Goal: Task Accomplishment & Management: Manage account settings

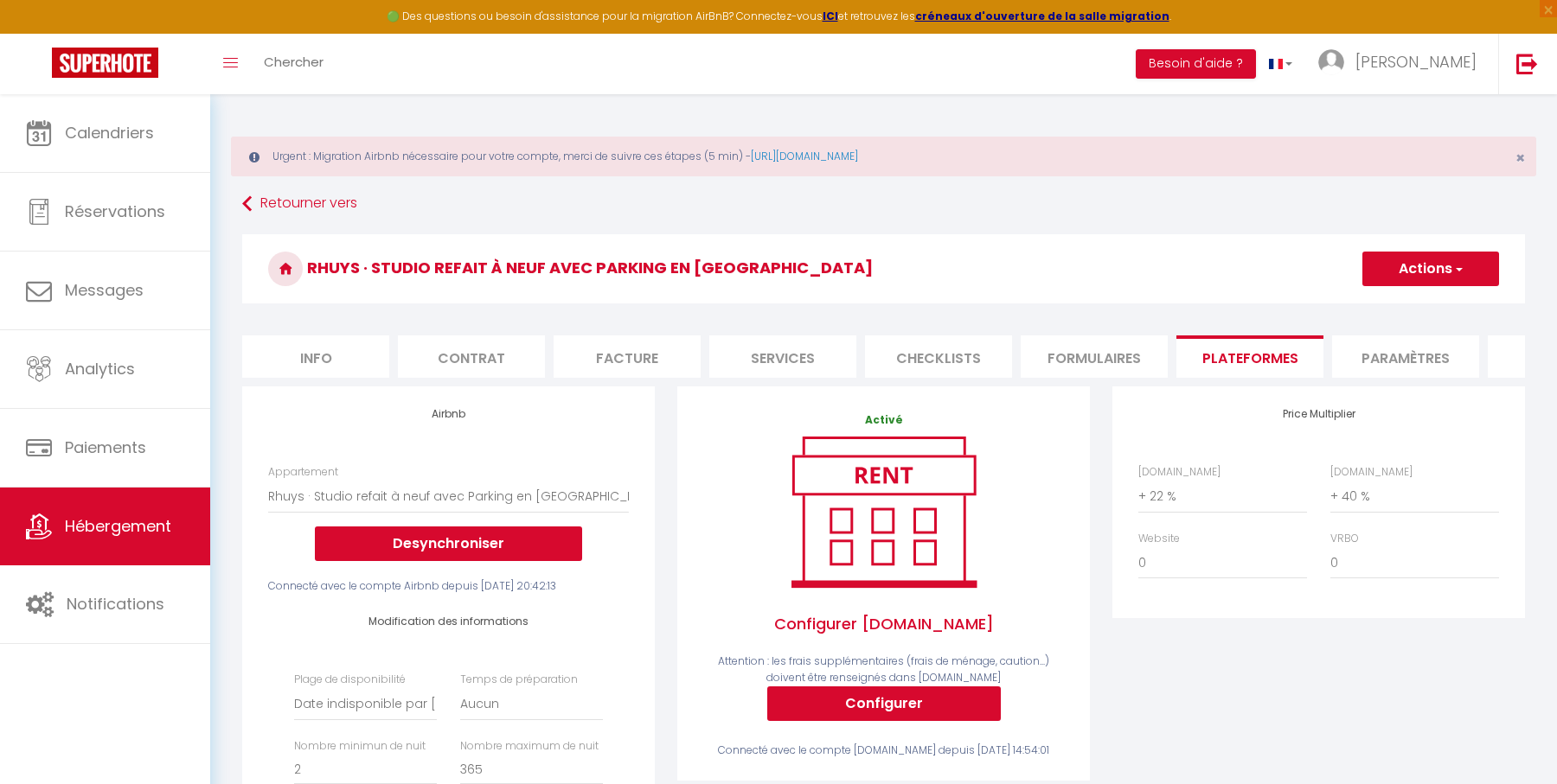
select select "17810-759116662737292466"
select select "EUR"
select select "+ 22 %"
select select "+ 40 %"
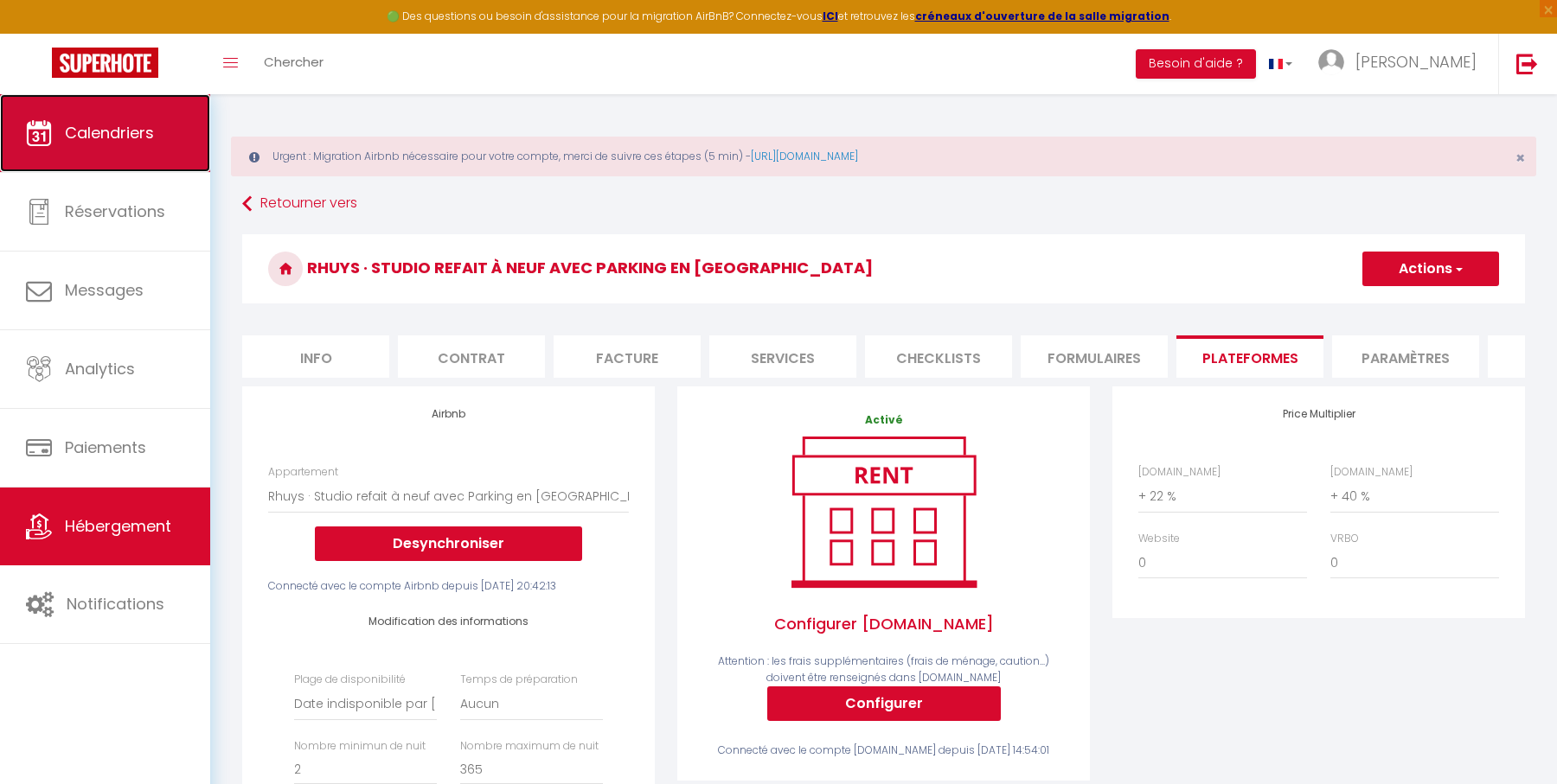
click at [155, 130] on link "Calendriers" at bounding box center [105, 133] width 210 height 78
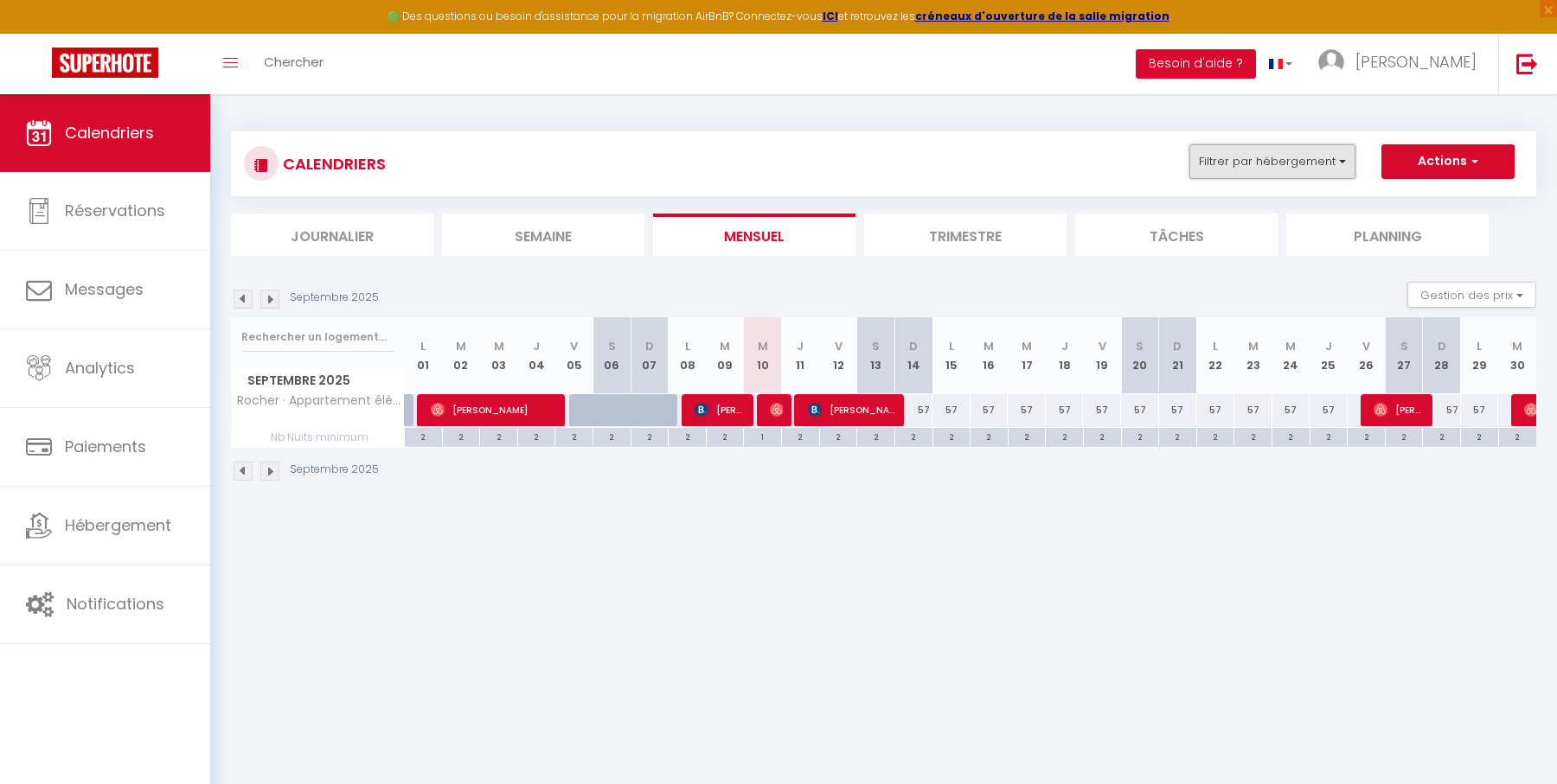
click at [1269, 166] on button "Filtrer par hébergement" at bounding box center [1272, 162] width 166 height 34
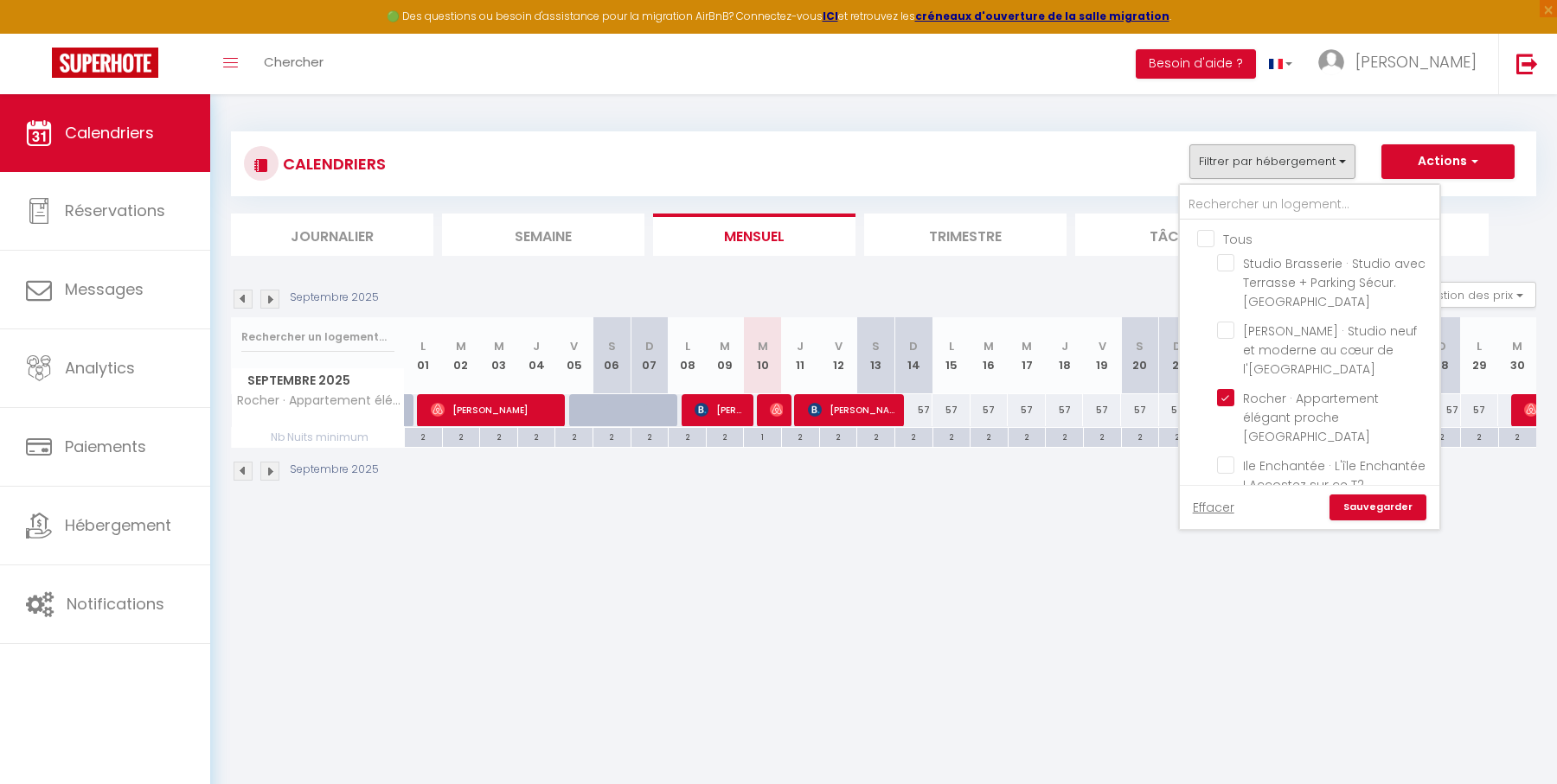
click at [1213, 243] on input "Tous" at bounding box center [1327, 237] width 259 height 17
checkbox input "true"
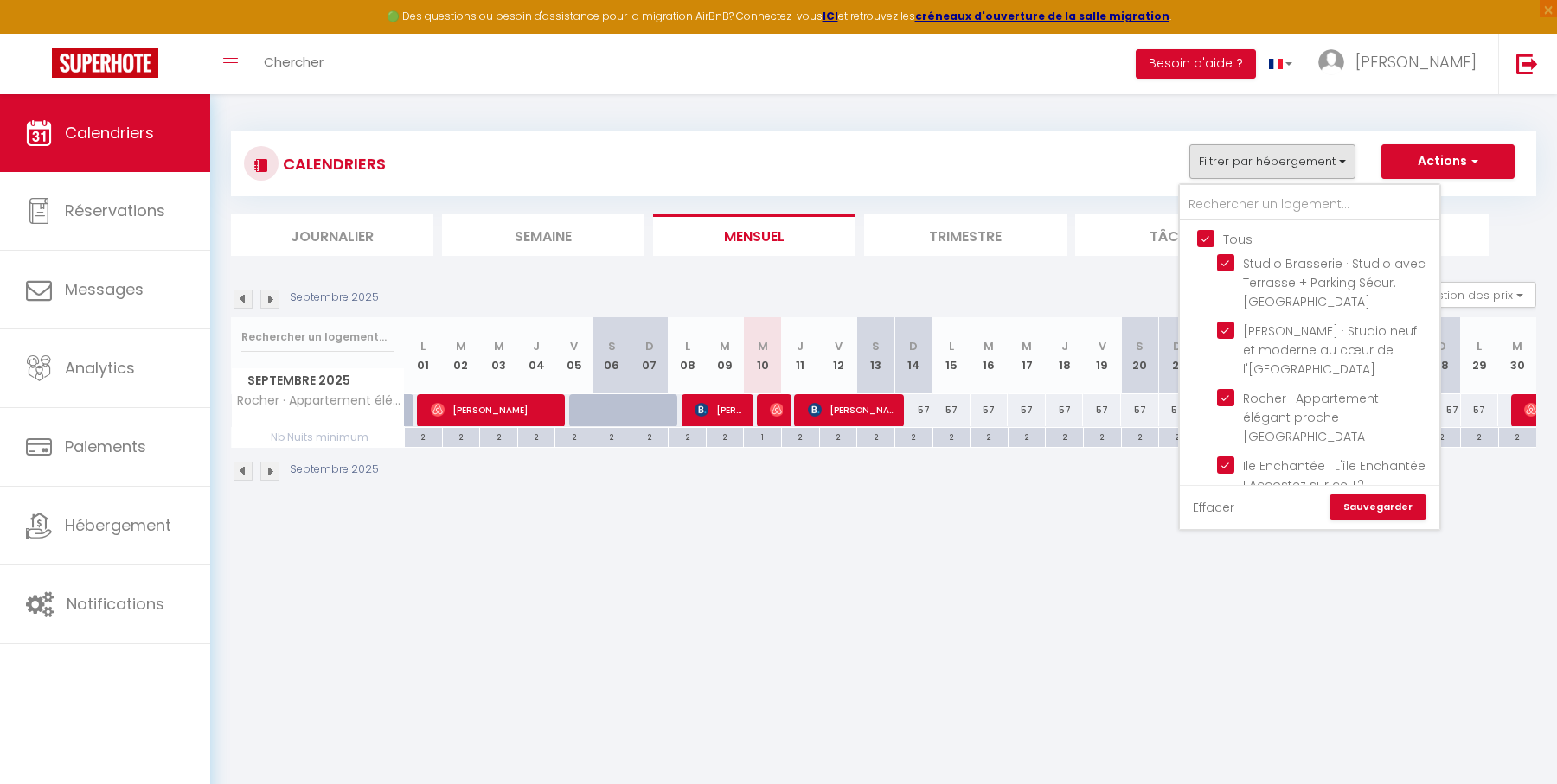
checkbox input "true"
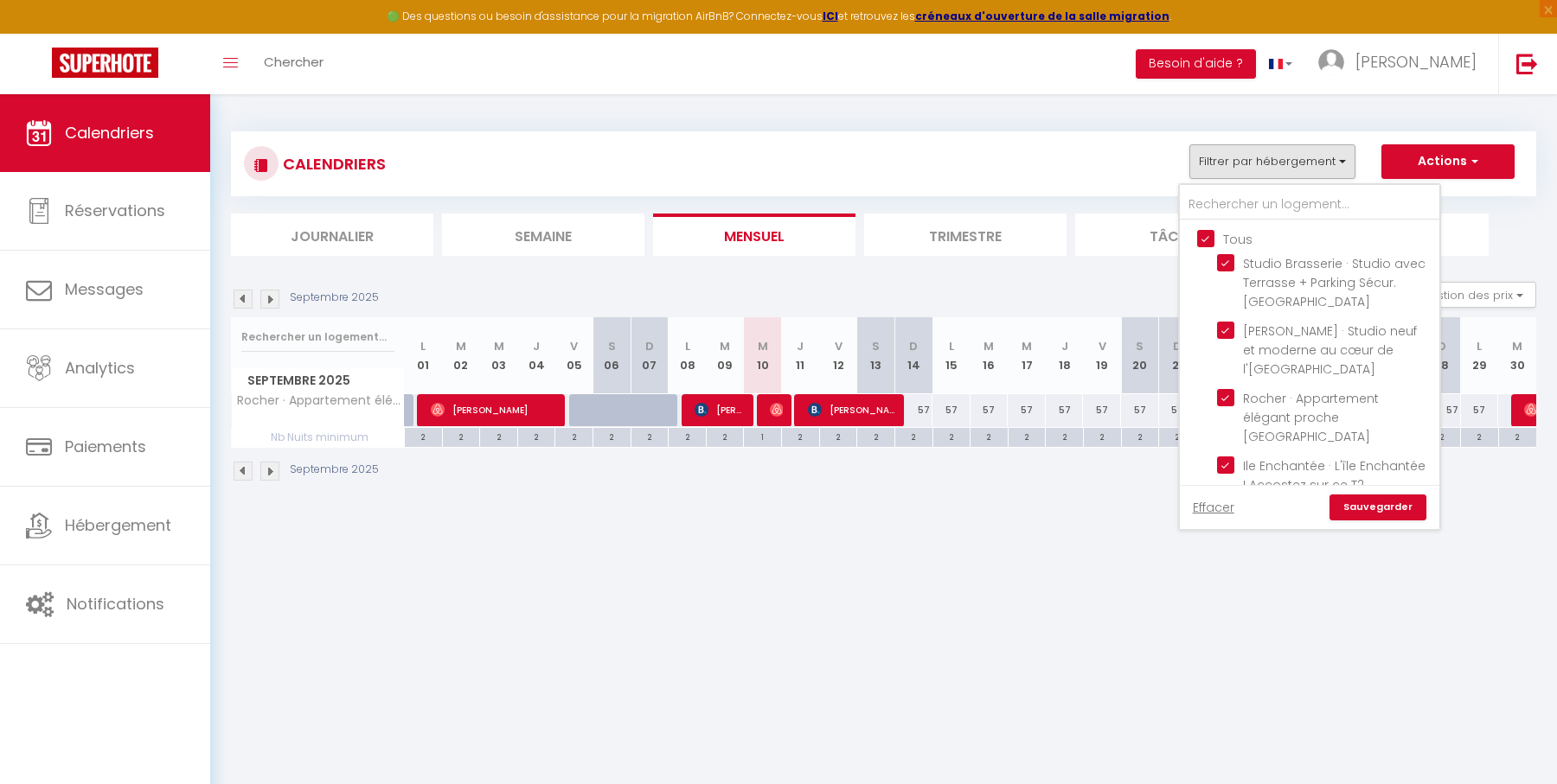
checkbox input "true"
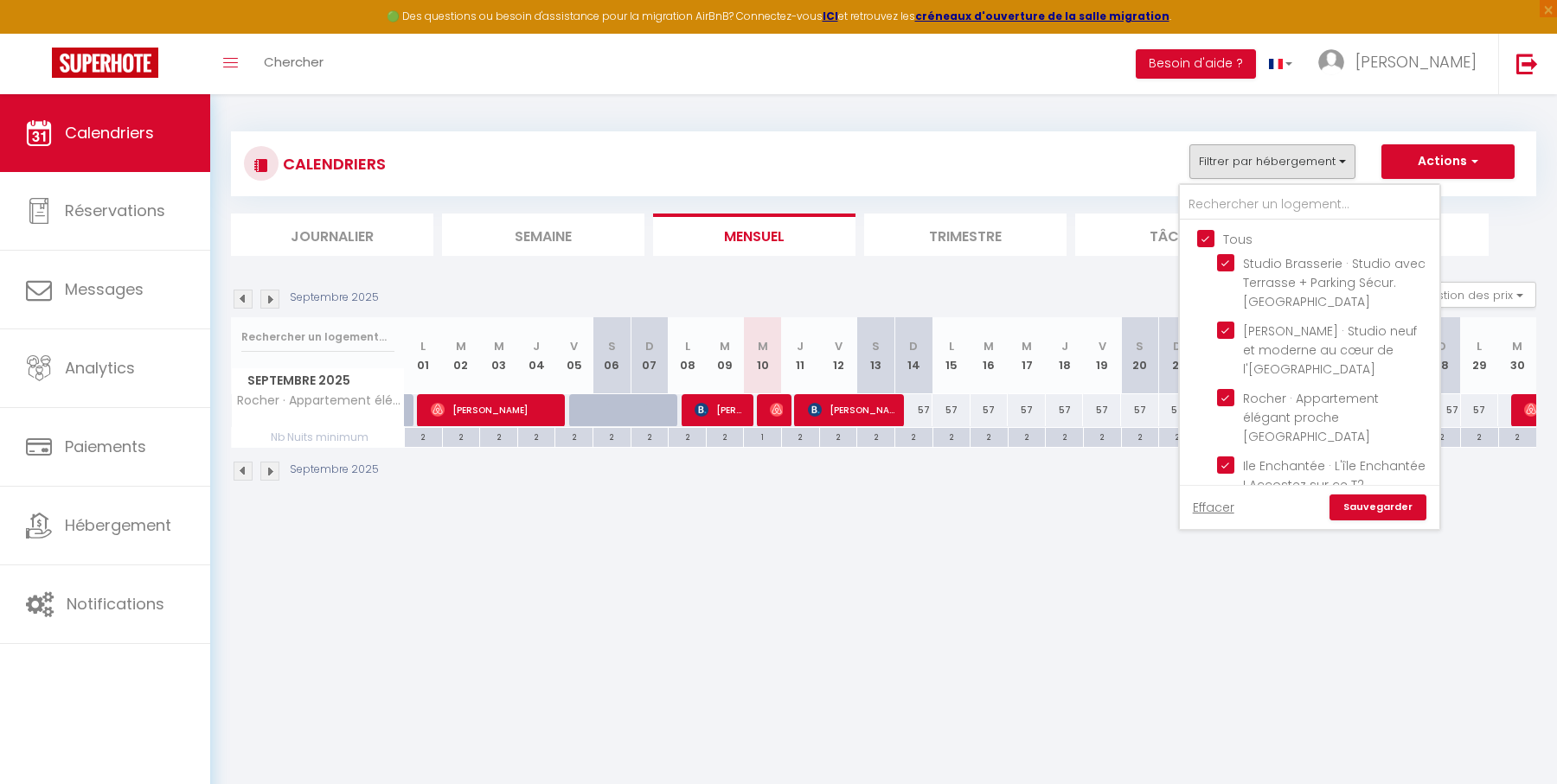
checkbox input "true"
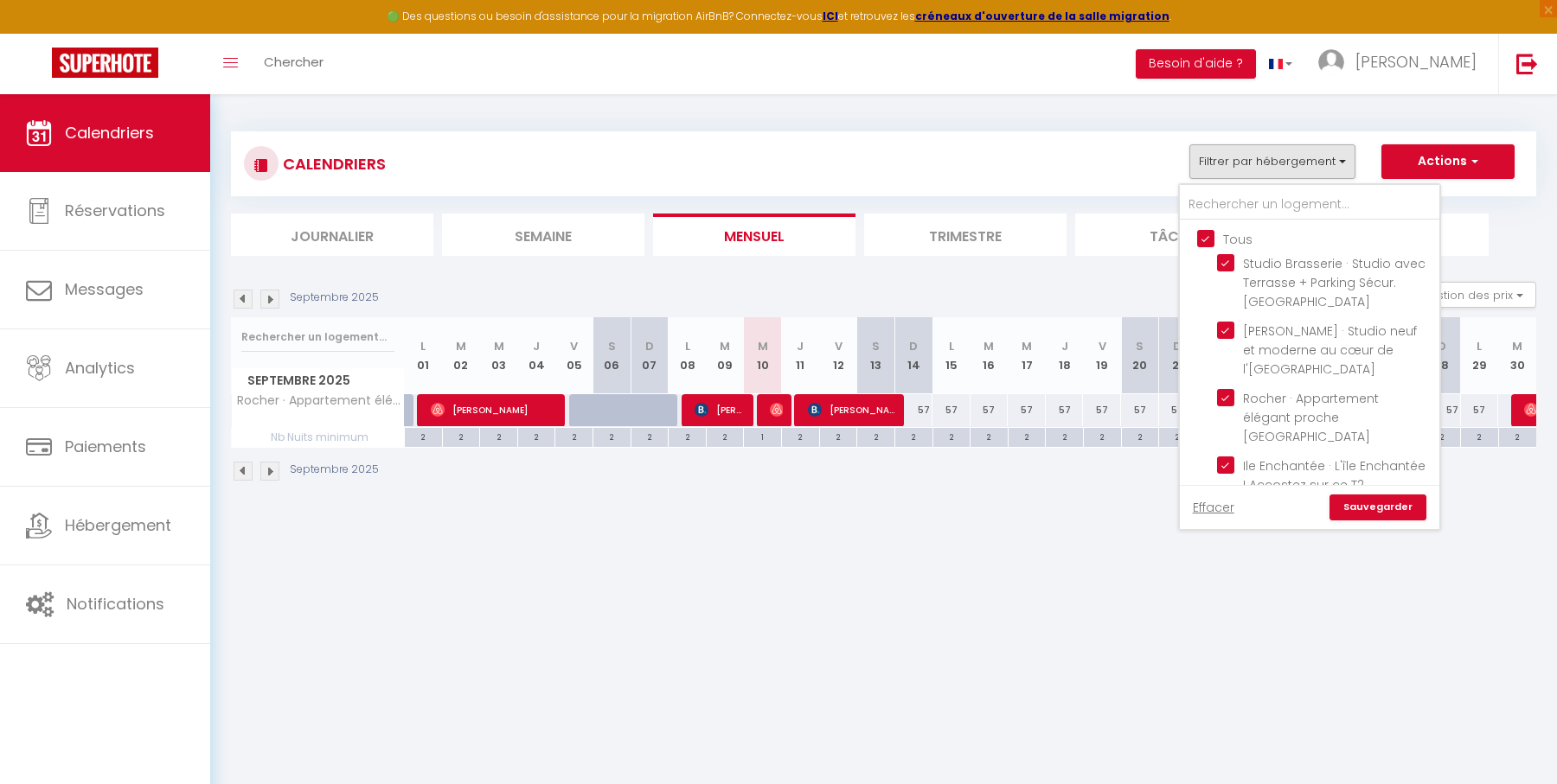
checkbox input "true"
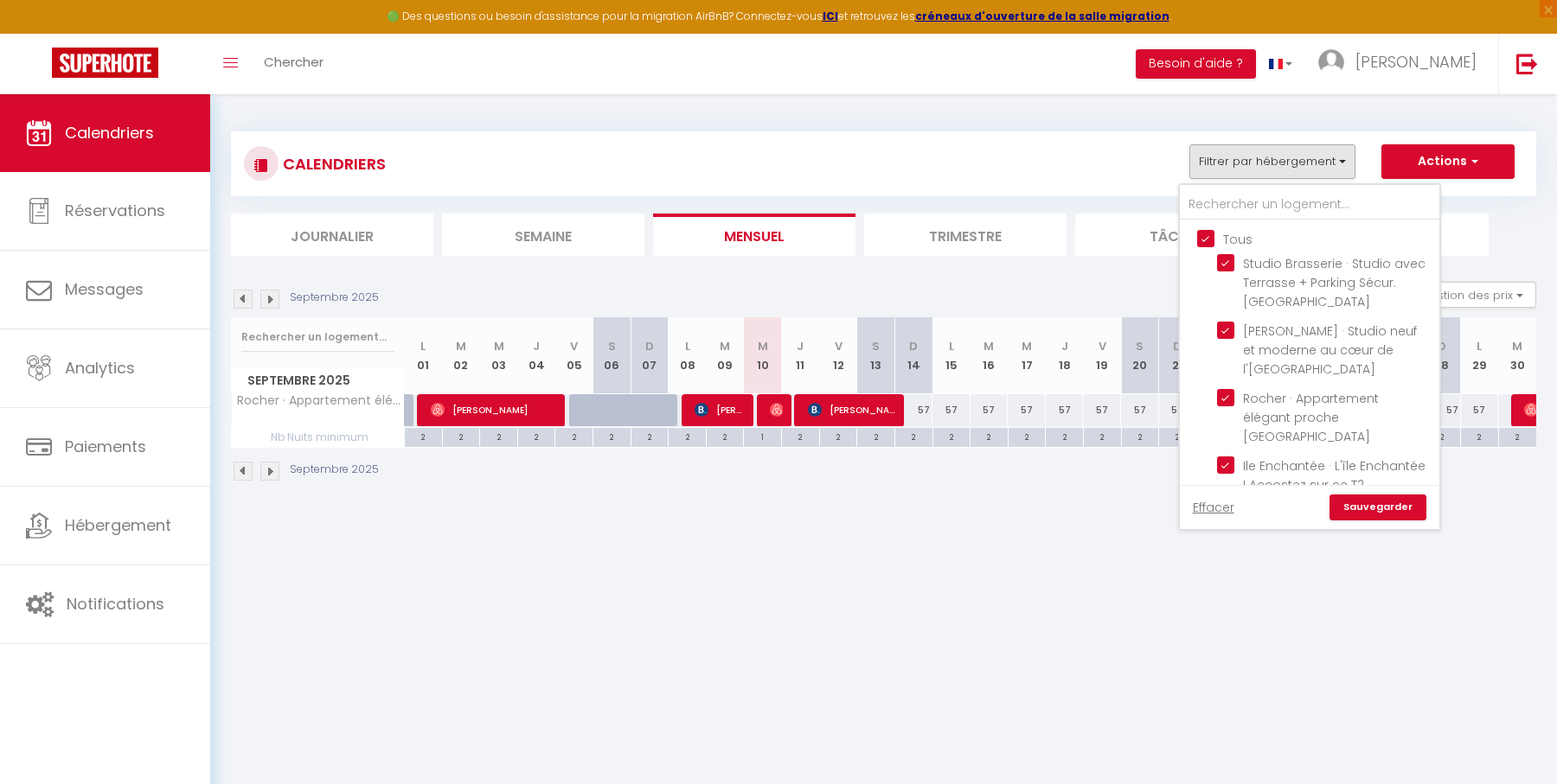
checkbox input "true"
click at [1383, 509] on link "Sauvegarder" at bounding box center [1378, 507] width 97 height 26
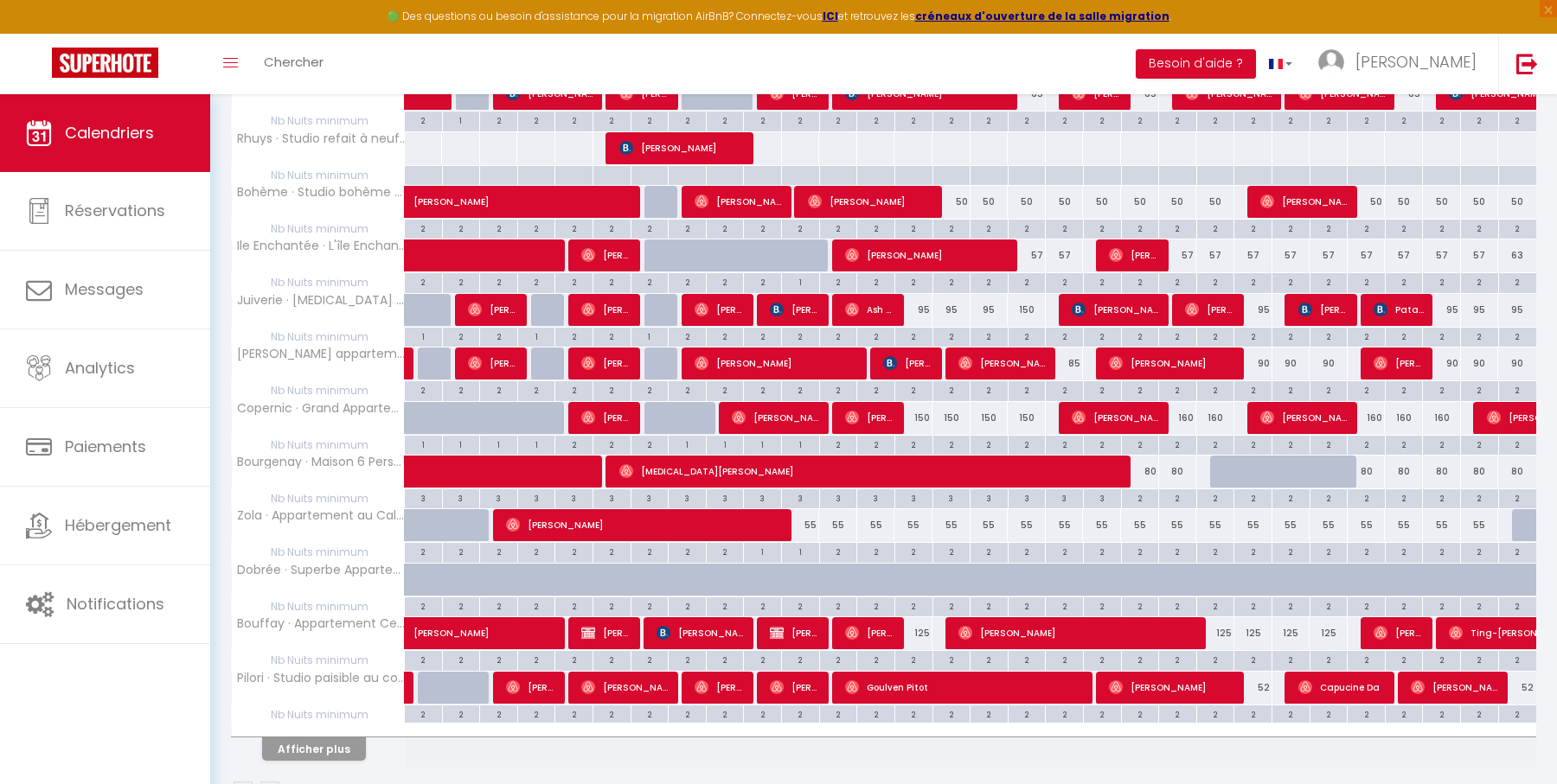
scroll to position [751, 0]
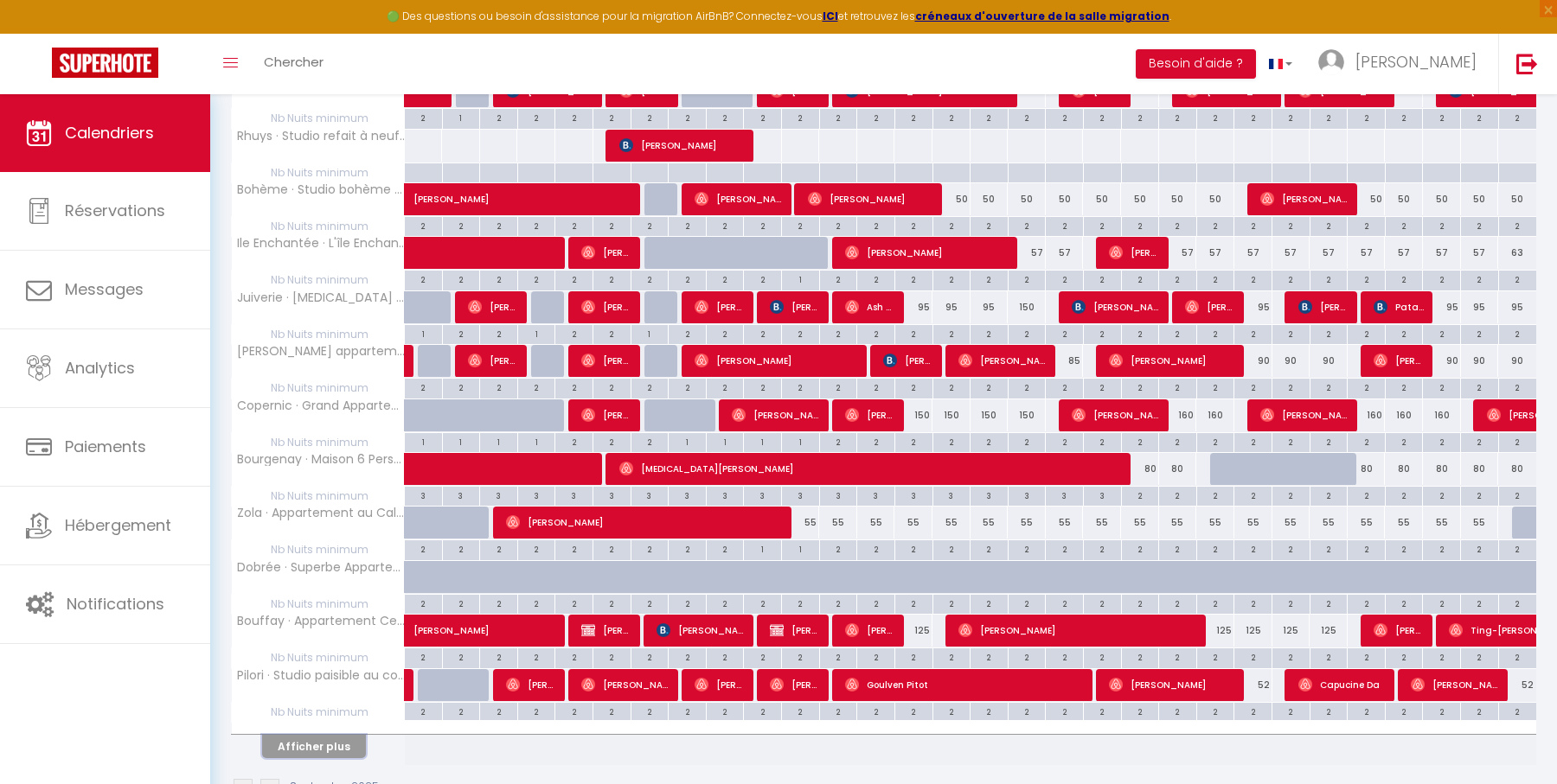
click at [317, 735] on button "Afficher plus" at bounding box center [313, 746] width 103 height 23
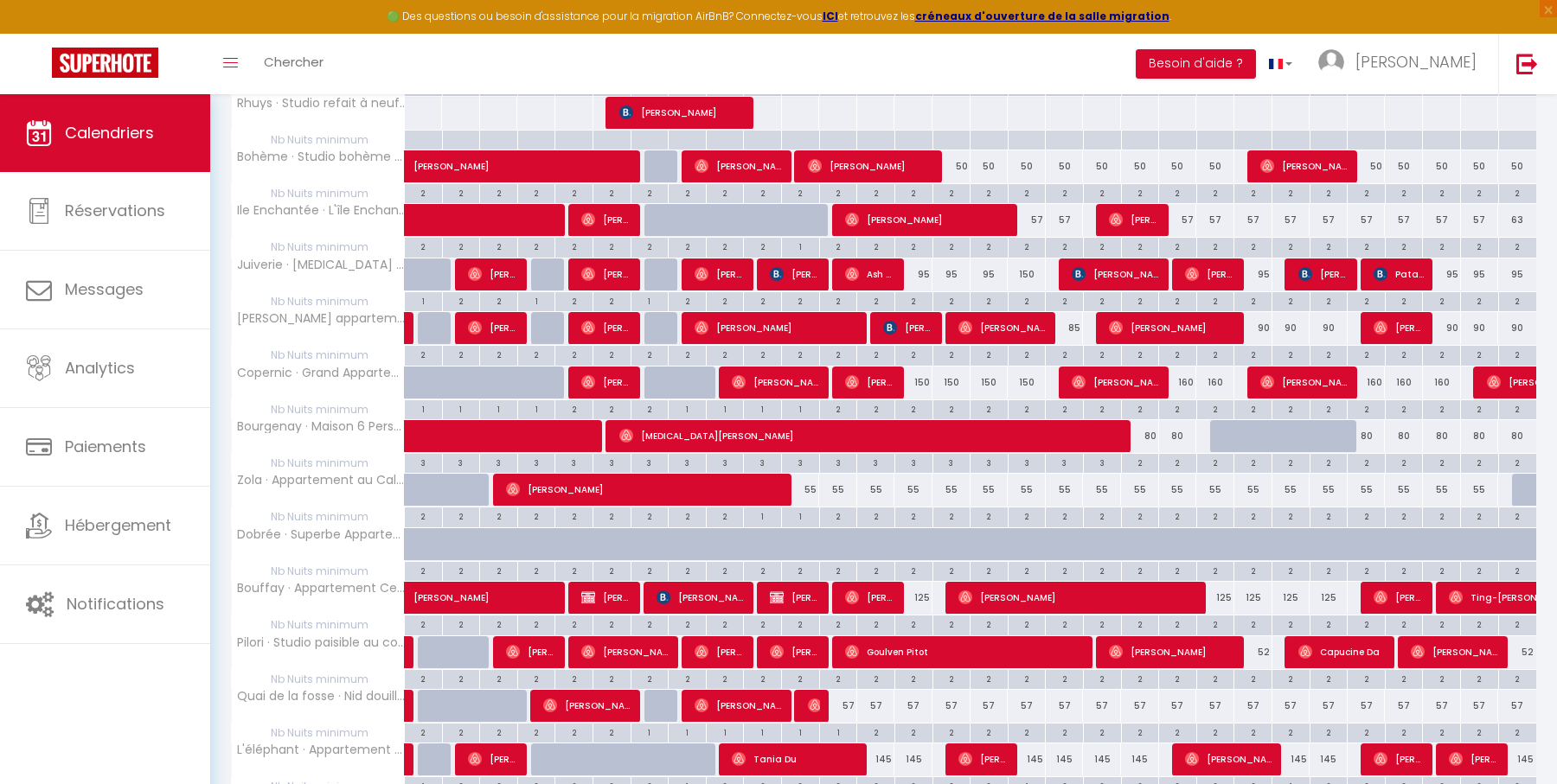
scroll to position [0, 0]
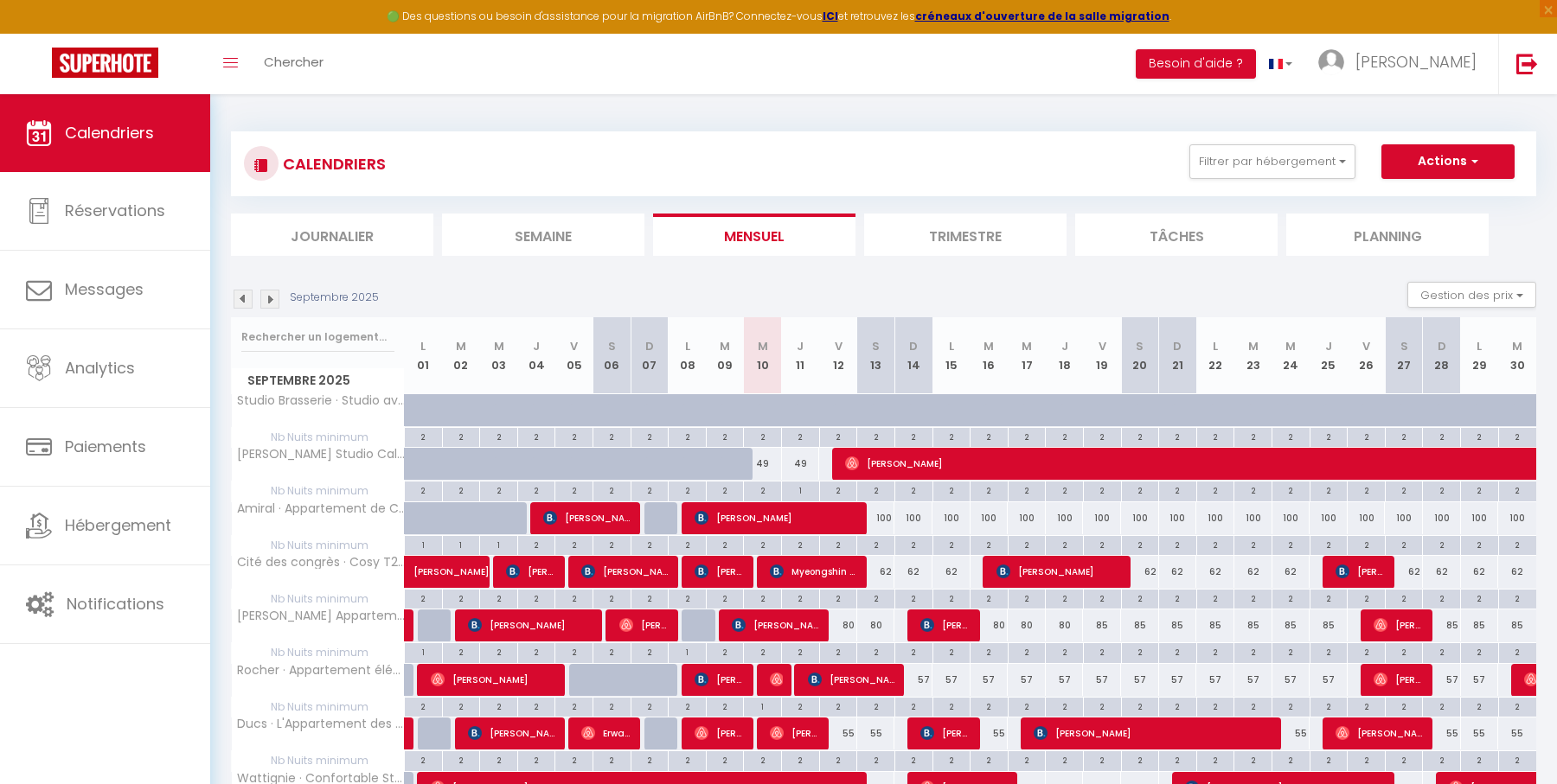
click at [1226, 238] on li "Tâches" at bounding box center [1176, 235] width 202 height 42
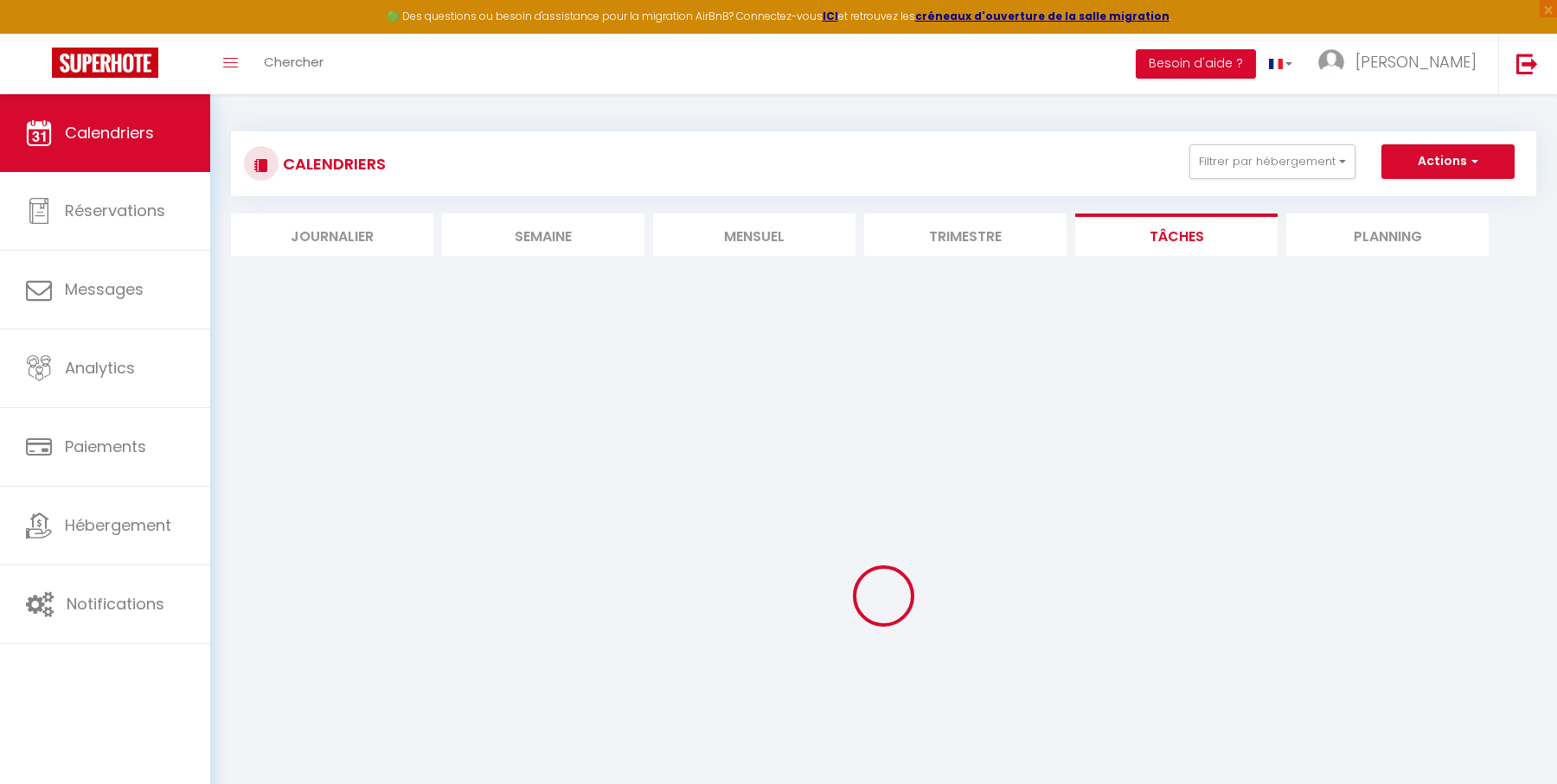
select select
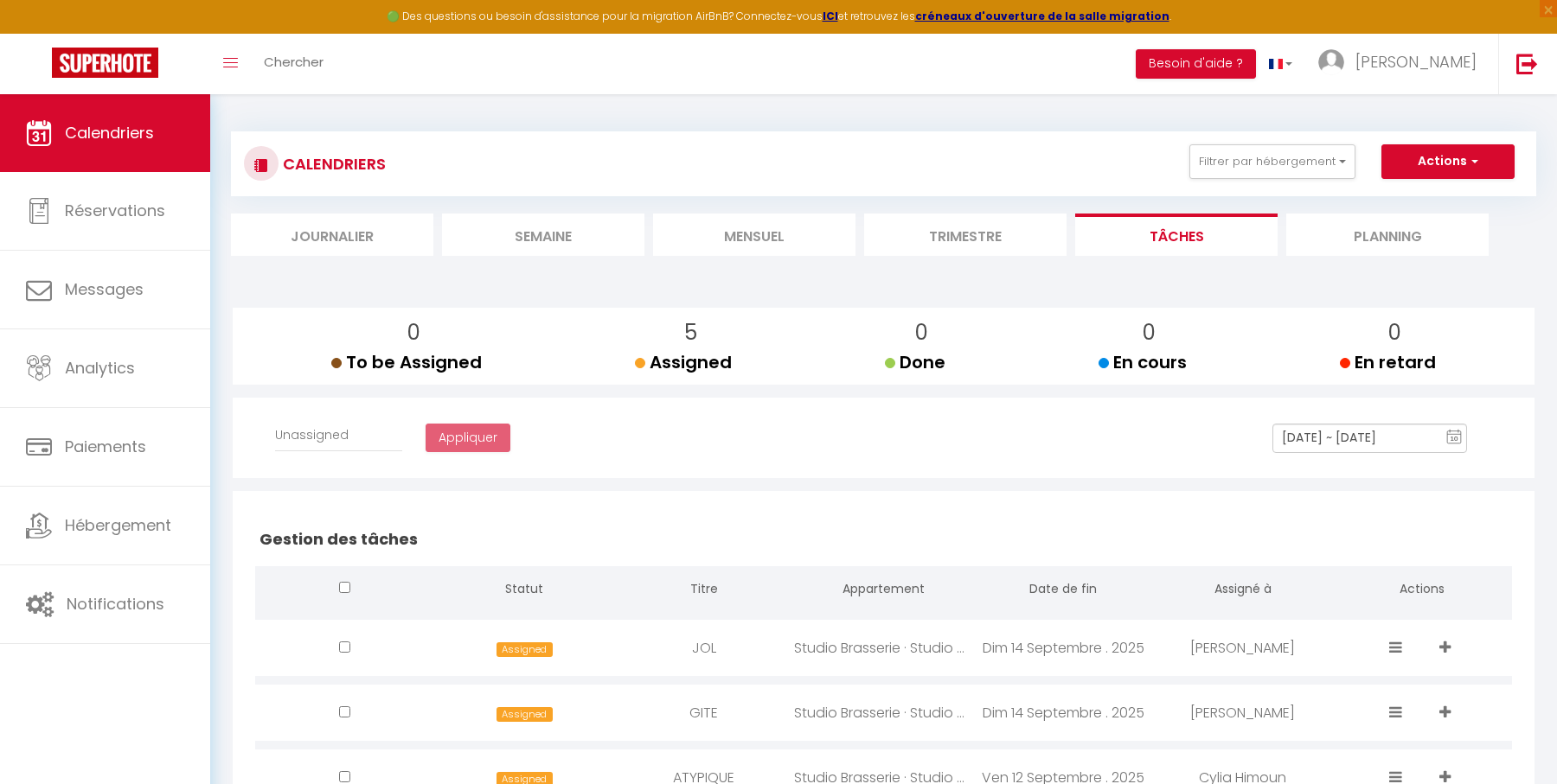
select select
checkbox input "false"
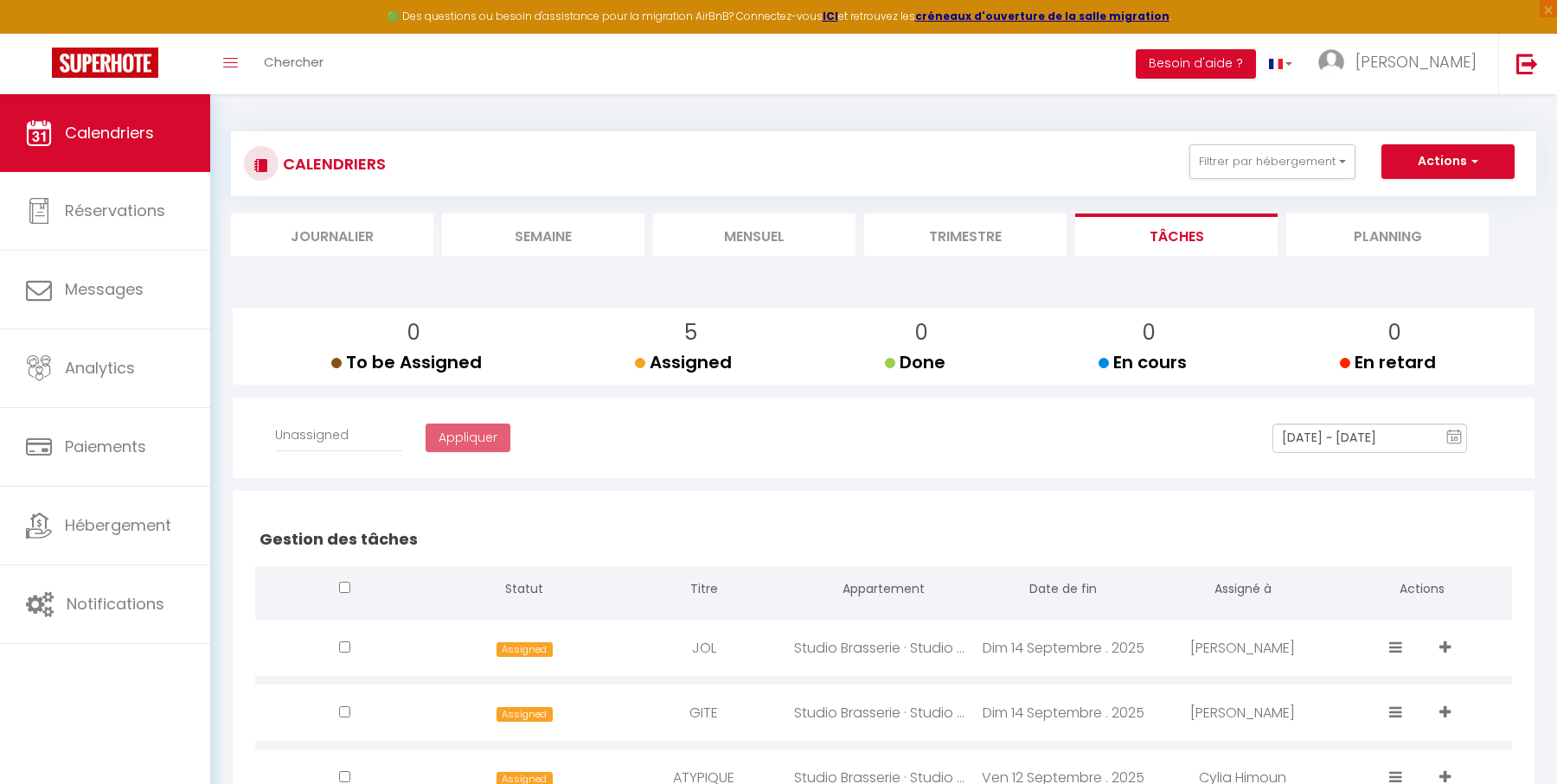
checkbox input "false"
select select
click at [1417, 165] on button "Actions" at bounding box center [1448, 162] width 133 height 34
click at [1414, 199] on link "Créer une tâche" at bounding box center [1409, 201] width 111 height 26
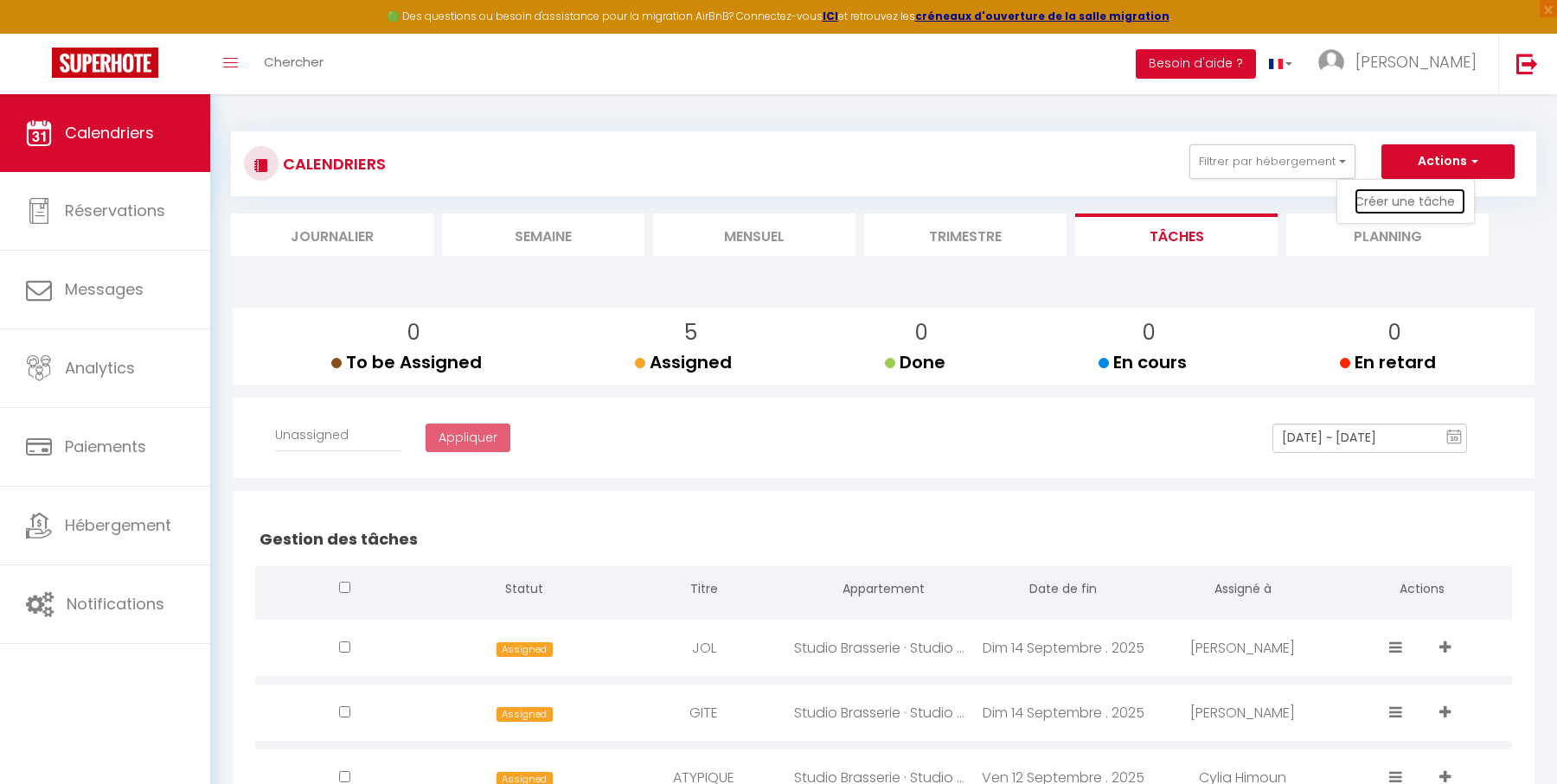
select select
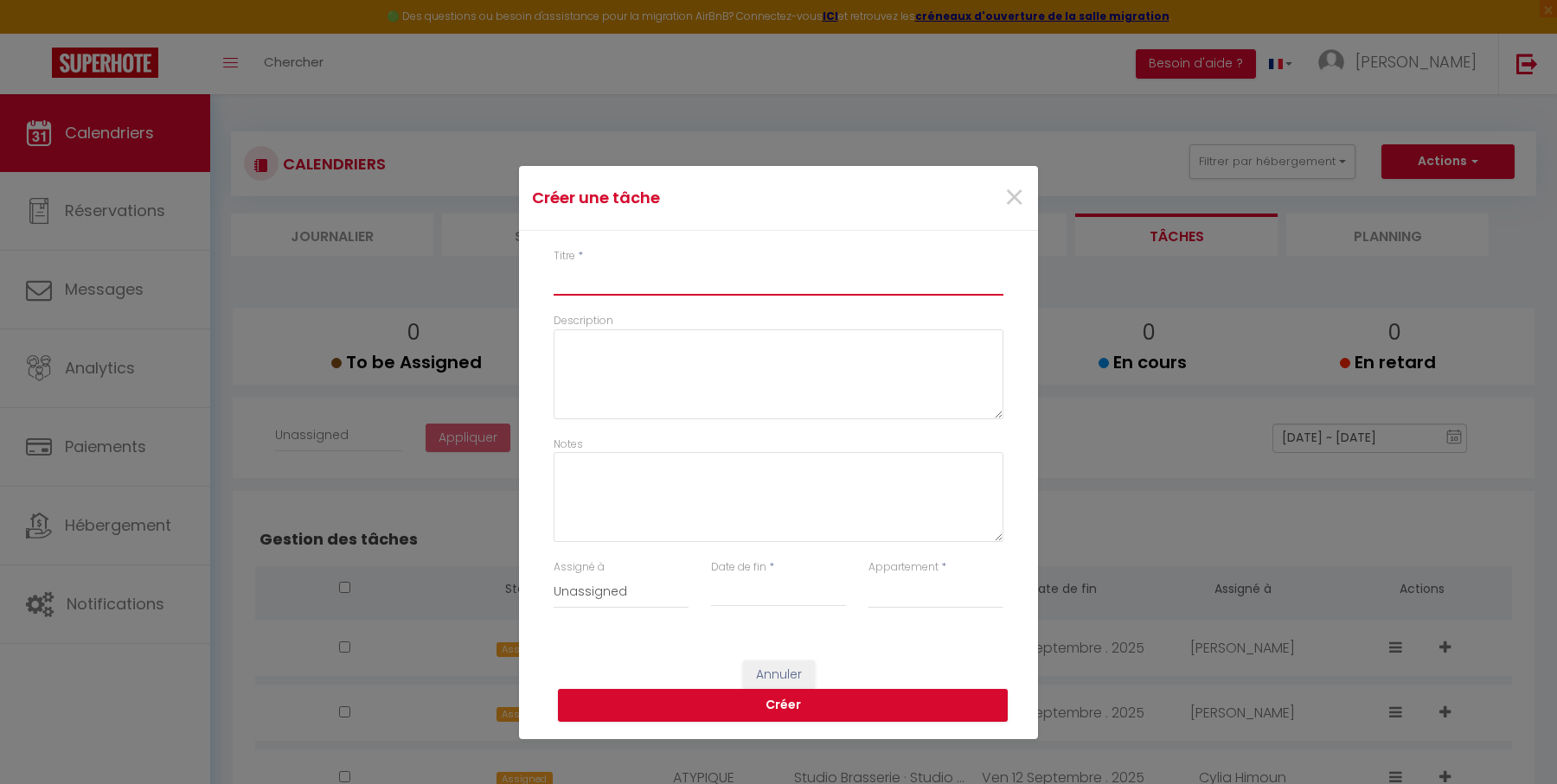
click at [837, 279] on input "Titre" at bounding box center [778, 280] width 450 height 31
type input "P"
select select
type input "PR"
select select
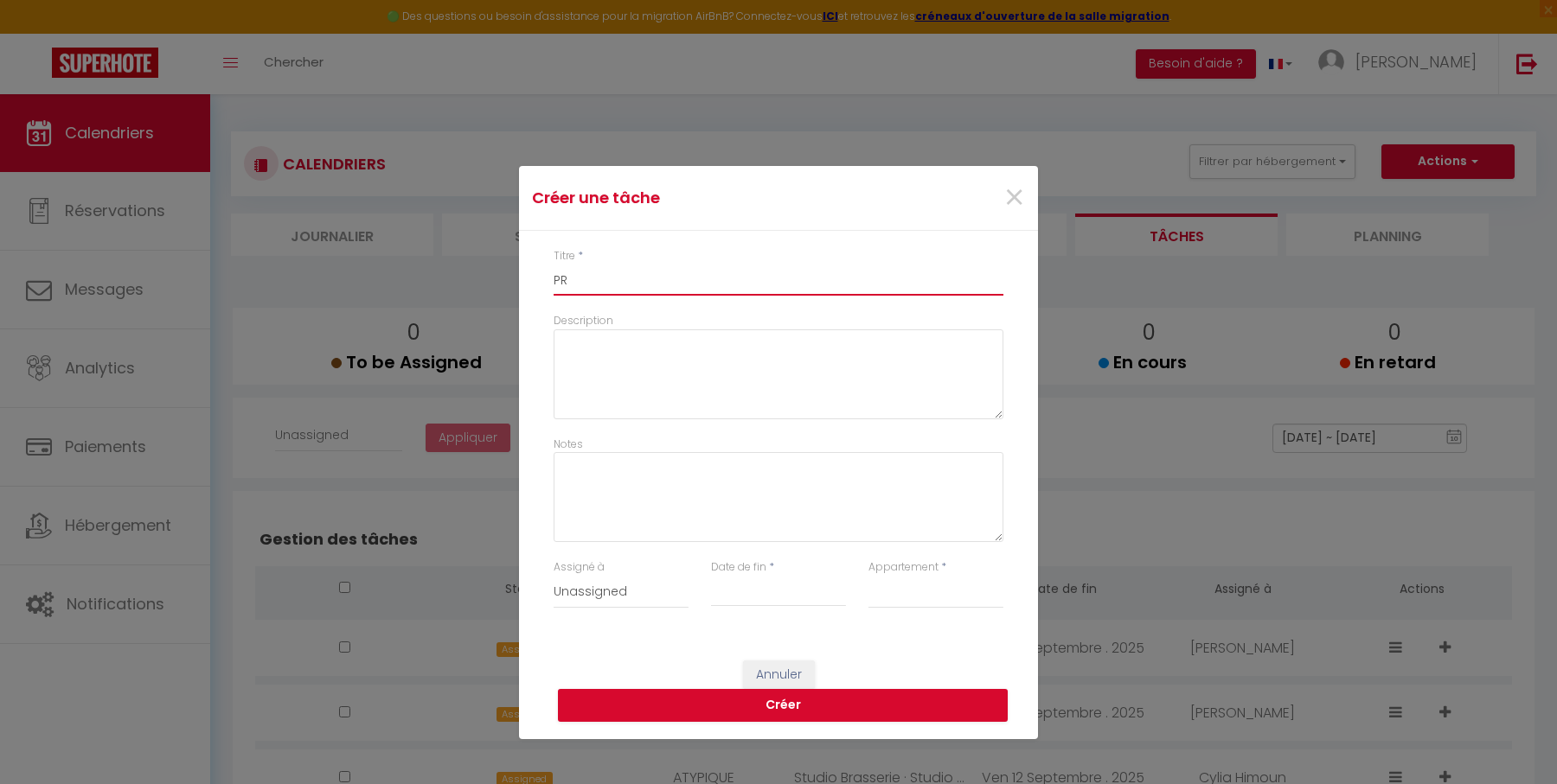
type input "PRI"
select select
type input "PRIA"
select select
type input "PRIAI"
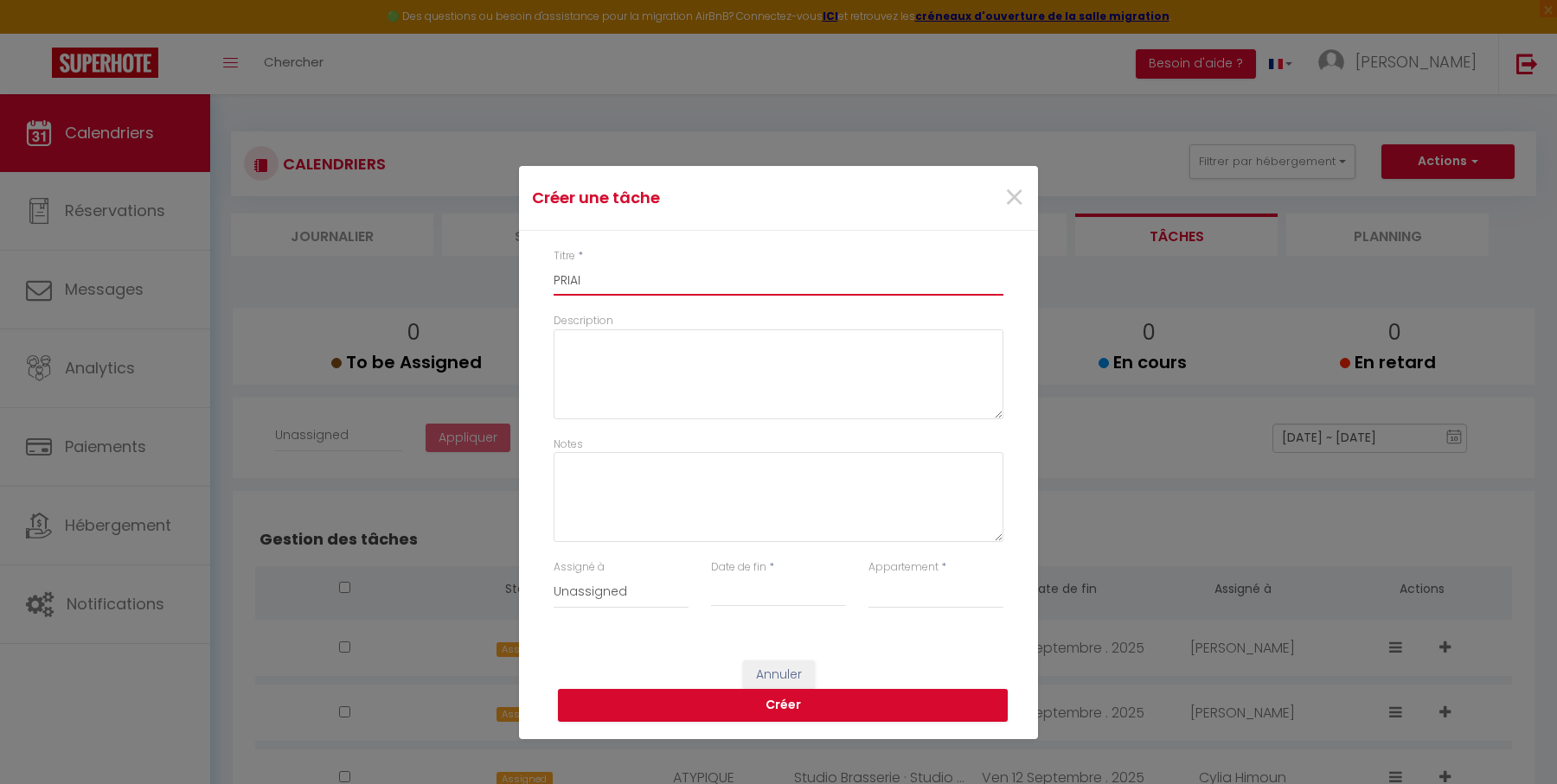
select select
type input "PRIAIR"
select select
type input "PRIAIRE"
select select
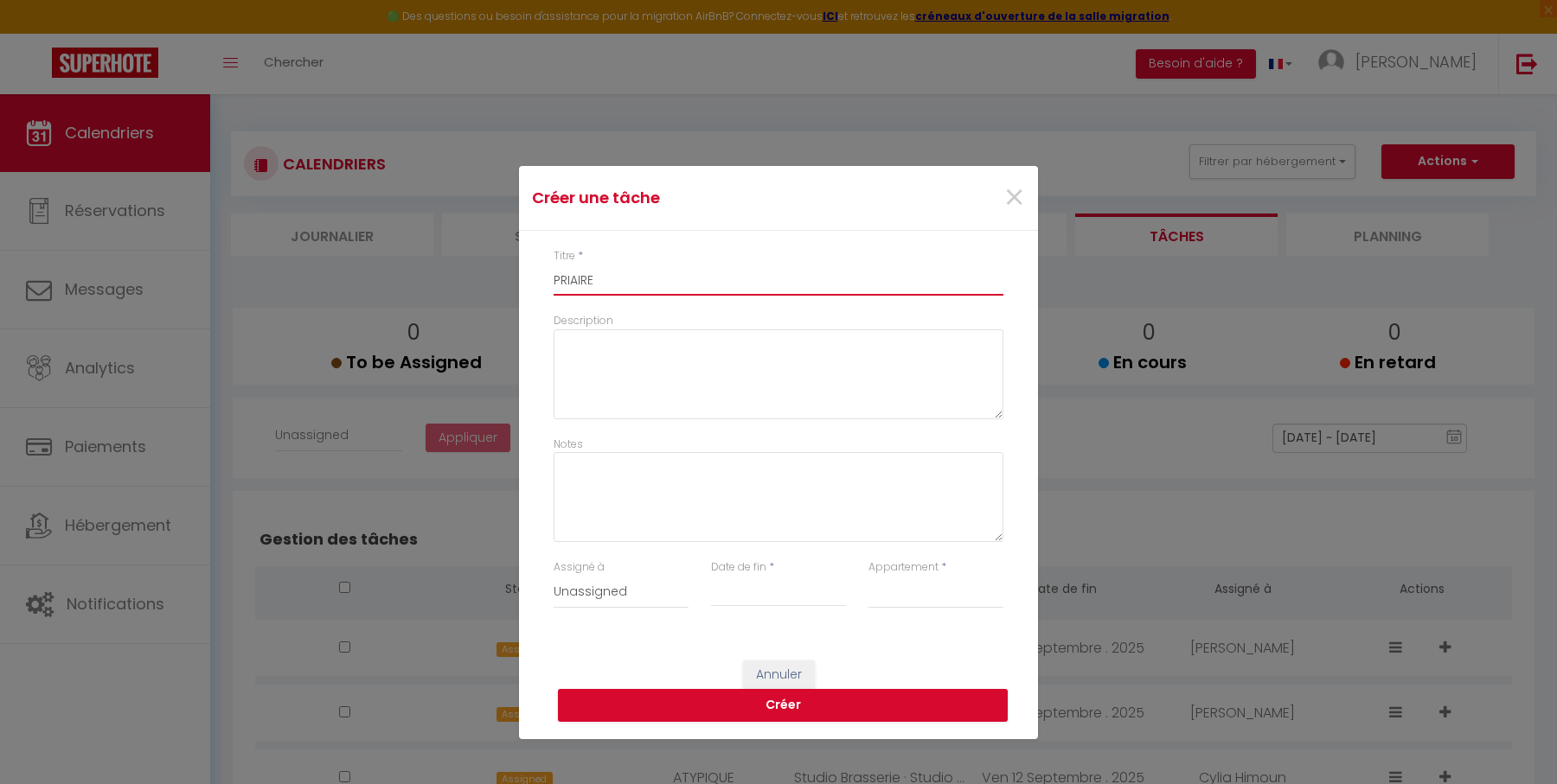
type input "PRIAIR"
select select
type input "PRIAI"
select select
type input "PRIA"
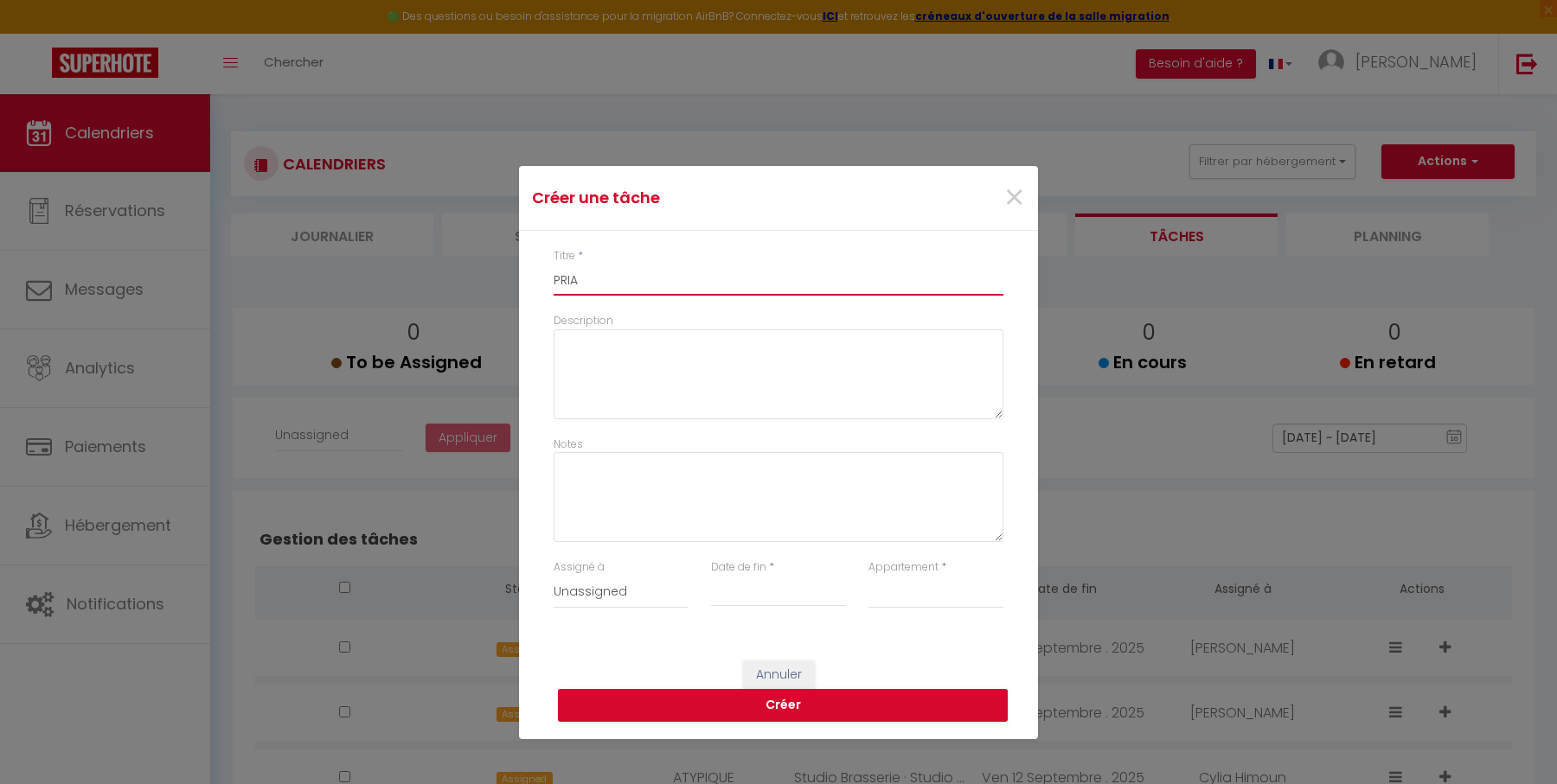
select select
type input "PRI"
select select
type input "PR"
select select
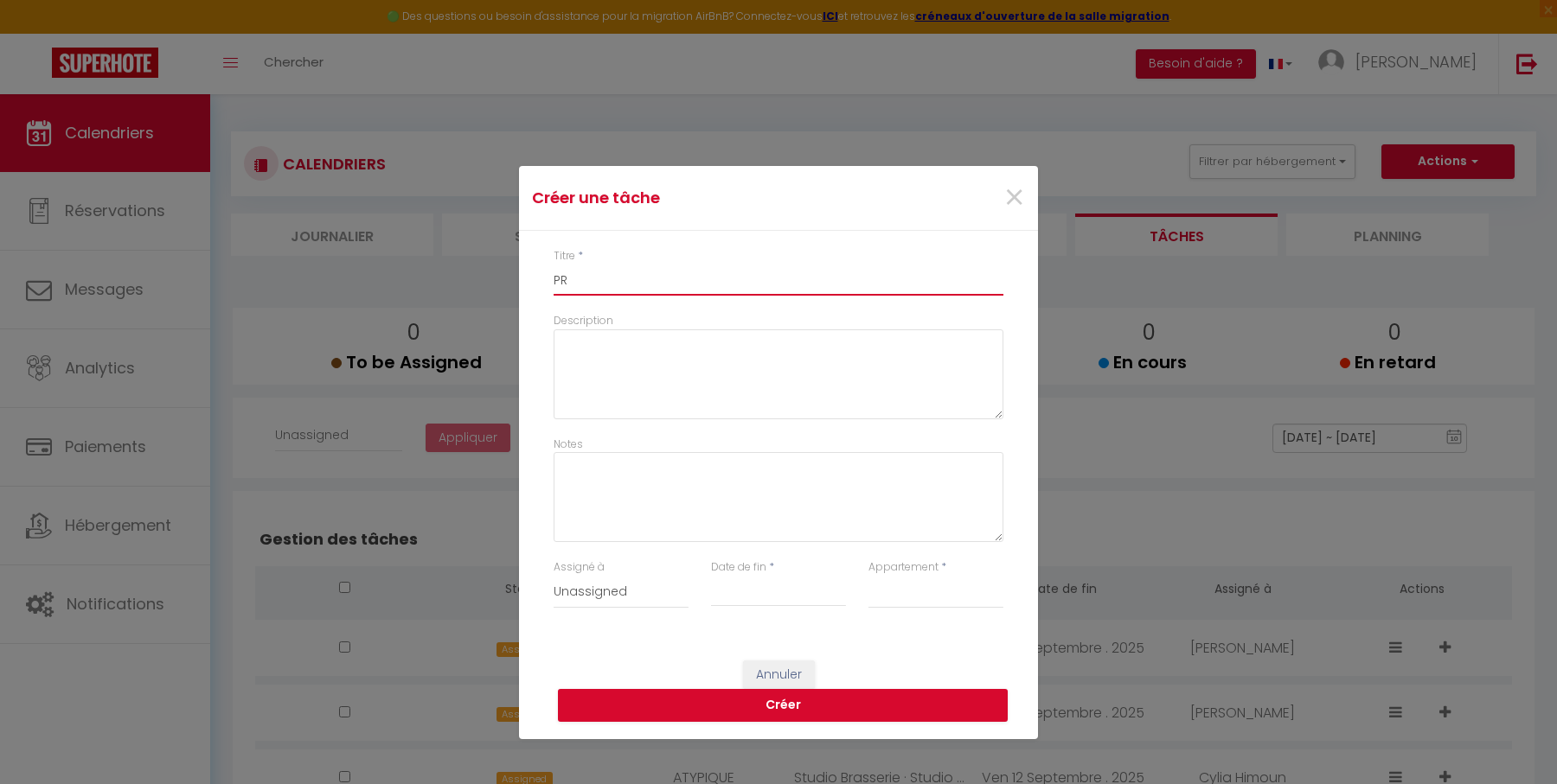
type input "PRA"
select select
type input "PRAI"
select select
type input "PRAIR"
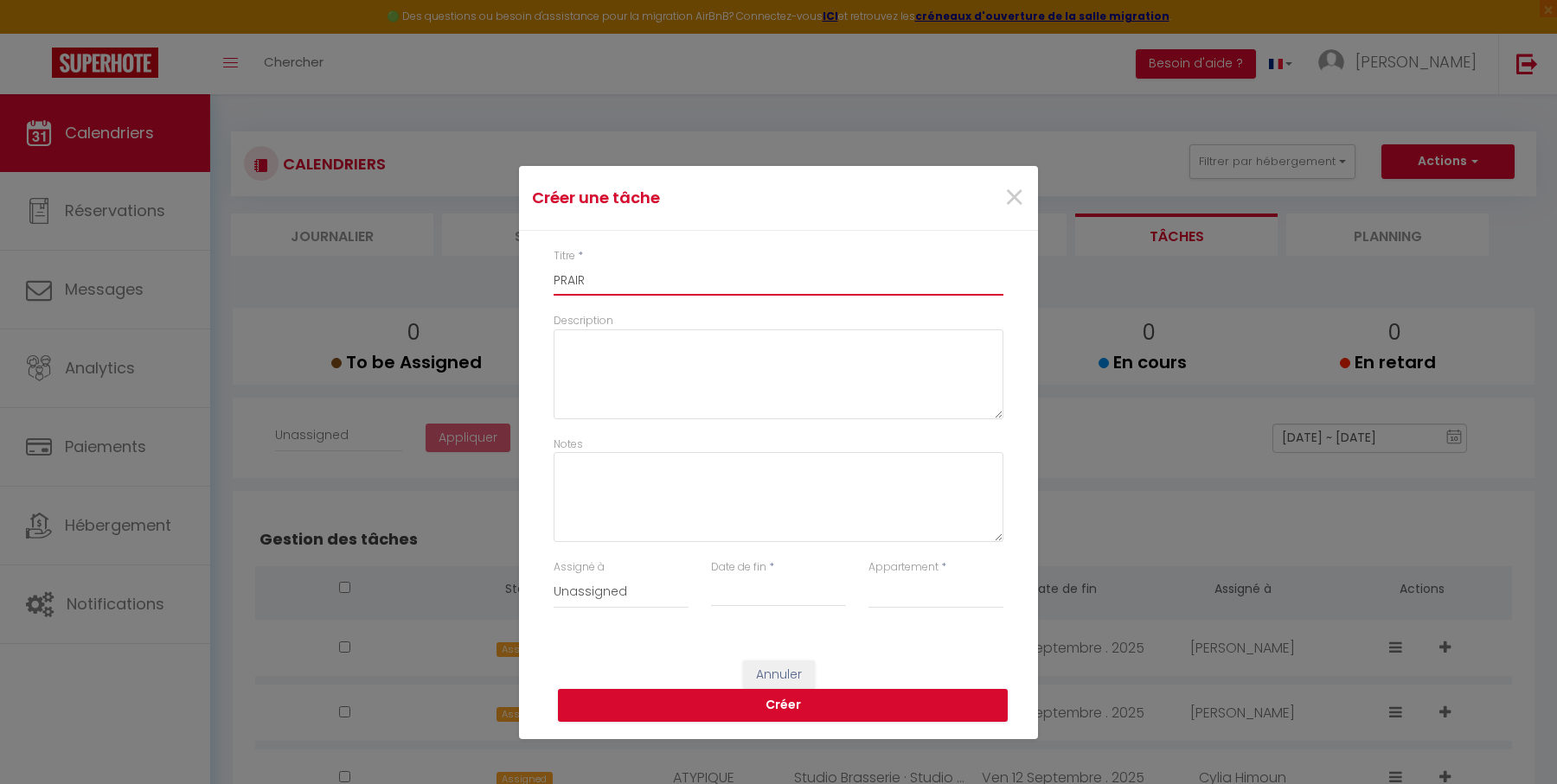
select select
type input "PRAIRI"
select select
type input "PRAIRIE"
select select
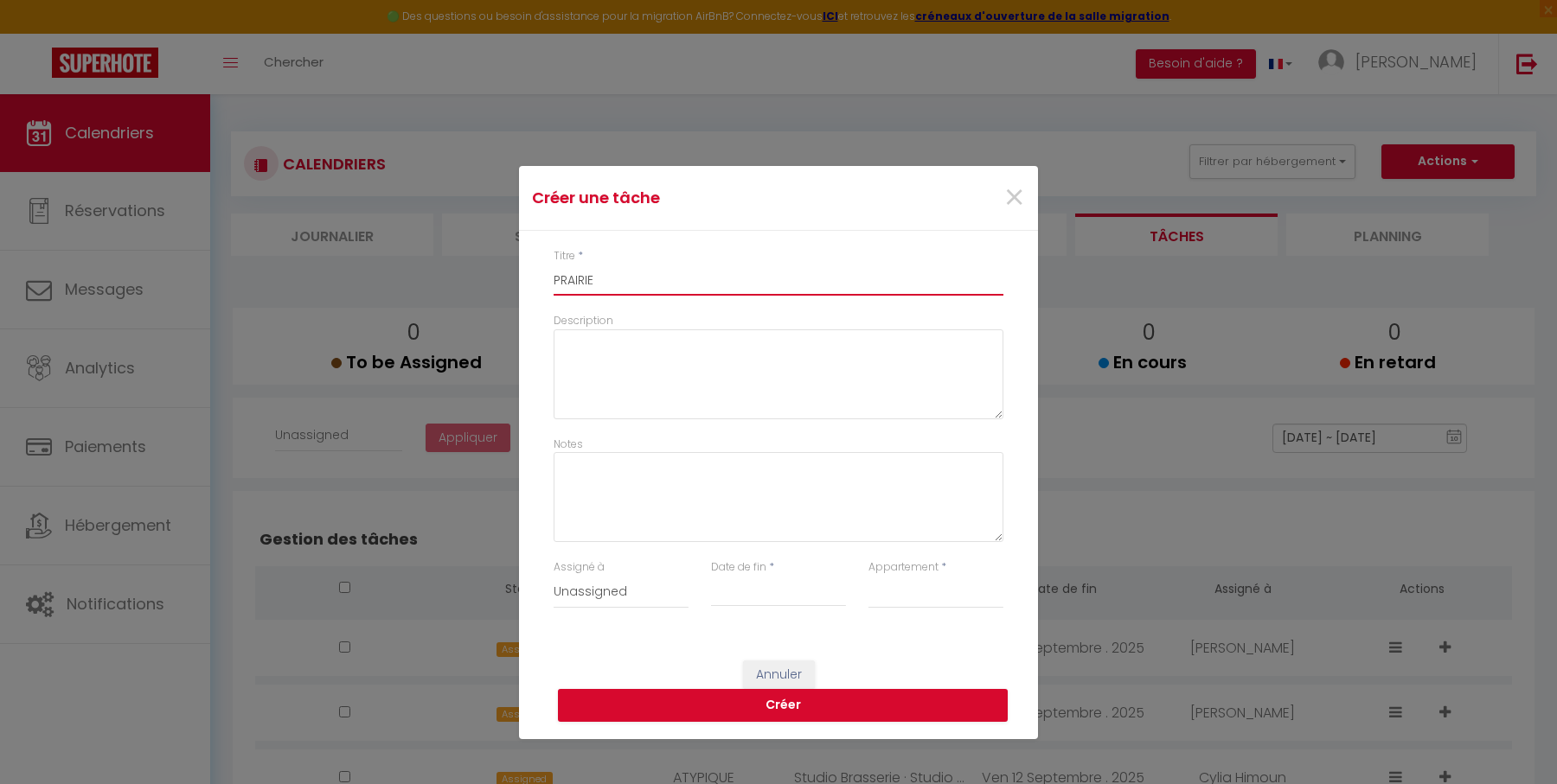
type input "PRAIRIE"
select select
type input "PRAIRIE A"
select select
type input "PRAIRIE AU"
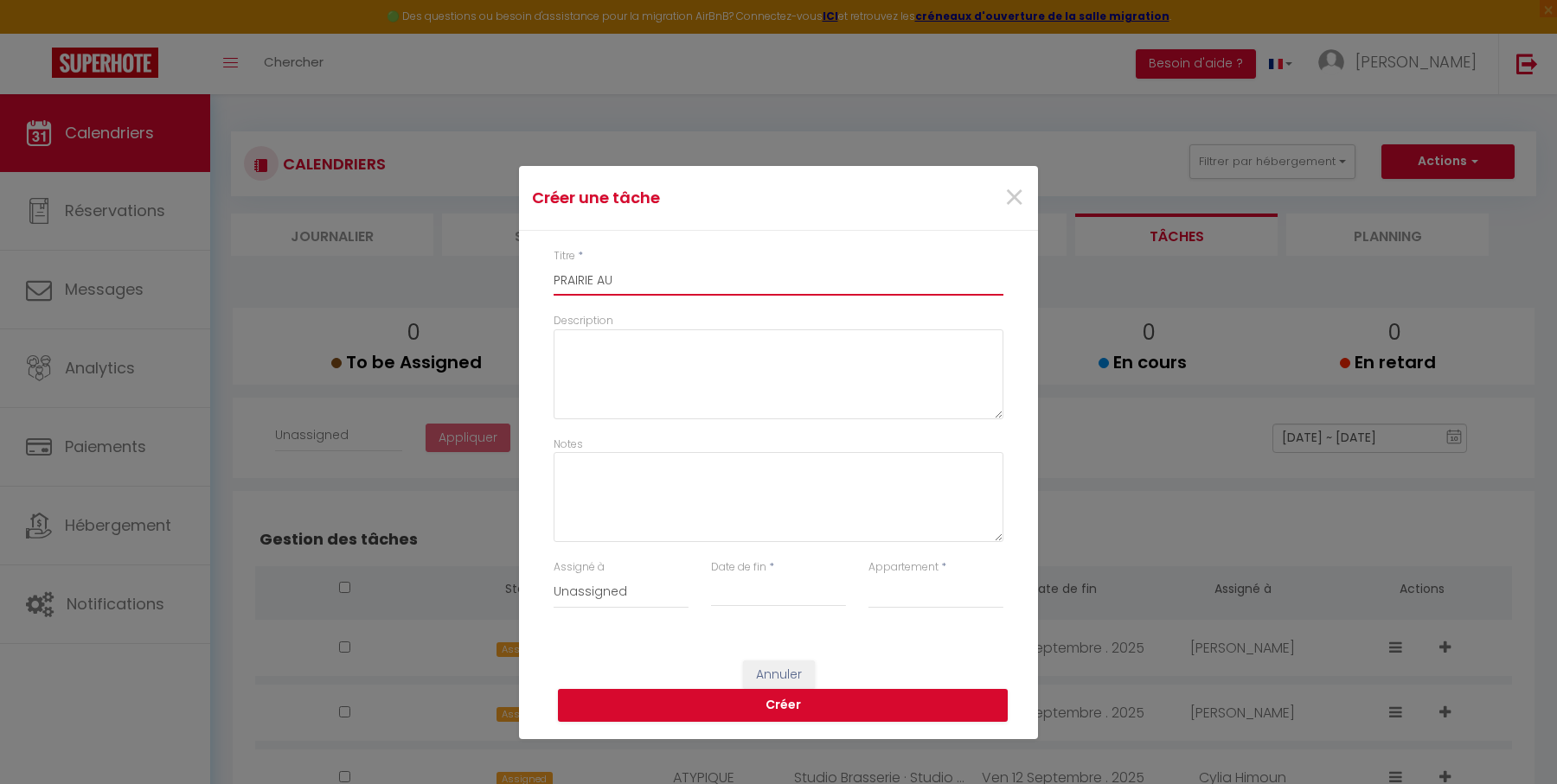
select select
type input "PRAIRIE AU"
select select
type input "PRAIRIE AU D"
select select
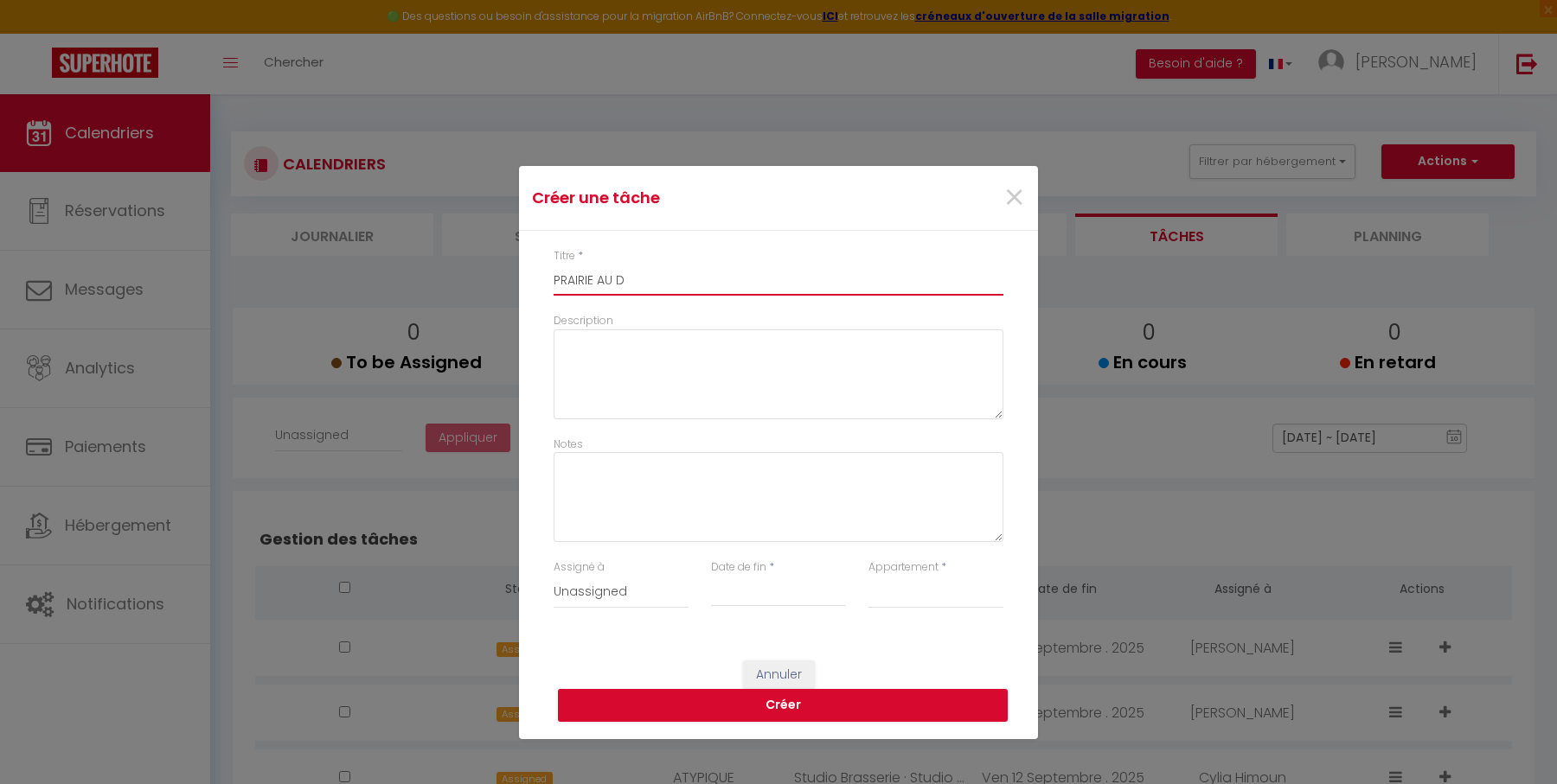
type input "PRAIRIE AU DU"
select select
type input "PRAIRIE AU DUC"
select select
type input "PRAIRIE AU DUC"
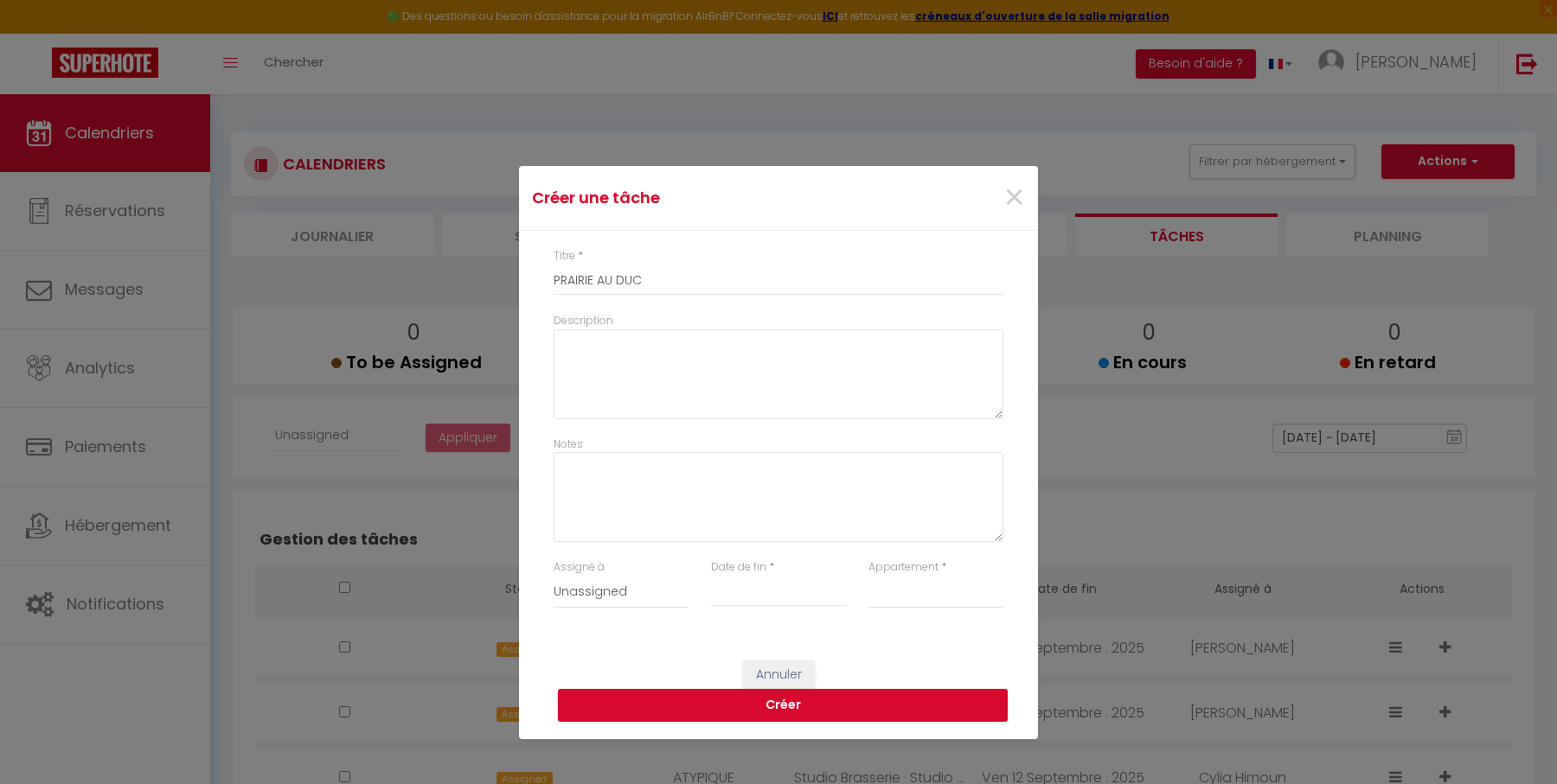
click at [743, 592] on input "Date de fin" at bounding box center [778, 592] width 135 height 22
click at [744, 527] on span "22" at bounding box center [741, 523] width 37 height 34
type input "22 Mon September 2025"
click at [917, 594] on select "Studio Brasserie · Studio avec Terrasse + Parking Sécur. Centre-[PERSON_NAME] ·…" at bounding box center [935, 592] width 135 height 33
select select "75186"
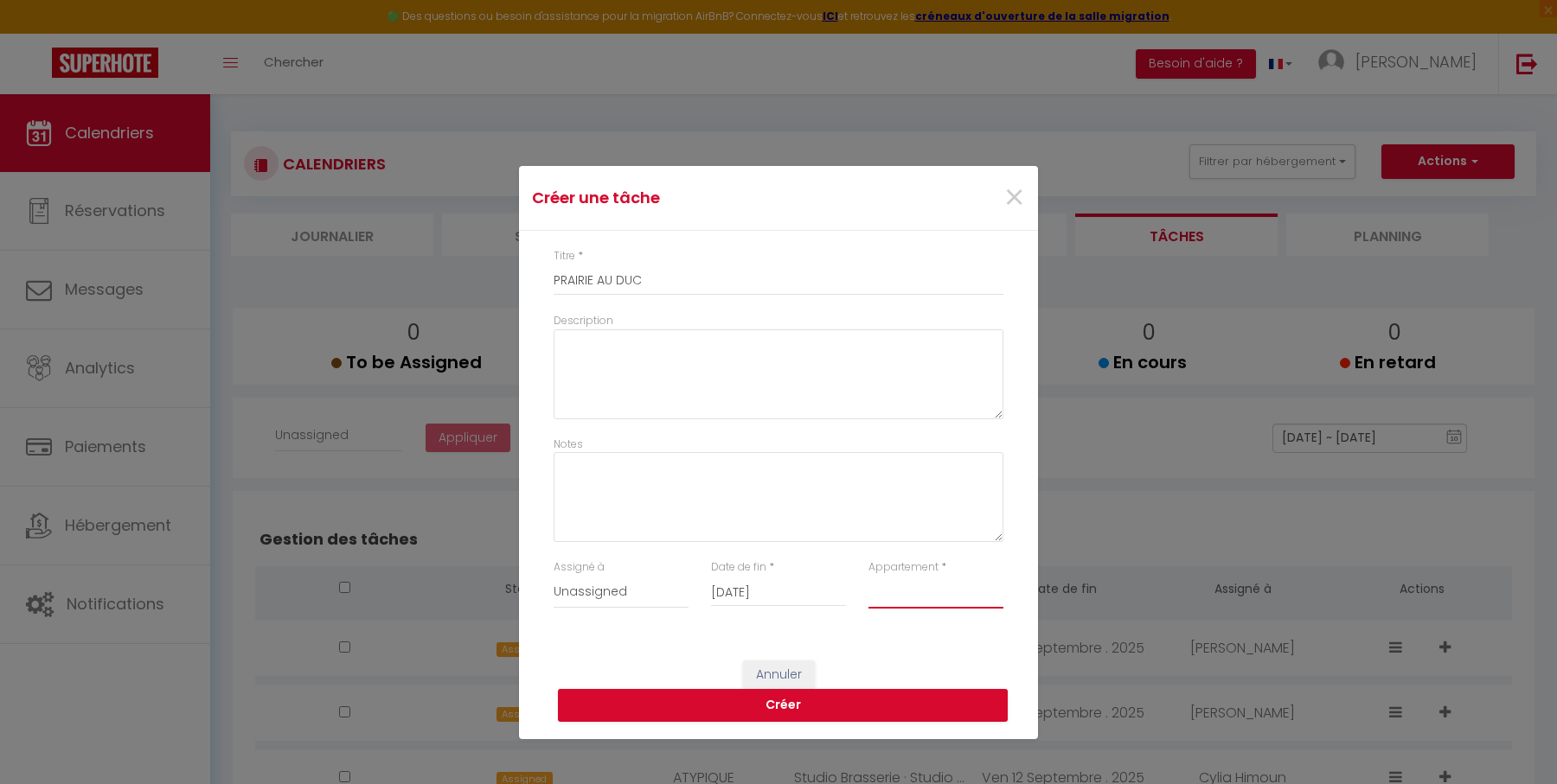
click at [868, 575] on select "Studio Brasserie · Studio avec Terrasse + Parking Sécur. Centre-[PERSON_NAME] ·…" at bounding box center [935, 592] width 135 height 33
click at [839, 699] on button "Créer" at bounding box center [783, 705] width 450 height 33
select select
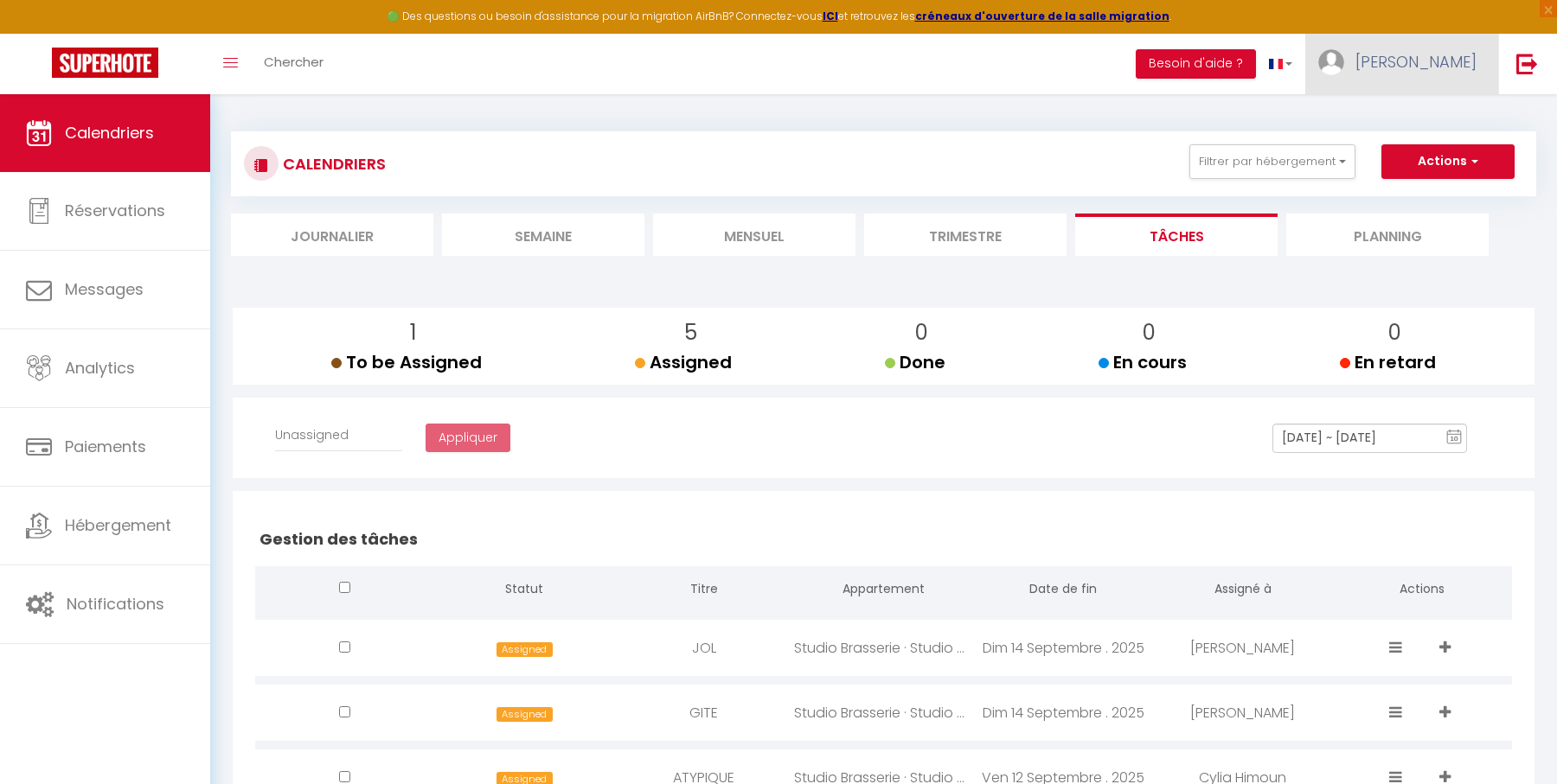
click at [1441, 65] on span "[PERSON_NAME]" at bounding box center [1416, 62] width 121 height 22
click at [1430, 115] on link "Paramètres" at bounding box center [1428, 120] width 128 height 30
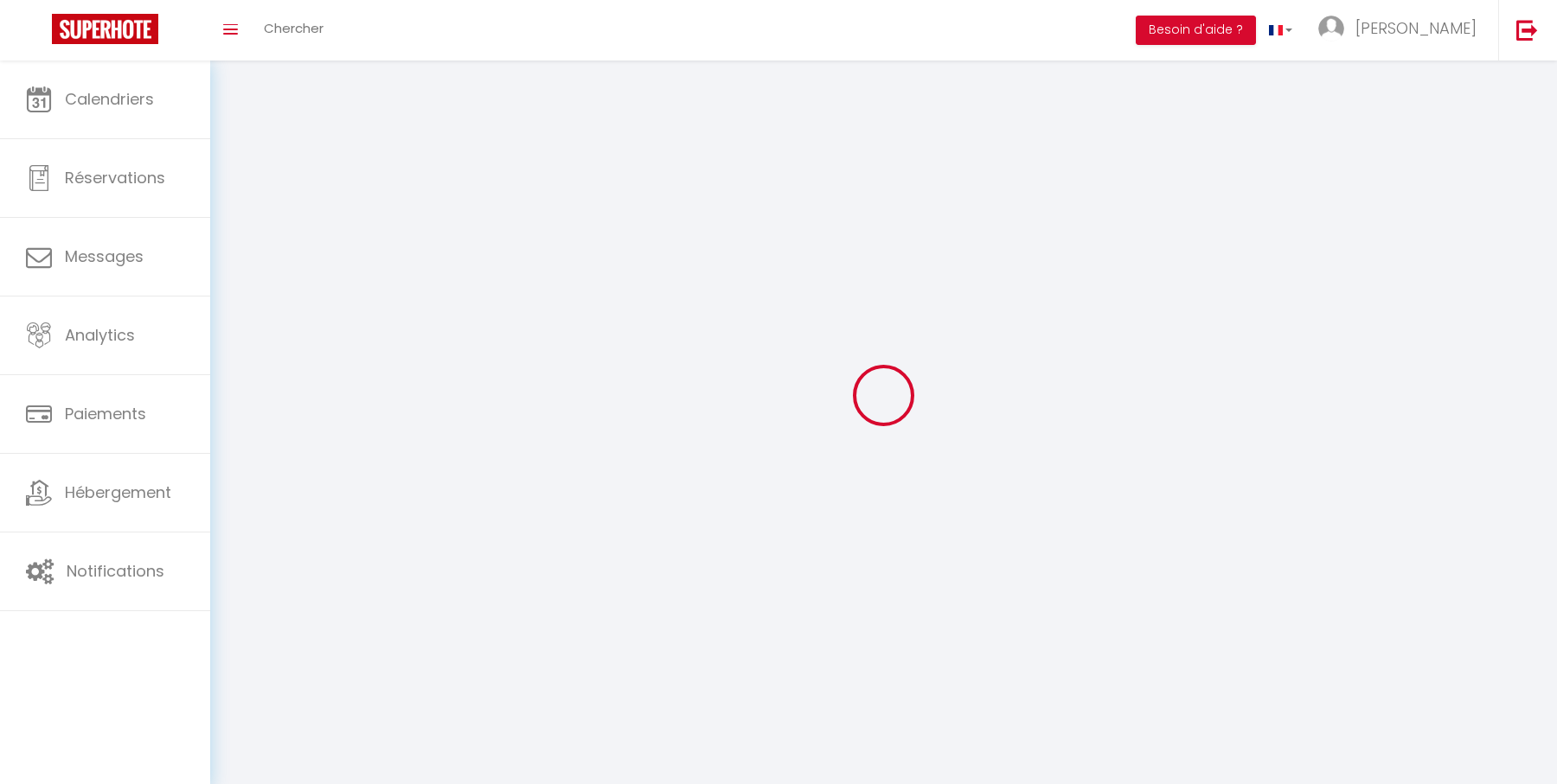
select select
type input "[PERSON_NAME]"
type input "0689859381"
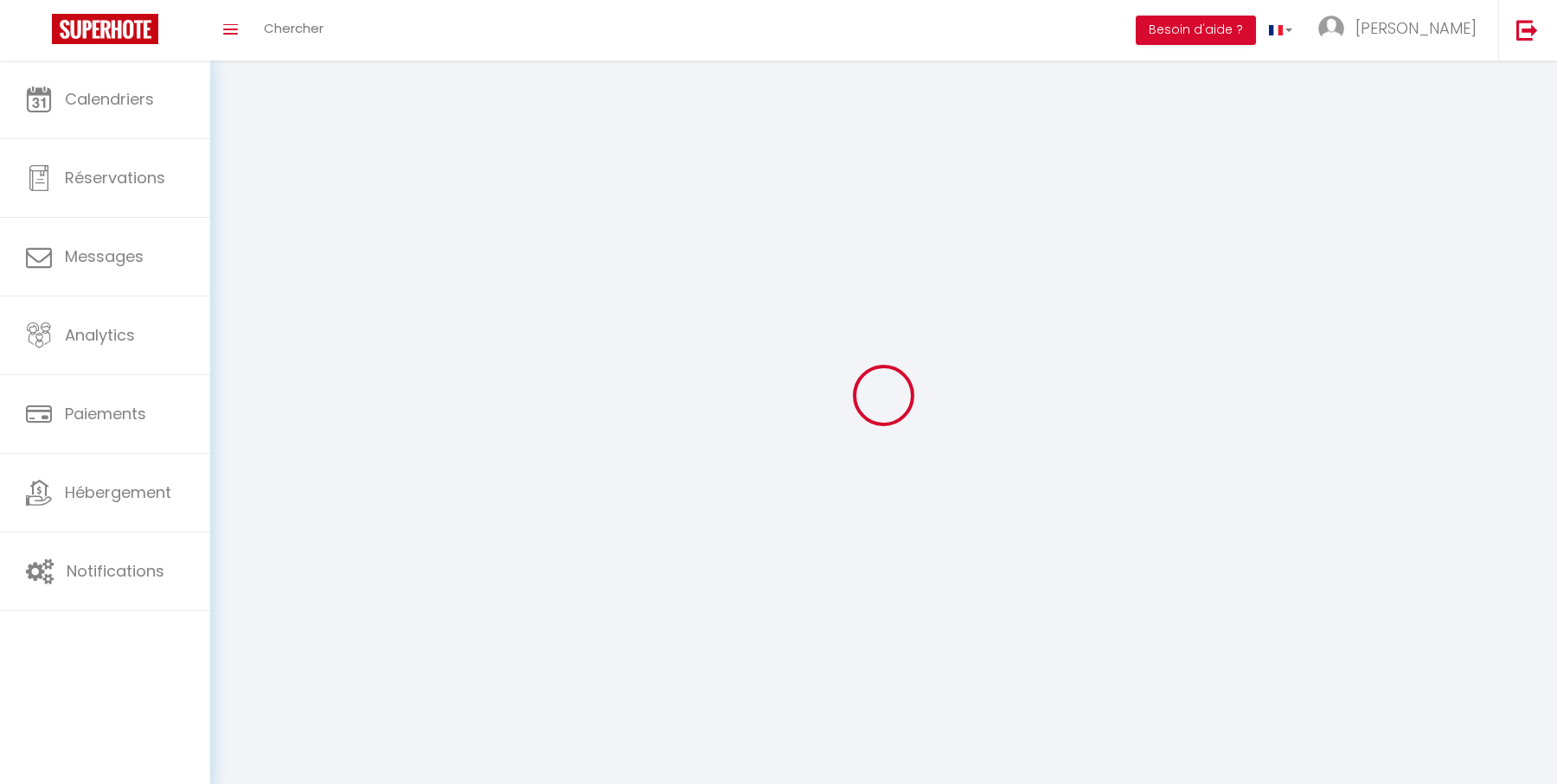
type input "[STREET_ADDRESS]"
type input "44200"
type input "[GEOGRAPHIC_DATA]"
type input "jTt6VZBMux3HfBYinjBOM7qlI"
type input "EPR9NtH4Ha1F74jP4MeJW7i6K"
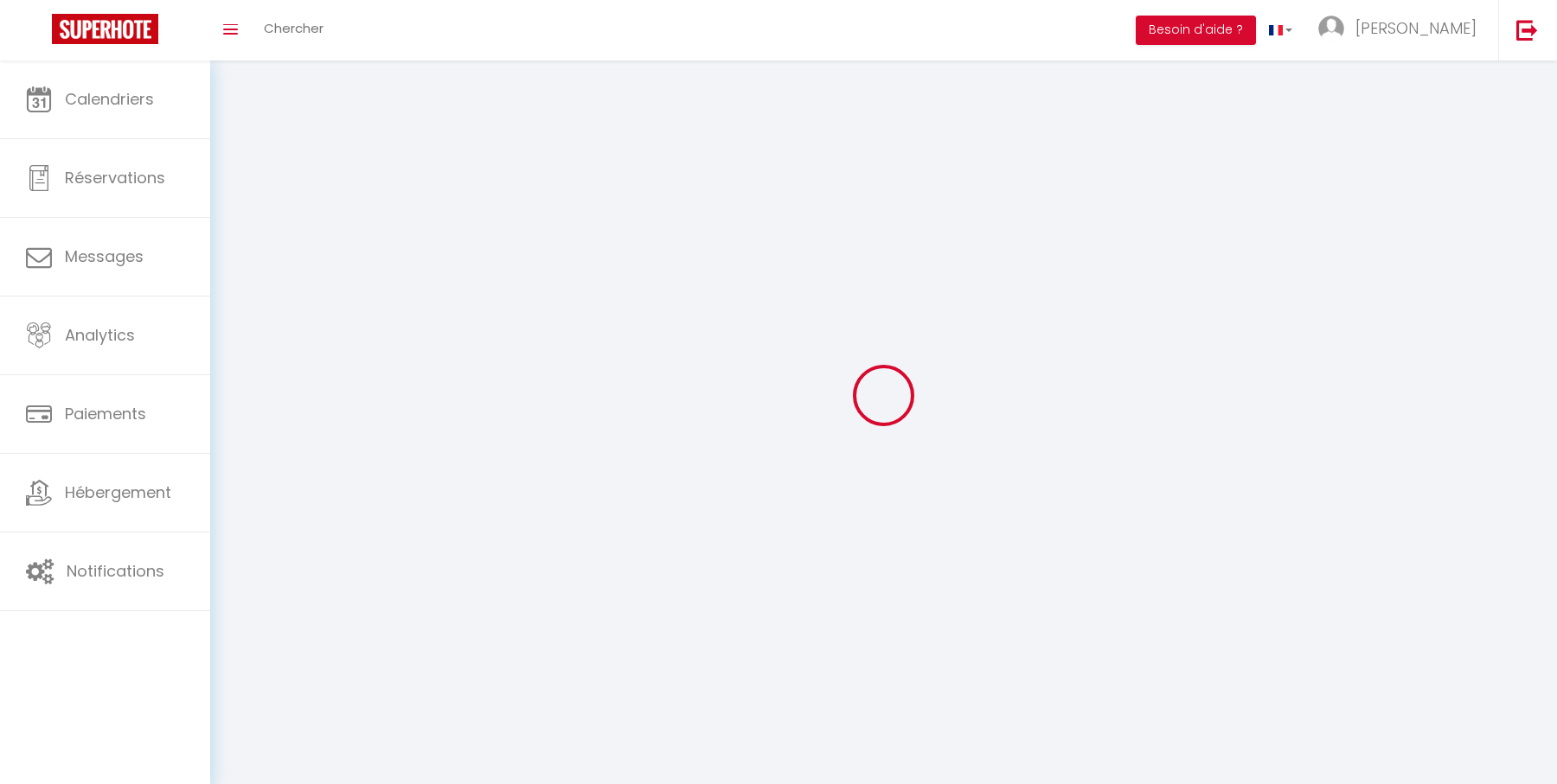
select select "28"
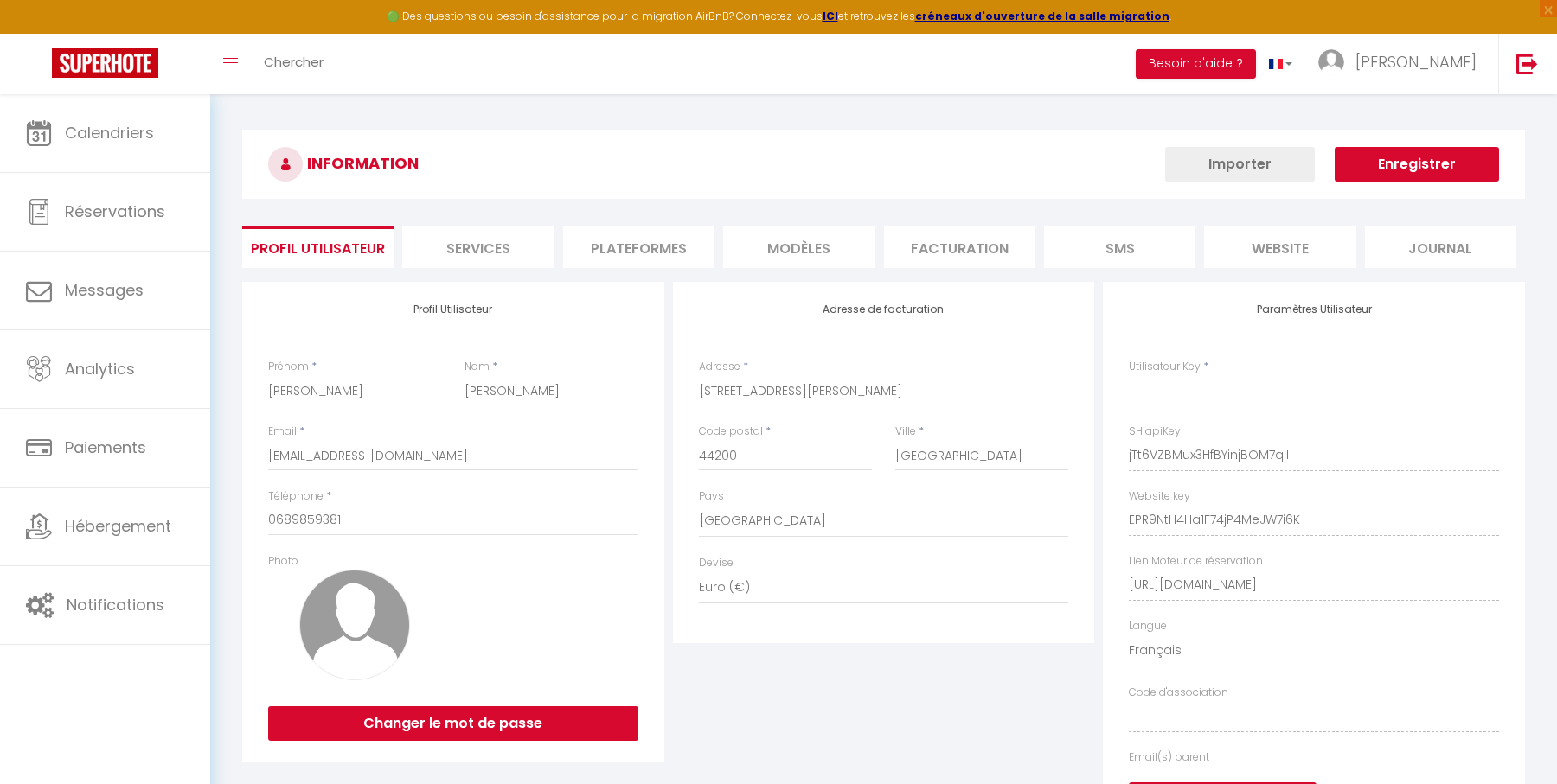
type input "jTt6VZBMux3HfBYinjBOM7qlI"
type input "EPR9NtH4Ha1F74jP4MeJW7i6K"
type input "[URL][DOMAIN_NAME]"
select select "fr"
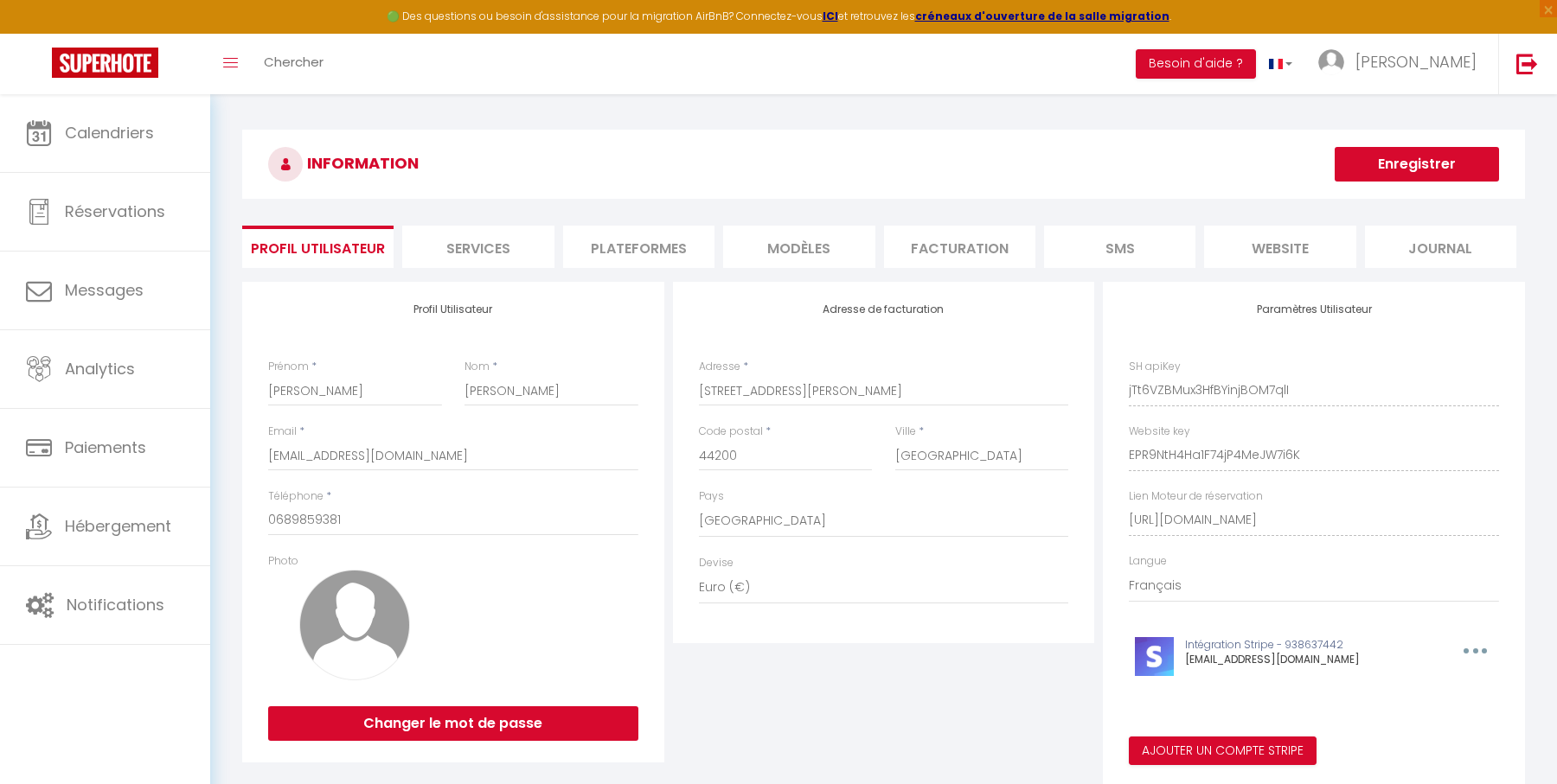
click at [671, 245] on li "Plateformes" at bounding box center [639, 246] width 151 height 42
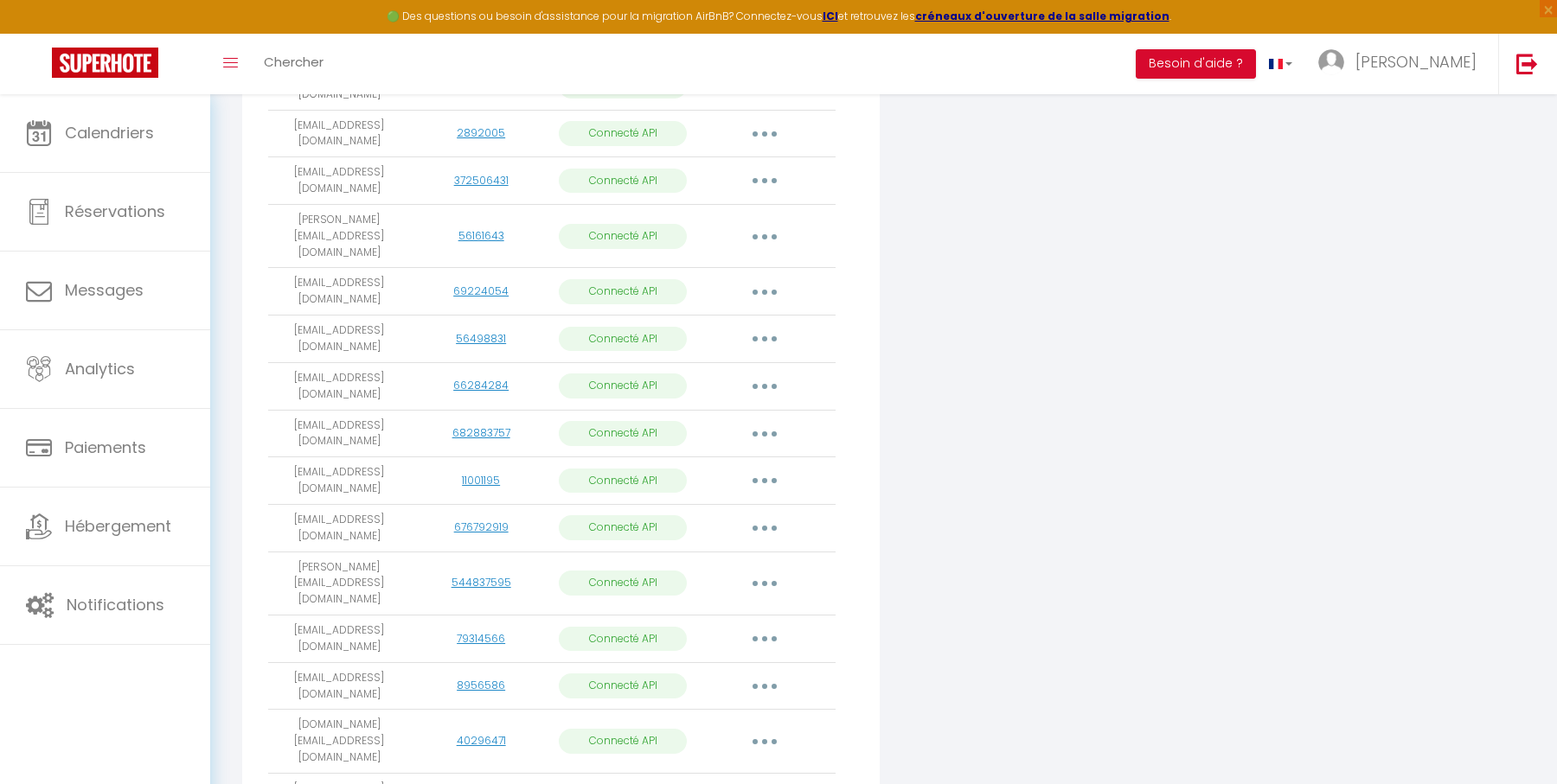
scroll to position [493, 0]
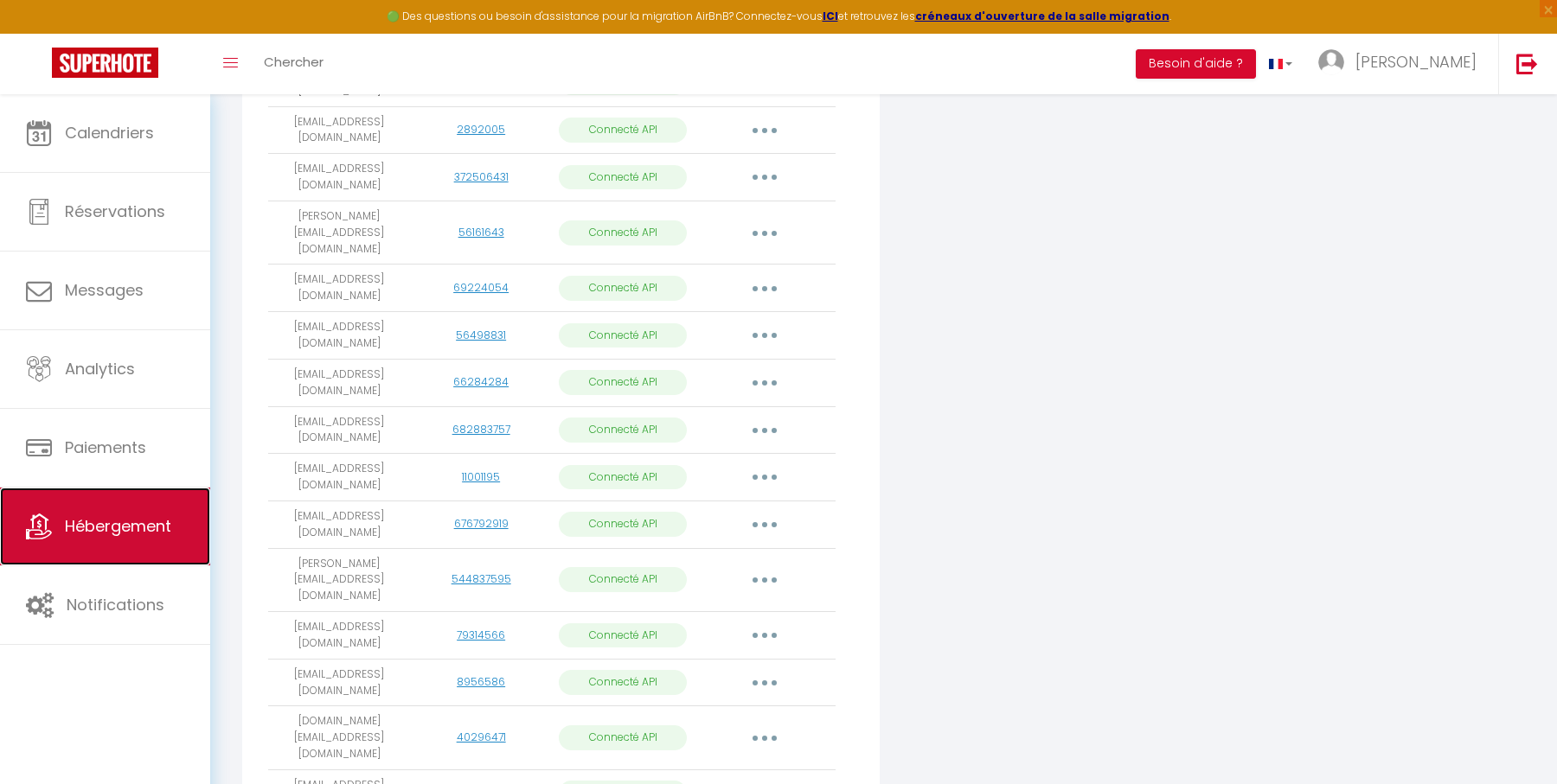
click at [97, 518] on span "Hébergement" at bounding box center [118, 526] width 106 height 22
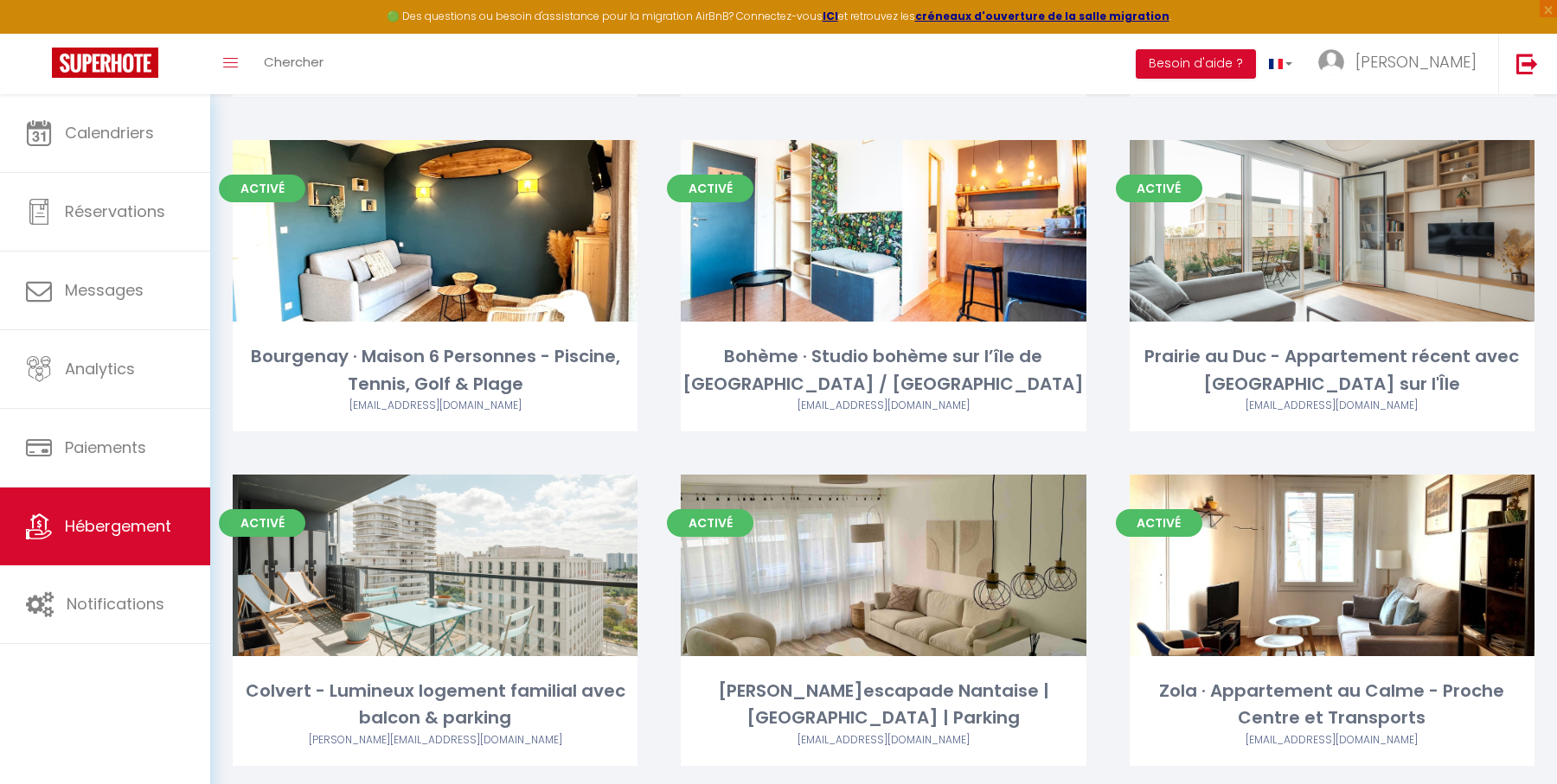
scroll to position [1784, 0]
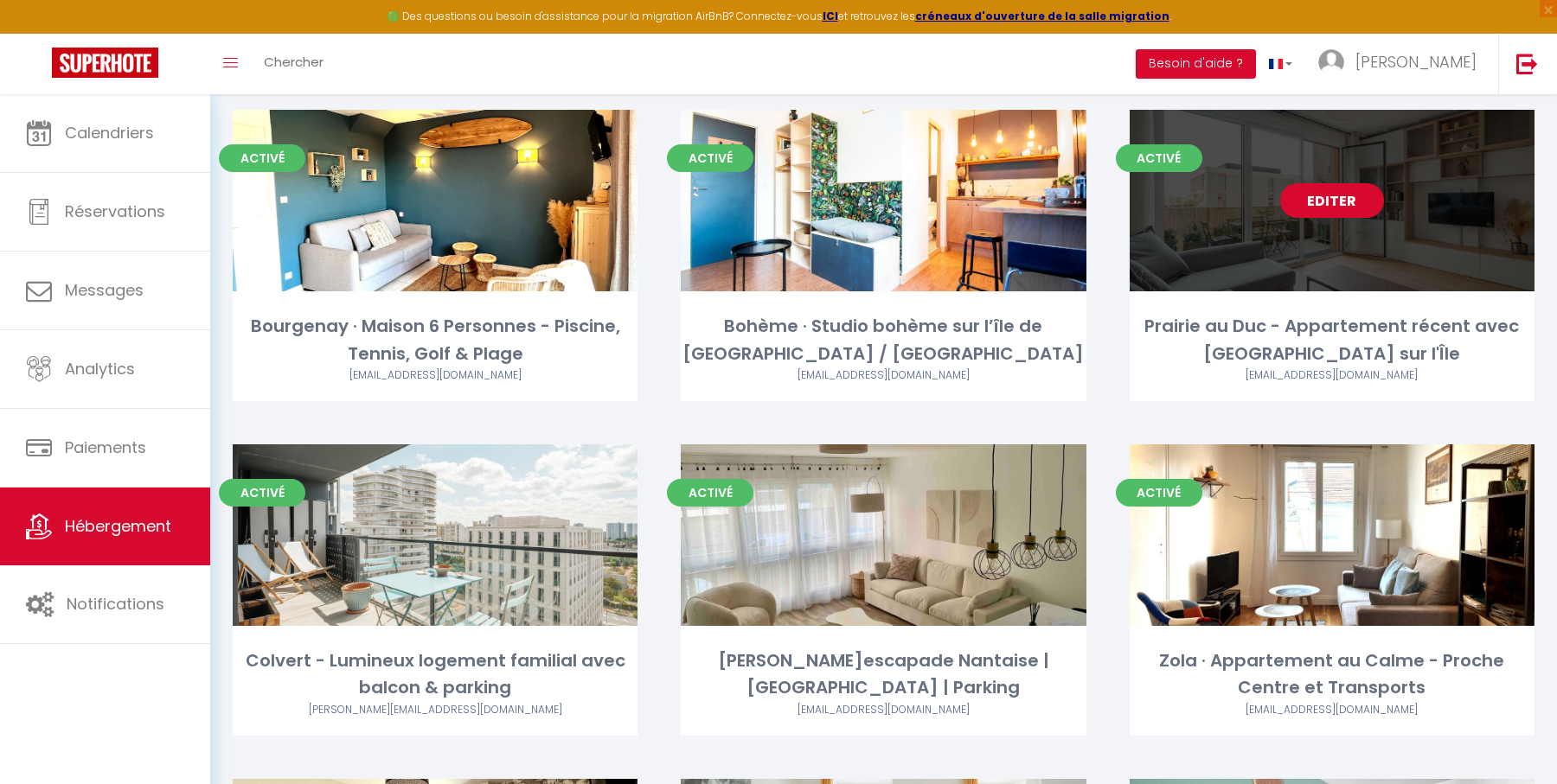
click at [1341, 206] on link "Editer" at bounding box center [1331, 200] width 103 height 34
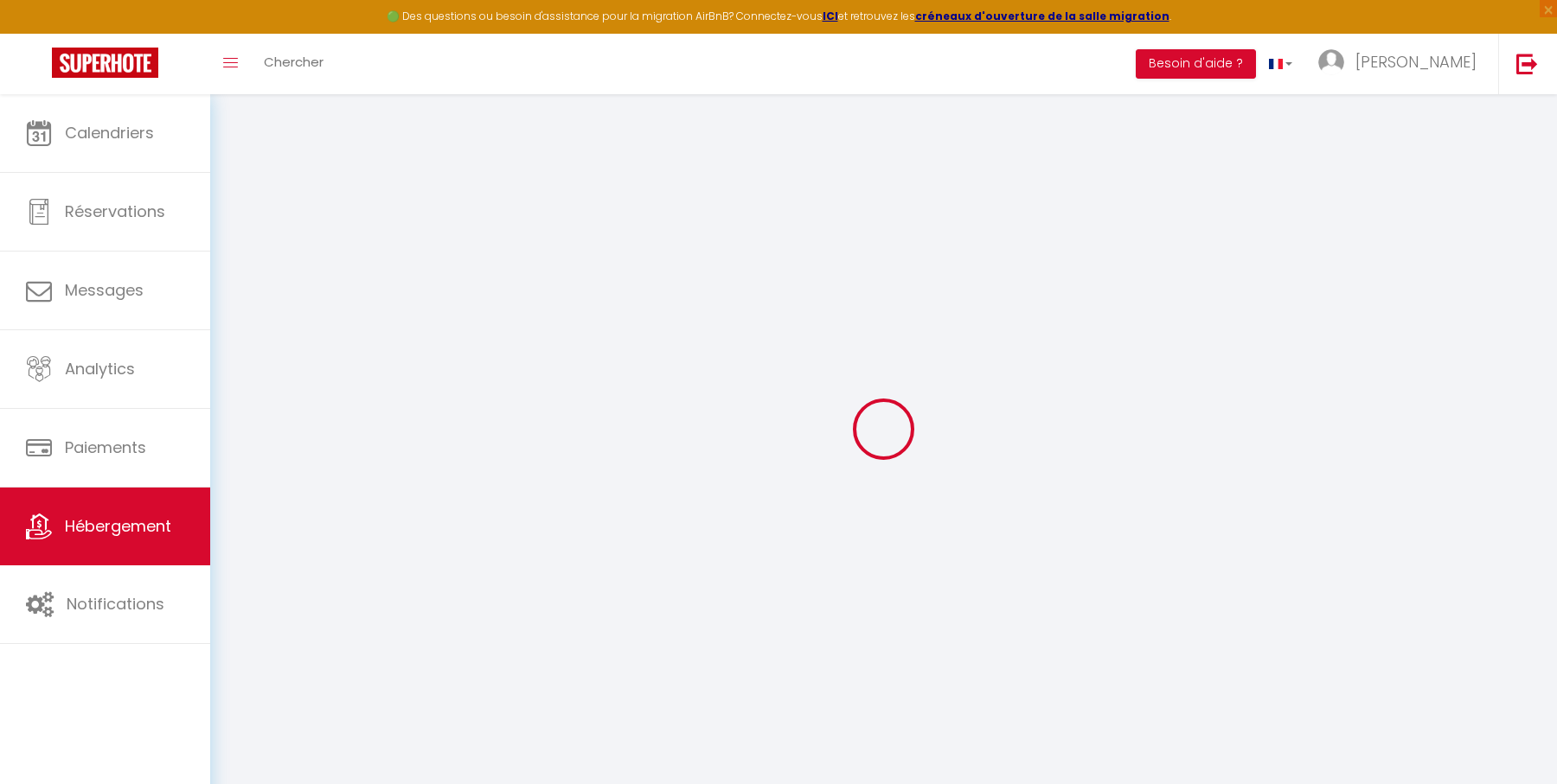
select select
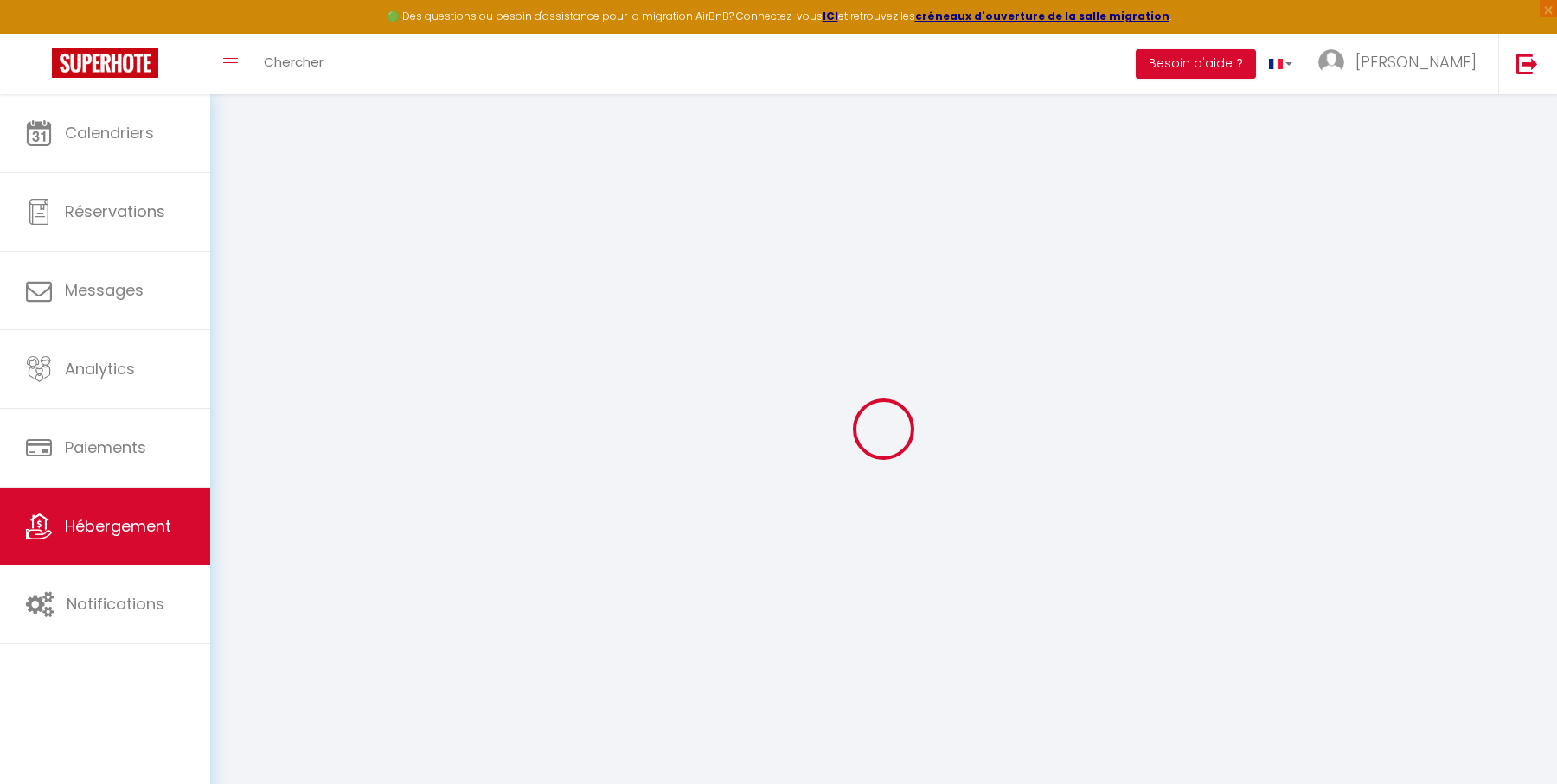
select select
checkbox input "false"
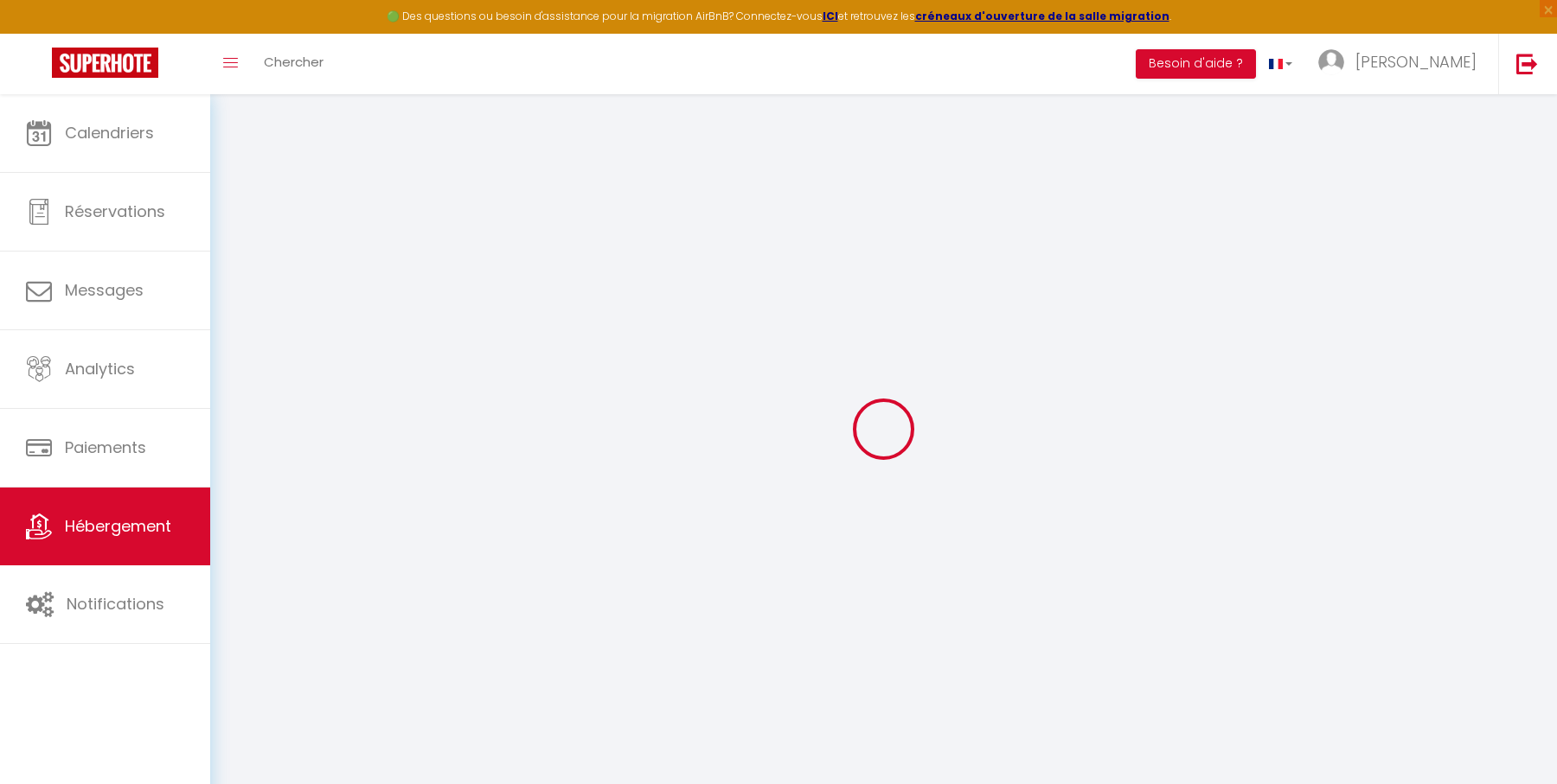
select select
type input "Prairie au Duc - Appartement récent avec [GEOGRAPHIC_DATA] sur l'Île"
type input "[PERSON_NAME]"
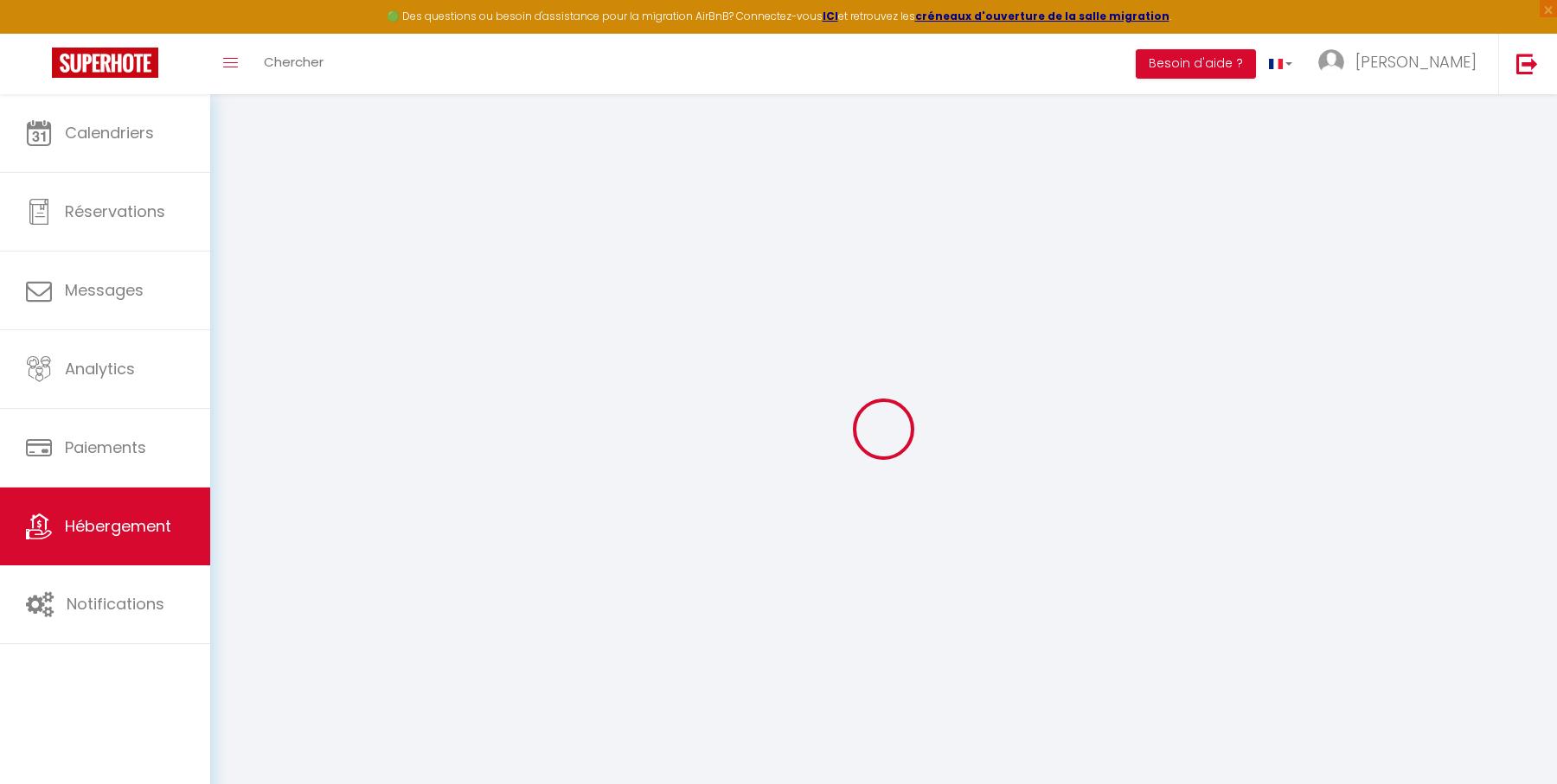
select select "8"
select select "2"
type input "72"
select select
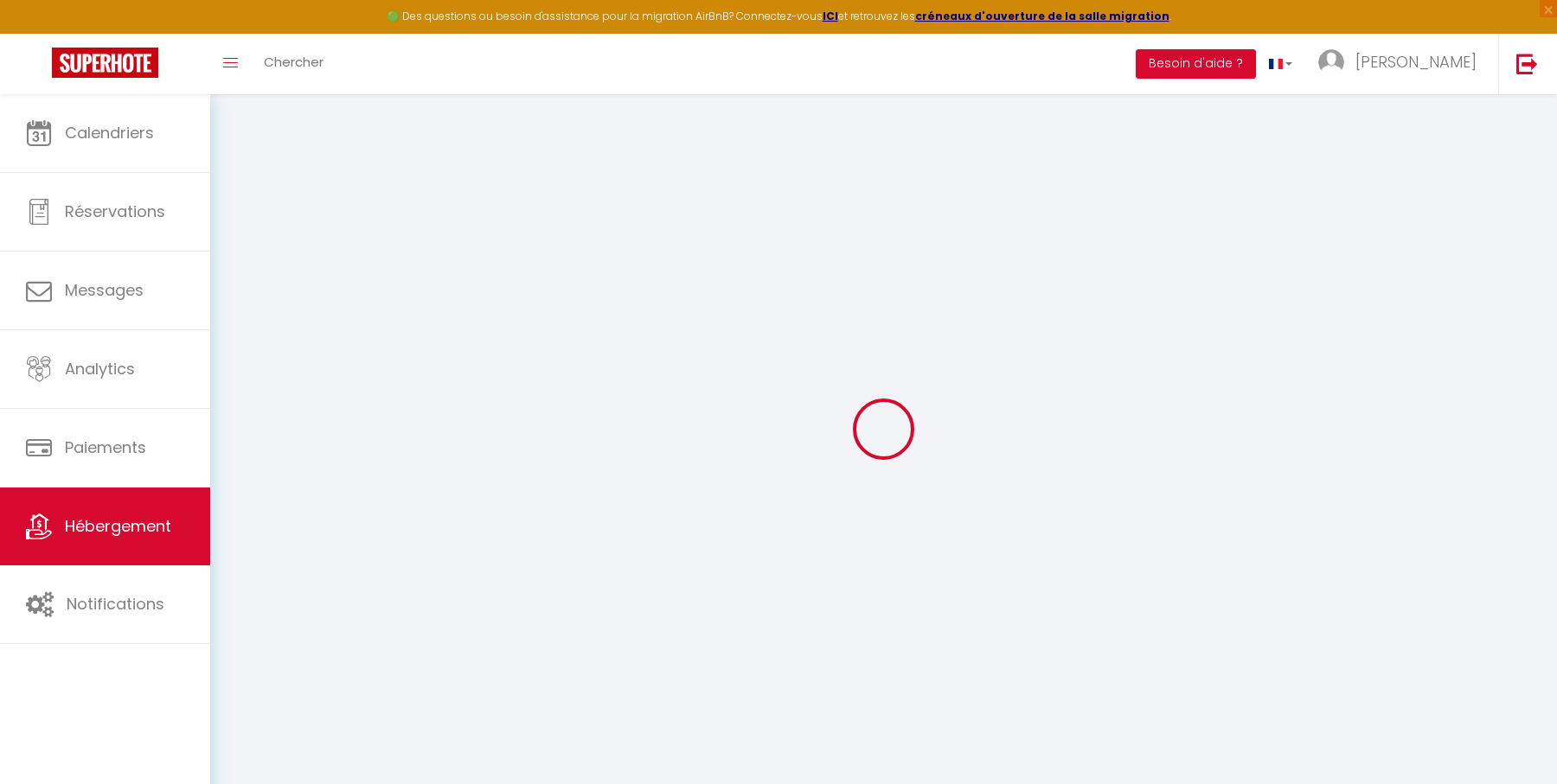
select select
type input "103 Boulevard Prairie au Duc"
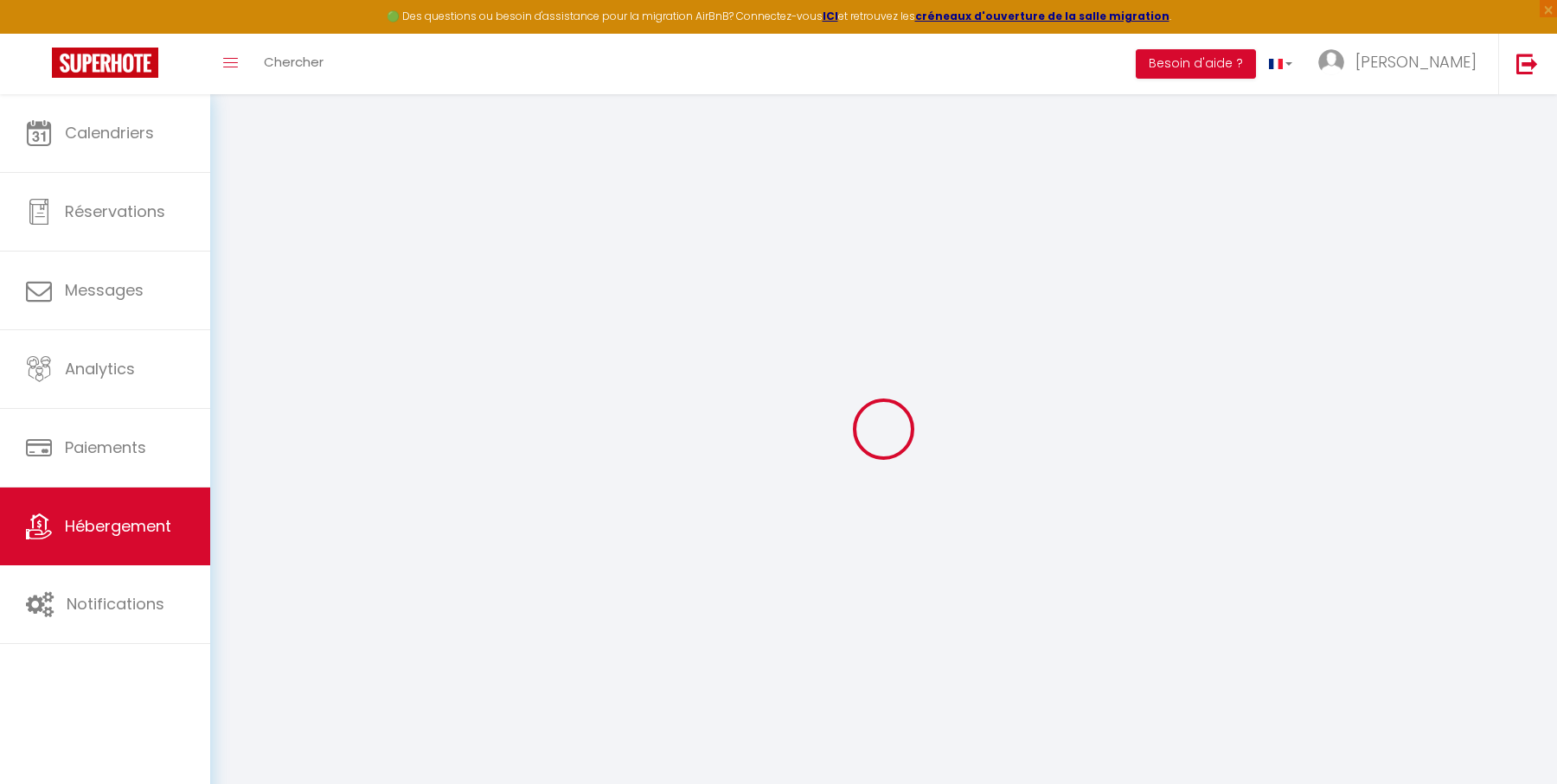
type input "44200"
type input "[GEOGRAPHIC_DATA]"
type input "[EMAIL_ADDRESS][DOMAIN_NAME]"
select select
checkbox input "false"
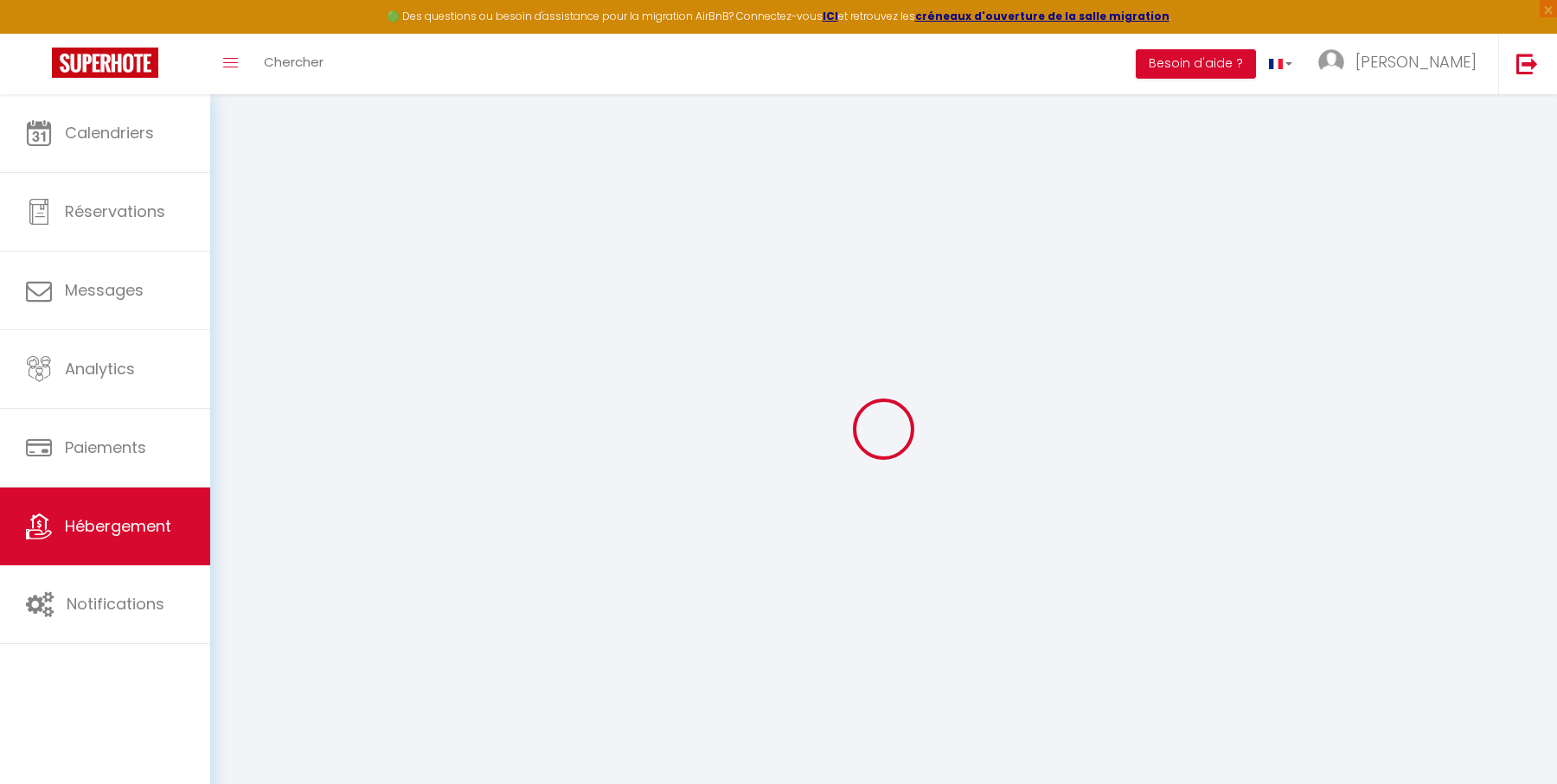
checkbox input "false"
type input "72"
type input "0"
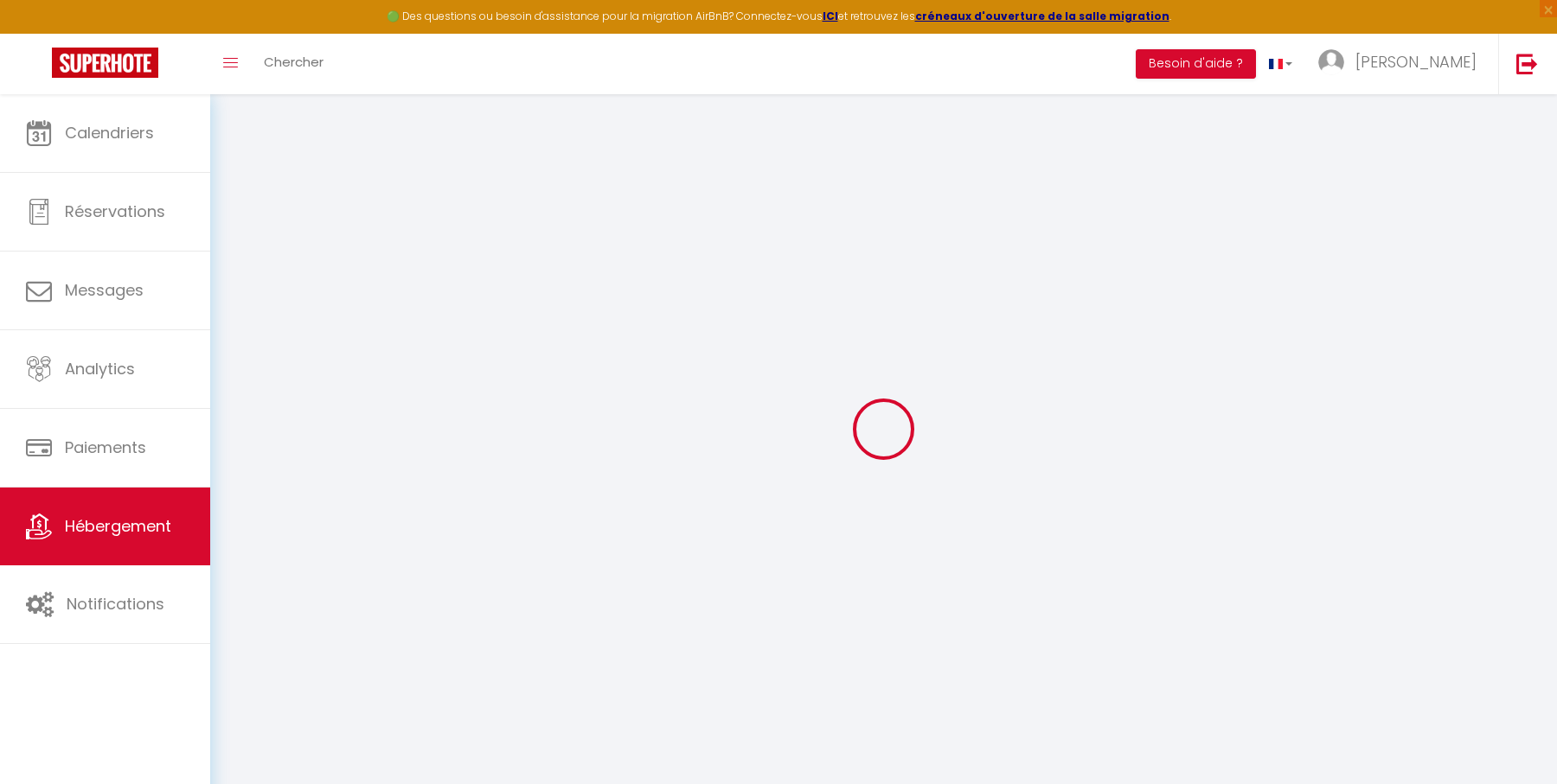
type input "0"
select select
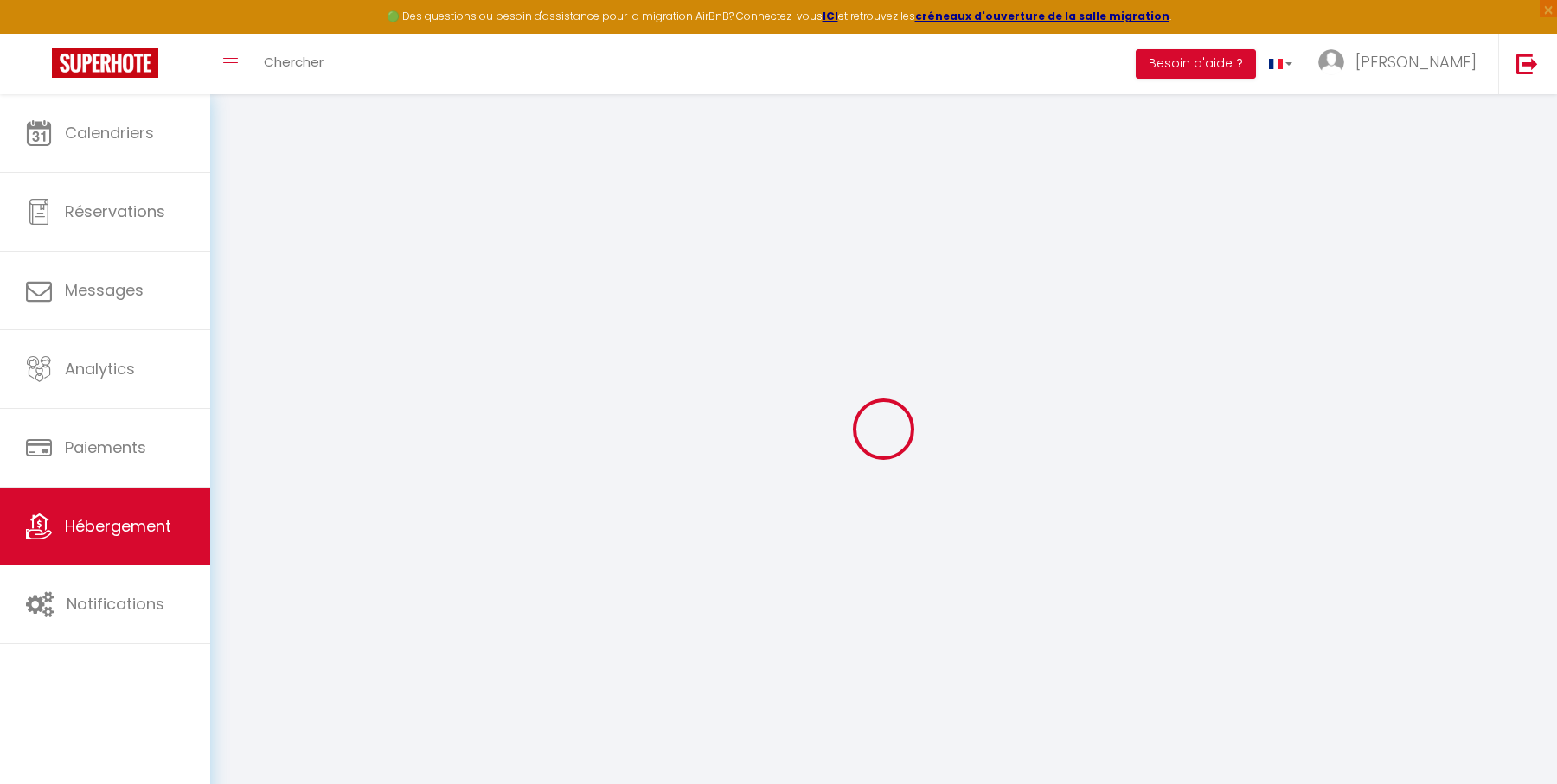
select select
checkbox input "false"
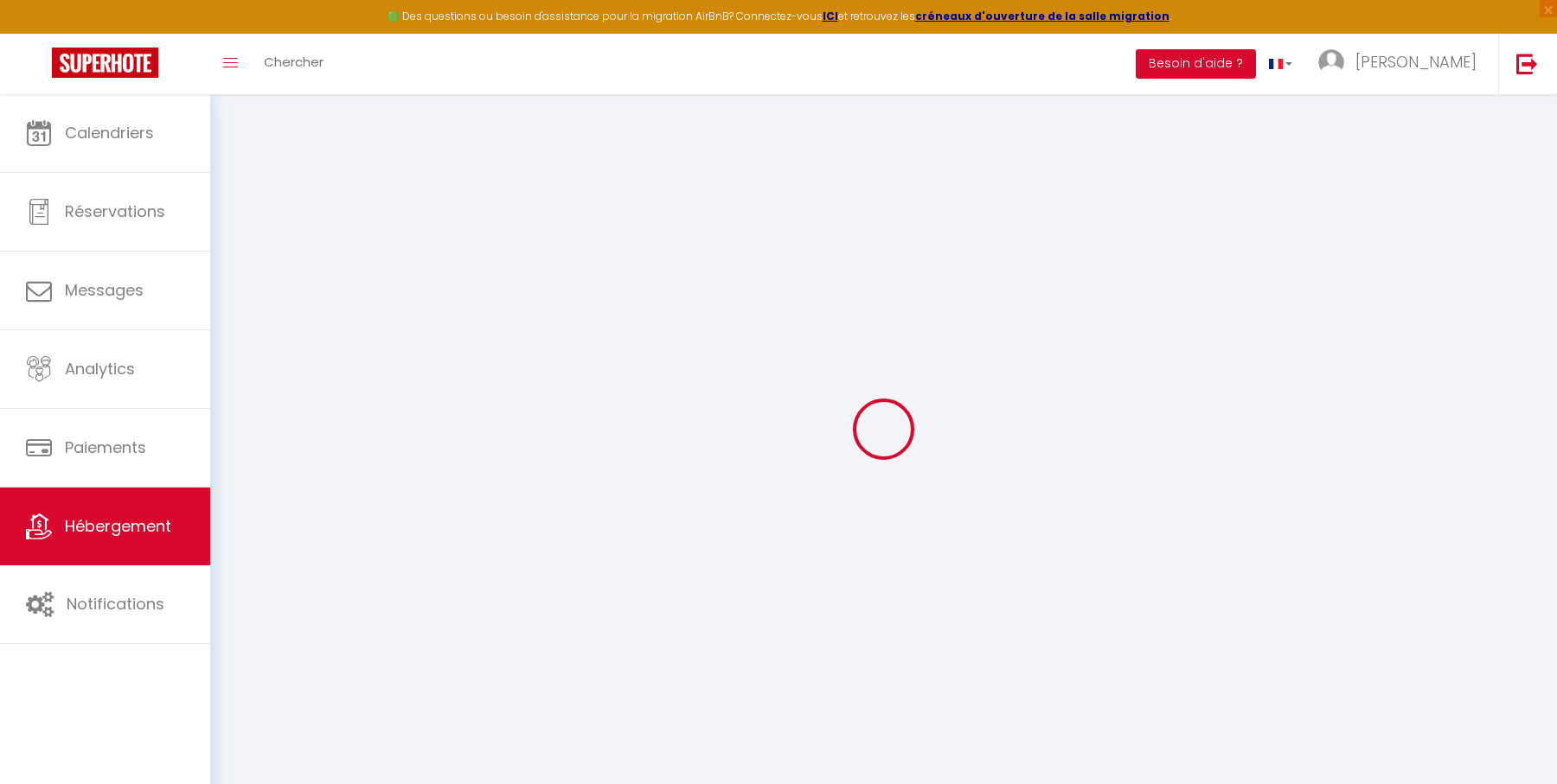
checkbox input "false"
select select
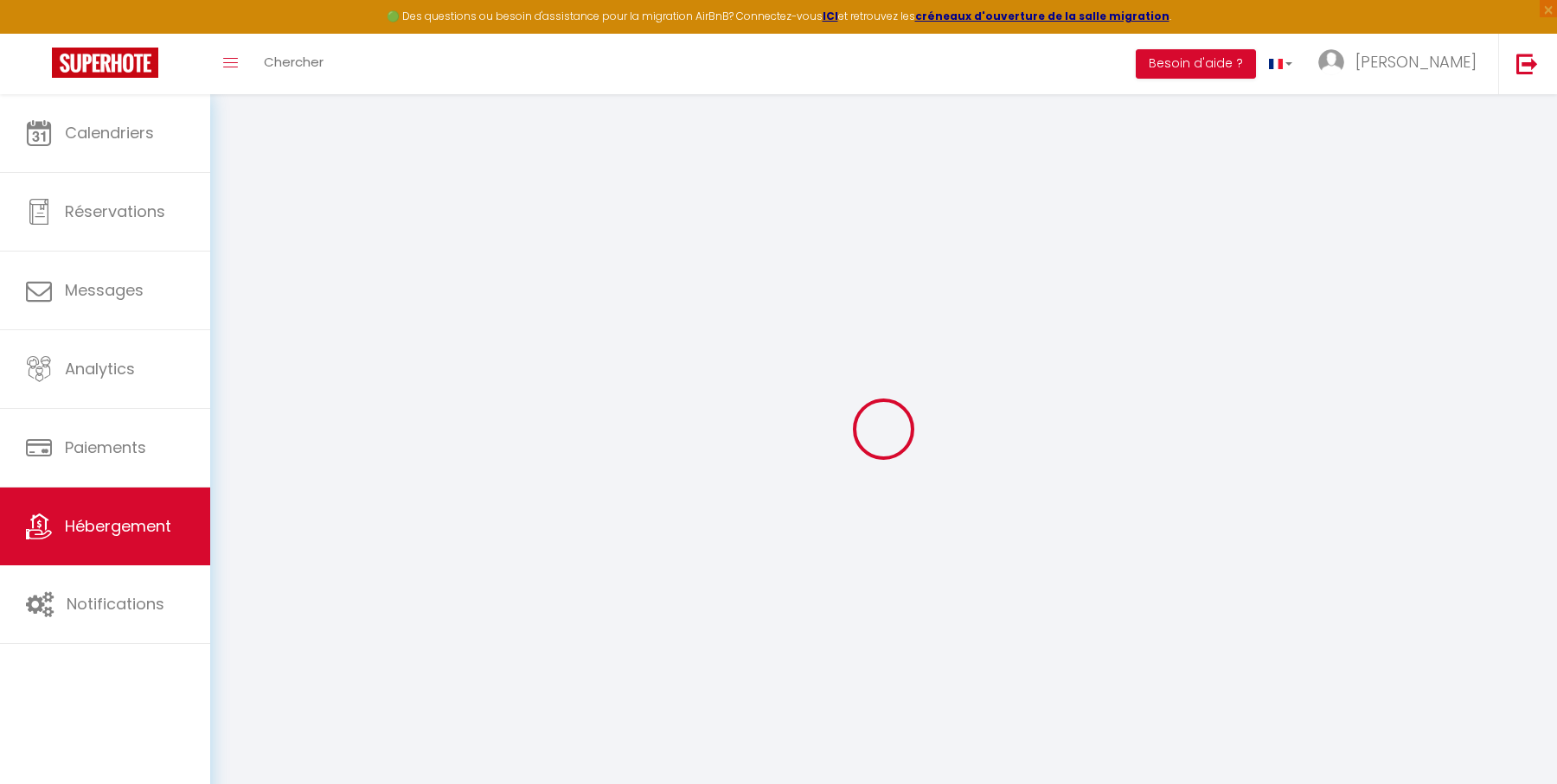
select select
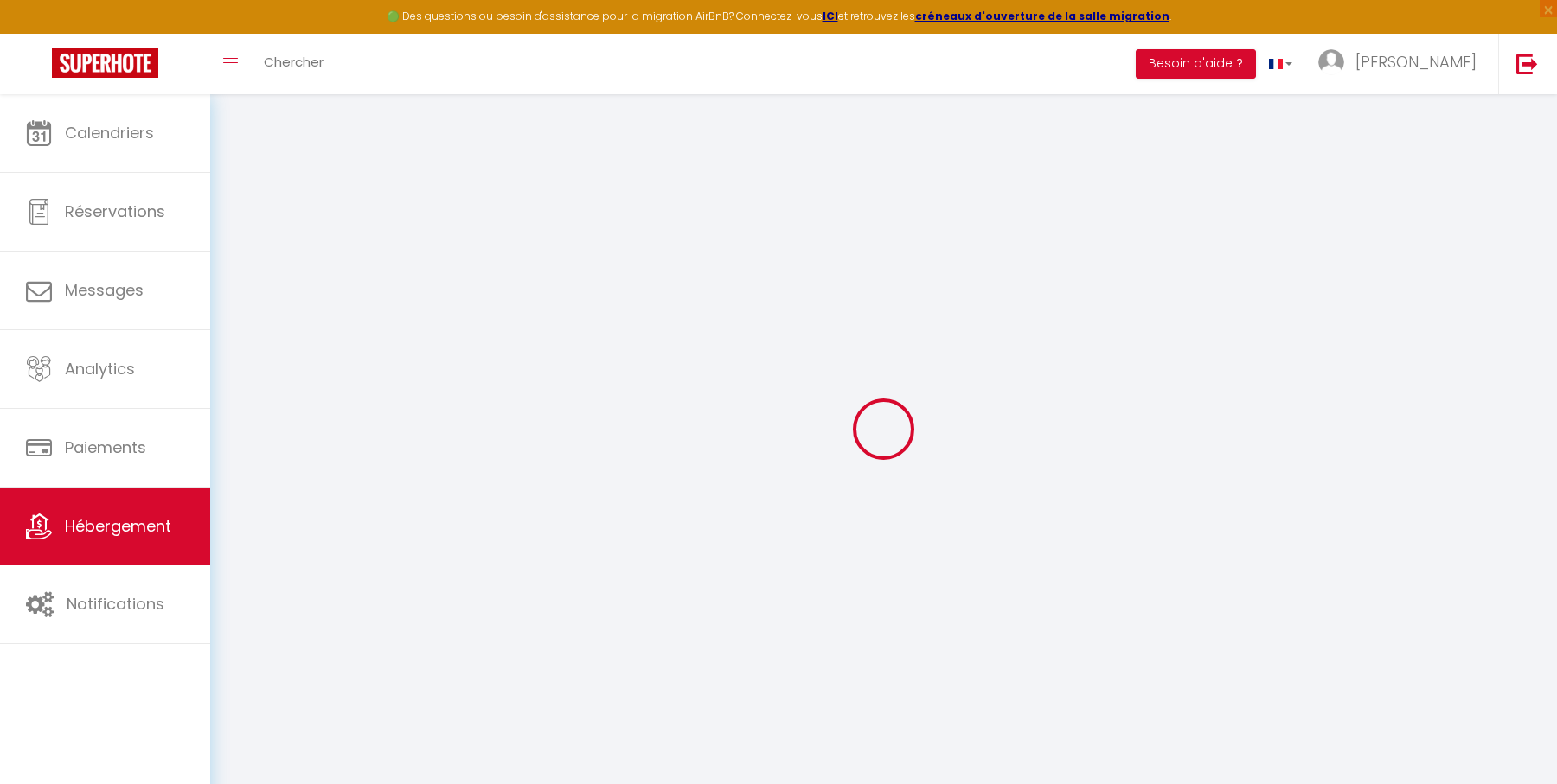
checkbox input "false"
select select
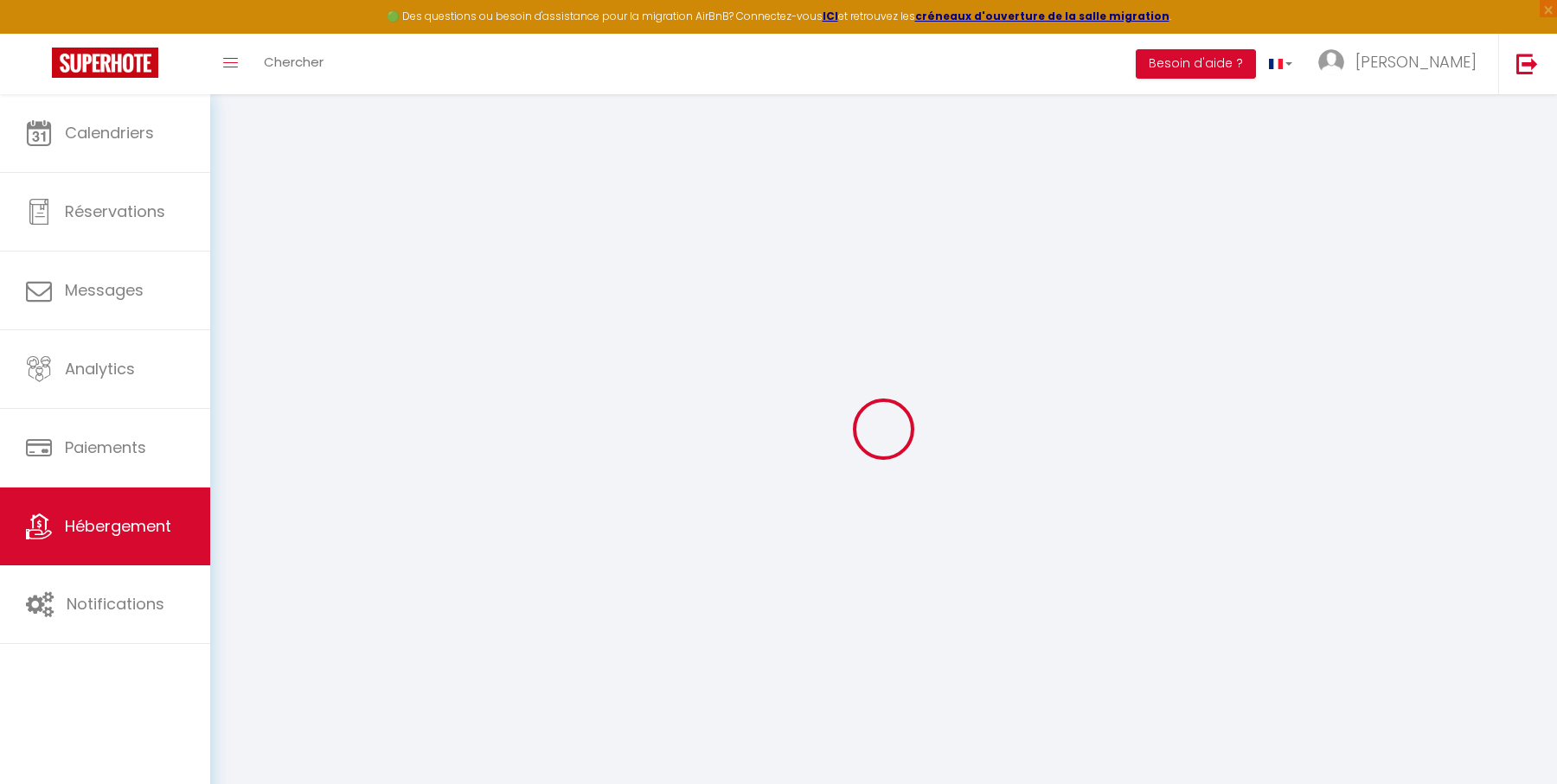
checkbox input "false"
select select
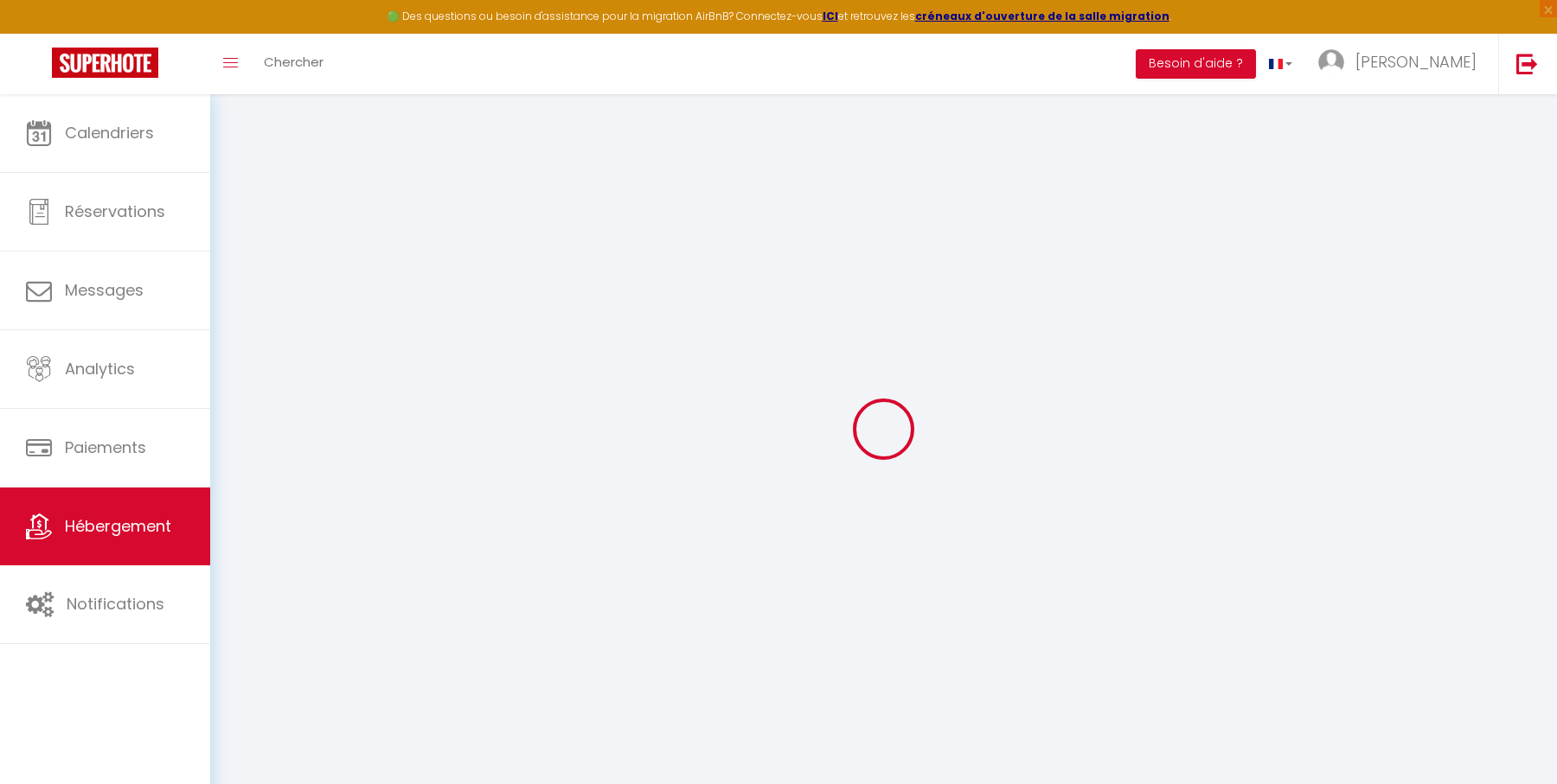
select select
checkbox input "false"
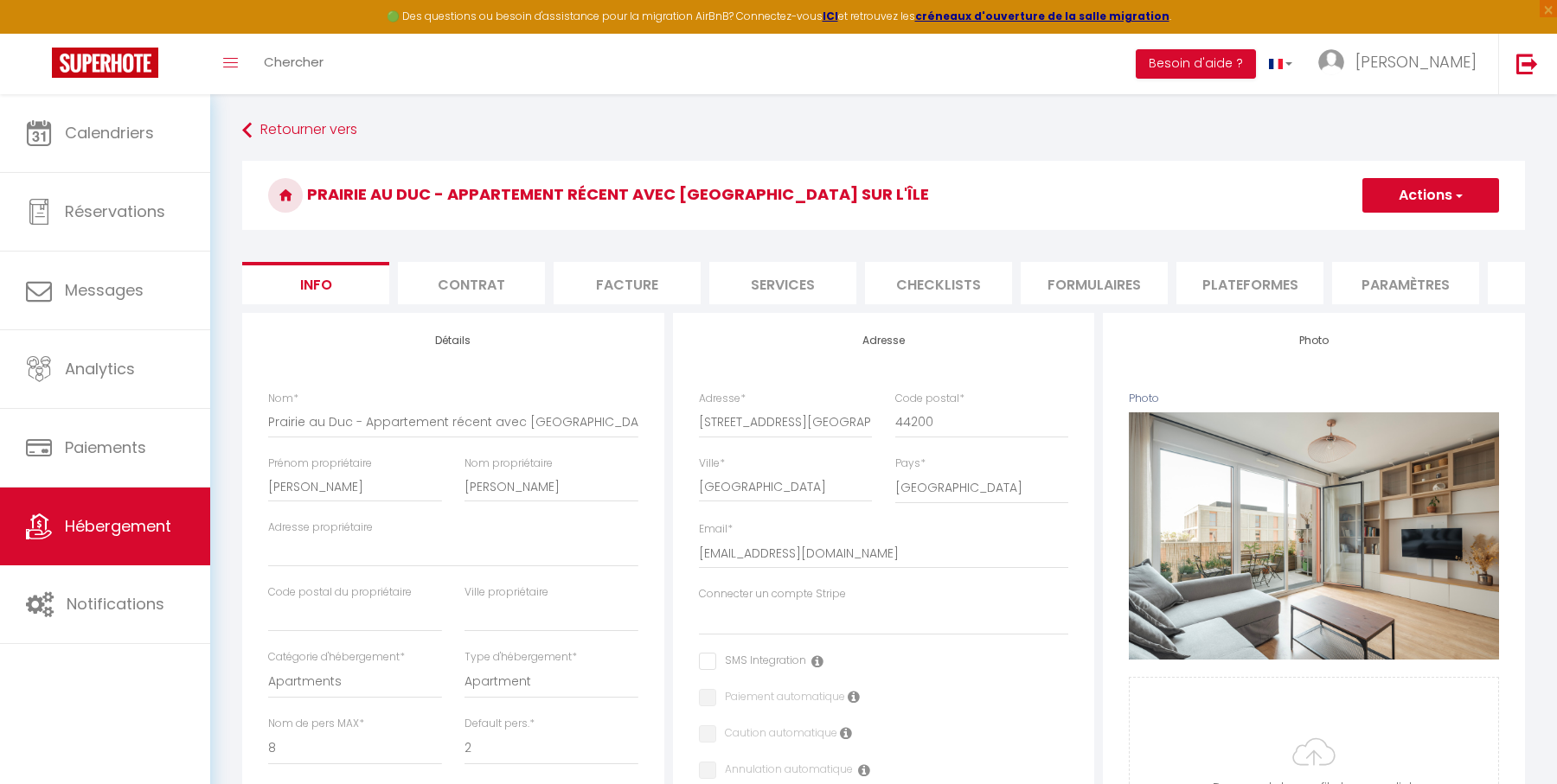
click at [1203, 291] on li "Plateformes" at bounding box center [1249, 282] width 147 height 42
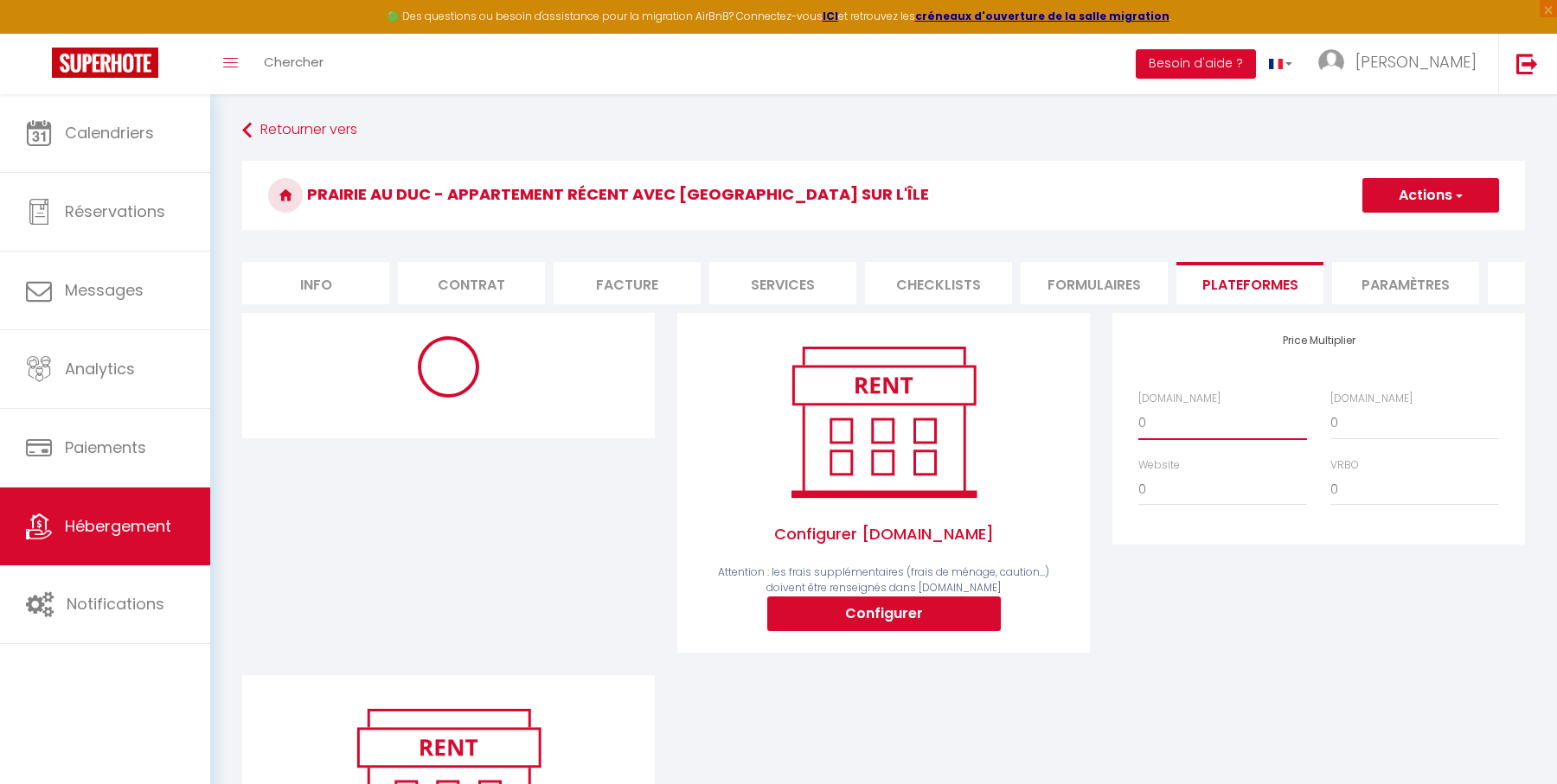
click at [1192, 423] on select "0 + 1 % + 2 % + 3 % + 4 % + 5 % + 6 % + 7 % + 8 % + 9 %" at bounding box center [1222, 423] width 169 height 33
select select "+ 22 %"
click at [1138, 406] on select "0 + 1 % + 2 % + 3 % + 4 % + 5 % + 6 % + 7 % + 8 % + 9 %" at bounding box center [1222, 423] width 169 height 33
click at [1435, 188] on button "Actions" at bounding box center [1430, 195] width 137 height 34
click at [1424, 226] on link "Enregistrer" at bounding box center [1429, 233] width 137 height 22
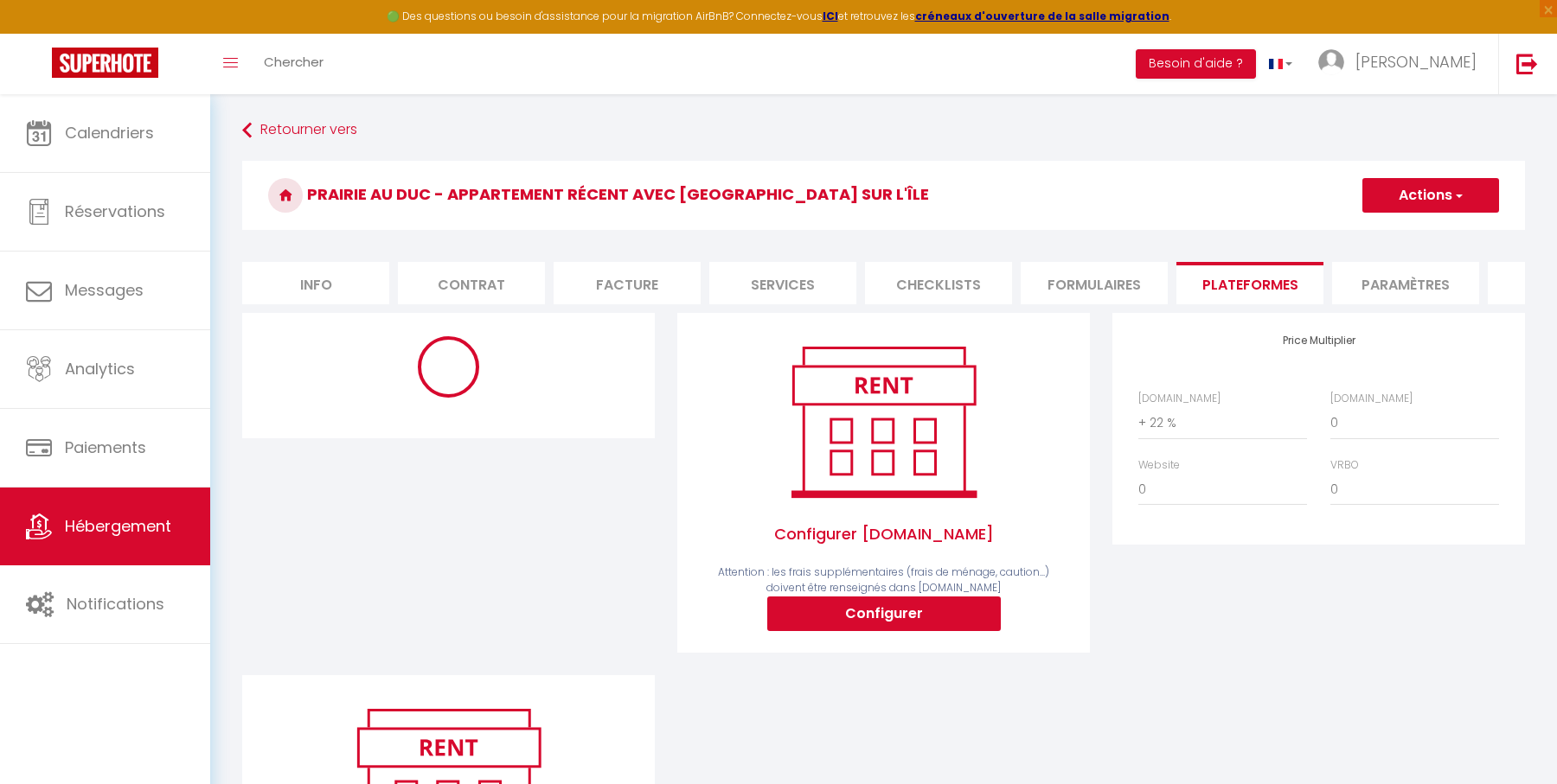
select select "270"
select select "well_reviewed_guests"
select select "EUR"
select select
select select "17797-1450663749627965261"
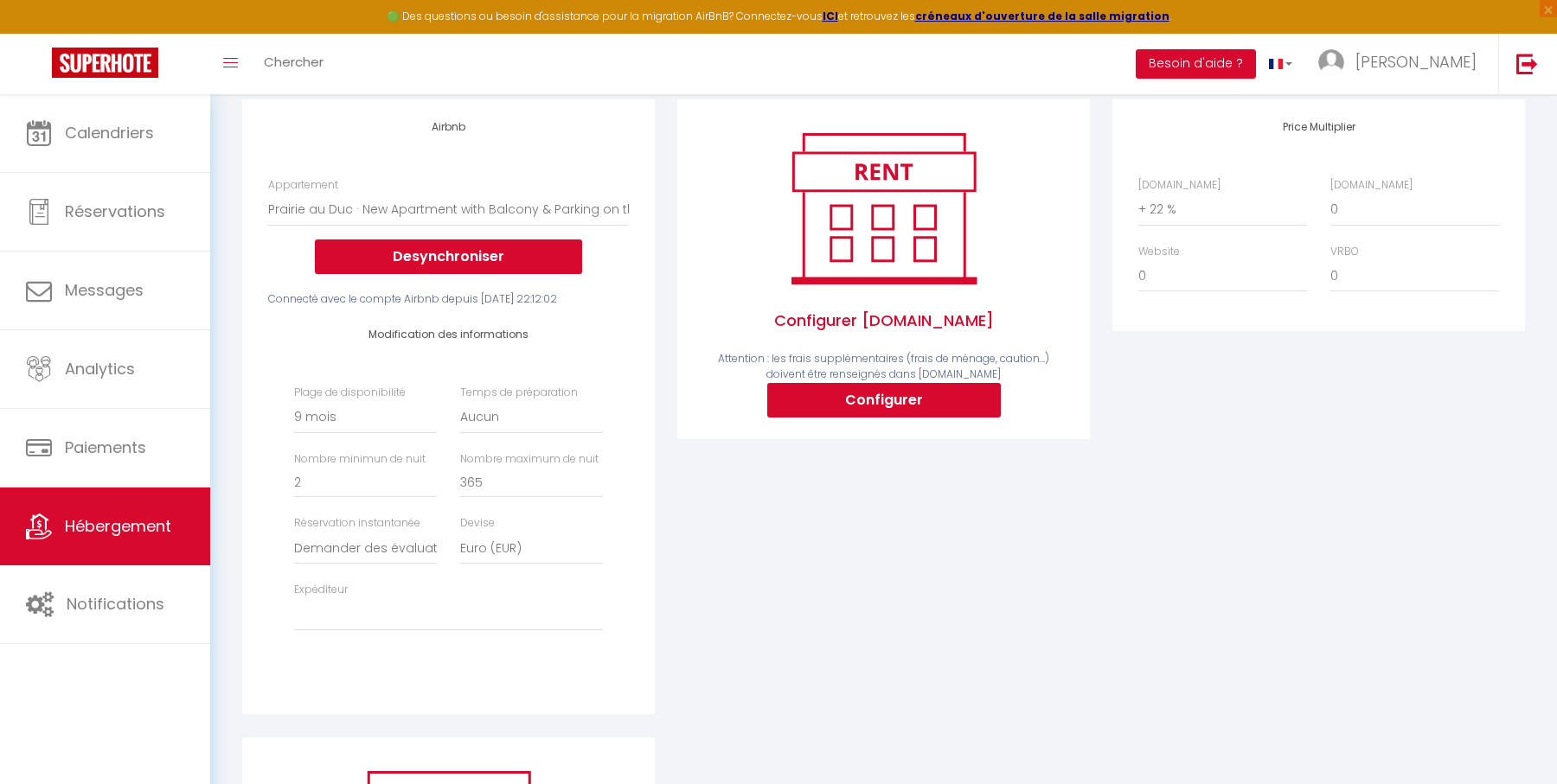
scroll to position [469, 0]
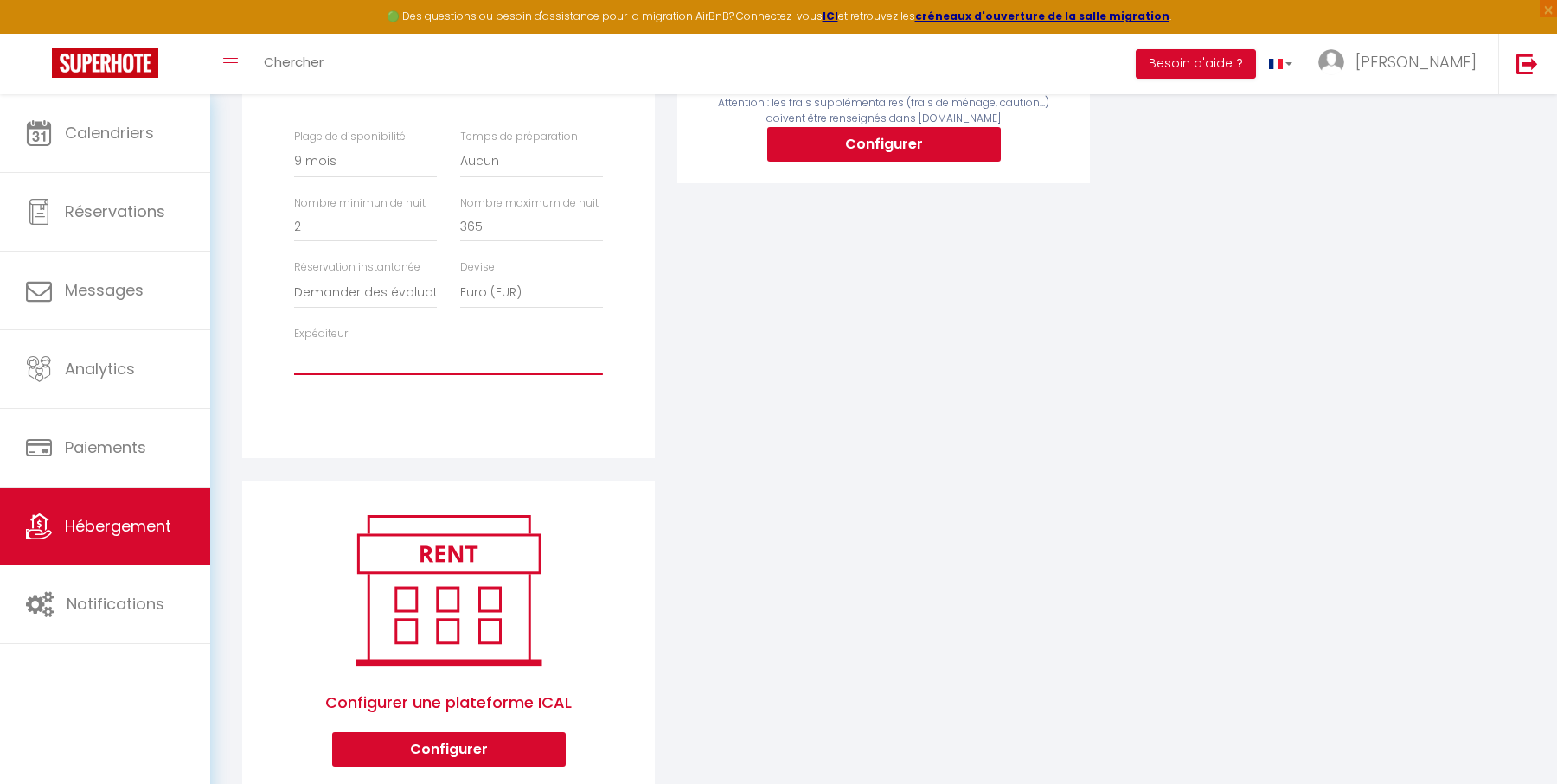
click at [554, 370] on select "[EMAIL_ADDRESS][DOMAIN_NAME] [EMAIL_ADDRESS][DOMAIN_NAME] [EMAIL_ADDRESS][DOMAI…" at bounding box center [448, 359] width 309 height 33
select select "4840"
click at [294, 357] on select "[EMAIL_ADDRESS][DOMAIN_NAME] [EMAIL_ADDRESS][DOMAIN_NAME] [EMAIL_ADDRESS][DOMAI…" at bounding box center [448, 359] width 309 height 33
click at [669, 371] on div "Configurer [DOMAIN_NAME] Attention : les frais supplémentaires (frais de ménage…" at bounding box center [883, 162] width 435 height 637
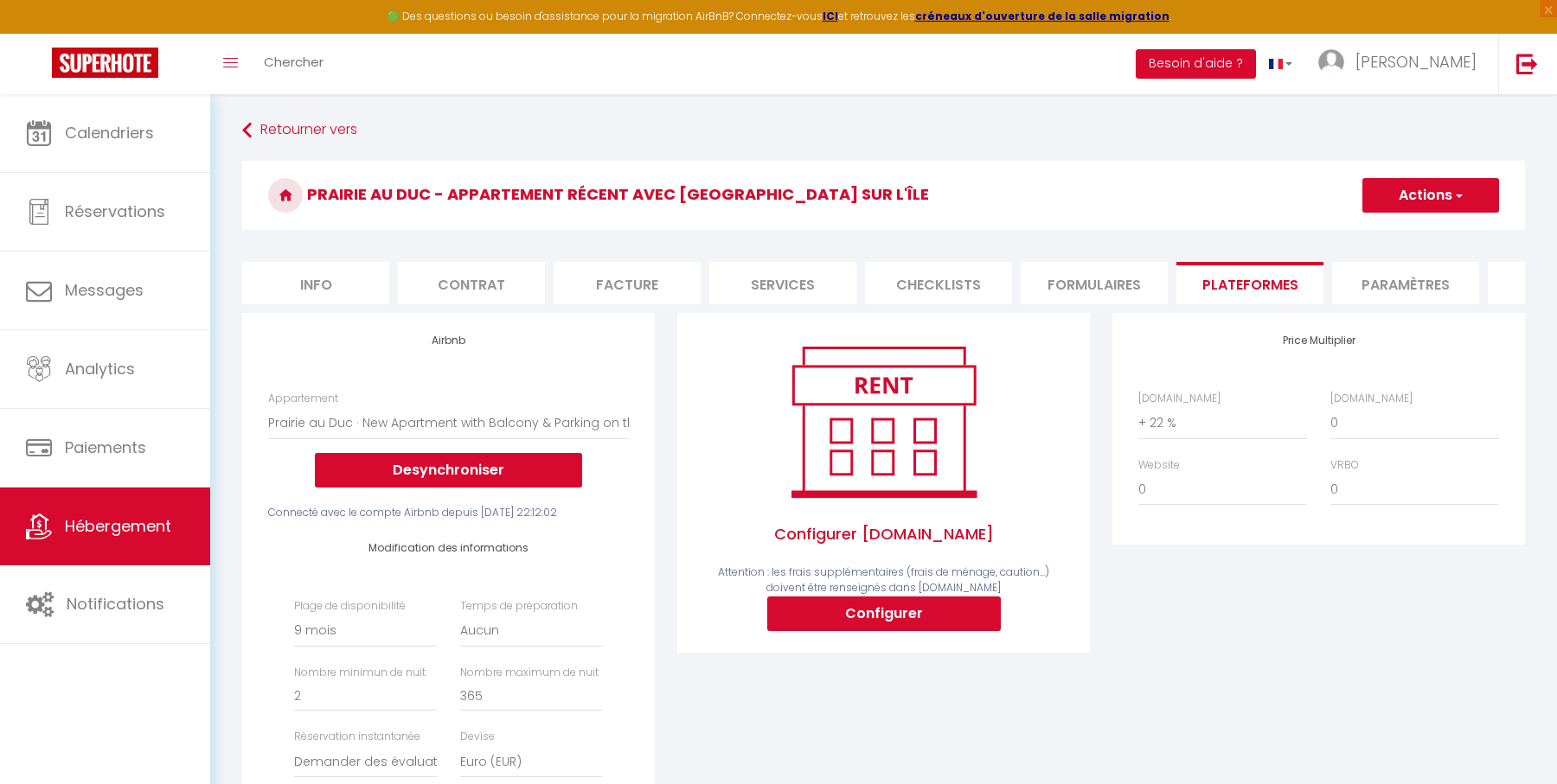
click at [1408, 205] on button "Actions" at bounding box center [1430, 195] width 137 height 34
click at [1396, 236] on link "Enregistrer" at bounding box center [1429, 233] width 137 height 22
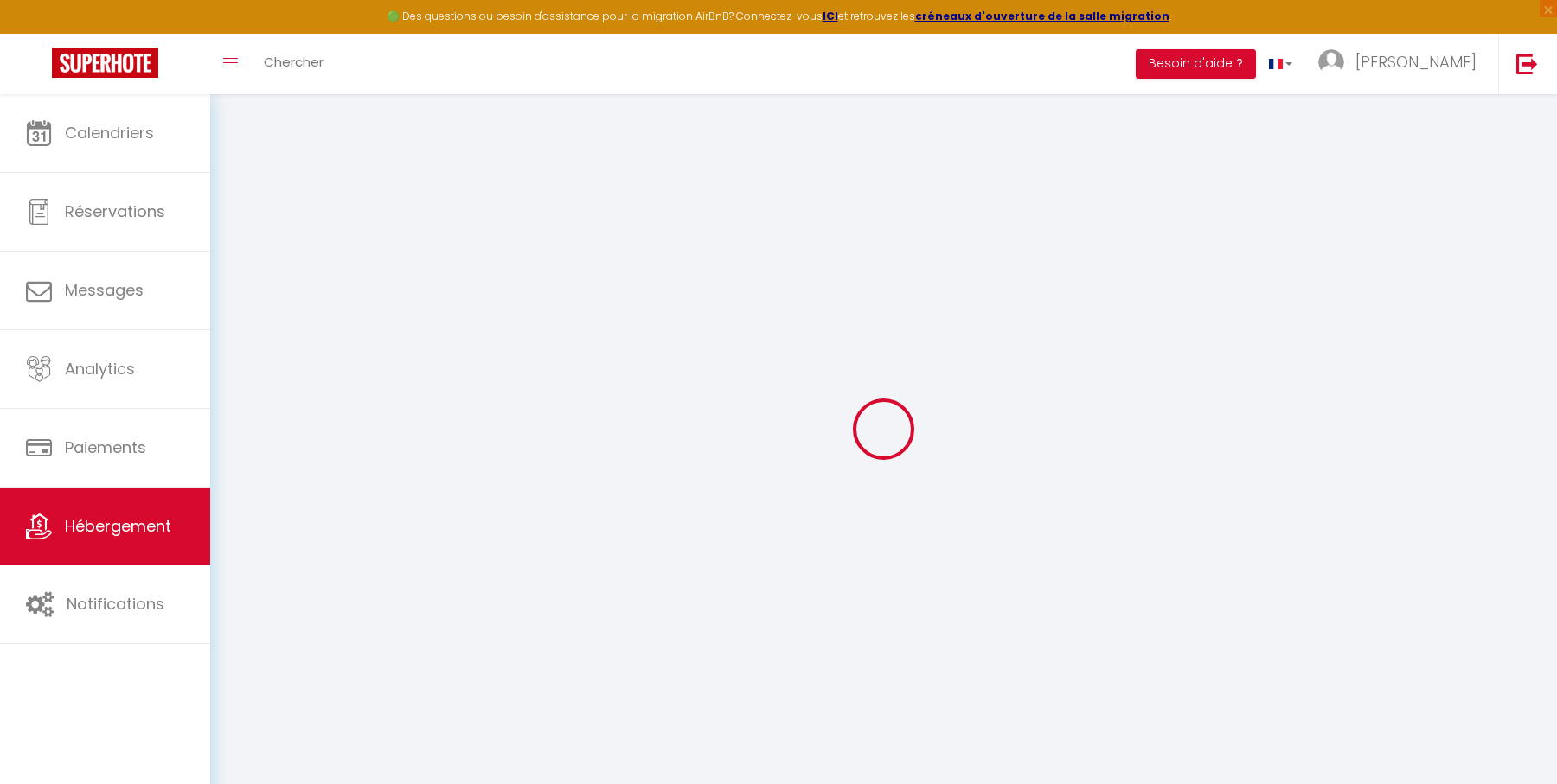
select select "270"
select select "well_reviewed_guests"
select select "EUR"
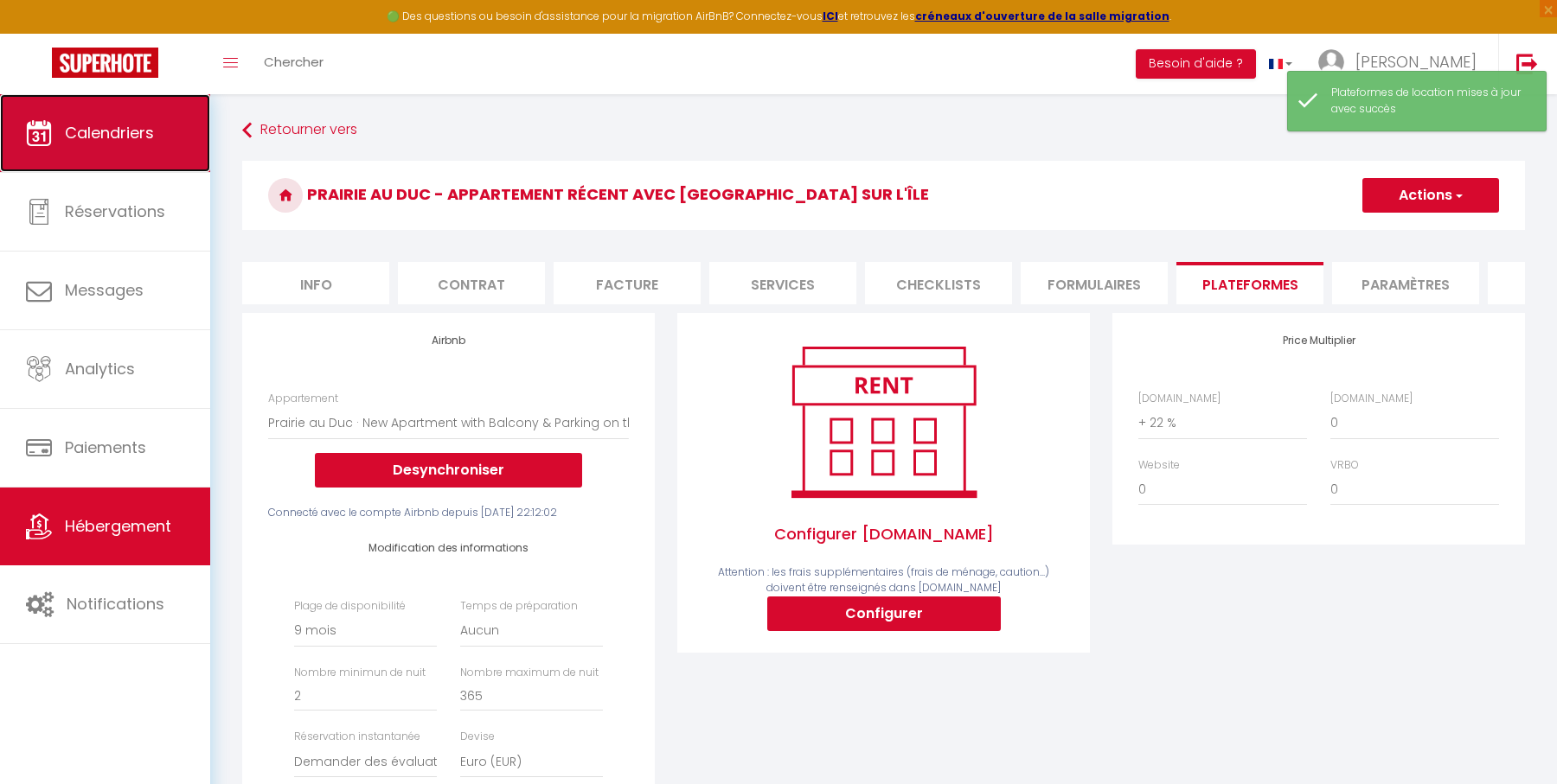
click at [158, 131] on link "Calendriers" at bounding box center [105, 133] width 210 height 78
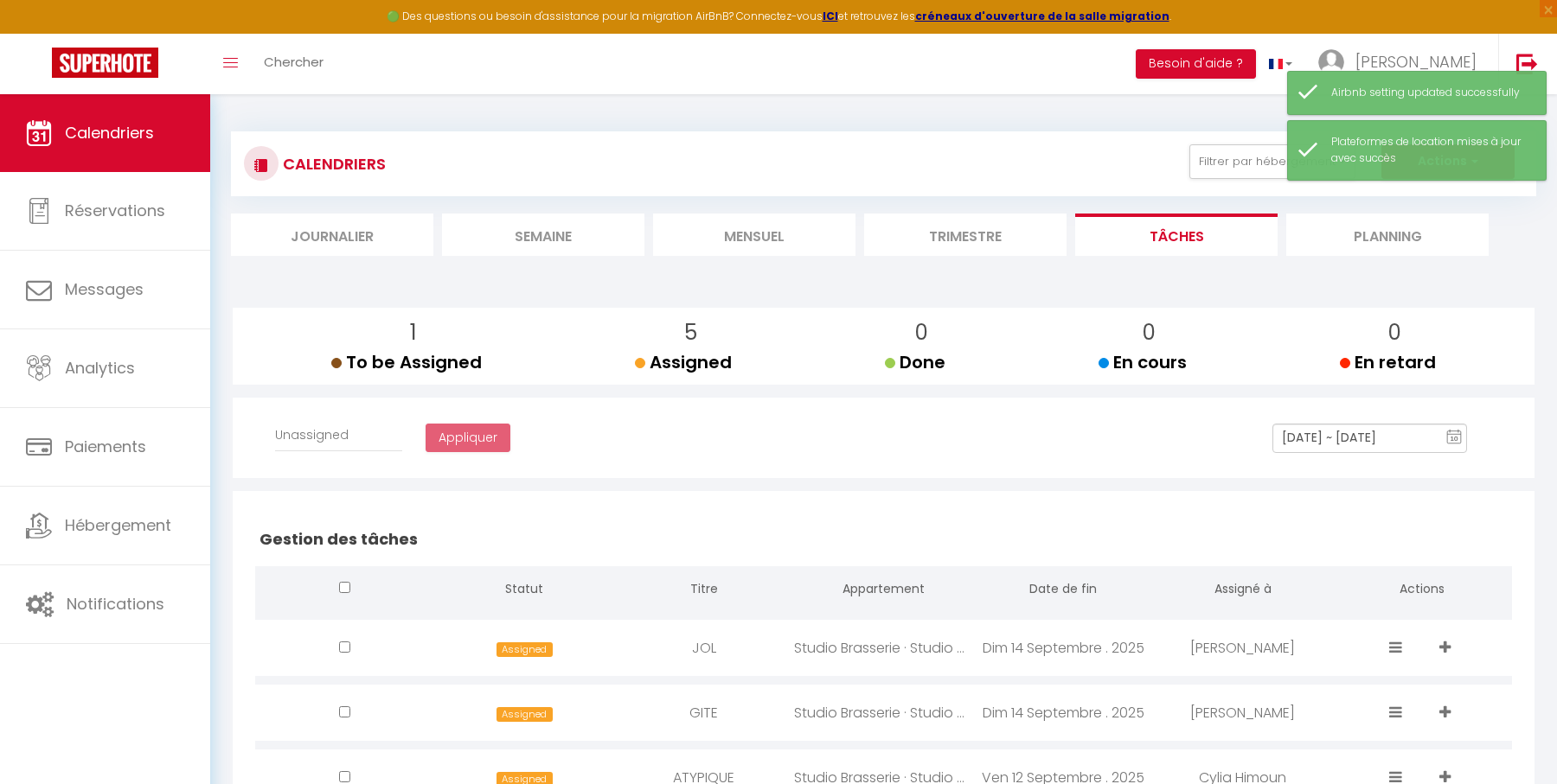
select select
checkbox input "false"
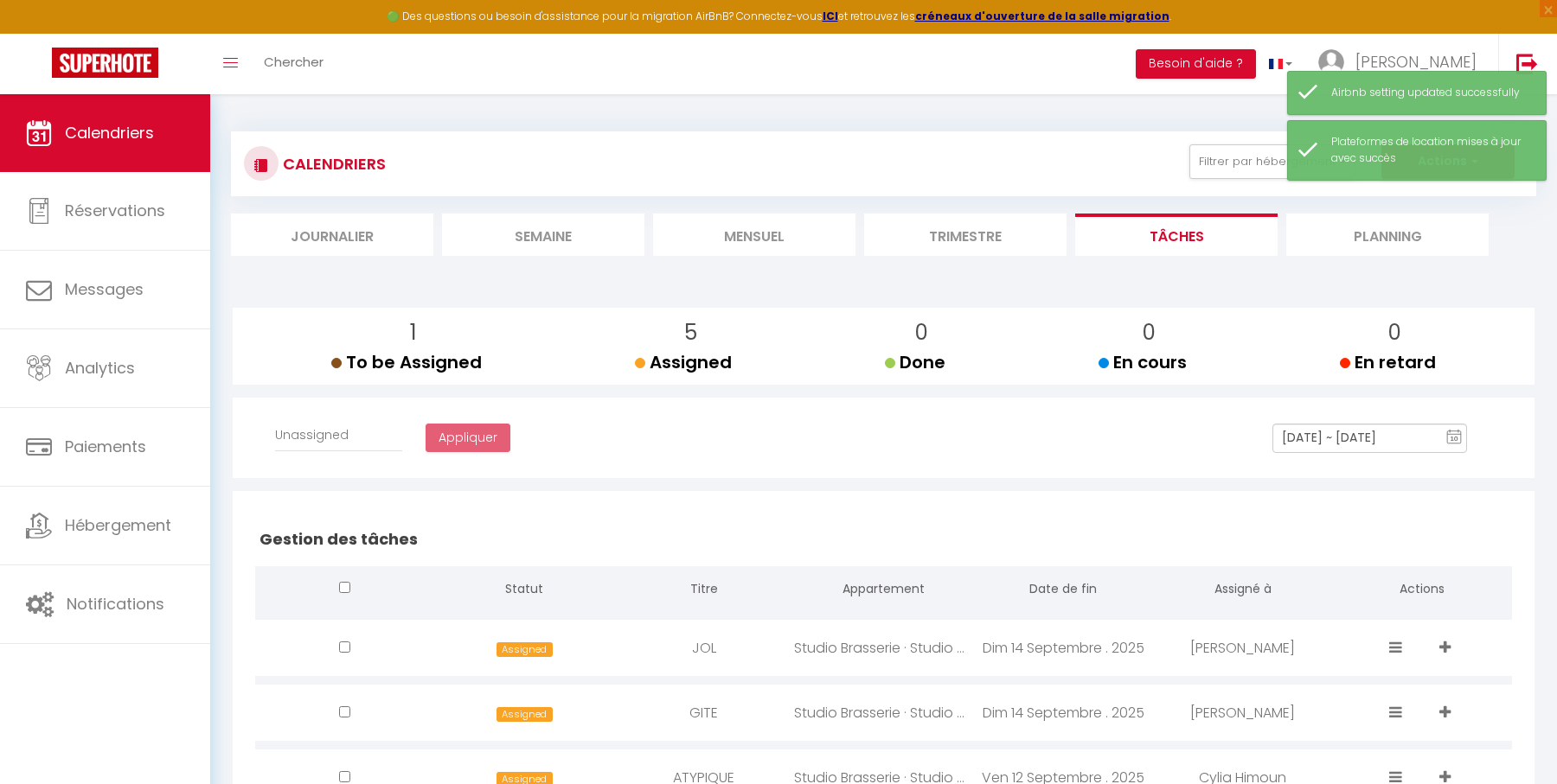
checkbox input "false"
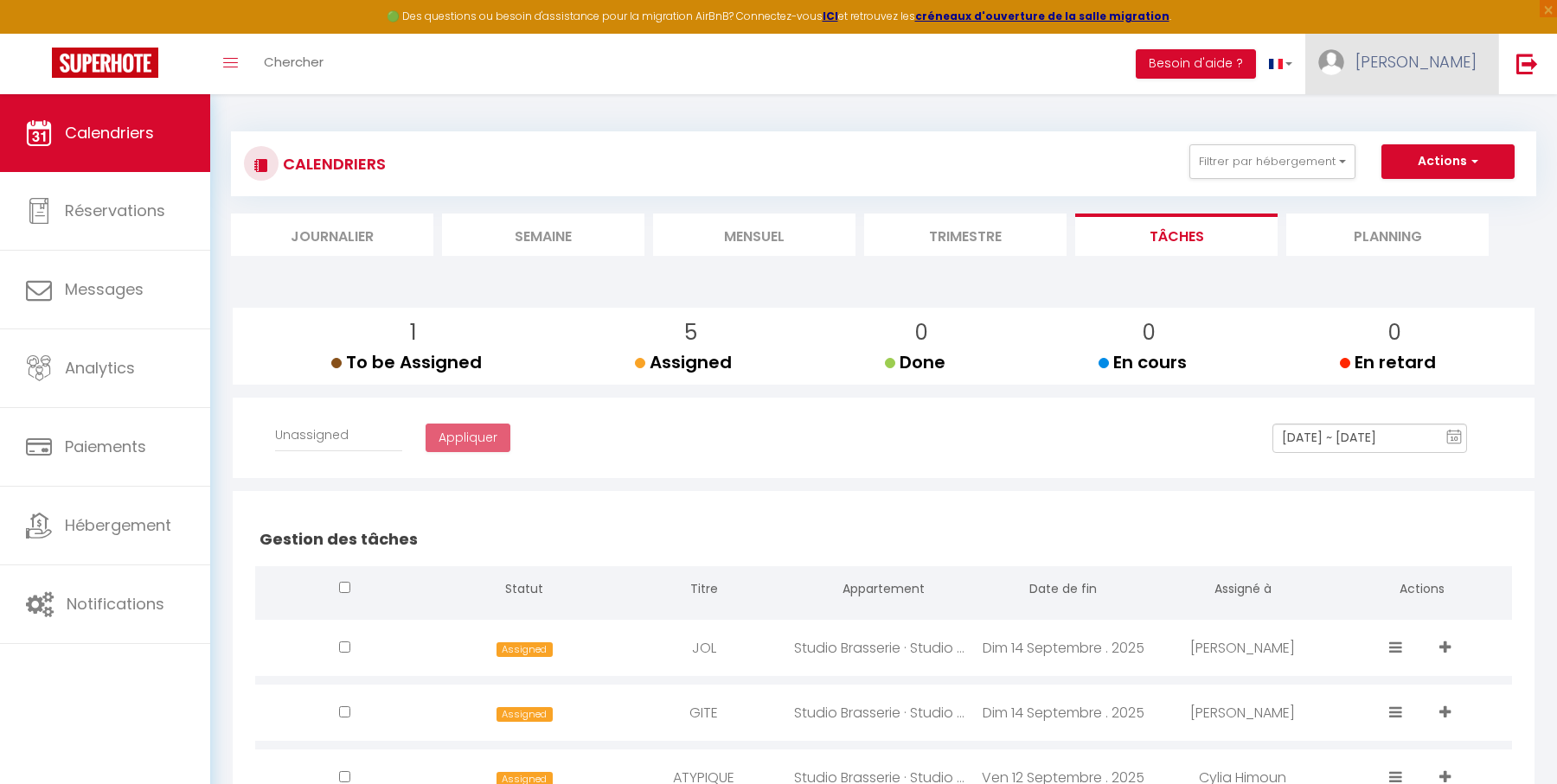
click at [1431, 63] on link "[PERSON_NAME]" at bounding box center [1401, 64] width 192 height 60
click at [1428, 110] on link "Paramètres" at bounding box center [1428, 120] width 128 height 30
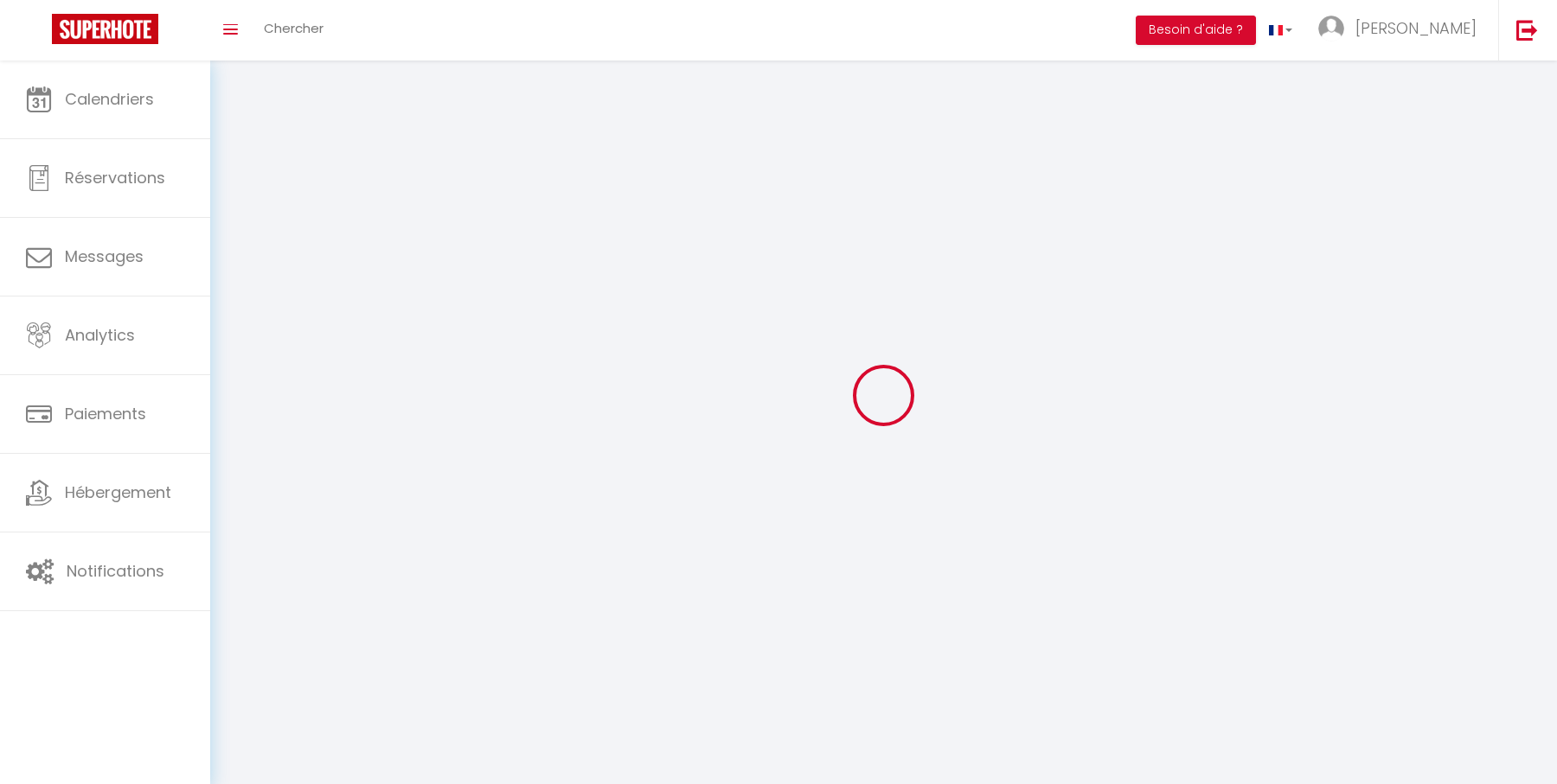
type input "[PERSON_NAME]"
type input "0689859381"
type input "[STREET_ADDRESS]"
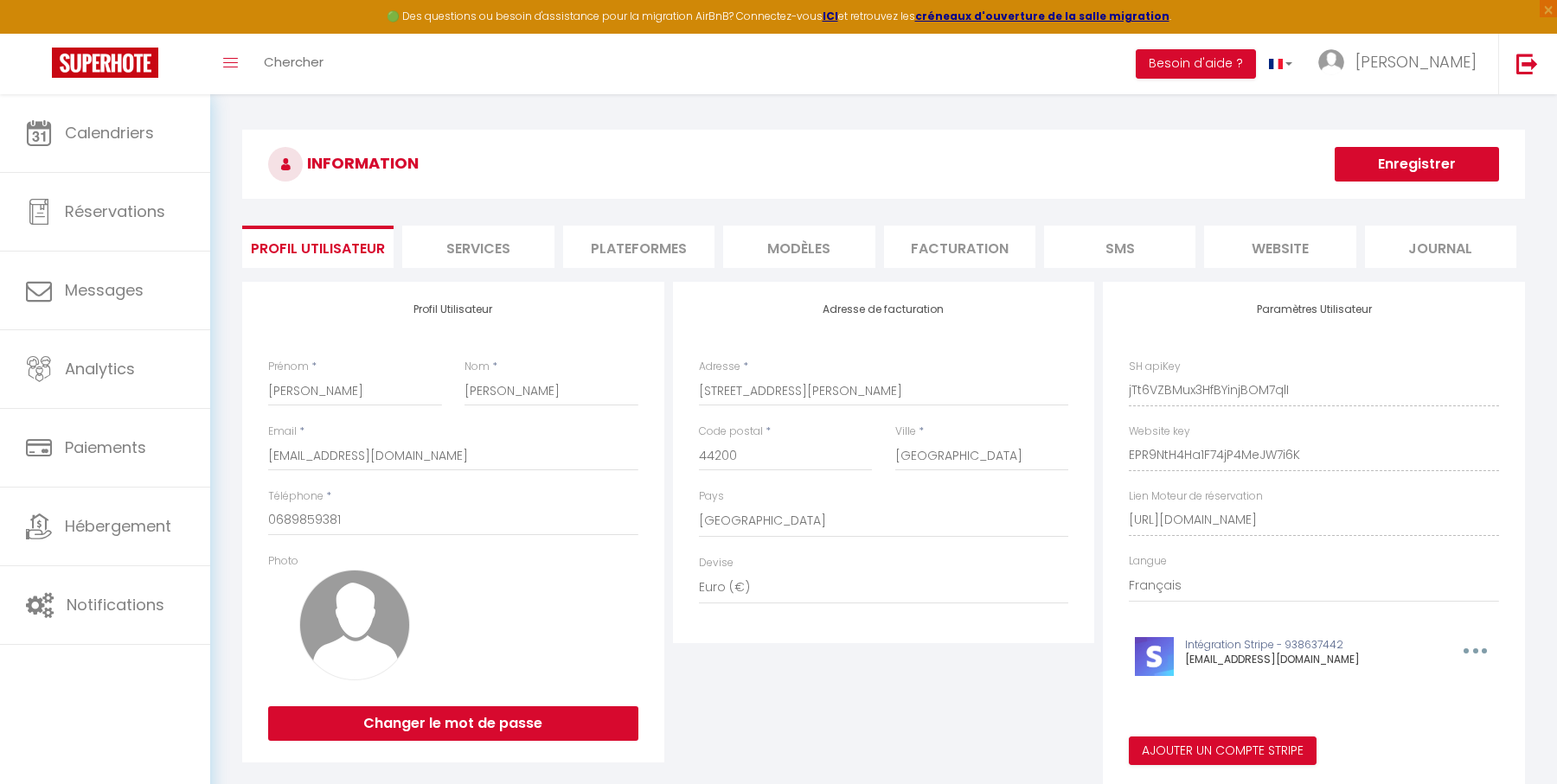
click at [663, 247] on li "Plateformes" at bounding box center [639, 246] width 151 height 42
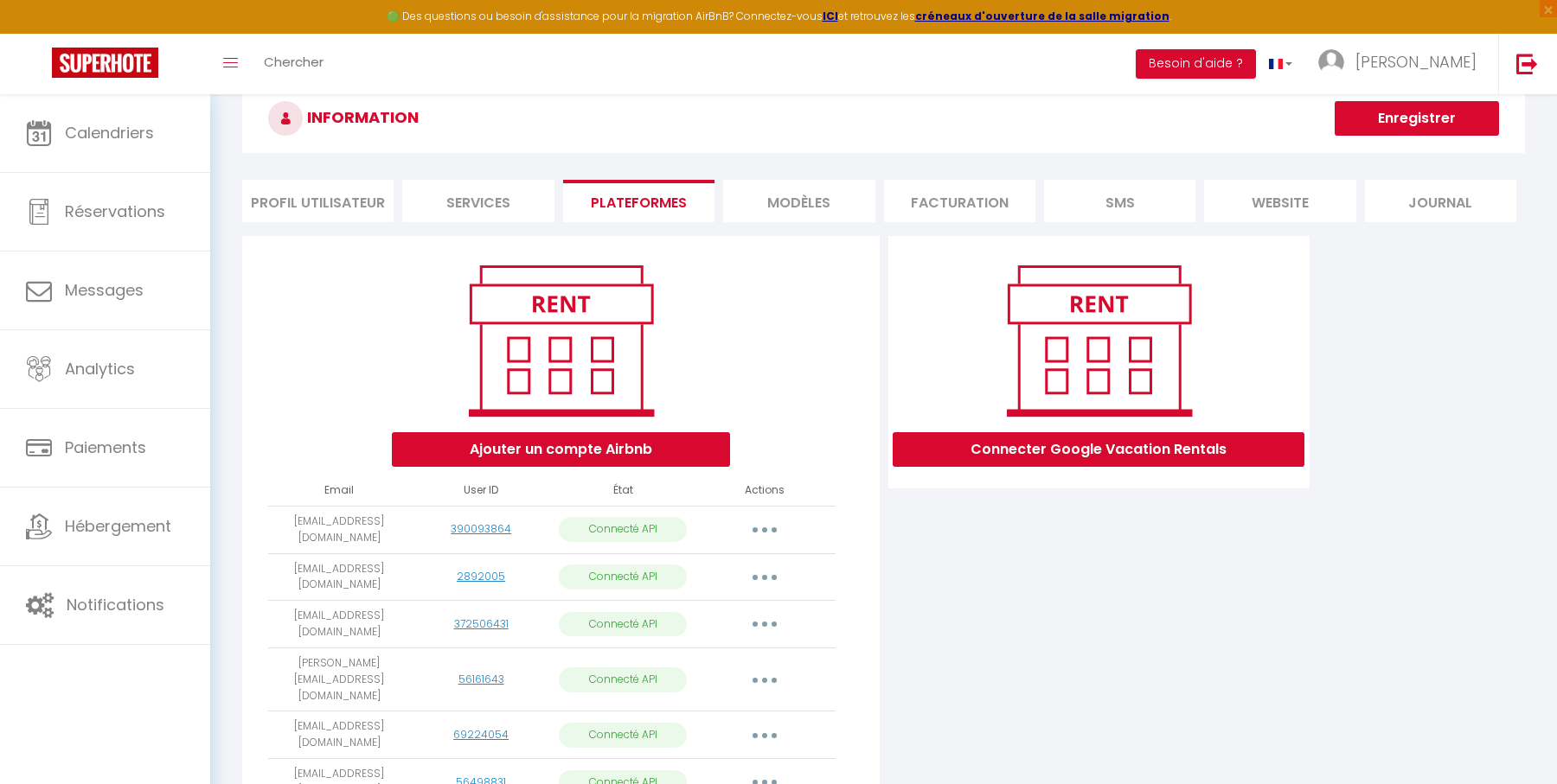
scroll to position [49, 0]
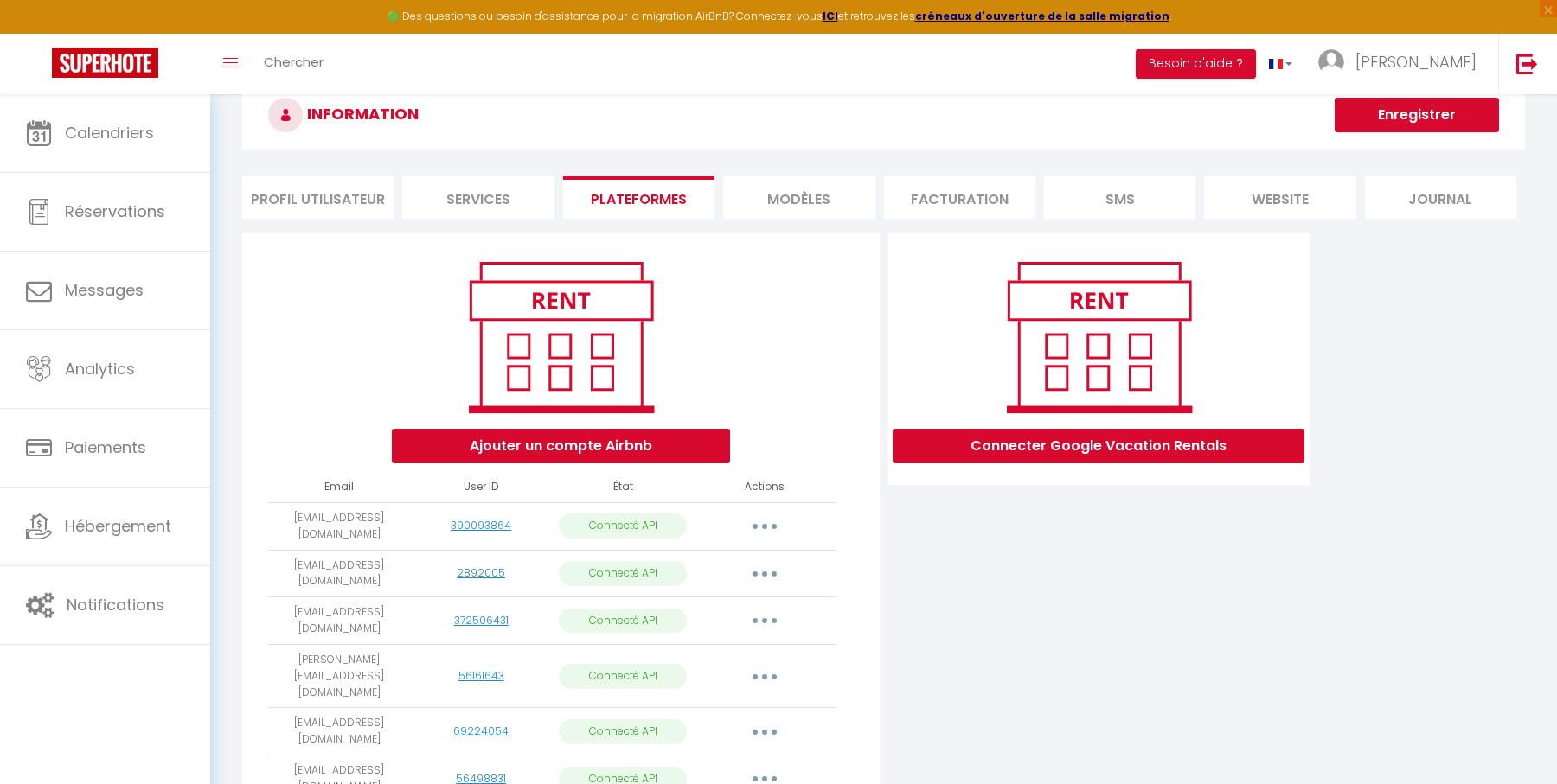
click at [771, 522] on button "button" at bounding box center [765, 526] width 49 height 28
click at [705, 628] on link "Reconnecter le compte" at bounding box center [688, 628] width 192 height 30
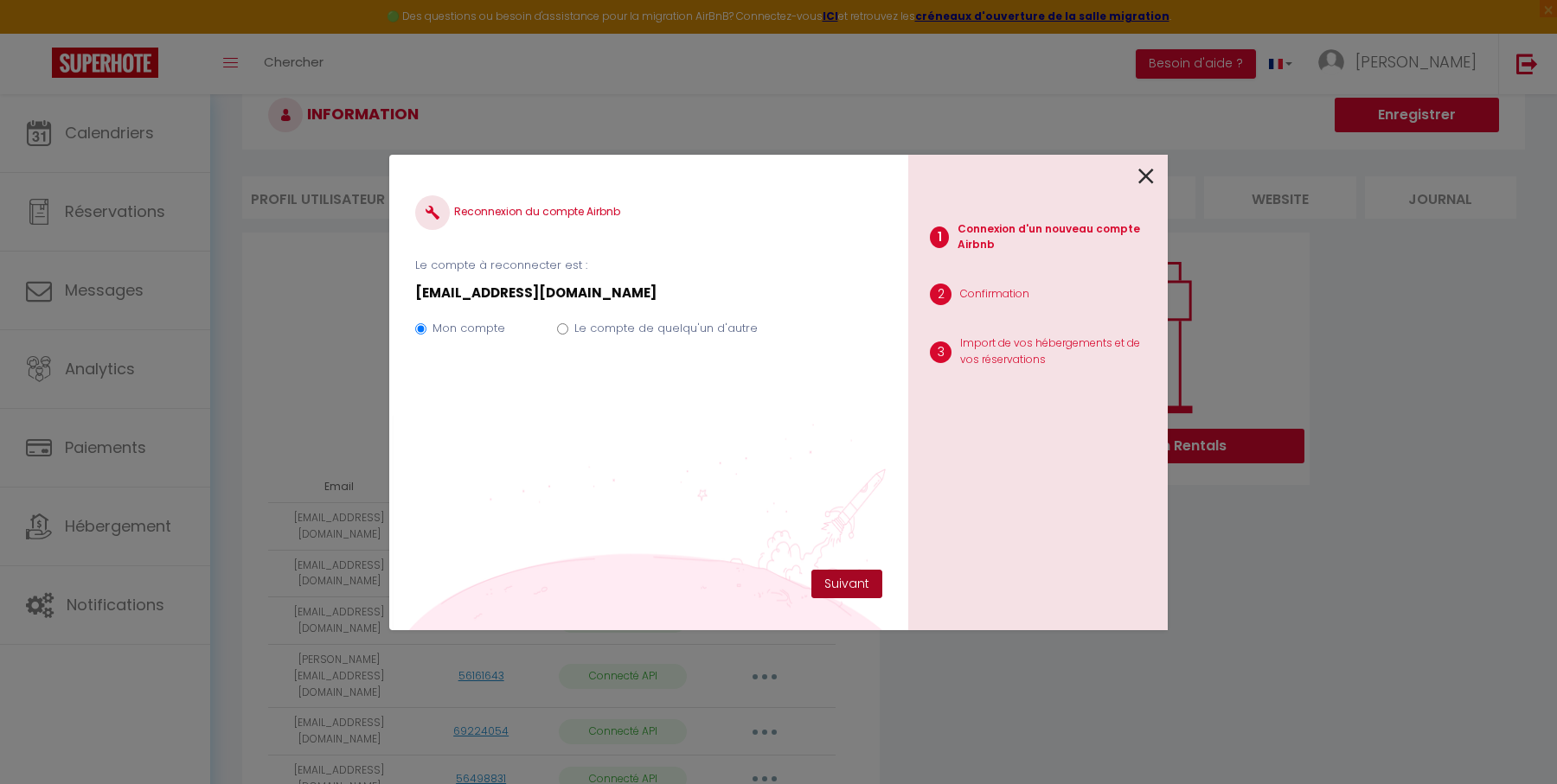
click at [840, 582] on button "Suivant" at bounding box center [846, 584] width 71 height 30
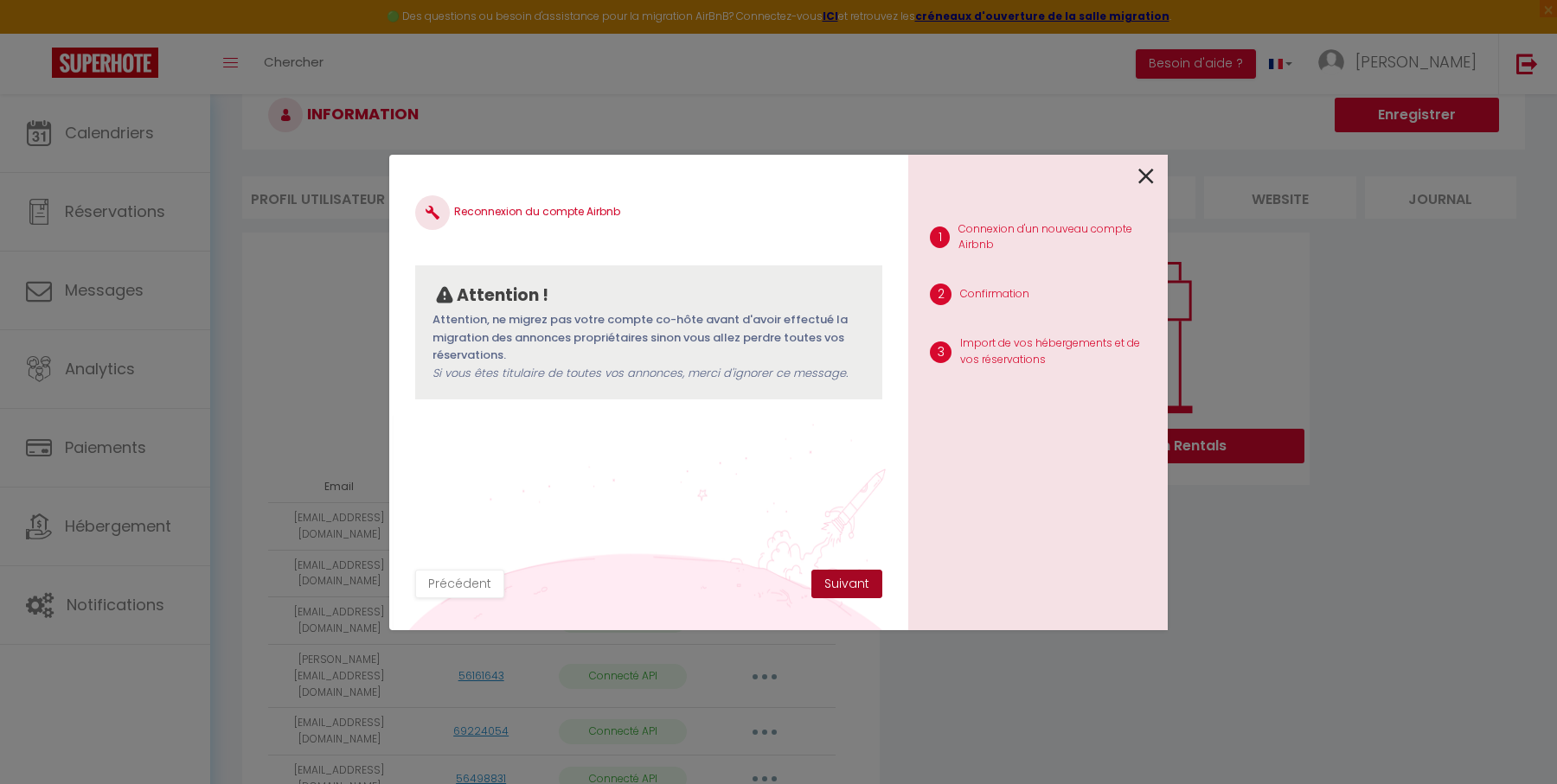
click at [846, 585] on button "Suivant" at bounding box center [846, 584] width 71 height 30
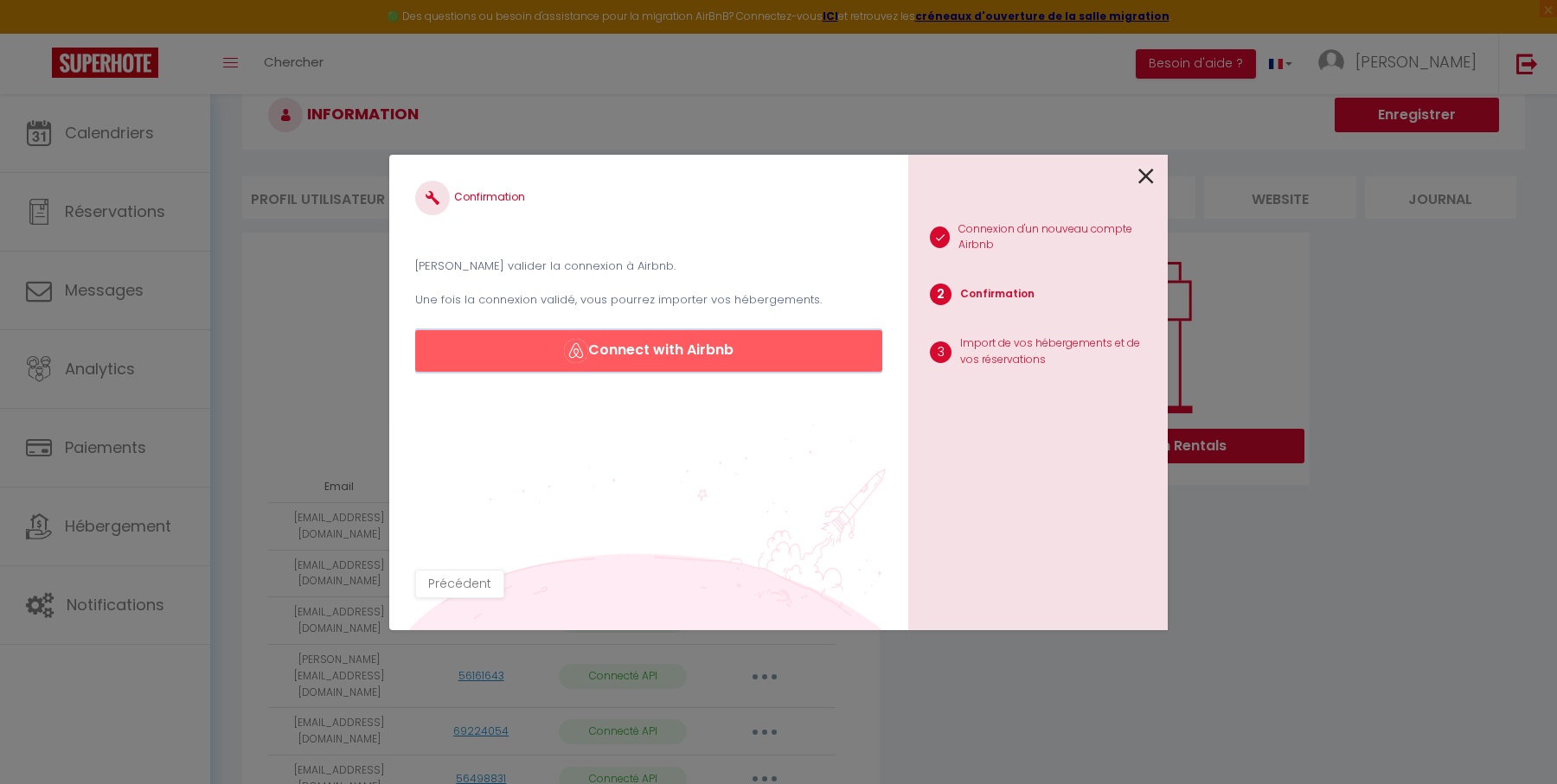
click at [670, 352] on button "Connect with Airbnb" at bounding box center [649, 351] width 467 height 41
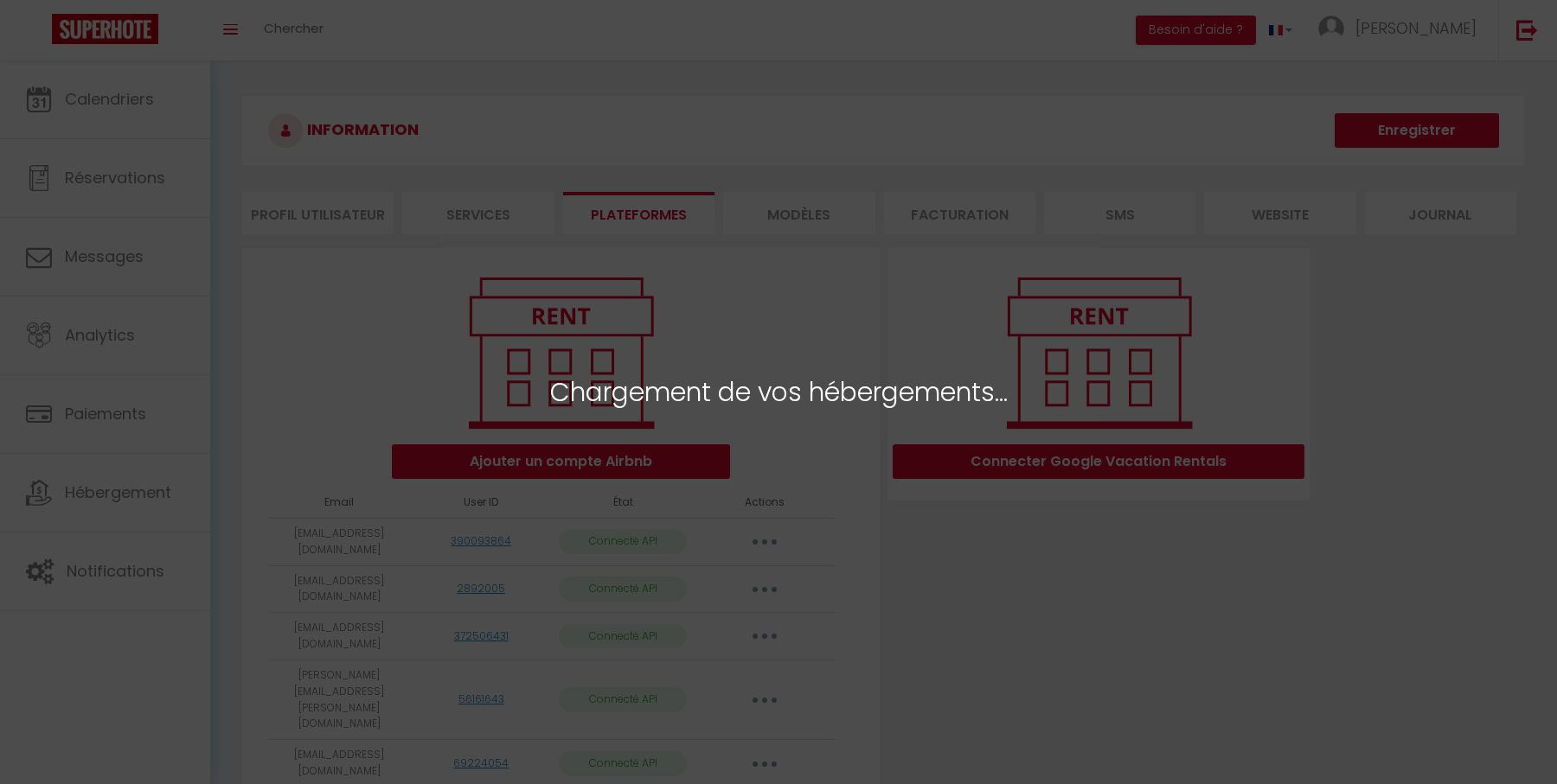
select select
select select "38848"
select select
select select "41311"
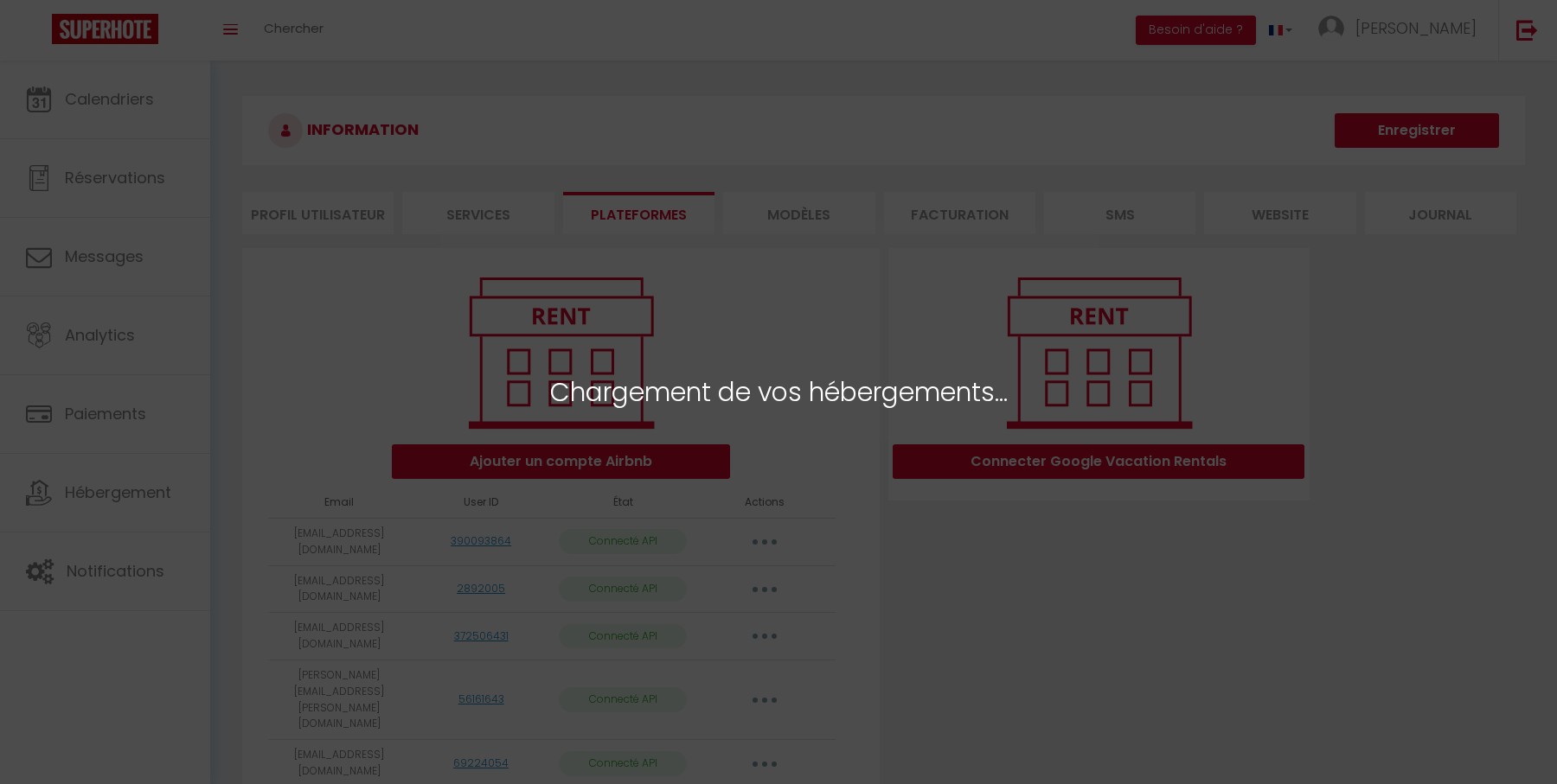
select select "42267"
select select "35596"
select select "43694"
select select
select select "65839"
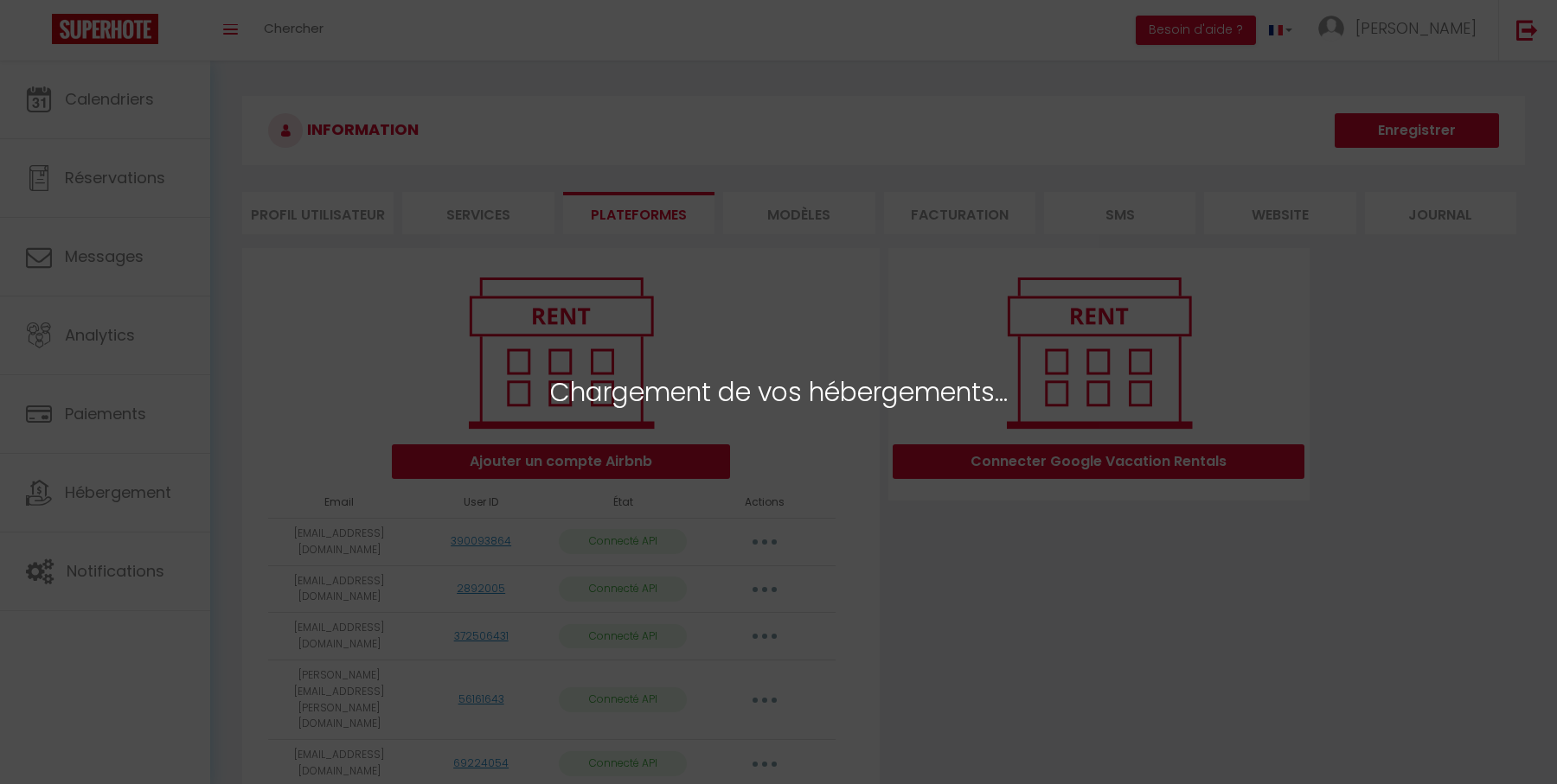
select select "42306"
select select "54612"
select select "75187"
select select "41792"
select select
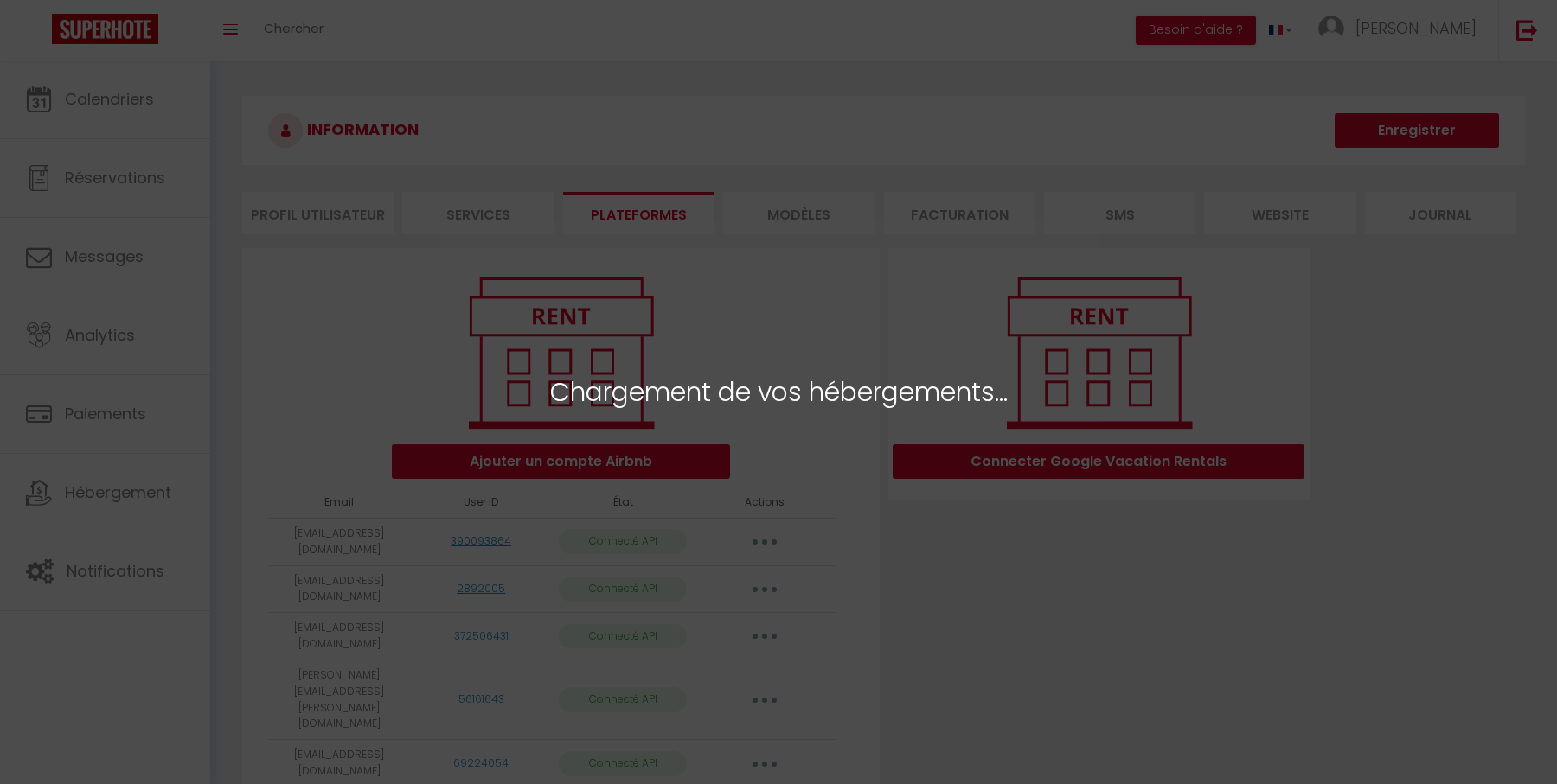
select select "44221"
select select "41459"
select select "64203"
select select "47092"
select select
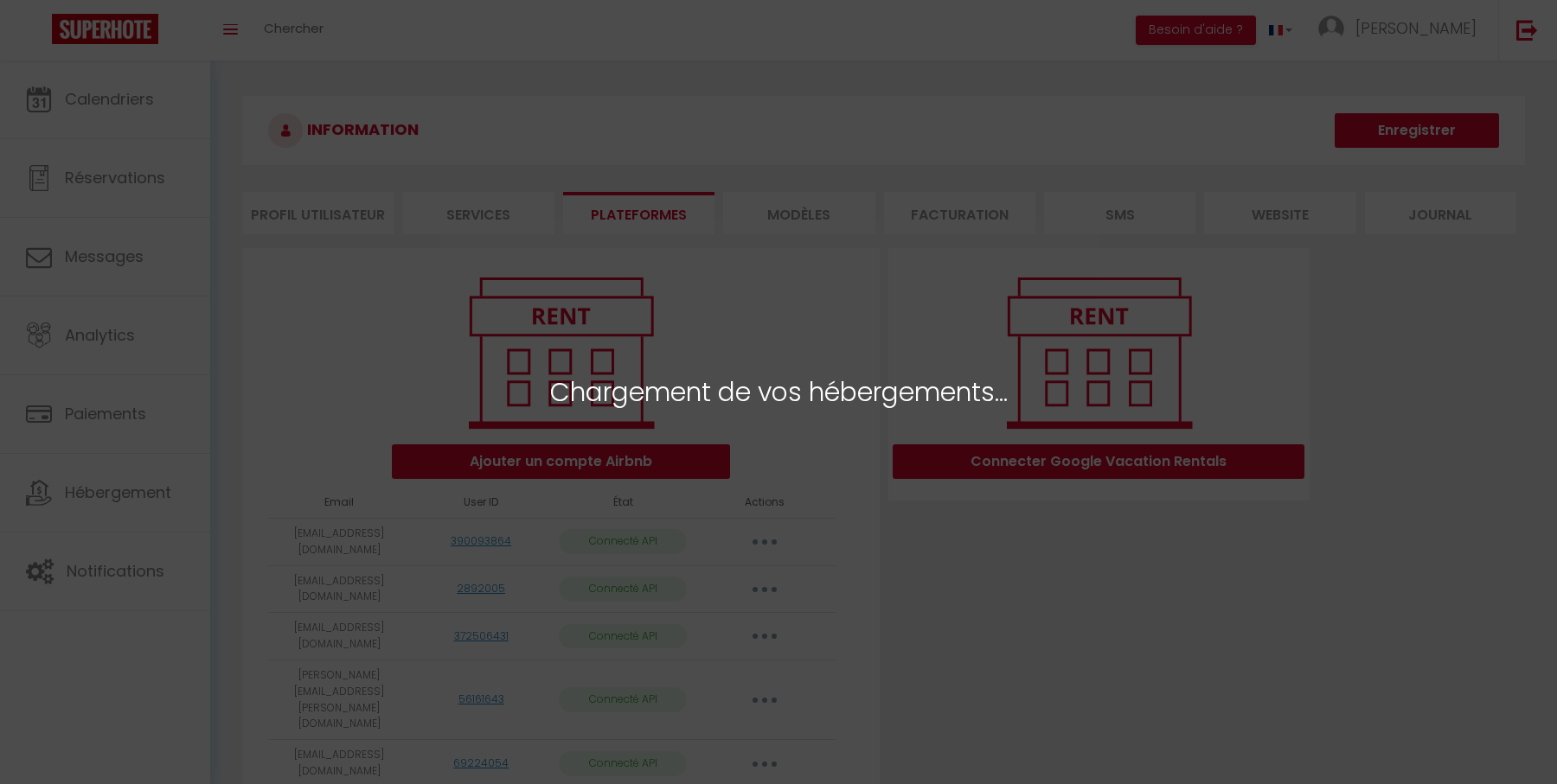
select select "62334"
select select "69902"
select select "75186"
select select "42161"
select select "41747"
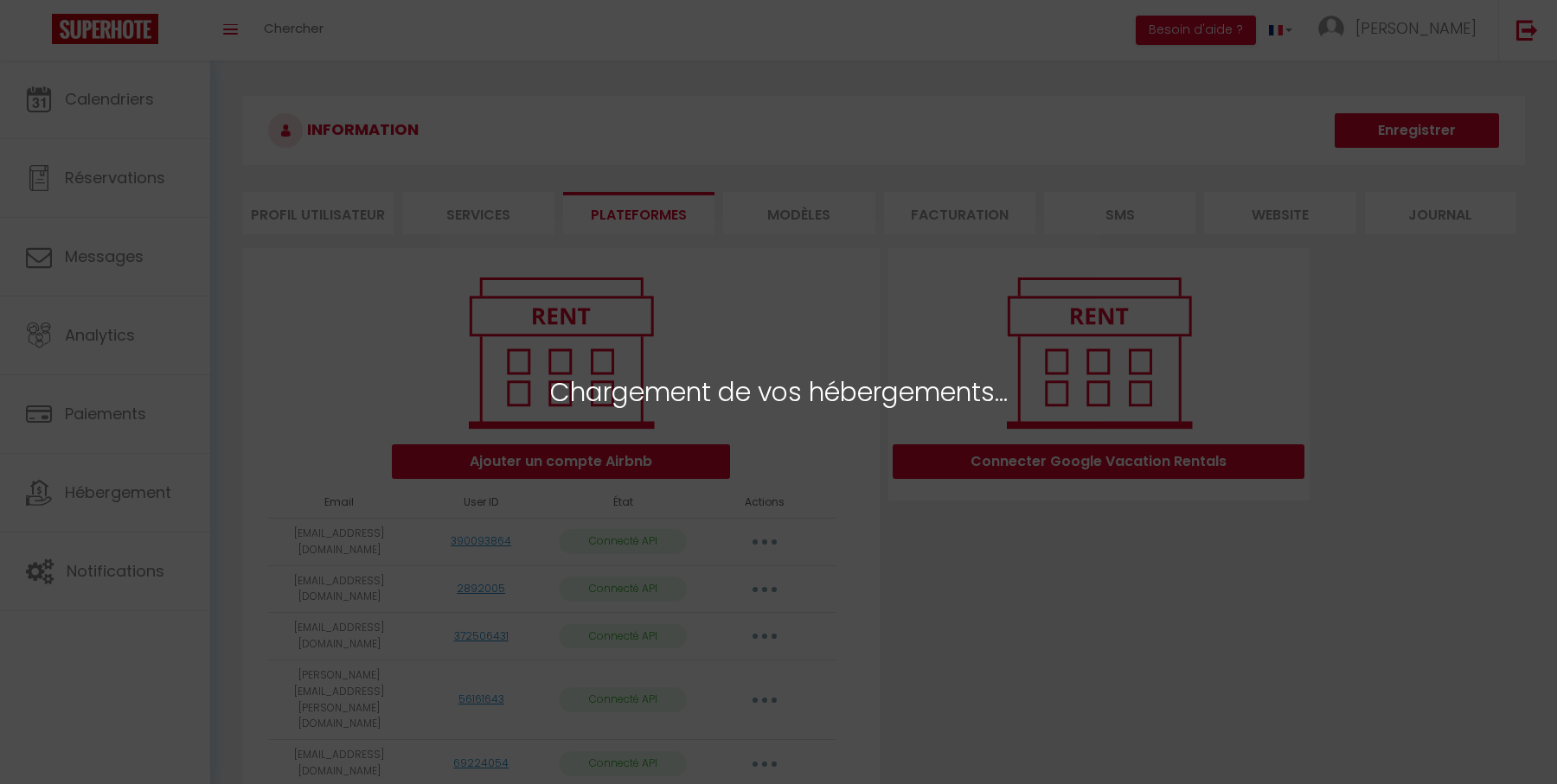
select select "75188"
select select "41540"
select select
select select "42388"
select select "42382"
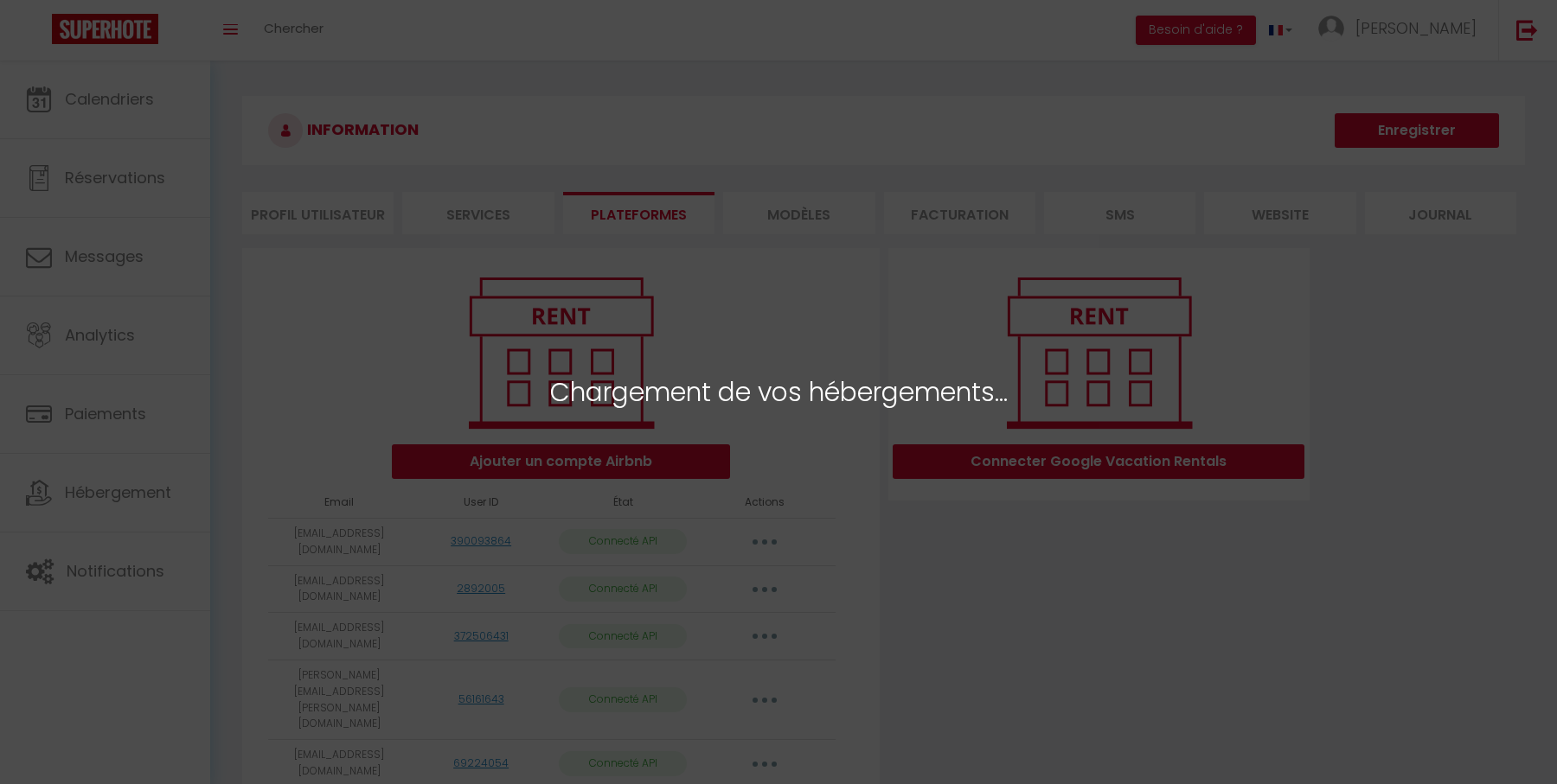
select select
select select "42065"
select select "42044"
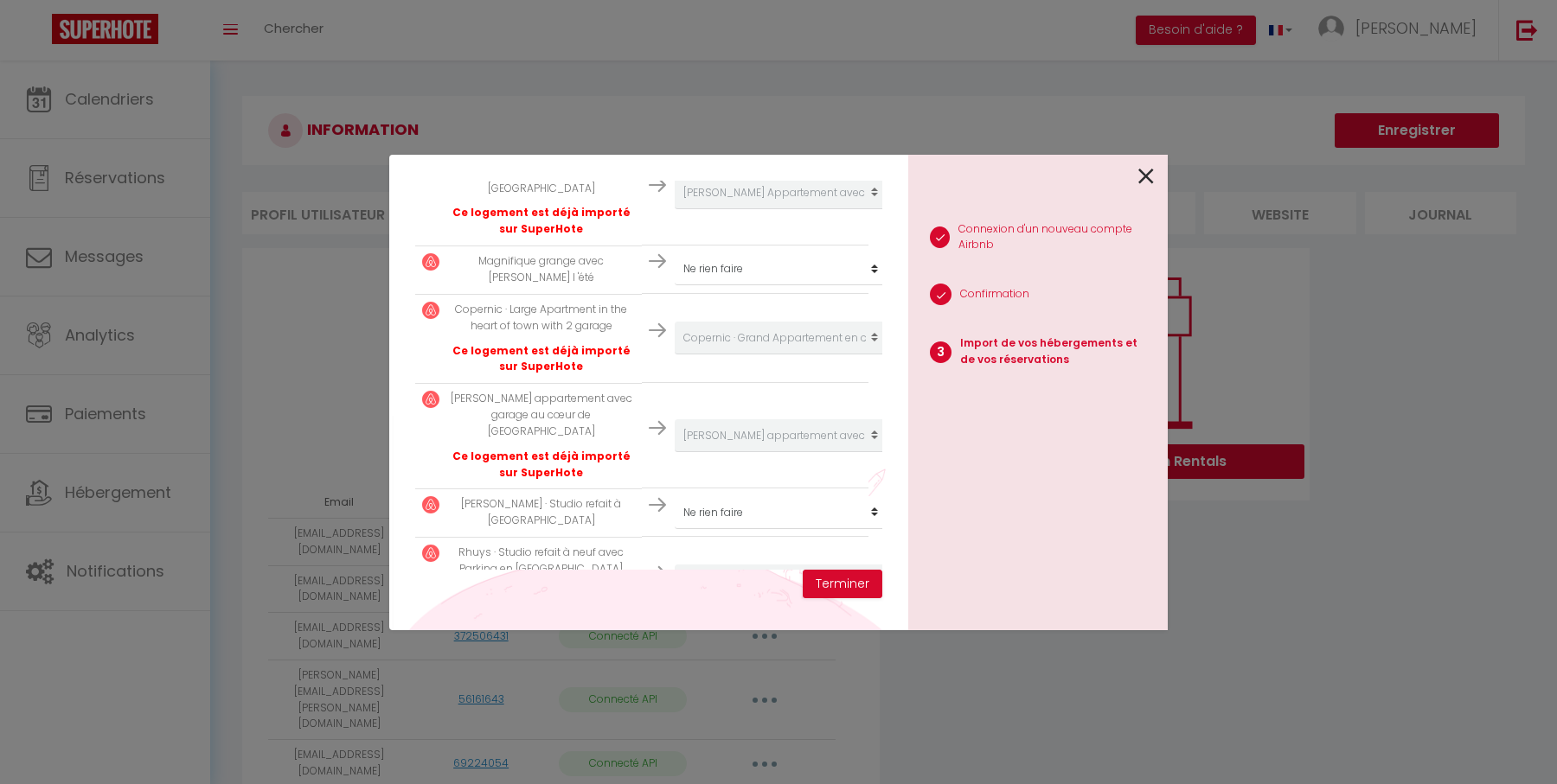
scroll to position [2593, 0]
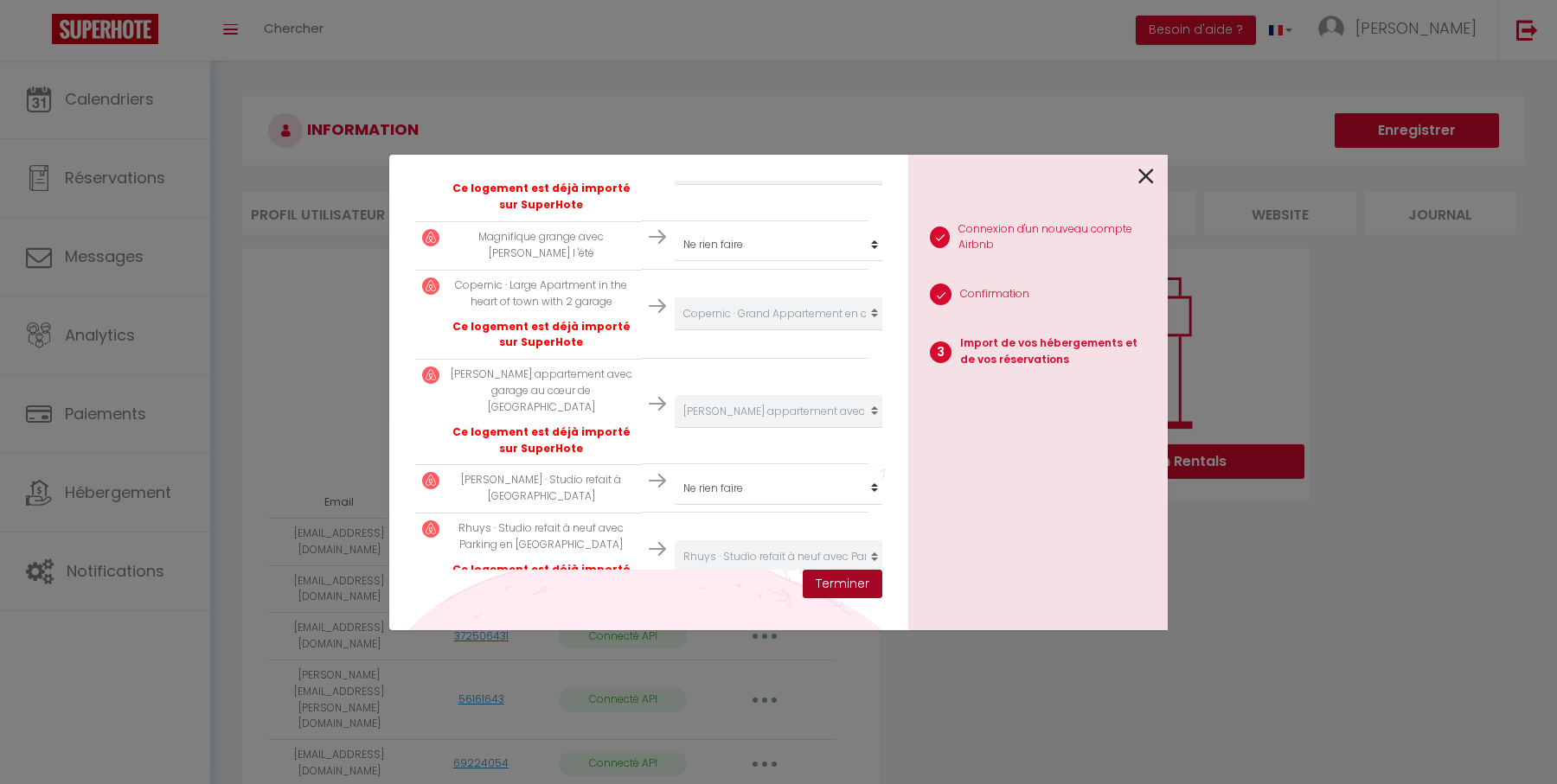
click at [838, 584] on button "Terminer" at bounding box center [842, 584] width 79 height 30
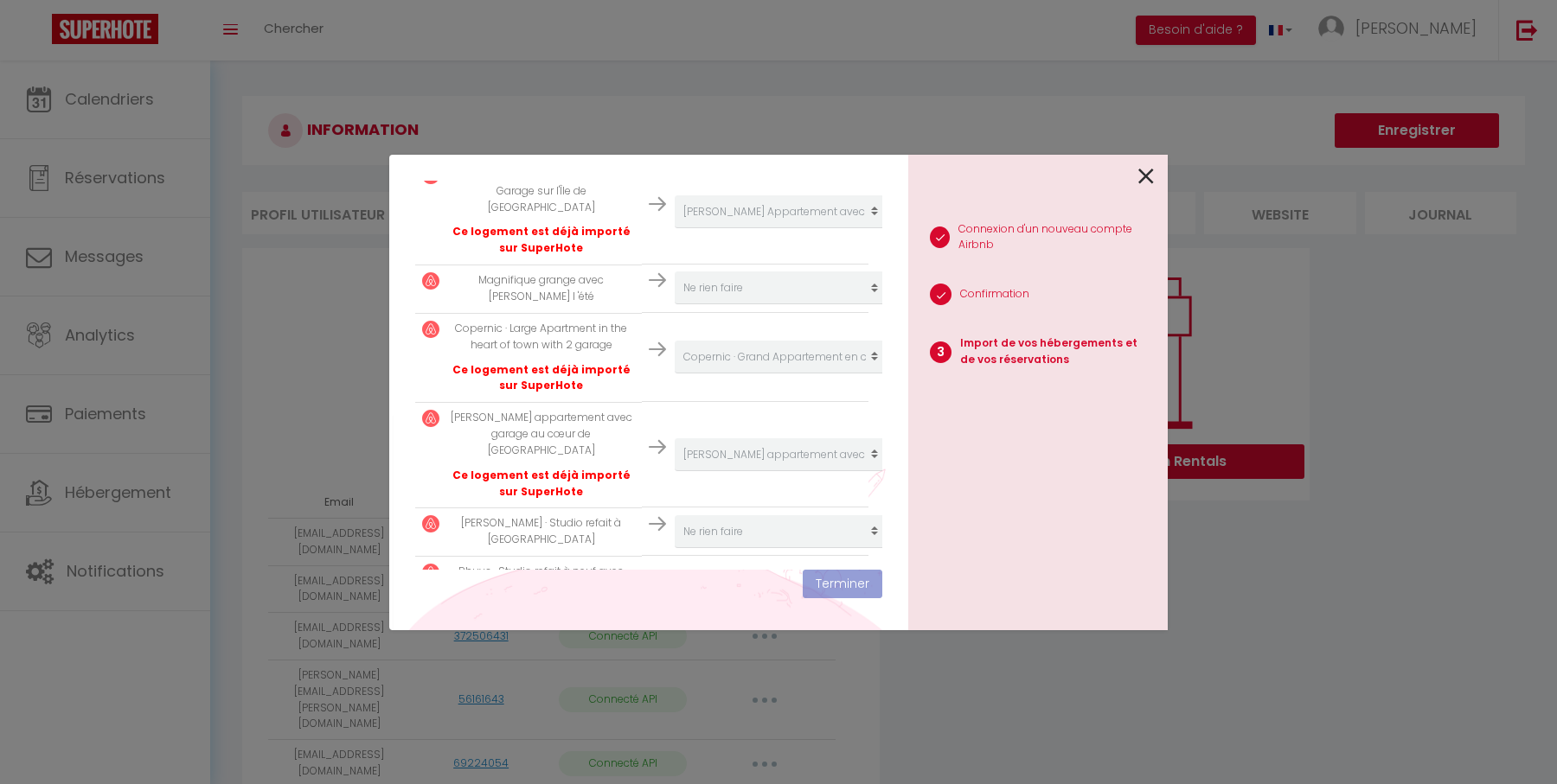
scroll to position [2636, 0]
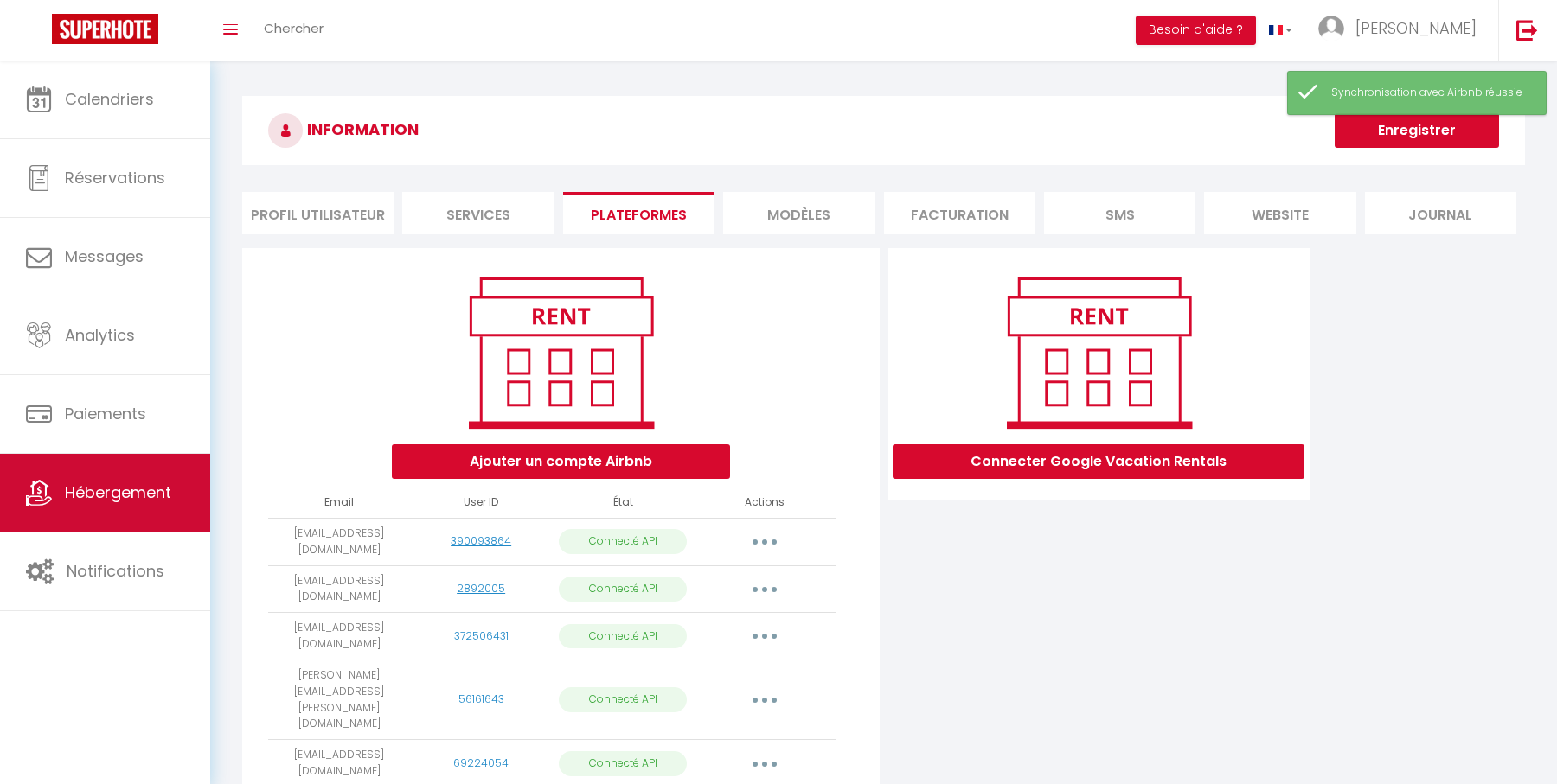
click at [132, 487] on span "Hébergement" at bounding box center [118, 493] width 106 height 22
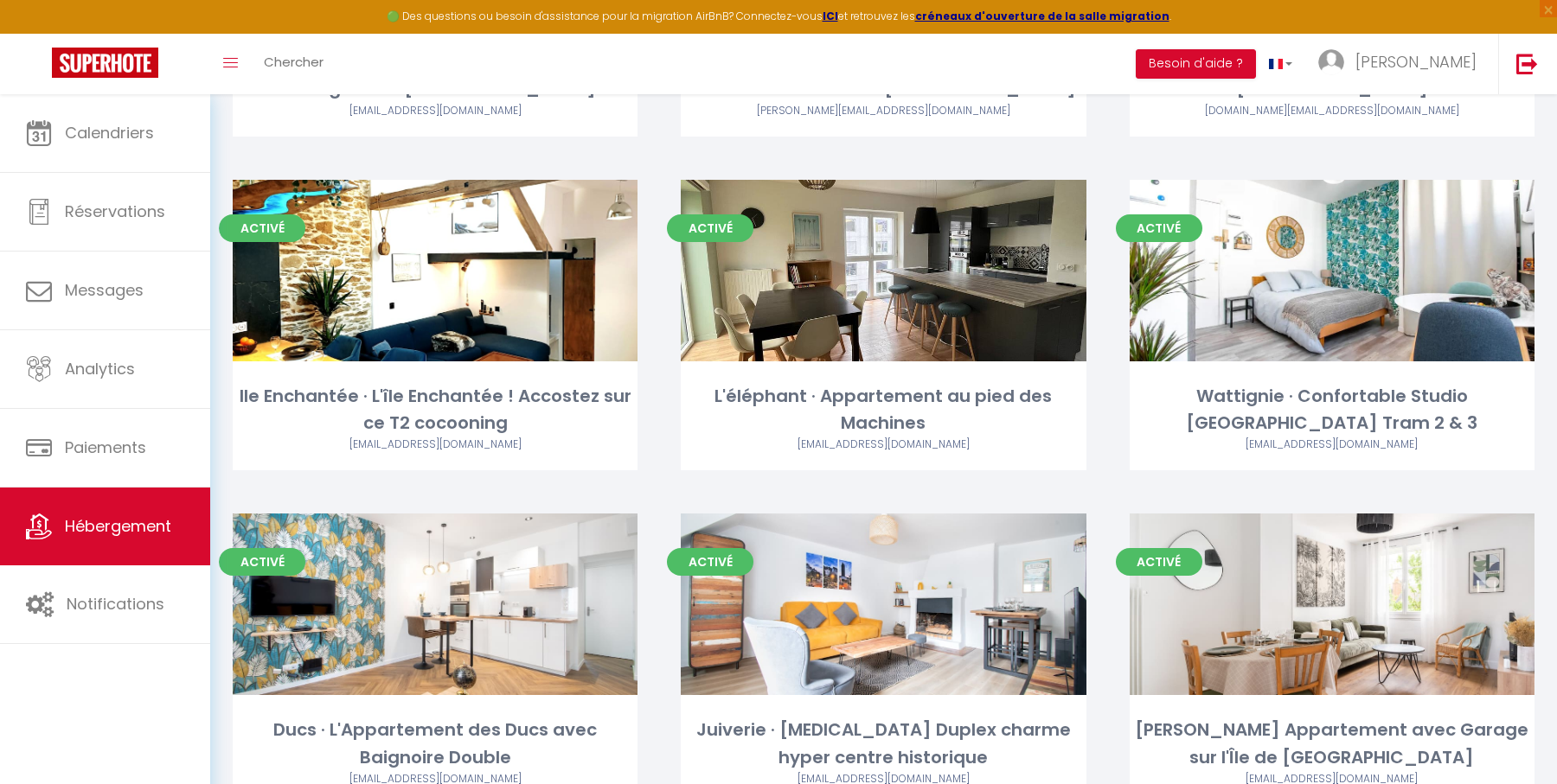
scroll to position [380, 0]
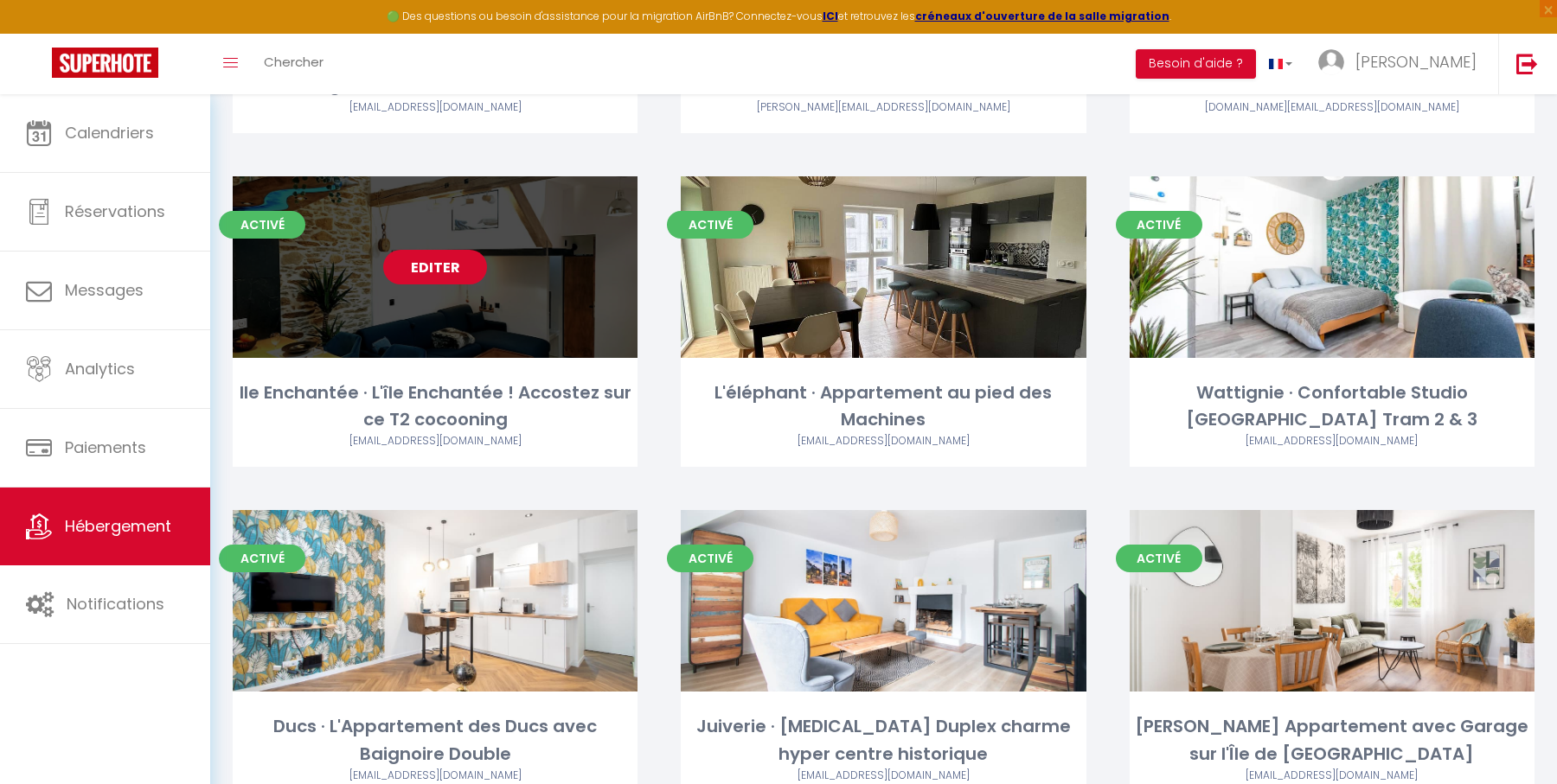
click at [446, 272] on link "Editer" at bounding box center [434, 267] width 103 height 34
select select "3"
select select "2"
select select "1"
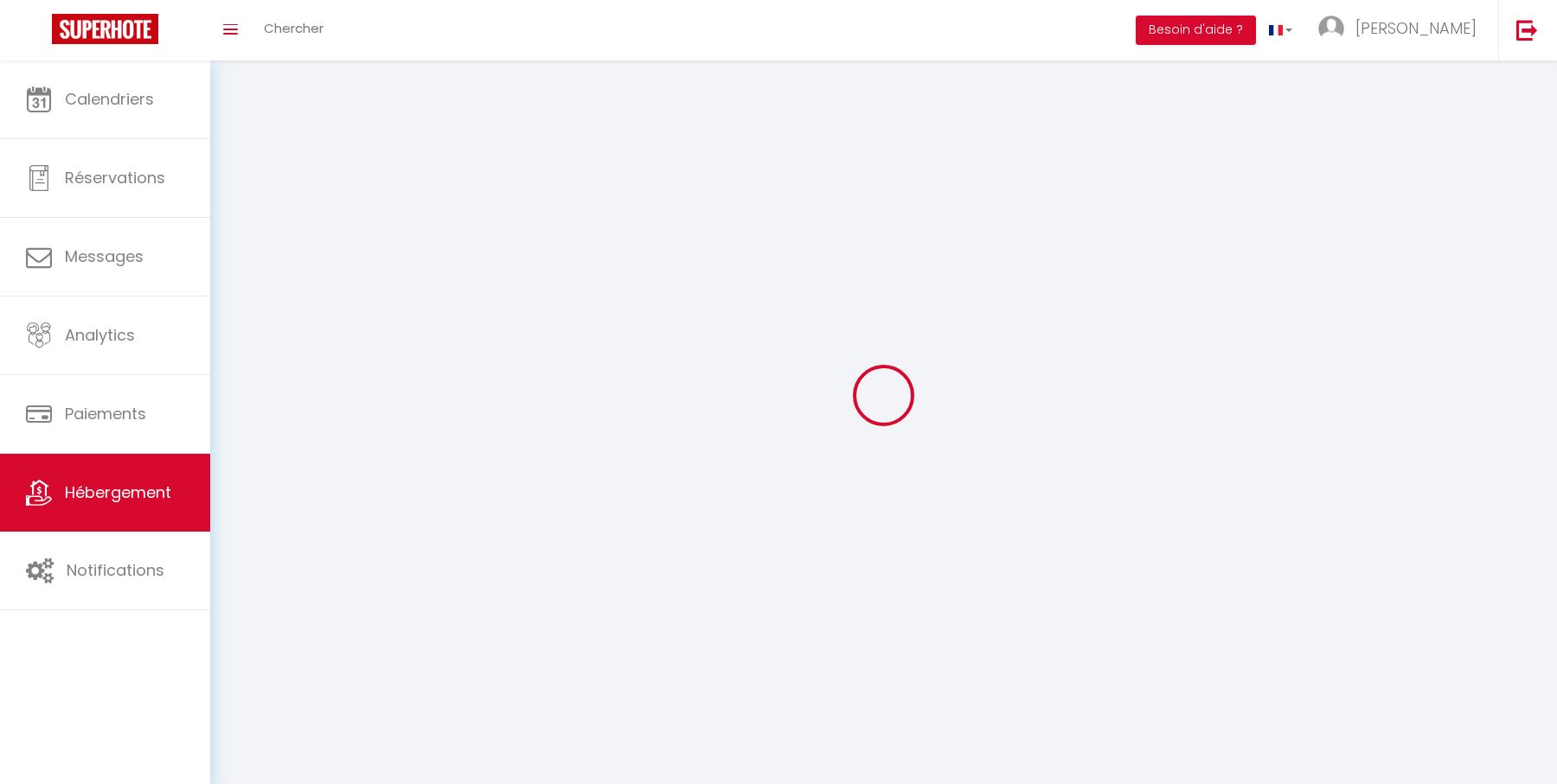
select select
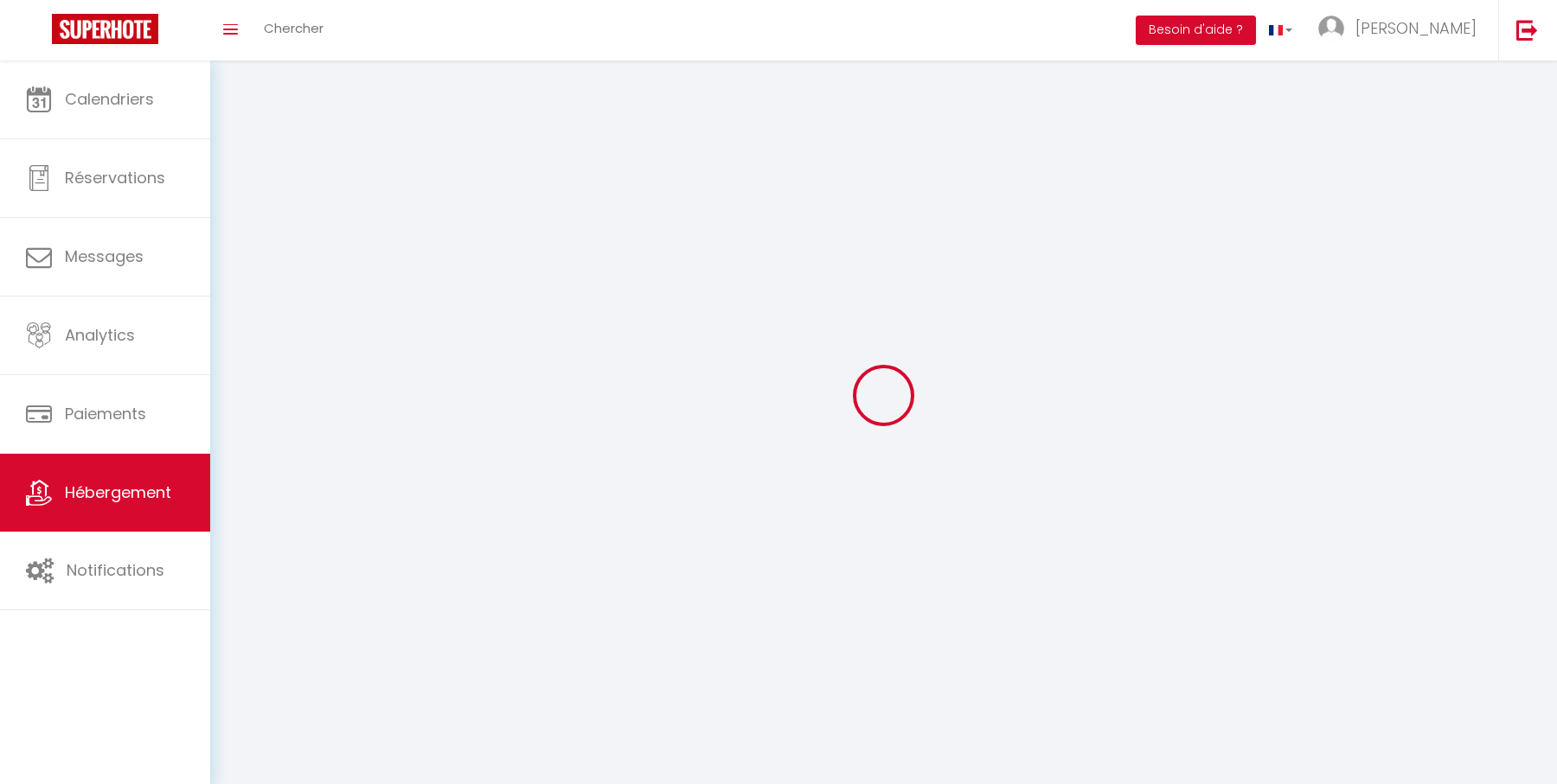
select select
checkbox input "false"
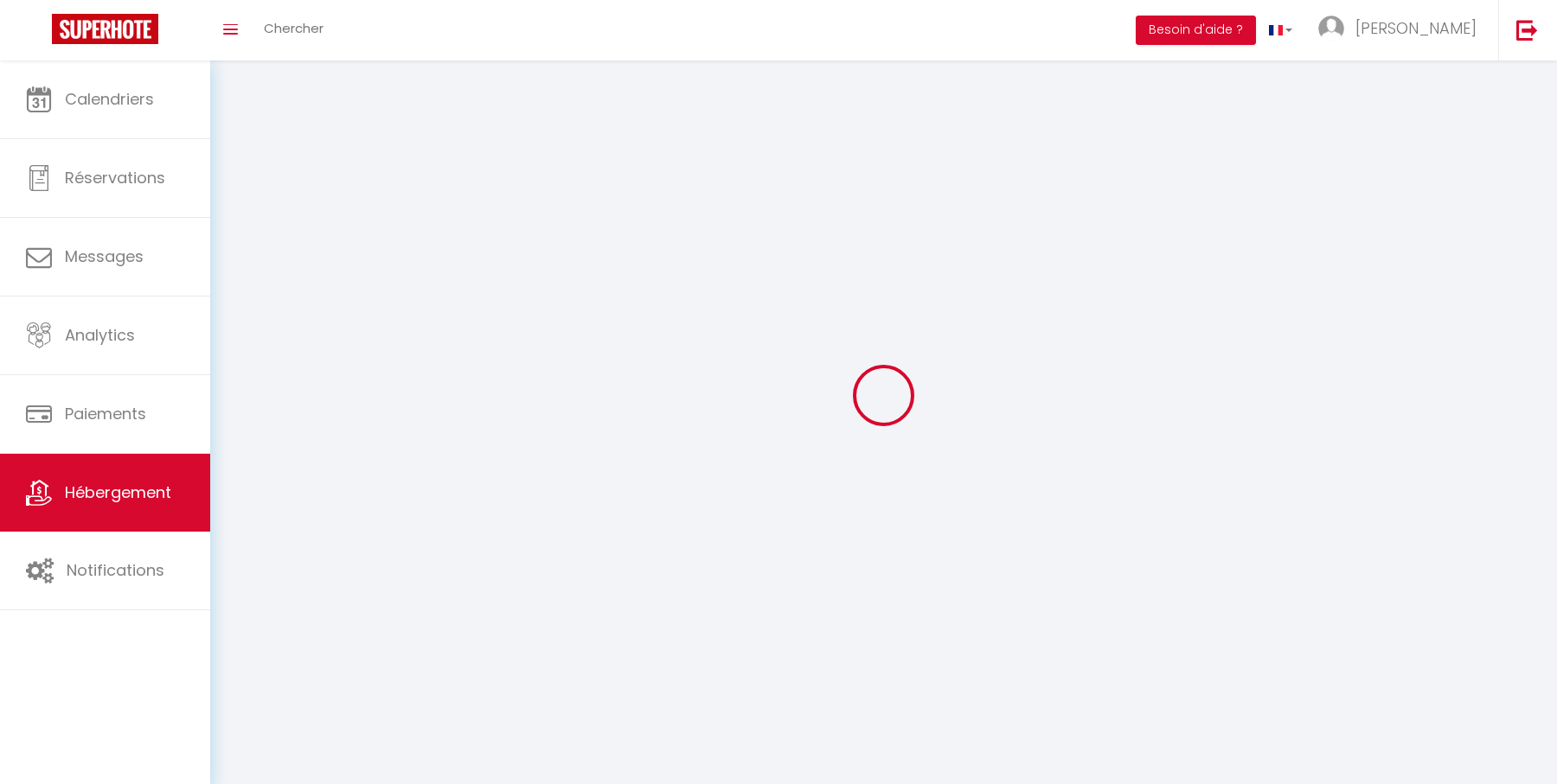
select select
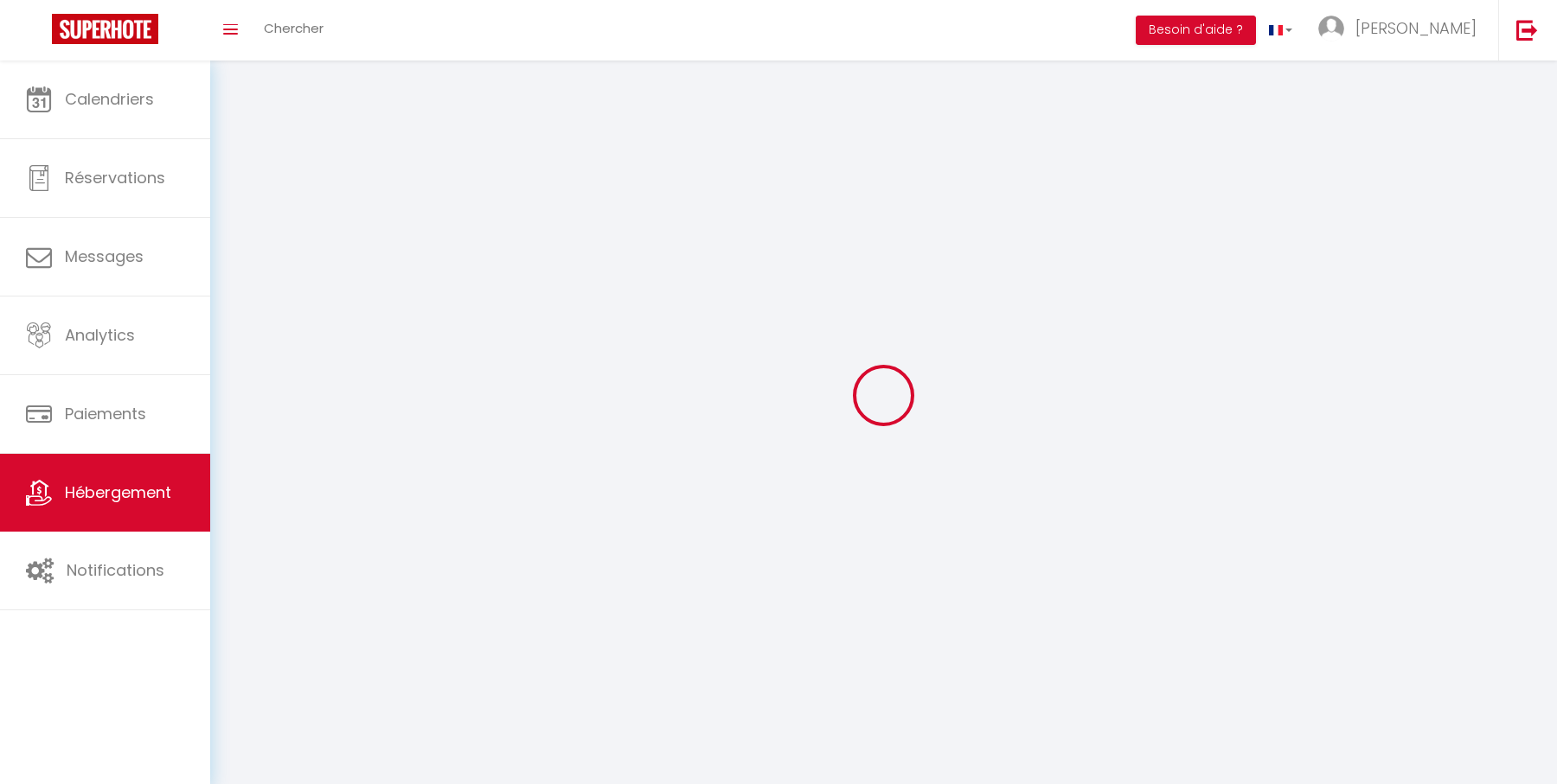
select select
checkbox input "false"
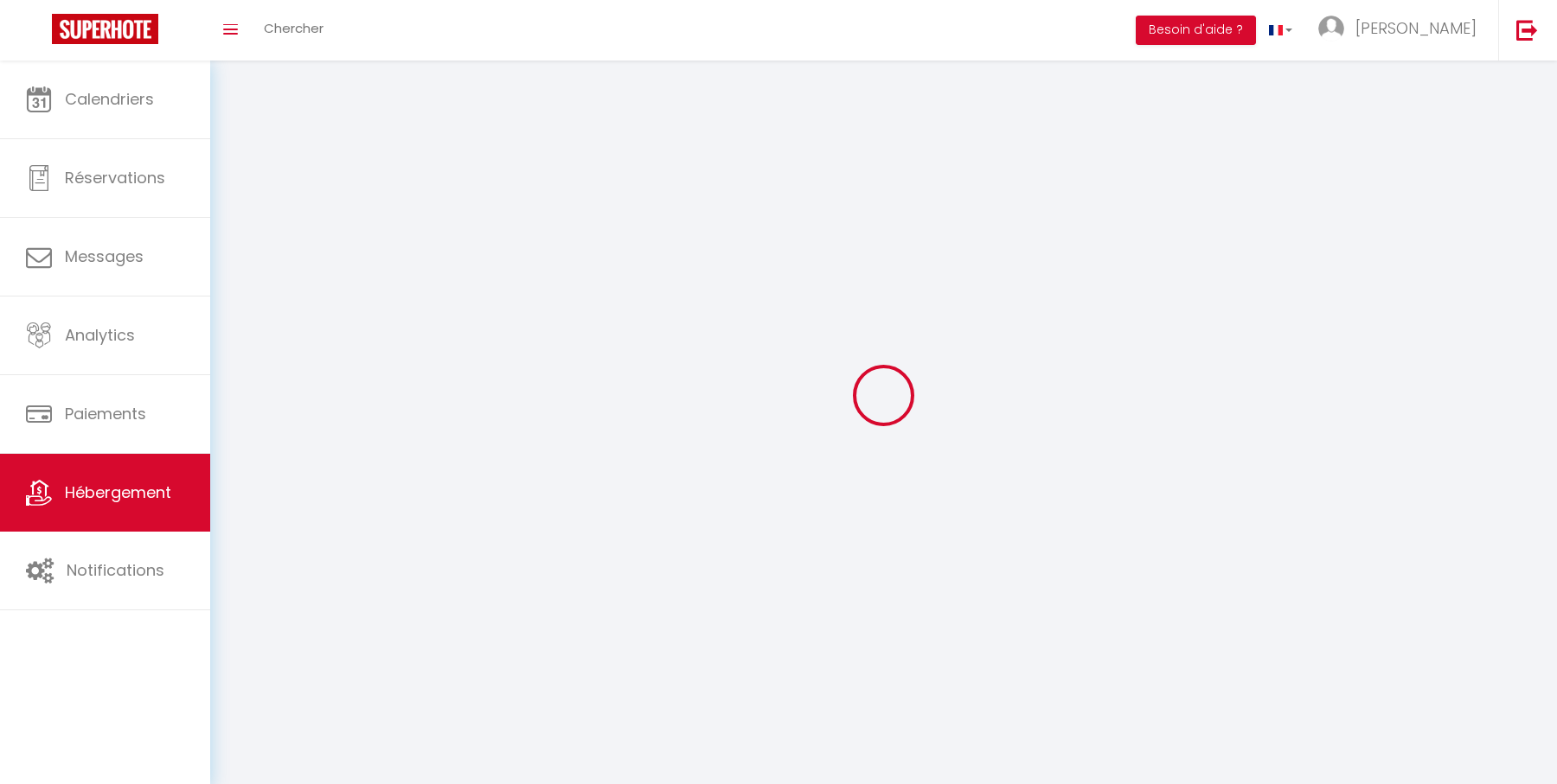
checkbox input "false"
select select
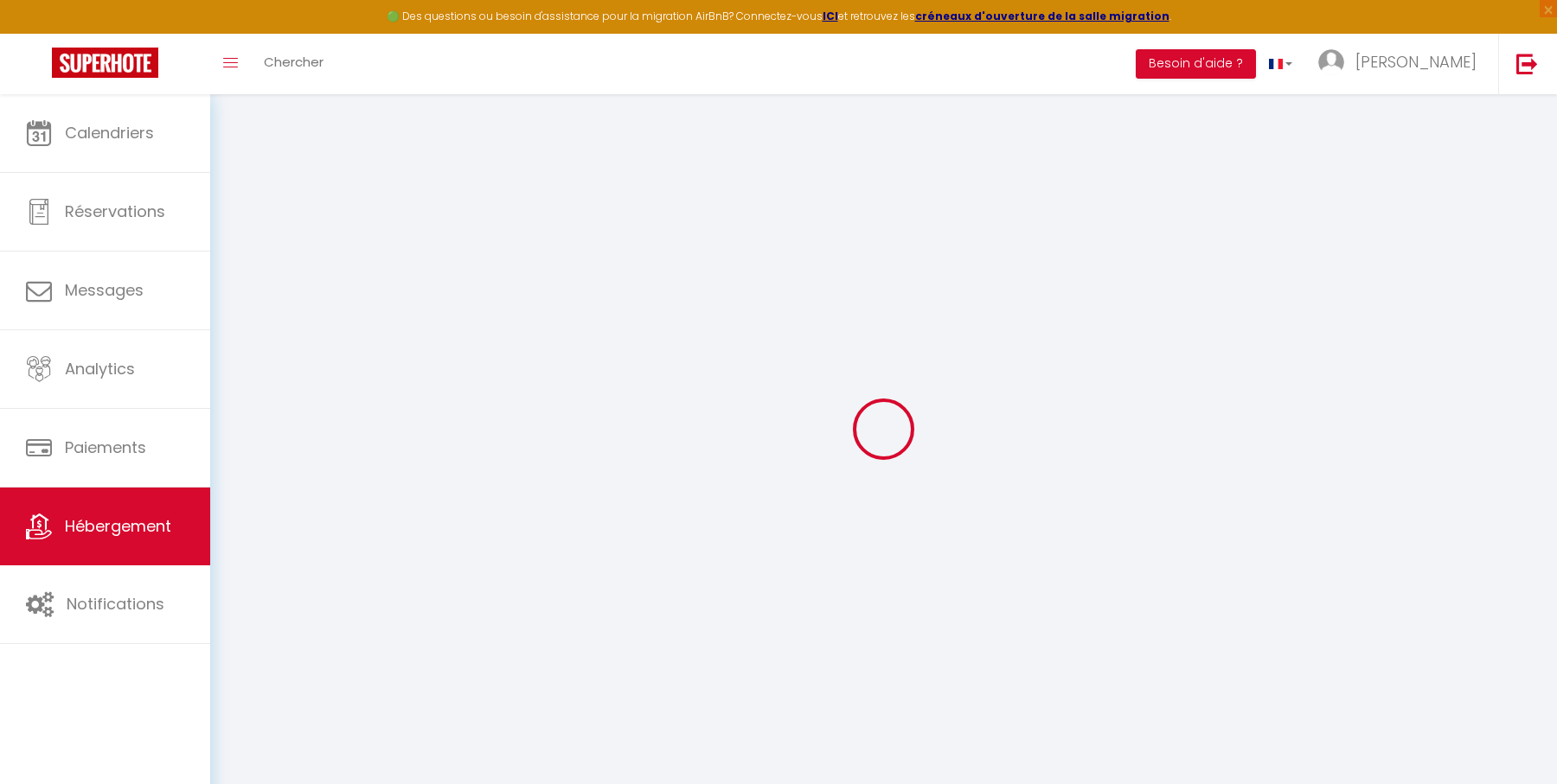
select select
checkbox input "false"
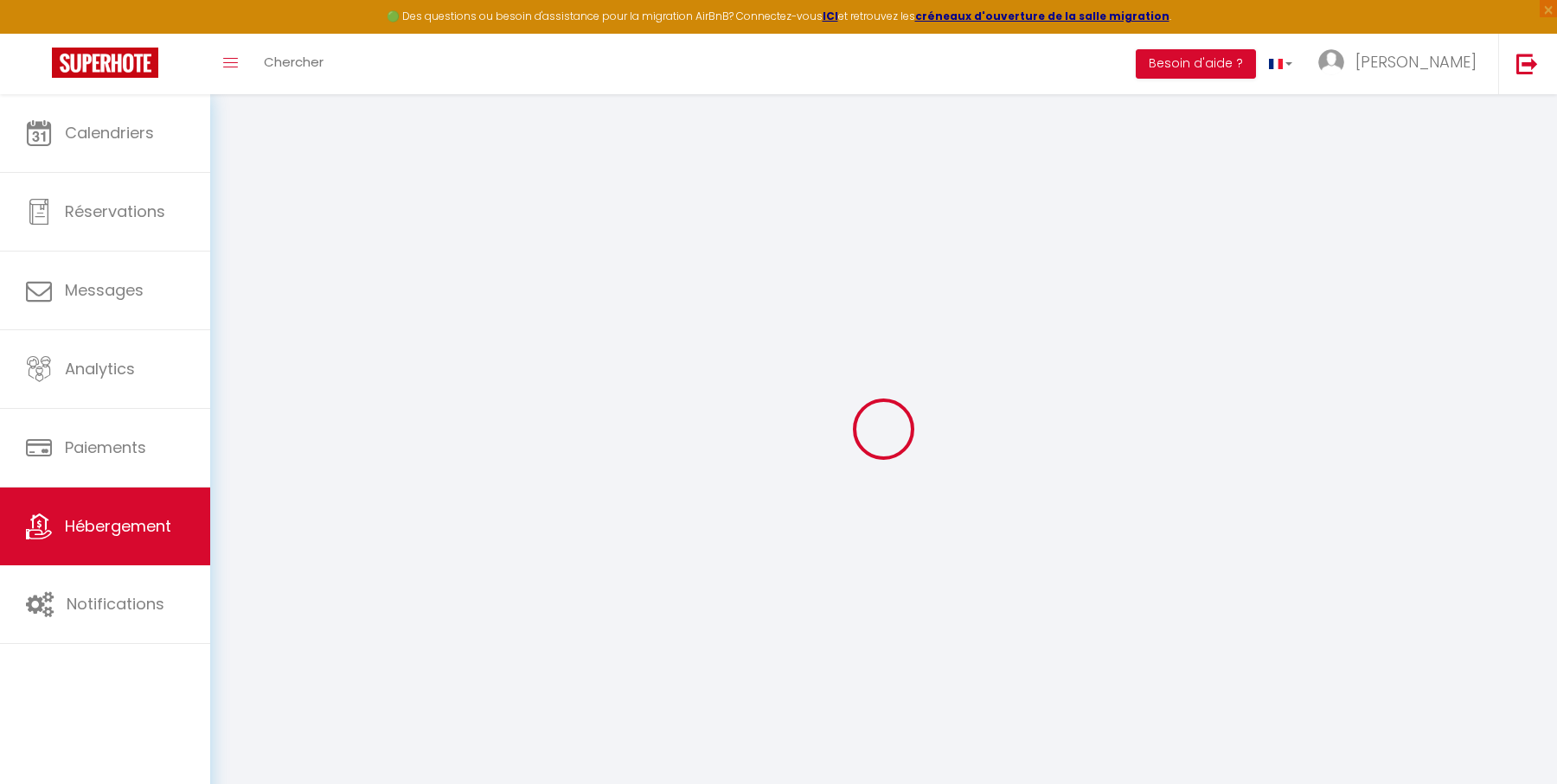
checkbox input "false"
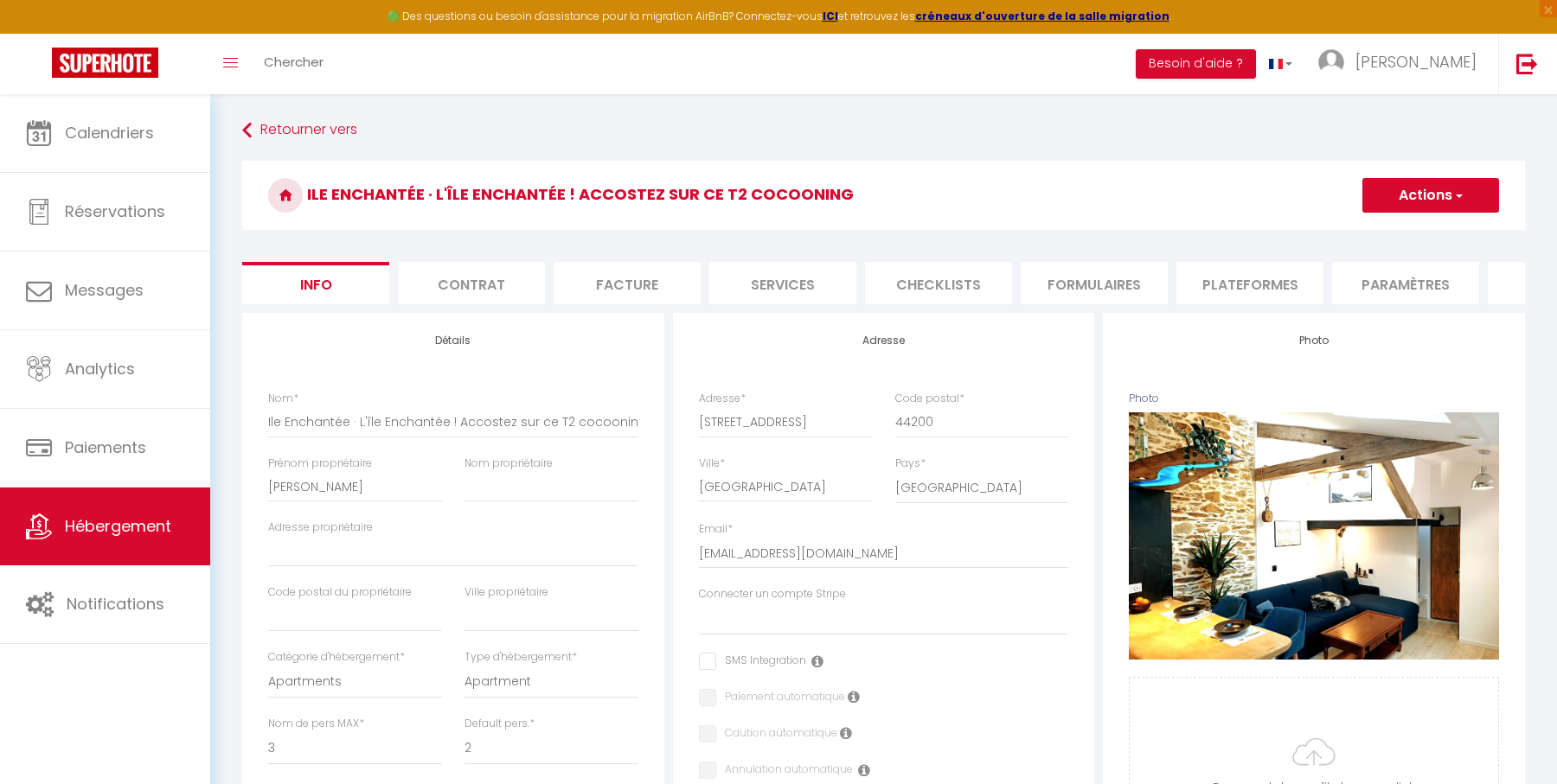
click at [1280, 285] on li "Plateformes" at bounding box center [1249, 282] width 147 height 42
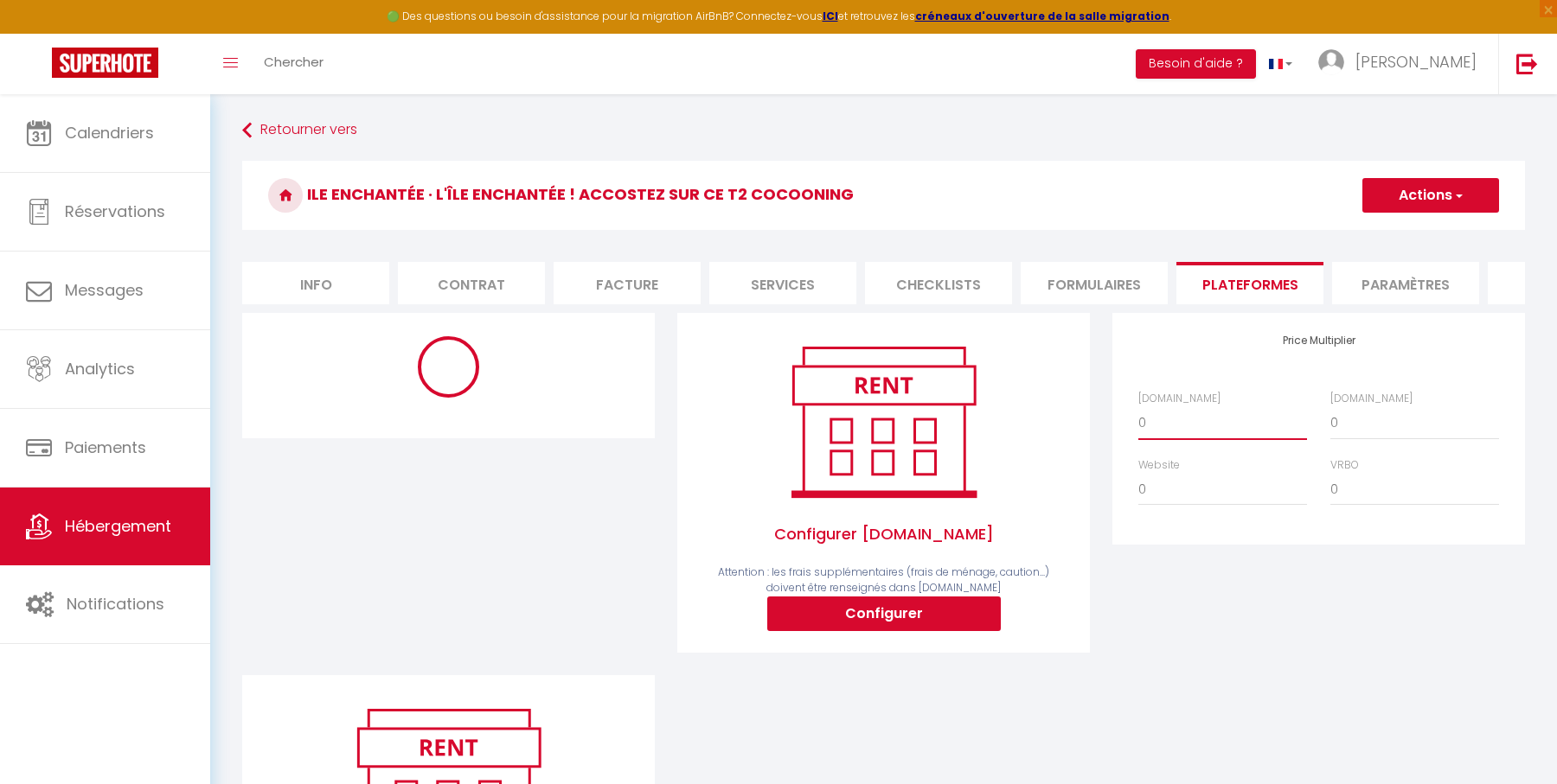
click at [1229, 418] on select "0 + 1 % + 2 % + 3 % + 4 % + 5 % + 6 % + 7 % + 8 % + 9 %" at bounding box center [1222, 423] width 169 height 33
select select "+ 22 %"
click at [1138, 406] on select "0 + 1 % + 2 % + 3 % + 4 % + 5 % + 6 % + 7 % + 8 % + 9 %" at bounding box center [1222, 423] width 169 height 33
click at [666, 436] on div "Configurer [DOMAIN_NAME] Attention : les frais supplémentaires (frais de ménage…" at bounding box center [883, 494] width 435 height 362
select select "180"
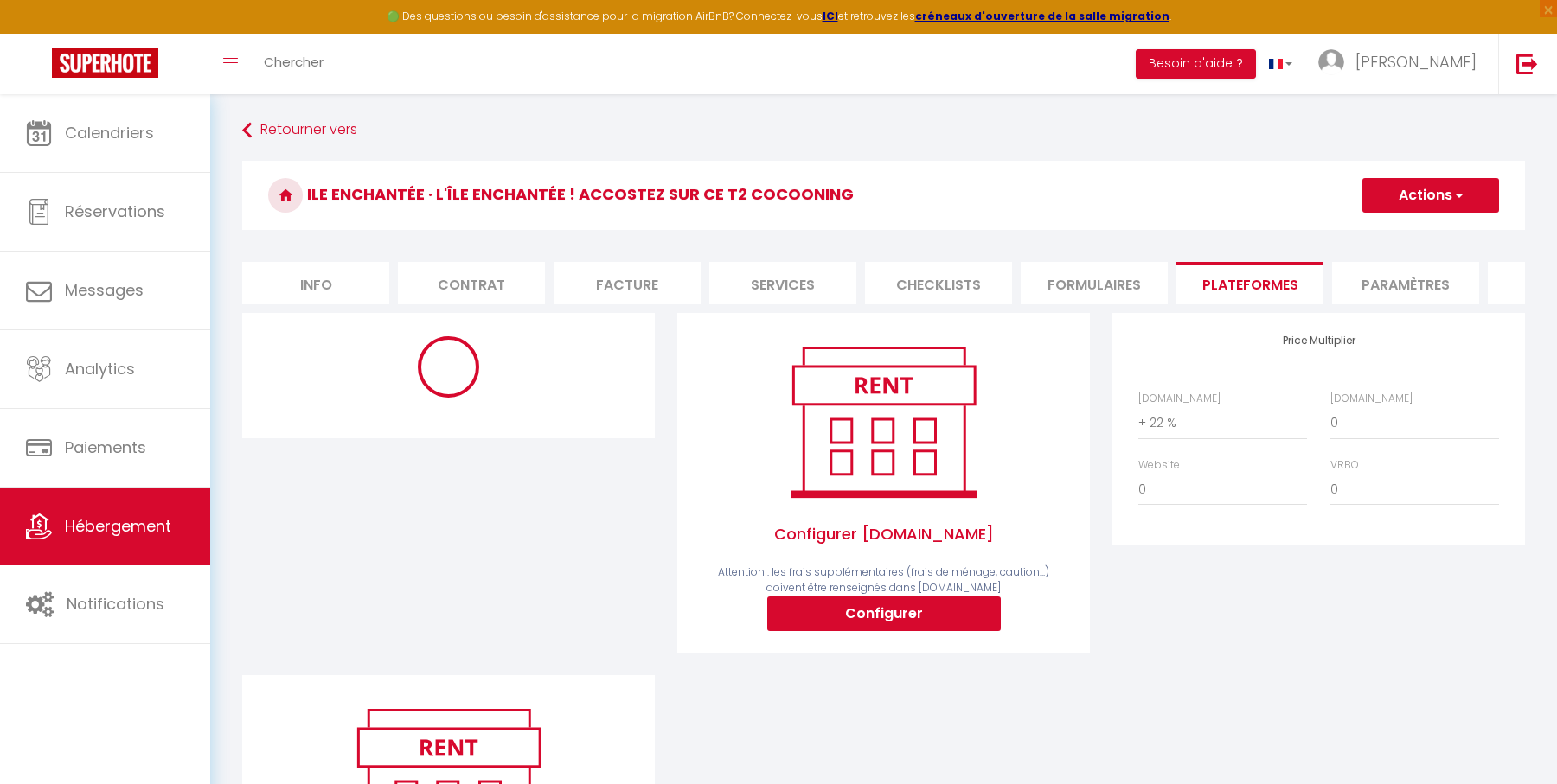
select select "EUR"
select select
select select "4840-543992619760652117"
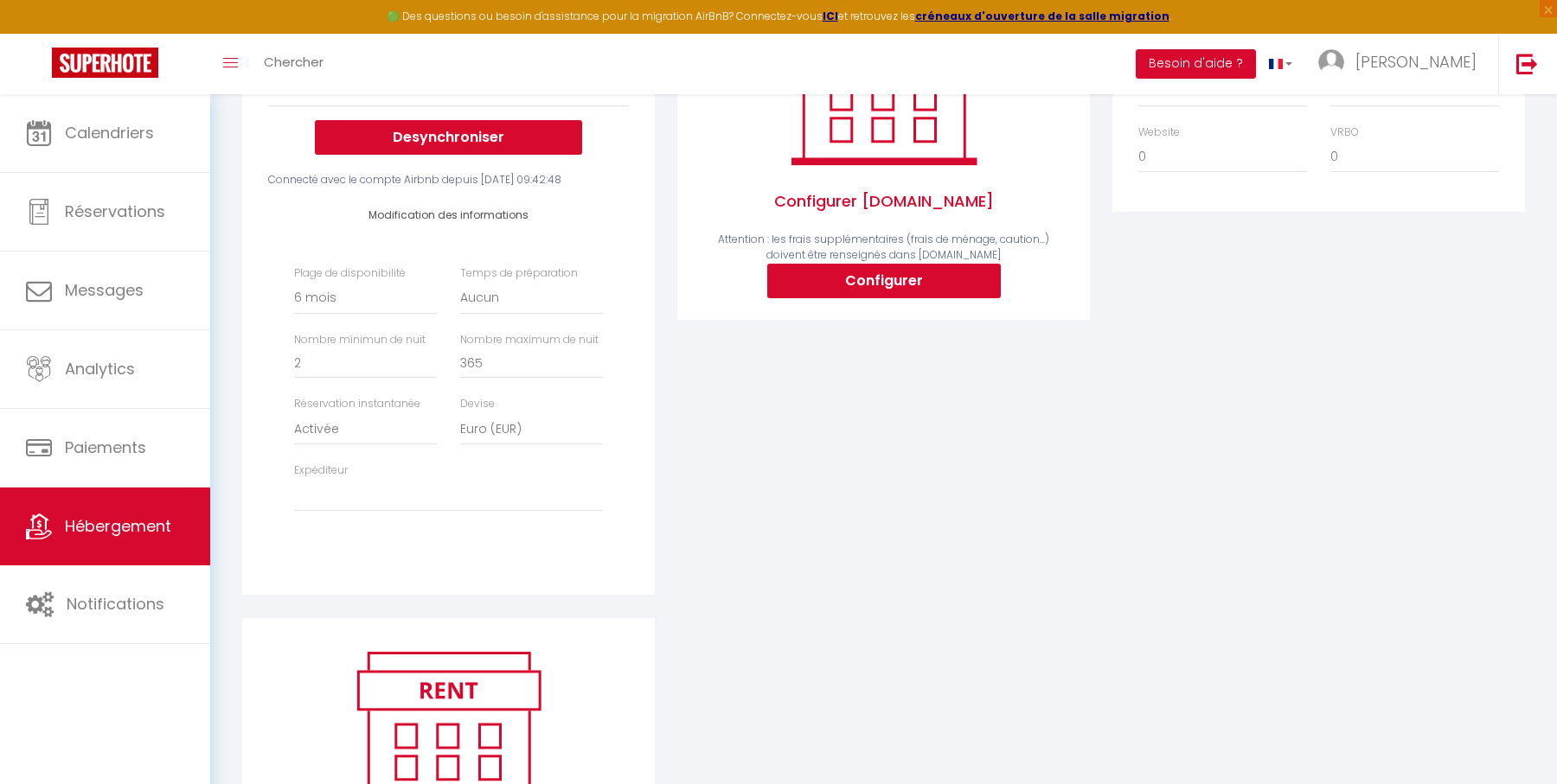
scroll to position [434, 0]
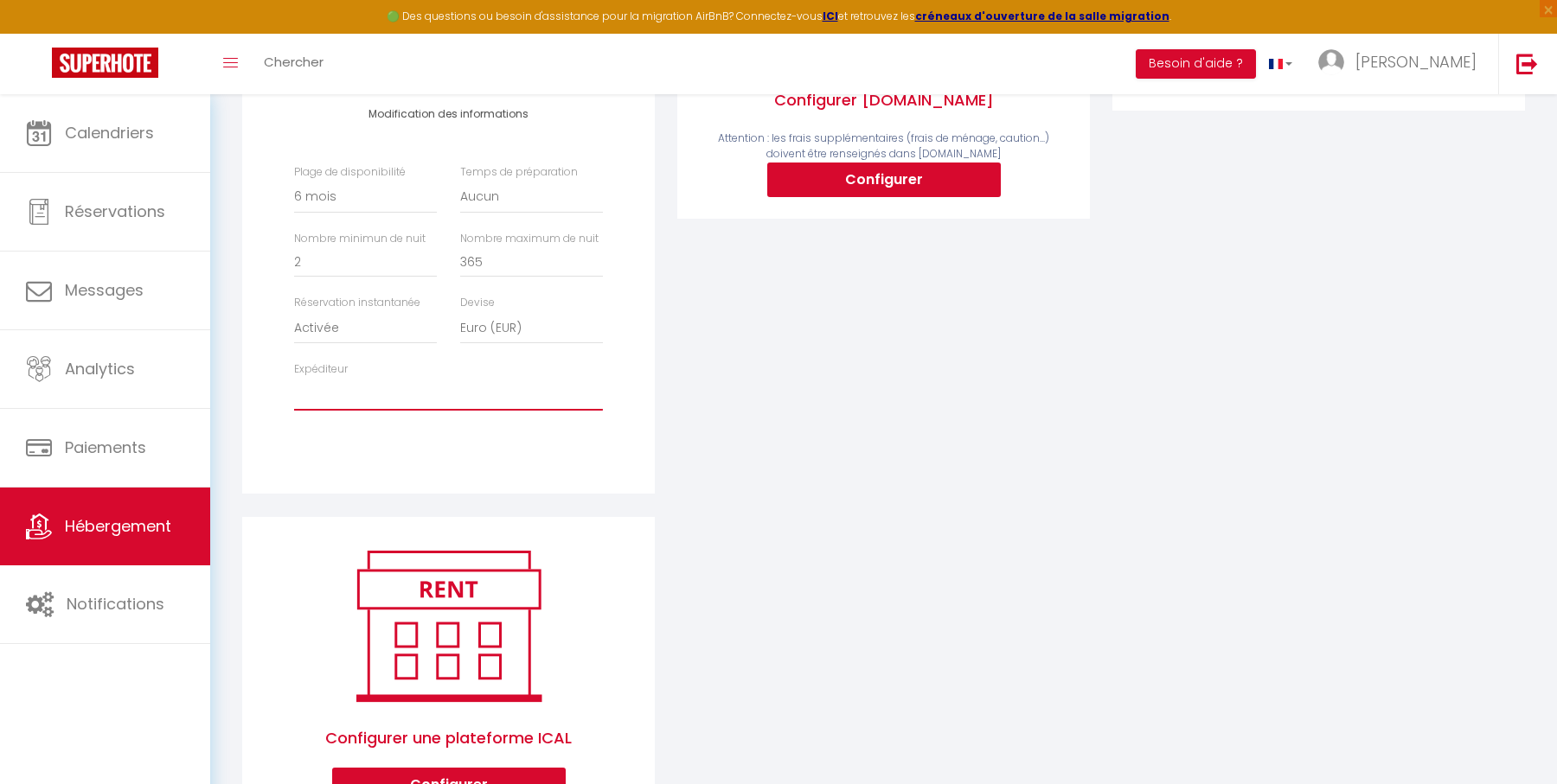
click at [558, 411] on select "[EMAIL_ADDRESS][DOMAIN_NAME] [EMAIL_ADDRESS][DOMAIN_NAME] [EMAIL_ADDRESS][DOMAI…" at bounding box center [448, 394] width 309 height 33
select select "4840"
click at [294, 393] on select "[EMAIL_ADDRESS][DOMAIN_NAME] [EMAIL_ADDRESS][DOMAIN_NAME] [EMAIL_ADDRESS][DOMAI…" at bounding box center [448, 394] width 309 height 33
click at [664, 400] on div "Airbnb Appartement T2 Duplex · Charmant Duplex sur [GEOGRAPHIC_DATA] avec Parki…" at bounding box center [449, 197] width 435 height 637
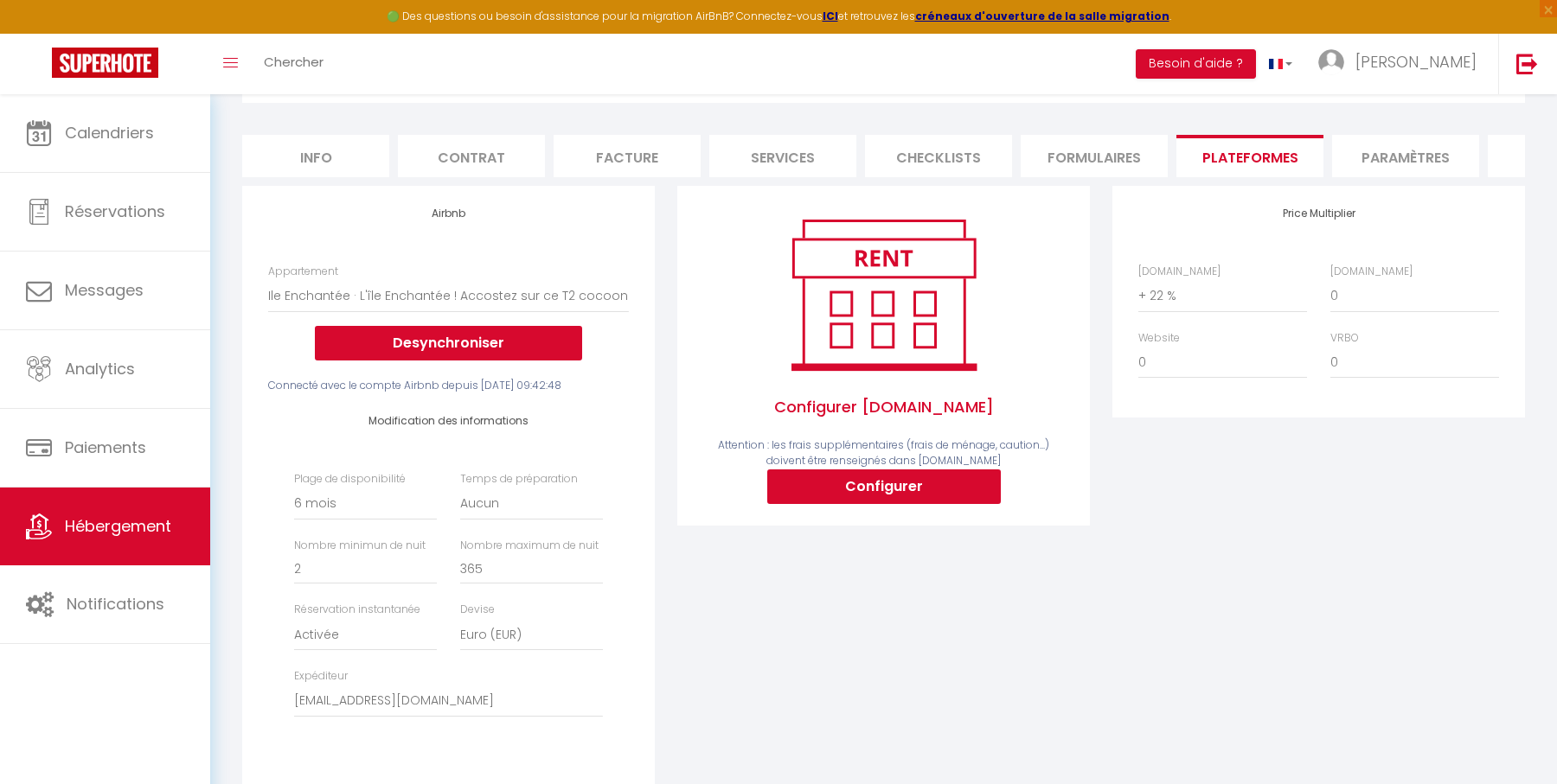
scroll to position [0, 0]
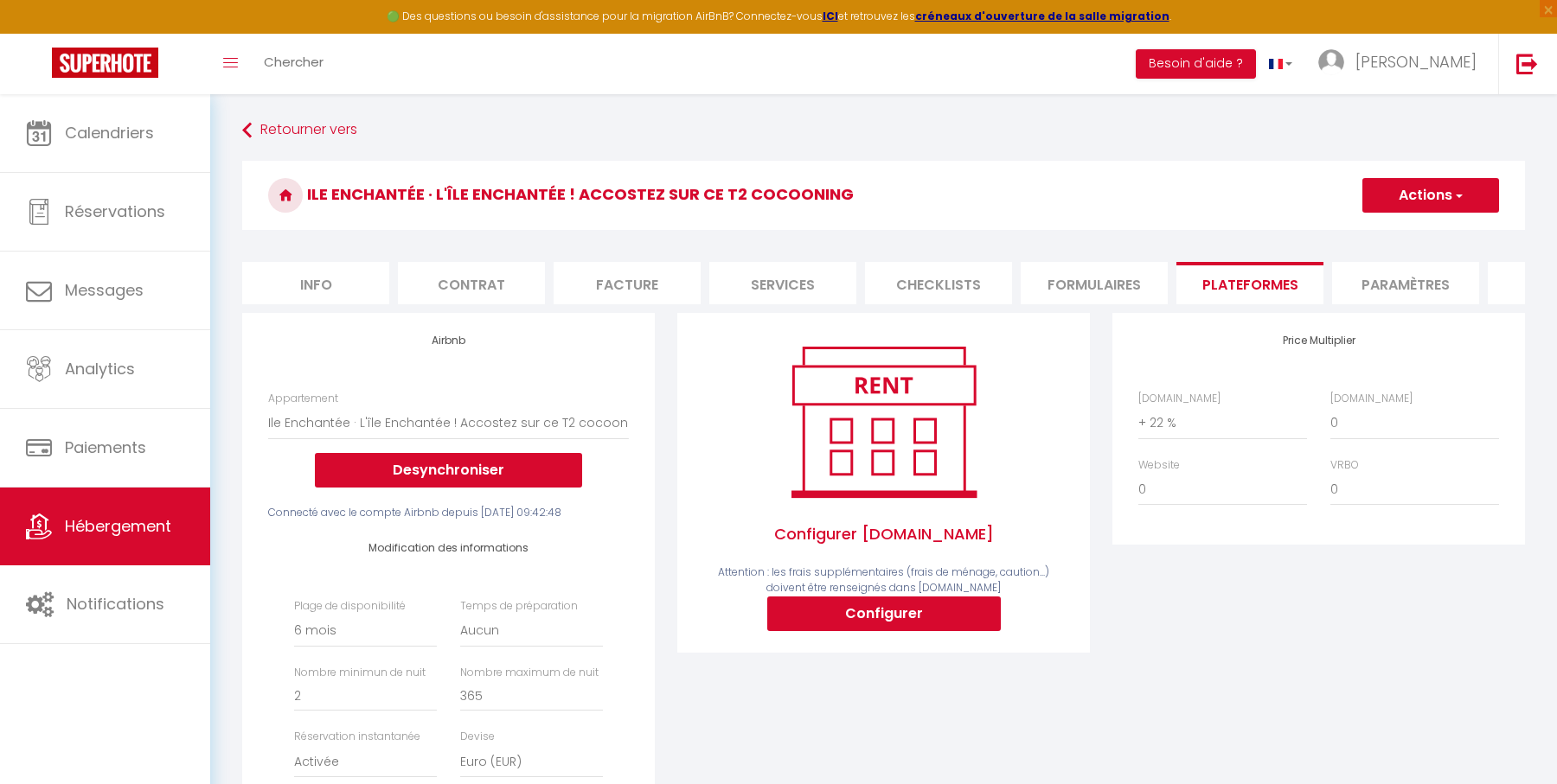
click at [1433, 192] on button "Actions" at bounding box center [1430, 195] width 137 height 34
click at [1416, 234] on link "Enregistrer" at bounding box center [1429, 233] width 137 height 22
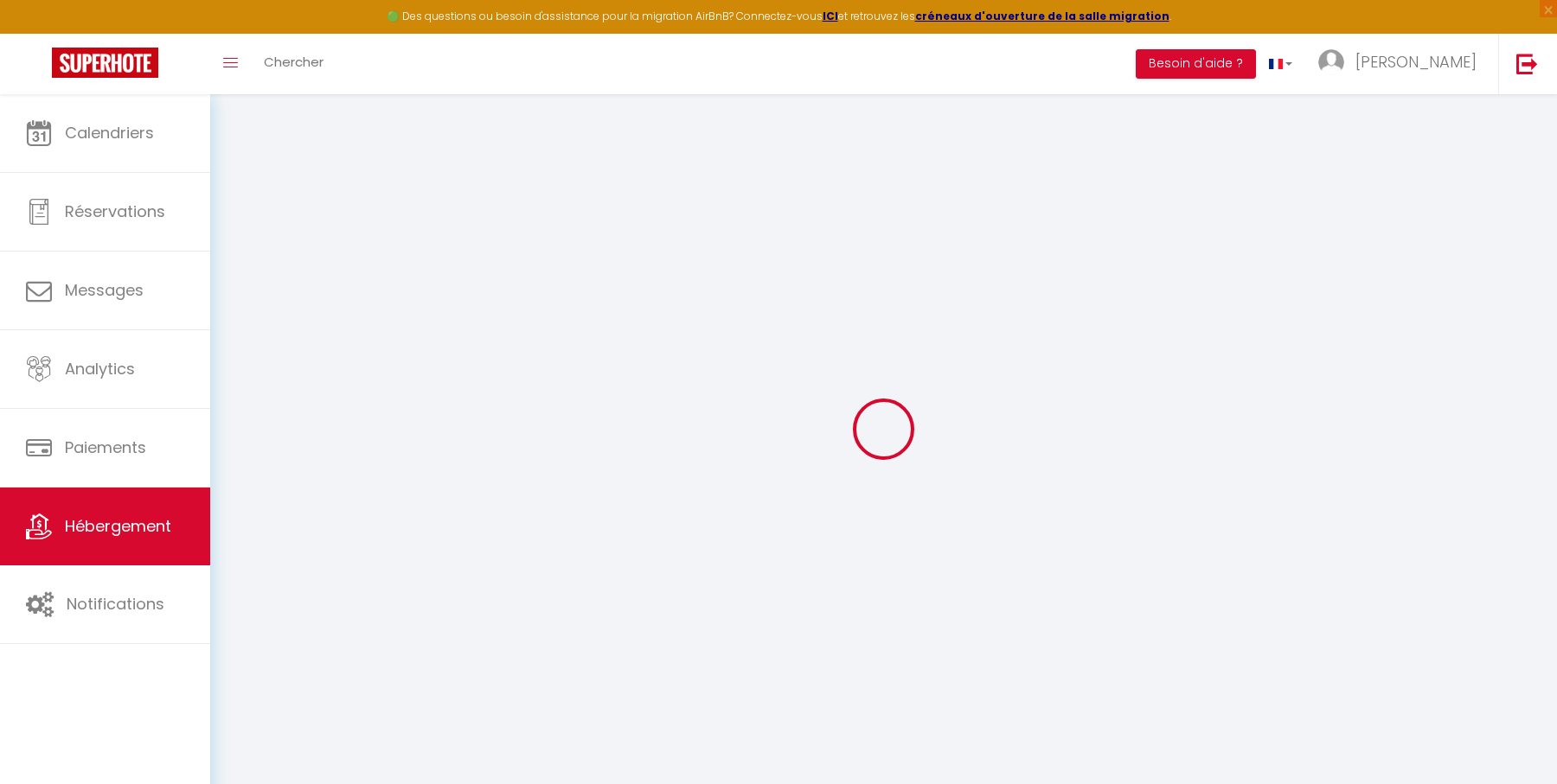
select select "180"
select select "EUR"
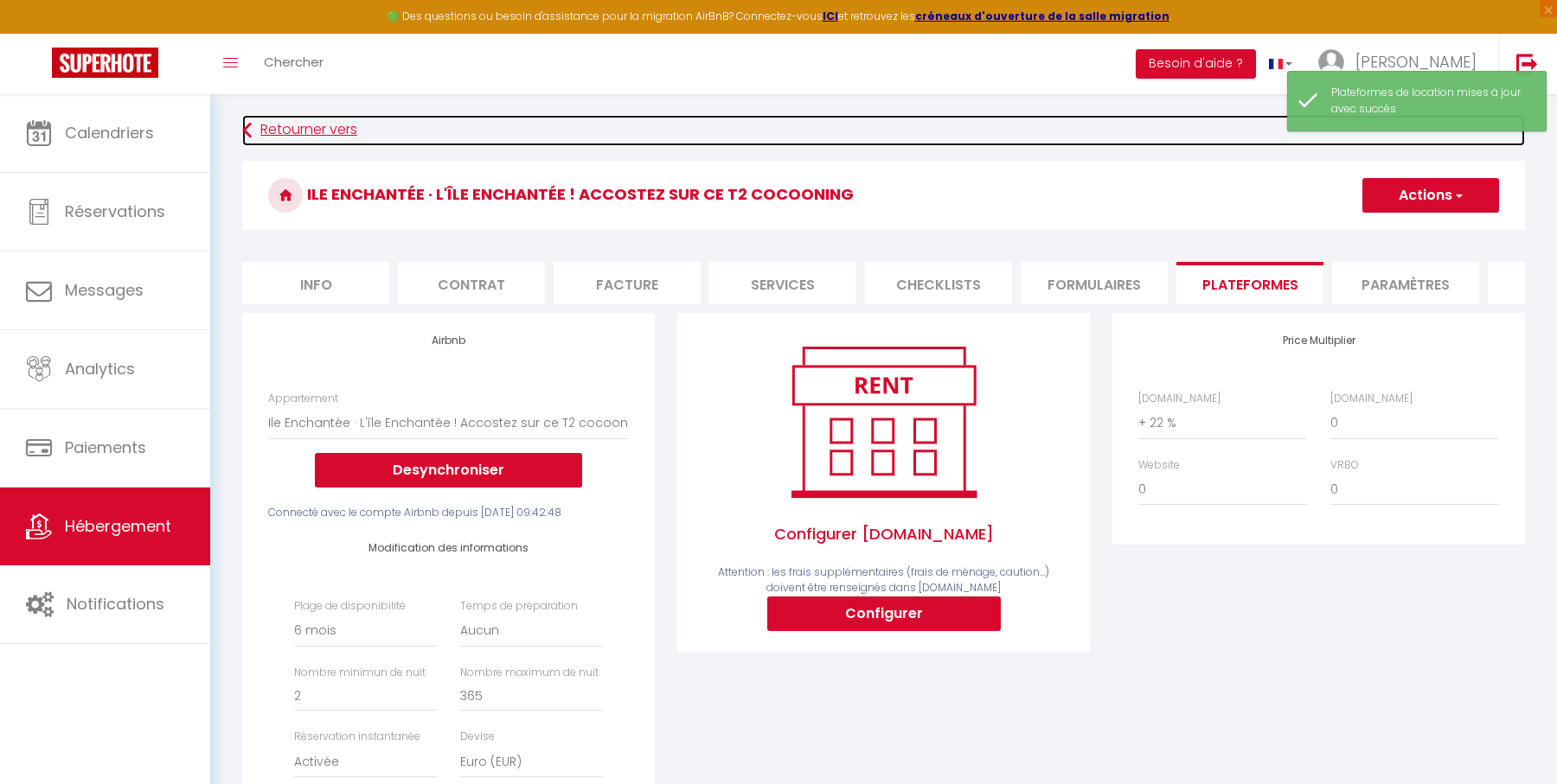
click at [335, 136] on link "Retourner vers" at bounding box center [883, 130] width 1283 height 31
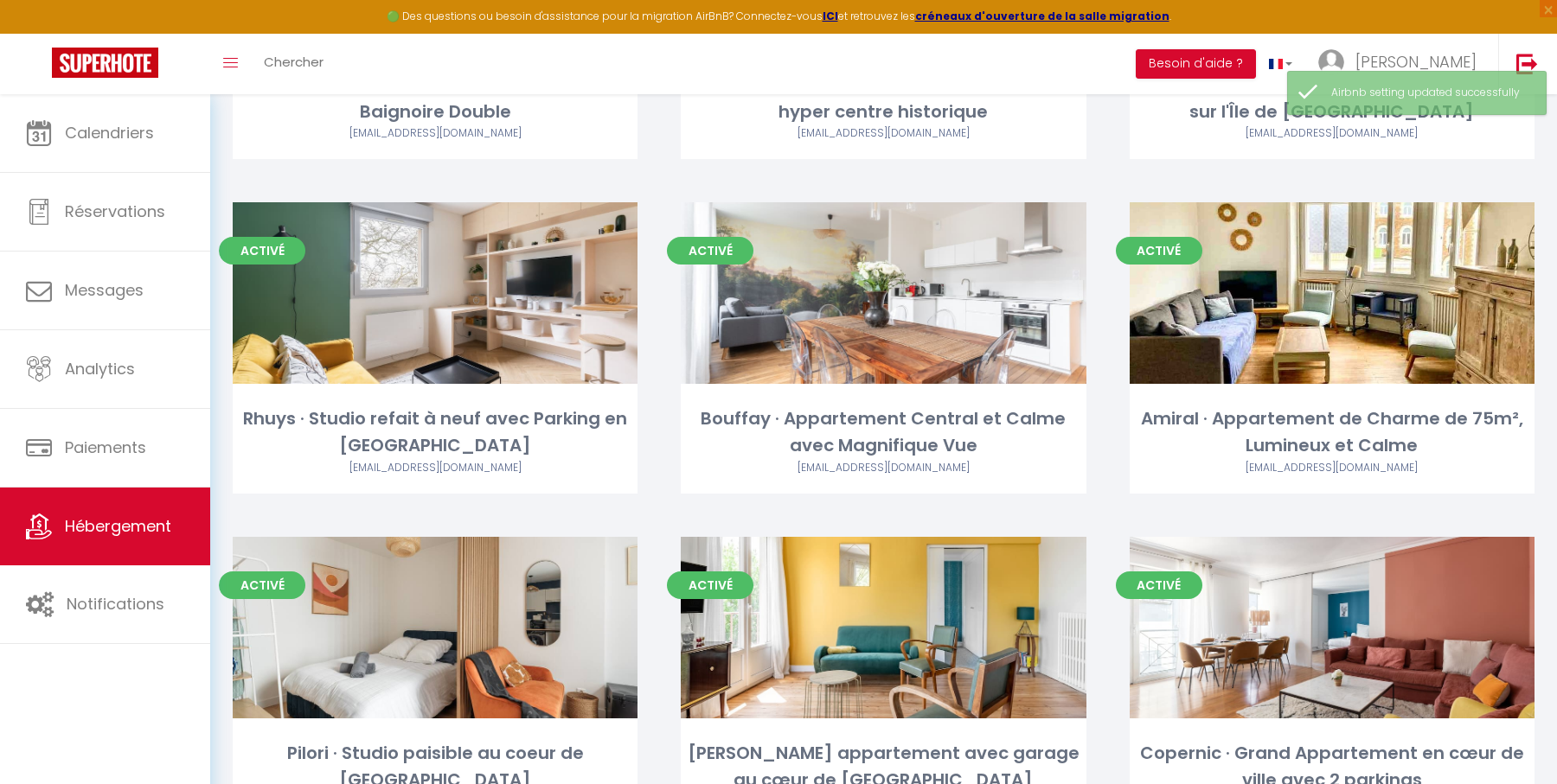
scroll to position [1031, 0]
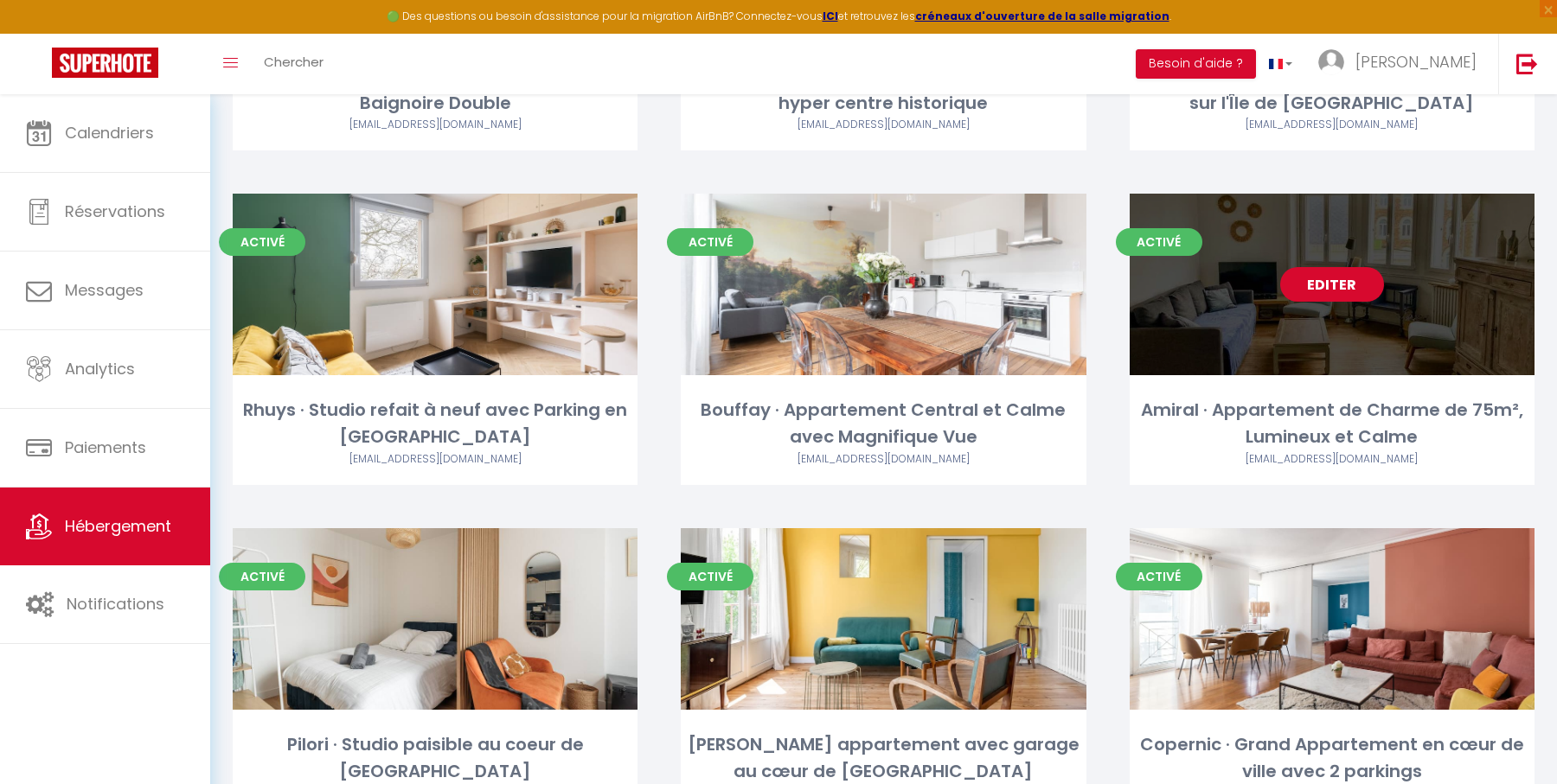
click at [1349, 277] on link "Editer" at bounding box center [1331, 284] width 103 height 34
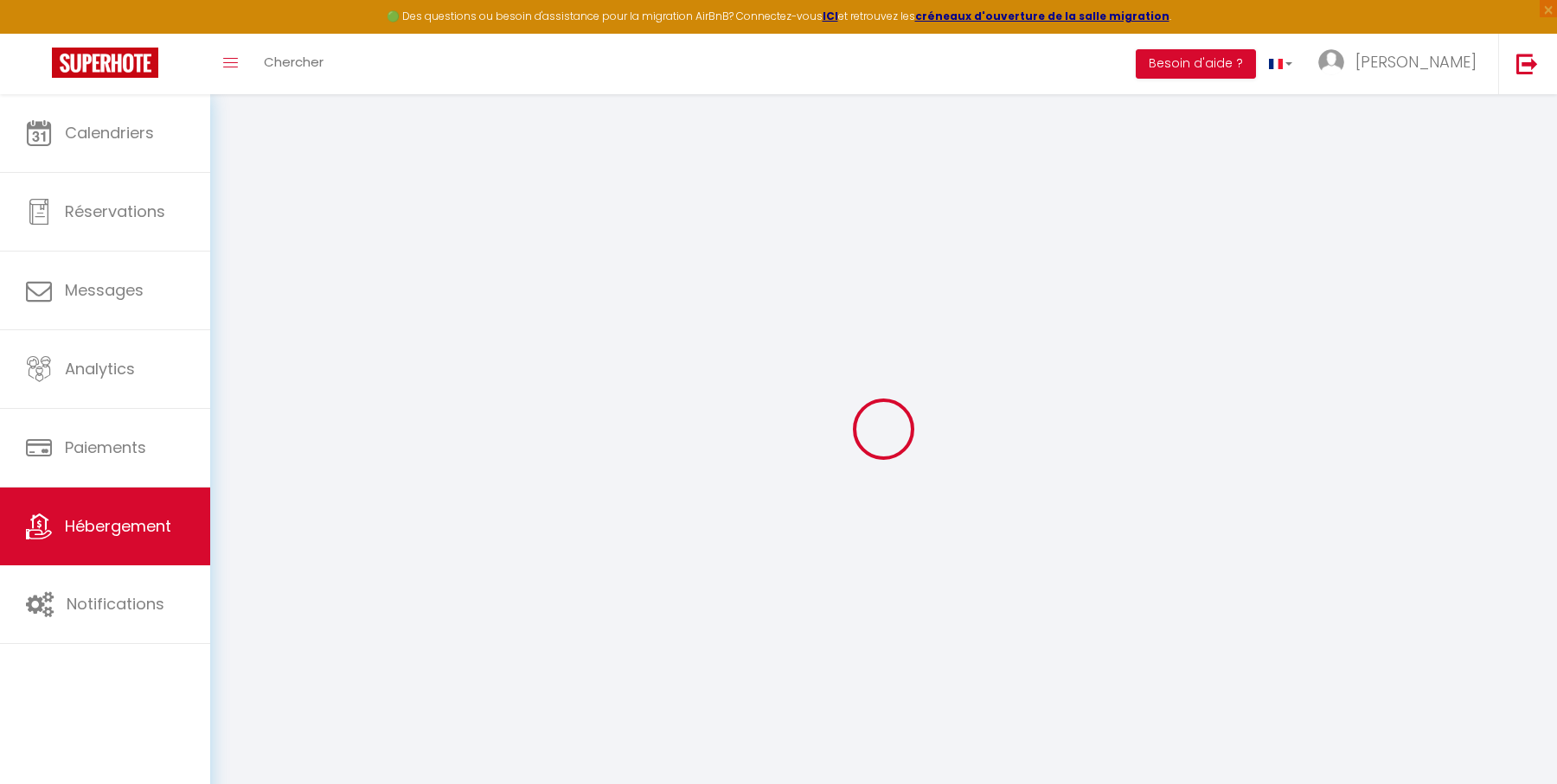
select select "+ 45 %"
select select
checkbox input "false"
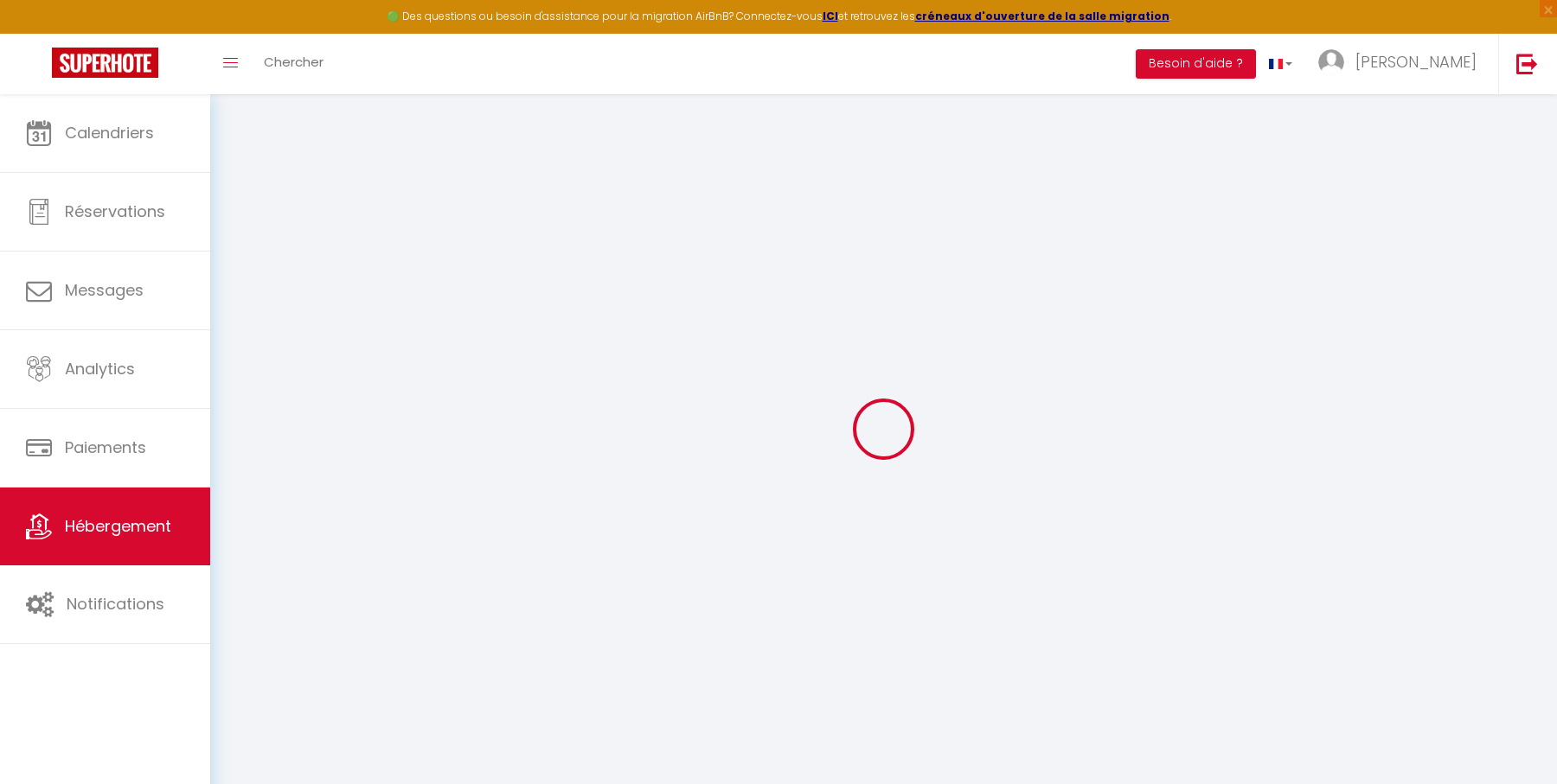
checkbox input "false"
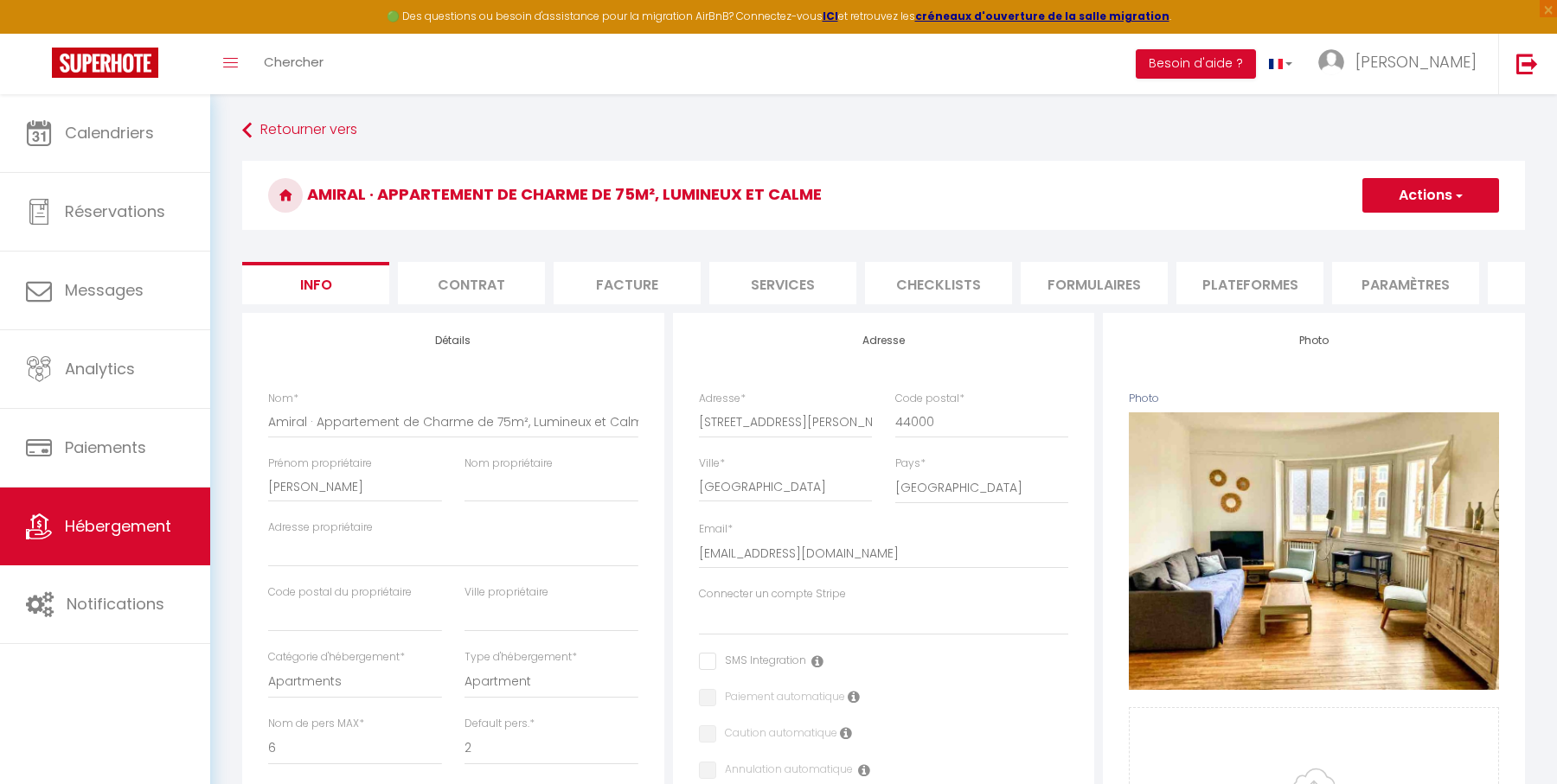
click at [1229, 283] on li "Plateformes" at bounding box center [1249, 282] width 147 height 42
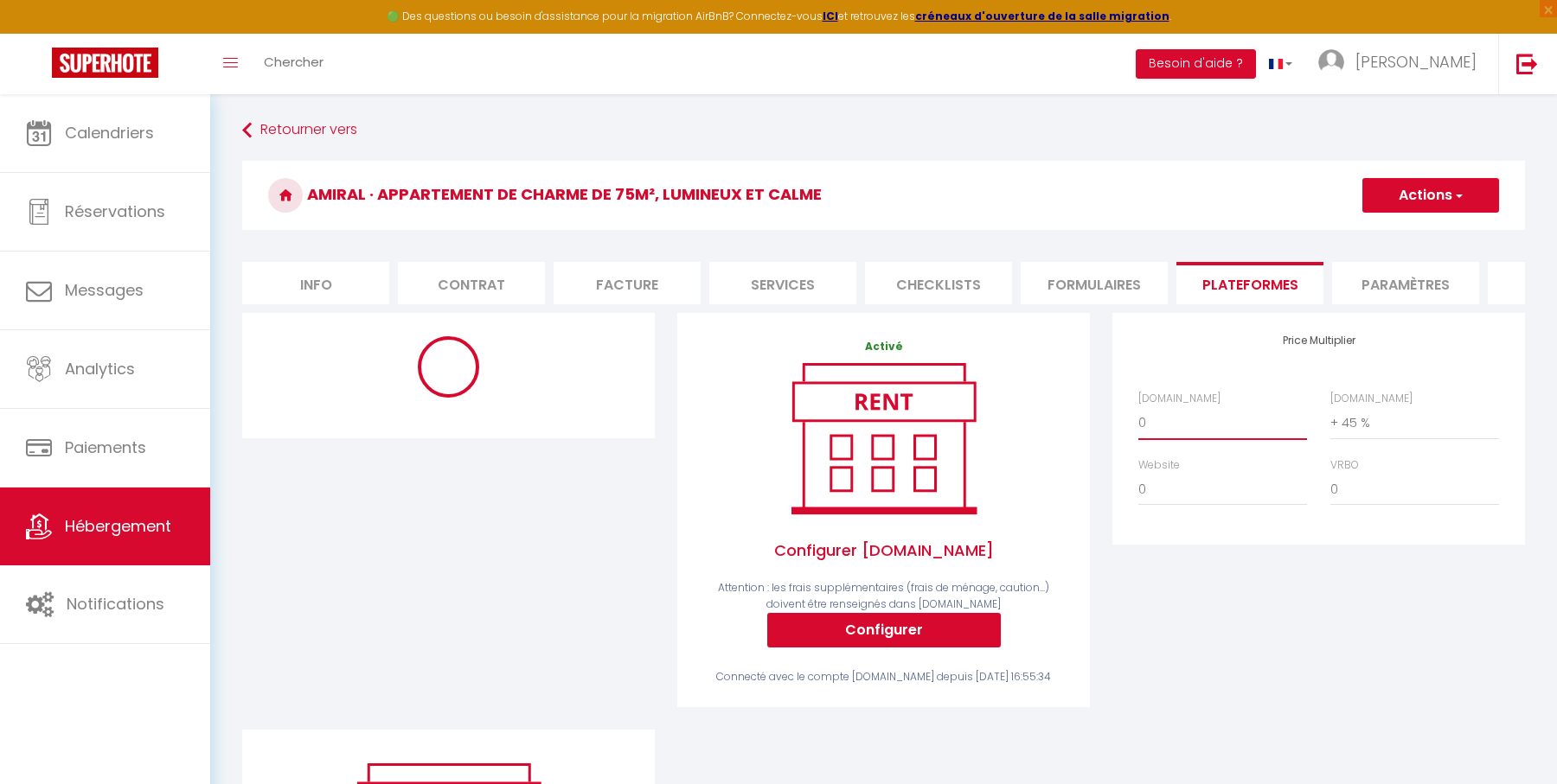
click at [1222, 414] on select "0 + 1 % + 2 % + 3 % + 4 % + 5 % + 6 % + 7 % + 8 % + 9 %" at bounding box center [1222, 423] width 169 height 33
select select "+ 22 %"
click at [1138, 406] on select "0 + 1 % + 2 % + 3 % + 4 % + 5 % + 6 % + 7 % + 8 % + 9 %" at bounding box center [1222, 423] width 169 height 33
click at [669, 423] on div "Activé Configurer [DOMAIN_NAME] Attention : les frais supplémentaires (frais de…" at bounding box center [883, 521] width 435 height 416
select select "180"
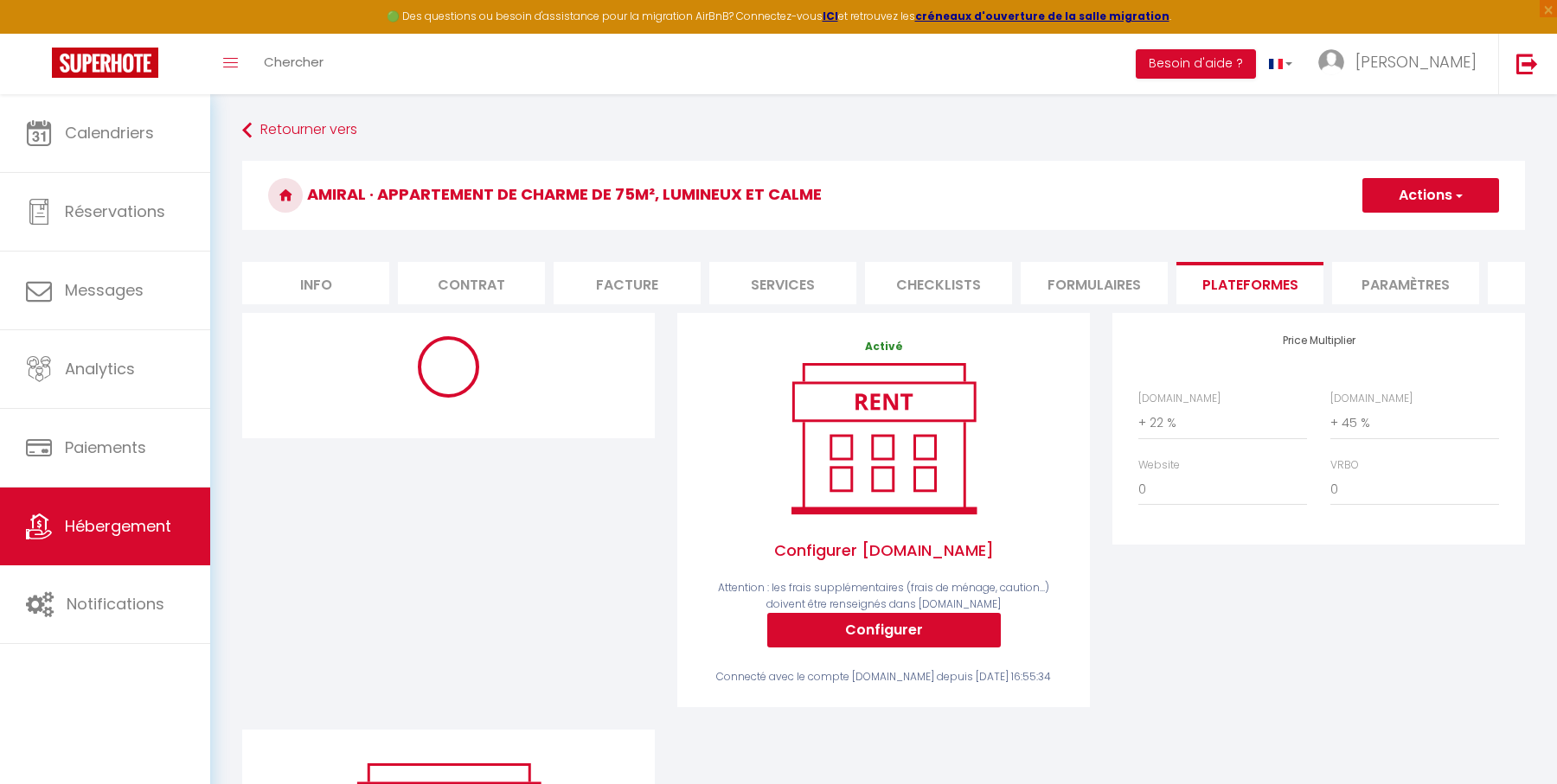
select select "EUR"
select select
select select "4840-54049143"
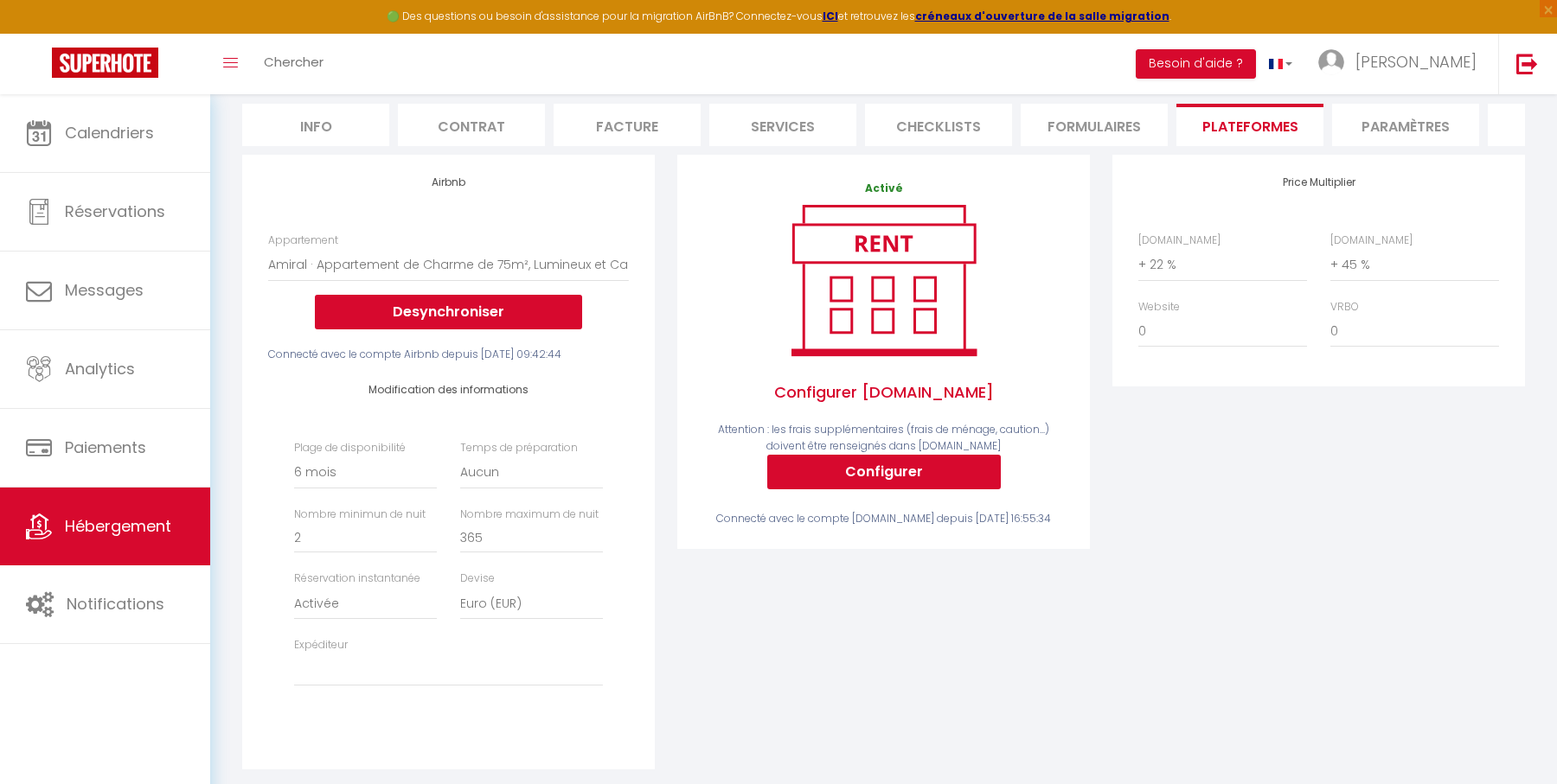
scroll to position [297, 0]
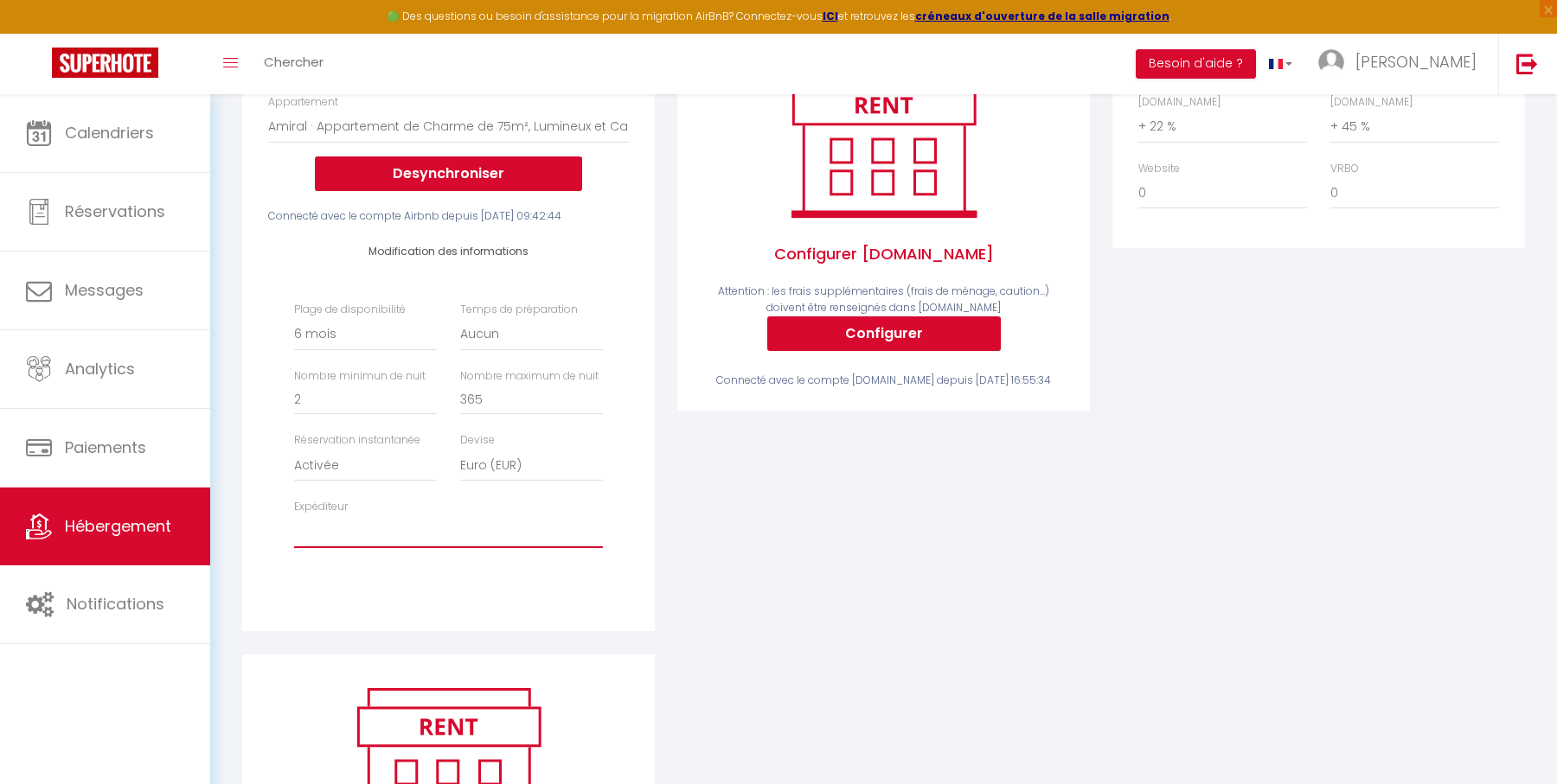
click at [501, 541] on select "[EMAIL_ADDRESS][DOMAIN_NAME] [EMAIL_ADDRESS][DOMAIN_NAME] [EMAIL_ADDRESS][DOMAI…" at bounding box center [448, 531] width 309 height 33
select select "4840"
click at [294, 530] on select "[EMAIL_ADDRESS][DOMAIN_NAME] [EMAIL_ADDRESS][DOMAIN_NAME] [EMAIL_ADDRESS][DOMAI…" at bounding box center [448, 531] width 309 height 33
click at [664, 495] on div "Airbnb Appartement T2 Duplex · Charmant Duplex sur [GEOGRAPHIC_DATA] avec Parki…" at bounding box center [449, 334] width 435 height 637
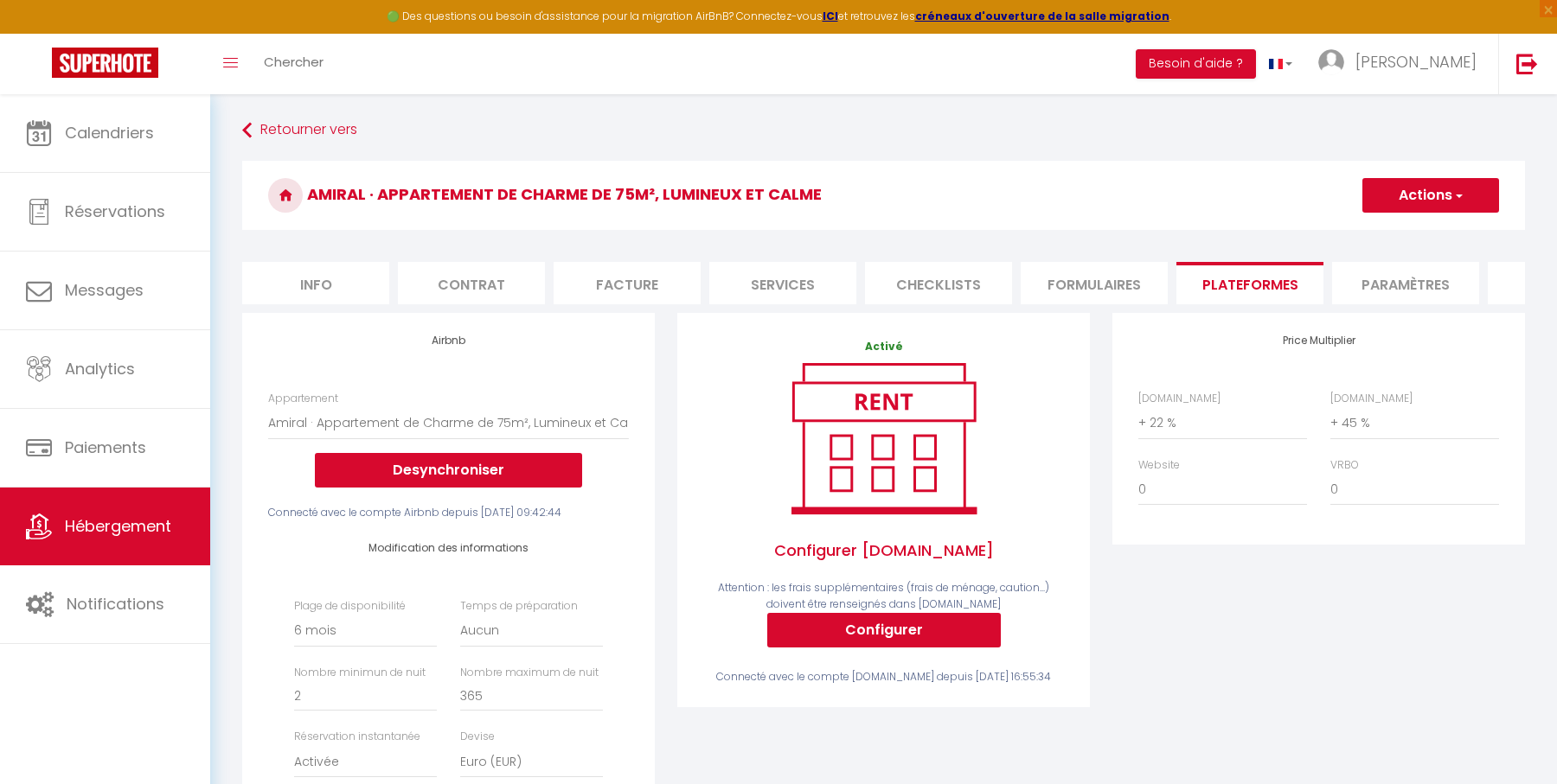
click at [1432, 194] on button "Actions" at bounding box center [1430, 195] width 137 height 34
click at [1409, 234] on link "Enregistrer" at bounding box center [1429, 233] width 137 height 22
select select "180"
select select "EUR"
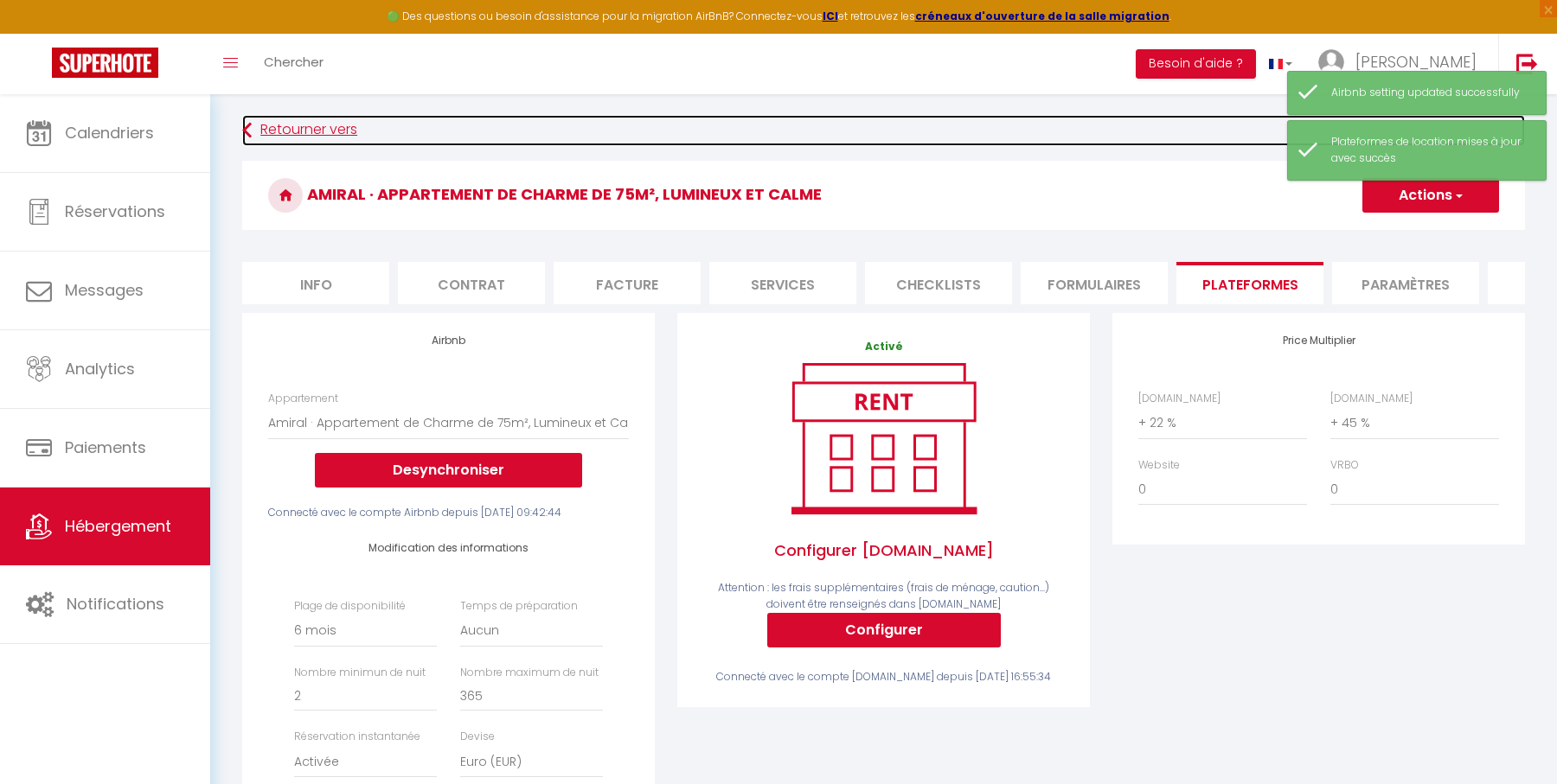
click at [346, 138] on link "Retourner vers" at bounding box center [883, 130] width 1283 height 31
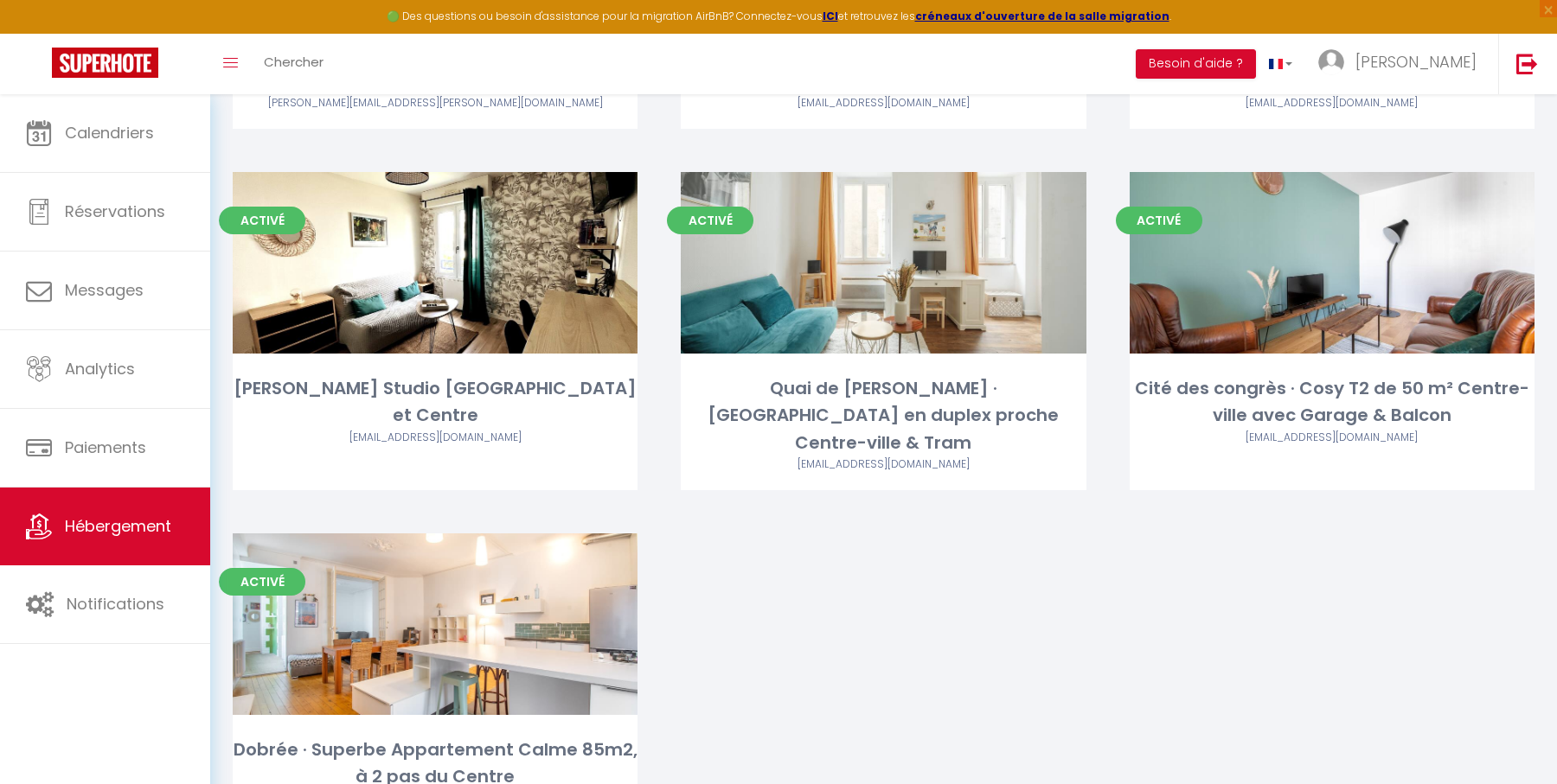
scroll to position [2419, 0]
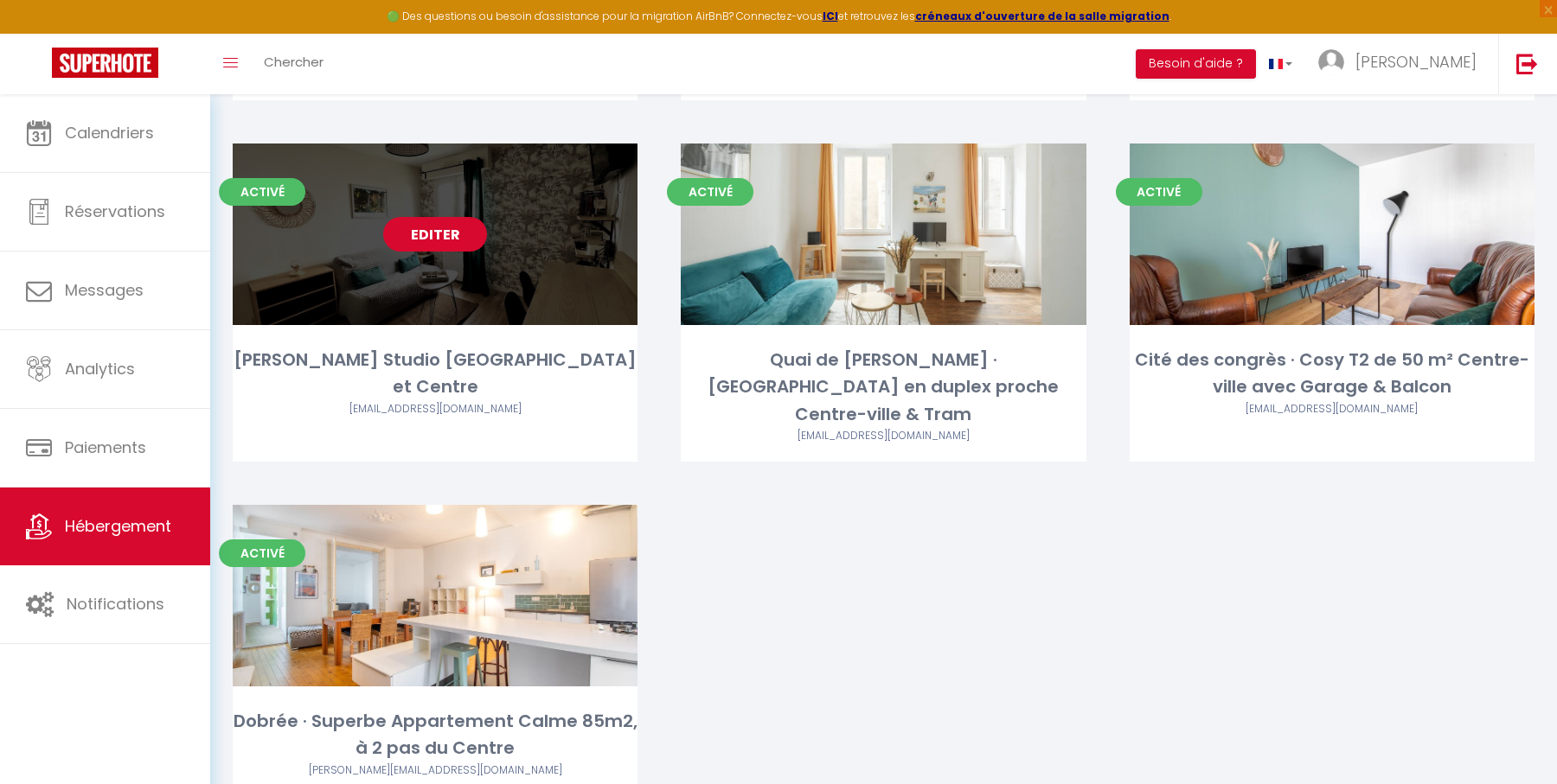
click at [431, 236] on link "Editer" at bounding box center [434, 234] width 103 height 34
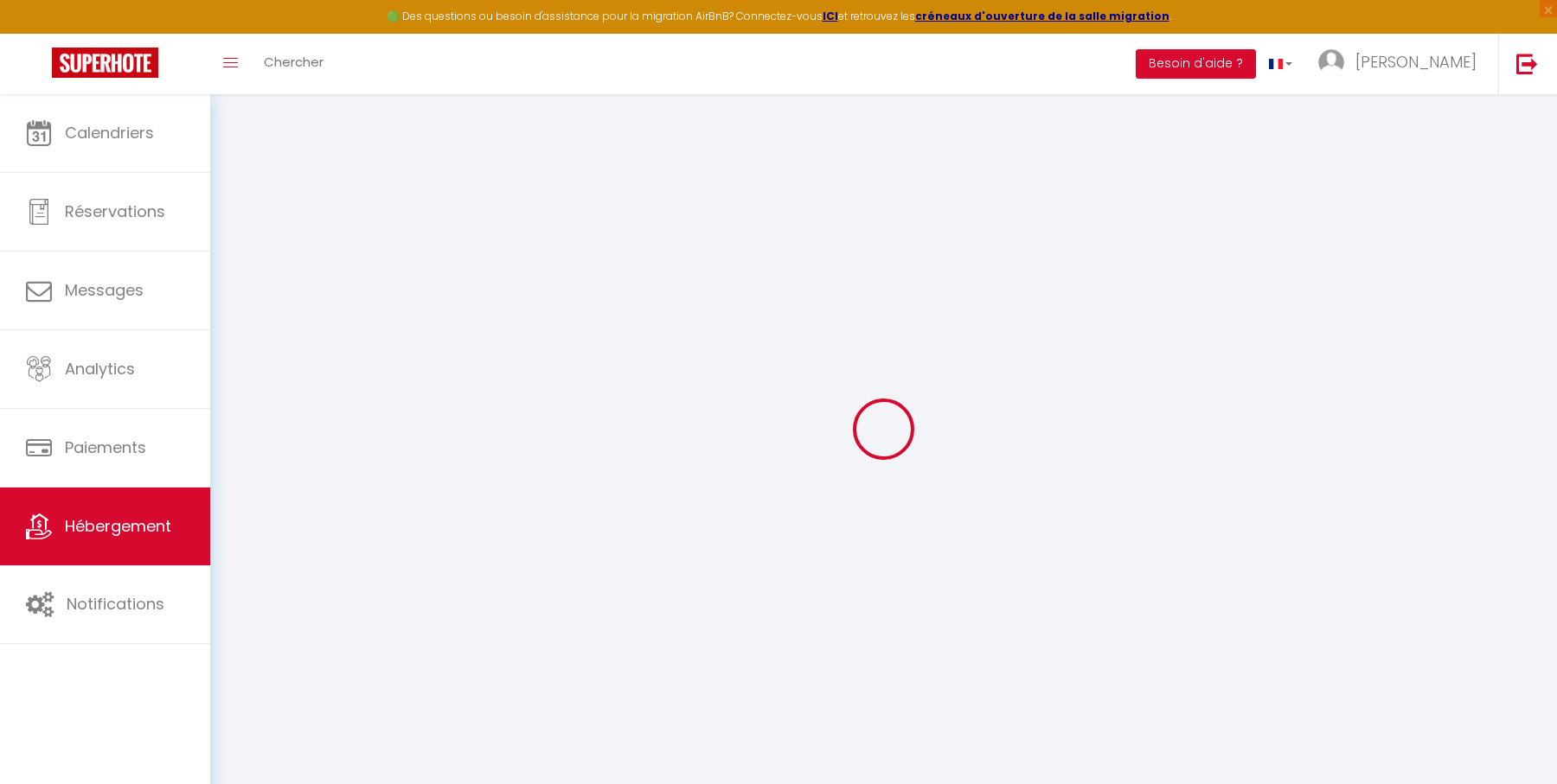
select select "+ 40 %"
select select
checkbox input "false"
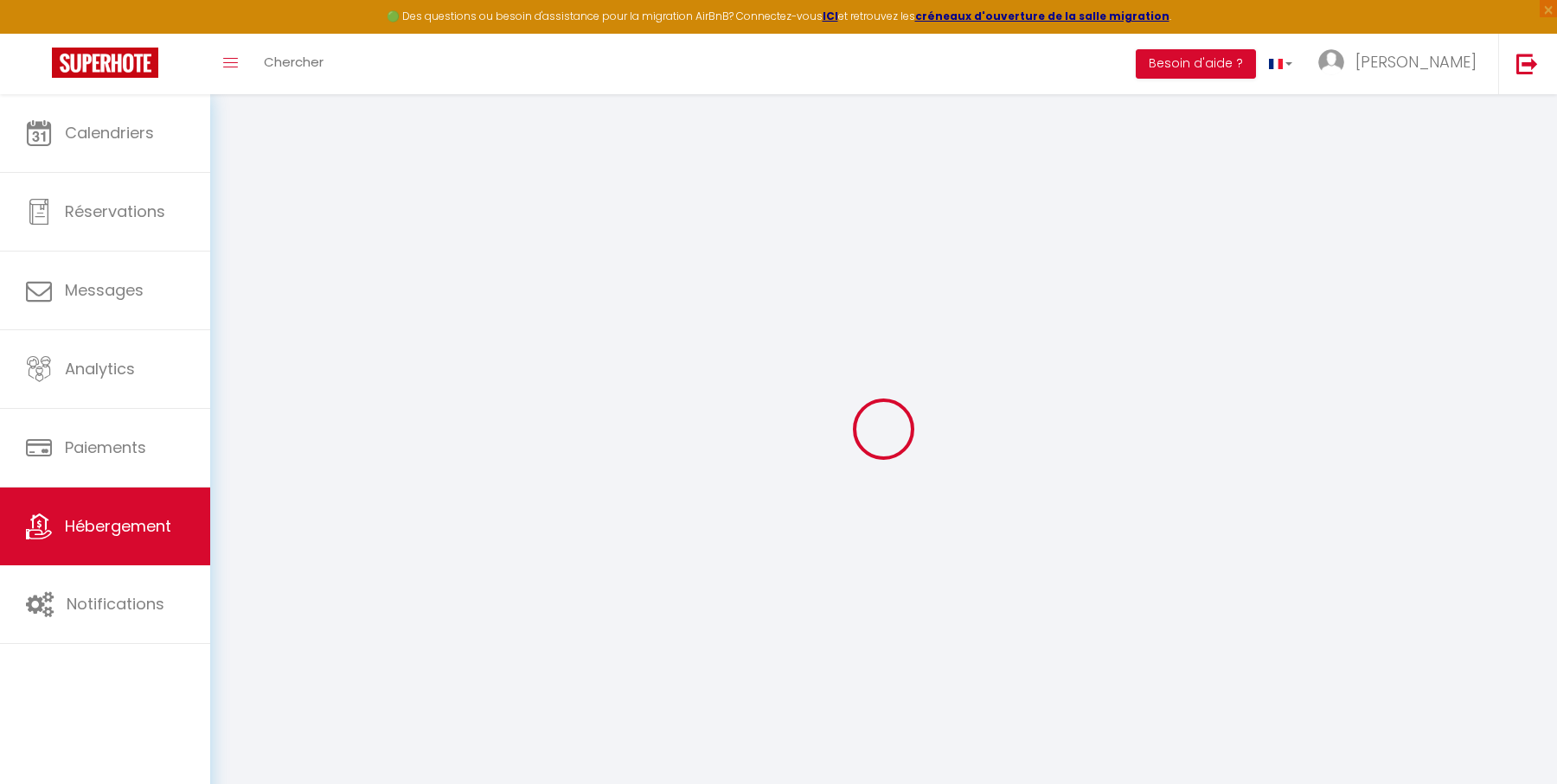
checkbox input "false"
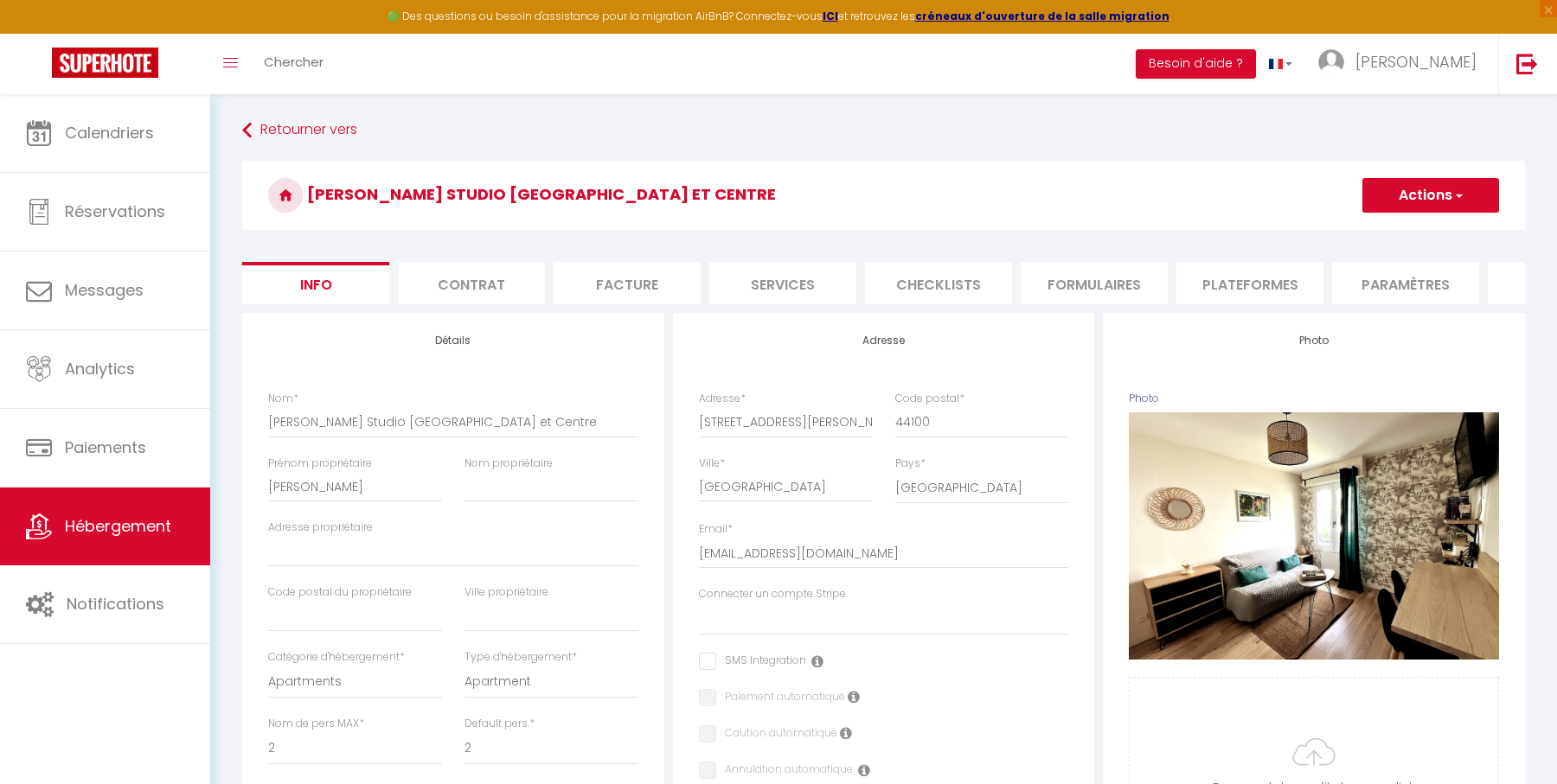
click at [1250, 285] on li "Plateformes" at bounding box center [1249, 282] width 147 height 42
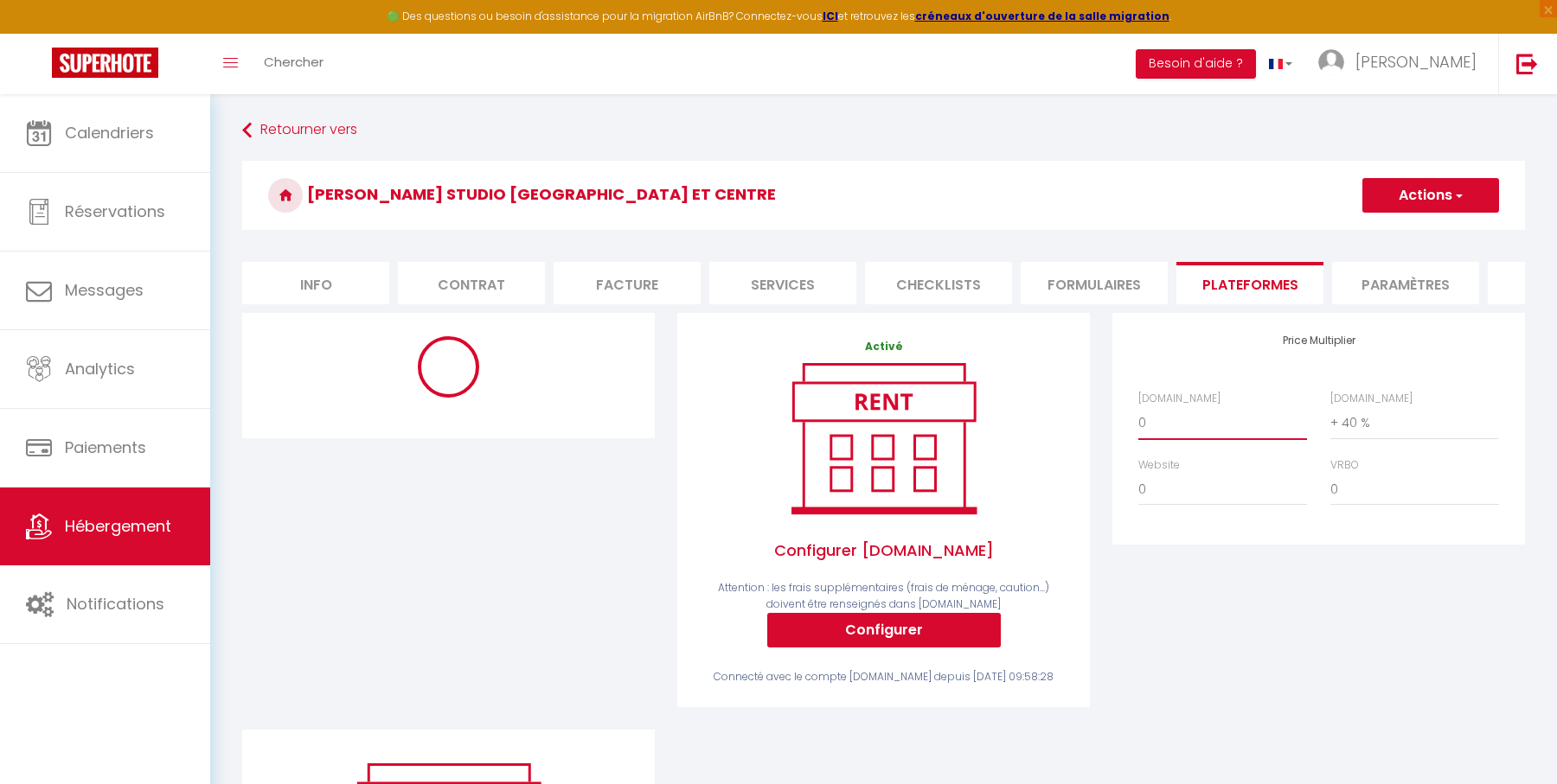
click at [1208, 432] on select "0 + 1 % + 2 % + 3 % + 4 % + 5 % + 6 % + 7 % + 8 % + 9 %" at bounding box center [1222, 423] width 169 height 33
select select "+ 22 %"
click at [1138, 406] on select "0 + 1 % + 2 % + 3 % + 4 % + 5 % + 6 % + 7 % + 8 % + 9 %" at bounding box center [1222, 423] width 169 height 33
click at [667, 413] on div "Activé Configurer [DOMAIN_NAME] Attention : les frais supplémentaires (frais de…" at bounding box center [883, 521] width 435 height 416
select select "180"
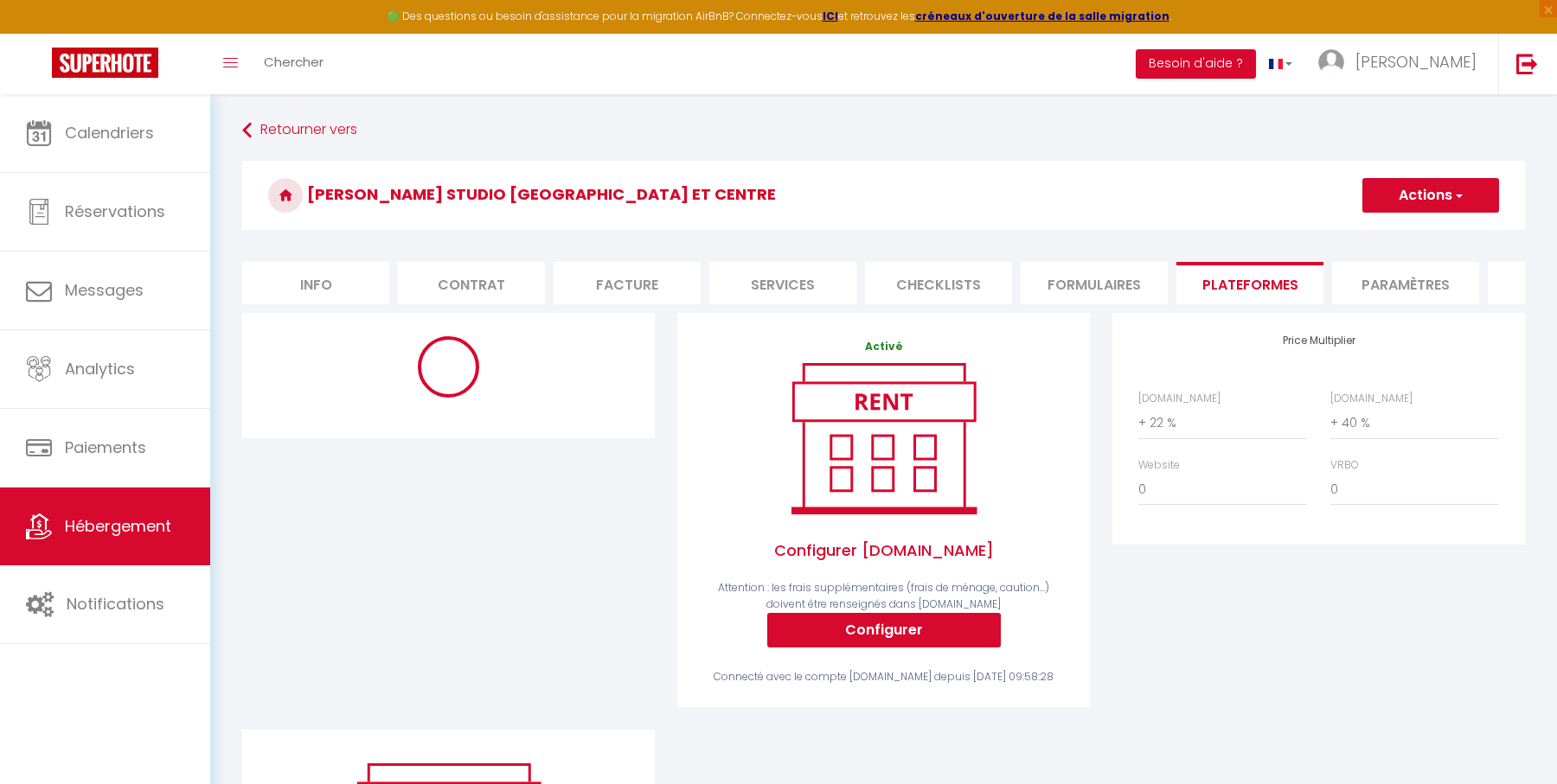
select select "EUR"
select select
select select "4840-53738840"
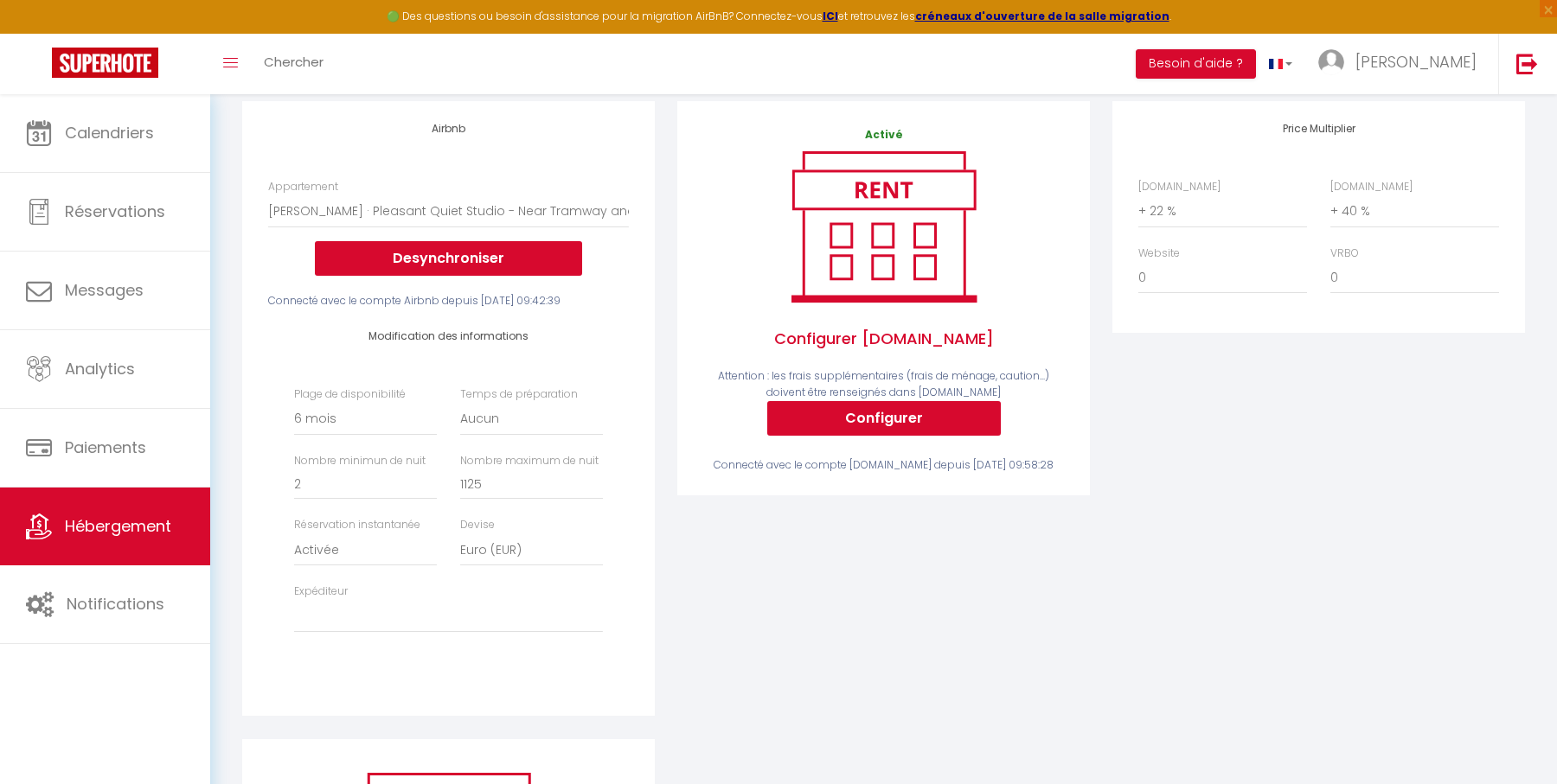
scroll to position [214, 0]
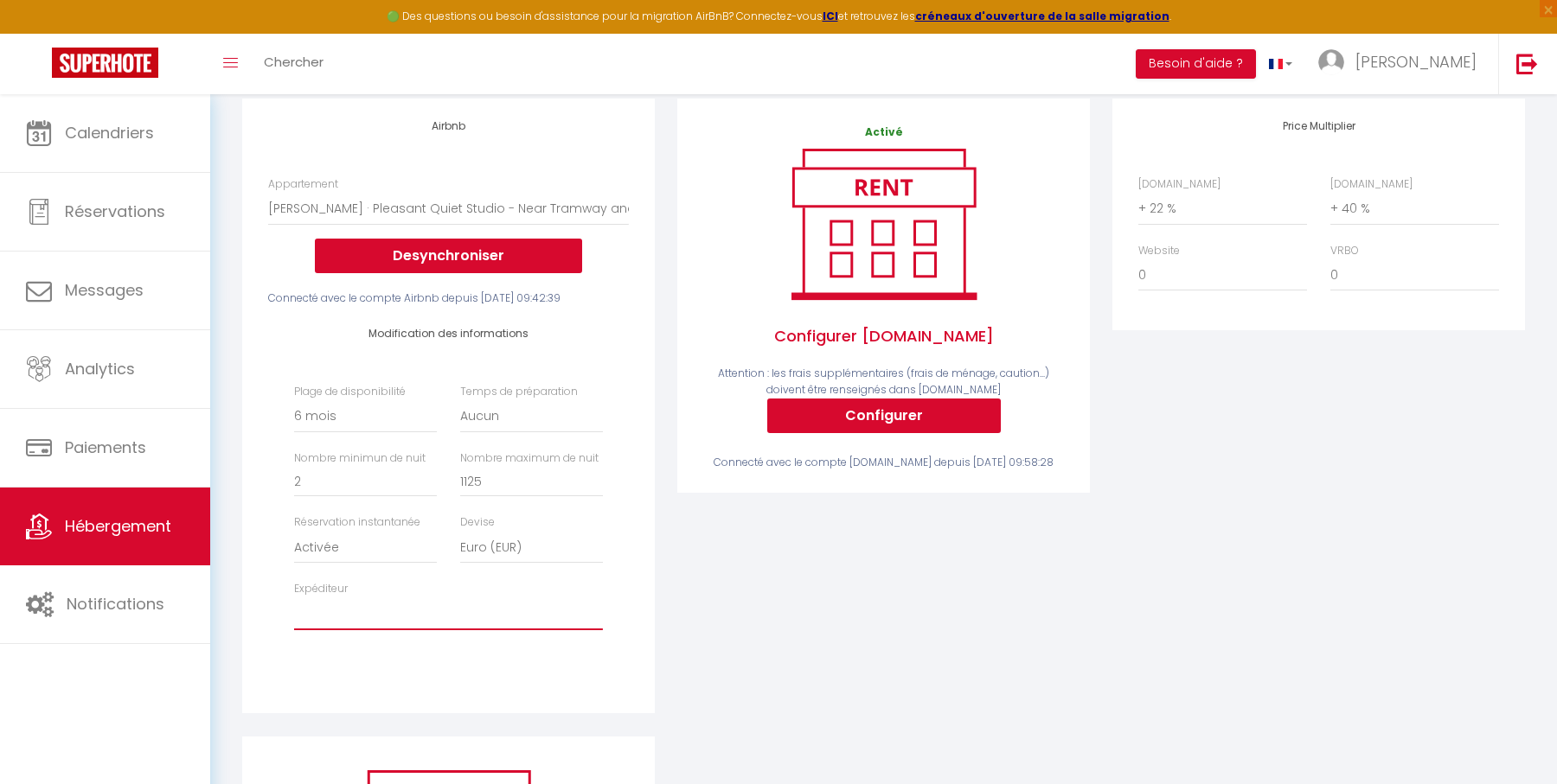
click at [504, 625] on select "[EMAIL_ADDRESS][DOMAIN_NAME] [EMAIL_ADDRESS][DOMAIN_NAME] [EMAIL_ADDRESS][DOMAI…" at bounding box center [448, 613] width 309 height 33
select select "4840"
click at [294, 612] on select "[EMAIL_ADDRESS][DOMAIN_NAME] [EMAIL_ADDRESS][DOMAIN_NAME] [EMAIL_ADDRESS][DOMAI…" at bounding box center [448, 613] width 309 height 33
click at [659, 541] on div "Airbnb Appartement T2 Duplex · Charmant Duplex sur [GEOGRAPHIC_DATA] avec Parki…" at bounding box center [449, 417] width 435 height 637
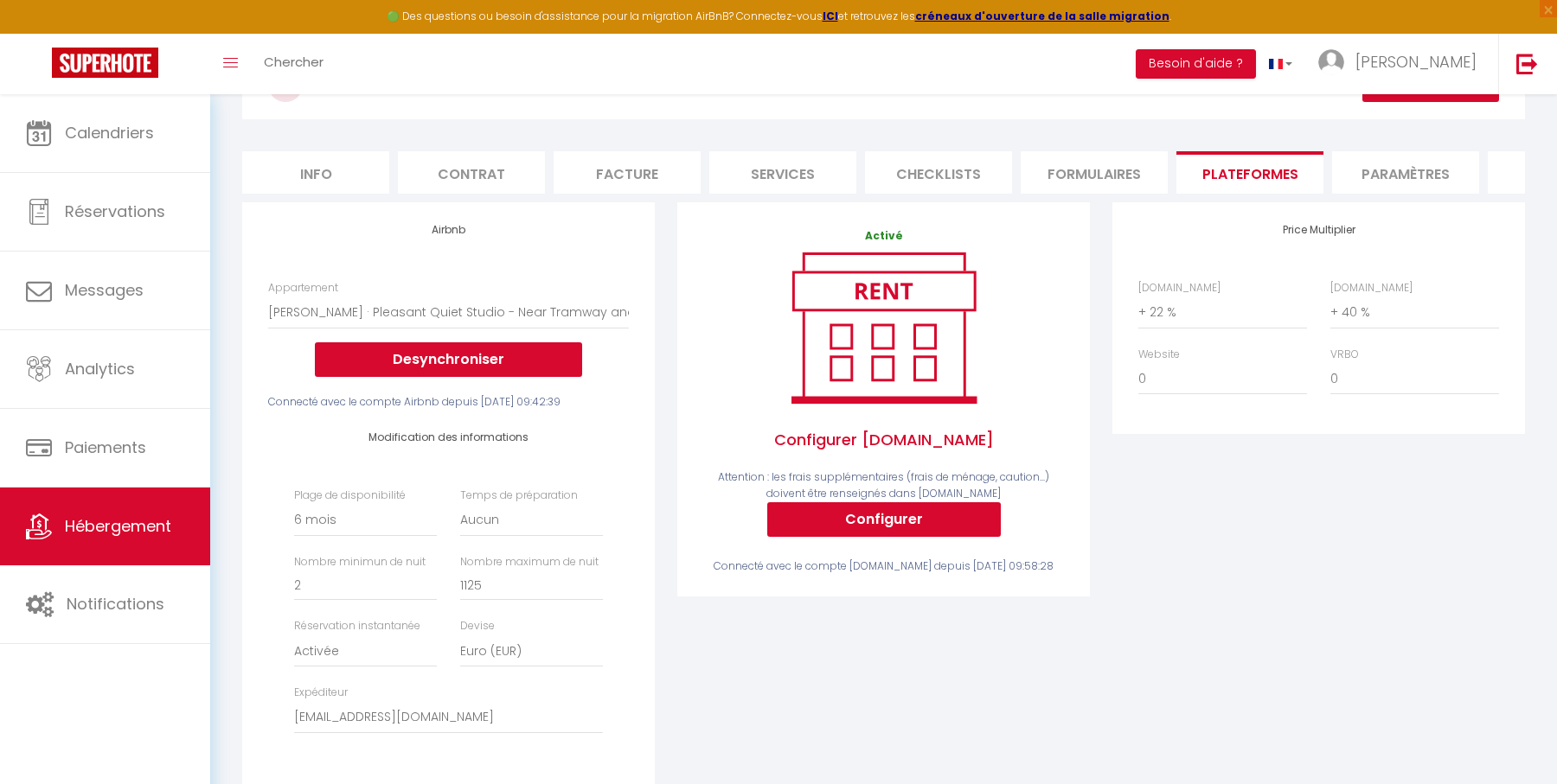
scroll to position [0, 0]
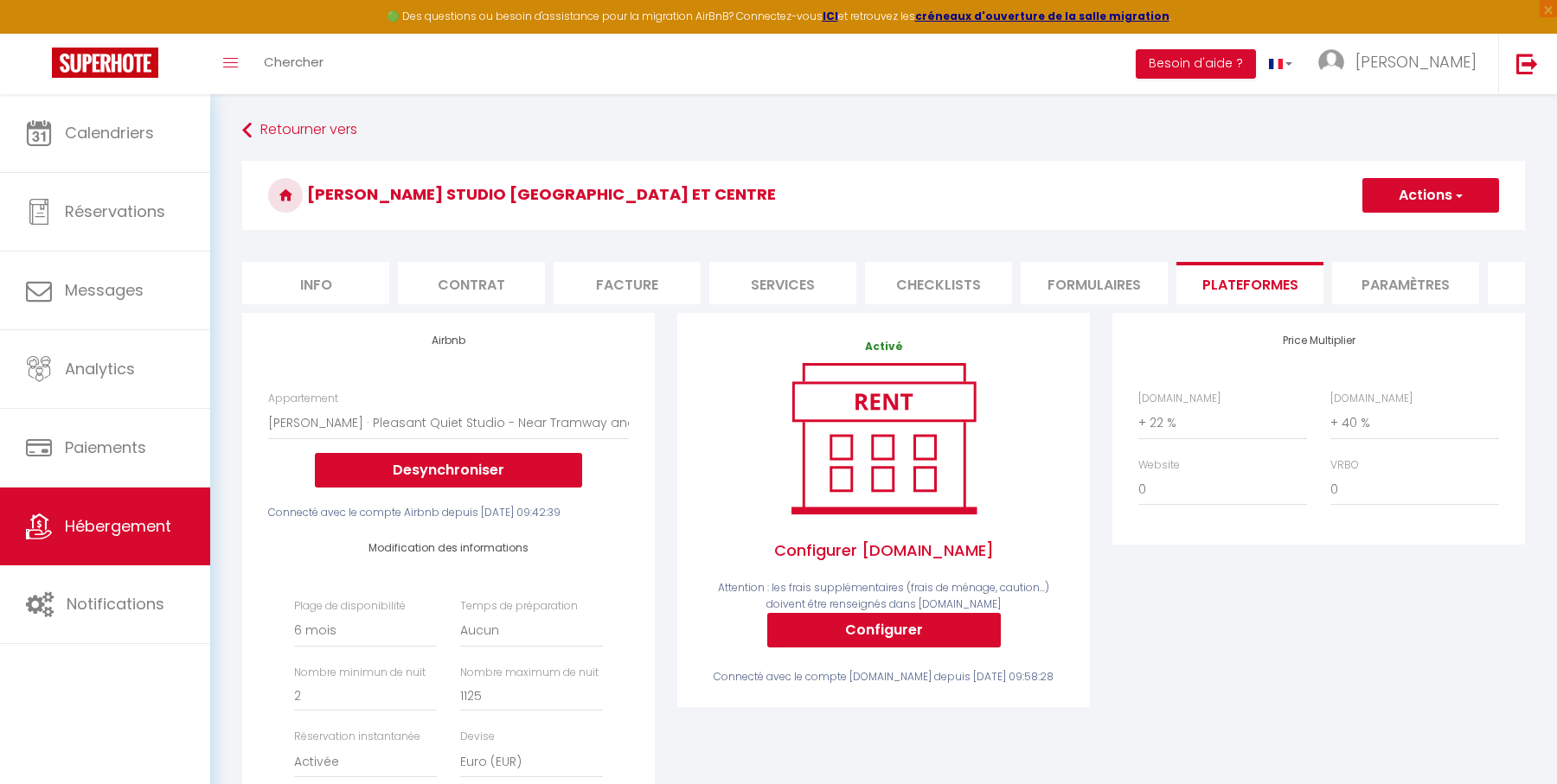
click at [1421, 187] on button "Actions" at bounding box center [1430, 195] width 137 height 34
click at [1409, 236] on link "Enregistrer" at bounding box center [1429, 233] width 137 height 22
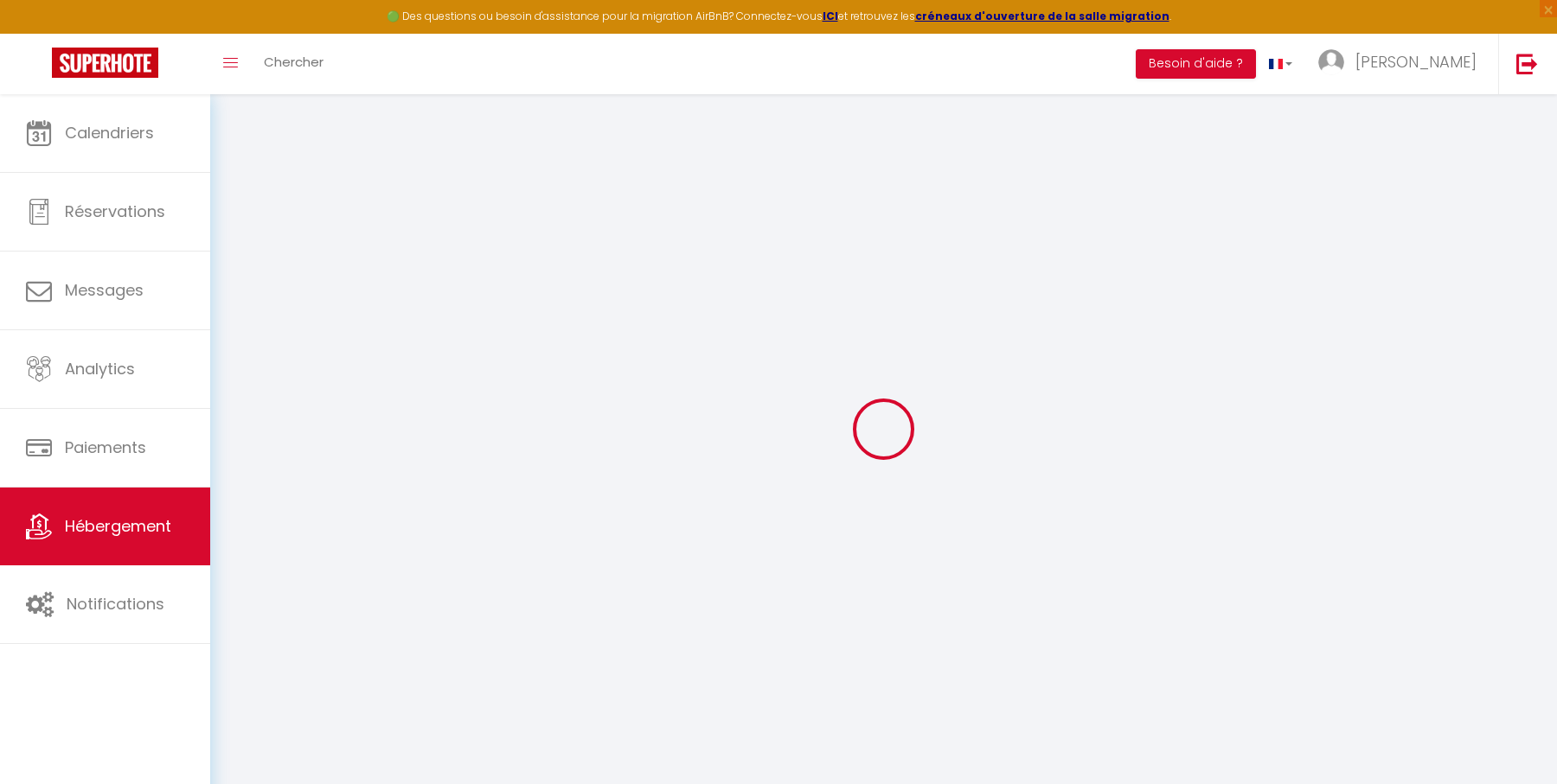
select select "180"
select select "EUR"
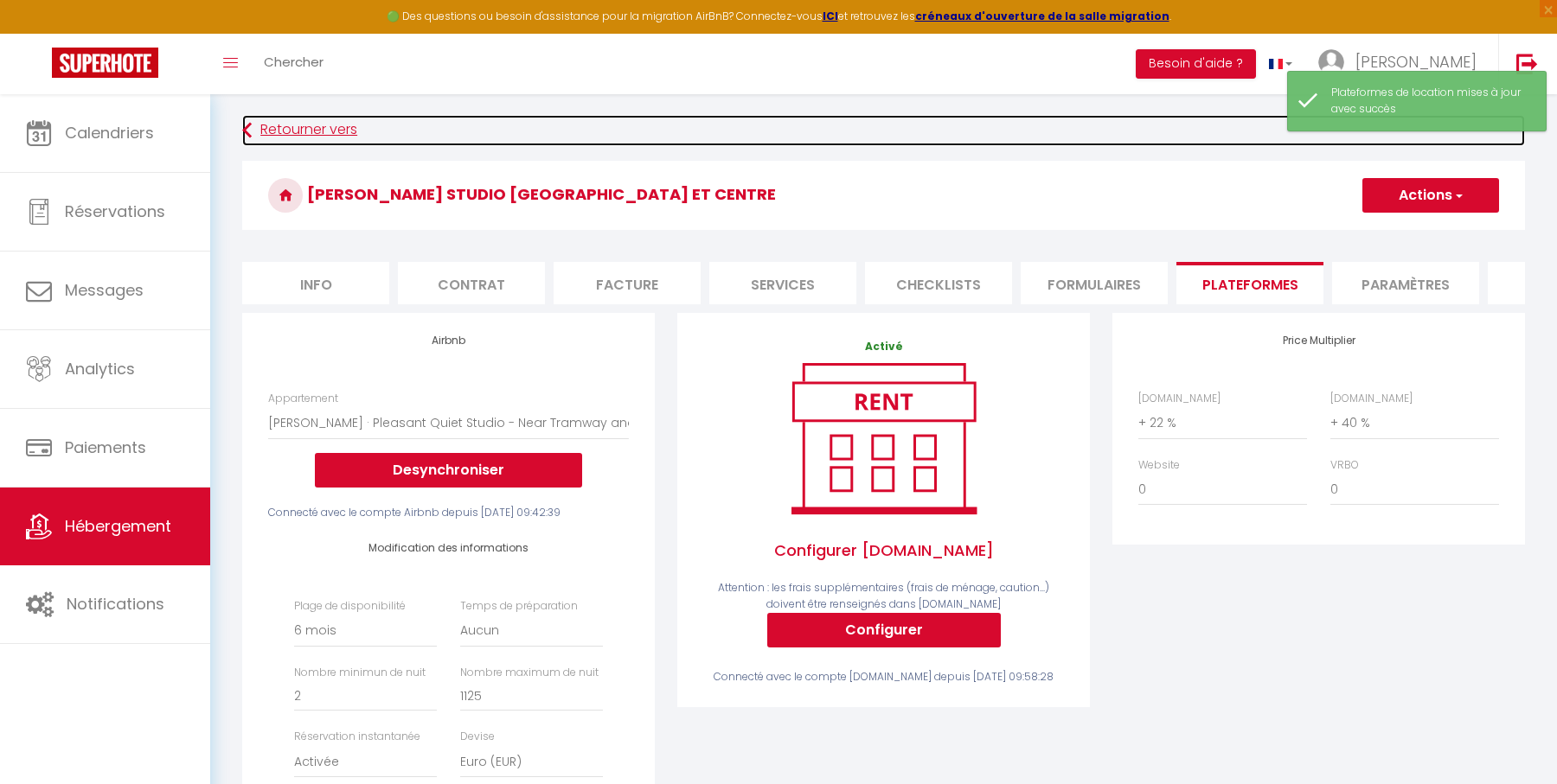
click at [343, 119] on link "Retourner vers" at bounding box center [883, 130] width 1283 height 31
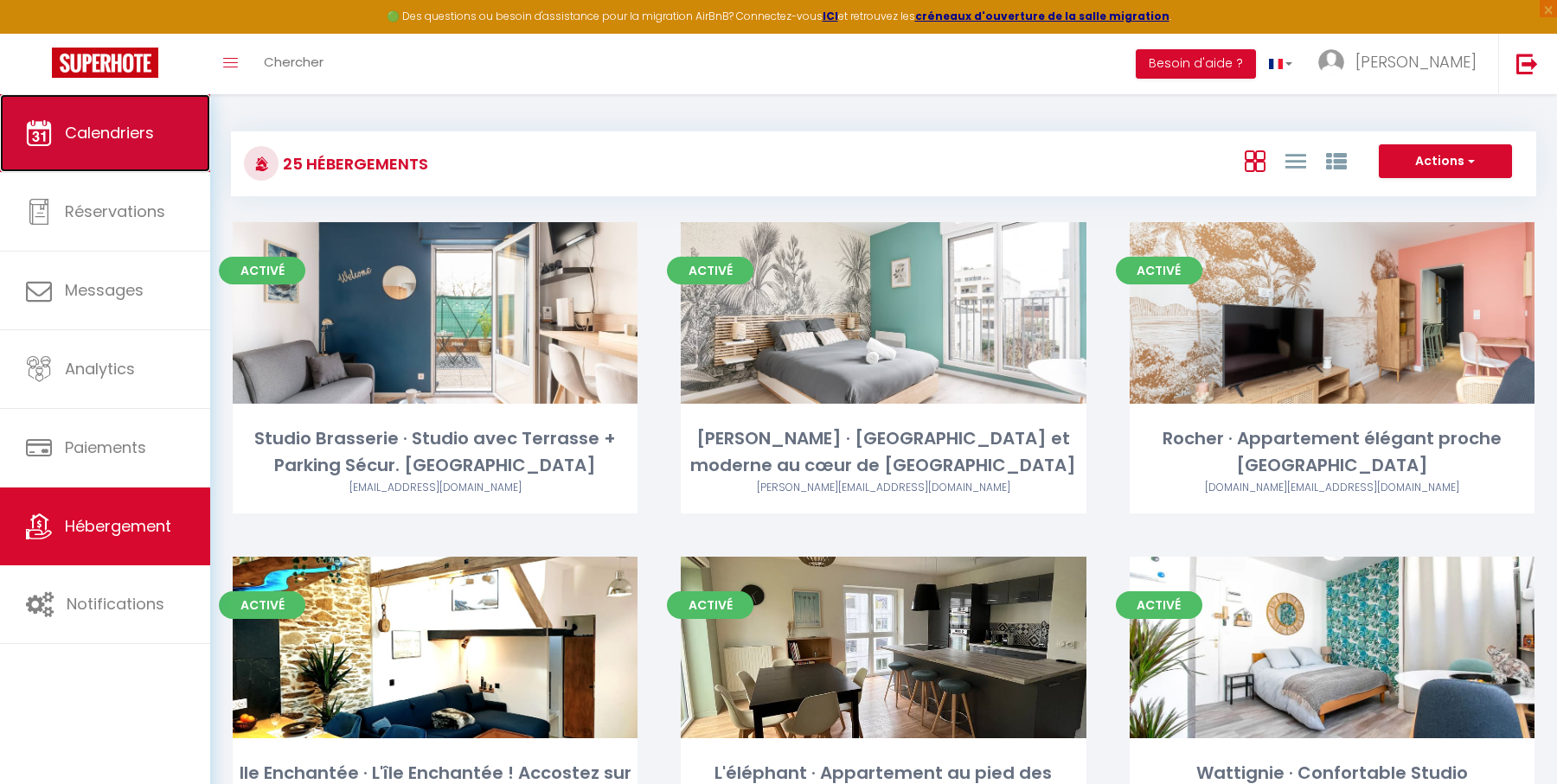
click at [135, 141] on span "Calendriers" at bounding box center [109, 133] width 89 height 22
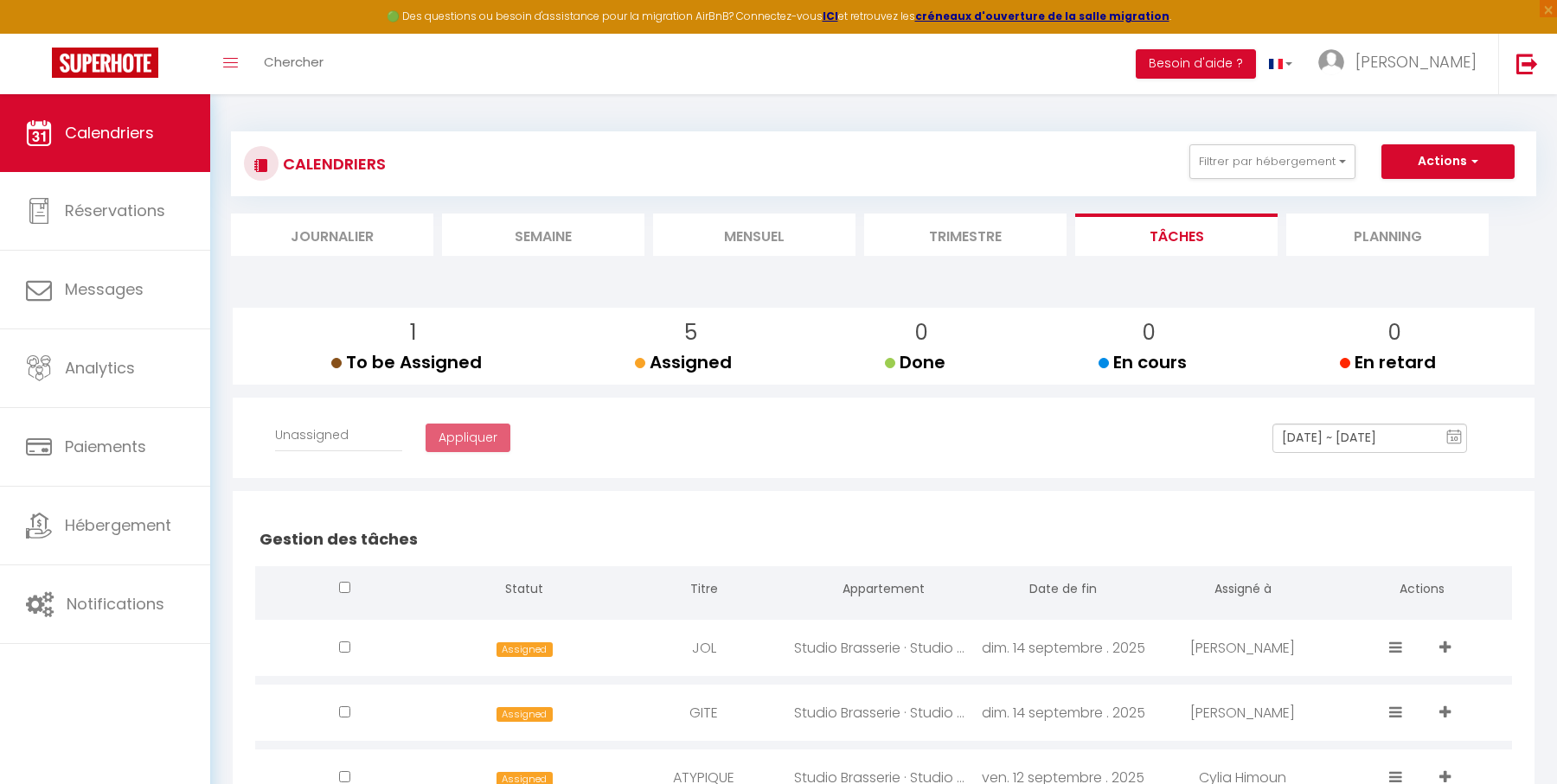
select select
checkbox input "false"
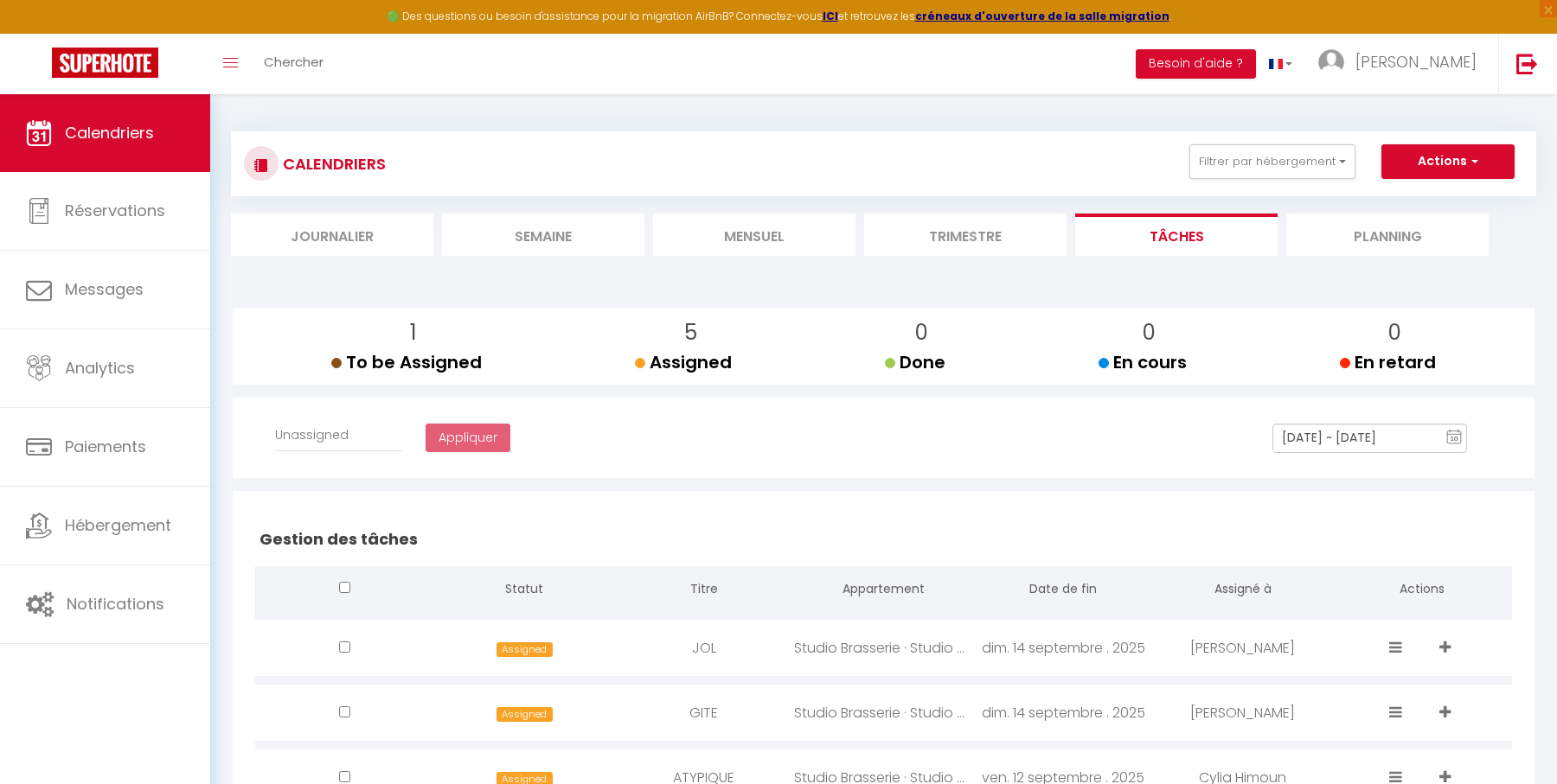
checkbox input "false"
click at [762, 230] on li "Mensuel" at bounding box center [754, 235] width 202 height 42
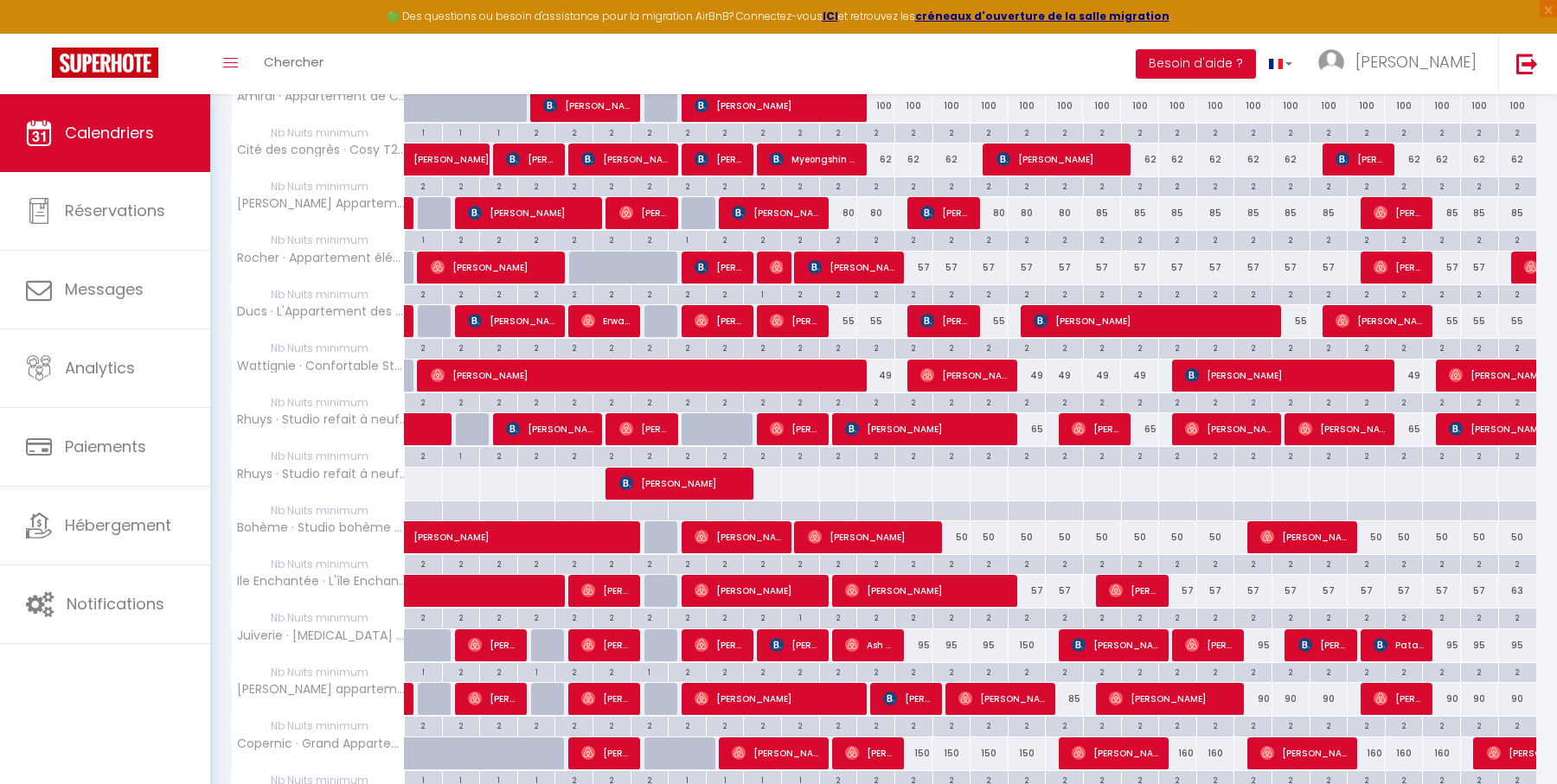
scroll to position [417, 0]
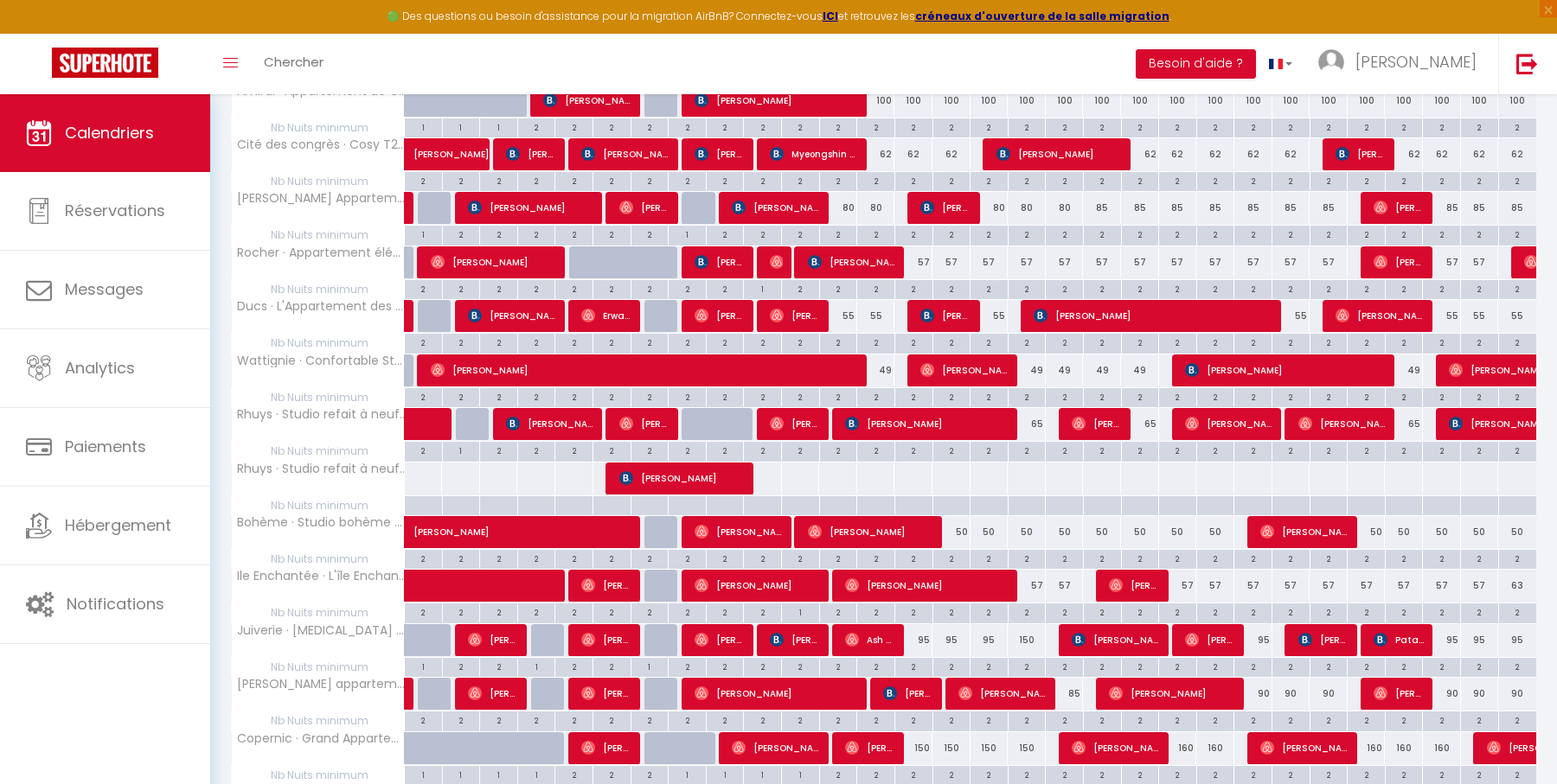
click at [690, 418] on div at bounding box center [701, 424] width 38 height 33
type input "50"
type input "Lun 08 Septembre 2025"
type input "[DATE] Septembre 2025"
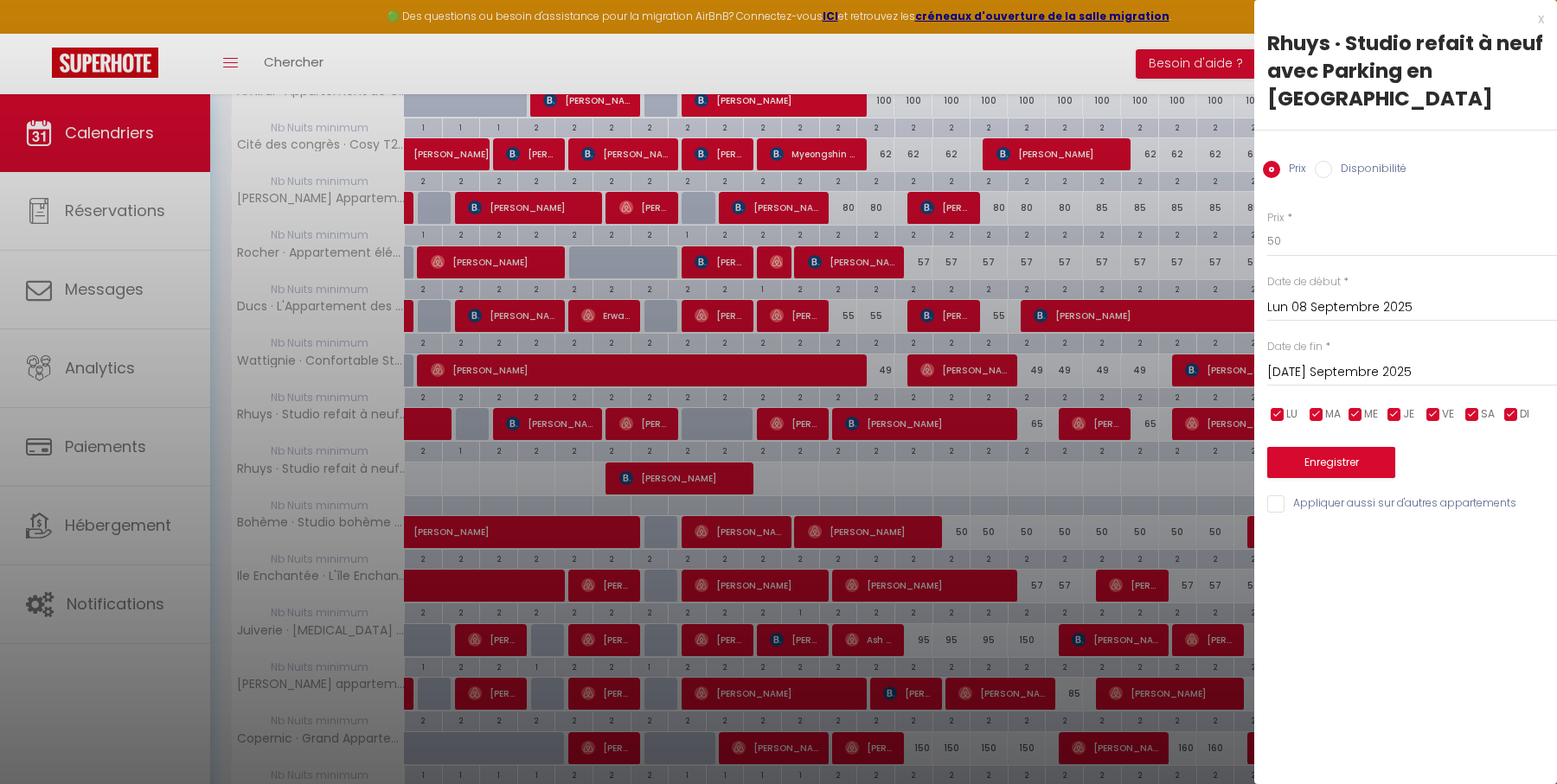
click at [1540, 13] on div "x" at bounding box center [1399, 19] width 290 height 21
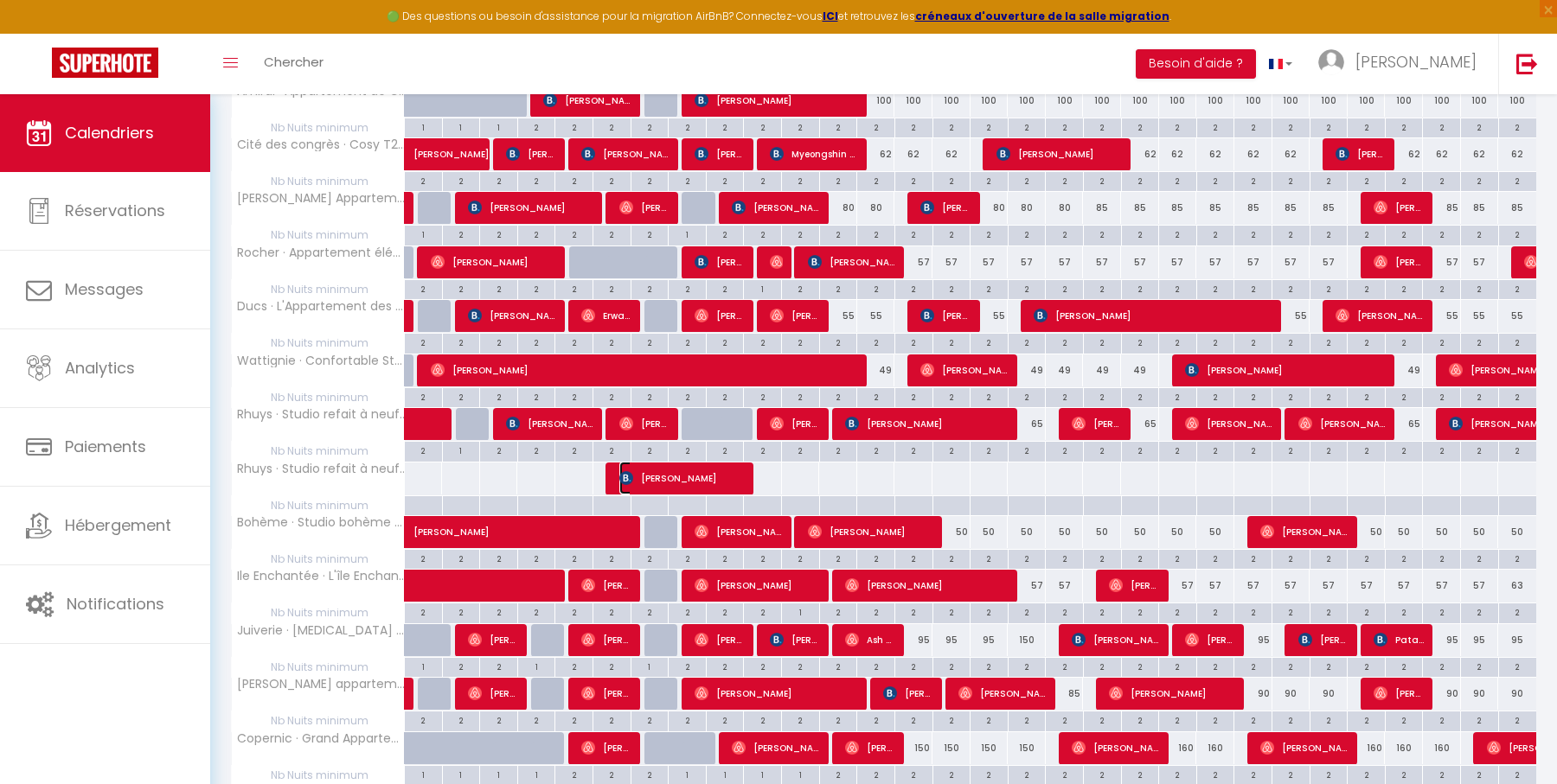
click at [690, 470] on span "[PERSON_NAME]" at bounding box center [682, 477] width 127 height 33
select select "OK"
select select "KO"
select select "0"
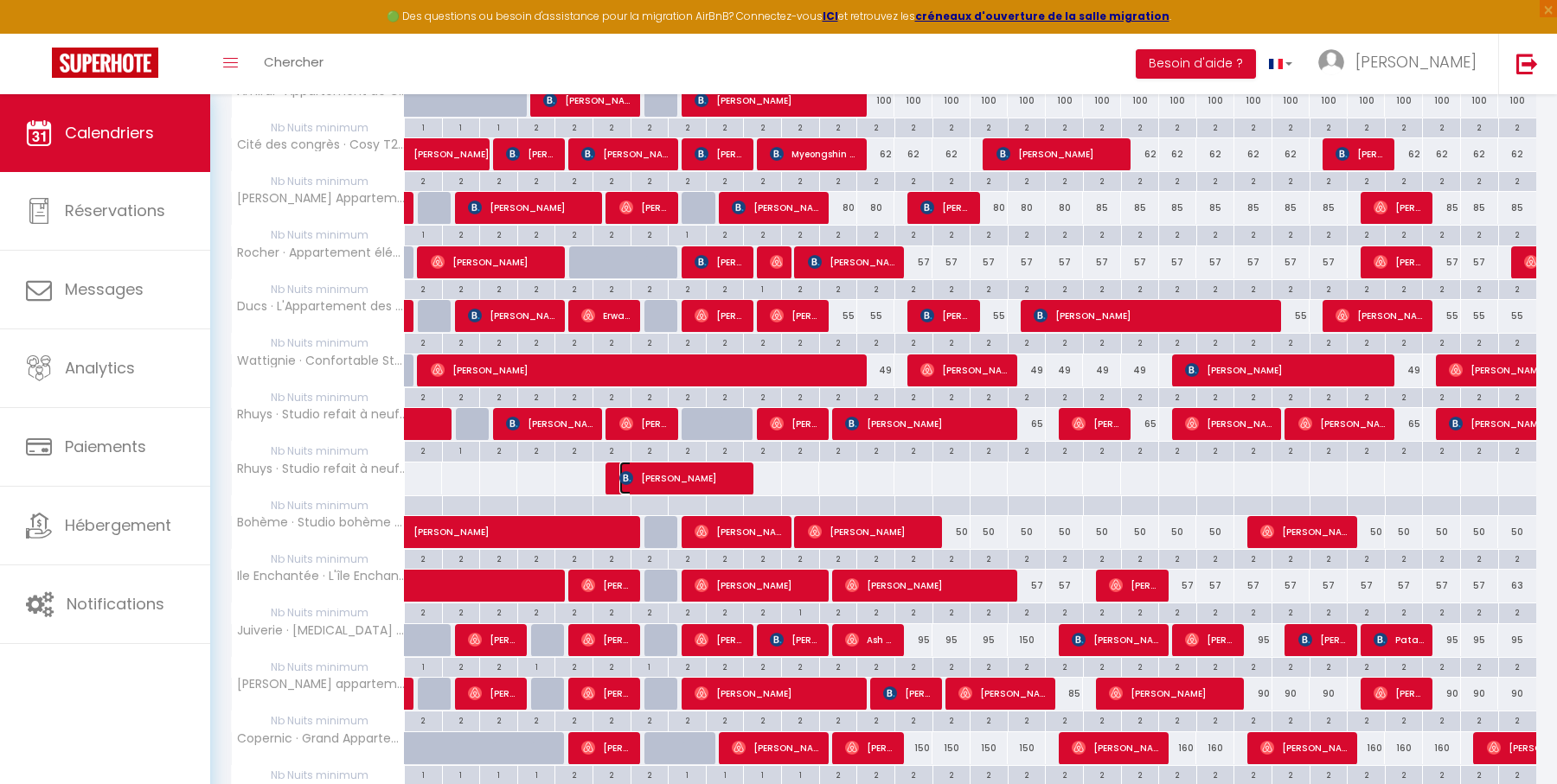
select select "1"
select select
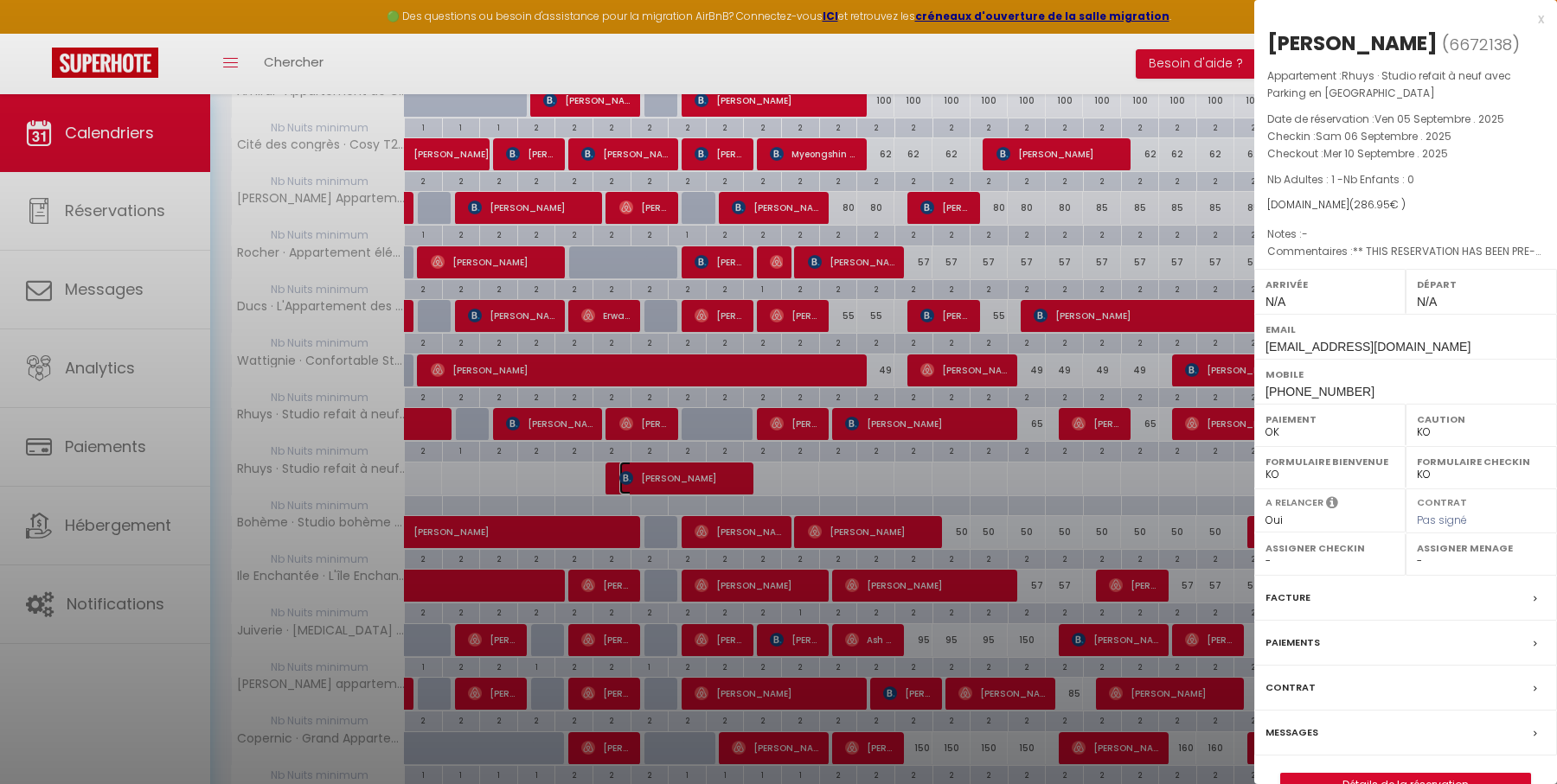
select select "23099"
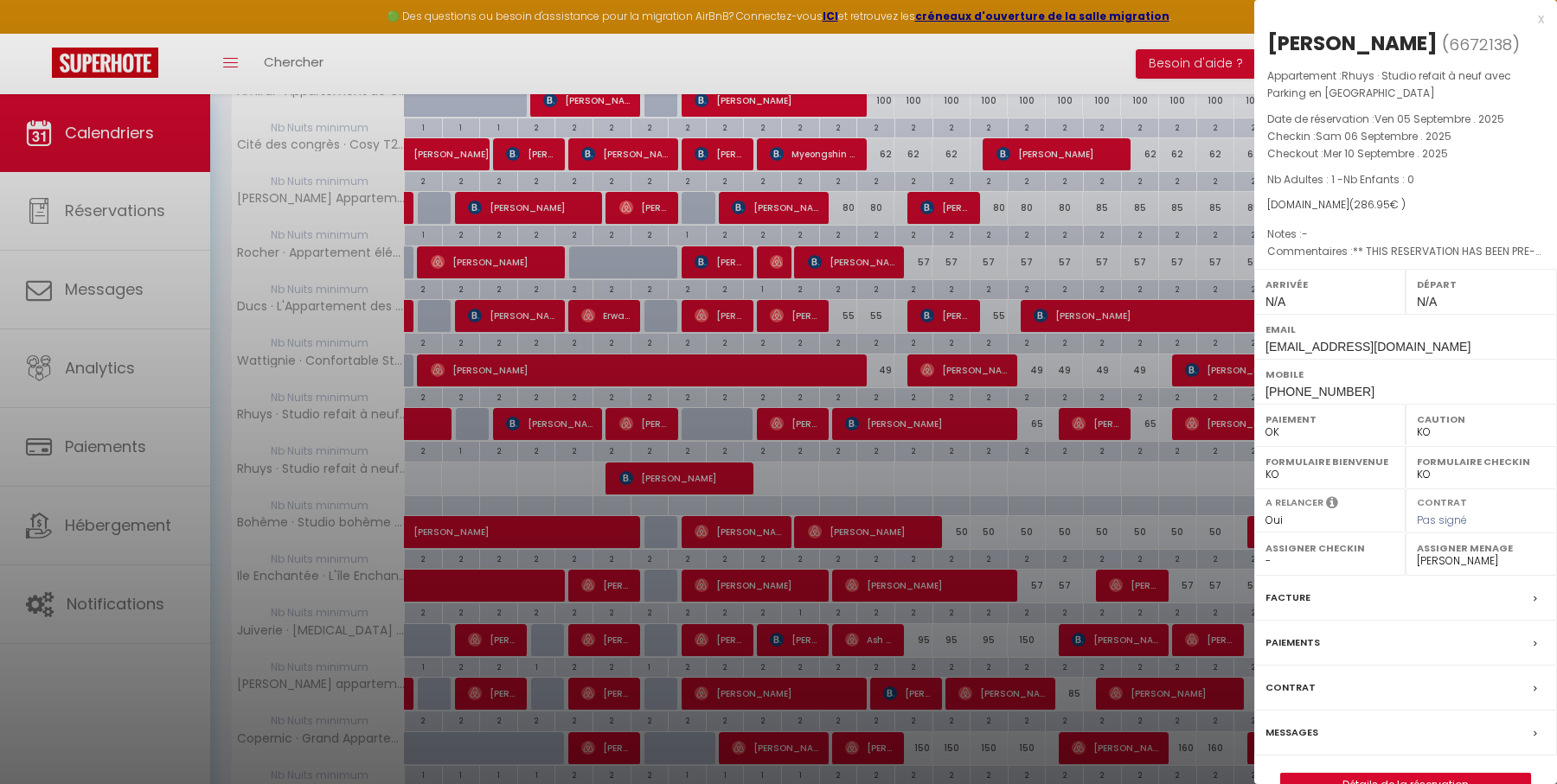
click at [1541, 19] on div "x" at bounding box center [1399, 19] width 290 height 21
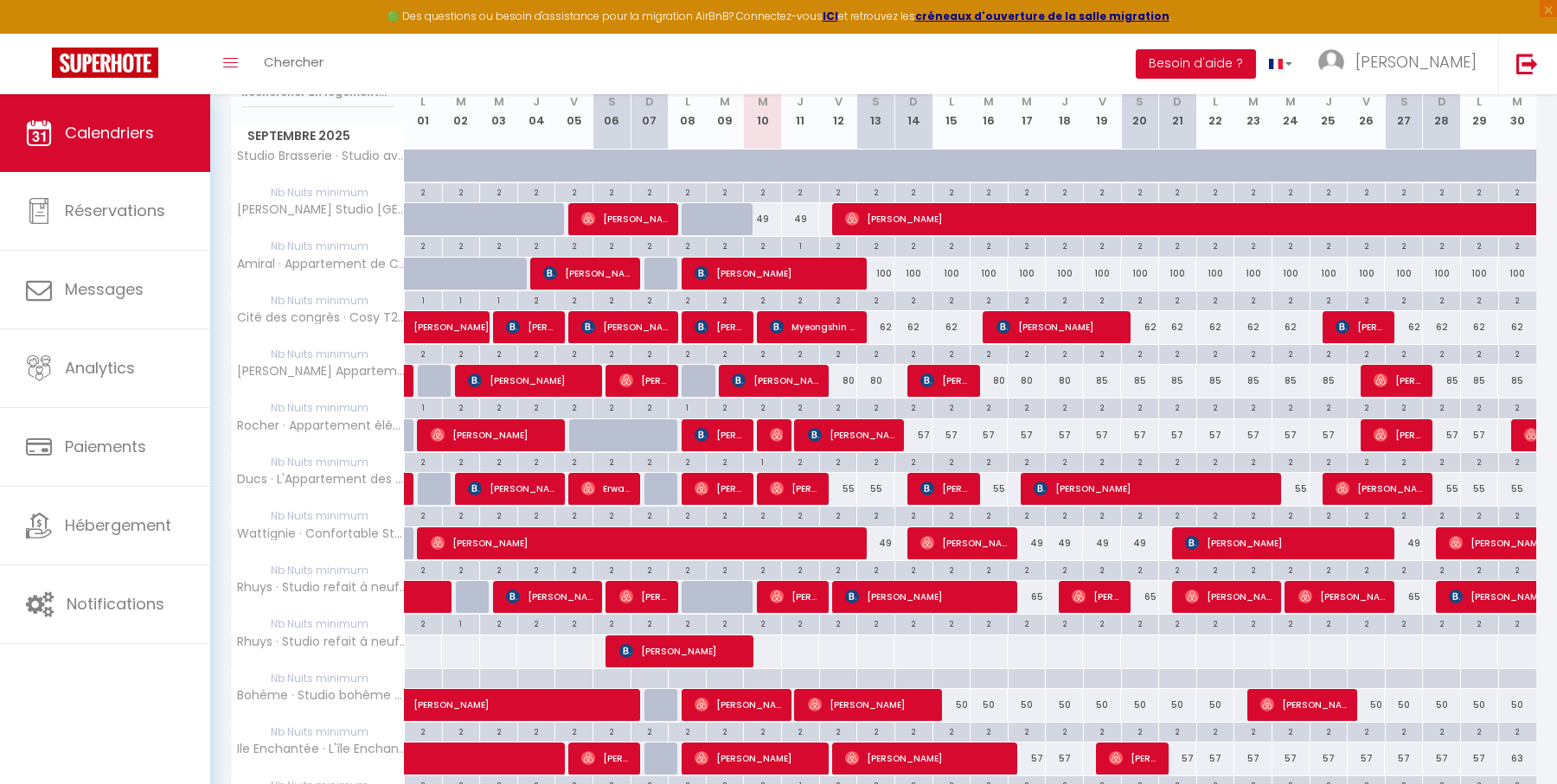
scroll to position [0, 0]
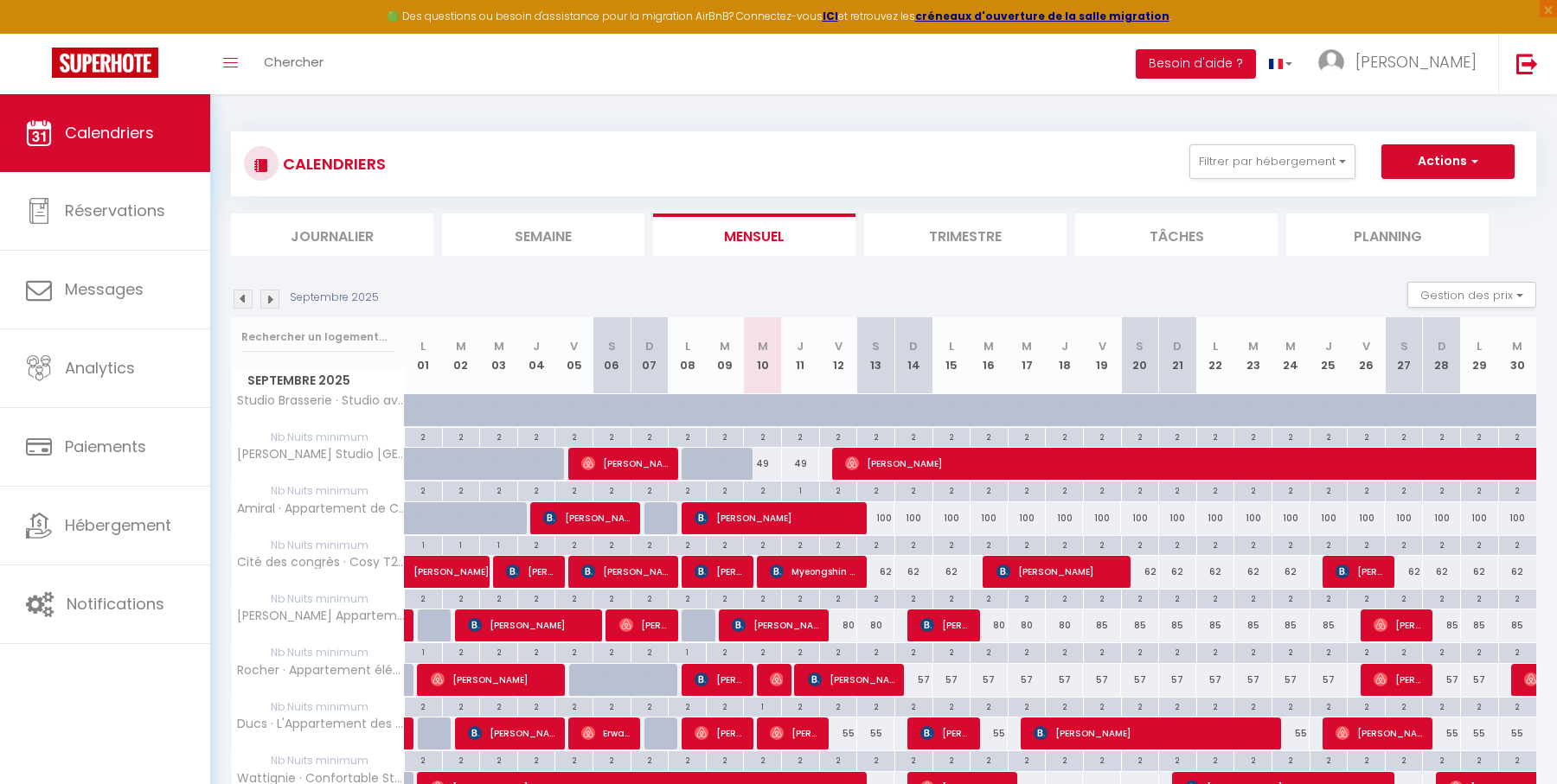
click at [1195, 236] on li "Tâches" at bounding box center [1176, 235] width 202 height 42
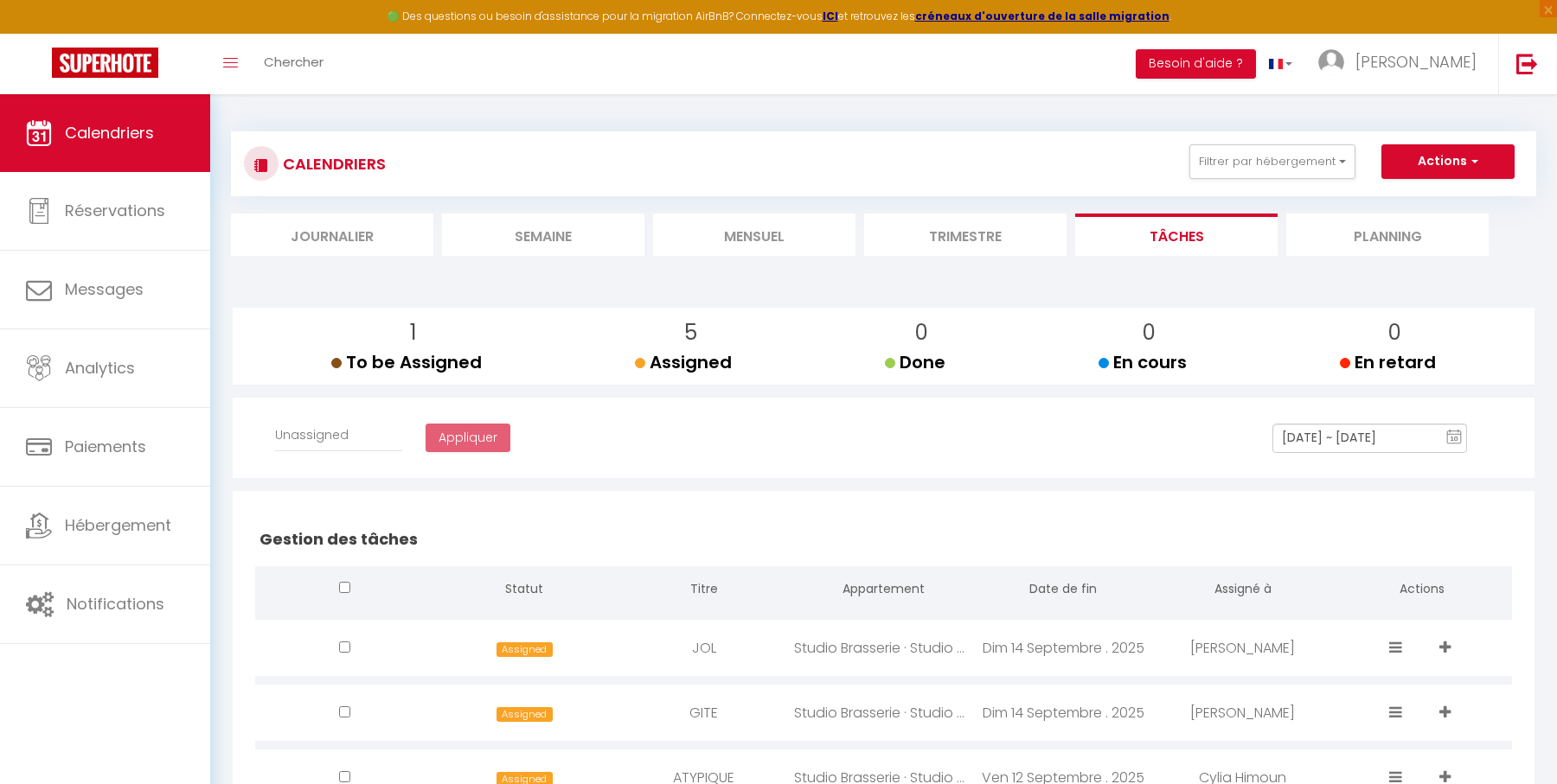
select select
checkbox input "false"
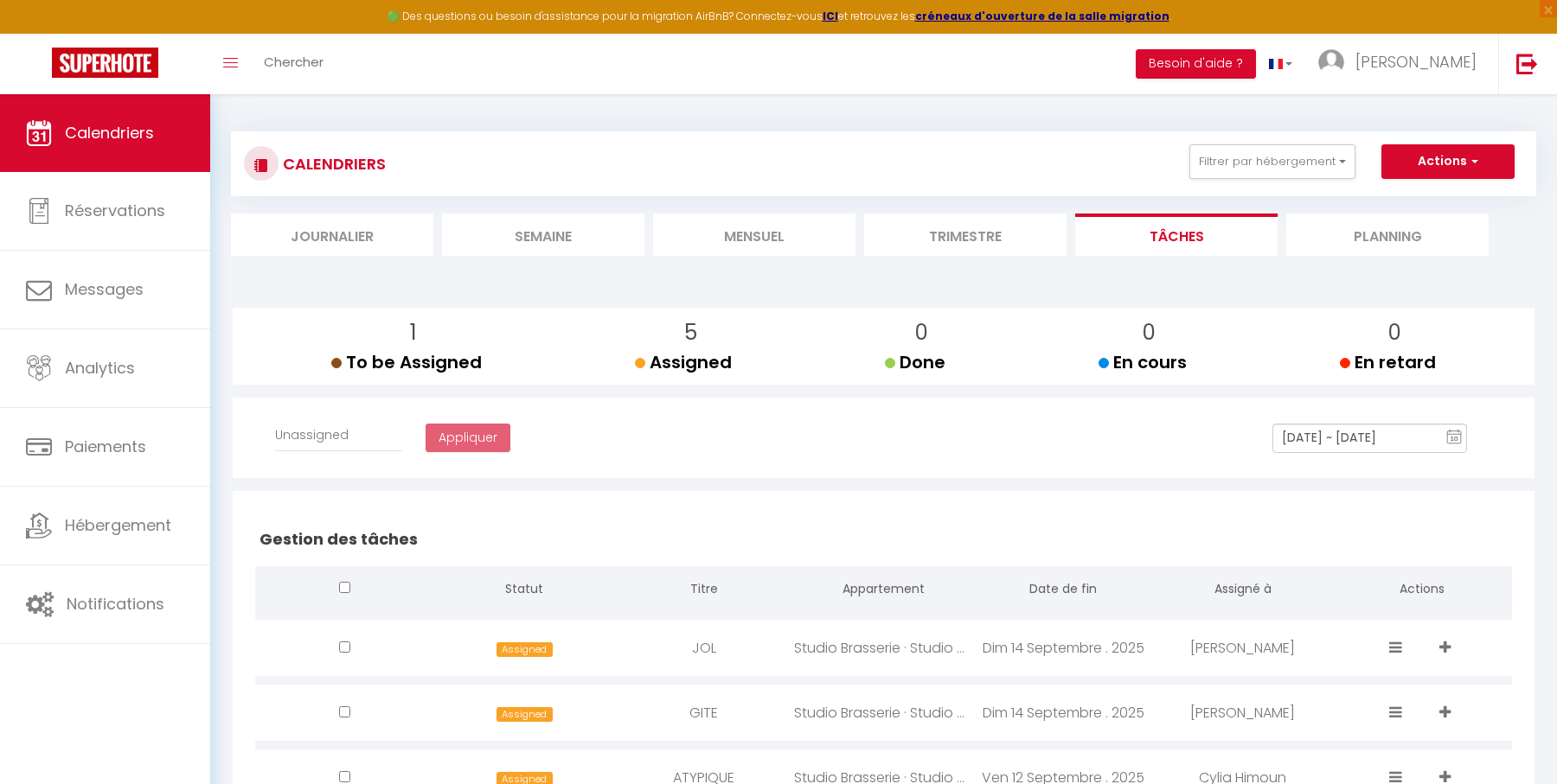
checkbox input "false"
click at [1255, 165] on button "Filtrer par hébergement" at bounding box center [1272, 162] width 166 height 34
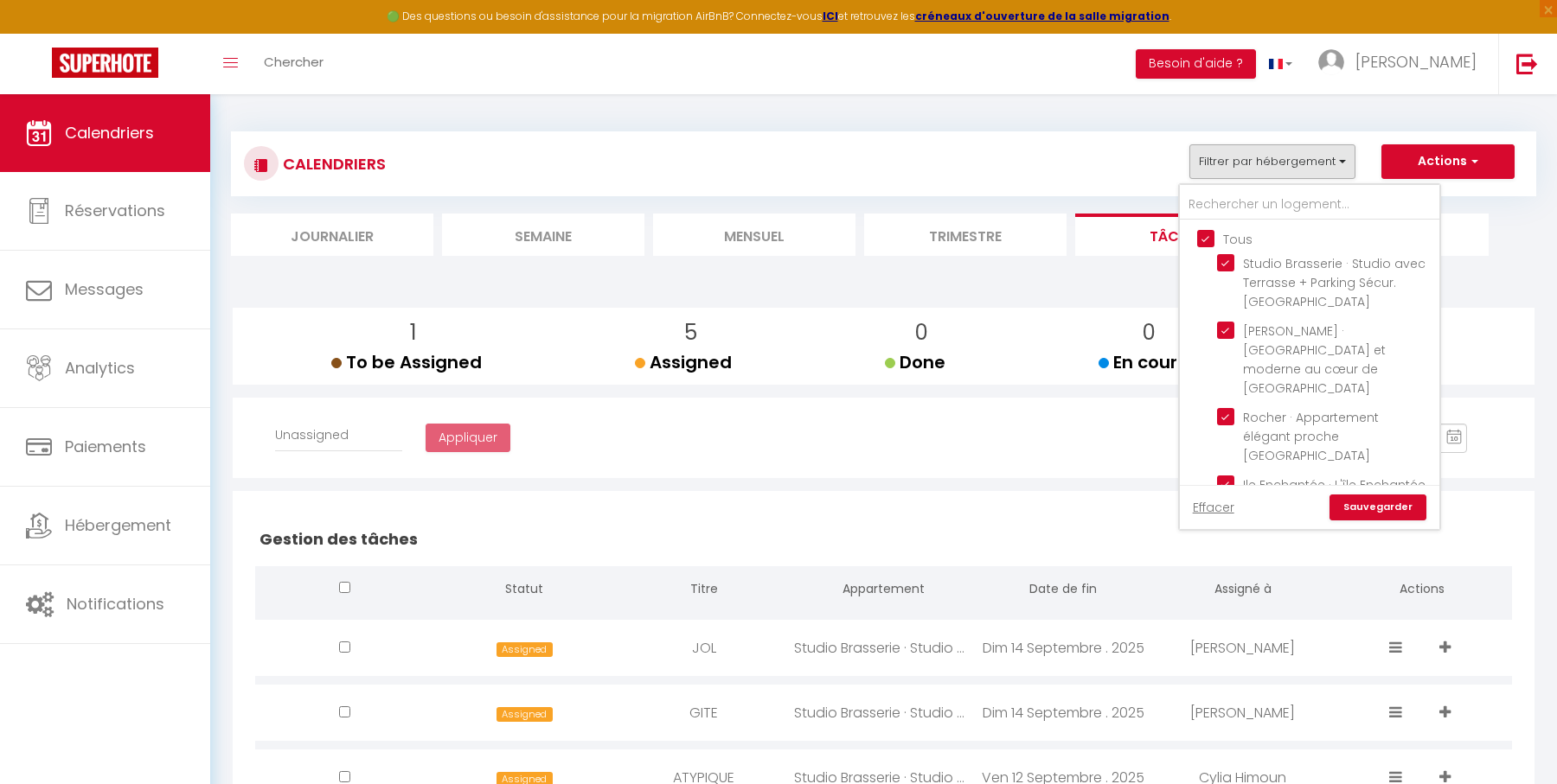
click at [1066, 168] on div "CALENDRIERS Filtrer par hébergement Tous Studio Brasserie · Studio avec Terrass…" at bounding box center [883, 164] width 1279 height 39
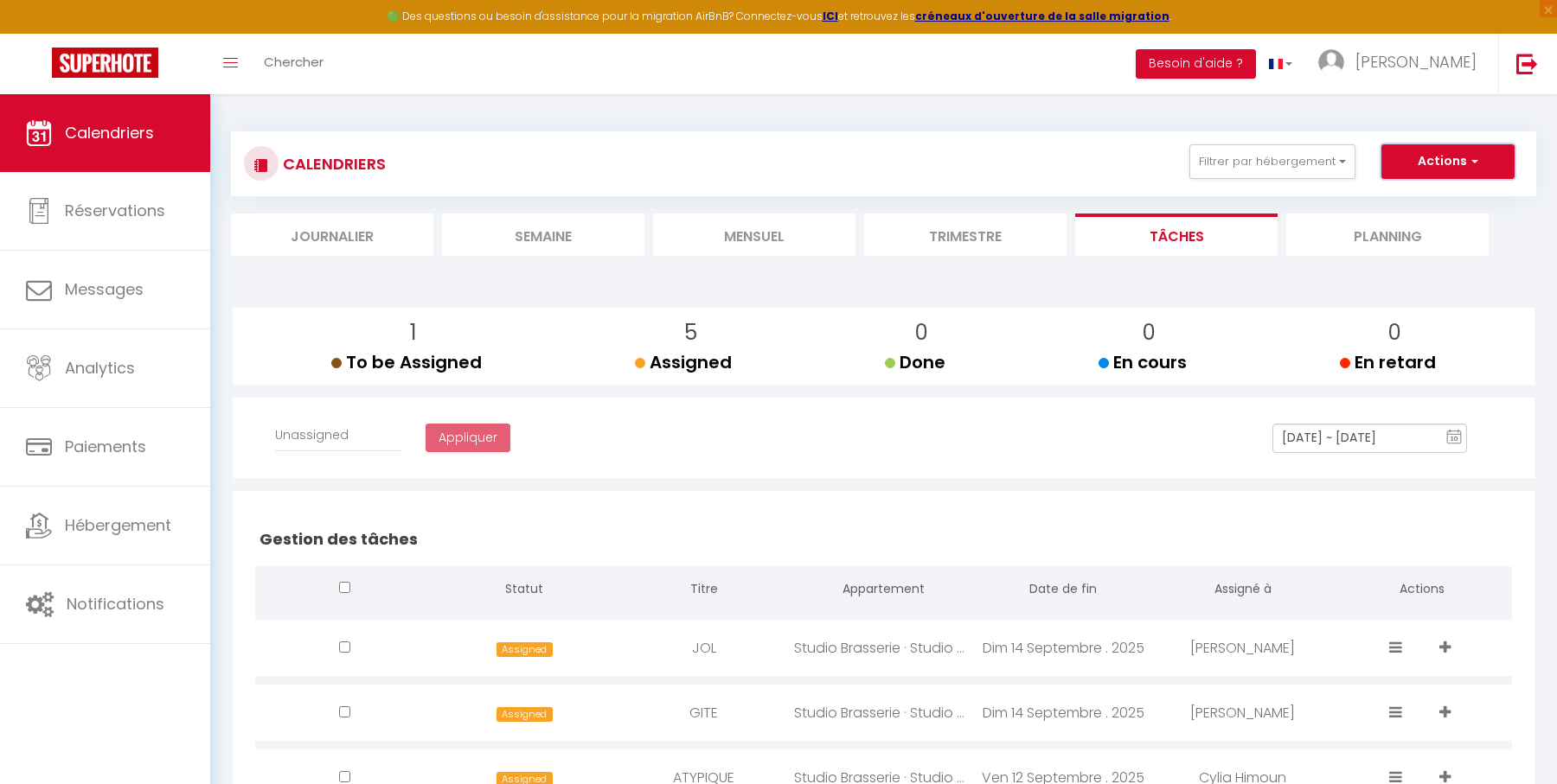
click at [1418, 165] on button "Actions" at bounding box center [1448, 162] width 133 height 34
click at [1409, 194] on link "Créer une tâche" at bounding box center [1409, 201] width 111 height 26
select select
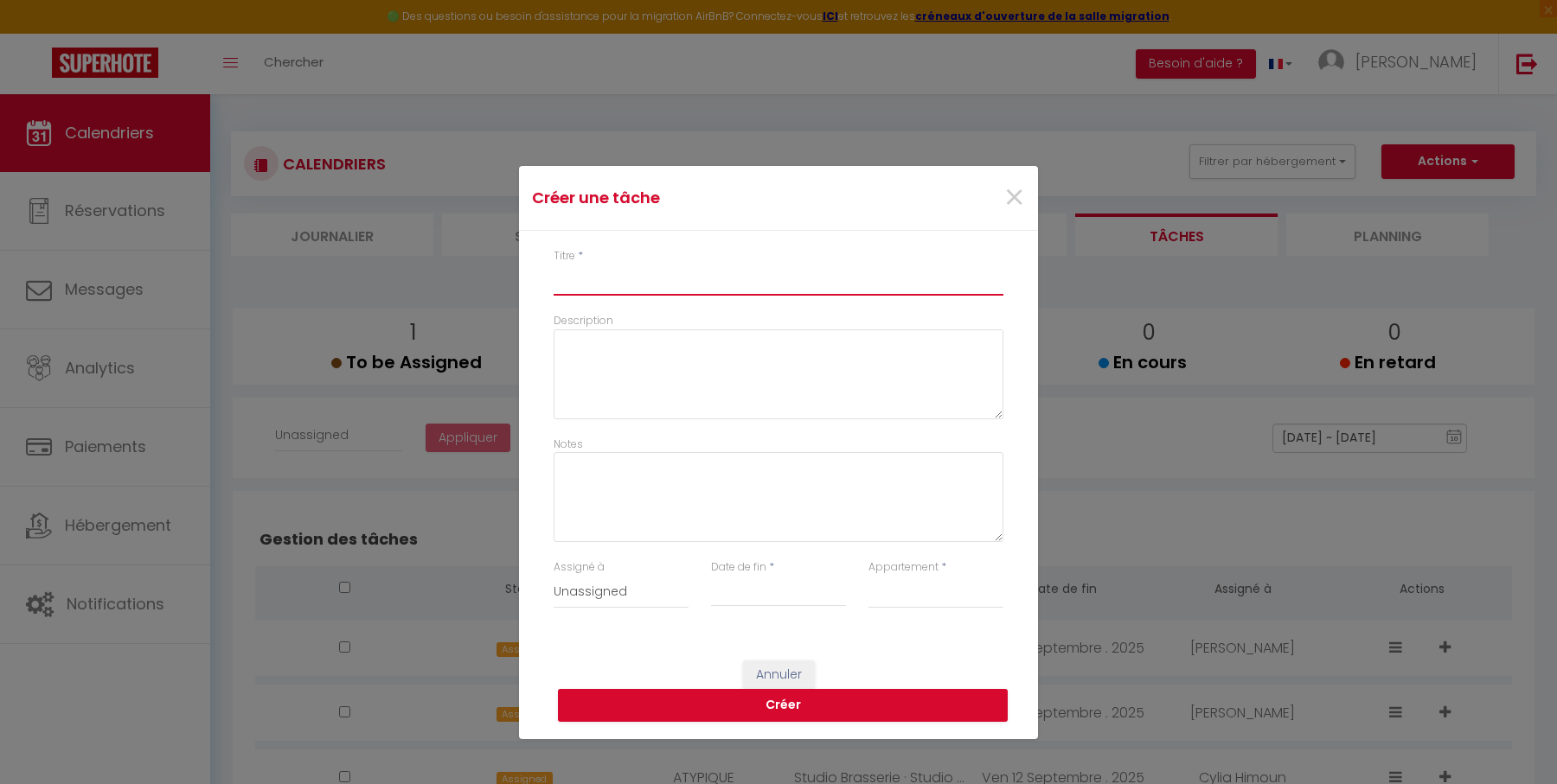
click at [820, 272] on input "Titre" at bounding box center [778, 280] width 450 height 31
type input "B"
select select
type input "BA"
select select
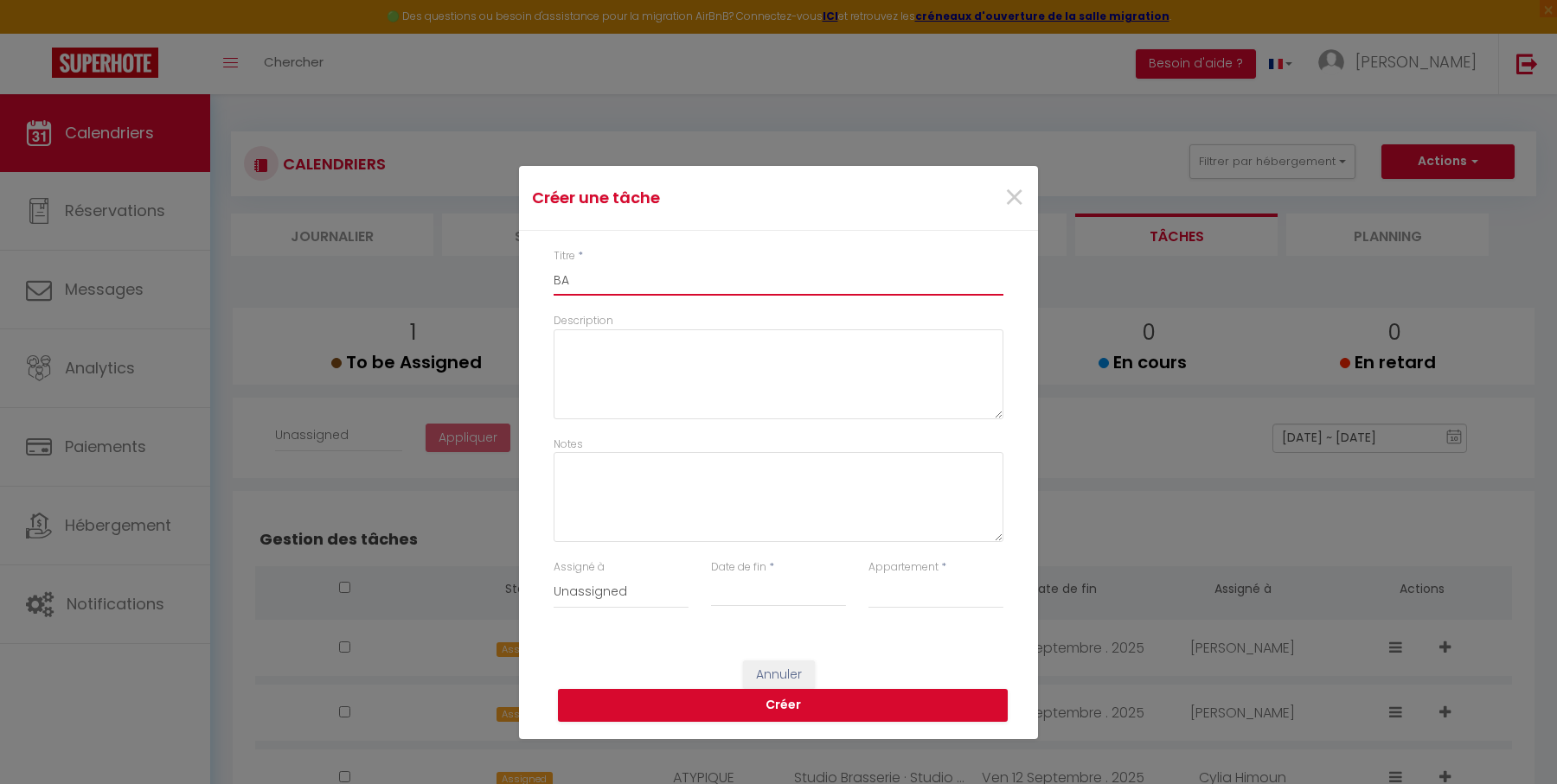
type input "BAS"
select select
type input "BASI"
select select
type input "BASIL"
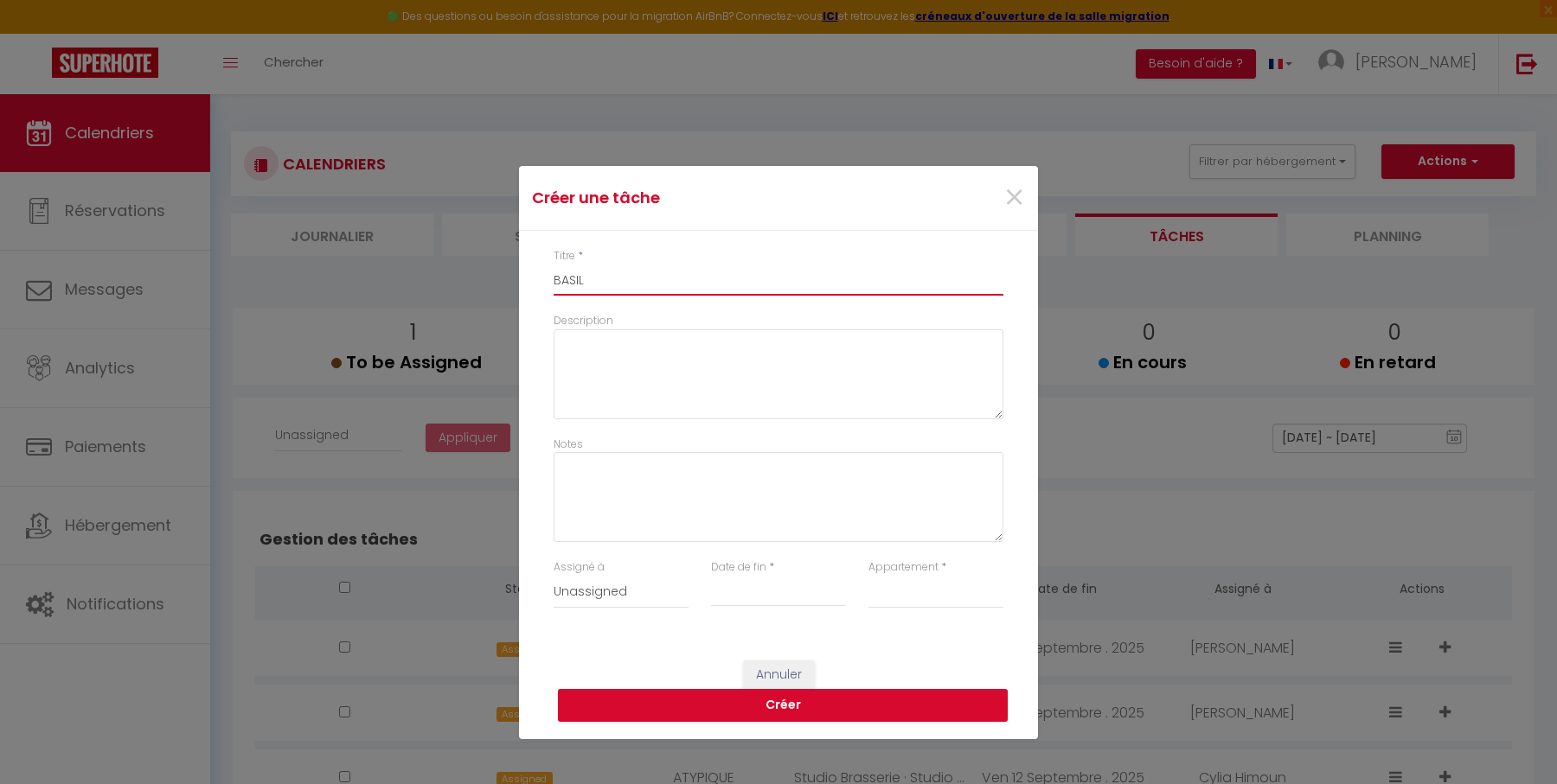
select select
type input "[PERSON_NAME]"
select select
type input "[PERSON_NAME]"
click at [773, 584] on input "Date de fin" at bounding box center [778, 592] width 135 height 22
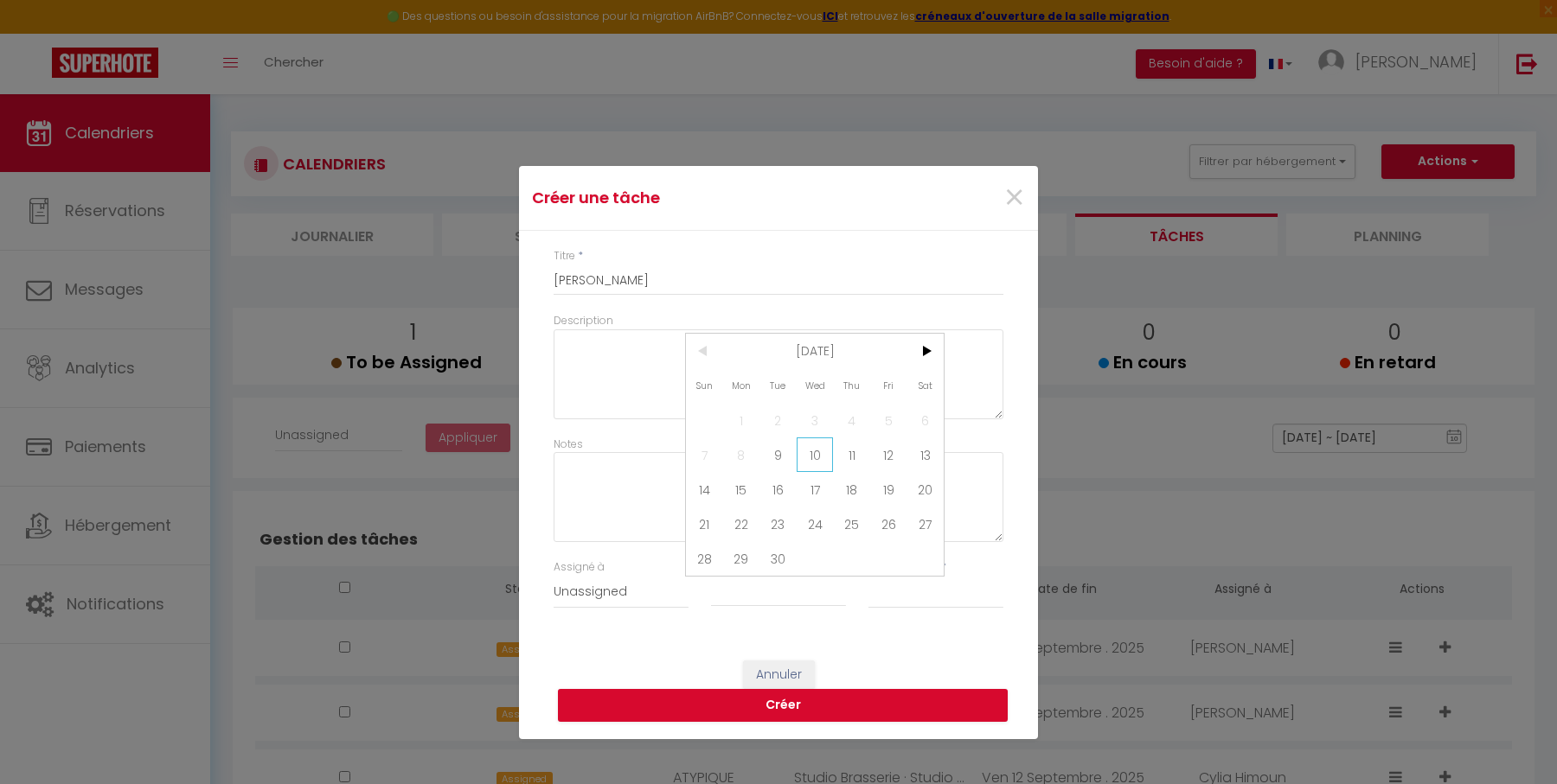
click at [823, 458] on span "10" at bounding box center [815, 455] width 37 height 34
type input "[DATE]"
click at [934, 592] on select "Studio Brasserie · Studio avec Terrasse + Parking Sécur. Centre-[PERSON_NAME] ·…" at bounding box center [935, 592] width 135 height 33
select select "38848"
click at [868, 575] on select "Studio Brasserie · Studio avec Terrasse + Parking Sécur. Centre-[PERSON_NAME] ·…" at bounding box center [935, 592] width 135 height 33
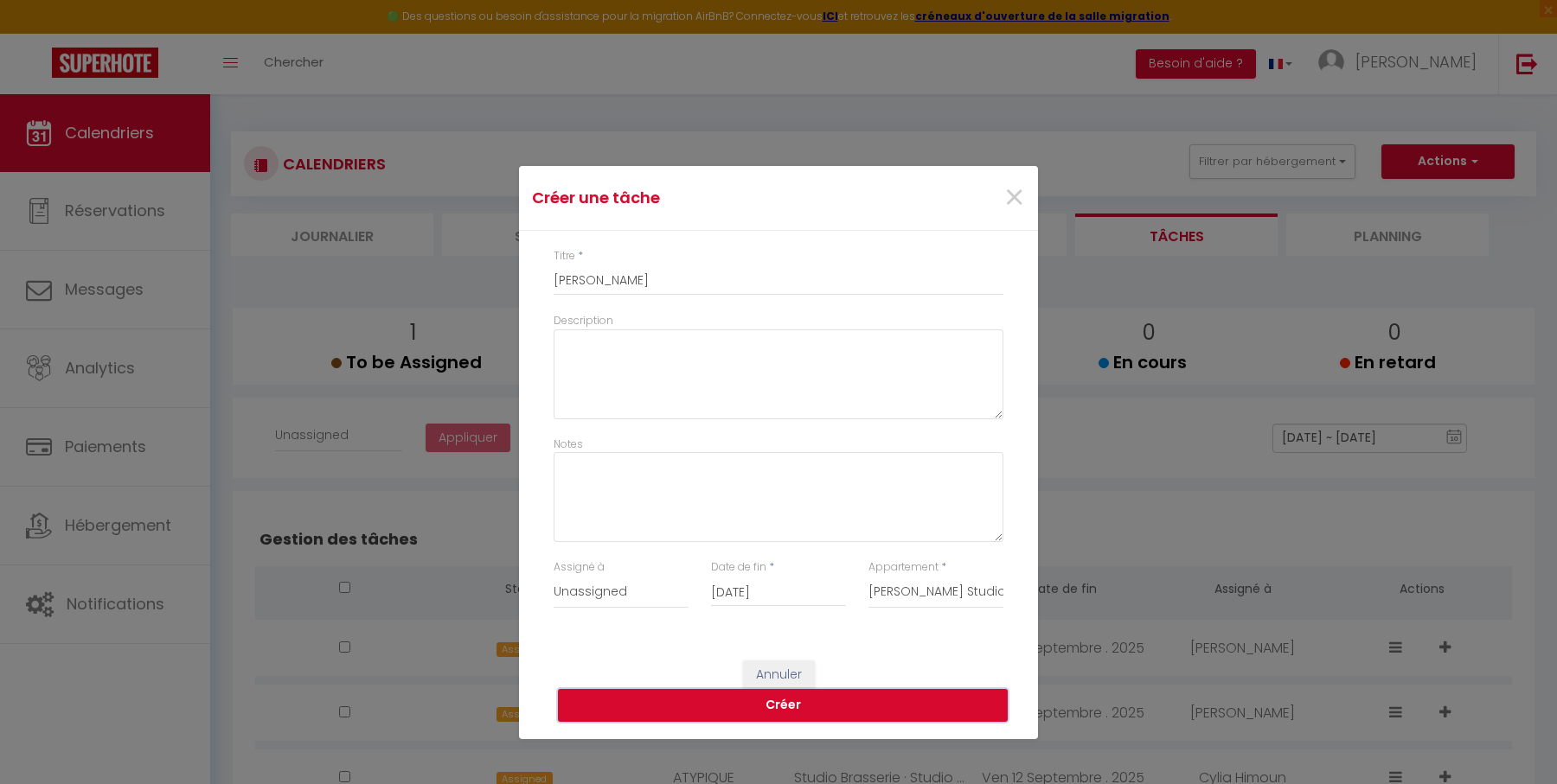
click at [835, 709] on button "Créer" at bounding box center [783, 705] width 450 height 33
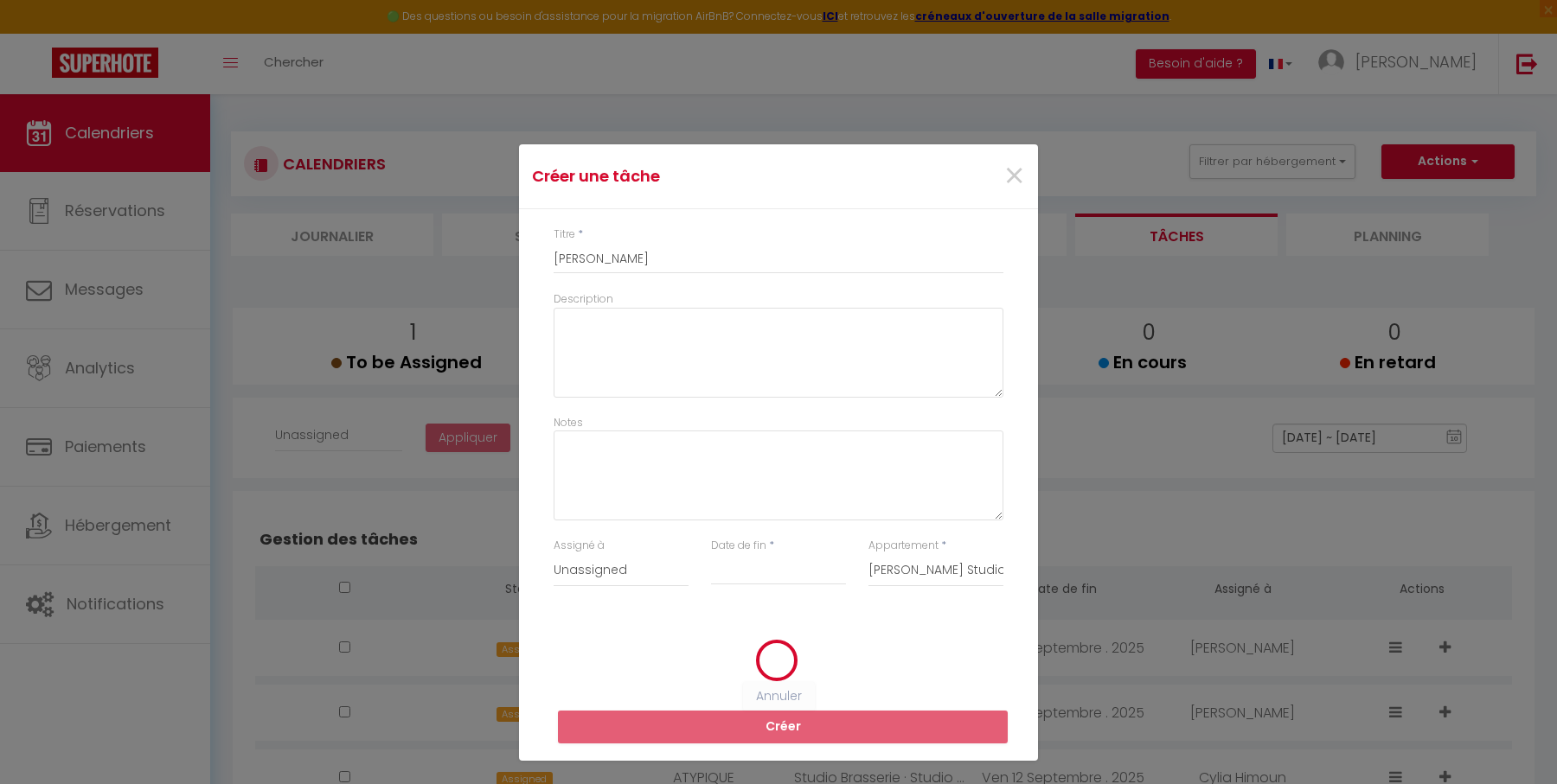
select select
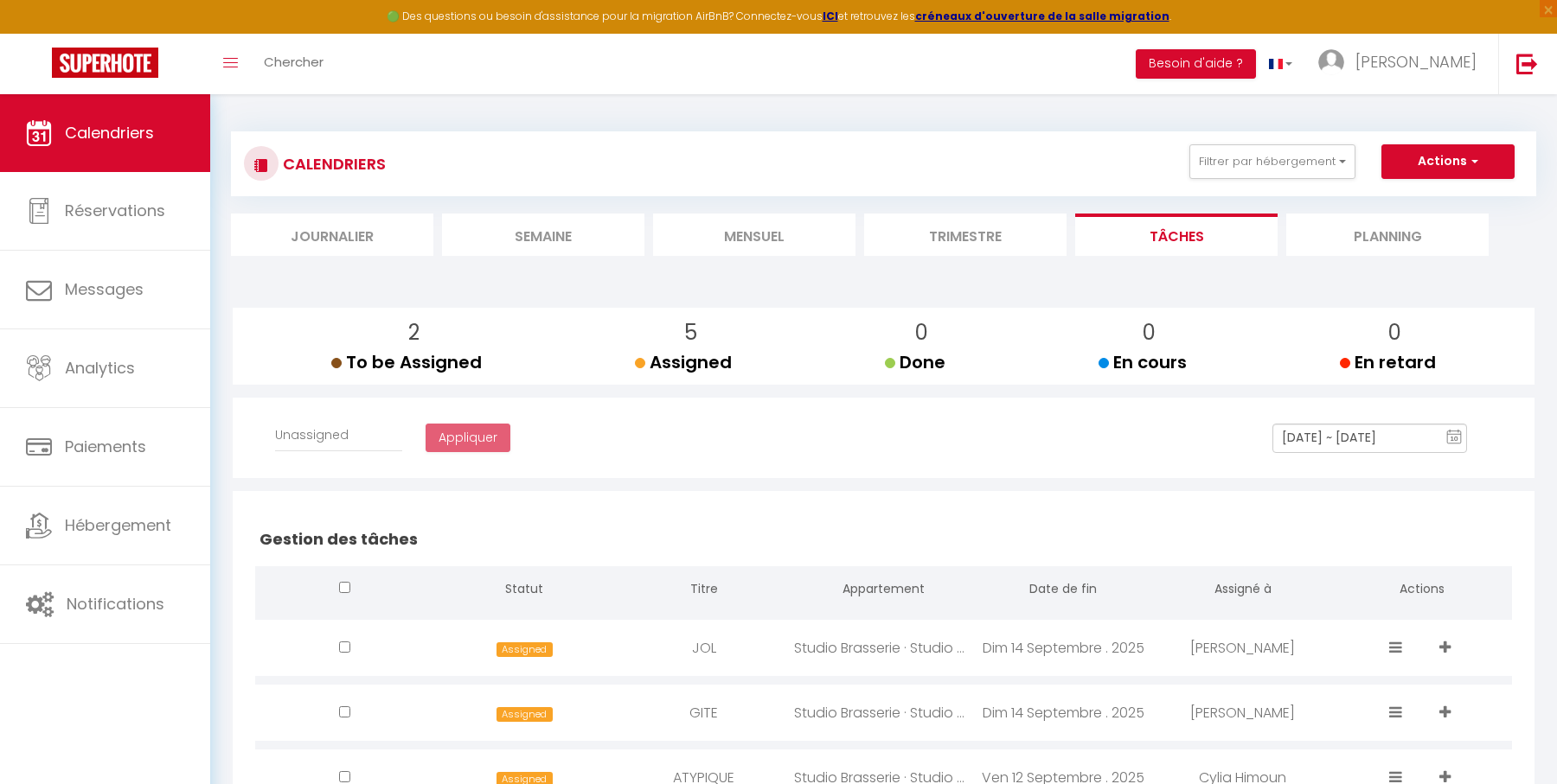
click at [742, 245] on li "Mensuel" at bounding box center [754, 235] width 202 height 42
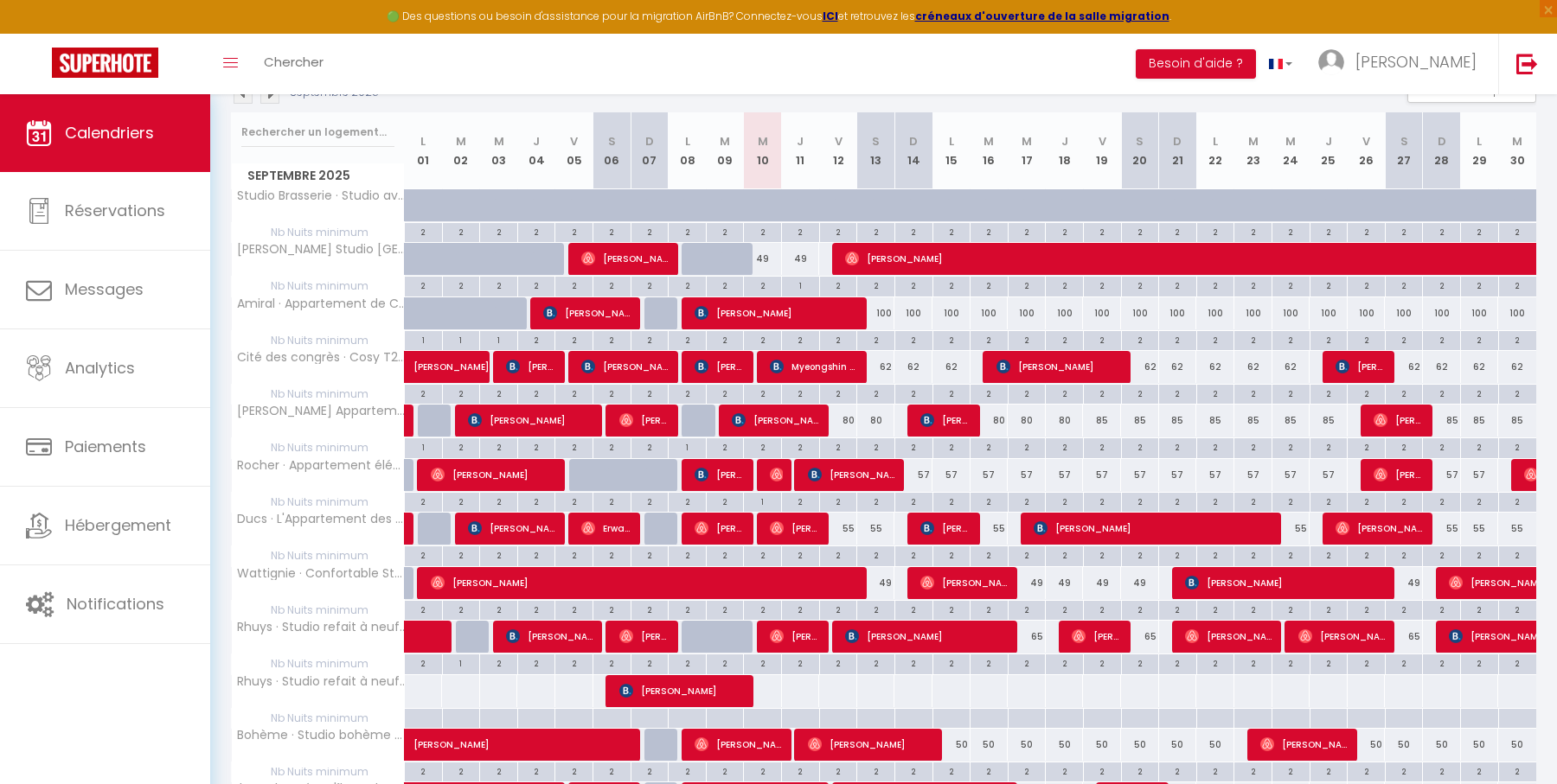
scroll to position [212, 0]
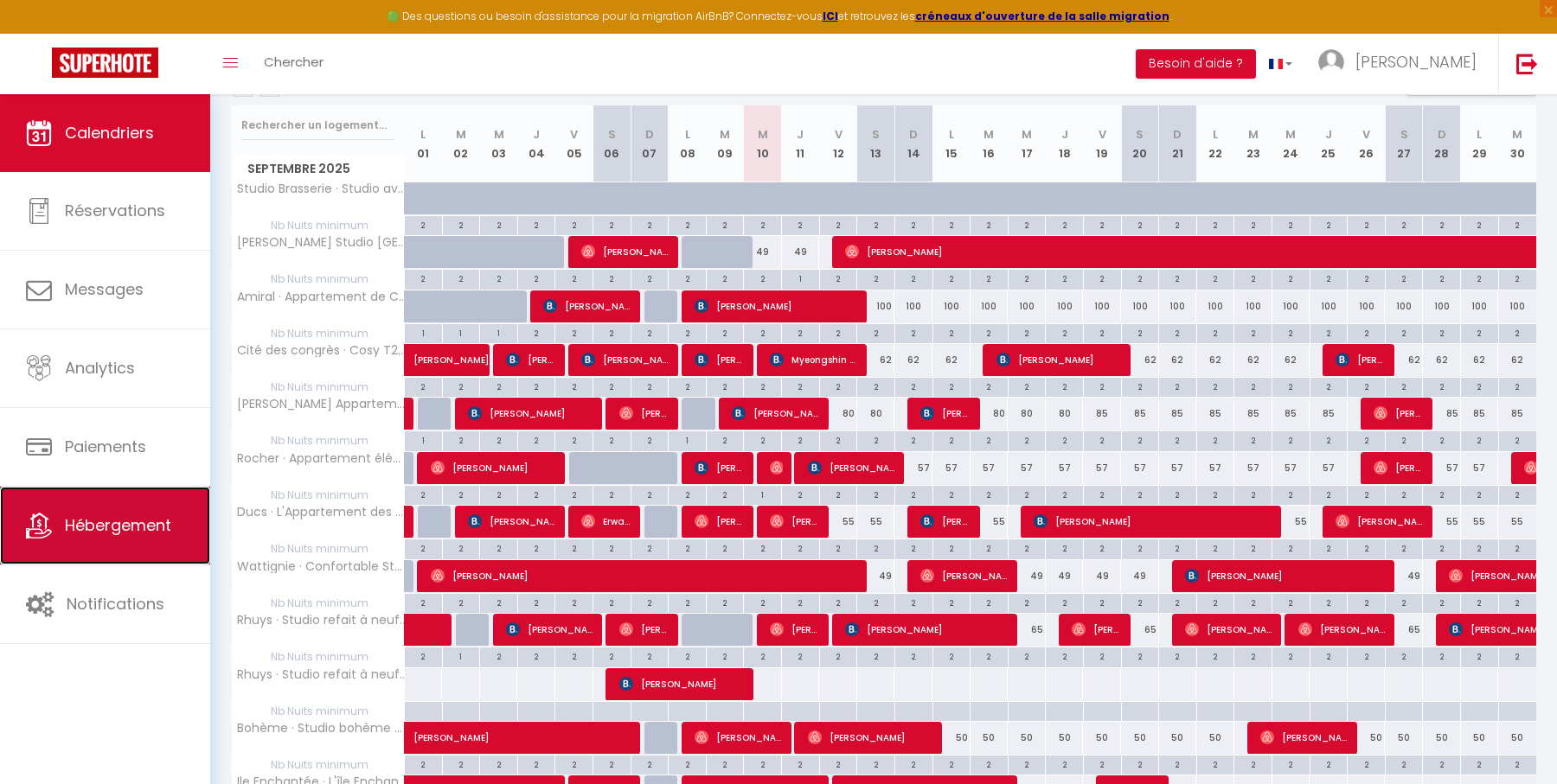
click at [68, 530] on span "Hébergement" at bounding box center [118, 525] width 106 height 22
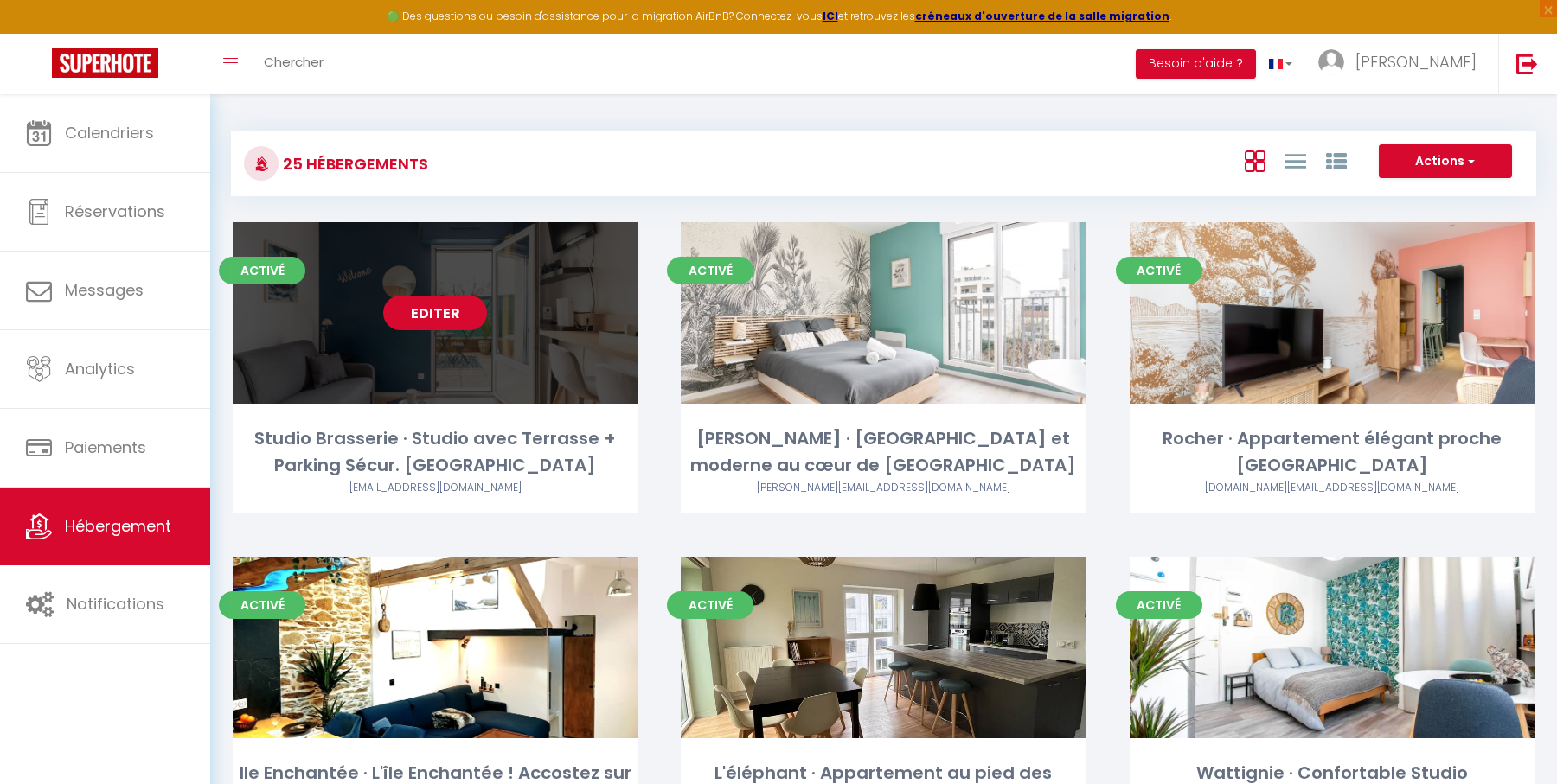
click at [443, 313] on link "Editer" at bounding box center [434, 313] width 103 height 34
select select "3"
select select "2"
select select "1"
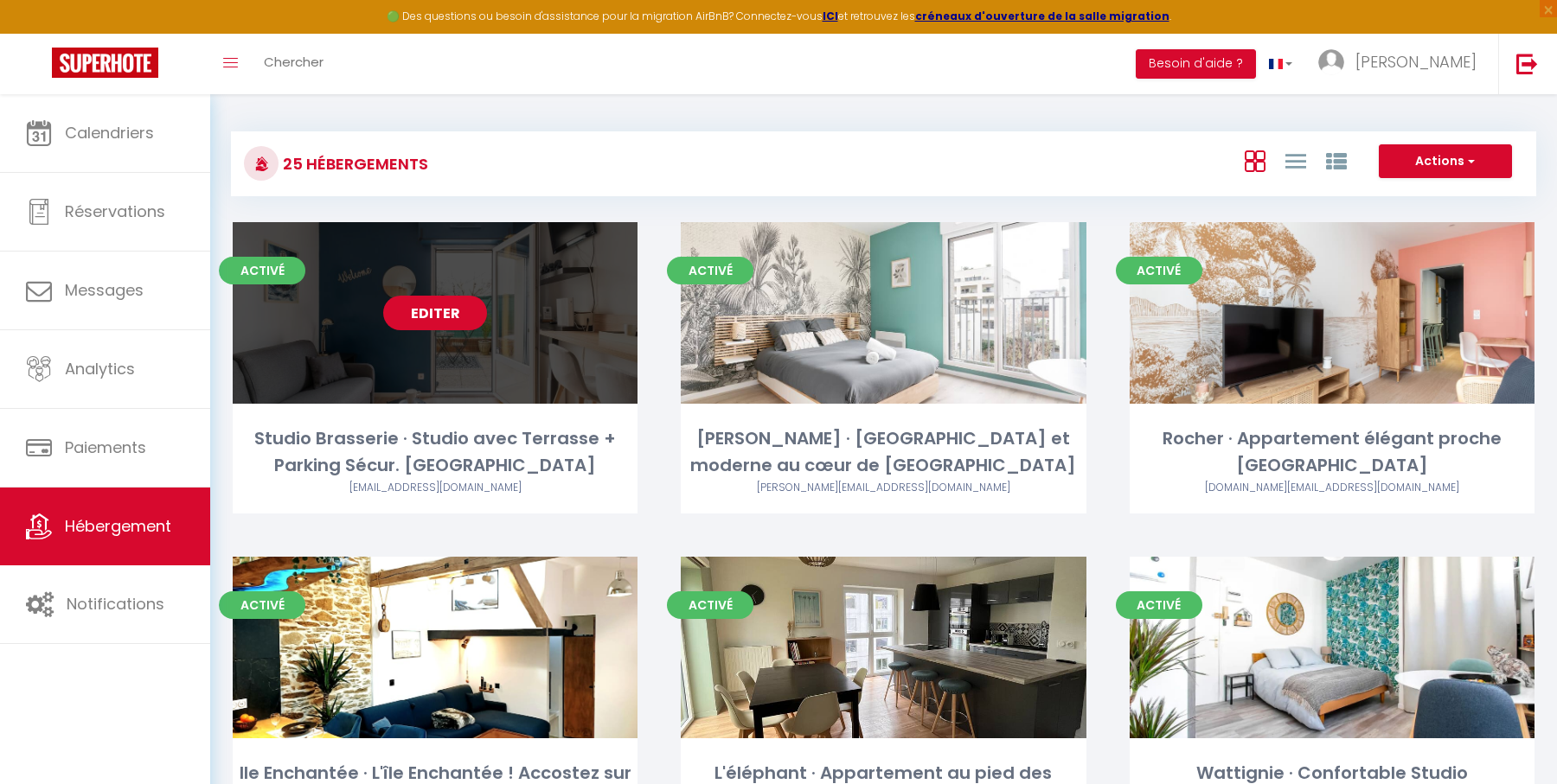
select select
select select "28"
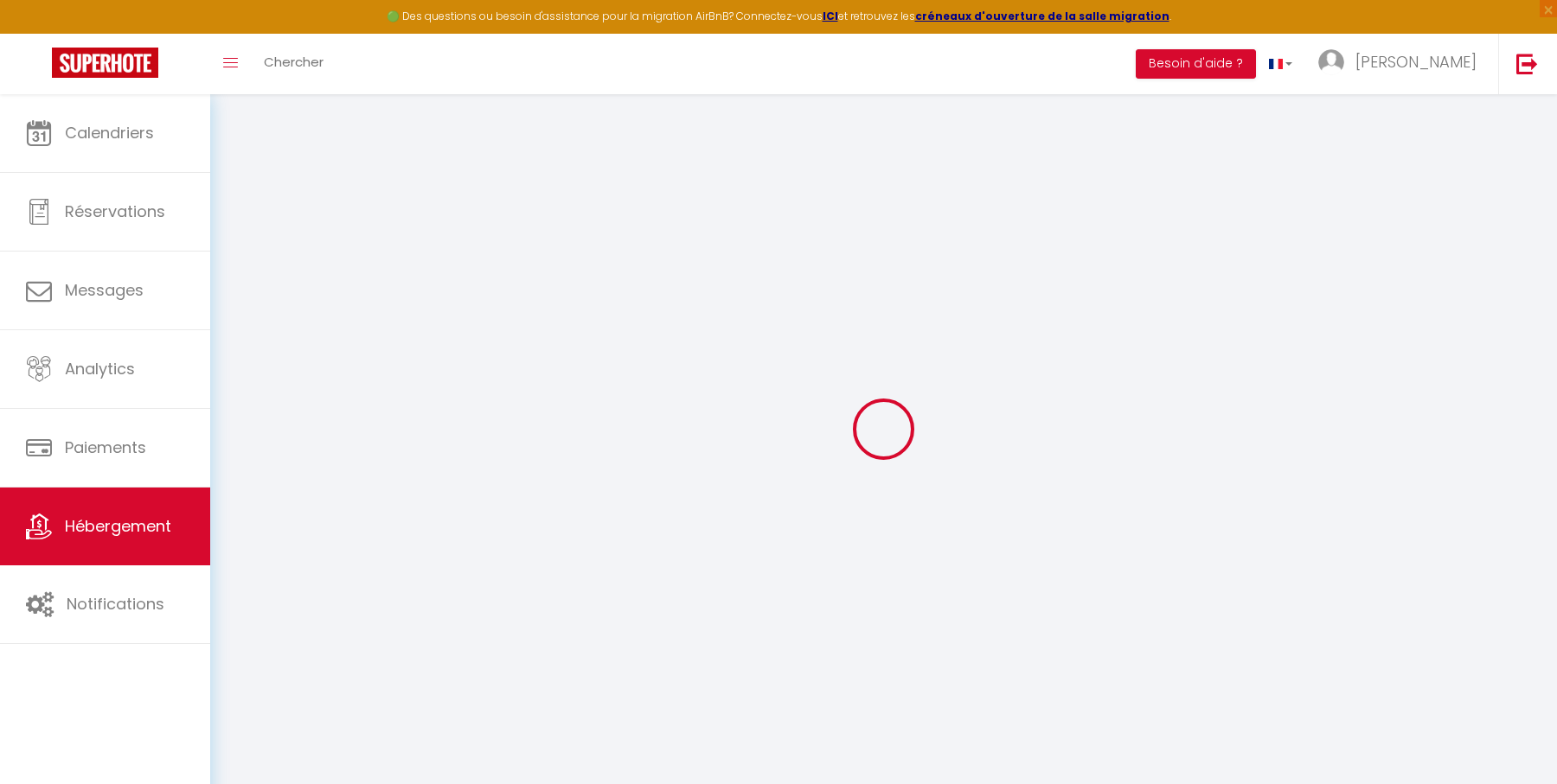
select select
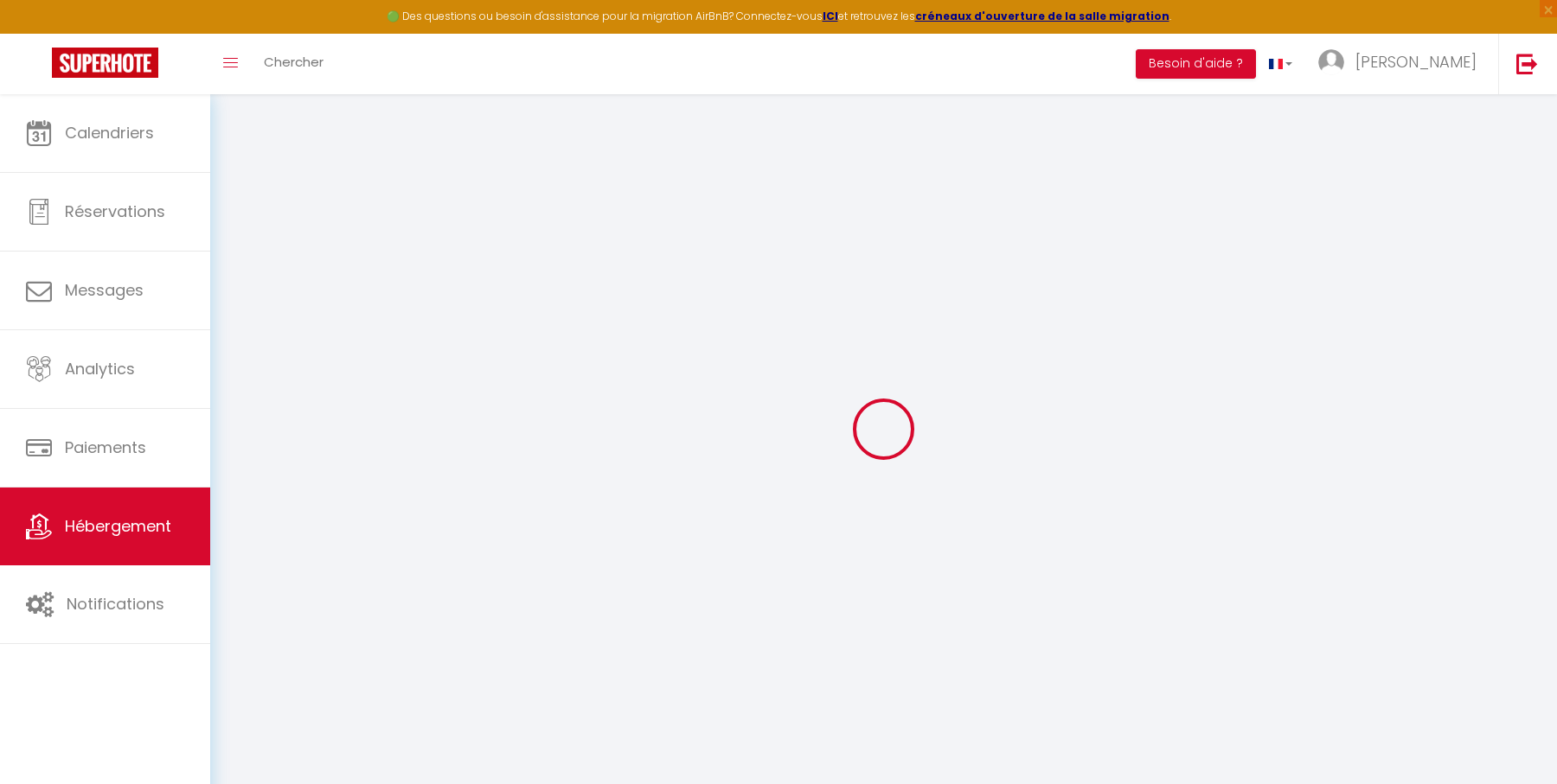
select select
checkbox input "false"
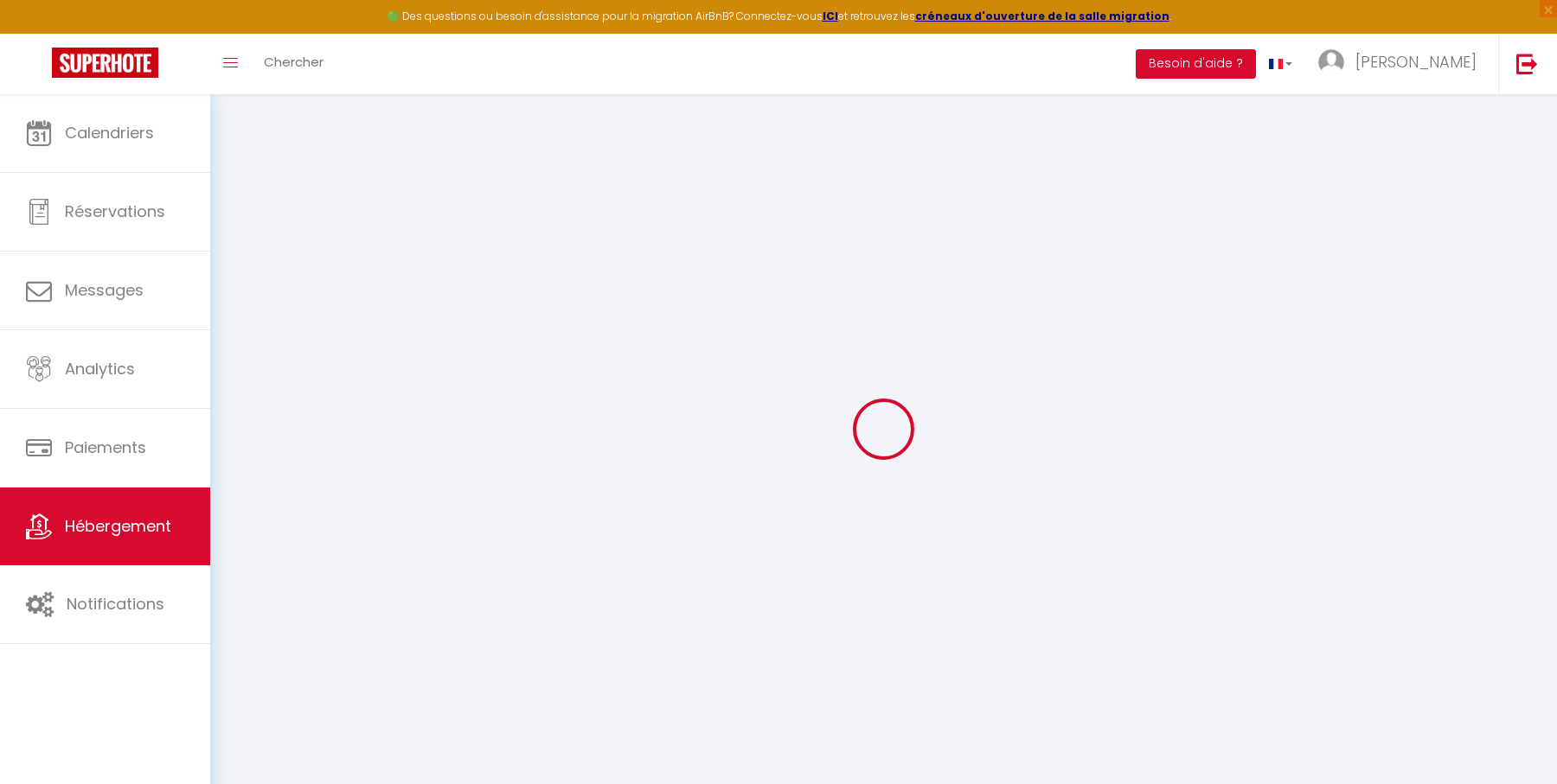
select select
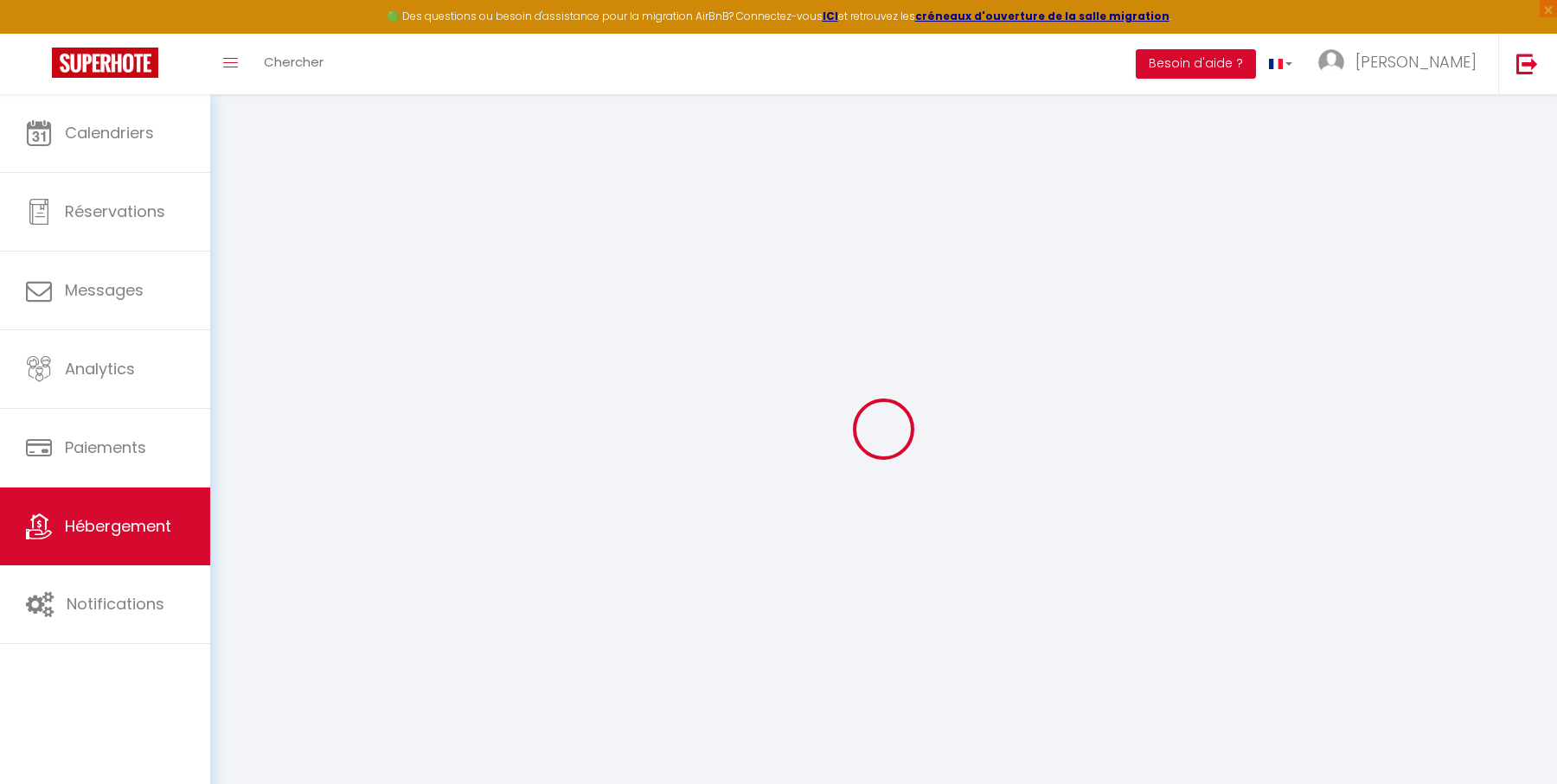
select select
checkbox input "false"
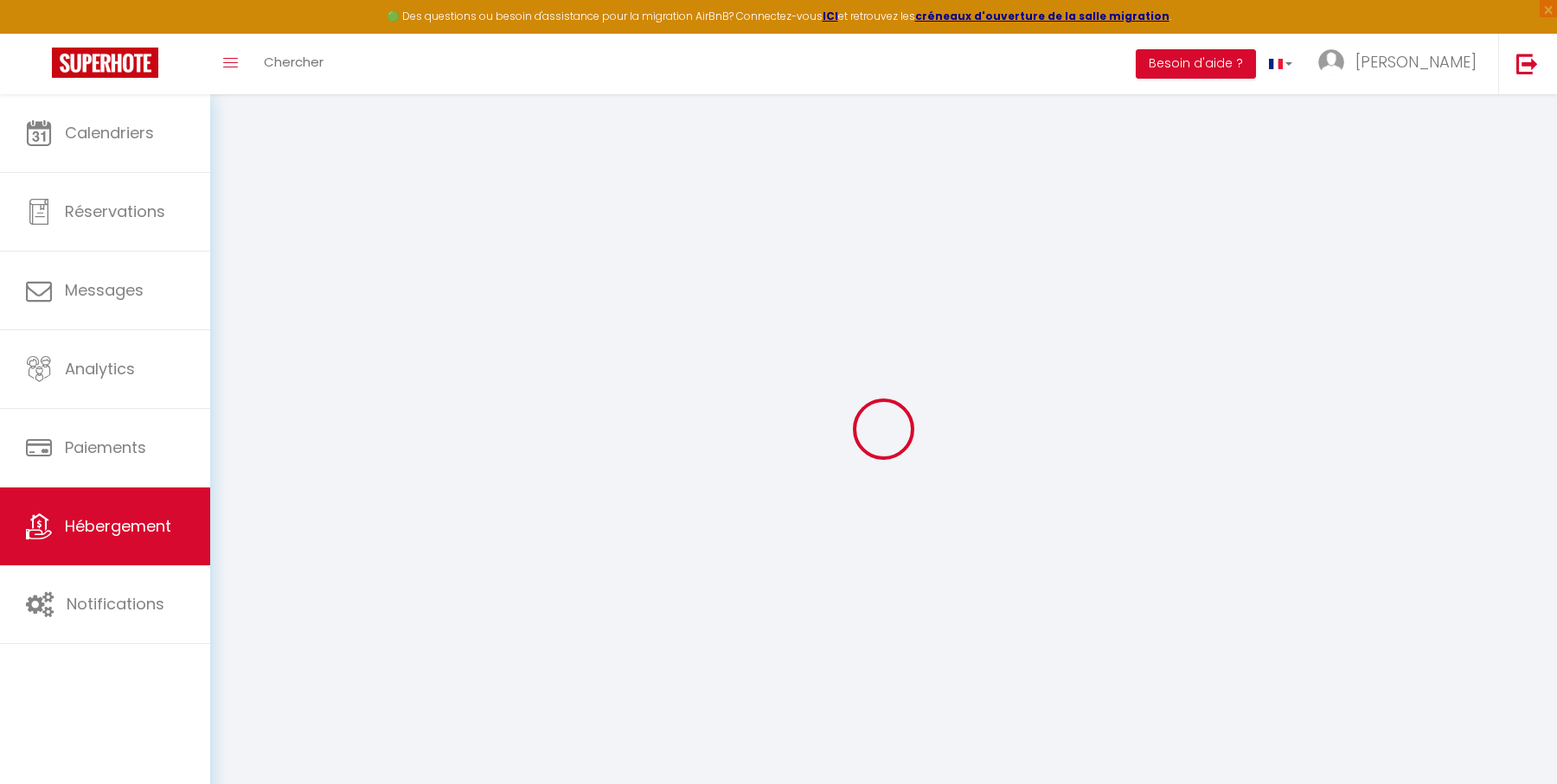
checkbox input "false"
select select
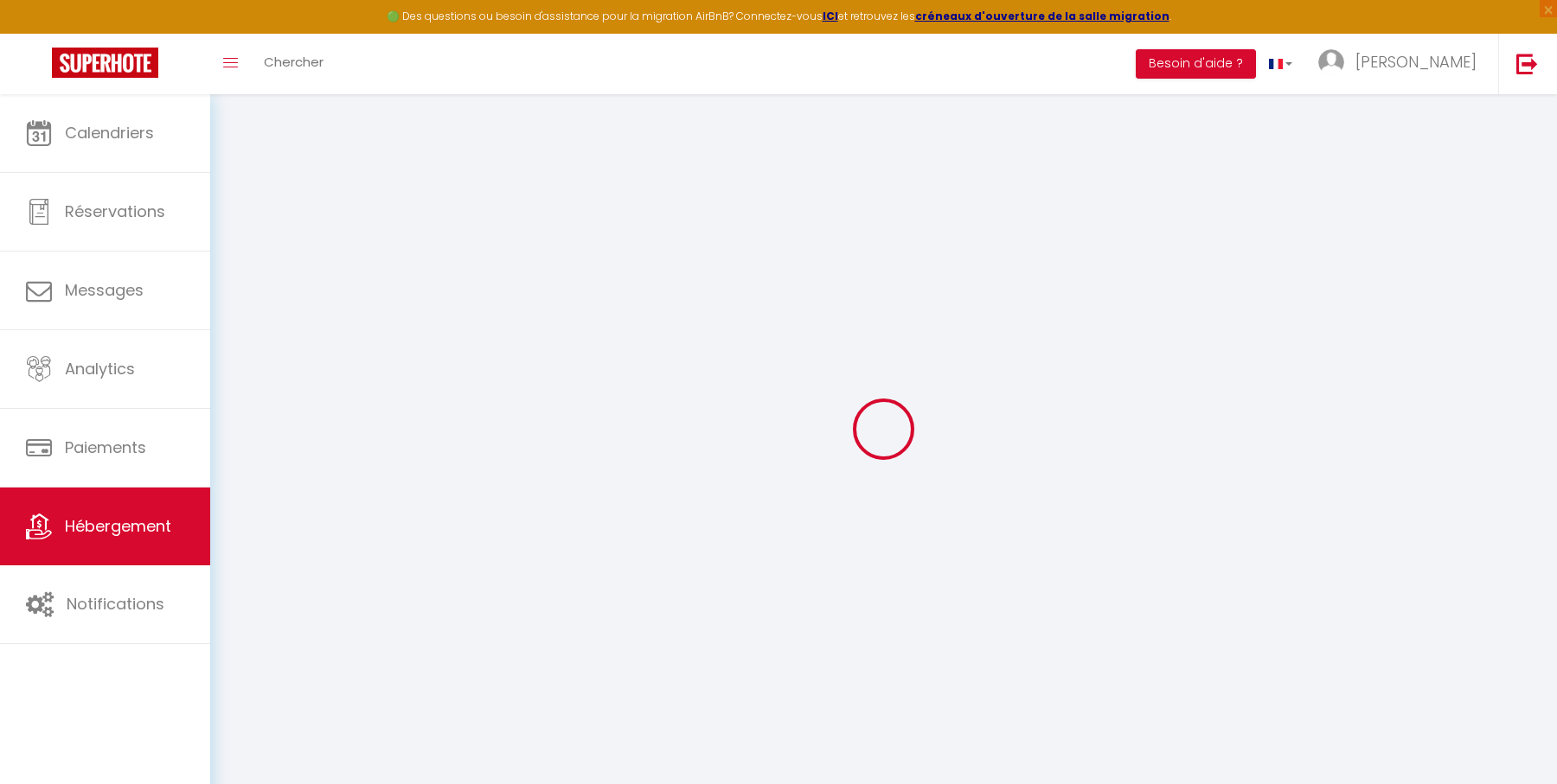
select select
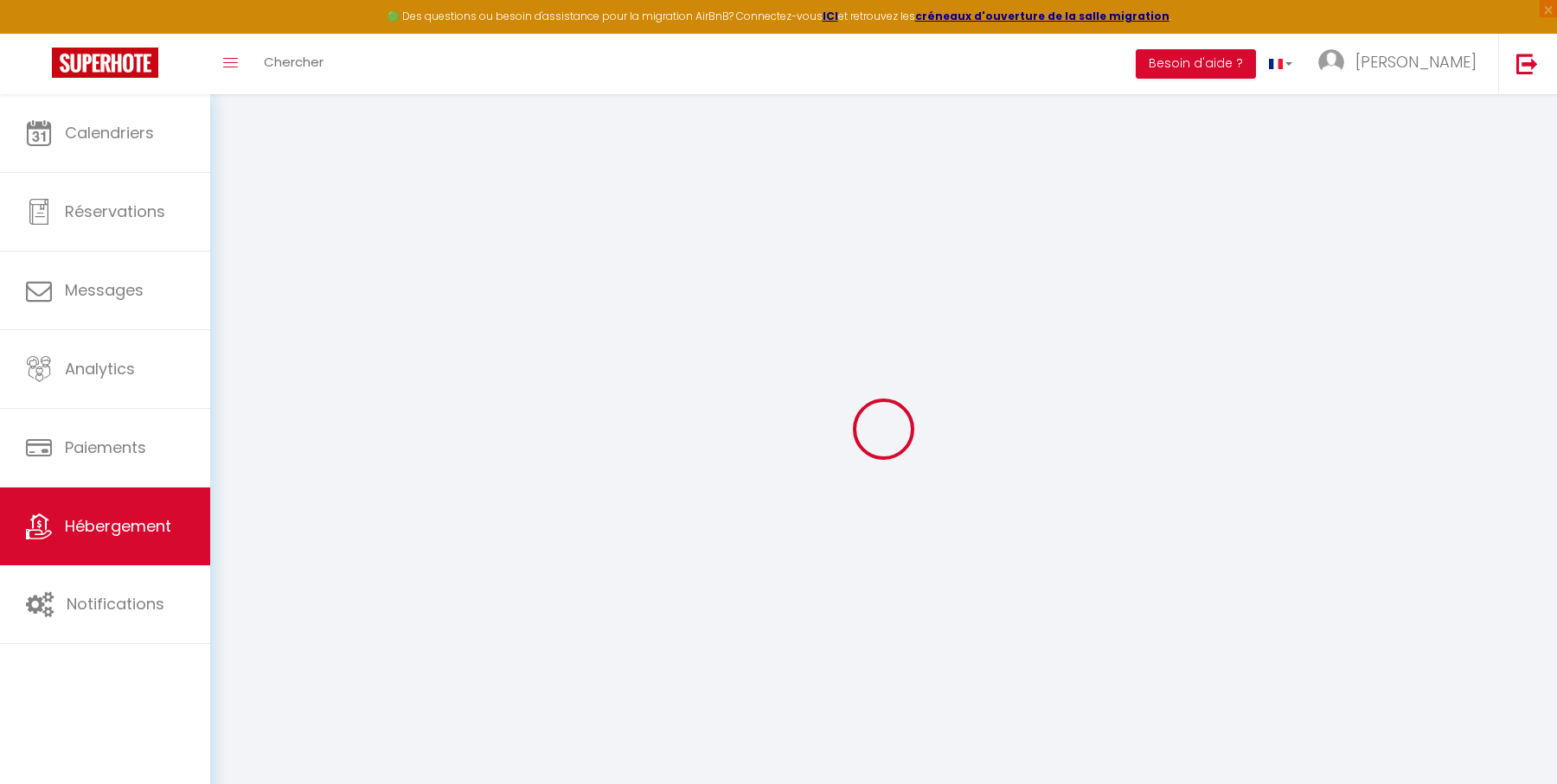
checkbox input "false"
select select
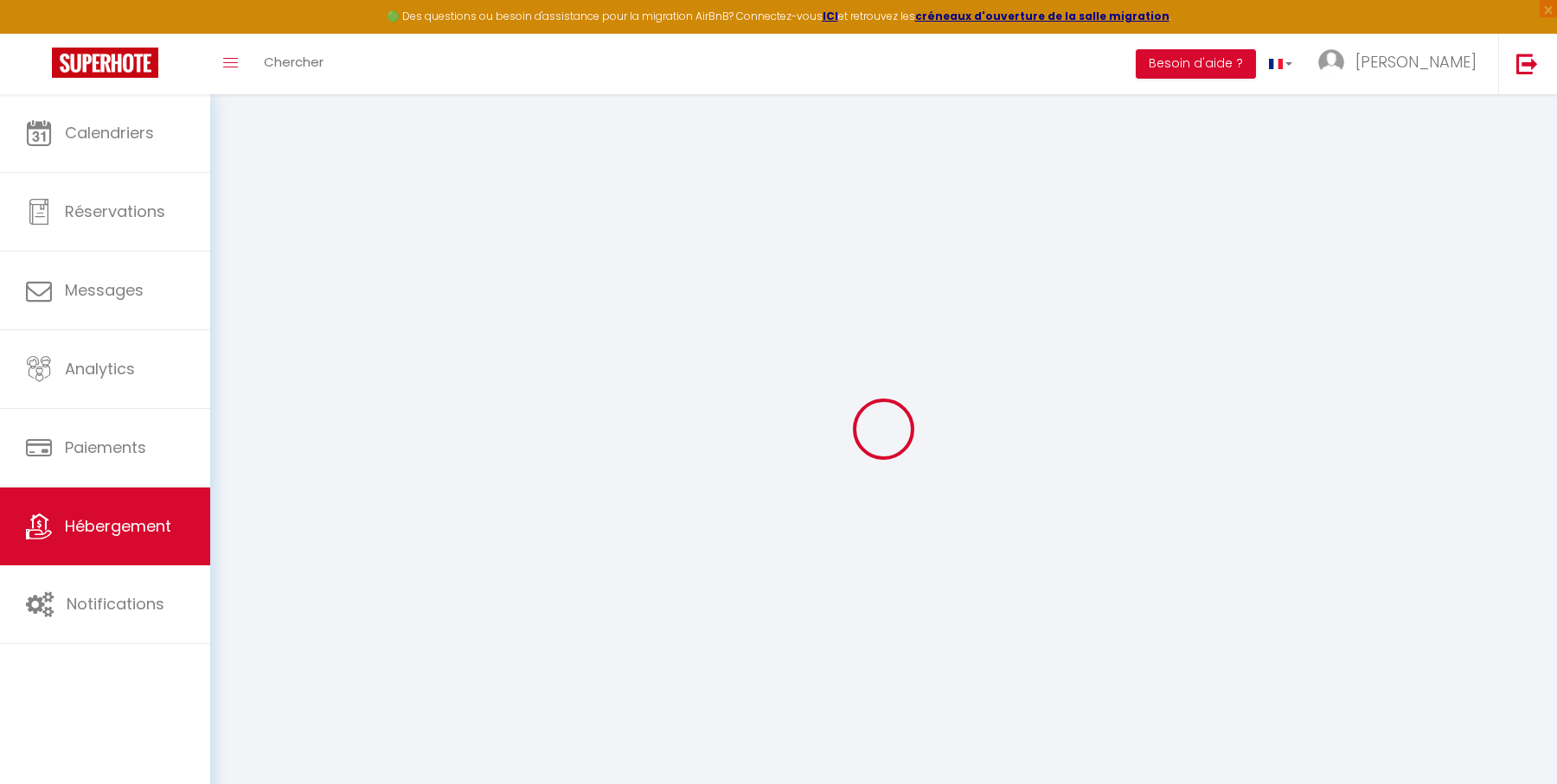
select select
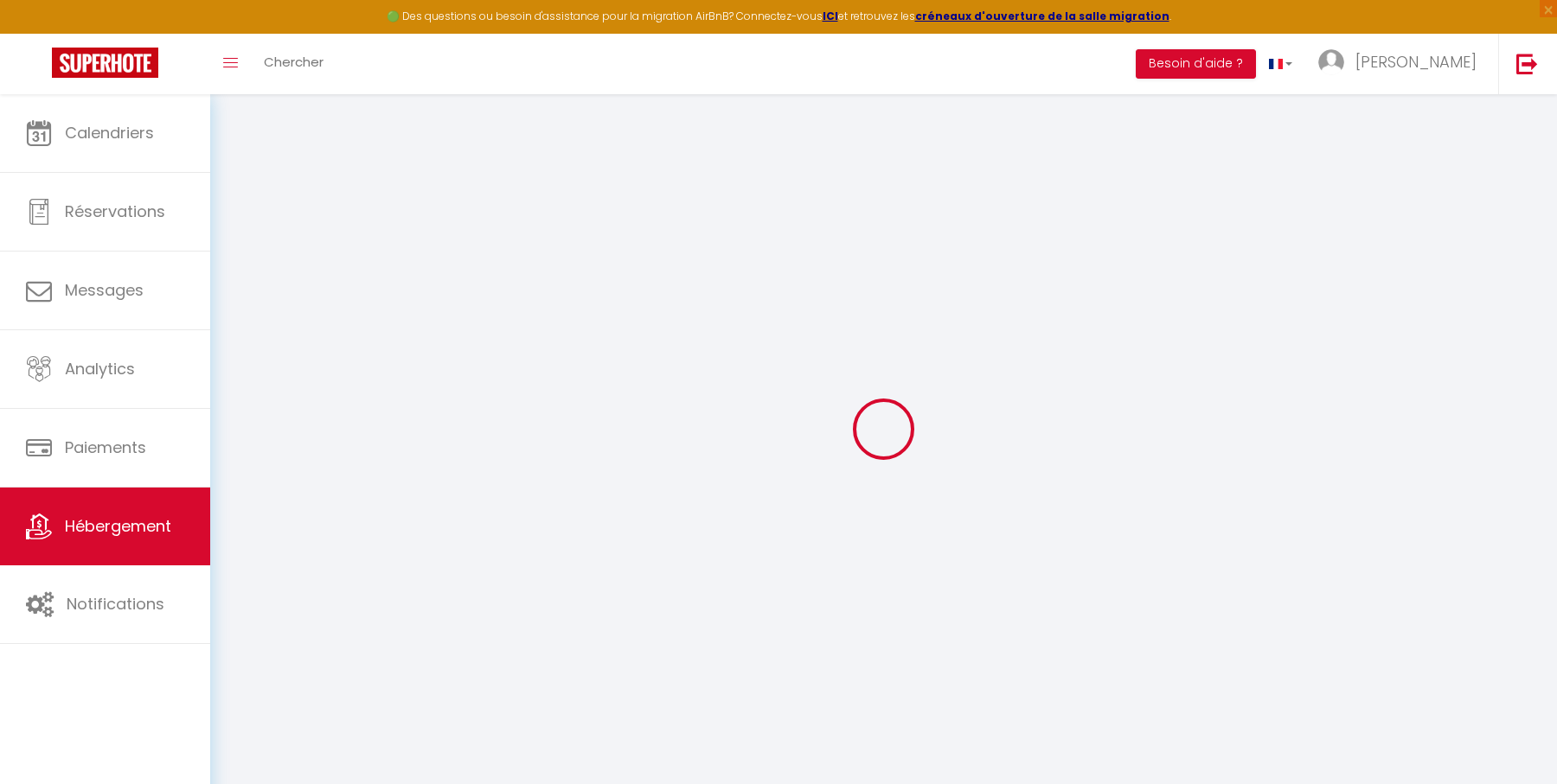
select select
checkbox input "false"
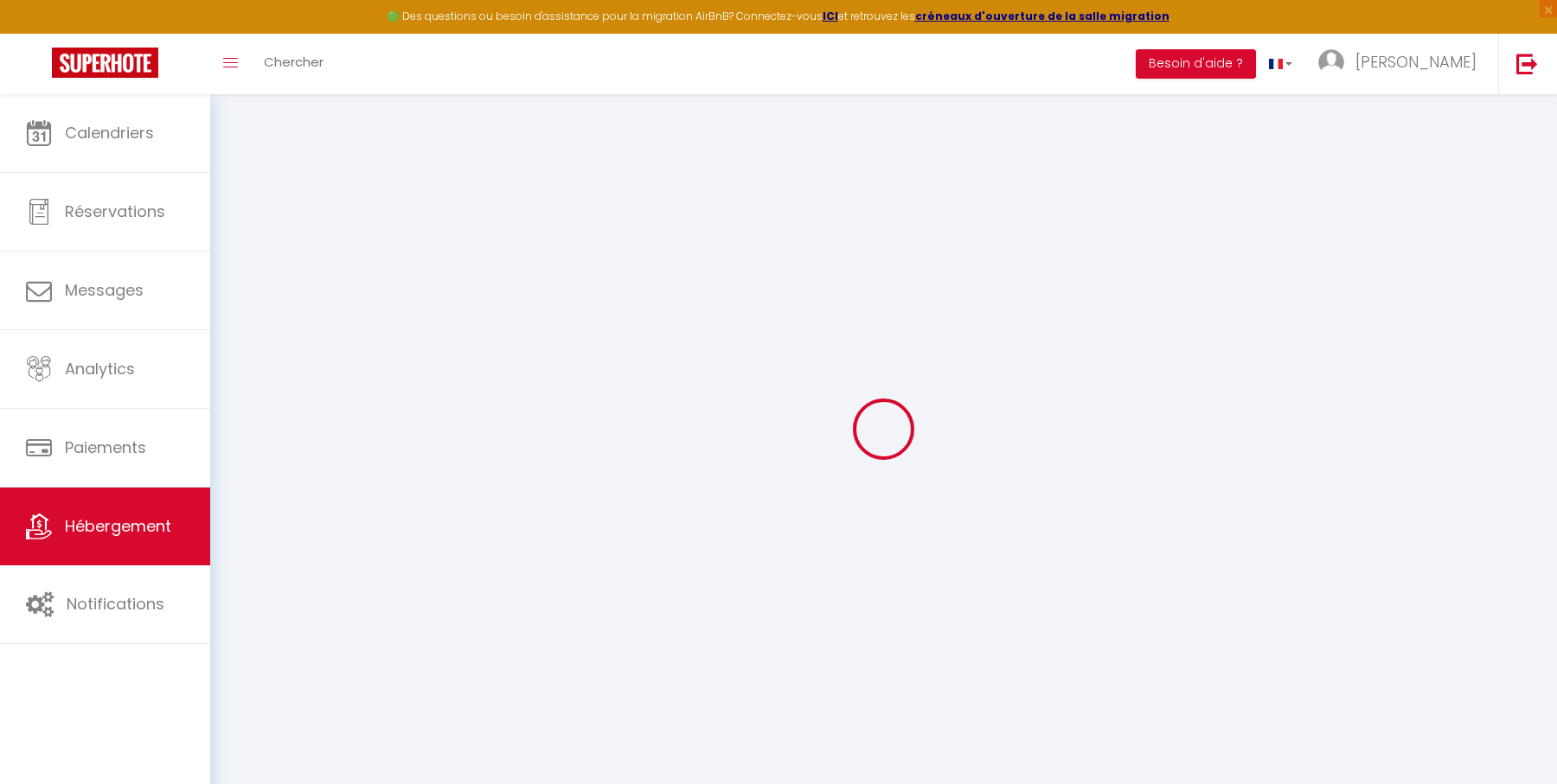
checkbox input "false"
select select
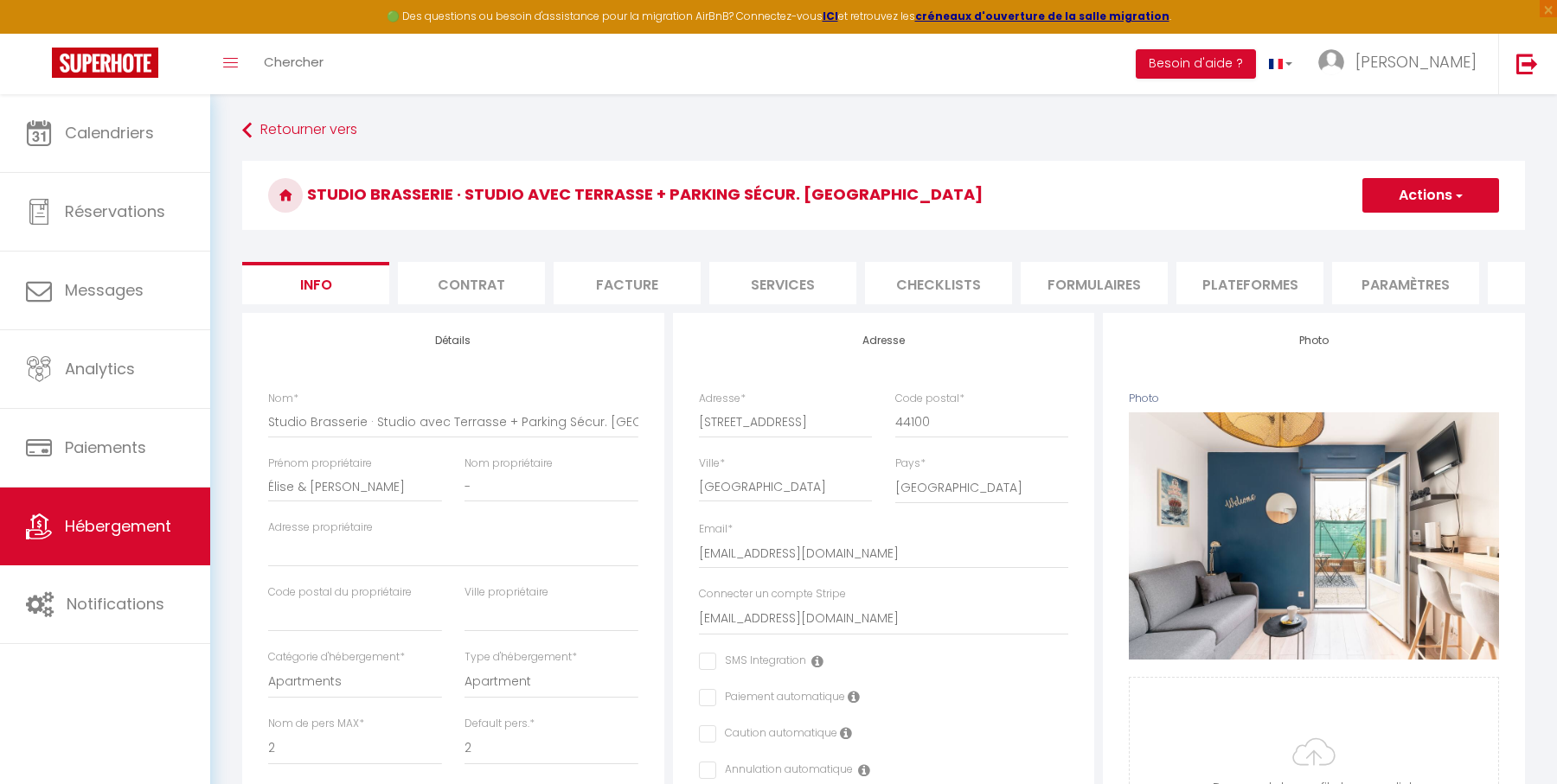
click at [1293, 289] on li "Plateformes" at bounding box center [1249, 282] width 147 height 42
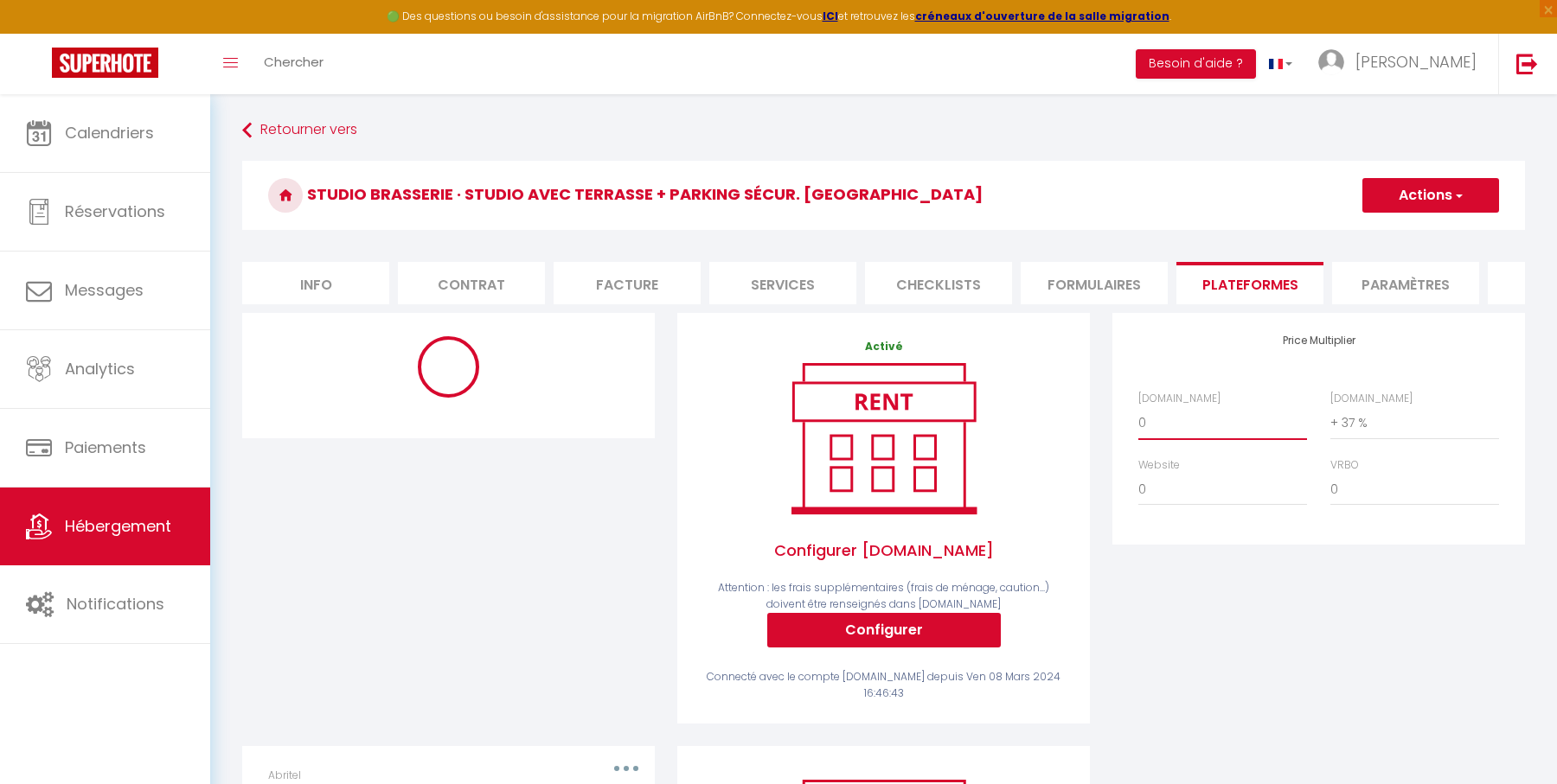
click at [1199, 421] on select "0 + 1 % + 2 % + 3 % + 4 % + 5 % + 6 % + 7 % + 8 % + 9 %" at bounding box center [1222, 423] width 169 height 33
click at [1138, 406] on select "0 + 1 % + 2 % + 3 % + 4 % + 5 % + 6 % + 7 % + 8 % + 9 %" at bounding box center [1222, 423] width 169 height 33
click at [664, 389] on div at bounding box center [449, 530] width 435 height 433
click at [1392, 422] on select "0 + 1 % + 2 % + 3 % + 4 % + 5 % + 6 % + 7 % + 8 % + 9 %" at bounding box center [1415, 423] width 169 height 33
click at [1330, 406] on select "0 + 1 % + 2 % + 3 % + 4 % + 5 % + 6 % + 7 % + 8 % + 9 %" at bounding box center [1415, 423] width 169 height 33
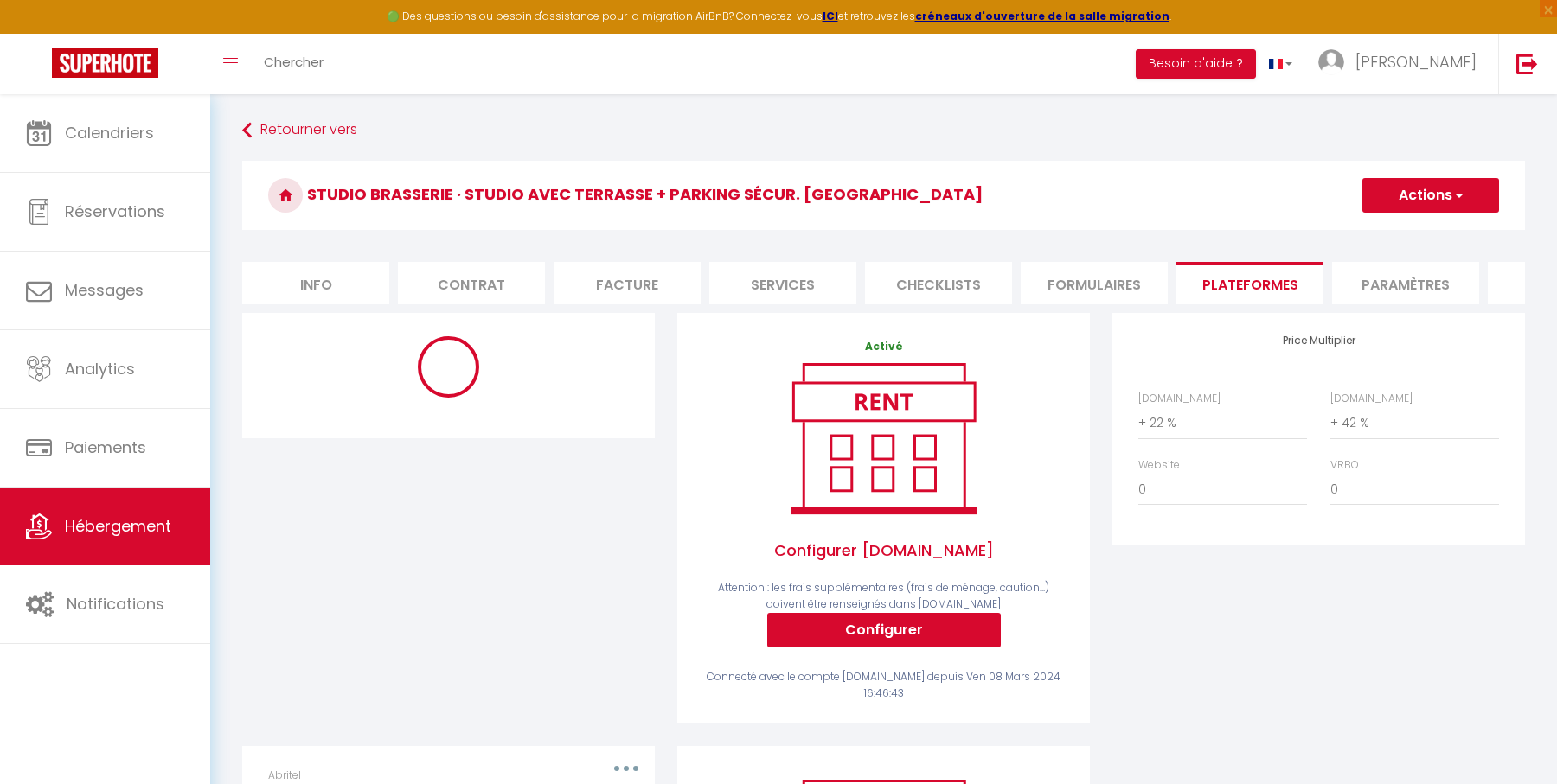
click at [1101, 447] on div "Price Multiplier [DOMAIN_NAME] 0 + 1 % + 2 % + 3 % + 4 % + 5 % + 6 % + 7 %" at bounding box center [1319, 530] width 435 height 433
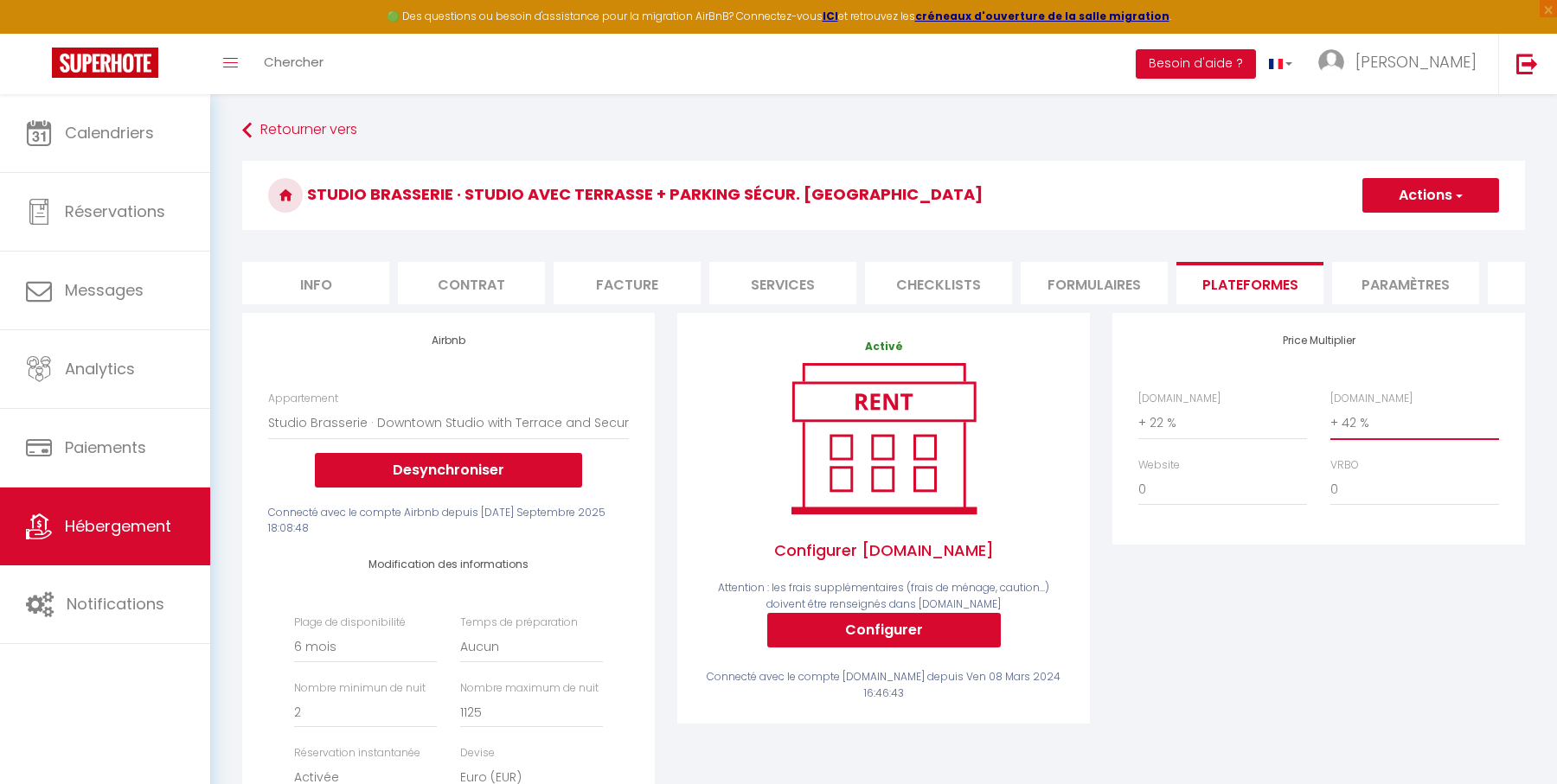
click at [1397, 421] on select "0 + 1 % + 2 % + 3 % + 4 % + 5 % + 6 % + 7 % + 8 % + 9 %" at bounding box center [1415, 423] width 169 height 33
click at [1330, 406] on select "0 + 1 % + 2 % + 3 % + 4 % + 5 % + 6 % + 7 % + 8 % + 9 %" at bounding box center [1415, 423] width 169 height 33
click at [1109, 463] on div "Price Multiplier [DOMAIN_NAME] 0 + 1 % + 2 % + 3 % + 4 % + 5 % + 6 % + 7 %" at bounding box center [1319, 429] width 421 height 232
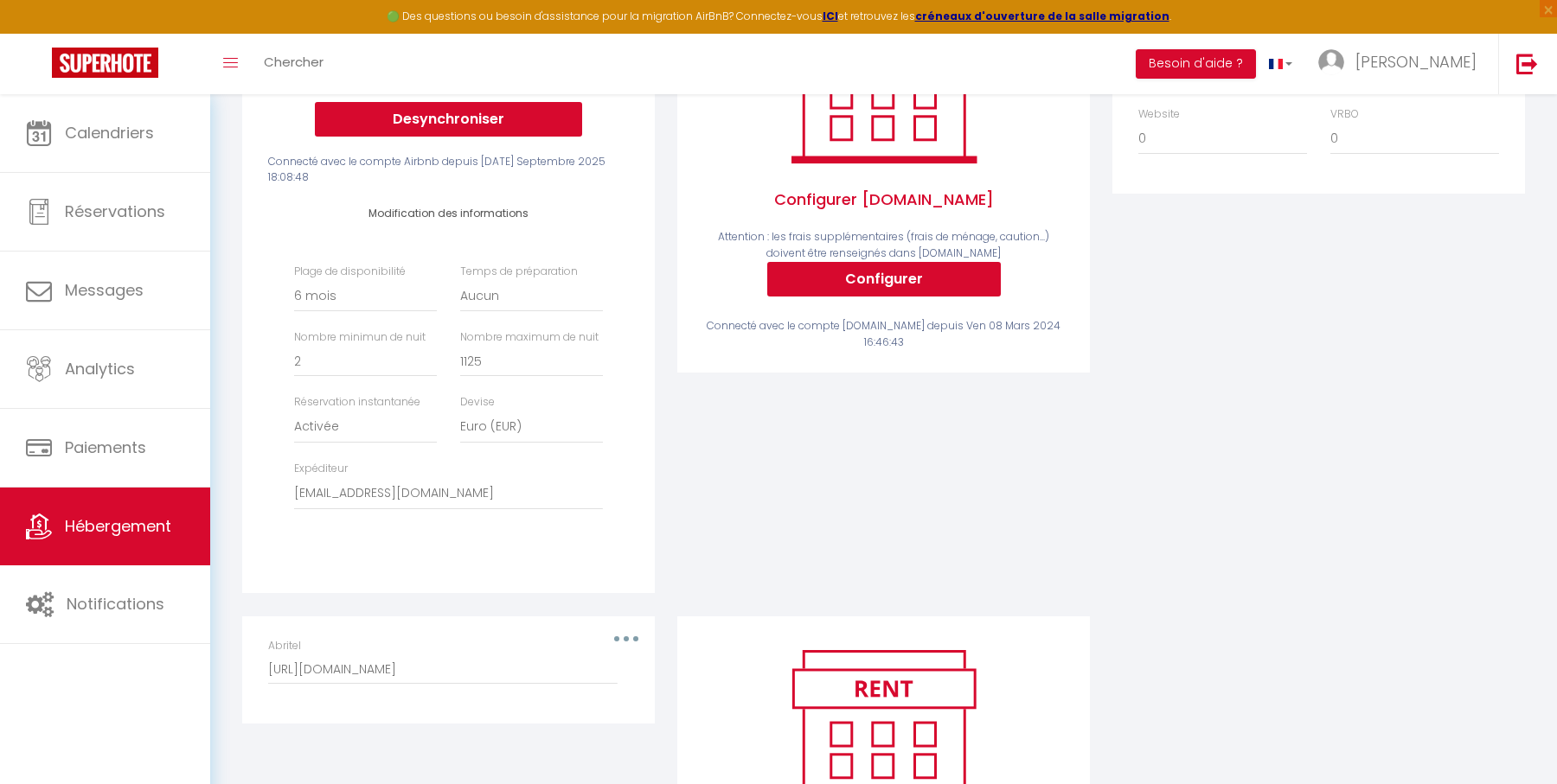
scroll to position [355, 0]
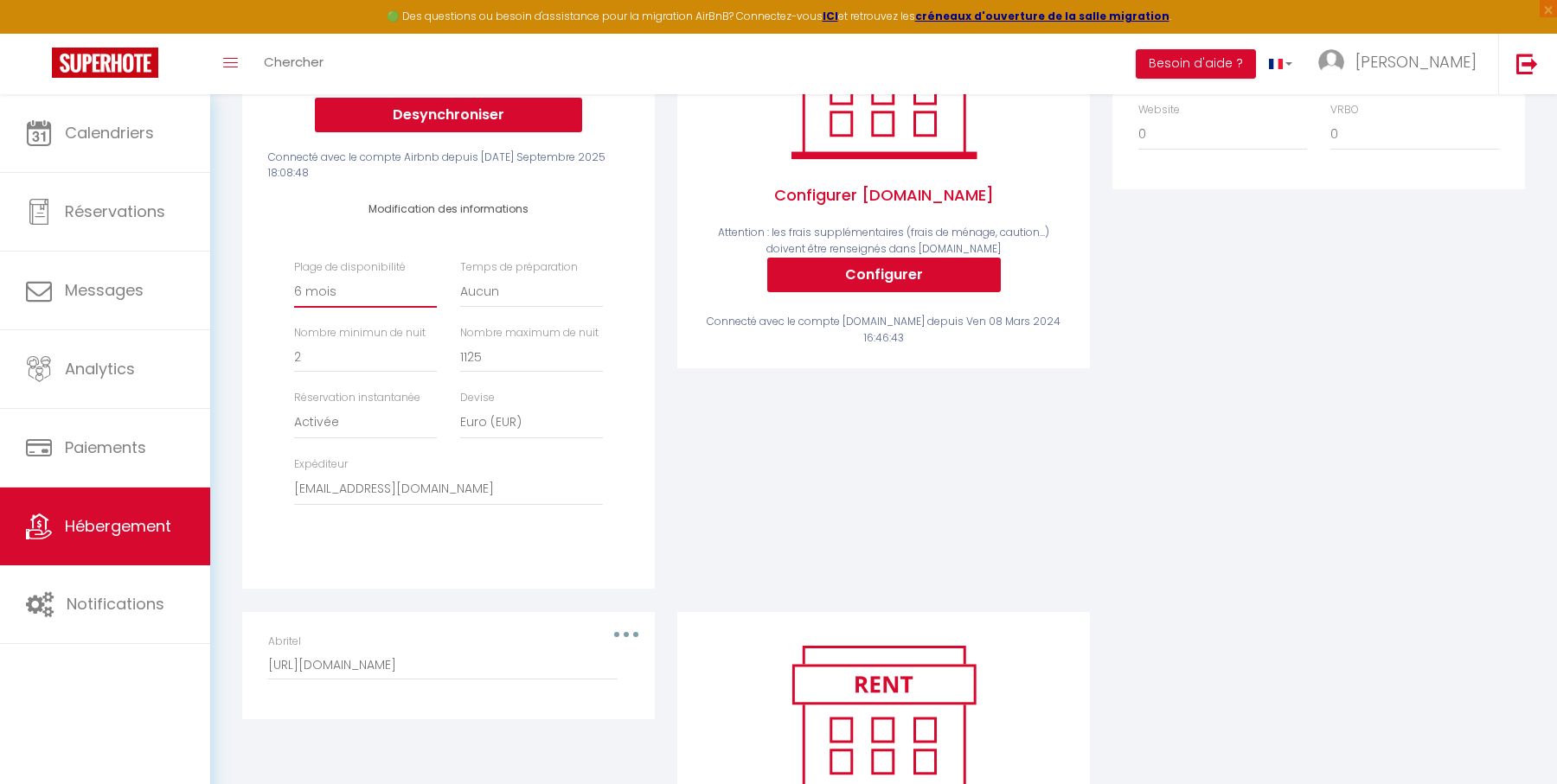
click at [377, 287] on select "Date indisponible par [PERSON_NAME] 1 mois 3 mois 6 mois 9 mois 12 mois 24 mois" at bounding box center [365, 291] width 143 height 33
click at [294, 275] on select "Date indisponible par [PERSON_NAME] 1 mois 3 mois 6 mois 9 mois 12 mois 24 mois" at bounding box center [365, 291] width 143 height 33
click at [661, 285] on div "Airbnb Appartement T2 Duplex · Charmant Duplex sur [GEOGRAPHIC_DATA] avec Parki…" at bounding box center [449, 284] width 435 height 654
click at [394, 426] on select "Activée Demander des évaluations positives" at bounding box center [365, 423] width 143 height 33
click at [294, 406] on select "Activée Demander des évaluations positives" at bounding box center [365, 423] width 143 height 33
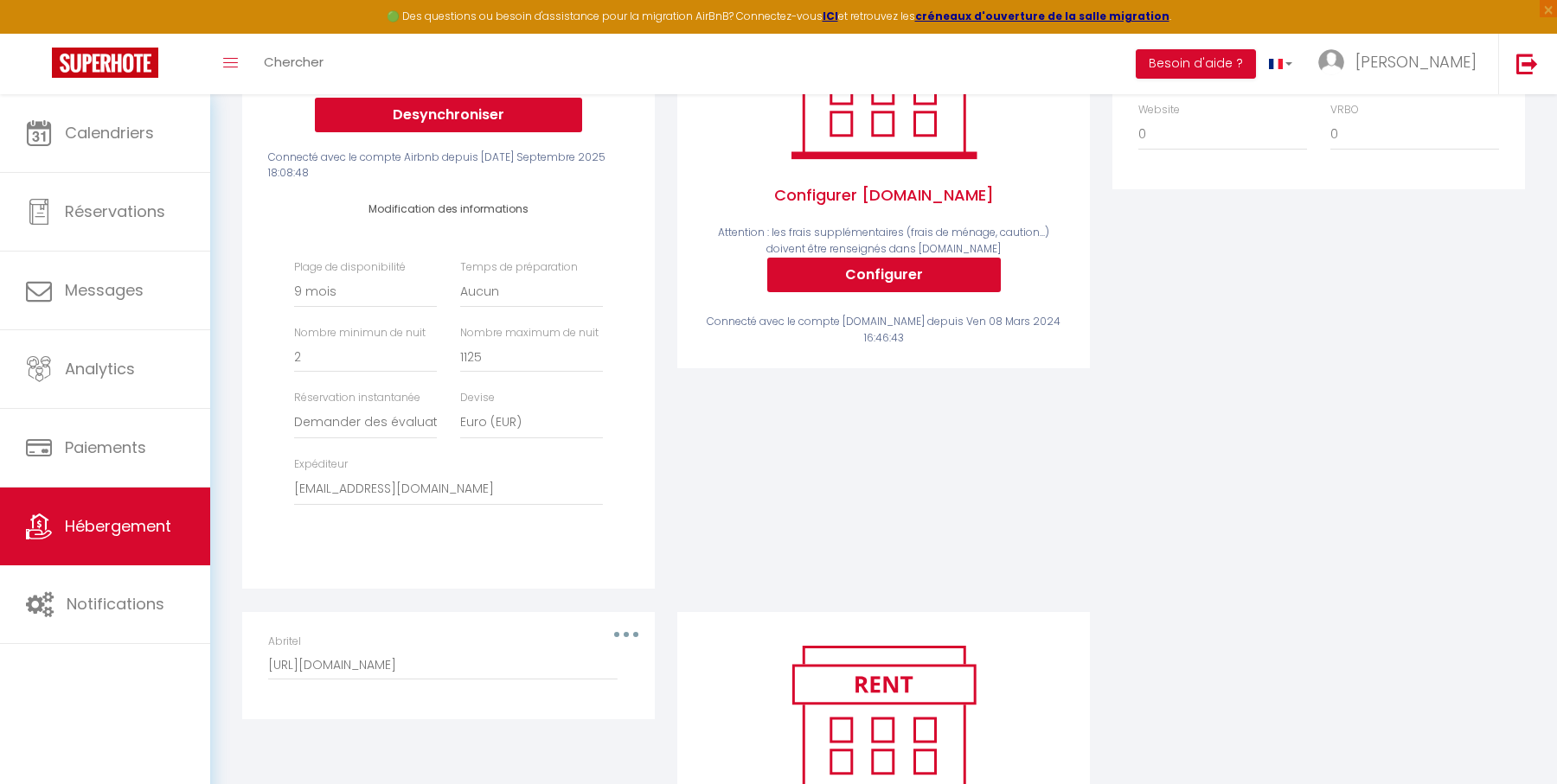
click at [667, 396] on div "Activé Configurer [DOMAIN_NAME] Attention : les frais supplémentaires (frais de…" at bounding box center [883, 284] width 435 height 654
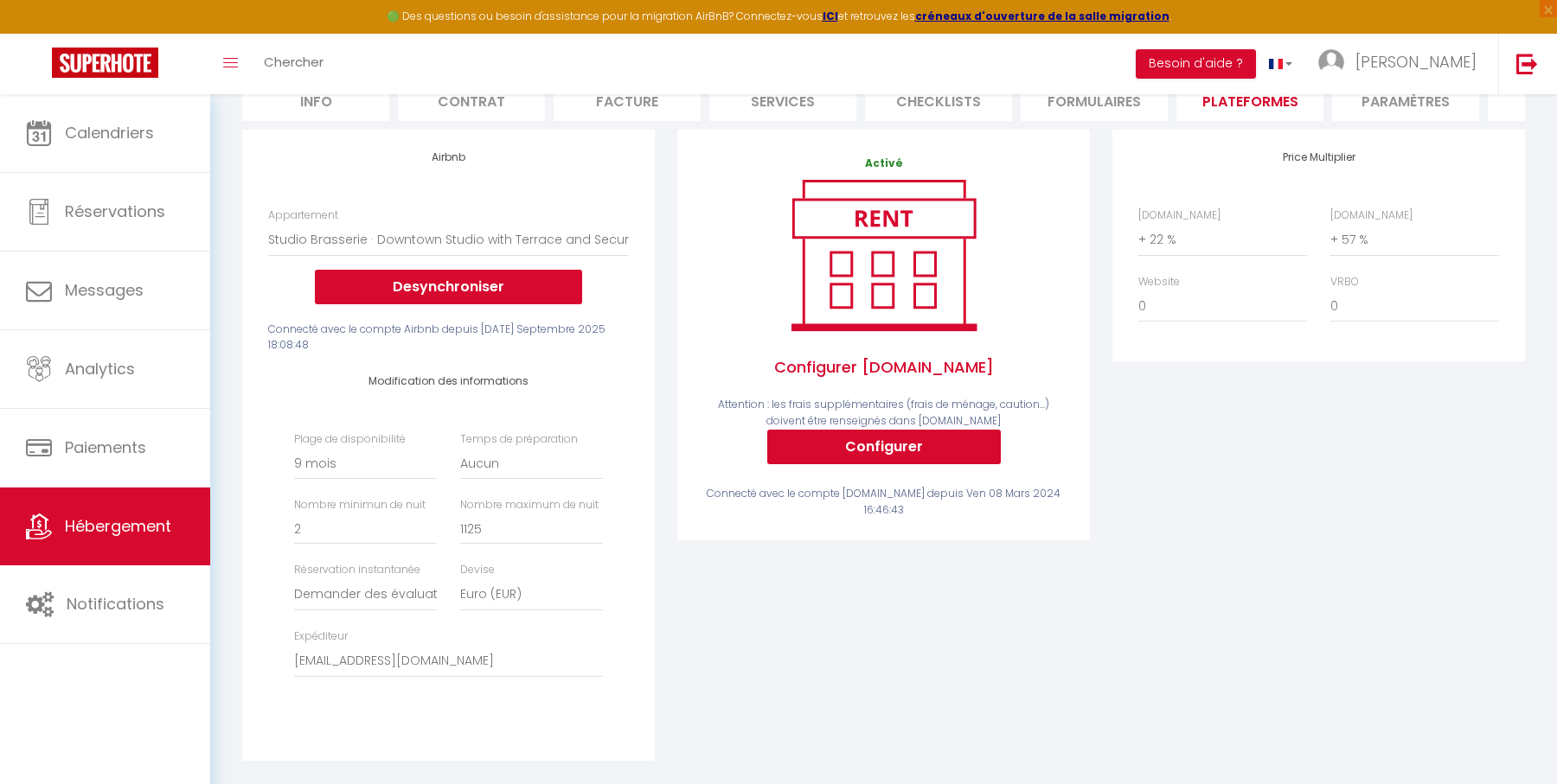
scroll to position [0, 0]
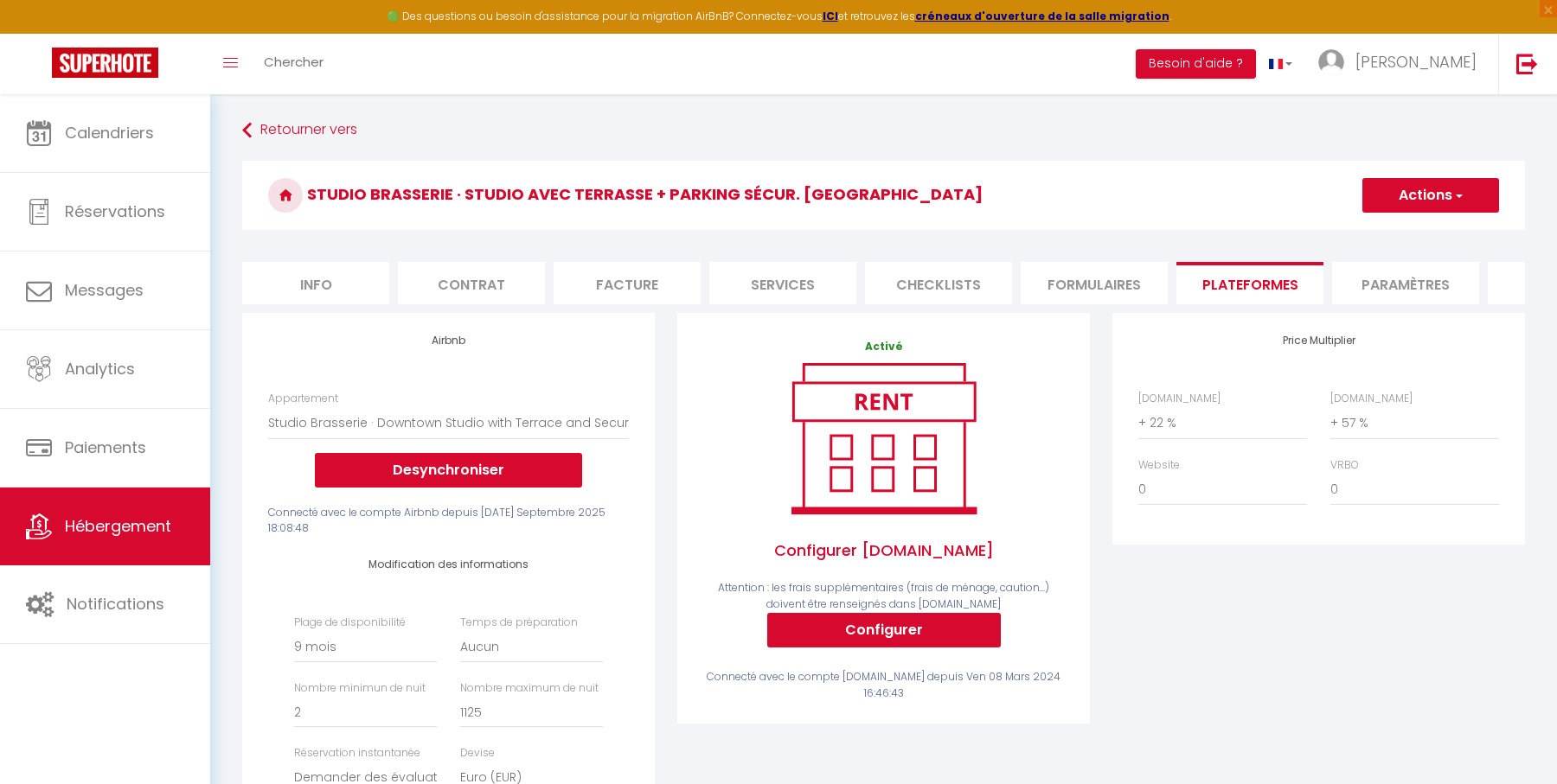
click at [1429, 199] on button "Actions" at bounding box center [1430, 195] width 137 height 34
click at [1396, 236] on link "Enregistrer" at bounding box center [1429, 233] width 137 height 22
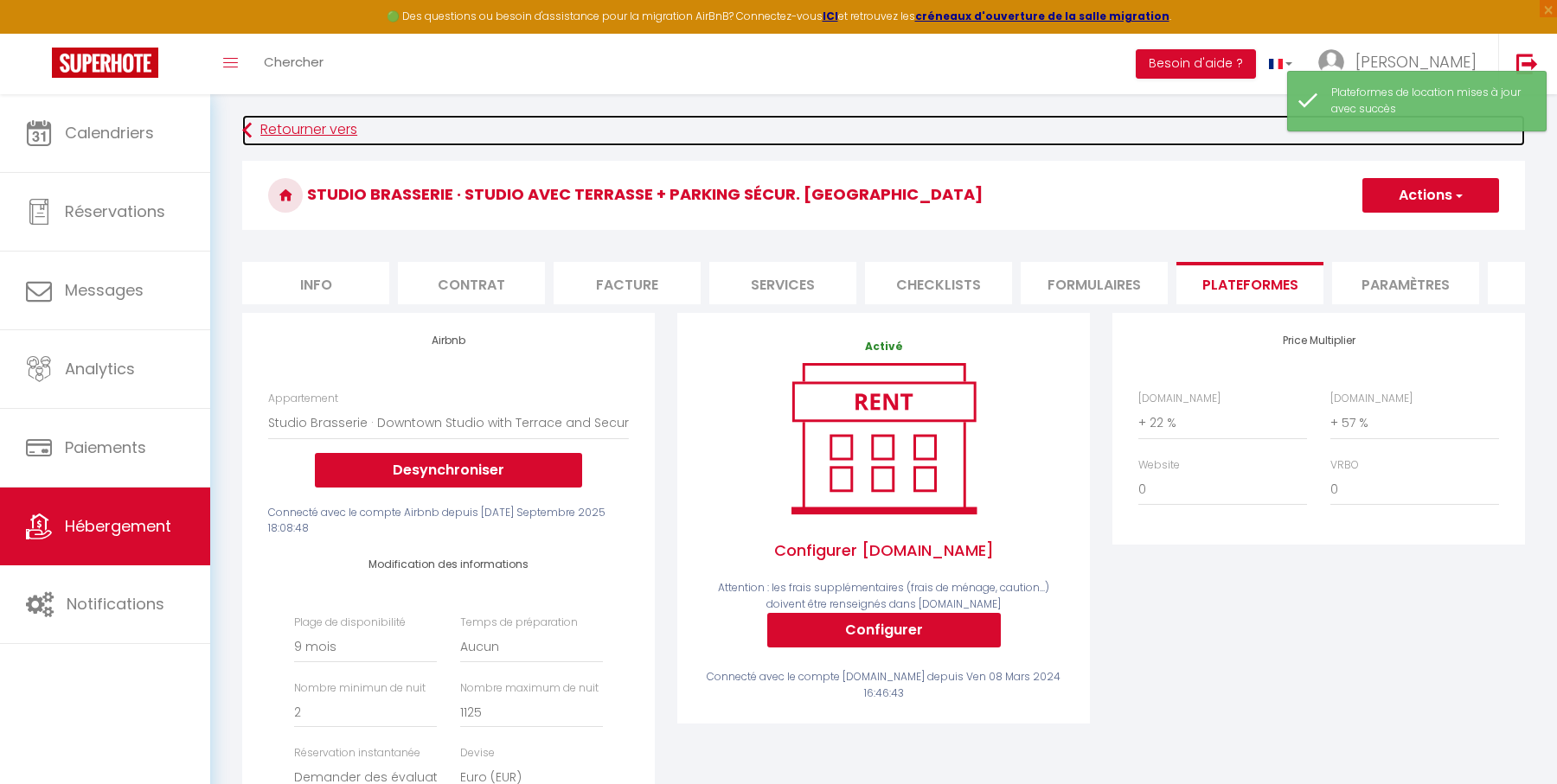
click at [316, 138] on link "Retourner vers" at bounding box center [883, 130] width 1283 height 31
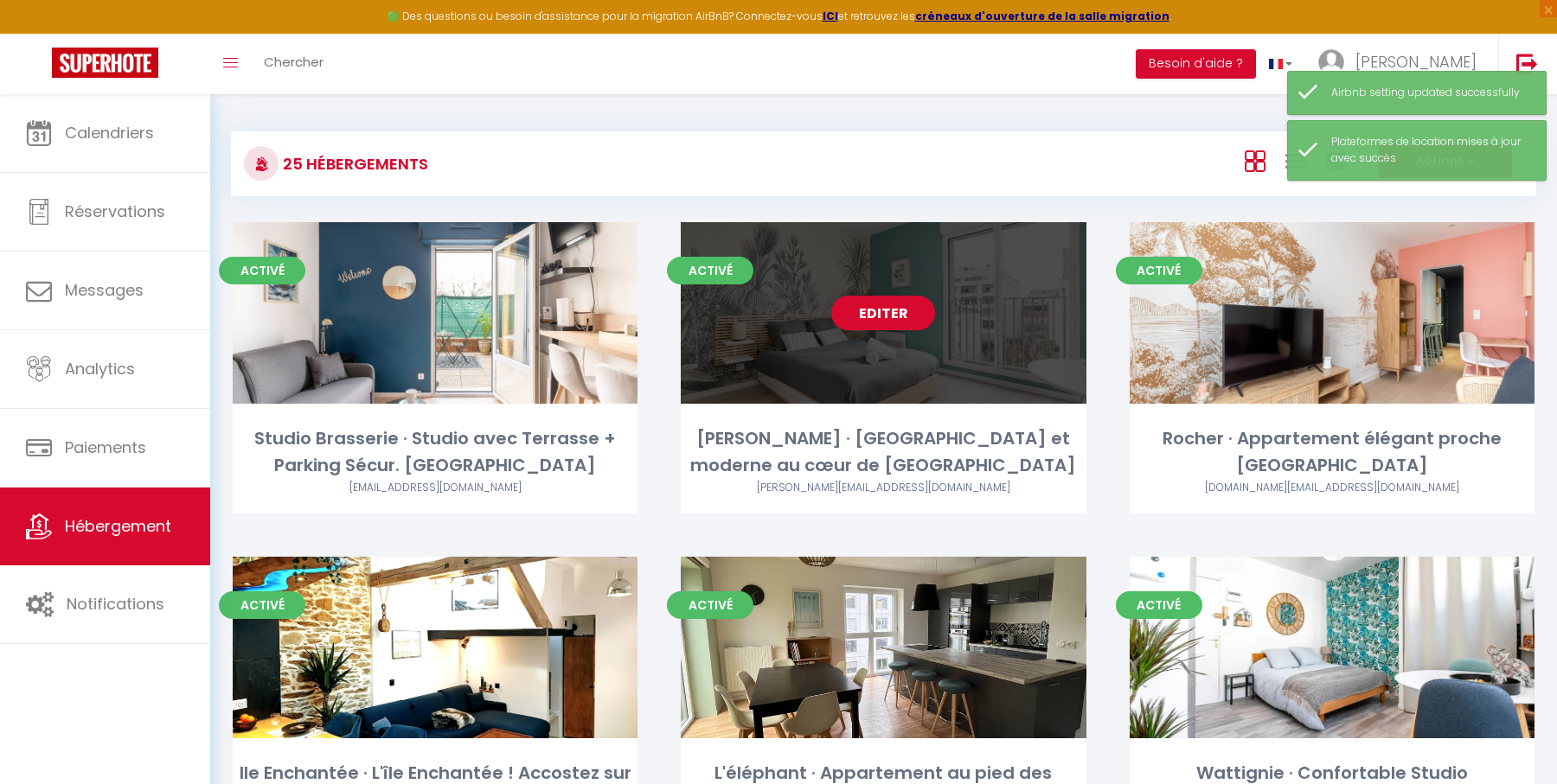
click at [895, 314] on link "Editer" at bounding box center [882, 313] width 103 height 34
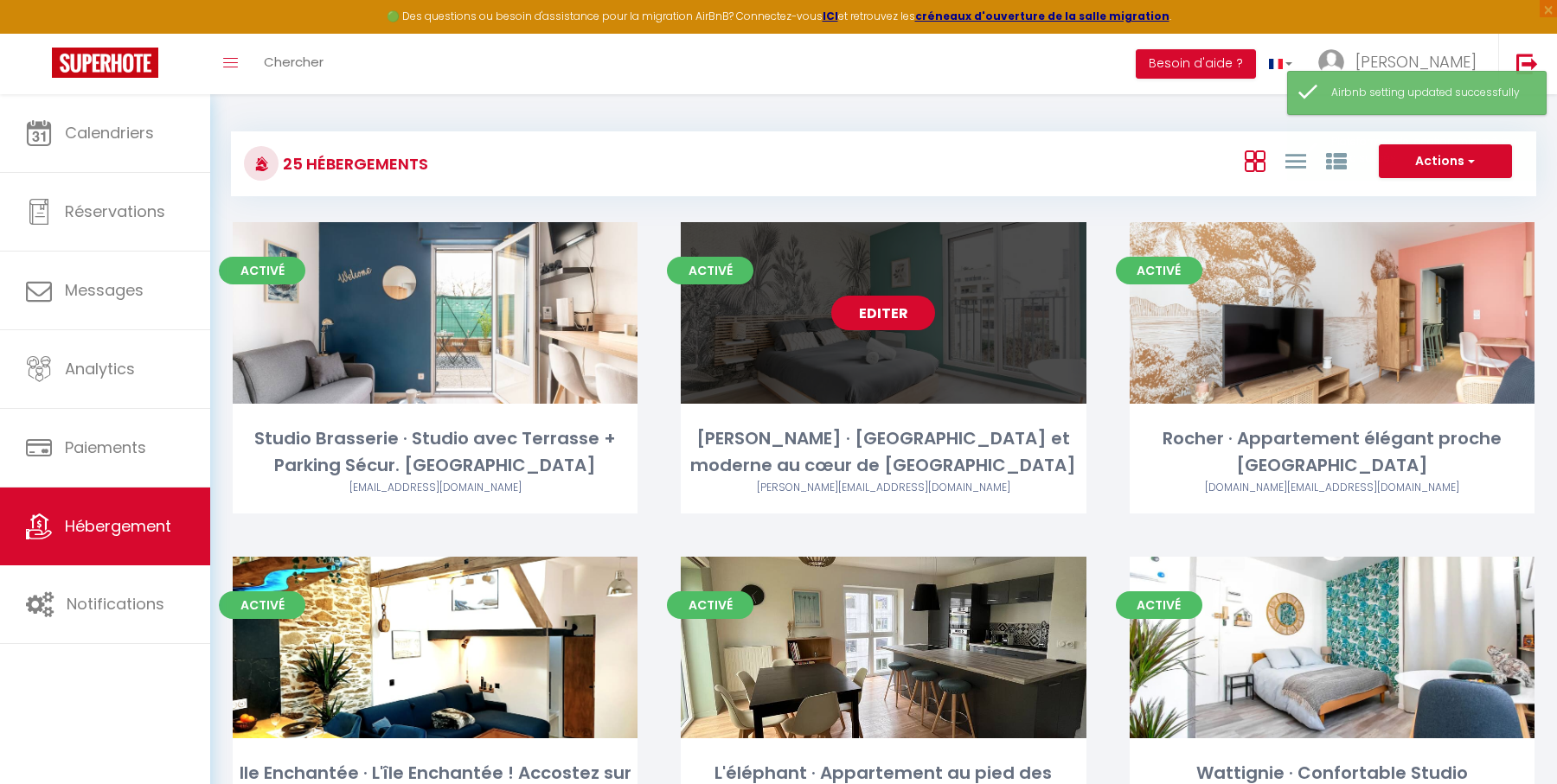
click at [884, 316] on link "Editer" at bounding box center [882, 313] width 103 height 34
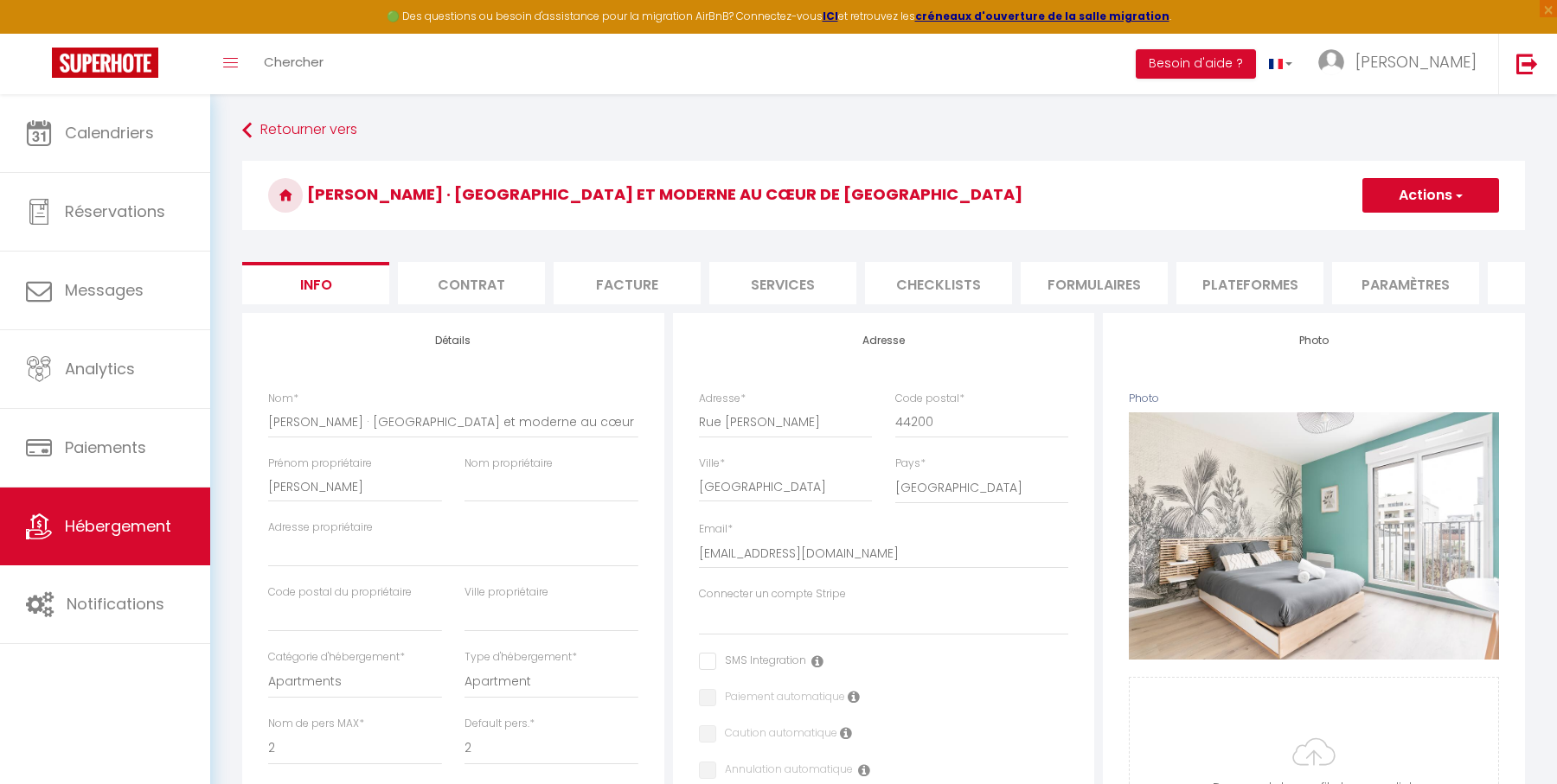
click at [1382, 281] on li "Paramètres" at bounding box center [1405, 282] width 147 height 42
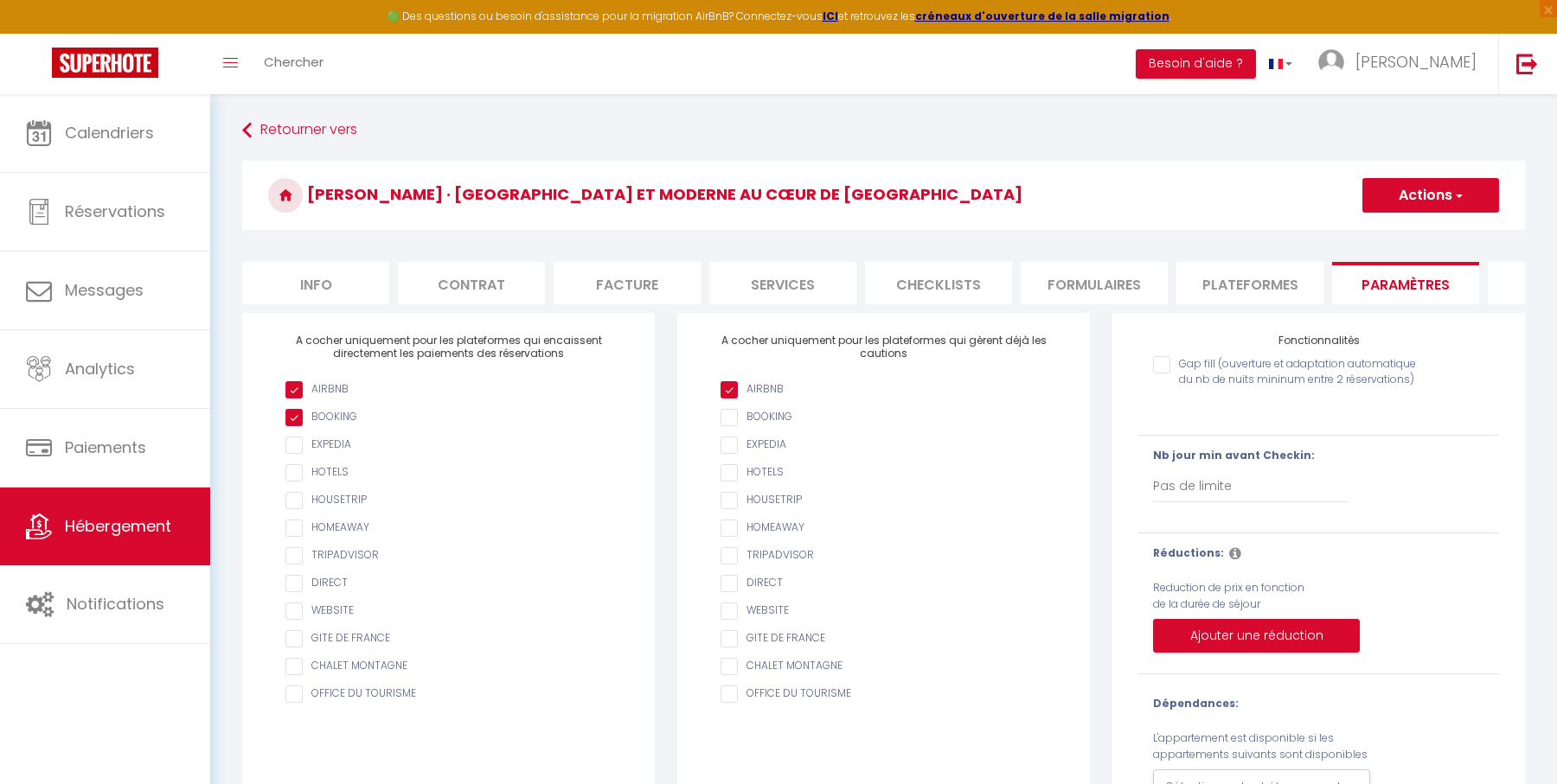
click at [1243, 288] on li "Plateformes" at bounding box center [1249, 282] width 147 height 42
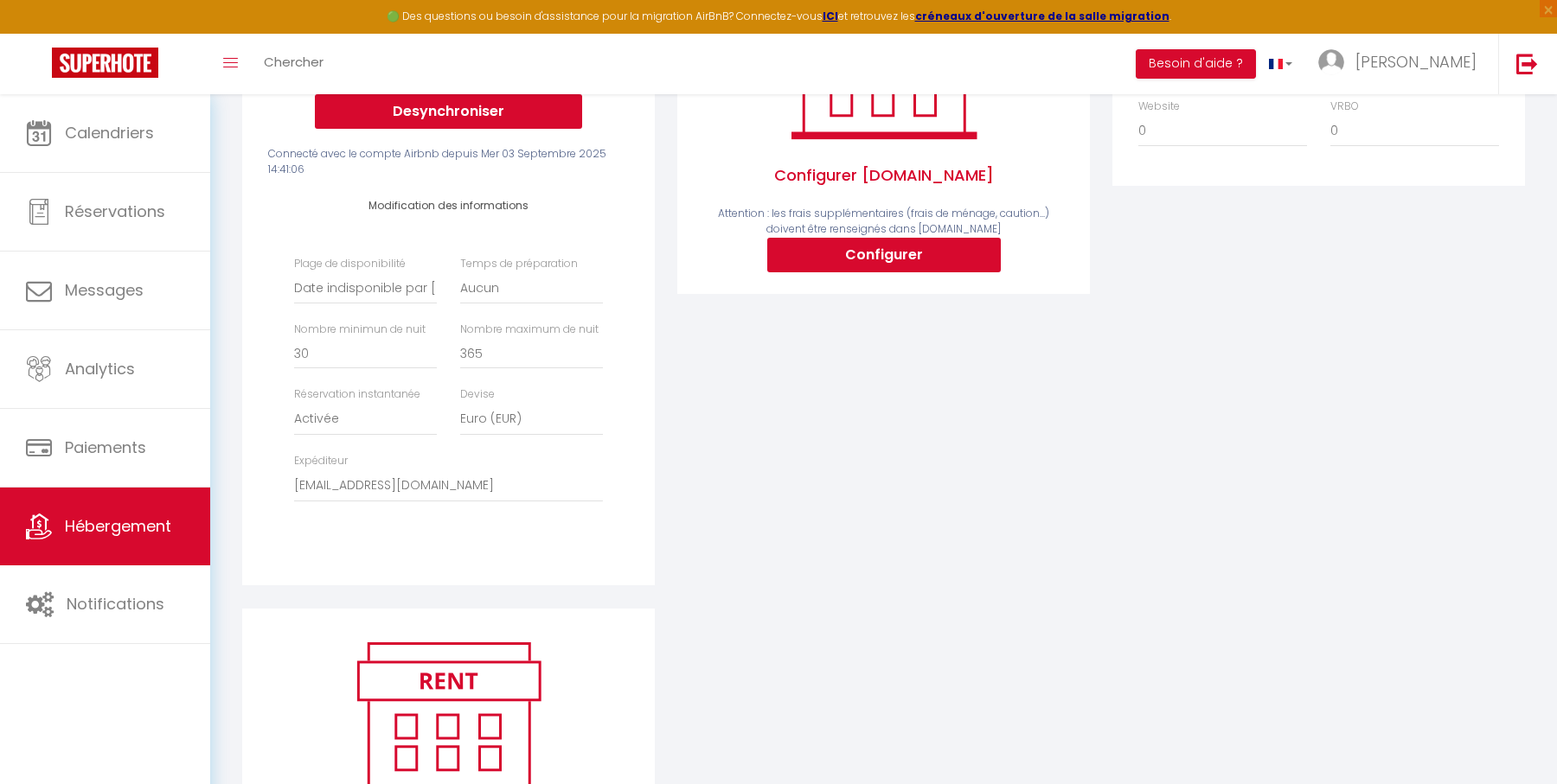
scroll to position [366, 0]
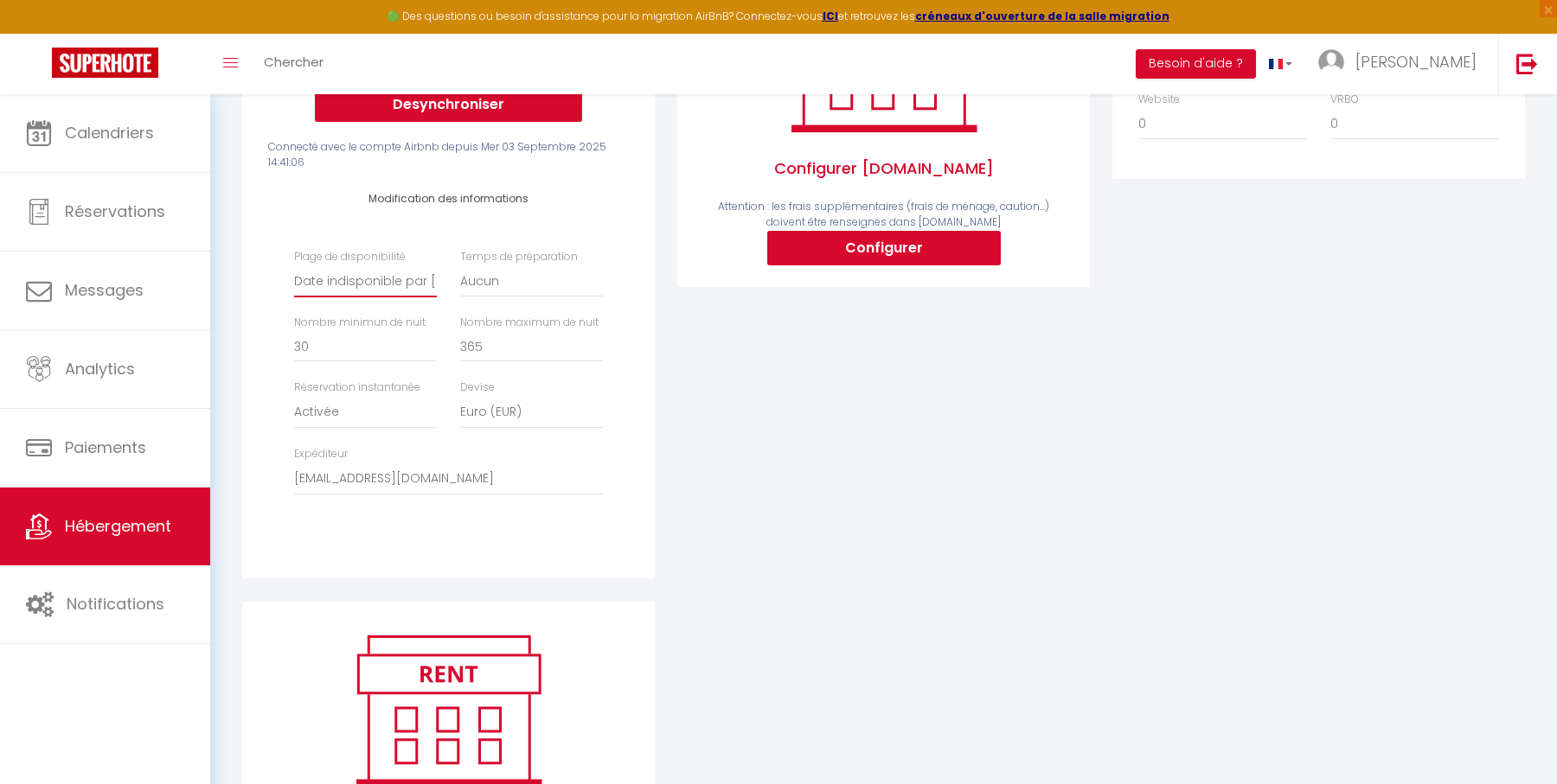
click at [407, 279] on select "Date indisponible par [PERSON_NAME] 1 mois 3 mois 6 mois 9 mois 12 mois 24 mois" at bounding box center [365, 281] width 143 height 33
click at [294, 264] on select "Date indisponible par [PERSON_NAME] 1 mois 3 mois 6 mois 9 mois 12 mois 24 mois" at bounding box center [365, 281] width 143 height 33
drag, startPoint x: 389, startPoint y: 346, endPoint x: 288, endPoint y: 346, distance: 101.0
click at [288, 346] on div "Nombre minimun de nuit 30" at bounding box center [365, 338] width 166 height 48
click at [263, 369] on div "Modification des informations Plage de disponibilité Date indisponible par defa…" at bounding box center [449, 352] width 383 height 363
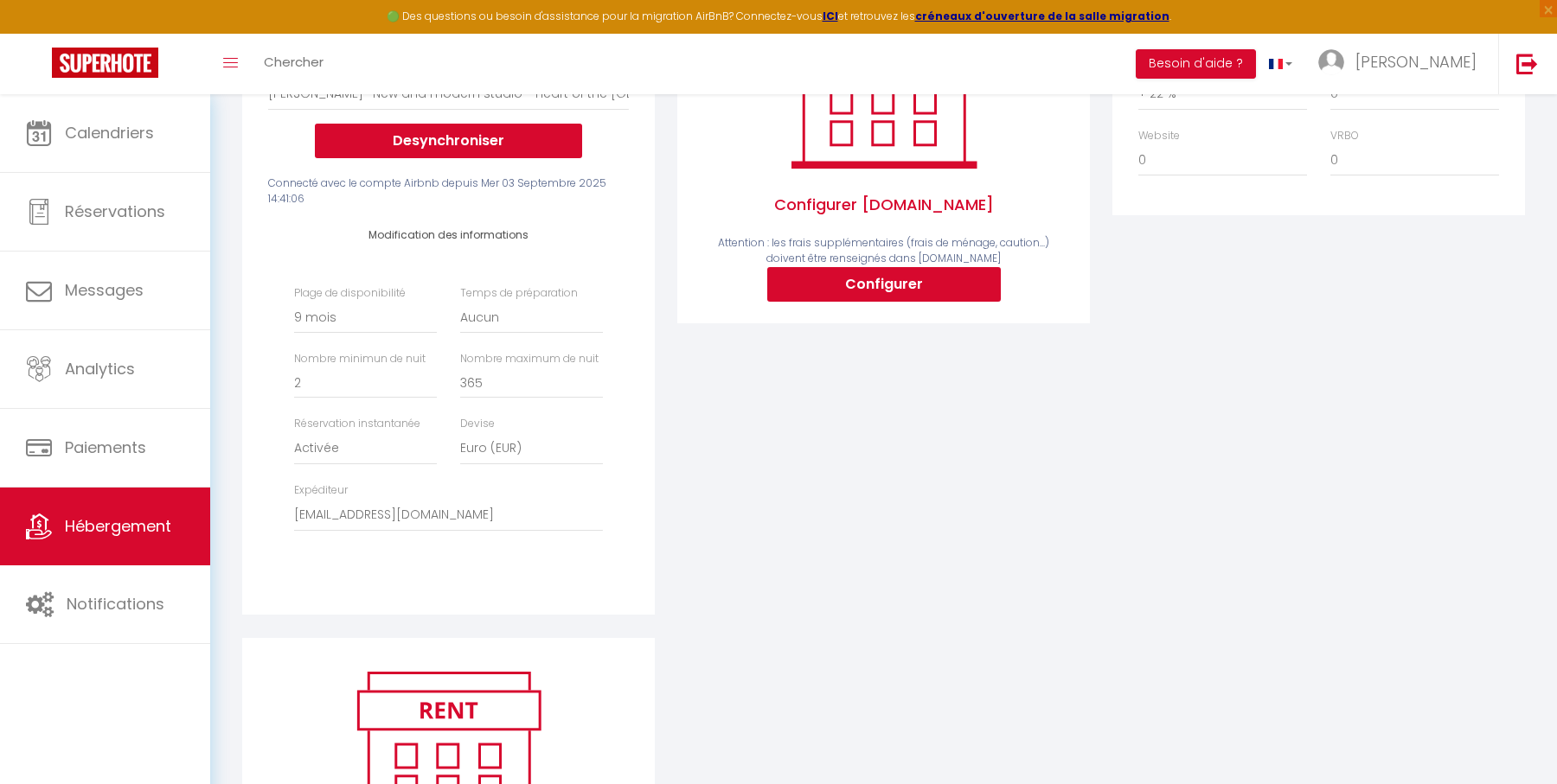
scroll to position [325, 0]
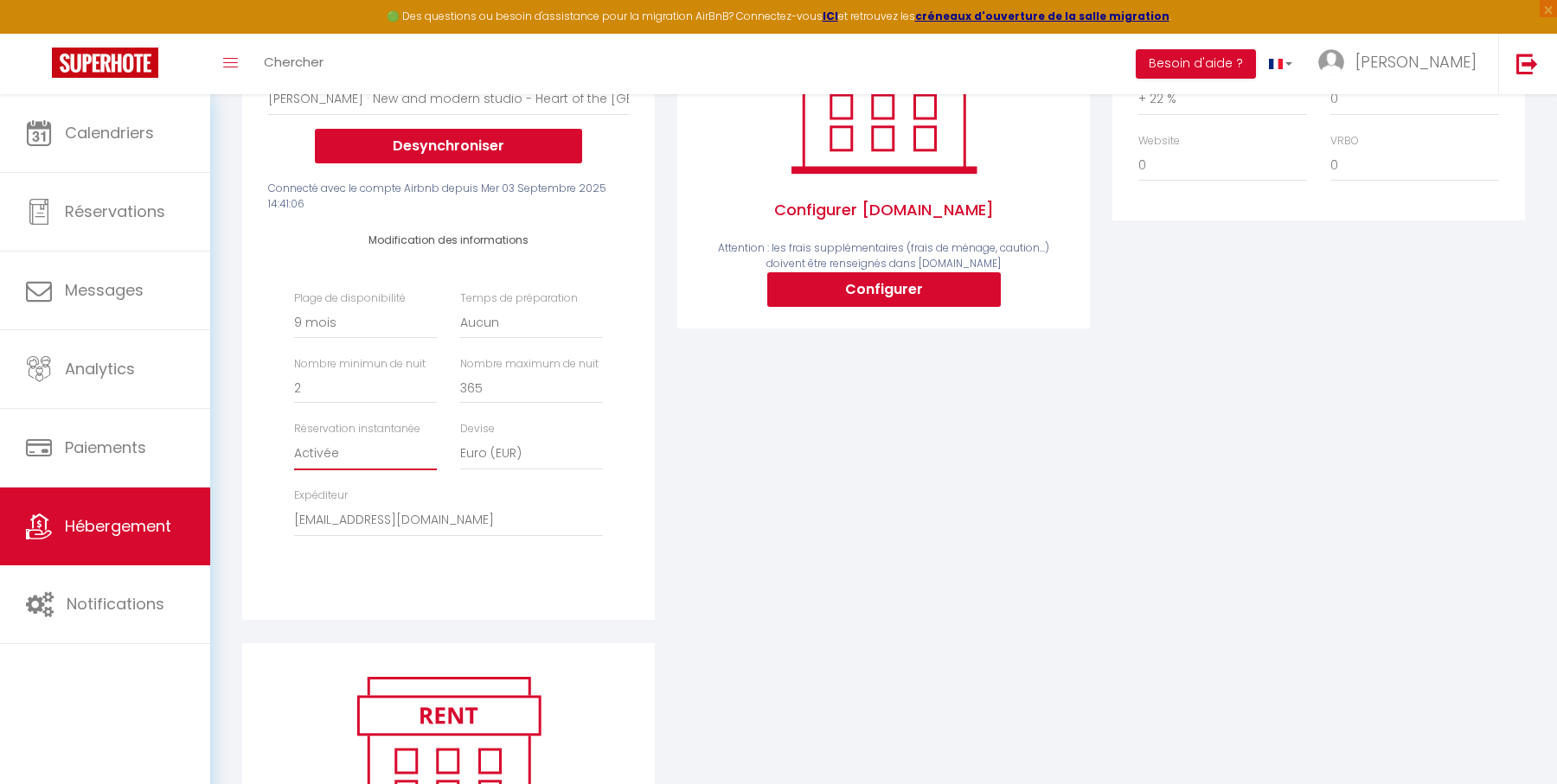
click at [346, 445] on select "Activée Demander des évaluations positives" at bounding box center [365, 454] width 143 height 33
click at [294, 438] on select "Activée Demander des évaluations positives" at bounding box center [365, 454] width 143 height 33
click at [257, 473] on div "Modification des informations Plage de disponibilité Date indisponible par defa…" at bounding box center [449, 395] width 383 height 363
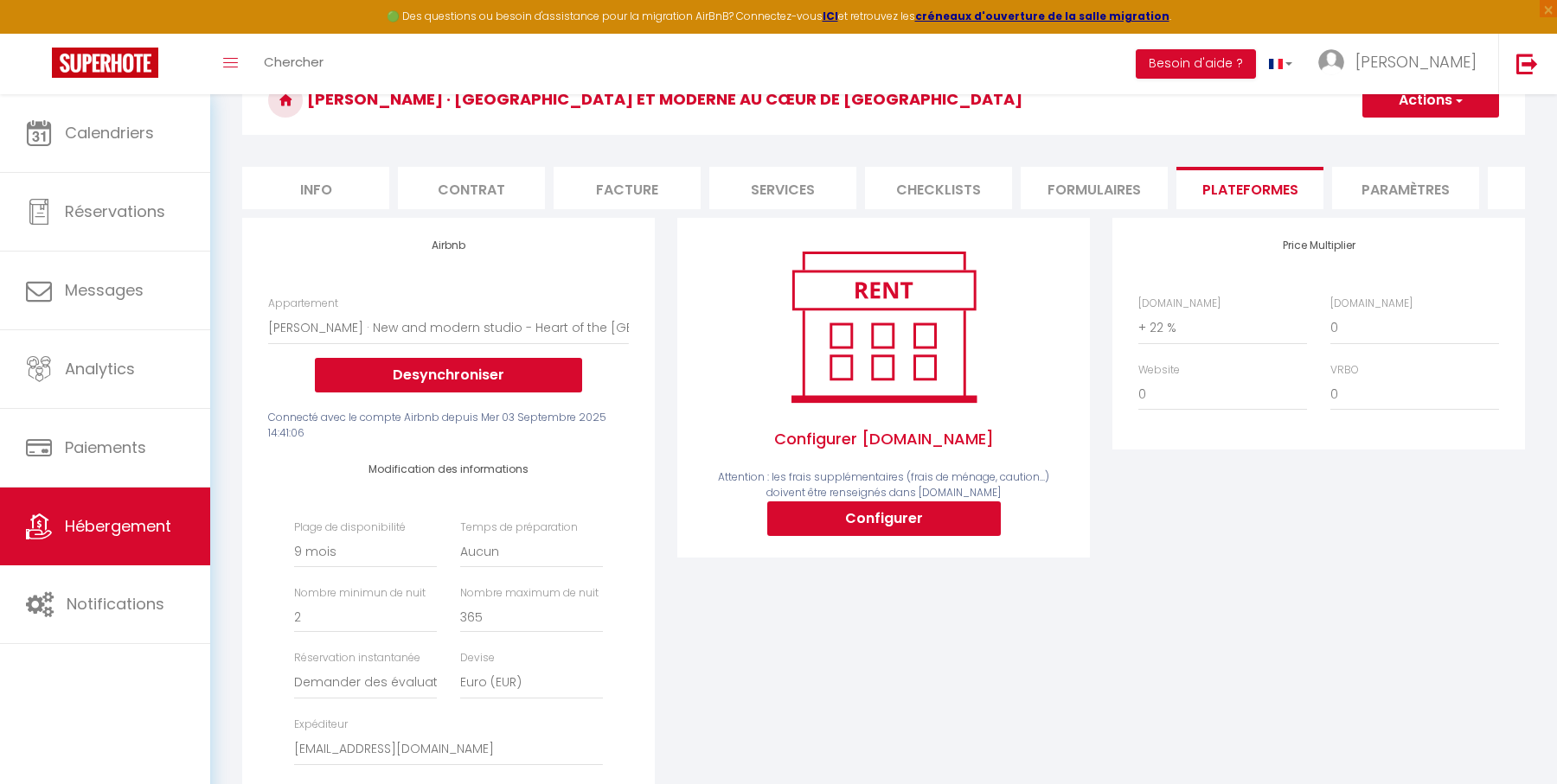
scroll to position [0, 0]
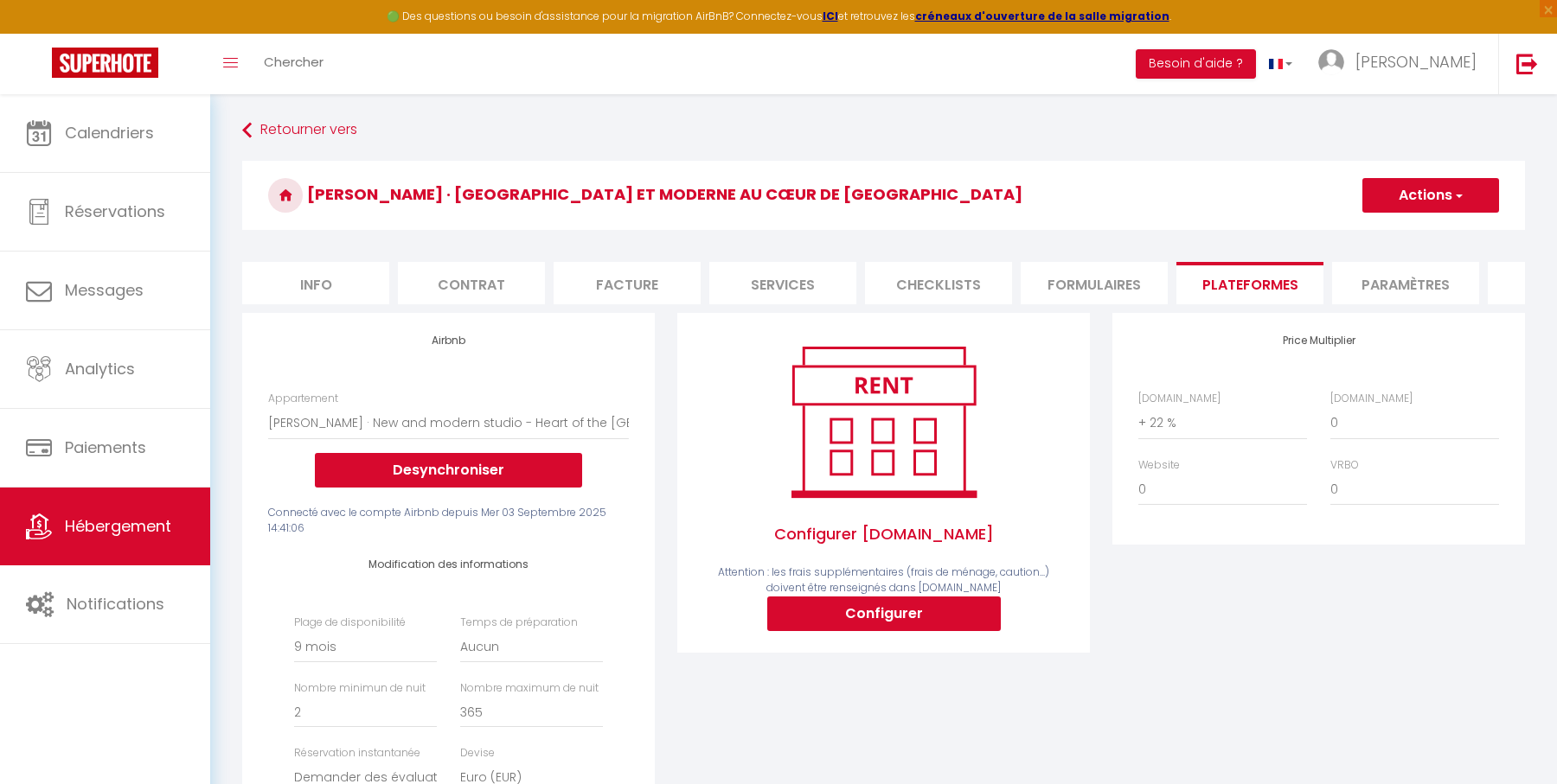
click at [1412, 192] on button "Actions" at bounding box center [1430, 195] width 137 height 34
click at [1406, 236] on link "Enregistrer" at bounding box center [1429, 233] width 137 height 22
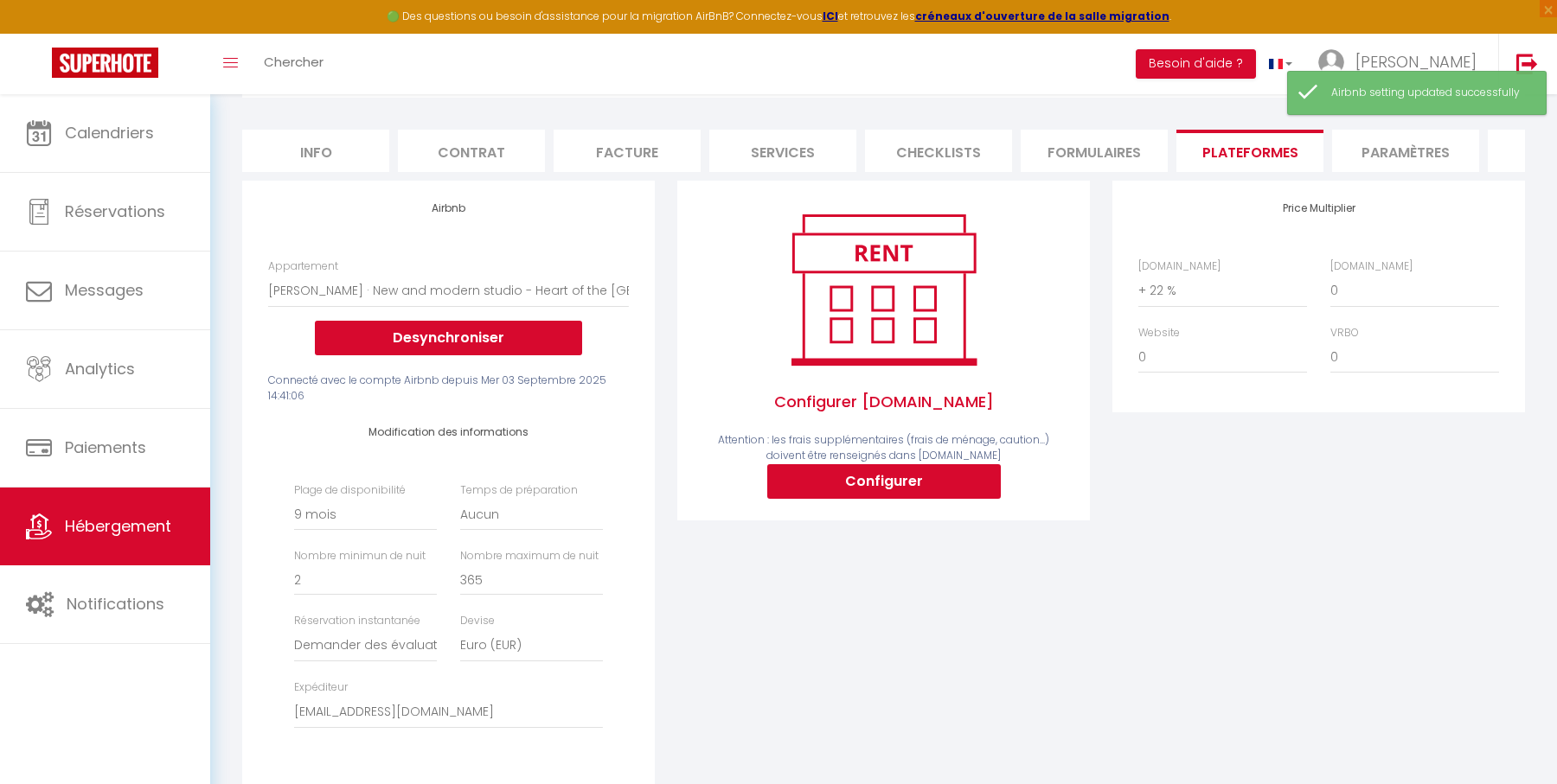
scroll to position [147, 0]
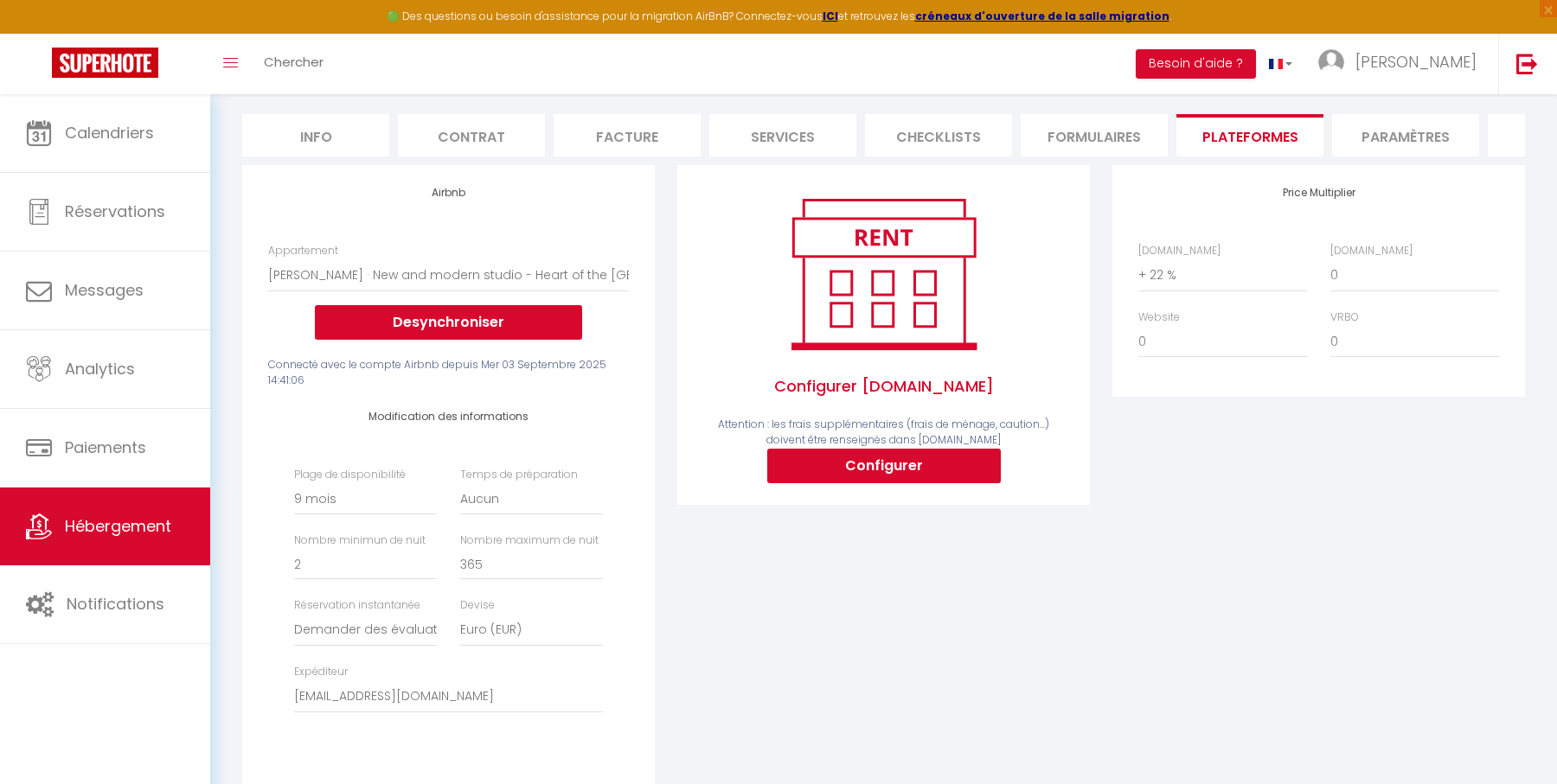
click at [352, 131] on li "Info" at bounding box center [315, 135] width 147 height 42
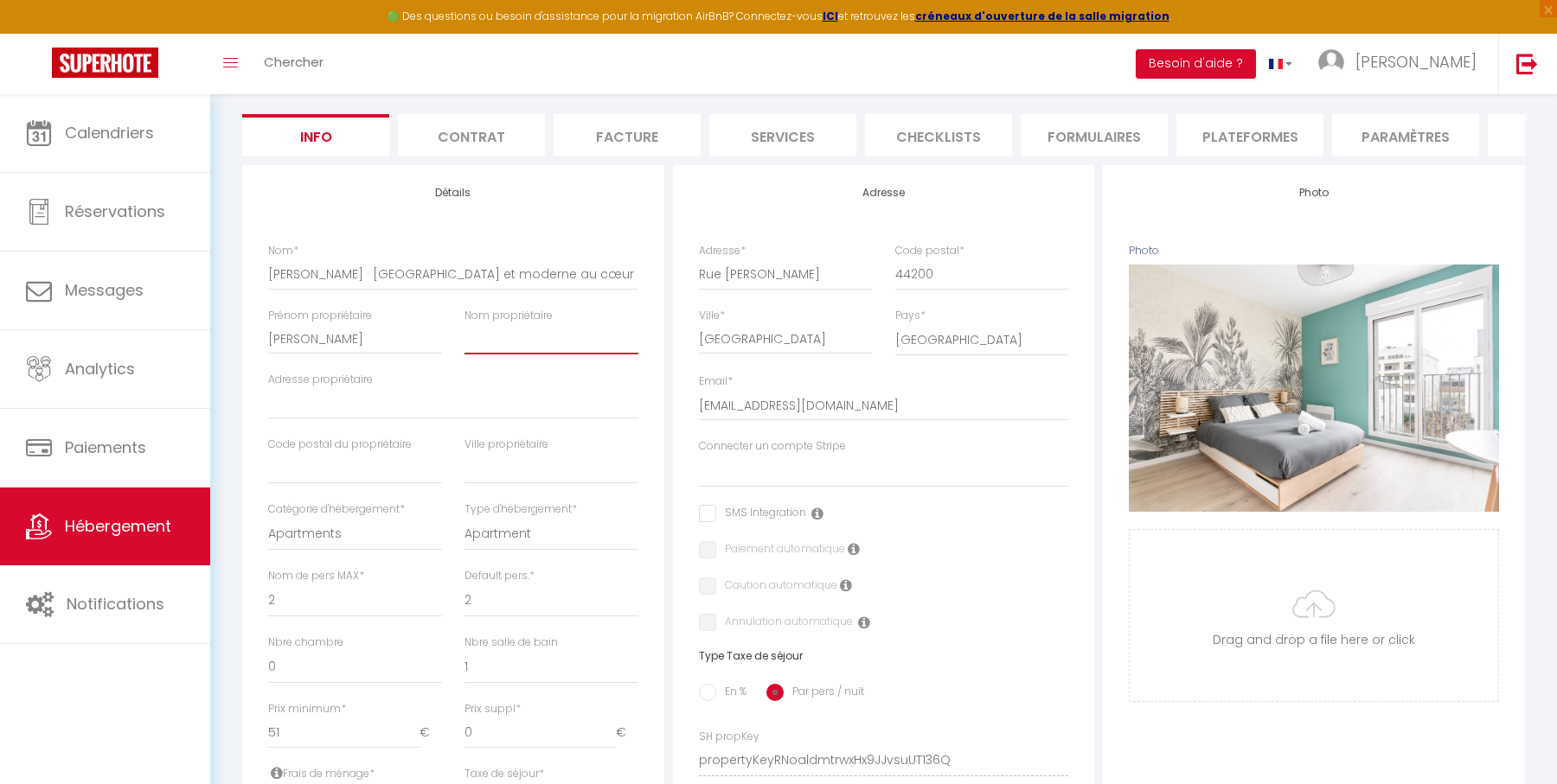
click at [555, 346] on input "Nom propriétaire" at bounding box center [550, 339] width 174 height 31
click at [237, 422] on div "Détails Nom * [PERSON_NAME] · Studio neuf et moderne au cœur de l'Île de Nantes…" at bounding box center [452, 748] width 431 height 1166
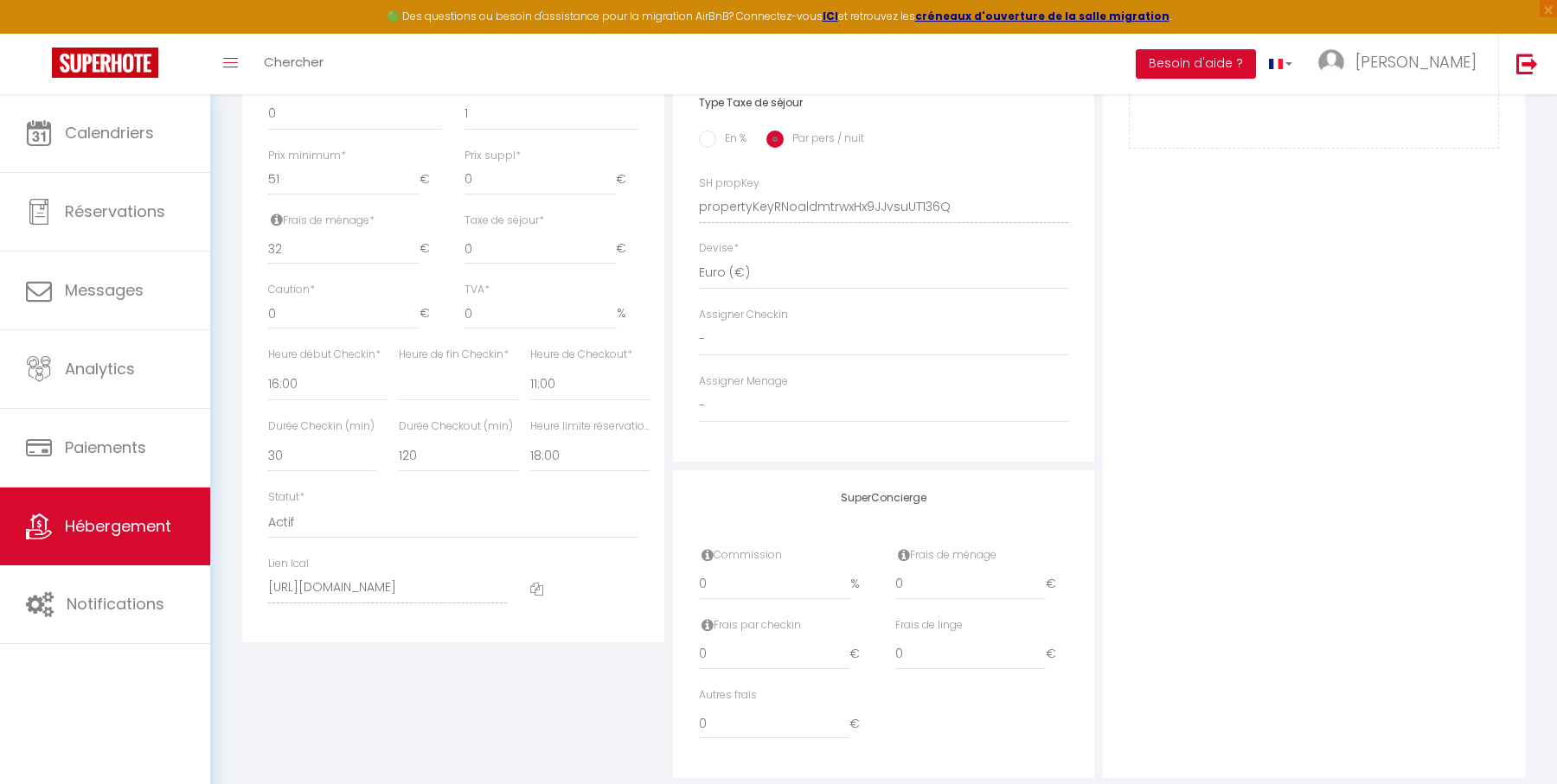
scroll to position [737, 0]
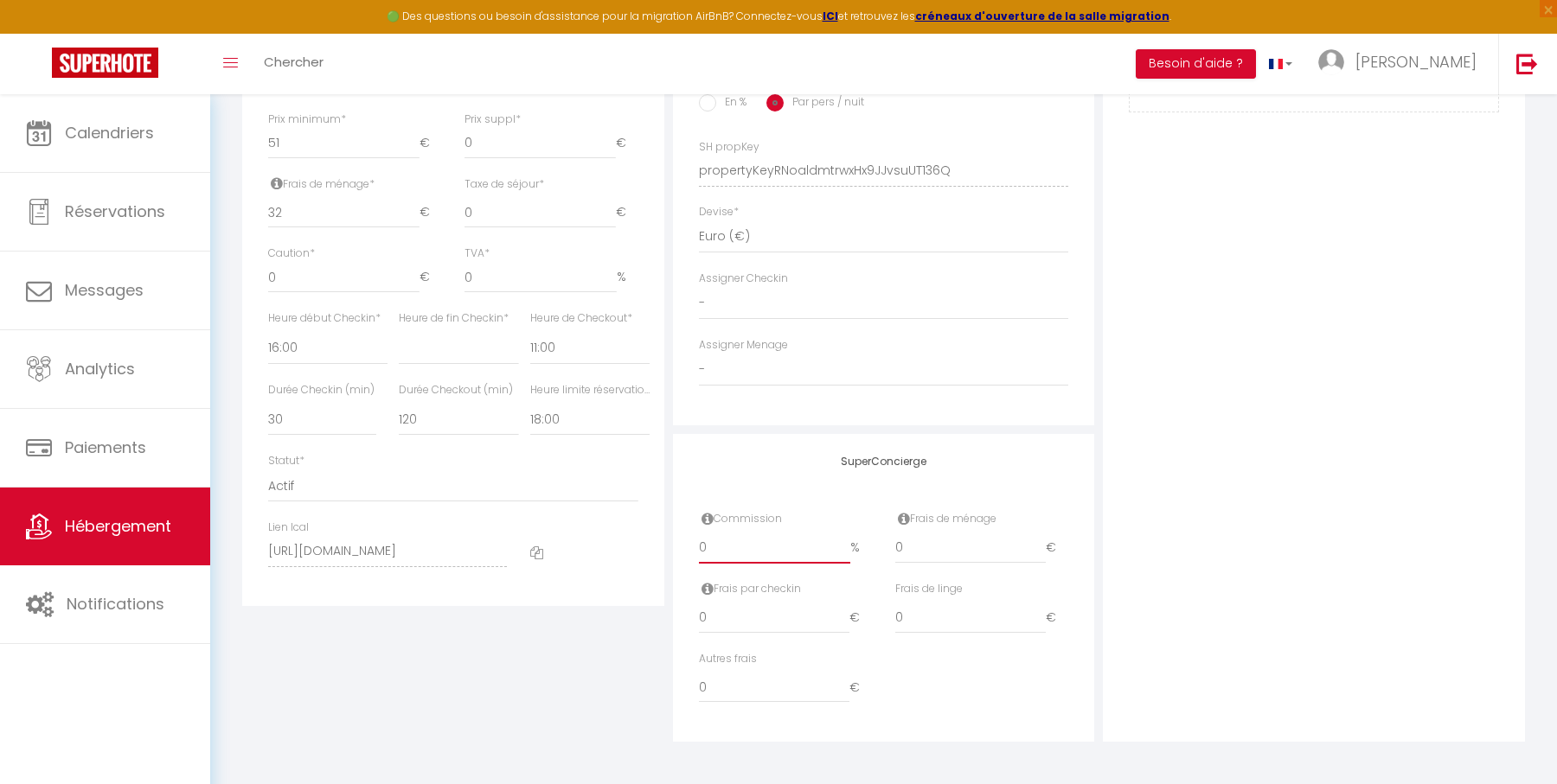
click at [747, 548] on input "0" at bounding box center [774, 548] width 152 height 31
click at [668, 592] on div "Adresse Adresse * [GEOGRAPHIC_DATA][PERSON_NAME] Code postal * [GEOGRAPHIC_DATA…" at bounding box center [883, 158] width 431 height 1166
click at [920, 544] on input "0" at bounding box center [971, 548] width 151 height 31
click at [1098, 572] on div "Photo Photo Supprimer Drag and drop a file here or click Ooops, something wrong…" at bounding box center [1313, 158] width 431 height 1166
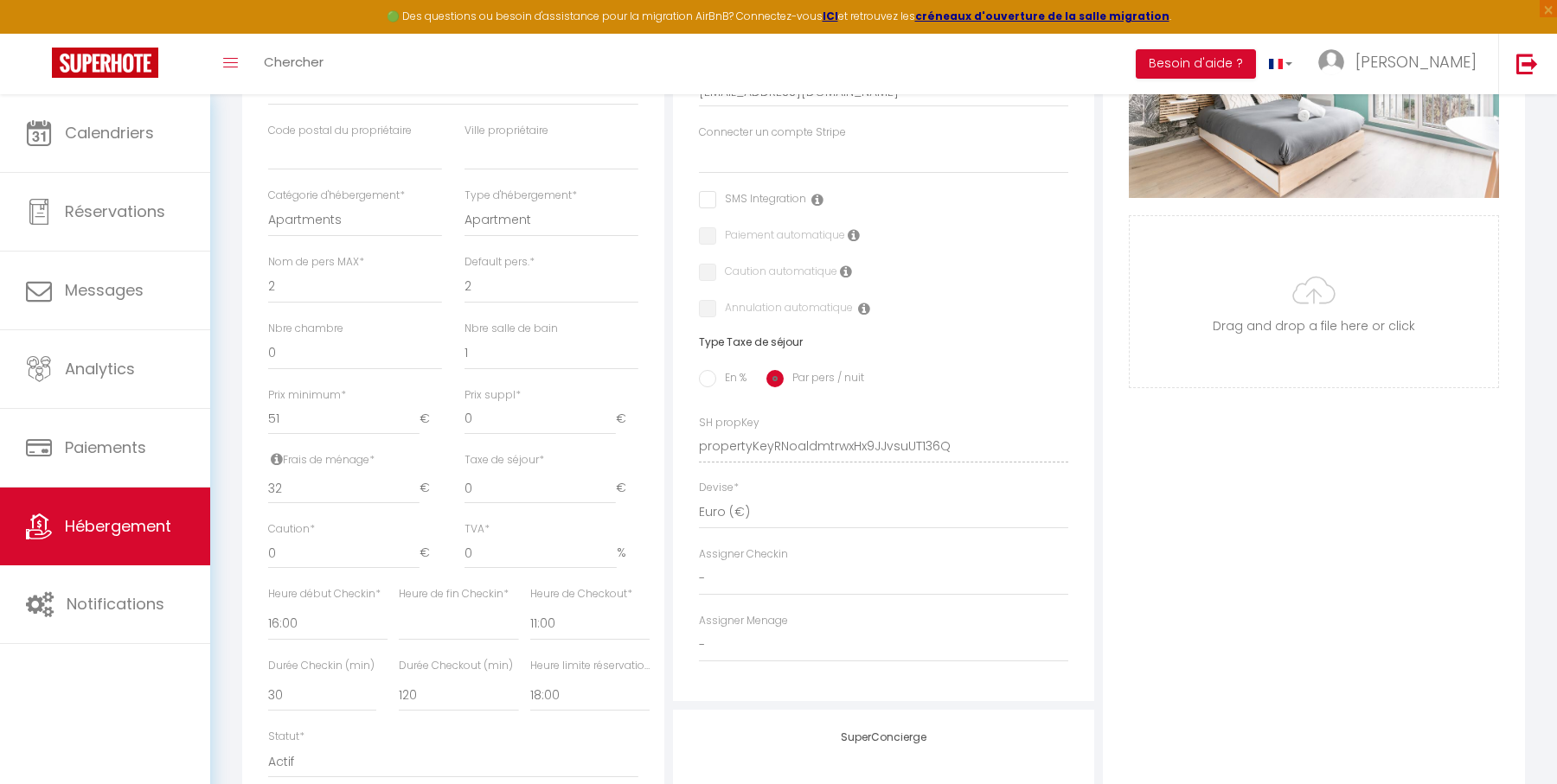
scroll to position [0, 0]
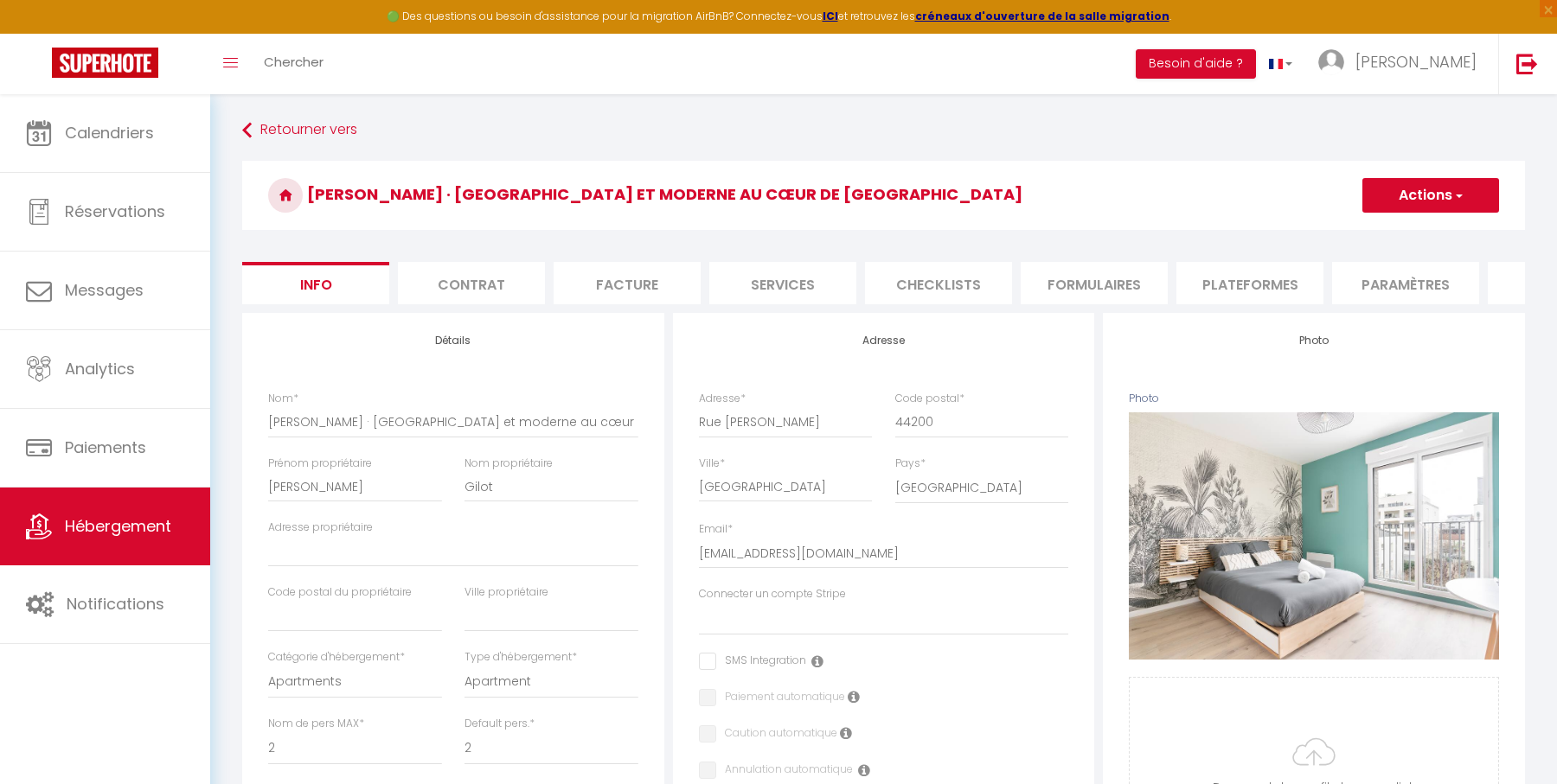
click at [1427, 183] on button "Actions" at bounding box center [1430, 195] width 137 height 34
click at [1375, 231] on input "Enregistrer" at bounding box center [1362, 233] width 64 height 17
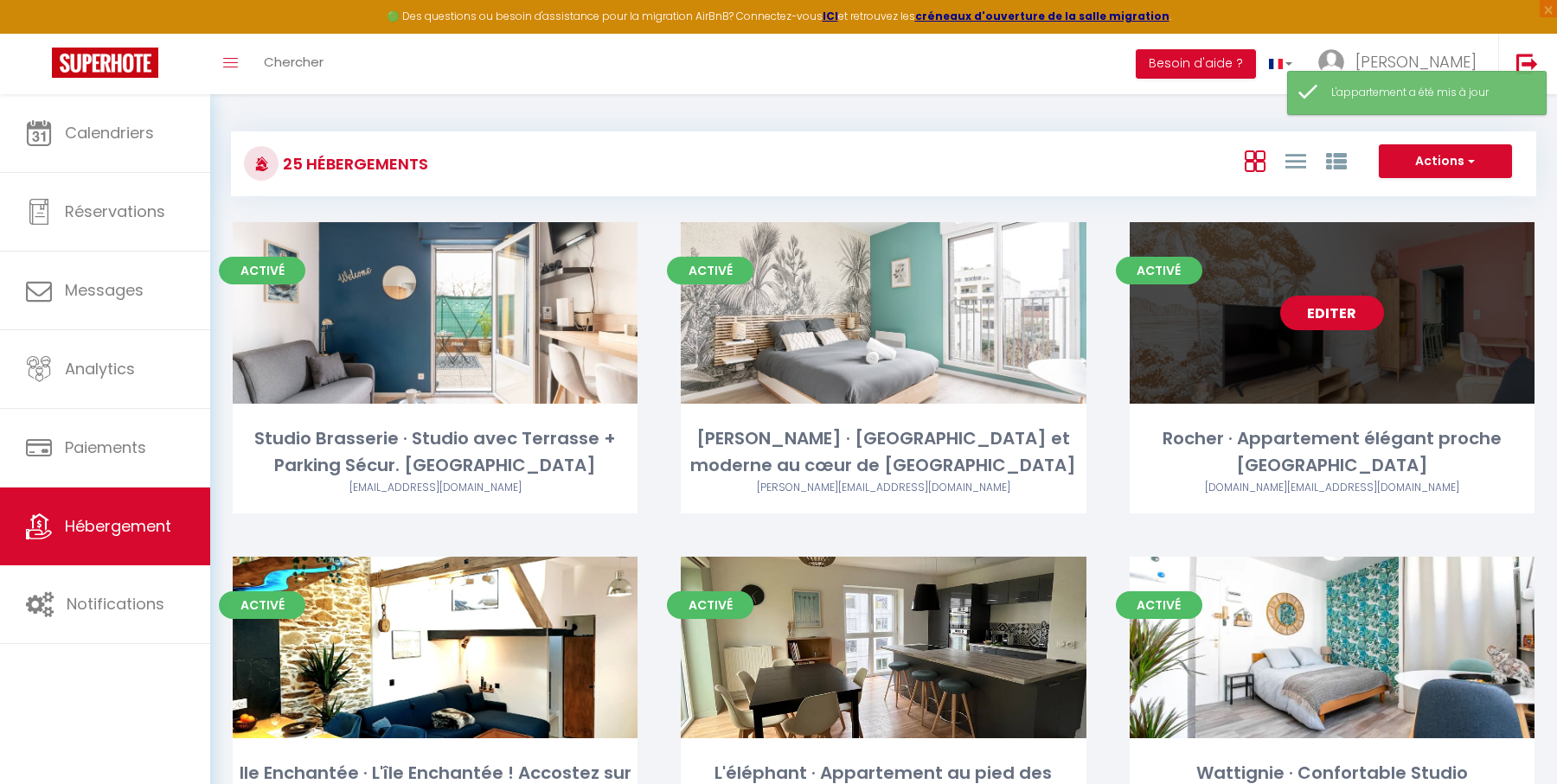
click at [1330, 312] on link "Editer" at bounding box center [1331, 313] width 103 height 34
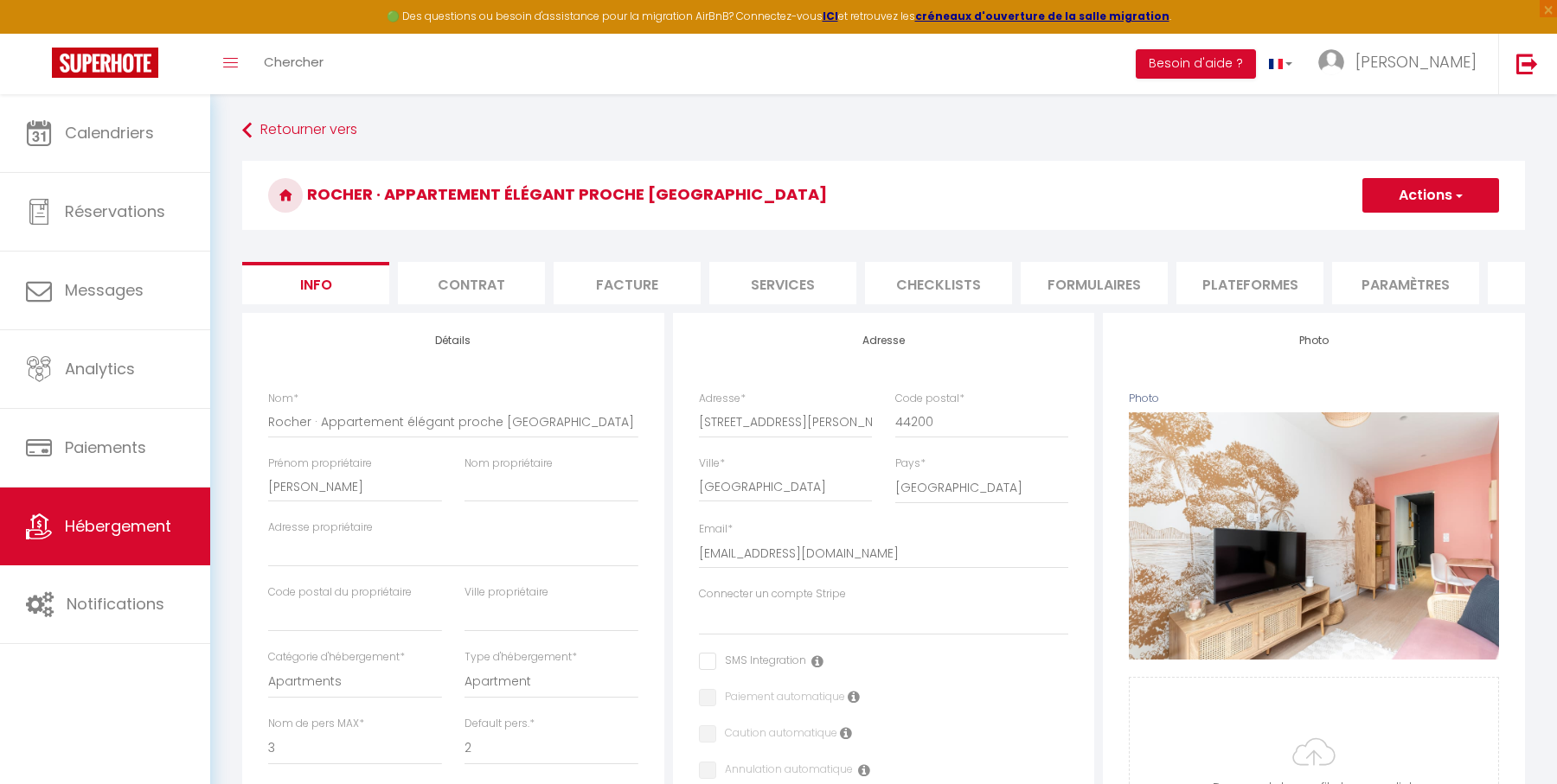
click at [1243, 284] on li "Plateformes" at bounding box center [1249, 282] width 147 height 42
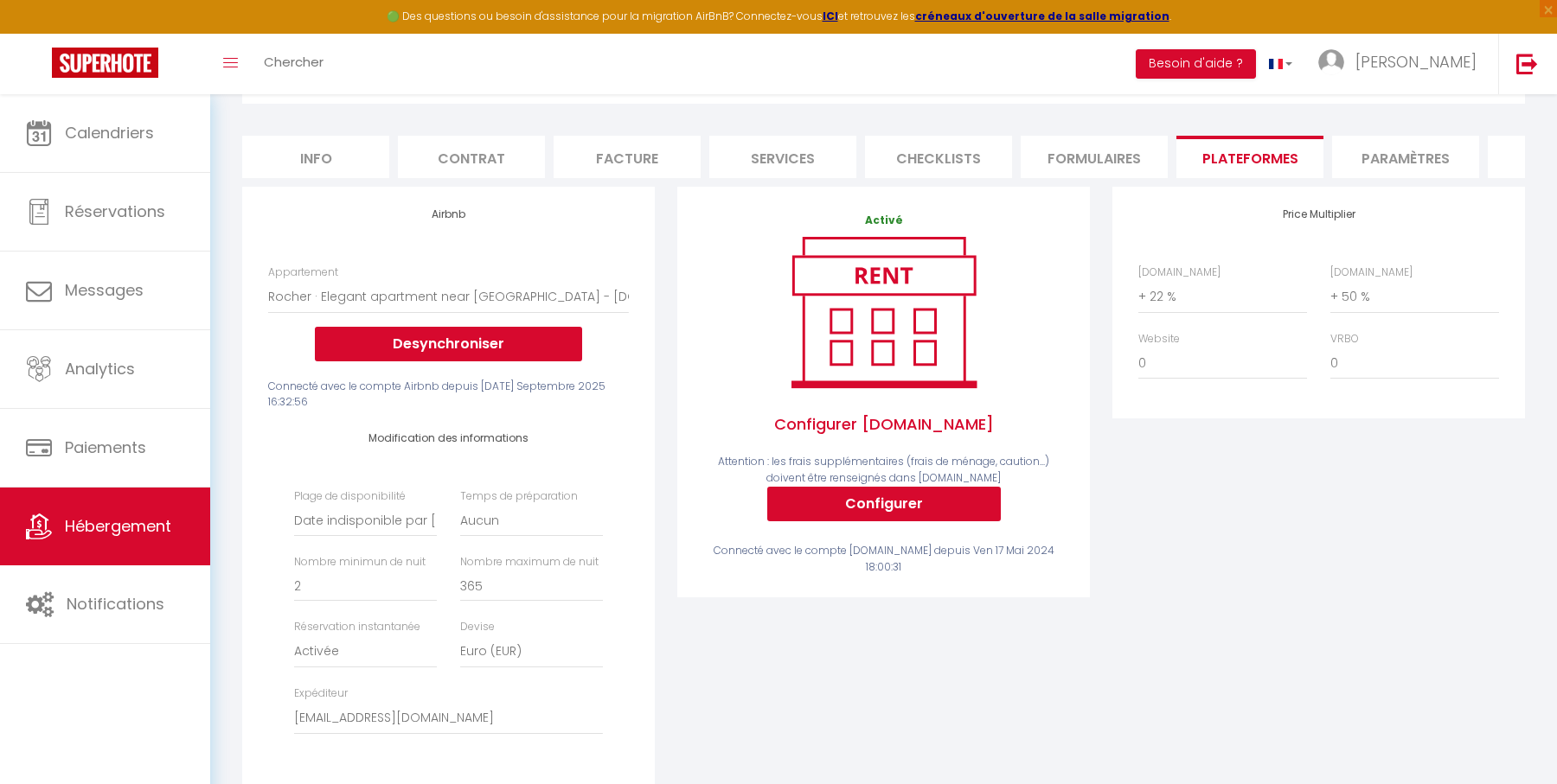
scroll to position [239, 0]
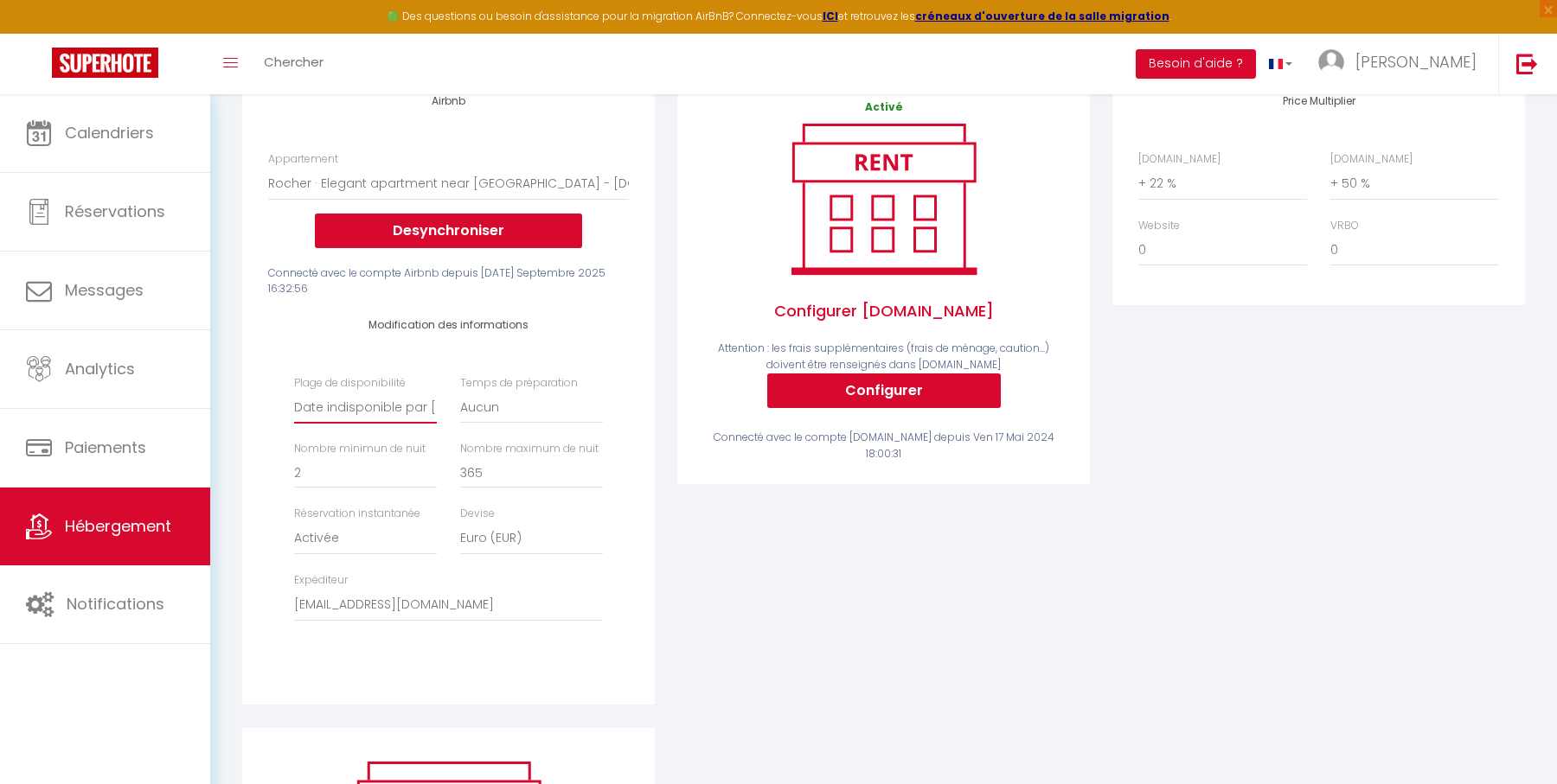
click at [398, 409] on select "Date indisponible par [PERSON_NAME] 1 mois 3 mois 6 mois 9 mois 12 mois 24 mois" at bounding box center [365, 407] width 143 height 33
click at [294, 391] on select "Date indisponible par [PERSON_NAME] 1 mois 3 mois 6 mois 9 mois 12 mois 24 mois" at bounding box center [365, 407] width 143 height 33
click at [662, 472] on div "Airbnb Appartement T2 Duplex · Charmant Duplex sur [GEOGRAPHIC_DATA] avec Parki…" at bounding box center [449, 400] width 435 height 654
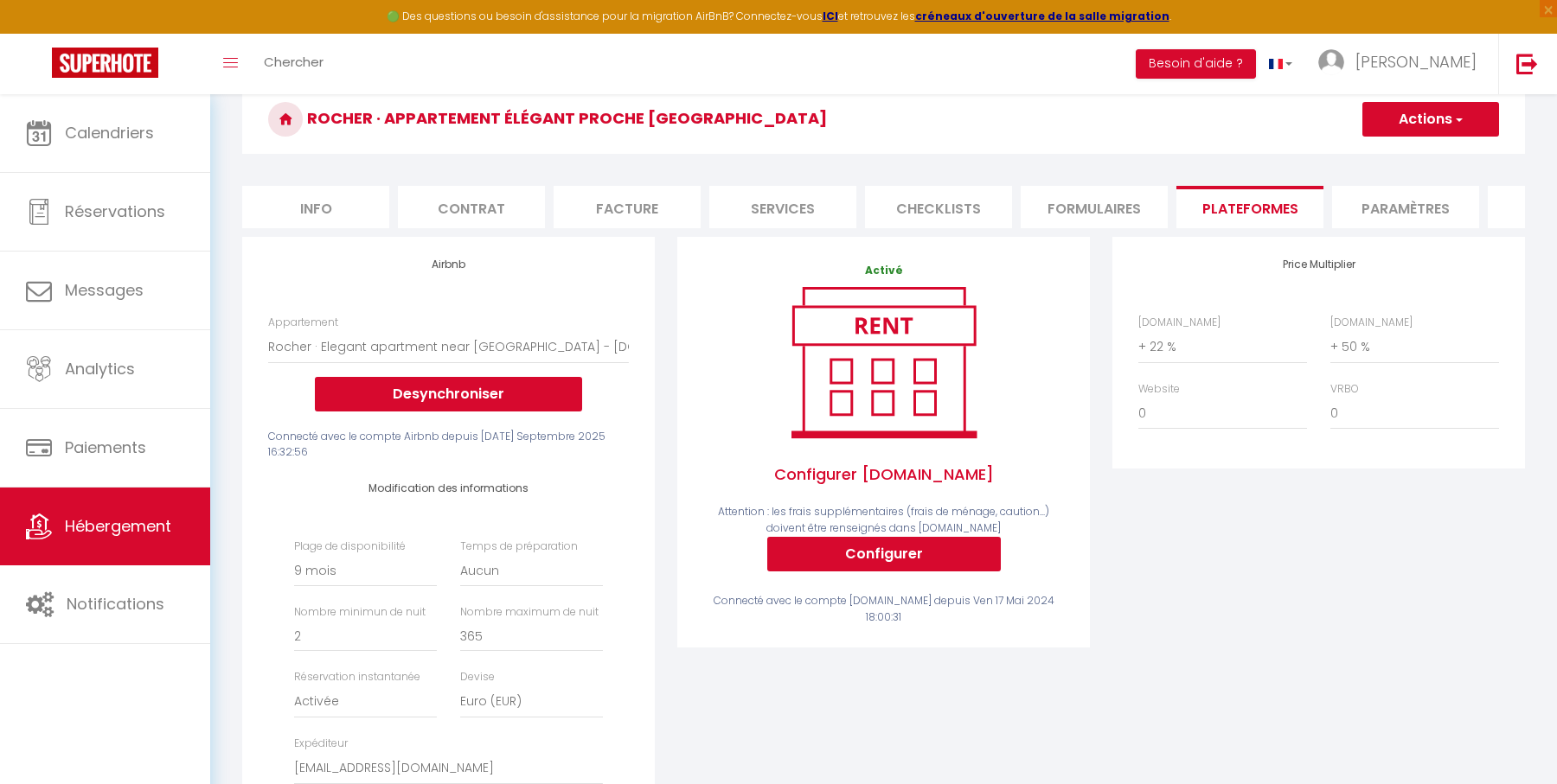
scroll to position [0, 0]
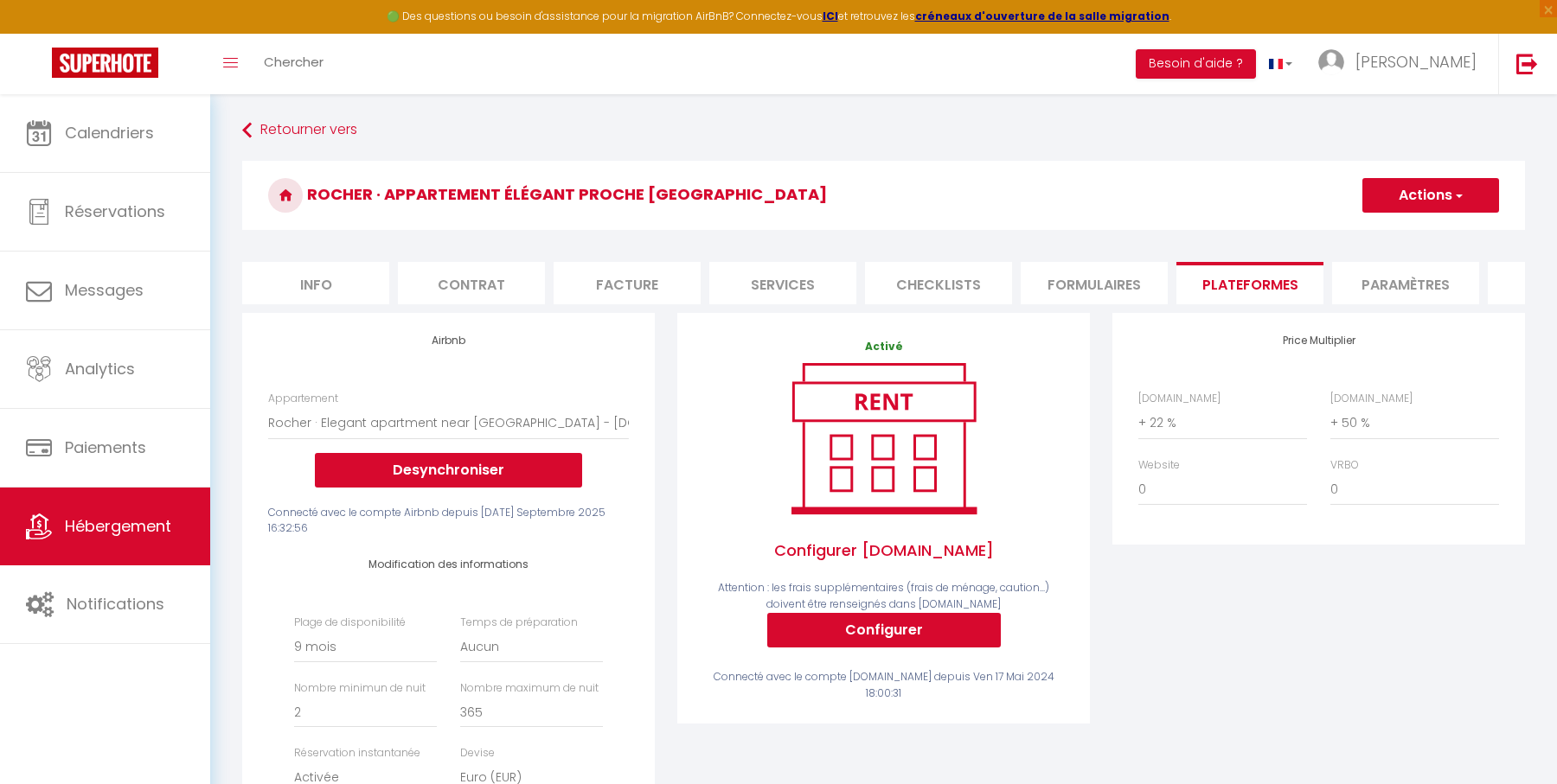
click at [1411, 200] on button "Actions" at bounding box center [1430, 195] width 137 height 34
click at [1400, 228] on link "Enregistrer" at bounding box center [1429, 233] width 137 height 22
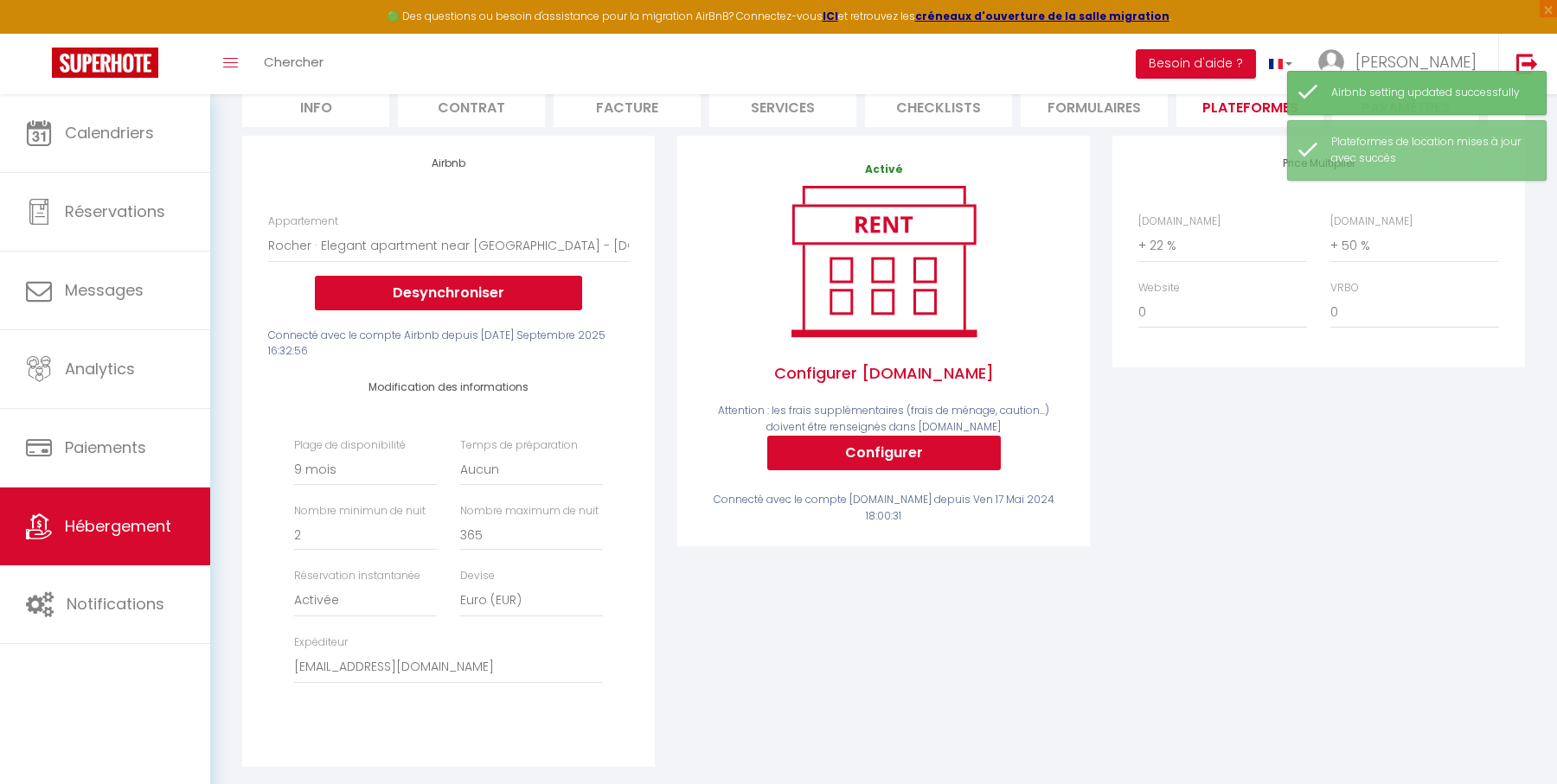
scroll to position [182, 0]
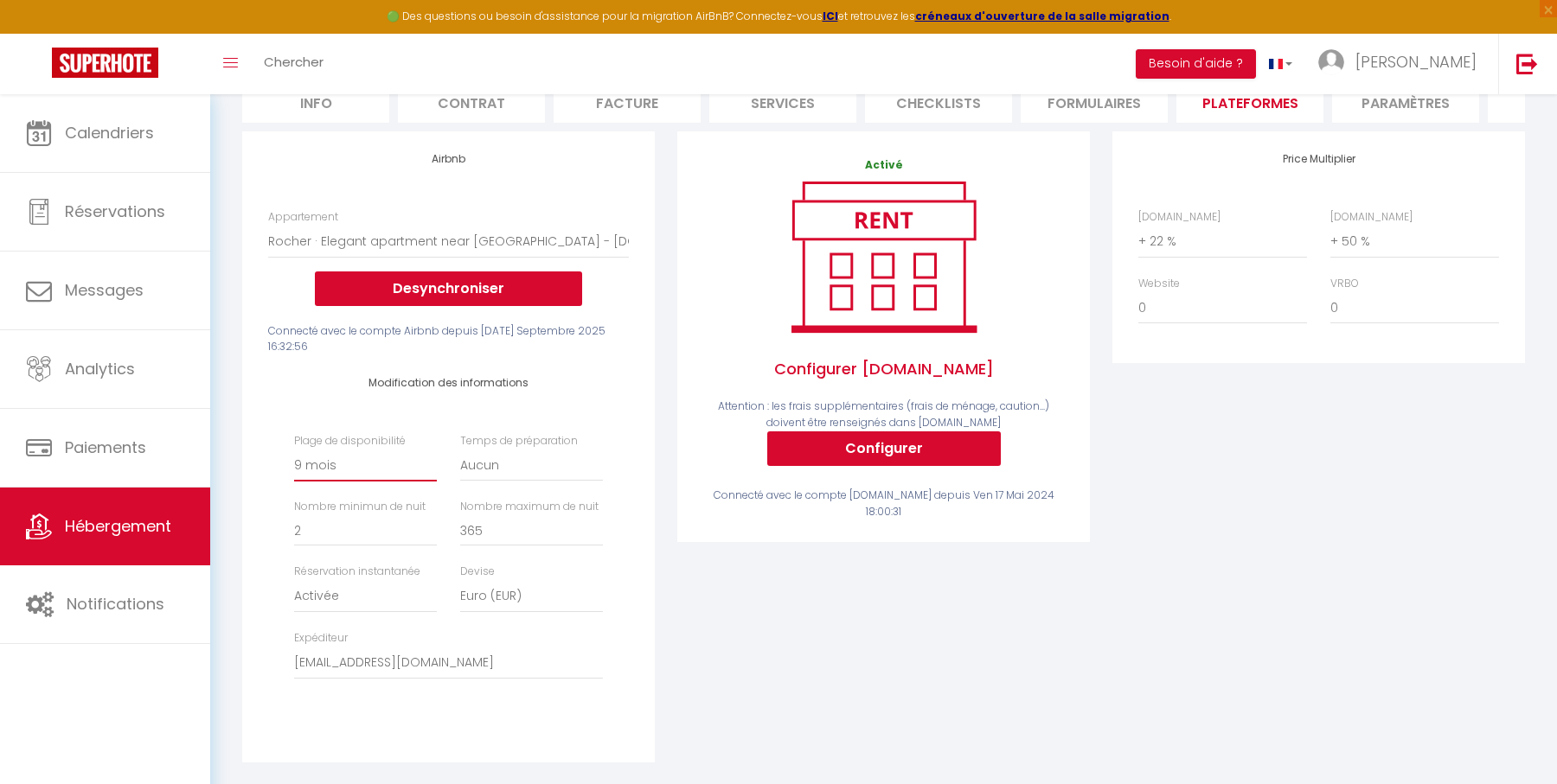
click at [371, 465] on select "Date indisponible par [PERSON_NAME] 1 mois 3 mois 6 mois 9 mois 12 mois 24 mois" at bounding box center [365, 465] width 143 height 33
click at [658, 456] on div "Airbnb Appartement T2 Duplex · Charmant Duplex sur [GEOGRAPHIC_DATA] avec Parki…" at bounding box center [448, 447] width 421 height 631
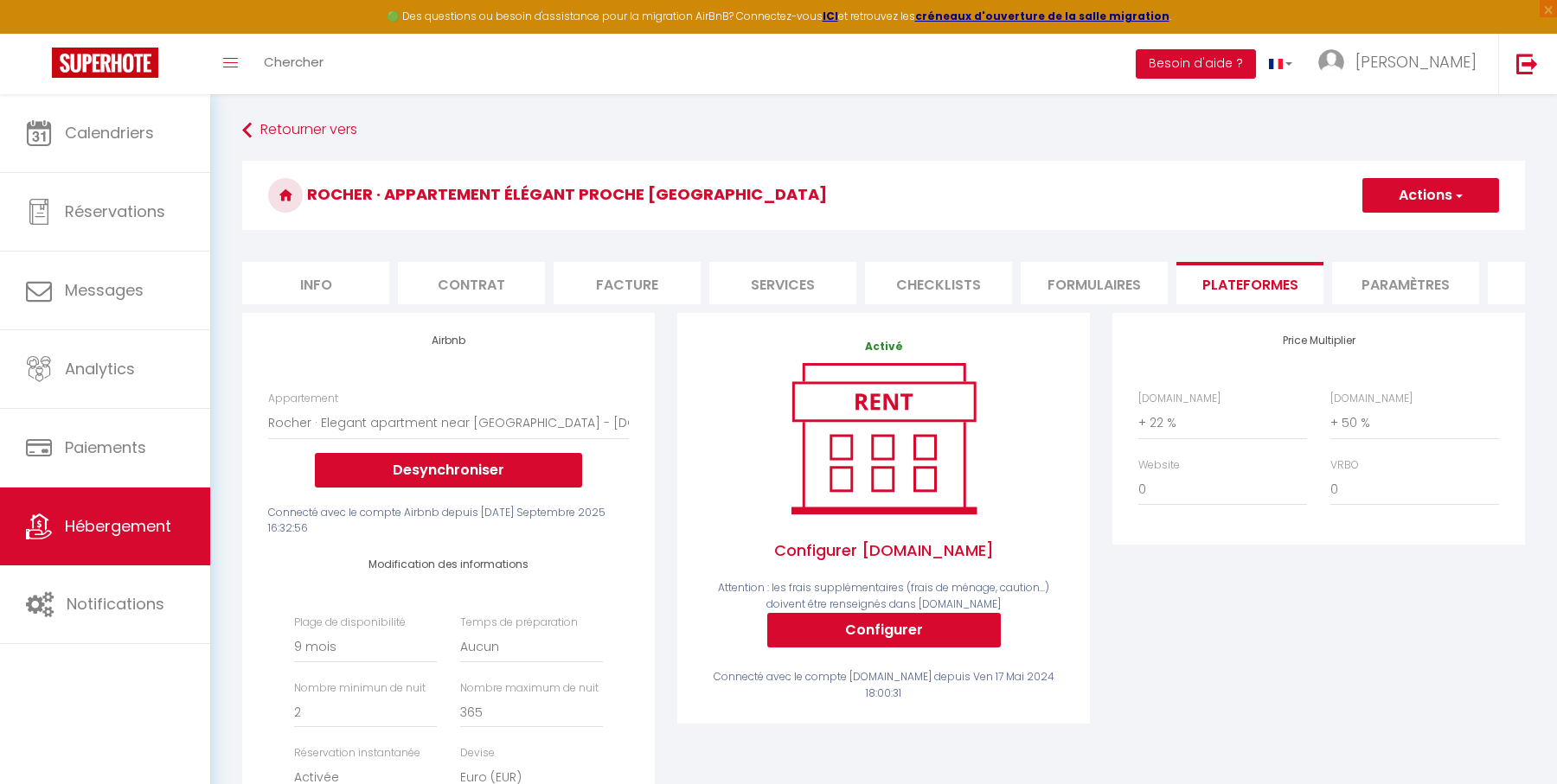
click at [1438, 201] on button "Actions" at bounding box center [1430, 195] width 137 height 34
click at [1398, 232] on link "Enregistrer" at bounding box center [1429, 233] width 137 height 22
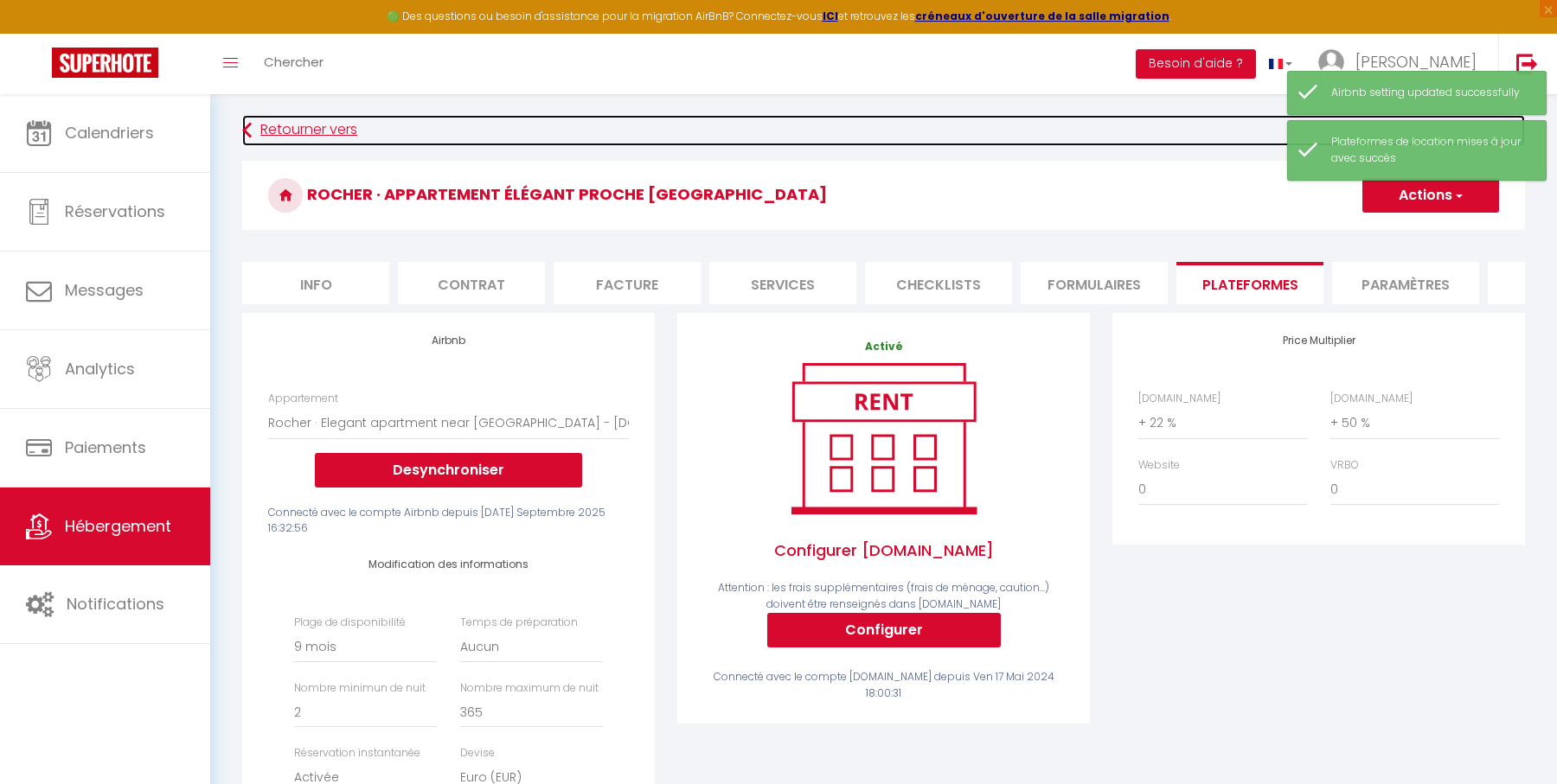
click at [341, 132] on link "Retourner vers" at bounding box center [883, 130] width 1283 height 31
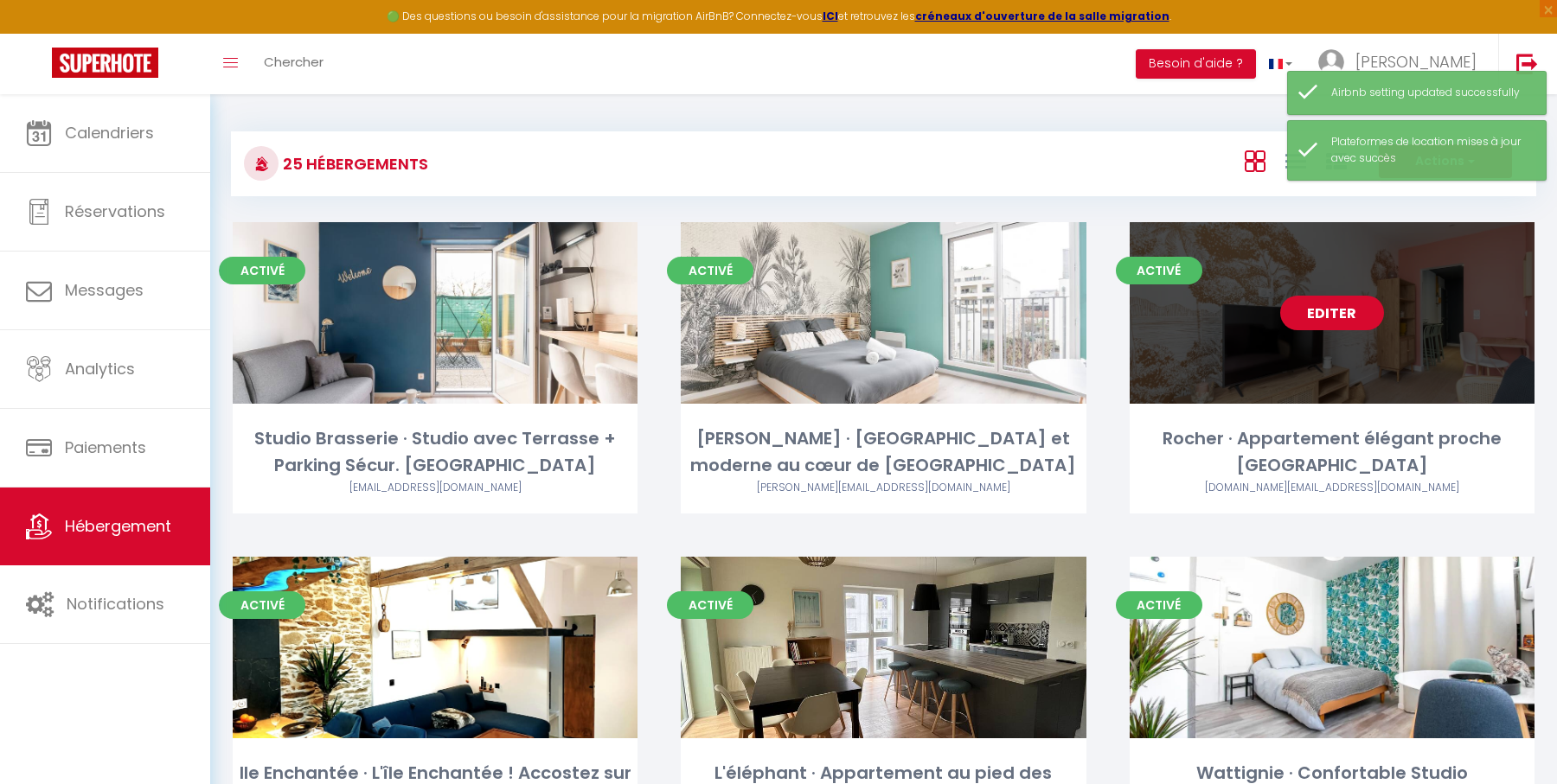
click at [1328, 317] on link "Editer" at bounding box center [1331, 313] width 103 height 34
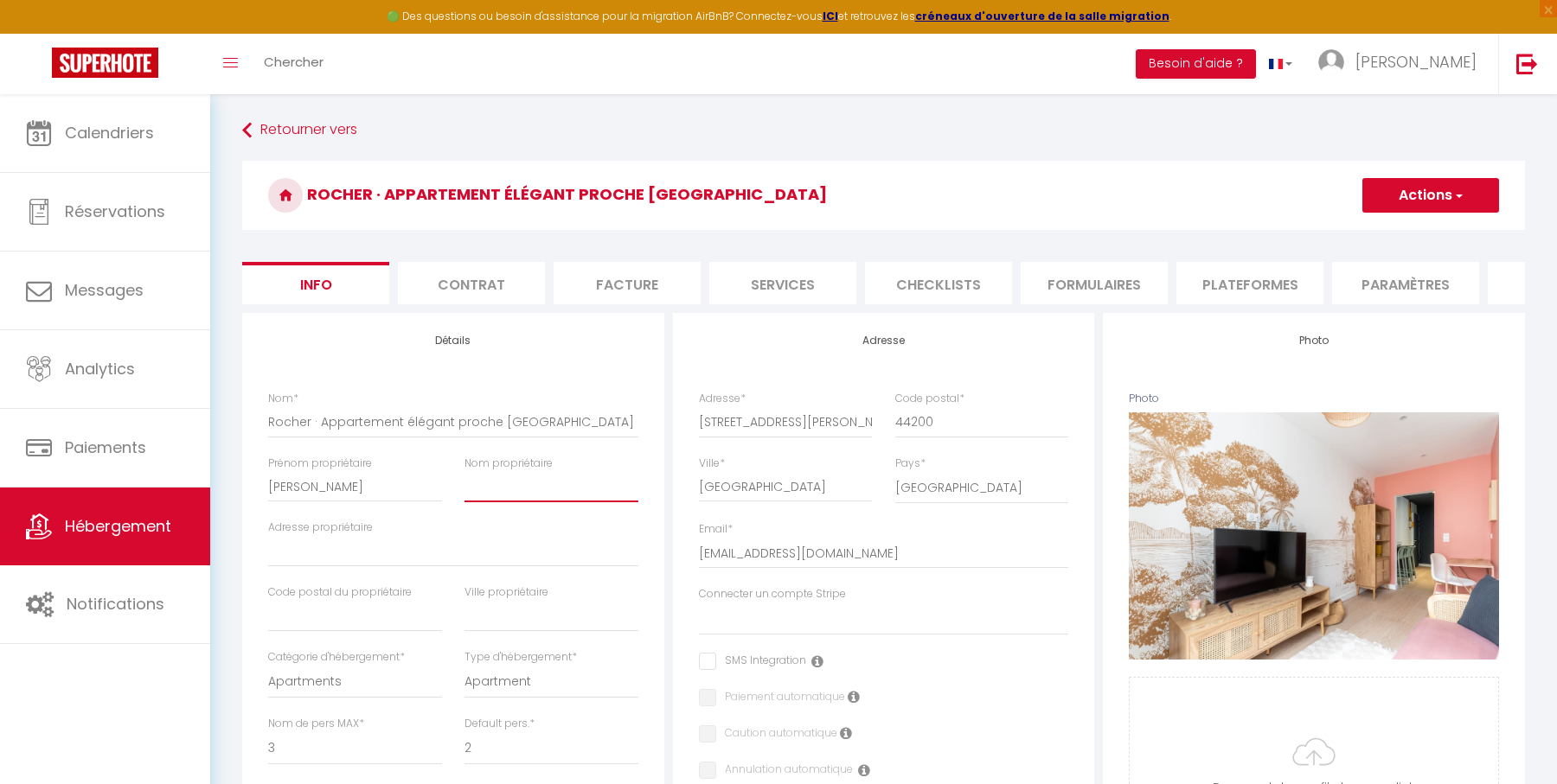
click at [500, 477] on input "Nom propriétaire" at bounding box center [550, 486] width 174 height 31
click at [1419, 192] on button "Actions" at bounding box center [1430, 195] width 137 height 34
click at [1370, 233] on input "Enregistrer" at bounding box center [1362, 233] width 64 height 17
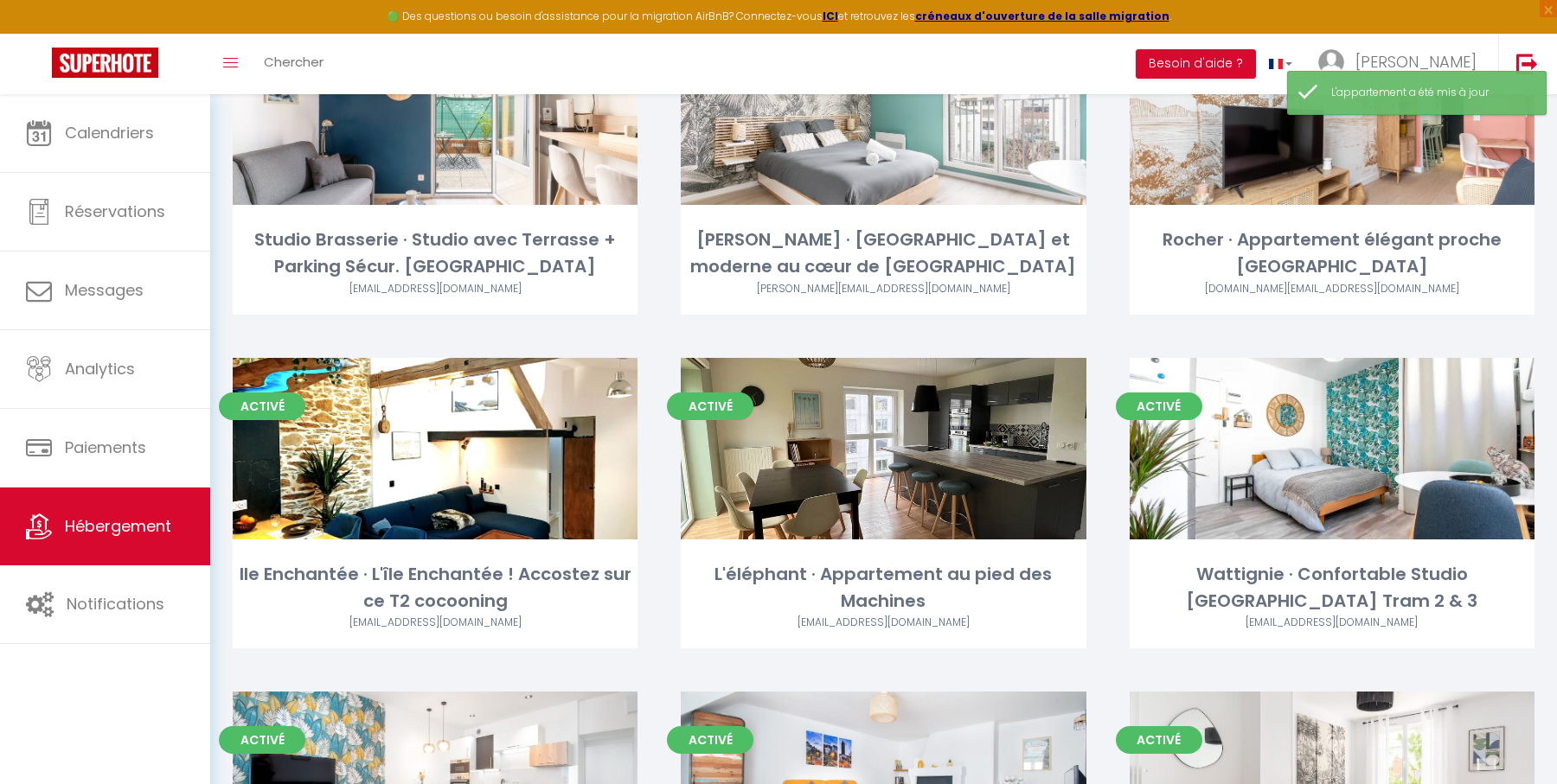
scroll to position [455, 0]
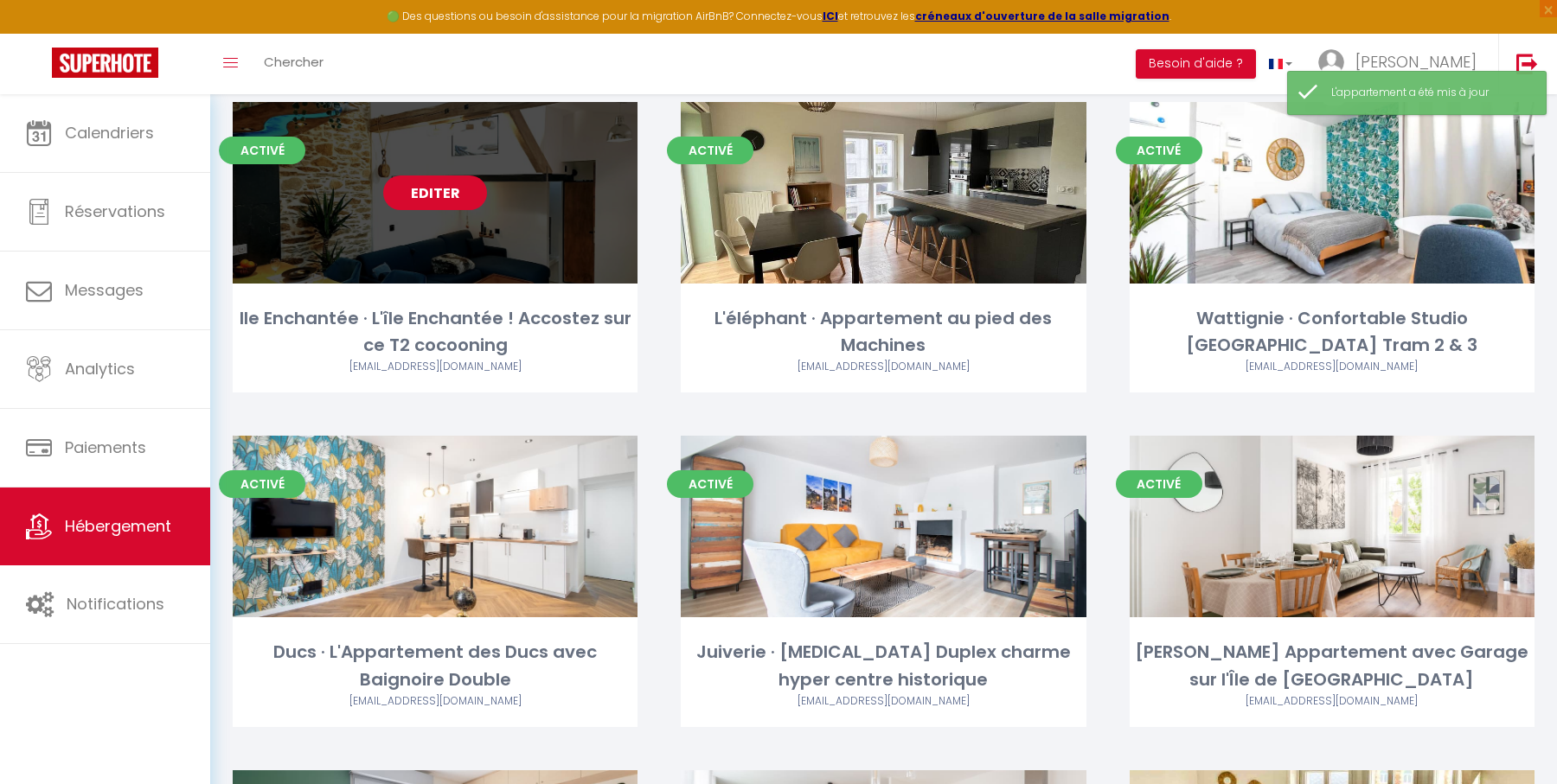
click at [438, 198] on link "Editer" at bounding box center [434, 192] width 103 height 34
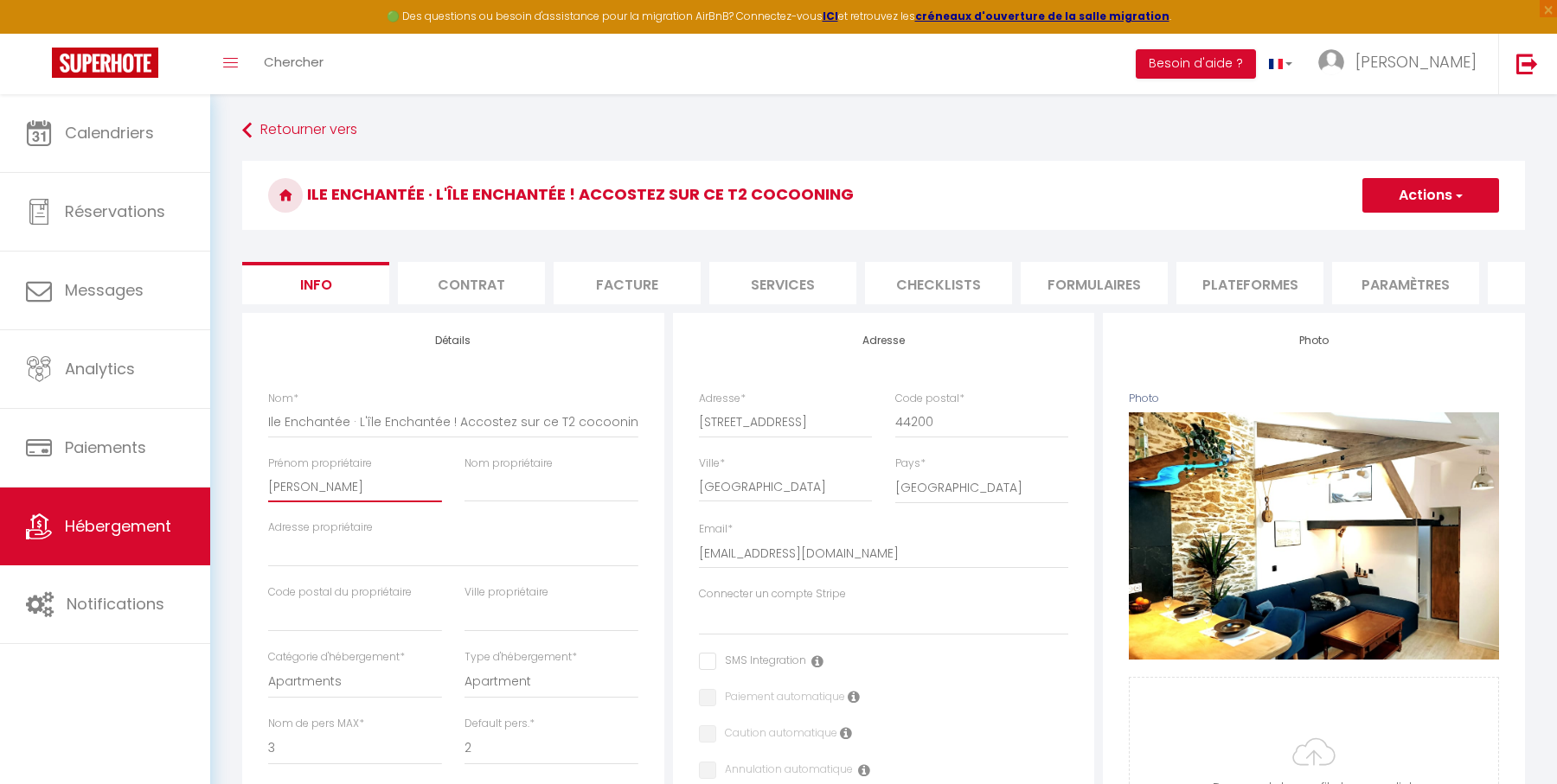
drag, startPoint x: 343, startPoint y: 485, endPoint x: 257, endPoint y: 485, distance: 86.0
click at [257, 485] on div "Prénom propriétaire [PERSON_NAME]" at bounding box center [355, 488] width 196 height 65
click at [1260, 289] on li "Plateformes" at bounding box center [1249, 282] width 147 height 42
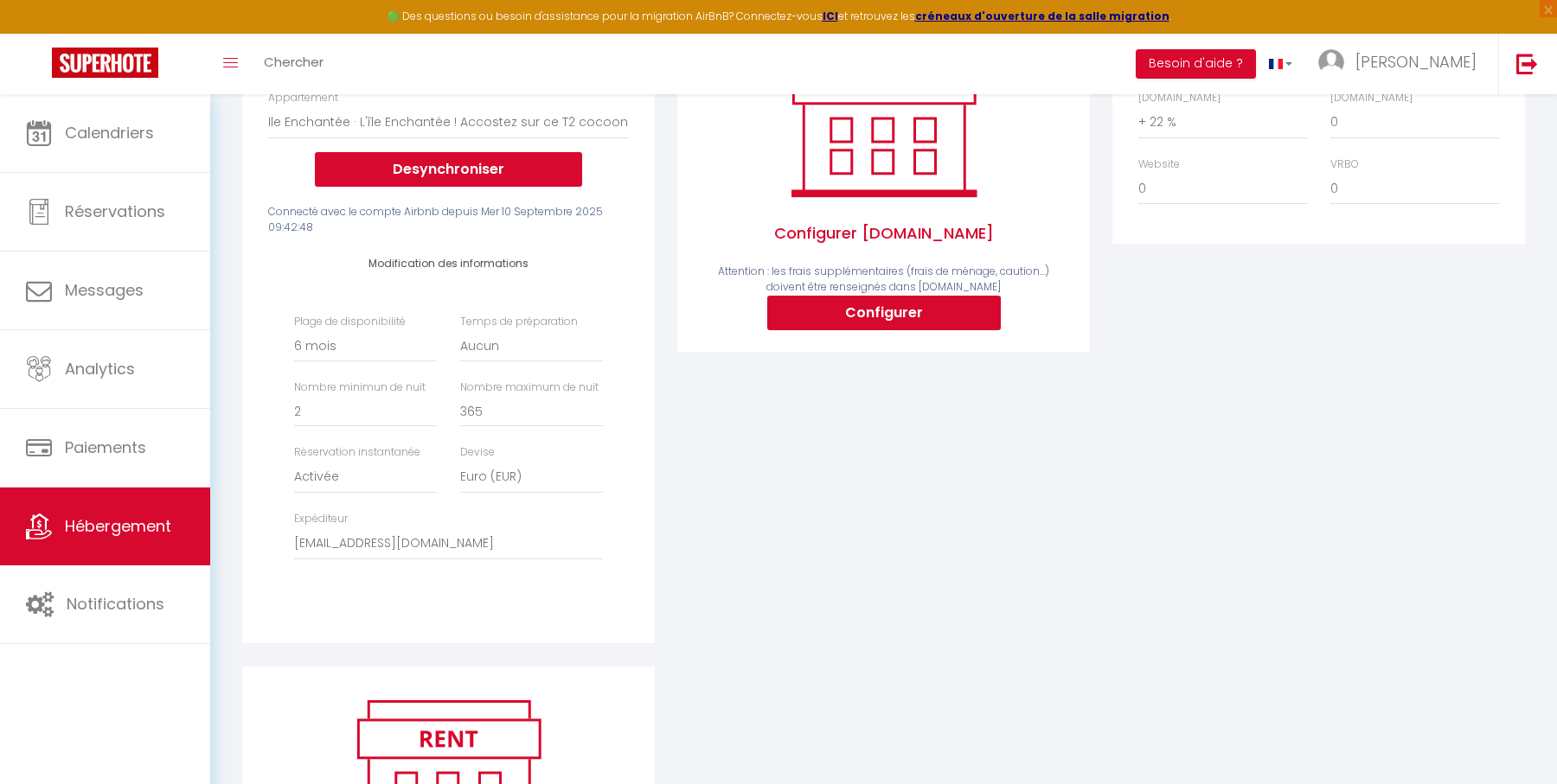
scroll to position [307, 0]
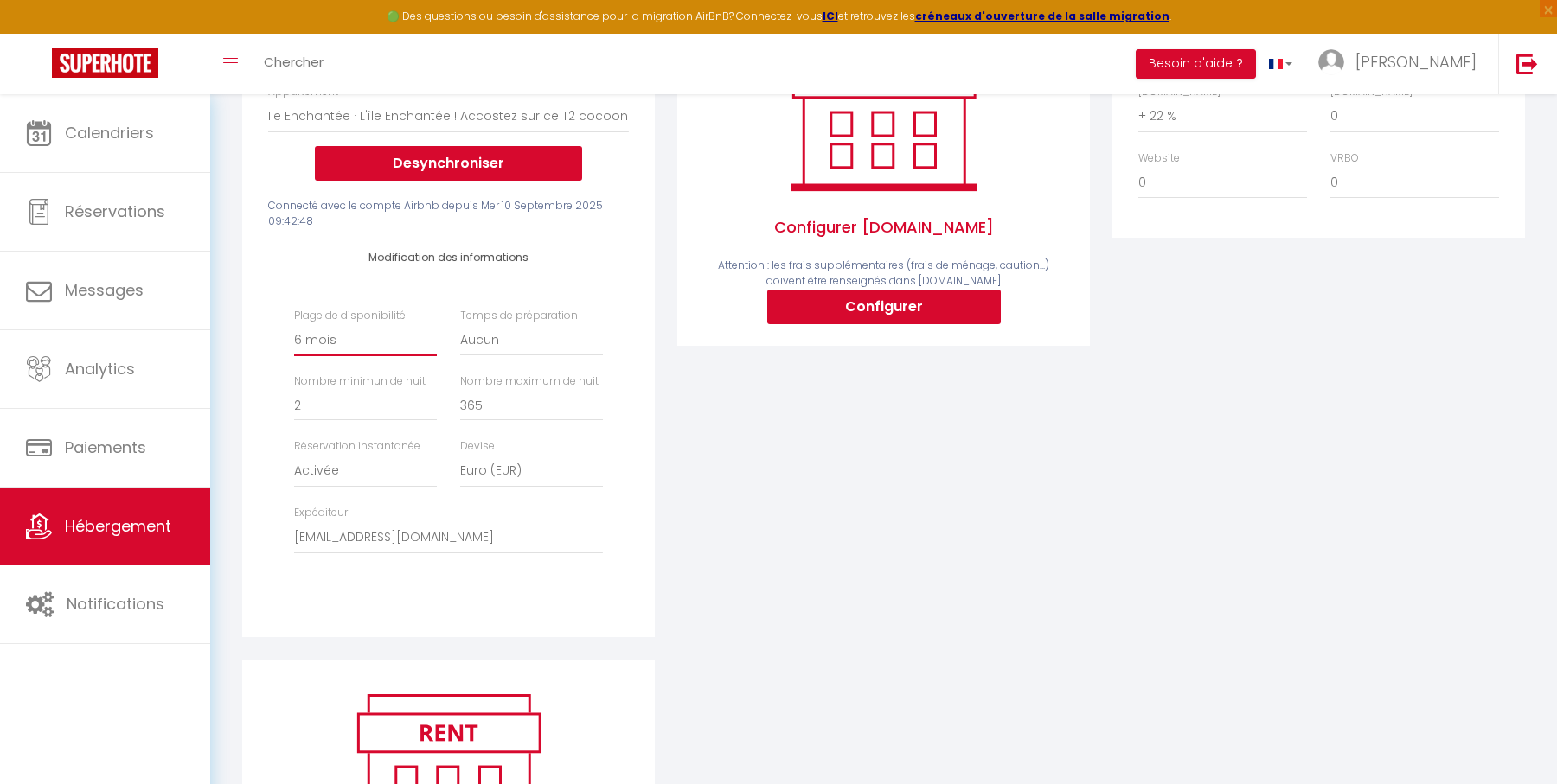
click at [359, 341] on select "Date indisponible par [PERSON_NAME] 1 mois 3 mois 6 mois 9 mois 12 mois 24 mois" at bounding box center [365, 340] width 143 height 33
click at [294, 324] on select "Date indisponible par [PERSON_NAME] 1 mois 3 mois 6 mois 9 mois 12 mois 24 mois" at bounding box center [365, 340] width 143 height 33
click at [652, 369] on div "Airbnb Appartement T2 Duplex · Charmant Duplex sur [GEOGRAPHIC_DATA] avec Parki…" at bounding box center [448, 322] width 413 height 631
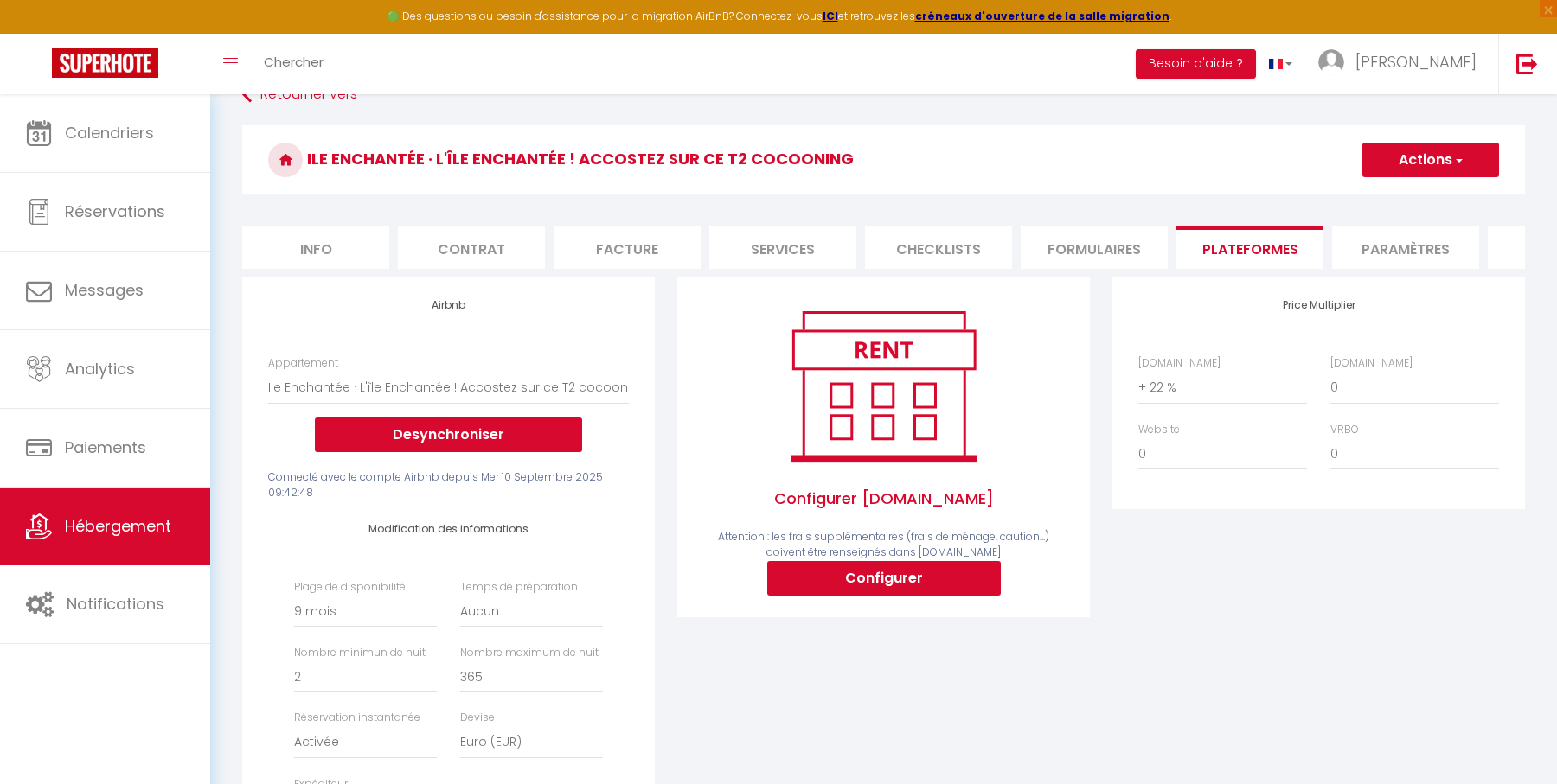
scroll to position [0, 0]
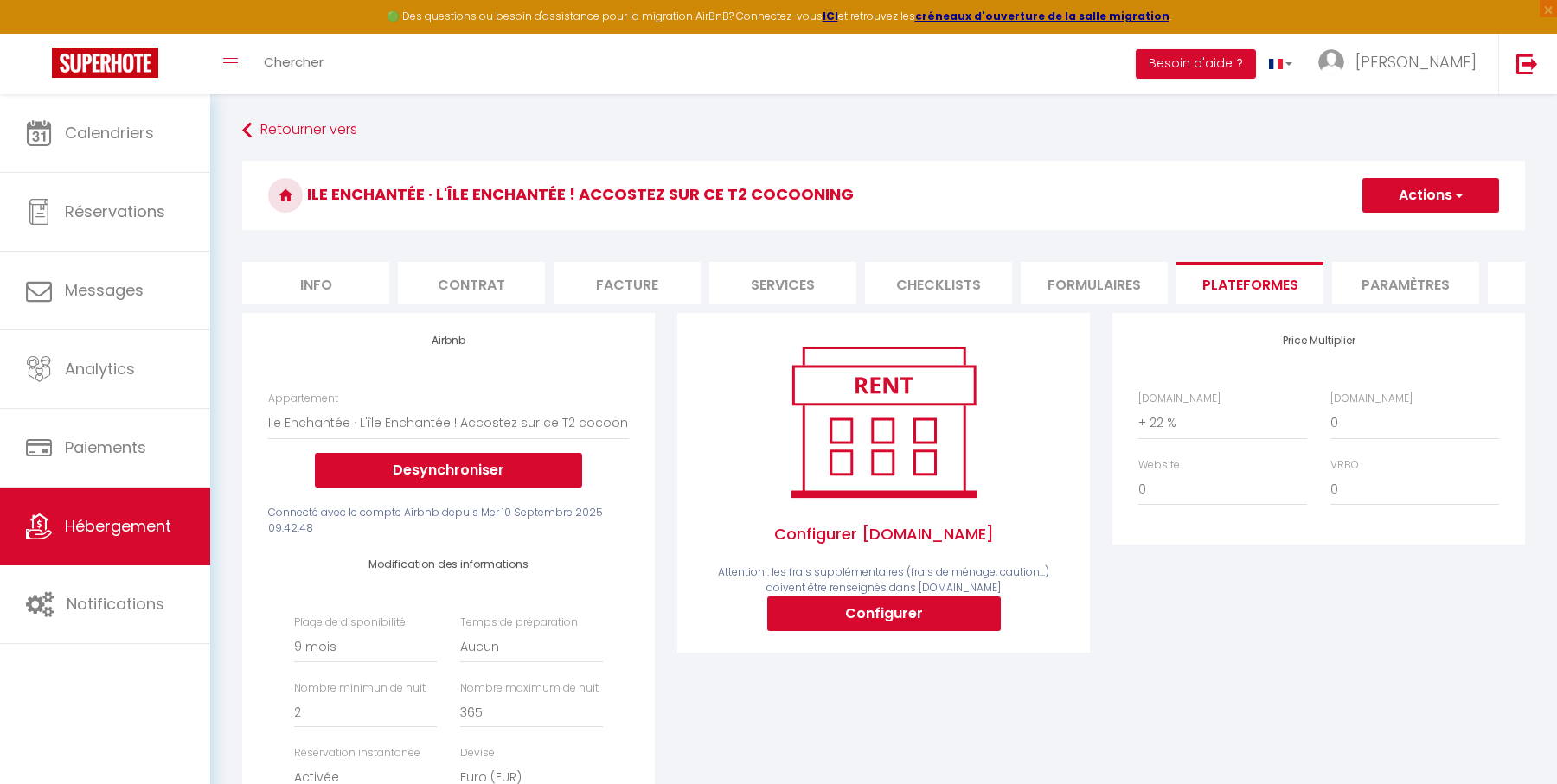
click at [1425, 192] on button "Actions" at bounding box center [1430, 195] width 137 height 34
click at [1392, 230] on link "Enregistrer" at bounding box center [1429, 233] width 137 height 22
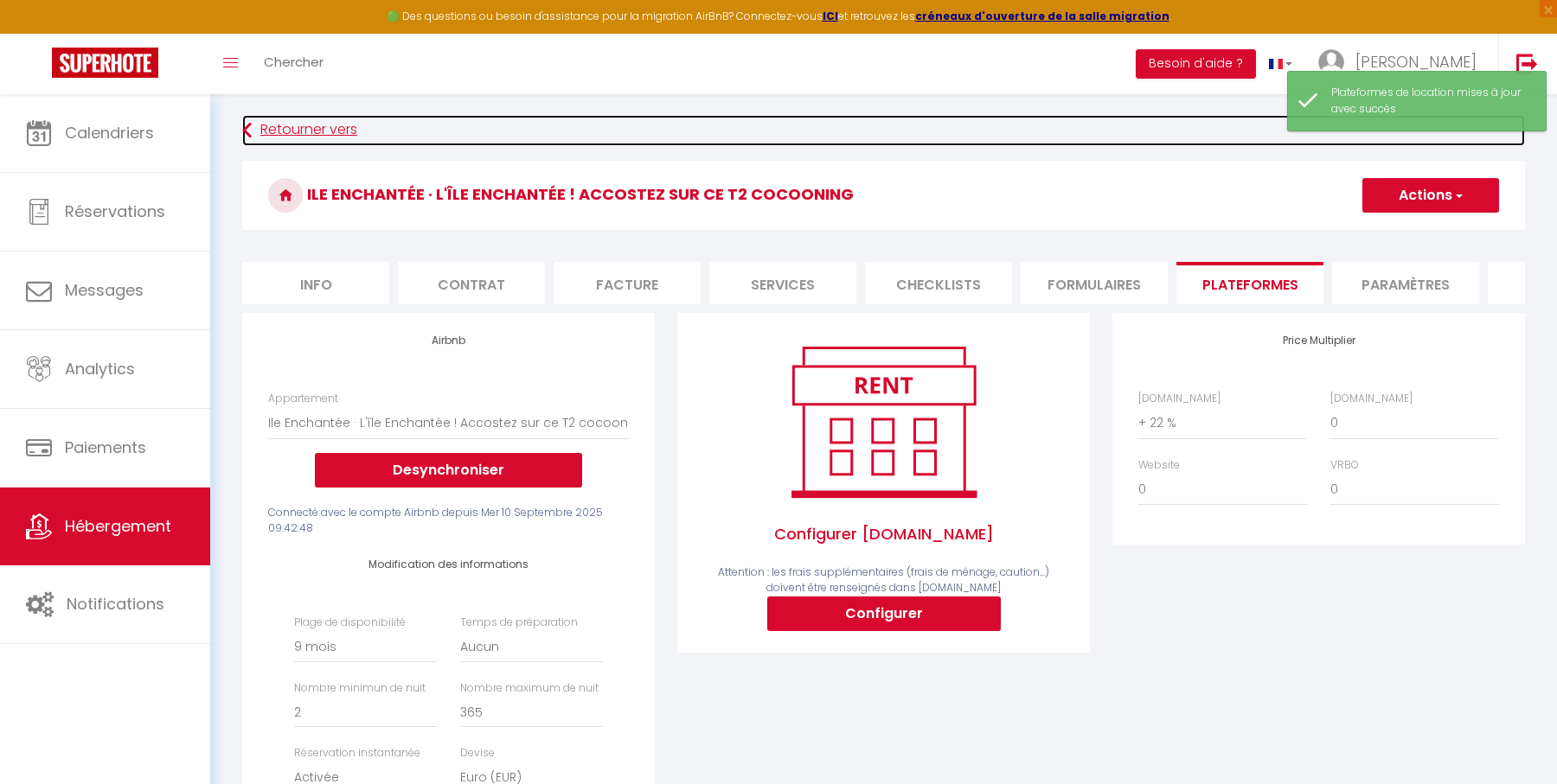
click at [338, 125] on link "Retourner vers" at bounding box center [883, 130] width 1283 height 31
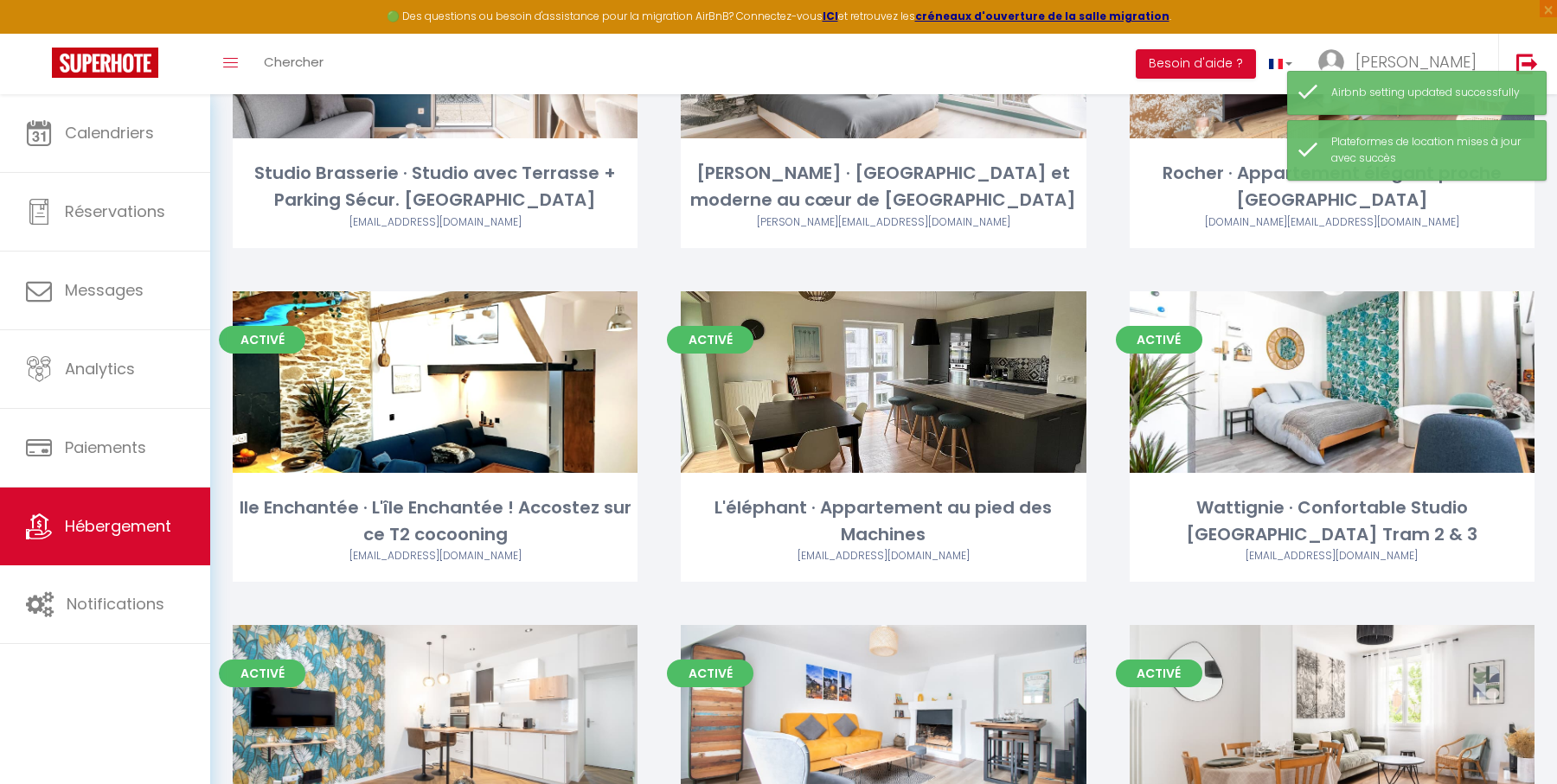
scroll to position [377, 0]
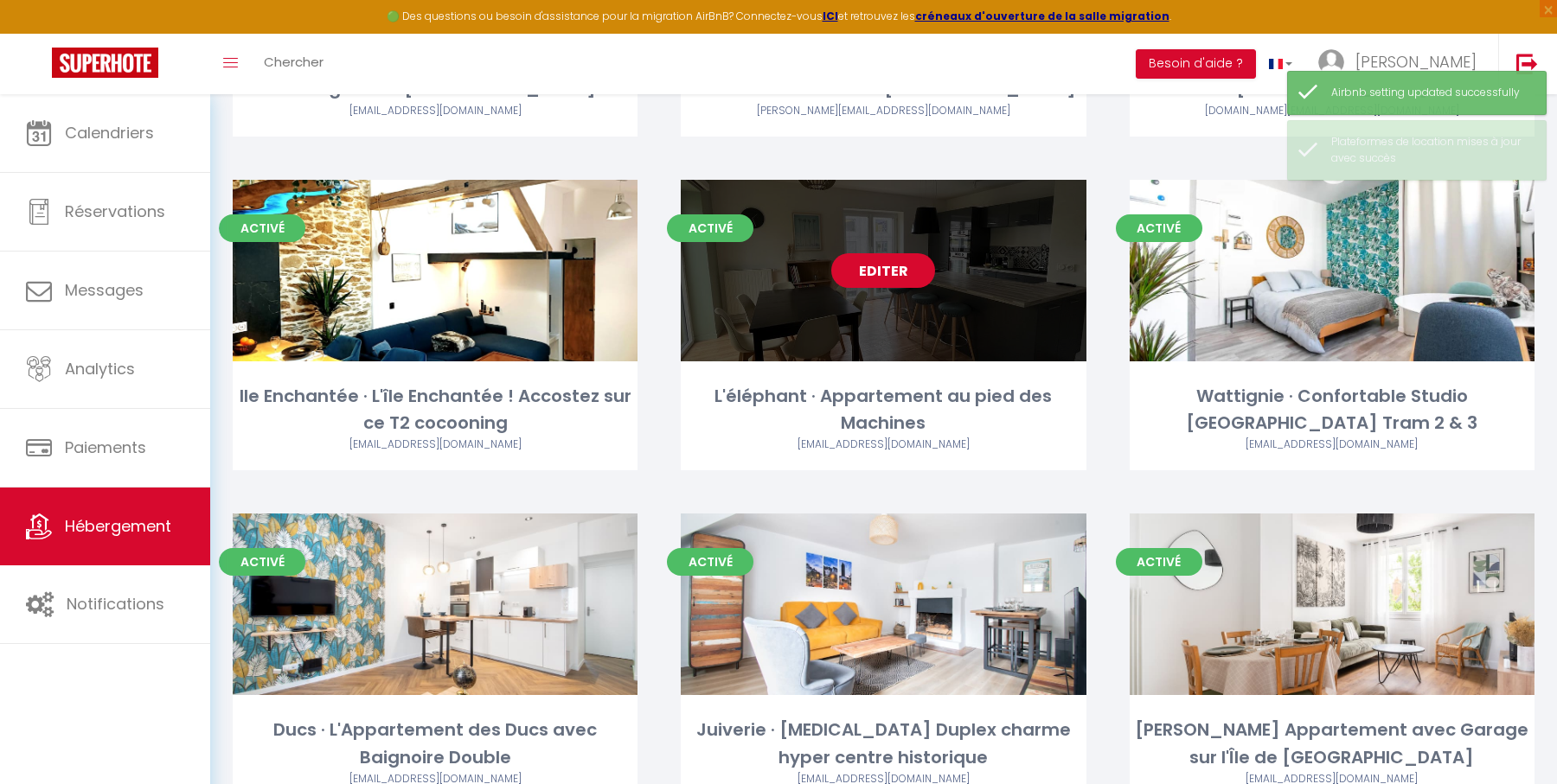
click at [882, 276] on link "Editer" at bounding box center [882, 271] width 103 height 34
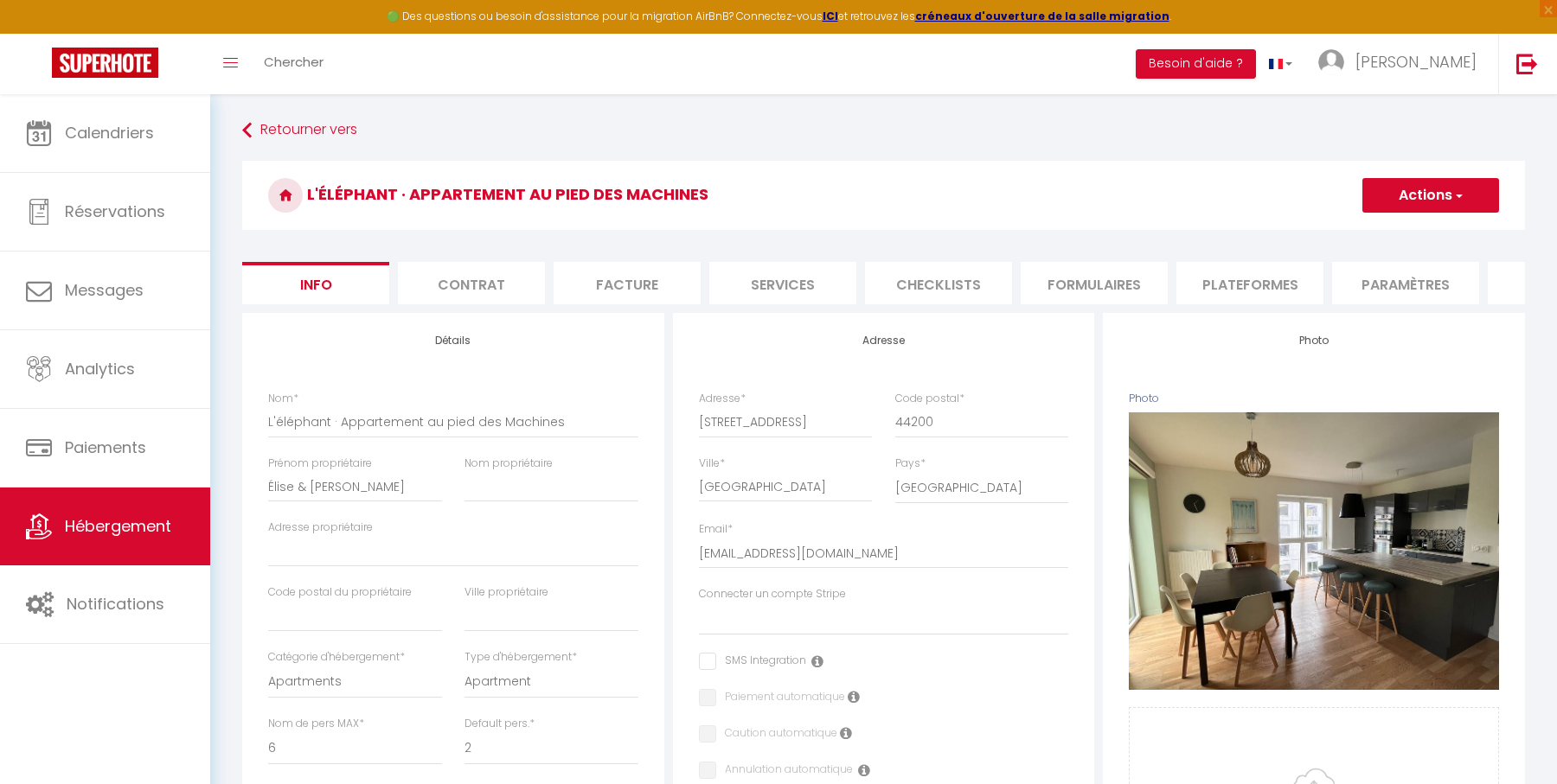
click at [1260, 290] on li "Plateformes" at bounding box center [1249, 282] width 147 height 42
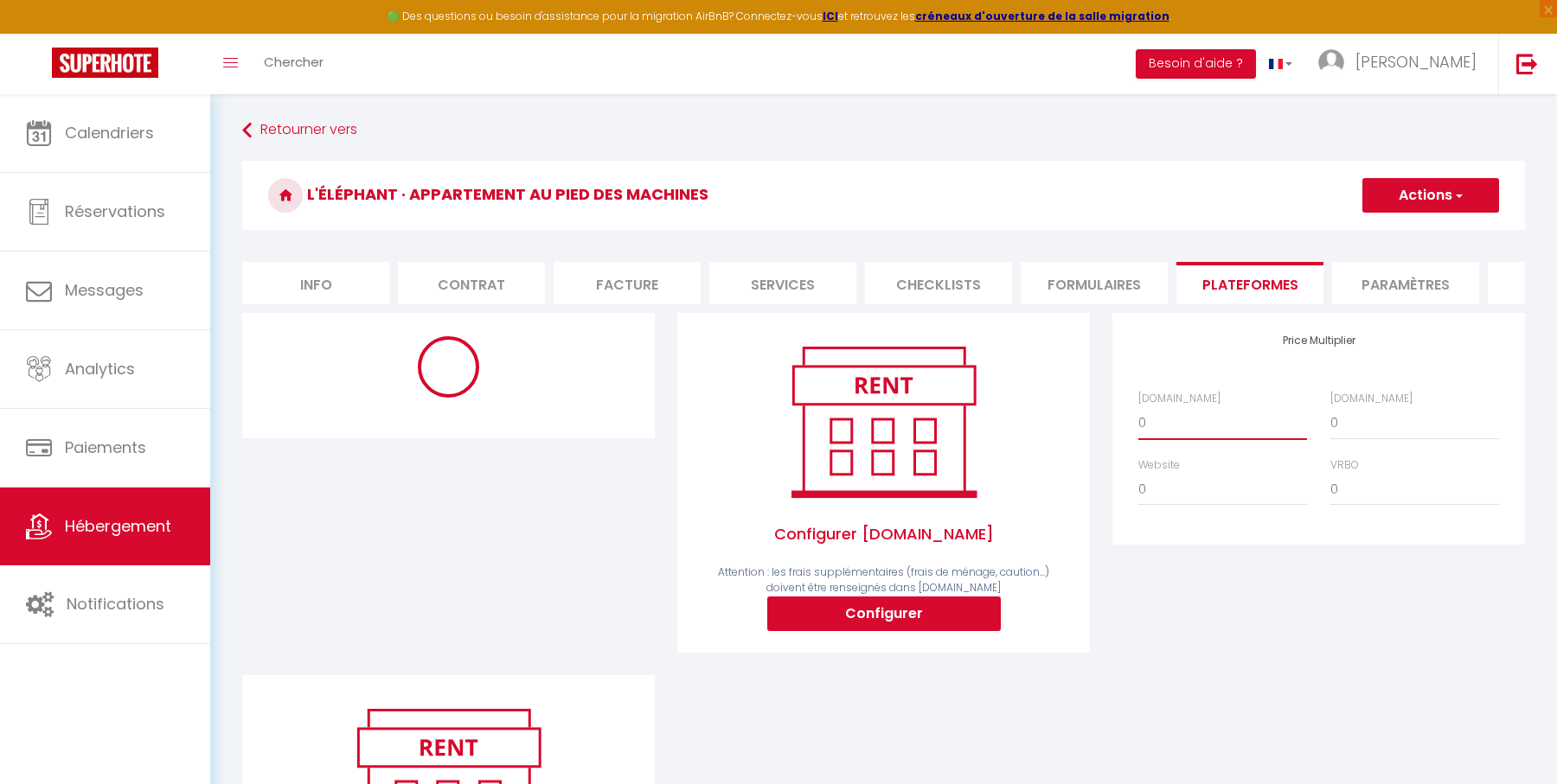
click at [1204, 418] on select "0 + 1 % + 2 % + 3 % + 4 % + 5 % + 6 % + 7 % + 8 % + 9 %" at bounding box center [1222, 423] width 169 height 33
click at [1138, 406] on select "0 + 1 % + 2 % + 3 % + 4 % + 5 % + 6 % + 7 % + 8 % + 9 %" at bounding box center [1222, 423] width 169 height 33
click at [1089, 459] on div "Configurer [DOMAIN_NAME] Attention : les frais supplémentaires (frais de ménage…" at bounding box center [883, 483] width 413 height 340
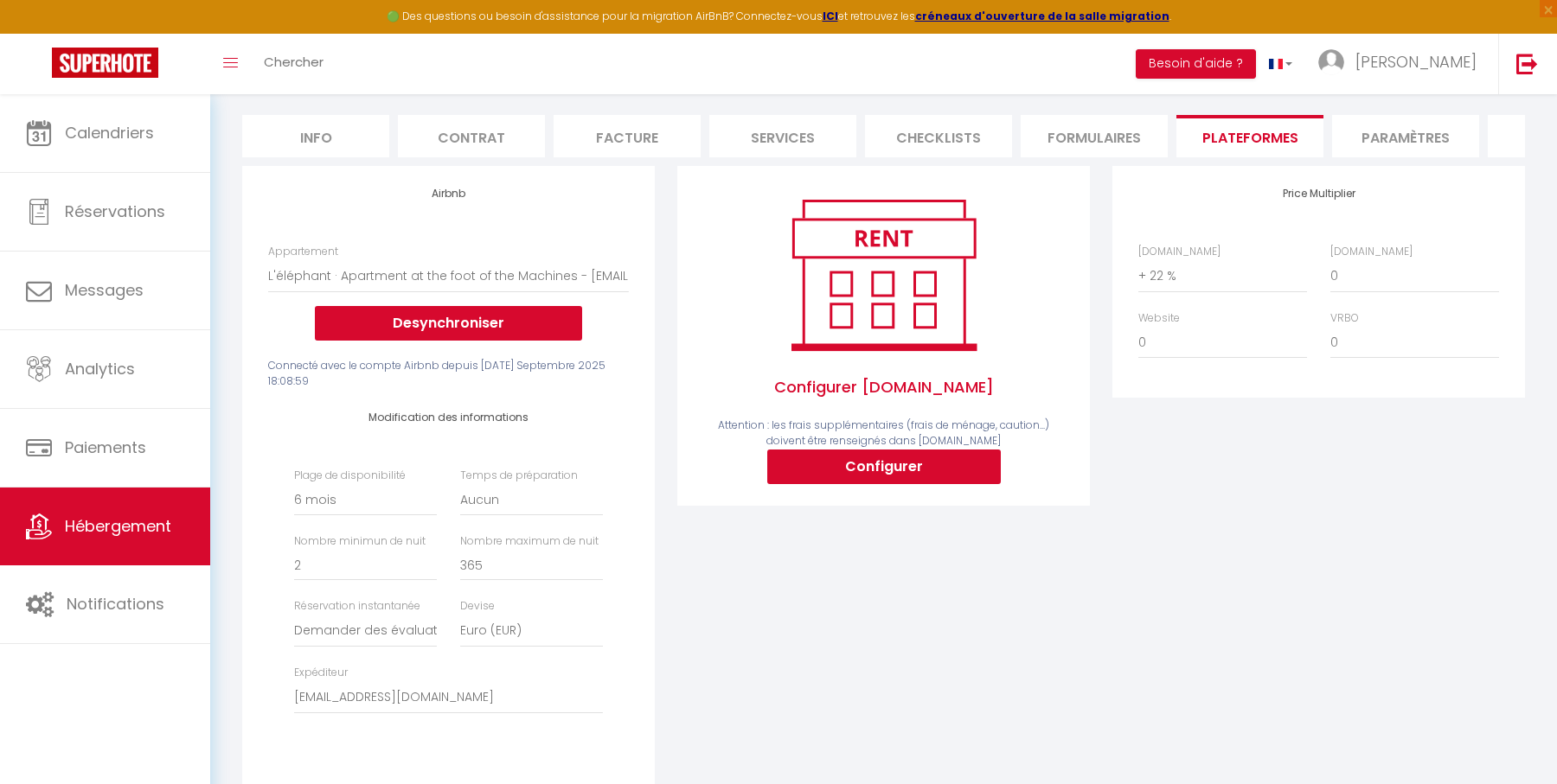
scroll to position [272, 0]
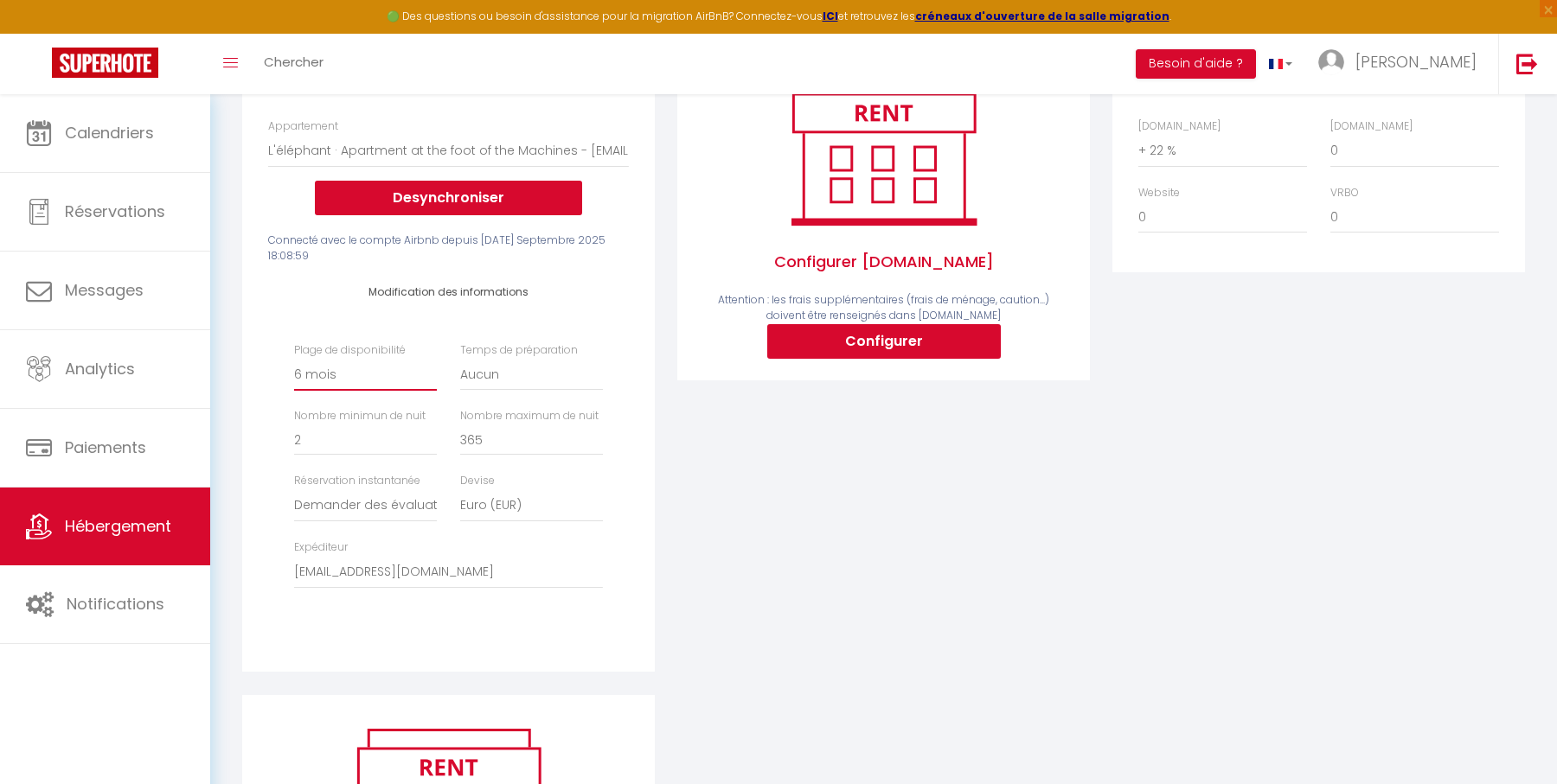
click at [386, 372] on select "Date indisponible par [PERSON_NAME] 1 mois 3 mois 6 mois 9 mois 12 mois 24 mois" at bounding box center [365, 374] width 143 height 33
click at [294, 358] on select "Date indisponible par [PERSON_NAME] 1 mois 3 mois 6 mois 9 mois 12 mois 24 mois" at bounding box center [365, 374] width 143 height 33
click at [646, 416] on div "Airbnb Appartement T2 Duplex · Charmant Duplex sur [GEOGRAPHIC_DATA] avec Parki…" at bounding box center [448, 356] width 413 height 631
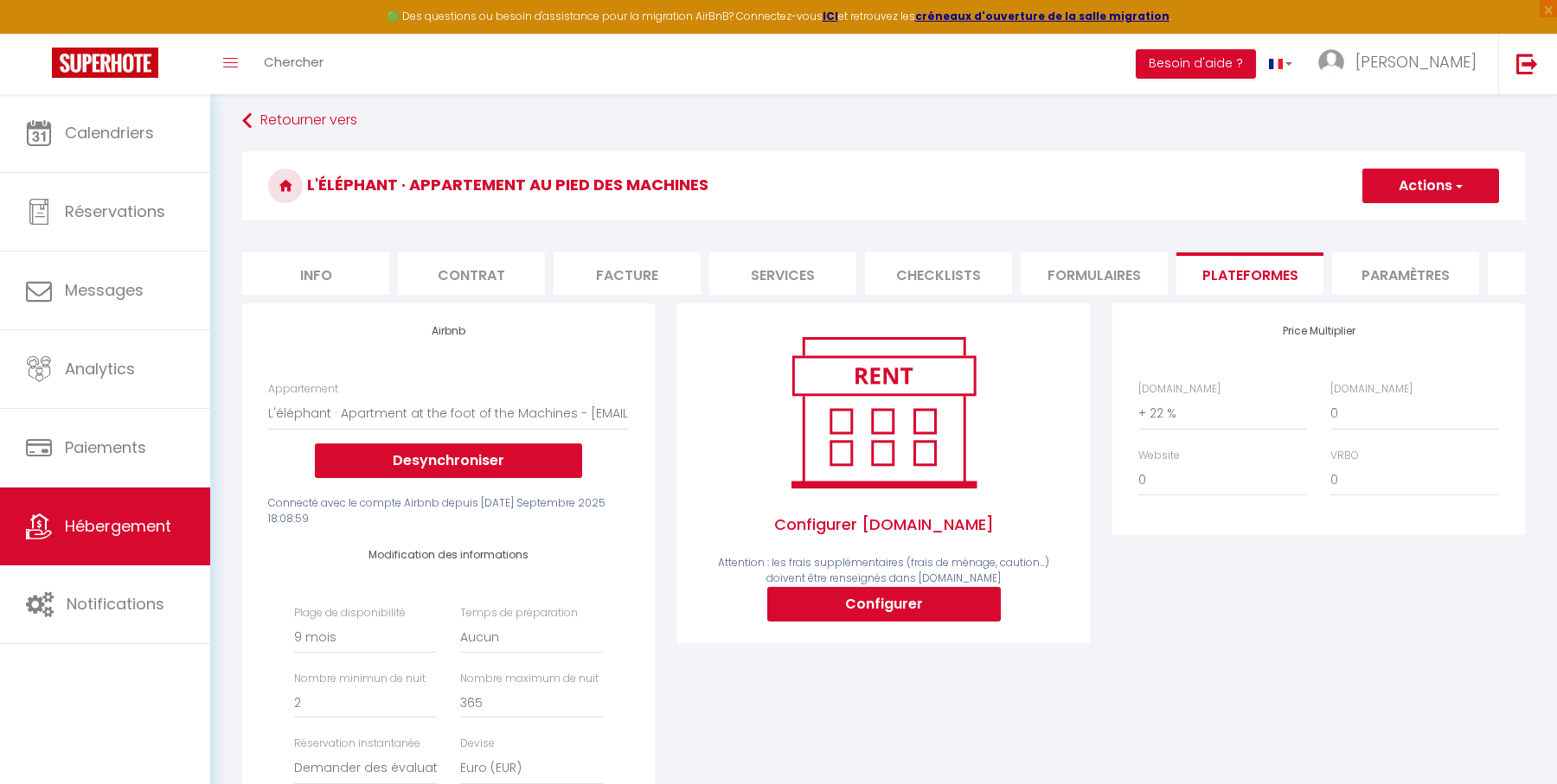
scroll to position [0, 0]
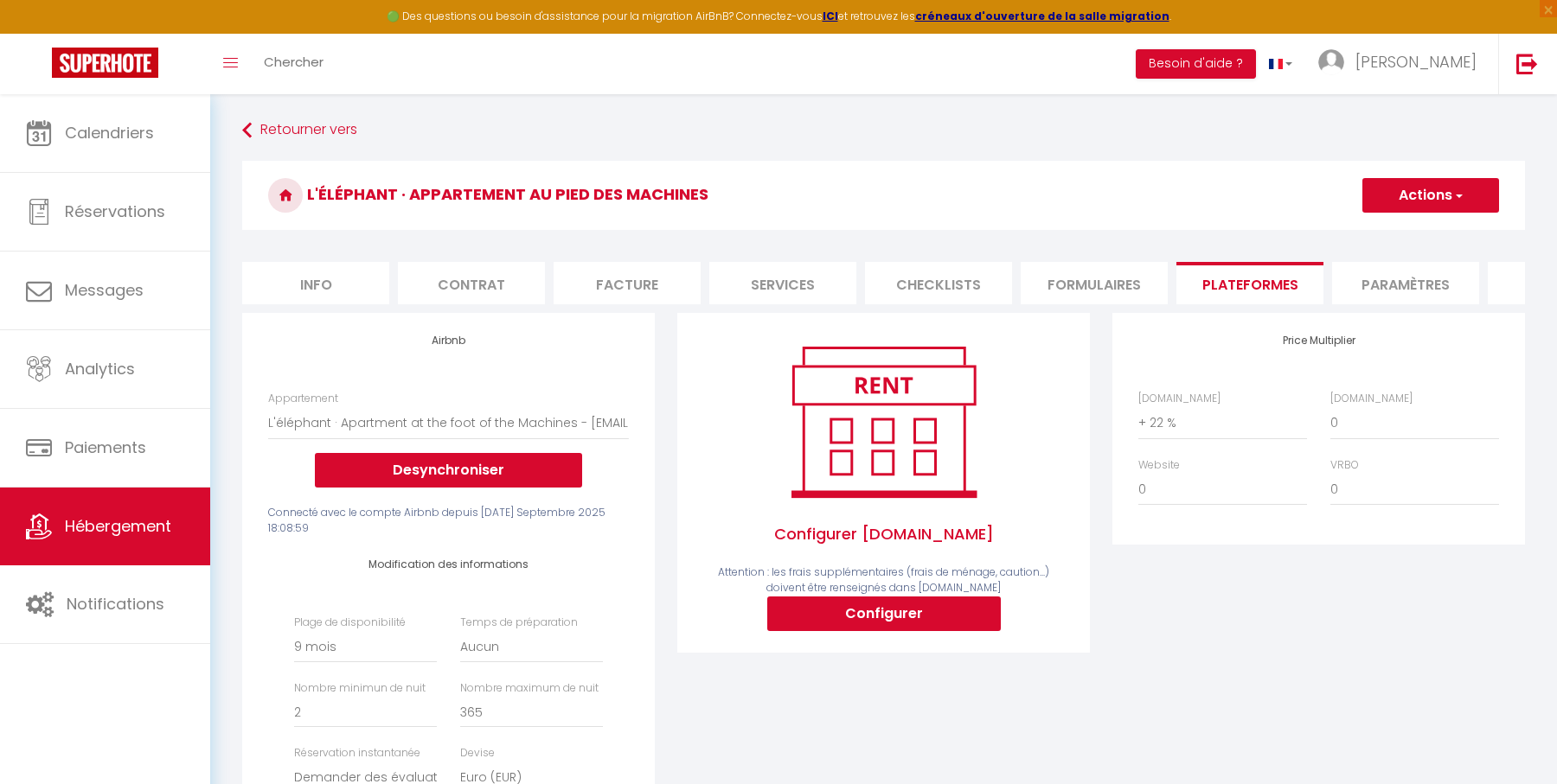
click at [1428, 198] on button "Actions" at bounding box center [1430, 195] width 137 height 34
click at [1409, 235] on link "Enregistrer" at bounding box center [1429, 233] width 137 height 22
click at [333, 273] on li "Info" at bounding box center [315, 282] width 147 height 42
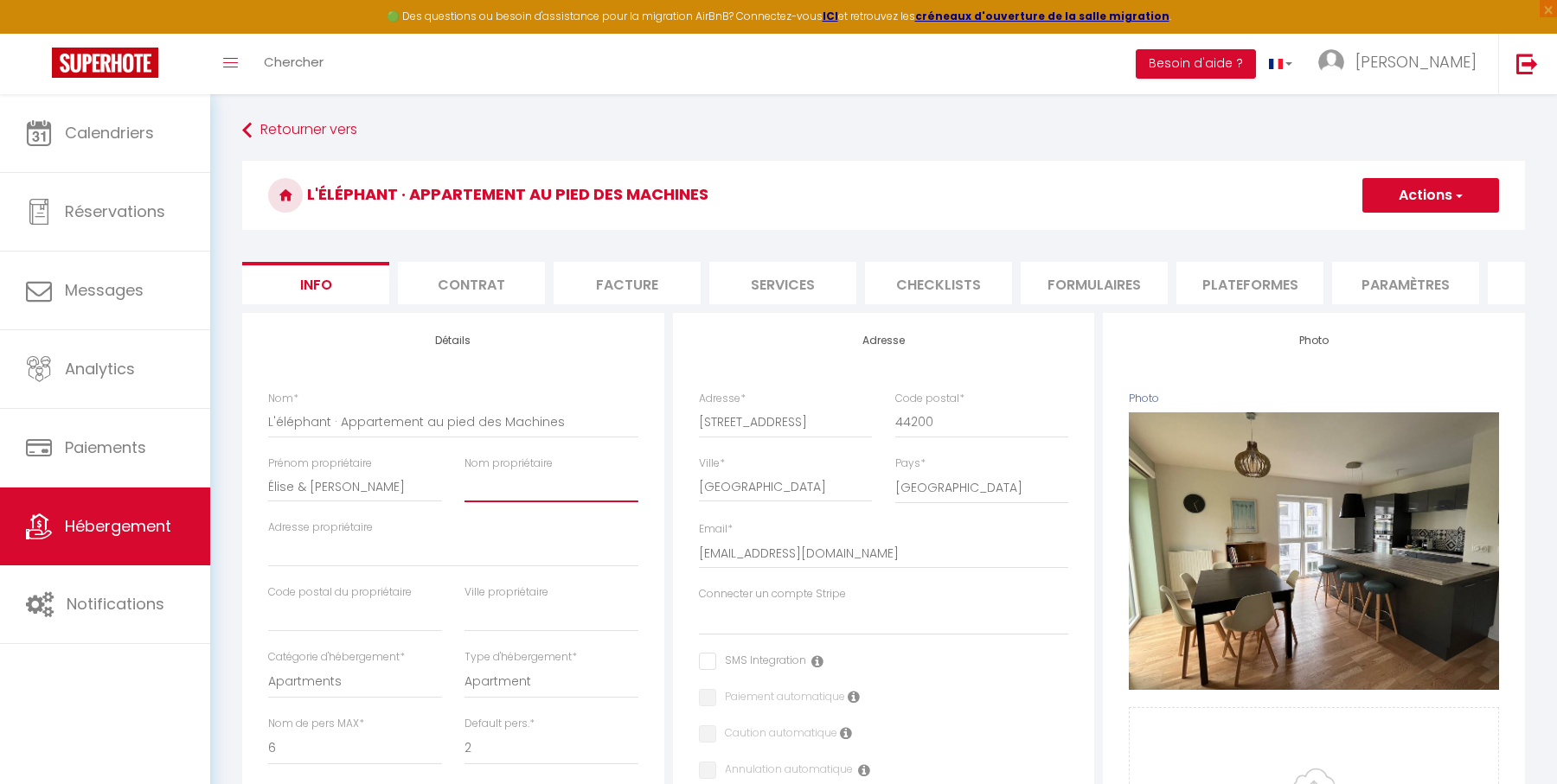
click at [490, 491] on input "Nom propriétaire" at bounding box center [550, 486] width 174 height 31
drag, startPoint x: 378, startPoint y: 481, endPoint x: 258, endPoint y: 481, distance: 120.0
click at [257, 481] on div "Prénom propriétaire Élise & [PERSON_NAME]" at bounding box center [355, 488] width 196 height 65
click at [515, 492] on input "Nom propriétaire" at bounding box center [550, 486] width 174 height 31
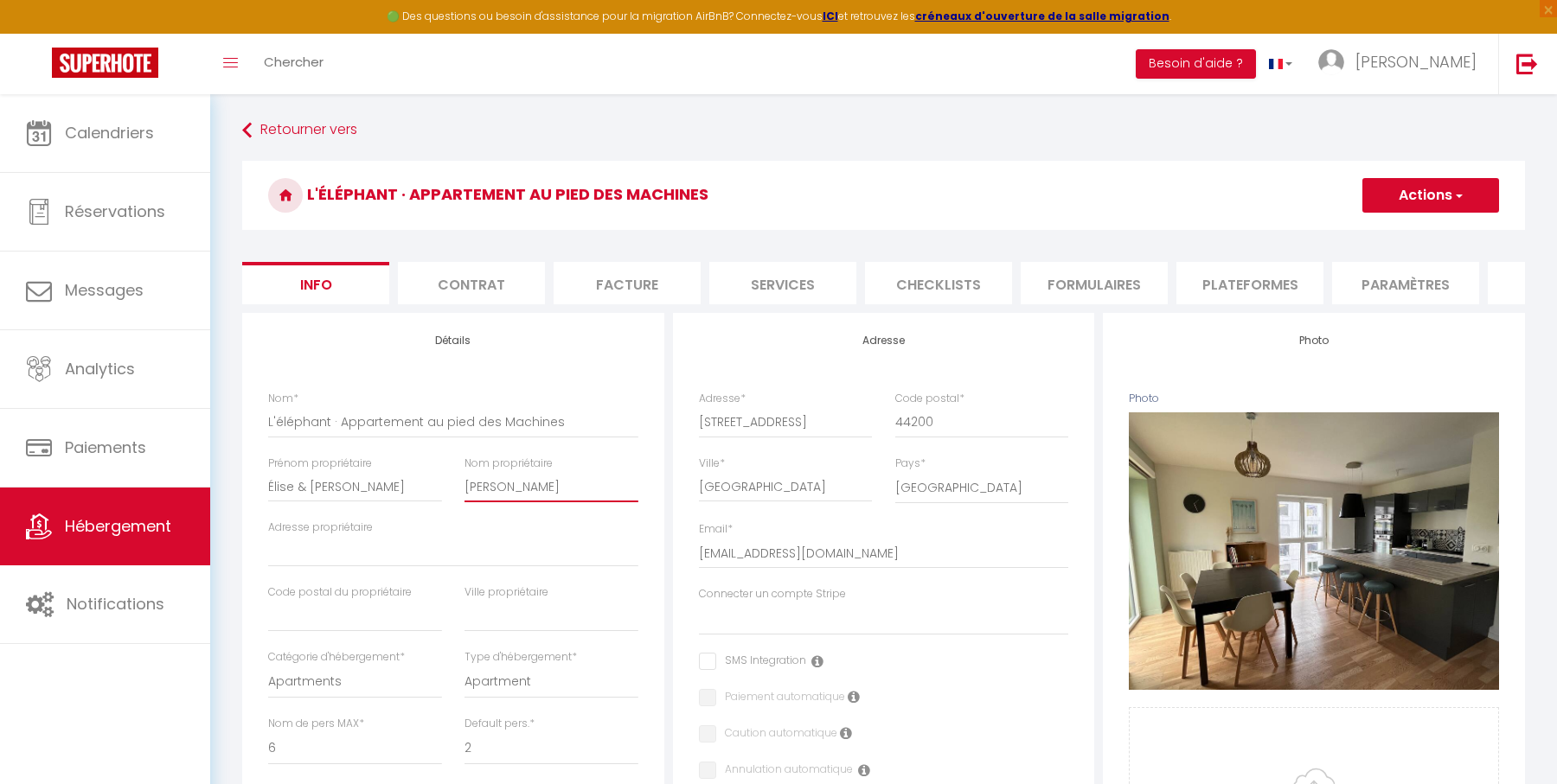
click at [573, 488] on input "[PERSON_NAME]" at bounding box center [550, 486] width 174 height 31
click at [1429, 195] on button "Actions" at bounding box center [1430, 195] width 137 height 34
click at [1381, 233] on input "Enregistrer" at bounding box center [1362, 233] width 64 height 17
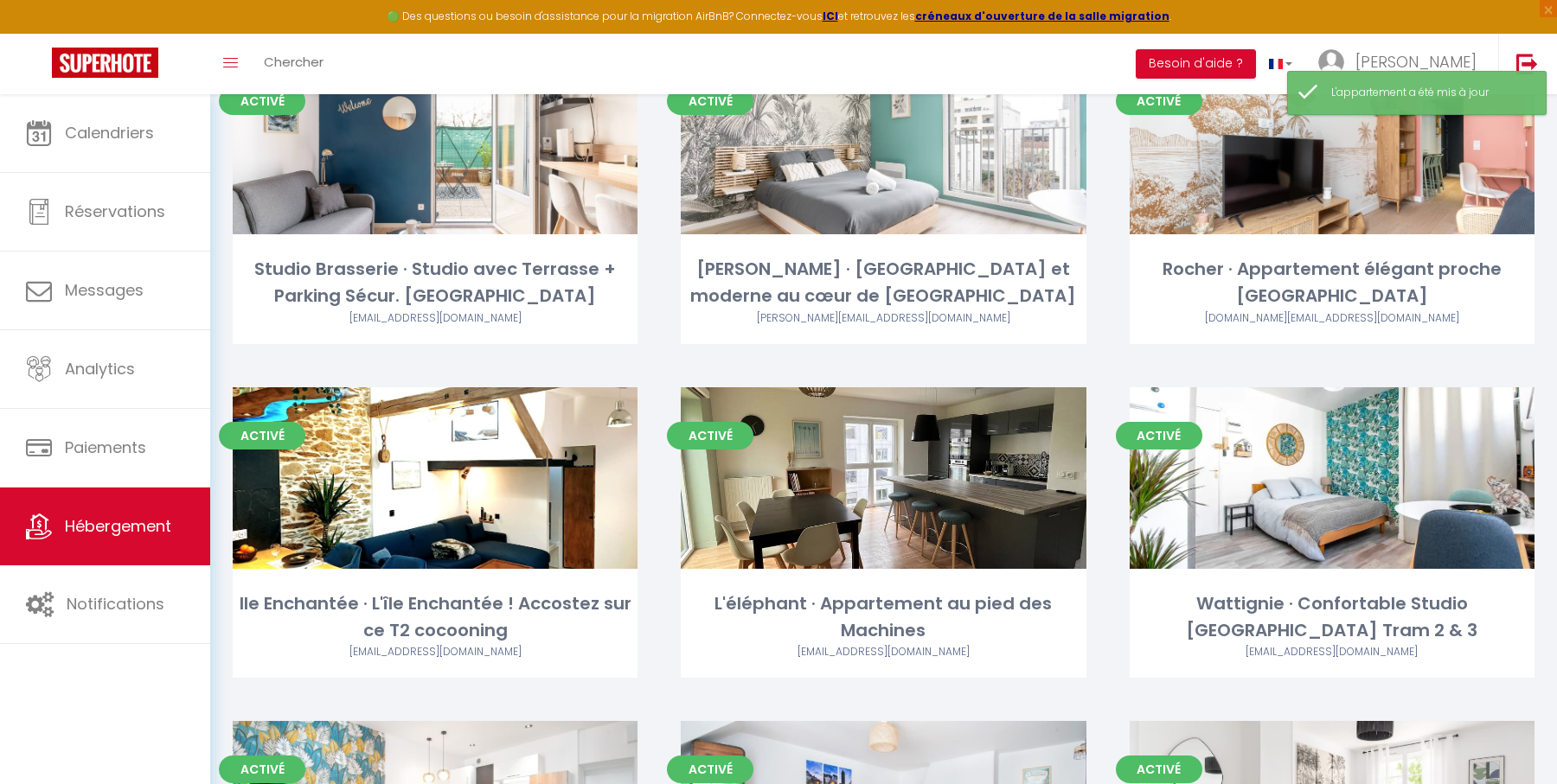
scroll to position [273, 0]
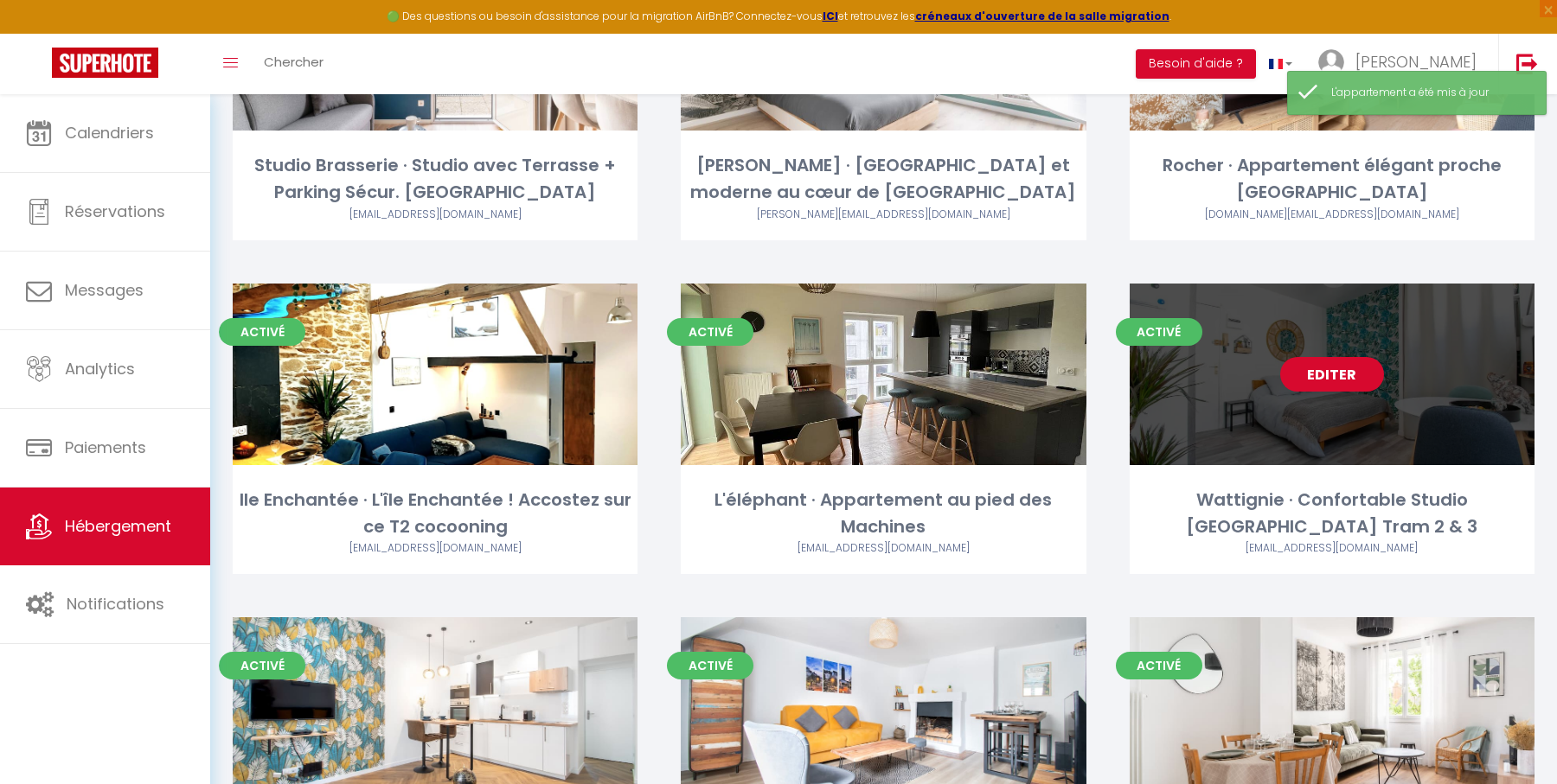
click at [1336, 372] on link "Editer" at bounding box center [1331, 374] width 103 height 34
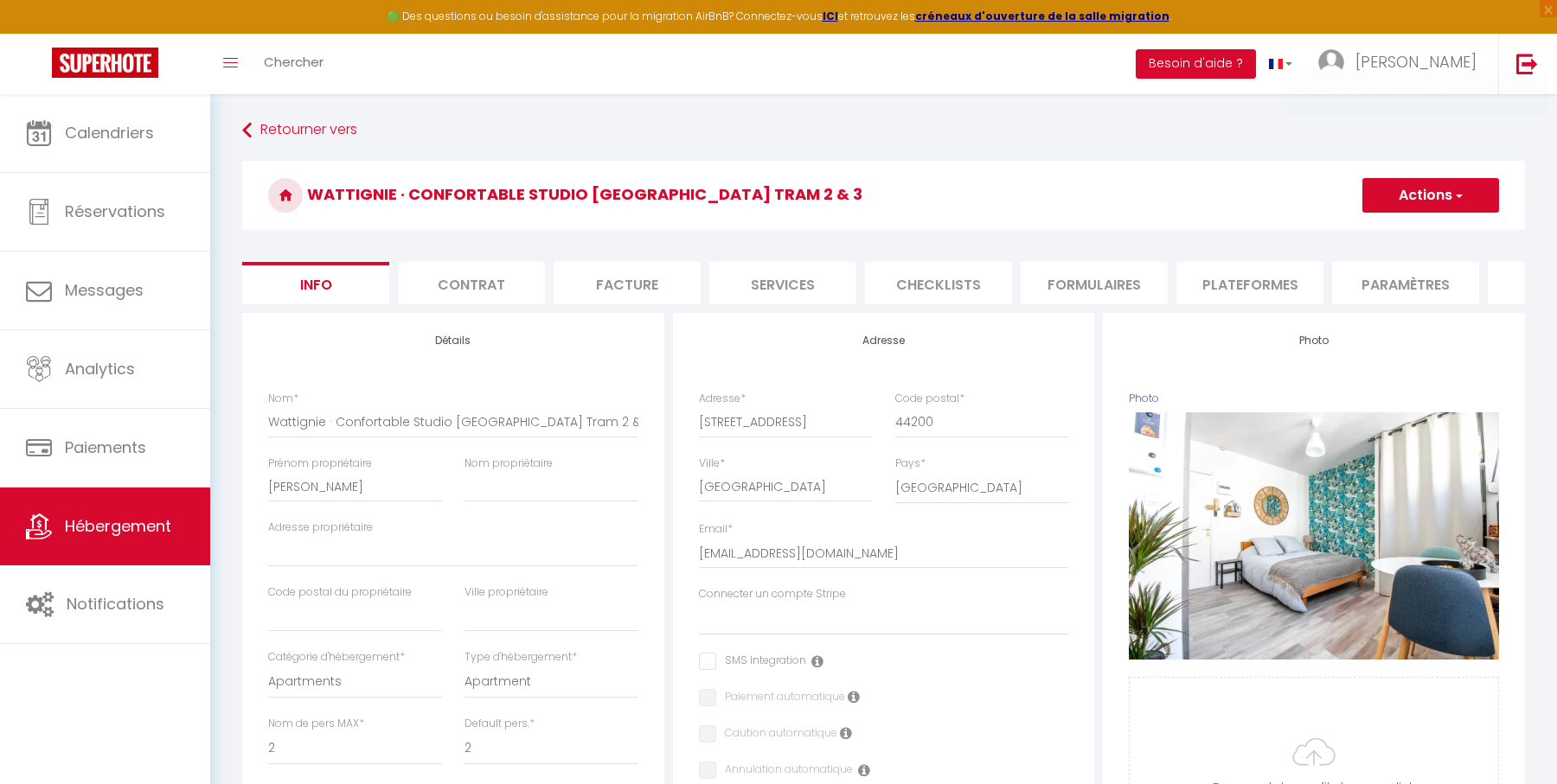
click at [1271, 280] on li "Plateformes" at bounding box center [1249, 282] width 147 height 42
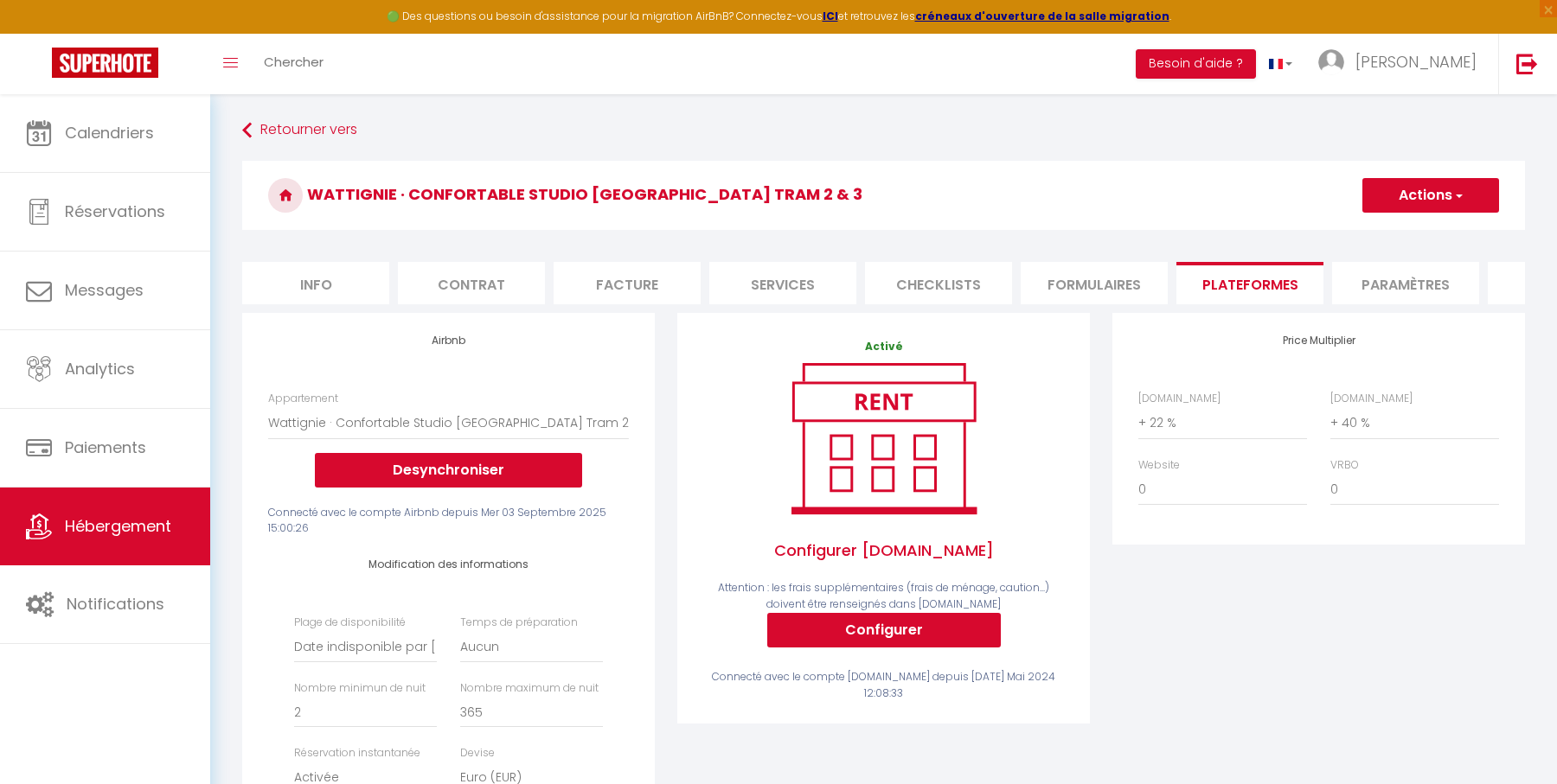
click at [1415, 195] on button "Actions" at bounding box center [1430, 195] width 137 height 34
click at [1407, 228] on link "Enregistrer" at bounding box center [1429, 233] width 137 height 22
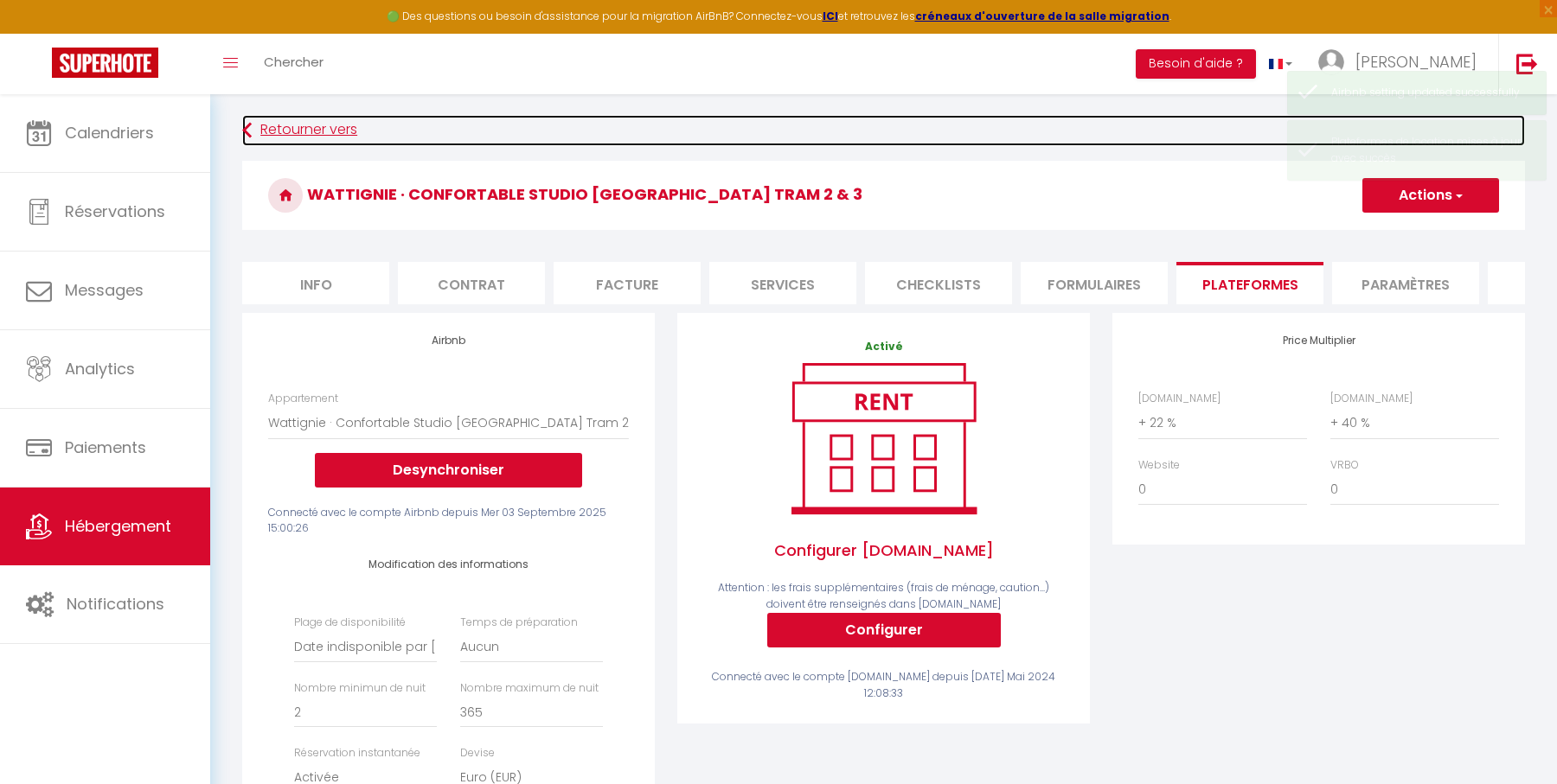
click at [291, 135] on link "Retourner vers" at bounding box center [883, 130] width 1283 height 31
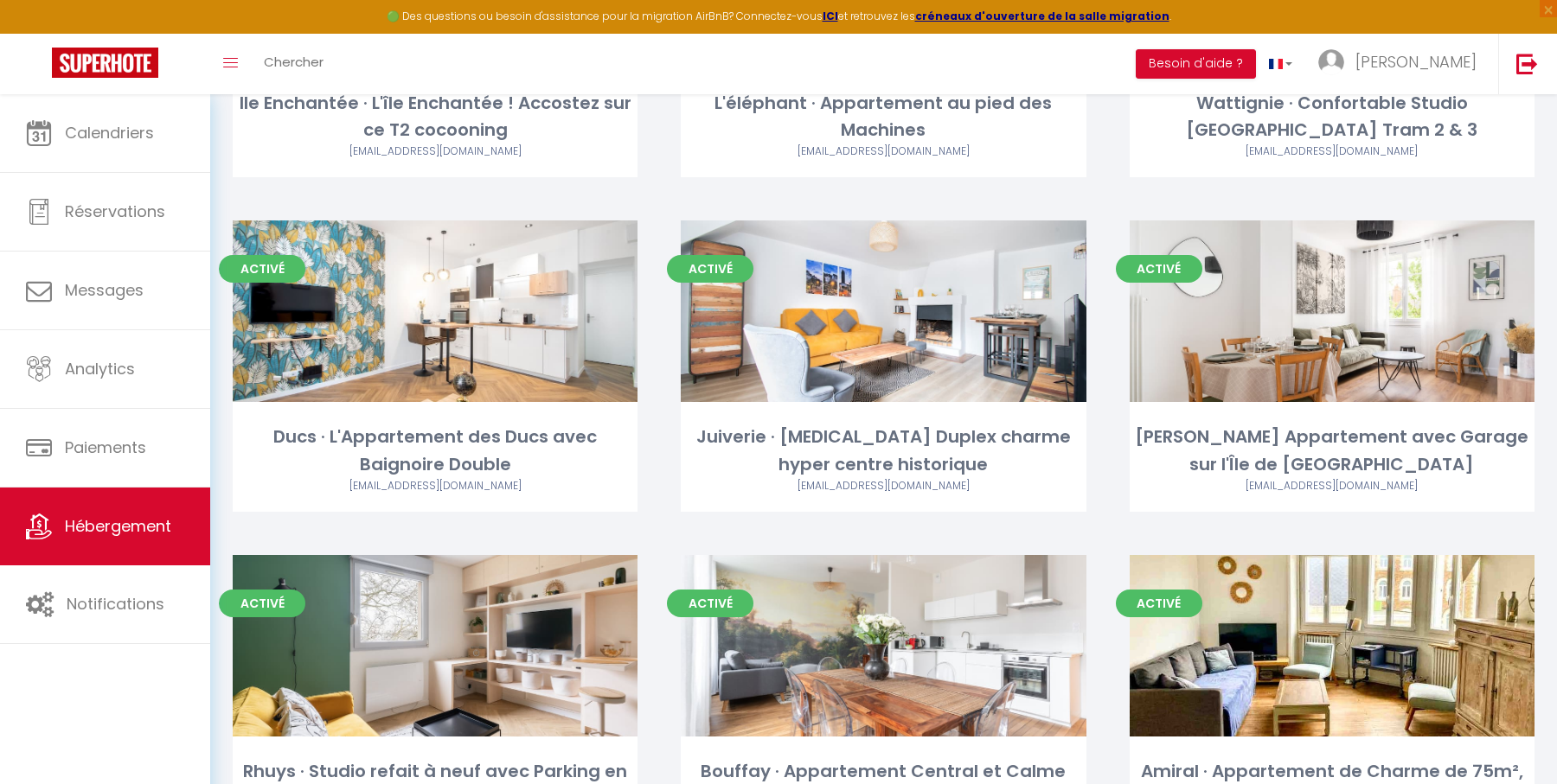
scroll to position [702, 0]
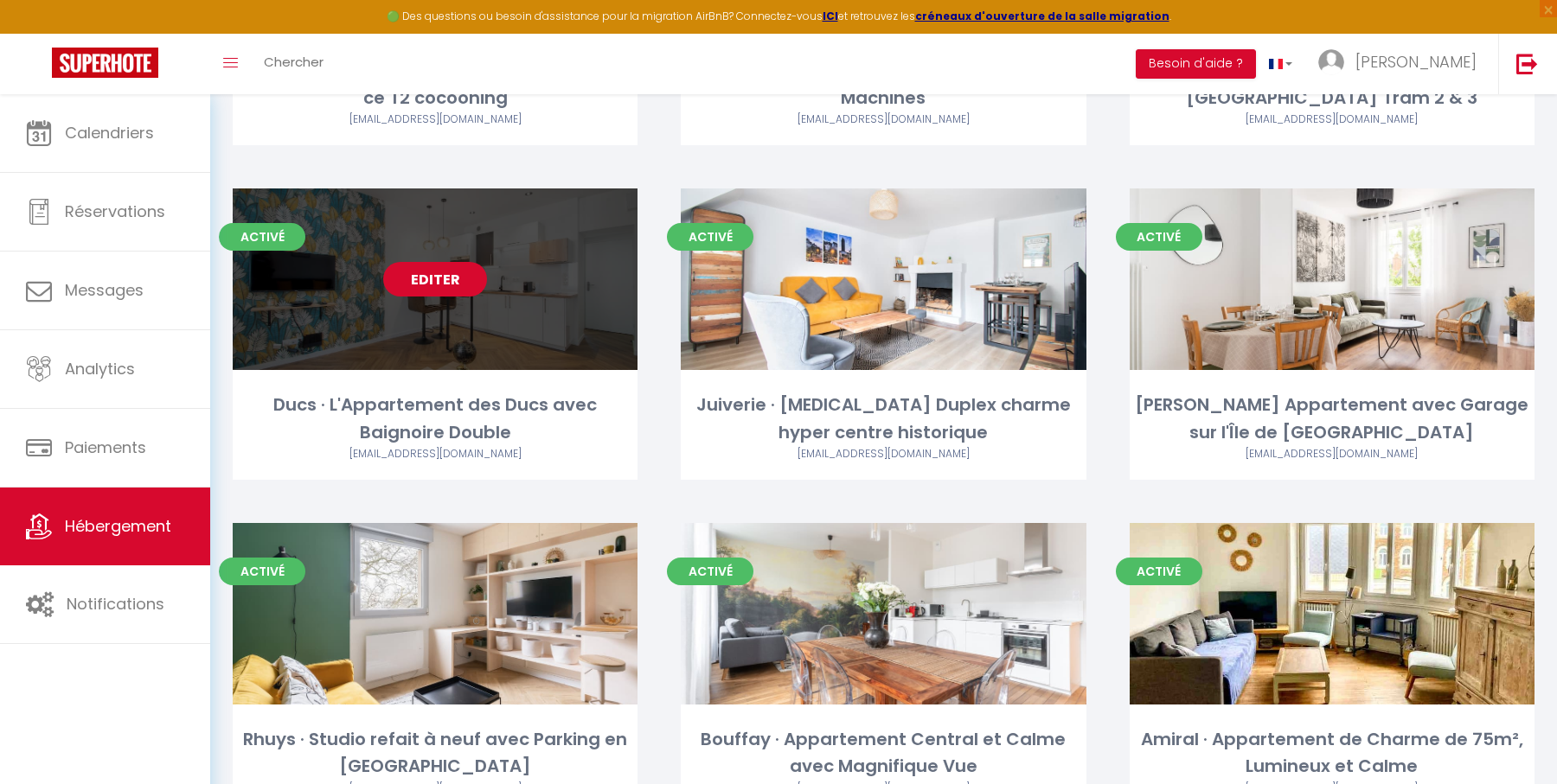
click at [431, 279] on link "Editer" at bounding box center [434, 279] width 103 height 34
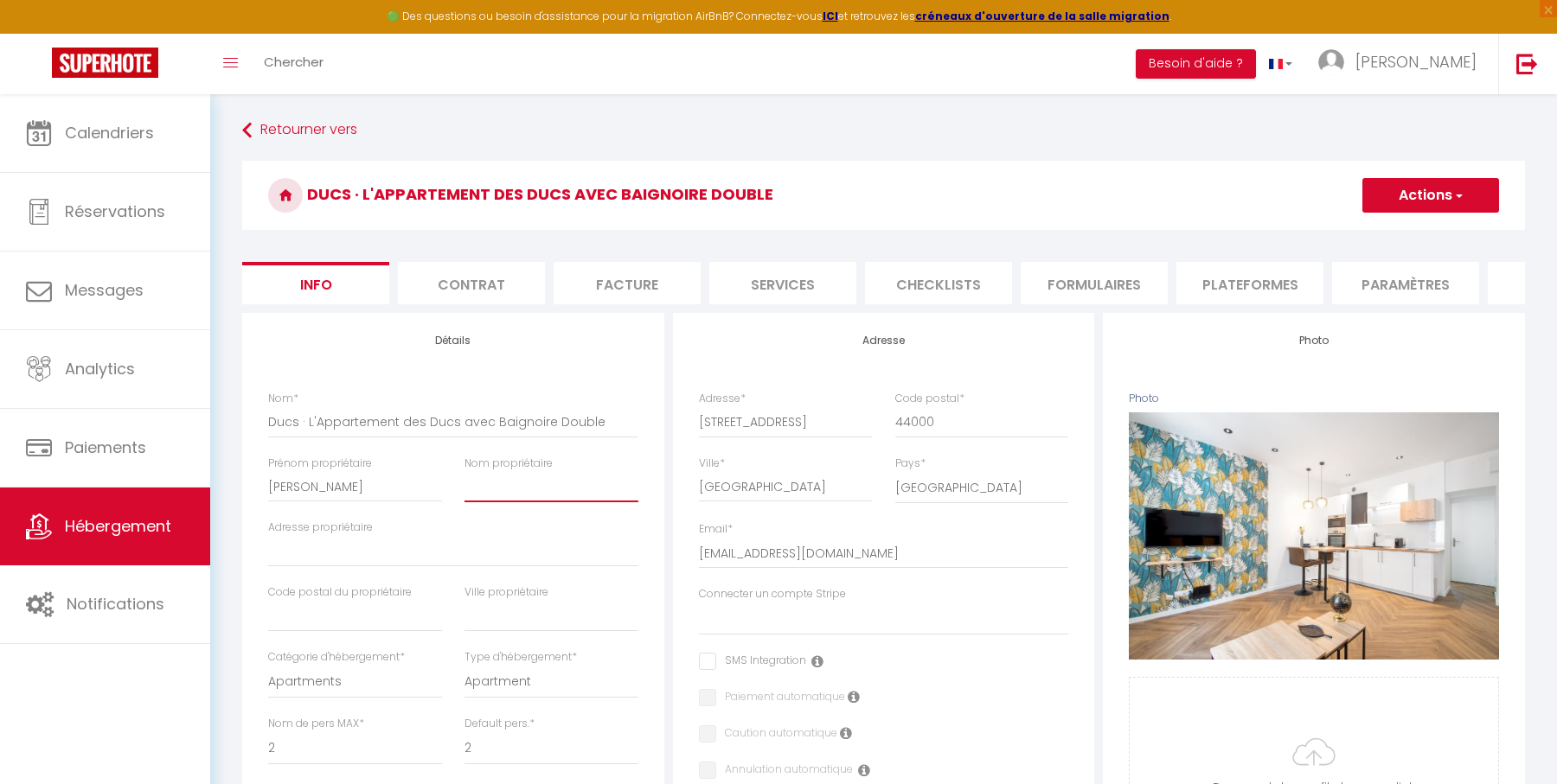
click at [464, 483] on input "Nom propriétaire" at bounding box center [550, 486] width 174 height 31
click at [1247, 287] on li "Plateformes" at bounding box center [1249, 282] width 147 height 42
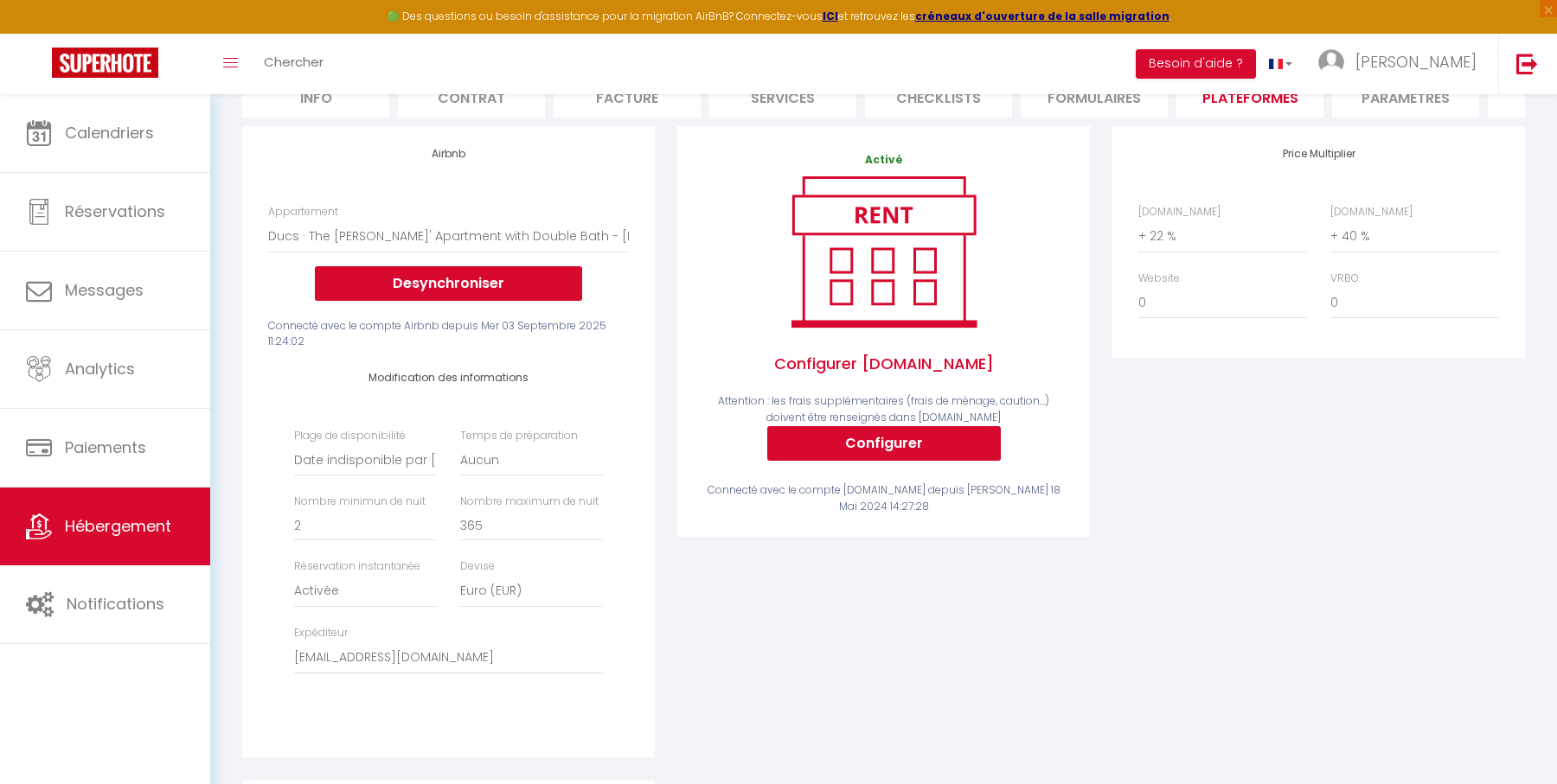
scroll to position [180, 0]
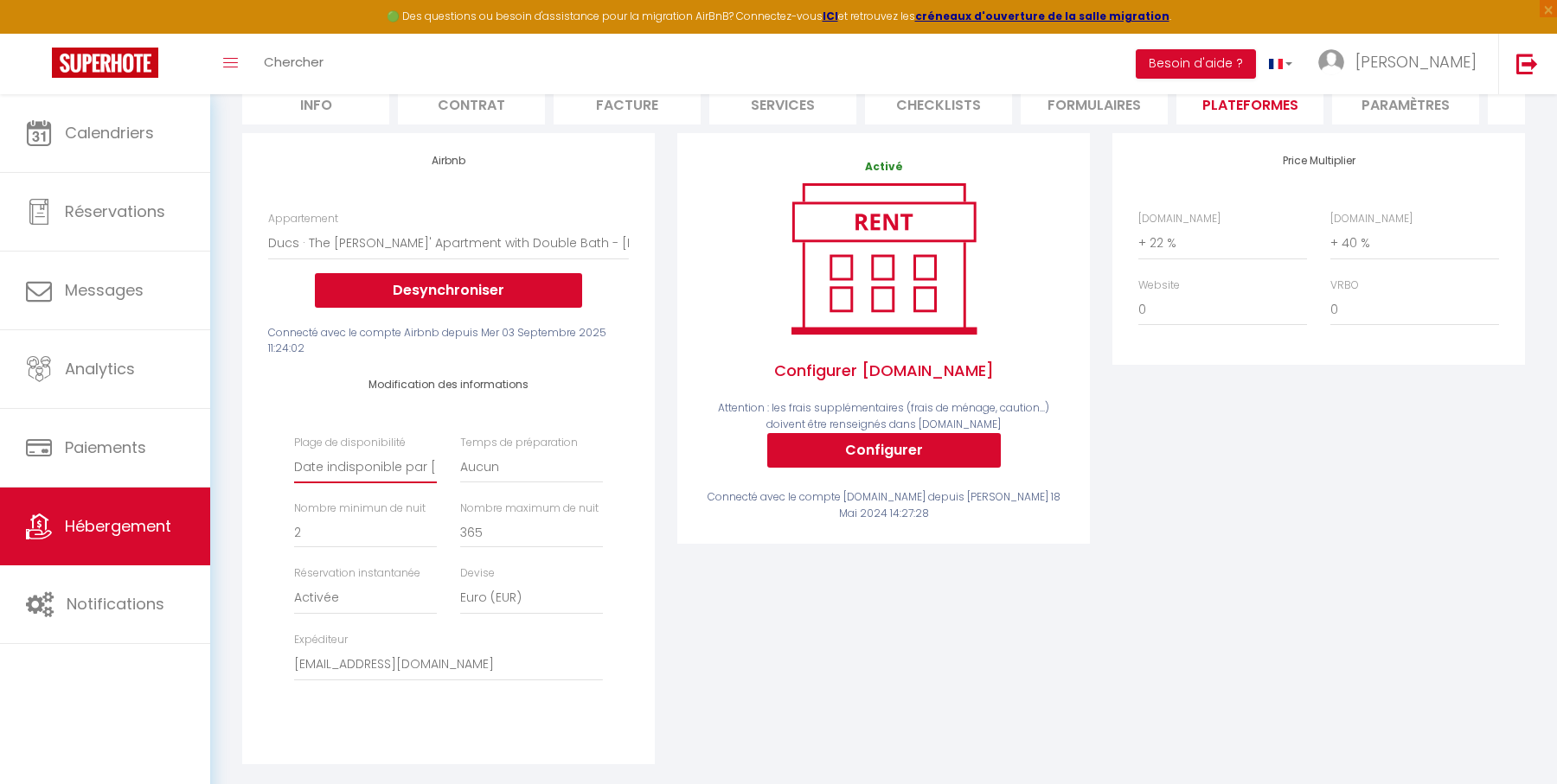
click at [409, 466] on select "Date indisponible par [PERSON_NAME] 1 mois 3 mois 6 mois 9 mois 12 mois 24 mois" at bounding box center [365, 467] width 143 height 33
click at [294, 450] on select "Date indisponible par [PERSON_NAME] 1 mois 3 mois 6 mois 9 mois 12 mois 24 mois" at bounding box center [365, 467] width 143 height 33
click at [658, 454] on div "Airbnb Appartement T2 Duplex · Charmant Duplex sur [GEOGRAPHIC_DATA] avec Parki…" at bounding box center [448, 449] width 421 height 631
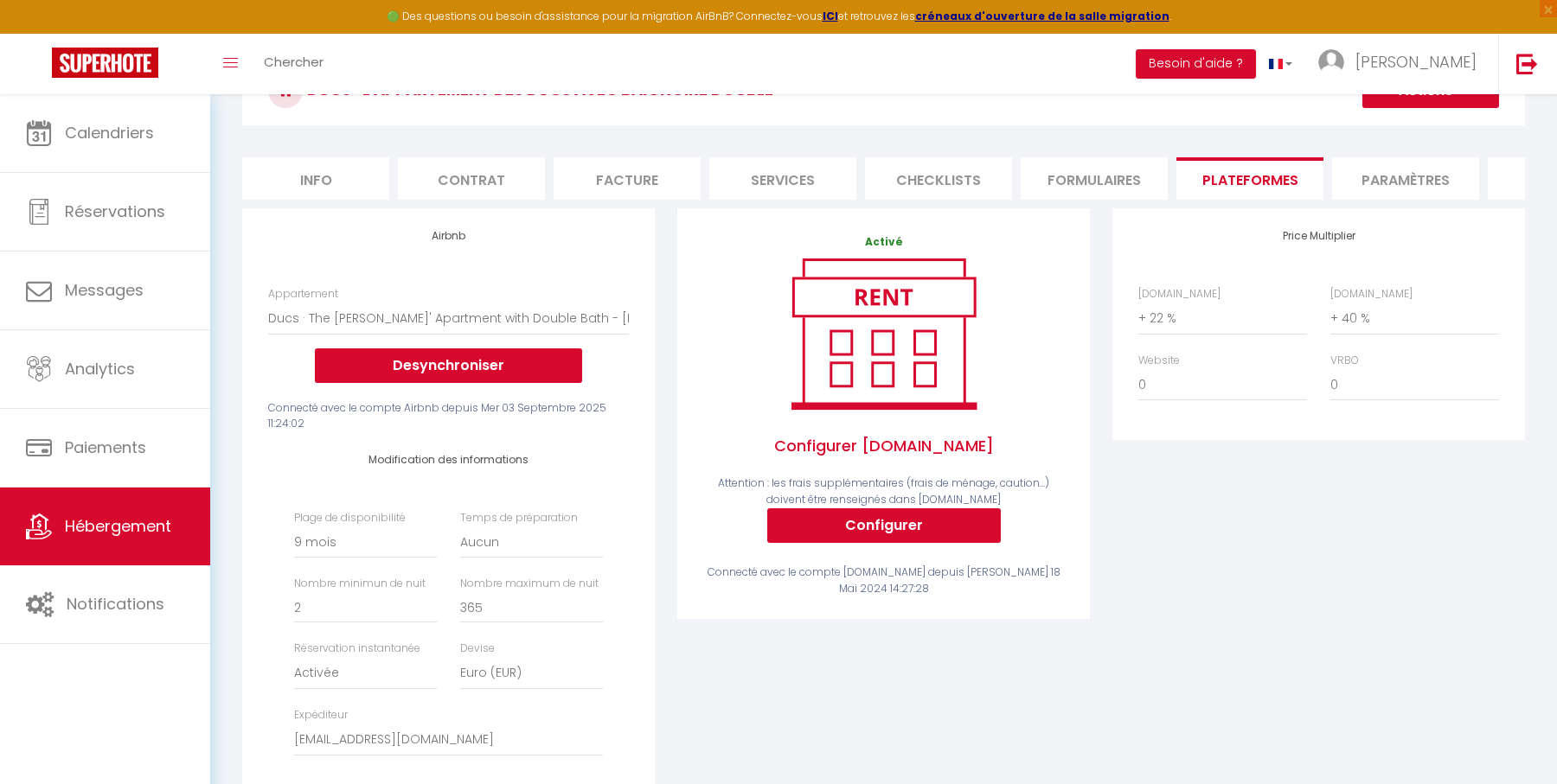
scroll to position [0, 0]
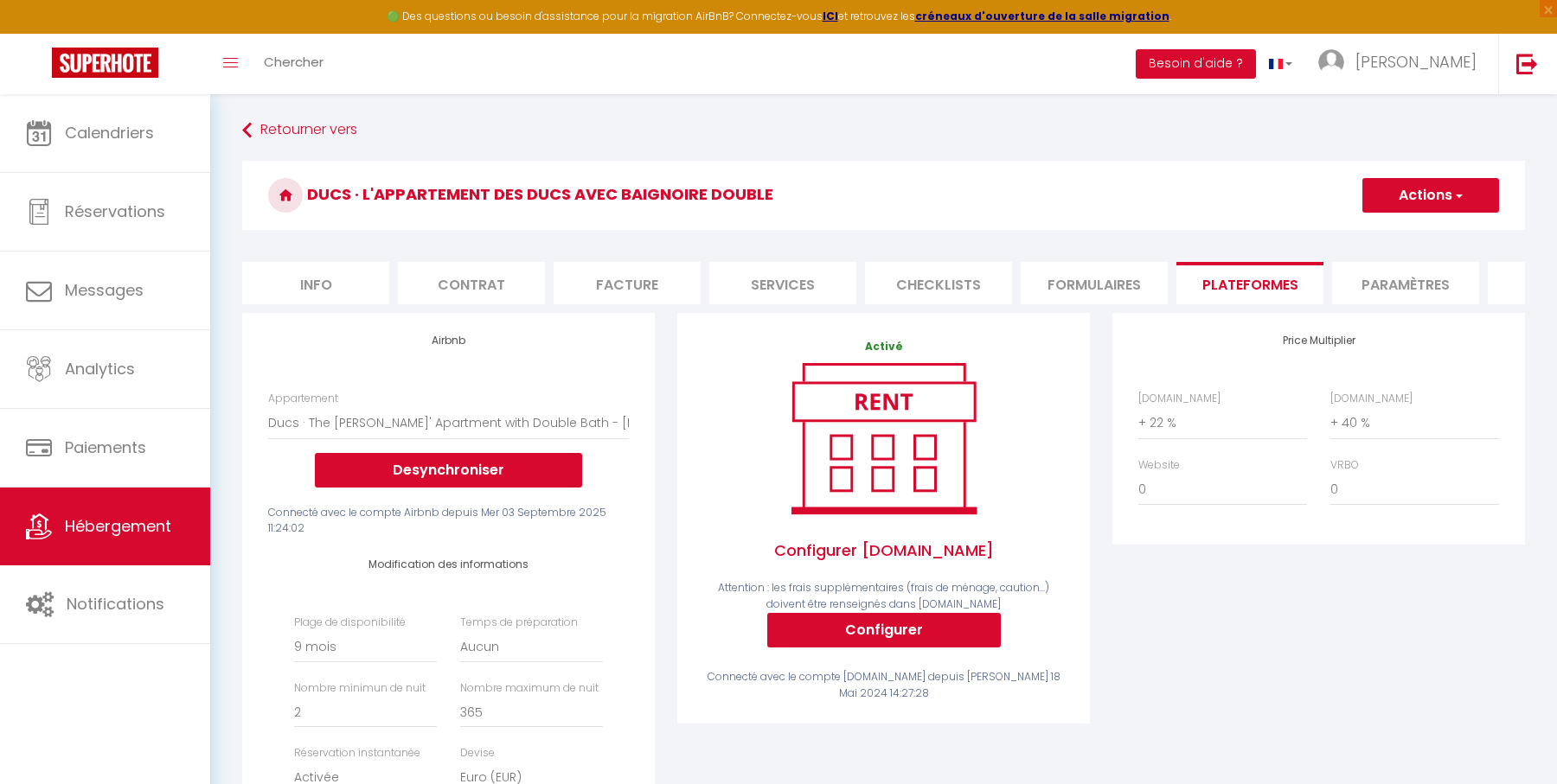
click at [1403, 194] on button "Actions" at bounding box center [1430, 195] width 137 height 34
click at [1397, 229] on link "Enregistrer" at bounding box center [1429, 233] width 137 height 22
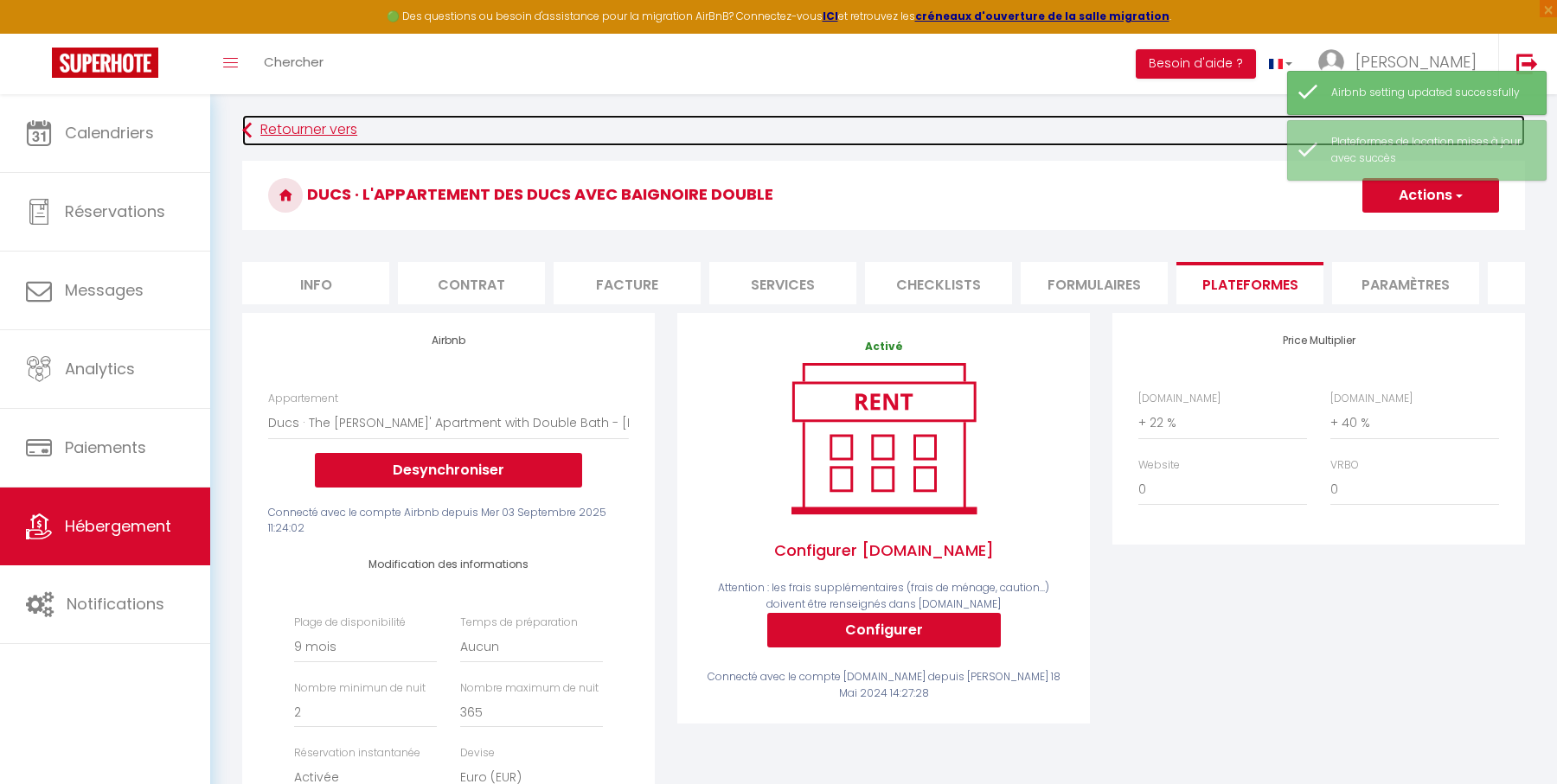
click at [346, 127] on link "Retourner vers" at bounding box center [883, 130] width 1283 height 31
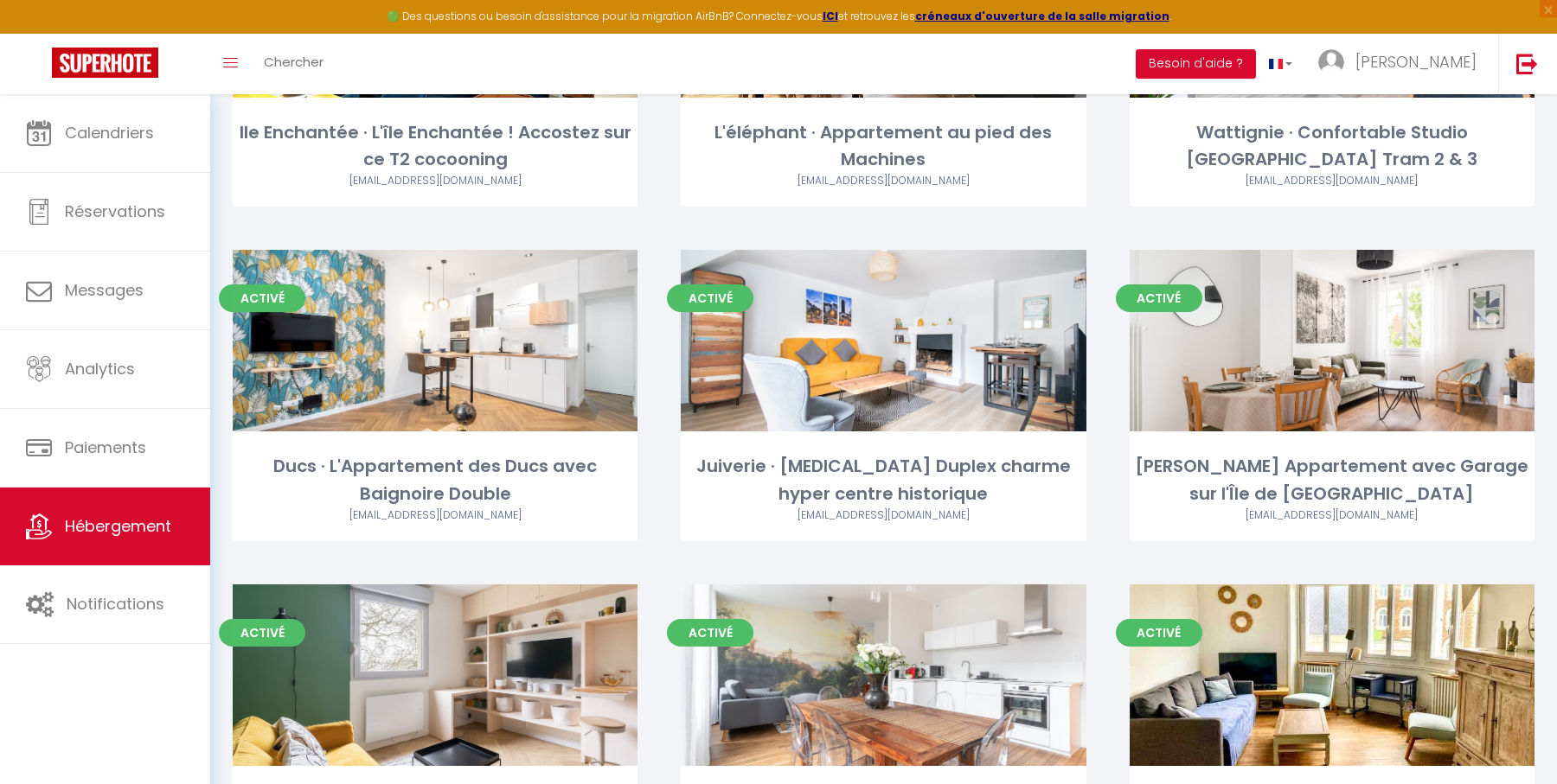
scroll to position [648, 0]
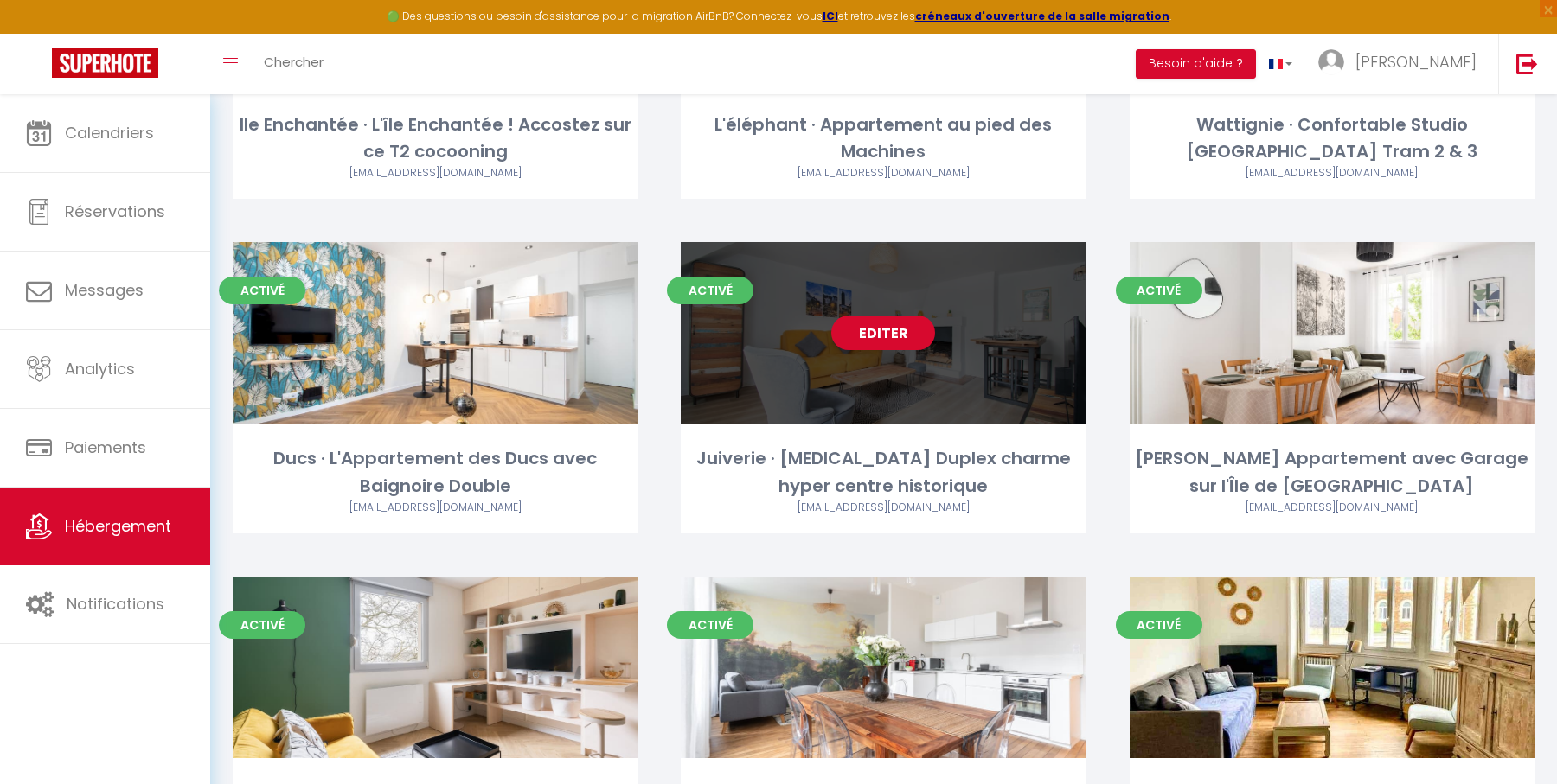
click at [891, 342] on link "Editer" at bounding box center [882, 333] width 103 height 34
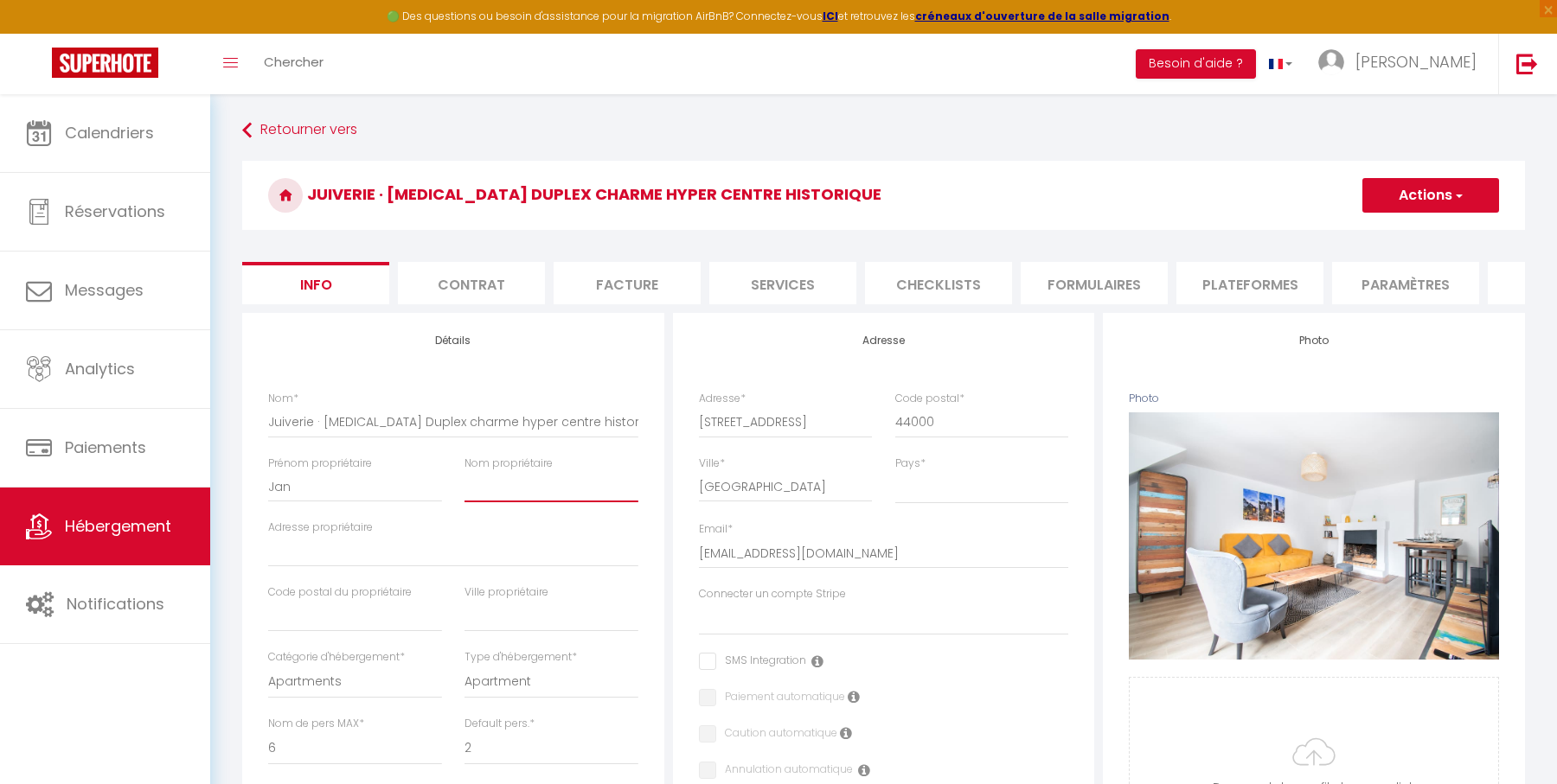
click at [541, 480] on input "Nom propriétaire" at bounding box center [550, 486] width 174 height 31
click at [1258, 297] on li "Plateformes" at bounding box center [1249, 282] width 147 height 42
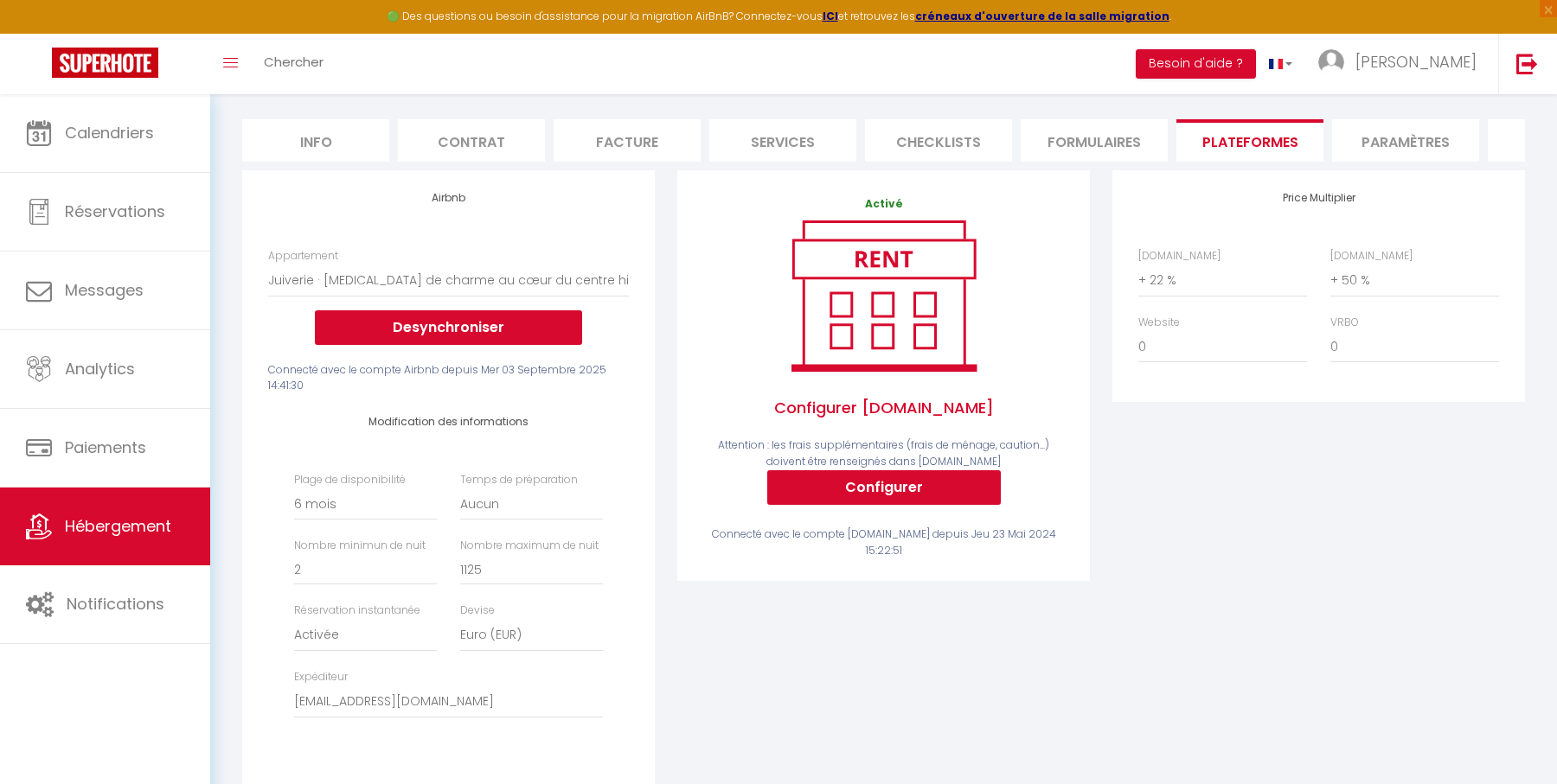
scroll to position [253, 0]
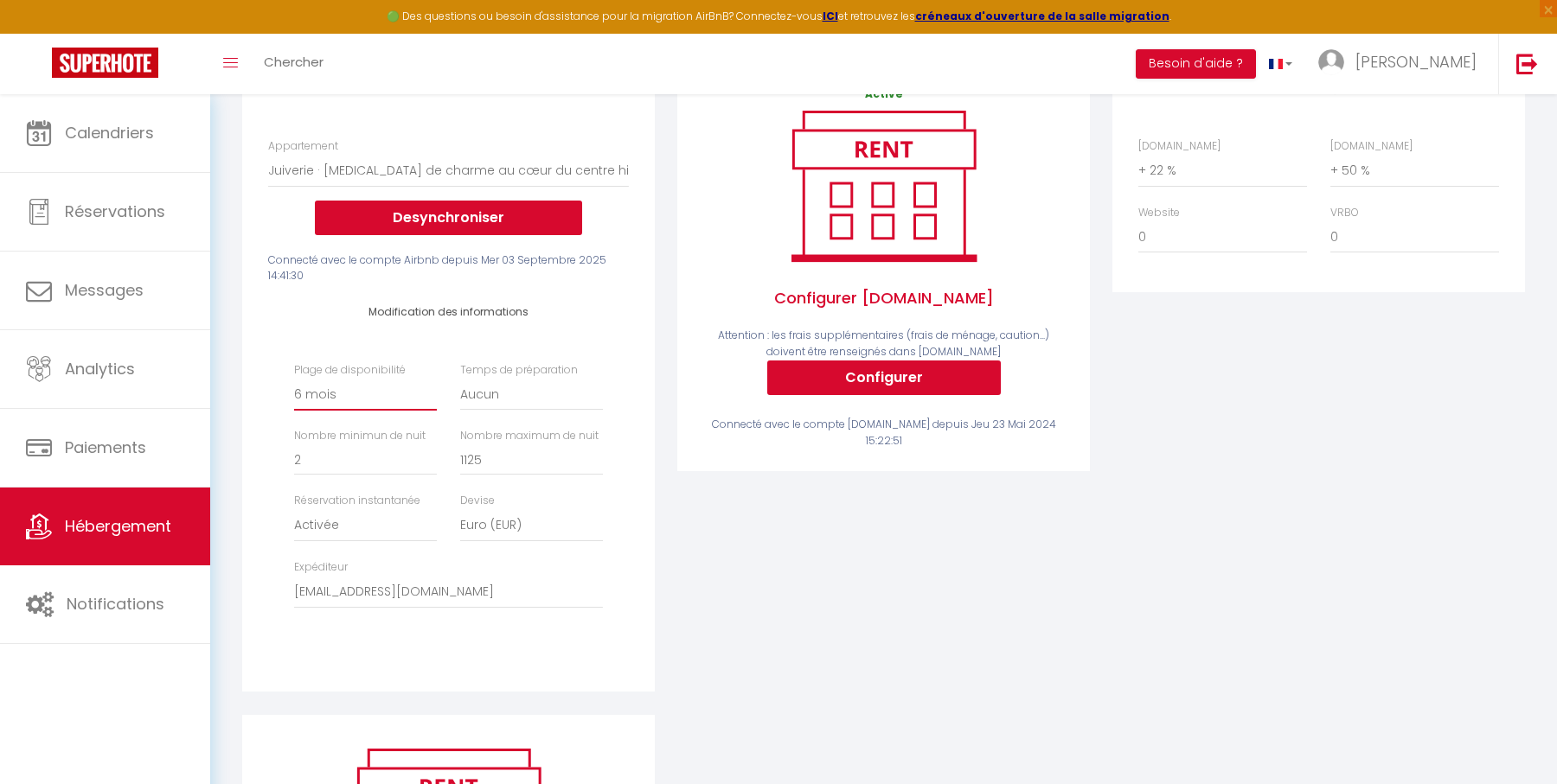
click at [371, 396] on select "Date indisponible par [PERSON_NAME] 1 mois 3 mois 6 mois 9 mois 12 mois 24 mois" at bounding box center [365, 394] width 143 height 33
click at [294, 378] on select "Date indisponible par [PERSON_NAME] 1 mois 3 mois 6 mois 9 mois 12 mois 24 mois" at bounding box center [365, 394] width 143 height 33
click at [662, 425] on div "Airbnb Appartement T2 Duplex · Charmant Duplex sur [GEOGRAPHIC_DATA] avec Parki…" at bounding box center [449, 387] width 435 height 654
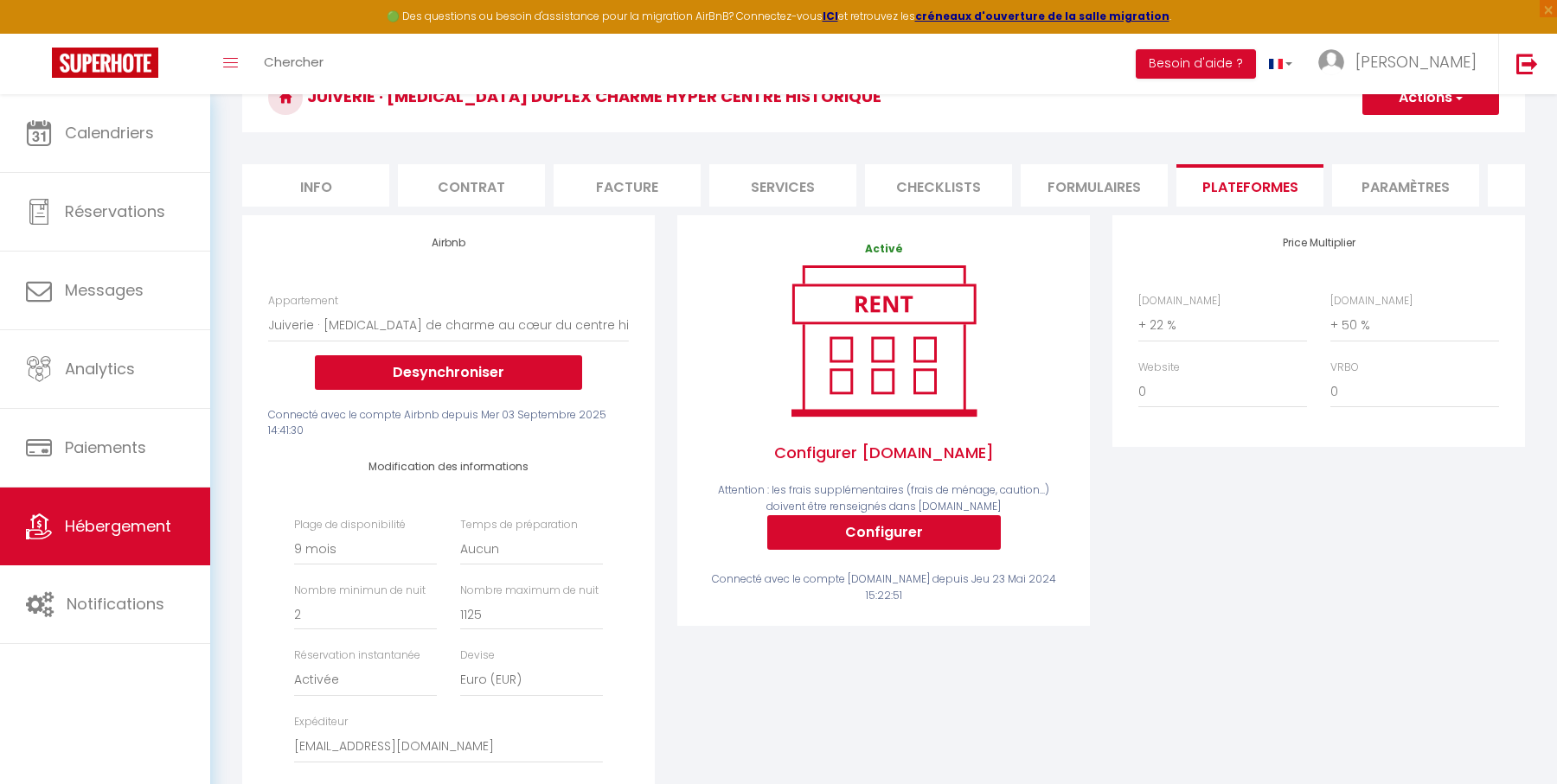
scroll to position [0, 0]
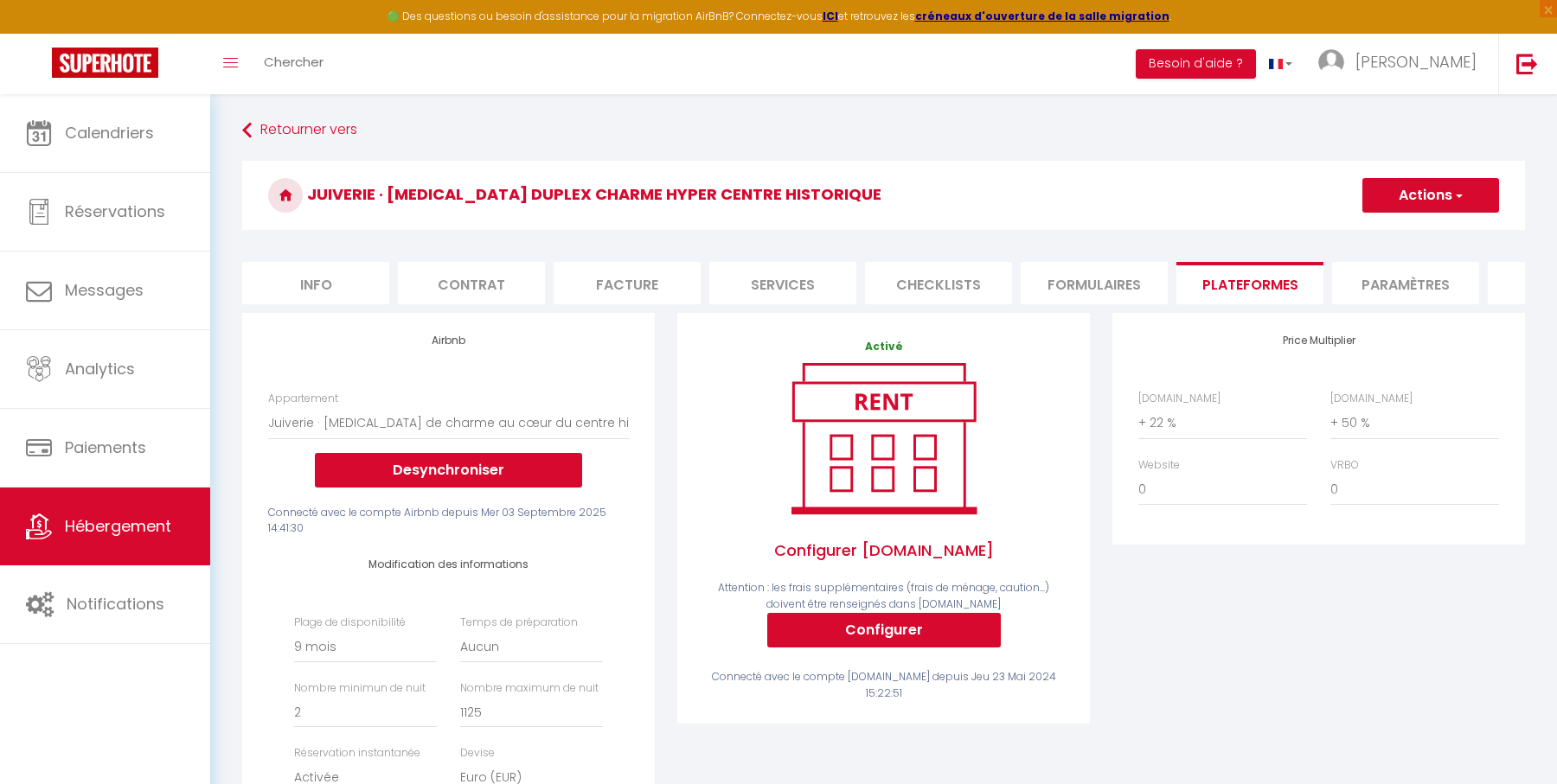
click at [1419, 198] on button "Actions" at bounding box center [1430, 195] width 137 height 34
click at [1408, 225] on link "Enregistrer" at bounding box center [1429, 233] width 137 height 22
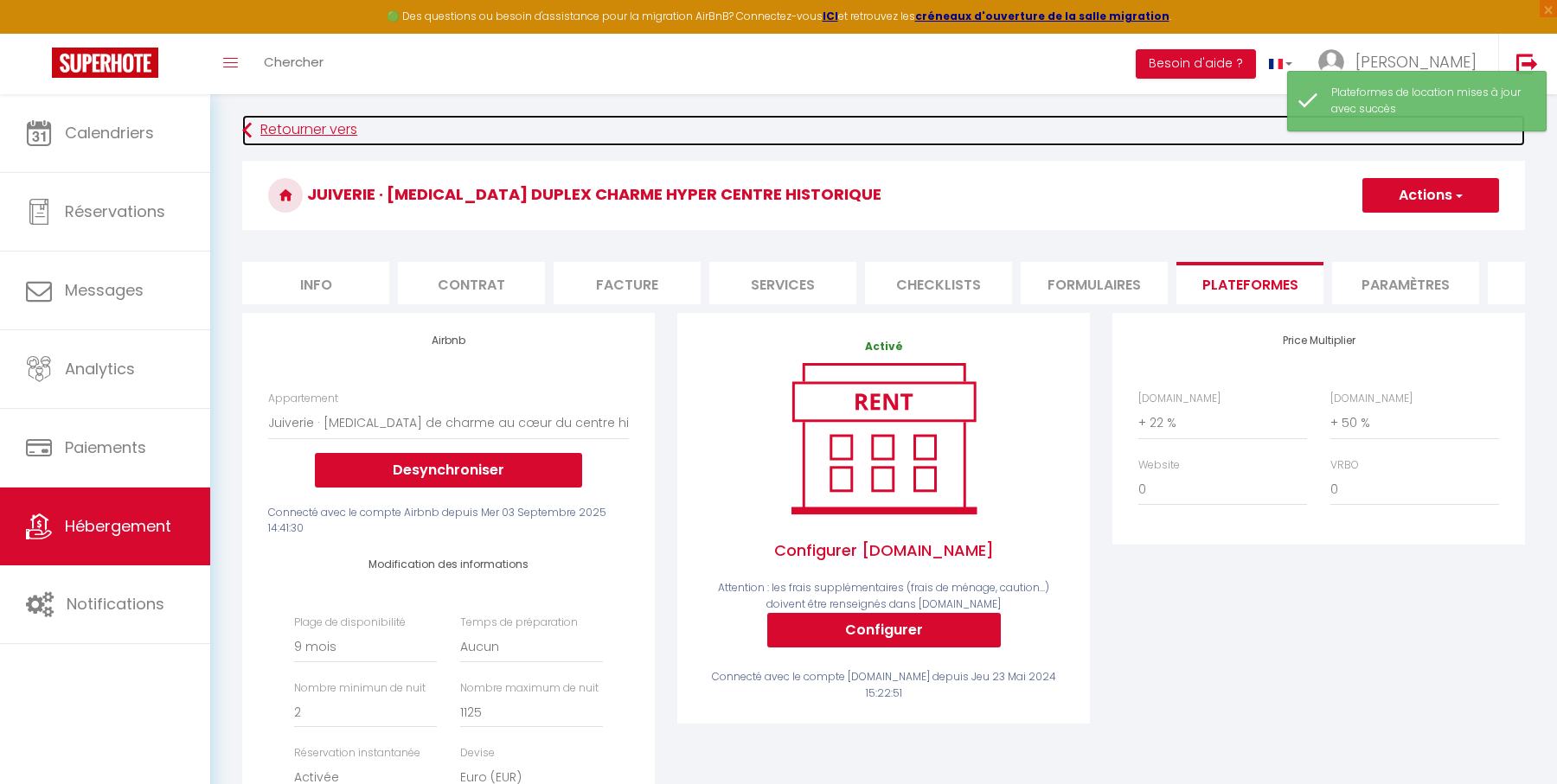
click at [332, 130] on link "Retourner vers" at bounding box center [883, 130] width 1283 height 31
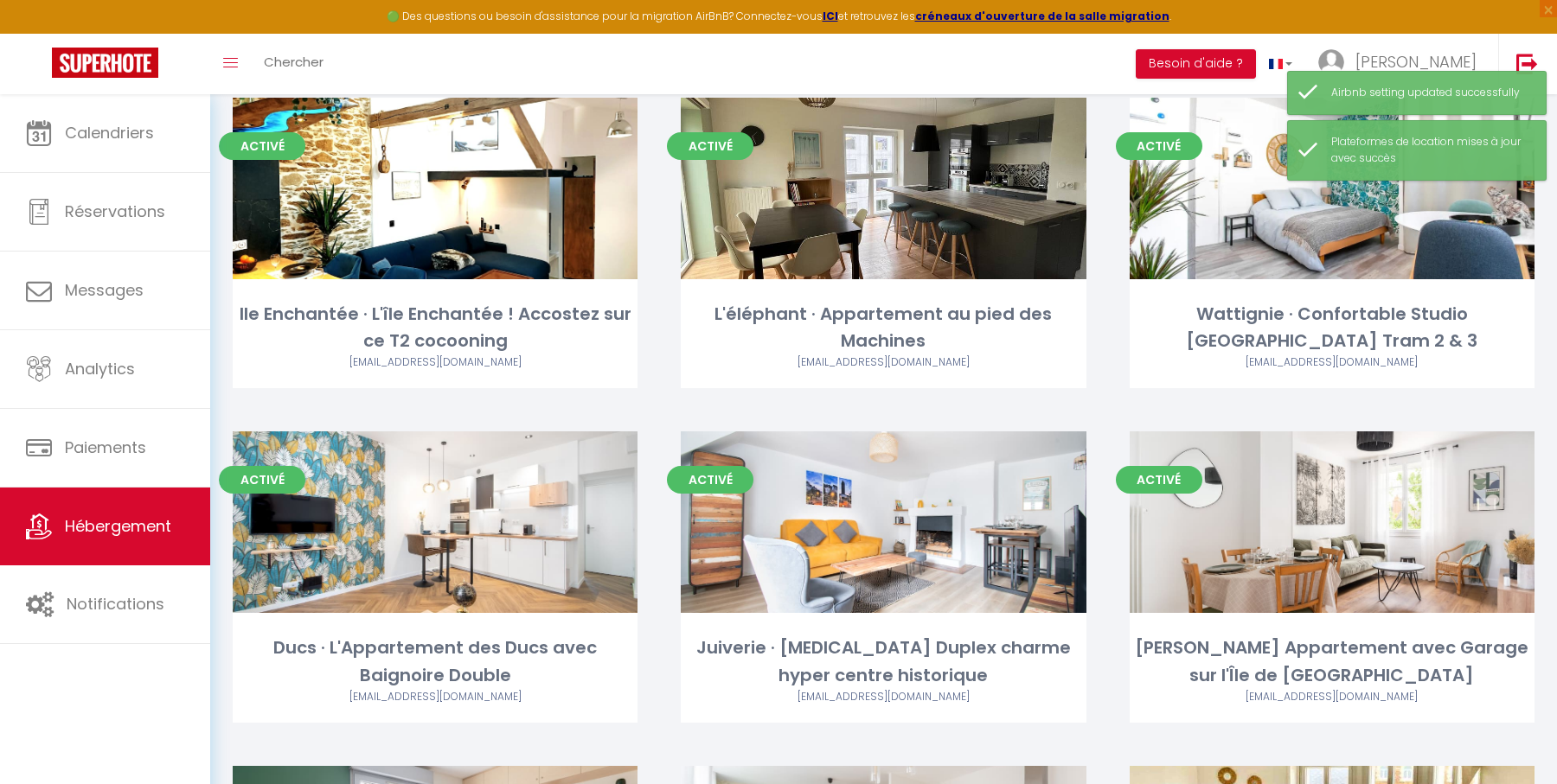
scroll to position [580, 0]
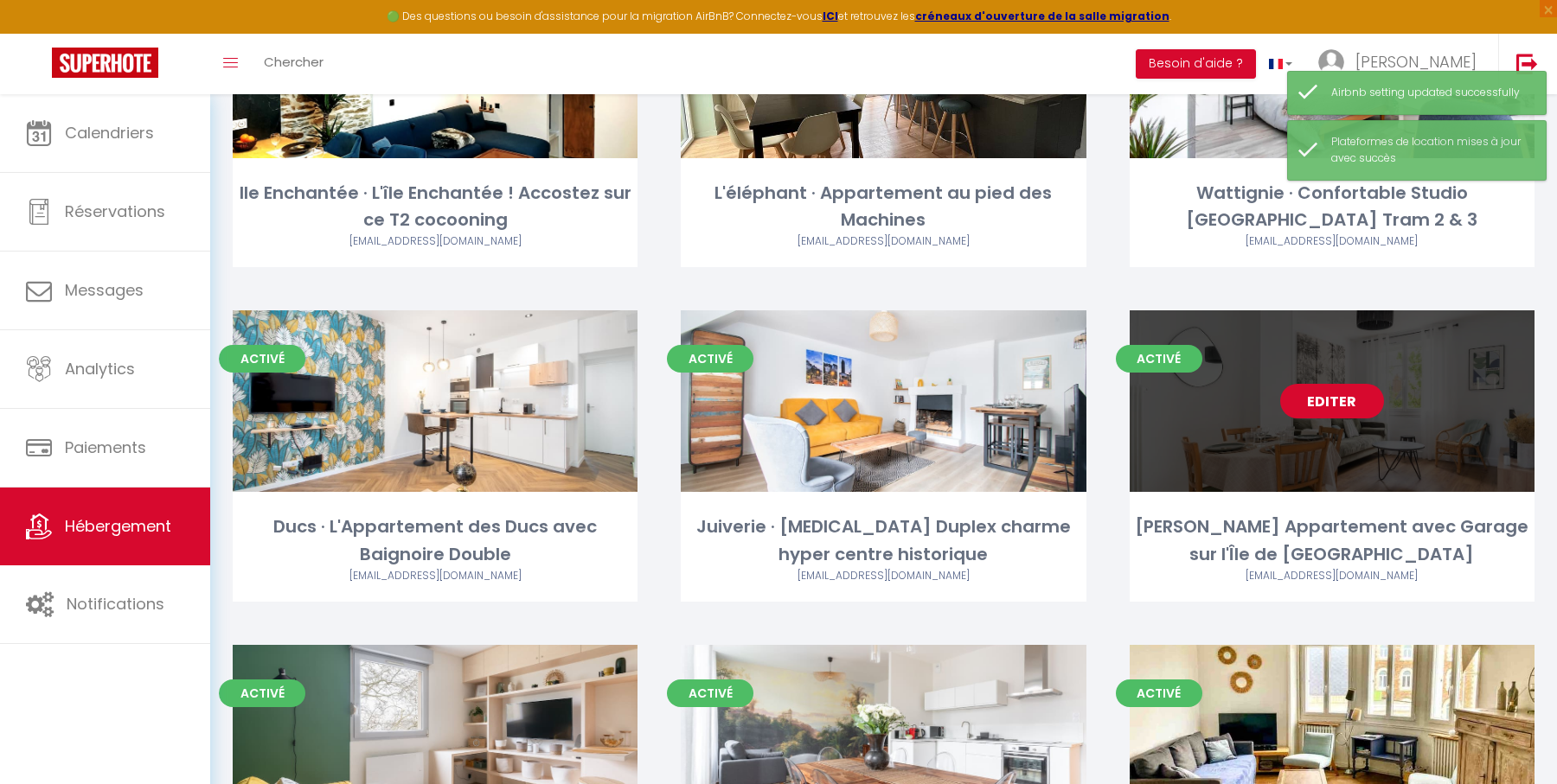
click at [1342, 405] on link "Editer" at bounding box center [1331, 401] width 103 height 34
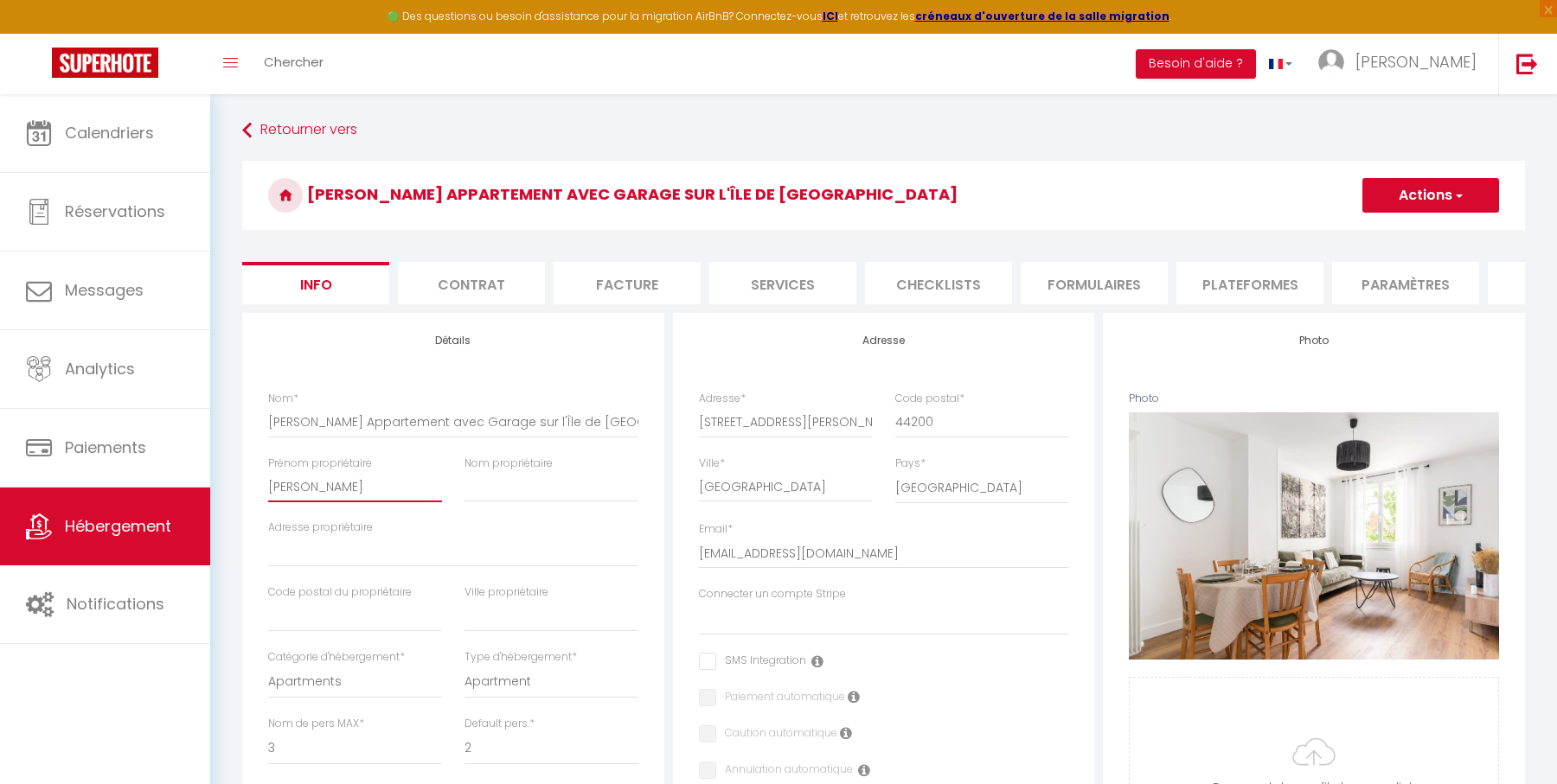
click at [410, 484] on input "[PERSON_NAME]" at bounding box center [354, 486] width 174 height 31
click at [675, 598] on div "Adresse Adresse * [STREET_ADDRESS][PERSON_NAME] [GEOGRAPHIC_DATA] [GEOGRAPHIC_D…" at bounding box center [883, 737] width 422 height 850
click at [1282, 284] on li "Plateformes" at bounding box center [1249, 282] width 147 height 42
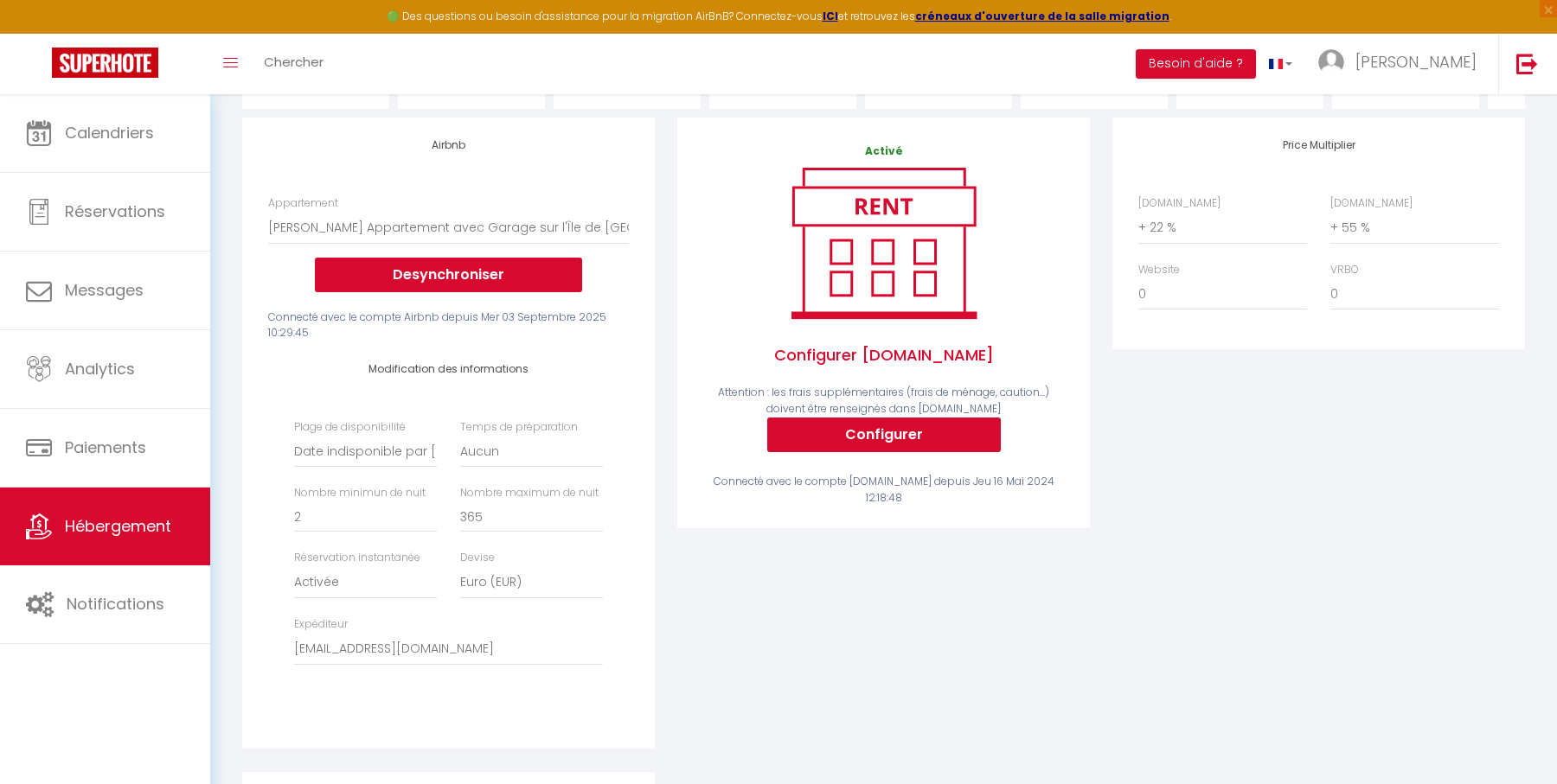
scroll to position [188, 0]
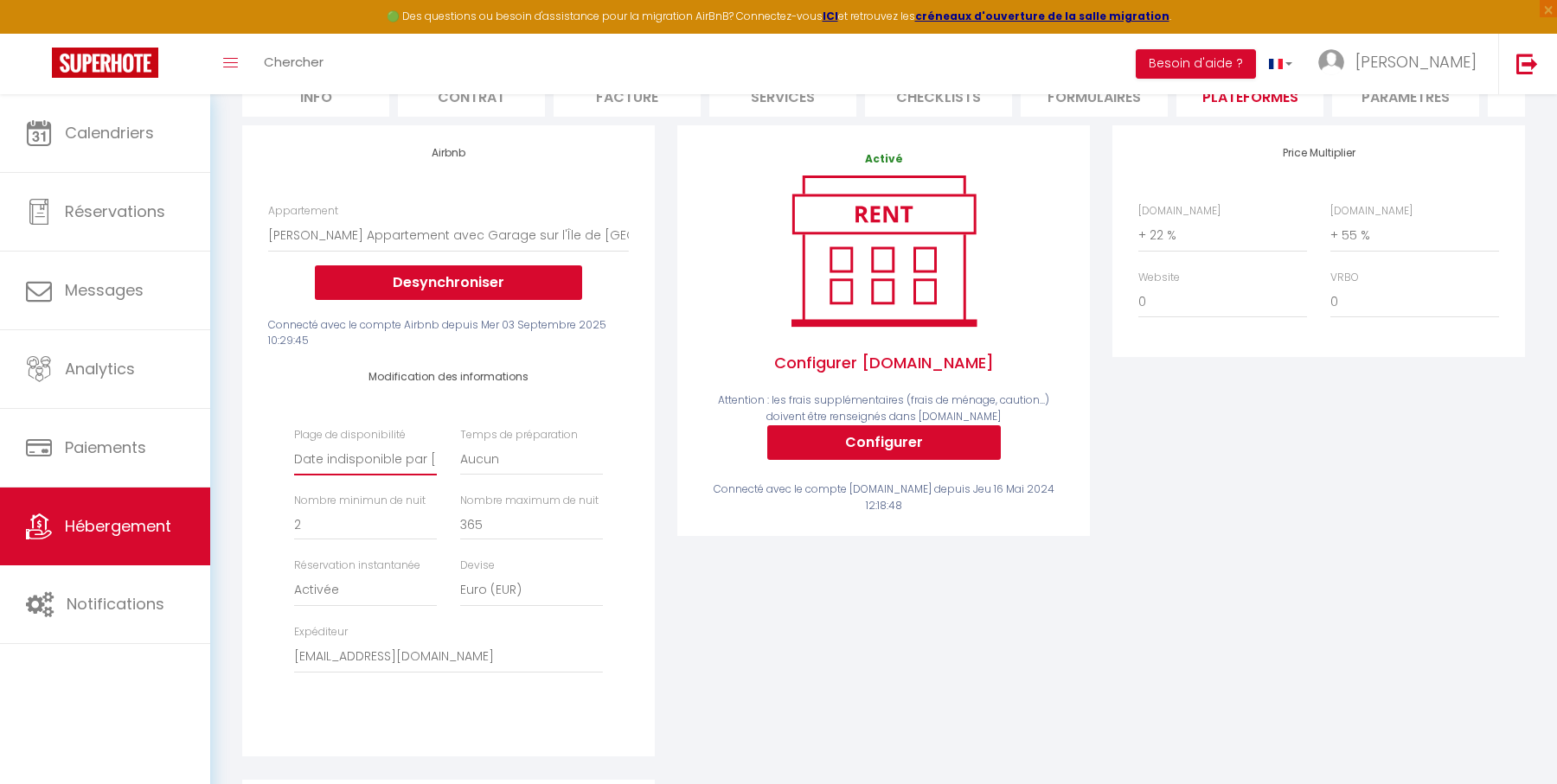
click at [388, 455] on select "Date indisponible par [PERSON_NAME] 1 mois 3 mois 6 mois 9 mois 12 mois 24 mois" at bounding box center [365, 459] width 143 height 33
click at [294, 442] on select "Date indisponible par [PERSON_NAME] 1 mois 3 mois 6 mois 9 mois 12 mois 24 mois" at bounding box center [365, 459] width 143 height 33
click at [662, 463] on div "Airbnb Appartement T2 Duplex · Charmant Duplex sur [GEOGRAPHIC_DATA] avec Parki…" at bounding box center [449, 451] width 435 height 654
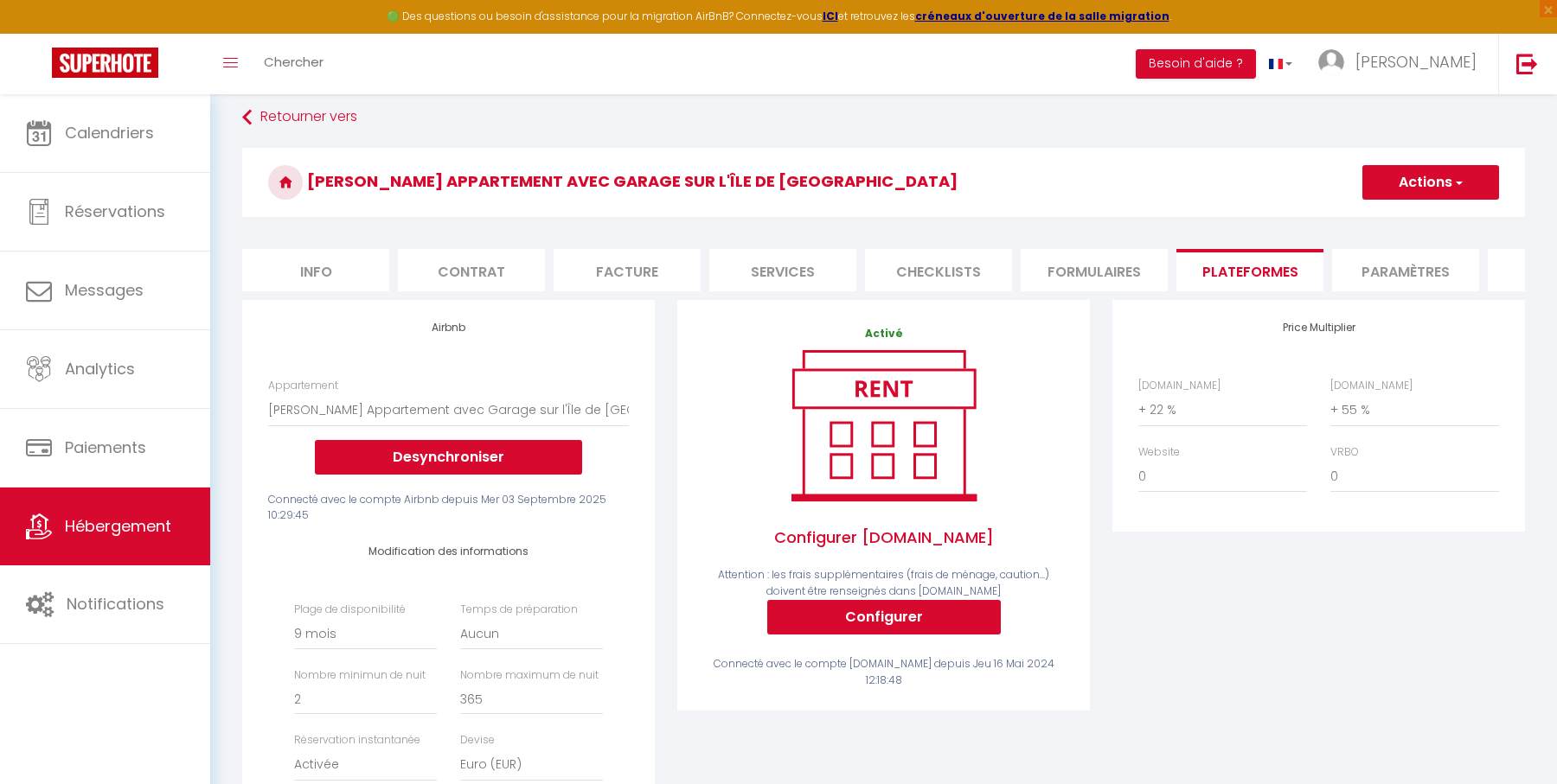
scroll to position [0, 0]
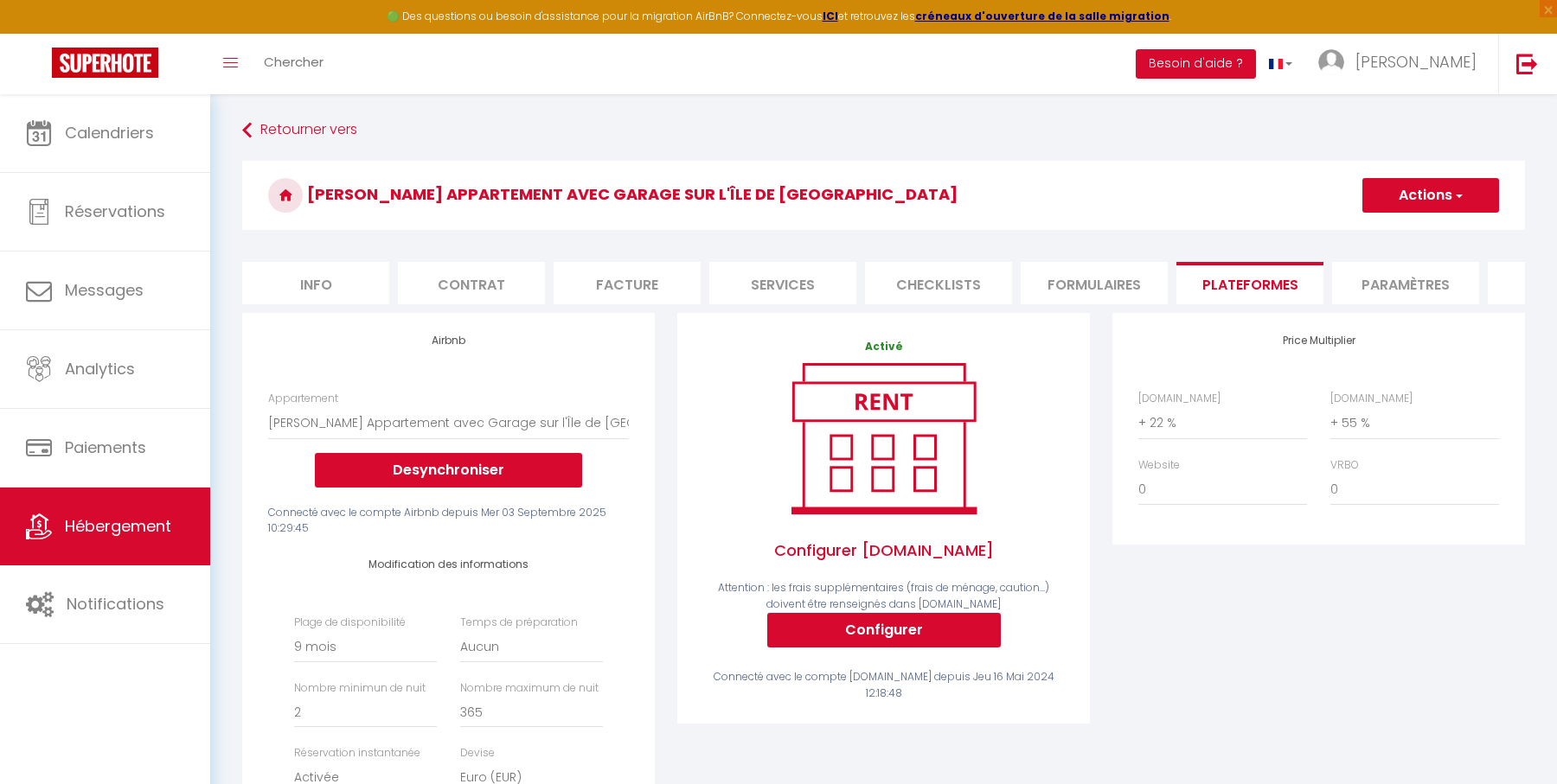
click at [1417, 196] on button "Actions" at bounding box center [1430, 195] width 137 height 34
click at [1405, 236] on link "Enregistrer" at bounding box center [1429, 233] width 137 height 22
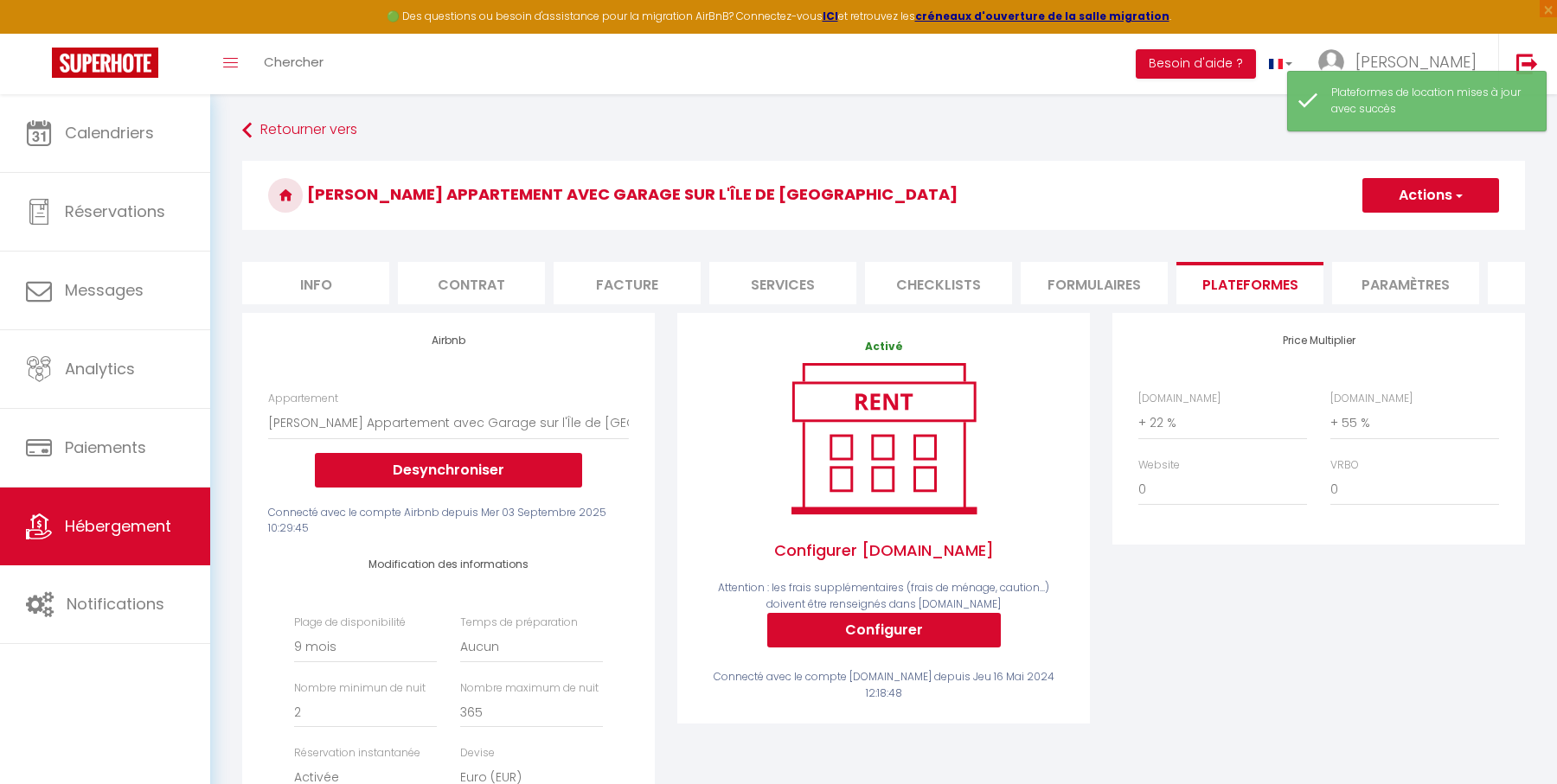
click at [336, 113] on div "Retourner vers [PERSON_NAME] Appartement avec Garage sur l'Île de [GEOGRAPHIC_D…" at bounding box center [883, 706] width 1347 height 1224
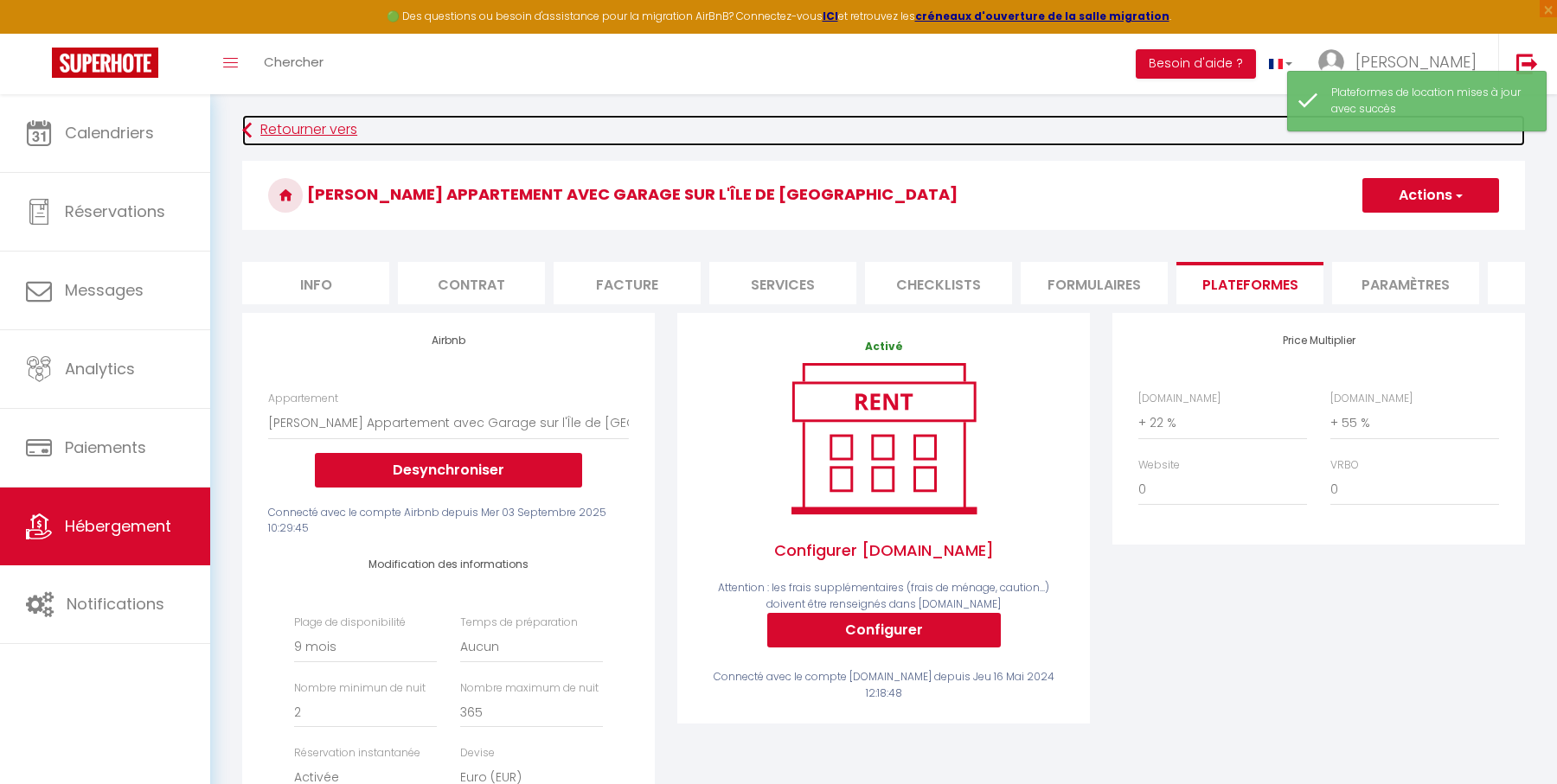
click at [336, 129] on link "Retourner vers" at bounding box center [883, 130] width 1283 height 31
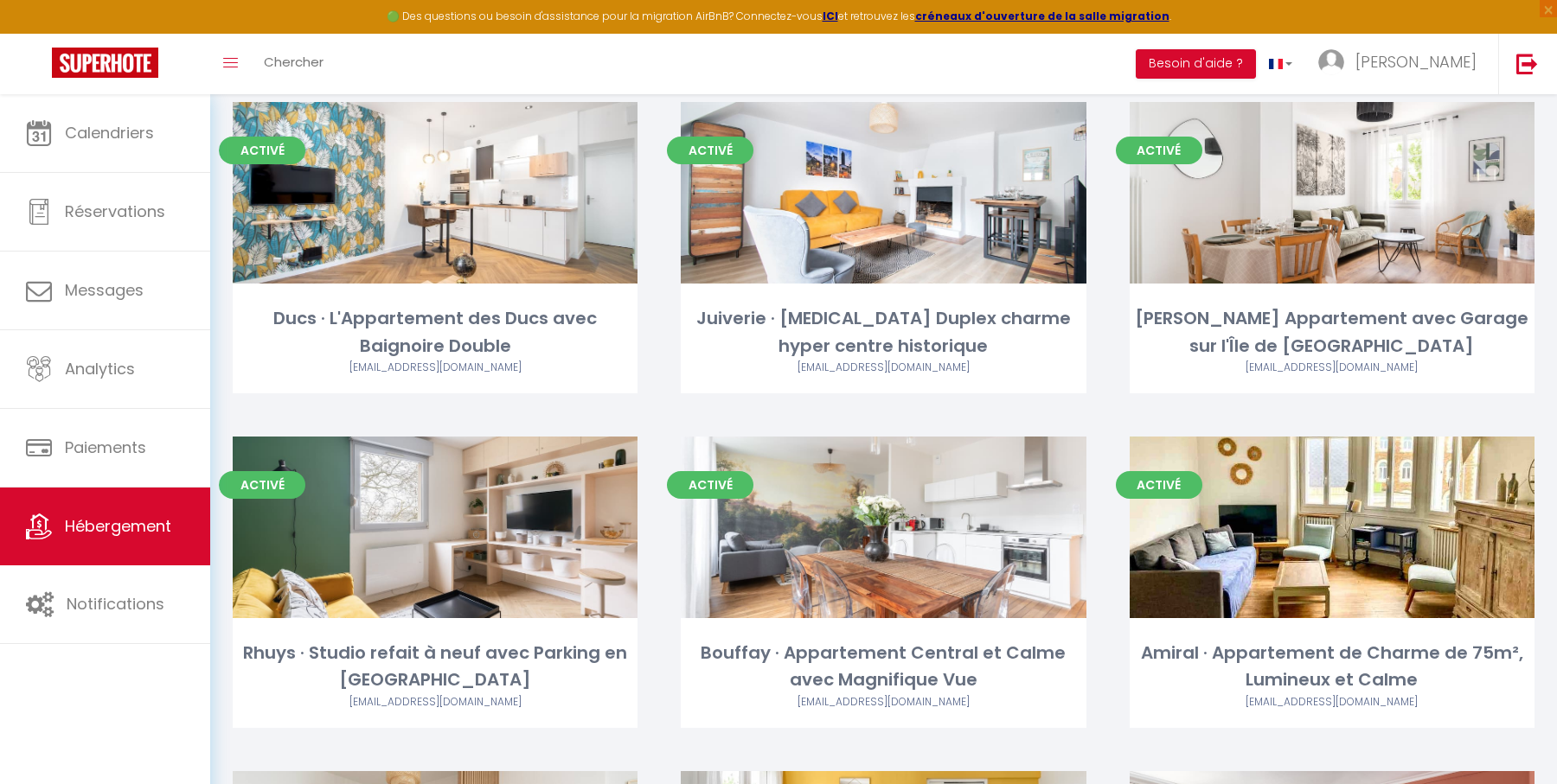
scroll to position [912, 0]
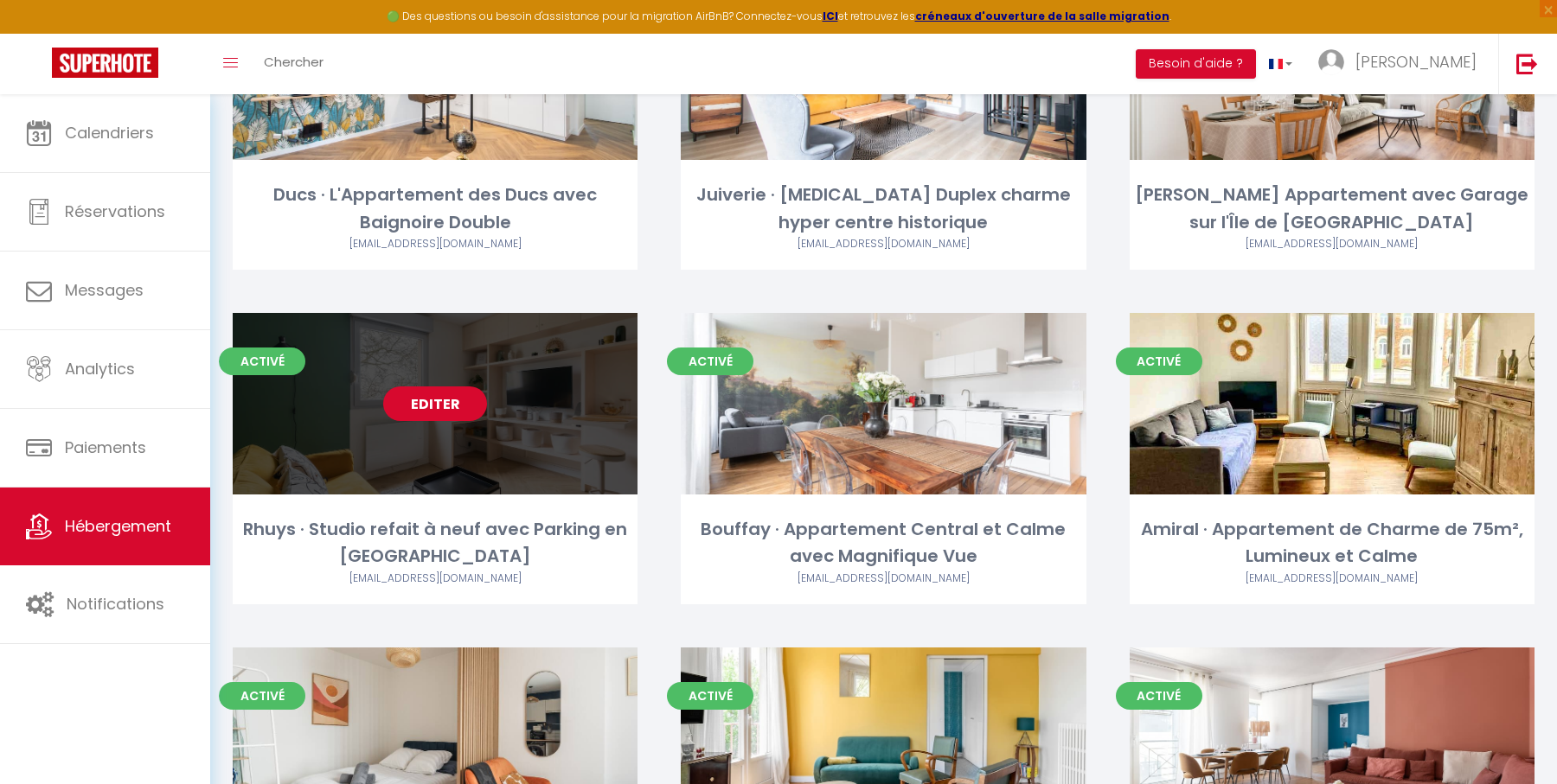
click at [427, 400] on link "Editer" at bounding box center [434, 404] width 103 height 34
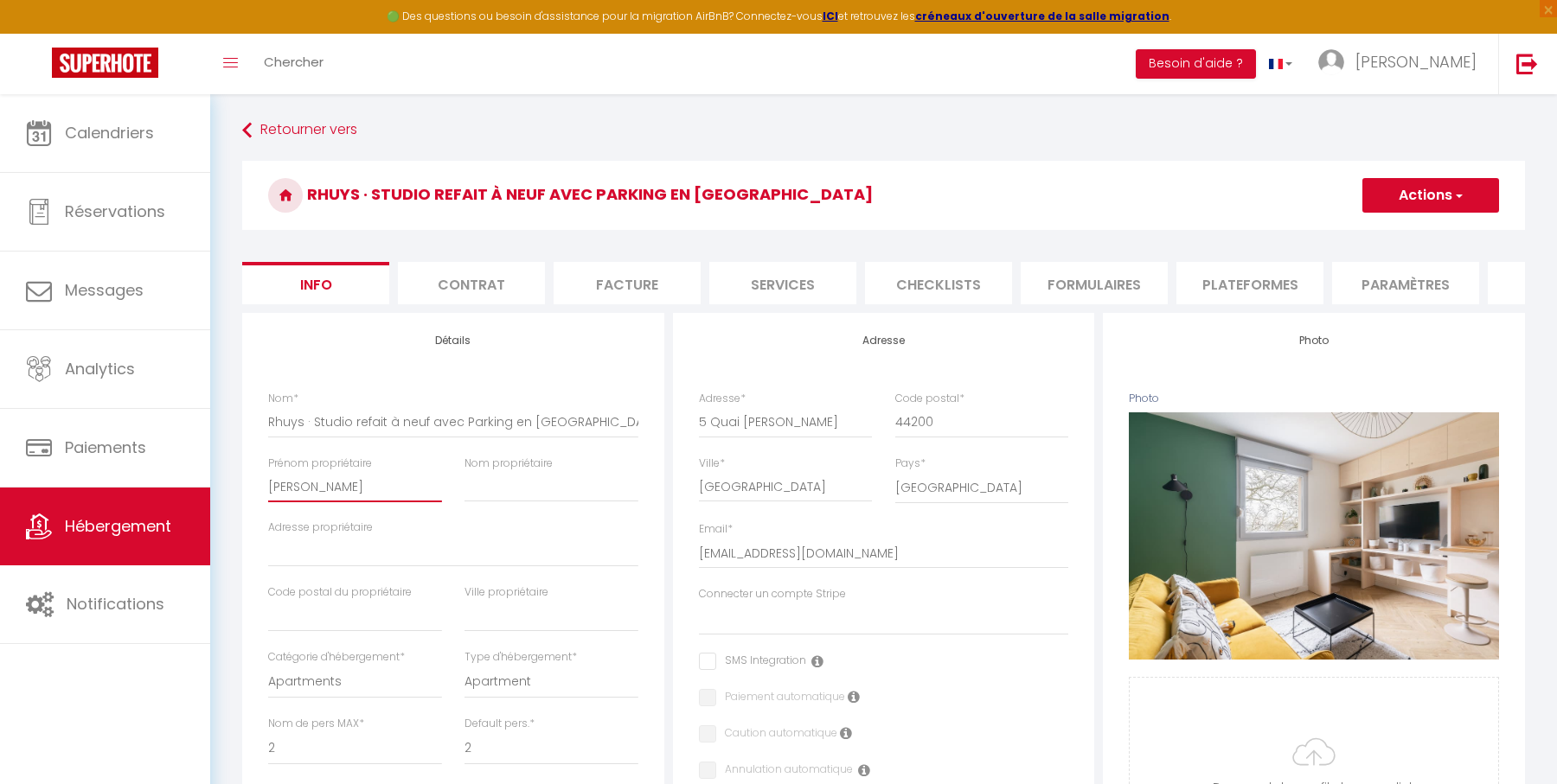
drag, startPoint x: 375, startPoint y: 488, endPoint x: 253, endPoint y: 475, distance: 122.7
click at [1260, 281] on li "Plateformes" at bounding box center [1249, 282] width 147 height 42
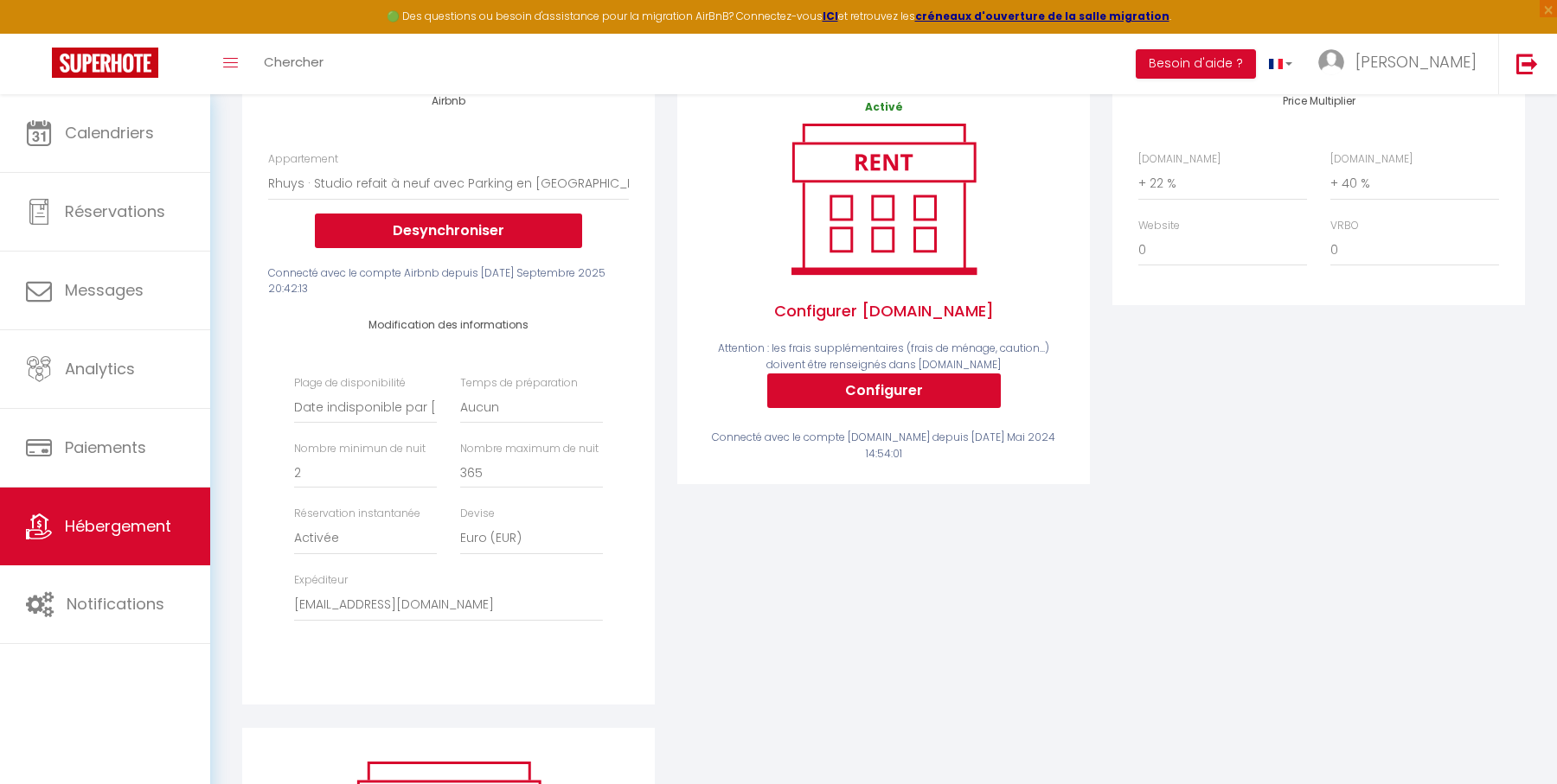
scroll to position [277, 0]
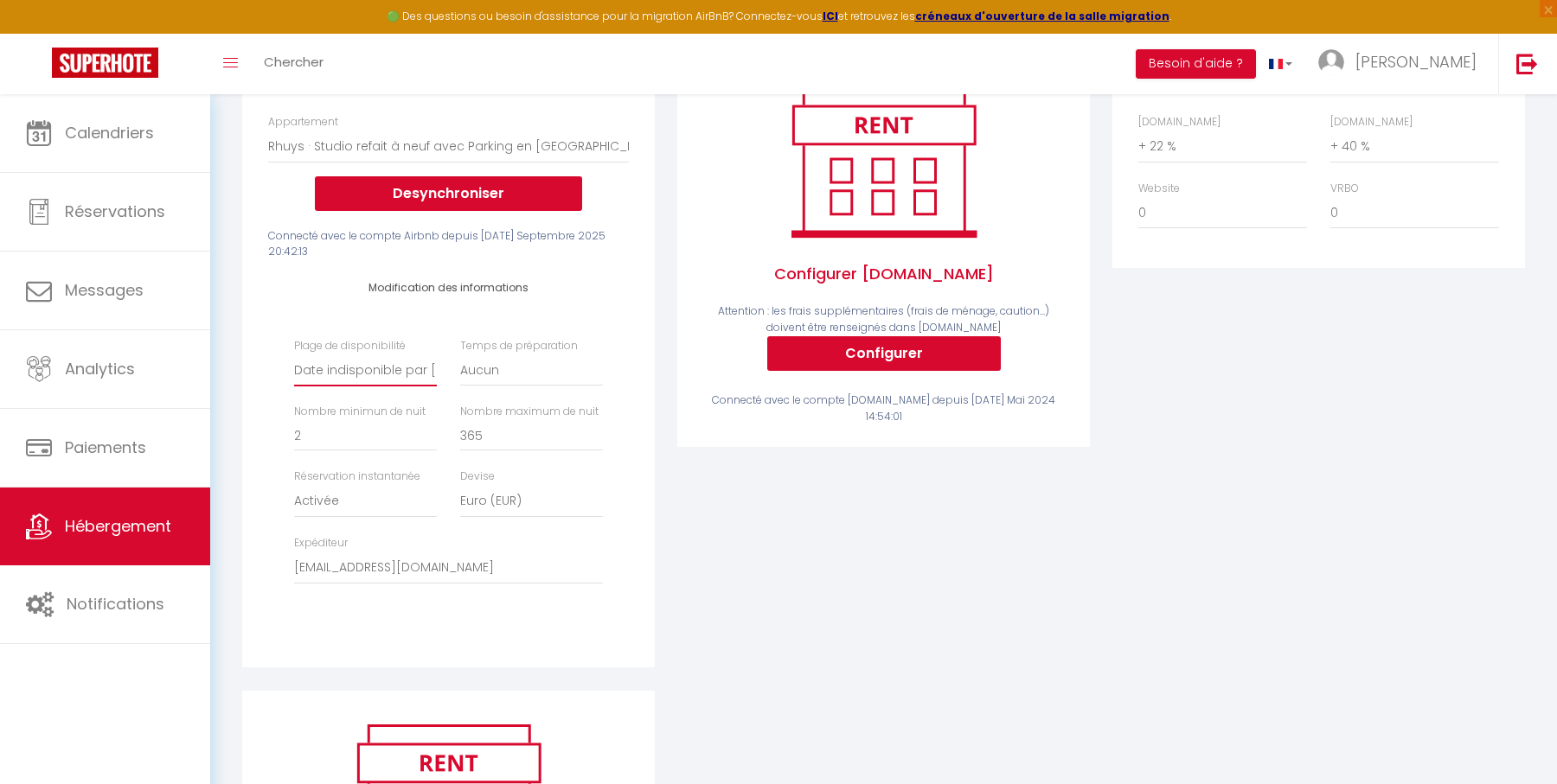
click at [353, 373] on select "Date indisponible par [PERSON_NAME] 1 mois 3 mois 6 mois 9 mois 12 mois 24 mois" at bounding box center [365, 370] width 143 height 33
click at [294, 353] on select "Date indisponible par [PERSON_NAME] 1 mois 3 mois 6 mois 9 mois 12 mois 24 mois" at bounding box center [365, 370] width 143 height 33
click at [253, 494] on div "Airbnb Appartement T2 Duplex · Charmant Duplex sur [GEOGRAPHIC_DATA] avec Parki…" at bounding box center [448, 352] width 413 height 631
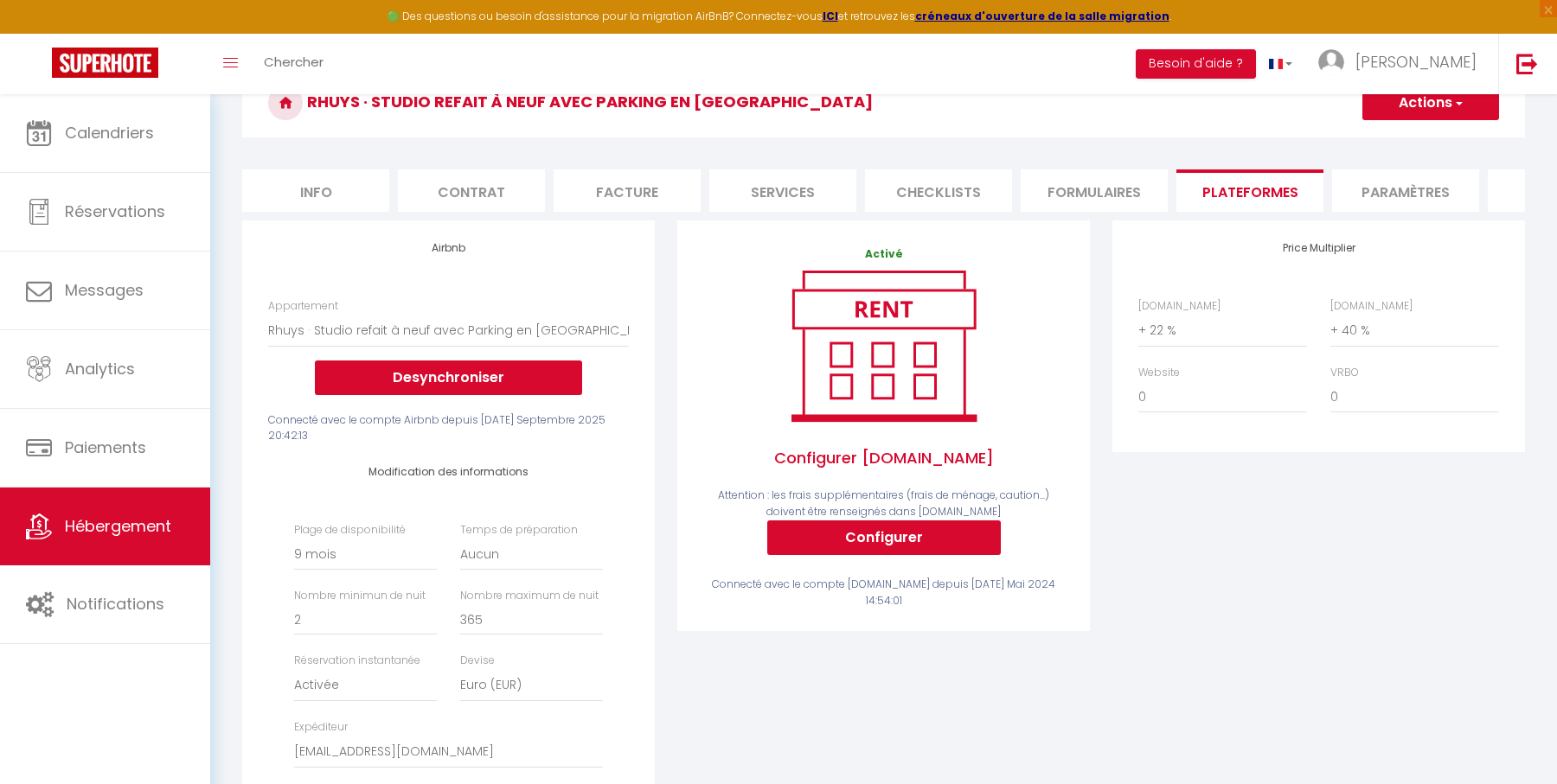
scroll to position [0, 0]
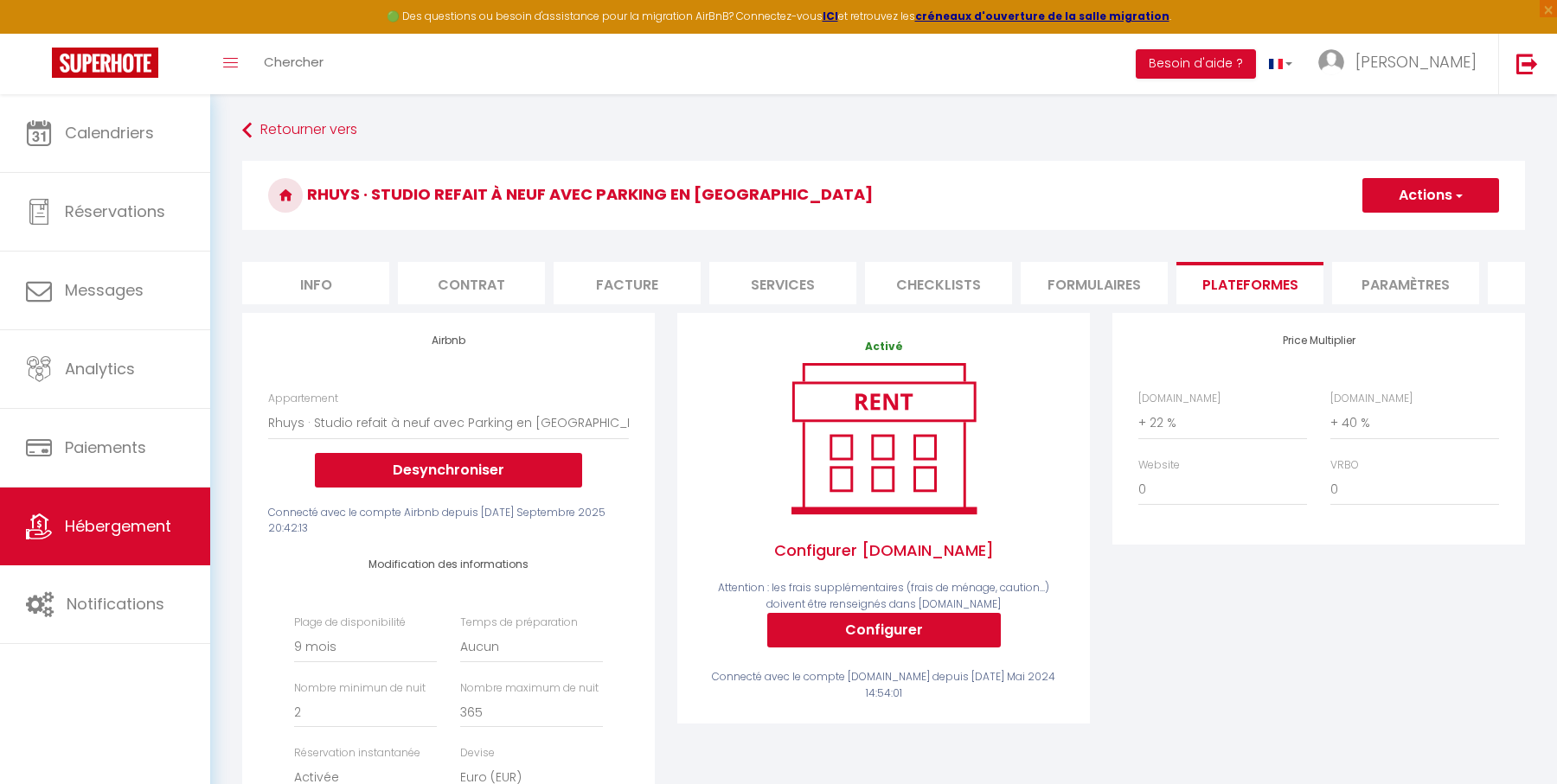
click at [1416, 192] on button "Actions" at bounding box center [1430, 195] width 137 height 34
click at [1400, 230] on link "Enregistrer" at bounding box center [1429, 233] width 137 height 22
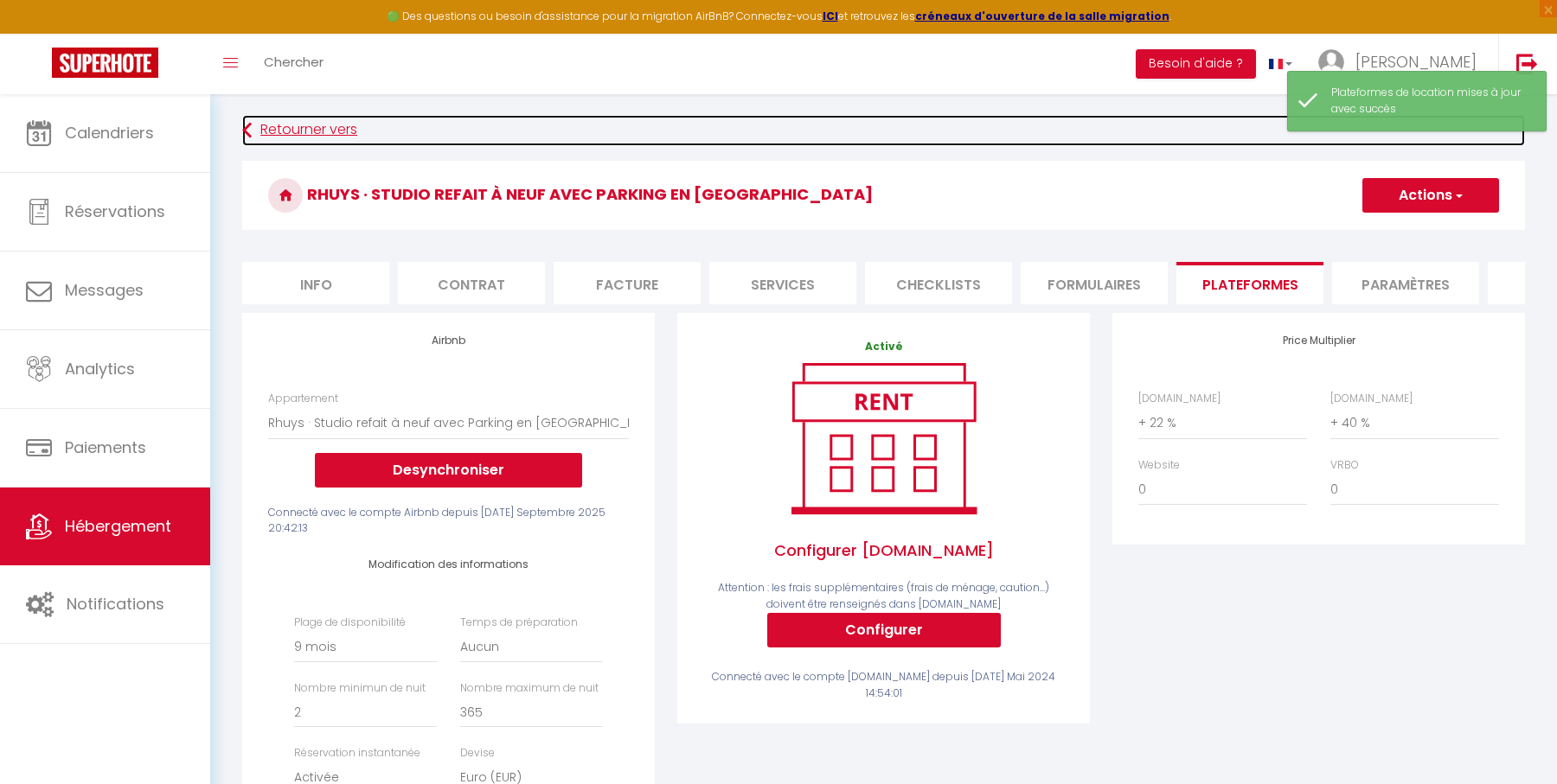
click at [351, 128] on link "Retourner vers" at bounding box center [883, 130] width 1283 height 31
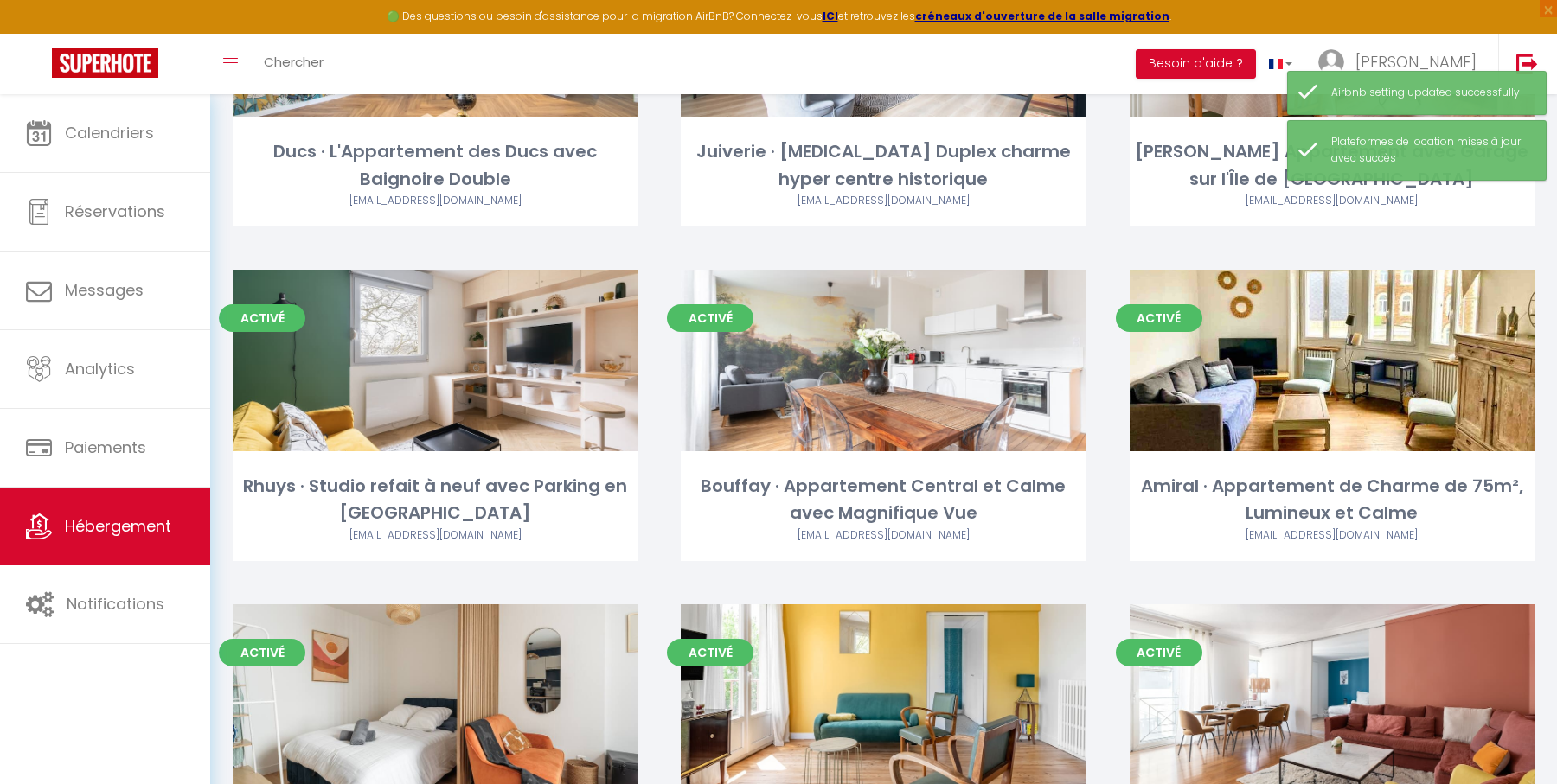
scroll to position [973, 0]
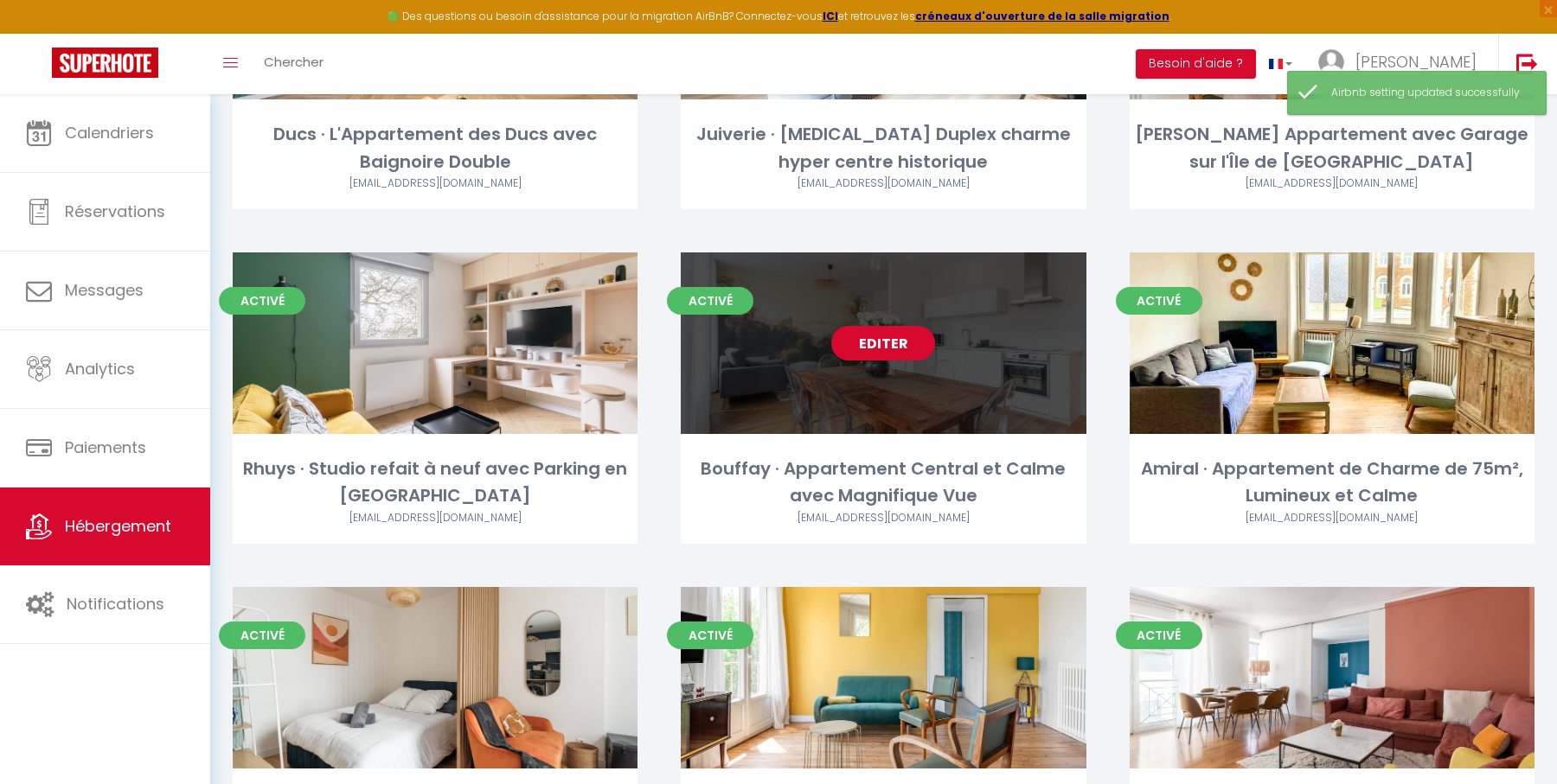
click at [881, 344] on link "Editer" at bounding box center [882, 343] width 103 height 34
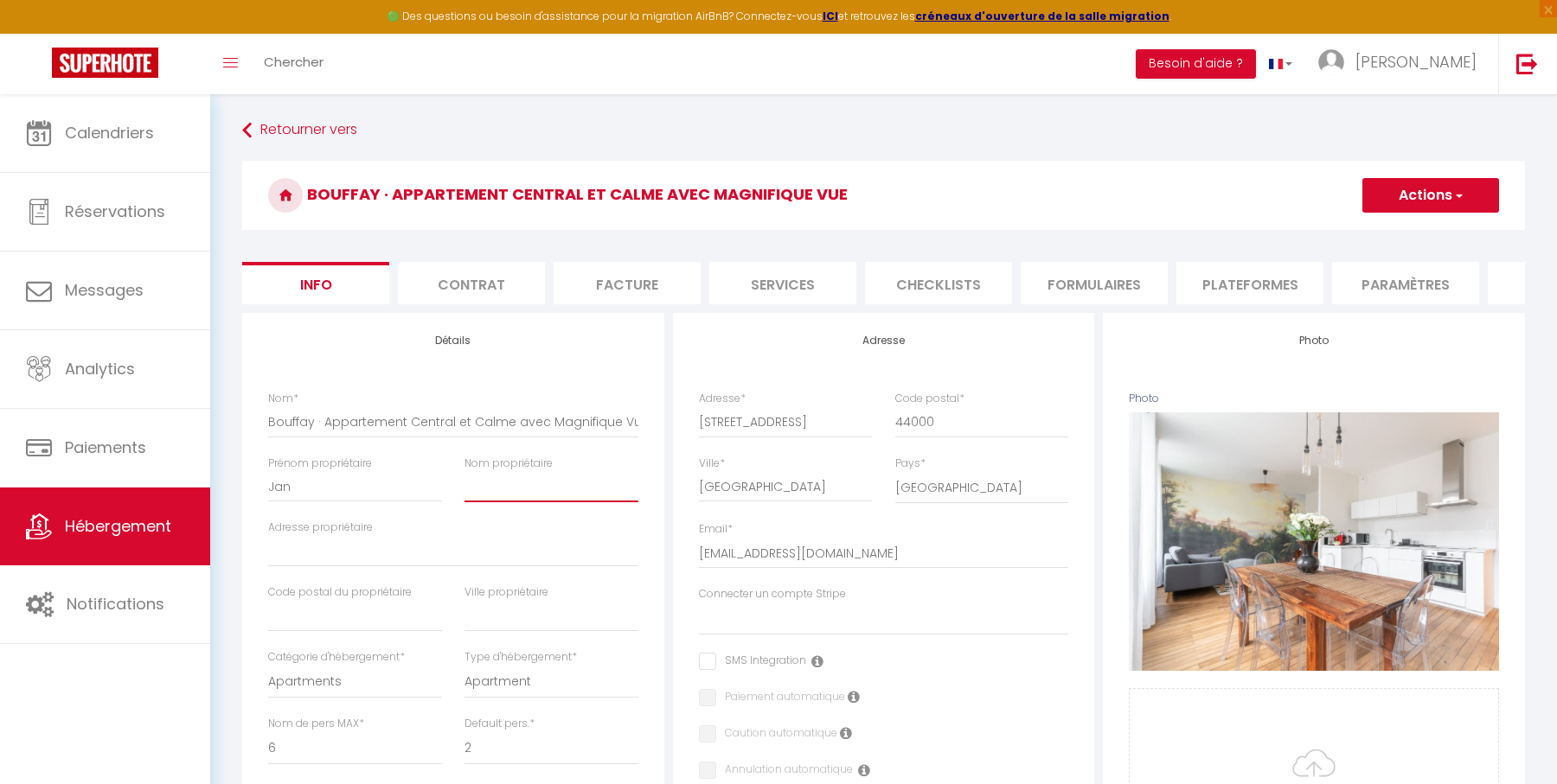
click at [514, 484] on input "Nom propriétaire" at bounding box center [550, 486] width 174 height 31
click at [1215, 290] on li "Plateformes" at bounding box center [1249, 282] width 147 height 42
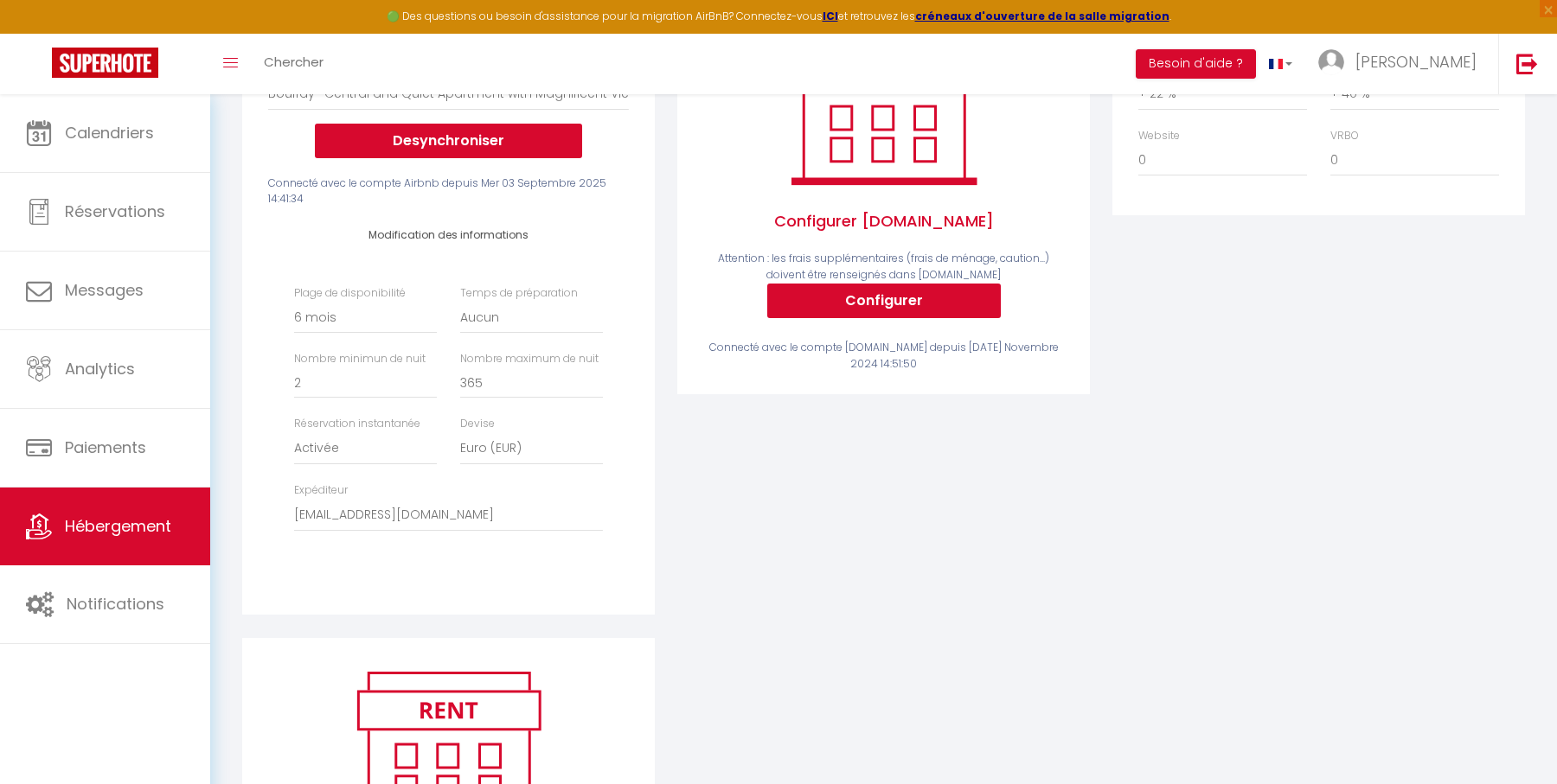
scroll to position [387, 0]
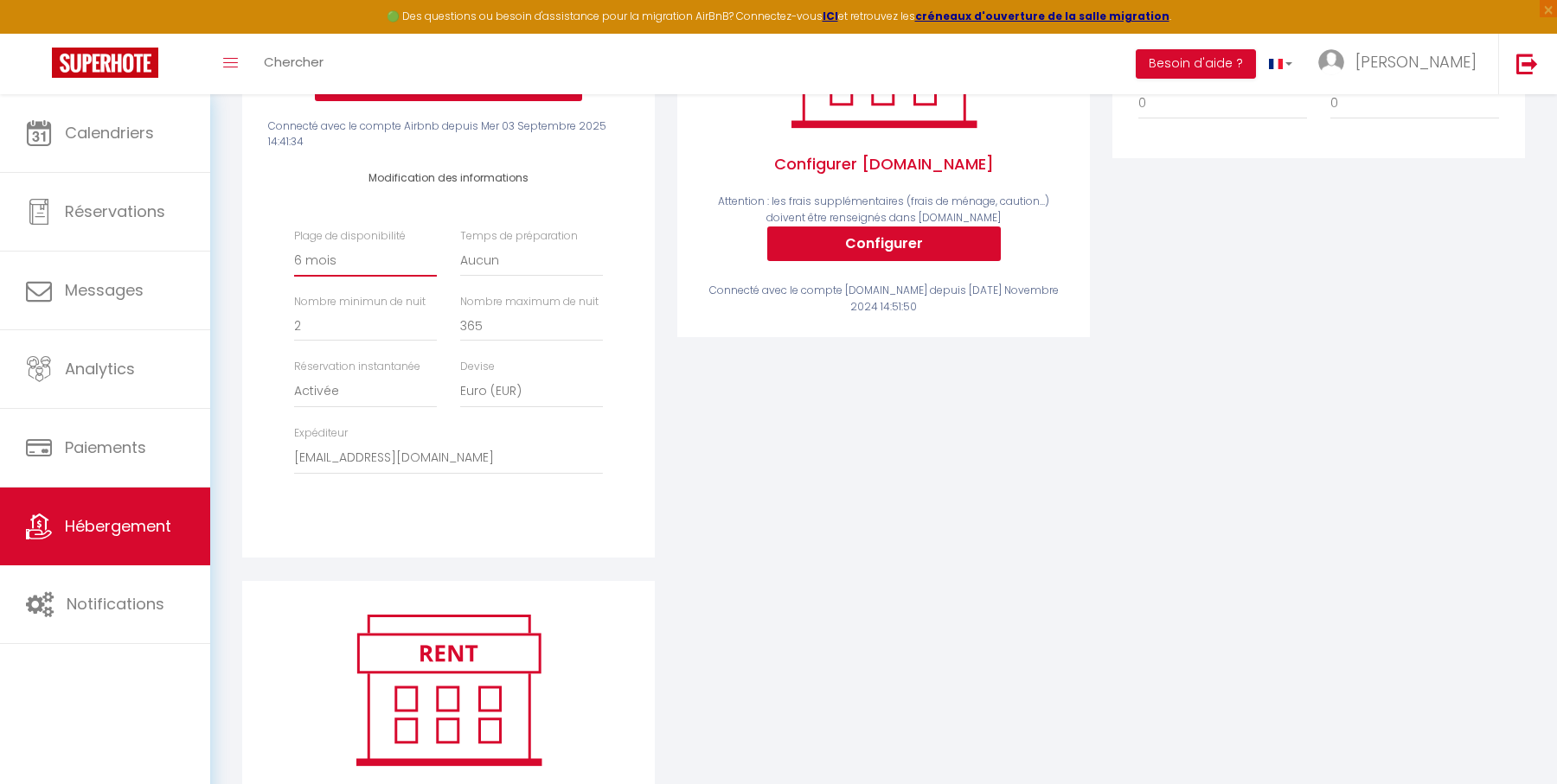
click at [361, 261] on select "Date indisponible par [PERSON_NAME] 1 mois 3 mois 6 mois 9 mois 12 mois 24 mois" at bounding box center [365, 260] width 143 height 33
click at [294, 244] on select "Date indisponible par [PERSON_NAME] 1 mois 3 mois 6 mois 9 mois 12 mois 24 mois" at bounding box center [365, 260] width 143 height 33
click at [641, 336] on div "Airbnb Appartement T2 Duplex · Charmant Duplex sur [GEOGRAPHIC_DATA] avec Parki…" at bounding box center [448, 242] width 413 height 631
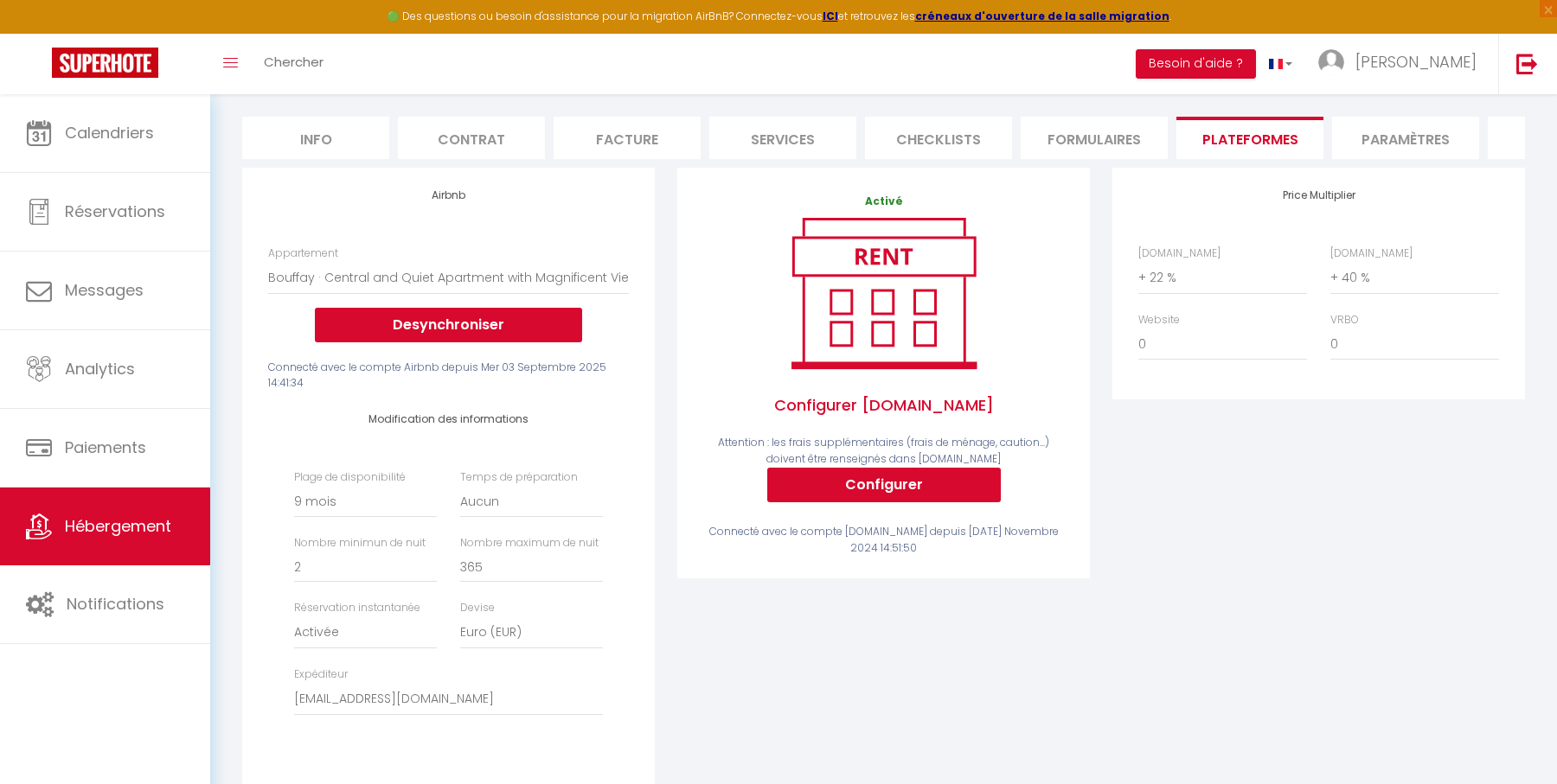
scroll to position [0, 0]
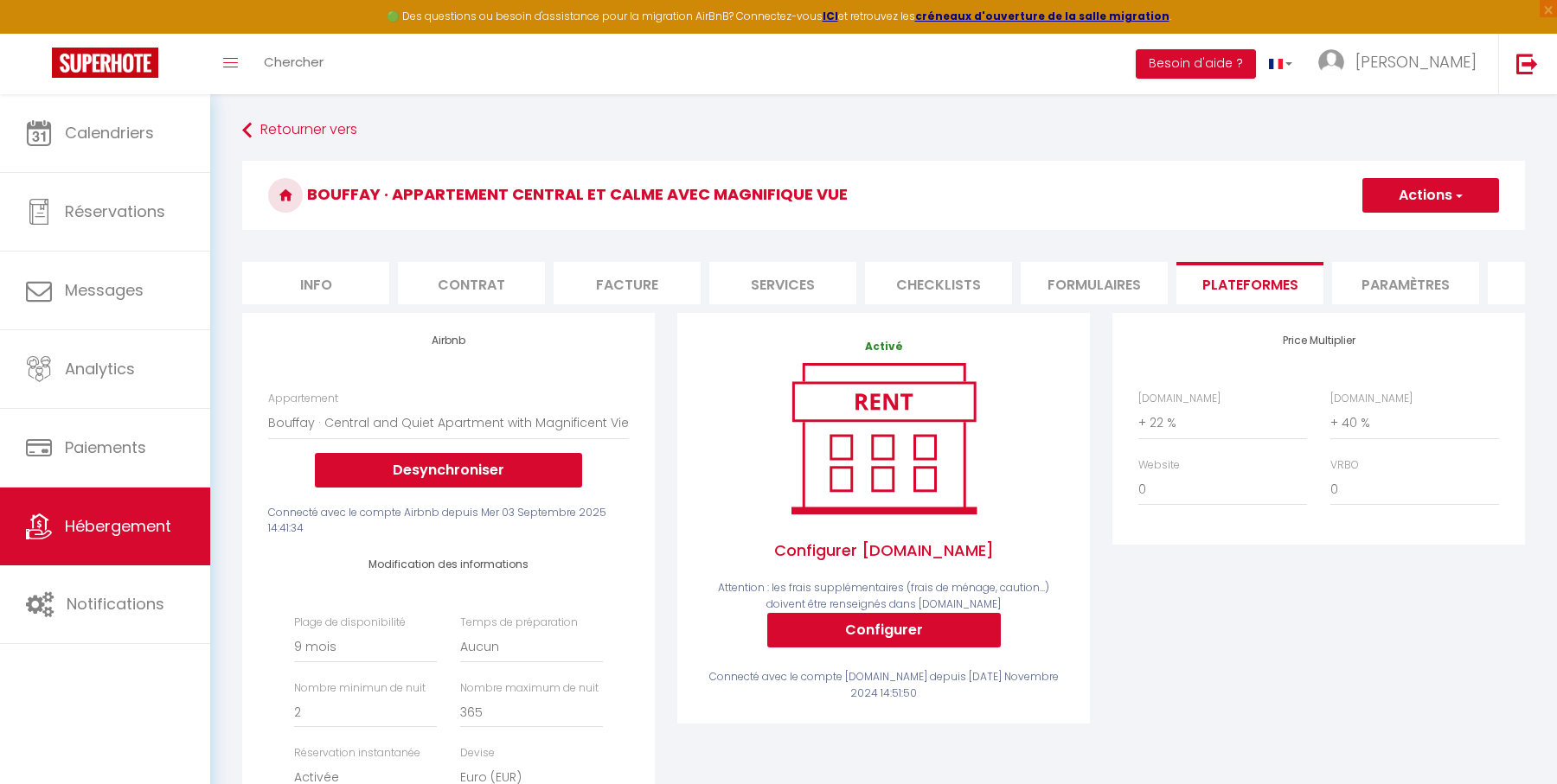
click at [1394, 205] on button "Actions" at bounding box center [1430, 195] width 137 height 34
click at [1388, 236] on link "Enregistrer" at bounding box center [1429, 233] width 137 height 22
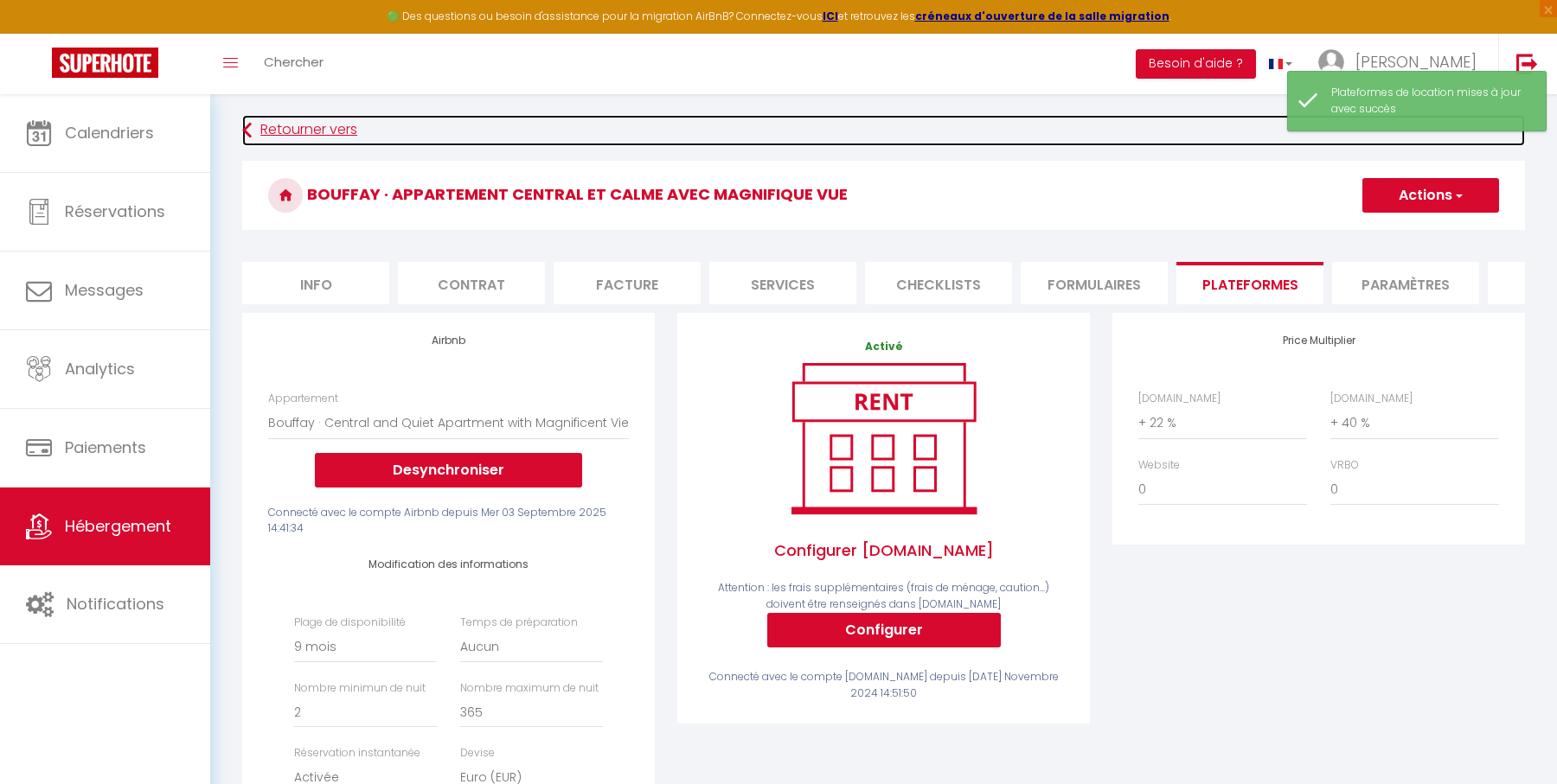
click at [353, 124] on link "Retourner vers" at bounding box center [883, 130] width 1283 height 31
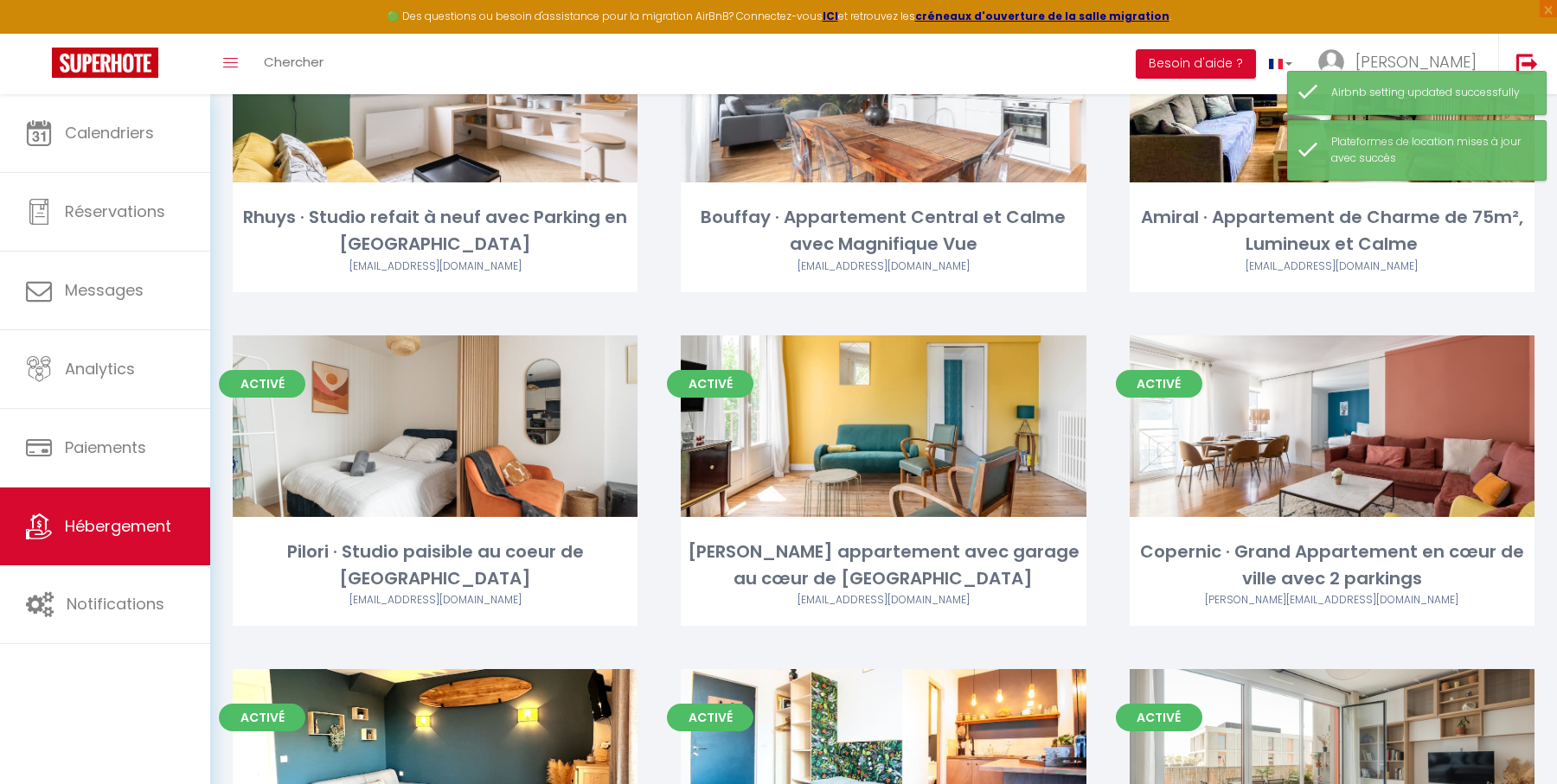
scroll to position [985, 0]
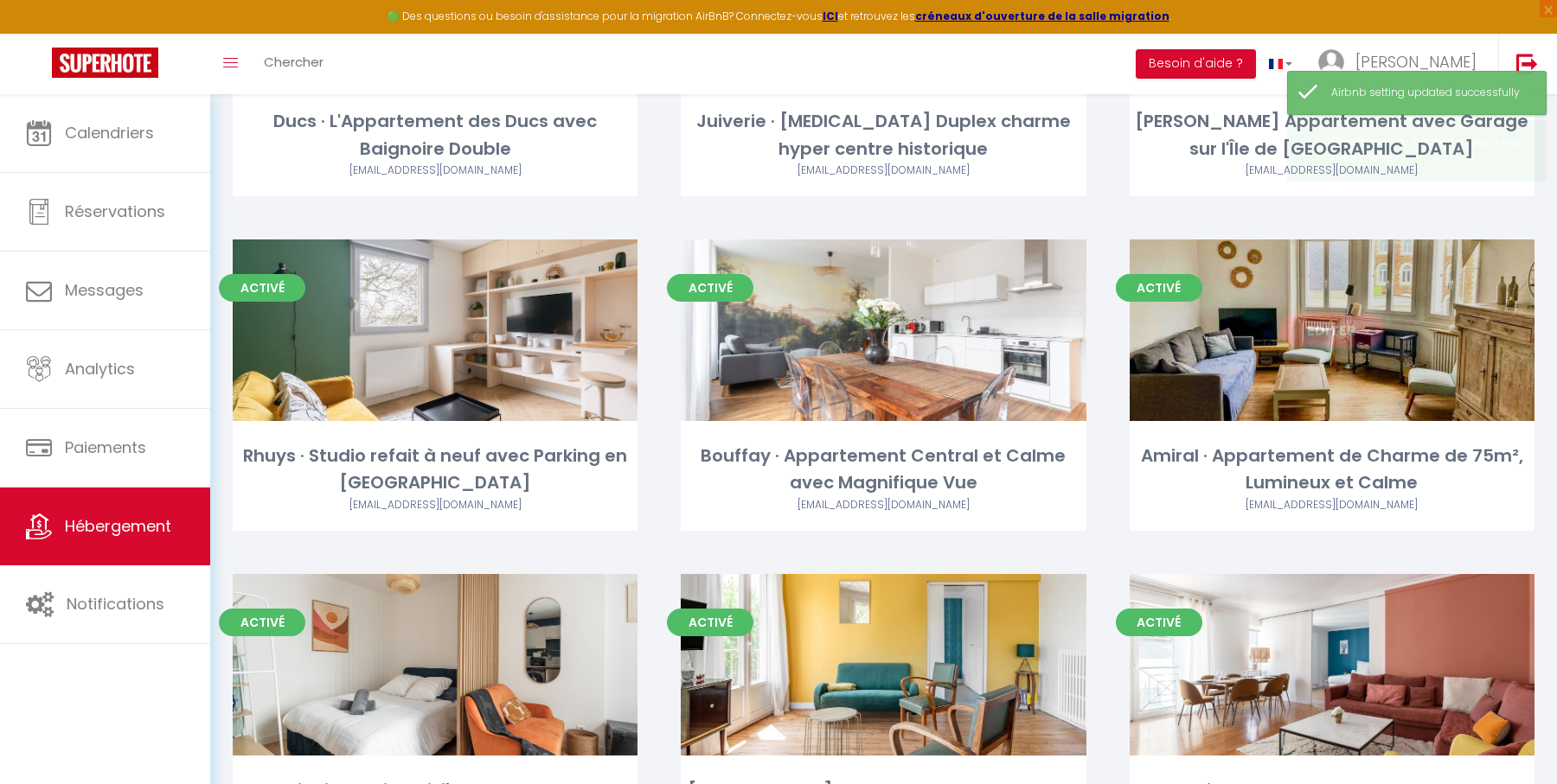
click at [1337, 325] on link "Editer" at bounding box center [1331, 330] width 103 height 34
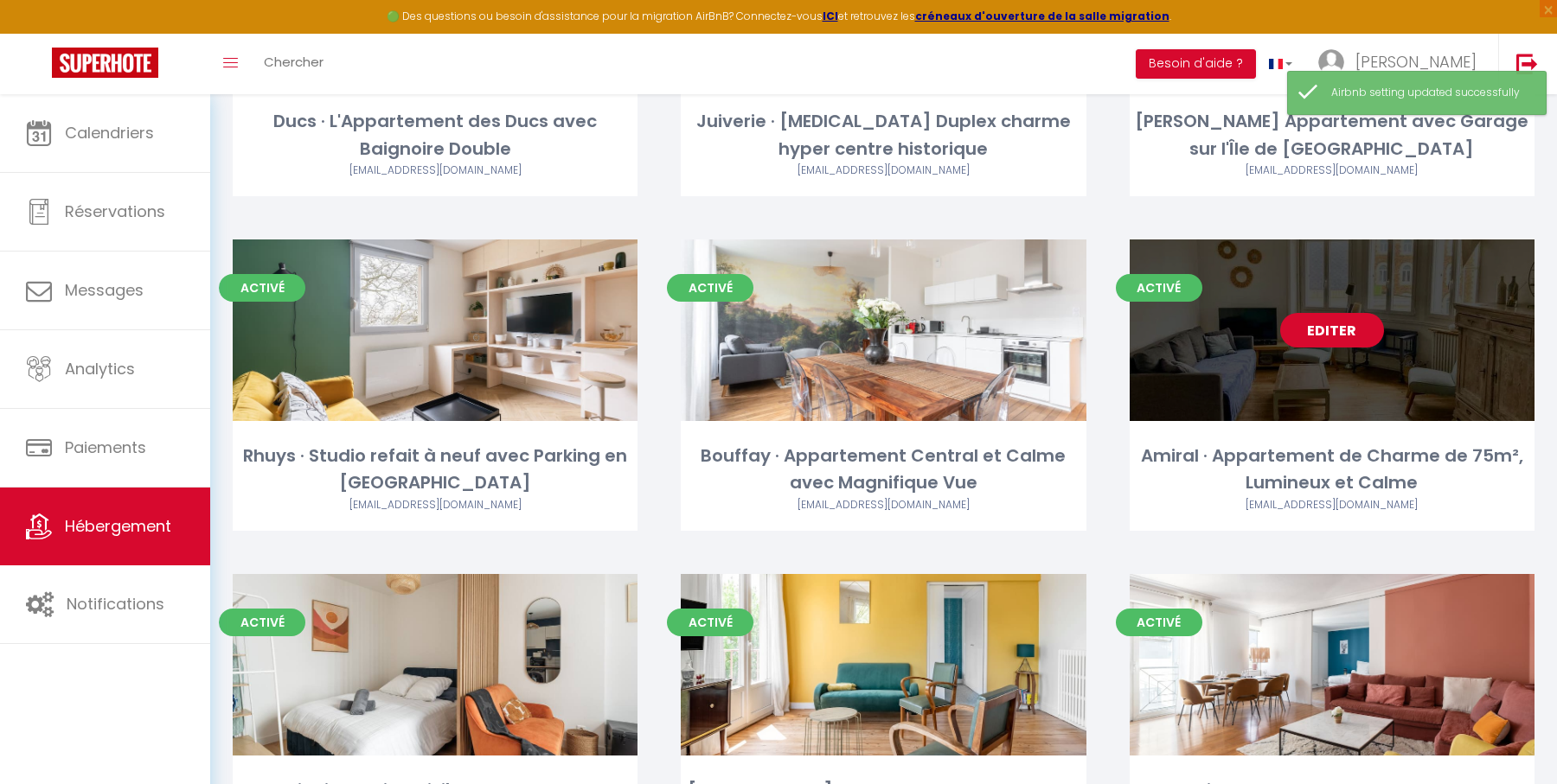
click at [1329, 332] on link "Editer" at bounding box center [1331, 330] width 103 height 34
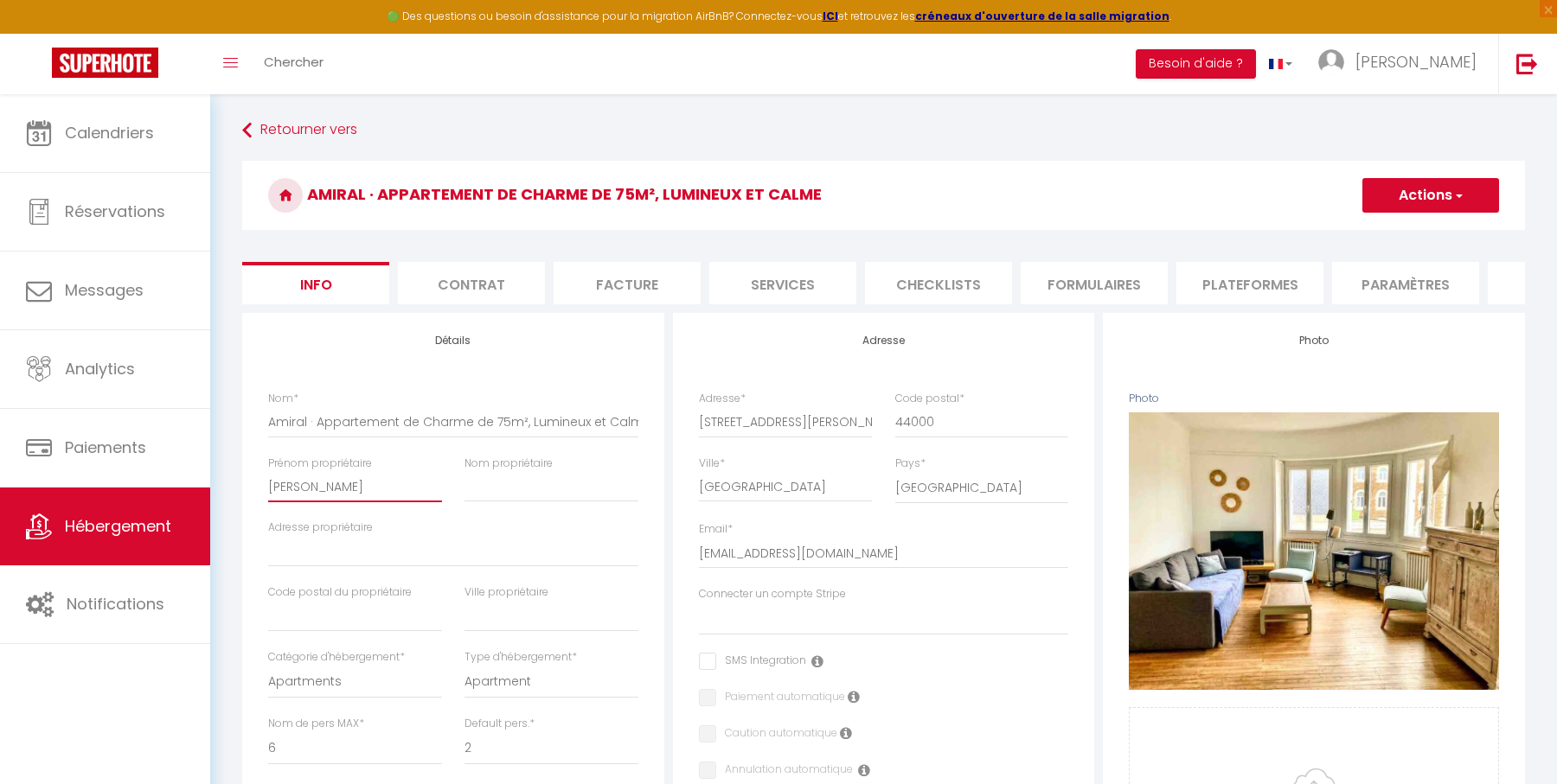
click at [377, 480] on input "[PERSON_NAME]" at bounding box center [354, 486] width 174 height 31
click at [1251, 272] on li "Plateformes" at bounding box center [1249, 282] width 147 height 42
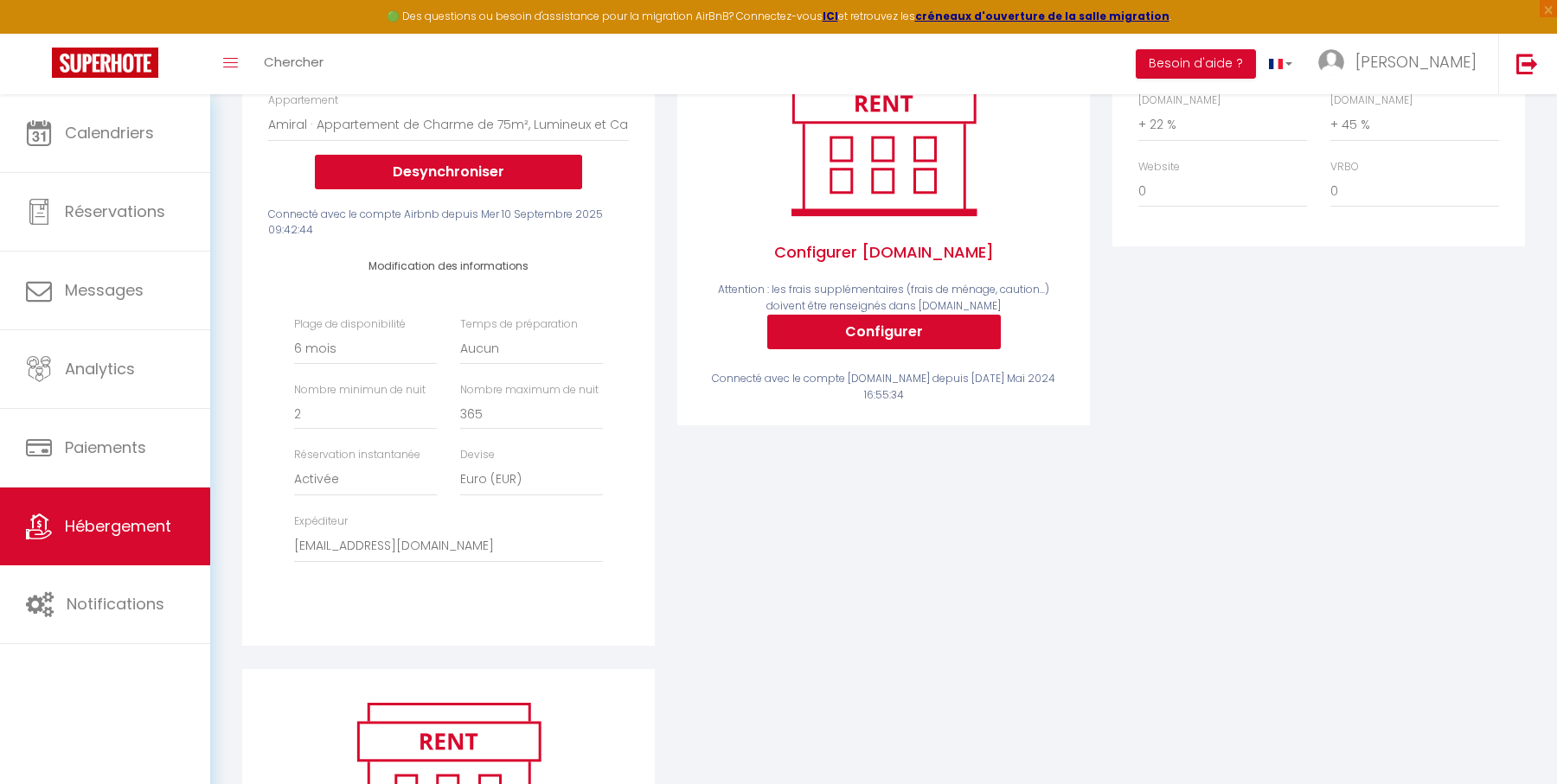
scroll to position [321, 0]
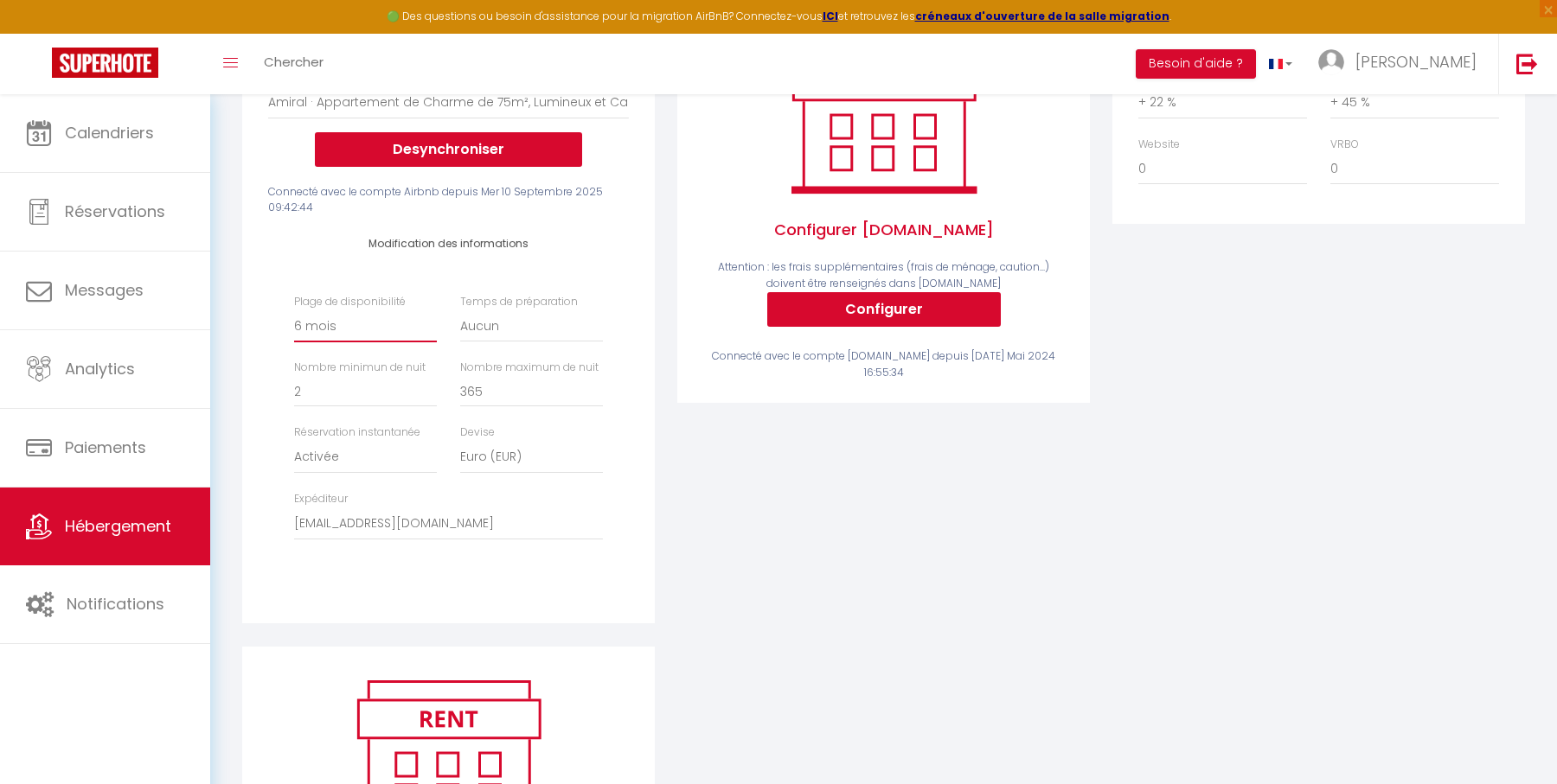
click at [379, 326] on select "Date indisponible par [PERSON_NAME] 1 mois 3 mois 6 mois 9 mois 12 mois 24 mois" at bounding box center [365, 325] width 143 height 33
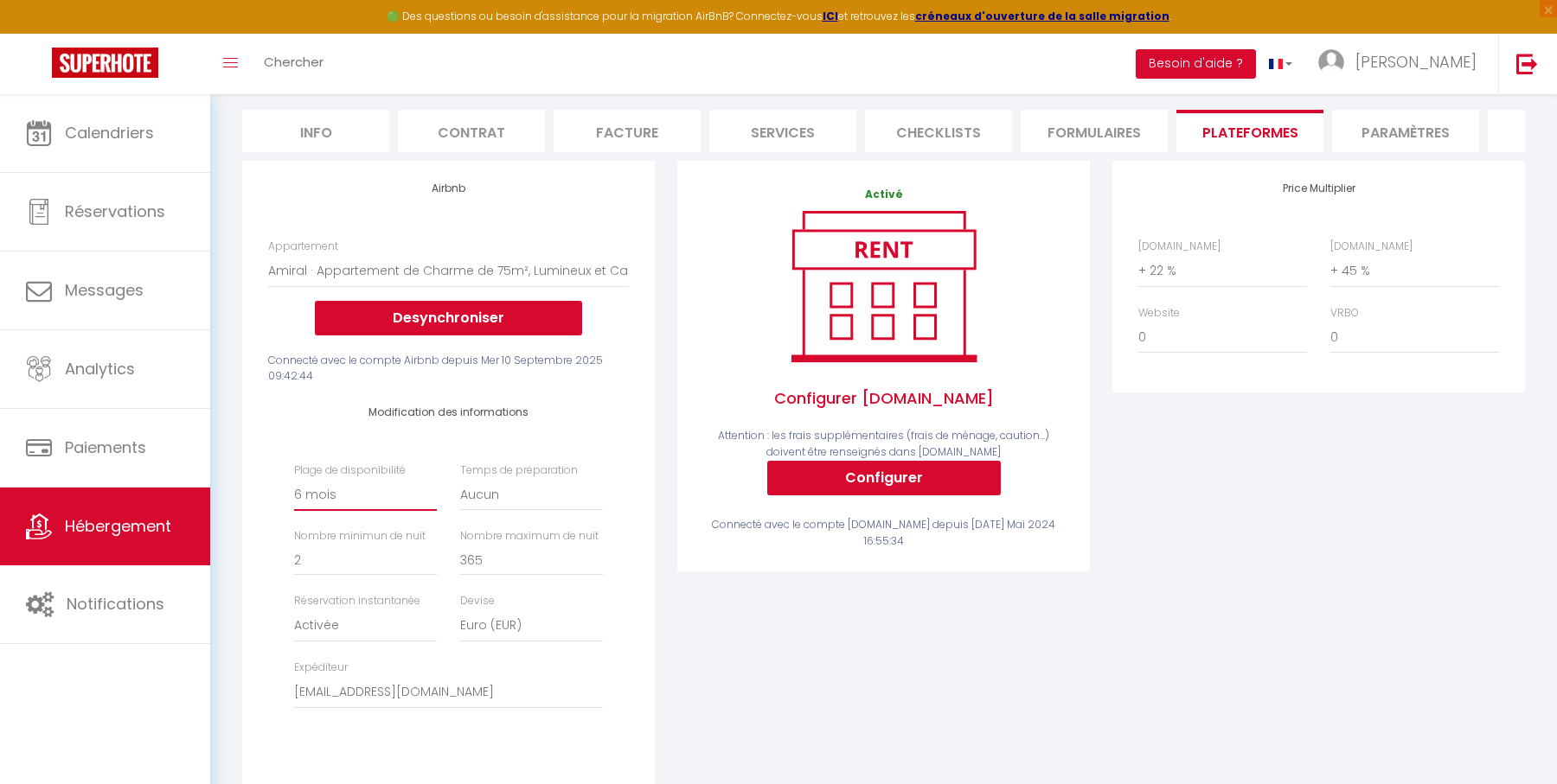
scroll to position [0, 0]
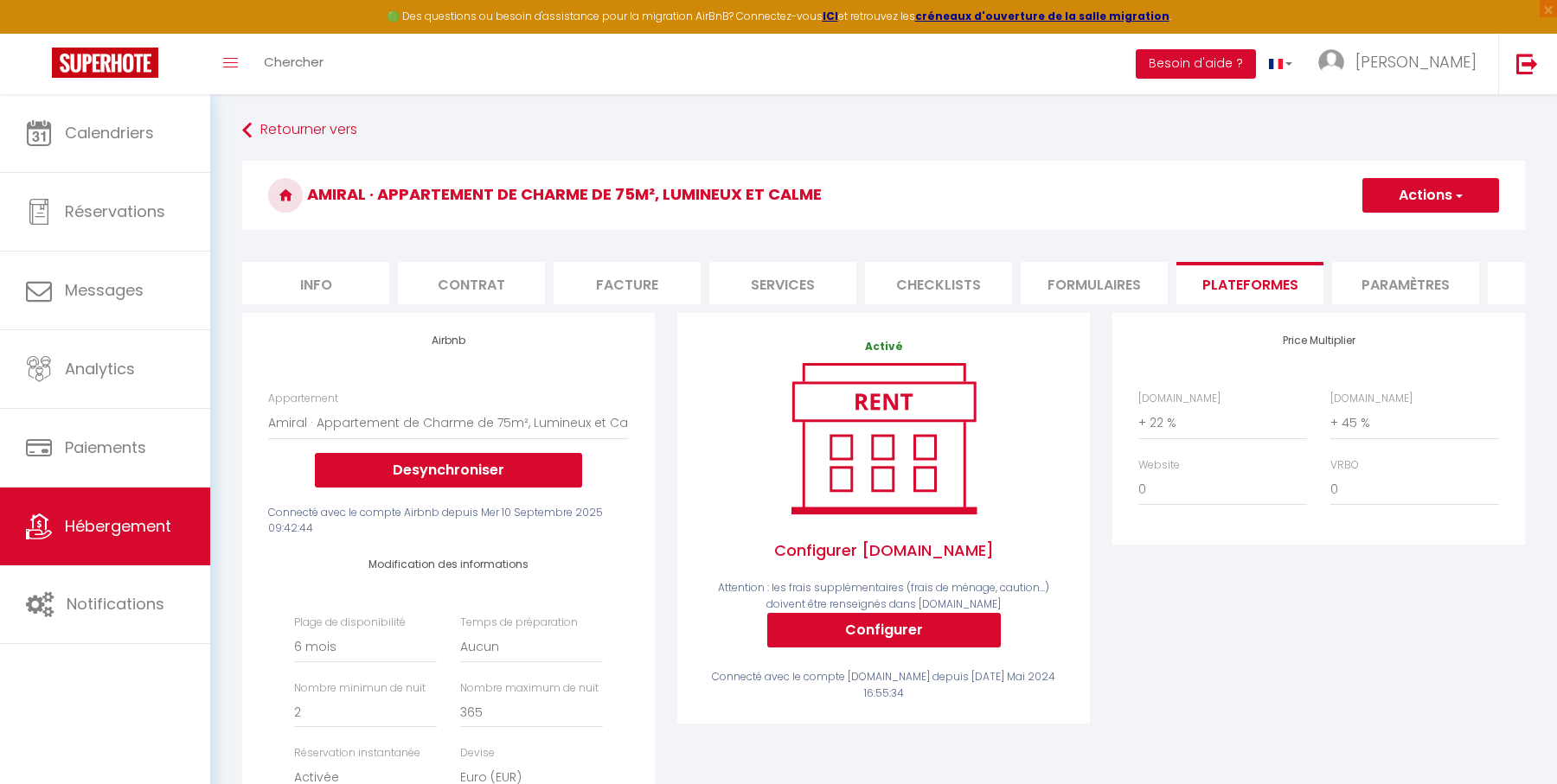
click at [1427, 203] on button "Actions" at bounding box center [1430, 195] width 137 height 34
click at [1410, 236] on link "Enregistrer" at bounding box center [1429, 233] width 137 height 22
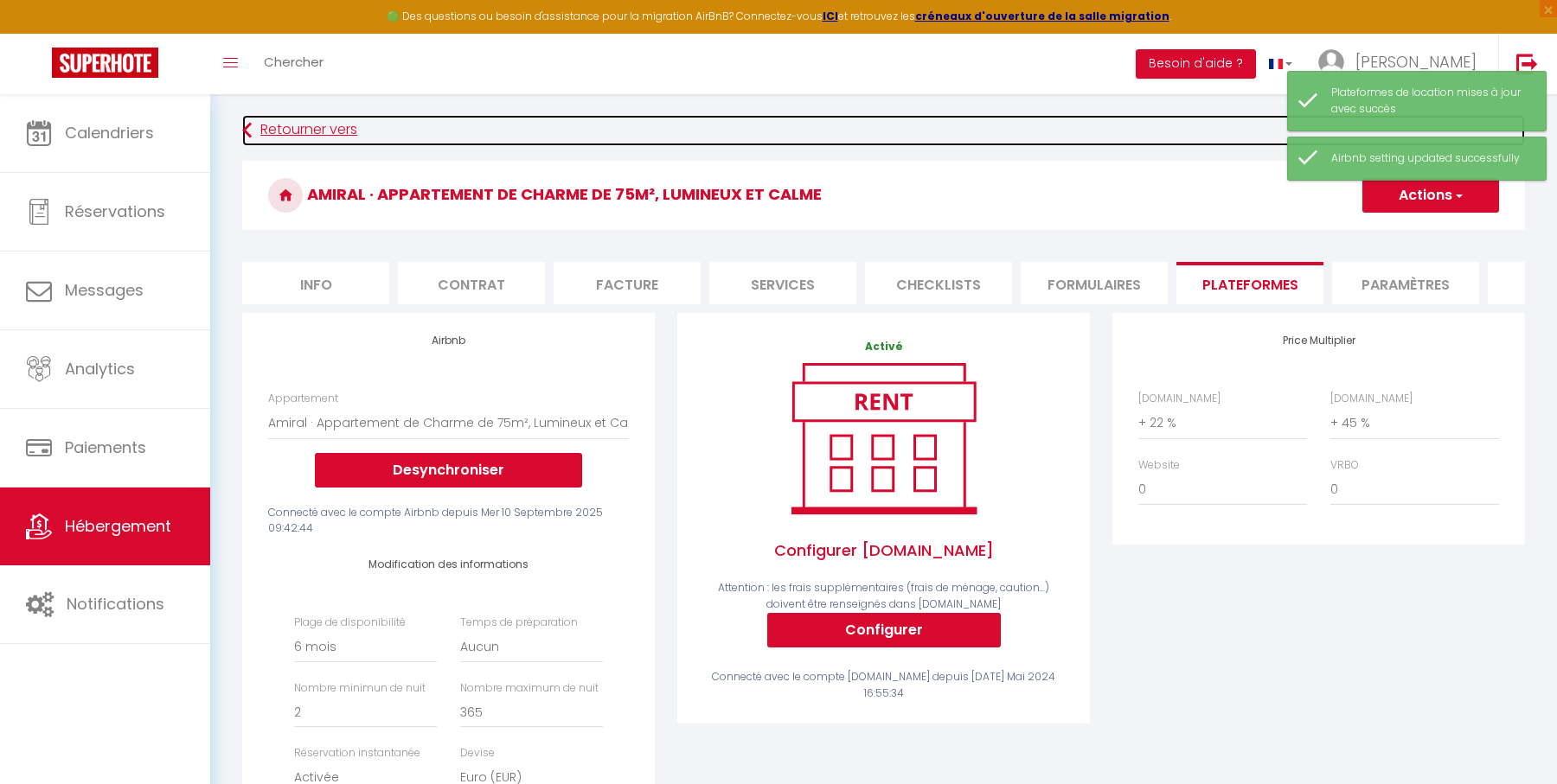
click at [353, 134] on link "Retourner vers" at bounding box center [883, 130] width 1283 height 31
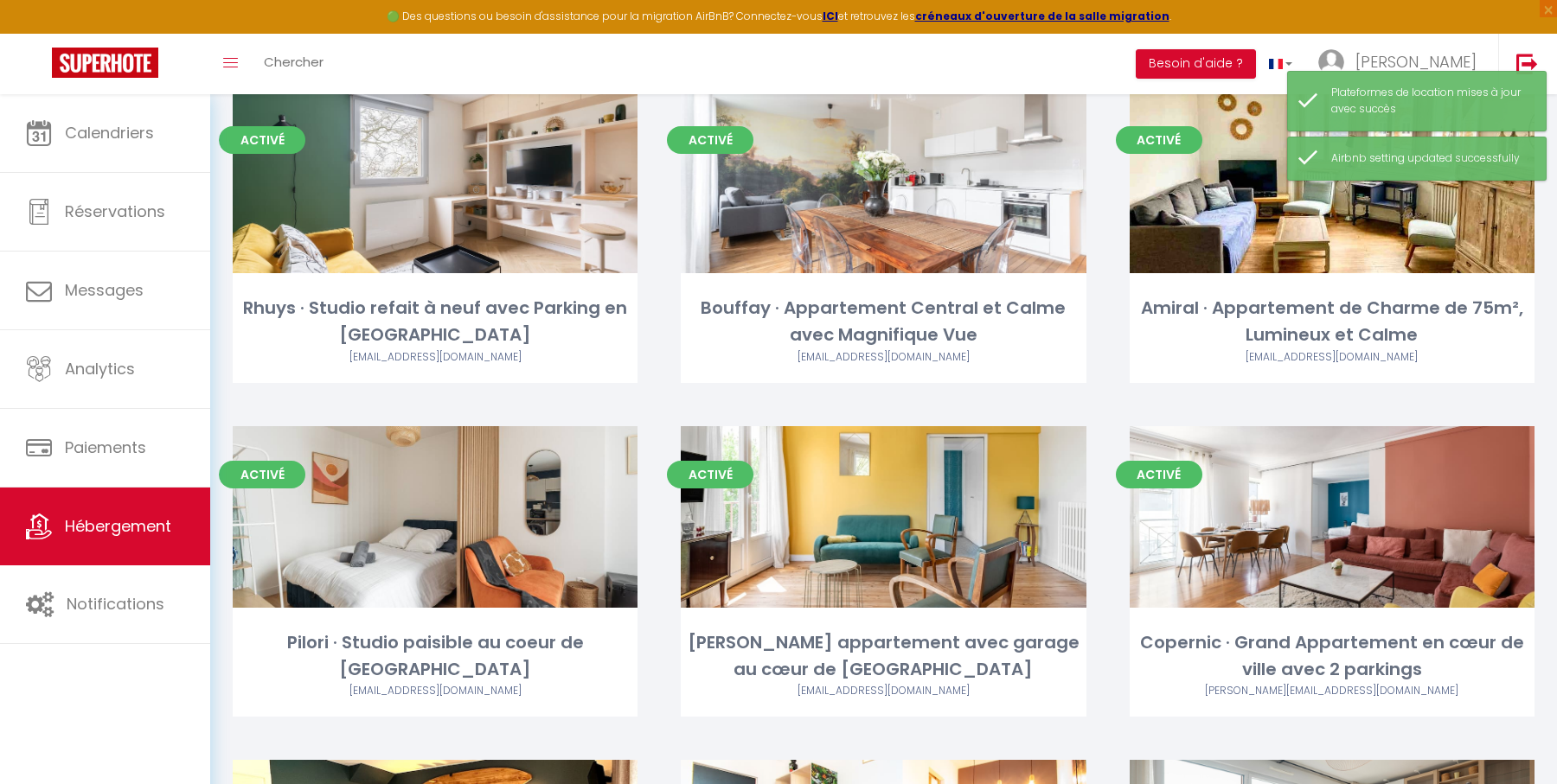
scroll to position [1139, 0]
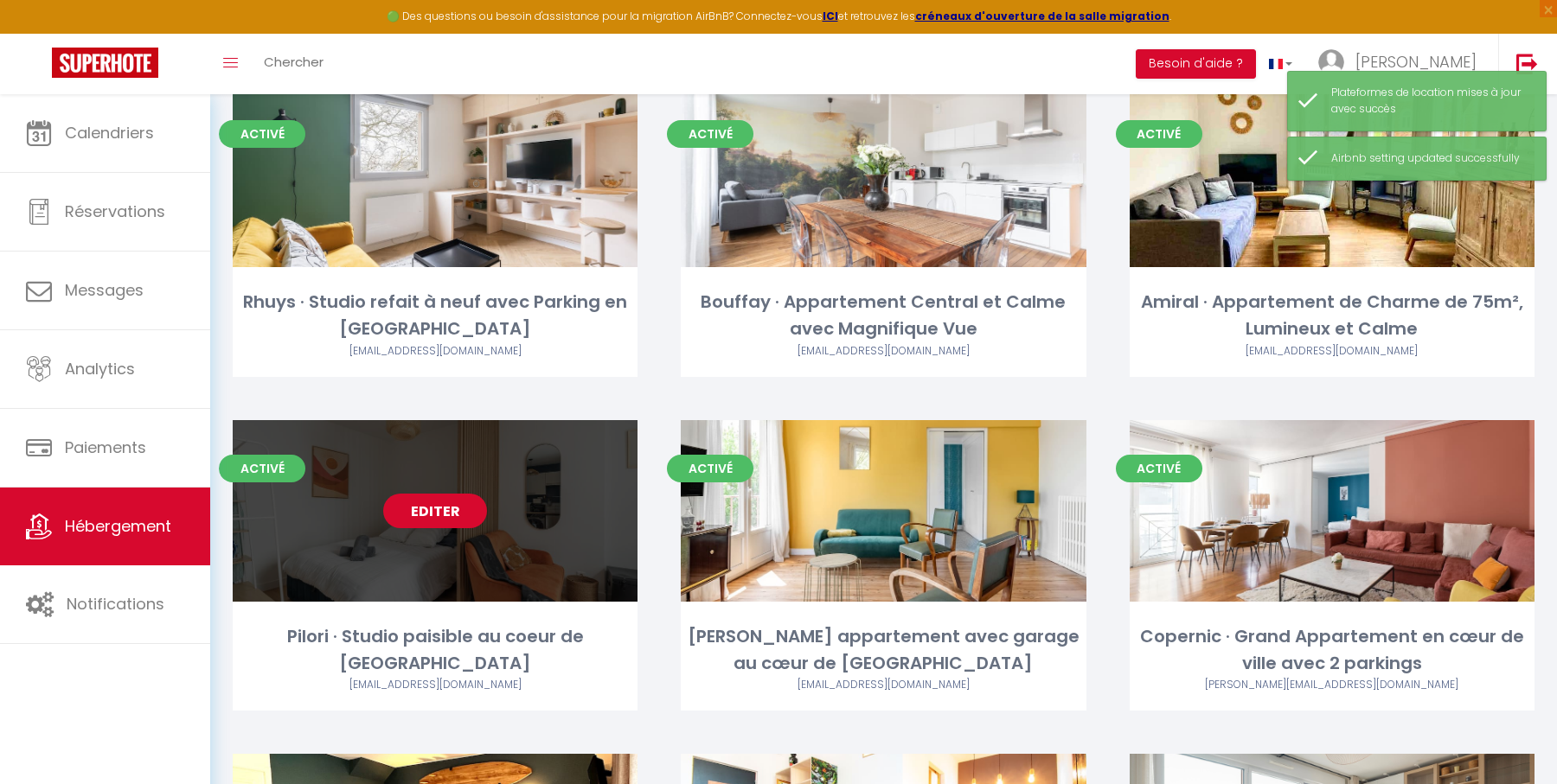
click at [433, 509] on link "Editer" at bounding box center [434, 511] width 103 height 34
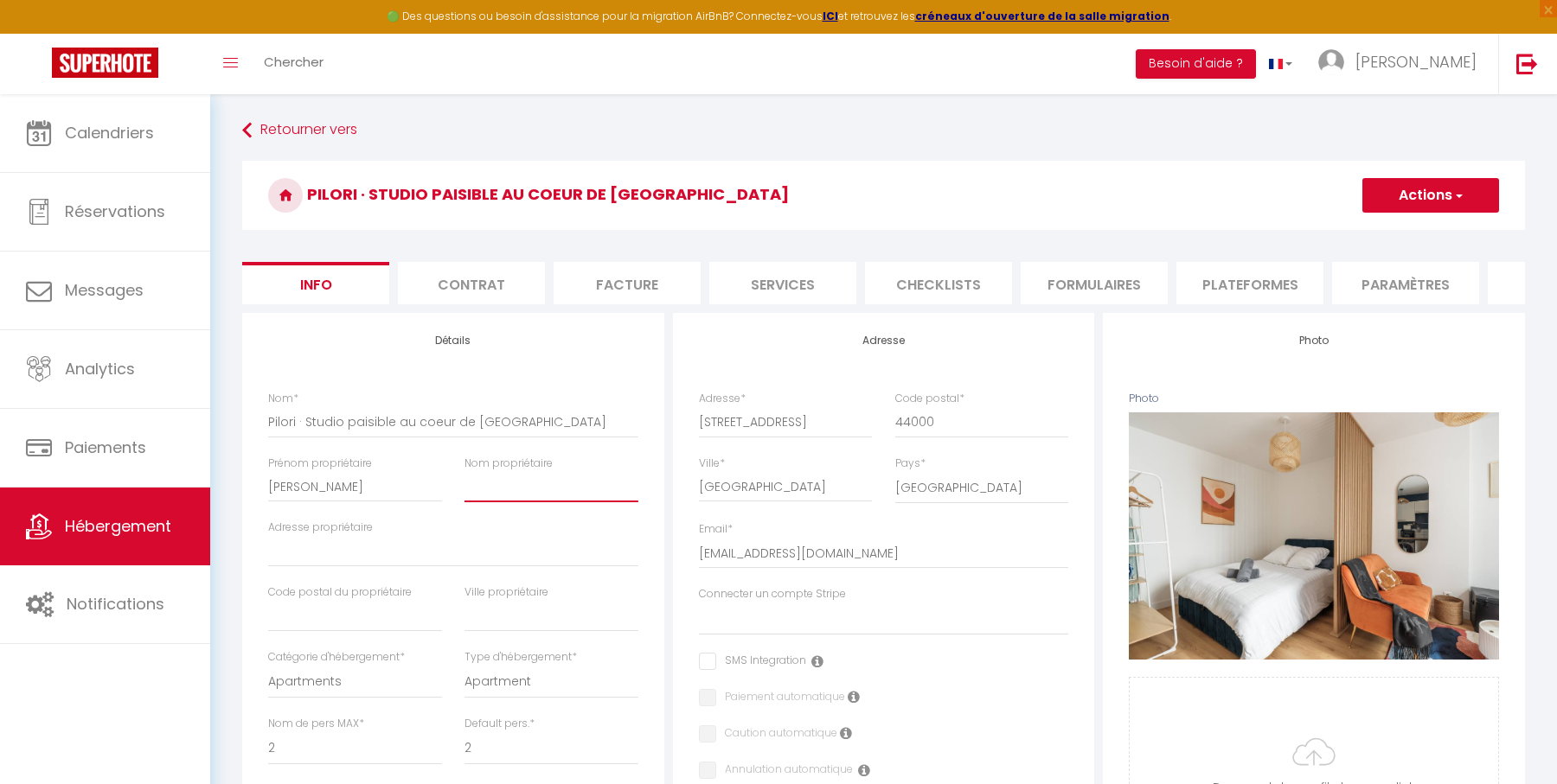
click at [527, 494] on input "Nom propriétaire" at bounding box center [550, 486] width 174 height 31
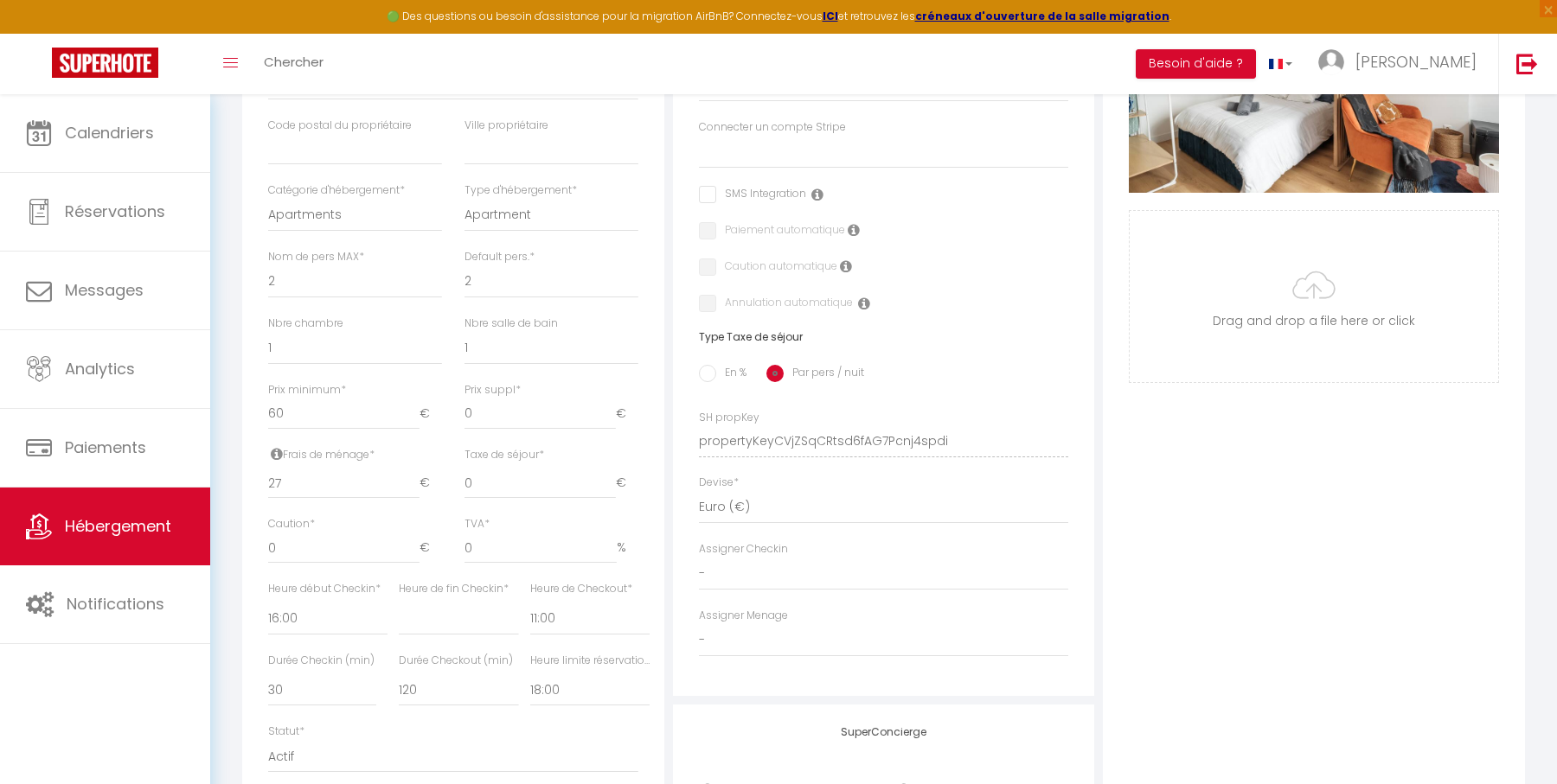
scroll to position [575, 0]
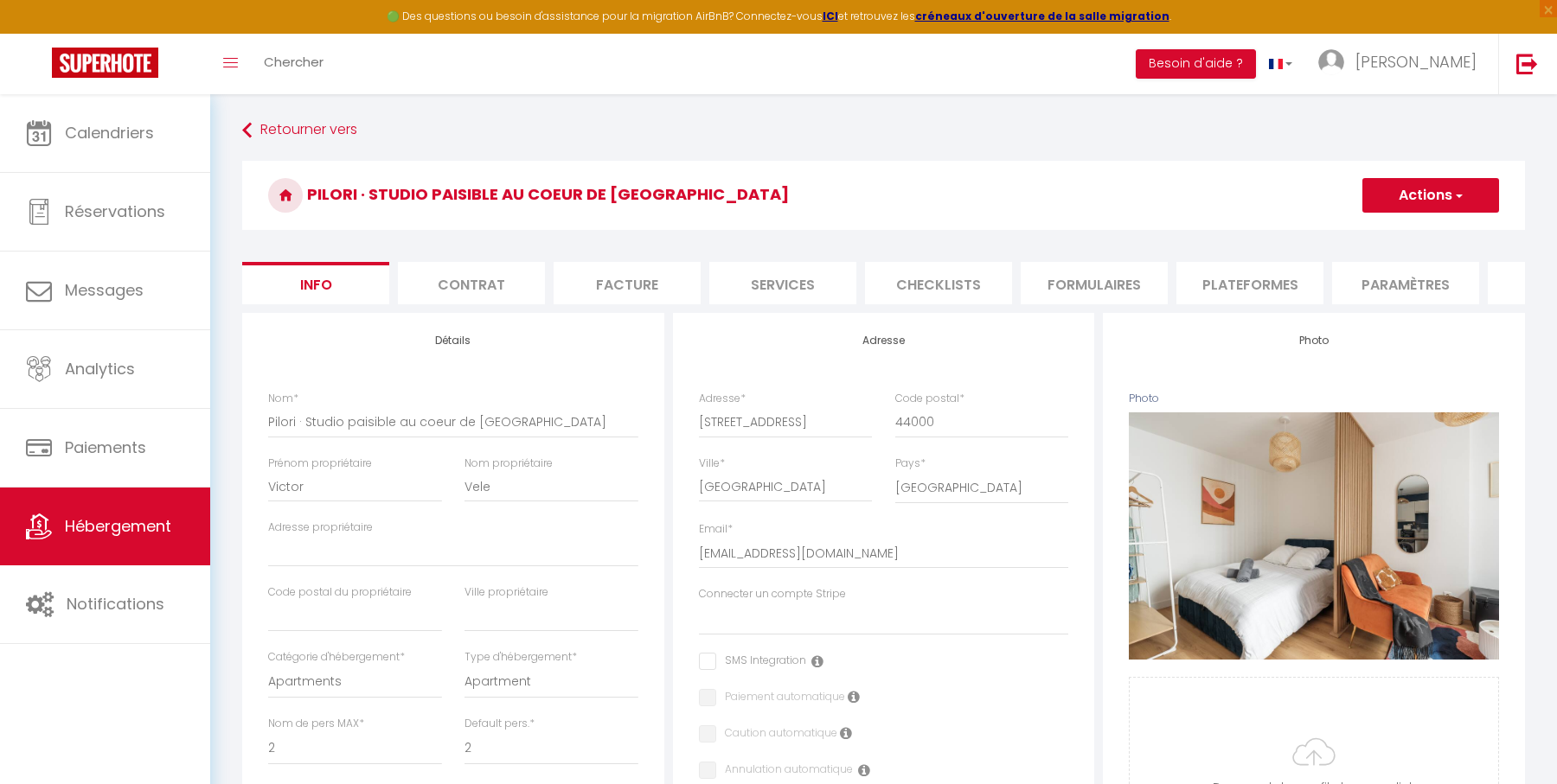
select select "2"
select select "1"
select select "16:00"
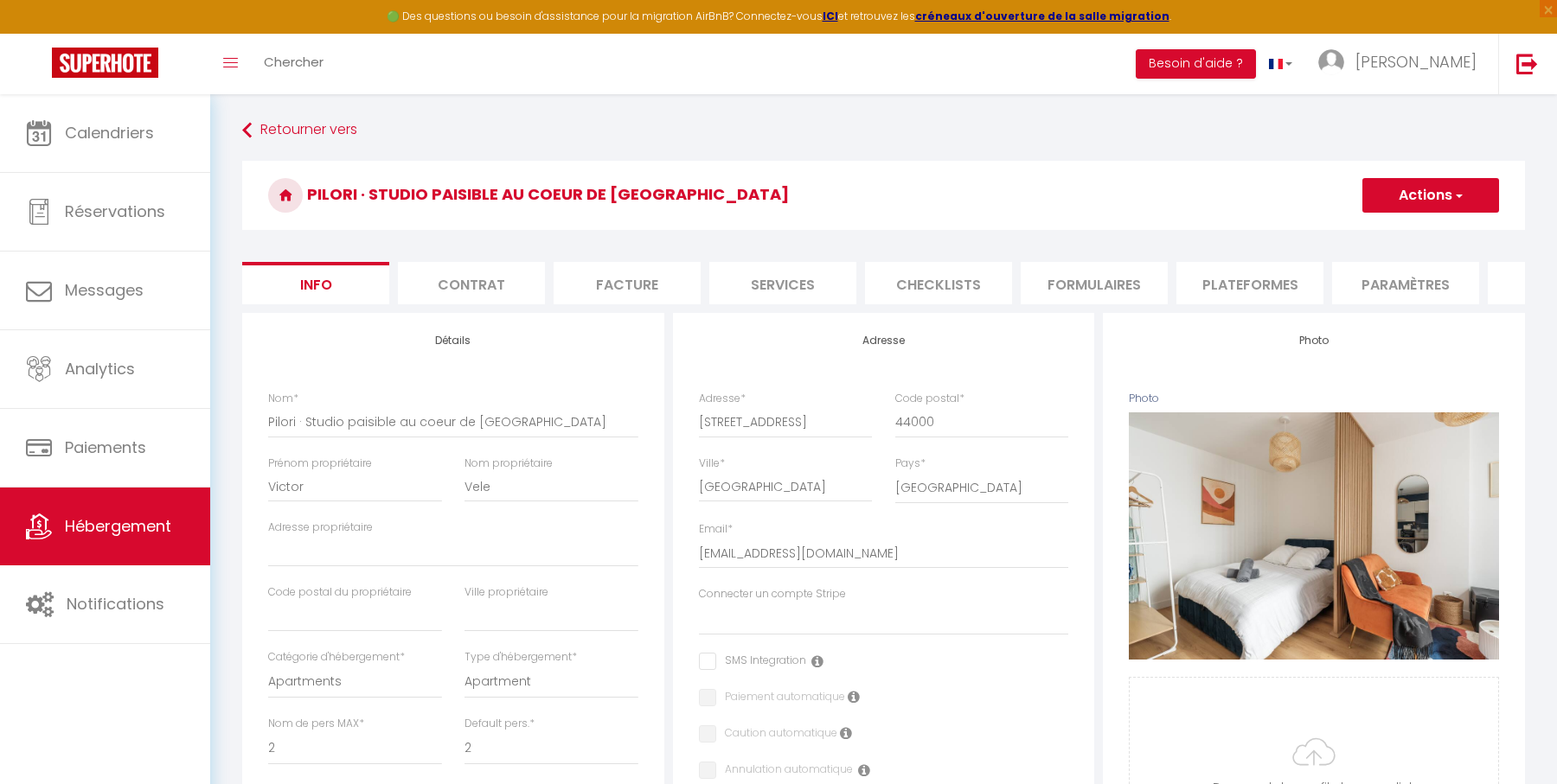
select select
select select "11:00"
select select "30"
select select "120"
select select "18:00"
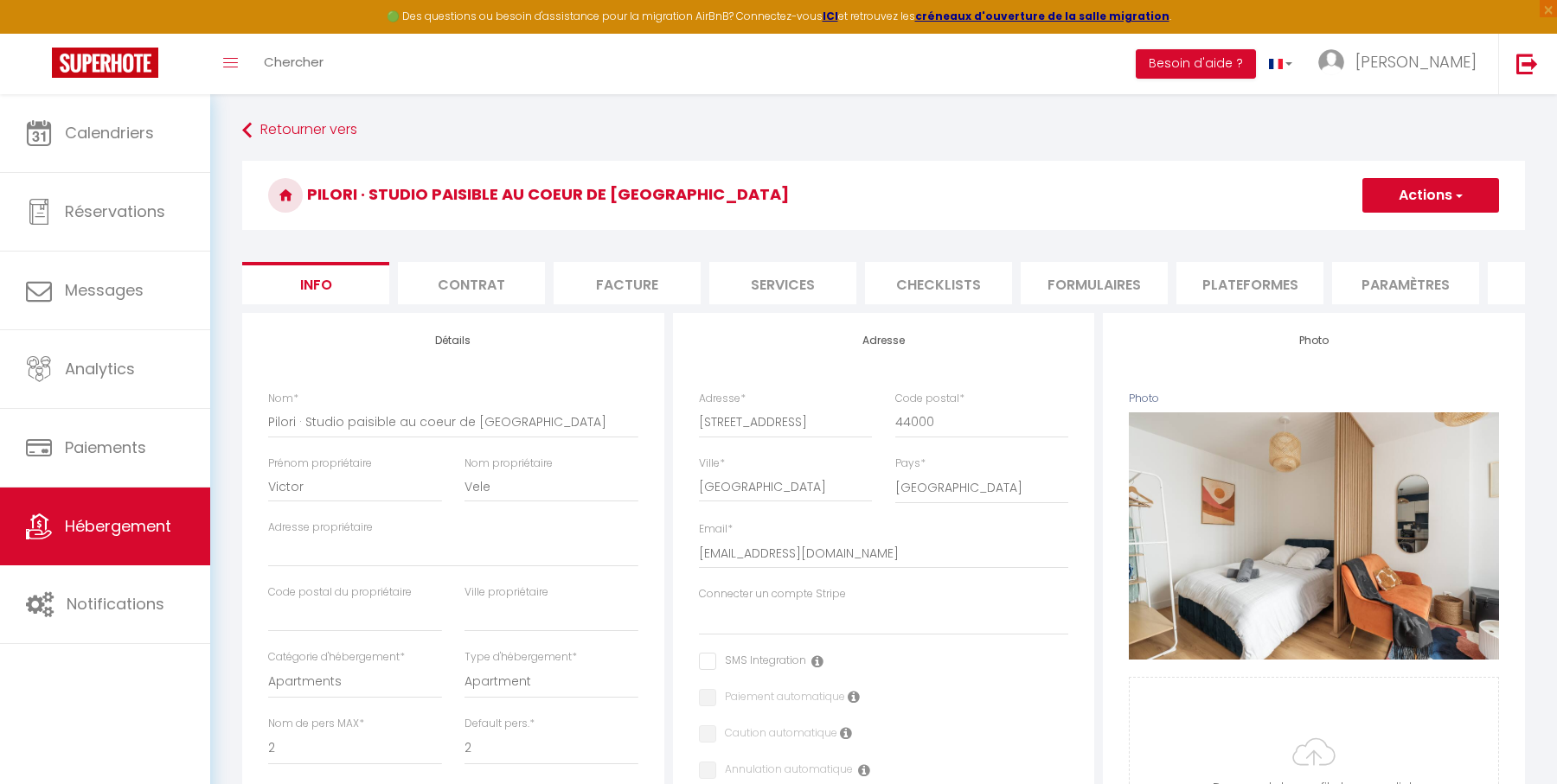
select select
select select "28"
select select "+ 22 %"
click at [1246, 290] on li "Plateformes" at bounding box center [1249, 282] width 147 height 42
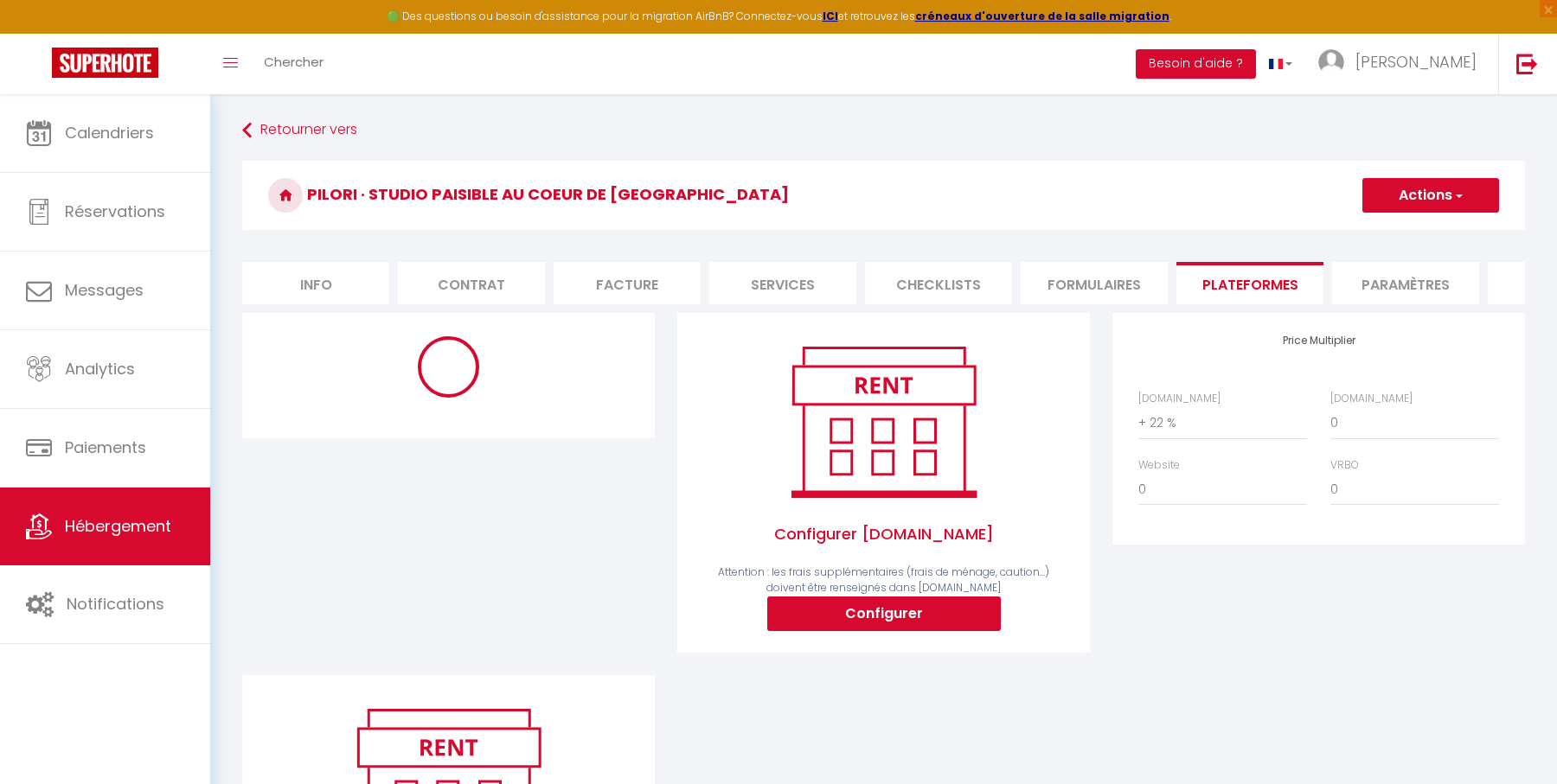
select select "270"
select select "EUR"
select select "17794-1348607916709320176"
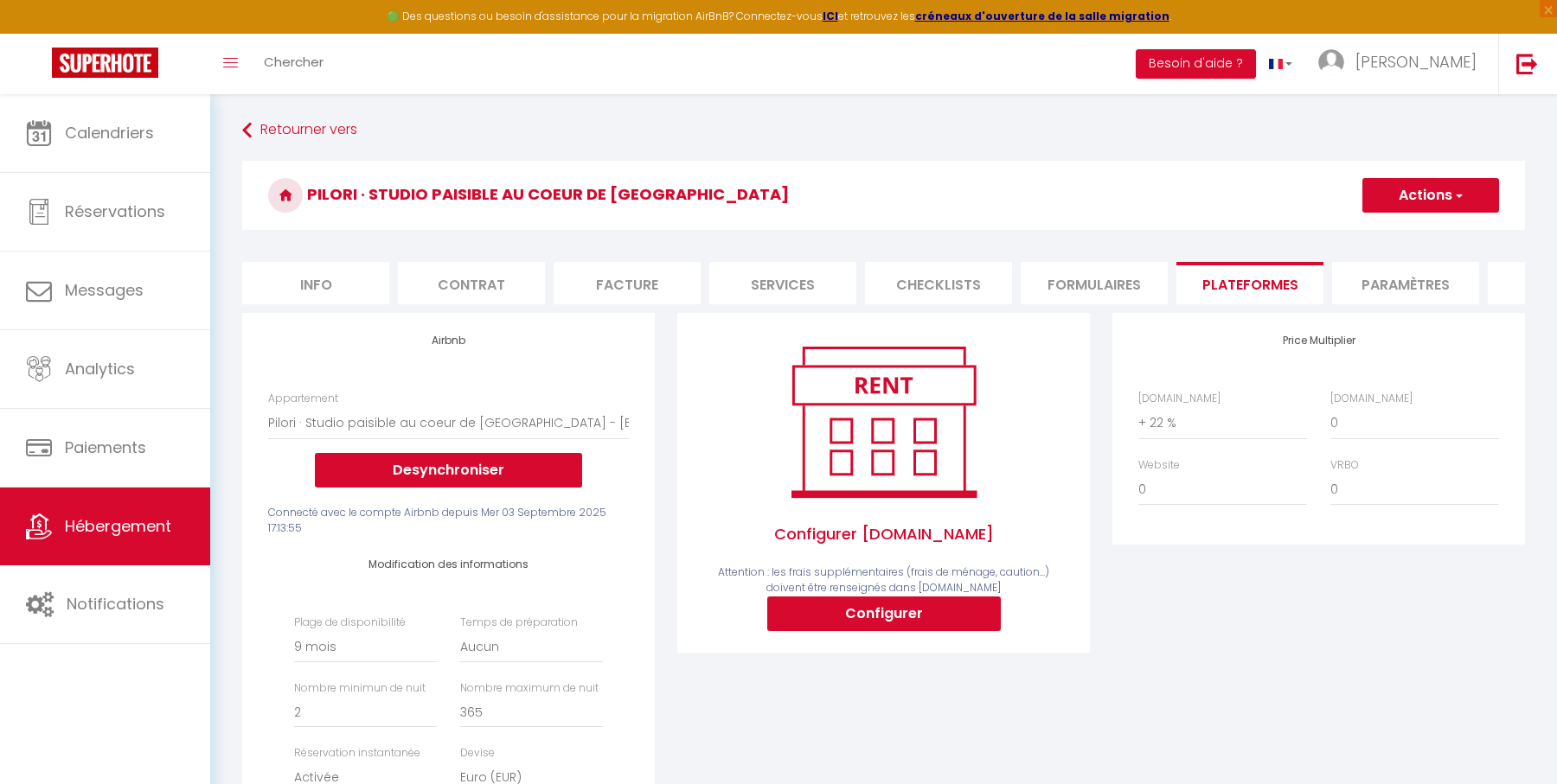
click at [1414, 195] on button "Actions" at bounding box center [1430, 195] width 137 height 34
click at [1403, 232] on link "Enregistrer" at bounding box center [1429, 233] width 137 height 22
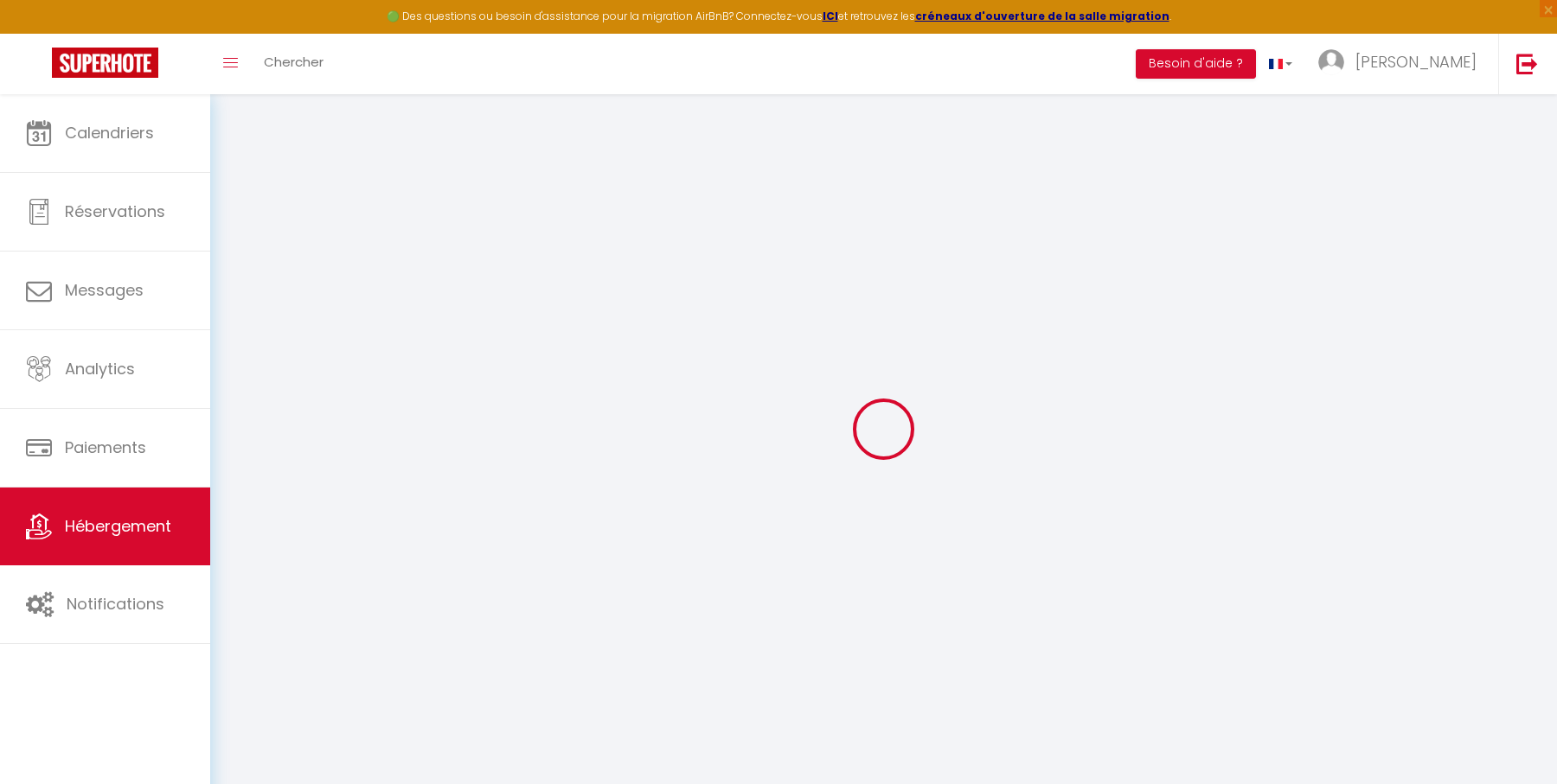
select select "270"
select select "EUR"
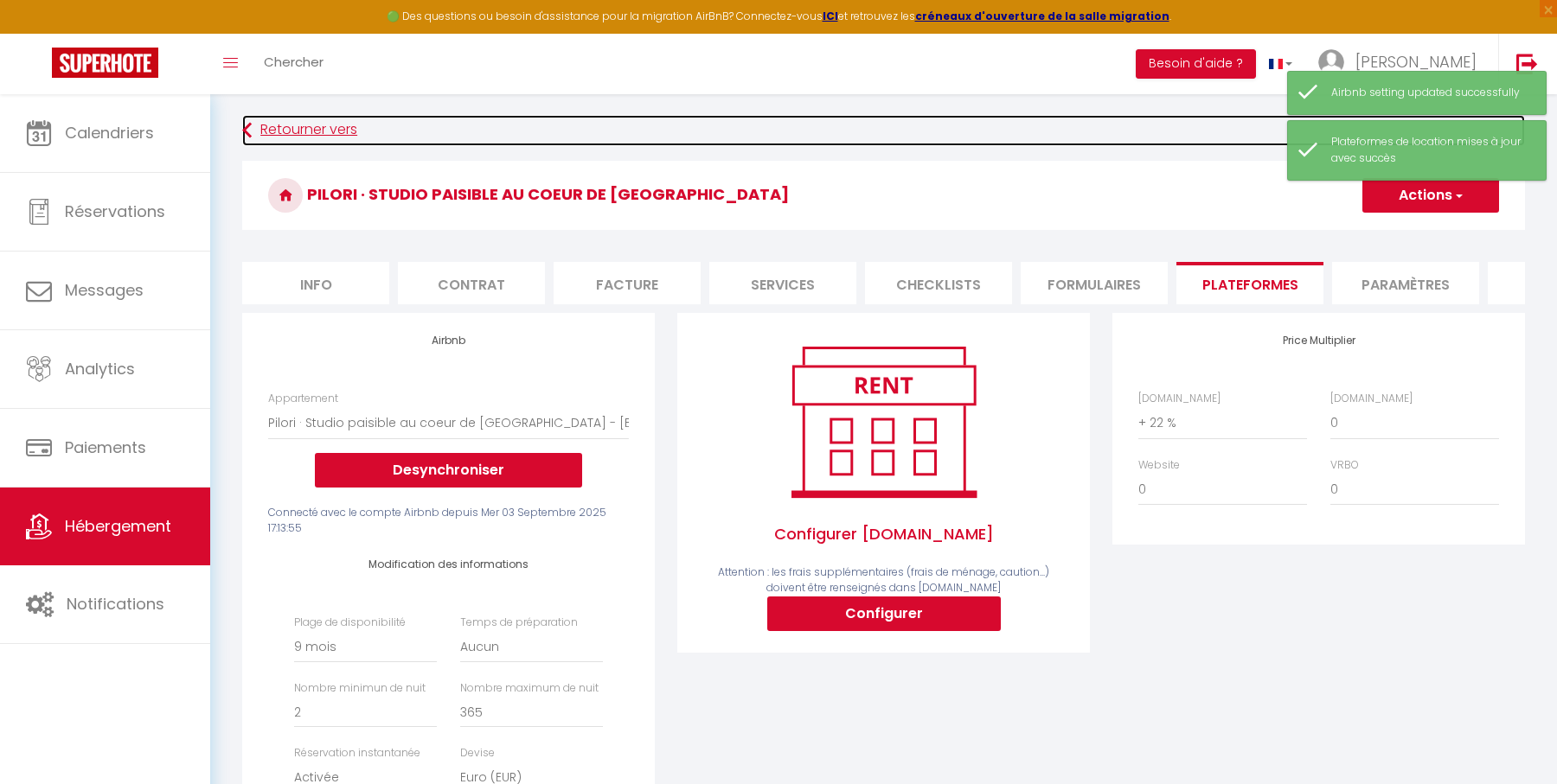
click at [337, 136] on link "Retourner vers" at bounding box center [883, 130] width 1283 height 31
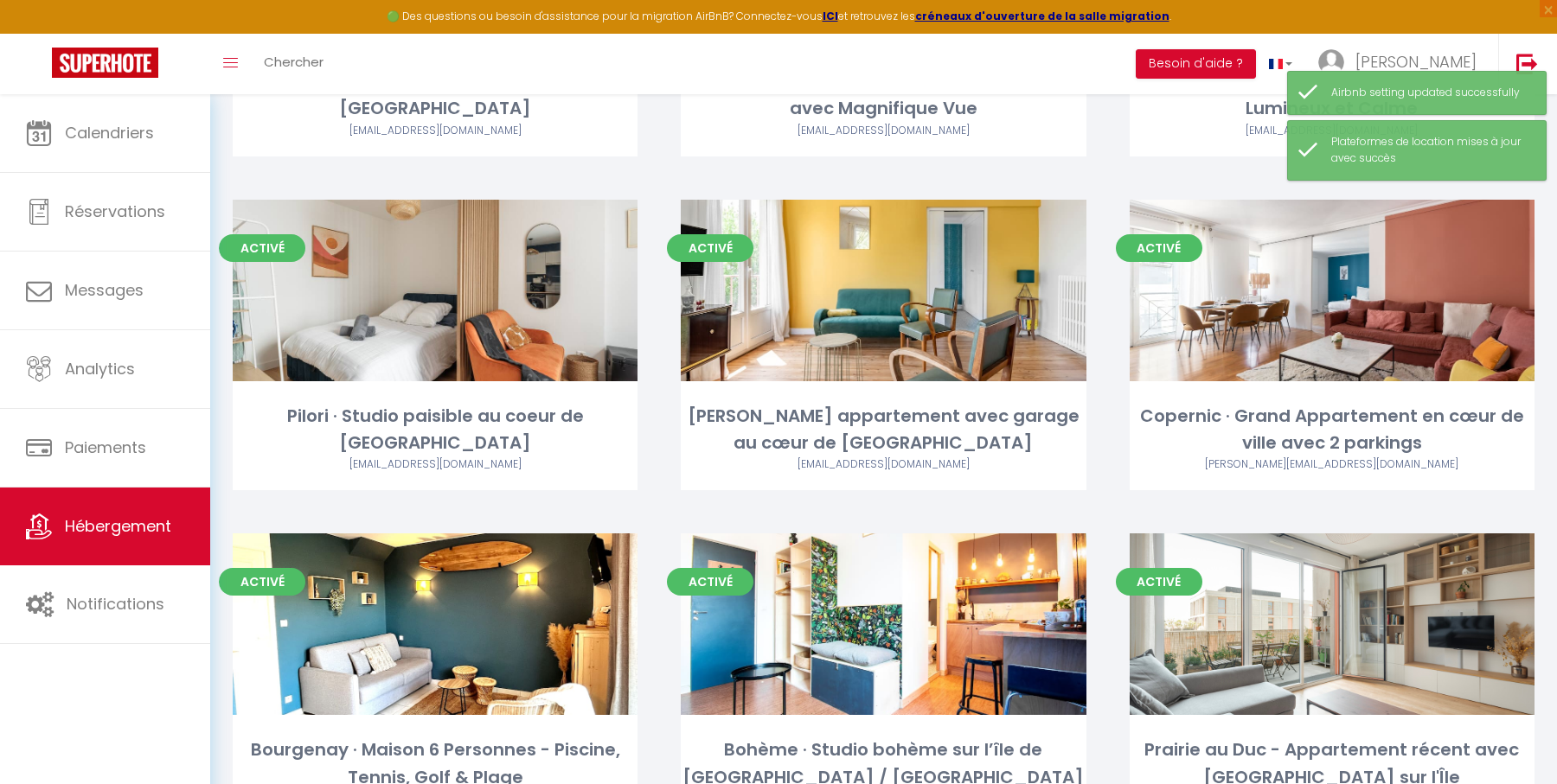
scroll to position [1375, 0]
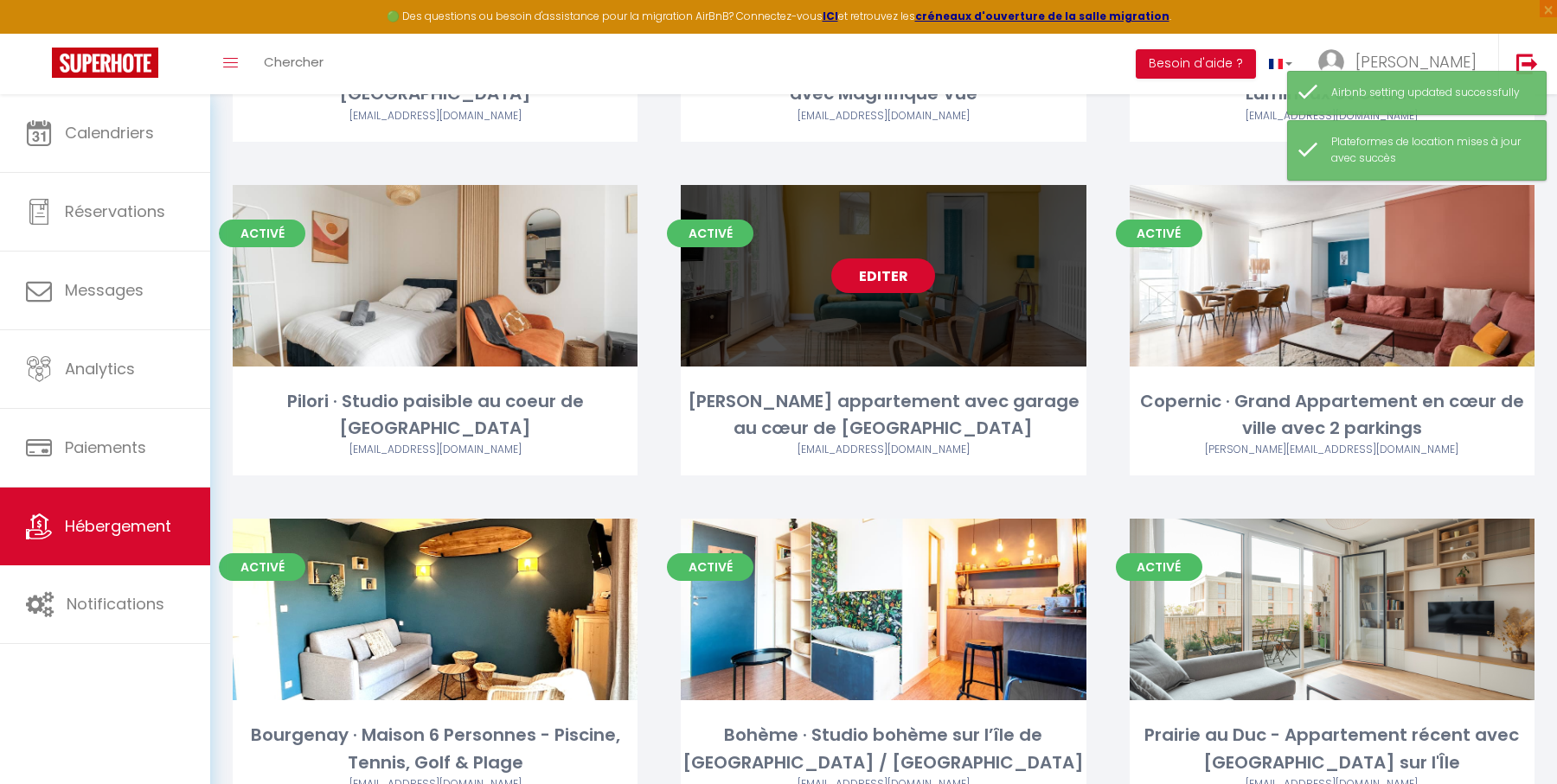
click at [882, 282] on link "Editer" at bounding box center [882, 276] width 103 height 34
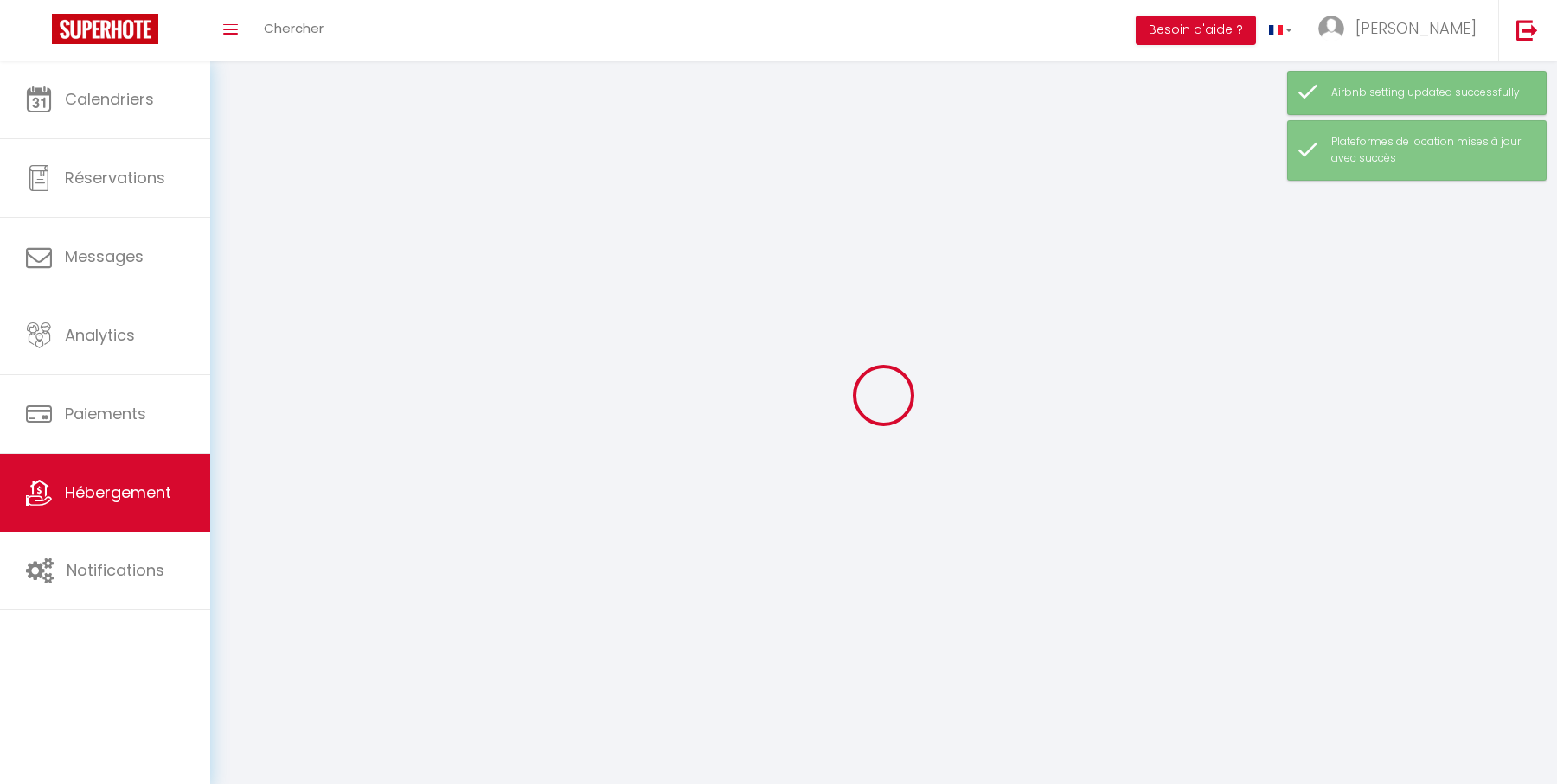
select select
checkbox input "false"
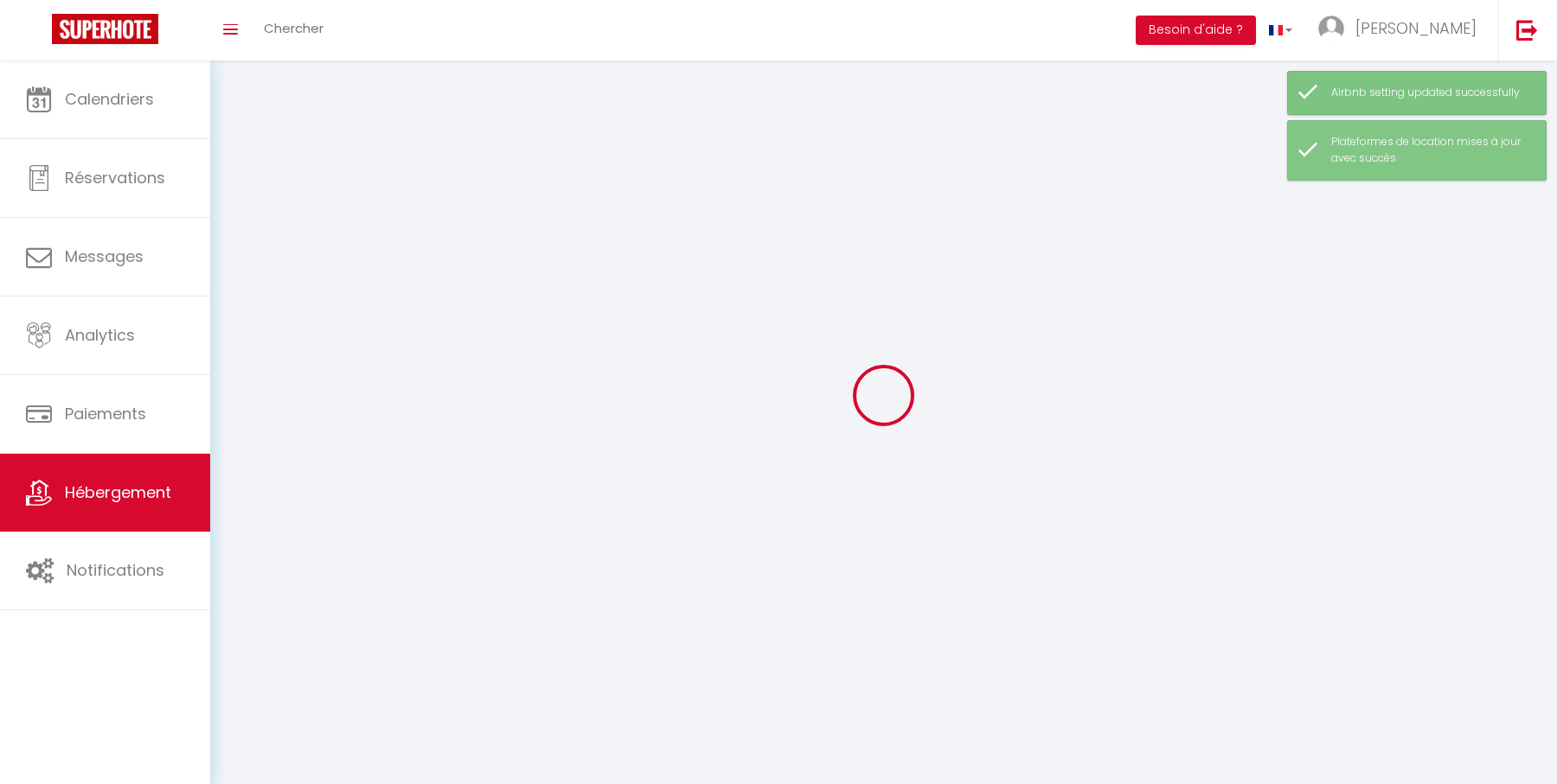
select select
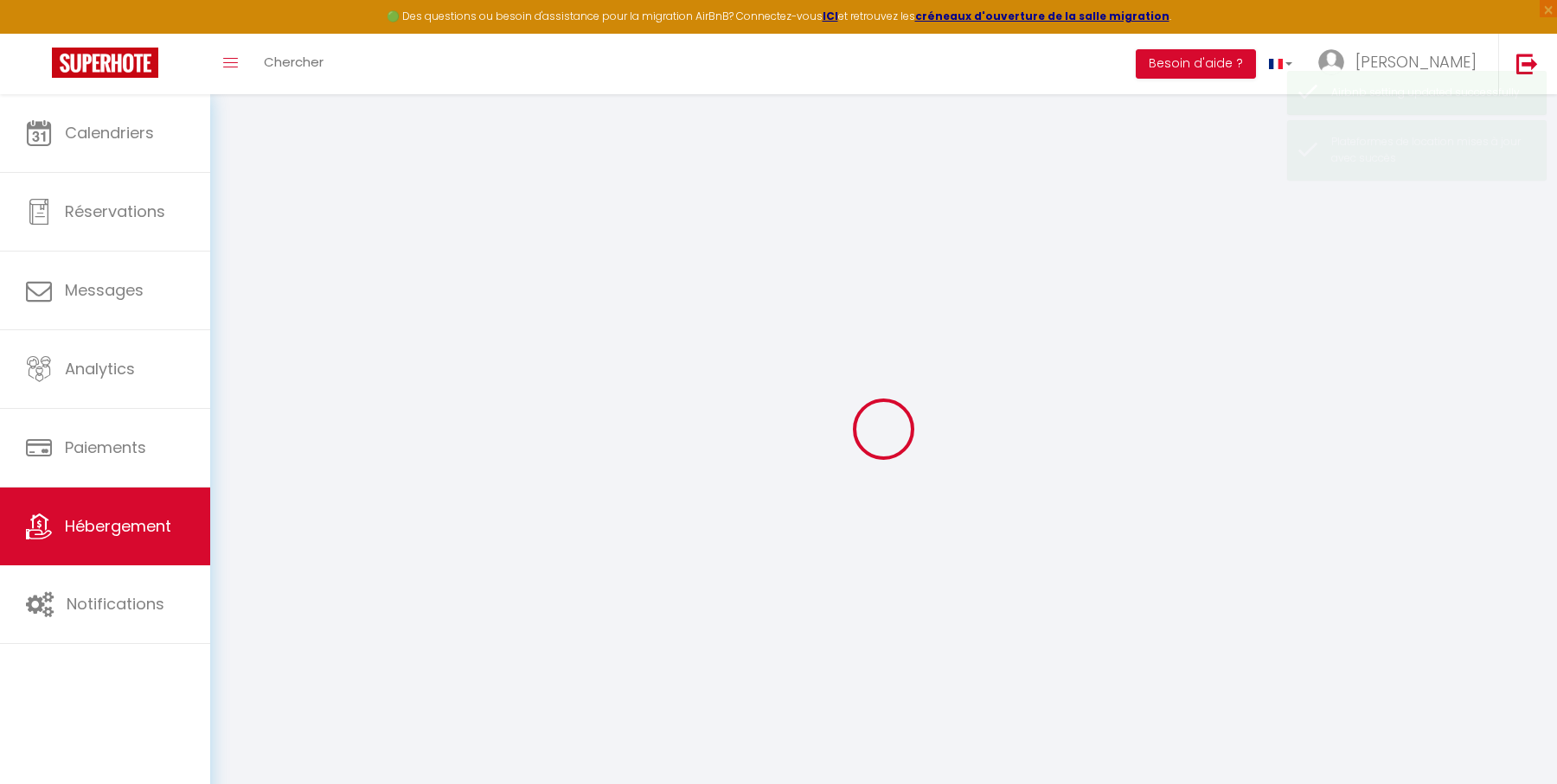
select select
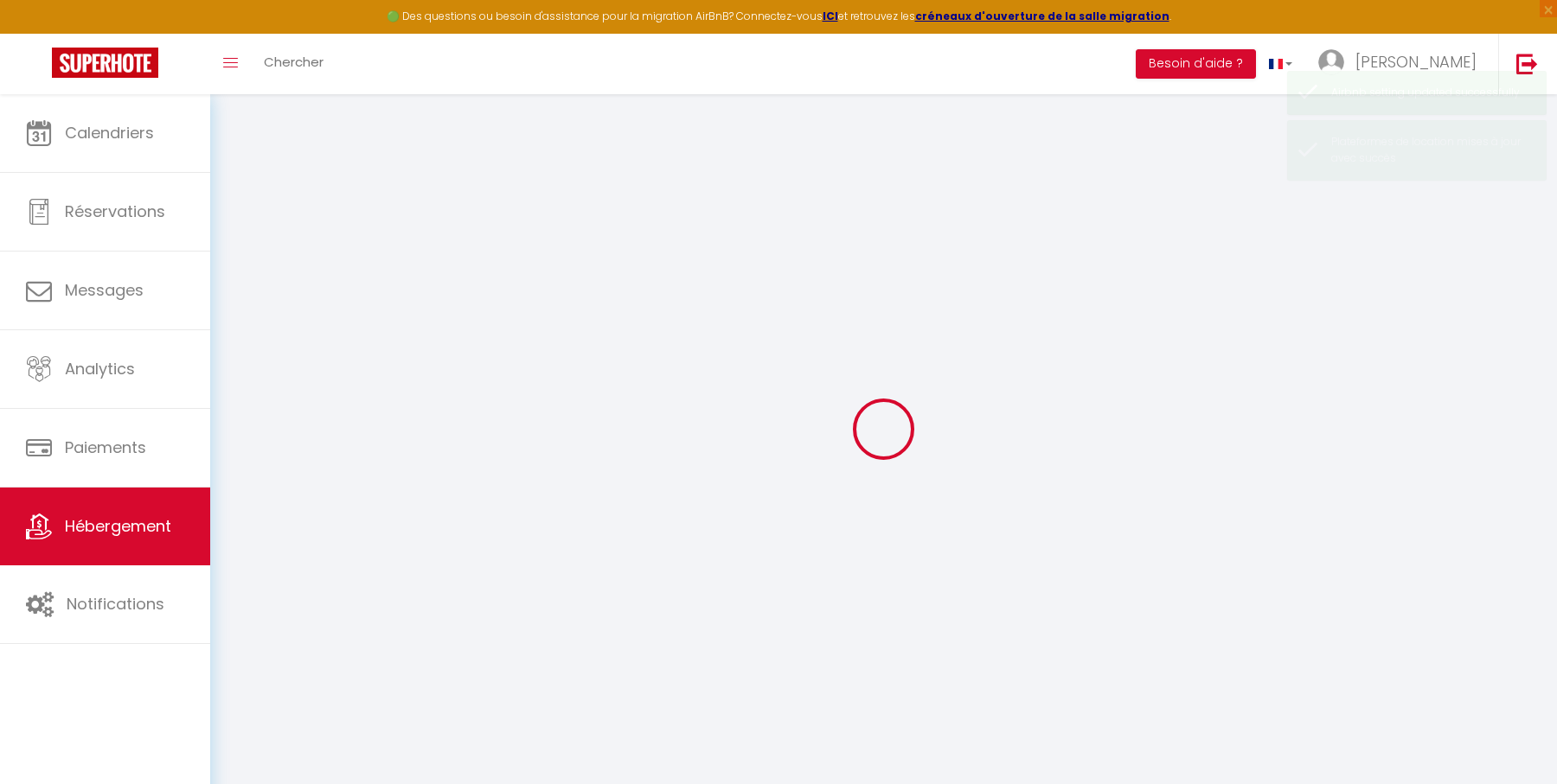
select select
checkbox input "false"
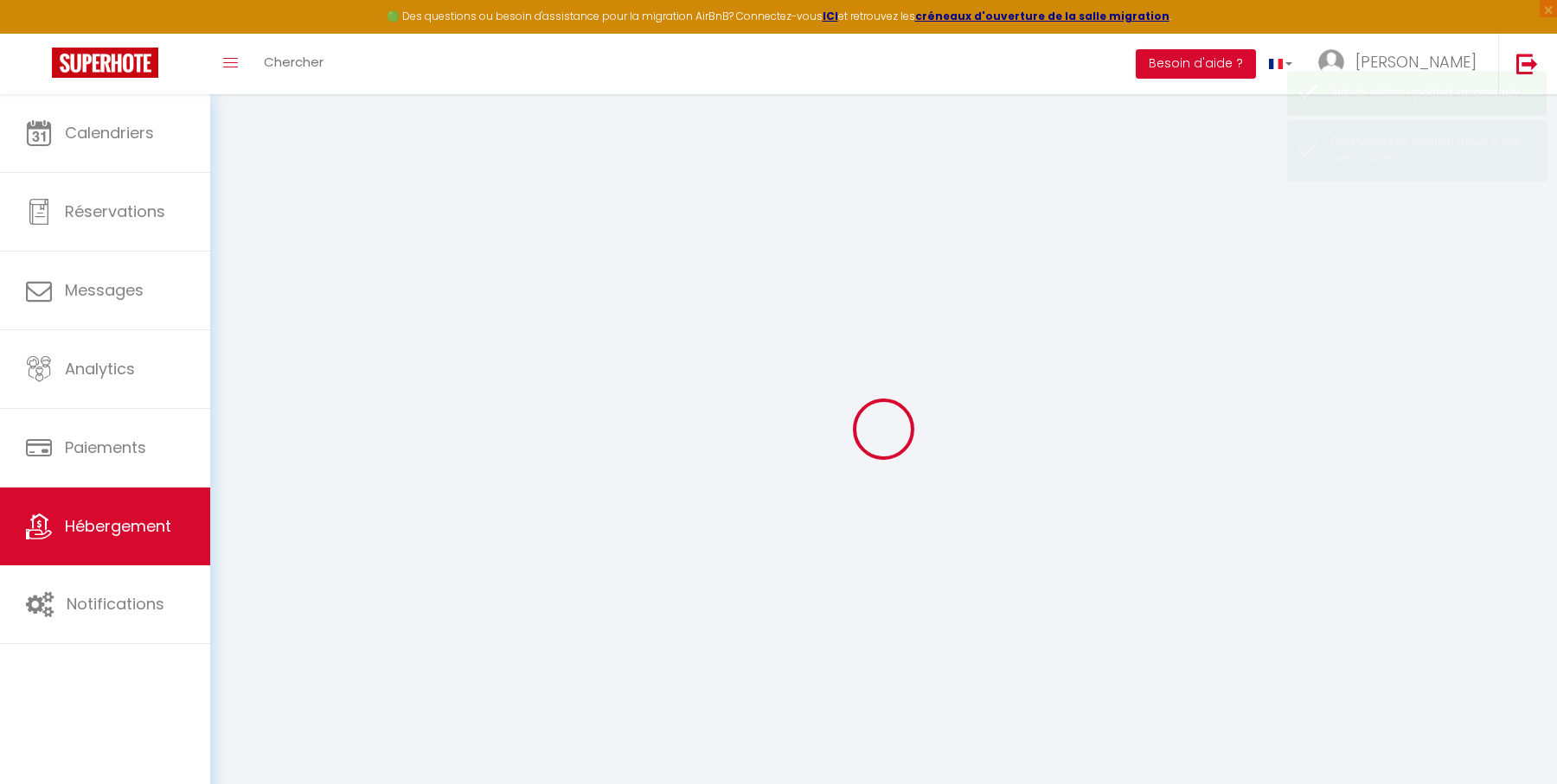
select select "28"
select select
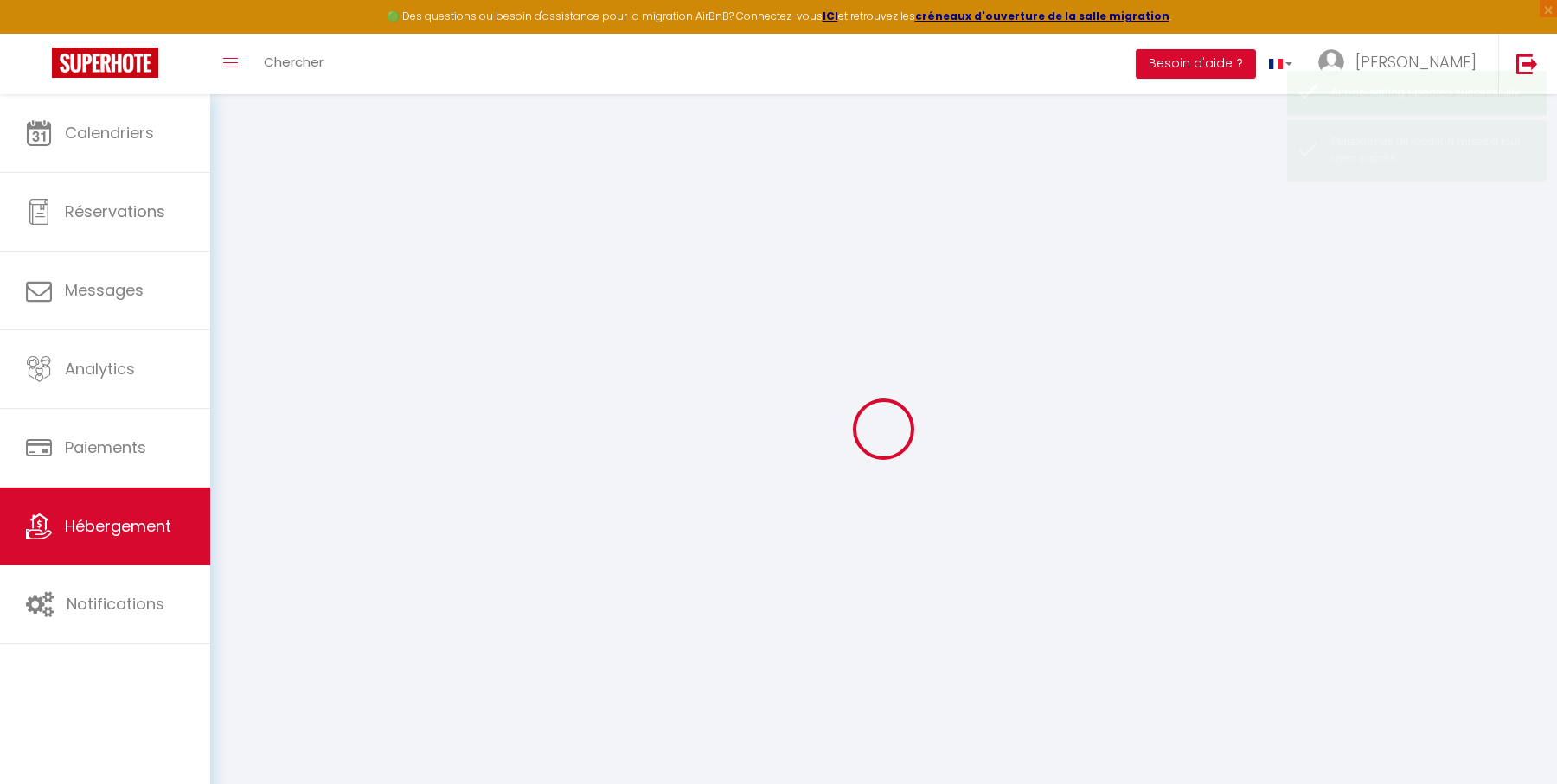
select select
checkbox input "false"
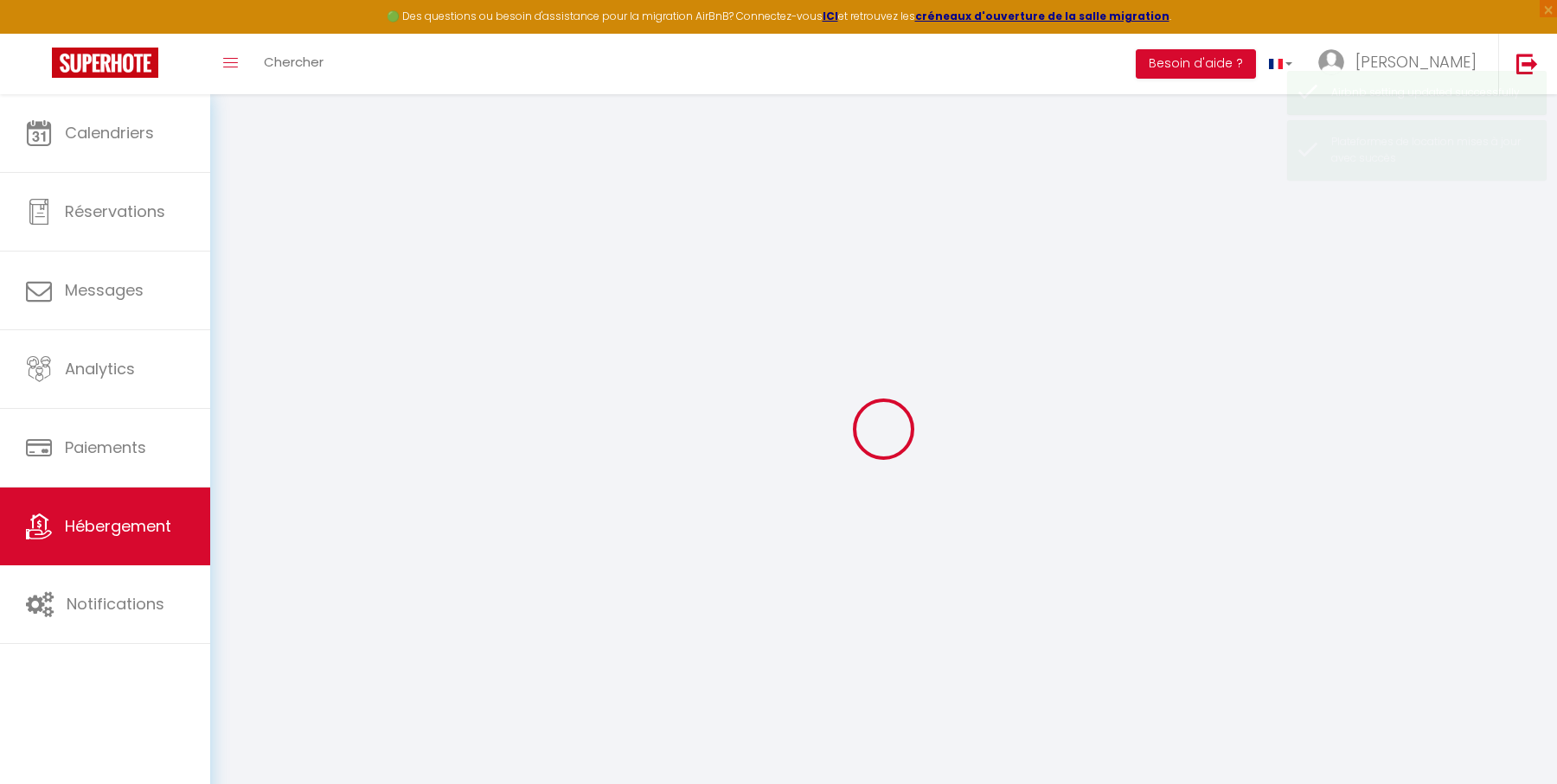
checkbox input "false"
select select
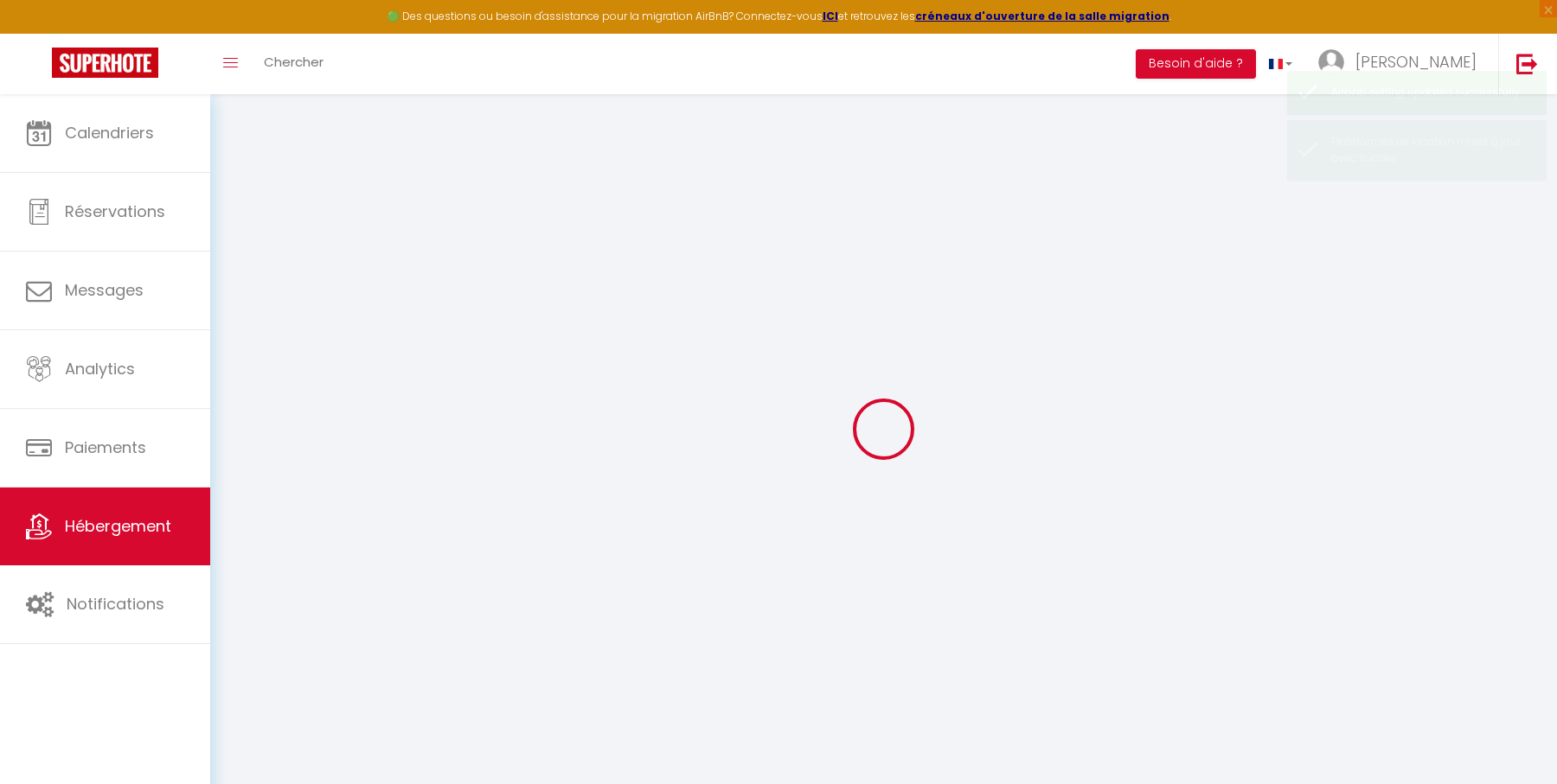
select select
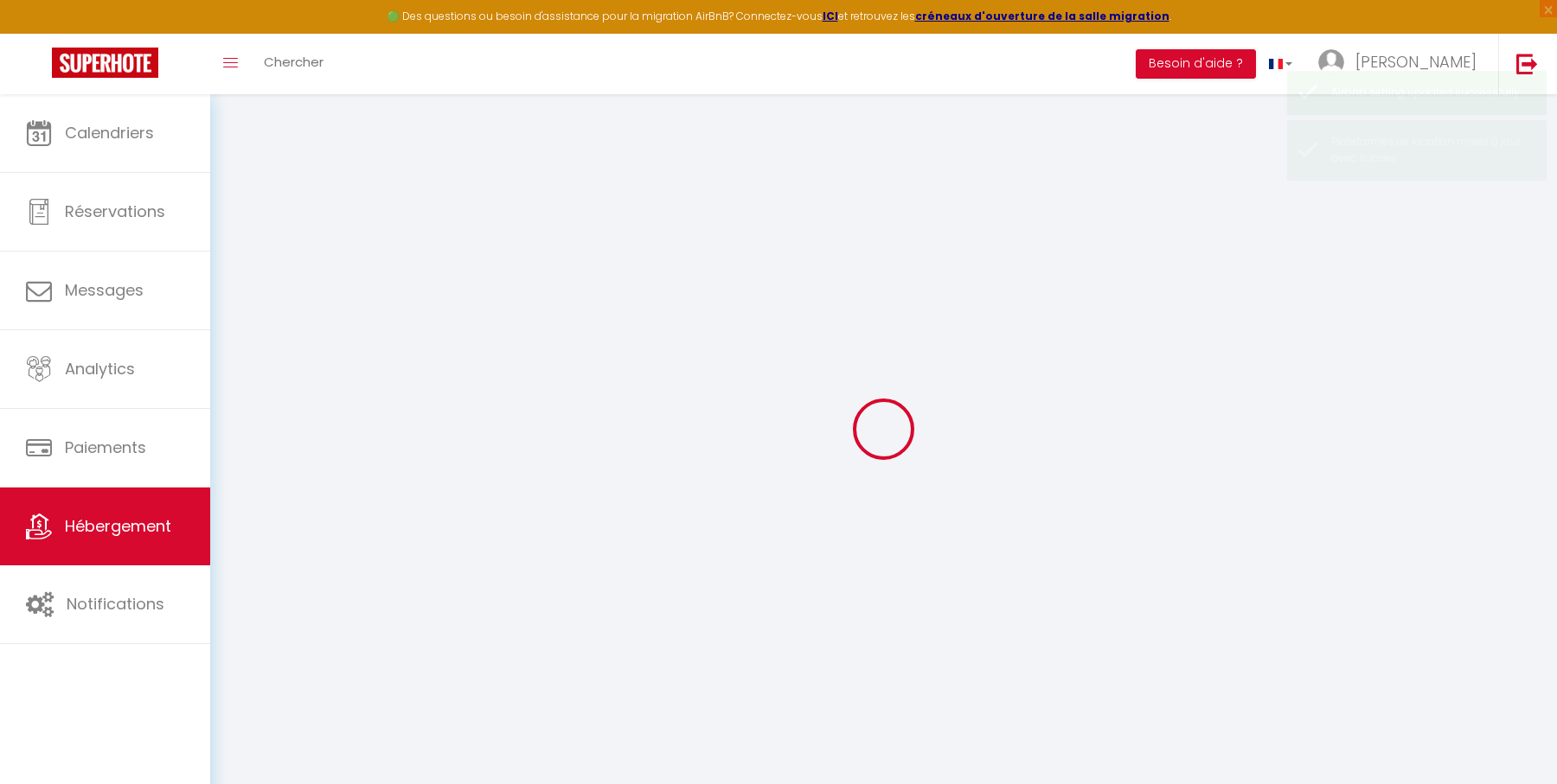
select select
checkbox input "false"
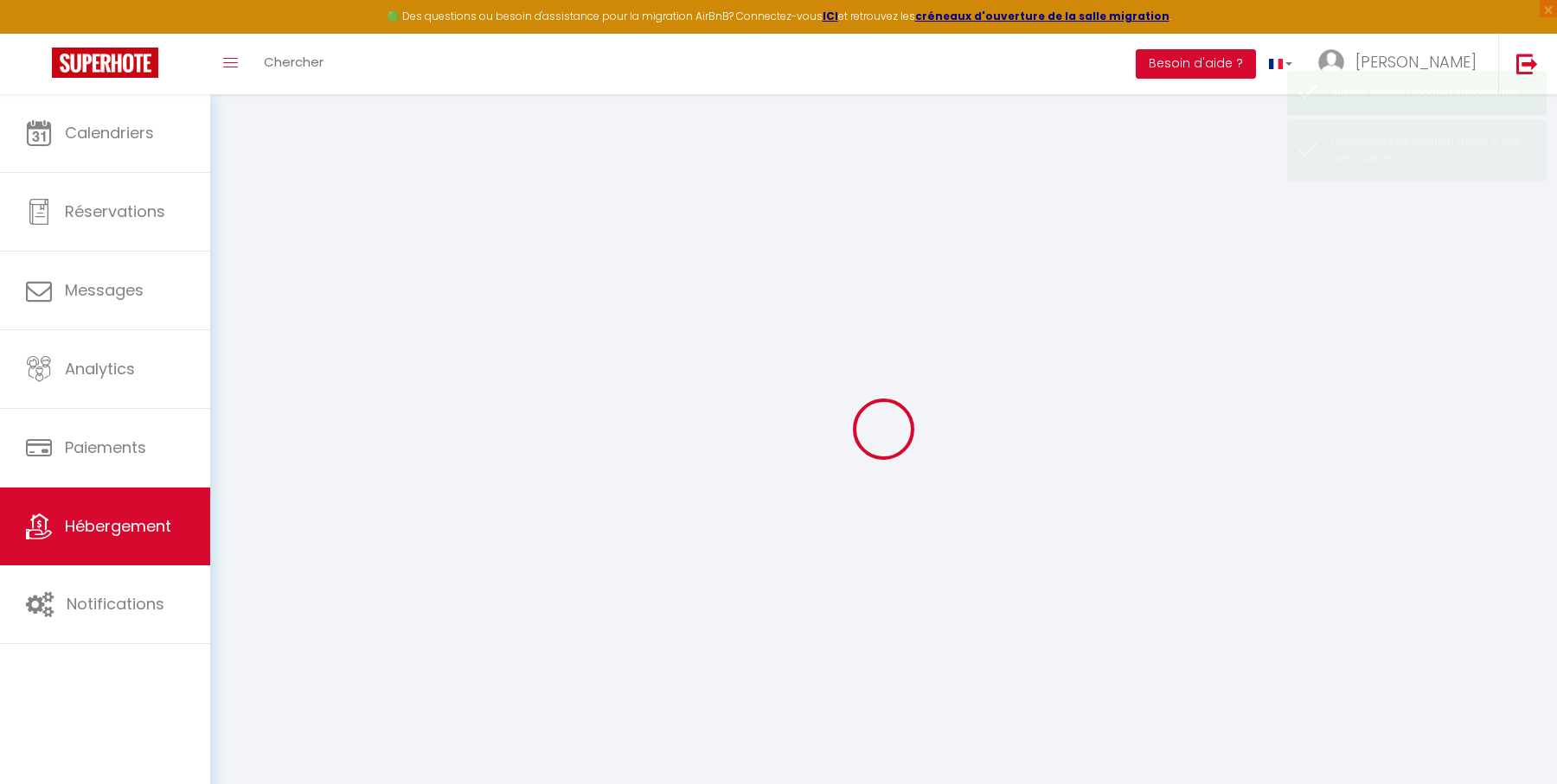
select select
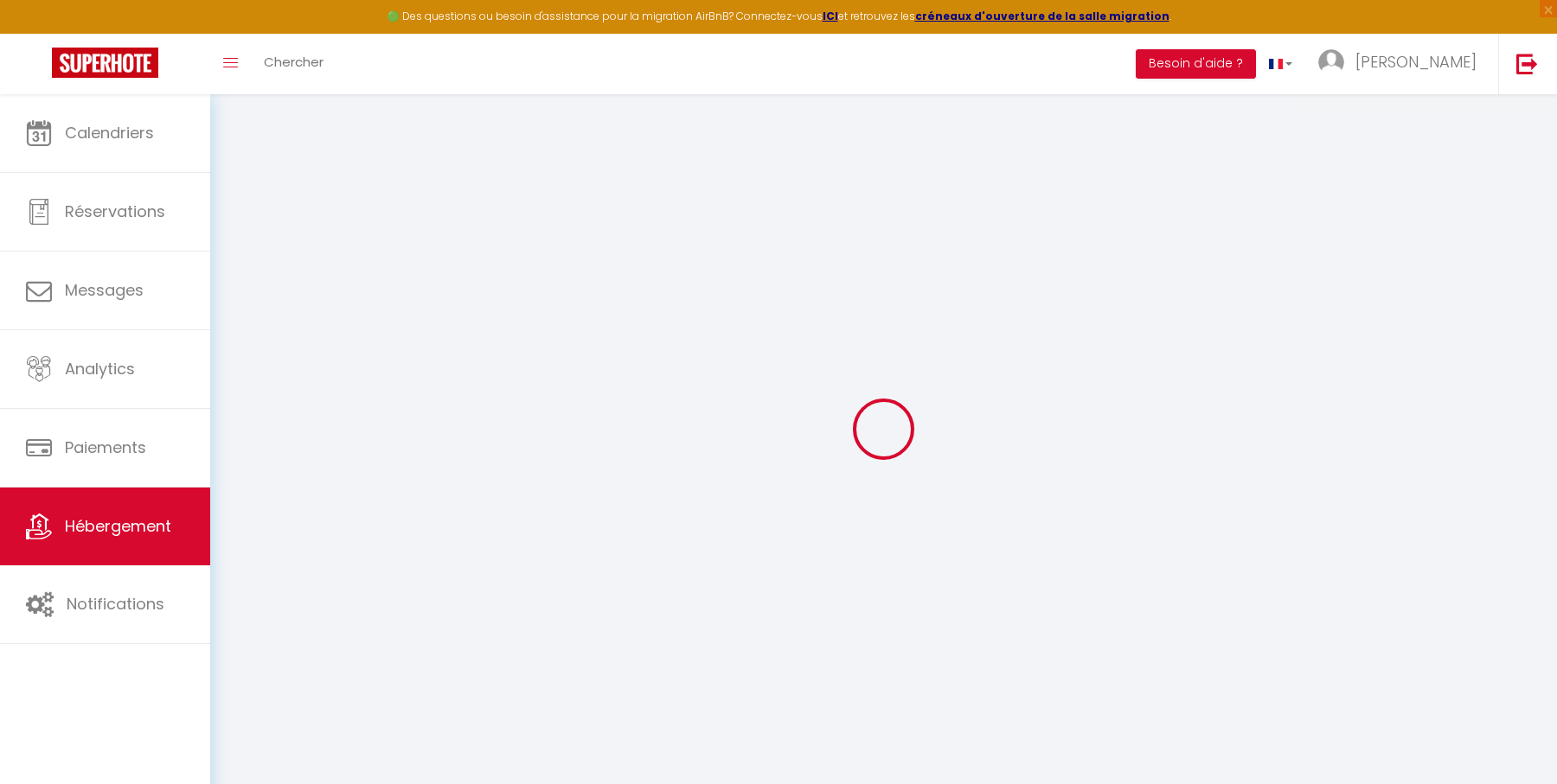
select select
checkbox input "false"
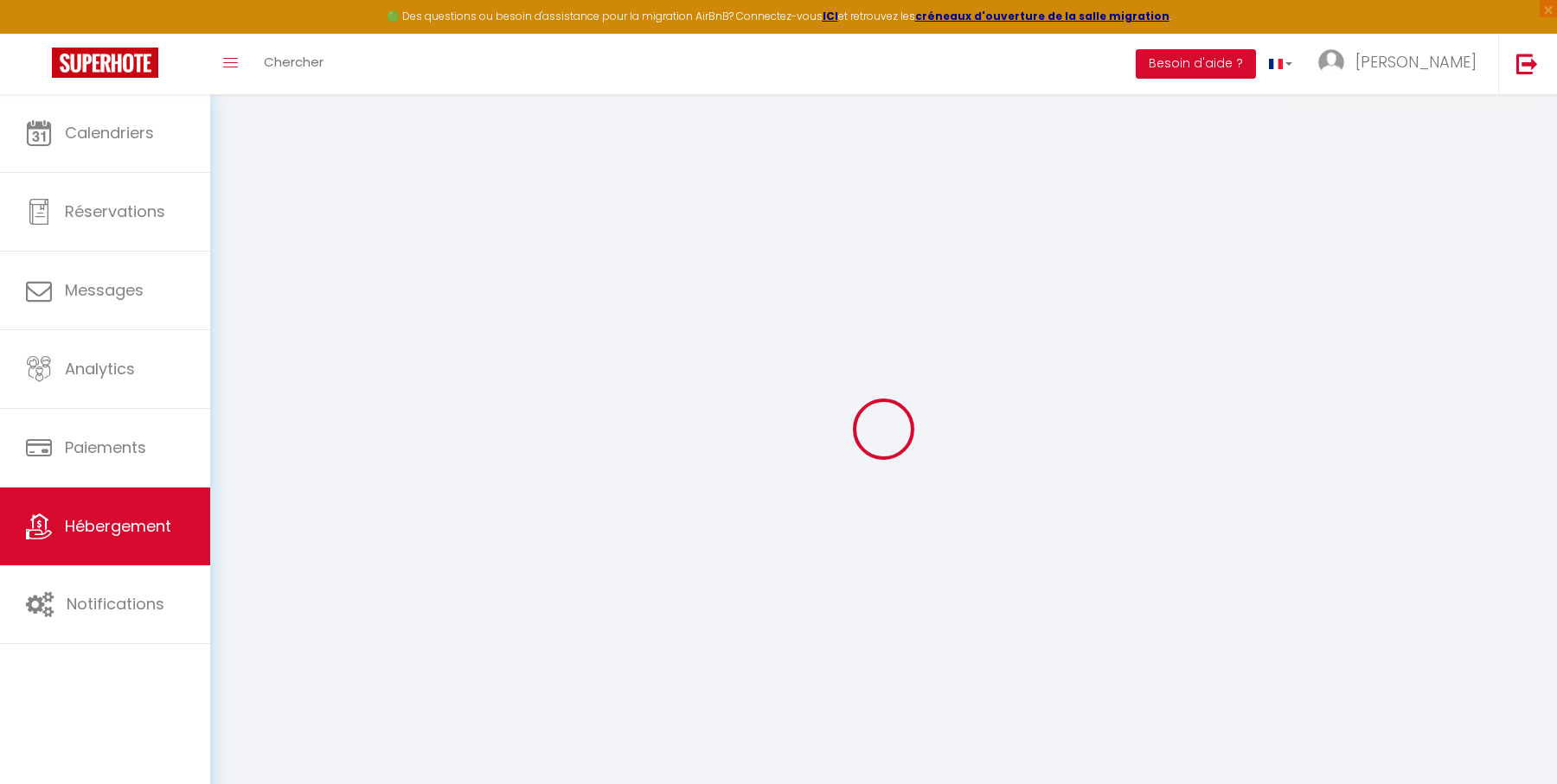
checkbox input "false"
select select
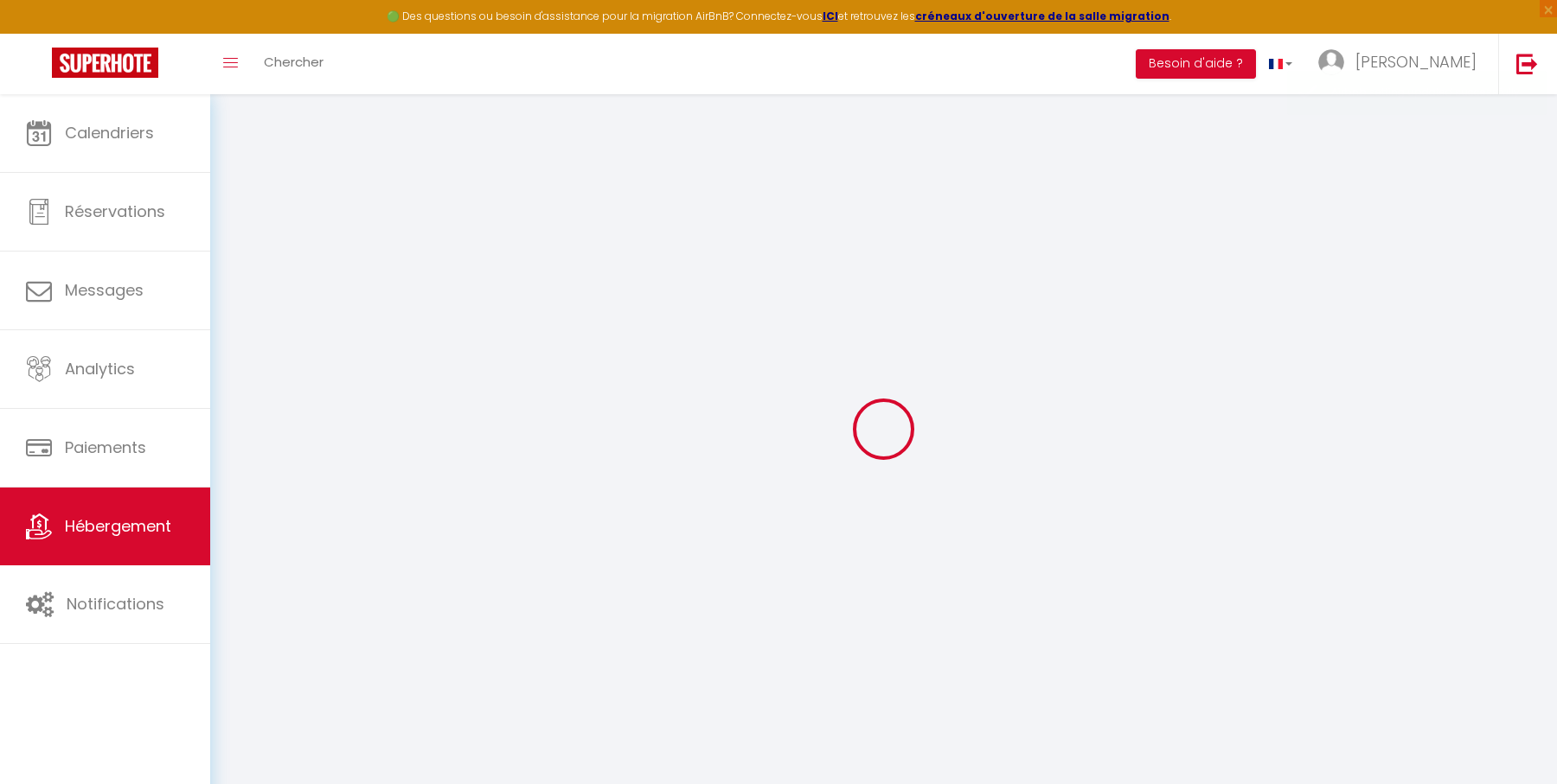
select select
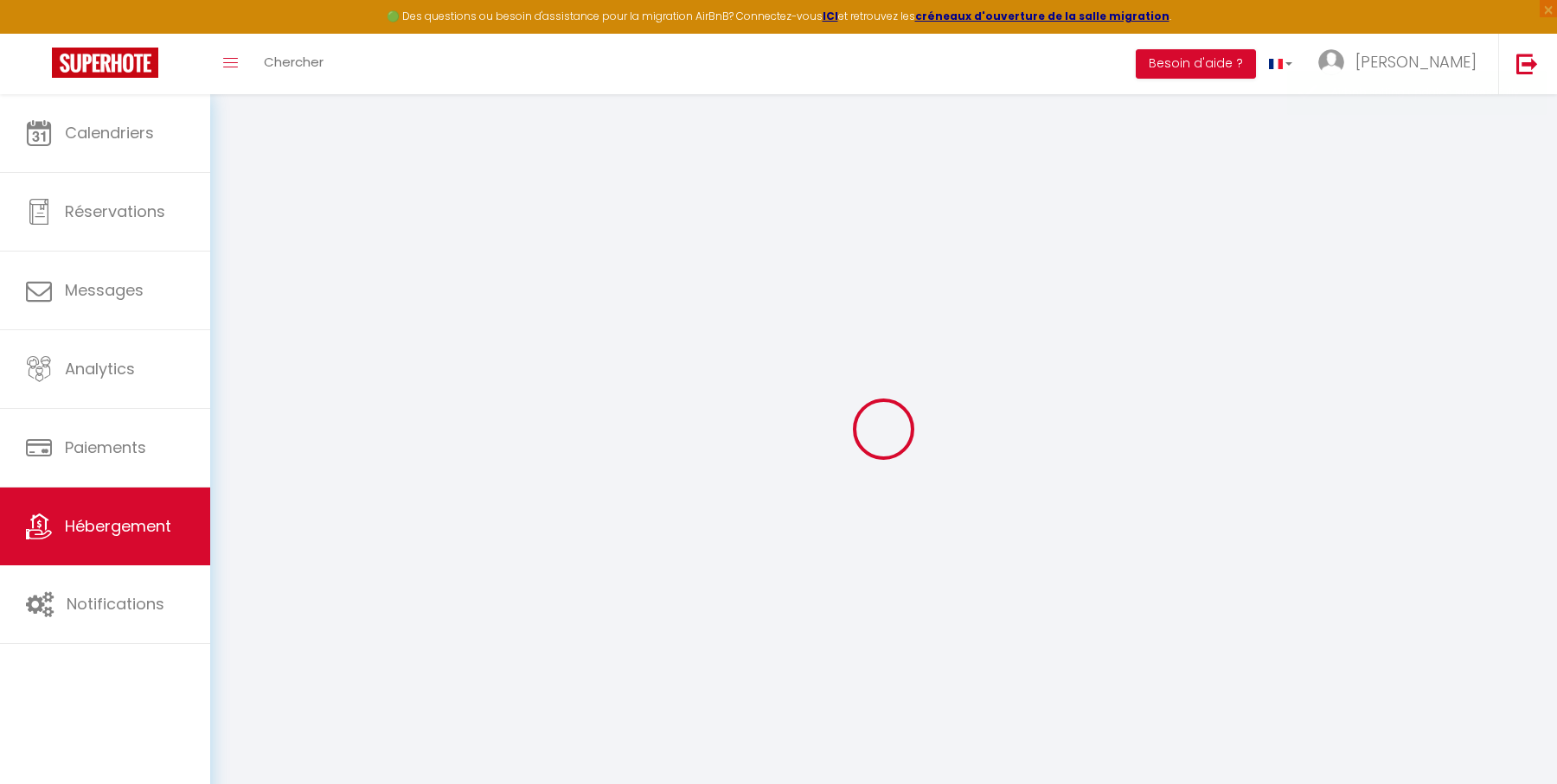
checkbox input "false"
select select
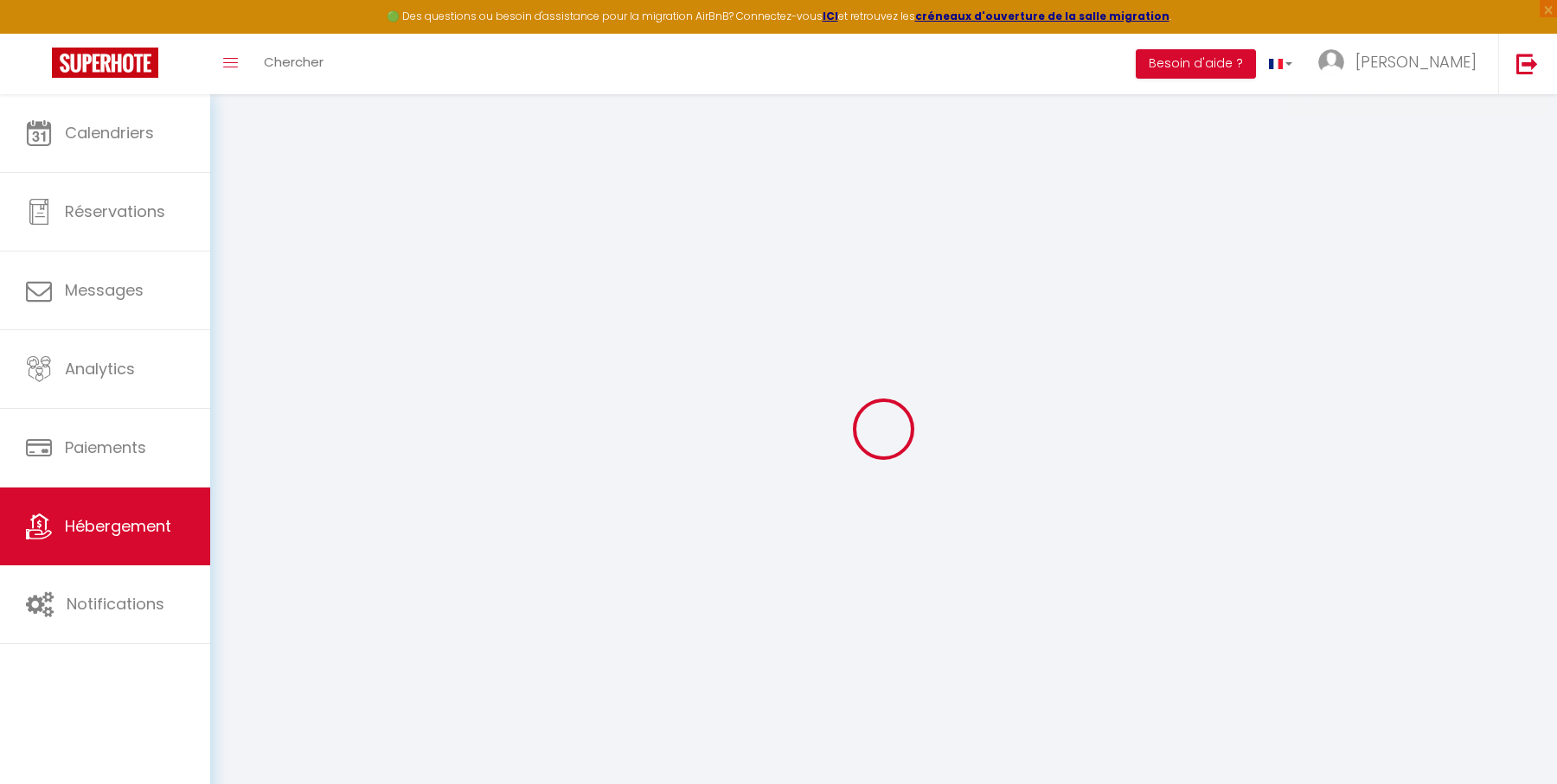
select select
type input "[PERSON_NAME] appartement avec garage au cœur de [GEOGRAPHIC_DATA]"
type input "[PERSON_NAME]"
select select "2"
type input "70"
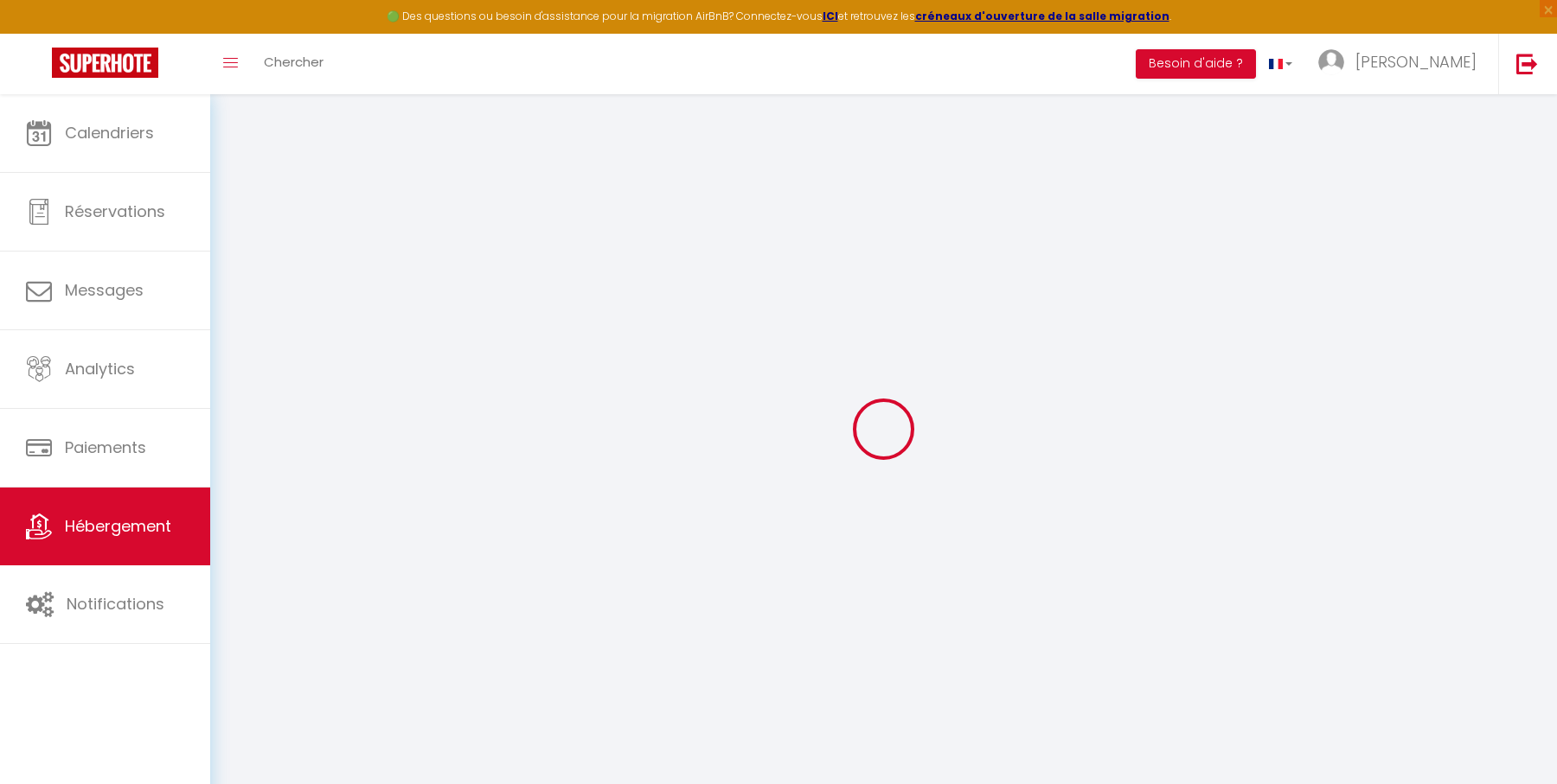
type input "46"
select select
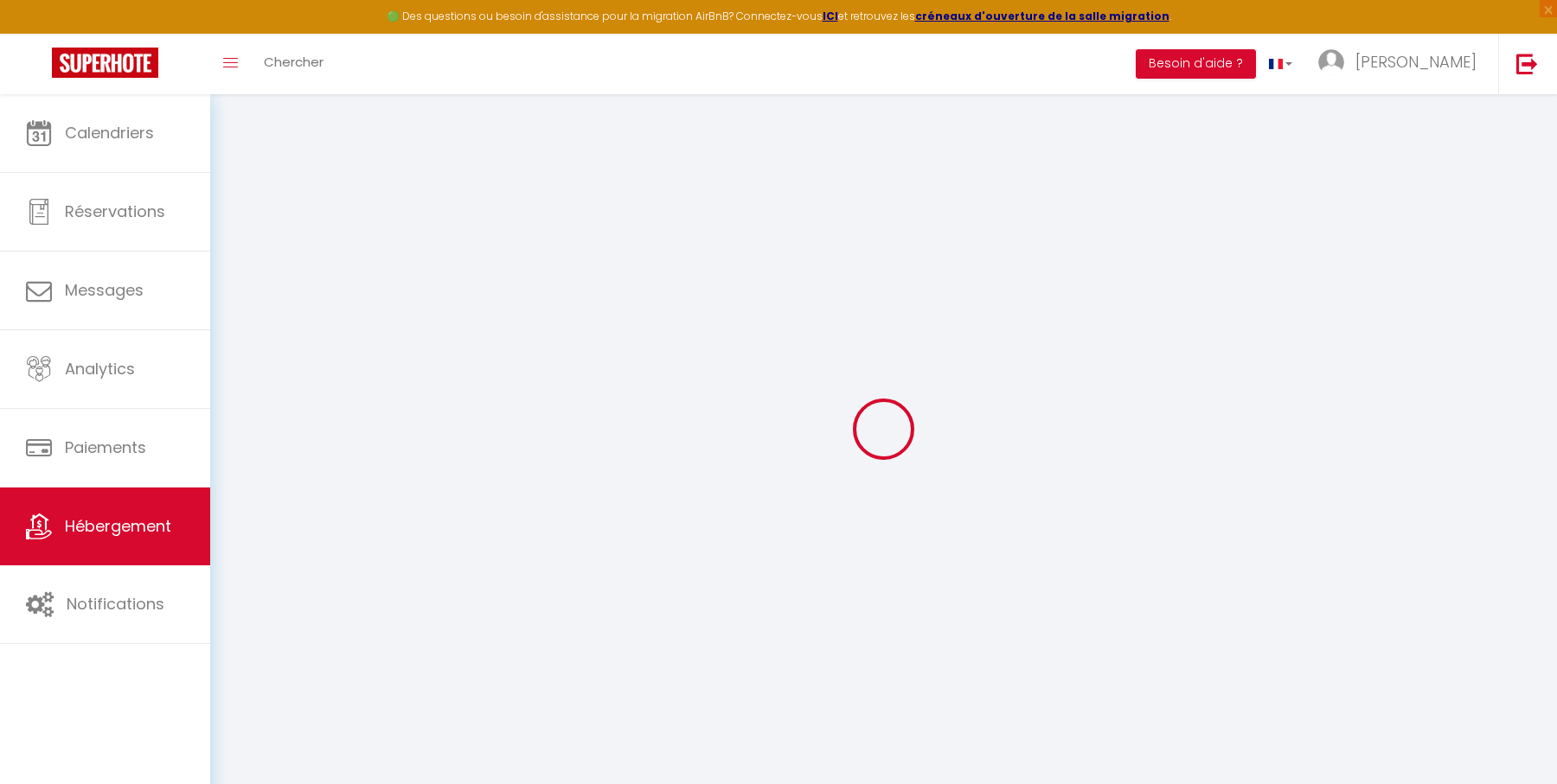
select select
type input "16 Rue Louis Blanc"
type input "44200"
type input "[GEOGRAPHIC_DATA]"
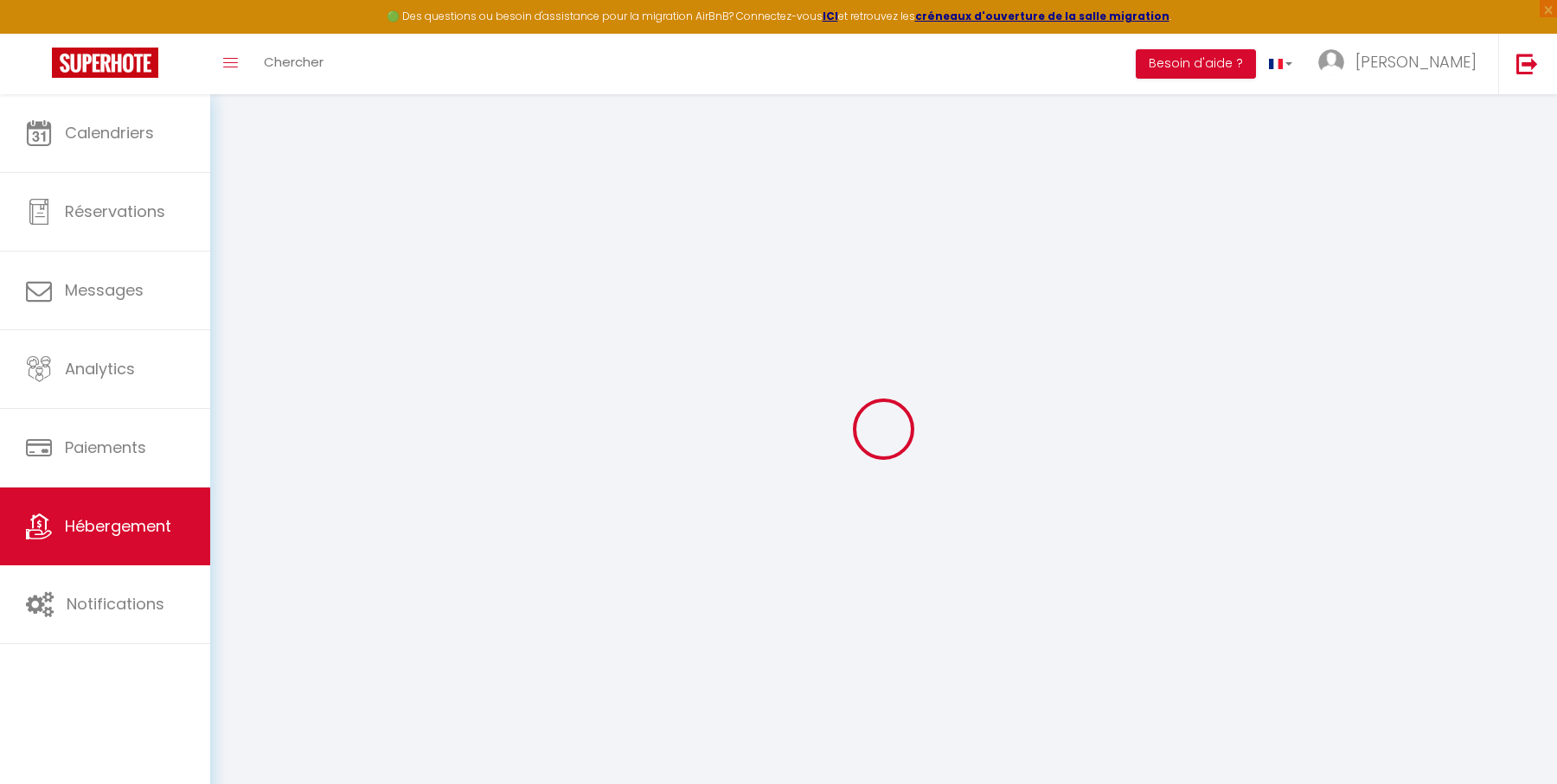
type input "[EMAIL_ADDRESS][DOMAIN_NAME]"
select select
checkbox input "false"
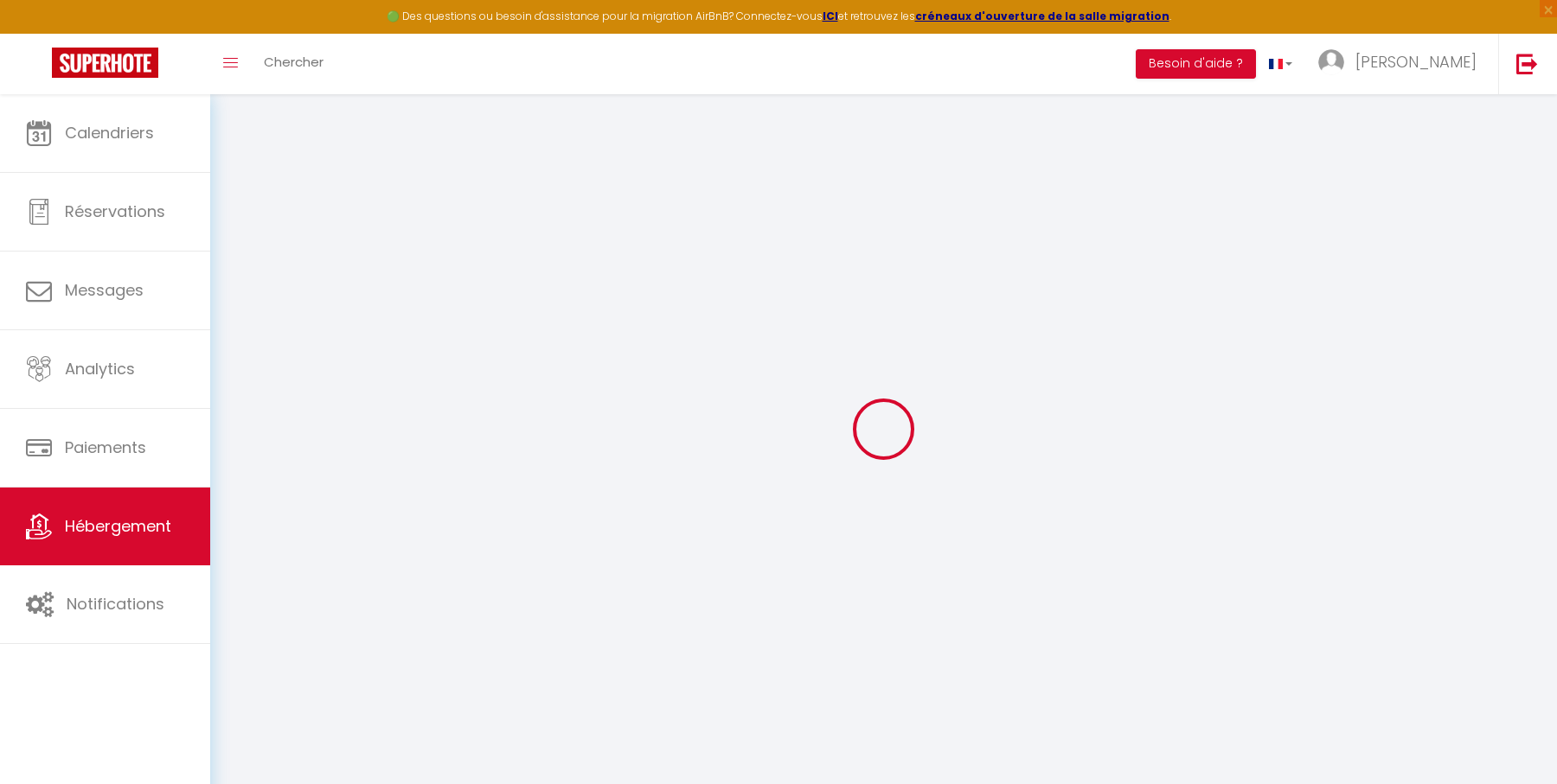
checkbox input "false"
type input "17"
type input "46"
type input "0"
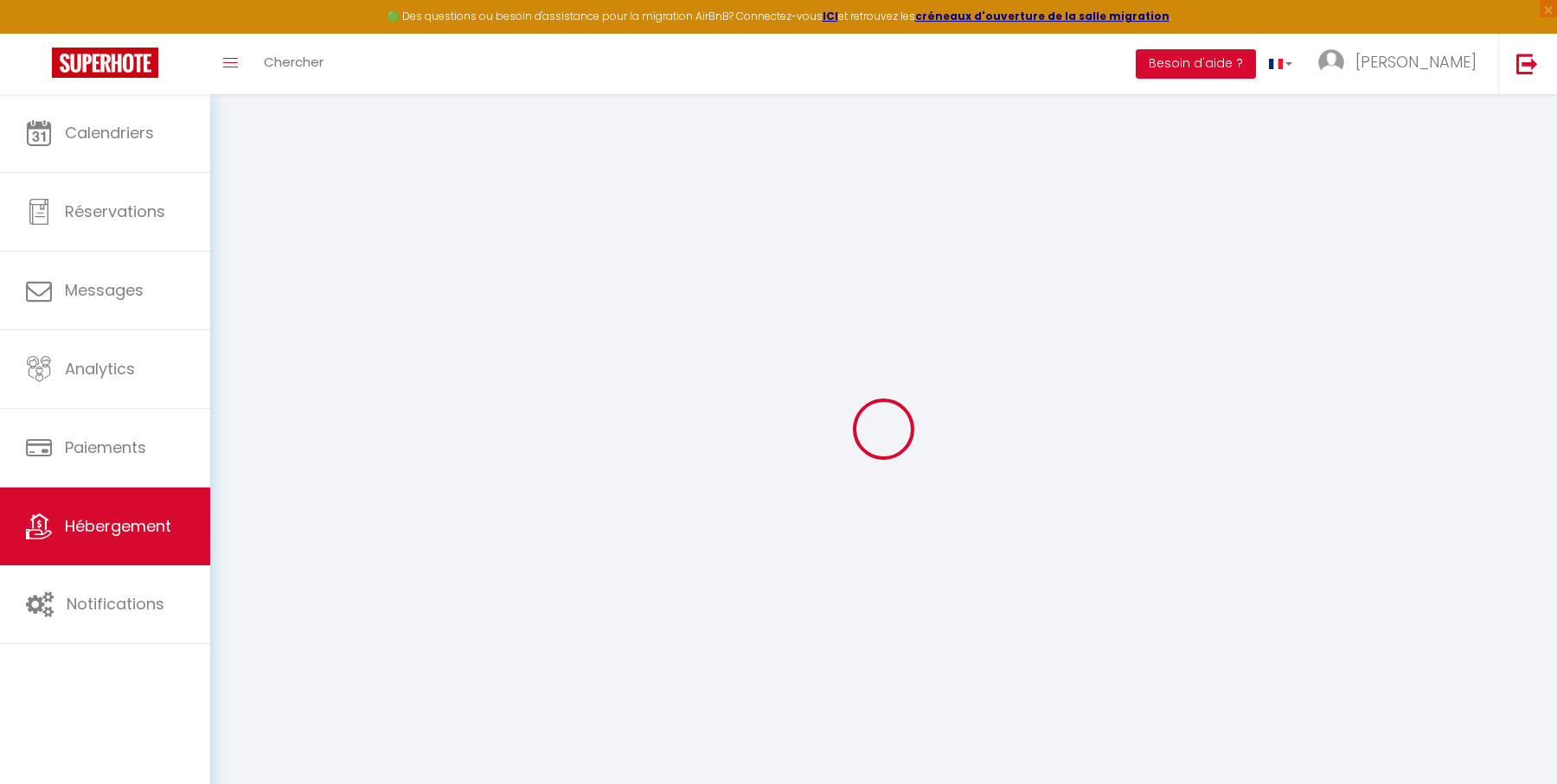
type input "0"
select select
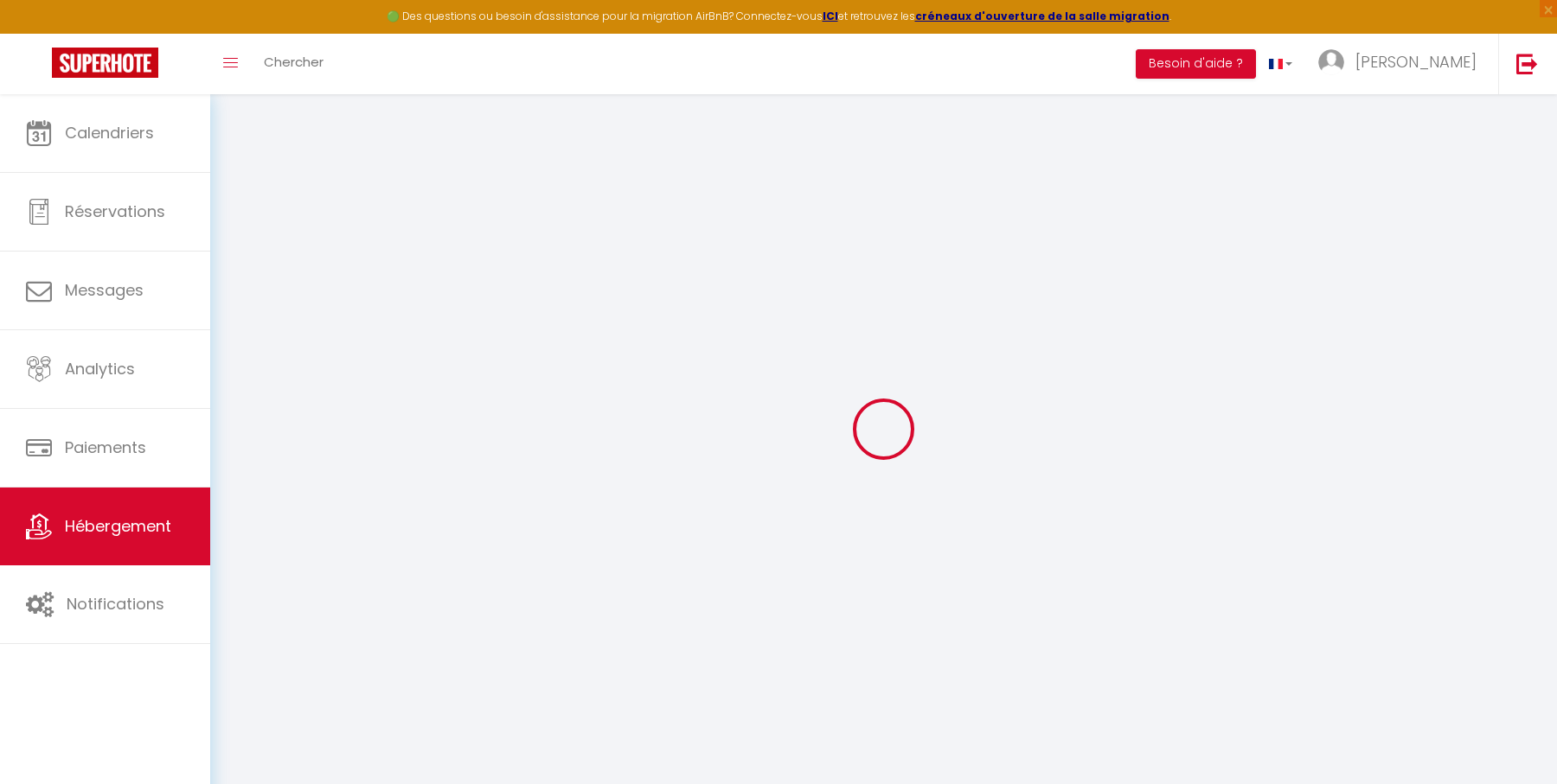
select select
checkbox input "false"
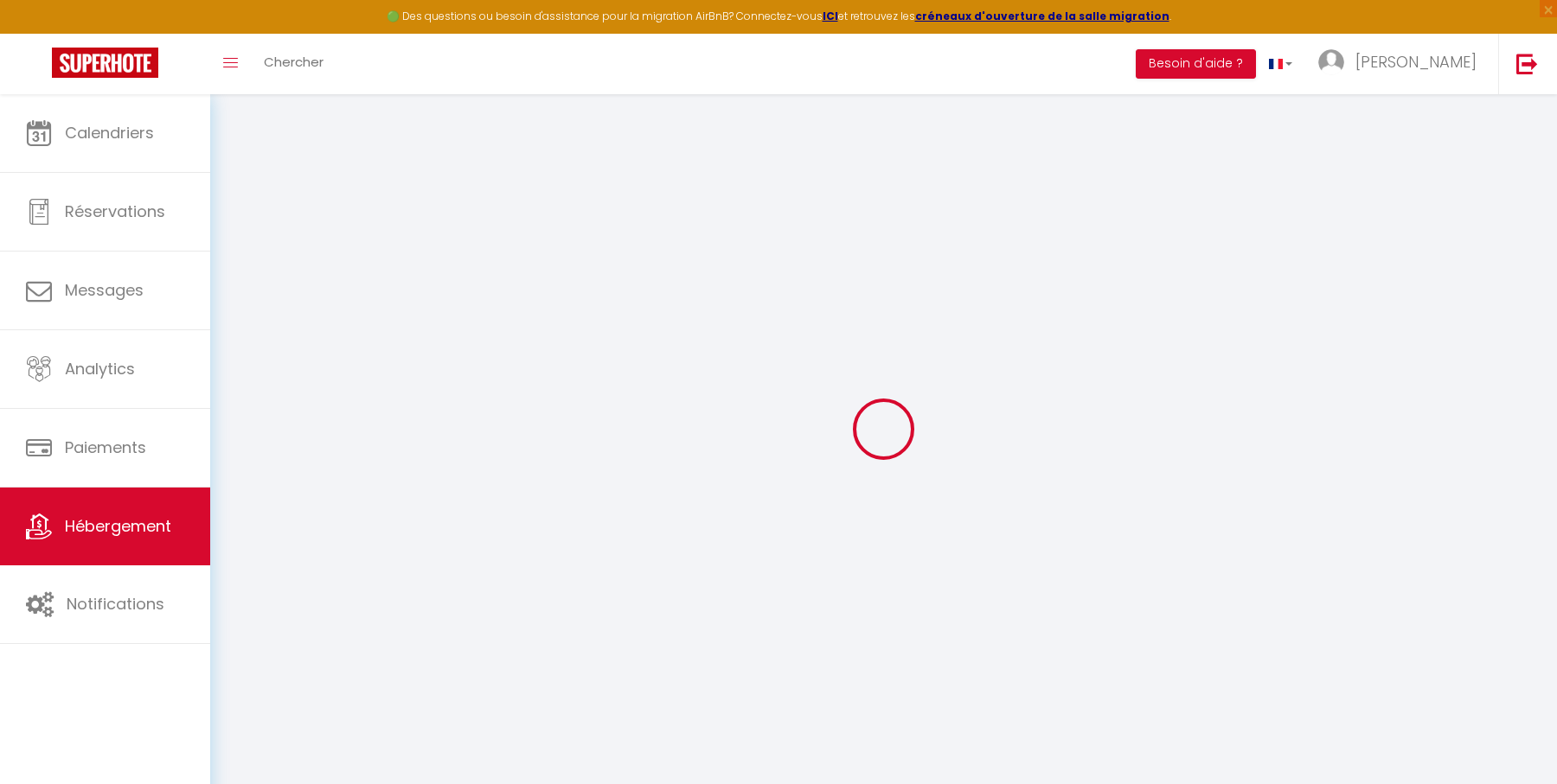
checkbox input "false"
select select
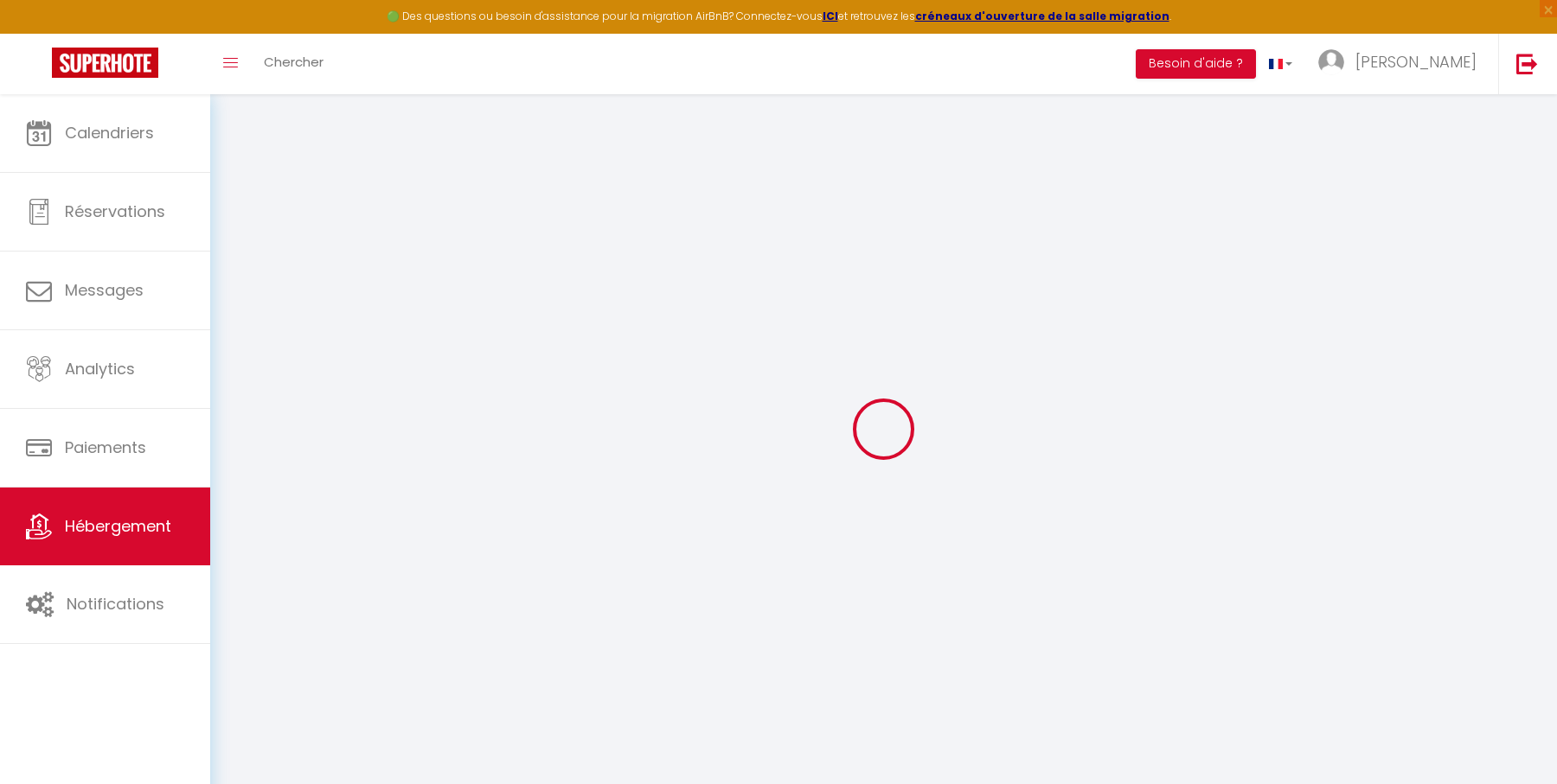
select select
checkbox input "false"
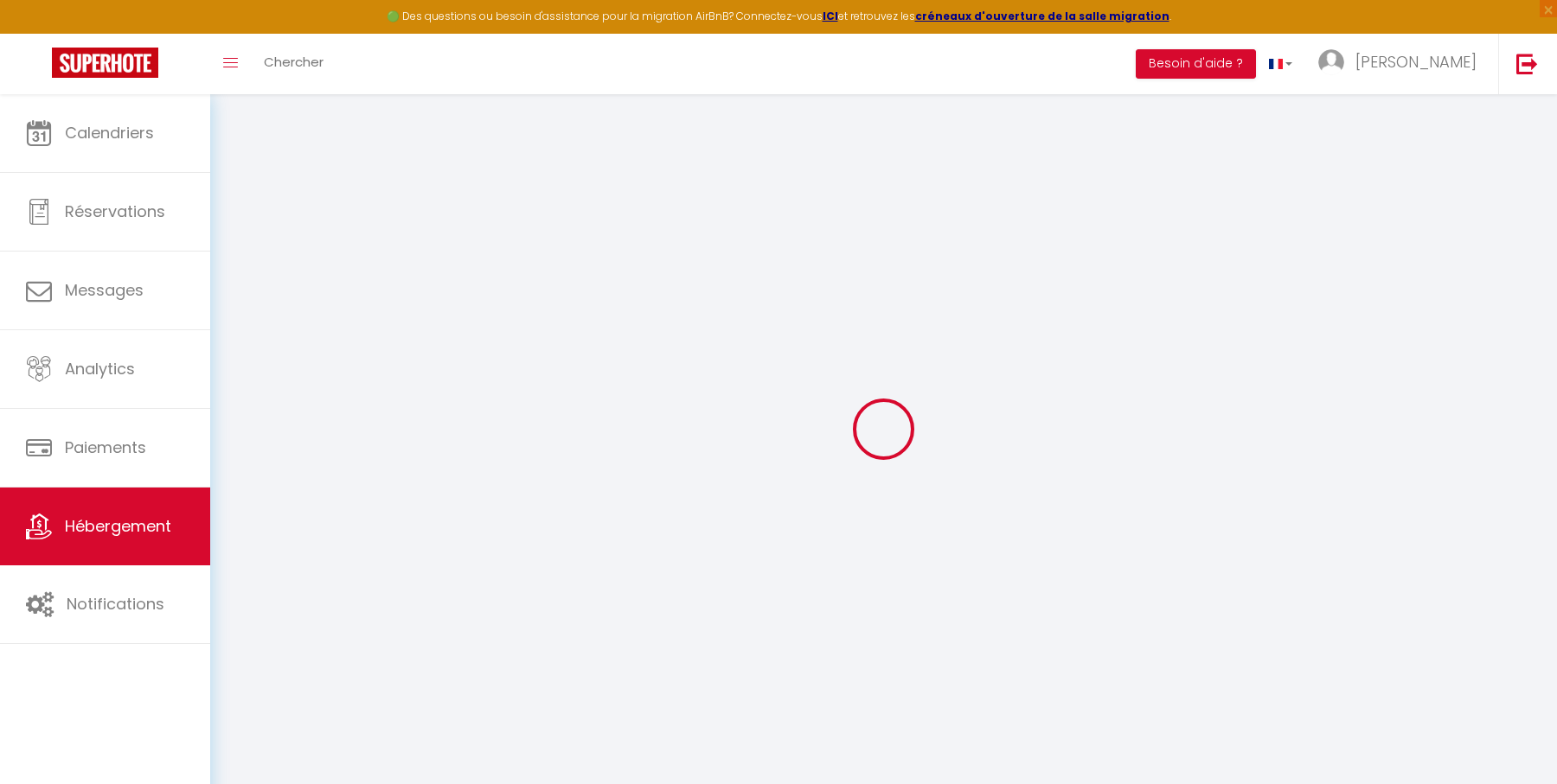
checkbox input "false"
select select
checkbox input "false"
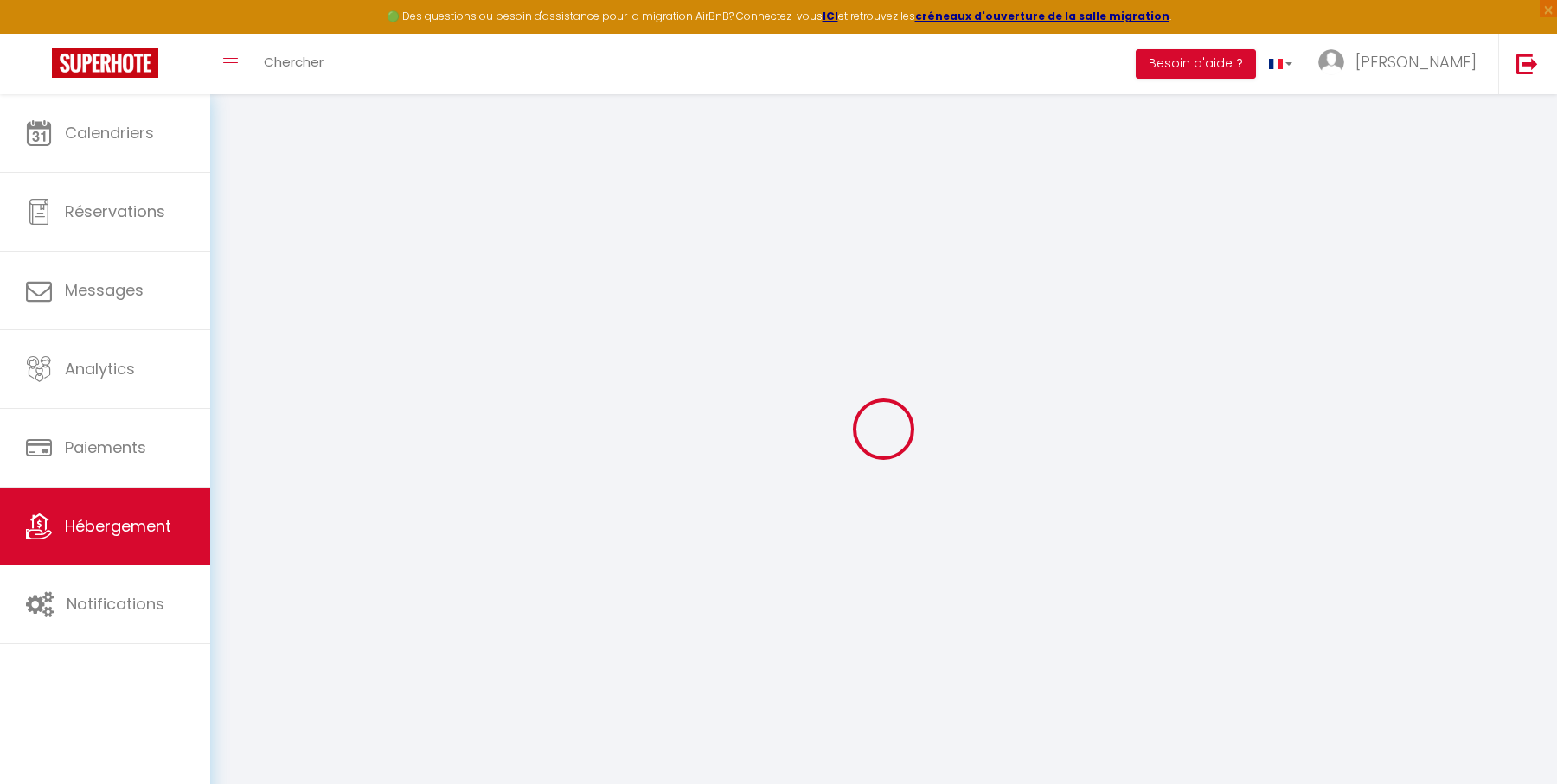
checkbox input "false"
select select "15:00"
select select
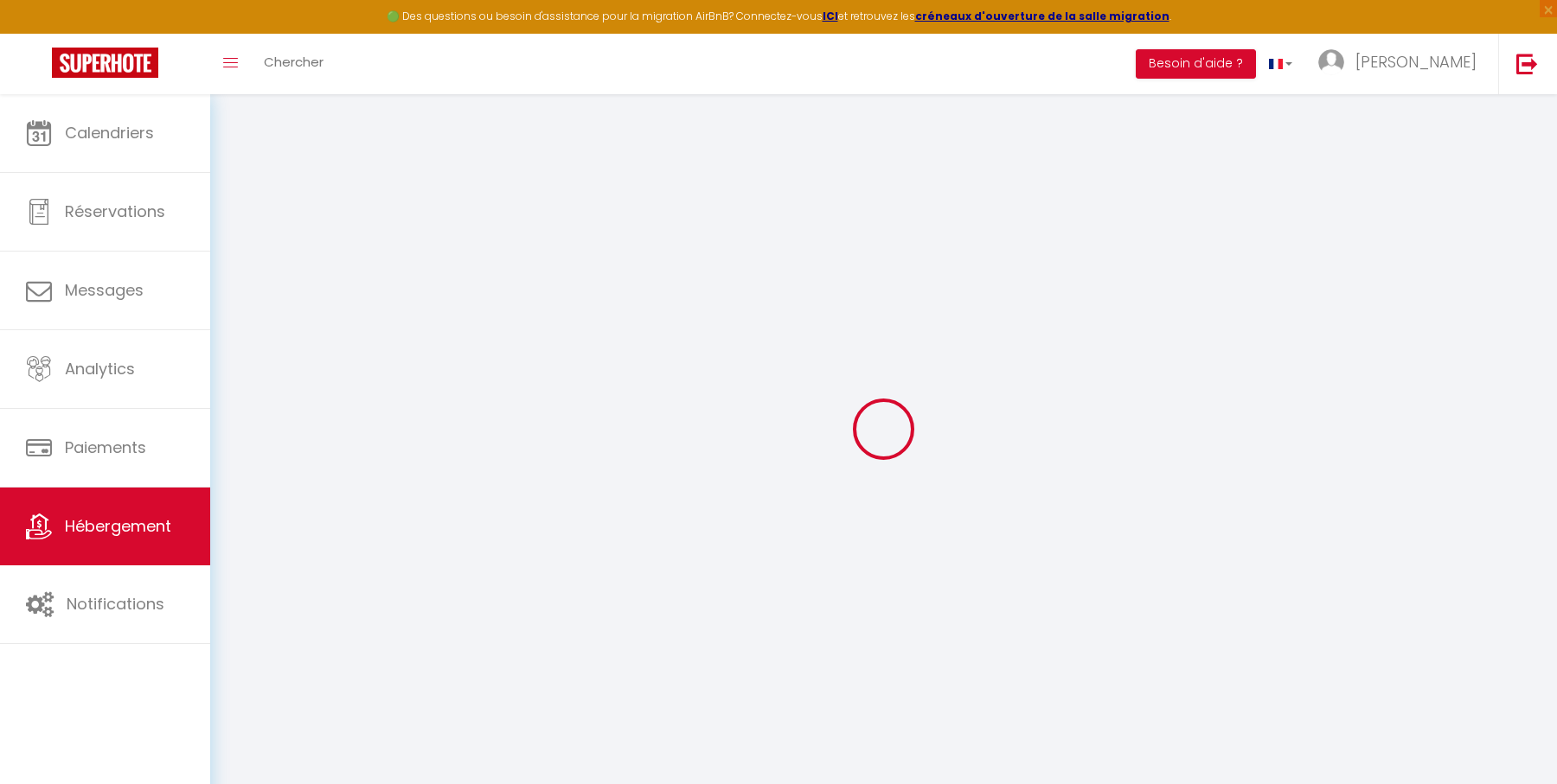
select select "11:00"
select select "30"
select select "120"
select select "18:00"
select select
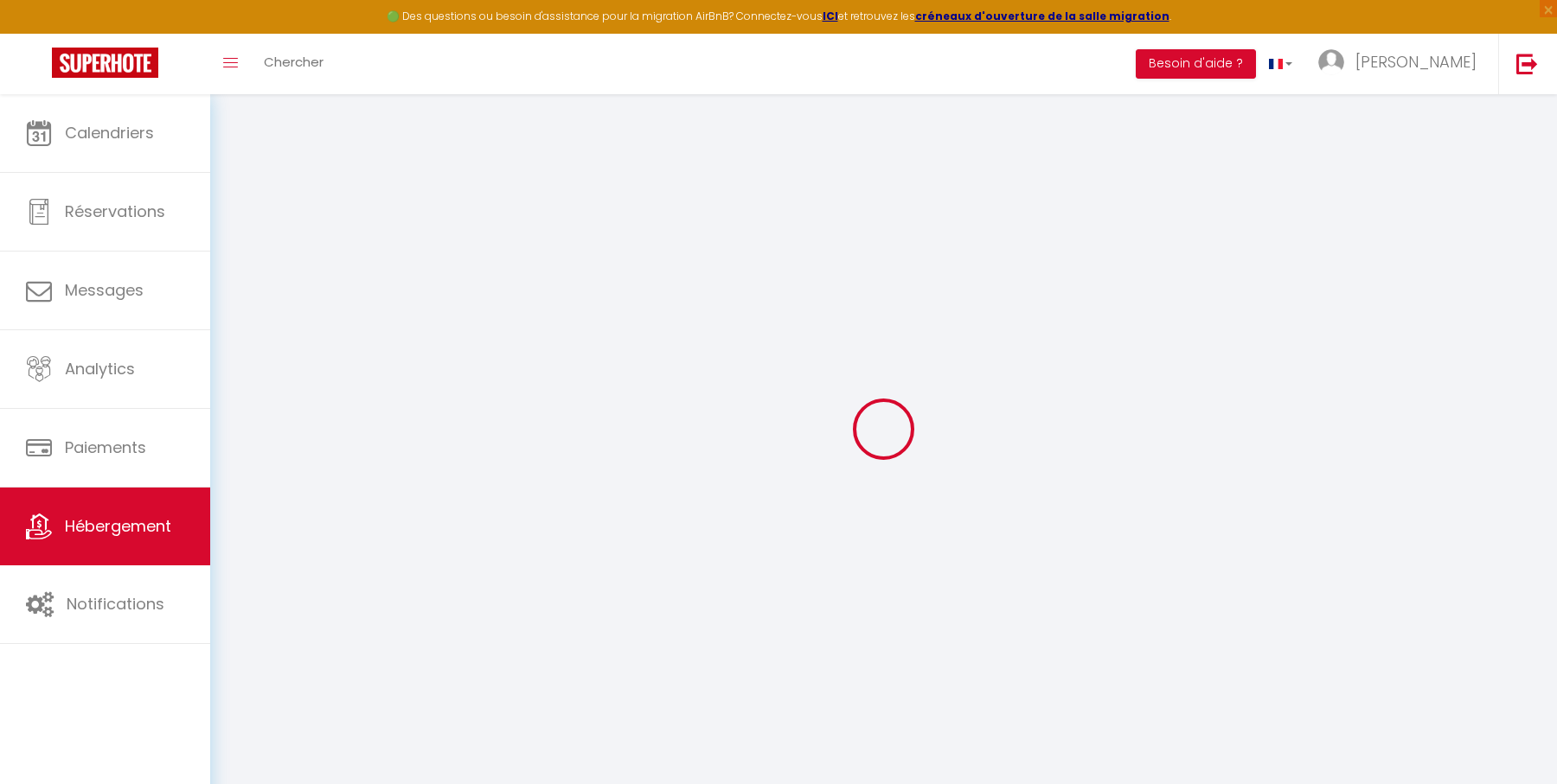
select select
checkbox input "false"
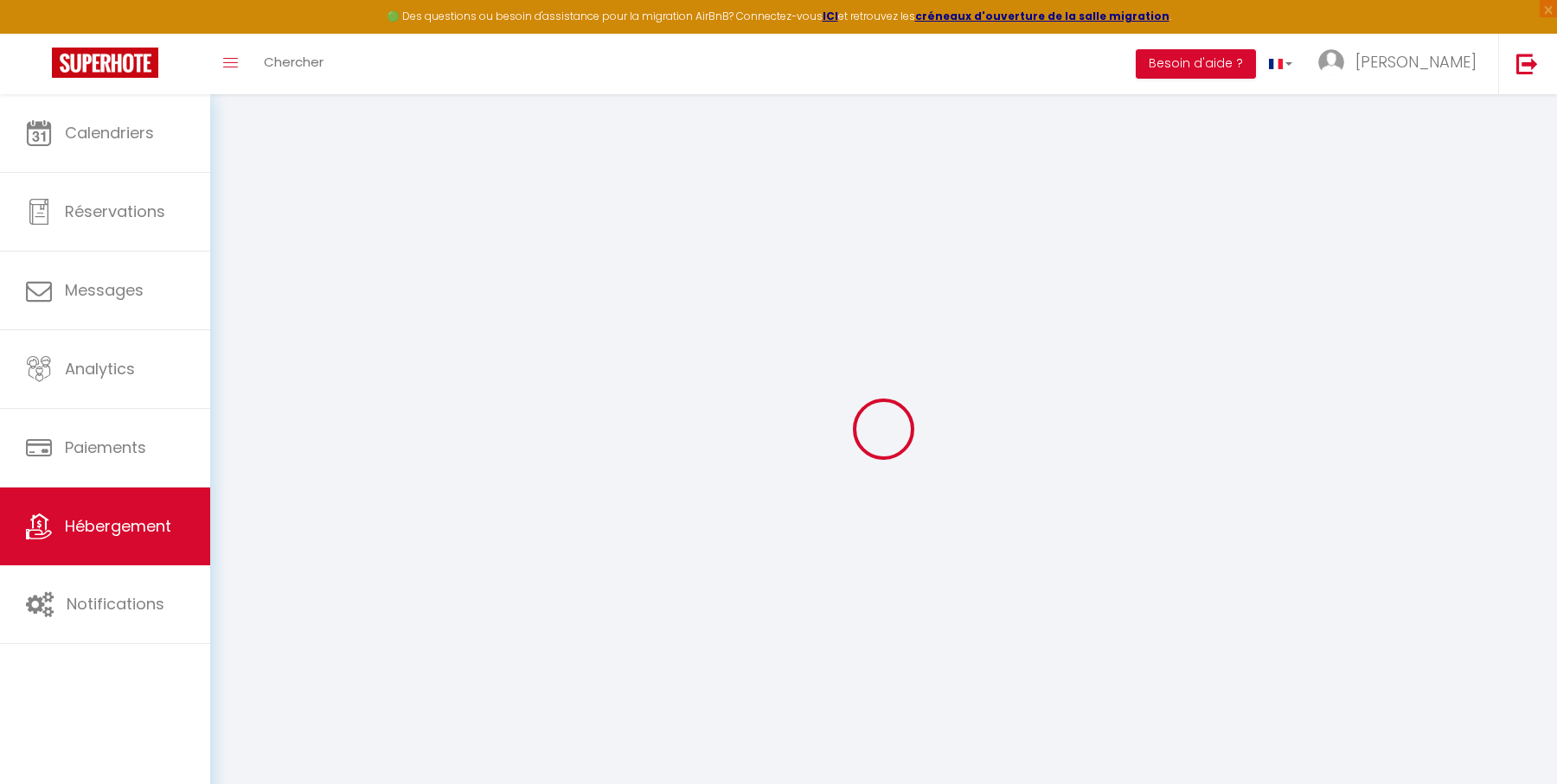
select select
checkbox input "false"
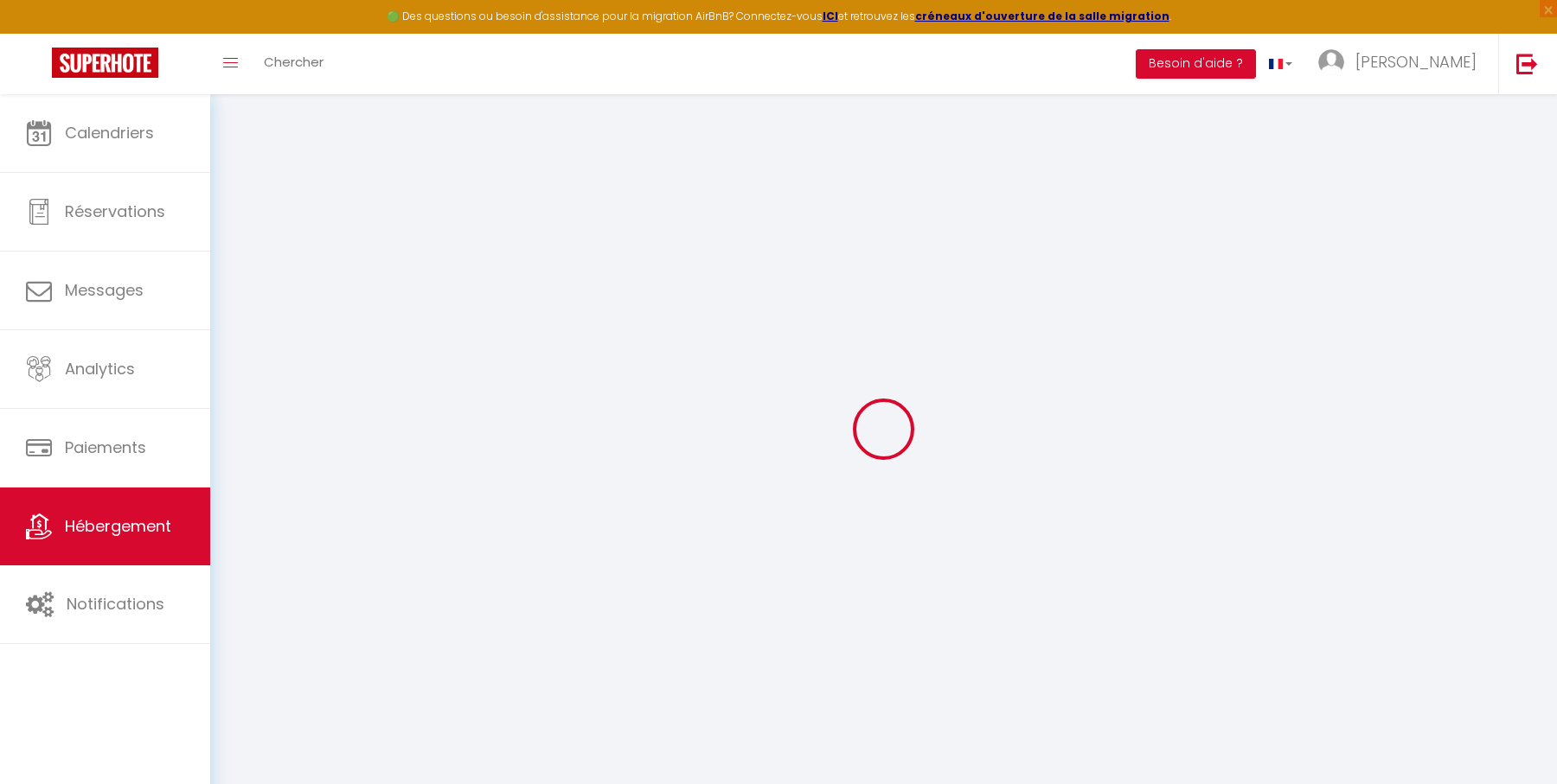
checkbox input "false"
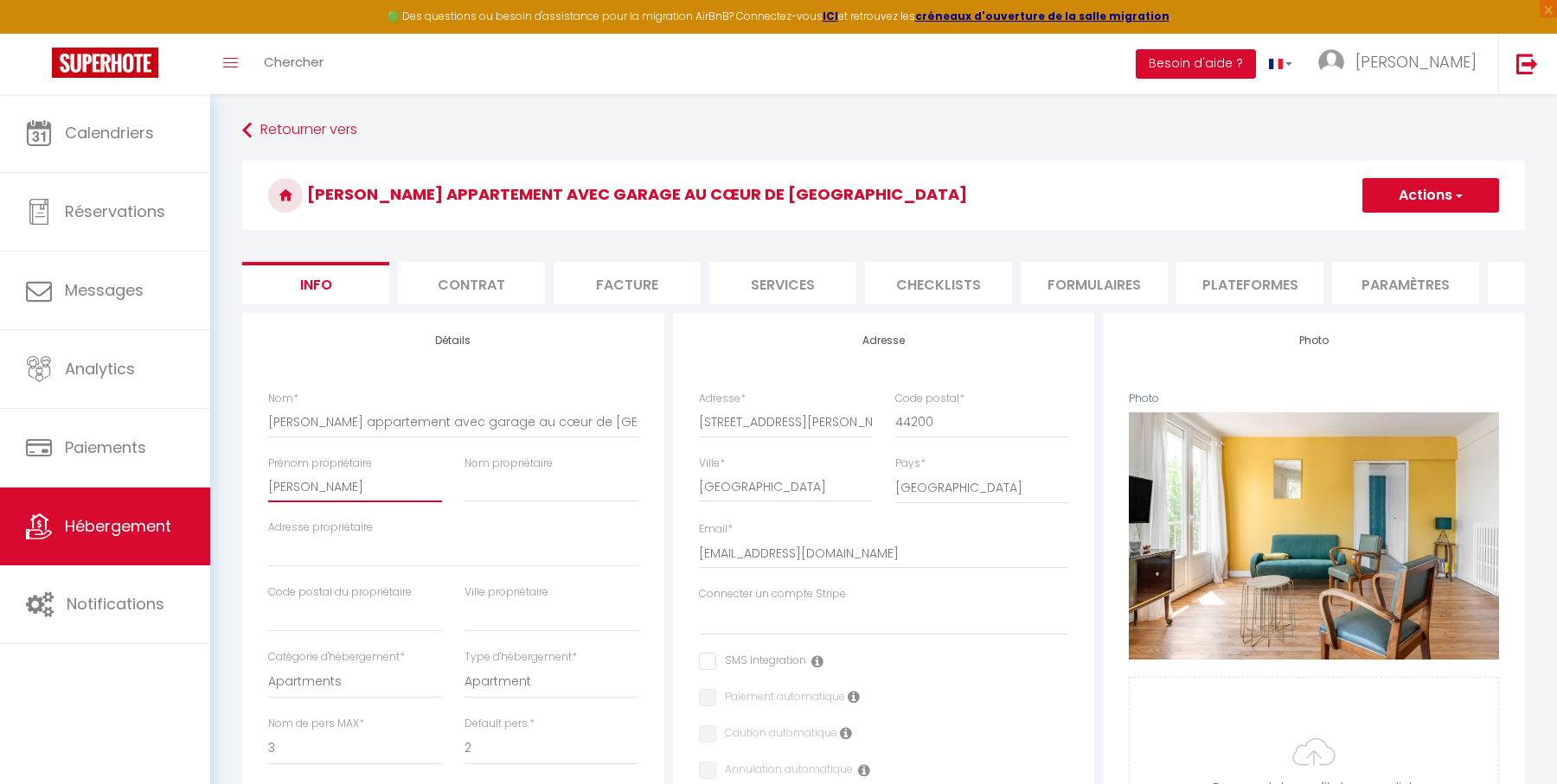
drag, startPoint x: 357, startPoint y: 482, endPoint x: 264, endPoint y: 480, distance: 93.0
click at [263, 480] on div "Prénom propriétaire [PERSON_NAME]" at bounding box center [355, 488] width 196 height 65
type input "N"
select select
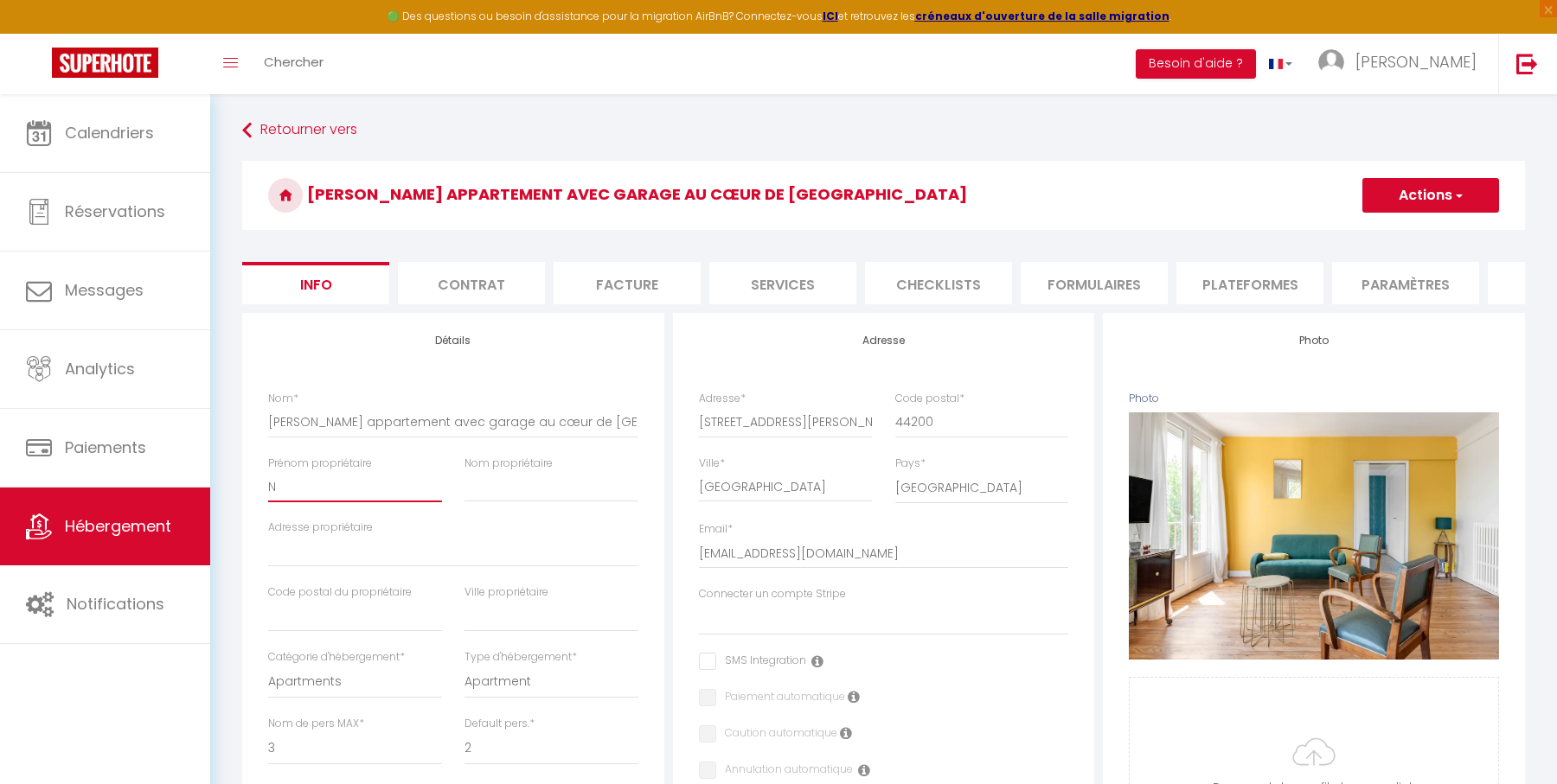
checkbox input "false"
type input "Na"
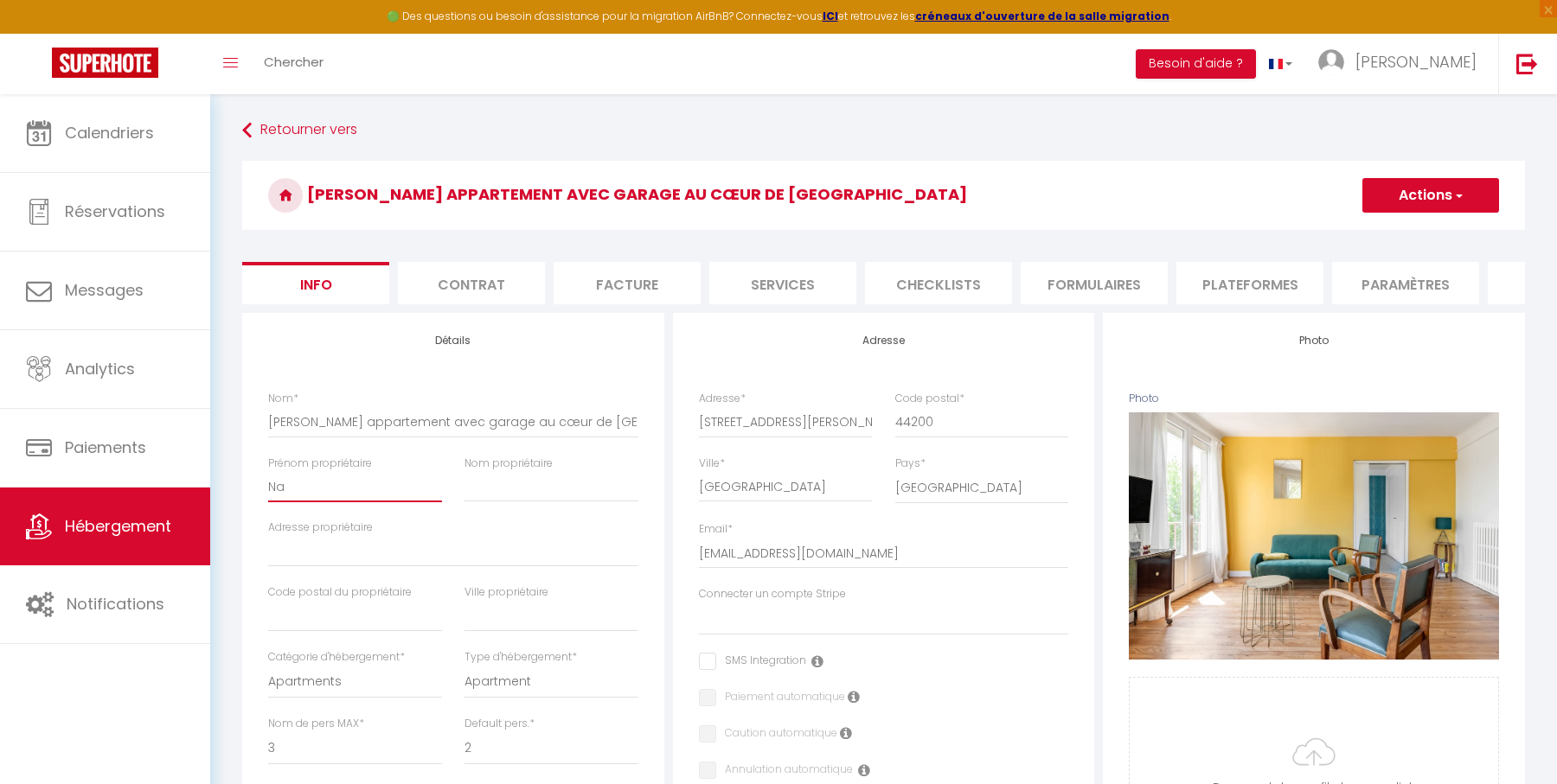
select select
checkbox input "false"
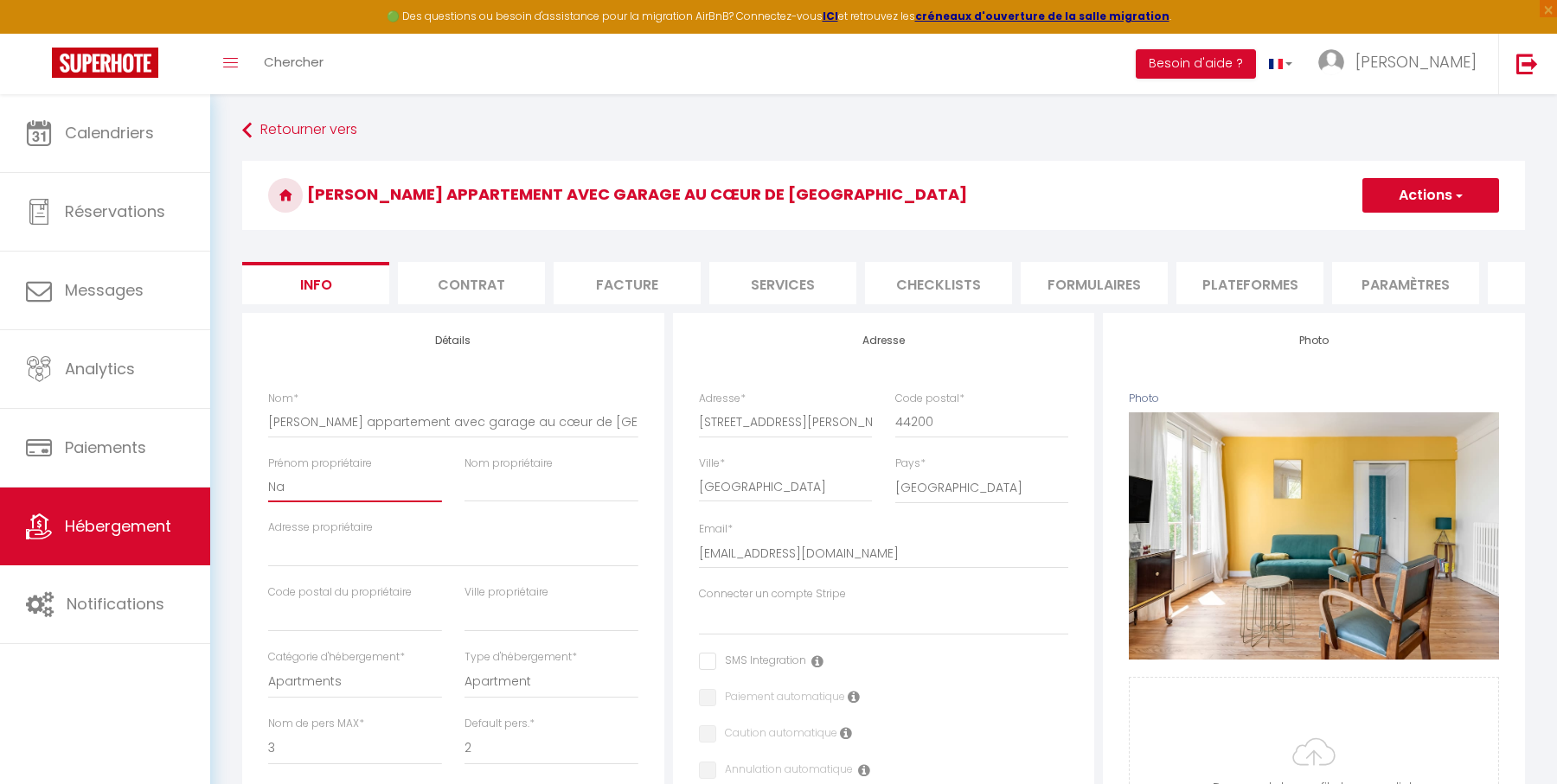
checkbox input "false"
type input "Nat"
select select
checkbox input "false"
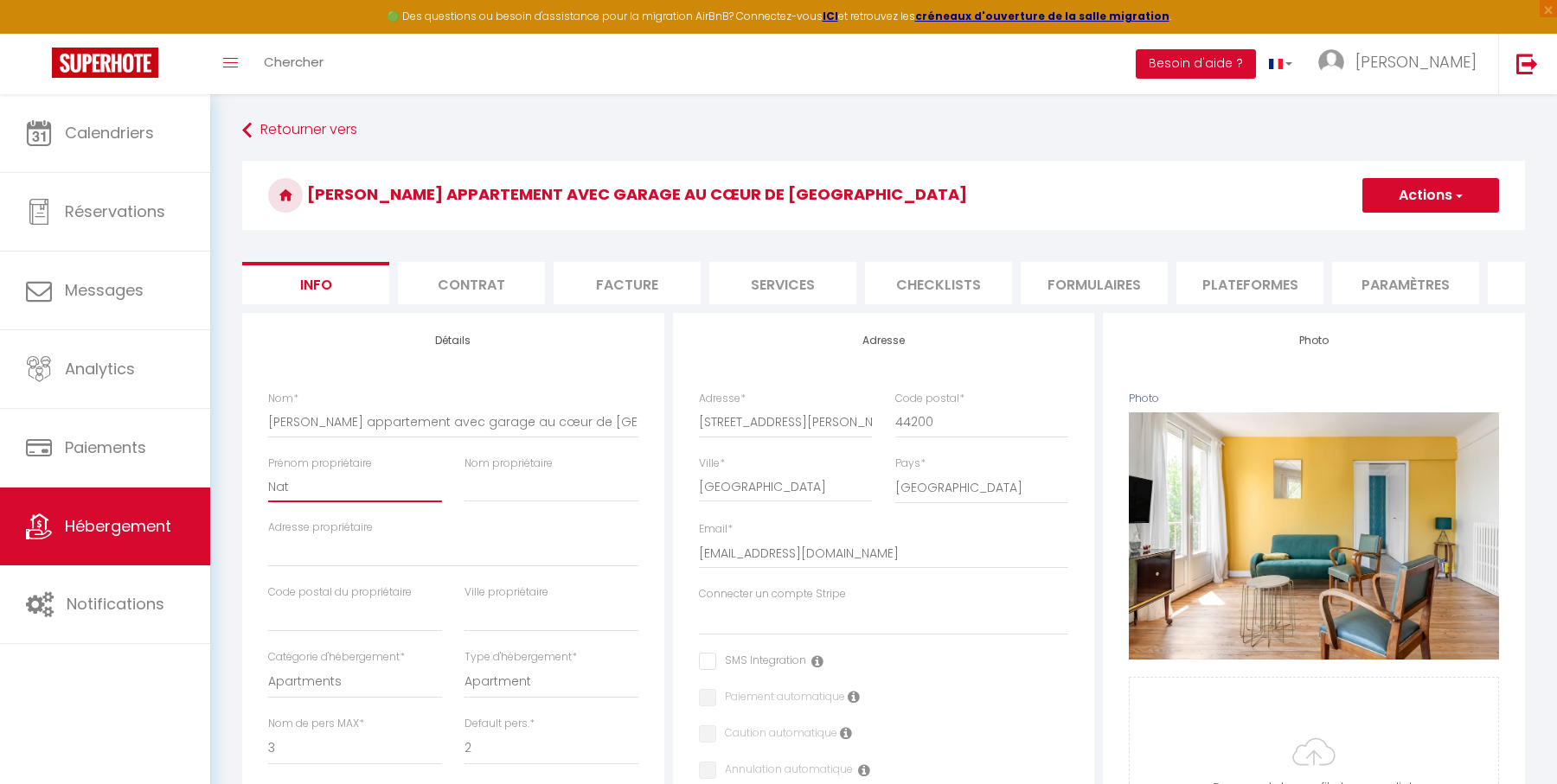
checkbox input "false"
type input "Nath"
select select
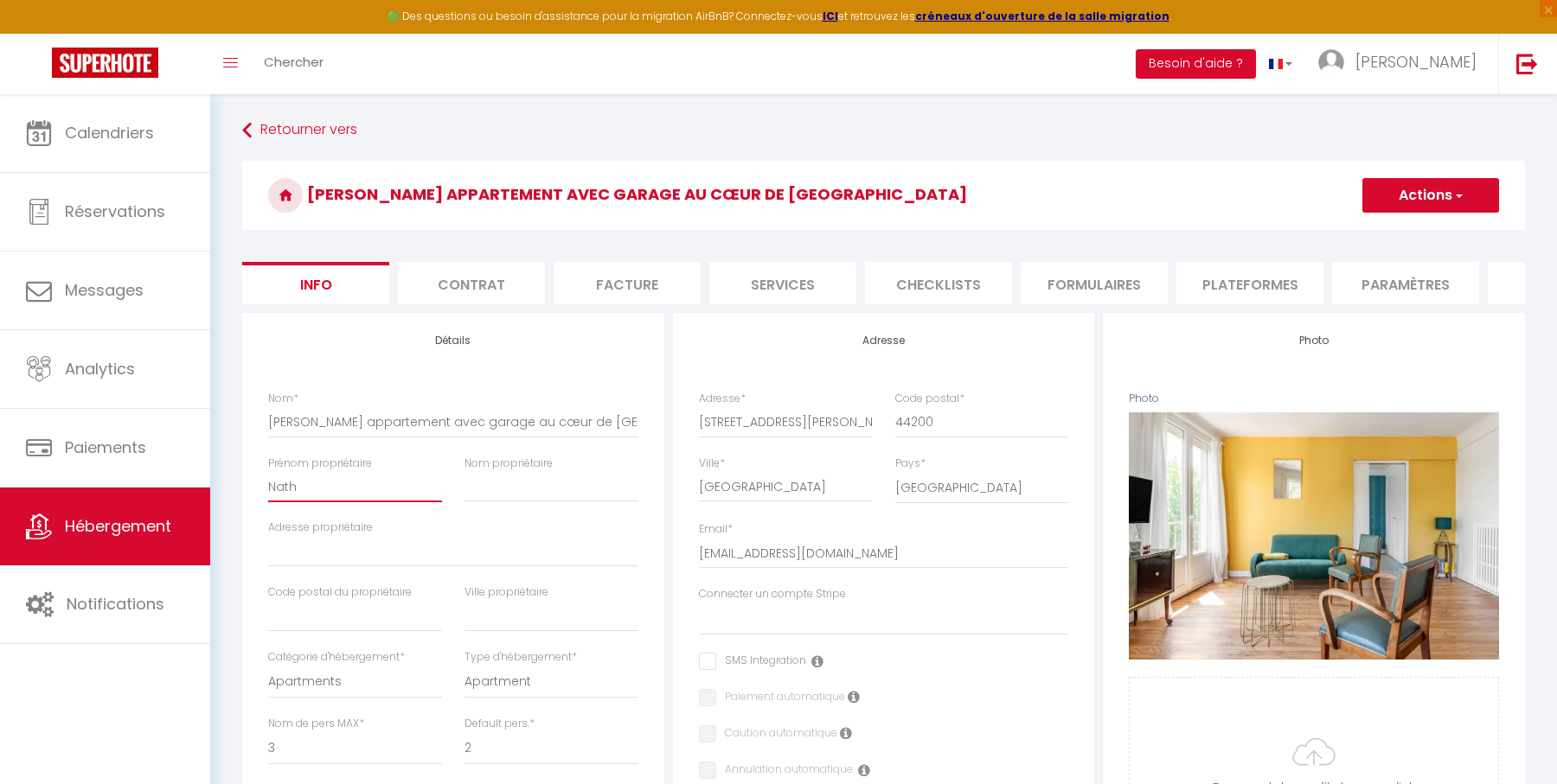
select select
checkbox input "false"
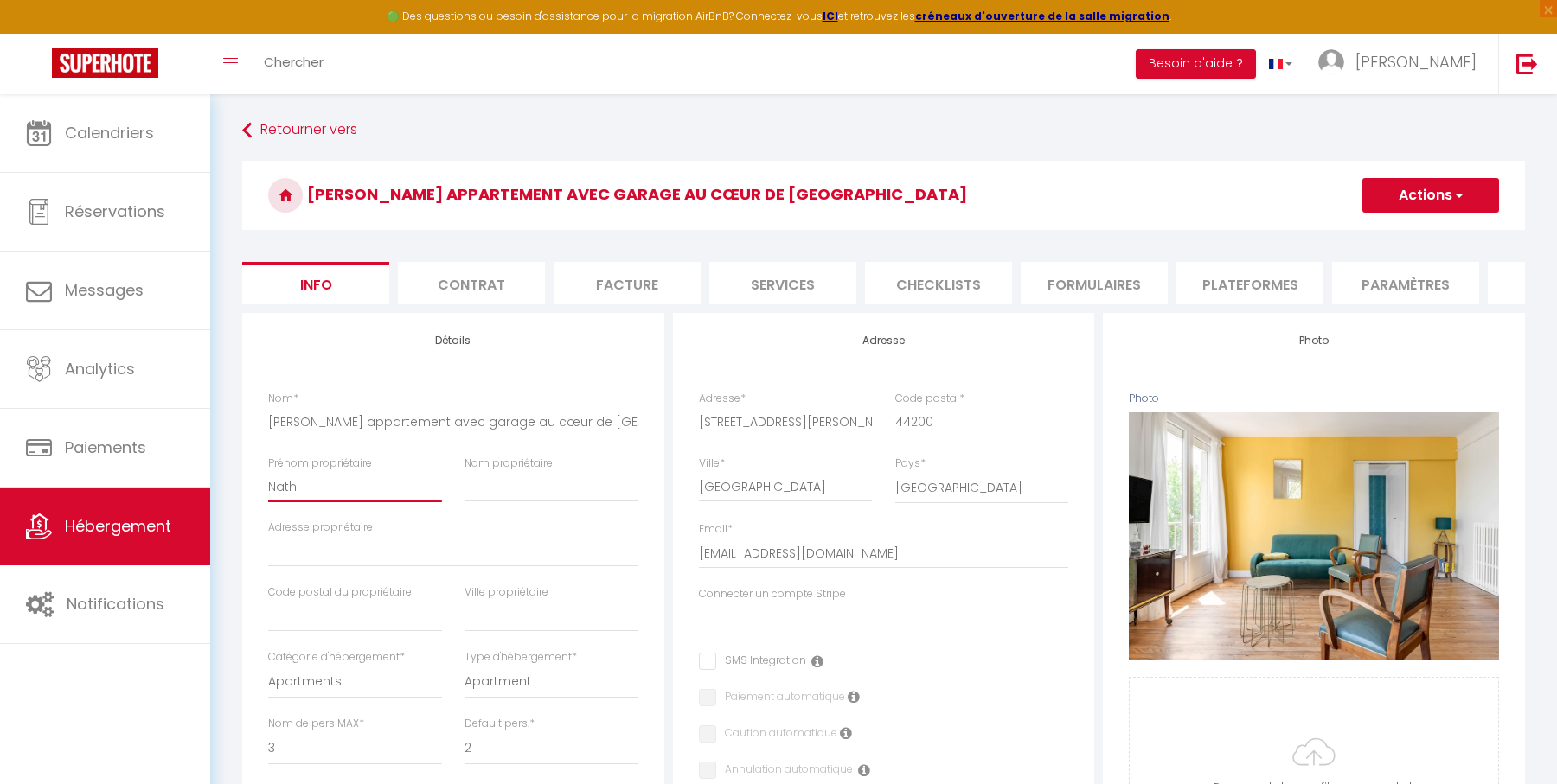
type input "Natha"
select select
checkbox input "false"
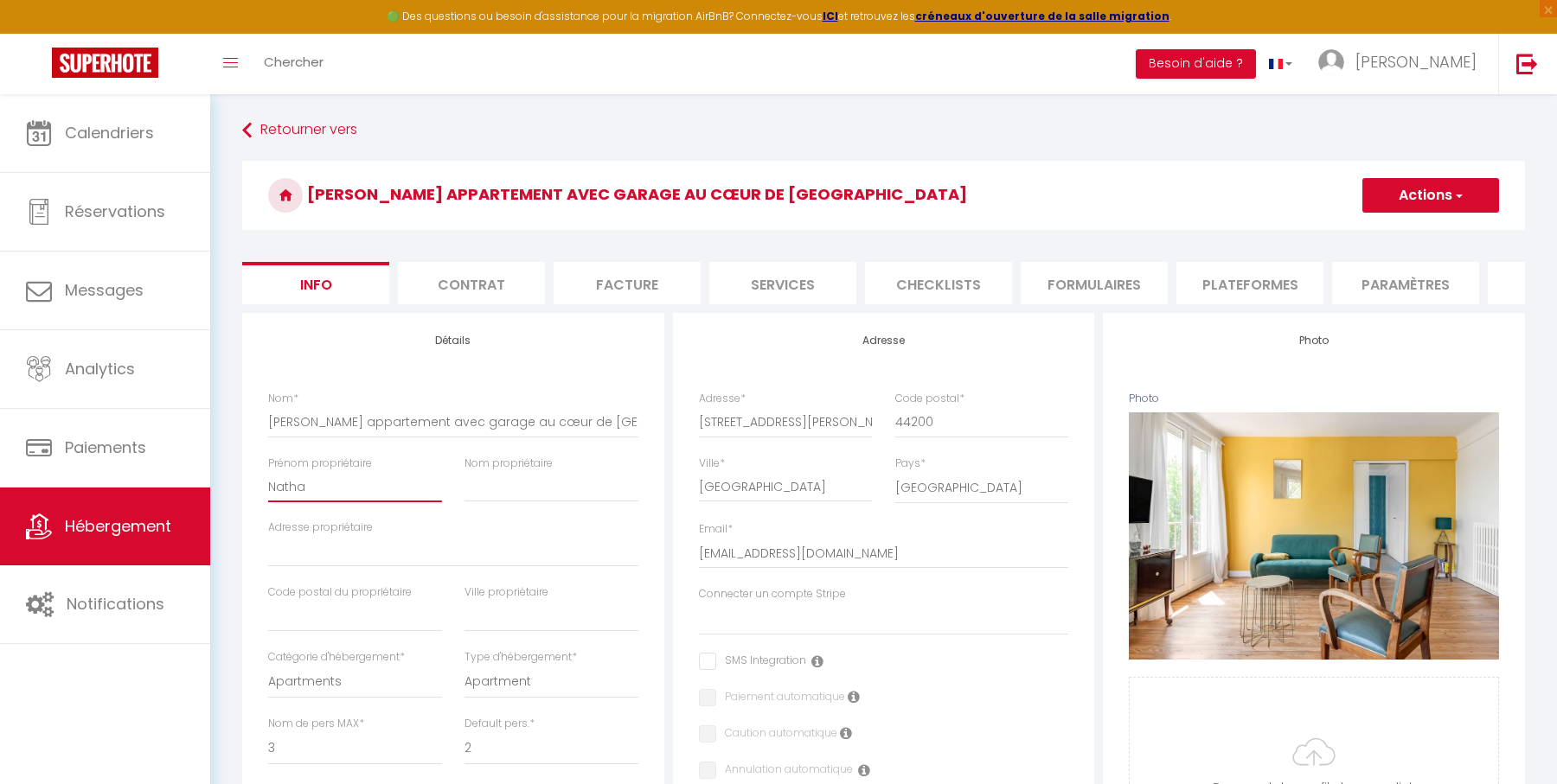
checkbox input "false"
type input "Nathal"
select select
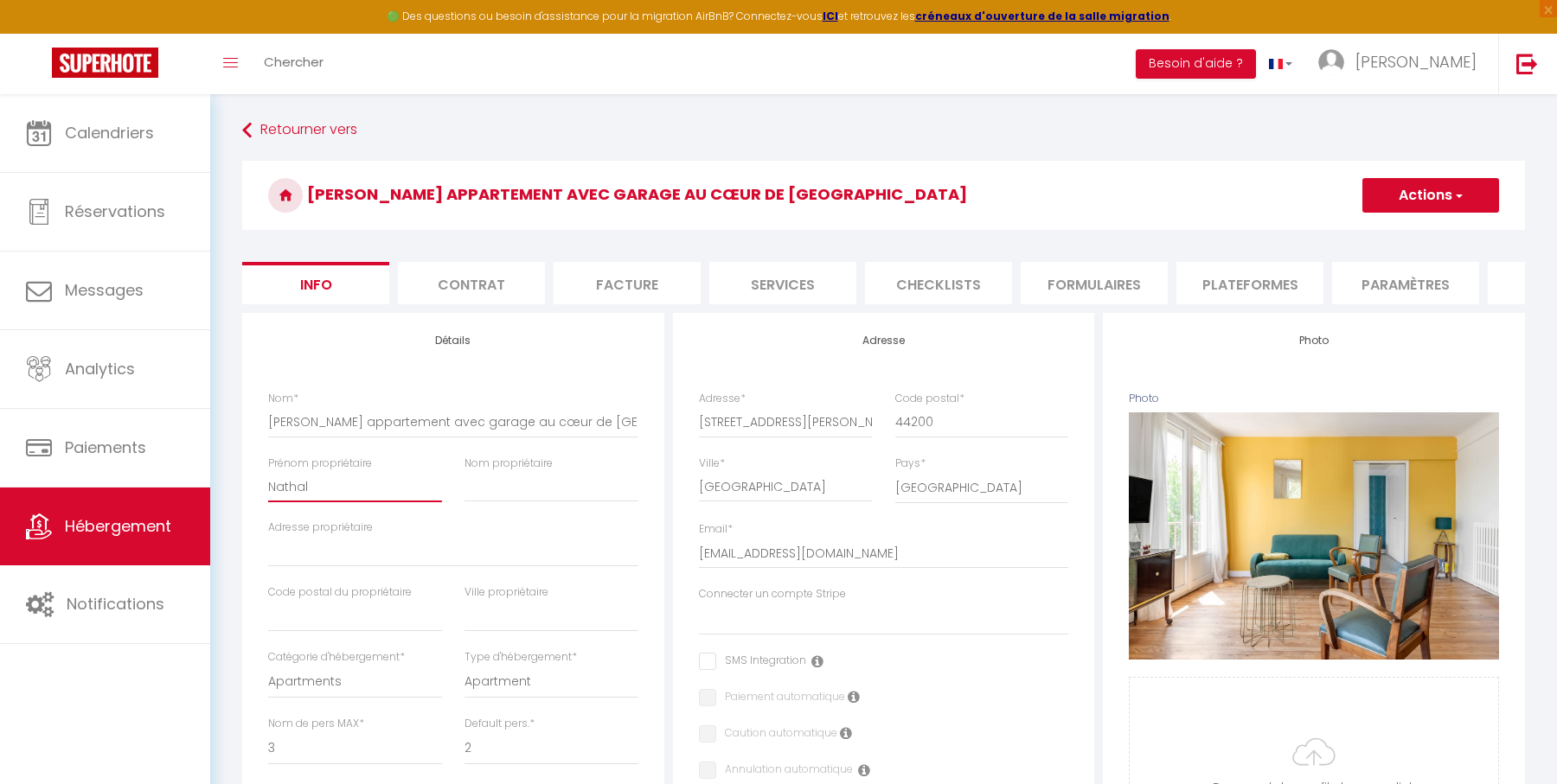
checkbox input "false"
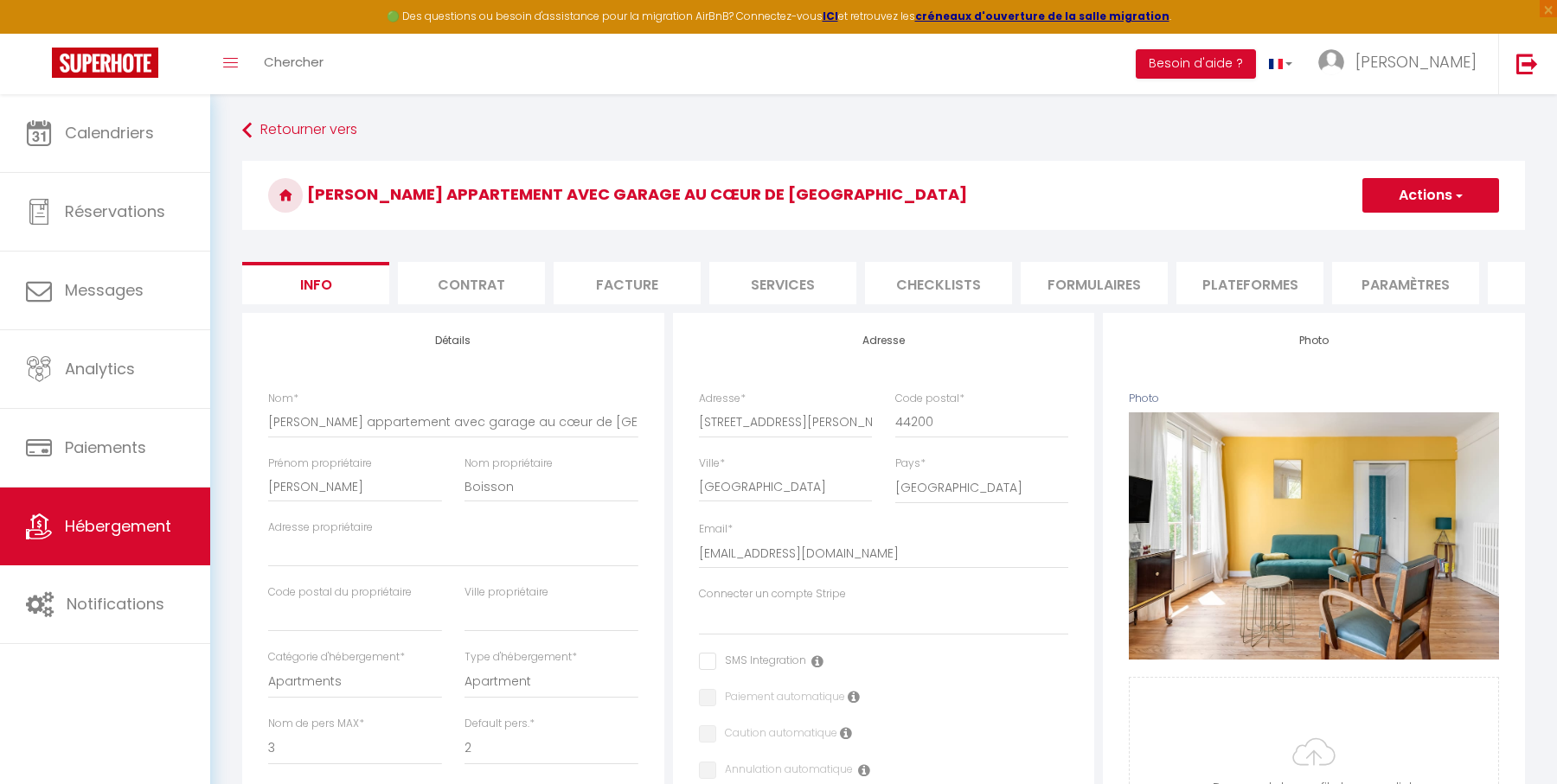
click at [1225, 277] on li "Plateformes" at bounding box center [1249, 282] width 147 height 42
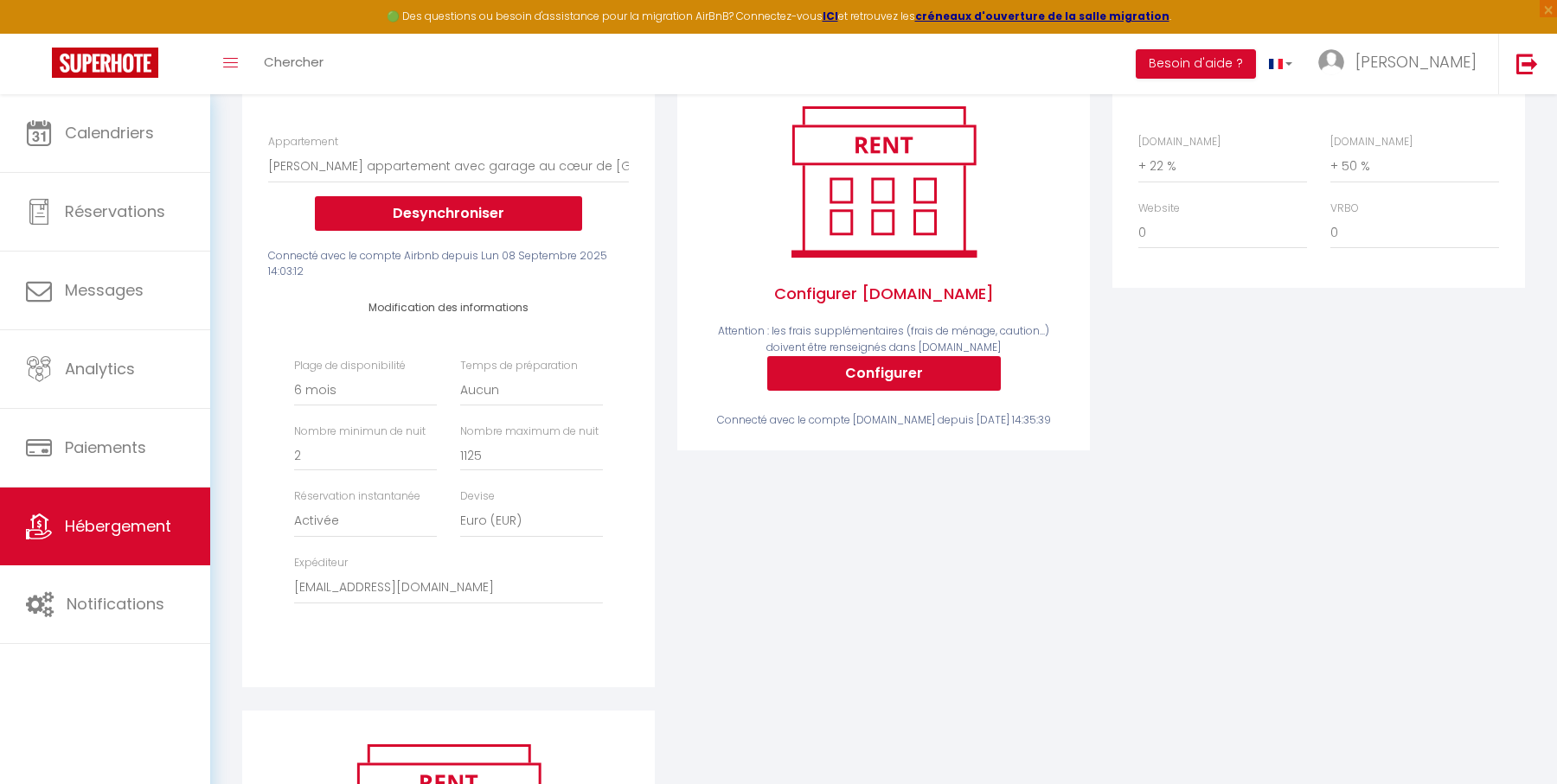
scroll to position [274, 0]
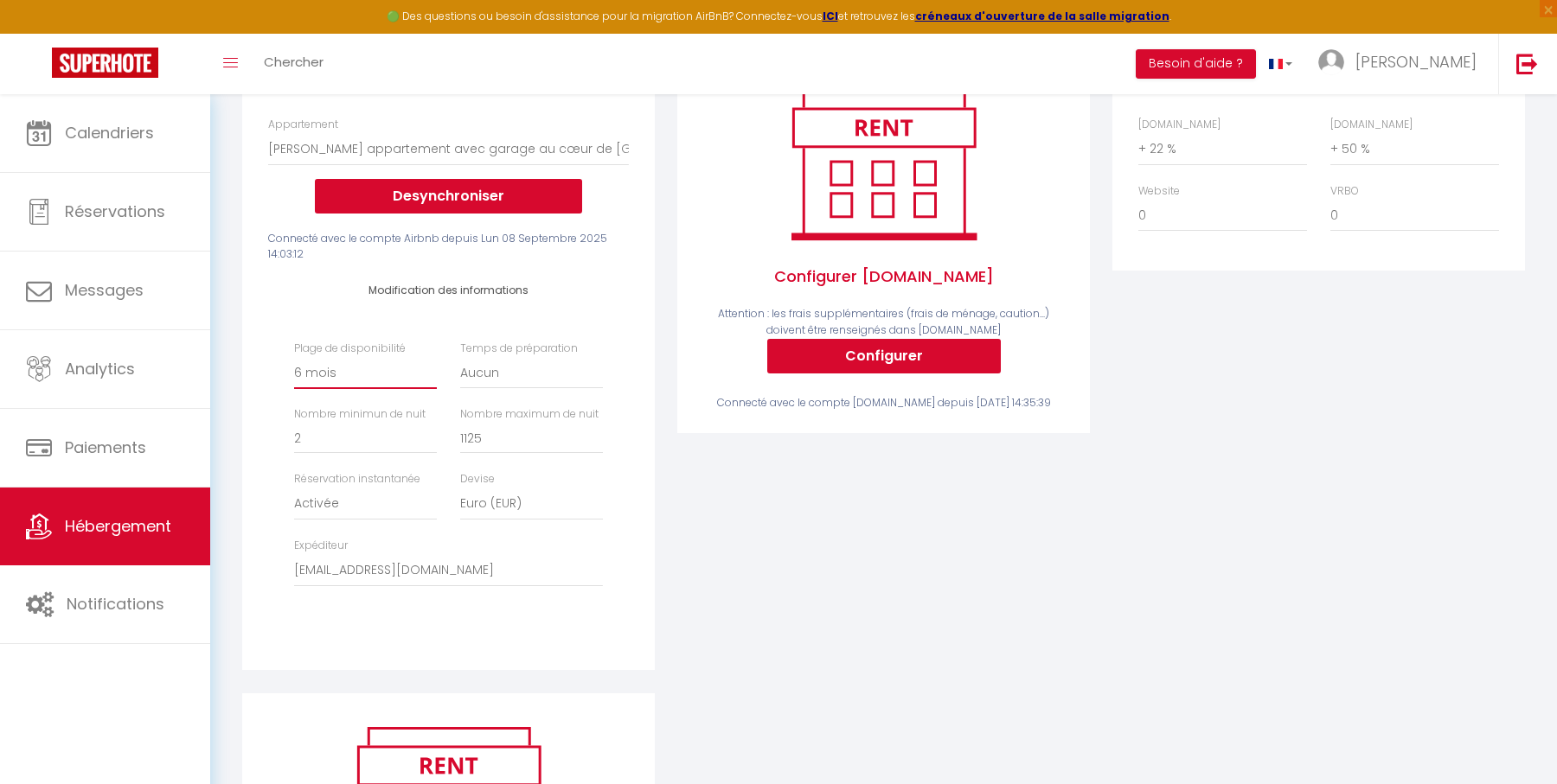
click at [393, 370] on select "Date indisponible par [PERSON_NAME] 1 mois 3 mois 6 mois 9 mois 12 mois 24 mois" at bounding box center [365, 372] width 143 height 33
click at [294, 356] on select "Date indisponible par [PERSON_NAME] 1 mois 3 mois 6 mois 9 mois 12 mois 24 mois" at bounding box center [365, 372] width 143 height 33
click at [655, 426] on div "Airbnb Appartement T2 Duplex · Charmant Duplex sur [GEOGRAPHIC_DATA] avec Parki…" at bounding box center [448, 354] width 421 height 631
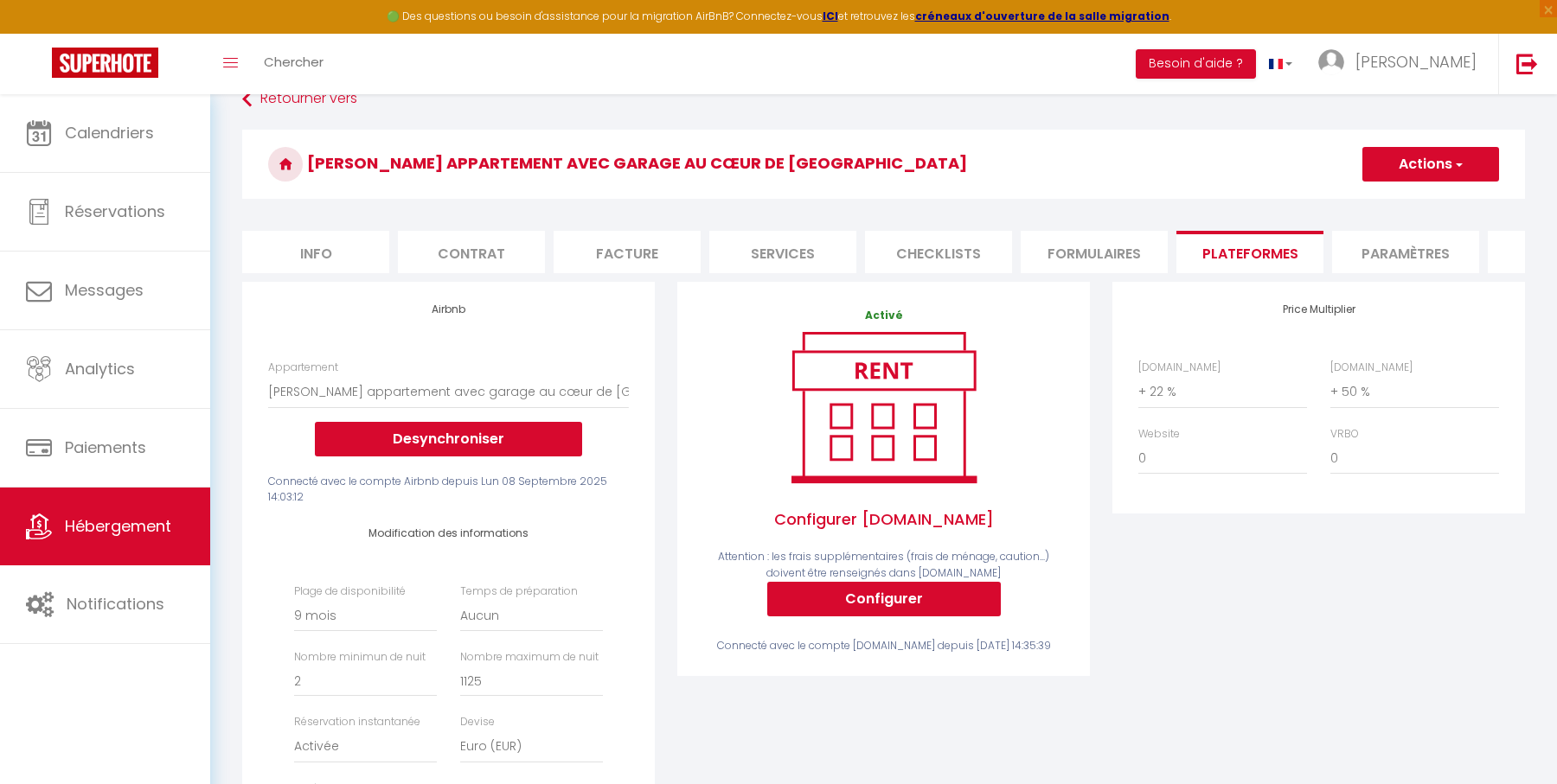
scroll to position [0, 0]
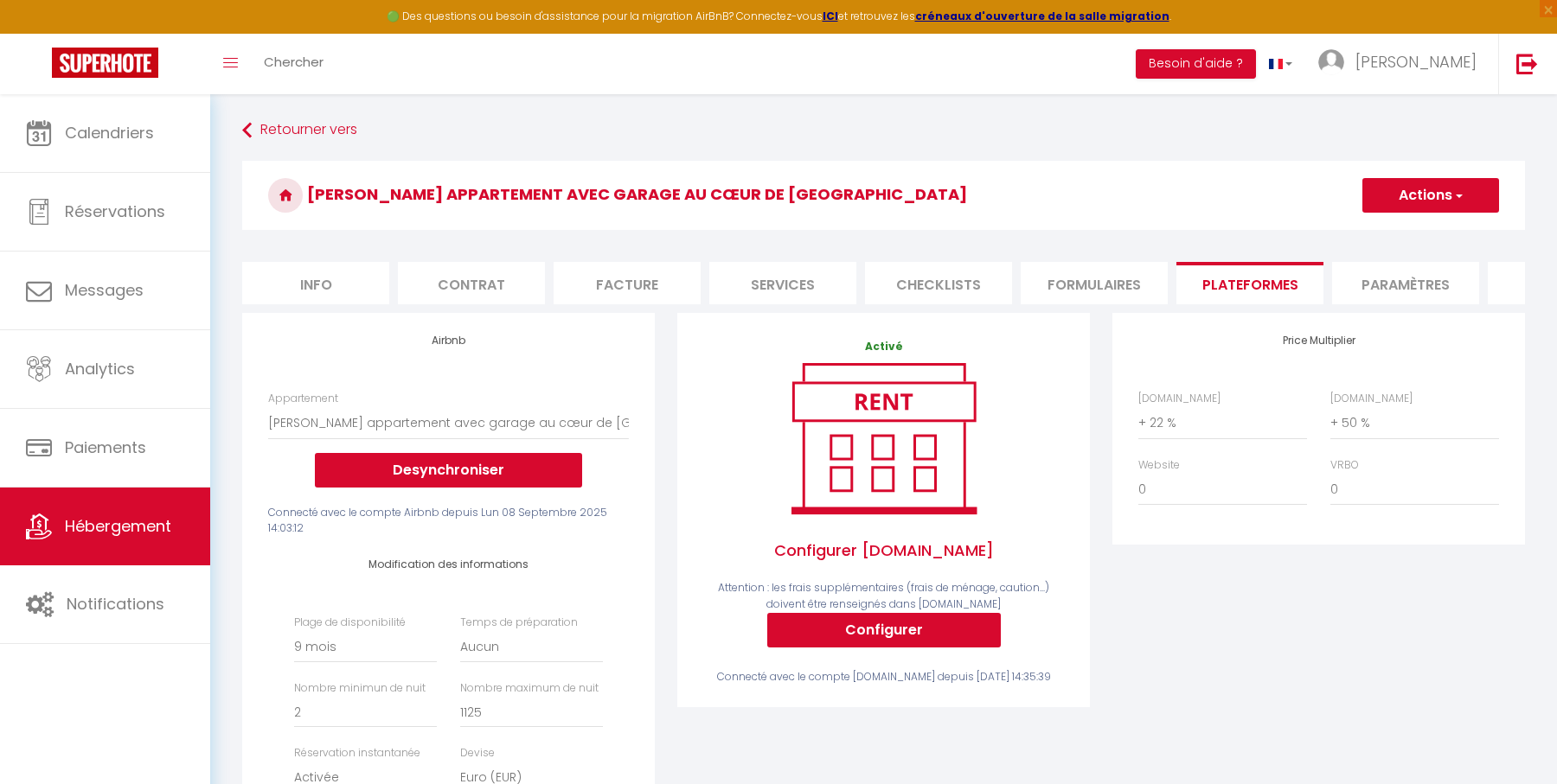
click at [1418, 190] on button "Actions" at bounding box center [1430, 195] width 137 height 34
click at [1406, 226] on link "Enregistrer" at bounding box center [1429, 233] width 137 height 22
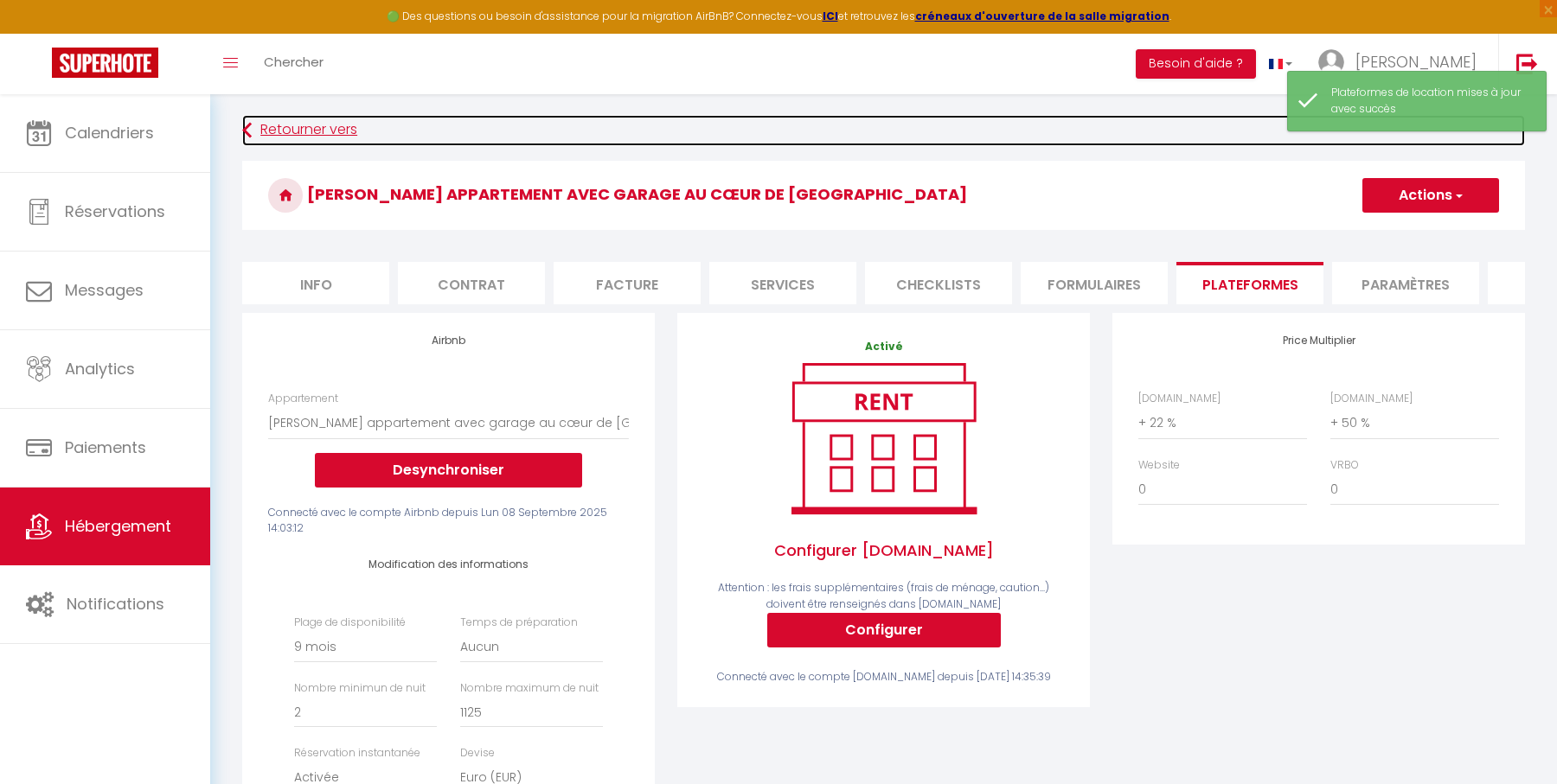
click at [301, 125] on link "Retourner vers" at bounding box center [883, 130] width 1283 height 31
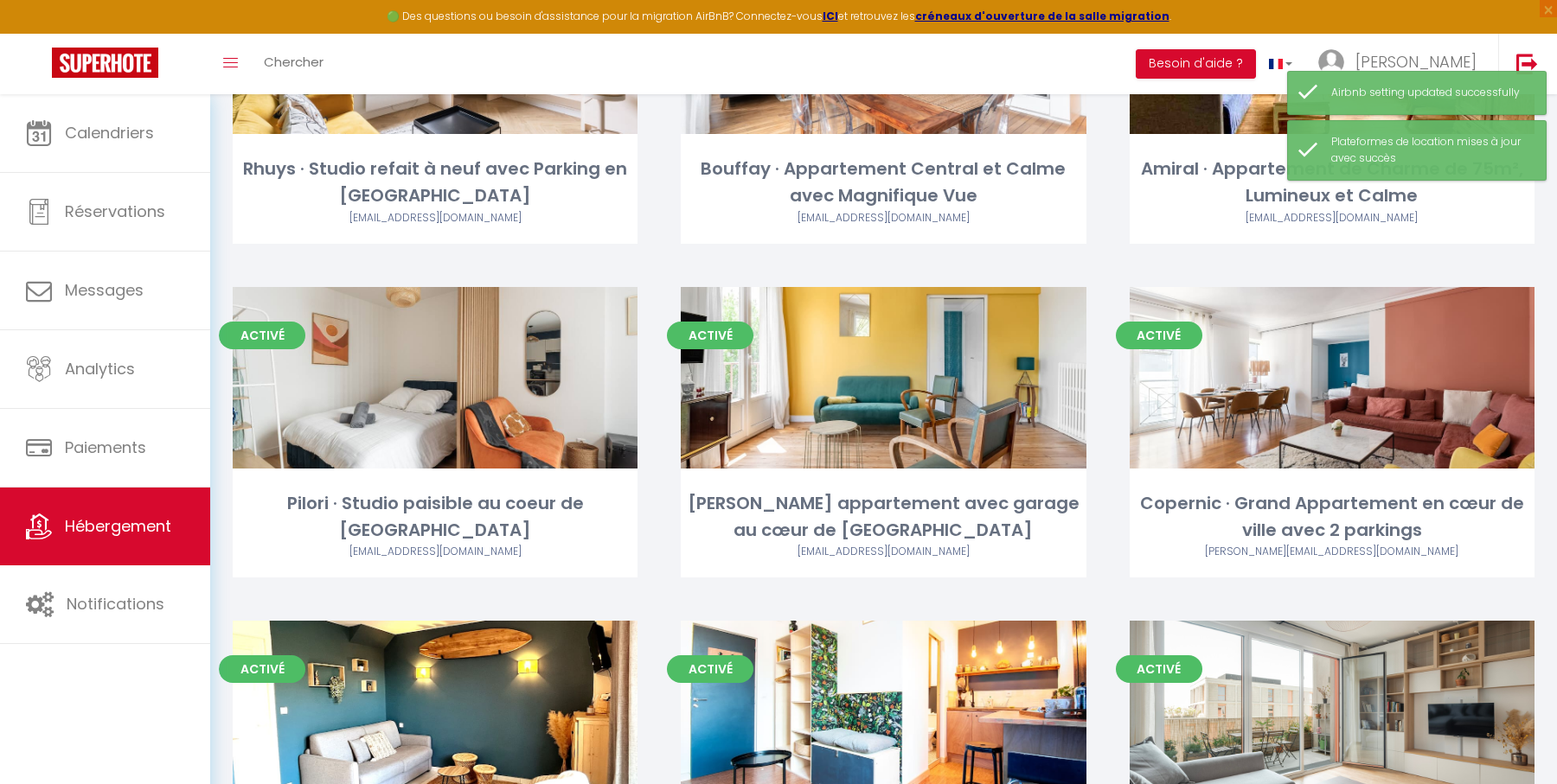
scroll to position [1463, 0]
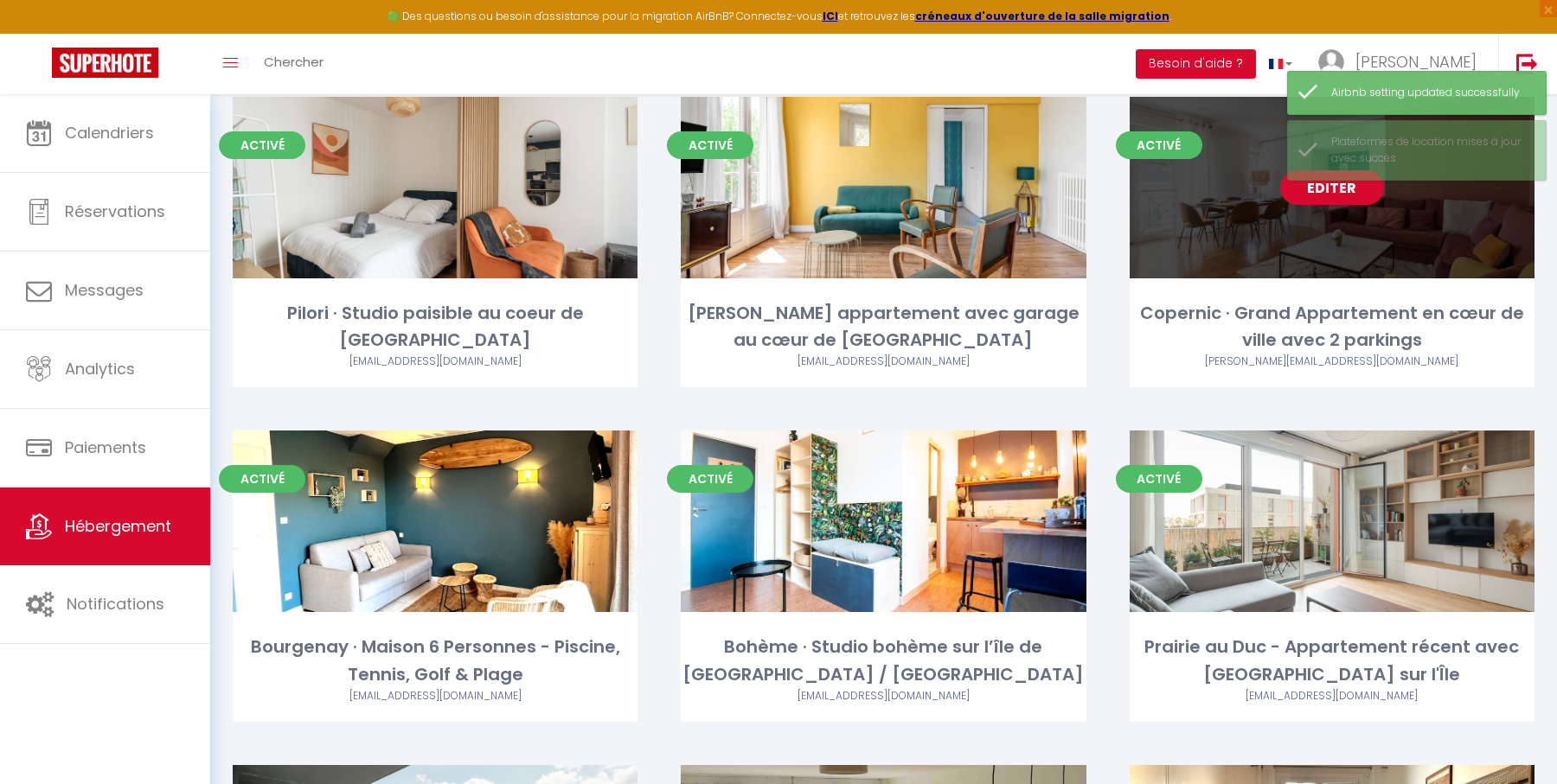
click at [1335, 192] on link "Editer" at bounding box center [1331, 187] width 103 height 34
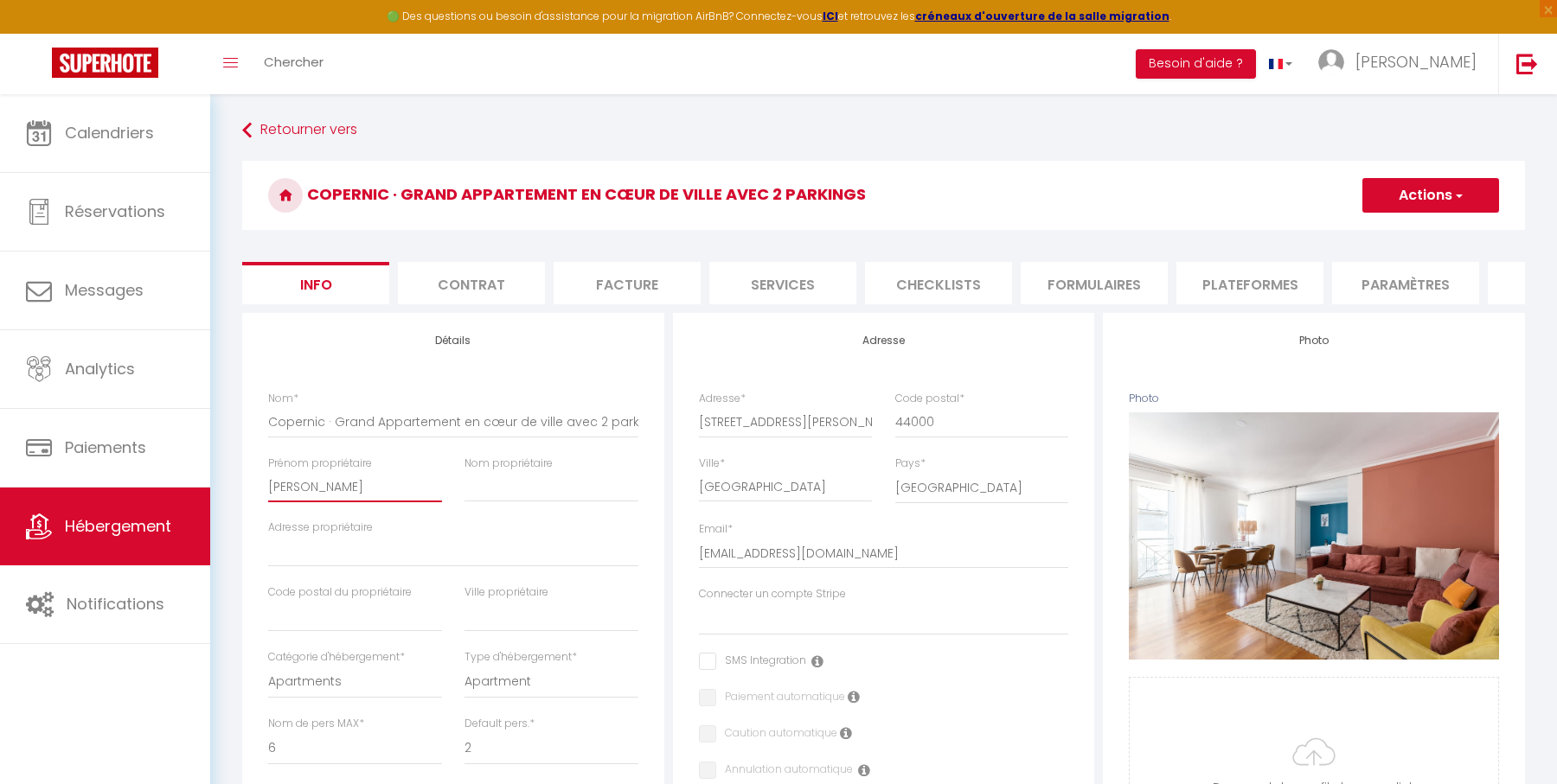
drag, startPoint x: 347, startPoint y: 495, endPoint x: 257, endPoint y: 480, distance: 91.2
click at [257, 480] on div "Prénom propriétaire [PERSON_NAME]" at bounding box center [355, 488] width 196 height 65
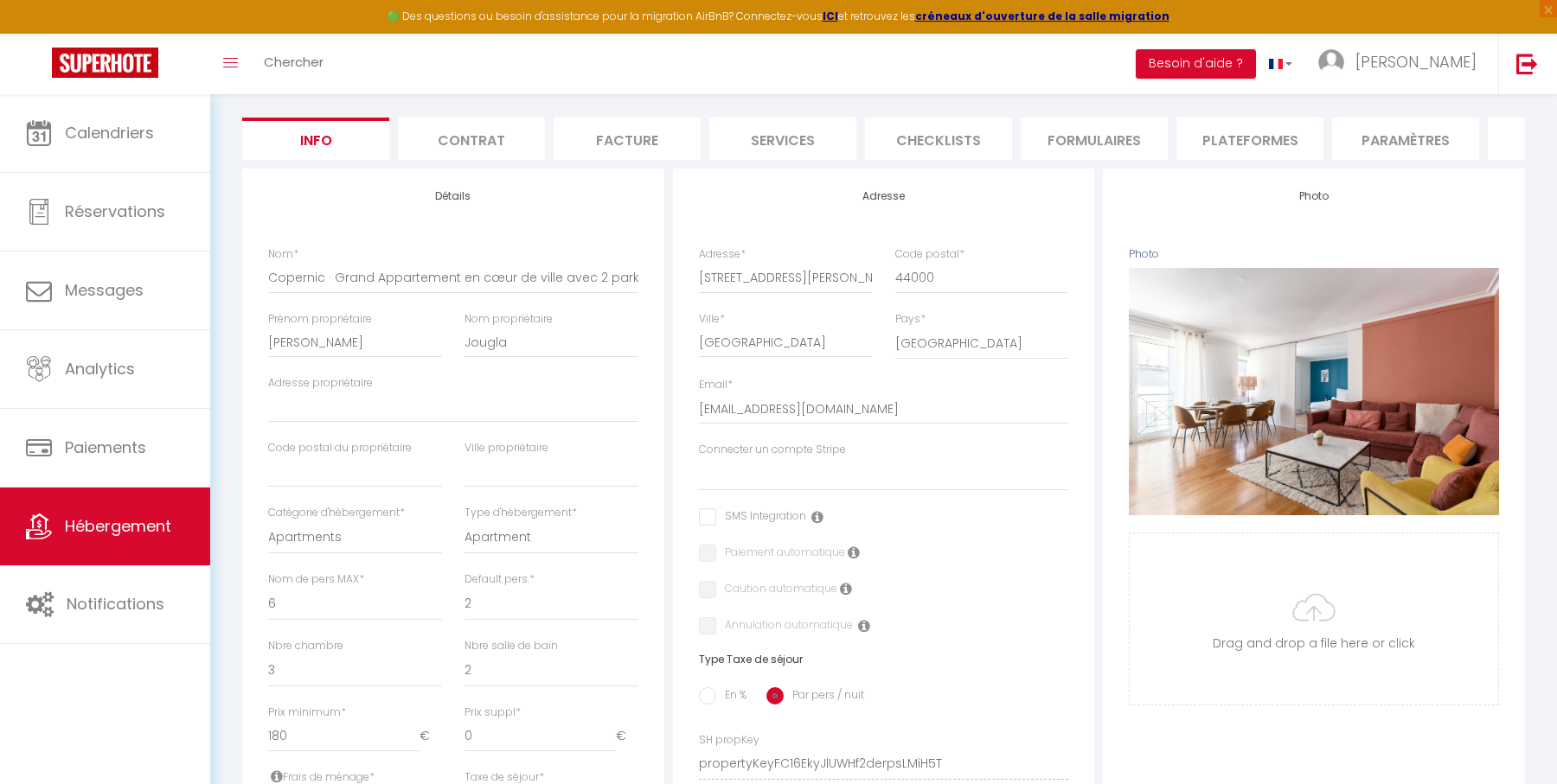
scroll to position [149, 0]
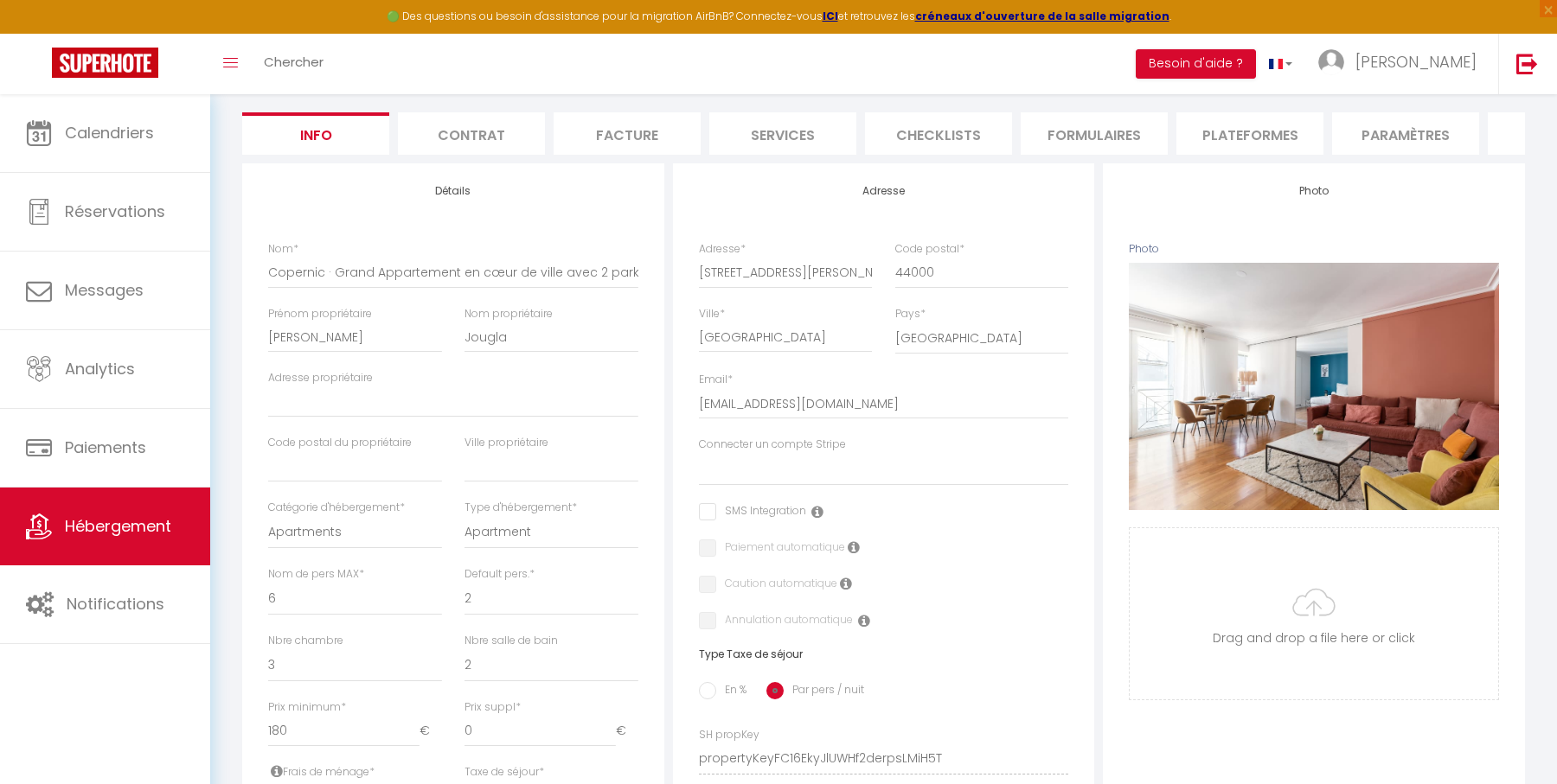
click at [1253, 132] on li "Plateformes" at bounding box center [1249, 133] width 147 height 42
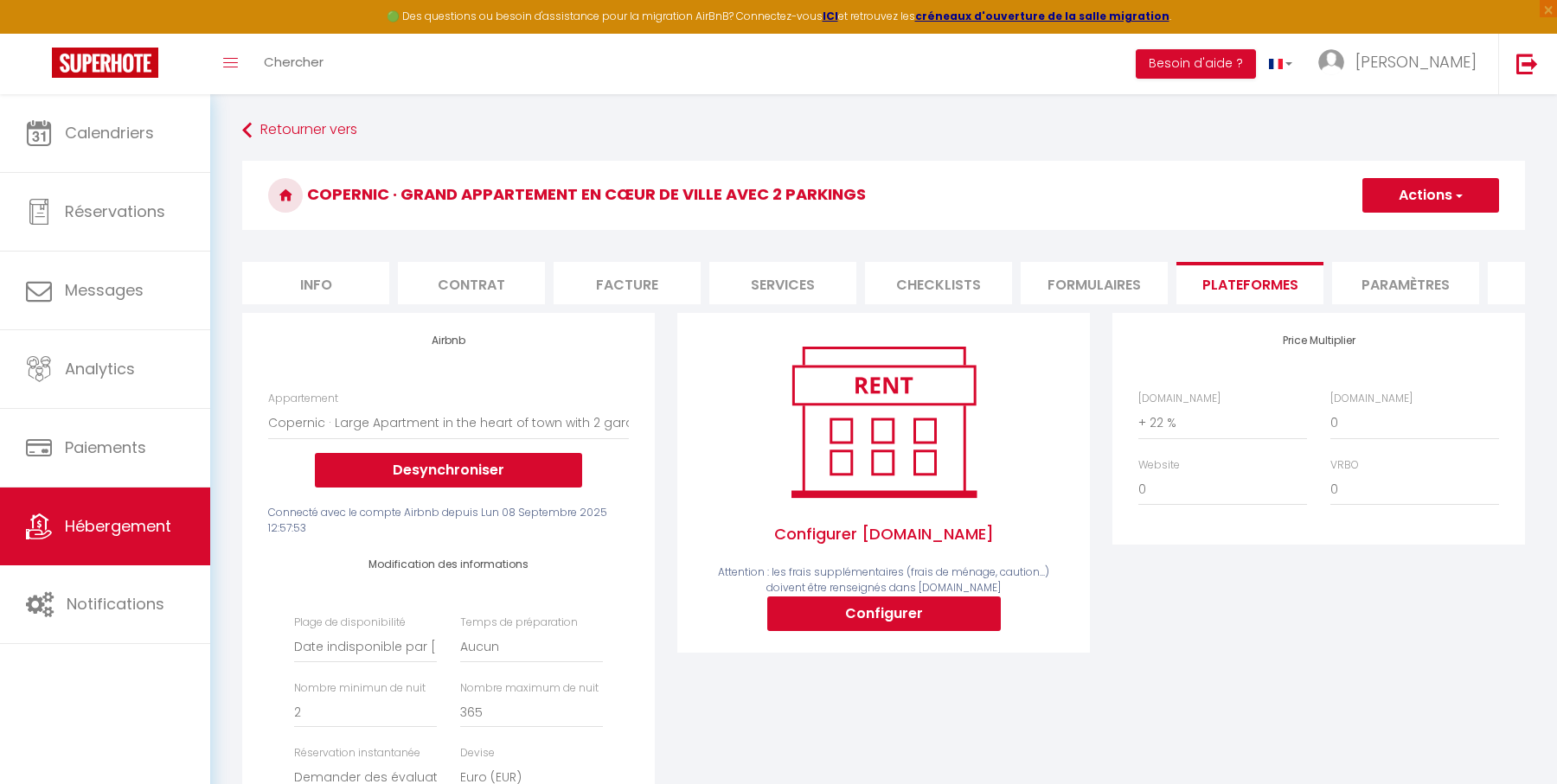
click at [1438, 191] on button "Actions" at bounding box center [1430, 195] width 137 height 34
click at [1389, 239] on link "Enregistrer" at bounding box center [1429, 233] width 137 height 22
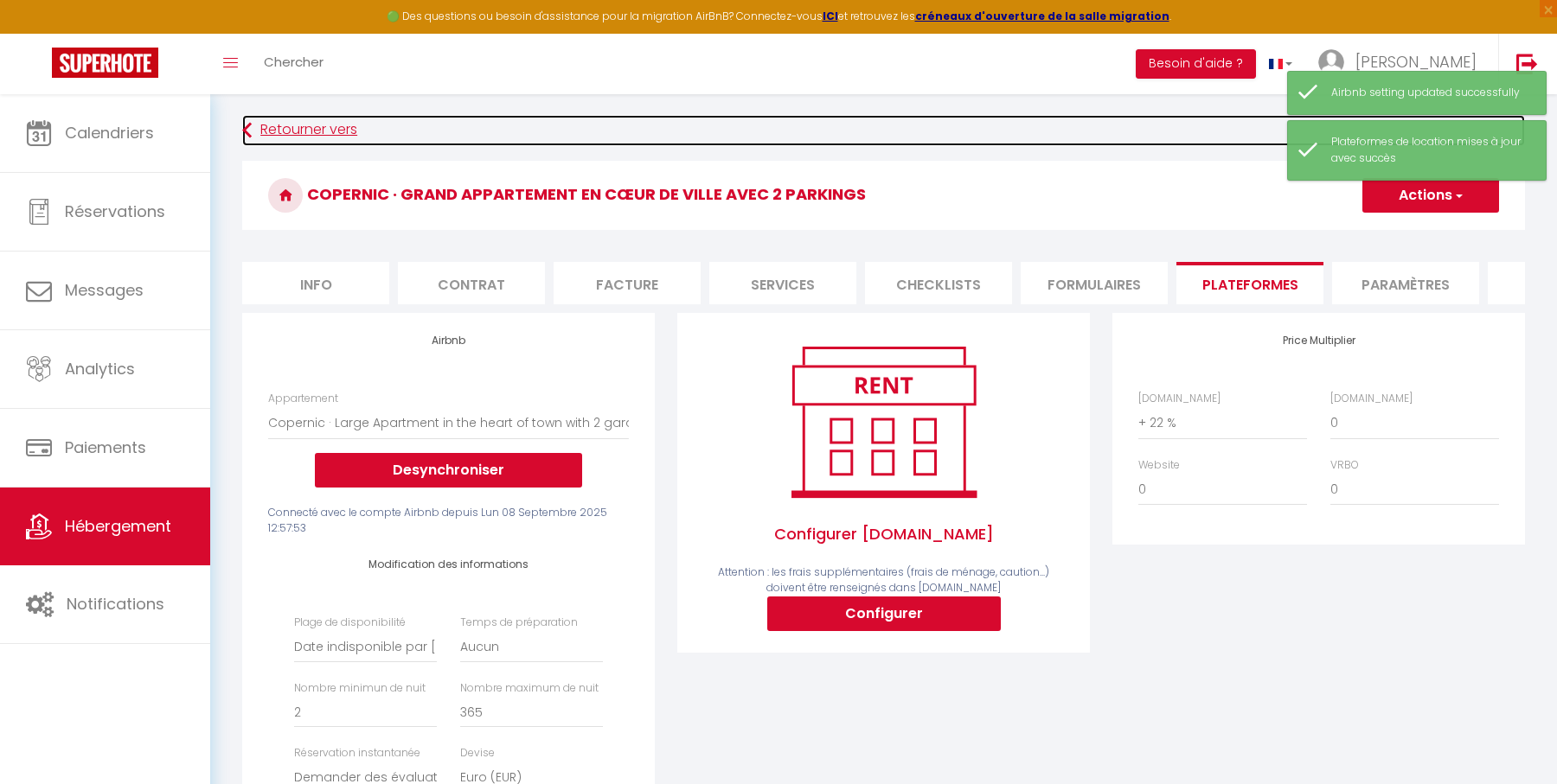
click at [349, 124] on link "Retourner vers" at bounding box center [883, 130] width 1283 height 31
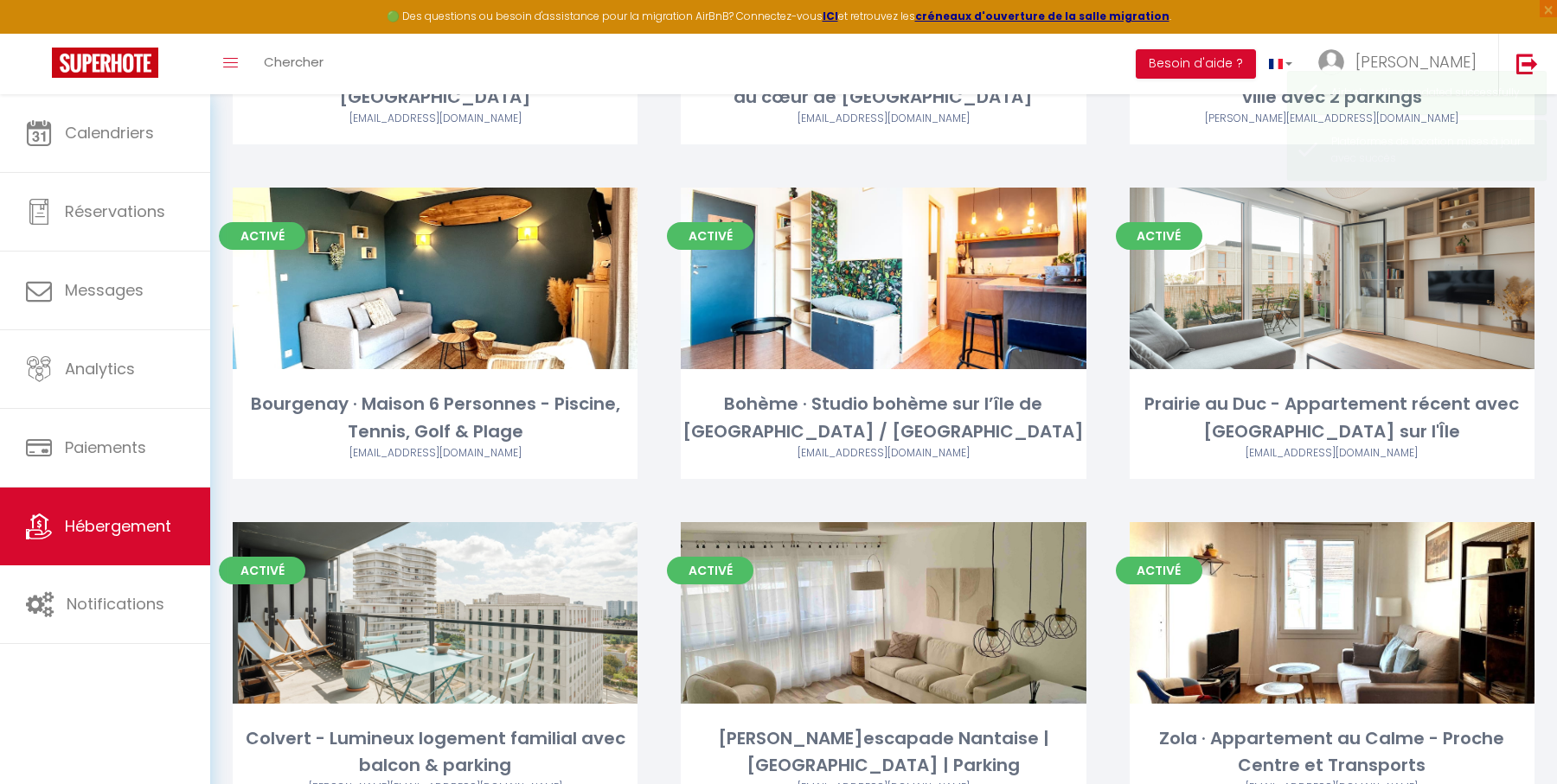
scroll to position [1744, 0]
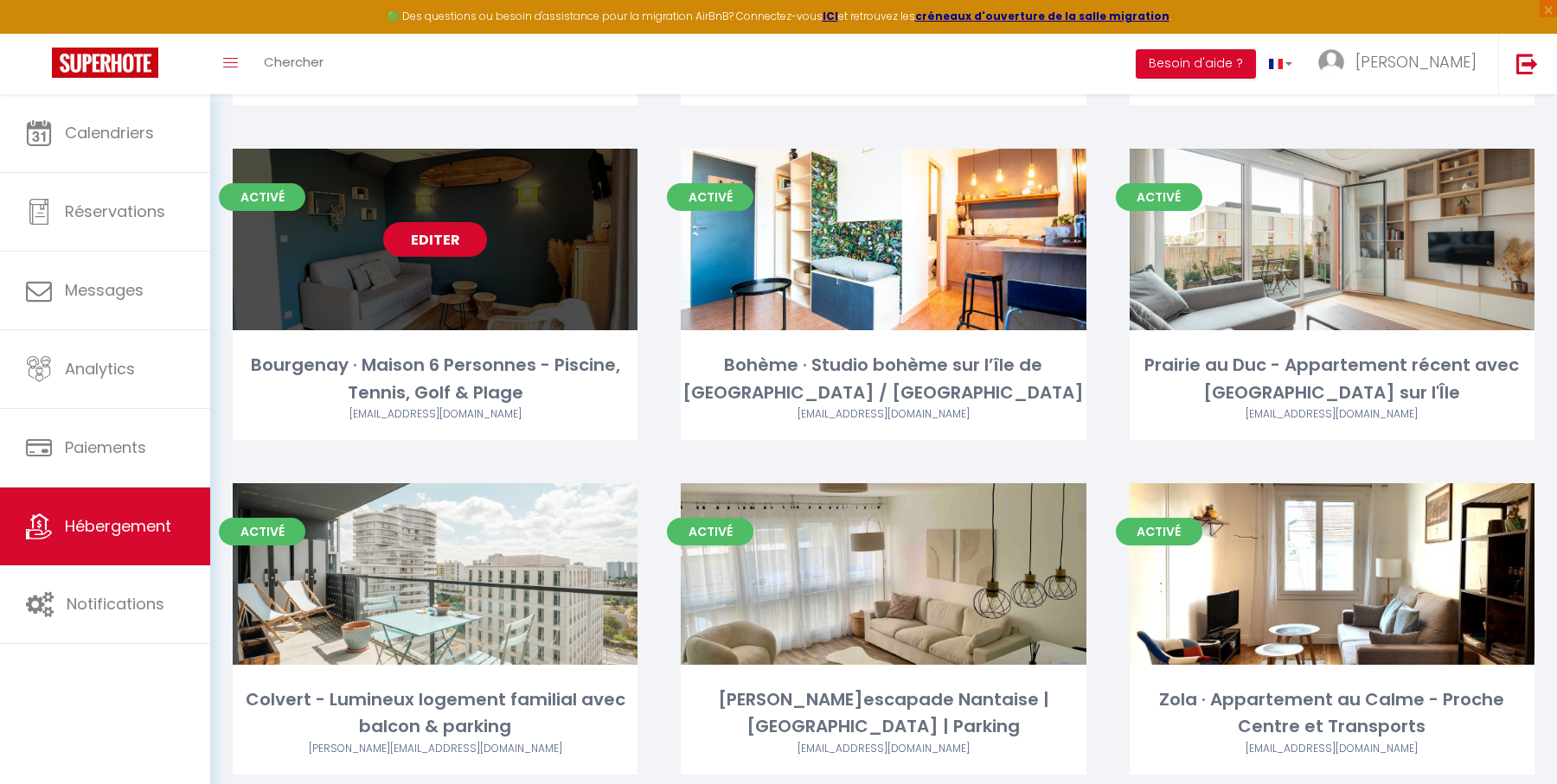
click at [444, 233] on link "Editer" at bounding box center [434, 239] width 103 height 34
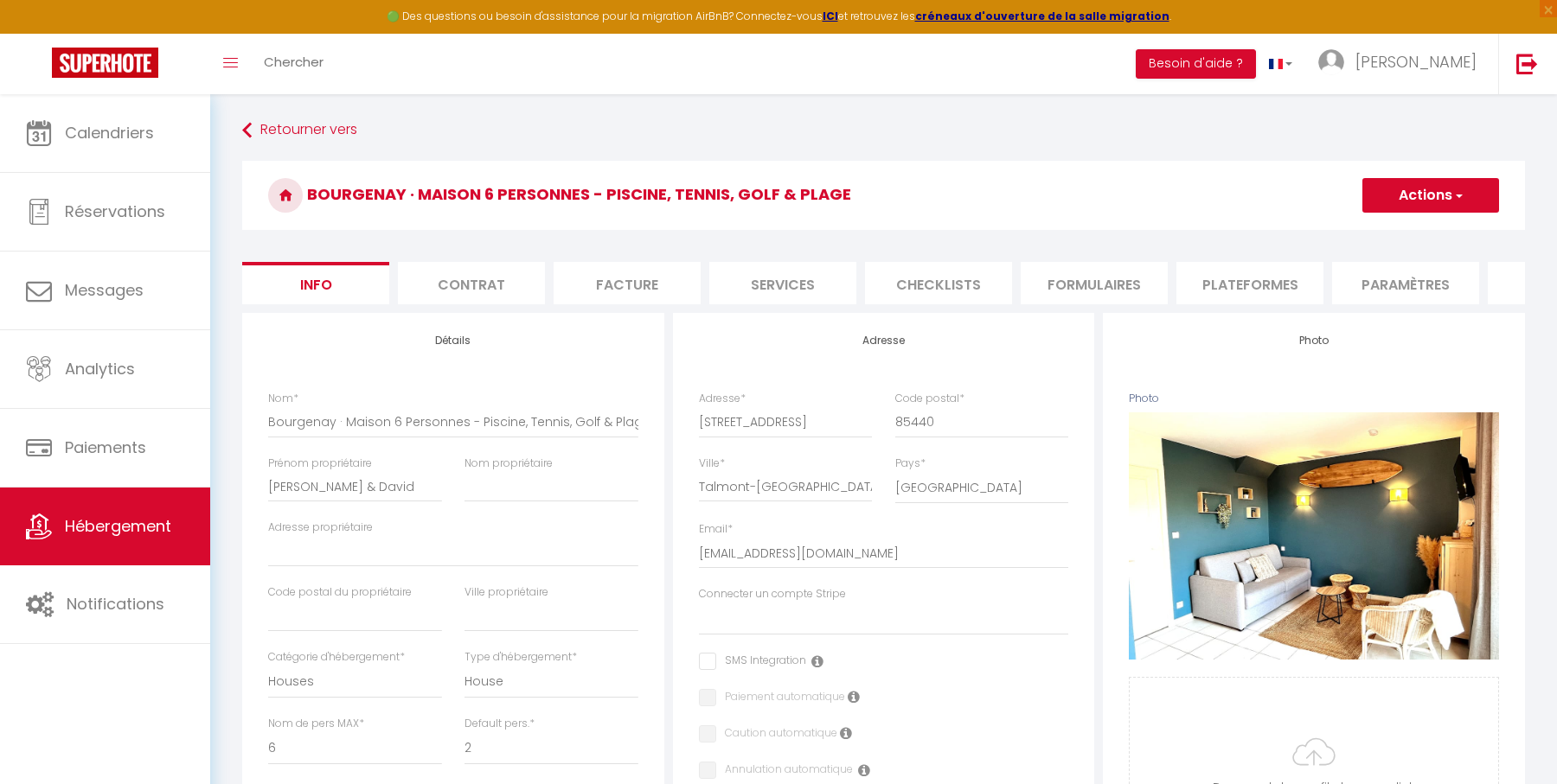
click at [1242, 293] on li "Plateformes" at bounding box center [1249, 282] width 147 height 42
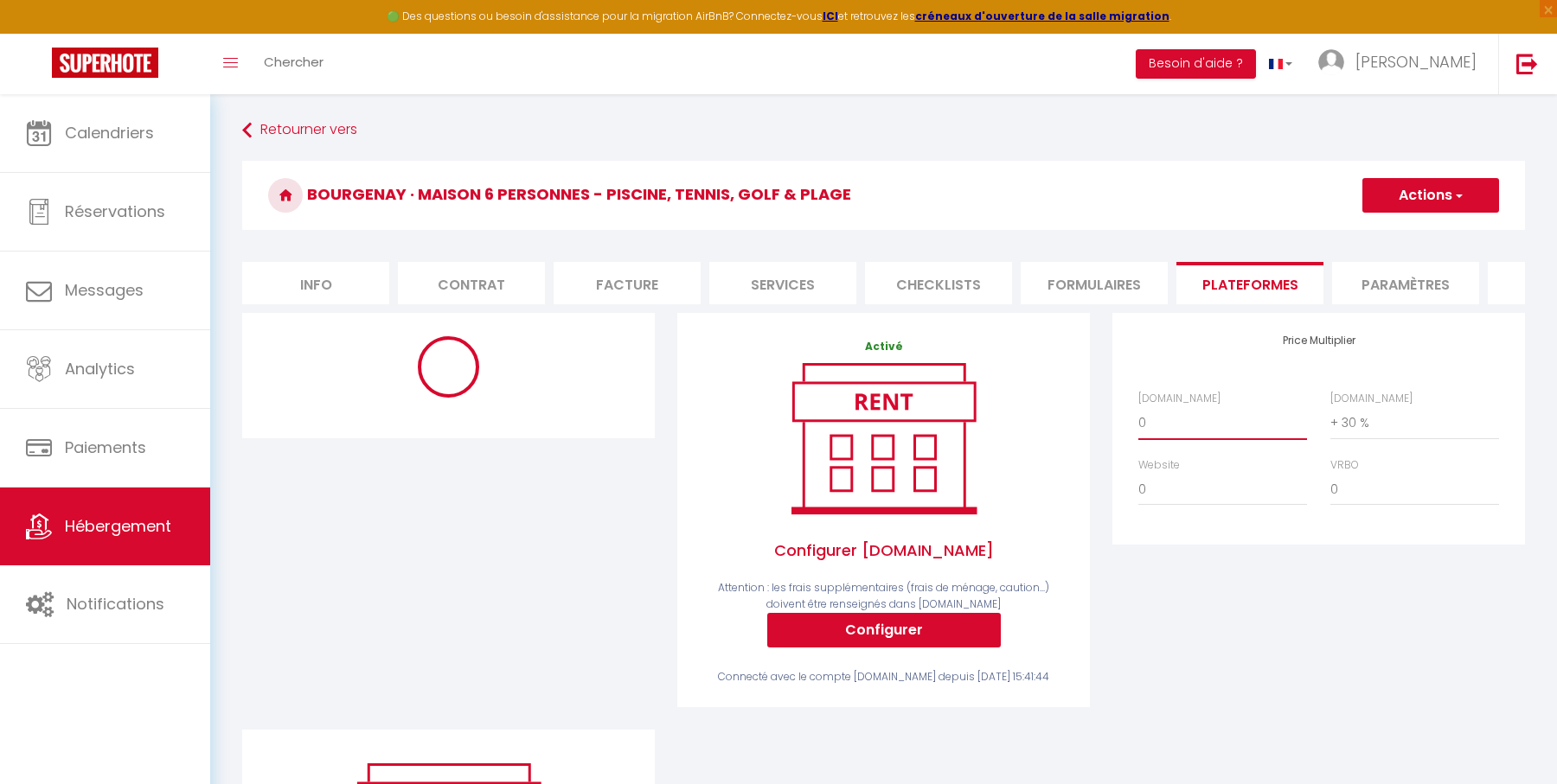
click at [1230, 416] on select "0 + 1 % + 2 % + 3 % + 4 % + 5 % + 6 % + 7 % + 8 % + 9 %" at bounding box center [1222, 423] width 169 height 33
click at [1138, 406] on select "0 + 1 % + 2 % + 3 % + 4 % + 5 % + 6 % + 7 % + 8 % + 9 %" at bounding box center [1222, 423] width 169 height 33
click at [1360, 416] on select "0 + 1 % + 2 % + 3 % + 4 % + 5 % + 6 % + 7 % + 8 % + 9 %" at bounding box center [1415, 423] width 169 height 33
click at [1330, 406] on select "0 + 1 % + 2 % + 3 % + 4 % + 5 % + 6 % + 7 % + 8 % + 9 %" at bounding box center [1415, 423] width 169 height 33
click at [1101, 574] on div "Price Multiplier [DOMAIN_NAME] 0 + 1 % + 2 % + 3 % + 4 % + 5 % + 6 % + 7 %" at bounding box center [1319, 521] width 435 height 416
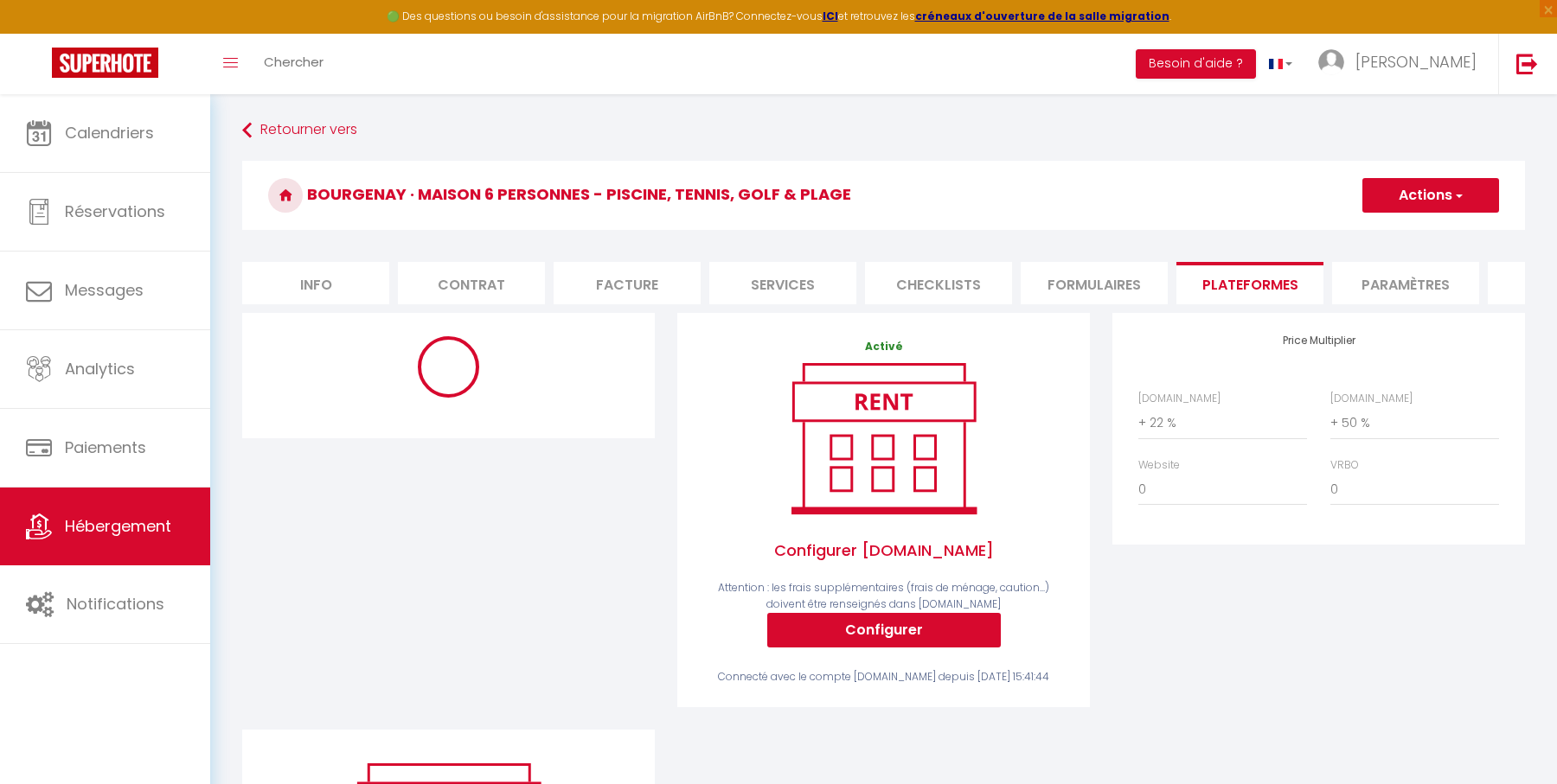
click at [669, 518] on div "Activé Configurer Booking.com Attention : les frais supplémentaires (frais de m…" at bounding box center [883, 521] width 435 height 416
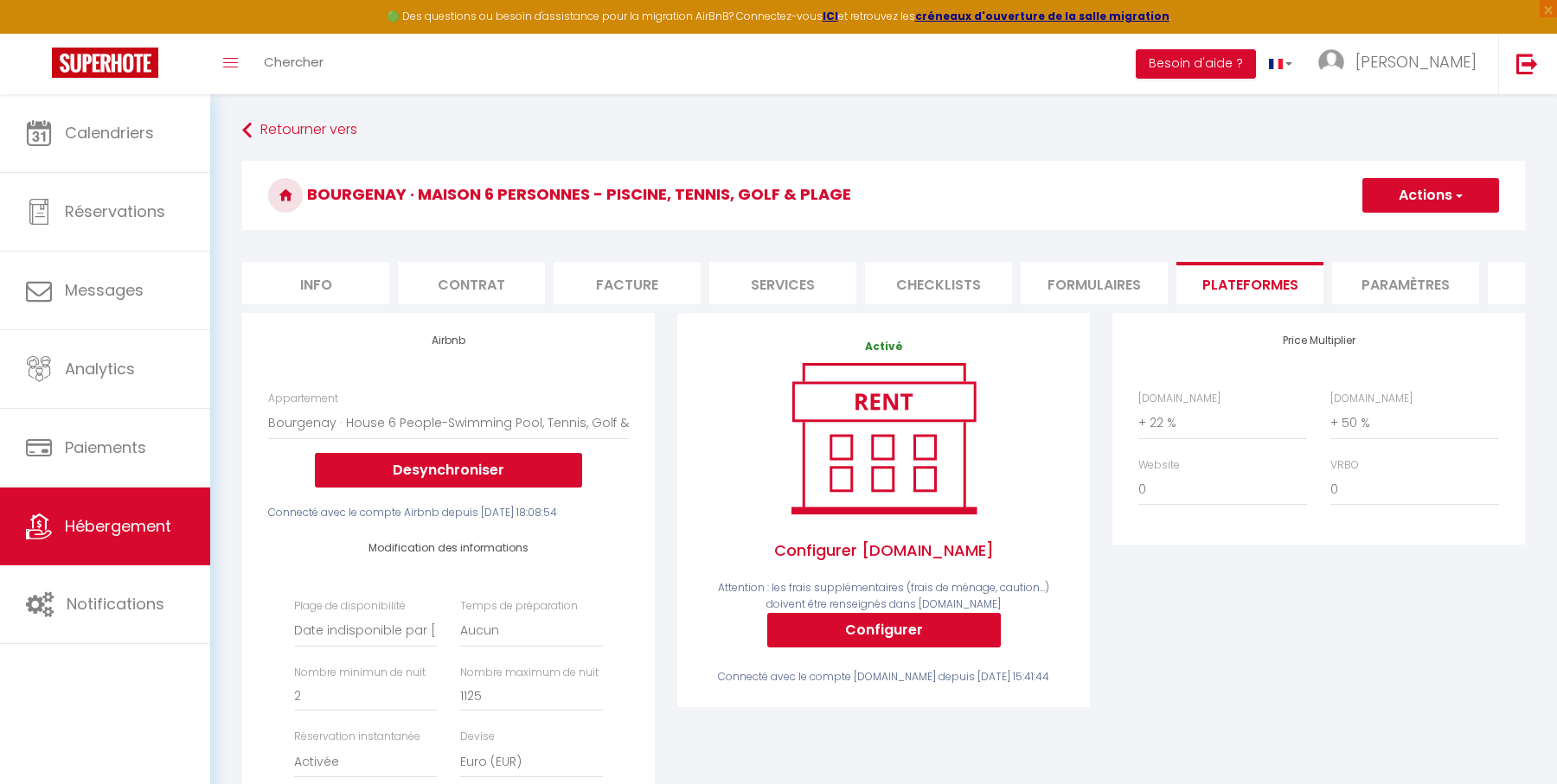
click at [332, 285] on li "Info" at bounding box center [315, 282] width 147 height 42
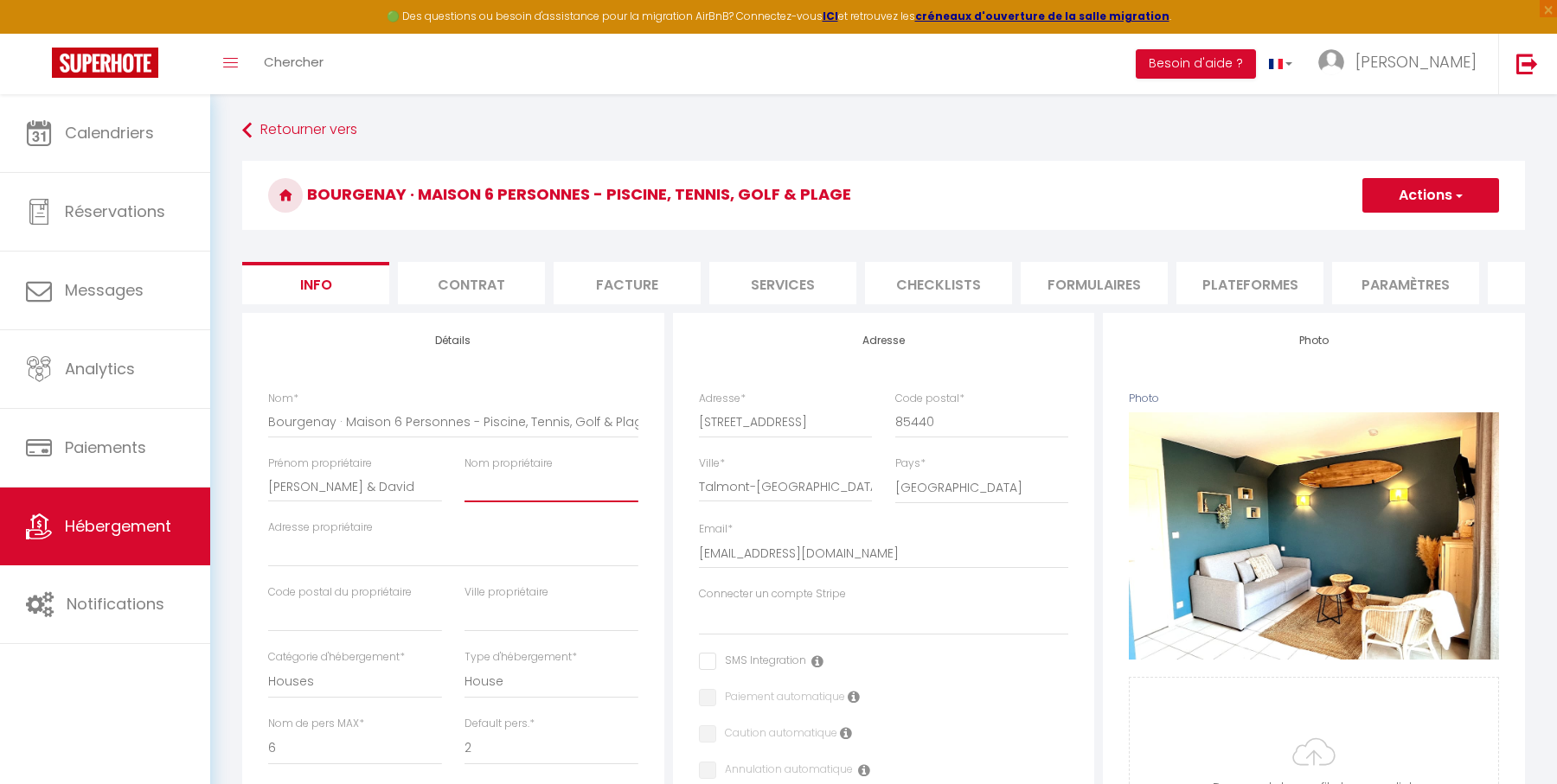
click at [519, 491] on input "Nom propriétaire" at bounding box center [550, 486] width 174 height 31
click at [1415, 200] on button "Actions" at bounding box center [1430, 195] width 137 height 34
click at [1406, 230] on link "Enregistrer" at bounding box center [1406, 233] width 185 height 22
click at [1409, 200] on button "Actions" at bounding box center [1430, 195] width 137 height 34
click at [1383, 231] on input "Enregistrer" at bounding box center [1362, 233] width 64 height 17
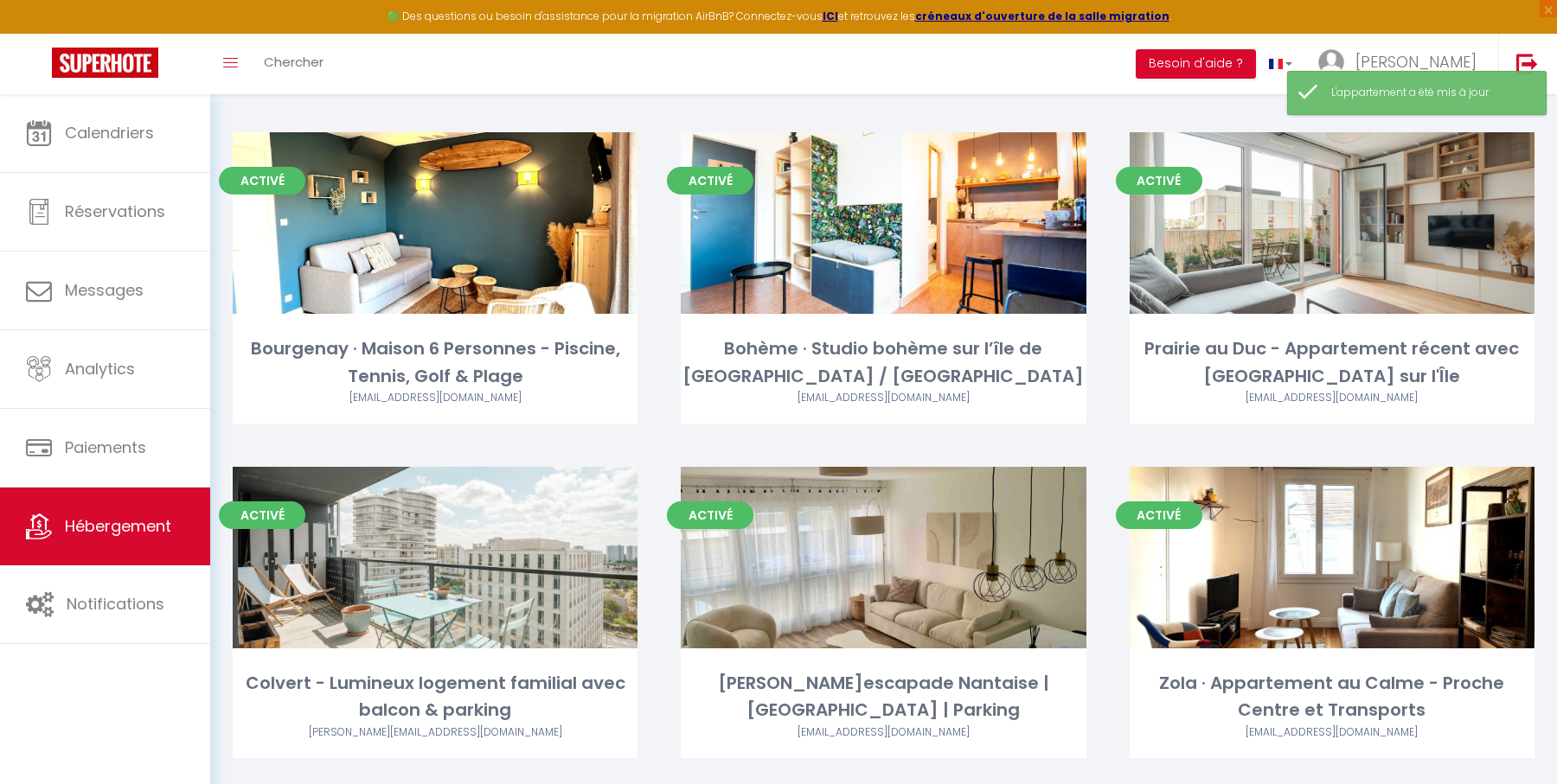
scroll to position [1762, 0]
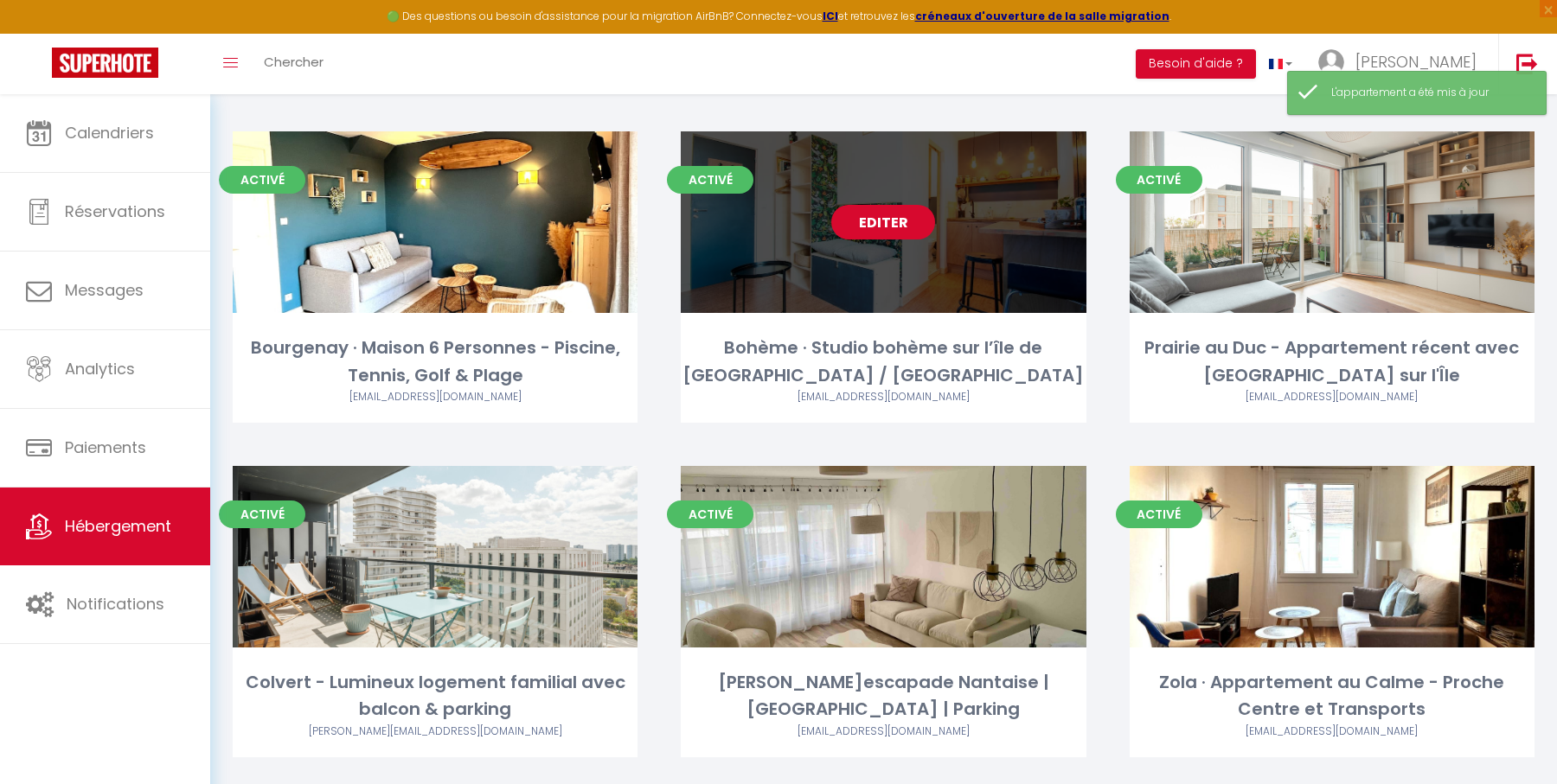
click at [878, 224] on link "Editer" at bounding box center [882, 222] width 103 height 34
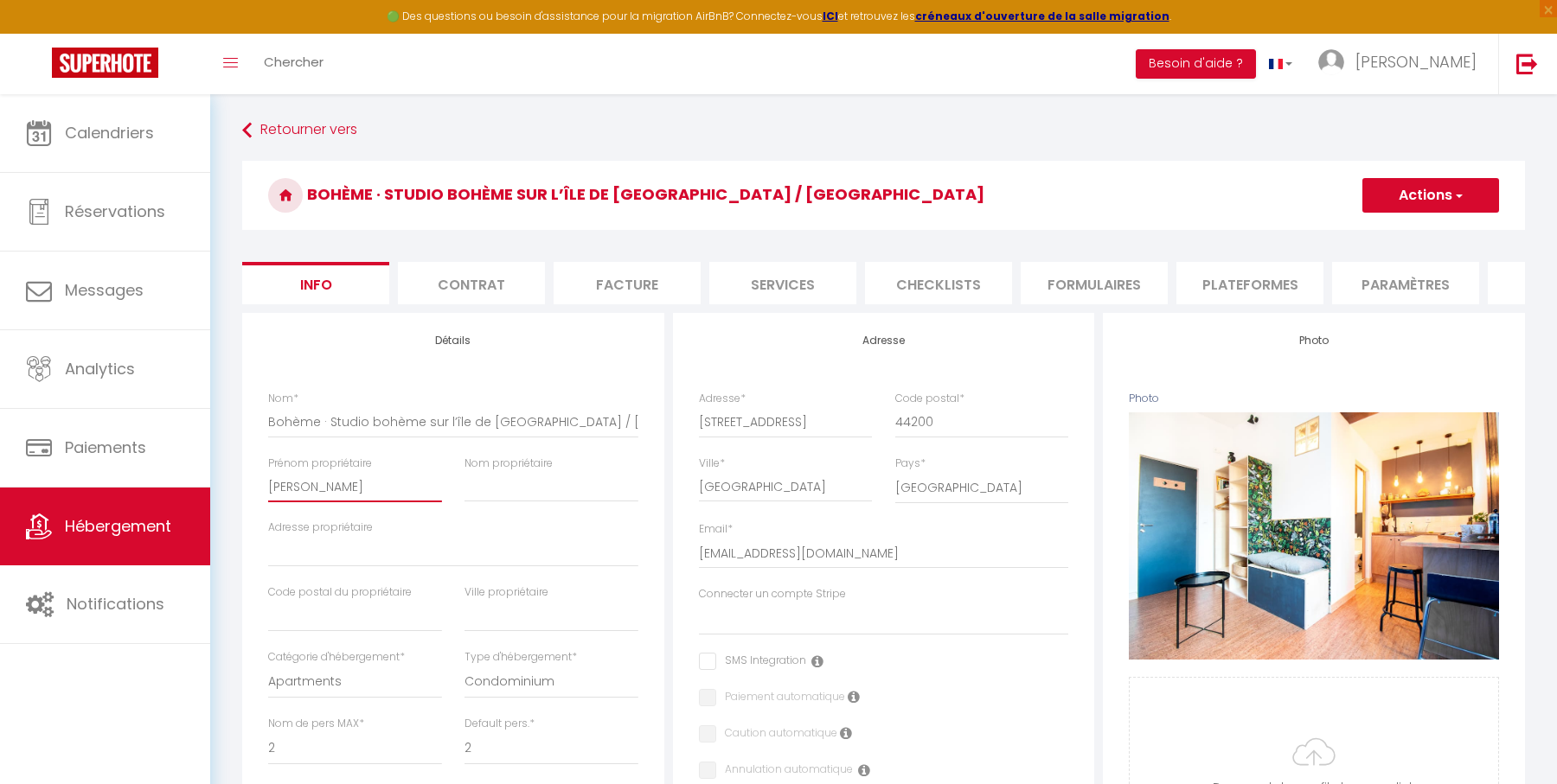
drag, startPoint x: 315, startPoint y: 484, endPoint x: 259, endPoint y: 484, distance: 56.0
click at [259, 484] on div "Prénom propriétaire [PERSON_NAME]" at bounding box center [355, 488] width 196 height 65
drag, startPoint x: 376, startPoint y: 481, endPoint x: 266, endPoint y: 481, distance: 110.0
click at [266, 481] on div "Prénom propriétaire Justine" at bounding box center [355, 488] width 196 height 65
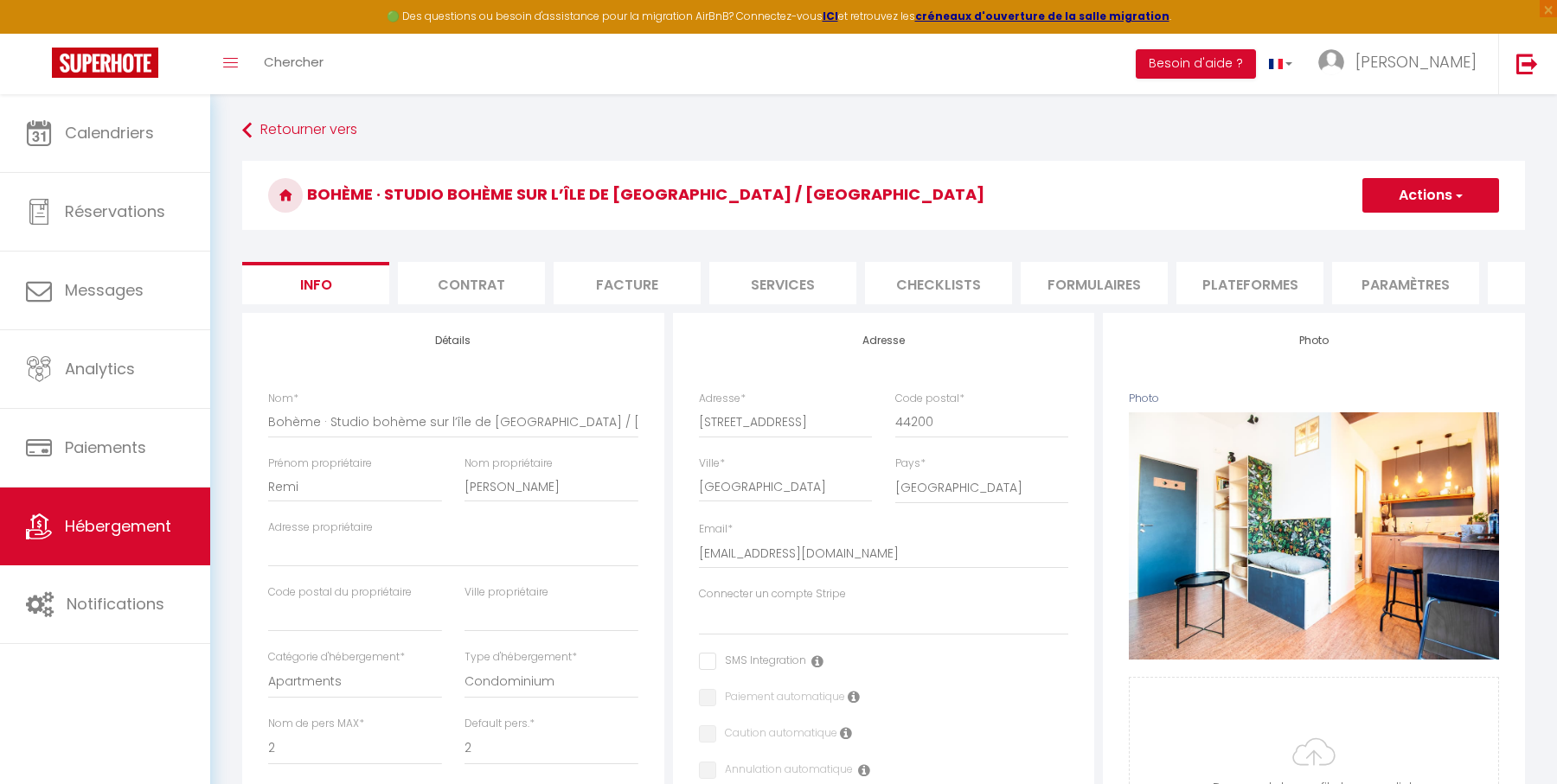
click at [673, 542] on div "Adresse Adresse * 3 Rue la Tour d'Auvergne Code postal * 44200 Ville * Nantes P…" at bounding box center [883, 737] width 422 height 850
click at [1198, 281] on li "Plateformes" at bounding box center [1249, 282] width 147 height 42
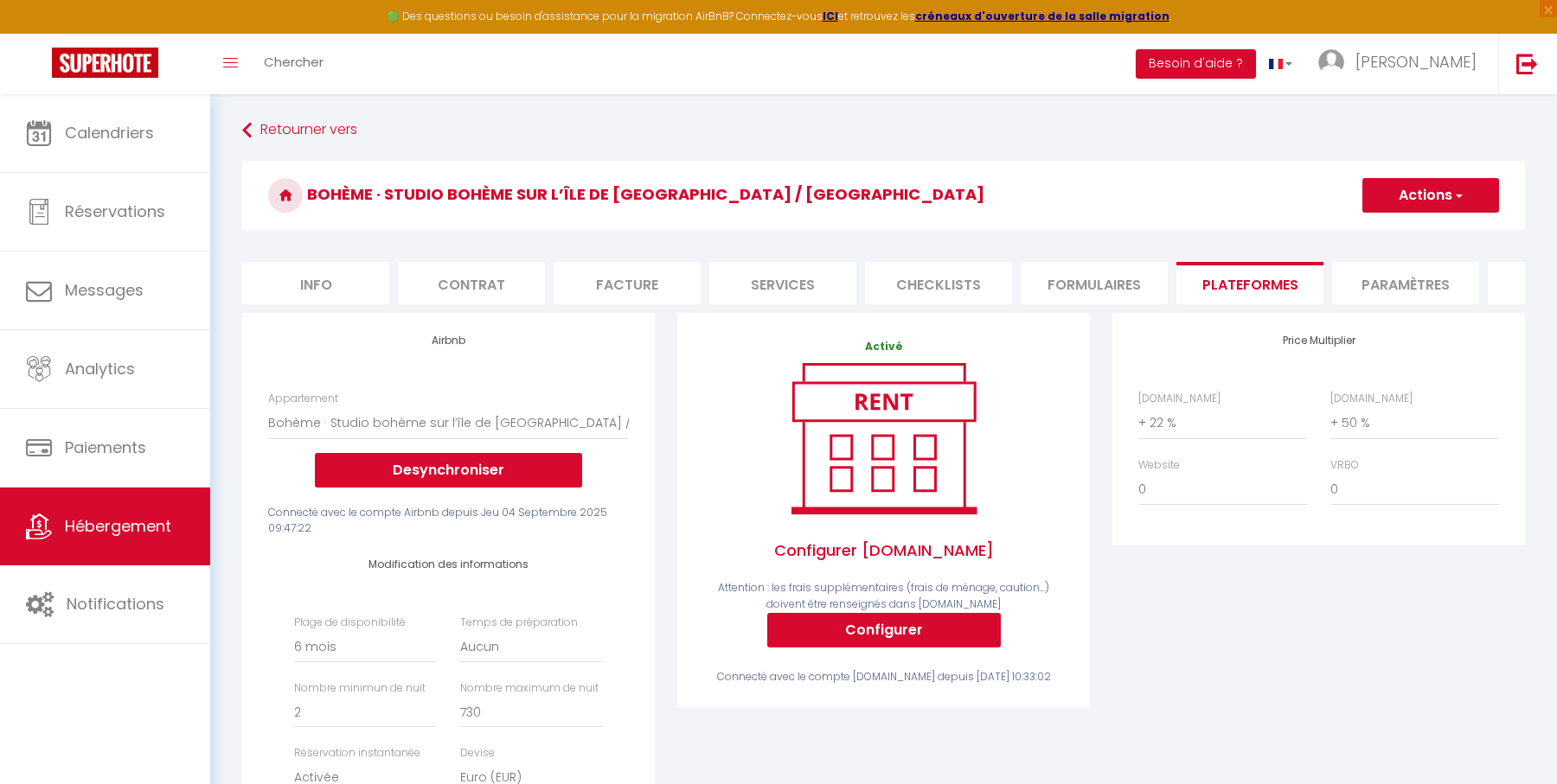
click at [1426, 198] on button "Actions" at bounding box center [1430, 195] width 137 height 34
click at [1404, 229] on link "Enregistrer" at bounding box center [1429, 233] width 137 height 22
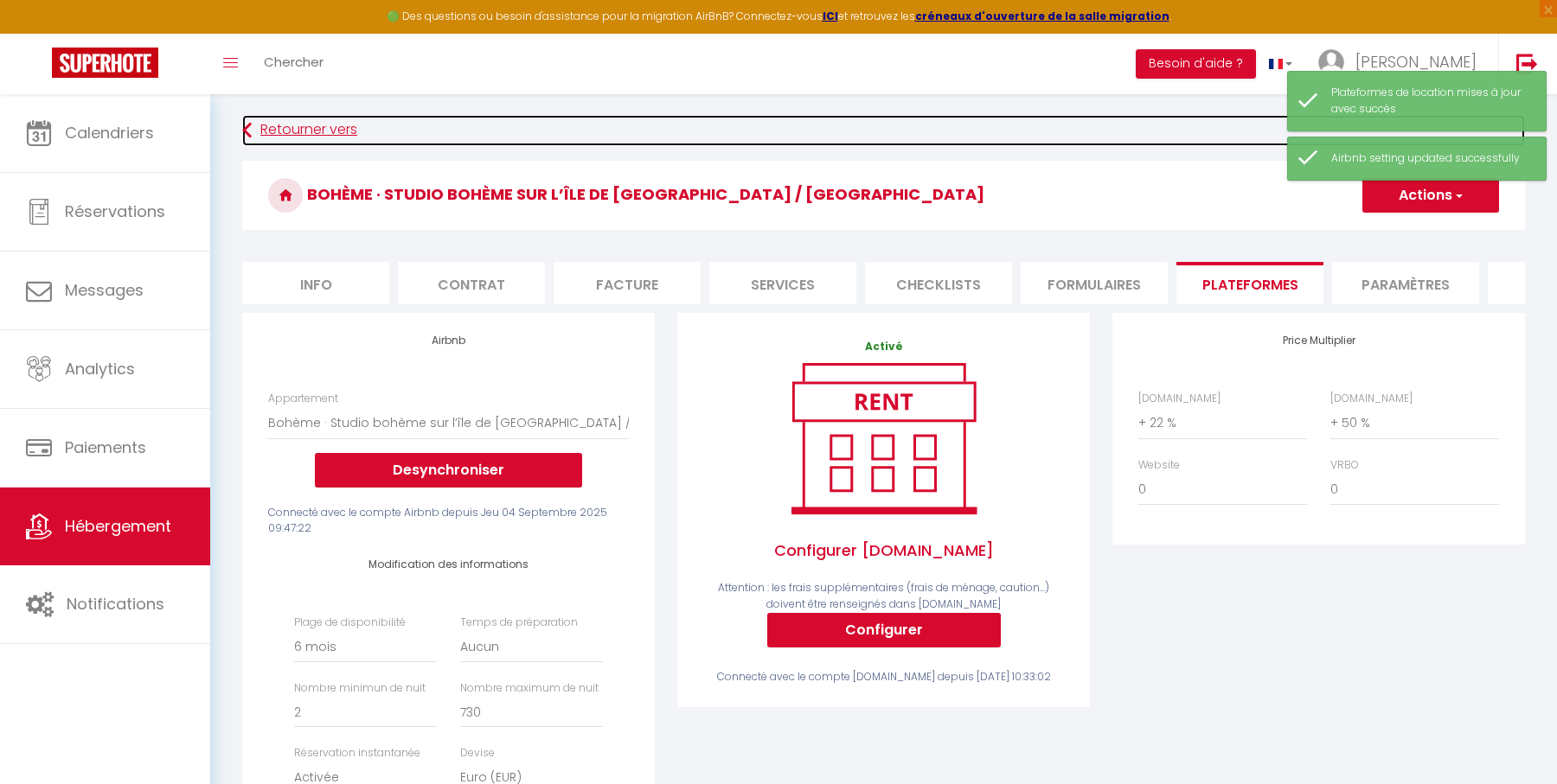
click at [327, 124] on link "Retourner vers" at bounding box center [883, 130] width 1283 height 31
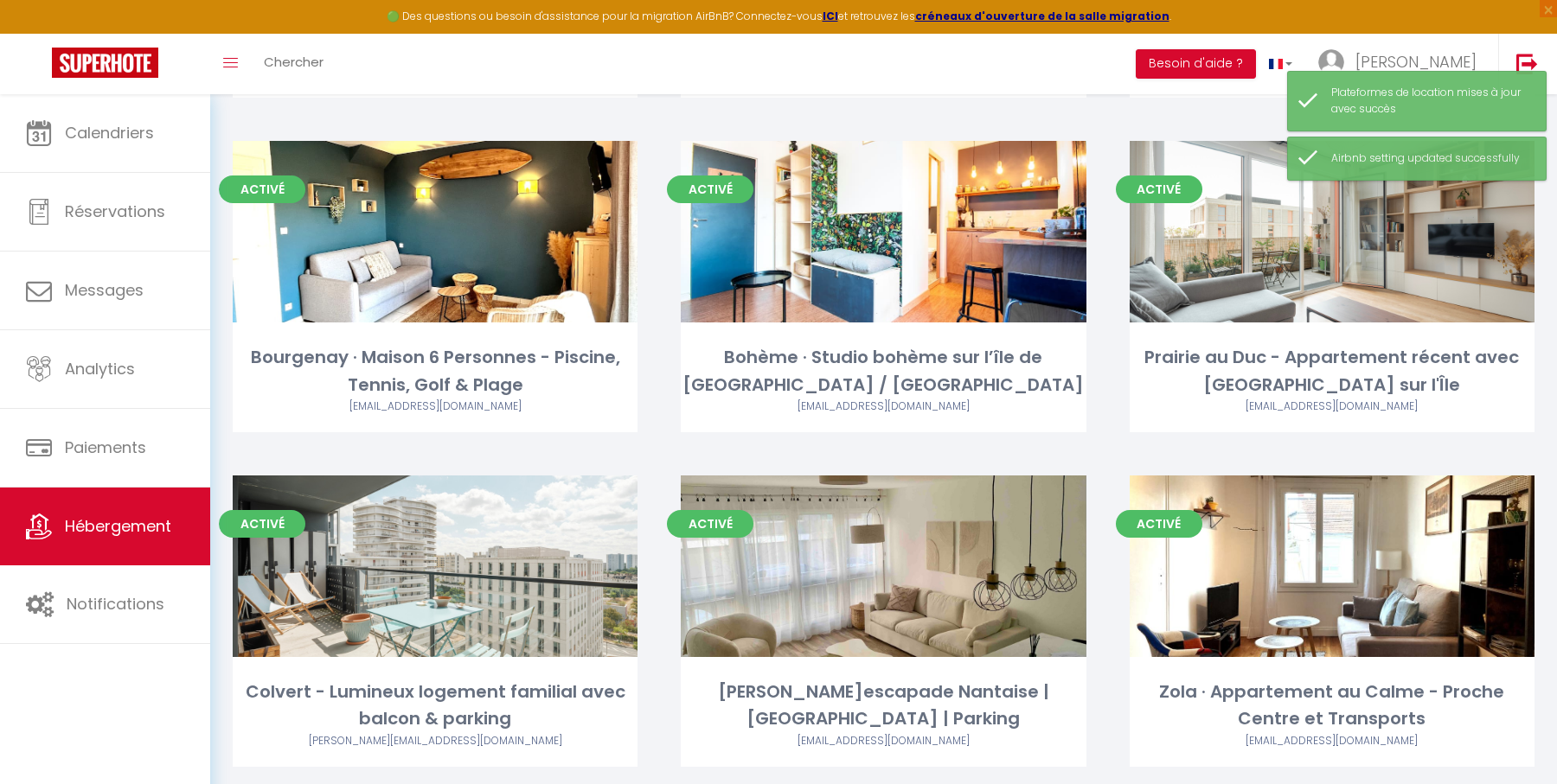
scroll to position [1760, 0]
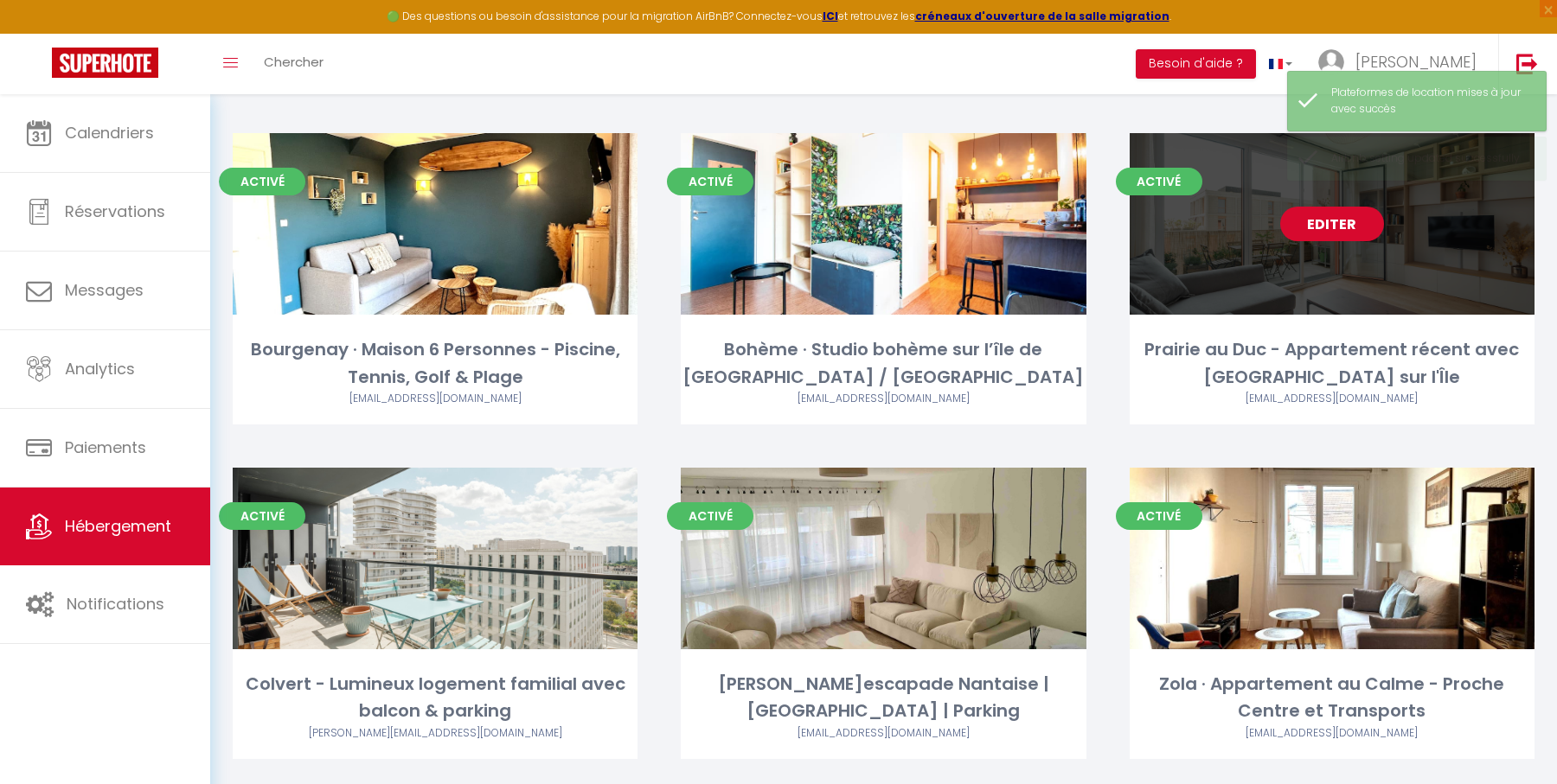
click at [1342, 226] on link "Editer" at bounding box center [1331, 224] width 103 height 34
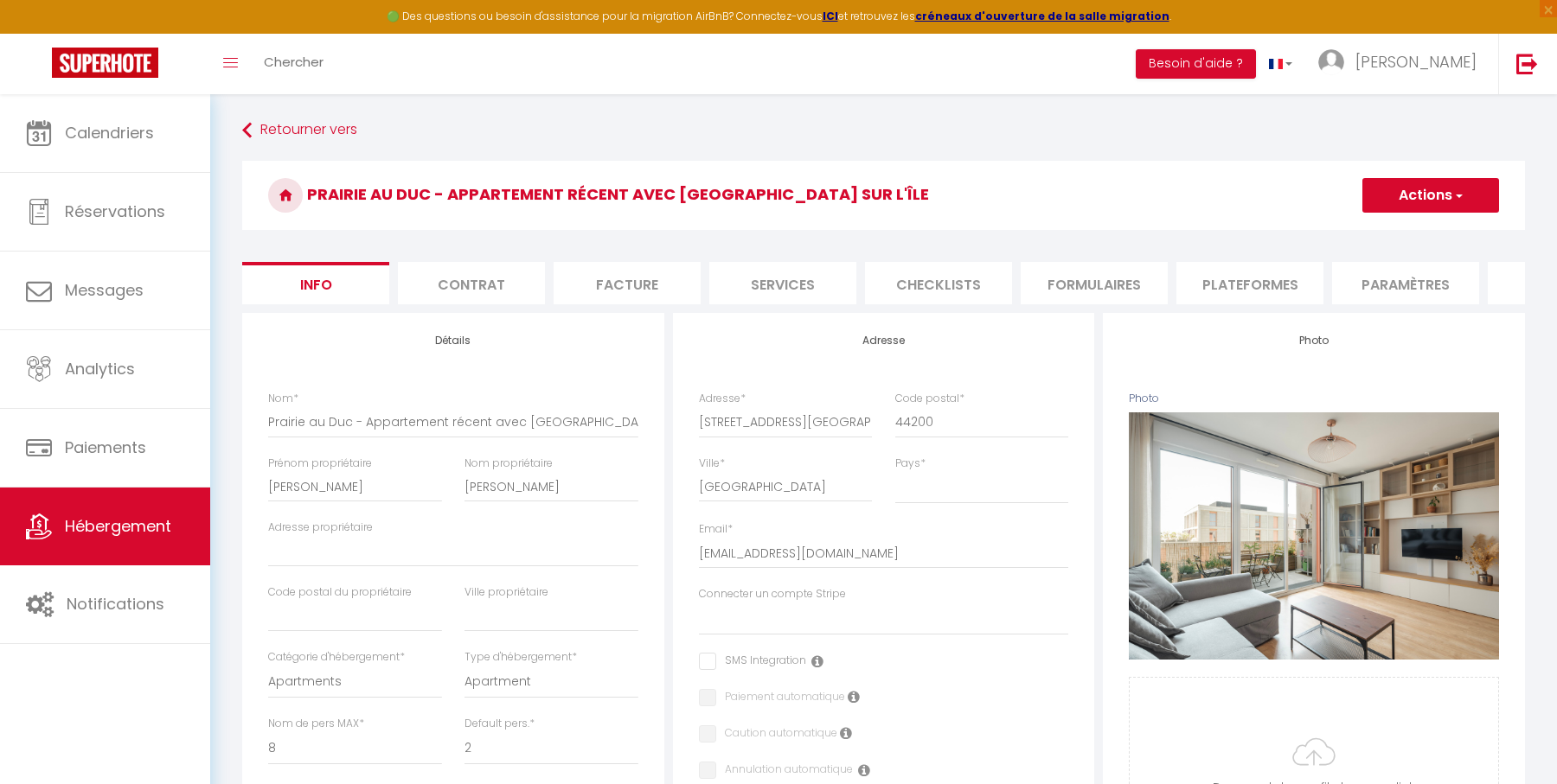
click at [1222, 272] on li "Plateformes" at bounding box center [1249, 282] width 147 height 42
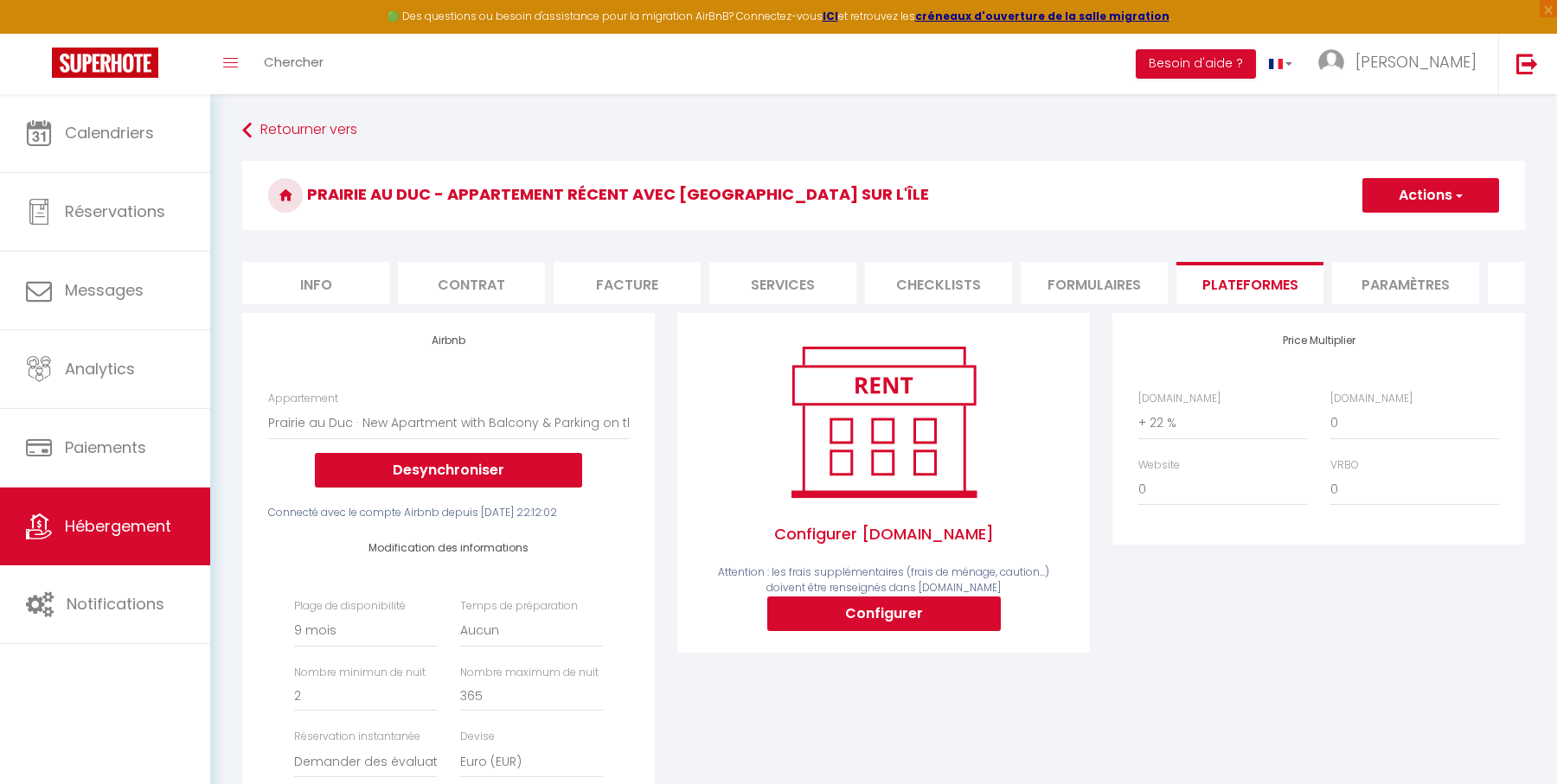
click at [357, 286] on li "Info" at bounding box center [315, 282] width 147 height 42
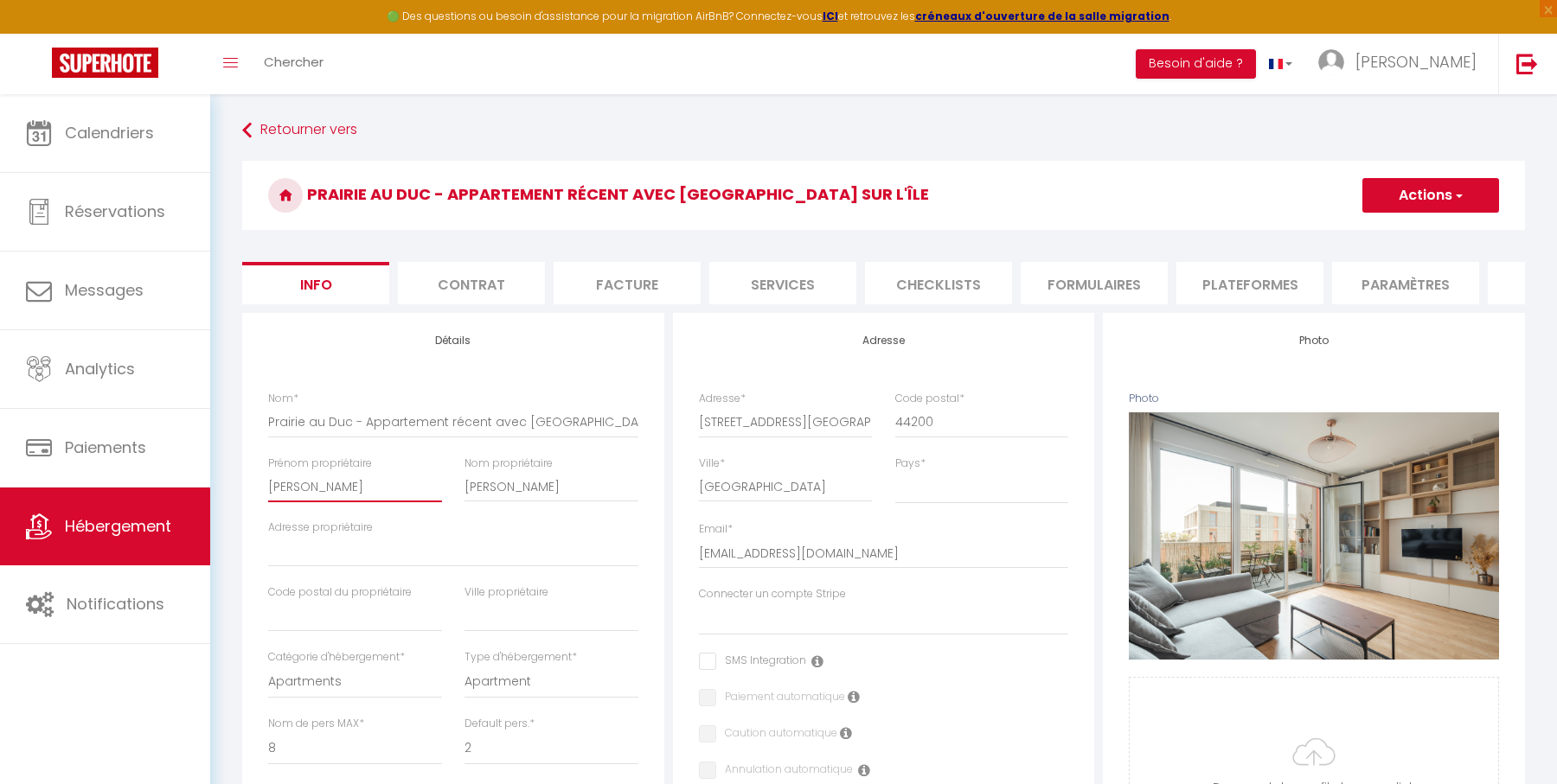
drag, startPoint x: 351, startPoint y: 486, endPoint x: 261, endPoint y: 482, distance: 90.1
click at [259, 482] on div "Prénom propriétaire David" at bounding box center [355, 488] width 196 height 65
click at [1410, 196] on button "Actions" at bounding box center [1430, 195] width 137 height 34
click at [1375, 231] on input "Enregistrer" at bounding box center [1362, 233] width 64 height 17
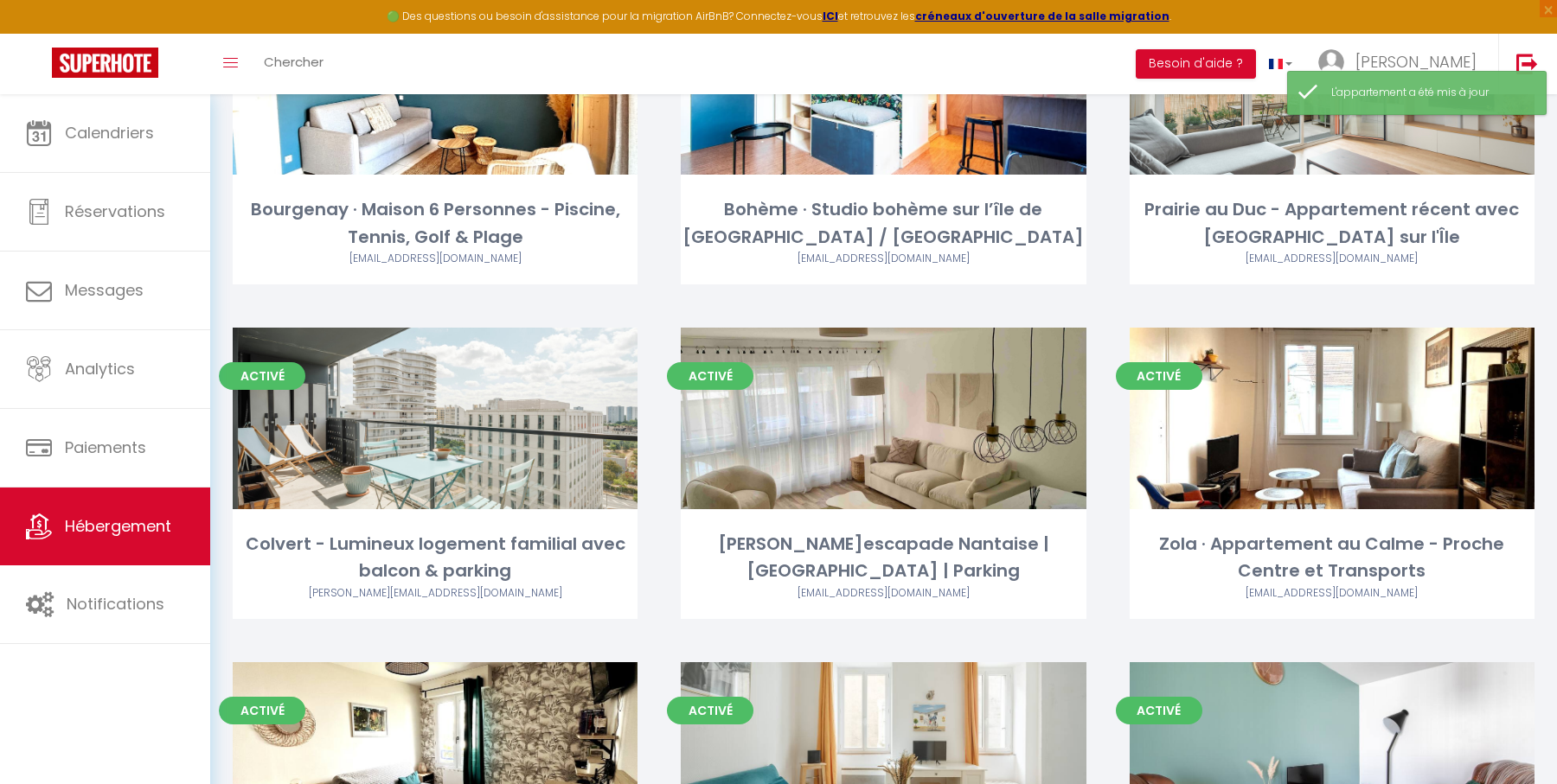
scroll to position [1906, 0]
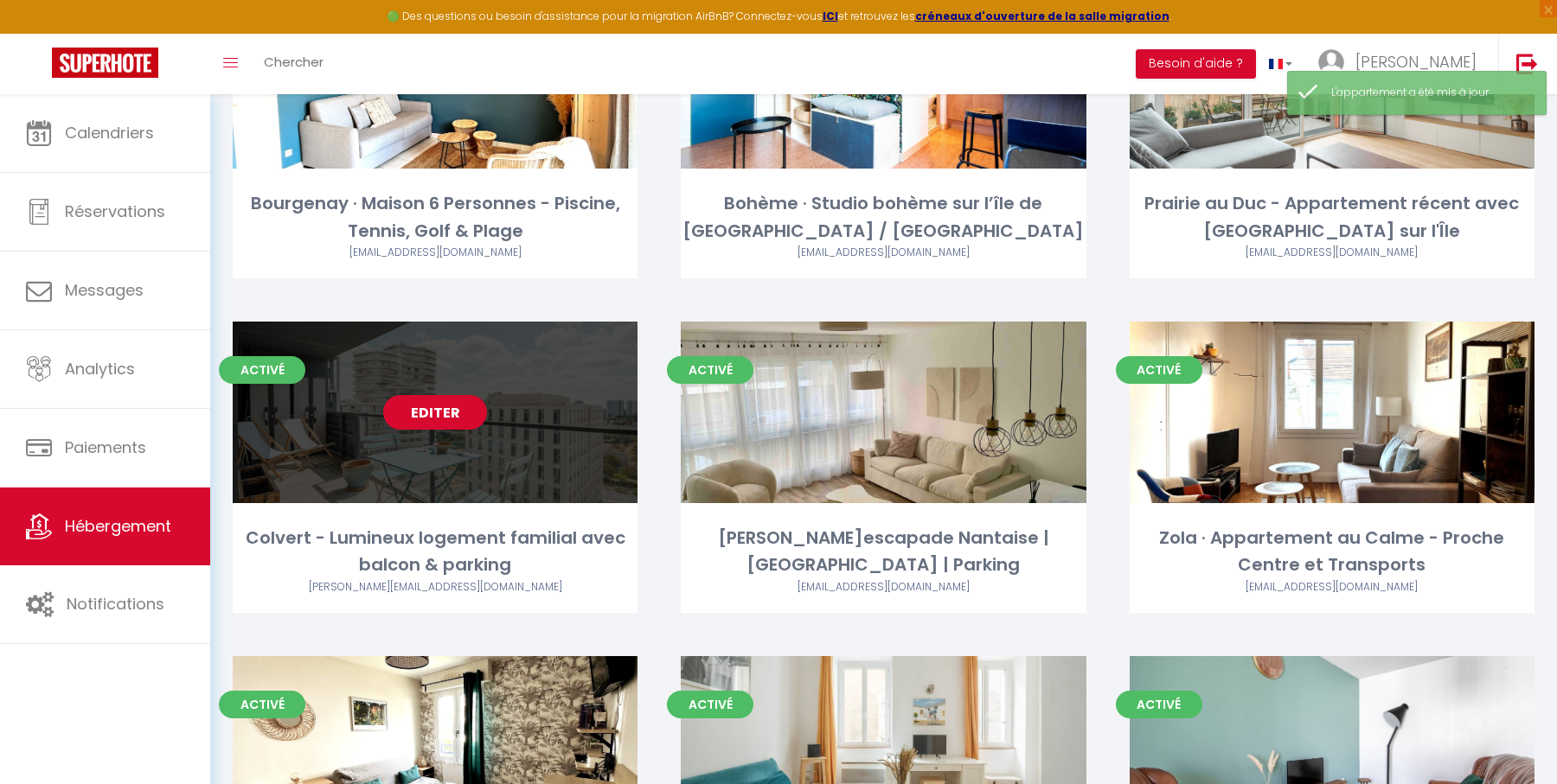
click at [453, 405] on link "Editer" at bounding box center [434, 412] width 103 height 34
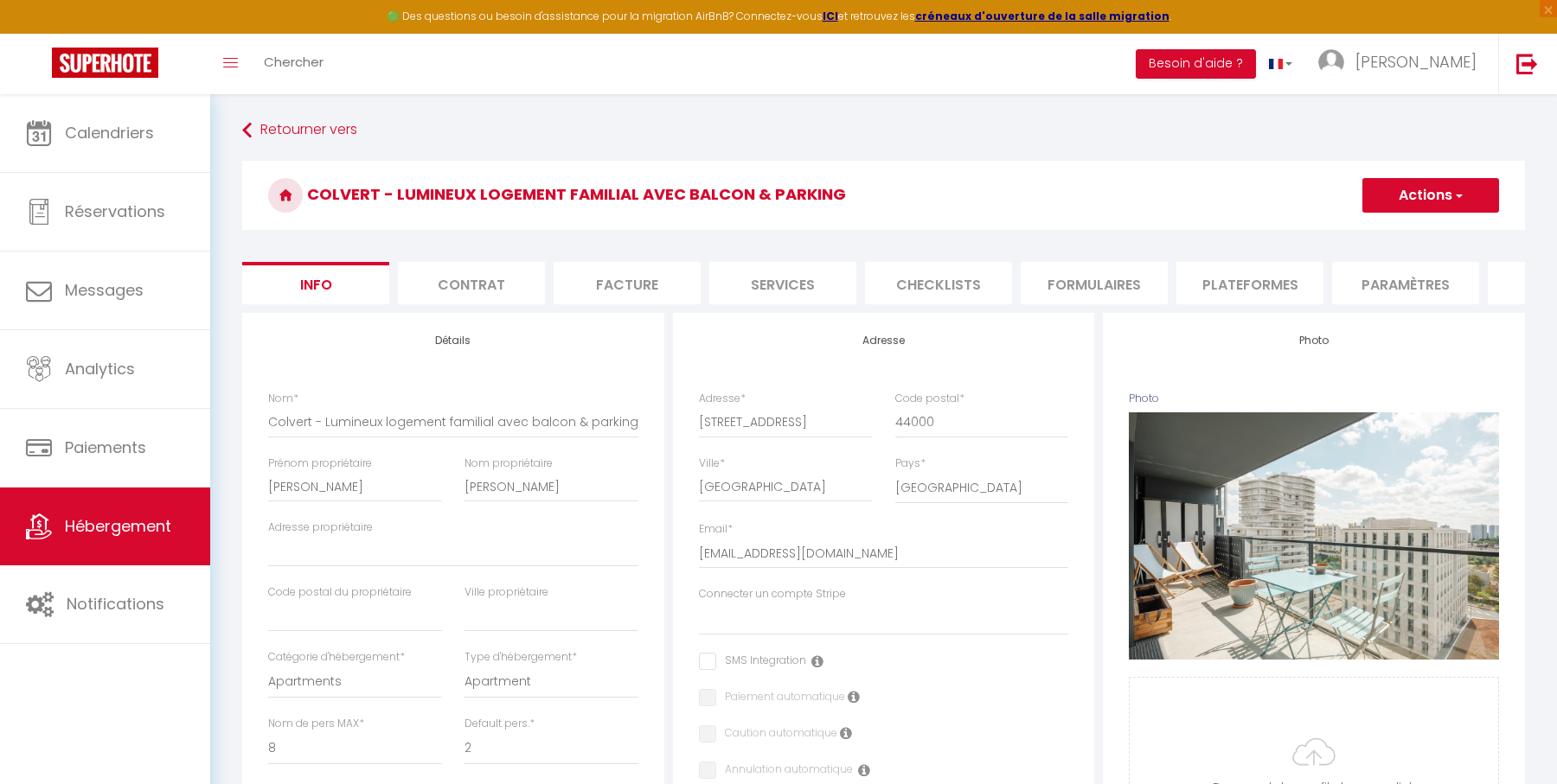
click at [1220, 284] on li "Plateformes" at bounding box center [1249, 282] width 147 height 42
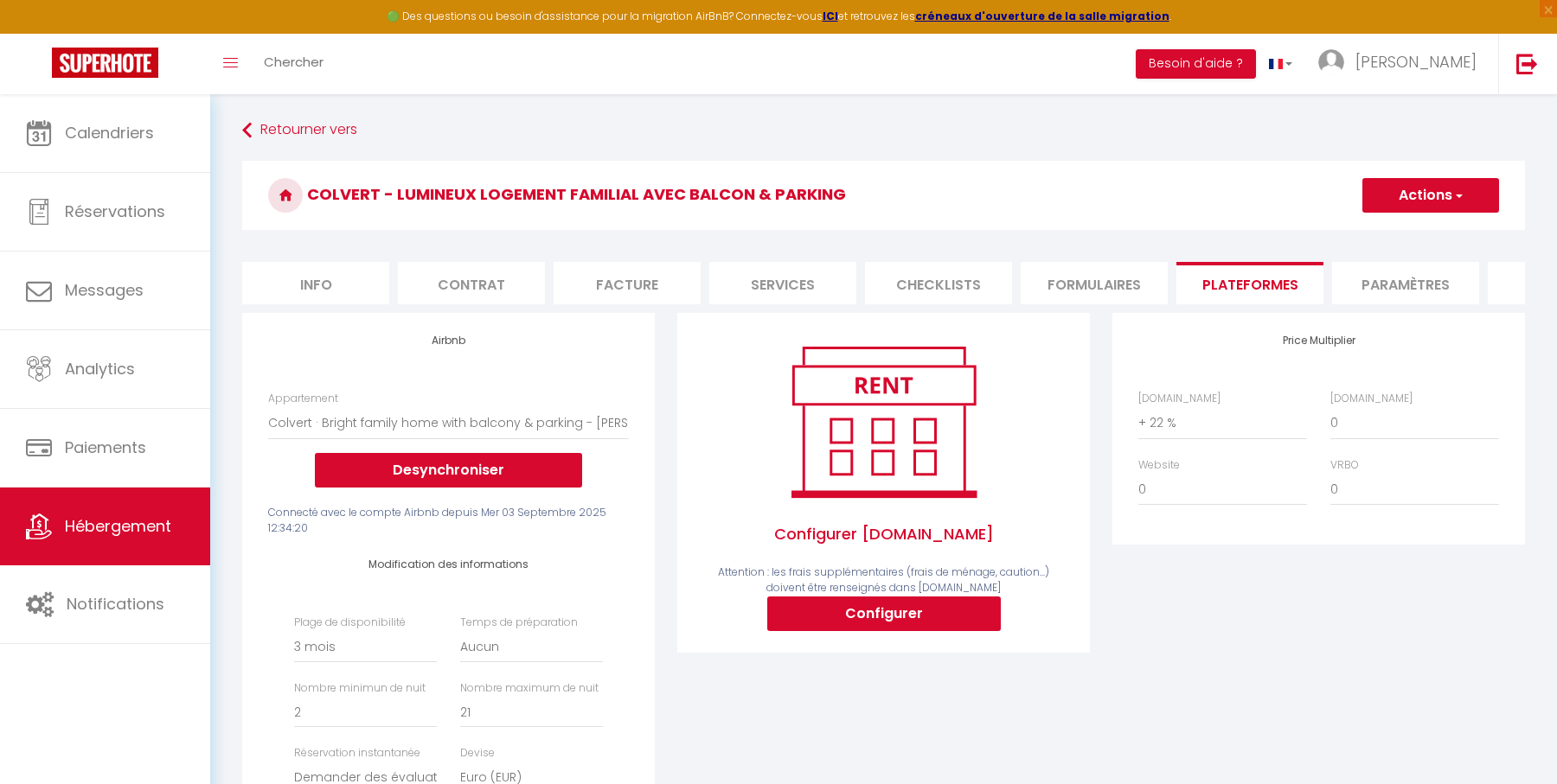
click at [357, 297] on li "Info" at bounding box center [315, 282] width 147 height 42
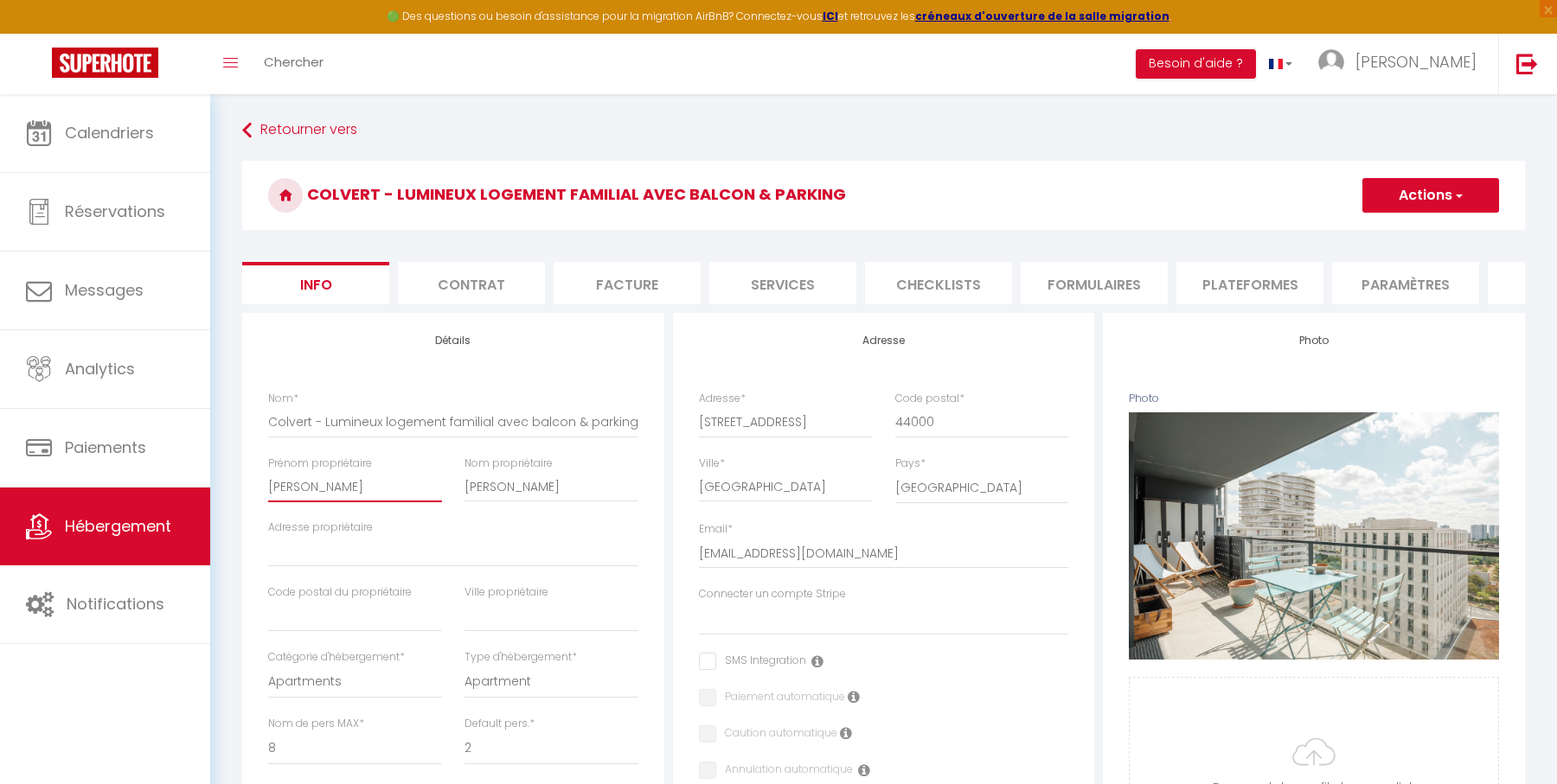
drag, startPoint x: 328, startPoint y: 488, endPoint x: 263, endPoint y: 488, distance: 65.0
click at [263, 488] on div "Prénom propriétaire David" at bounding box center [355, 488] width 196 height 65
paste input "Requena Ruiz"
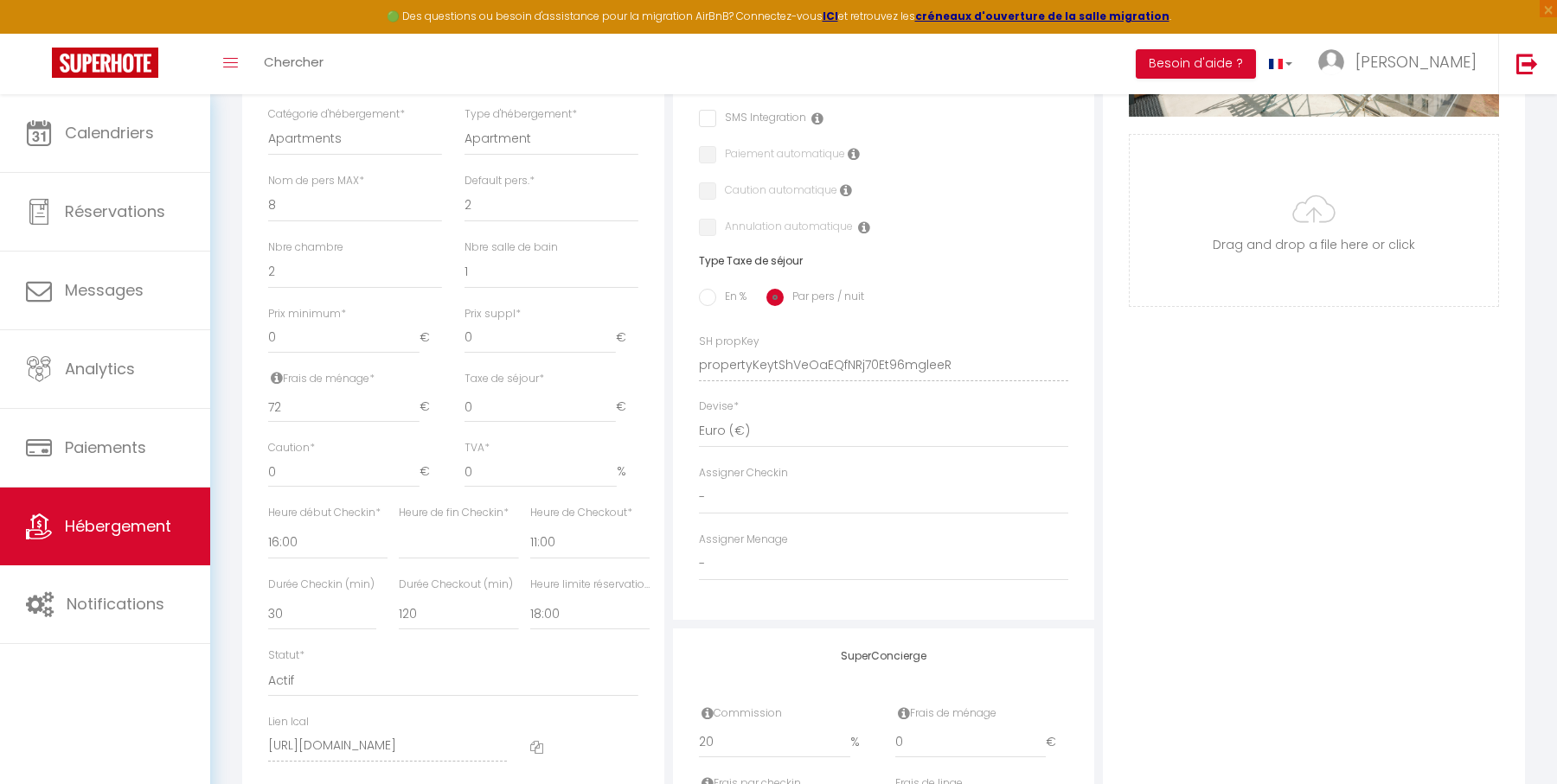
scroll to position [737, 0]
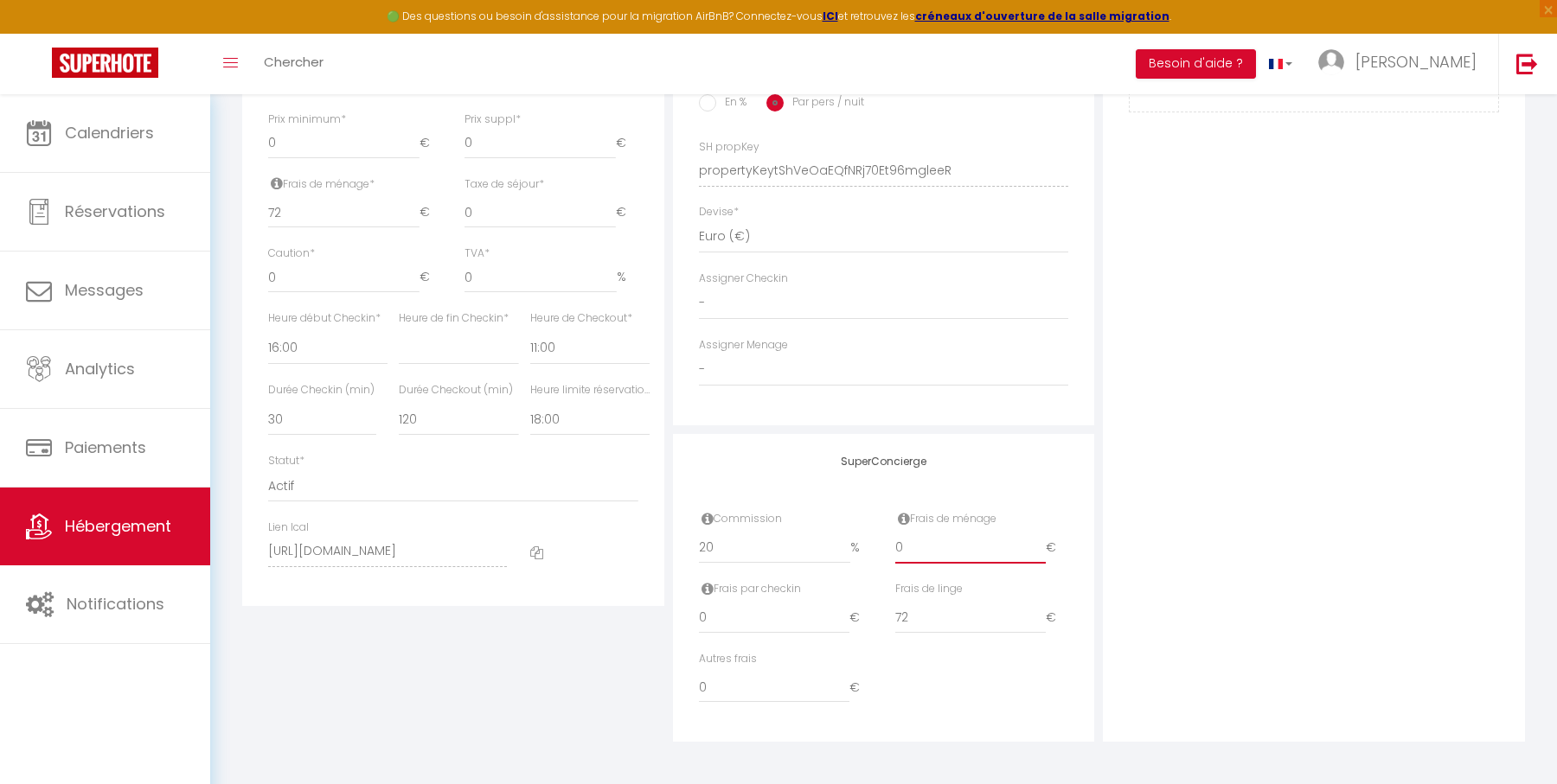
click at [928, 548] on input "0" at bounding box center [971, 548] width 151 height 31
click at [923, 614] on input "72" at bounding box center [971, 618] width 151 height 31
click at [1098, 560] on div "Photo Photo Supprimer Drag and drop a file here or click Ooops, something wrong…" at bounding box center [1313, 158] width 431 height 1166
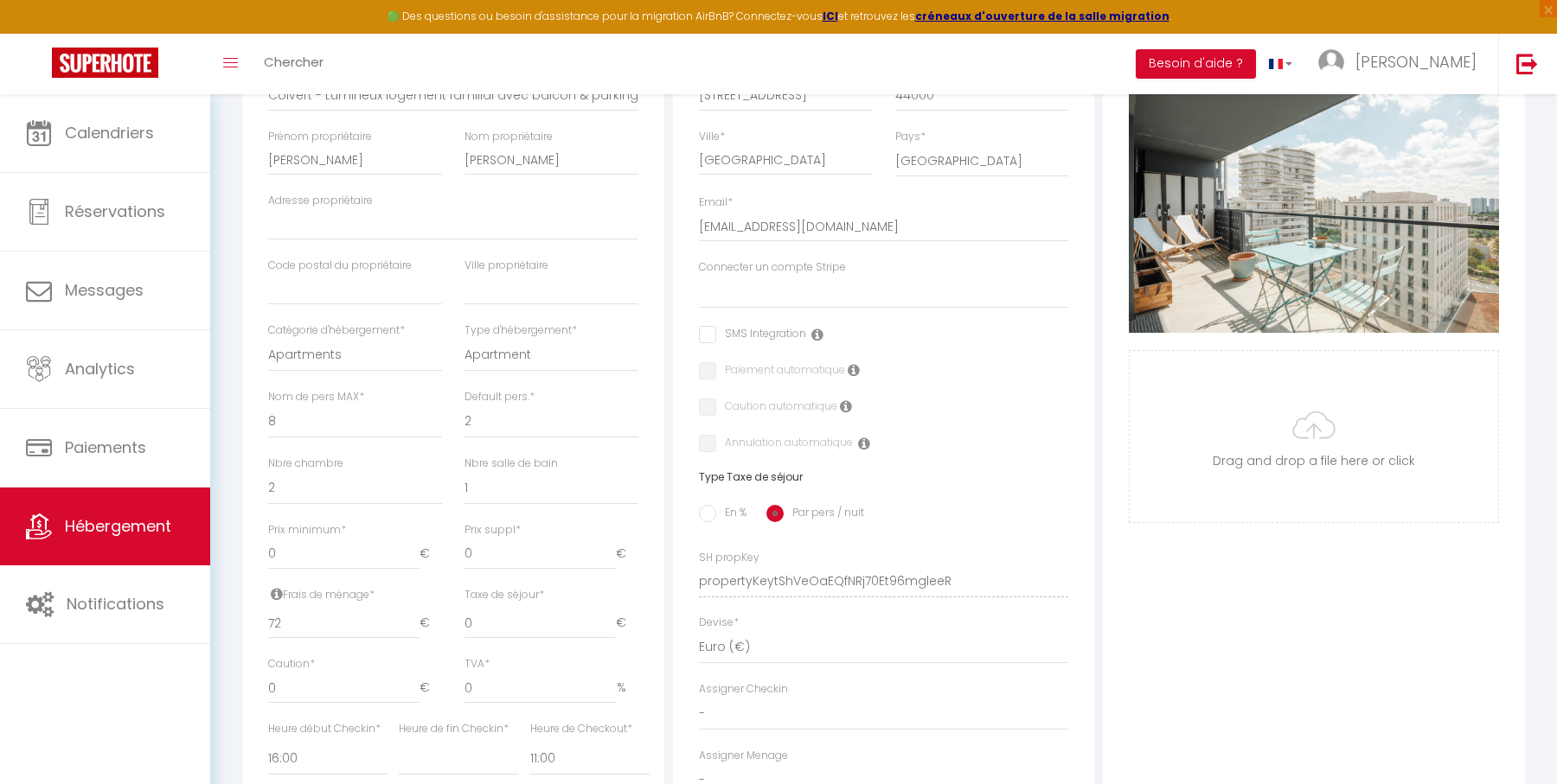
scroll to position [0, 0]
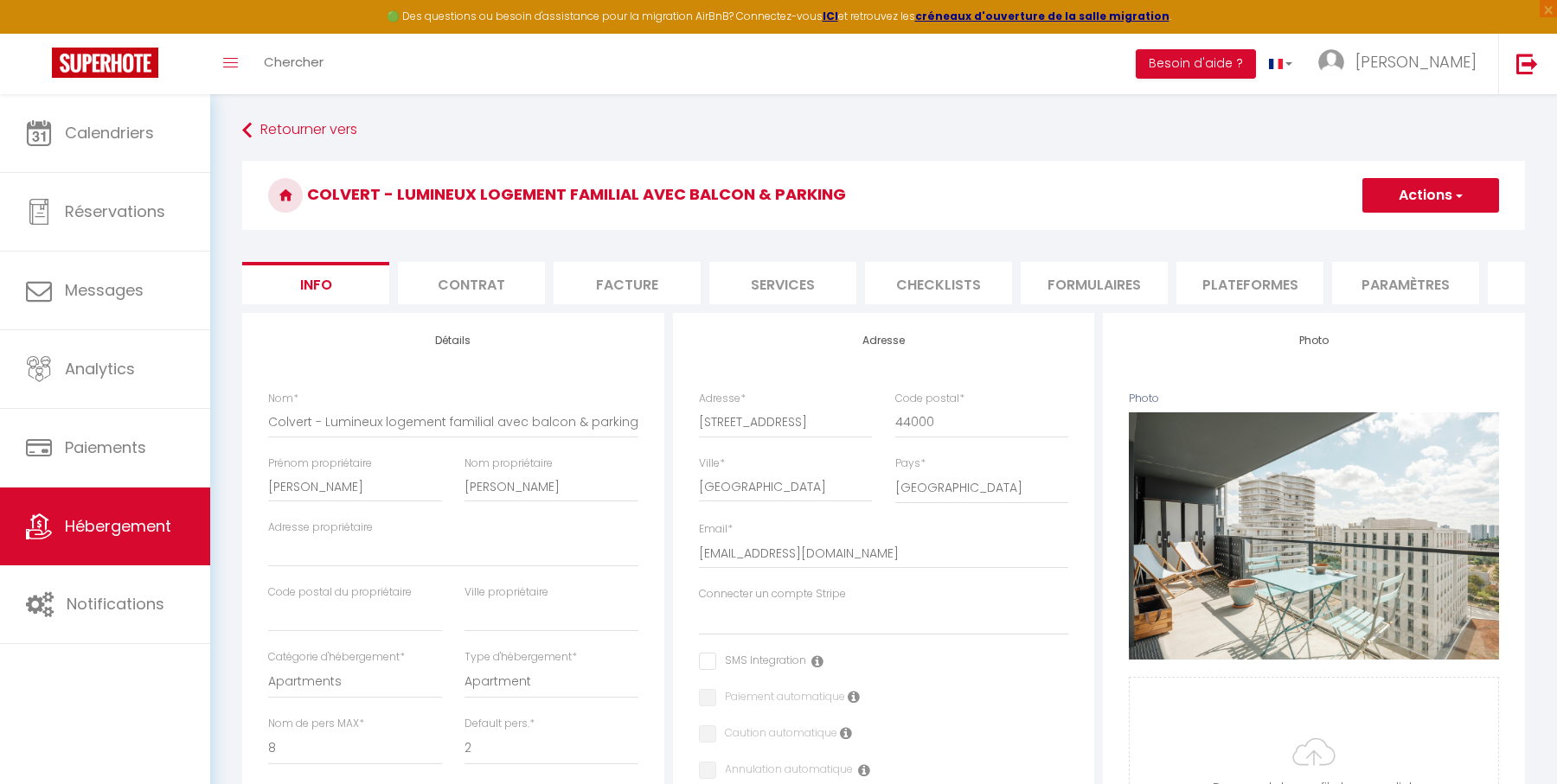
click at [1409, 194] on button "Actions" at bounding box center [1430, 195] width 137 height 34
click at [1377, 229] on input "Enregistrer" at bounding box center [1362, 233] width 64 height 17
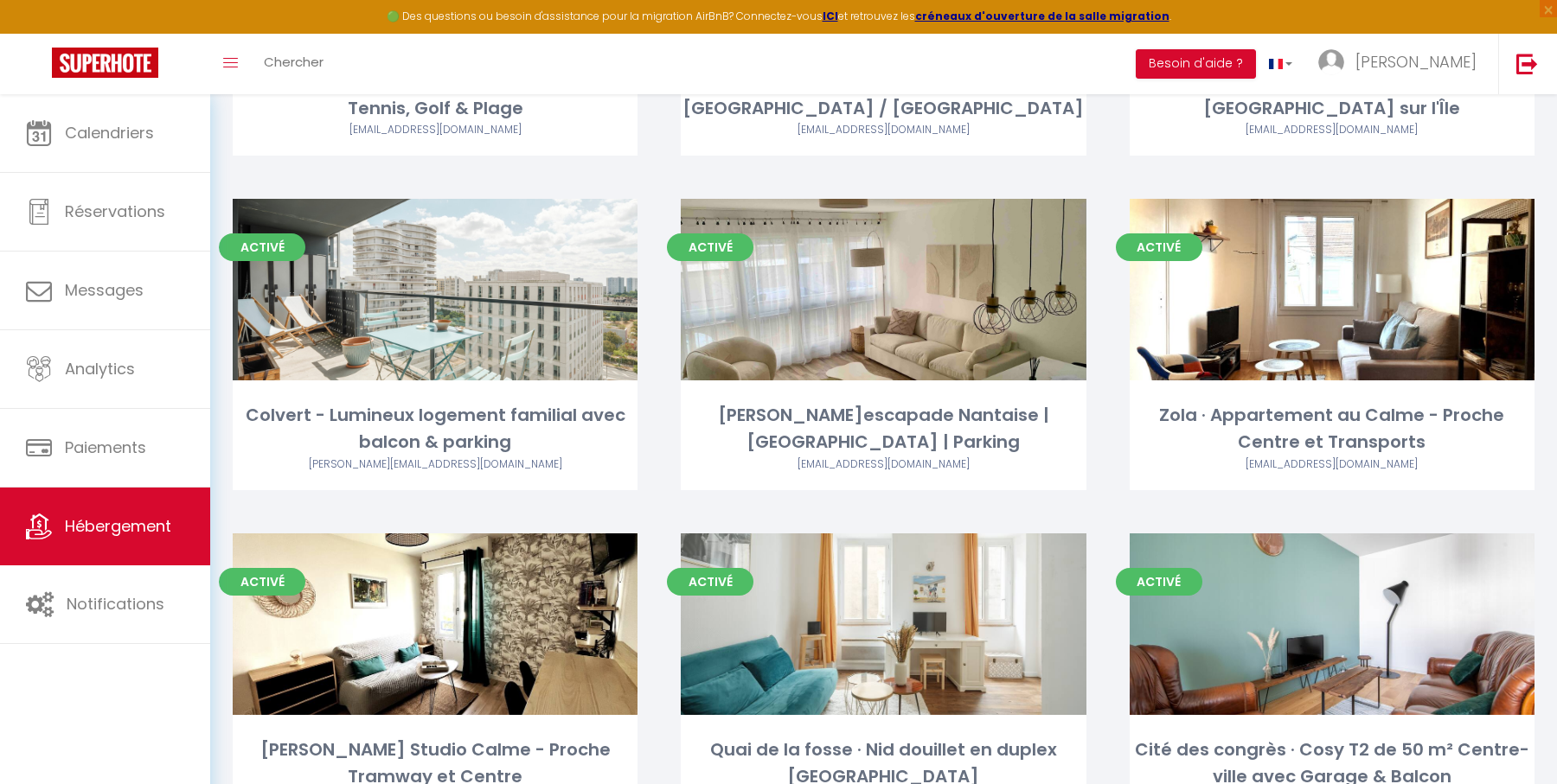
scroll to position [2030, 0]
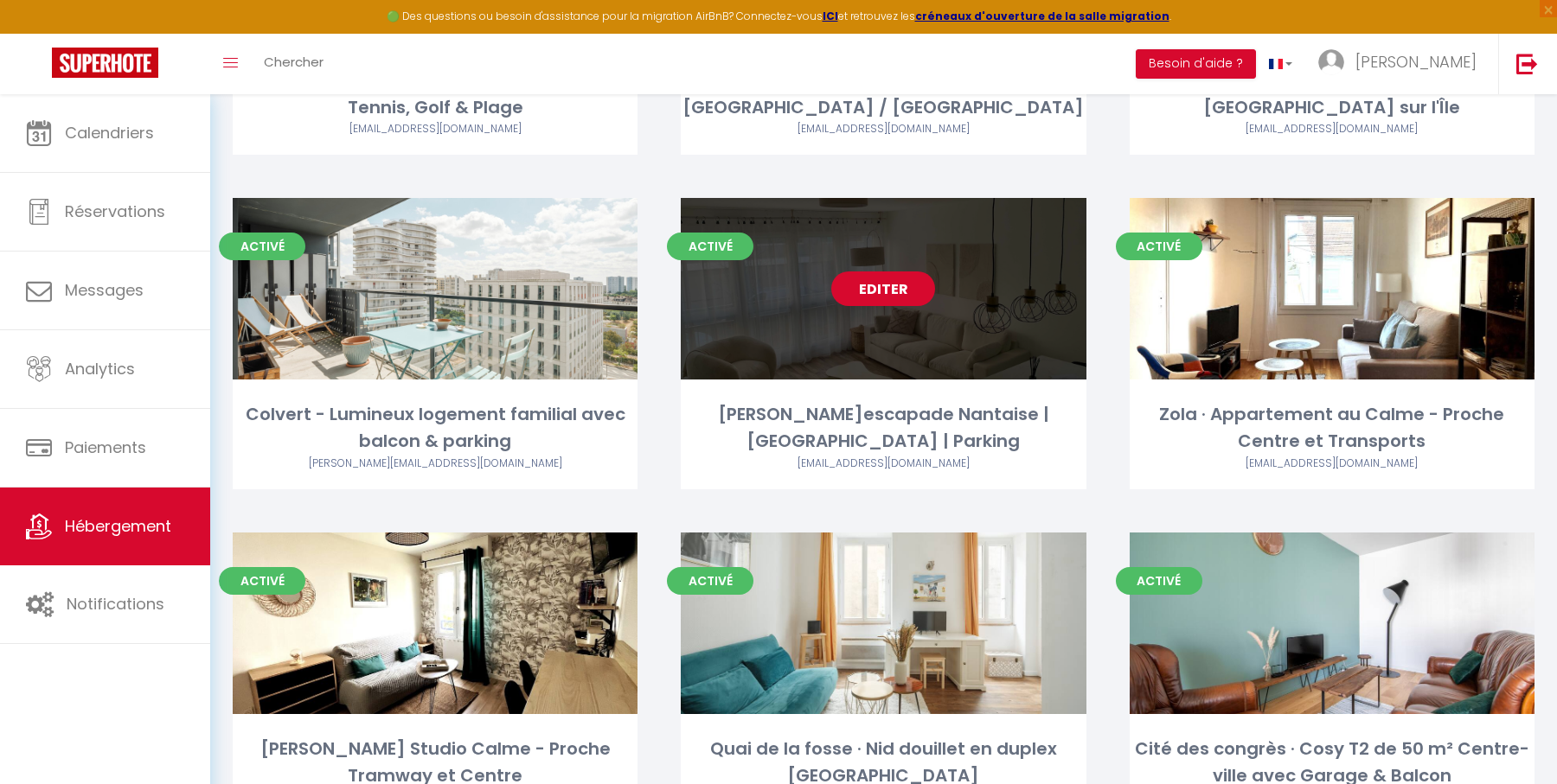
click at [887, 297] on link "Editer" at bounding box center [882, 289] width 103 height 34
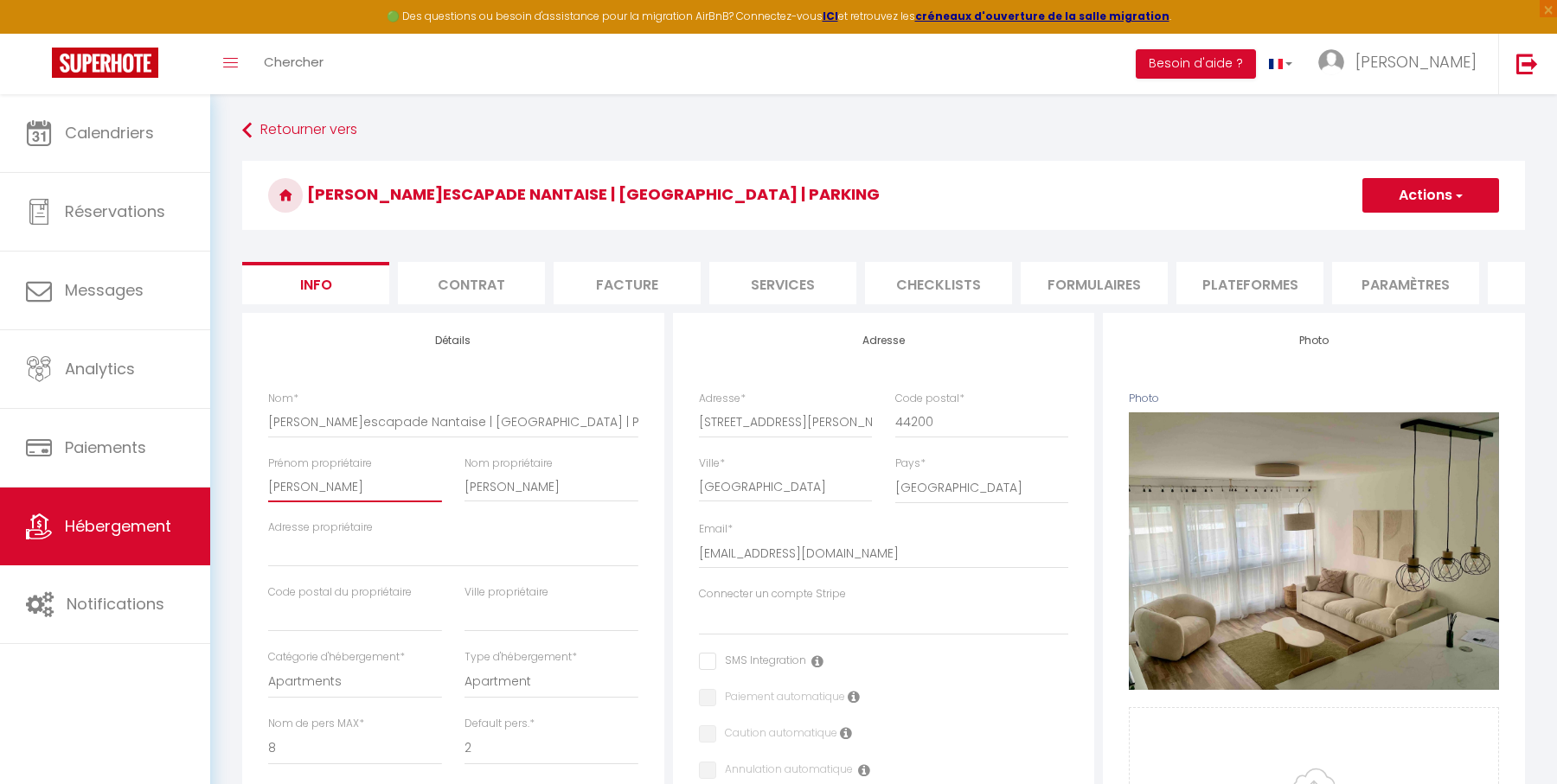
drag, startPoint x: 350, startPoint y: 485, endPoint x: 252, endPoint y: 484, distance: 98.0
click at [1249, 283] on li "Plateformes" at bounding box center [1249, 282] width 147 height 42
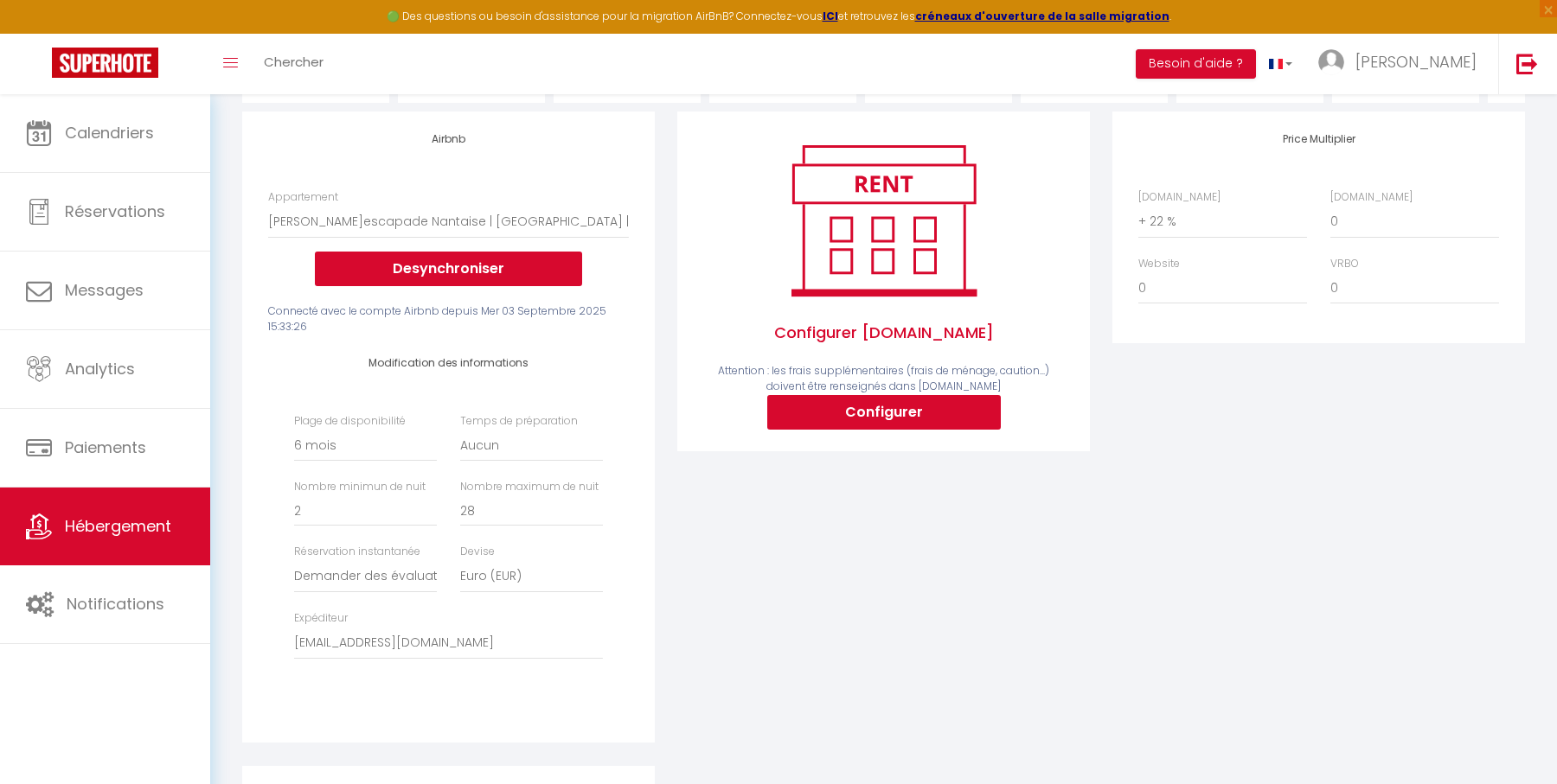
scroll to position [281, 0]
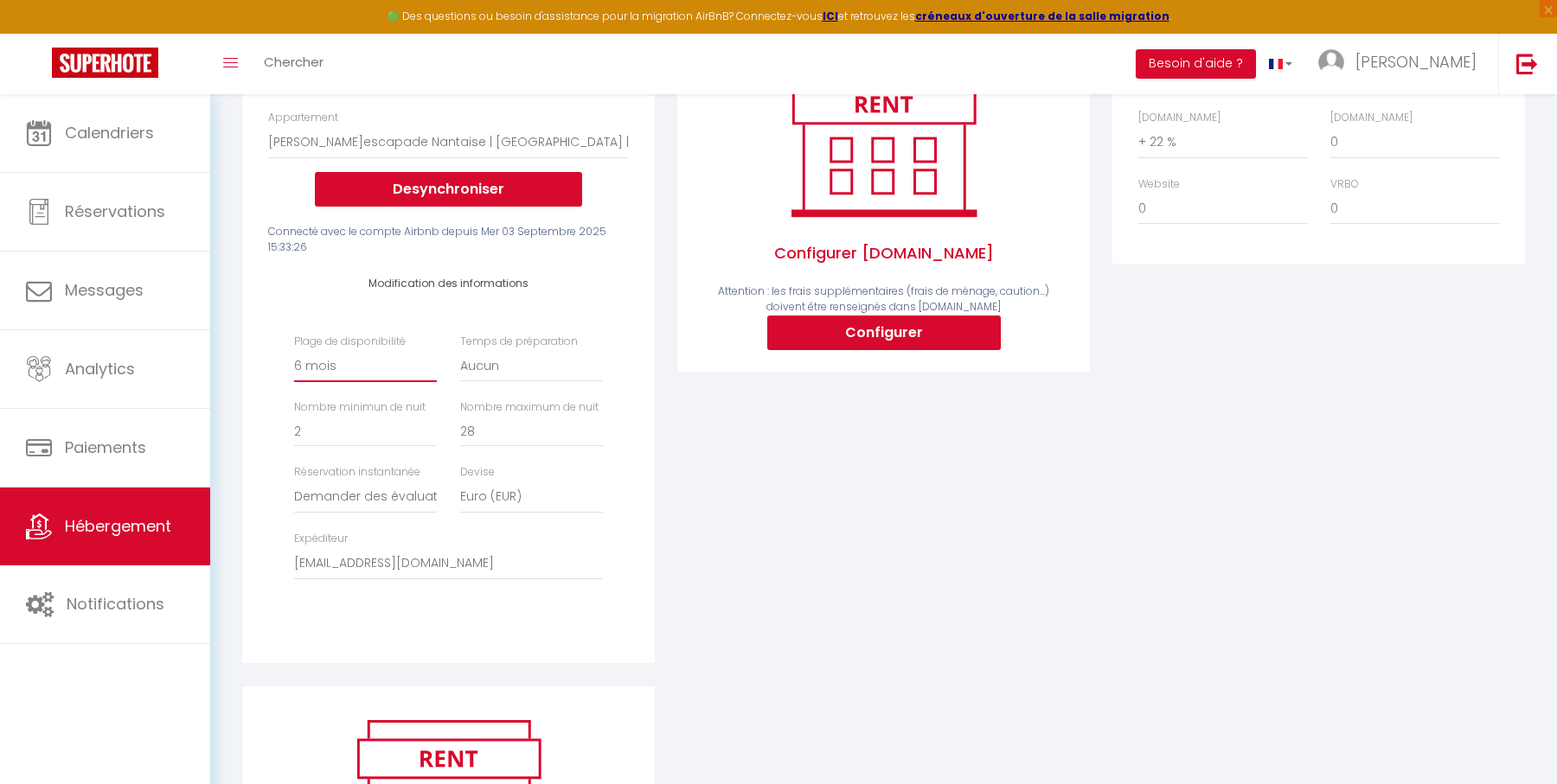
click at [381, 358] on select "Date indisponible par [PERSON_NAME] 1 mois 3 mois 6 mois 9 mois 12 mois 24 mois" at bounding box center [365, 365] width 143 height 33
click at [294, 349] on select "Date indisponible par [PERSON_NAME] 1 mois 3 mois 6 mois 9 mois 12 mois 24 mois" at bounding box center [365, 365] width 143 height 33
click at [664, 434] on div "Airbnb Appartement T2 Duplex · Charmant Duplex sur Île de Nantes avec Parking -…" at bounding box center [449, 359] width 435 height 654
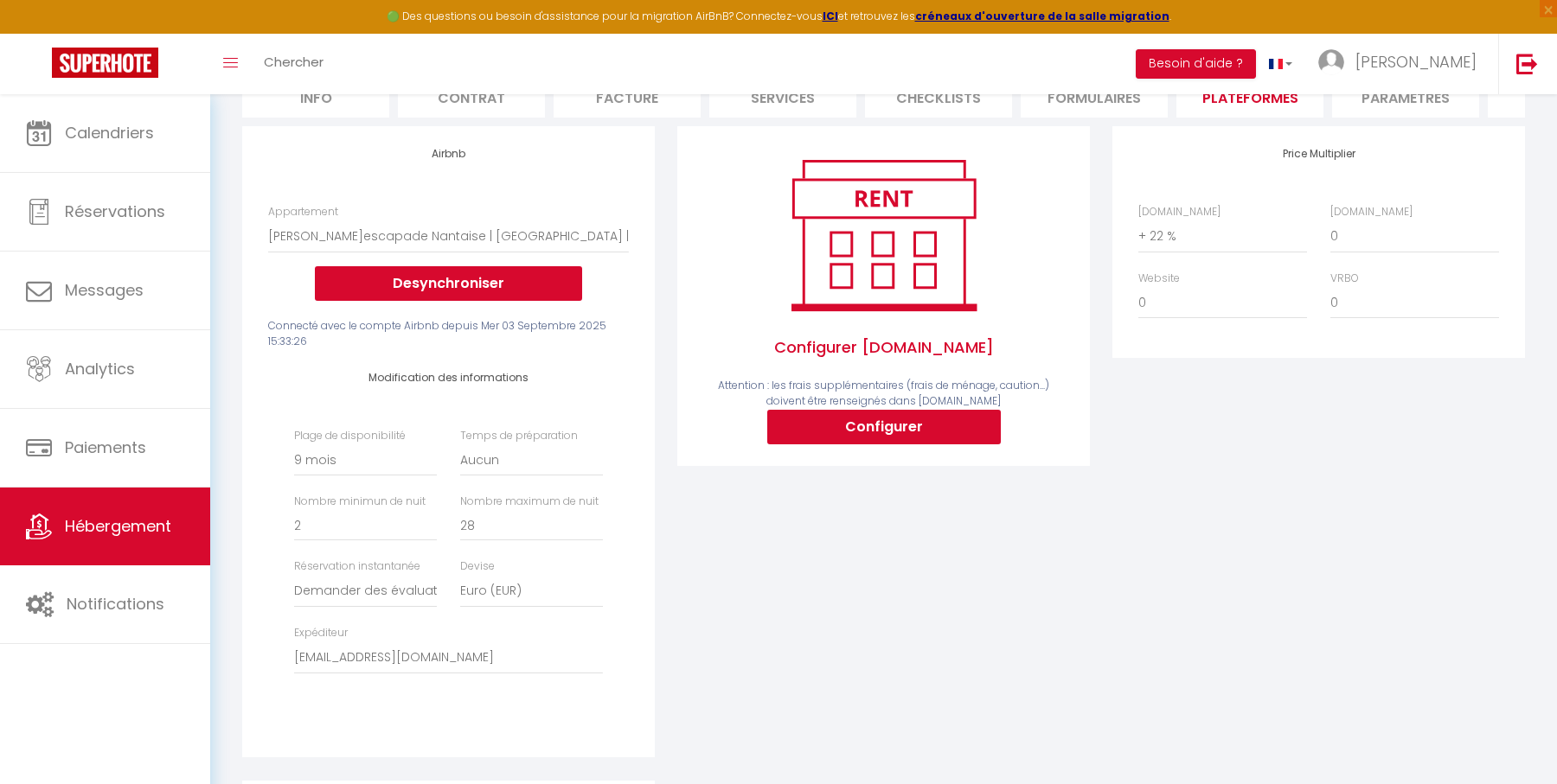
scroll to position [0, 0]
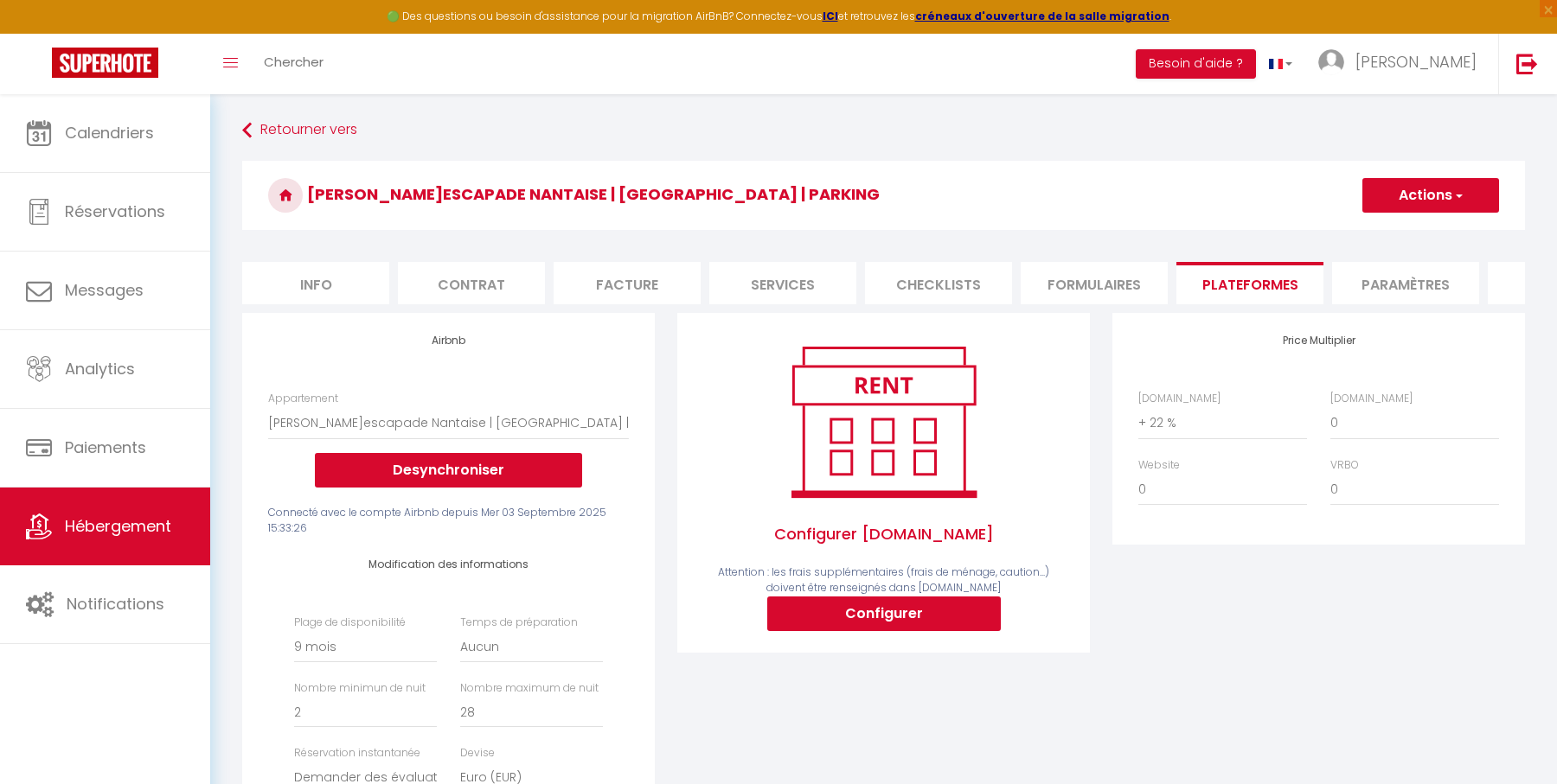
click at [1403, 192] on button "Actions" at bounding box center [1430, 195] width 137 height 34
click at [1400, 232] on link "Enregistrer" at bounding box center [1429, 233] width 137 height 22
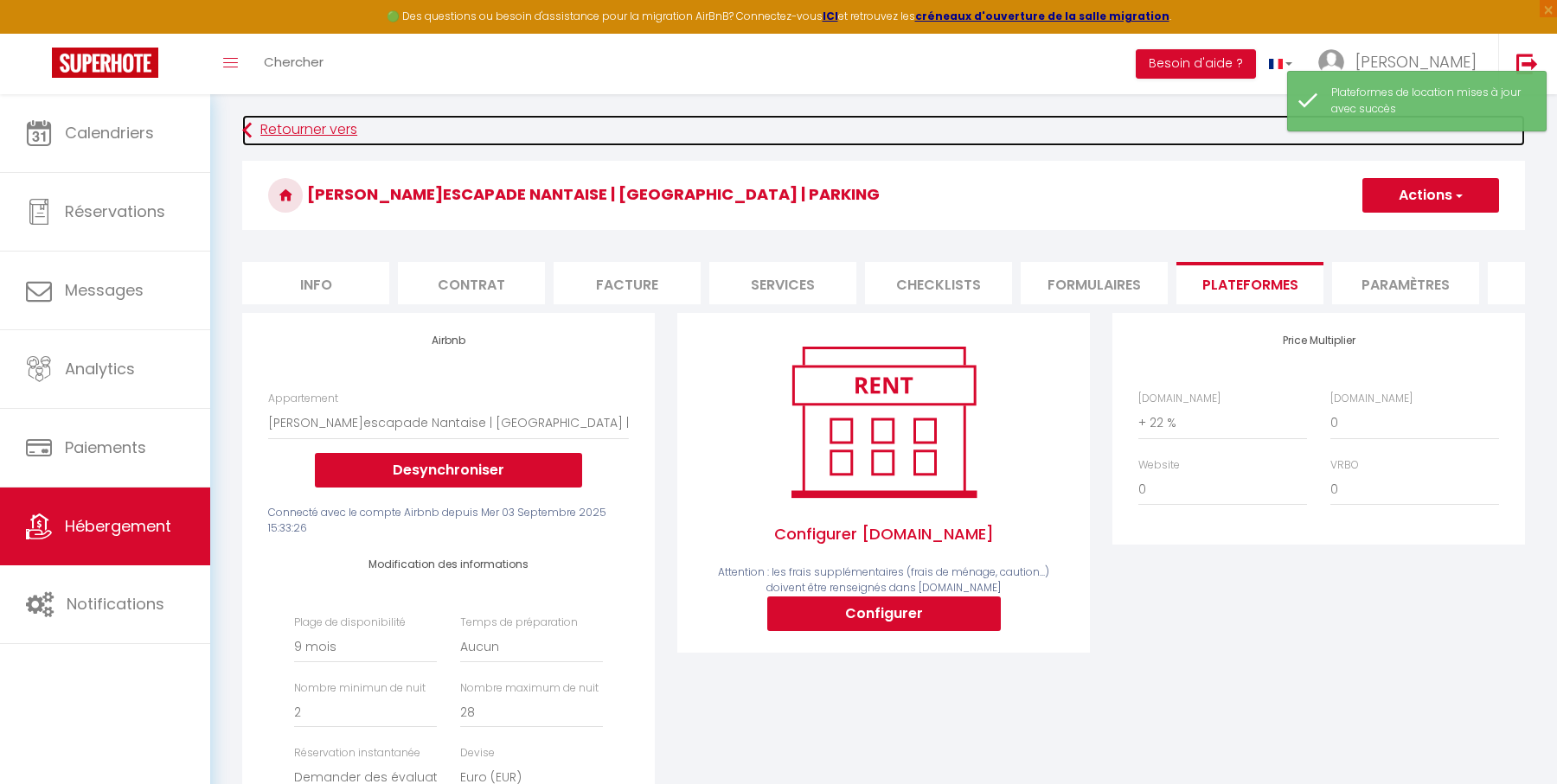
click at [322, 124] on link "Retourner vers" at bounding box center [883, 130] width 1283 height 31
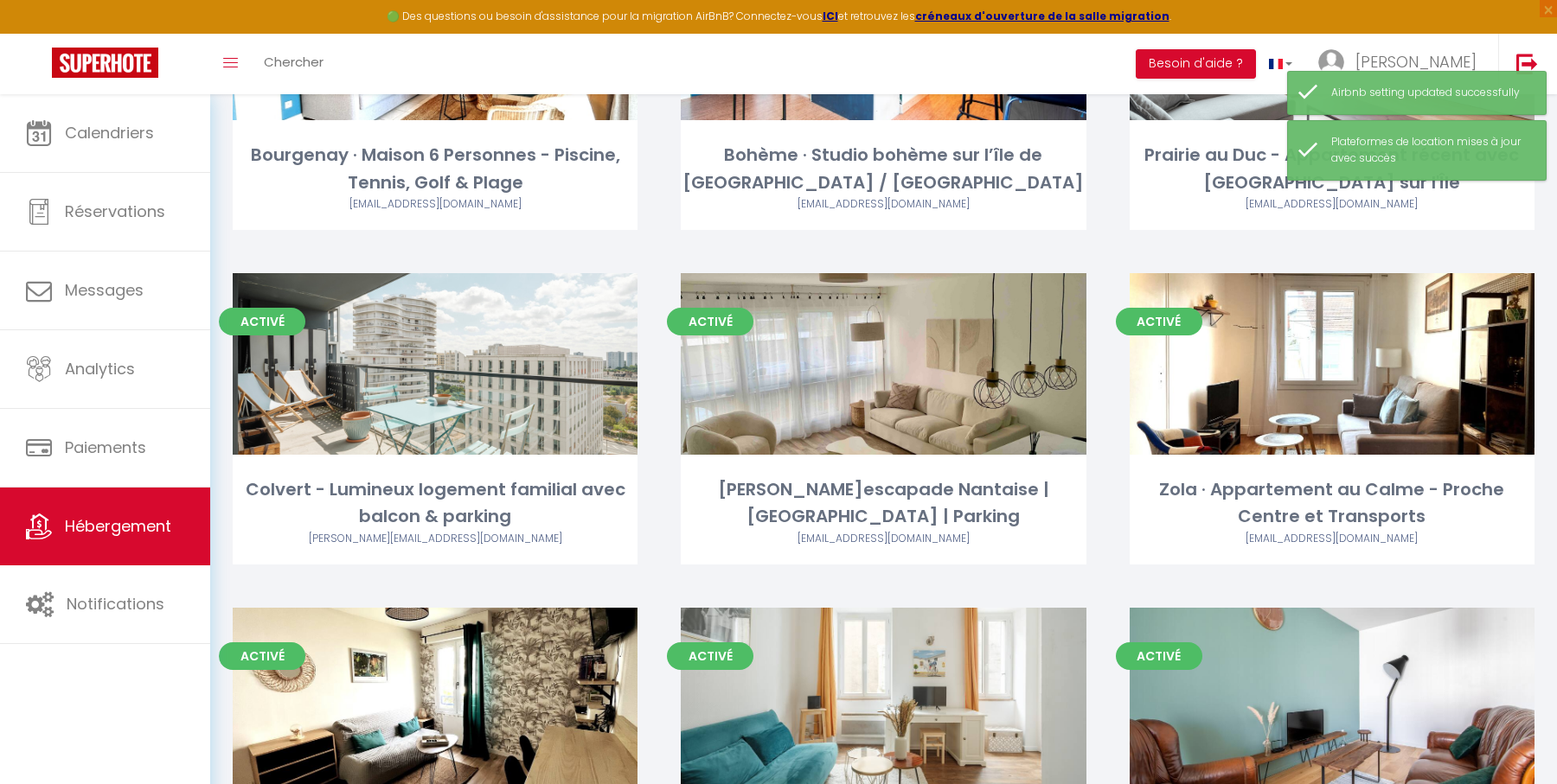
scroll to position [1989, 0]
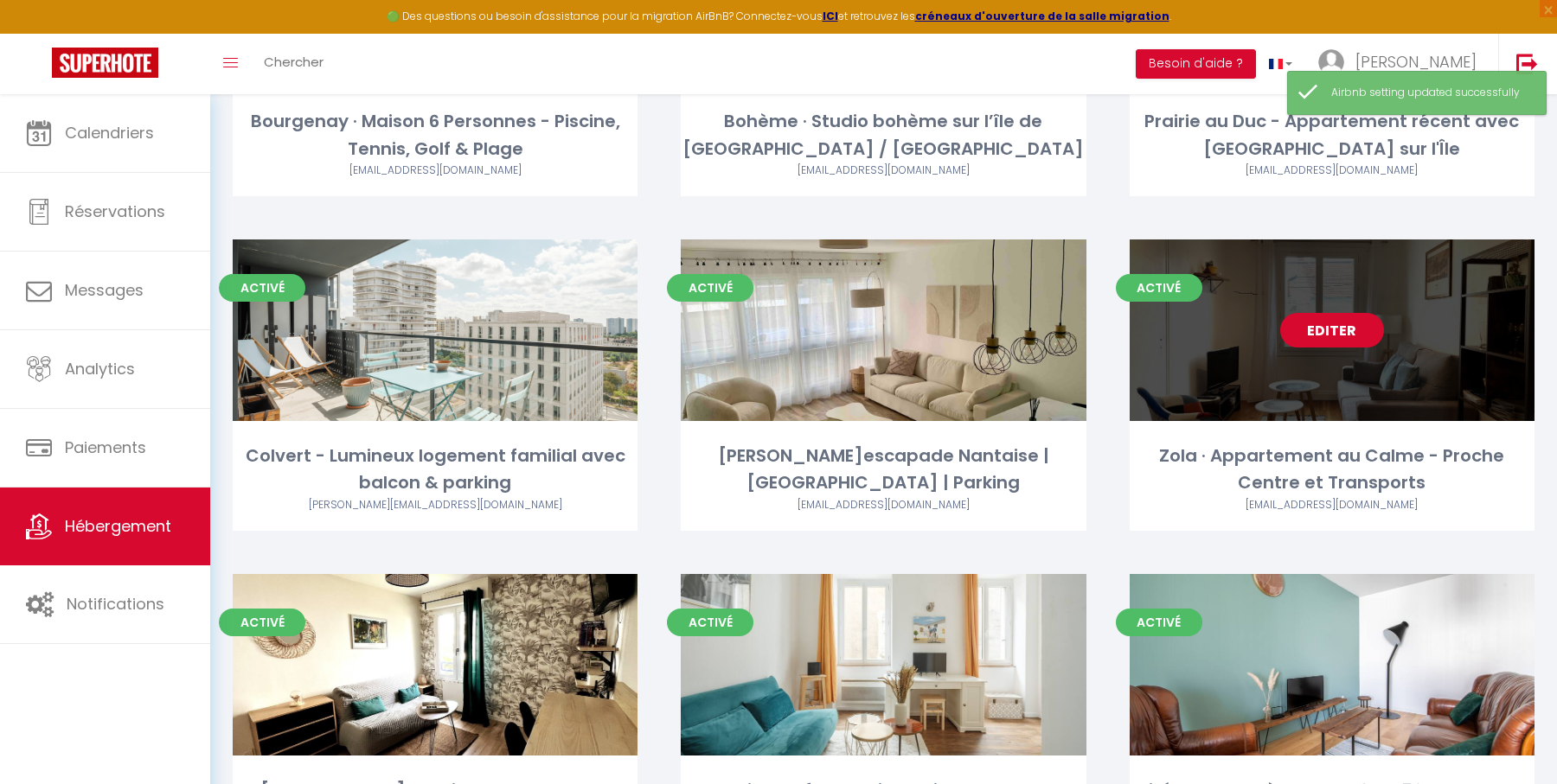
click at [1351, 326] on link "Editer" at bounding box center [1331, 330] width 103 height 34
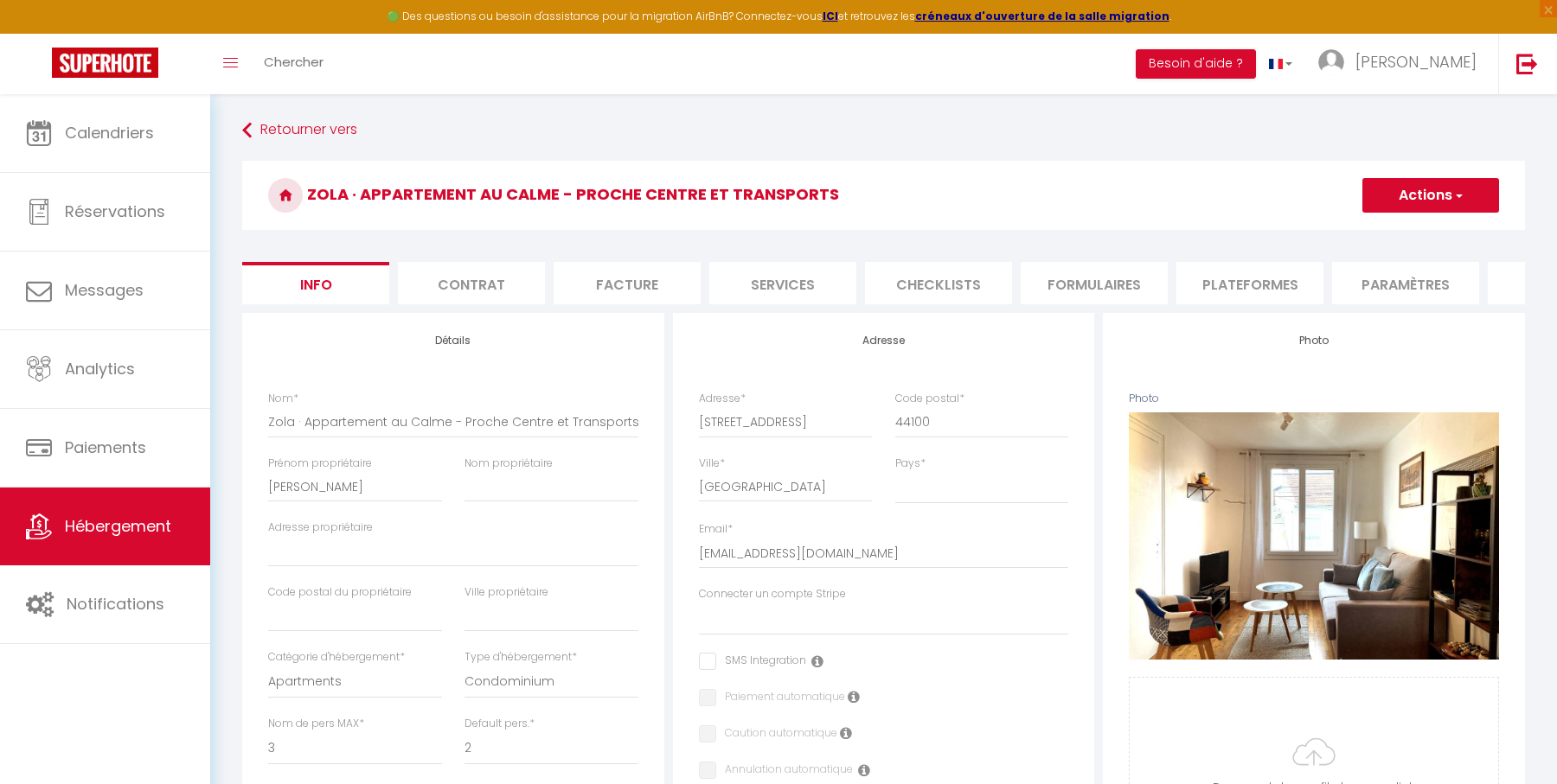
click at [1278, 295] on li "Plateformes" at bounding box center [1249, 282] width 147 height 42
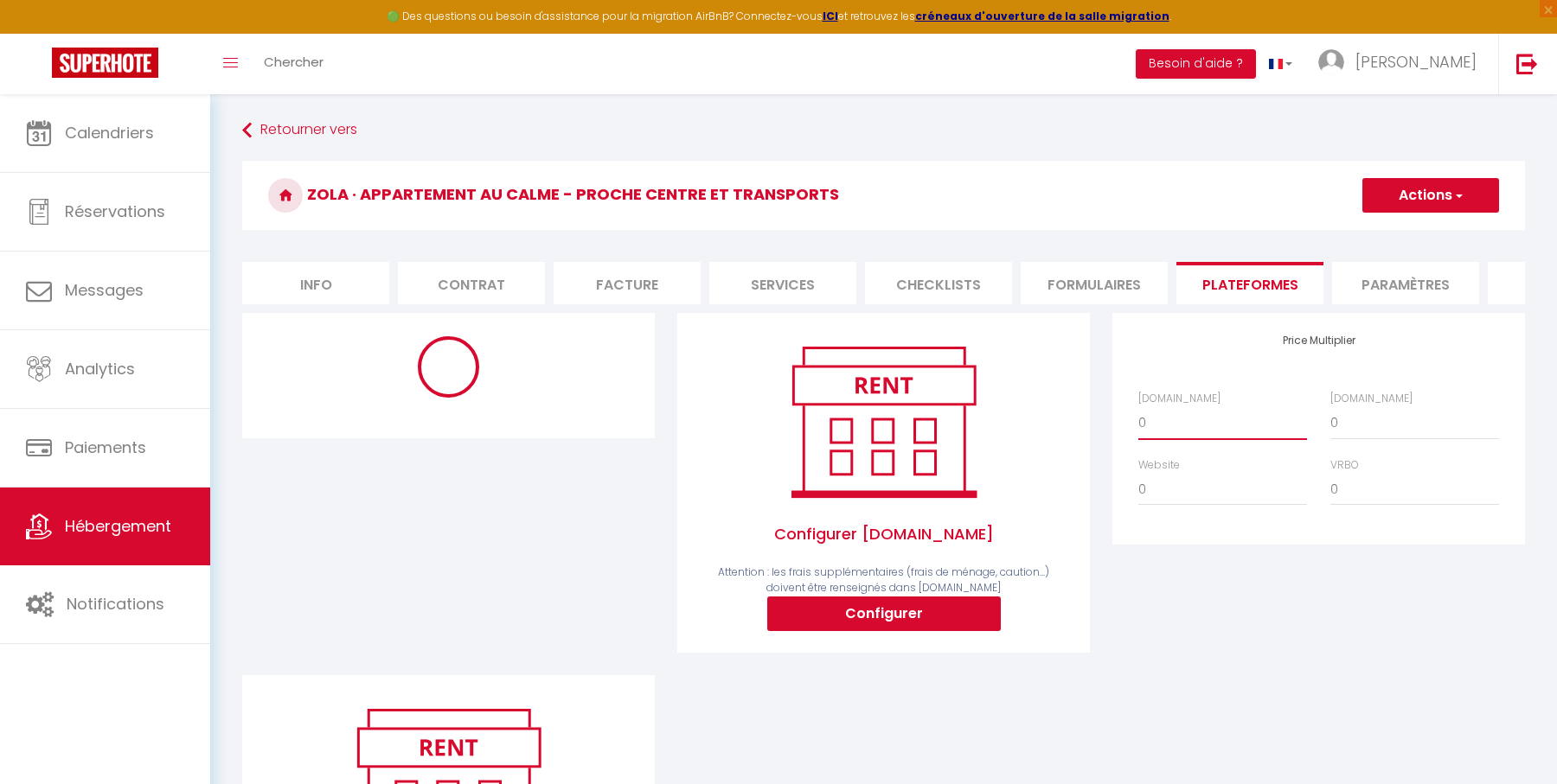
click at [1195, 423] on select "0 + 1 % + 2 % + 3 % + 4 % + 5 % + 6 % + 7 % + 8 % + 9 %" at bounding box center [1222, 423] width 169 height 33
click at [1138, 406] on select "0 + 1 % + 2 % + 3 % + 4 % + 5 % + 6 % + 7 % + 8 % + 9 %" at bounding box center [1222, 423] width 169 height 33
click at [1102, 451] on div "Price Multiplier [DOMAIN_NAME] 0 + 1 % + 2 % + 3 % + 4 % + 5 % + 6 % + 7 %" at bounding box center [1319, 494] width 435 height 362
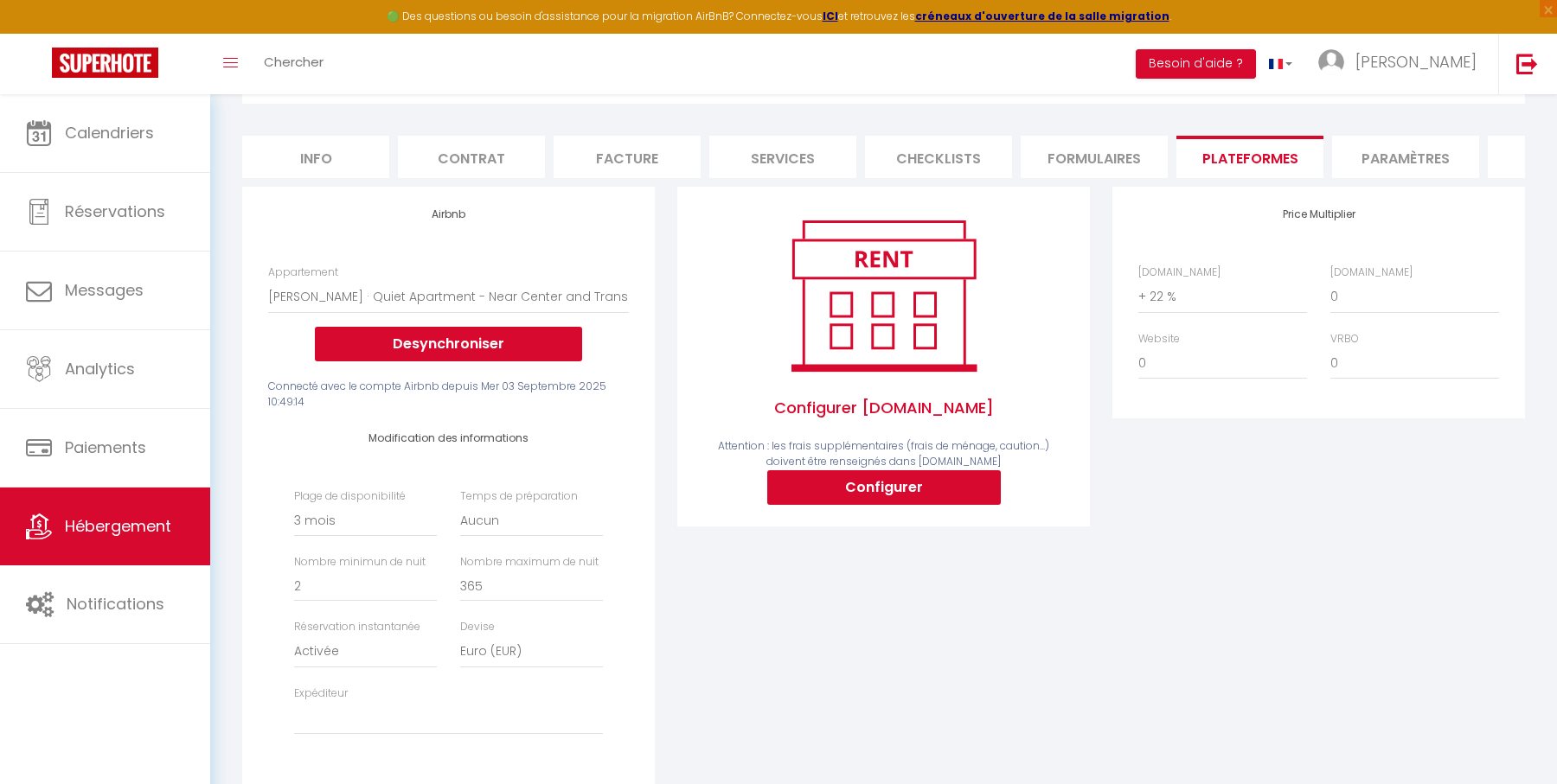
scroll to position [225, 0]
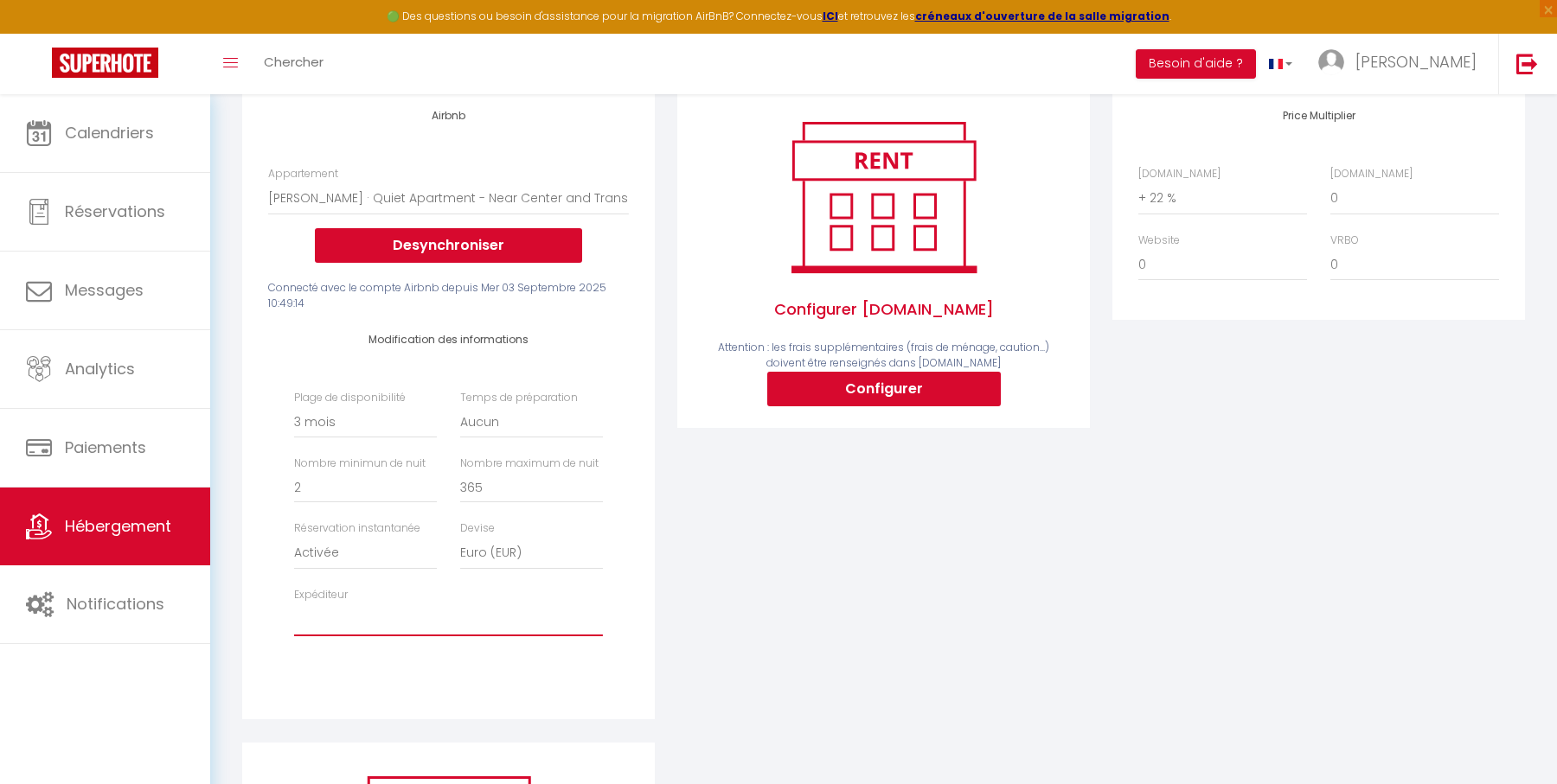
click at [523, 618] on select "[EMAIL_ADDRESS][DOMAIN_NAME] [EMAIL_ADDRESS][DOMAIN_NAME] [EMAIL_ADDRESS][DOMAI…" at bounding box center [448, 619] width 309 height 33
click at [294, 603] on select "[EMAIL_ADDRESS][DOMAIN_NAME] [EMAIL_ADDRESS][DOMAIN_NAME] [EMAIL_ADDRESS][DOMAI…" at bounding box center [448, 619] width 309 height 33
click at [662, 597] on div "Airbnb Appartement T2 Duplex · Charmant Duplex sur [GEOGRAPHIC_DATA] avec Parki…" at bounding box center [449, 414] width 435 height 654
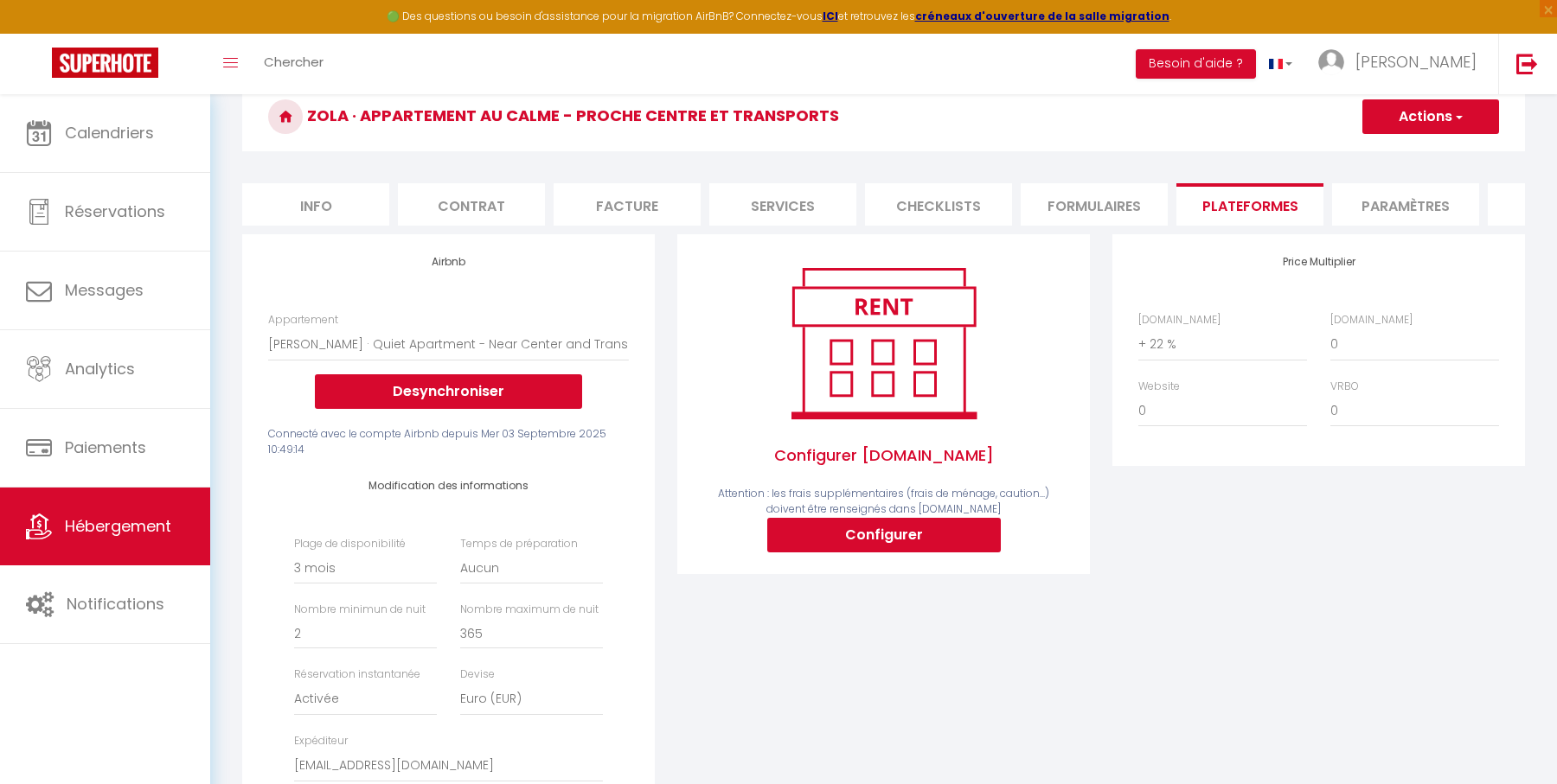
scroll to position [0, 0]
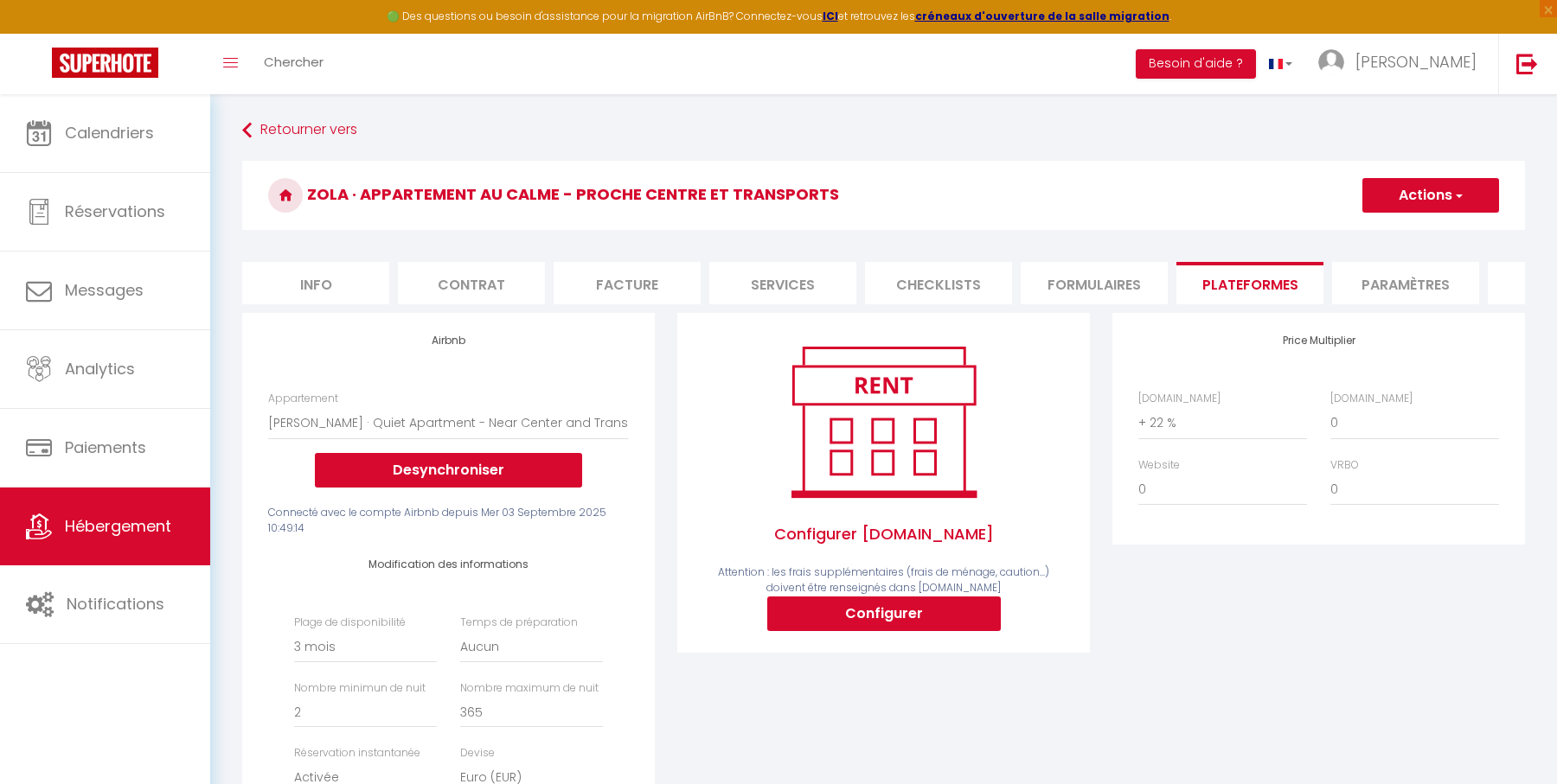
click at [1402, 198] on button "Actions" at bounding box center [1430, 195] width 137 height 34
click at [1399, 231] on link "Enregistrer" at bounding box center [1429, 233] width 137 height 22
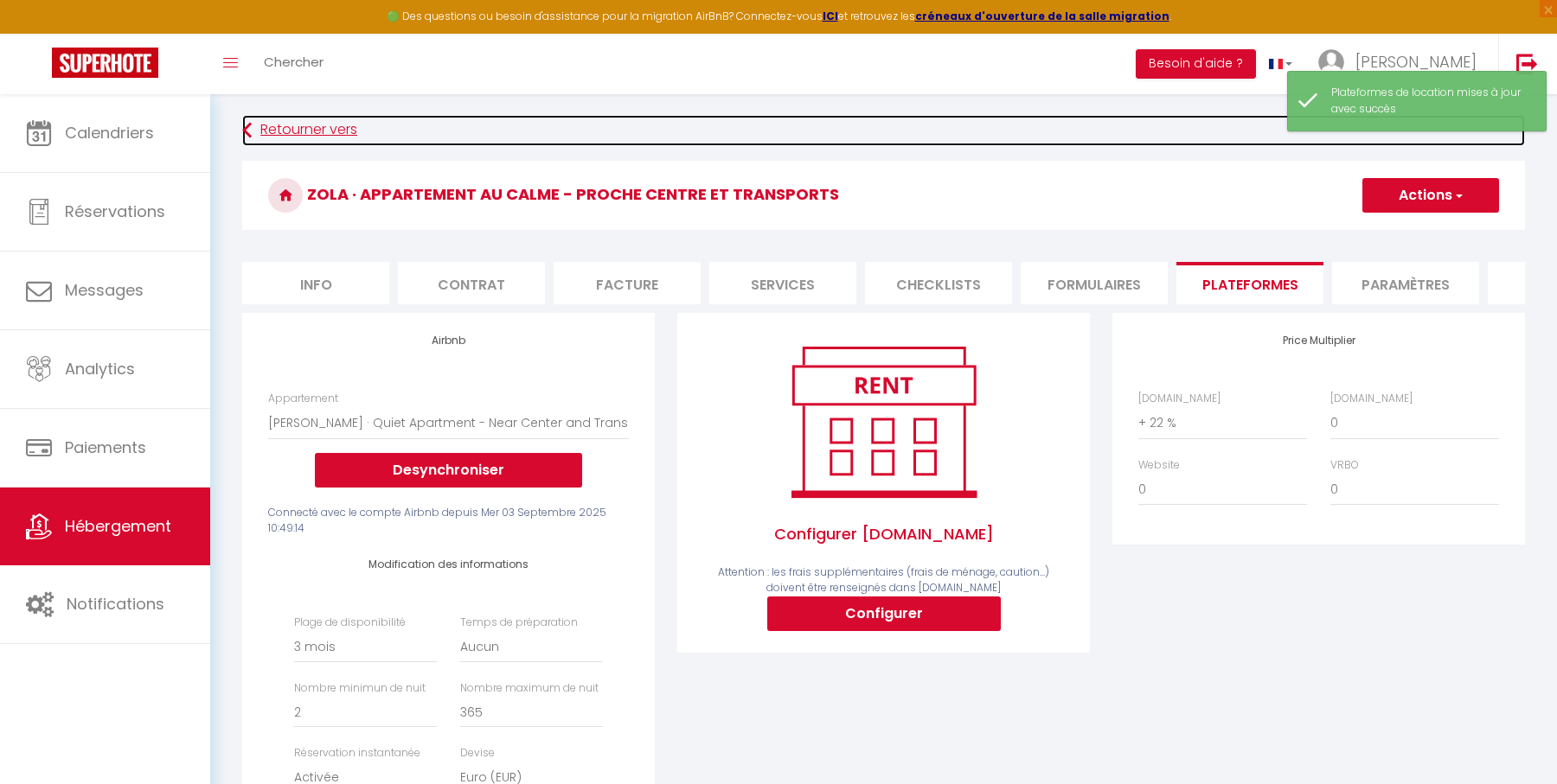
click at [353, 125] on link "Retourner vers" at bounding box center [883, 130] width 1283 height 31
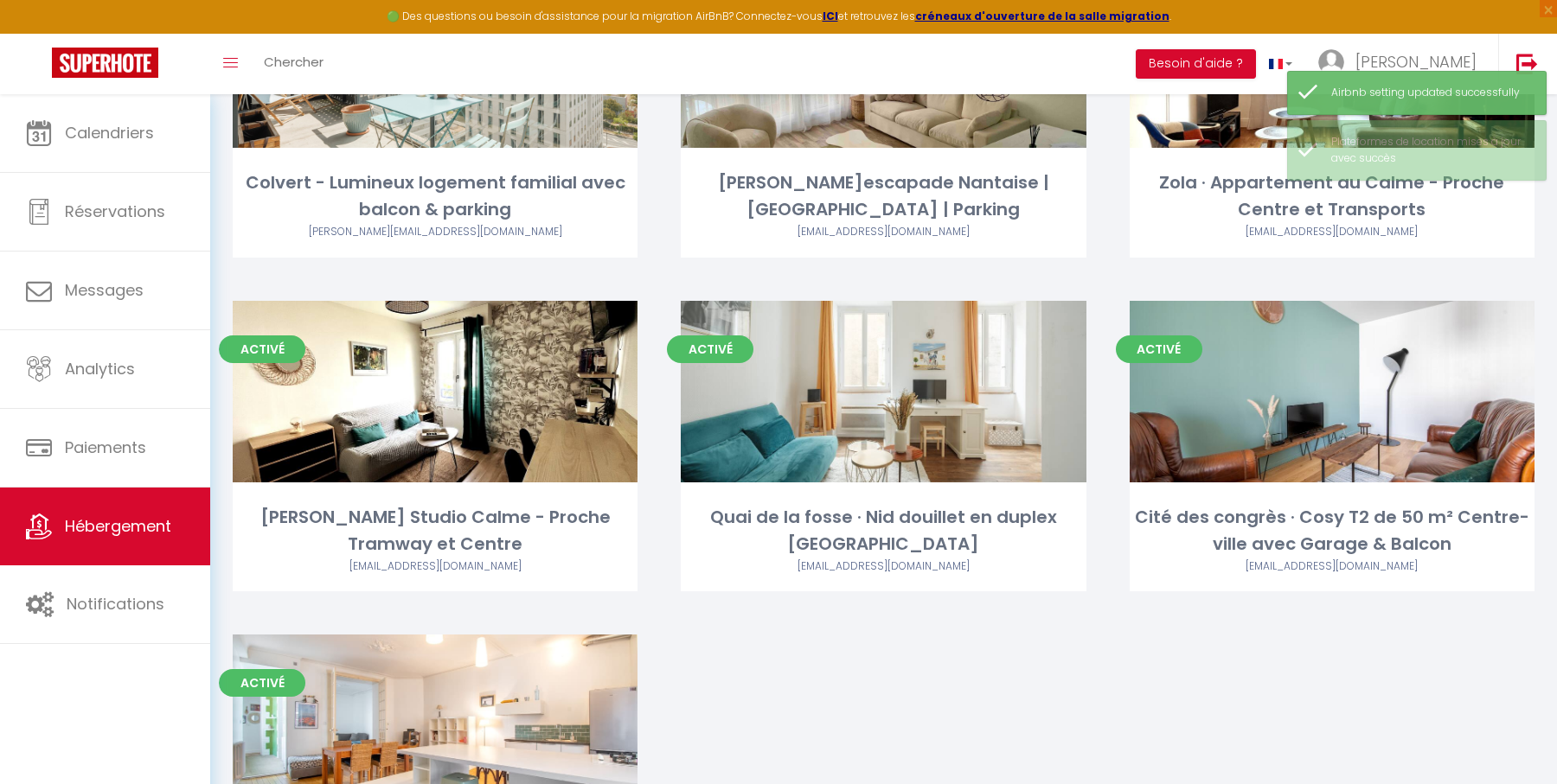
scroll to position [2291, 0]
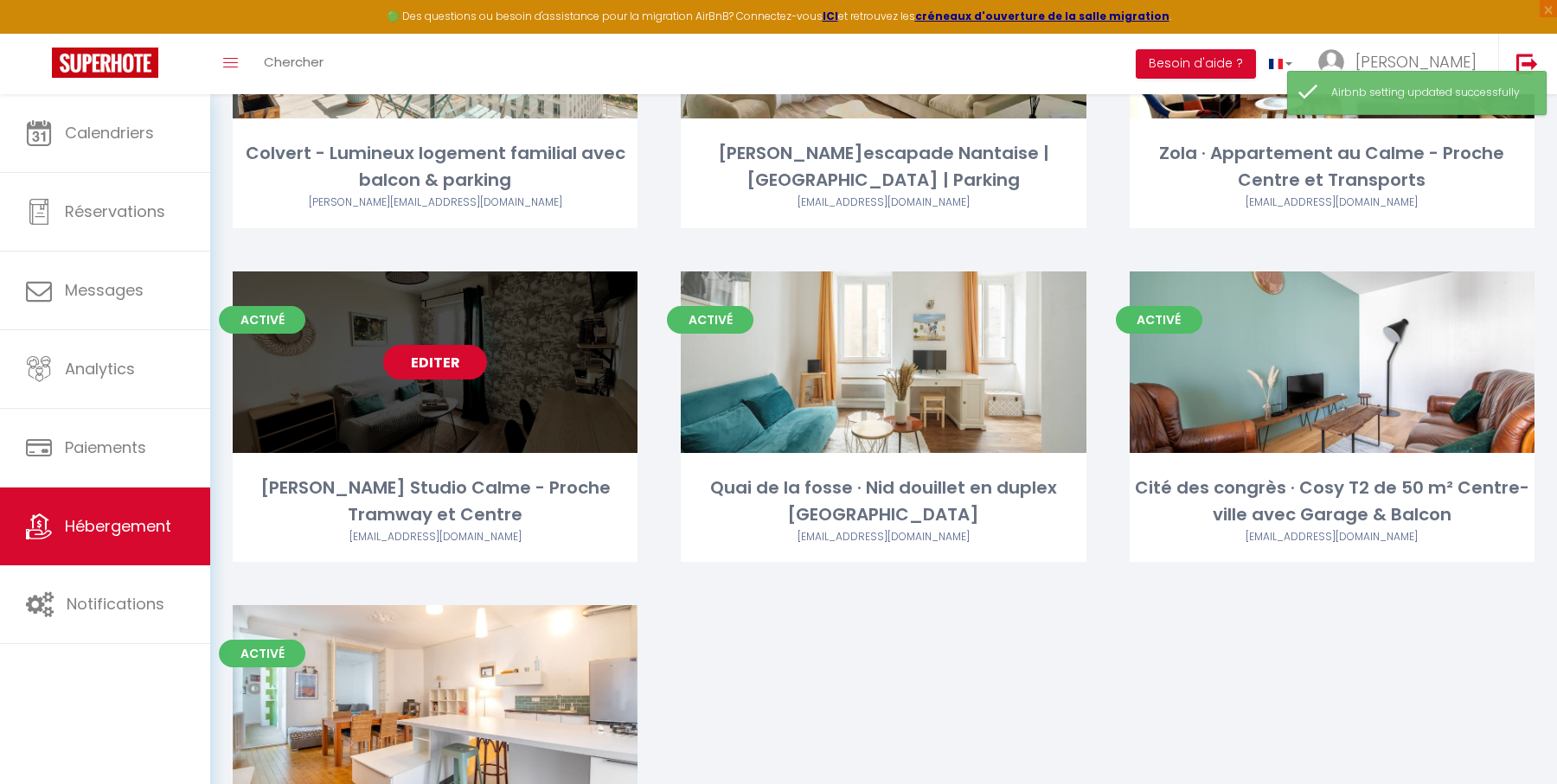
click at [446, 353] on link "Editer" at bounding box center [434, 362] width 103 height 34
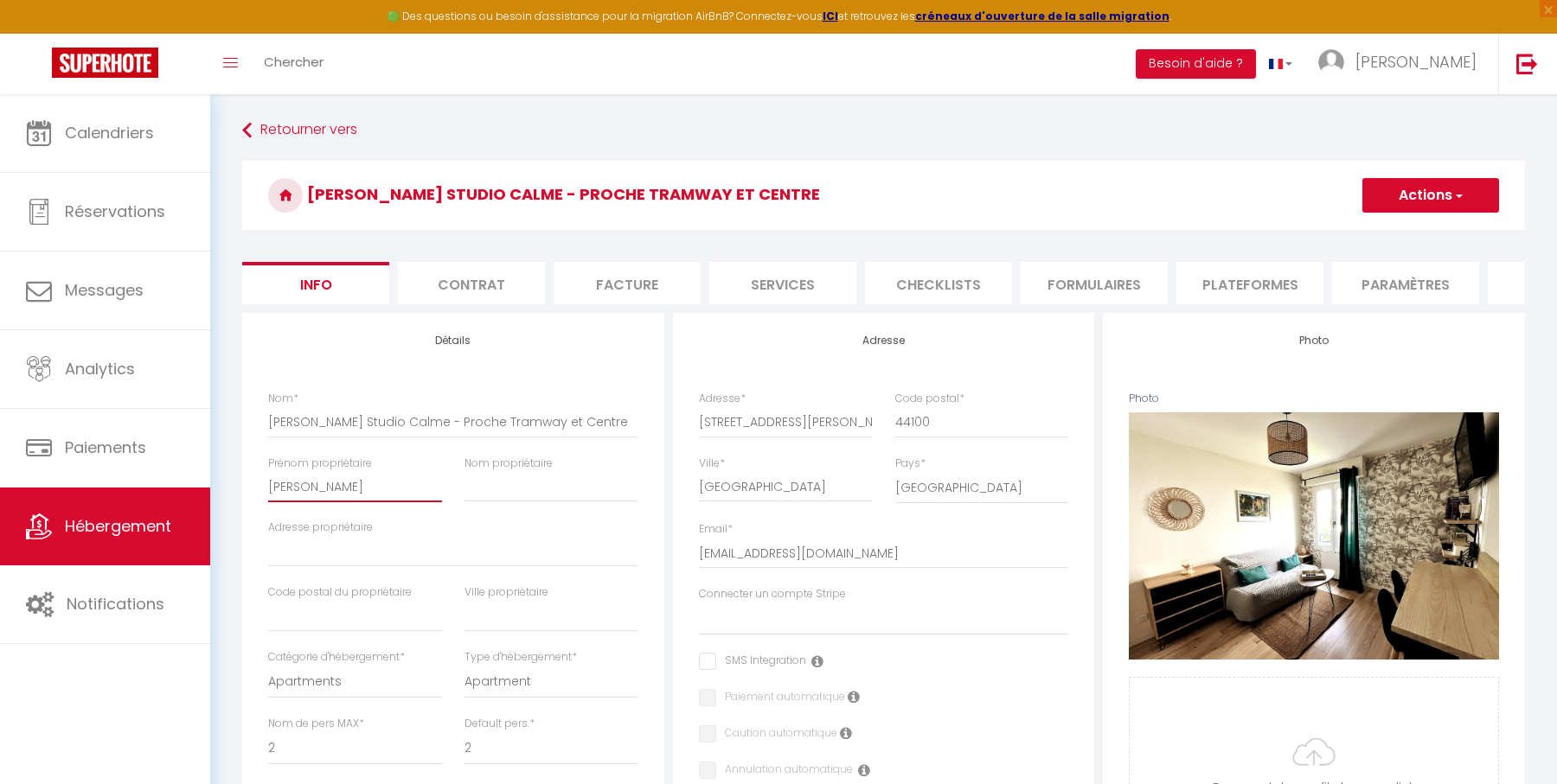
drag, startPoint x: 335, startPoint y: 475, endPoint x: 265, endPoint y: 473, distance: 70.0
click at [265, 473] on div "Prénom propriétaire [PERSON_NAME]" at bounding box center [355, 488] width 196 height 65
drag, startPoint x: 322, startPoint y: 486, endPoint x: 273, endPoint y: 486, distance: 49.0
click at [273, 486] on input "[PERSON_NAME]" at bounding box center [354, 486] width 174 height 31
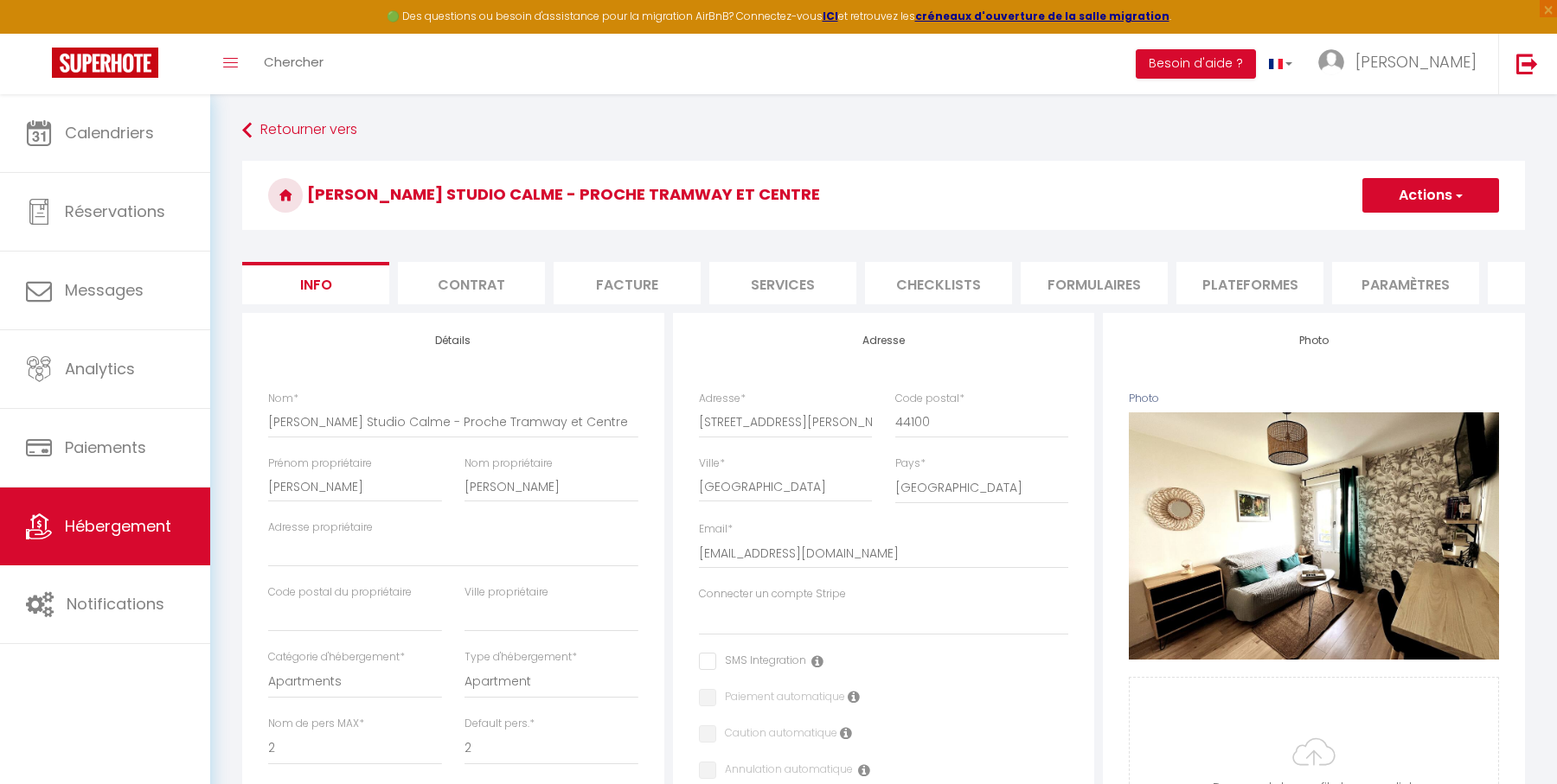
click at [1266, 284] on li "Plateformes" at bounding box center [1249, 282] width 147 height 42
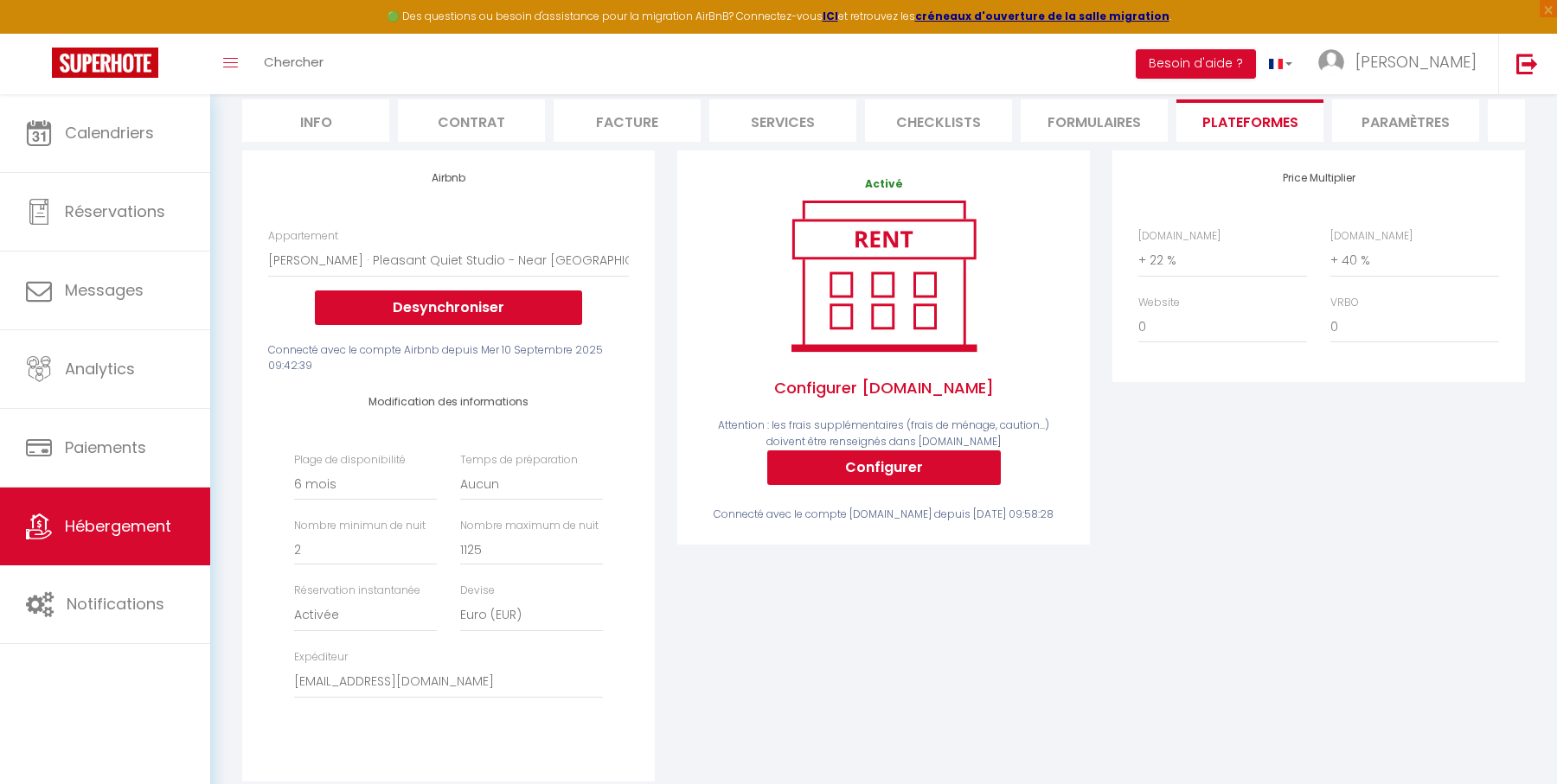
scroll to position [254, 0]
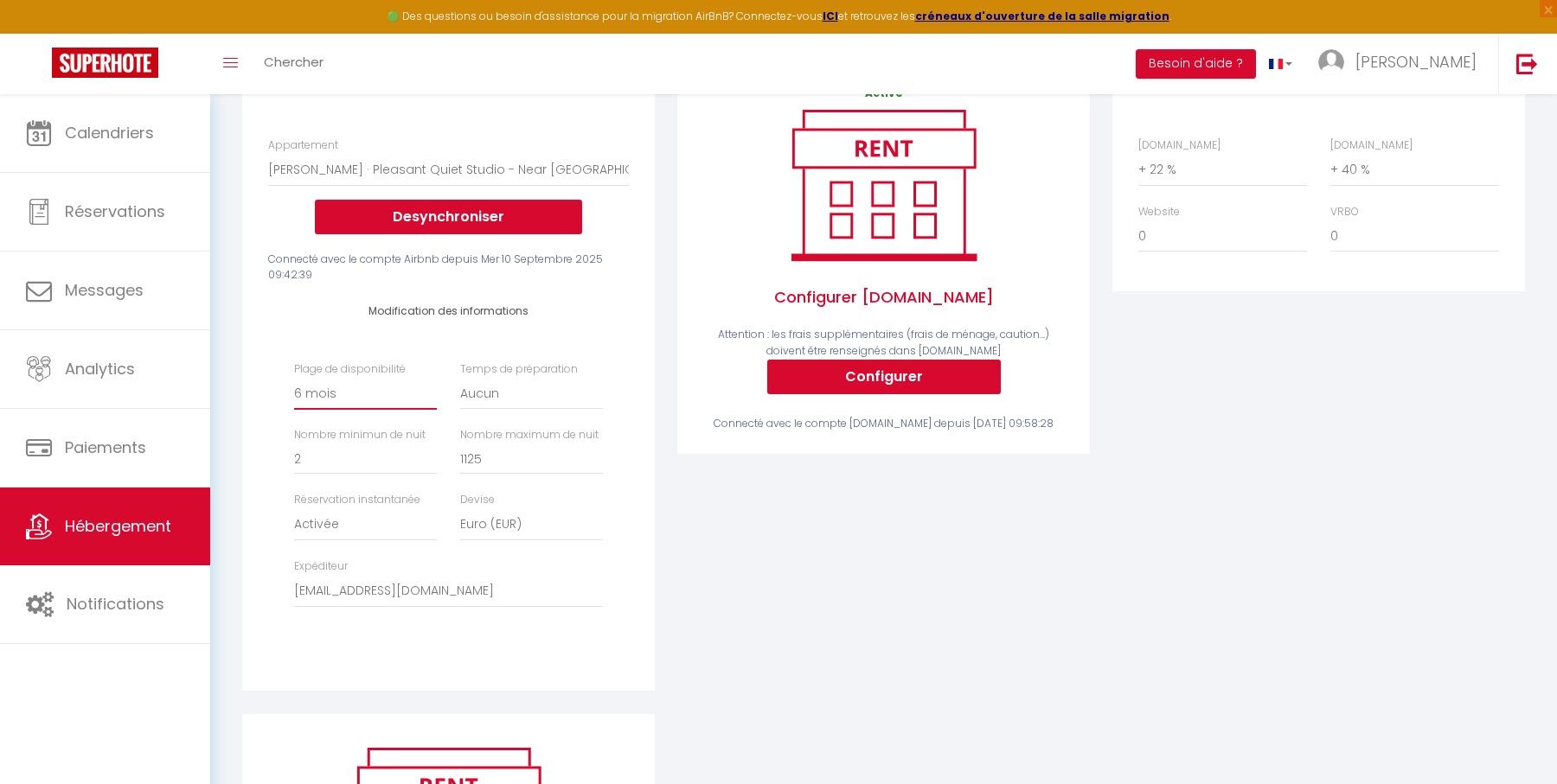
click at [354, 394] on select "Date indisponible par [PERSON_NAME] 1 mois 3 mois 6 mois 9 mois 12 mois 24 mois" at bounding box center [365, 393] width 143 height 33
click at [294, 377] on select "Date indisponible par [PERSON_NAME] 1 mois 3 mois 6 mois 9 mois 12 mois 24 mois" at bounding box center [365, 393] width 143 height 33
click at [647, 414] on div "Airbnb Appartement T2 Duplex · Charmant Duplex sur [GEOGRAPHIC_DATA] avec Parki…" at bounding box center [448, 375] width 413 height 631
click at [366, 523] on select "Activée Demander des évaluations positives" at bounding box center [365, 524] width 143 height 33
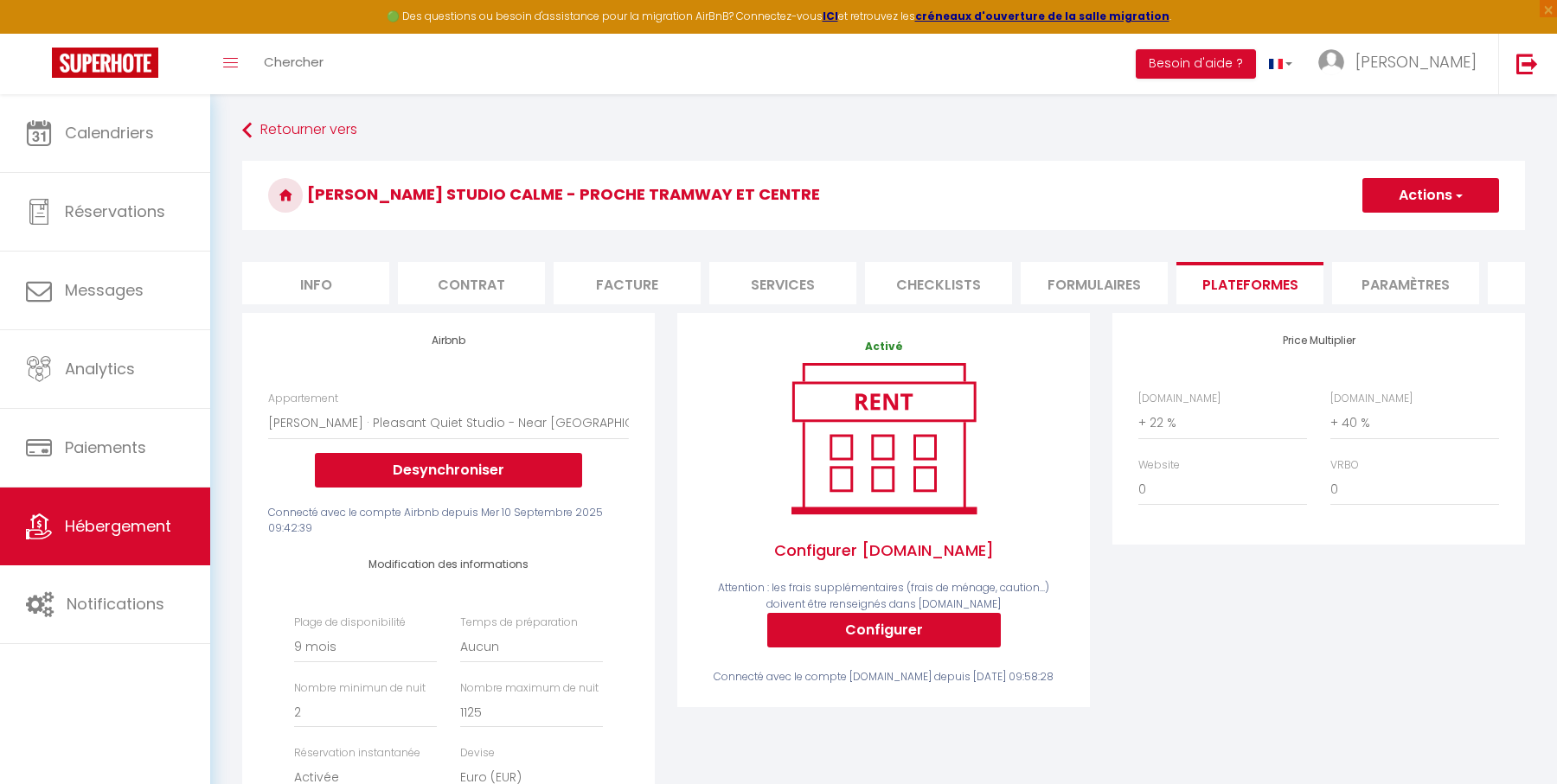
click at [1418, 201] on button "Actions" at bounding box center [1430, 195] width 137 height 34
click at [1414, 231] on link "Enregistrer" at bounding box center [1429, 233] width 137 height 22
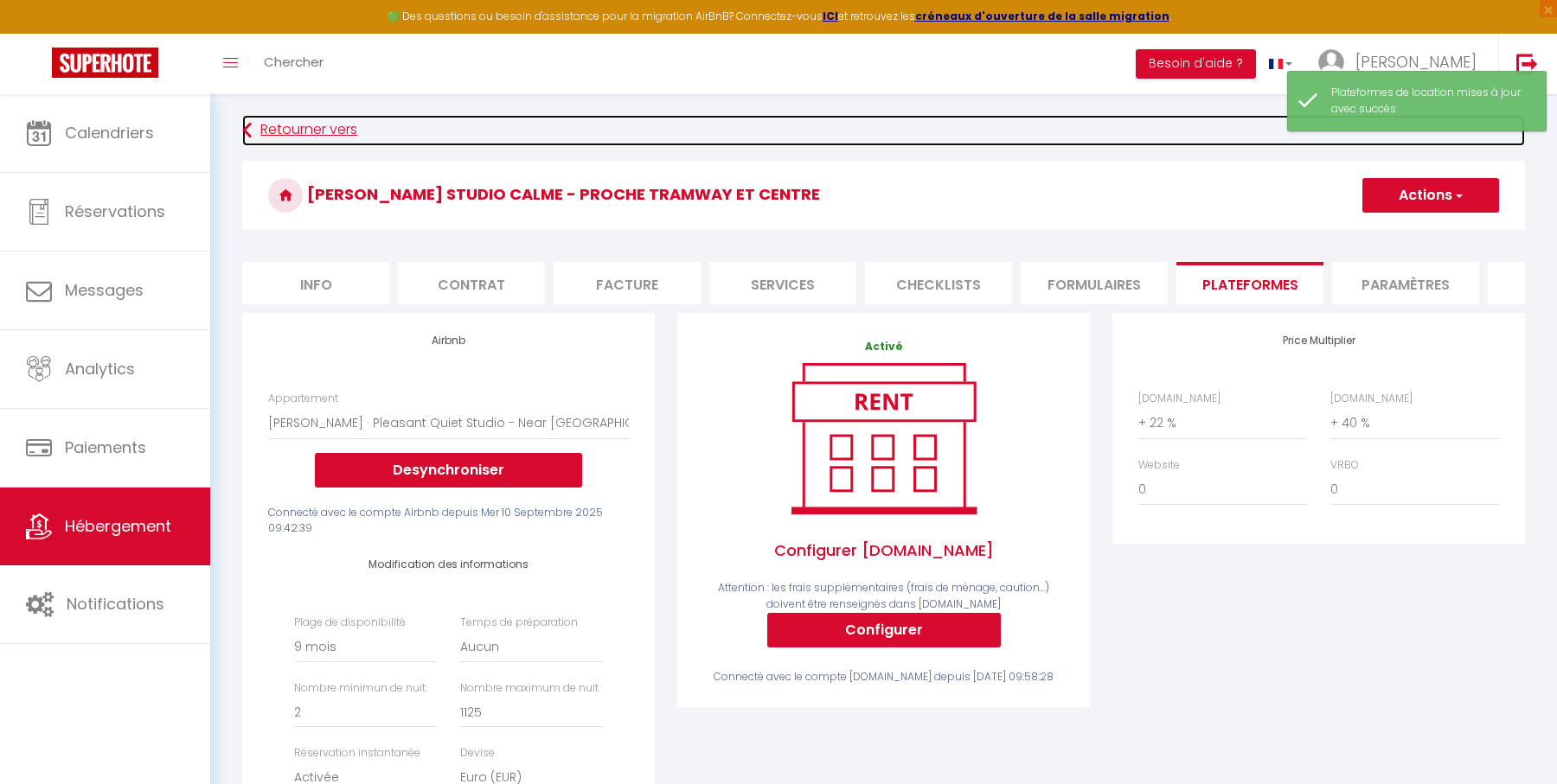
click at [345, 132] on link "Retourner vers" at bounding box center [883, 130] width 1283 height 31
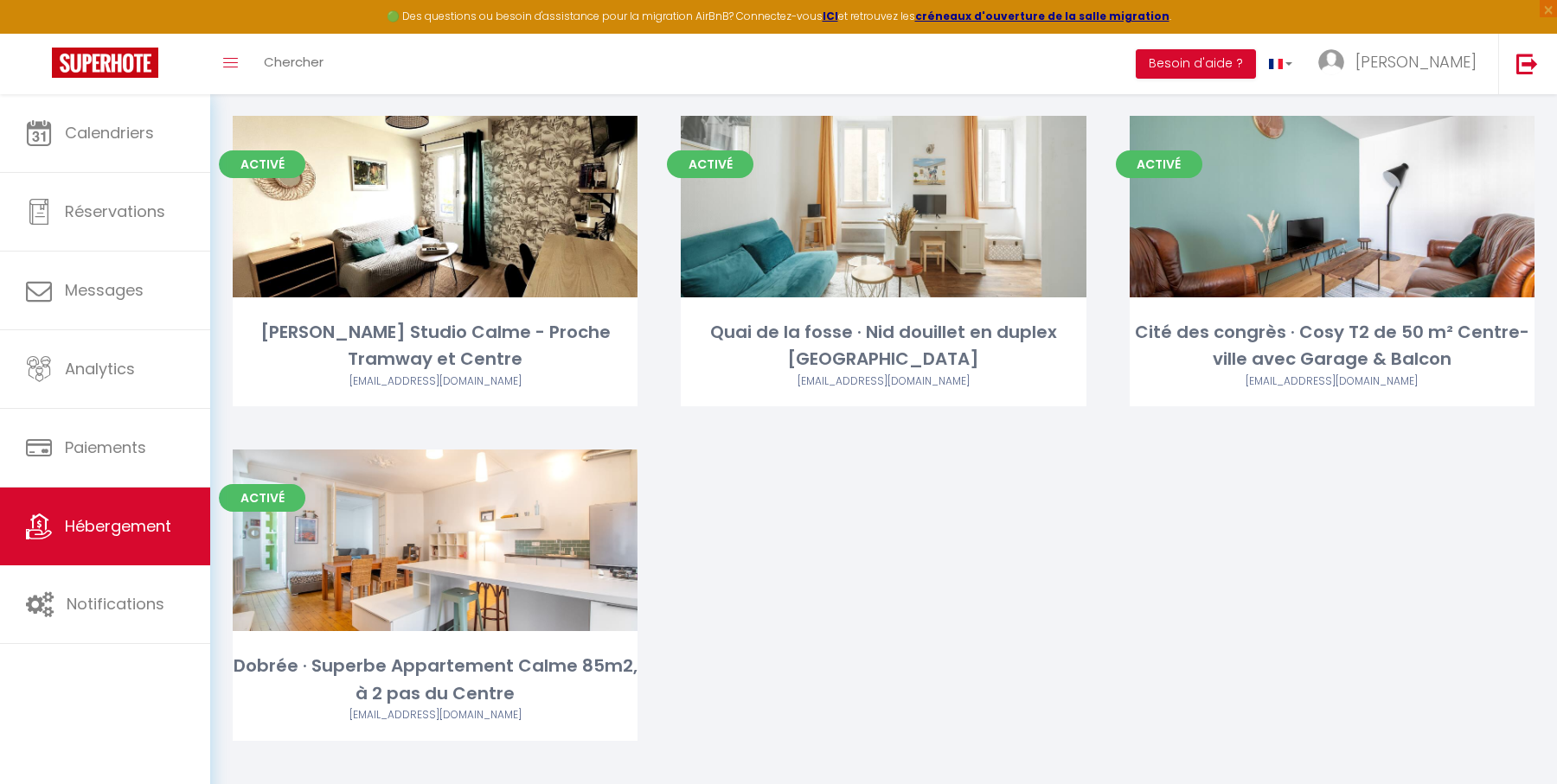
scroll to position [2440, 0]
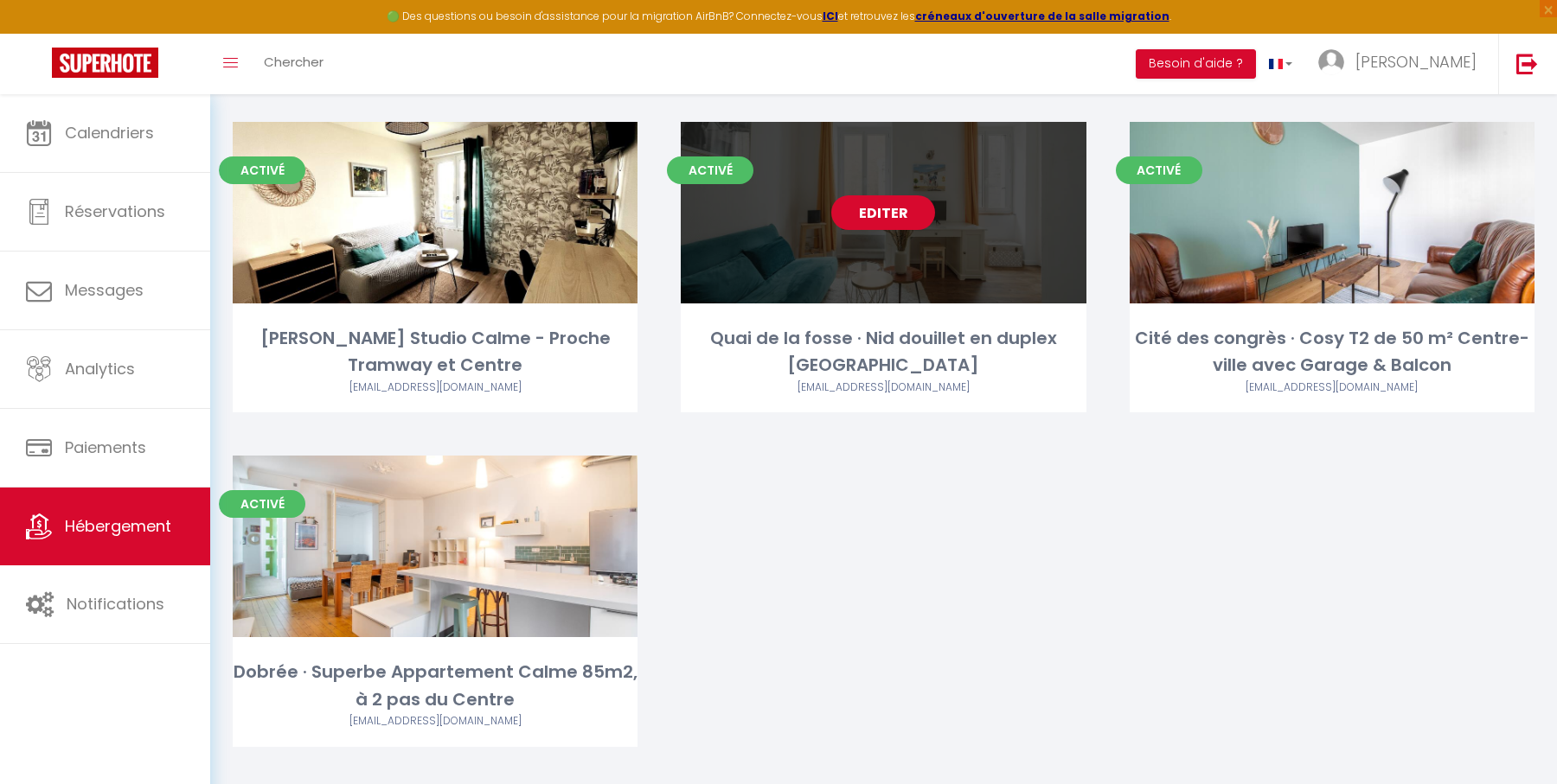
click at [890, 214] on link "Editer" at bounding box center [882, 212] width 103 height 34
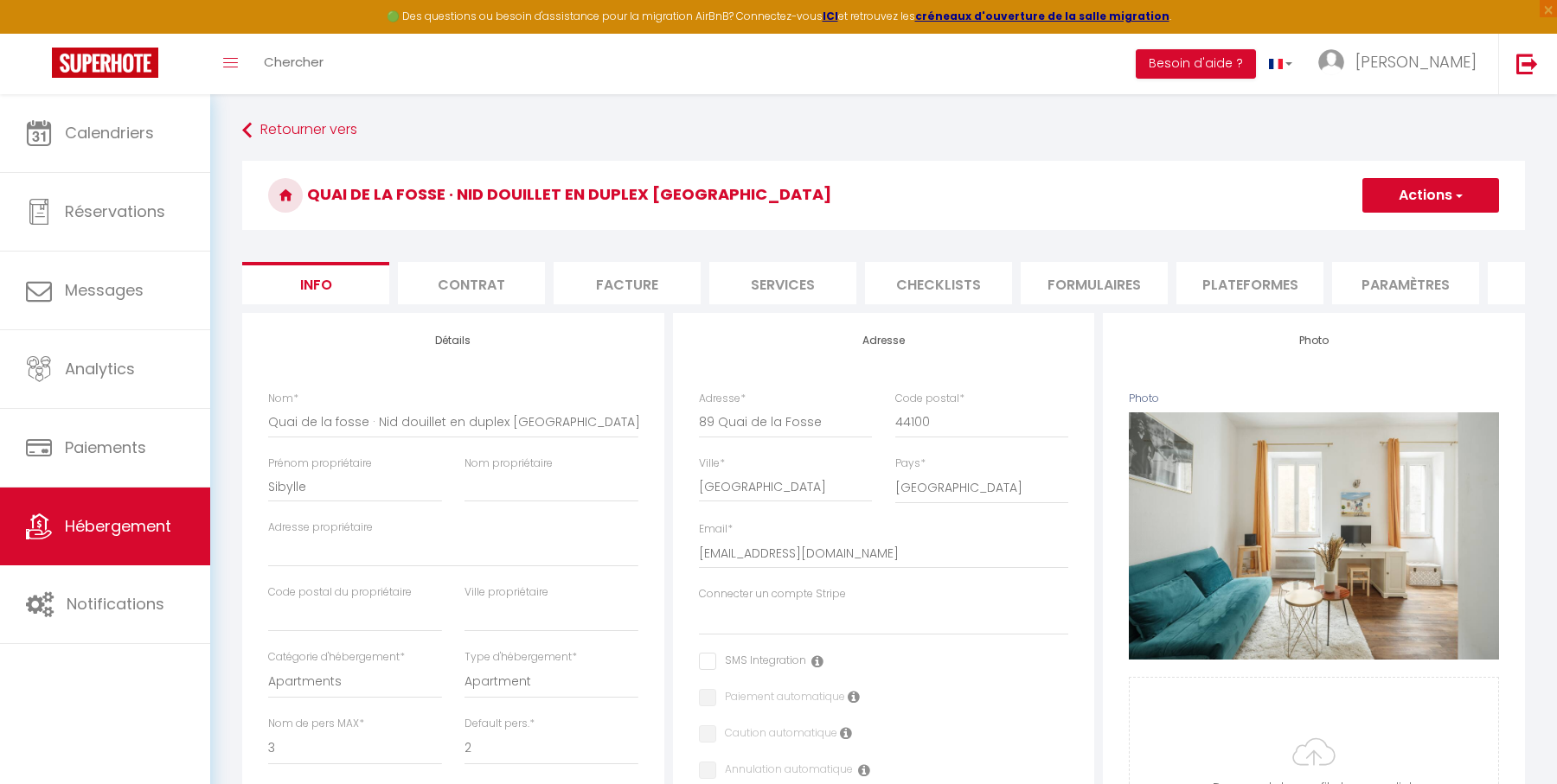
click at [1242, 284] on li "Plateformes" at bounding box center [1249, 282] width 147 height 42
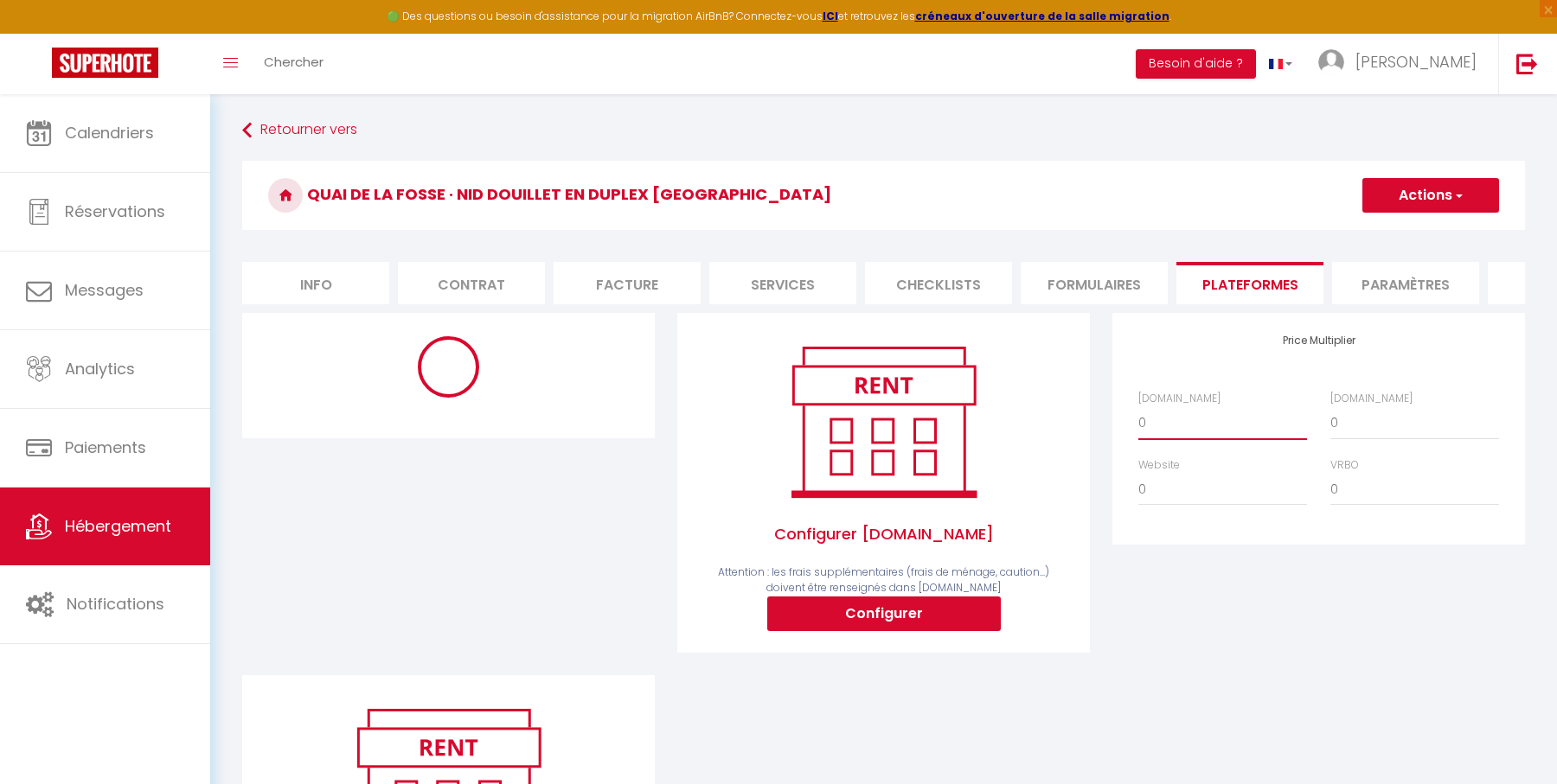
click at [1177, 413] on select "0 + 1 % + 2 % + 3 % + 4 % + 5 % + 6 % + 7 % + 8 % + 9 %" at bounding box center [1222, 423] width 169 height 33
click at [1138, 406] on select "0 + 1 % + 2 % + 3 % + 4 % + 5 % + 6 % + 7 % + 8 % + 9 %" at bounding box center [1222, 423] width 169 height 33
click at [667, 452] on div "Configurer [DOMAIN_NAME] Attention : les frais supplémentaires (frais de ménage…" at bounding box center [883, 494] width 435 height 362
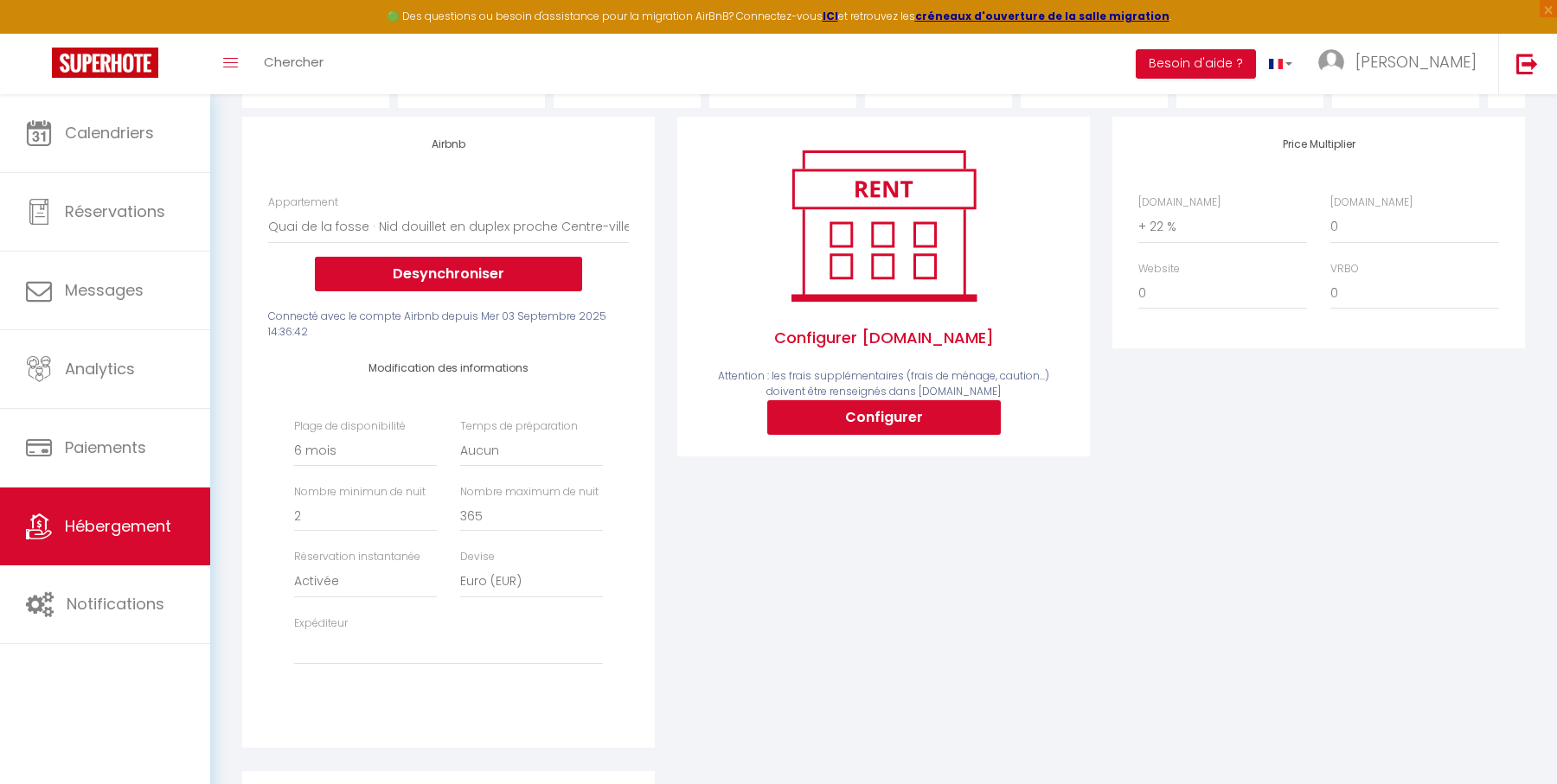
scroll to position [232, 0]
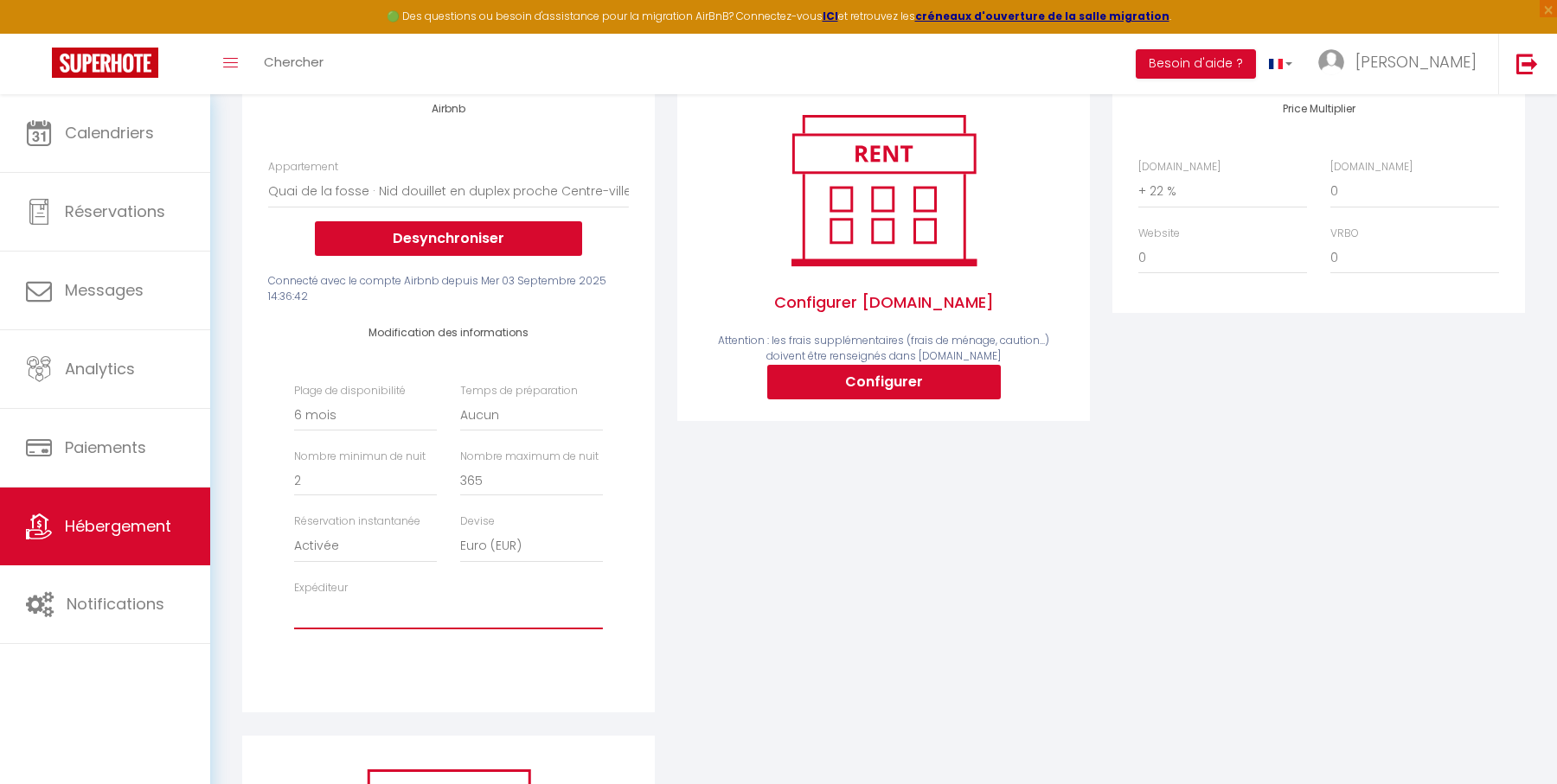
click at [525, 605] on select "[EMAIL_ADDRESS][DOMAIN_NAME] [EMAIL_ADDRESS][DOMAIN_NAME] [EMAIL_ADDRESS][DOMAI…" at bounding box center [448, 612] width 309 height 33
click at [294, 596] on select "[EMAIL_ADDRESS][DOMAIN_NAME] [EMAIL_ADDRESS][DOMAIN_NAME] [EMAIL_ADDRESS][DOMAI…" at bounding box center [448, 612] width 309 height 33
click at [367, 416] on select "Date indisponible par [PERSON_NAME] 1 mois 3 mois 6 mois 9 mois 12 mois 24 mois" at bounding box center [365, 414] width 143 height 33
click at [294, 398] on select "Date indisponible par [PERSON_NAME] 1 mois 3 mois 6 mois 9 mois 12 mois 24 mois" at bounding box center [365, 414] width 143 height 33
click at [641, 493] on div "Airbnb Appartement T2 Duplex · Charmant Duplex sur [GEOGRAPHIC_DATA] avec Parki…" at bounding box center [448, 396] width 413 height 631
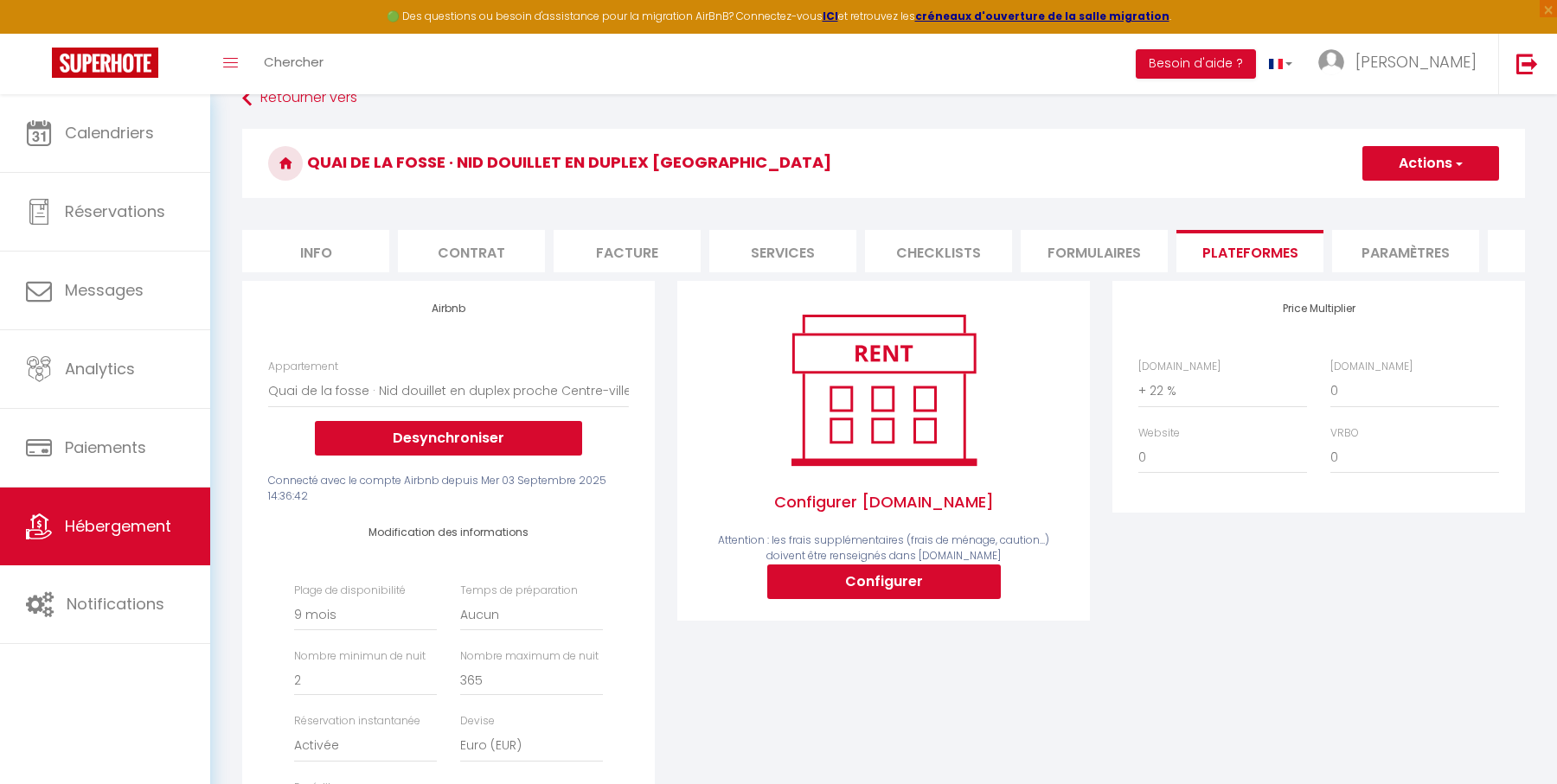
scroll to position [0, 0]
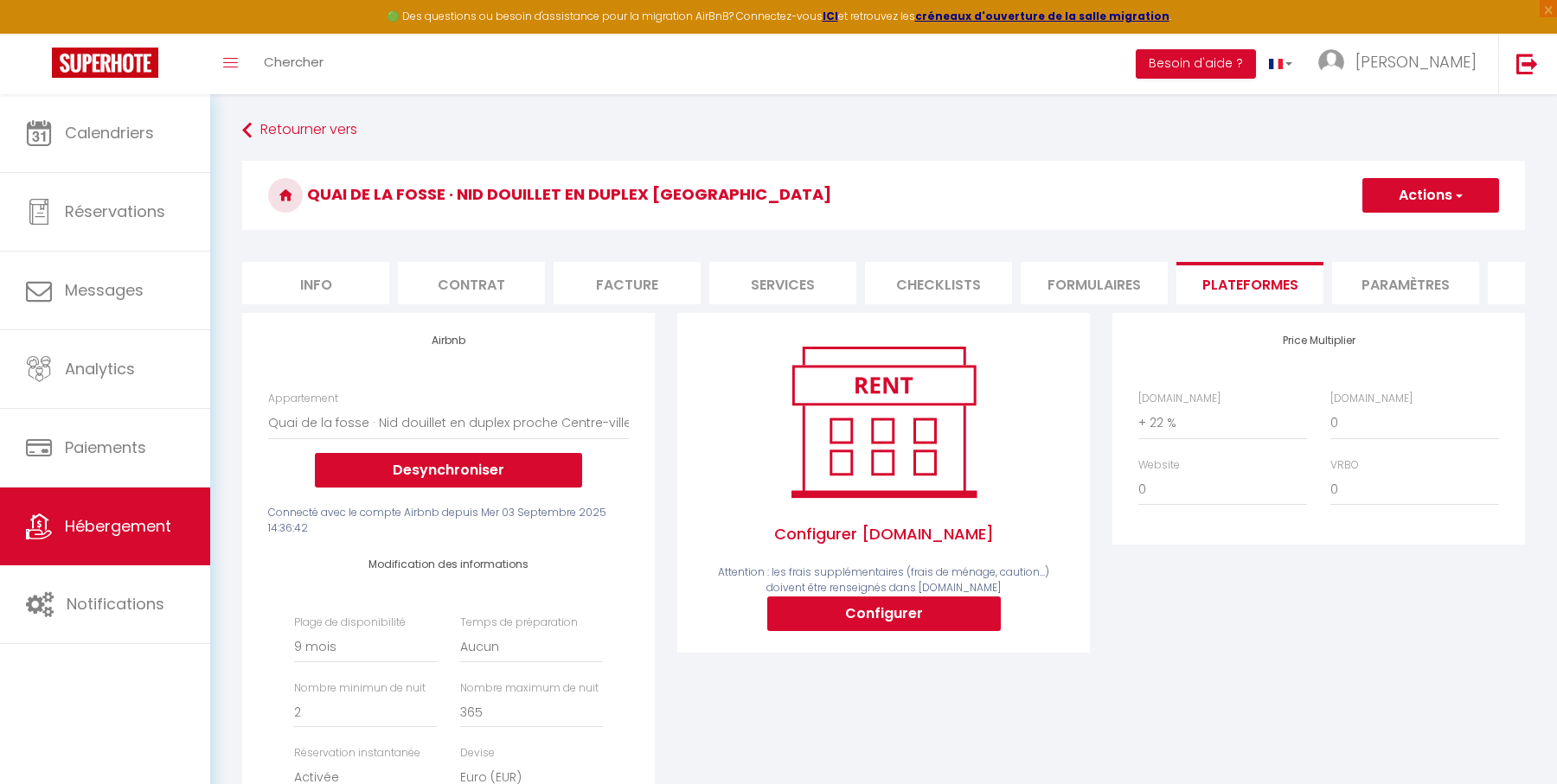
click at [1409, 195] on button "Actions" at bounding box center [1430, 195] width 137 height 34
click at [1397, 227] on link "Enregistrer" at bounding box center [1429, 233] width 137 height 22
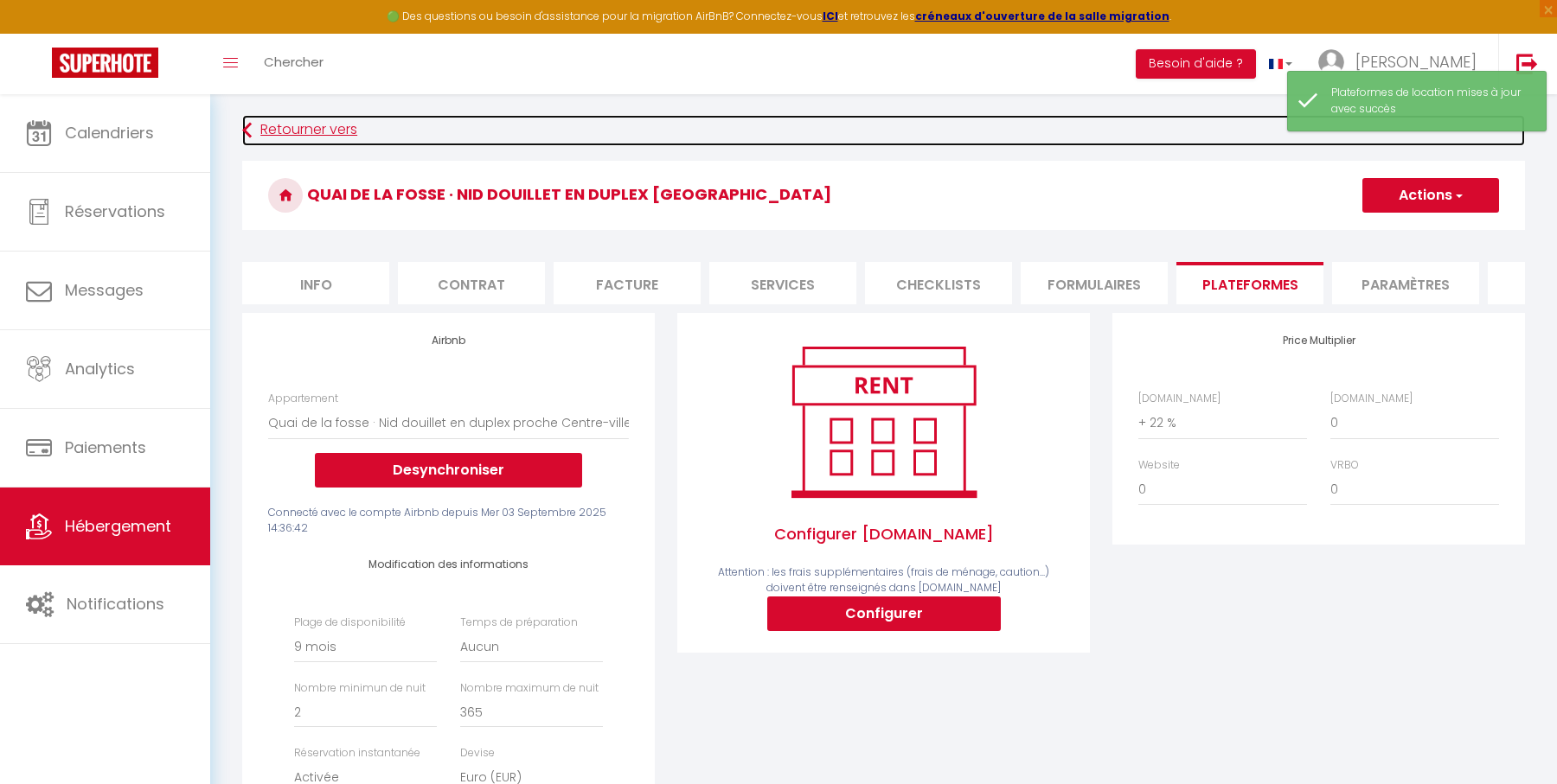
click at [345, 120] on link "Retourner vers" at bounding box center [883, 130] width 1283 height 31
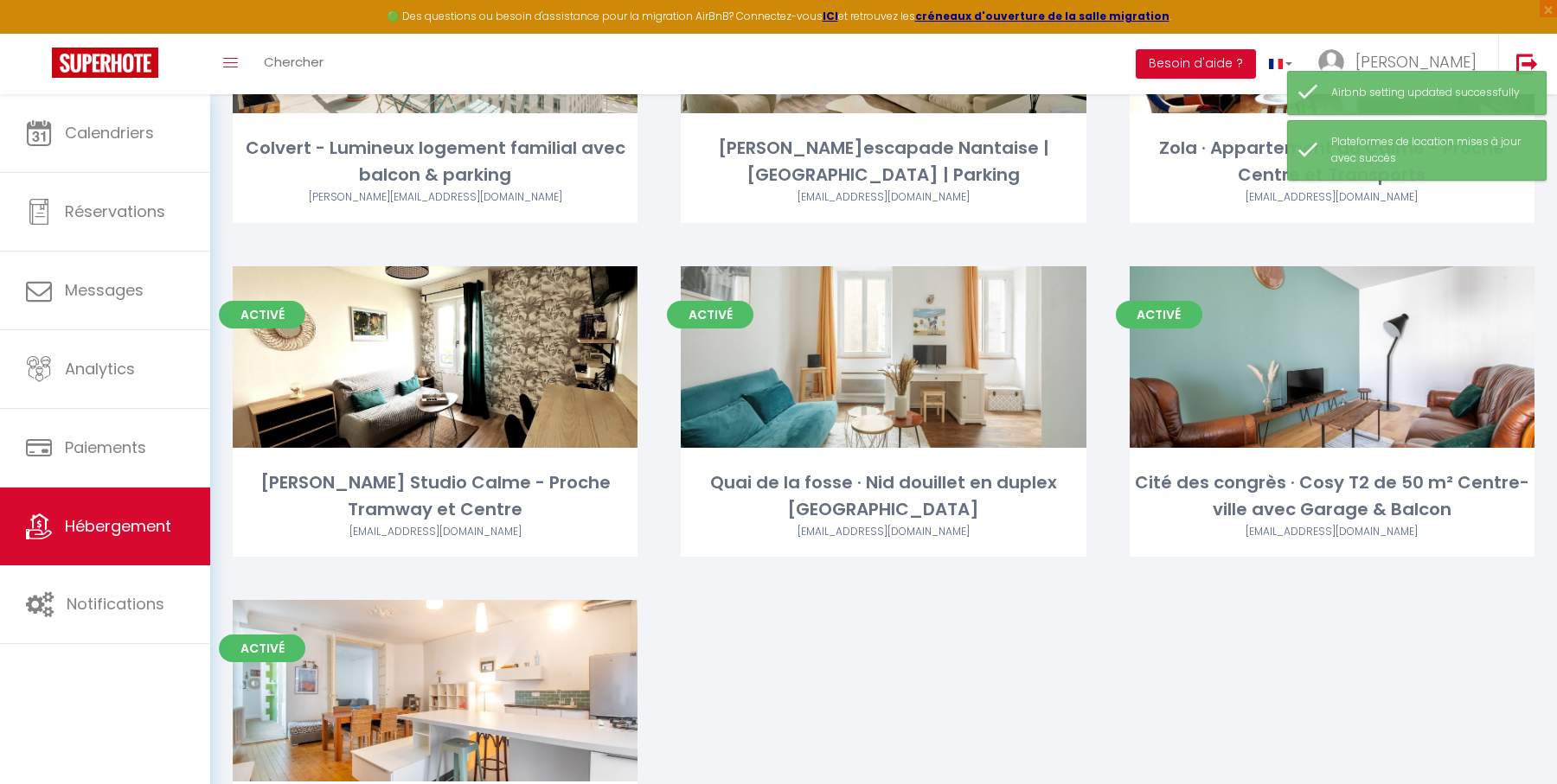
scroll to position [2314, 0]
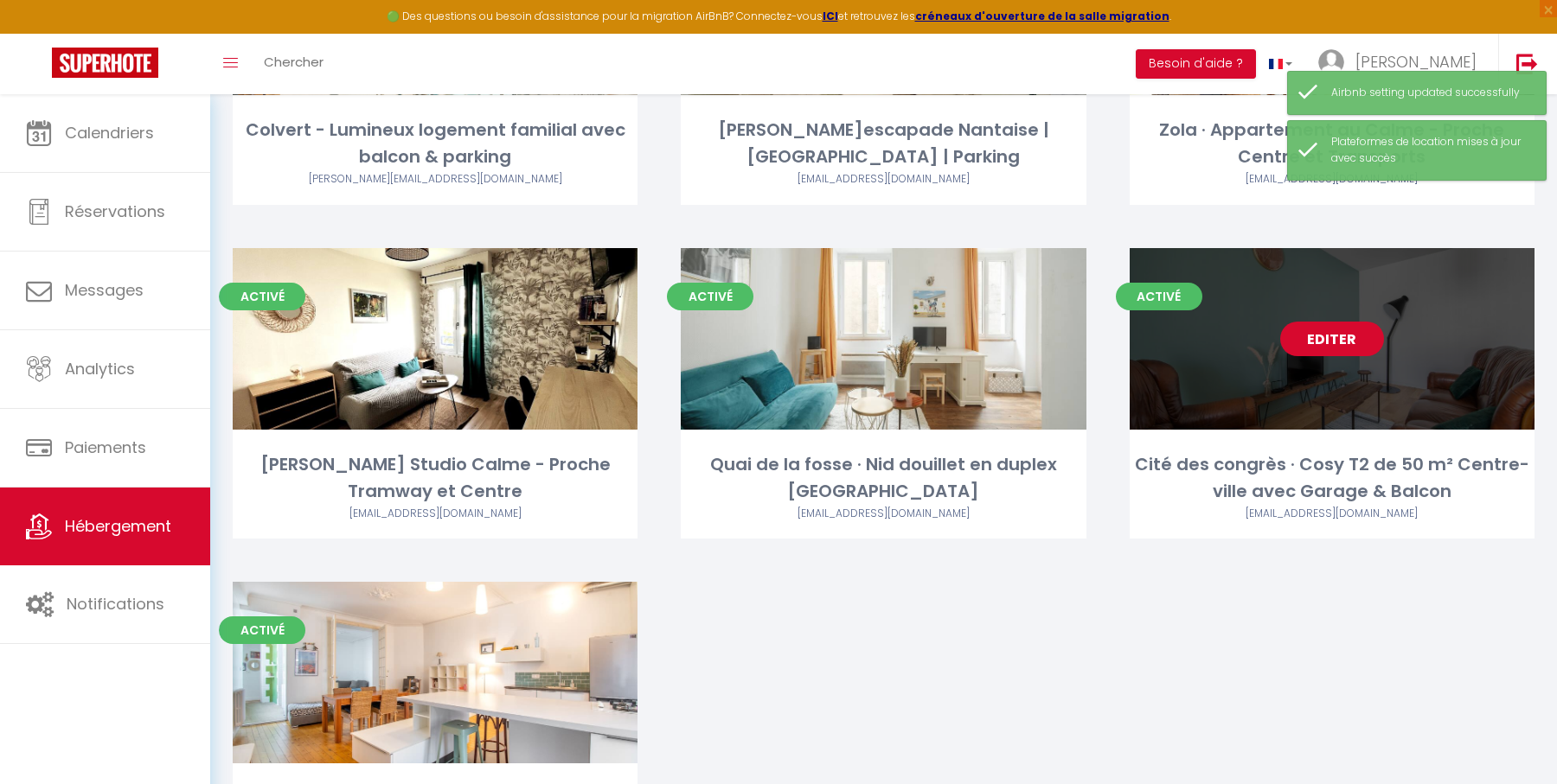
click at [1328, 343] on link "Editer" at bounding box center [1331, 339] width 103 height 34
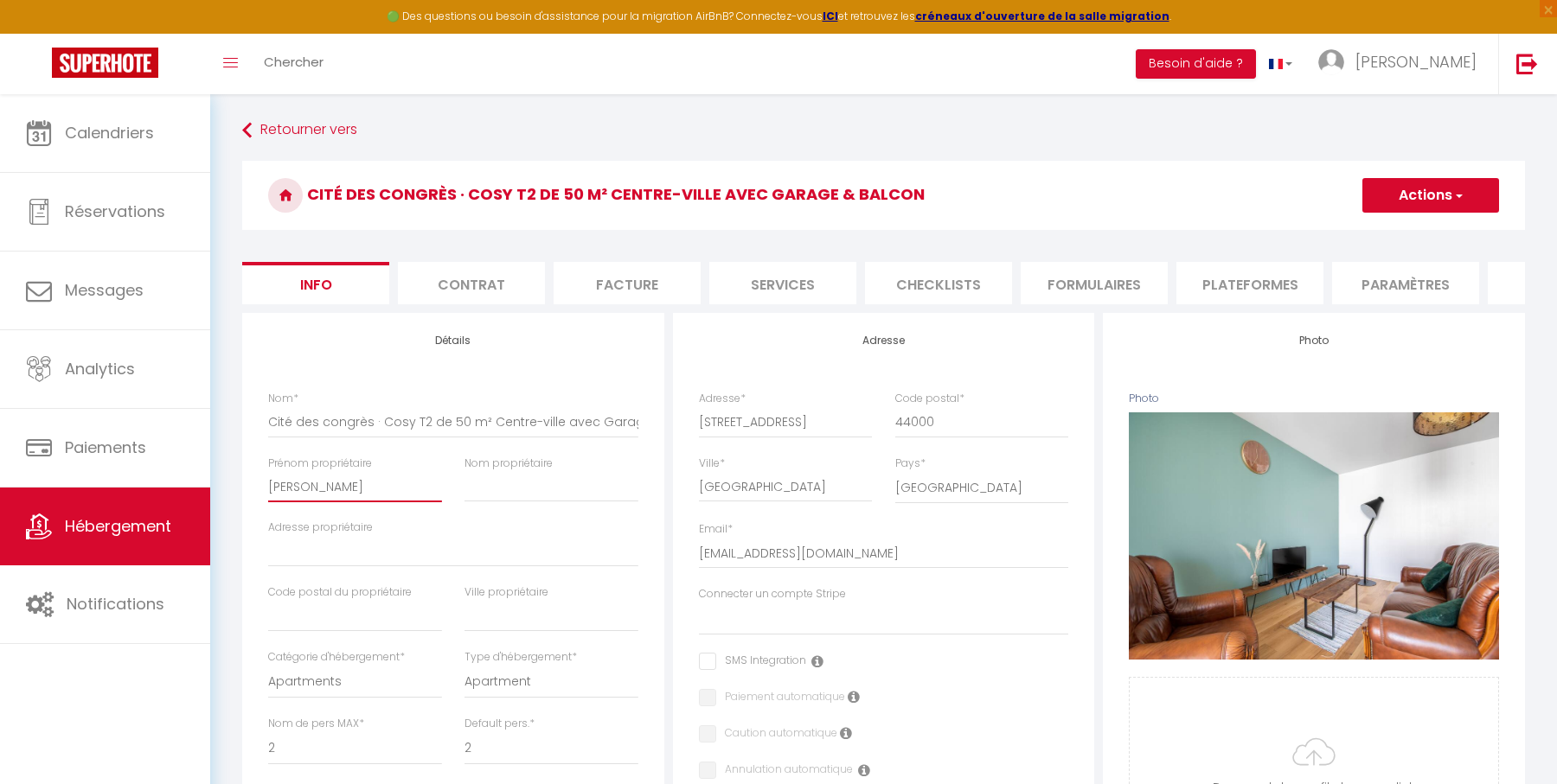
drag, startPoint x: 358, startPoint y: 490, endPoint x: 265, endPoint y: 489, distance: 93.0
click at [265, 489] on div "Prénom propriétaire [PERSON_NAME]" at bounding box center [355, 488] width 196 height 65
click at [678, 574] on div "Adresse Adresse * 7 Rue de Rieux Code postal * 44000 Ville * Nantes Pays * Fran…" at bounding box center [883, 737] width 422 height 850
click at [1221, 281] on li "Plateformes" at bounding box center [1249, 282] width 147 height 42
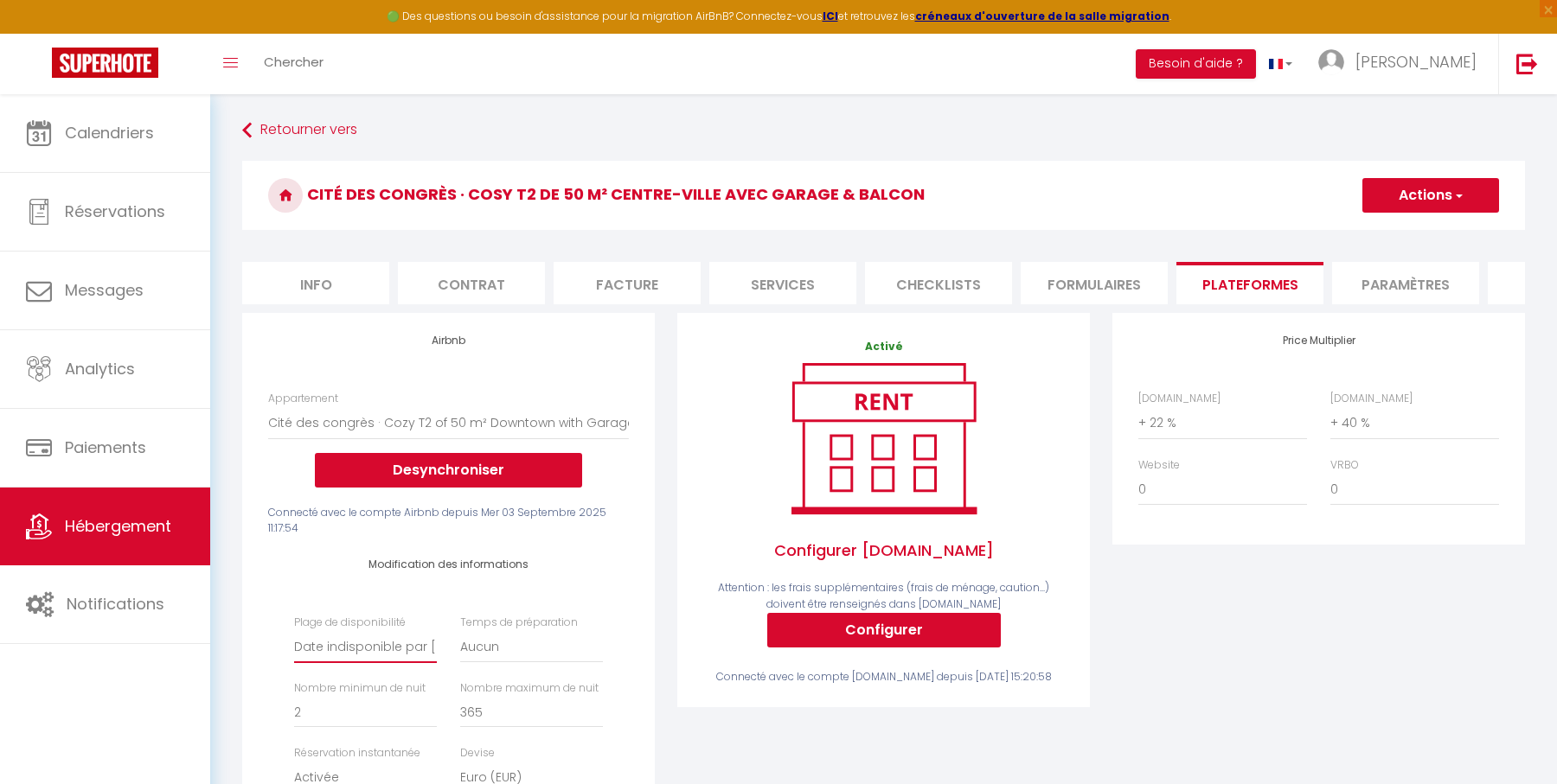
click at [394, 641] on select "Date indisponible par [PERSON_NAME] 1 mois 3 mois 6 mois 9 mois 12 mois 24 mois" at bounding box center [365, 646] width 143 height 33
click at [294, 630] on select "Date indisponible par [PERSON_NAME] 1 mois 3 mois 6 mois 9 mois 12 mois 24 mois" at bounding box center [365, 646] width 143 height 33
click at [1410, 200] on button "Actions" at bounding box center [1430, 195] width 137 height 34
click at [1399, 233] on link "Enregistrer" at bounding box center [1429, 233] width 137 height 22
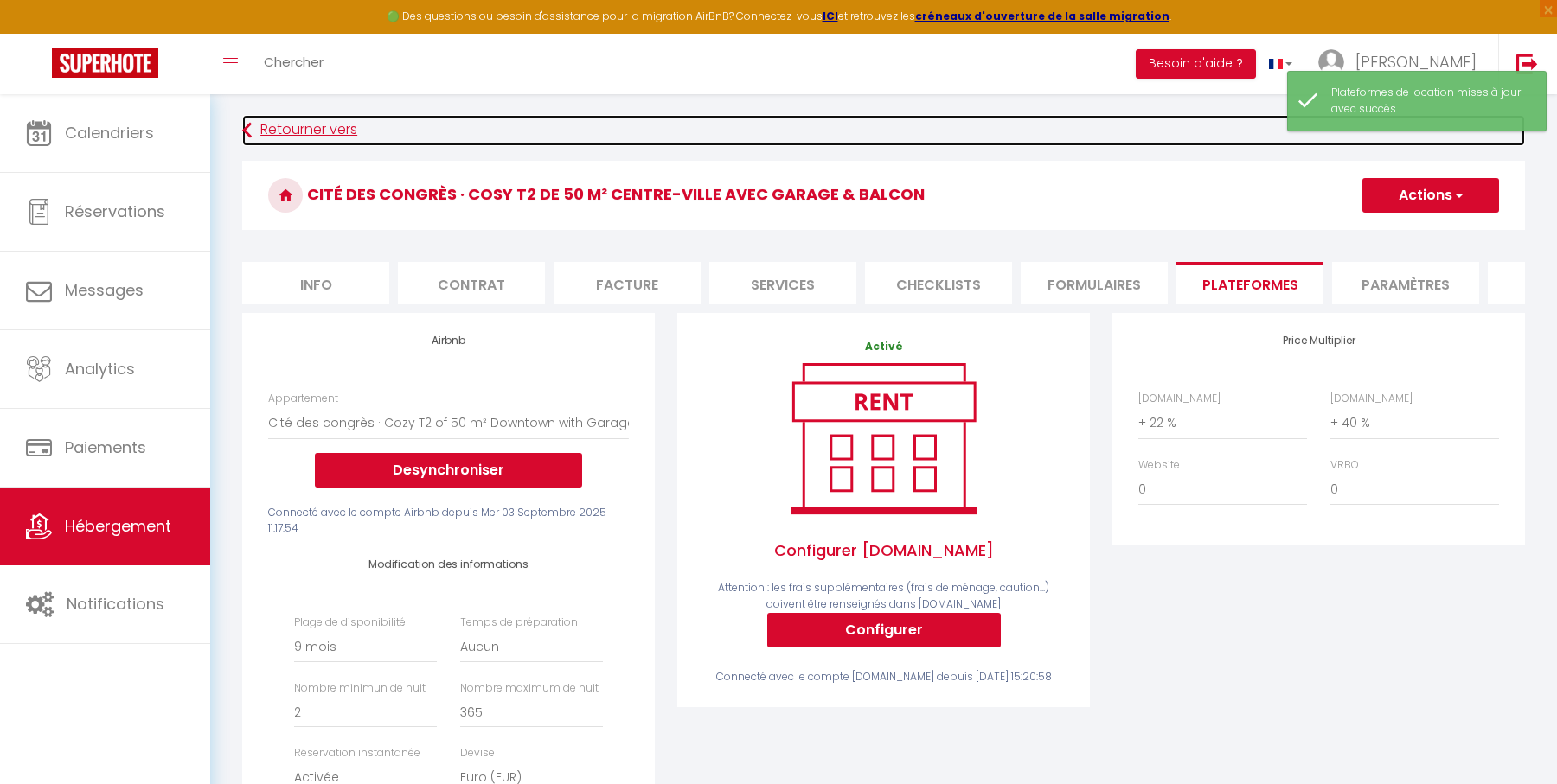
click at [325, 139] on link "Retourner vers" at bounding box center [883, 130] width 1283 height 31
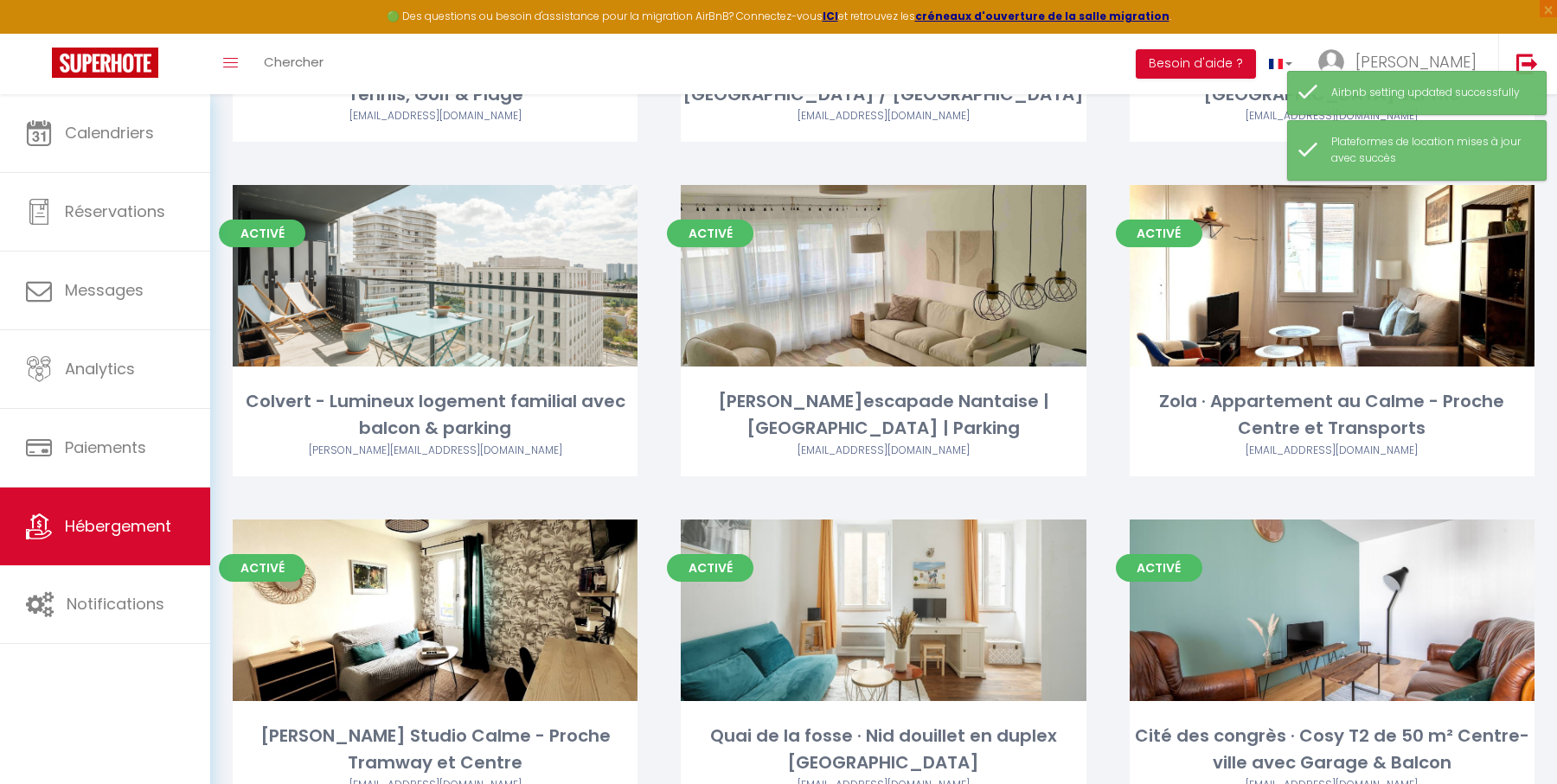
scroll to position [2466, 0]
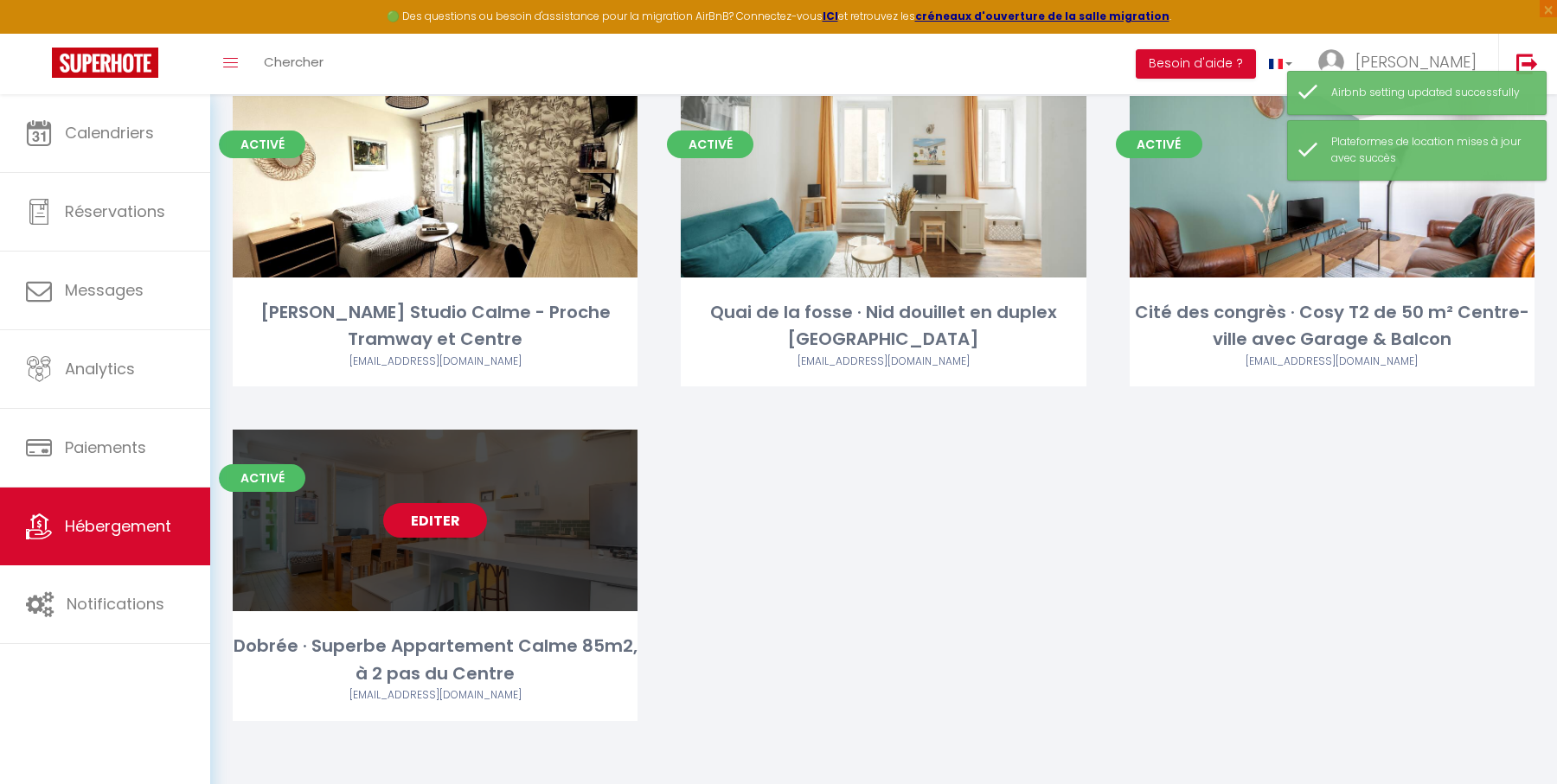
click at [446, 523] on link "Editer" at bounding box center [434, 521] width 103 height 34
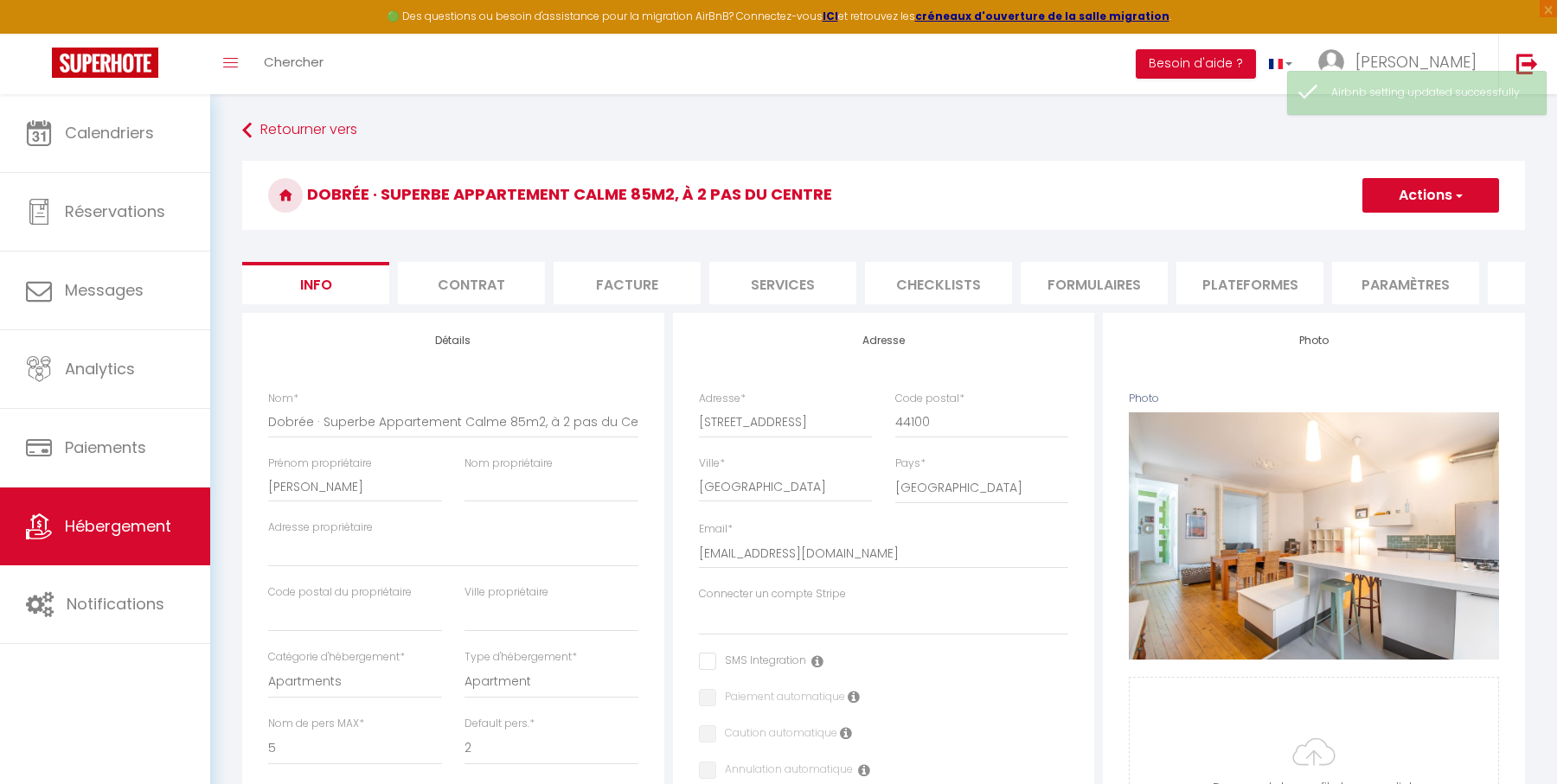
click at [1239, 281] on li "Plateformes" at bounding box center [1249, 282] width 147 height 42
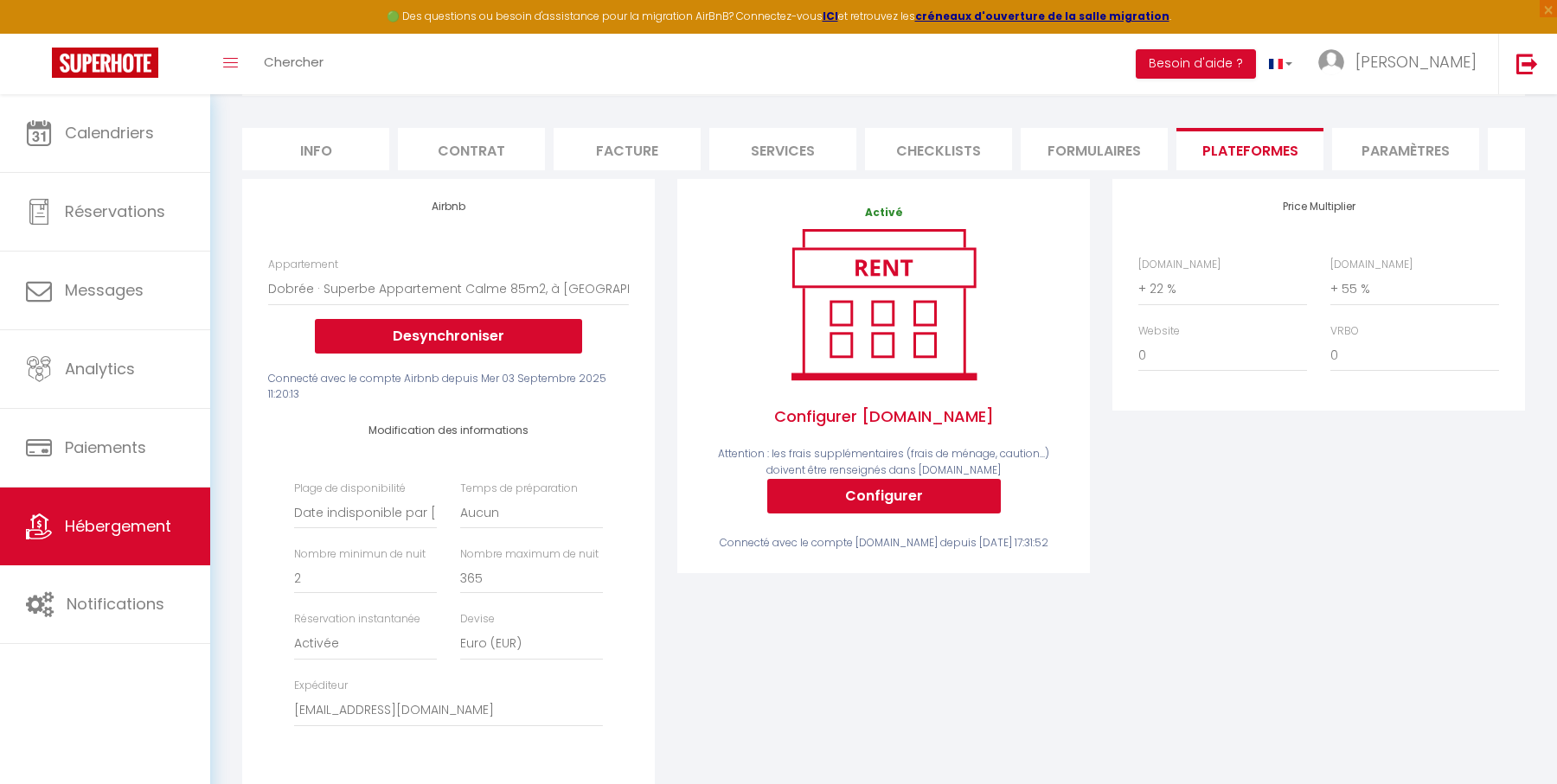
scroll to position [135, 0]
click at [385, 507] on select "Date indisponible par [PERSON_NAME] 1 mois 3 mois 6 mois 9 mois 12 mois 24 mois" at bounding box center [365, 512] width 143 height 33
click at [294, 495] on select "Date indisponible par [PERSON_NAME] 1 mois 3 mois 6 mois 9 mois 12 mois 24 mois" at bounding box center [365, 512] width 143 height 33
click at [658, 513] on div "Airbnb Appartement T2 Duplex · Charmant Duplex sur [GEOGRAPHIC_DATA] avec Parki…" at bounding box center [448, 494] width 421 height 631
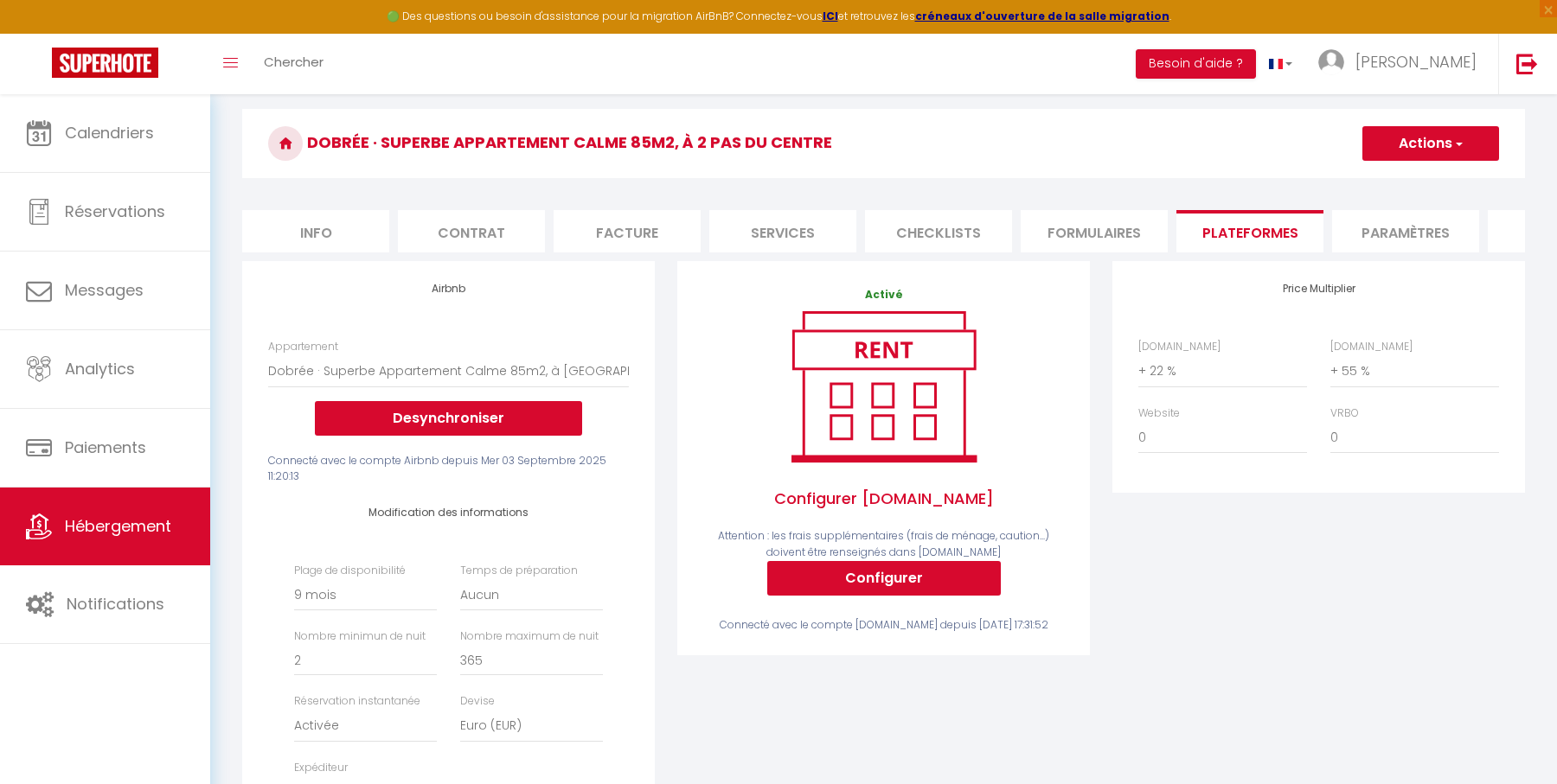
scroll to position [0, 0]
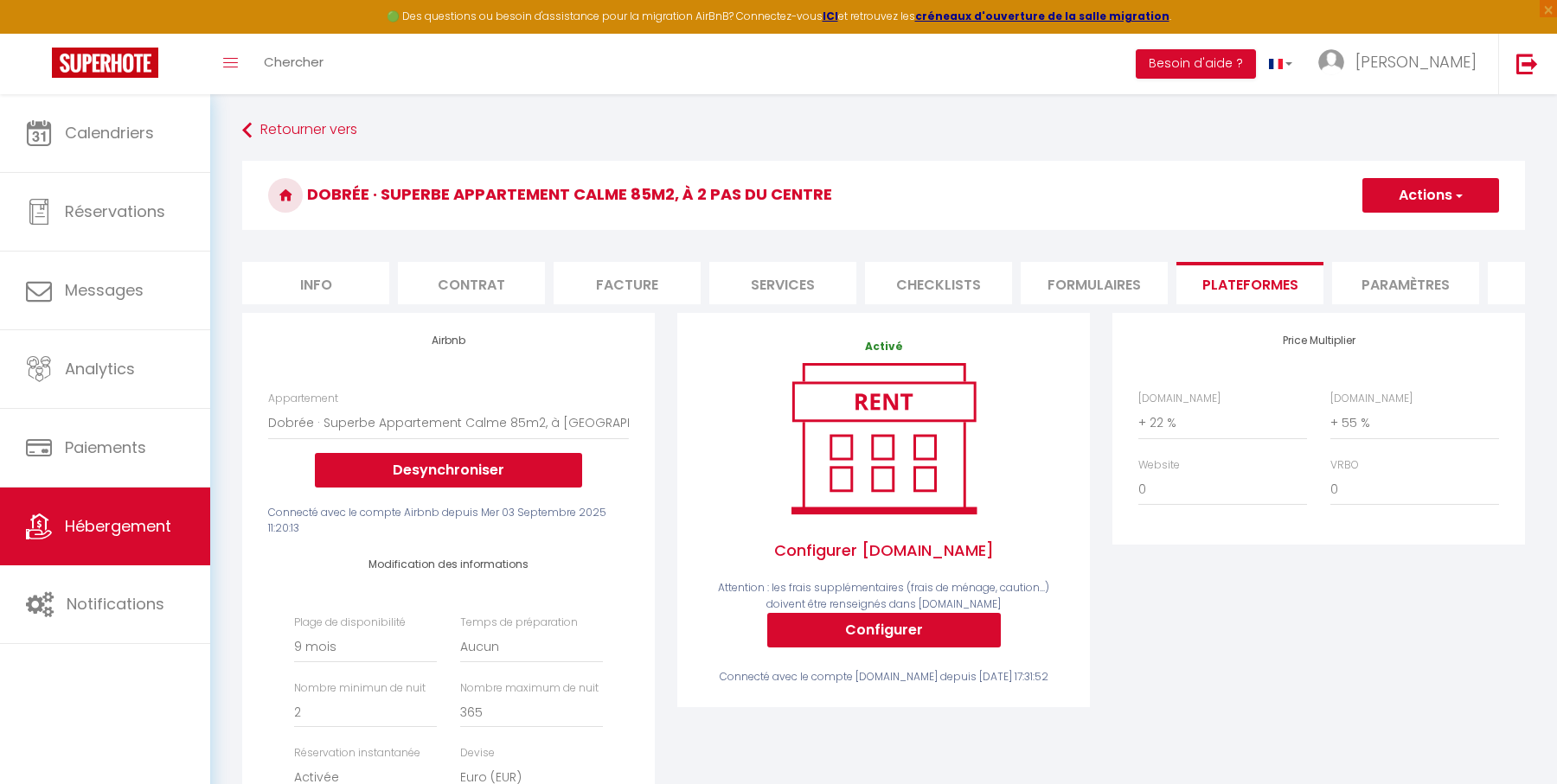
click at [1418, 194] on button "Actions" at bounding box center [1430, 195] width 137 height 34
click at [1413, 238] on link "Enregistrer" at bounding box center [1429, 233] width 137 height 22
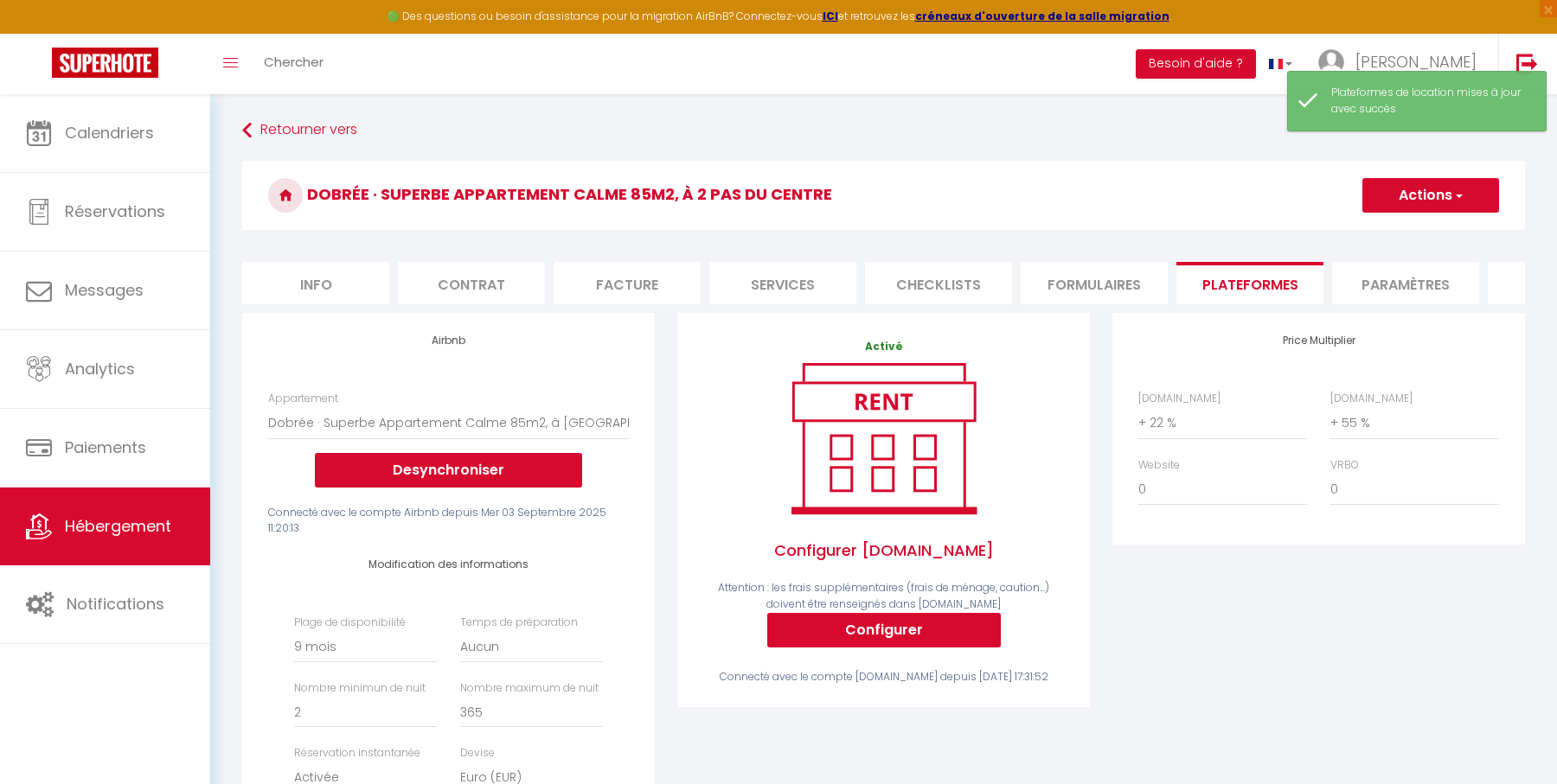
click at [321, 295] on li "Info" at bounding box center [315, 282] width 147 height 42
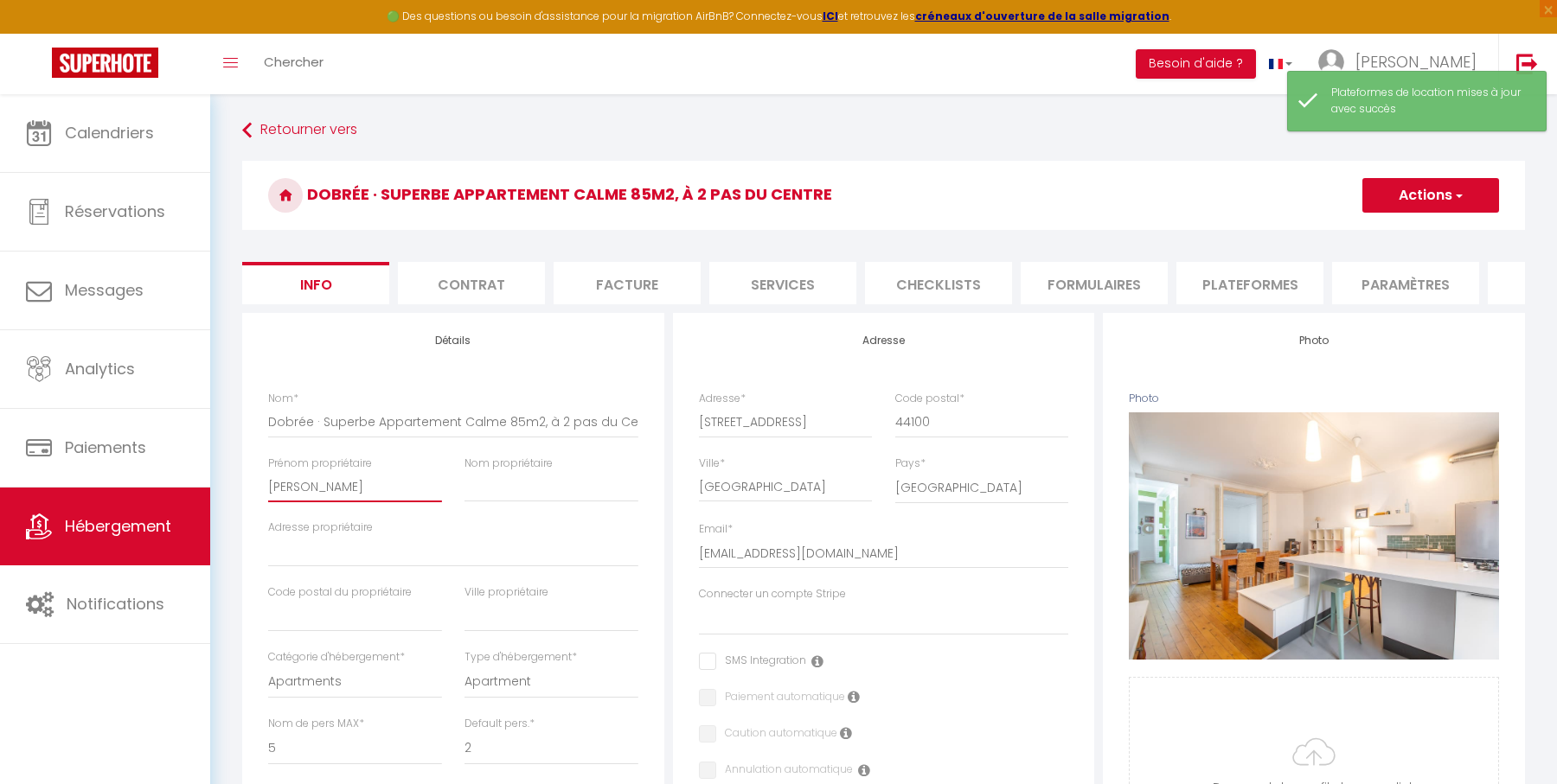
drag, startPoint x: 384, startPoint y: 484, endPoint x: 263, endPoint y: 484, distance: 121.0
click at [263, 484] on div "Prénom propriétaire [PERSON_NAME]" at bounding box center [355, 488] width 196 height 65
click at [1423, 196] on button "Actions" at bounding box center [1430, 195] width 137 height 34
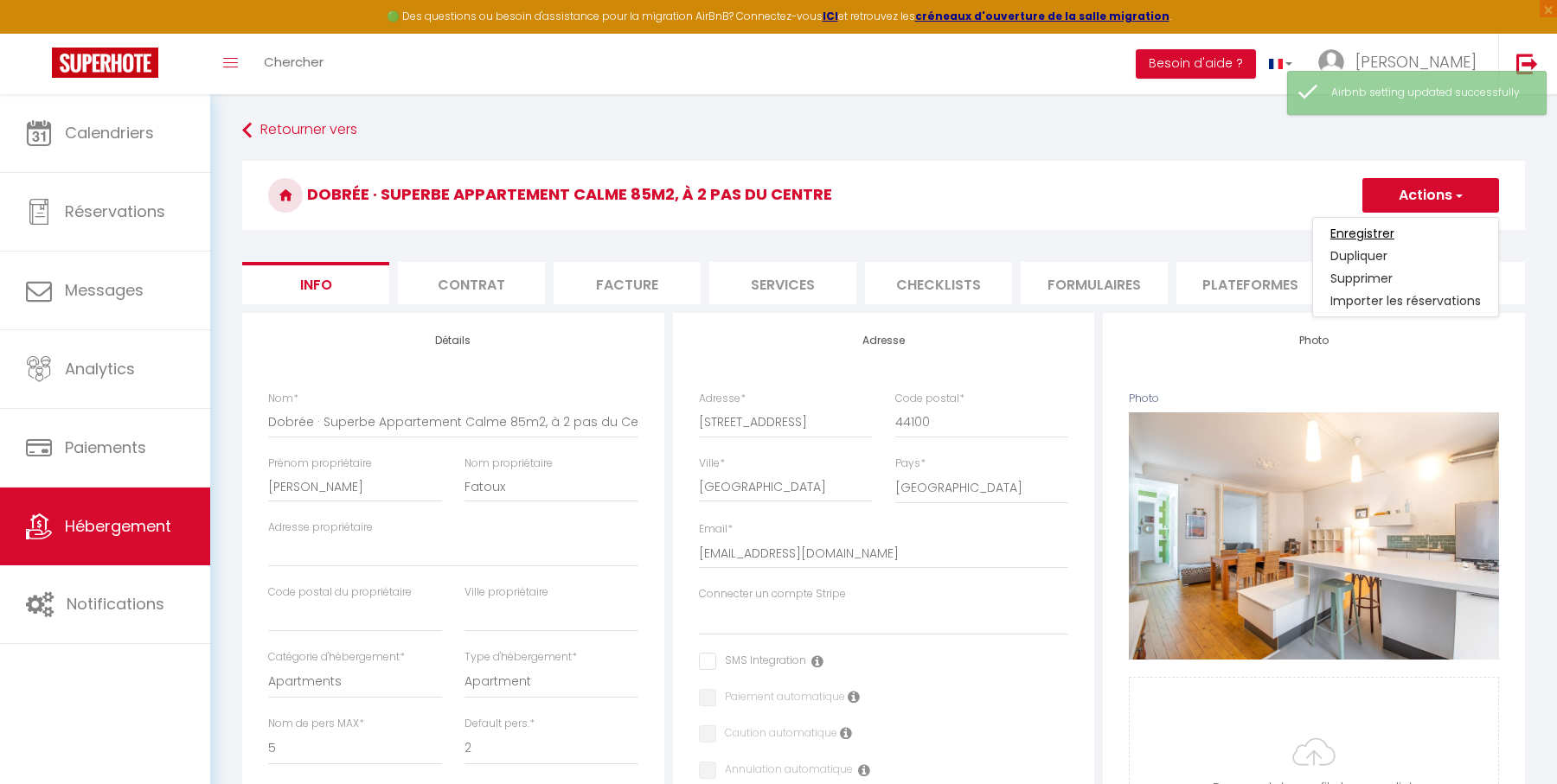
click at [1382, 229] on input "Enregistrer" at bounding box center [1362, 233] width 64 height 17
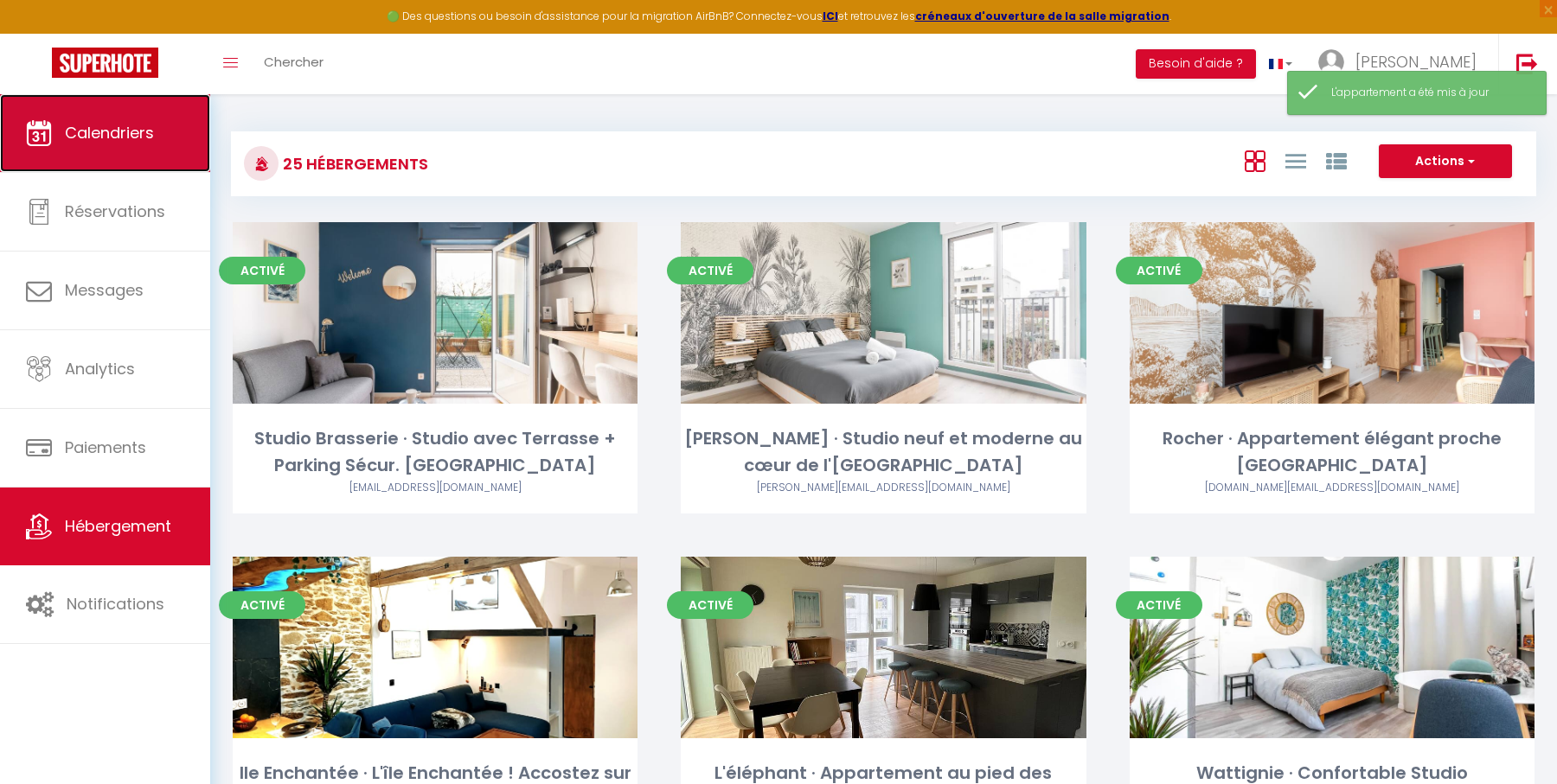
click at [111, 146] on link "Calendriers" at bounding box center [105, 133] width 210 height 78
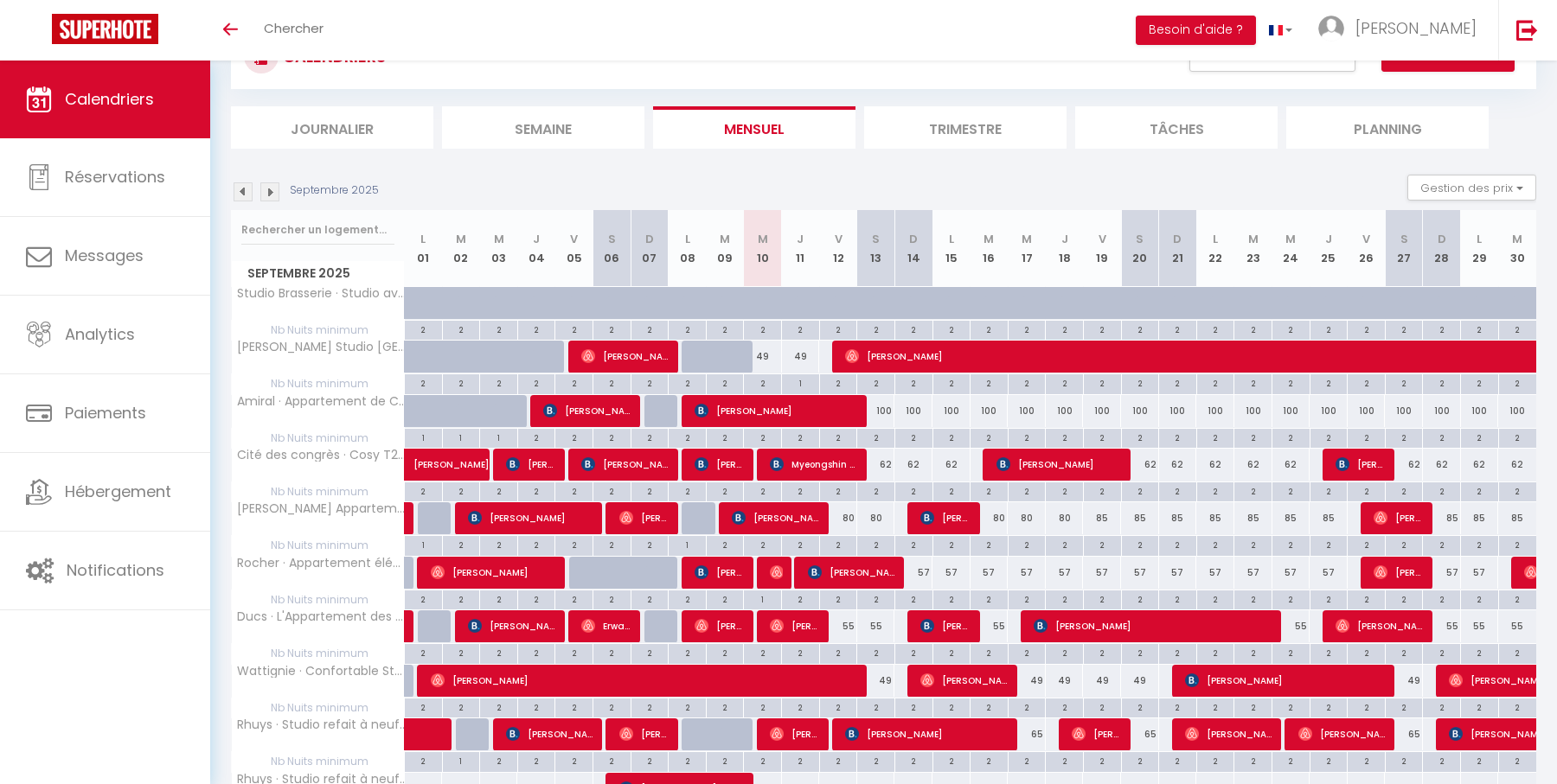
scroll to position [95, 0]
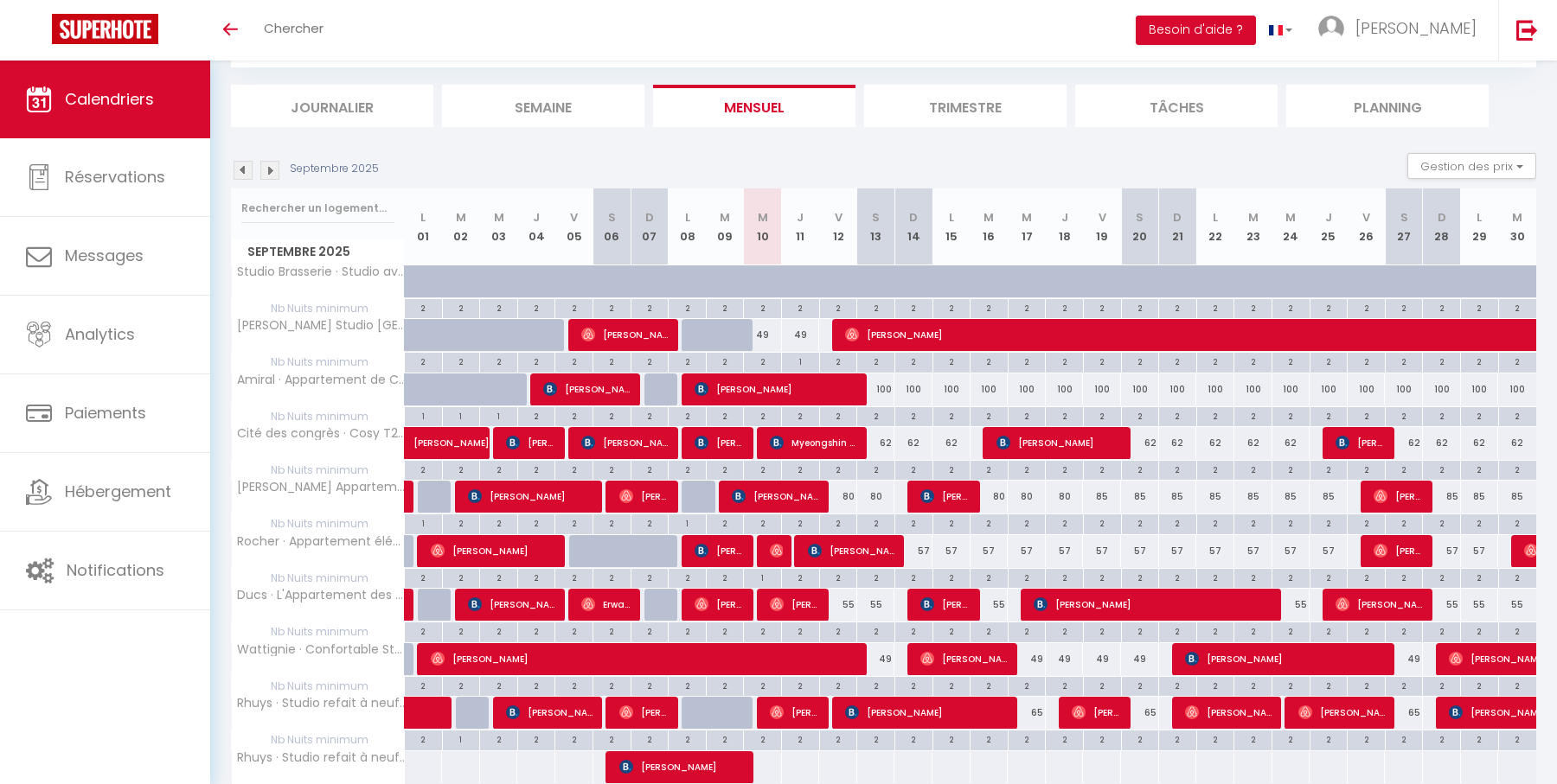
click at [763, 364] on div "2" at bounding box center [762, 361] width 37 height 16
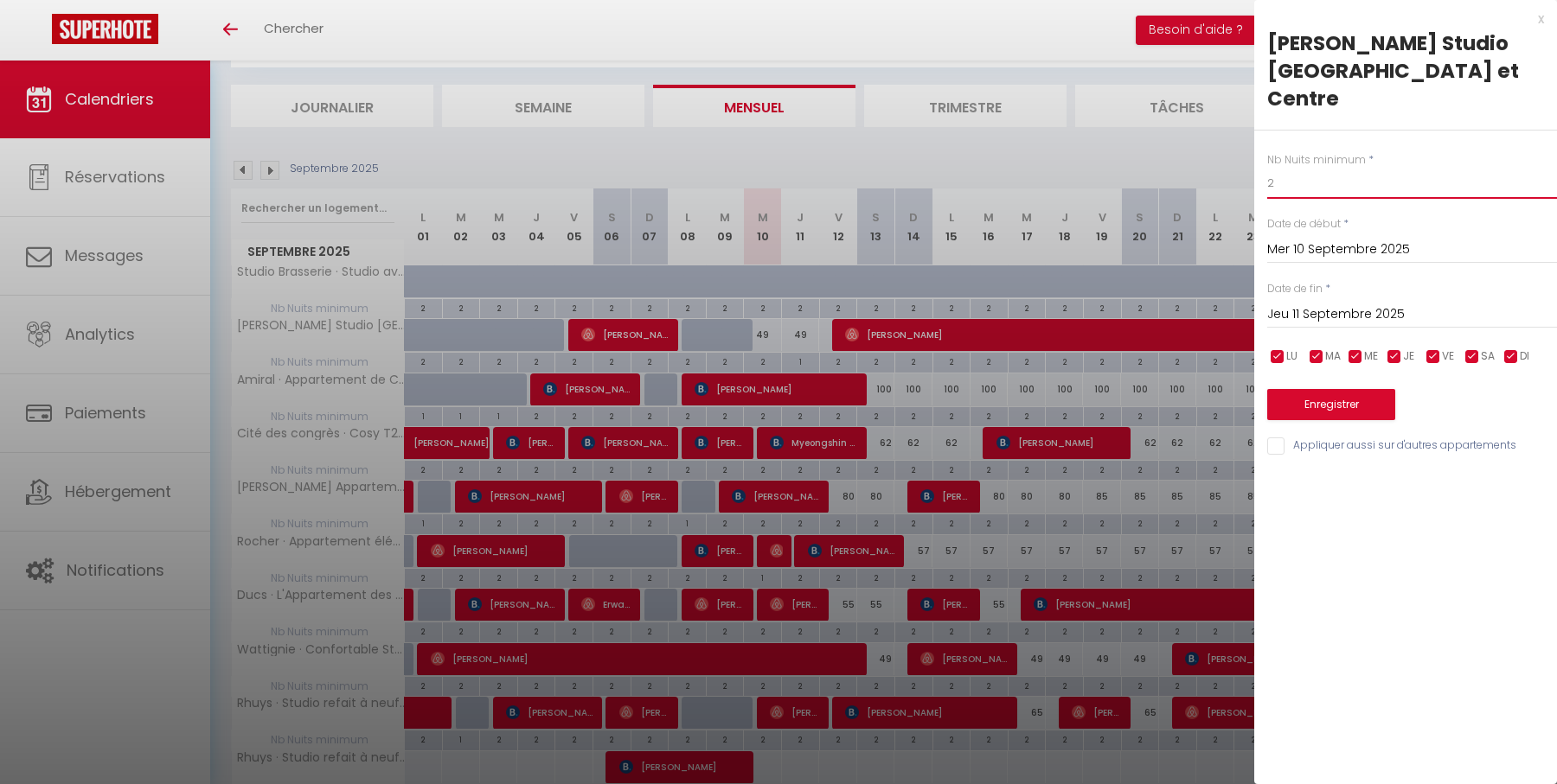
click at [1305, 190] on input "2" at bounding box center [1412, 183] width 290 height 31
type input "1"
click at [1328, 397] on button "Enregistrer" at bounding box center [1331, 405] width 128 height 31
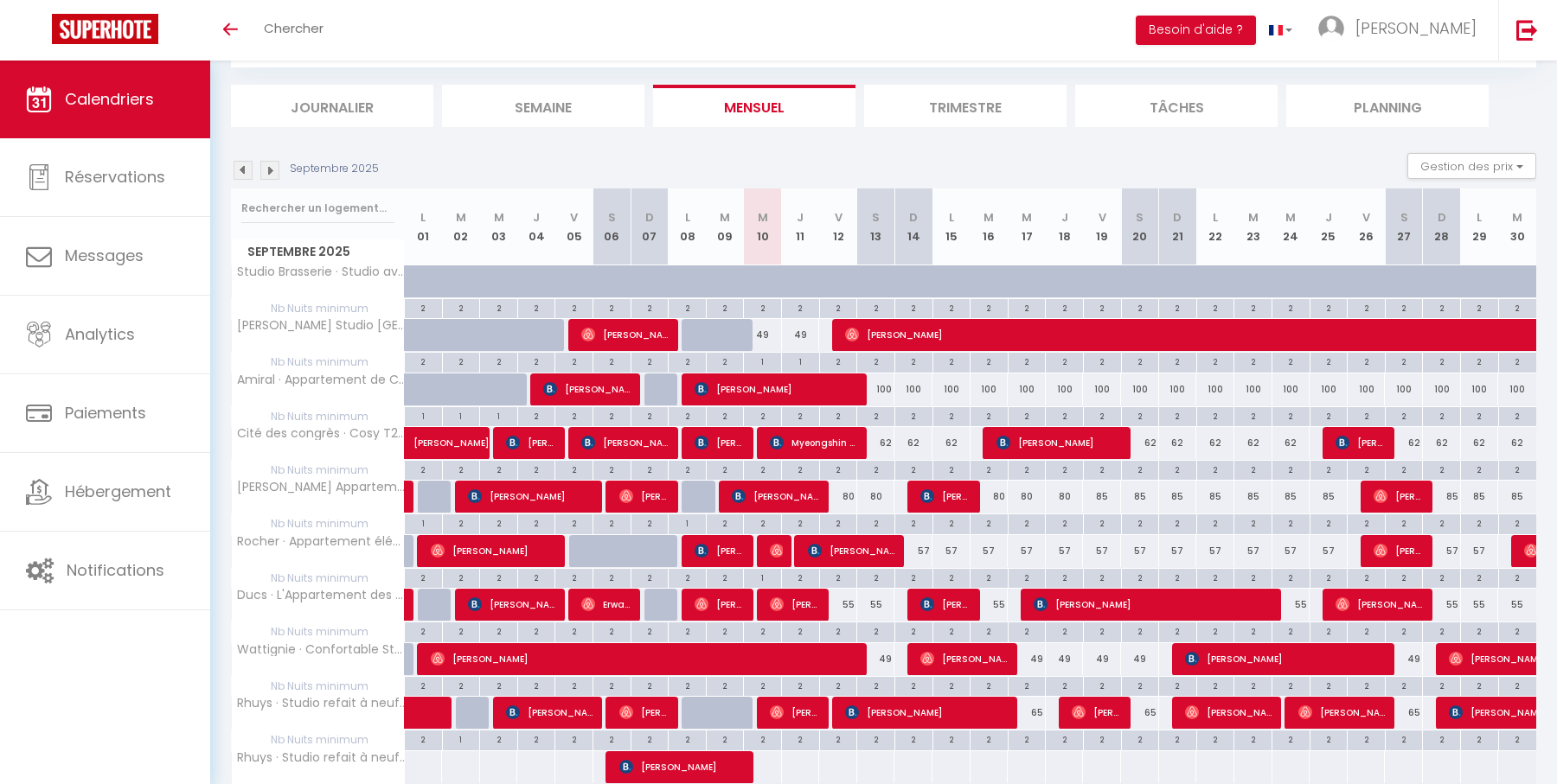
click at [952, 415] on div "2" at bounding box center [952, 415] width 37 height 16
type input "2"
type input "Lun 15 Septembre 2025"
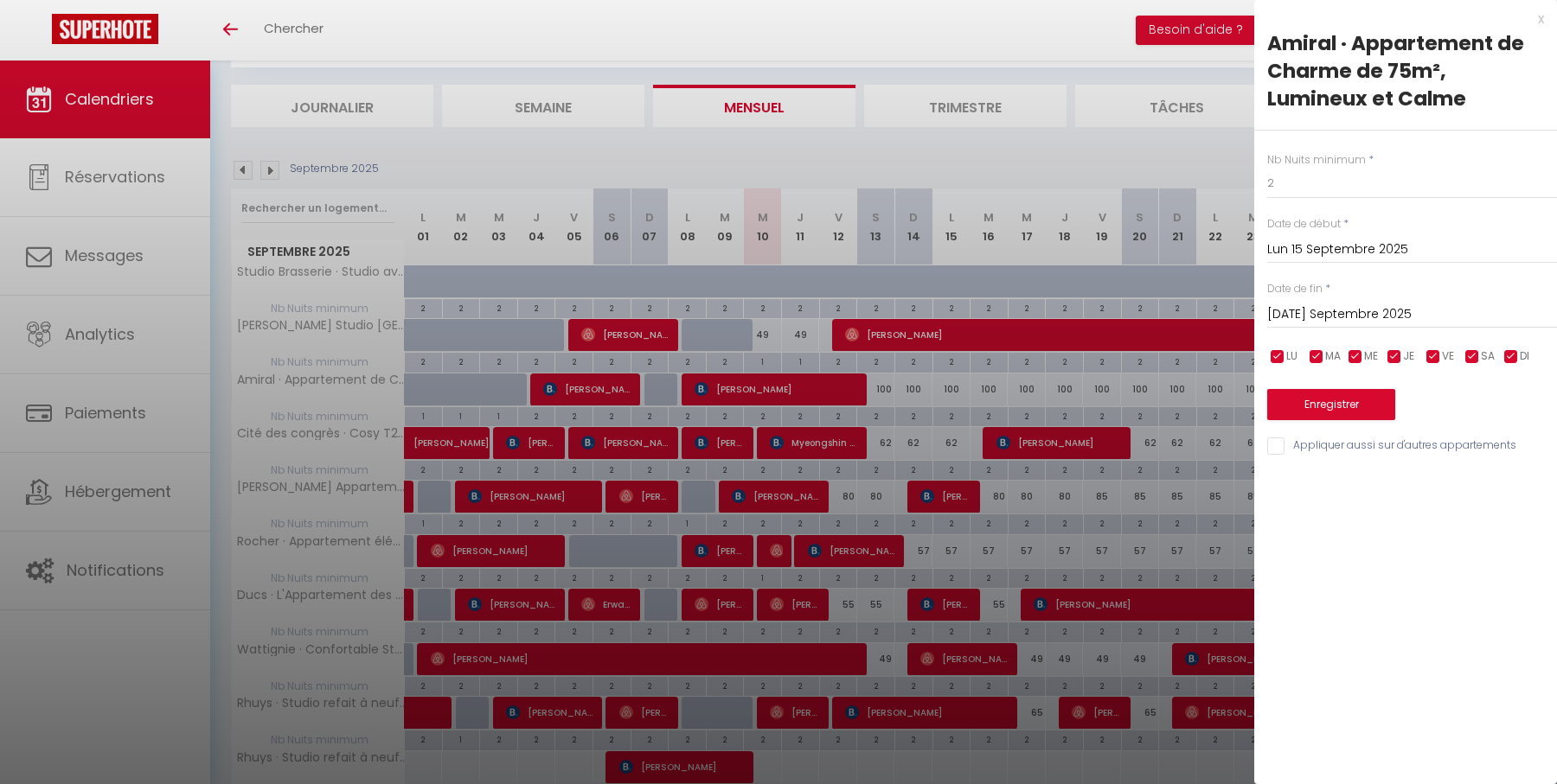
click at [1333, 309] on input "Mar 16 Septembre 2025" at bounding box center [1412, 315] width 290 height 22
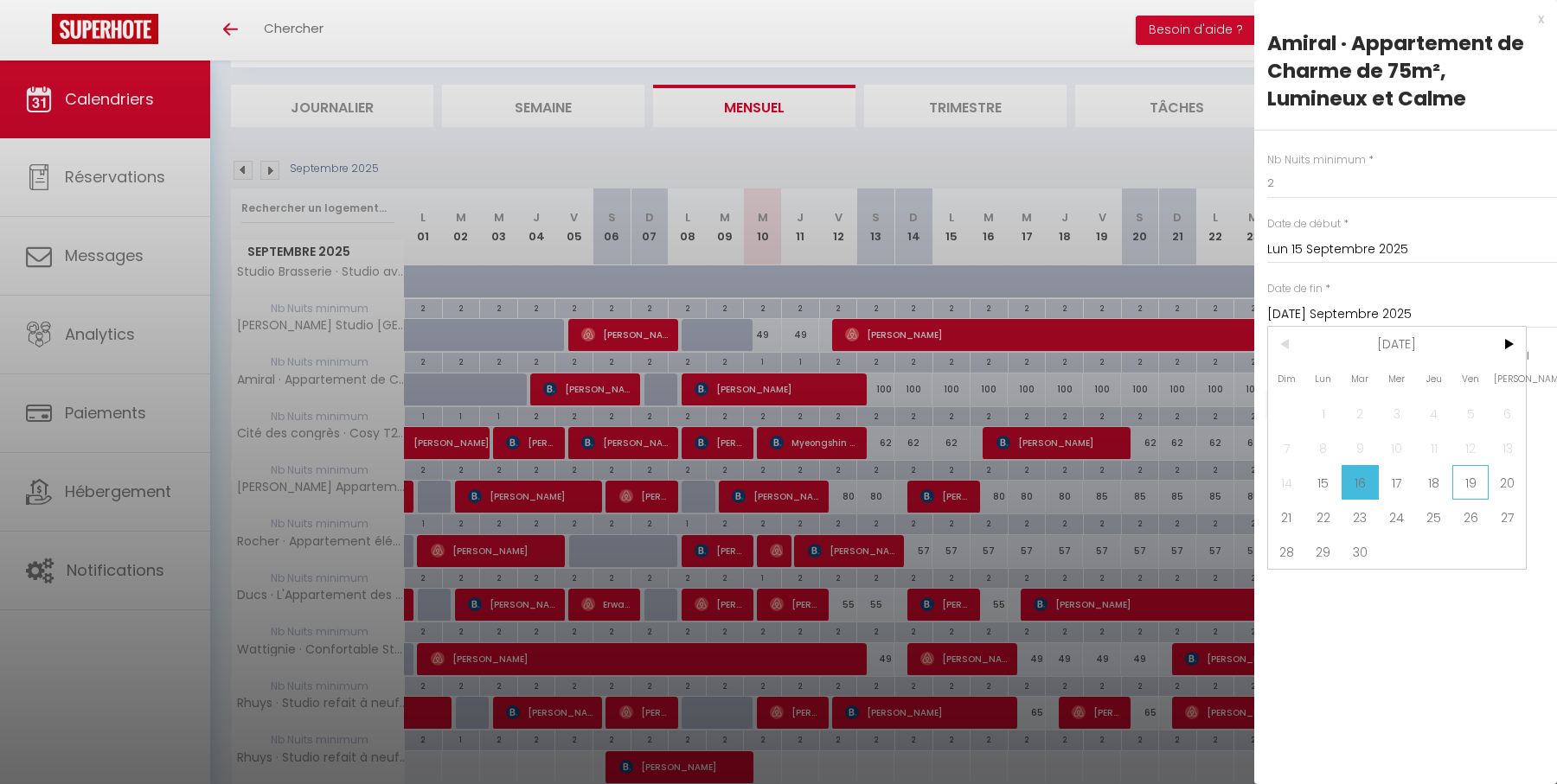
click at [1471, 484] on span "19" at bounding box center [1470, 482] width 37 height 34
type input "Ven 19 Septembre 2025"
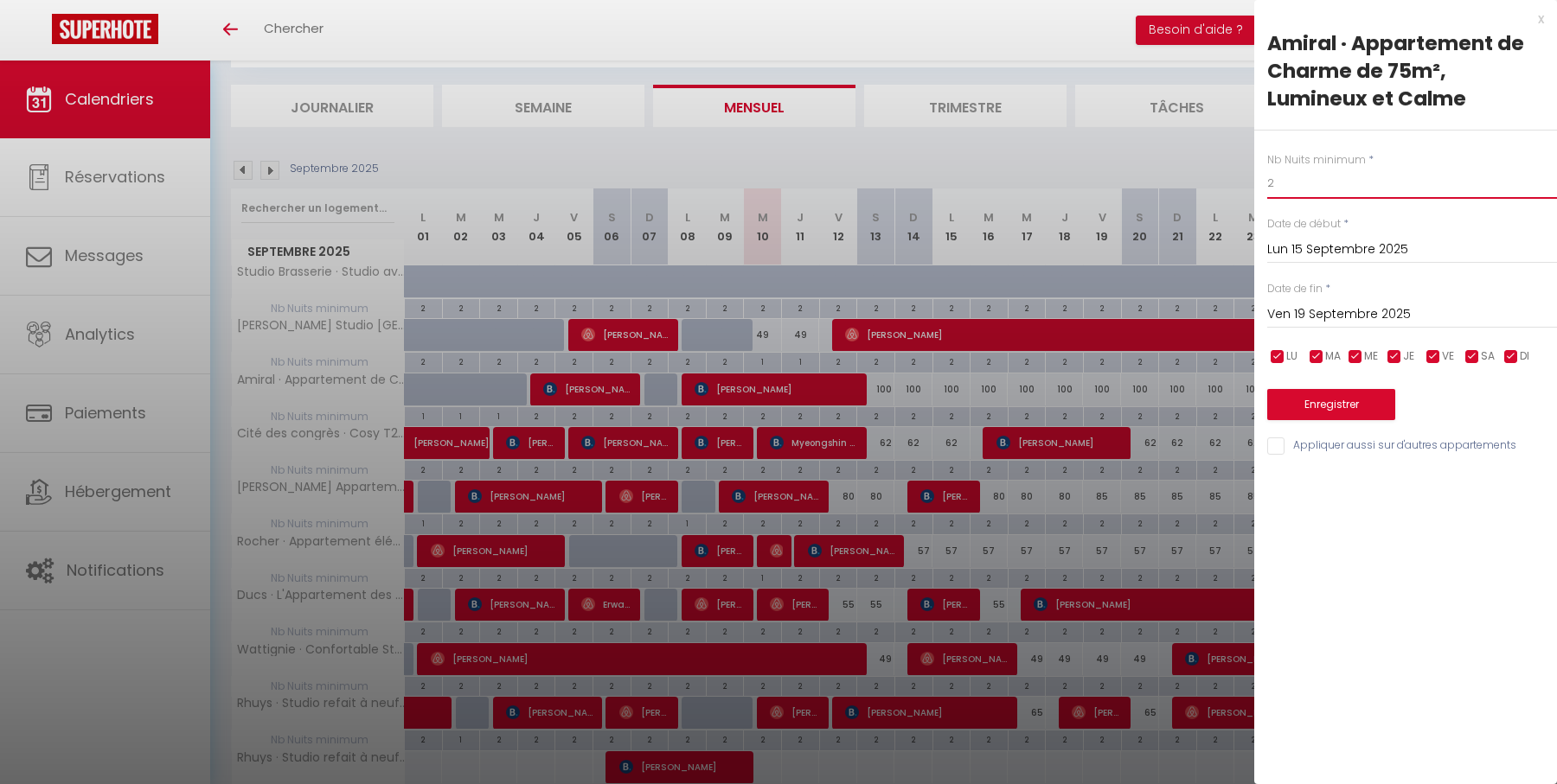
click at [1296, 181] on input "2" at bounding box center [1412, 183] width 290 height 31
type input "1"
click at [1314, 399] on button "Enregistrer" at bounding box center [1331, 405] width 128 height 31
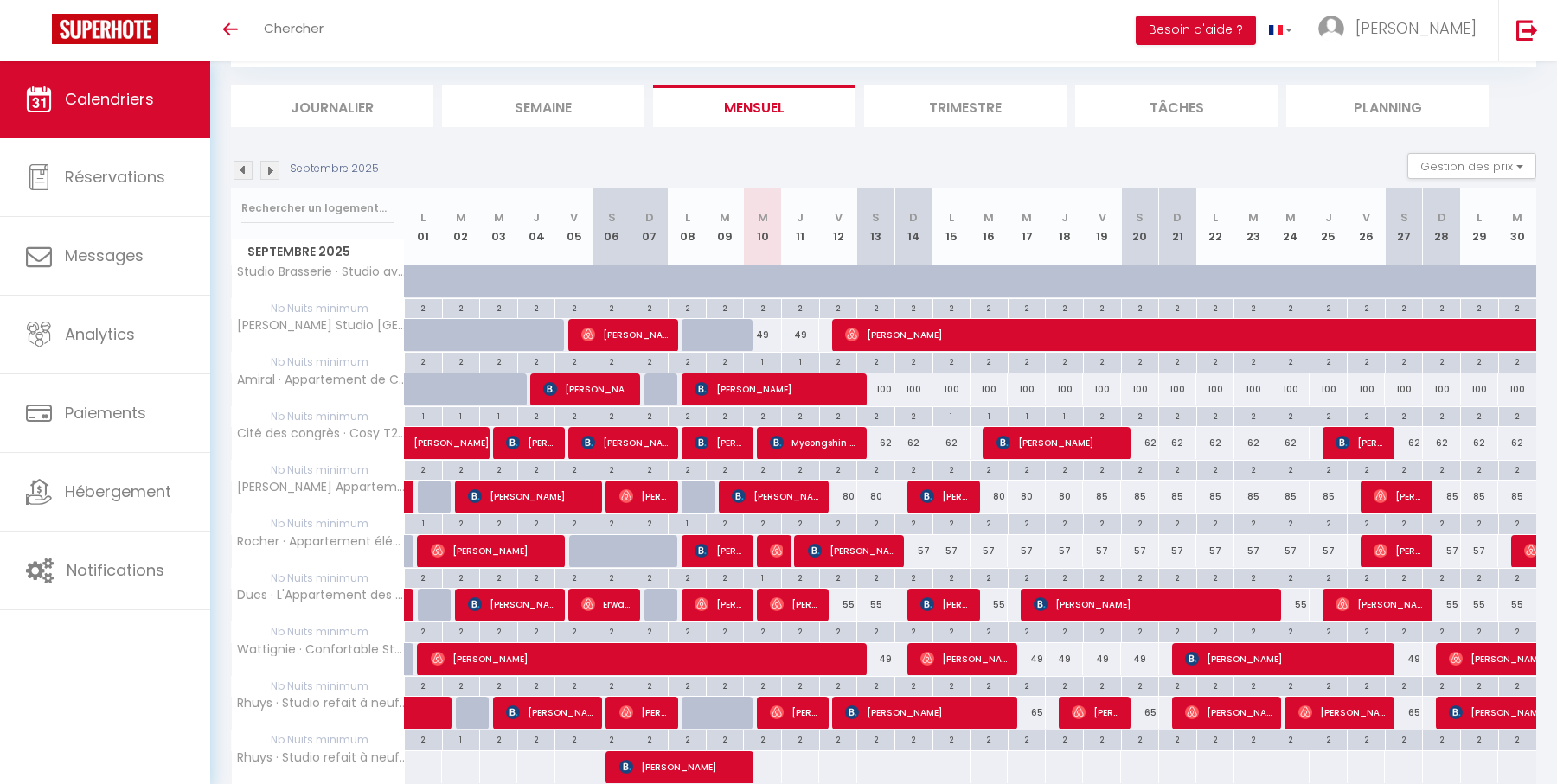
click at [953, 466] on div "2" at bounding box center [952, 469] width 37 height 16
type input "2"
type input "Lun 15 Septembre 2025"
type input "Mar 16 Septembre 2025"
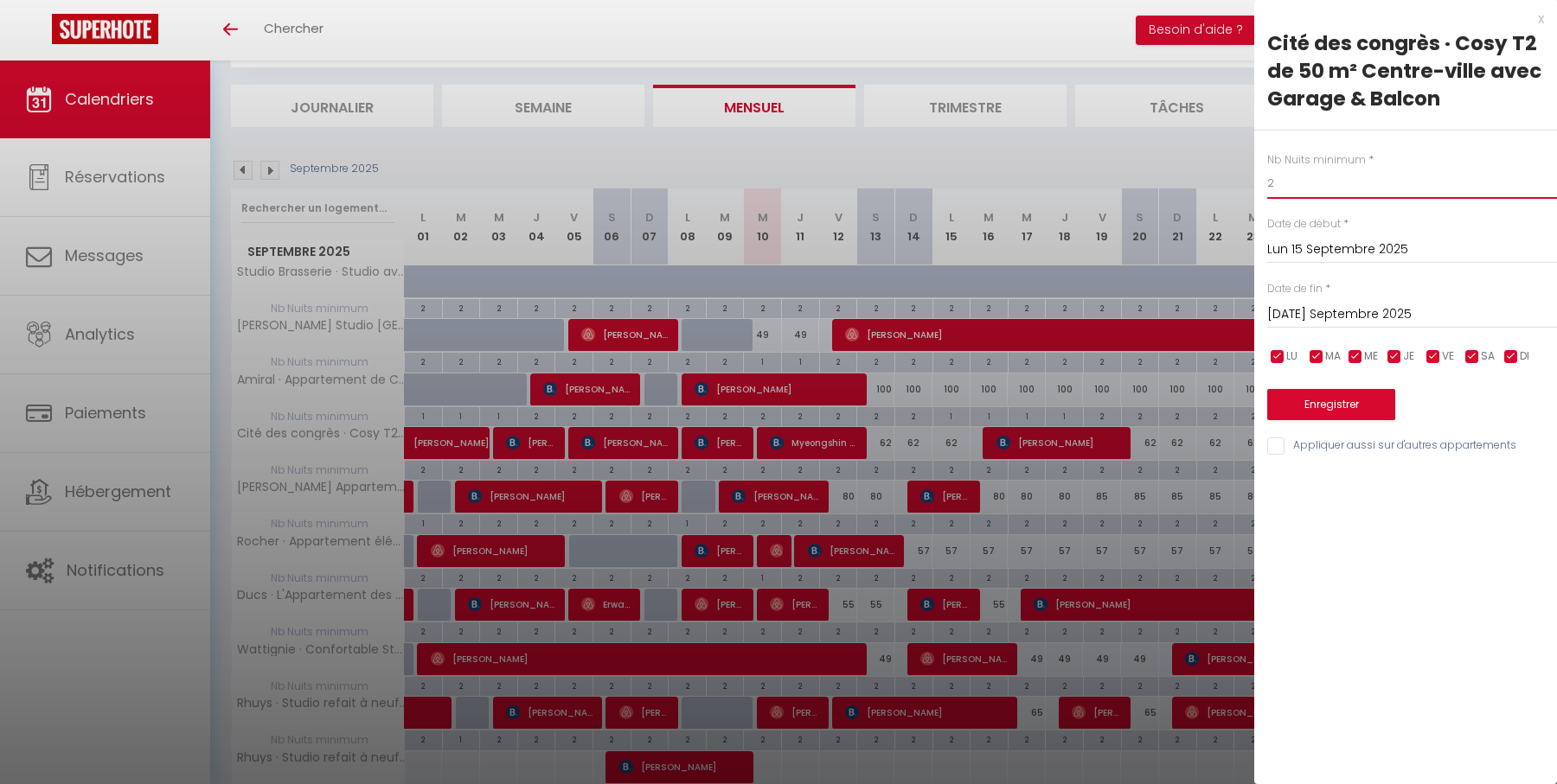
click at [1306, 172] on input "2" at bounding box center [1412, 183] width 290 height 31
type input "1"
click at [1324, 398] on button "Enregistrer" at bounding box center [1331, 405] width 128 height 31
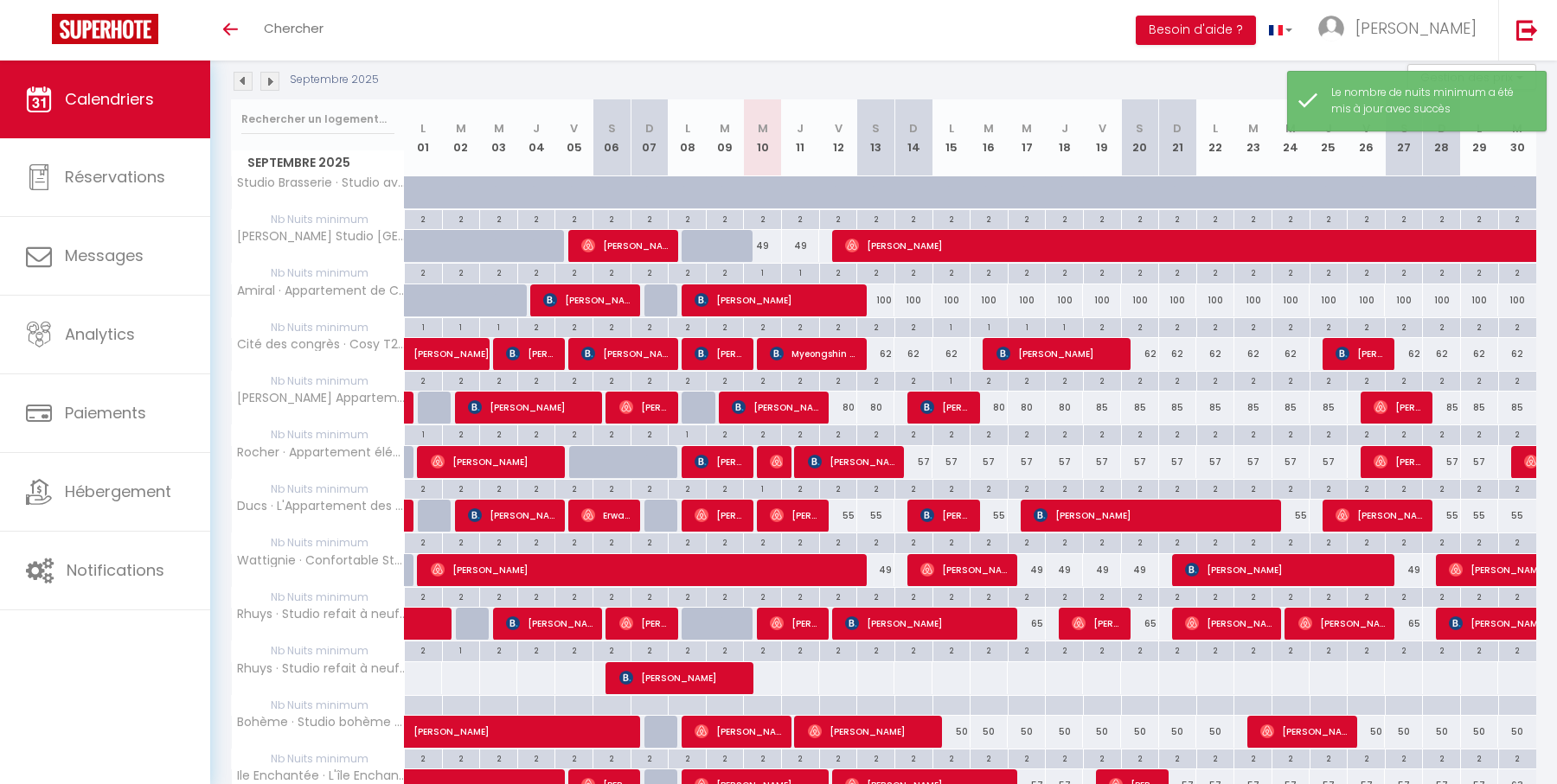
scroll to position [189, 0]
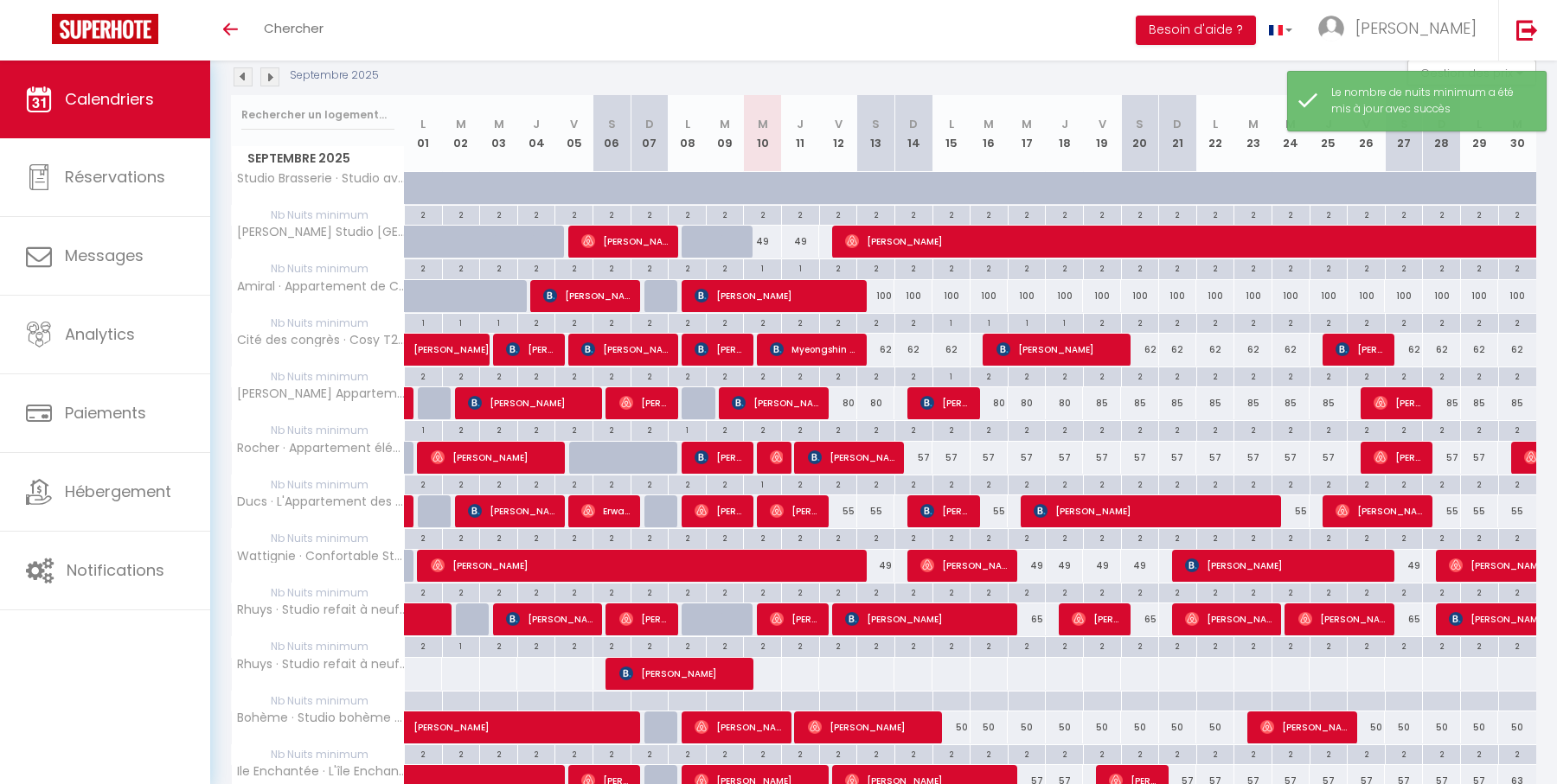
click at [886, 346] on div "62" at bounding box center [876, 350] width 38 height 32
type input "62"
type input "Sam 13 Septembre 2025"
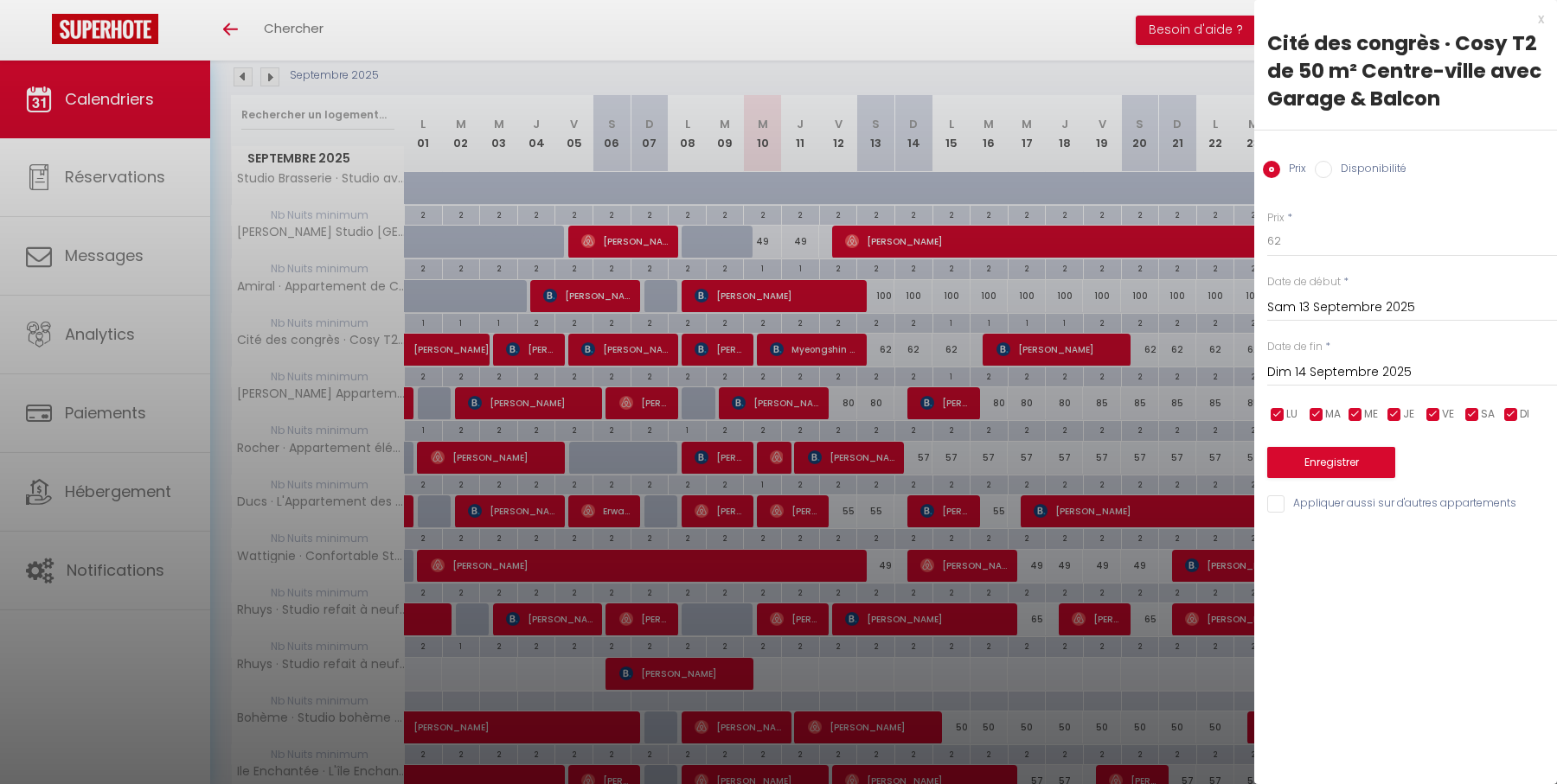
click at [1329, 353] on div "Date de fin * Dim 14 Septembre 2025 < Sep 2025 > Dim Lun Mar Mer Jeu Ven Sam 1 …" at bounding box center [1412, 362] width 290 height 48
click at [1334, 366] on input "Dim 14 Septembre 2025" at bounding box center [1412, 372] width 290 height 22
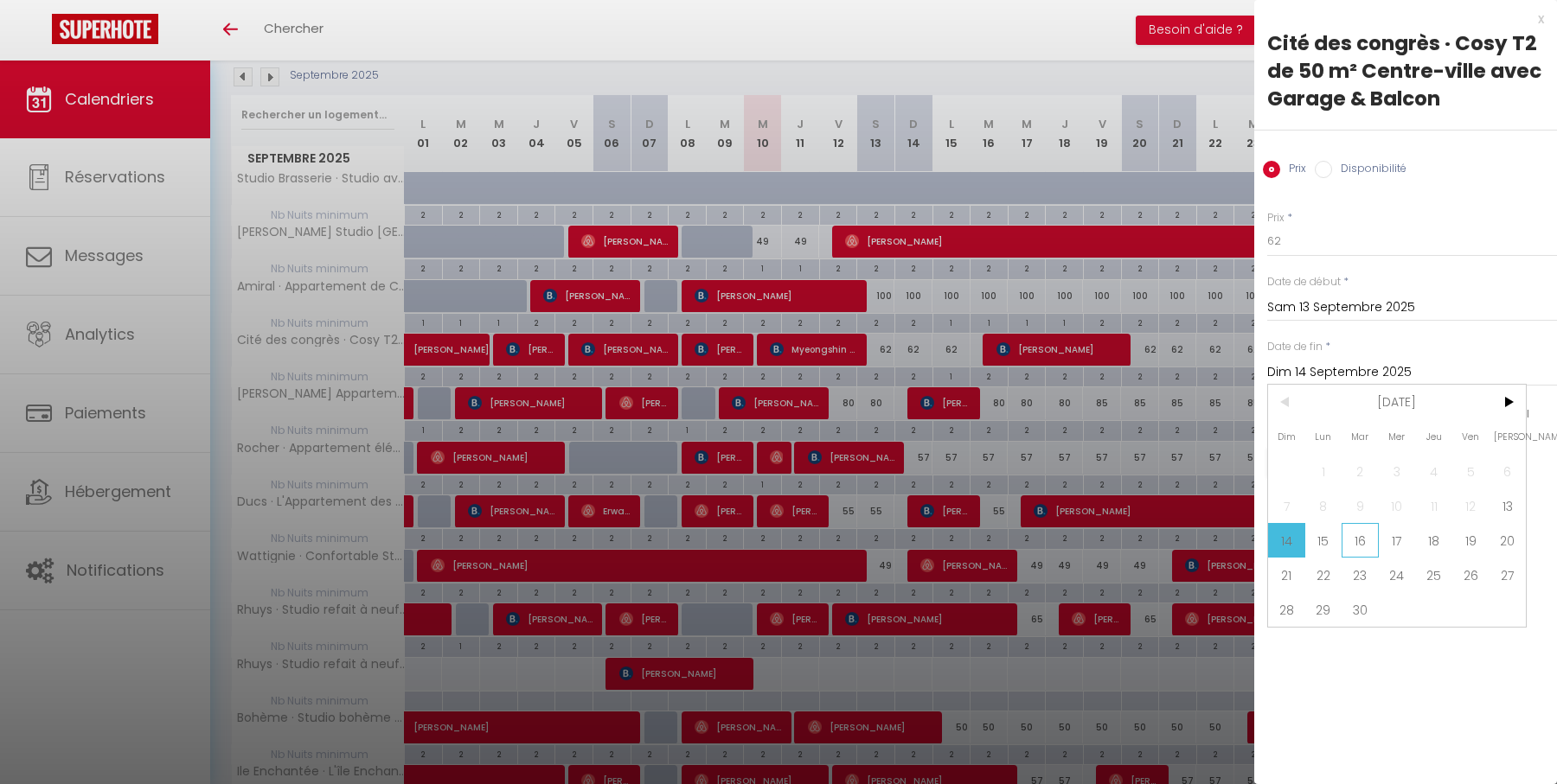
click at [1353, 533] on span "16" at bounding box center [1359, 540] width 37 height 34
type input "Mar 16 Septembre 2025"
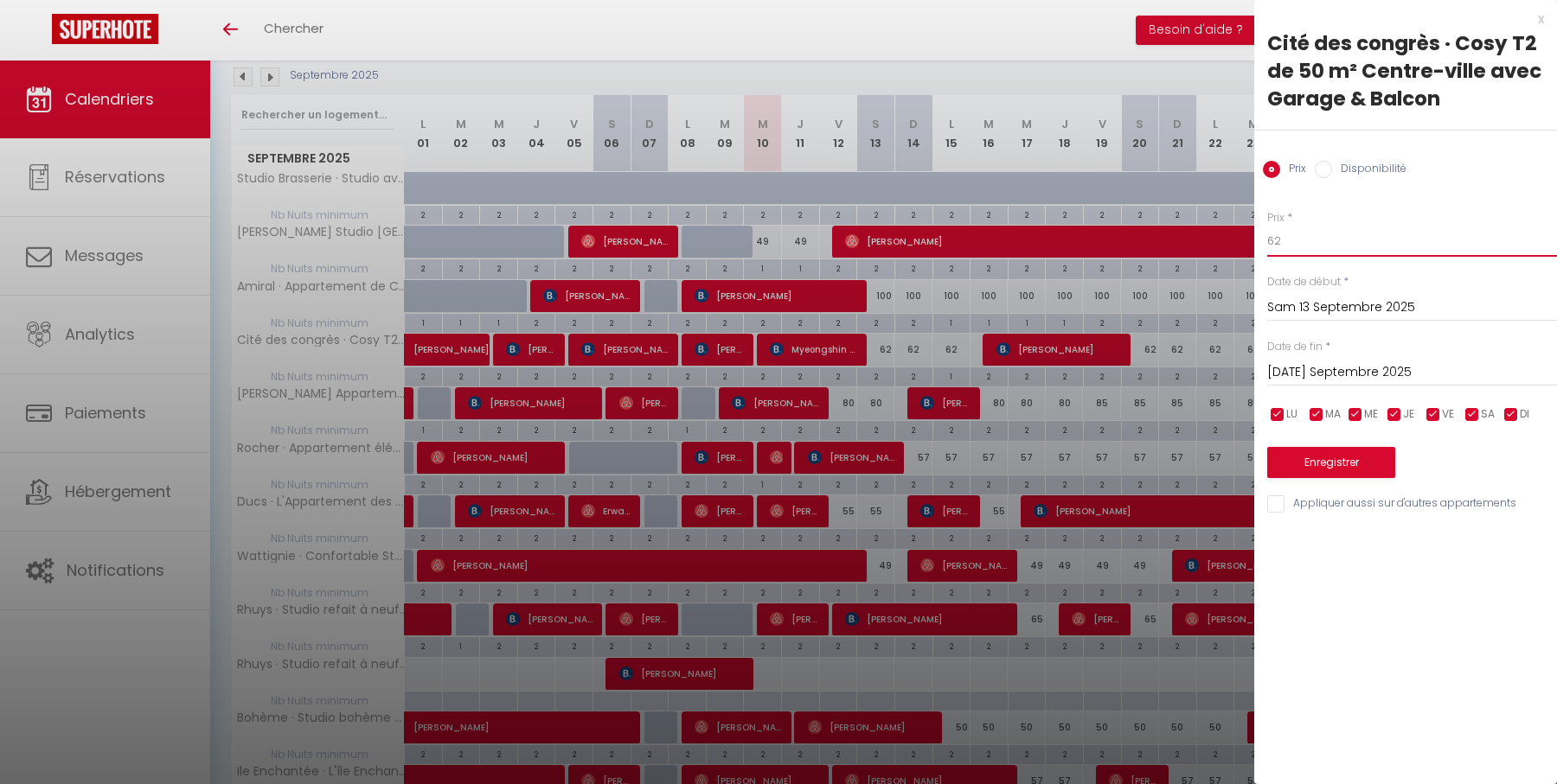
drag, startPoint x: 1311, startPoint y: 239, endPoint x: 1263, endPoint y: 240, distance: 48.0
click at [1263, 240] on div "Prix * 62 Statut * Disponible Indisponible Date de début * Sam 13 Septembre 202…" at bounding box center [1405, 352] width 303 height 326
type input "57"
click at [1316, 457] on button "Enregistrer" at bounding box center [1331, 462] width 128 height 31
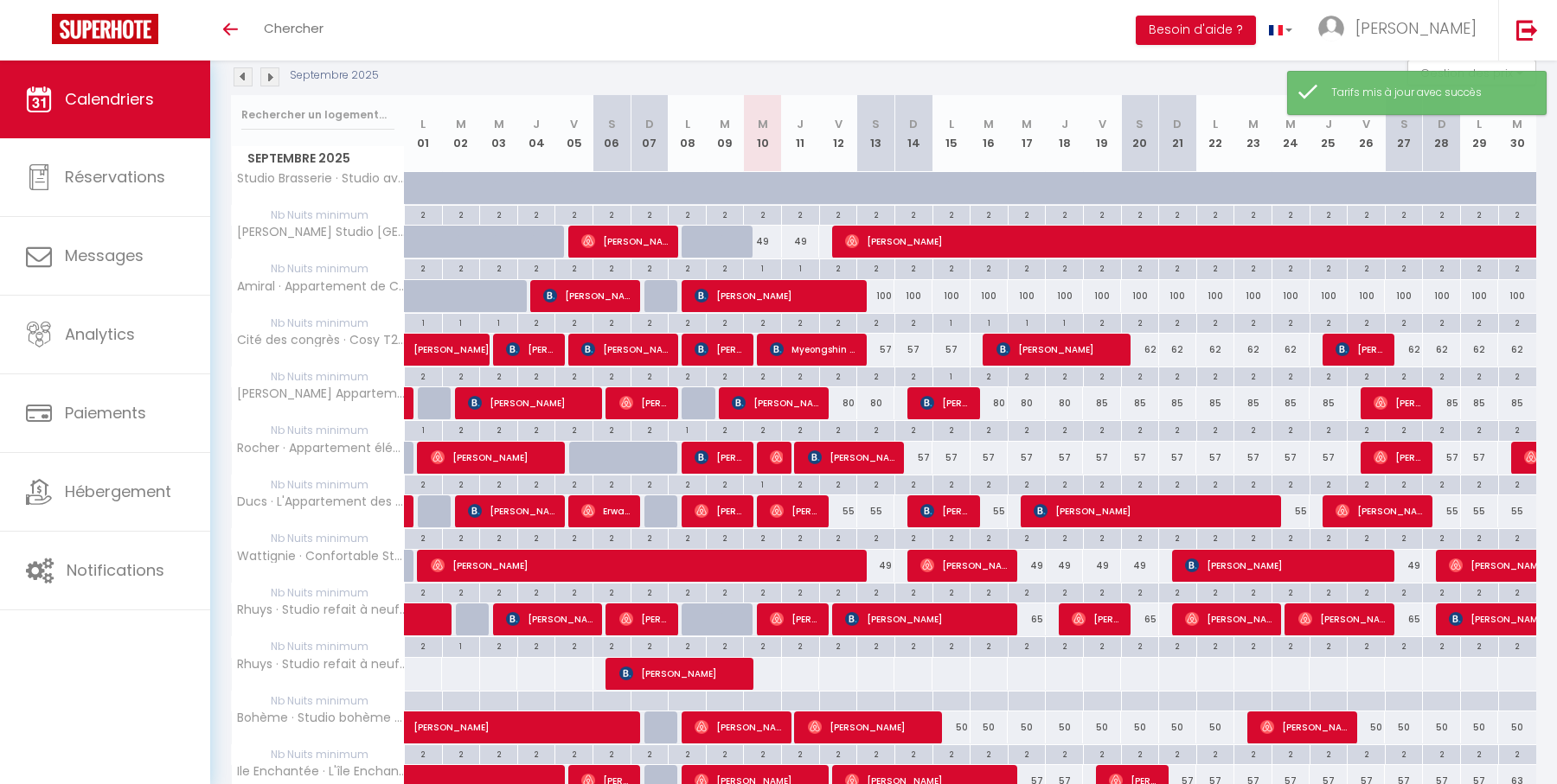
click at [1150, 346] on div "62" at bounding box center [1140, 350] width 38 height 32
type input "62"
type input "Sam 20 Septembre 2025"
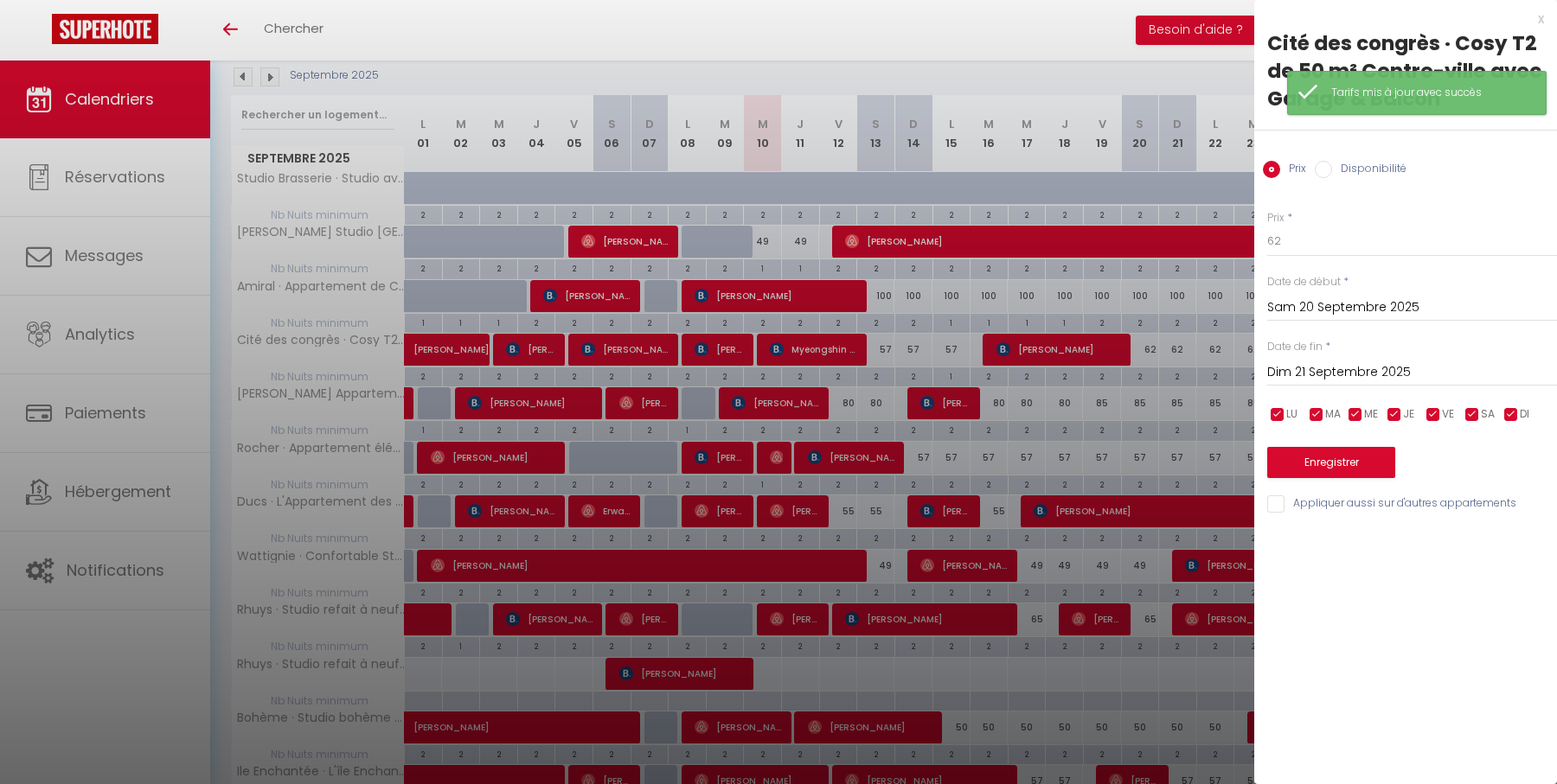
click at [1328, 369] on input "Dim 21 Septembre 2025" at bounding box center [1412, 372] width 290 height 22
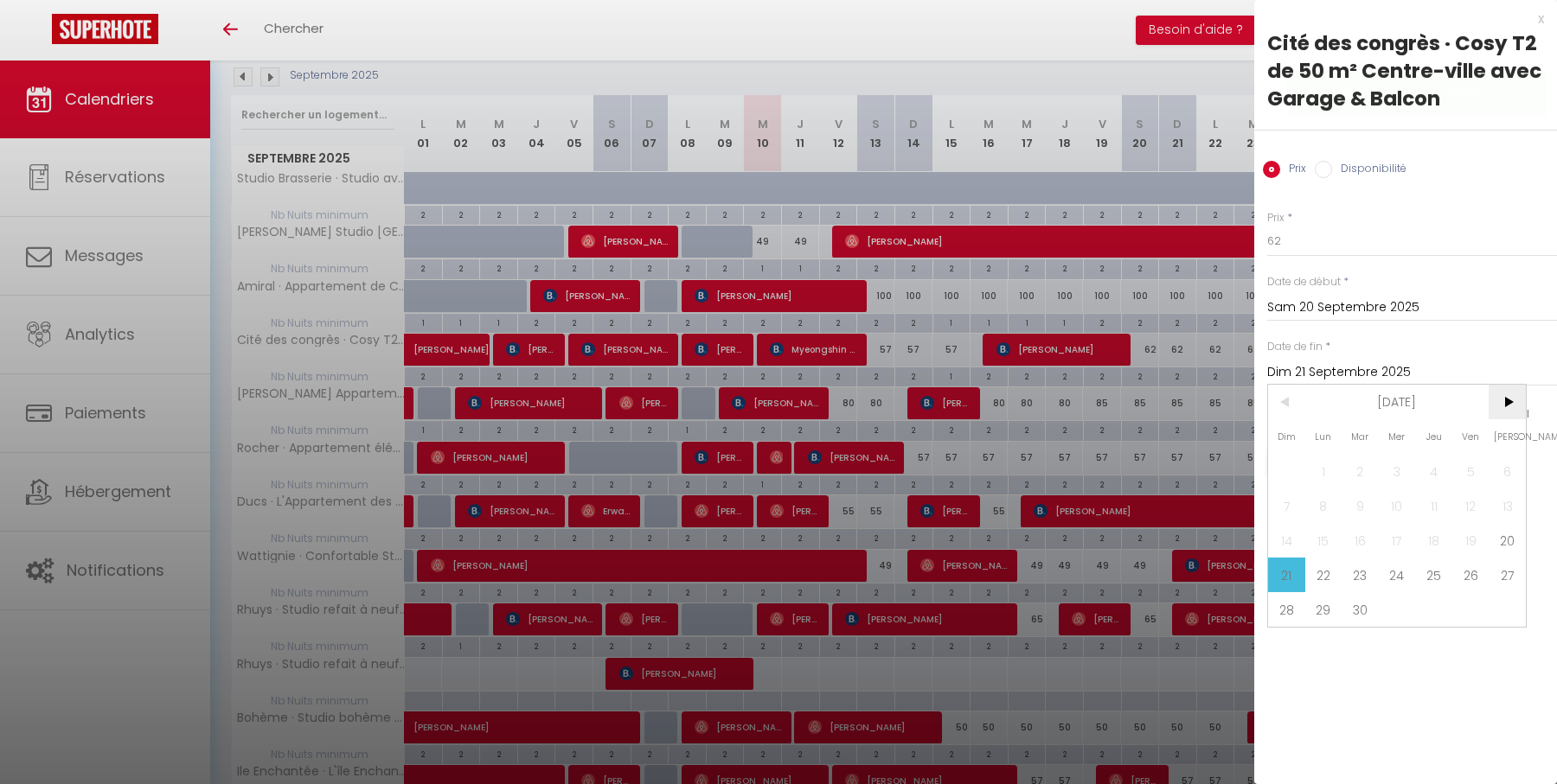
click at [1495, 410] on span ">" at bounding box center [1507, 402] width 37 height 34
click at [1467, 474] on span "3" at bounding box center [1470, 471] width 37 height 34
type input "Ven 03 Octobre 2025"
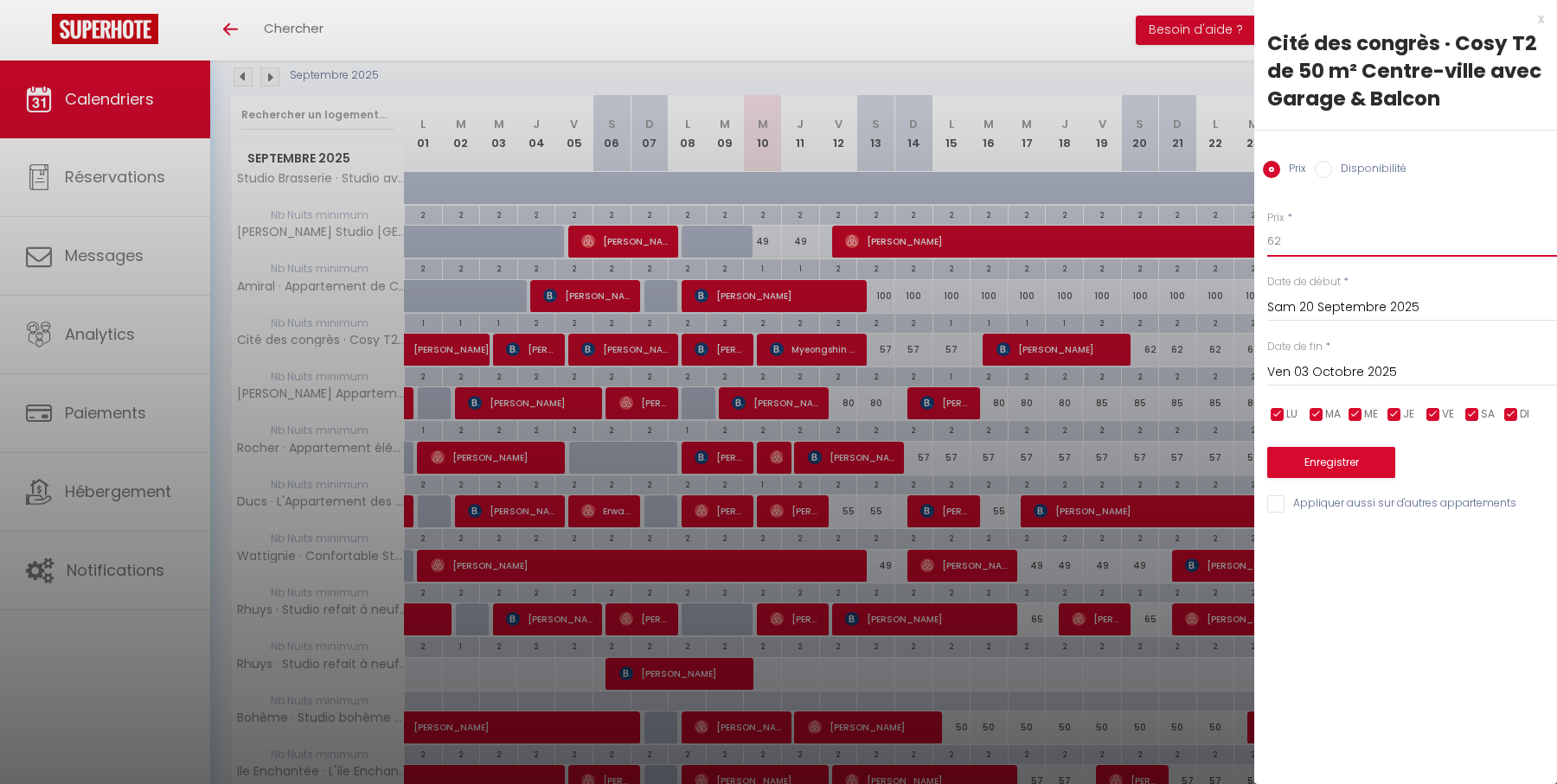
click at [1339, 244] on input "62" at bounding box center [1412, 241] width 290 height 31
type input "59"
click at [1357, 455] on button "Enregistrer" at bounding box center [1331, 462] width 128 height 31
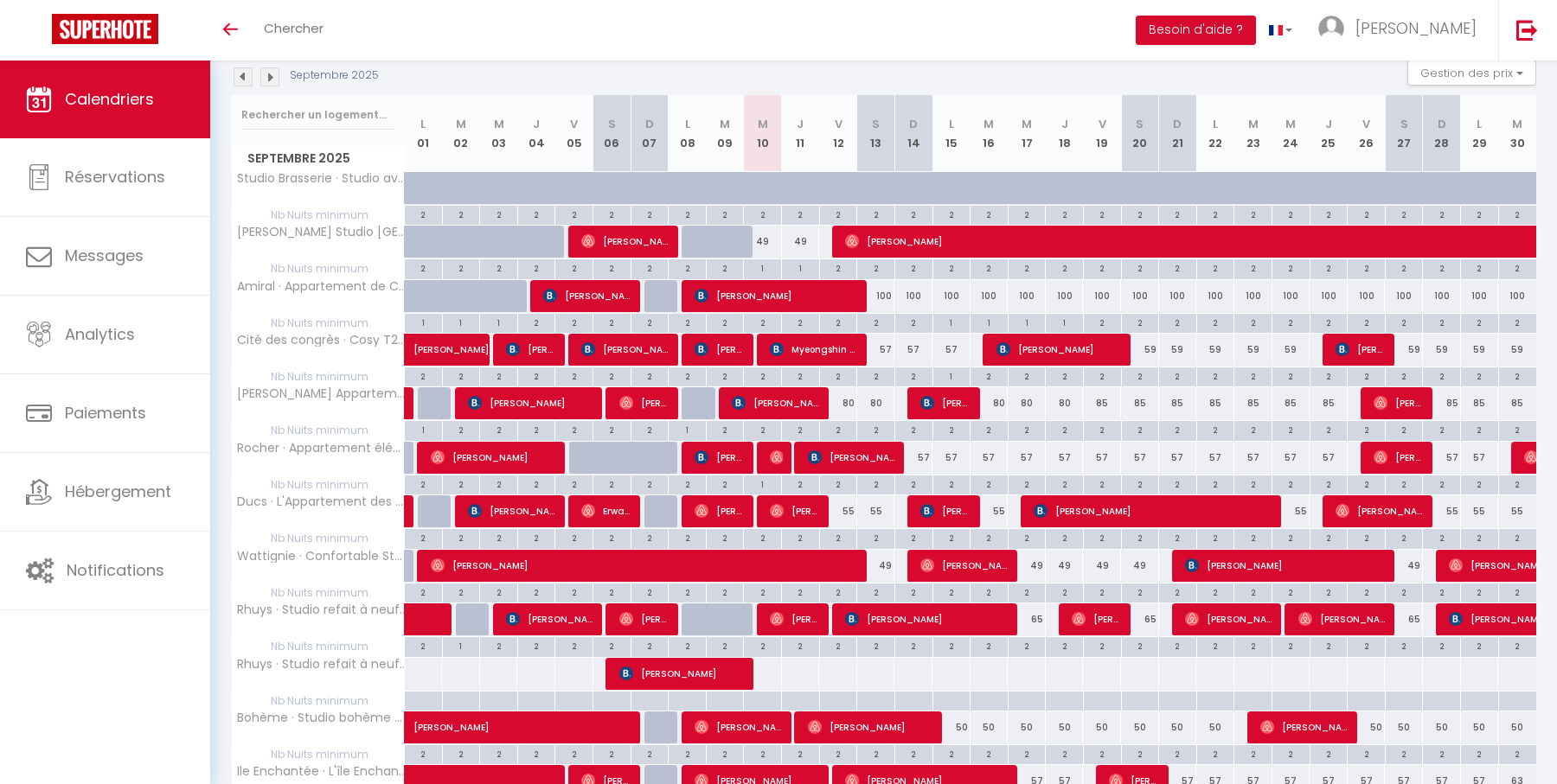
click at [847, 402] on div "80" at bounding box center [838, 404] width 38 height 32
type input "80"
type input "Ven 12 Septembre 2025"
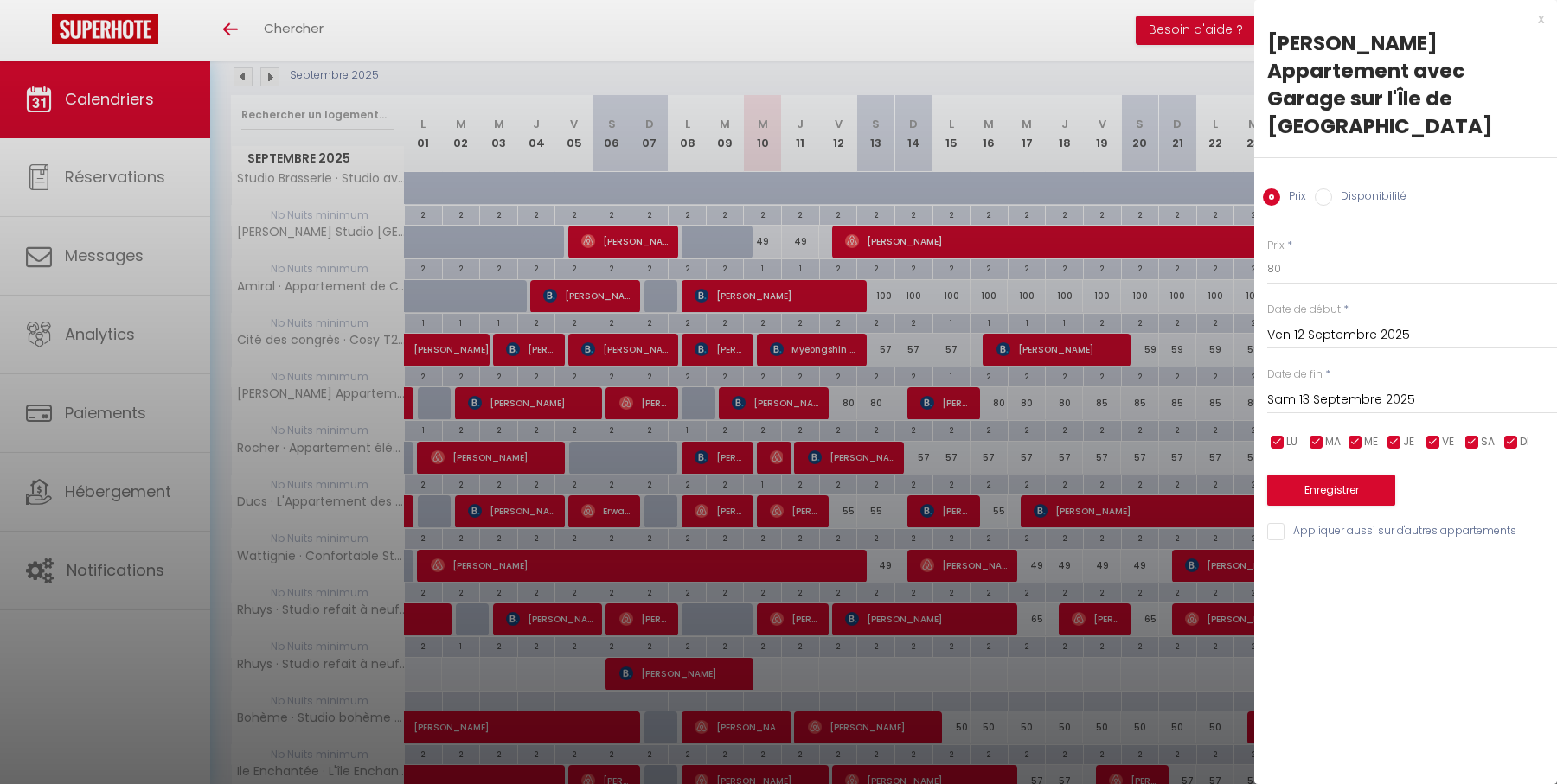
click at [1321, 389] on input "Sam 13 Septembre 2025" at bounding box center [1412, 400] width 290 height 22
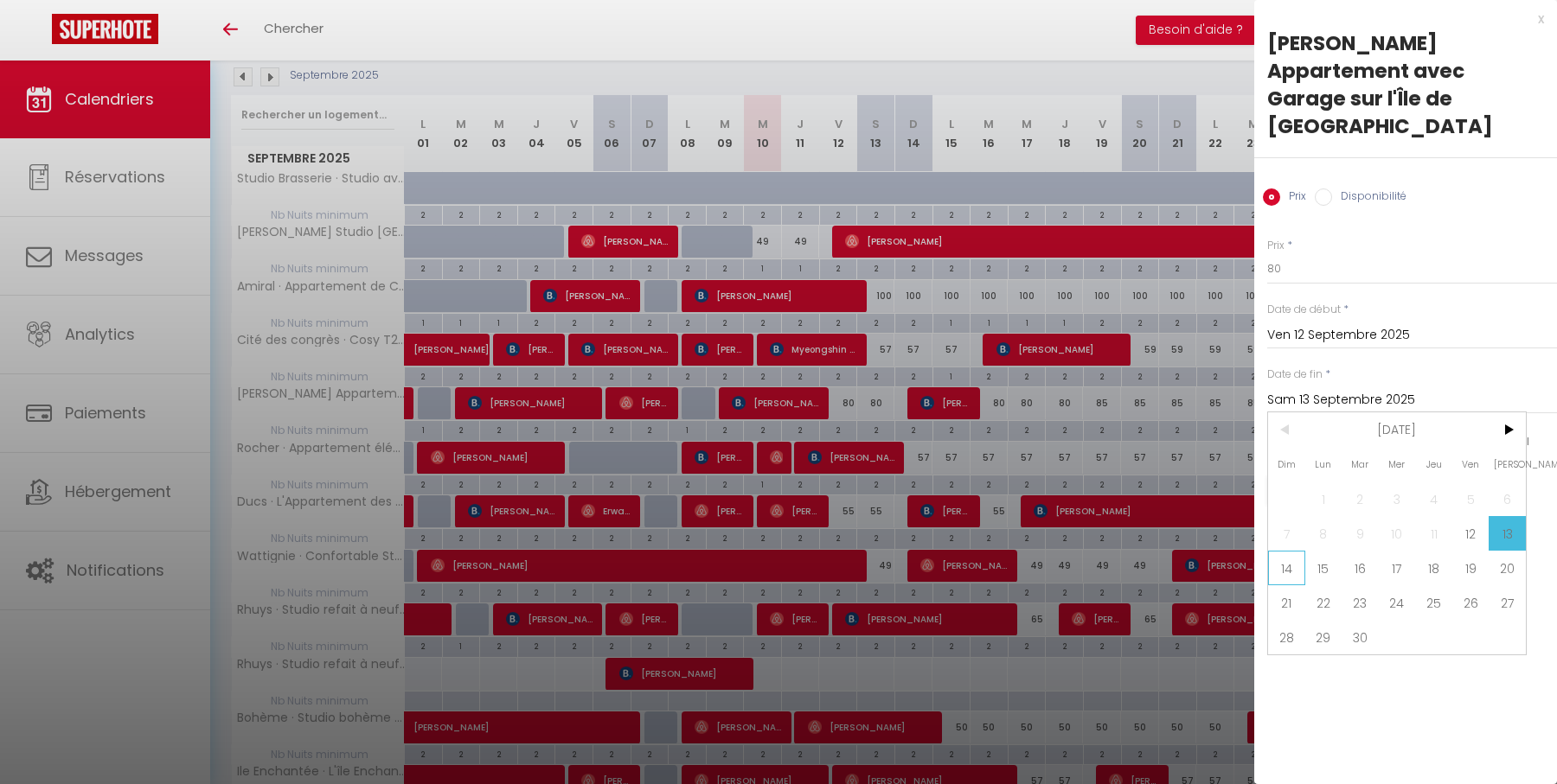
click at [1276, 551] on span "14" at bounding box center [1286, 568] width 37 height 34
type input "Dim 14 Septembre 2025"
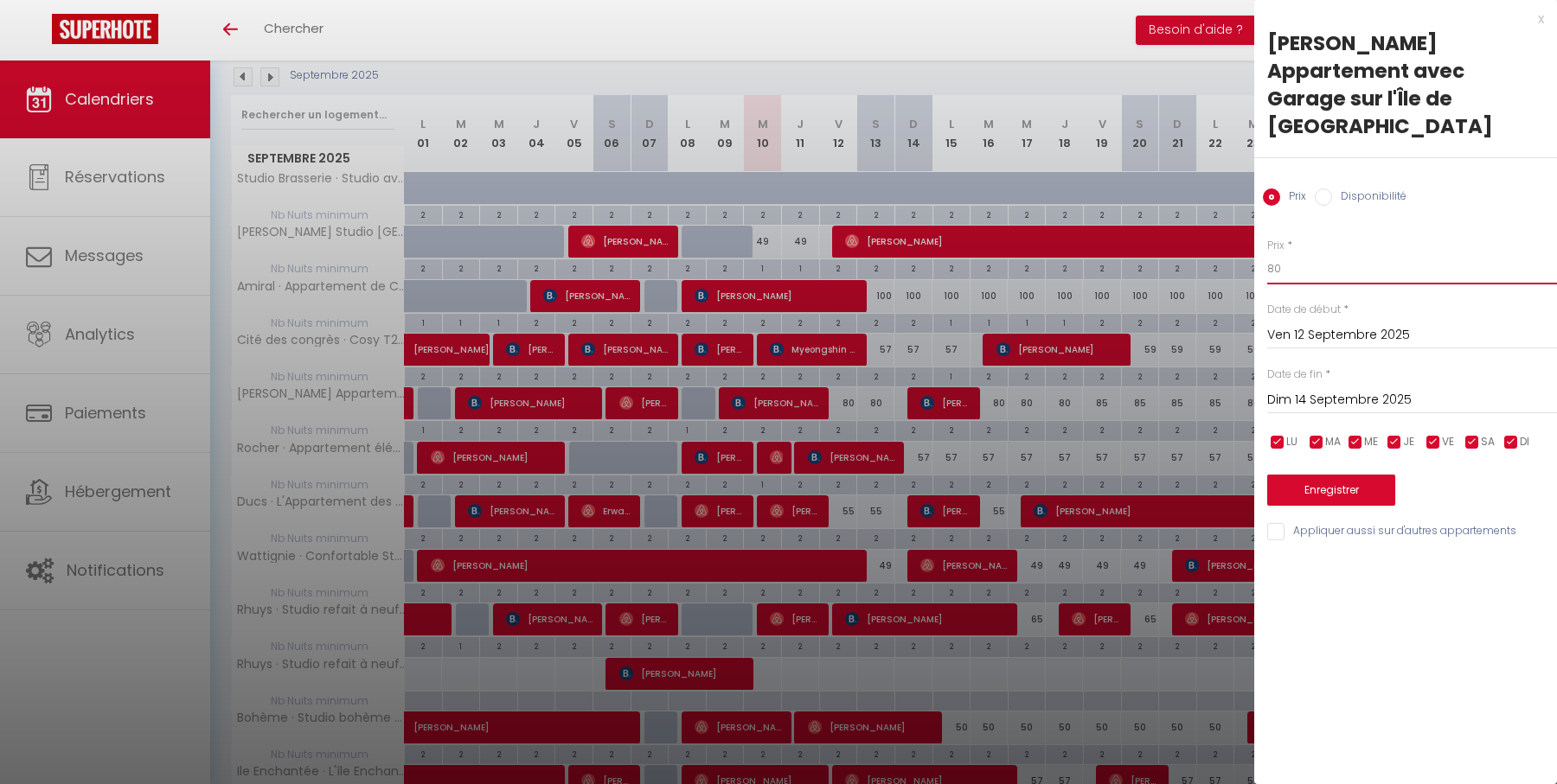
click at [1299, 254] on input "80" at bounding box center [1412, 269] width 290 height 31
type input "70"
click at [1356, 475] on button "Enregistrer" at bounding box center [1331, 490] width 128 height 31
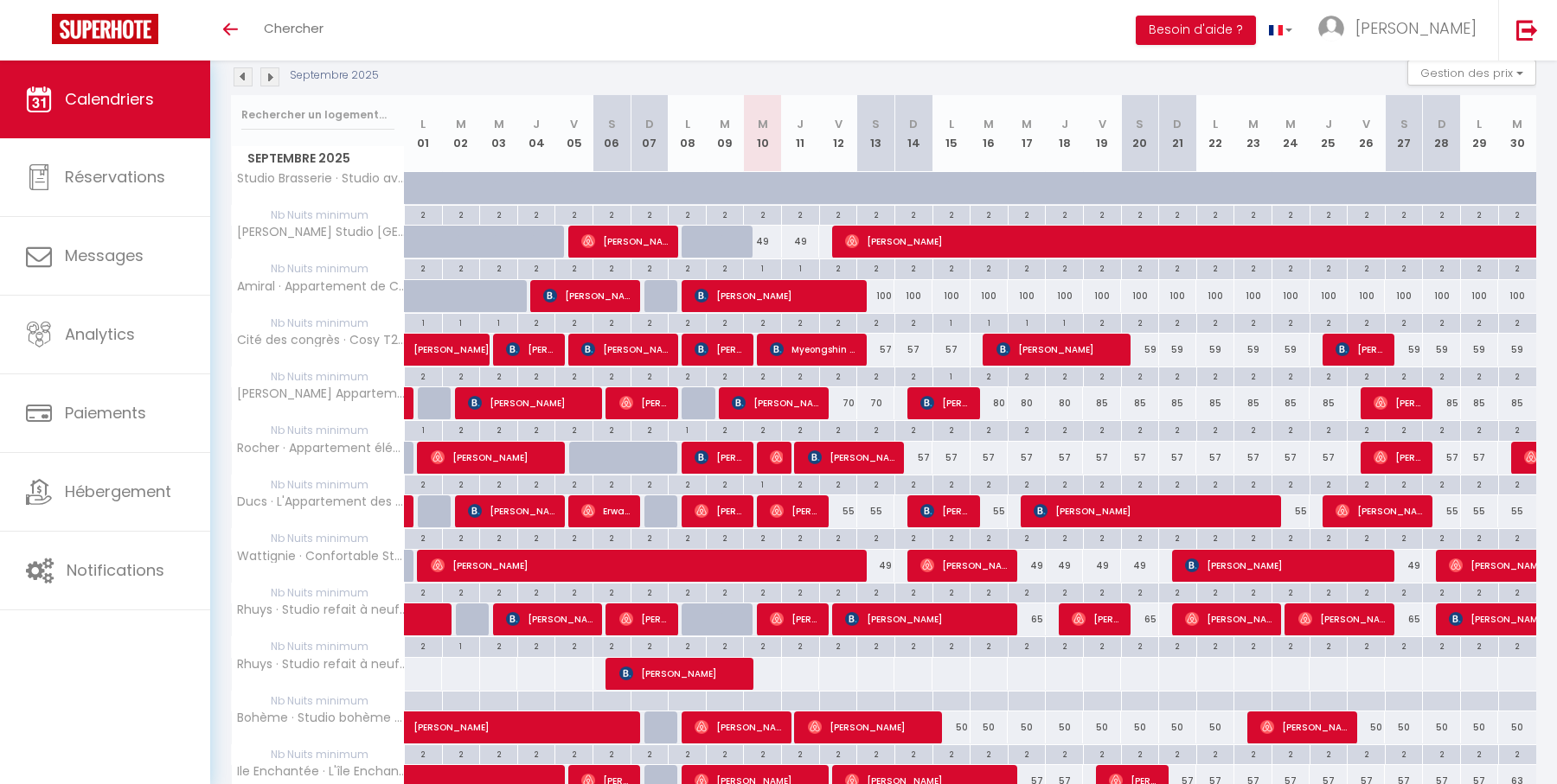
click at [989, 428] on div "2" at bounding box center [989, 429] width 37 height 16
type input "2"
type input "Mar 16 Septembre 2025"
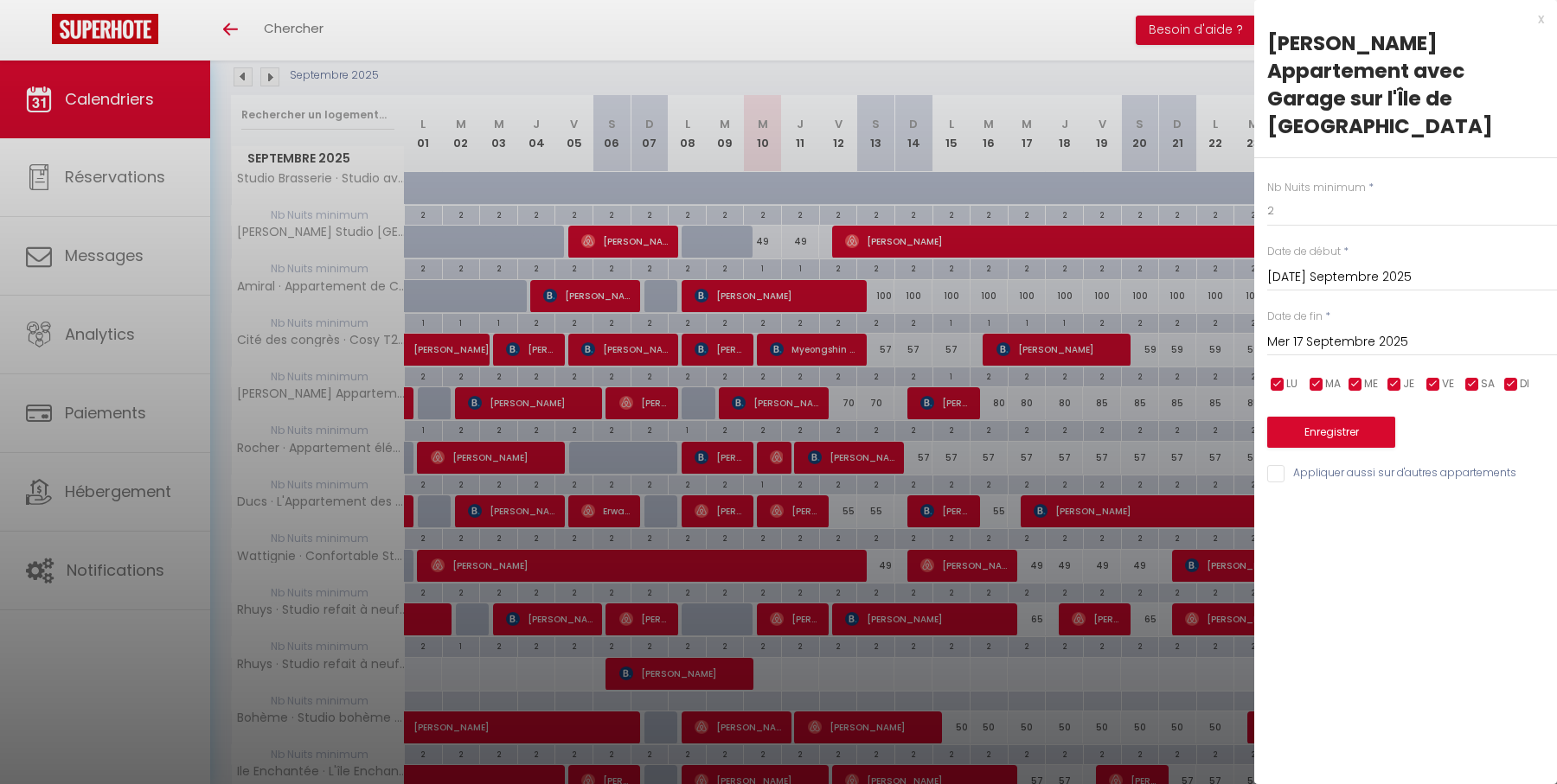
click at [1353, 331] on input "Mer 17 Septembre 2025" at bounding box center [1412, 342] width 290 height 22
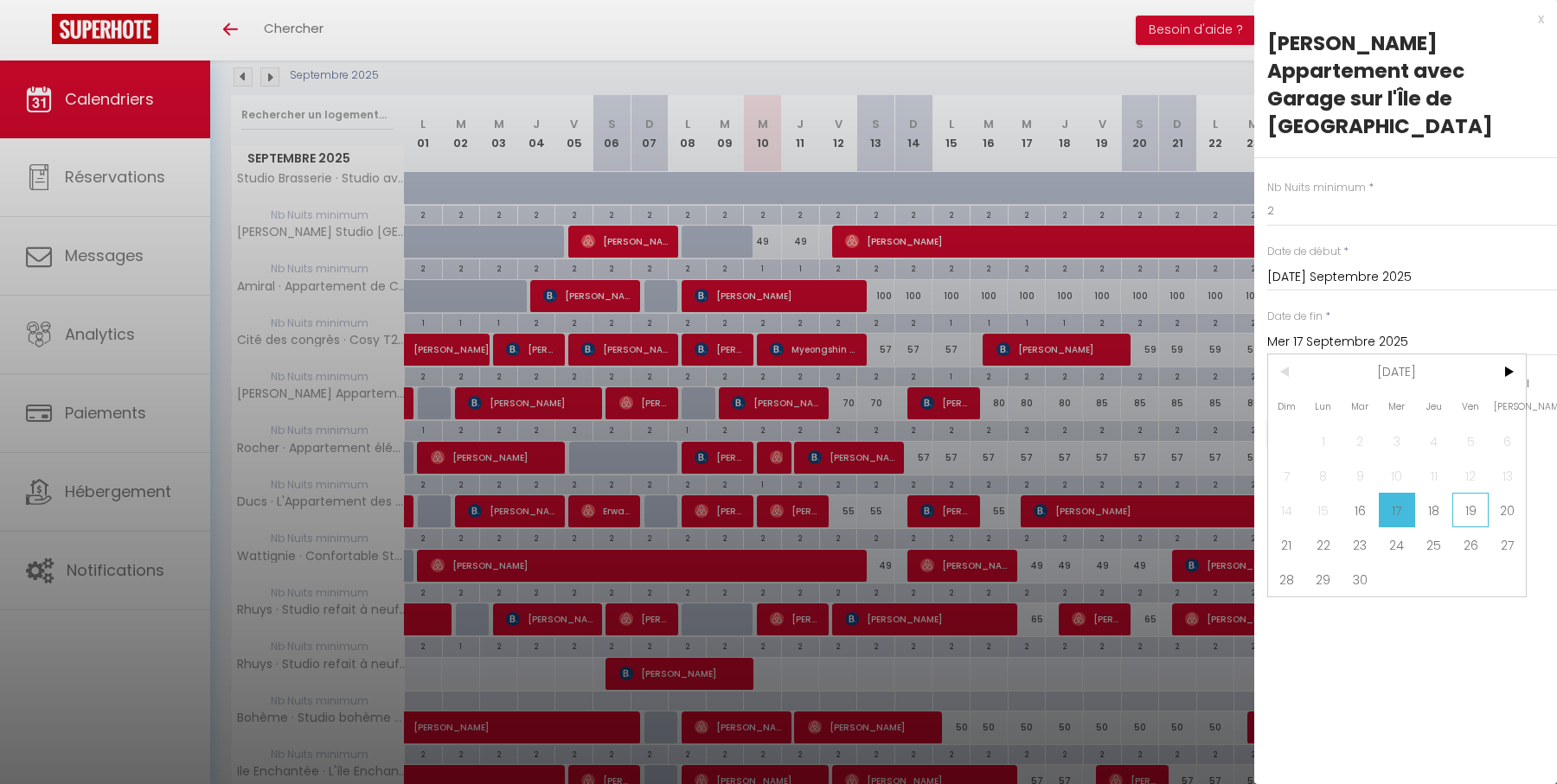
click at [1467, 493] on span "19" at bounding box center [1470, 510] width 37 height 34
type input "Ven 19 Septembre 2025"
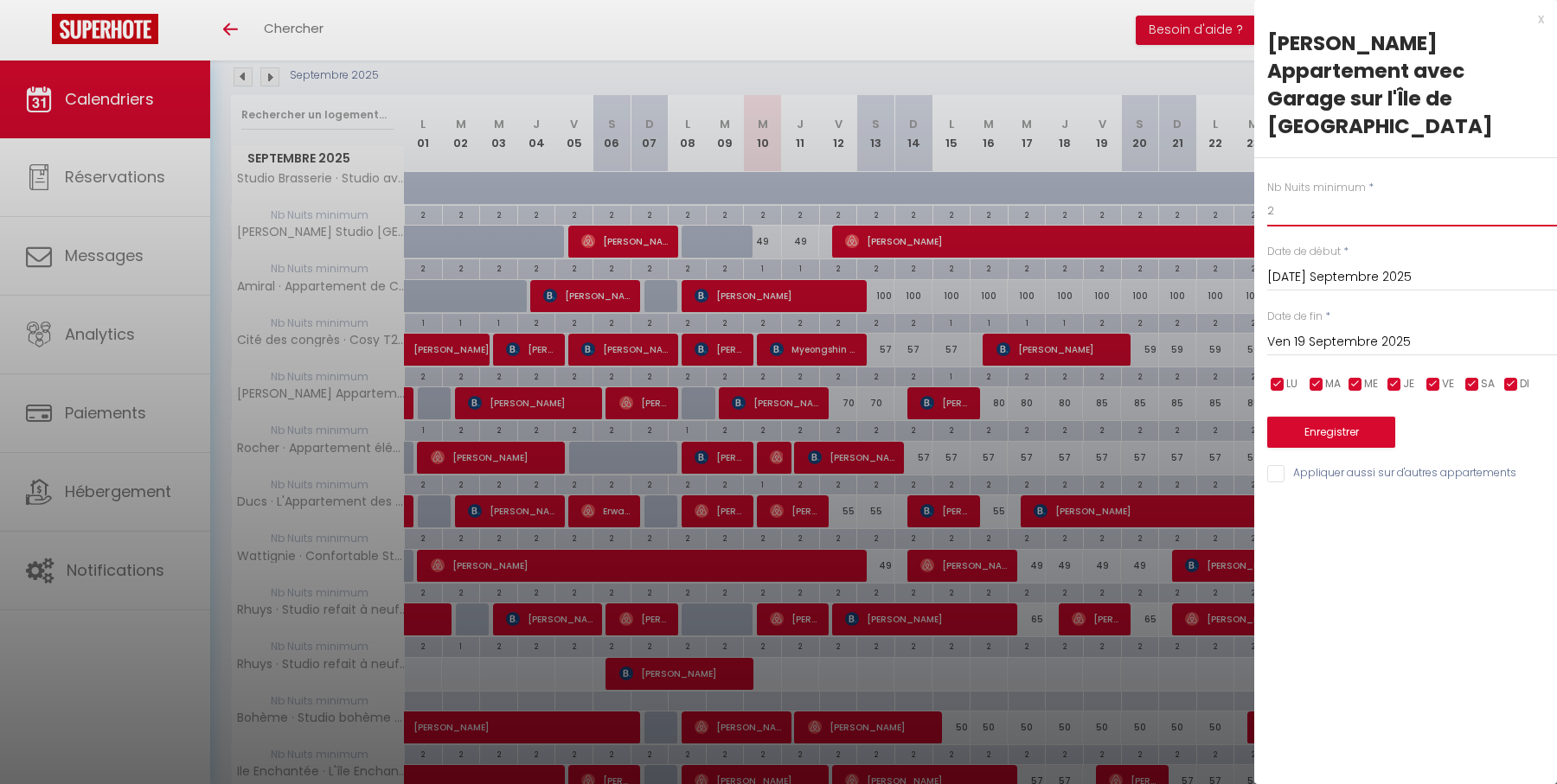
click at [1334, 195] on input "2" at bounding box center [1412, 210] width 290 height 31
type input "1"
click at [1359, 420] on div "Nb Nuits minimum * 1 Date de début * Mar 16 Septembre 2025 < Sep 2025 > Dim Lun…" at bounding box center [1405, 321] width 303 height 326
click at [1358, 416] on button "Enregistrer" at bounding box center [1331, 432] width 128 height 31
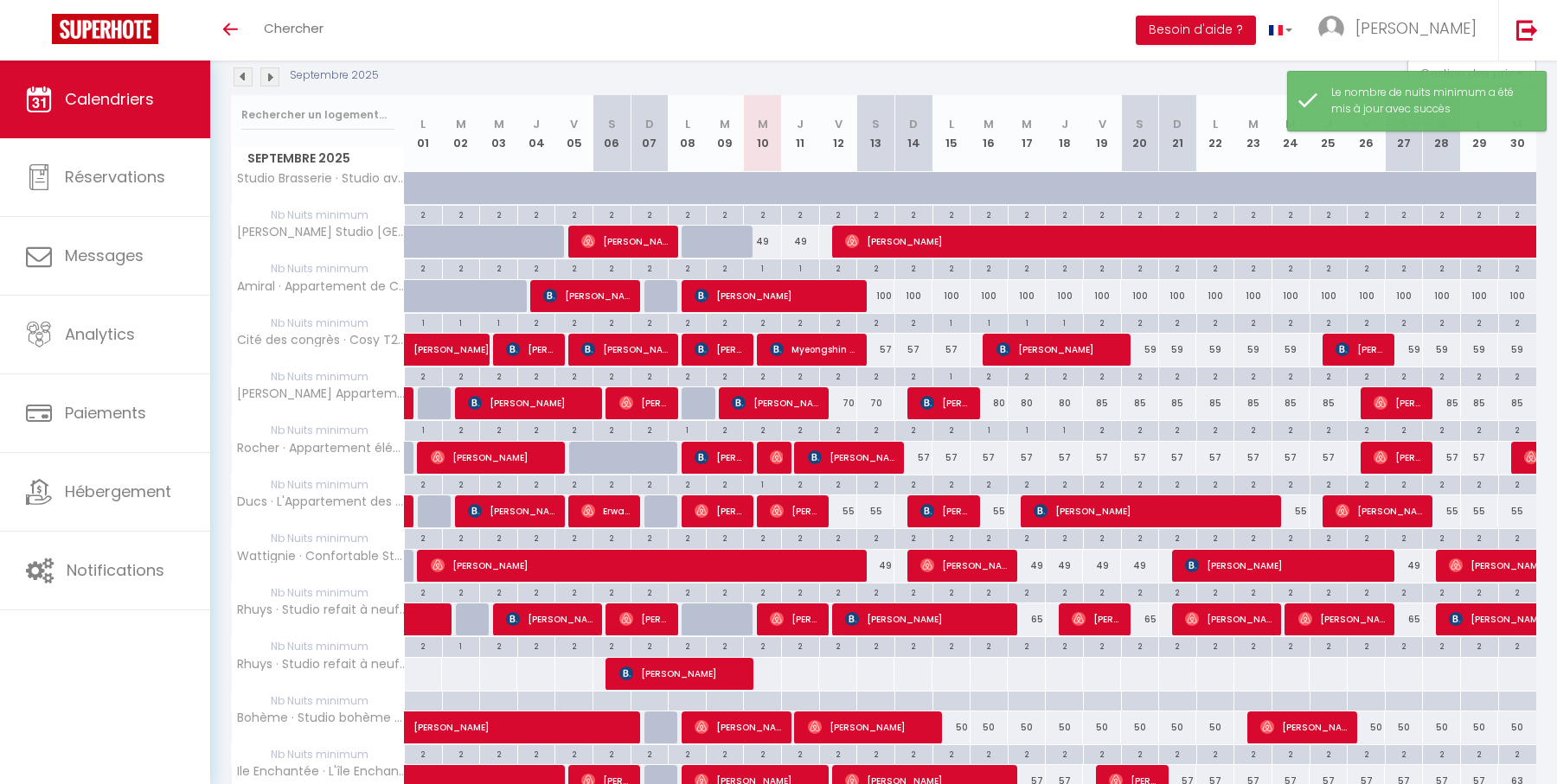
click at [1001, 396] on div "80" at bounding box center [989, 404] width 38 height 32
type input "80"
type input "Mar 16 Septembre 2025"
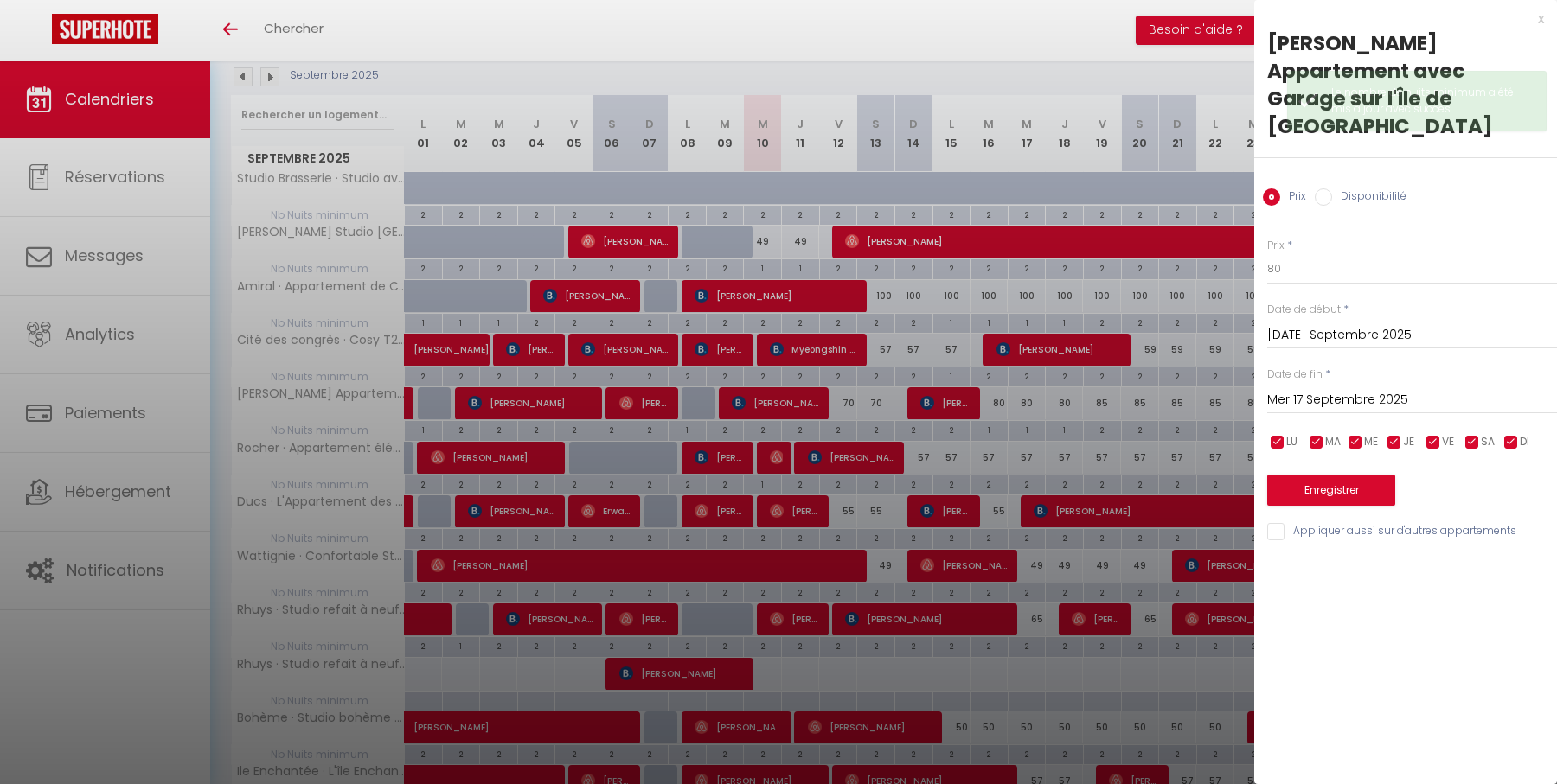
click at [1352, 389] on input "Mer 17 Septembre 2025" at bounding box center [1412, 400] width 290 height 22
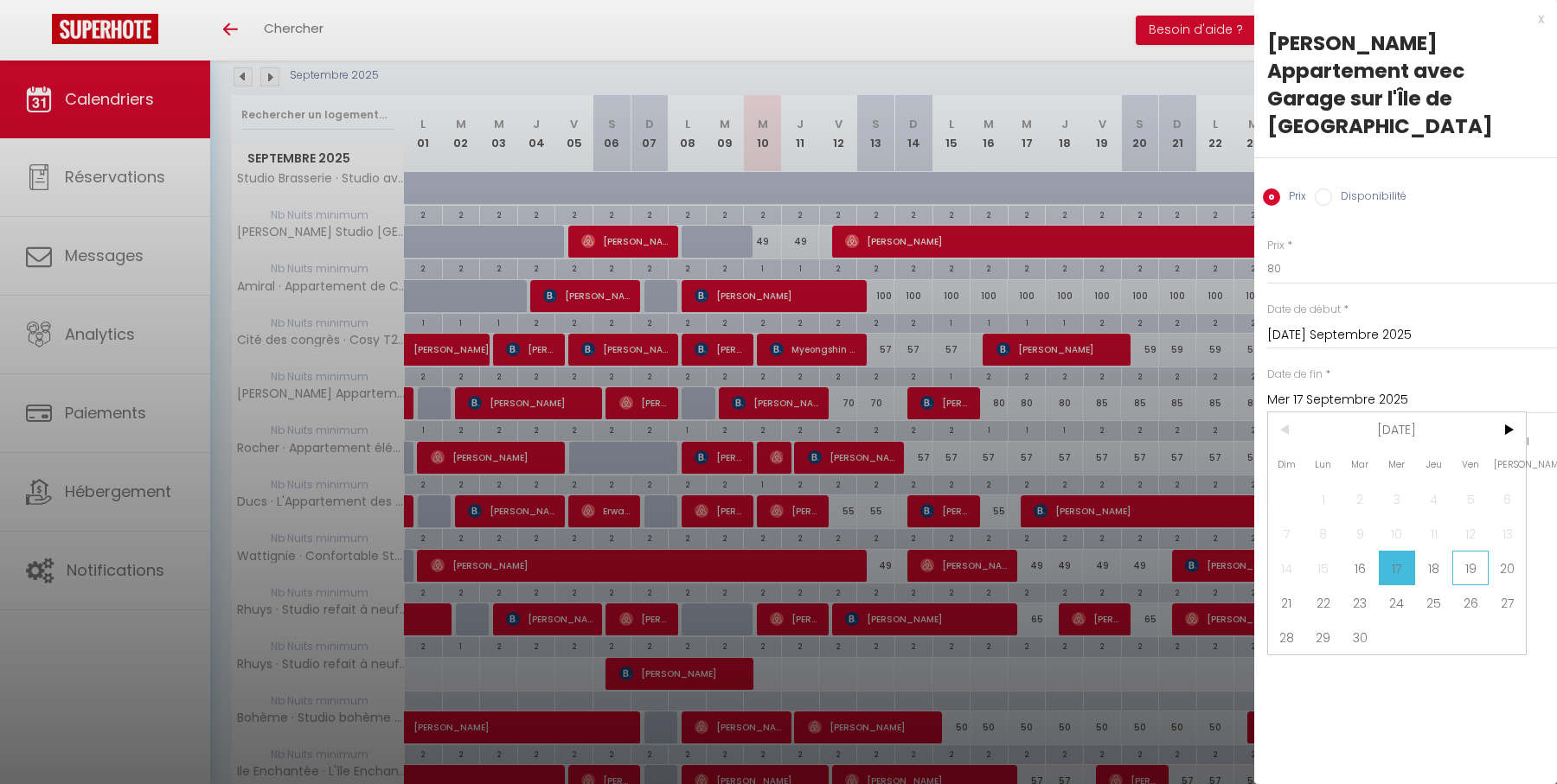
click at [1463, 551] on span "19" at bounding box center [1470, 568] width 37 height 34
type input "Ven 19 Septembre 2025"
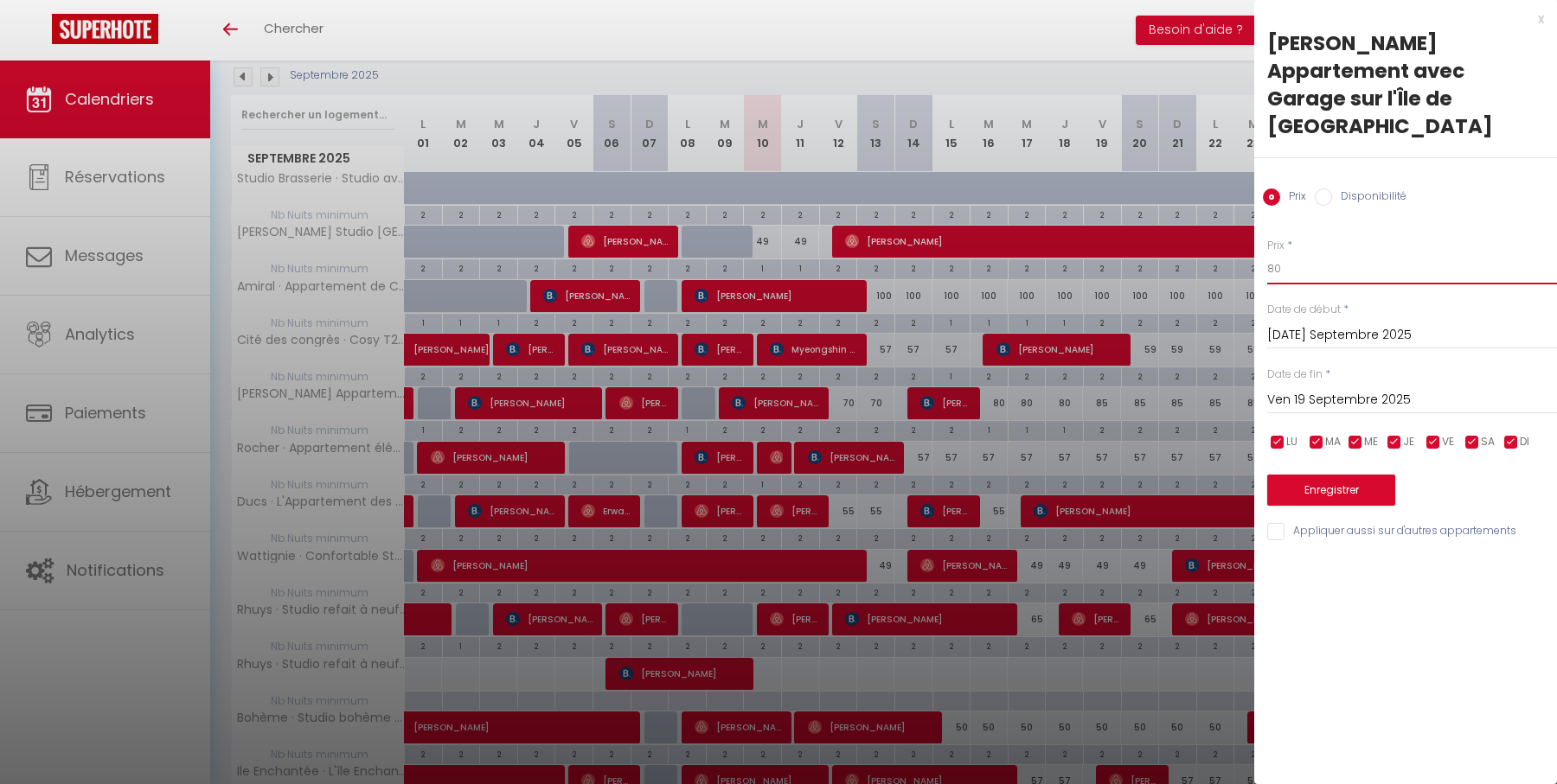
click at [1312, 254] on input "80" at bounding box center [1412, 269] width 290 height 31
type input "75"
click at [1356, 475] on button "Enregistrer" at bounding box center [1331, 490] width 128 height 31
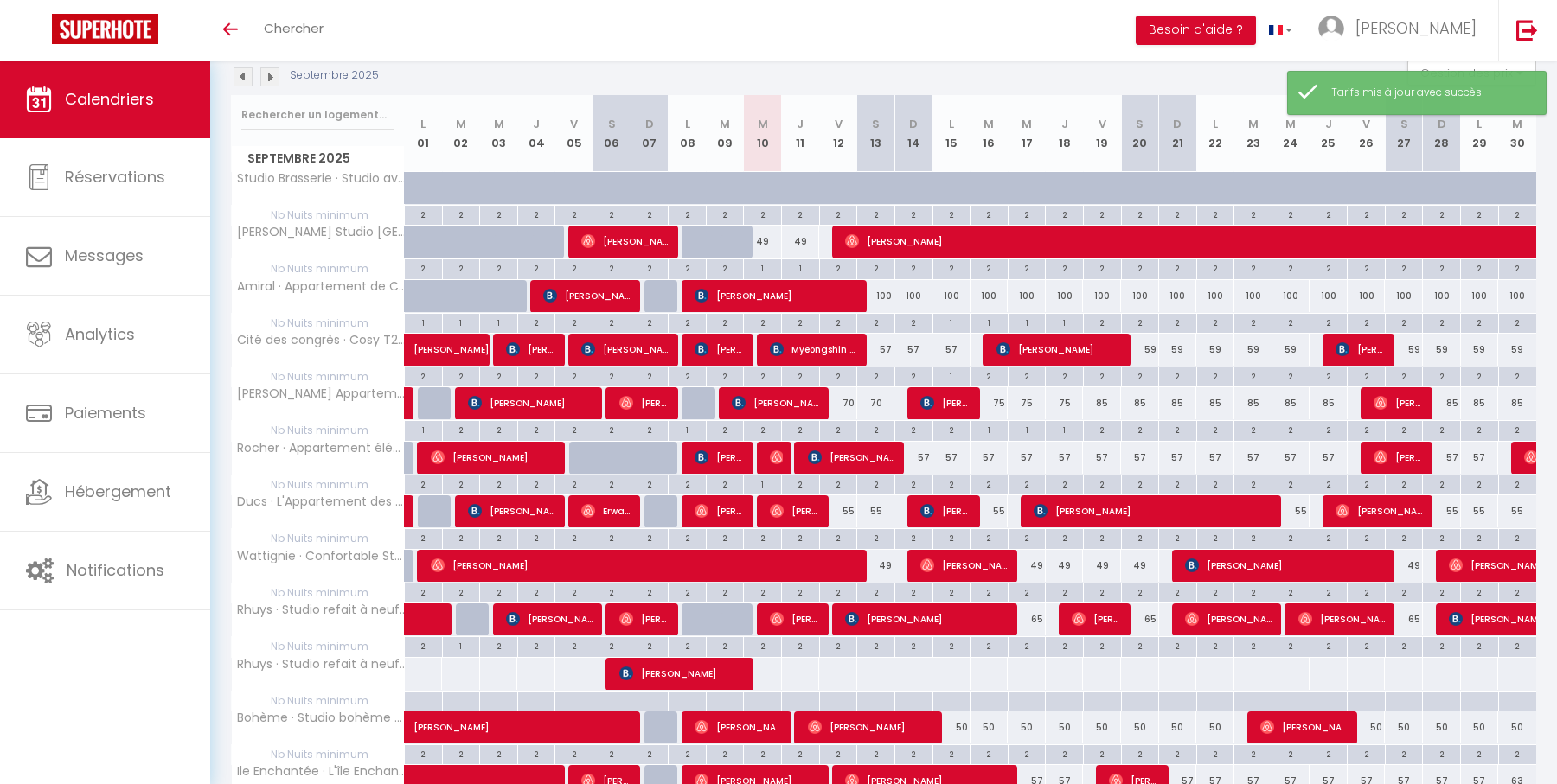
click at [1102, 401] on div "85" at bounding box center [1102, 404] width 38 height 32
type input "85"
type input "Ven 19 Septembre 2025"
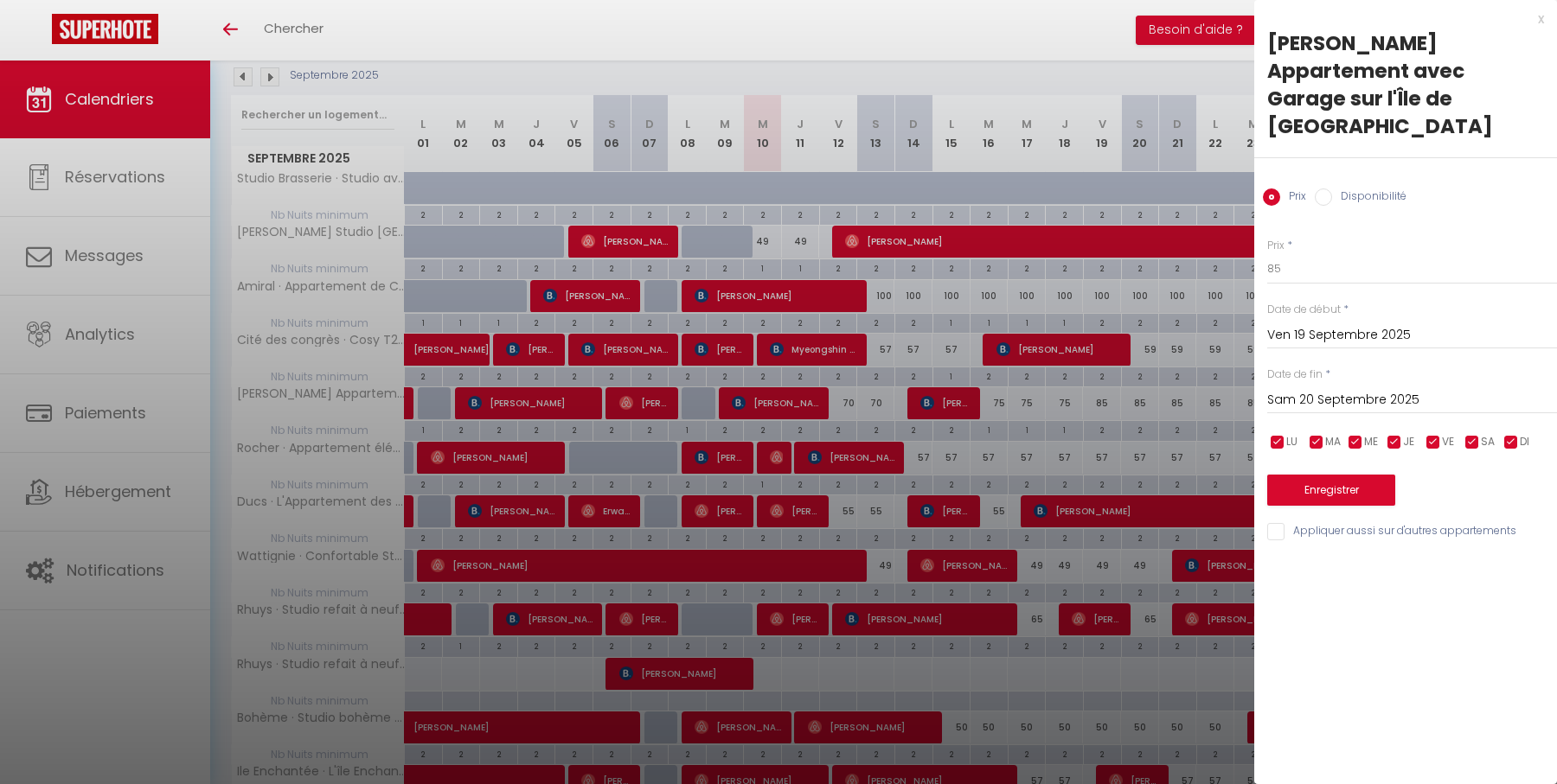
click at [1423, 389] on input "Sam 20 Septembre 2025" at bounding box center [1412, 400] width 290 height 22
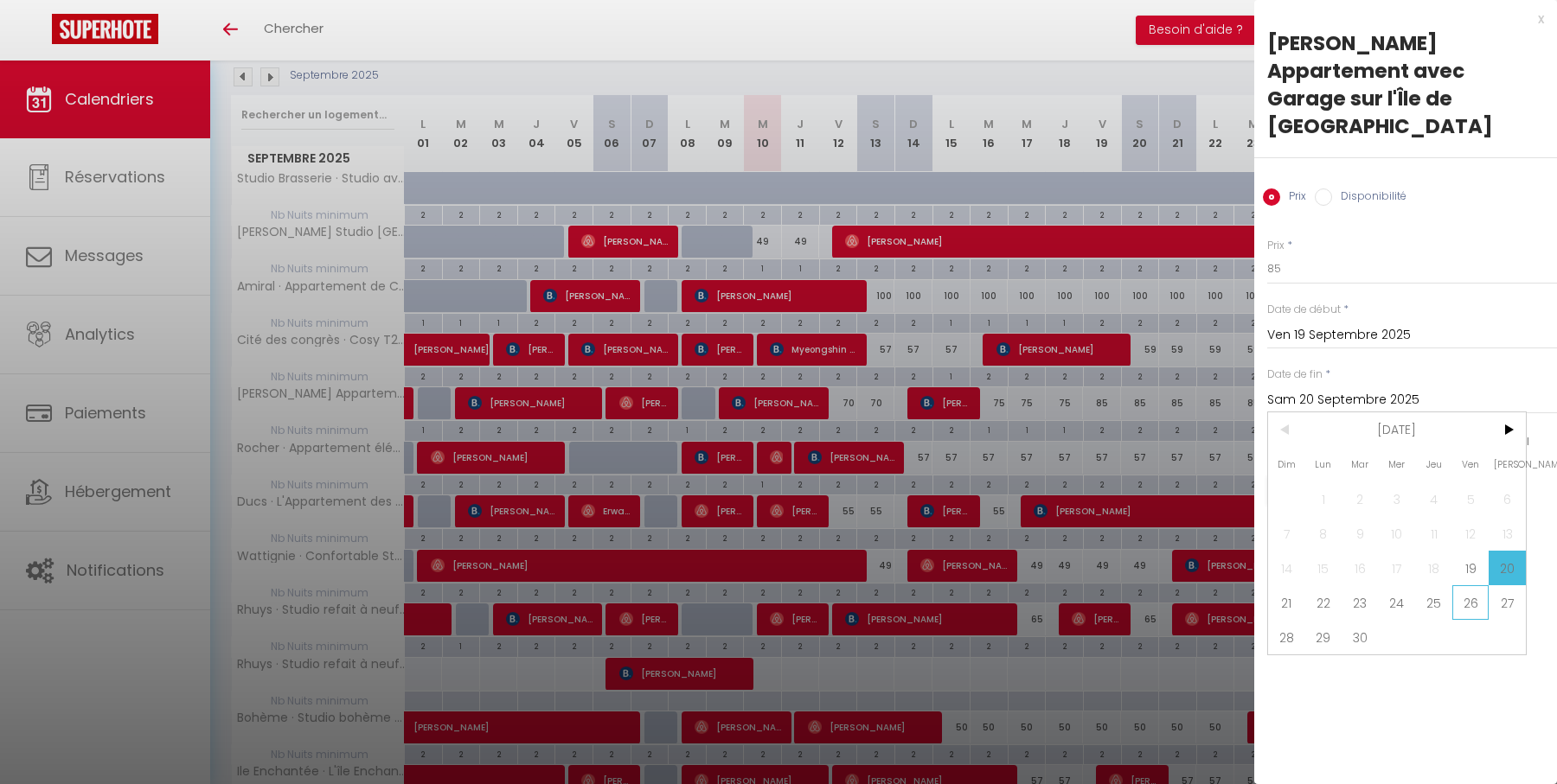
click at [1463, 585] on span "26" at bounding box center [1470, 602] width 37 height 34
type input "Ven 26 Septembre 2025"
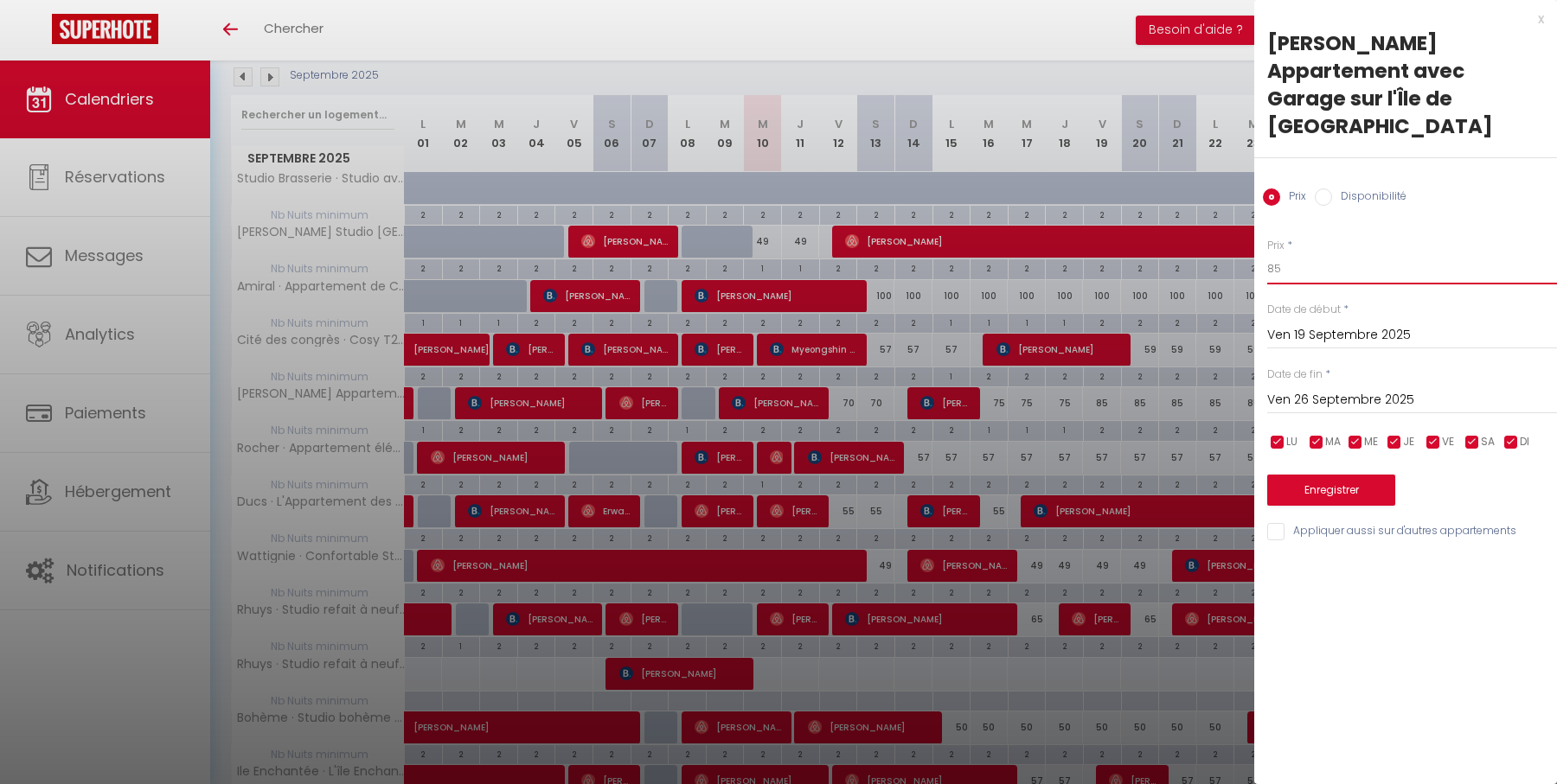
click at [1365, 254] on input "85" at bounding box center [1412, 269] width 290 height 31
type input "80"
click at [1357, 475] on button "Enregistrer" at bounding box center [1331, 490] width 128 height 31
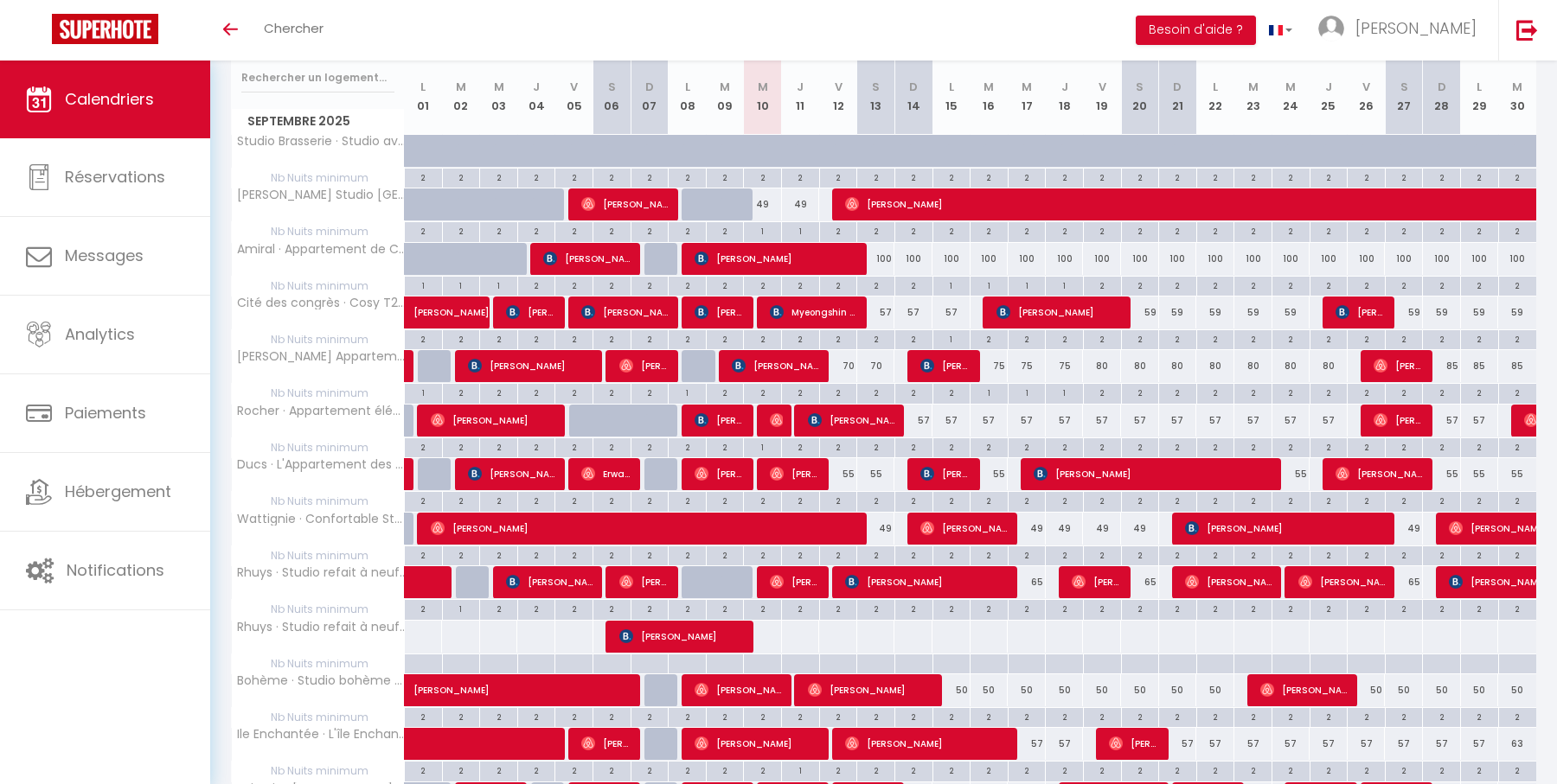
scroll to position [285, 0]
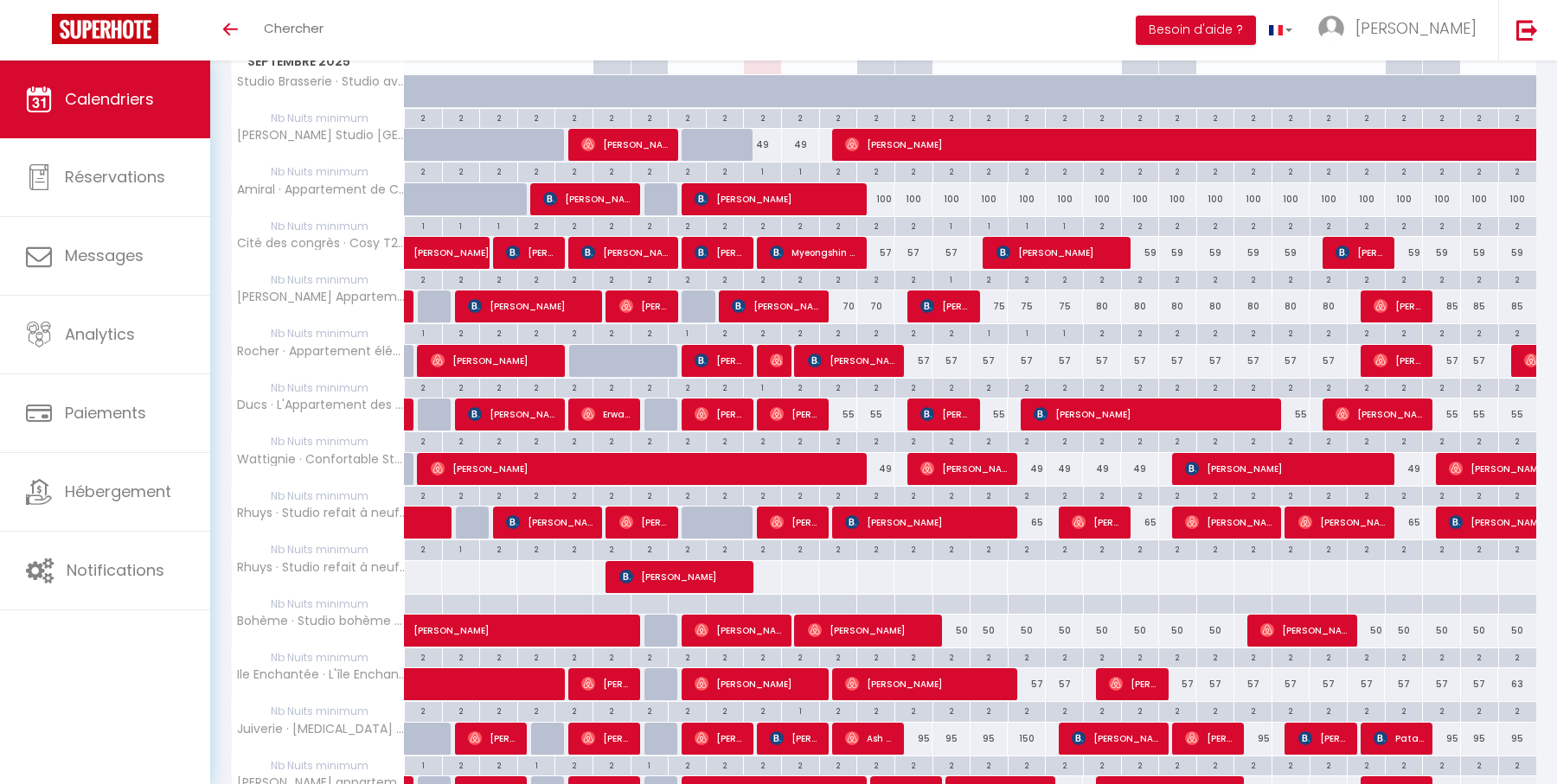
click at [925, 353] on div "57" at bounding box center [913, 361] width 38 height 32
type input "57"
type input "Dim 14 Septembre 2025"
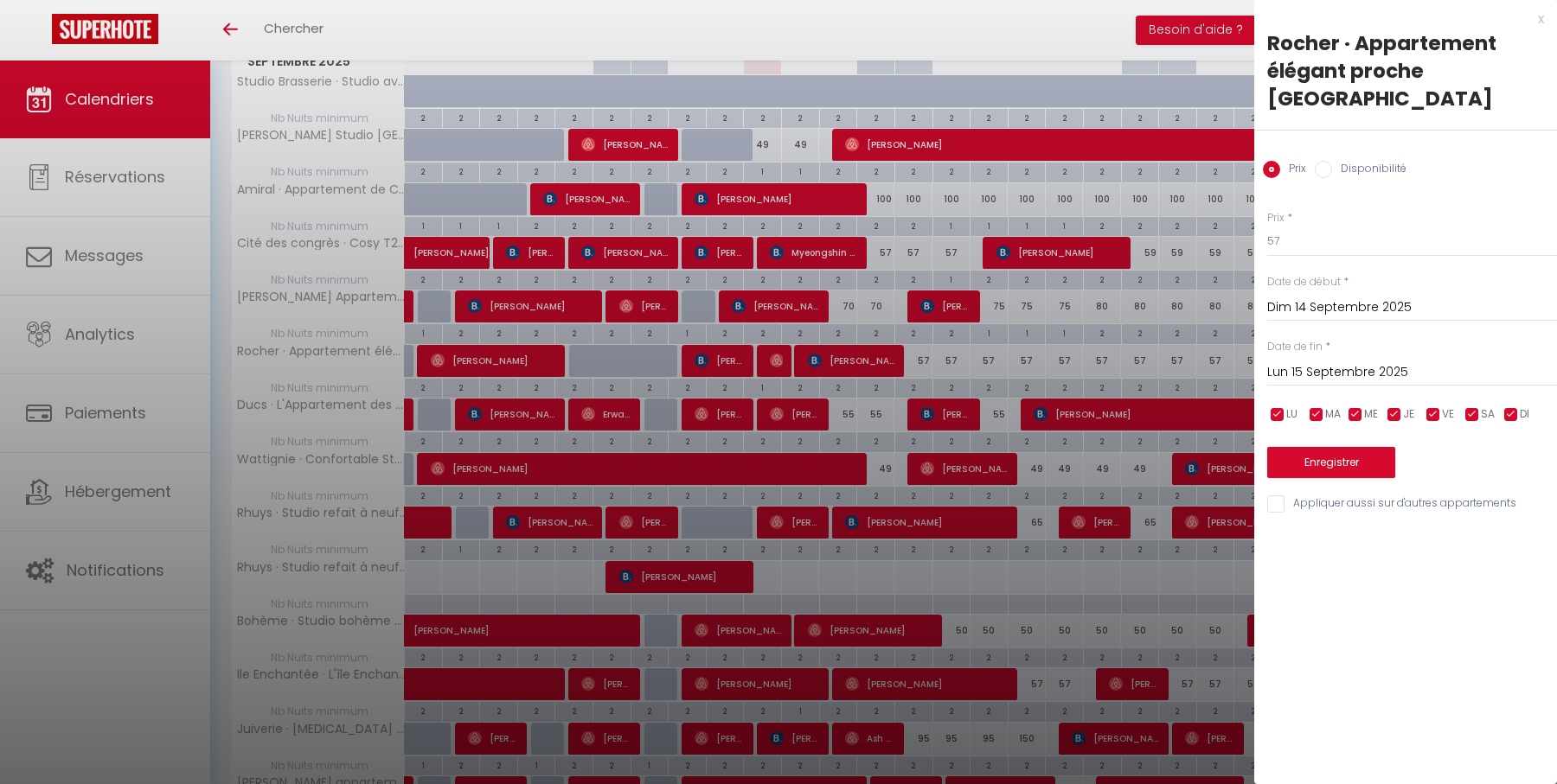
click at [1337, 371] on input "Lun 15 Septembre 2025" at bounding box center [1412, 372] width 290 height 22
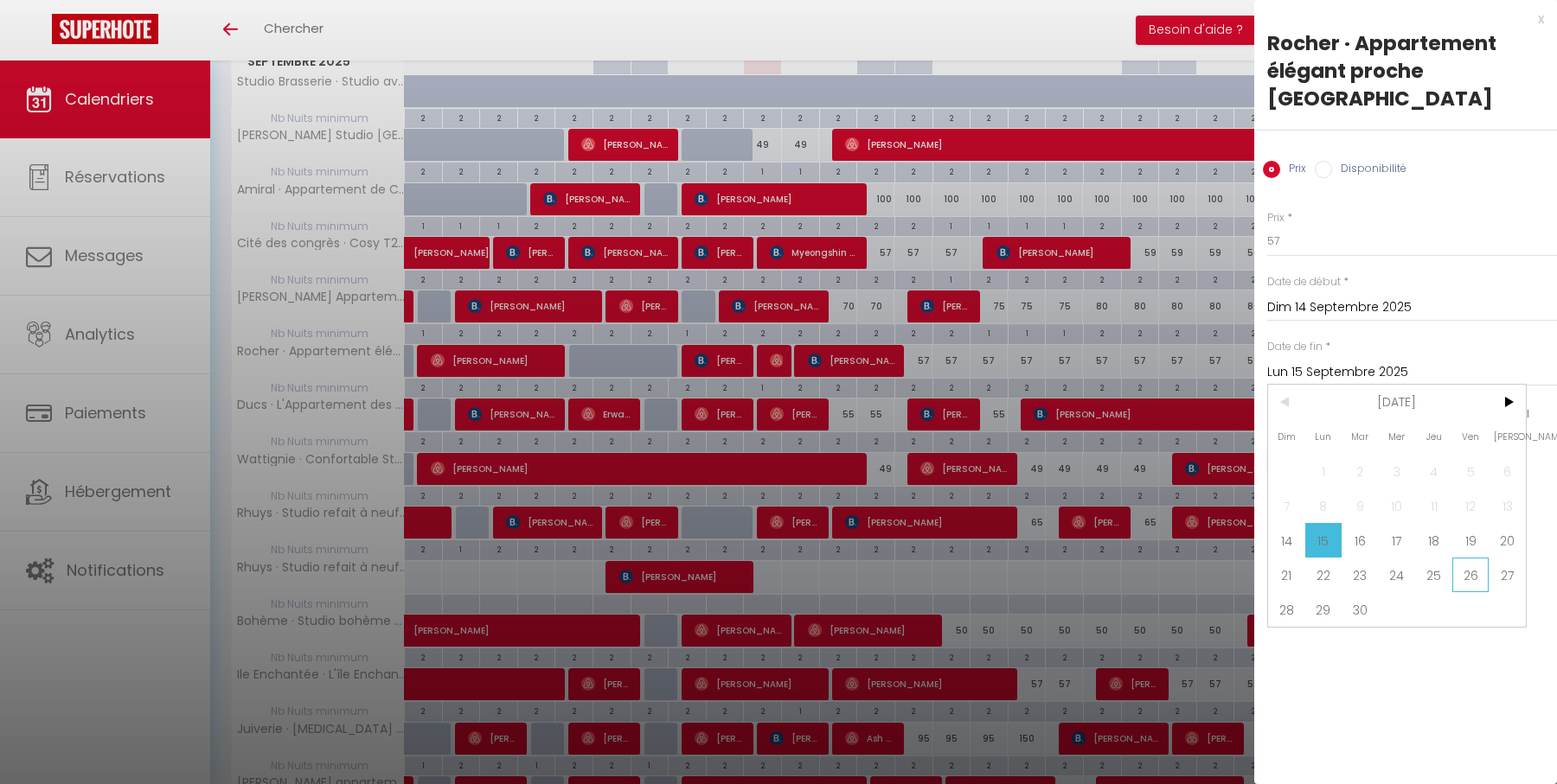
click at [1467, 570] on span "26" at bounding box center [1470, 575] width 37 height 34
type input "Ven 26 Septembre 2025"
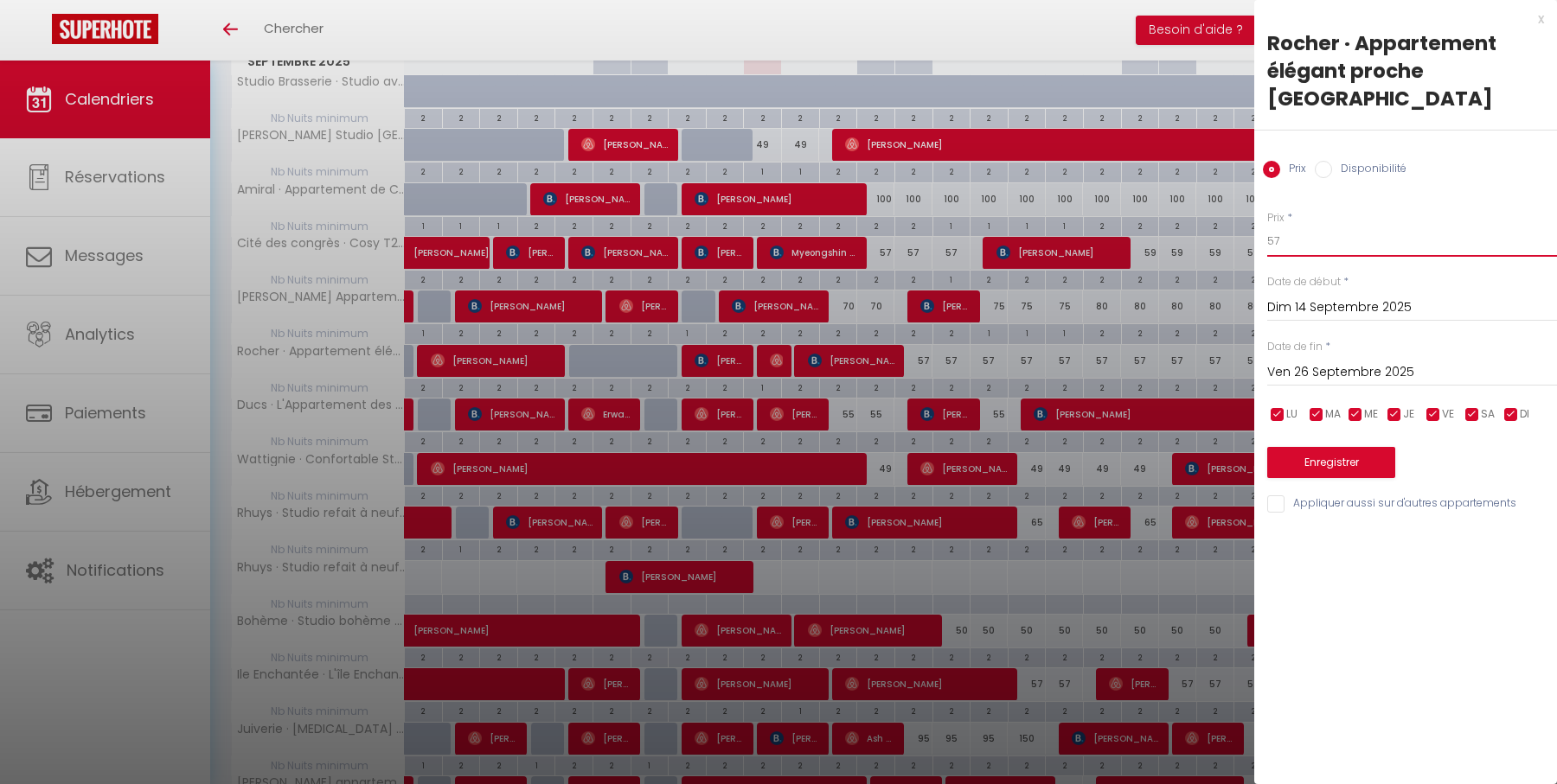
click at [1343, 252] on input "57" at bounding box center [1412, 241] width 290 height 31
type input "54"
click at [1350, 466] on button "Enregistrer" at bounding box center [1331, 462] width 128 height 31
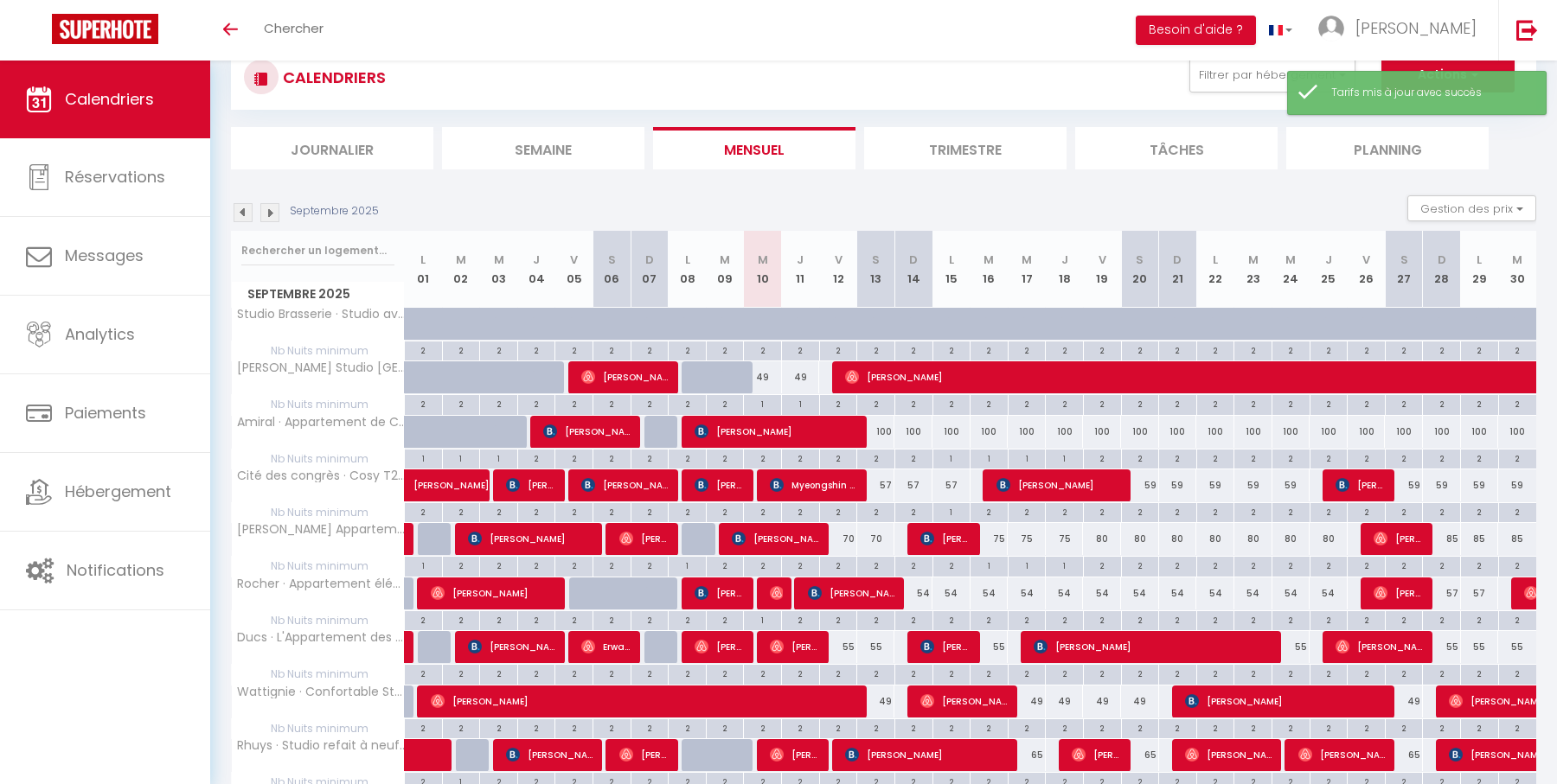
scroll to position [0, 0]
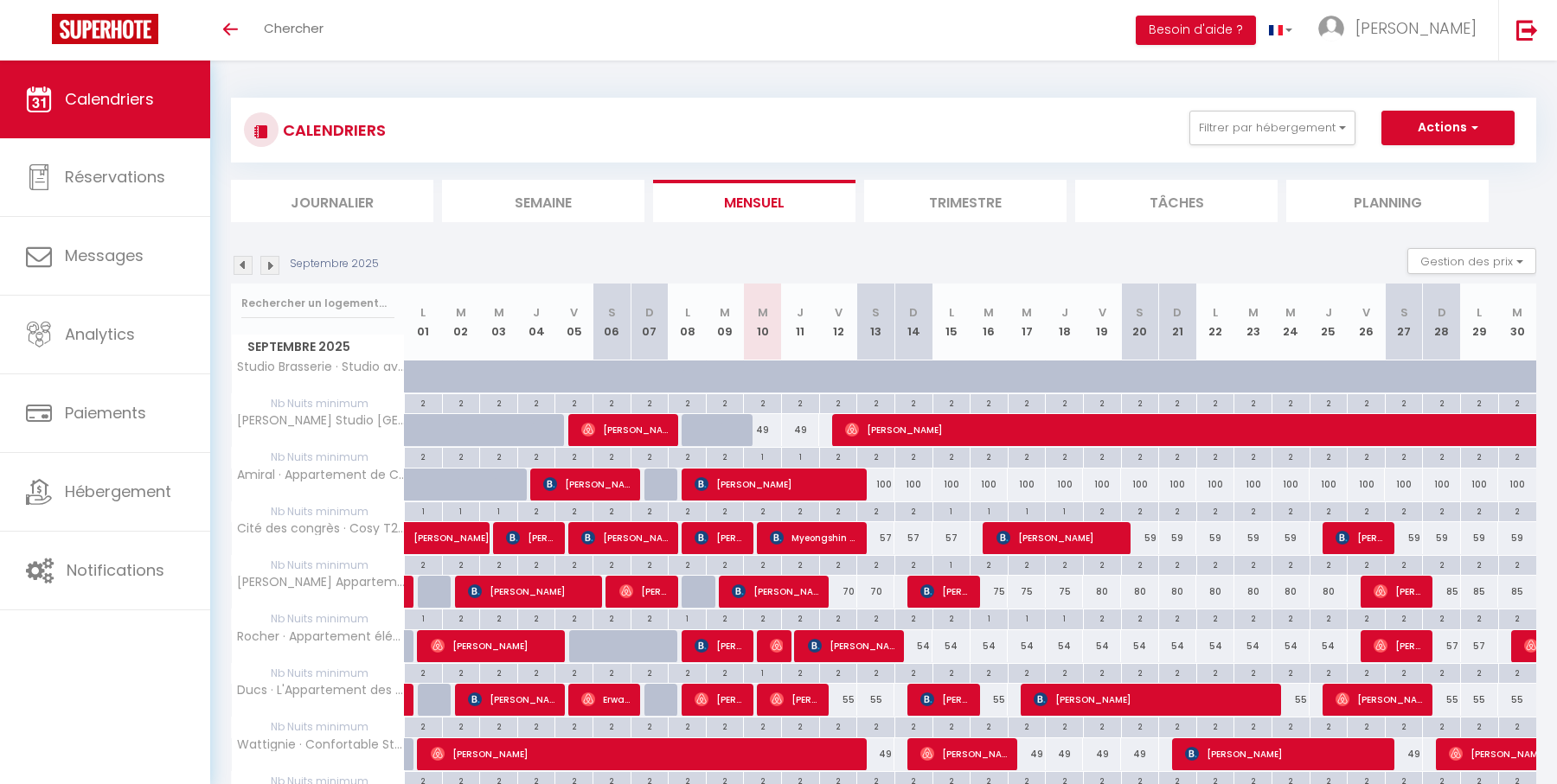
click at [951, 665] on div "2" at bounding box center [952, 672] width 37 height 16
type input "2"
type input "Lun 15 Septembre 2025"
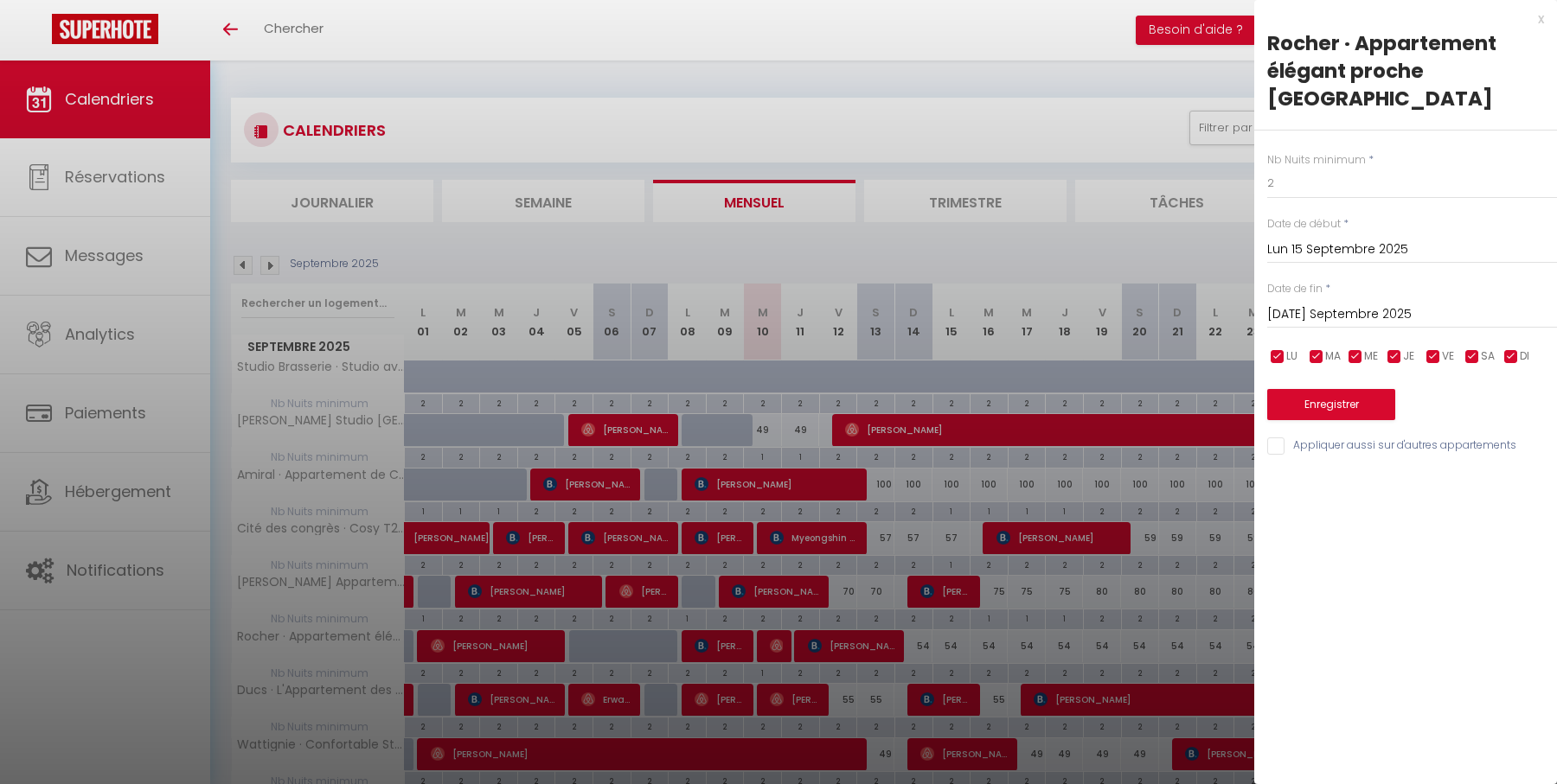
click at [1356, 315] on input "Mar 16 Septembre 2025" at bounding box center [1412, 315] width 290 height 22
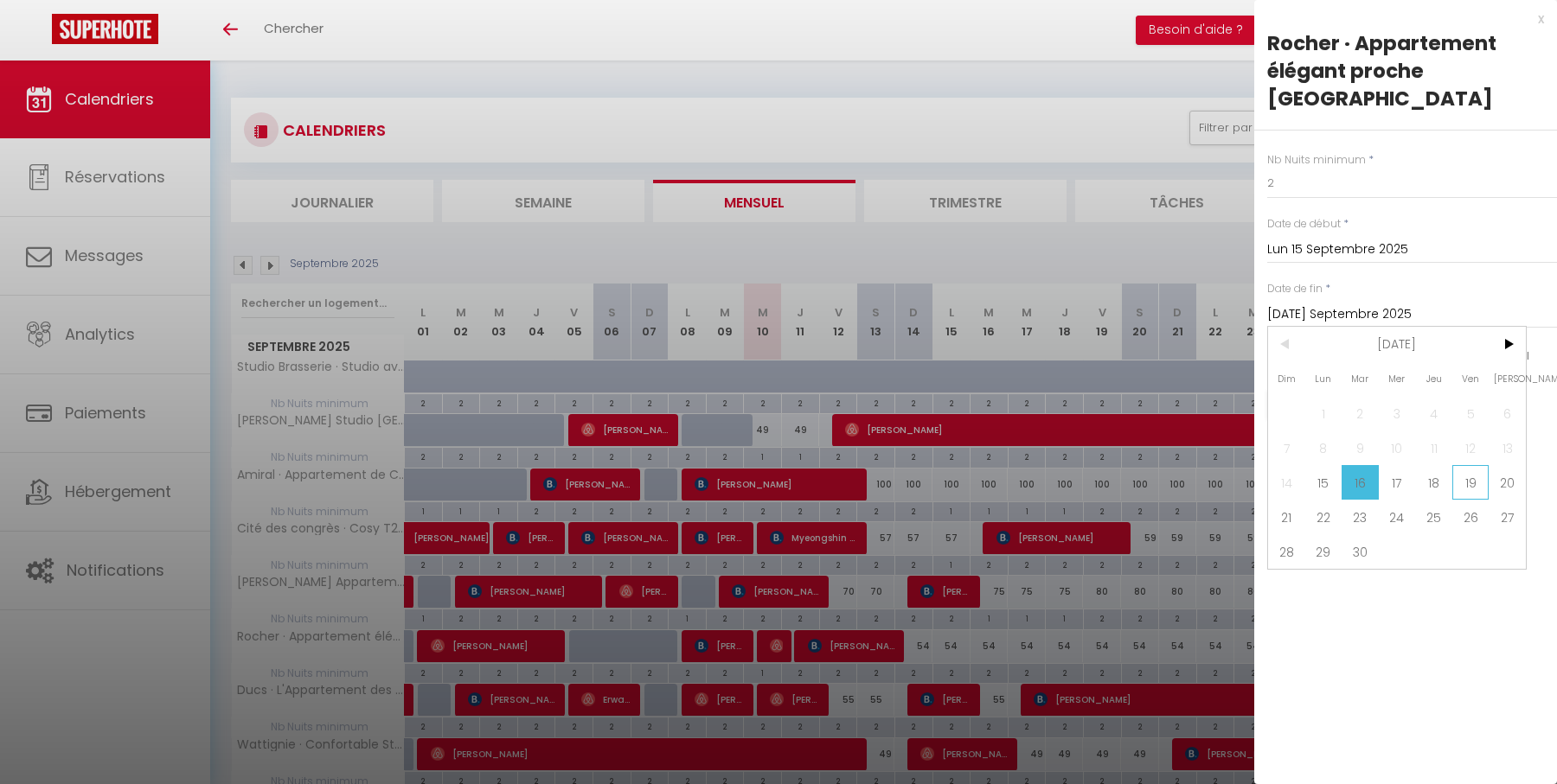
click at [1472, 484] on span "19" at bounding box center [1470, 482] width 37 height 34
type input "Ven 19 Septembre 2025"
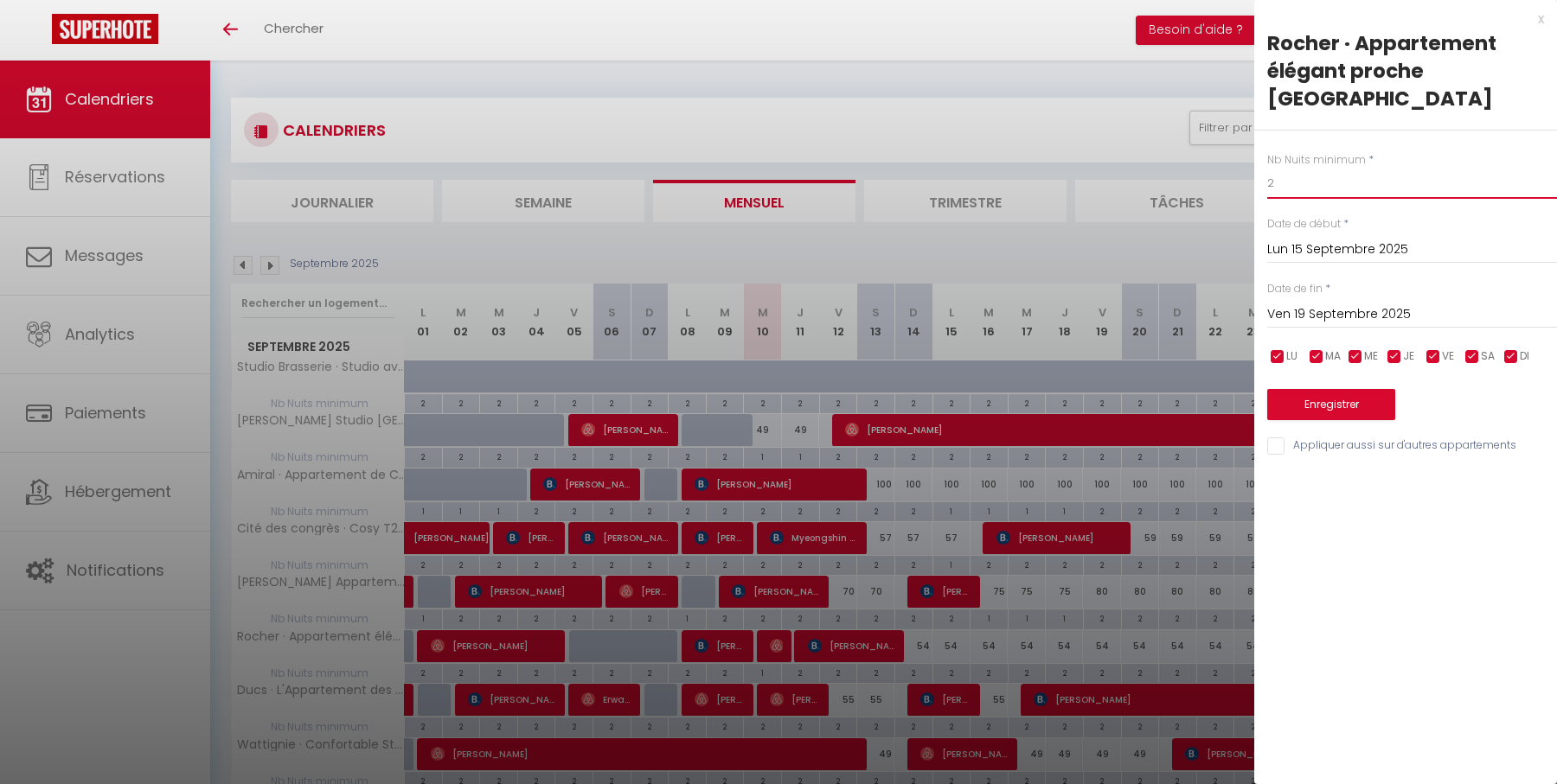
click at [1332, 197] on input "2" at bounding box center [1412, 183] width 290 height 31
type input "1"
click at [1337, 393] on button "Enregistrer" at bounding box center [1331, 405] width 128 height 31
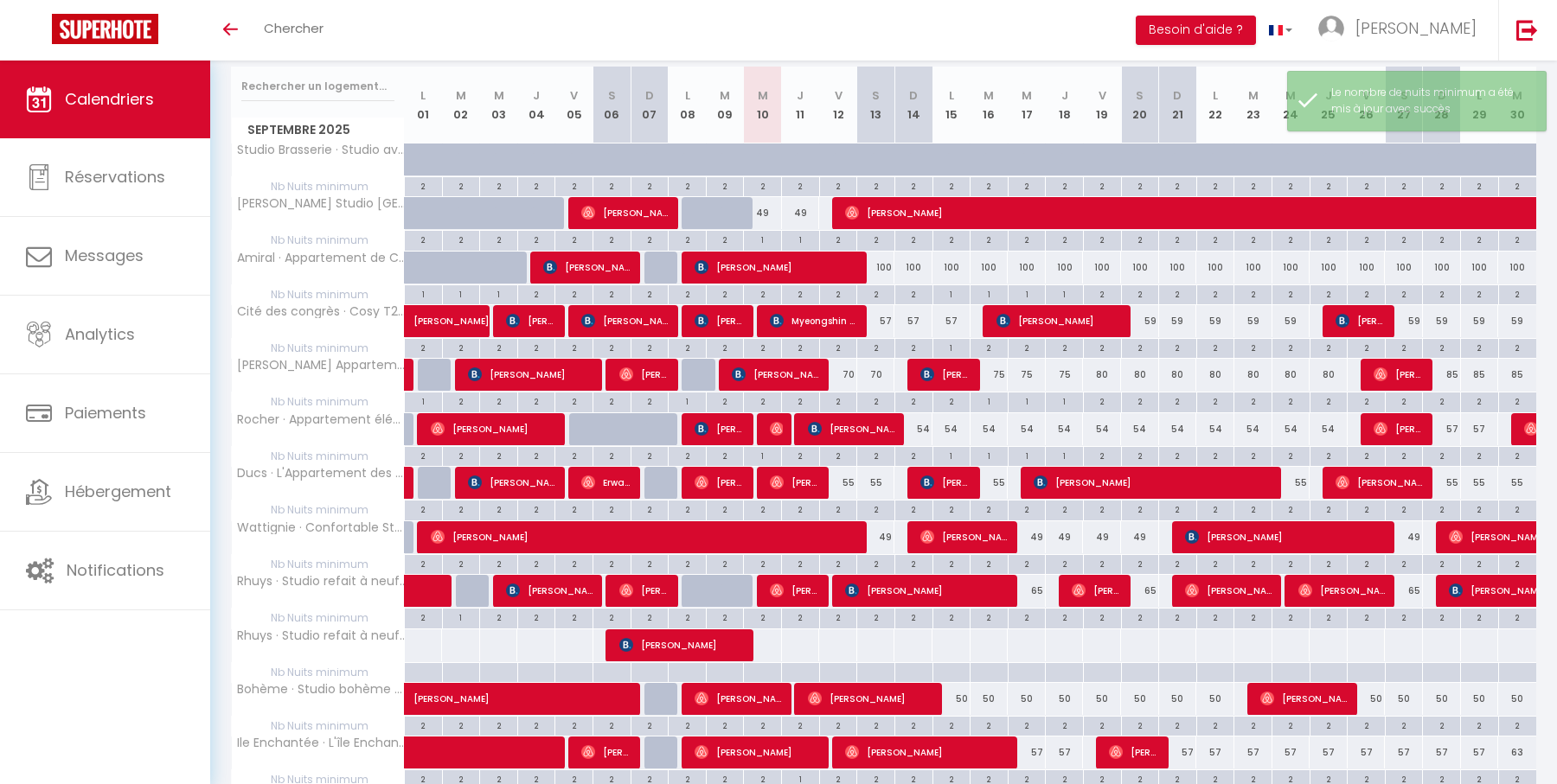
scroll to position [265, 0]
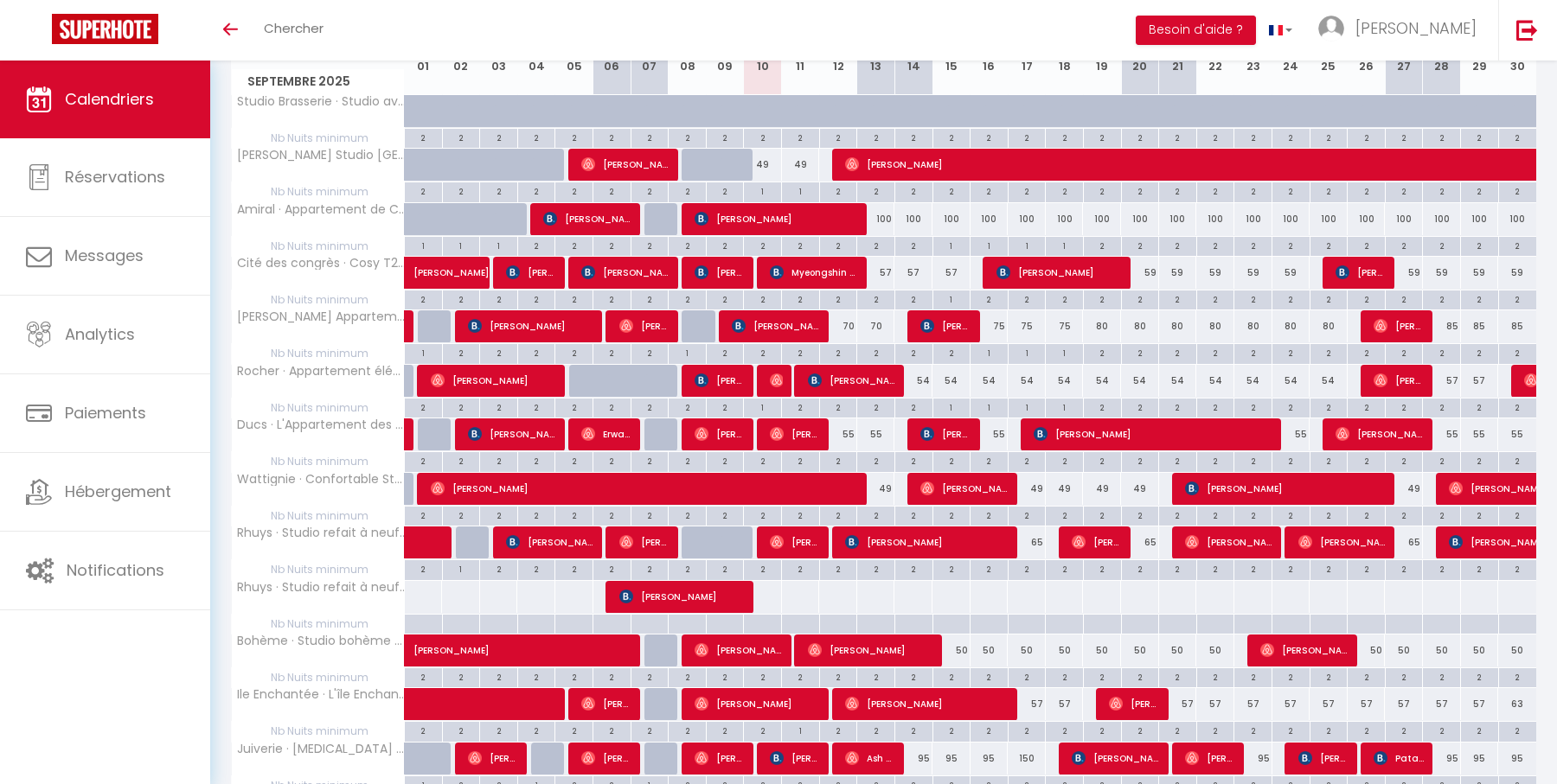
click at [1478, 402] on div "2" at bounding box center [1479, 406] width 37 height 16
type input "2"
type input "Lun 29 Septembre 2025"
type input "Mar 30 Septembre 2025"
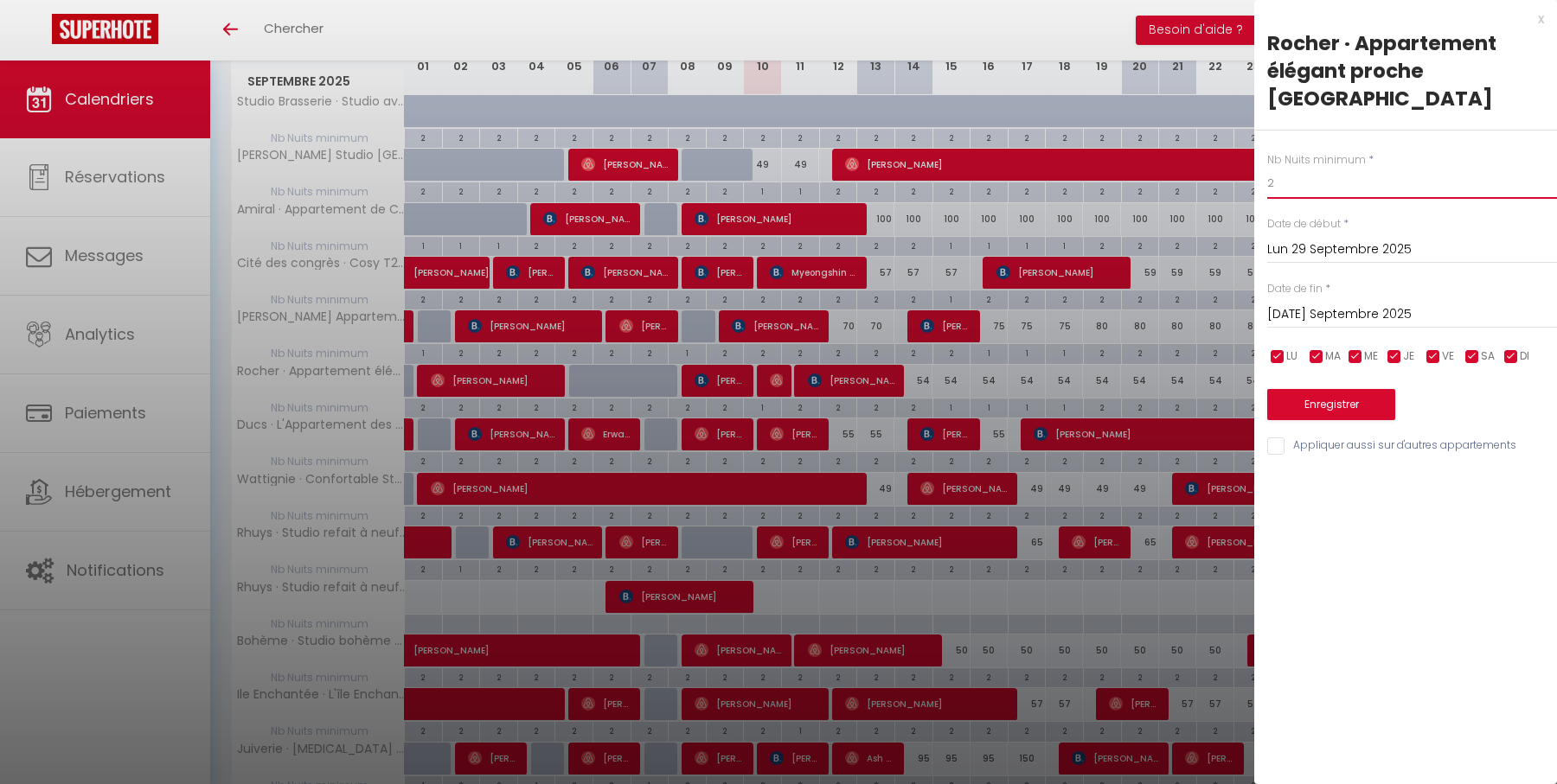
click at [1430, 194] on input "2" at bounding box center [1412, 183] width 290 height 31
type input "1"
click at [1356, 403] on button "Enregistrer" at bounding box center [1331, 405] width 128 height 31
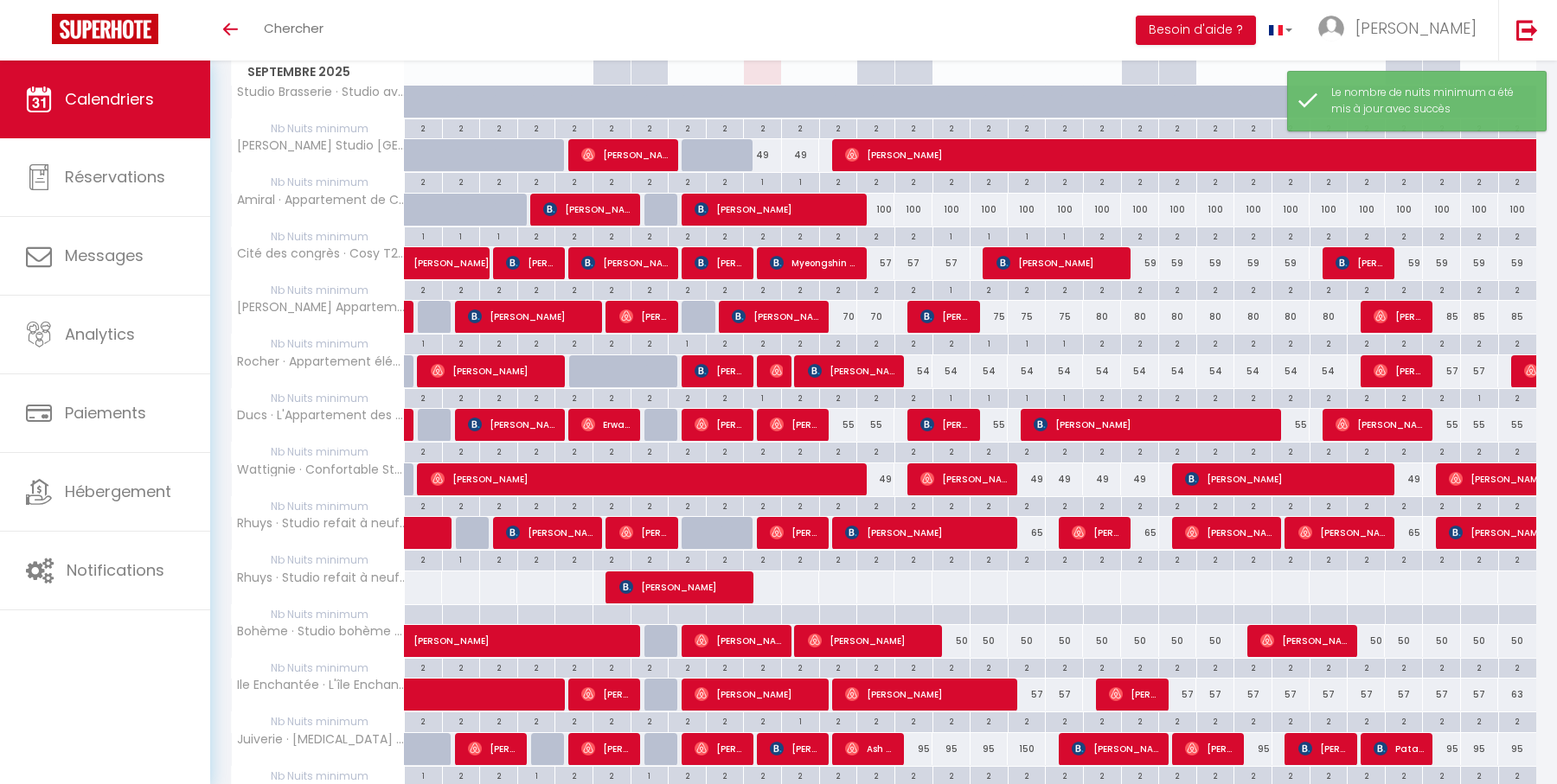
scroll to position [281, 0]
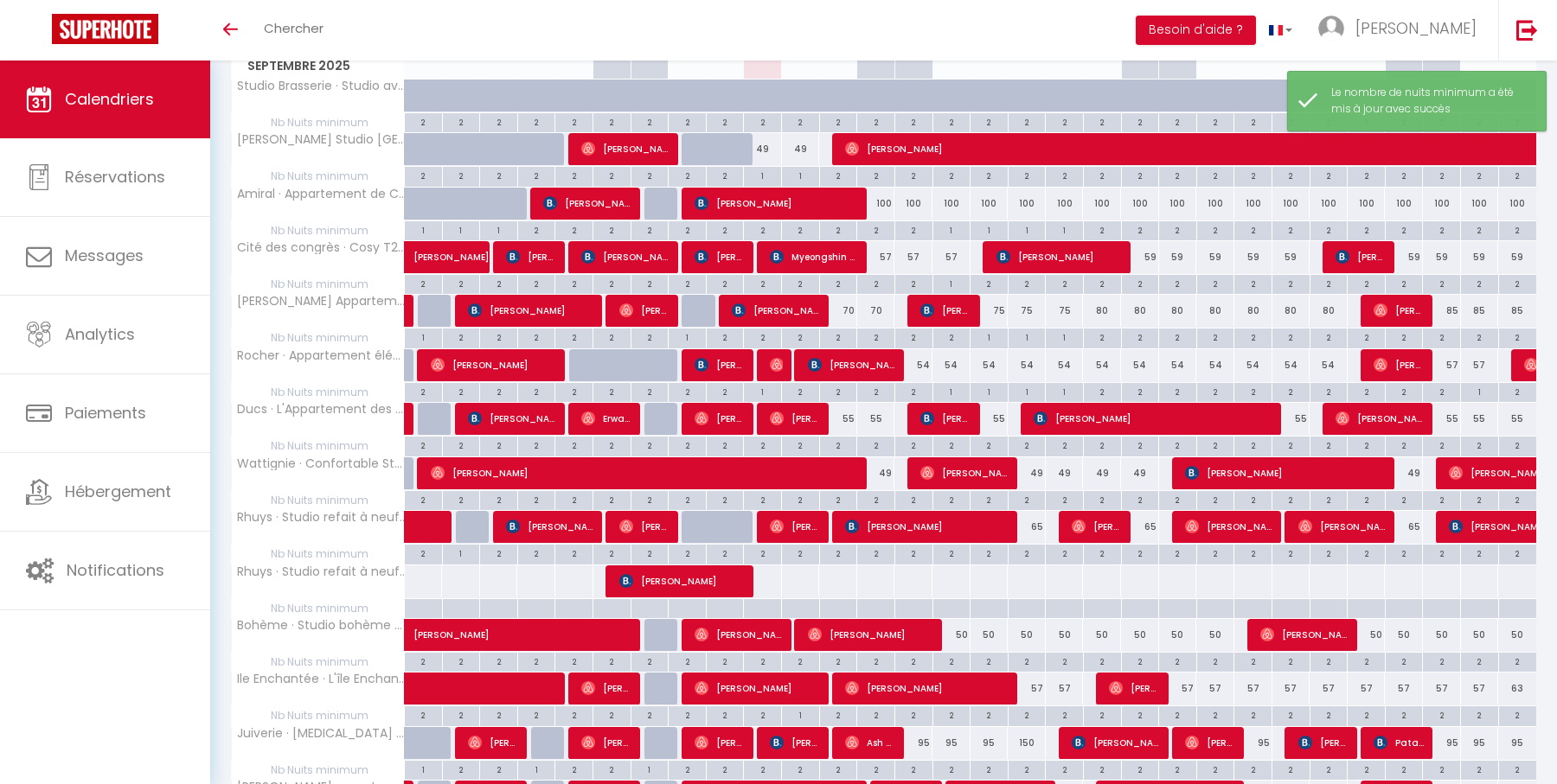
click at [989, 440] on div "2" at bounding box center [989, 445] width 37 height 16
type input "2"
type input "Mar 16 Septembre 2025"
type input "Mer 17 Septembre 2025"
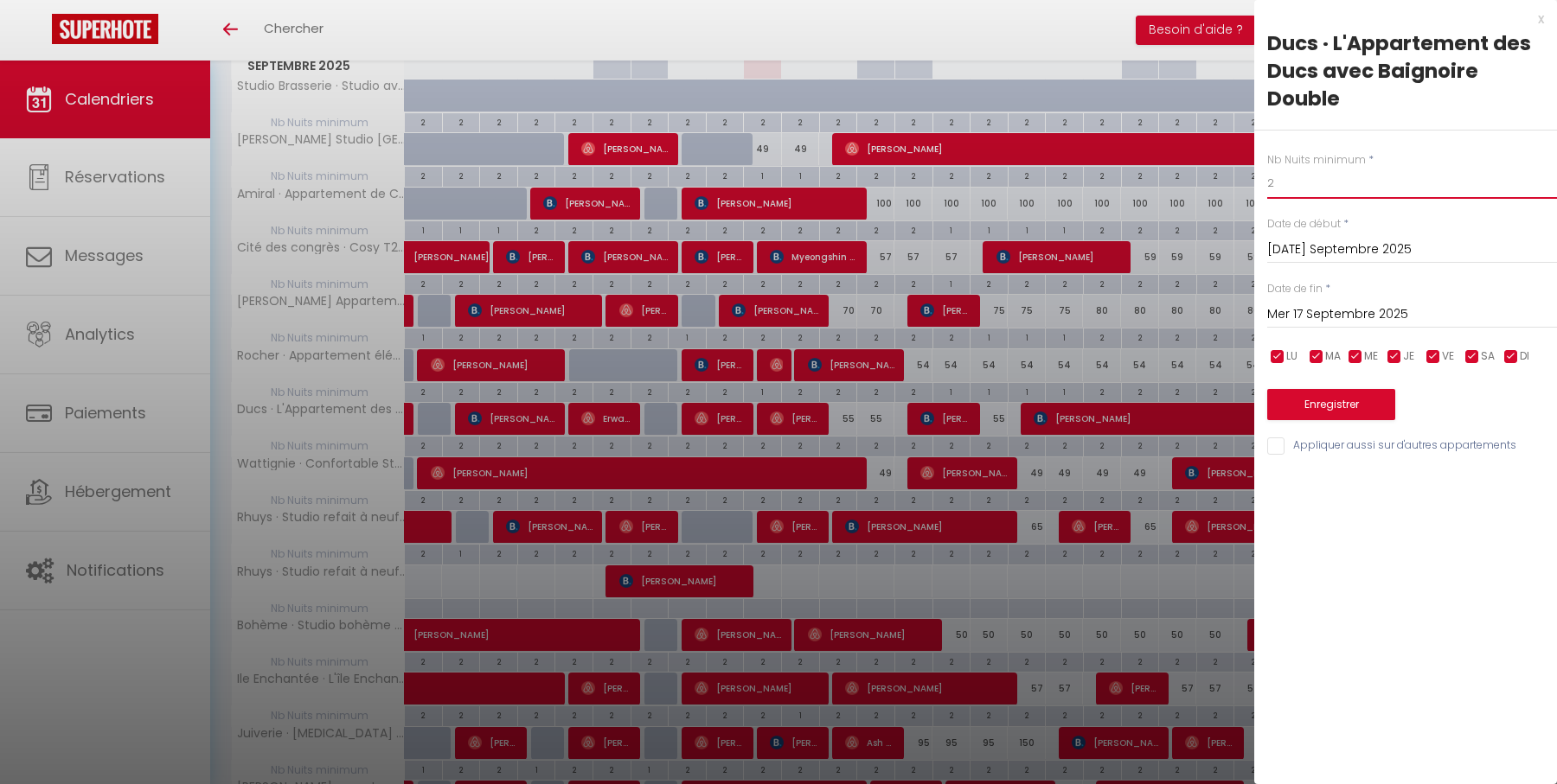
click at [1340, 188] on input "2" at bounding box center [1412, 183] width 290 height 31
type input "1"
click at [1323, 400] on button "Enregistrer" at bounding box center [1331, 405] width 128 height 31
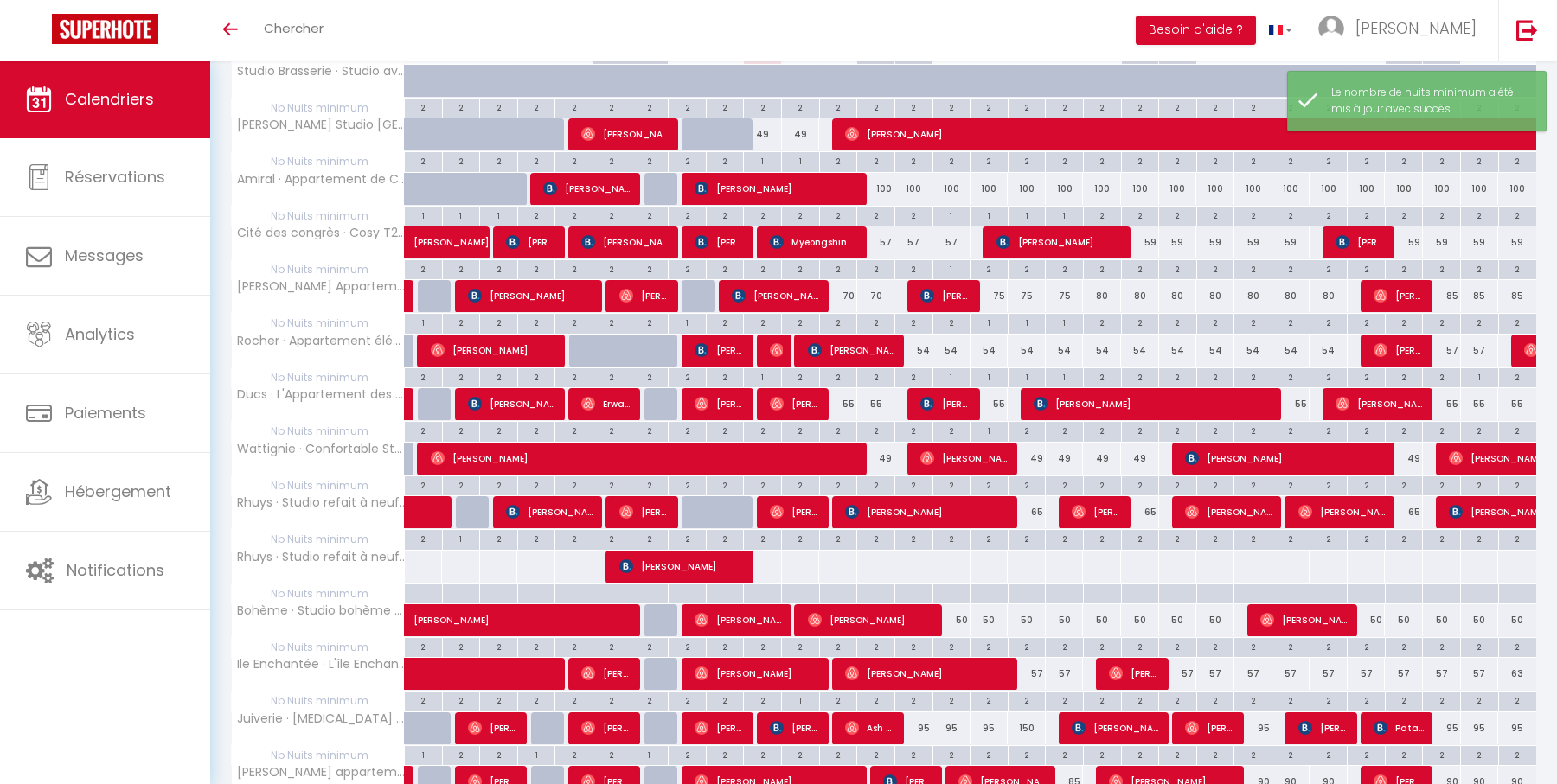
scroll to position [298, 0]
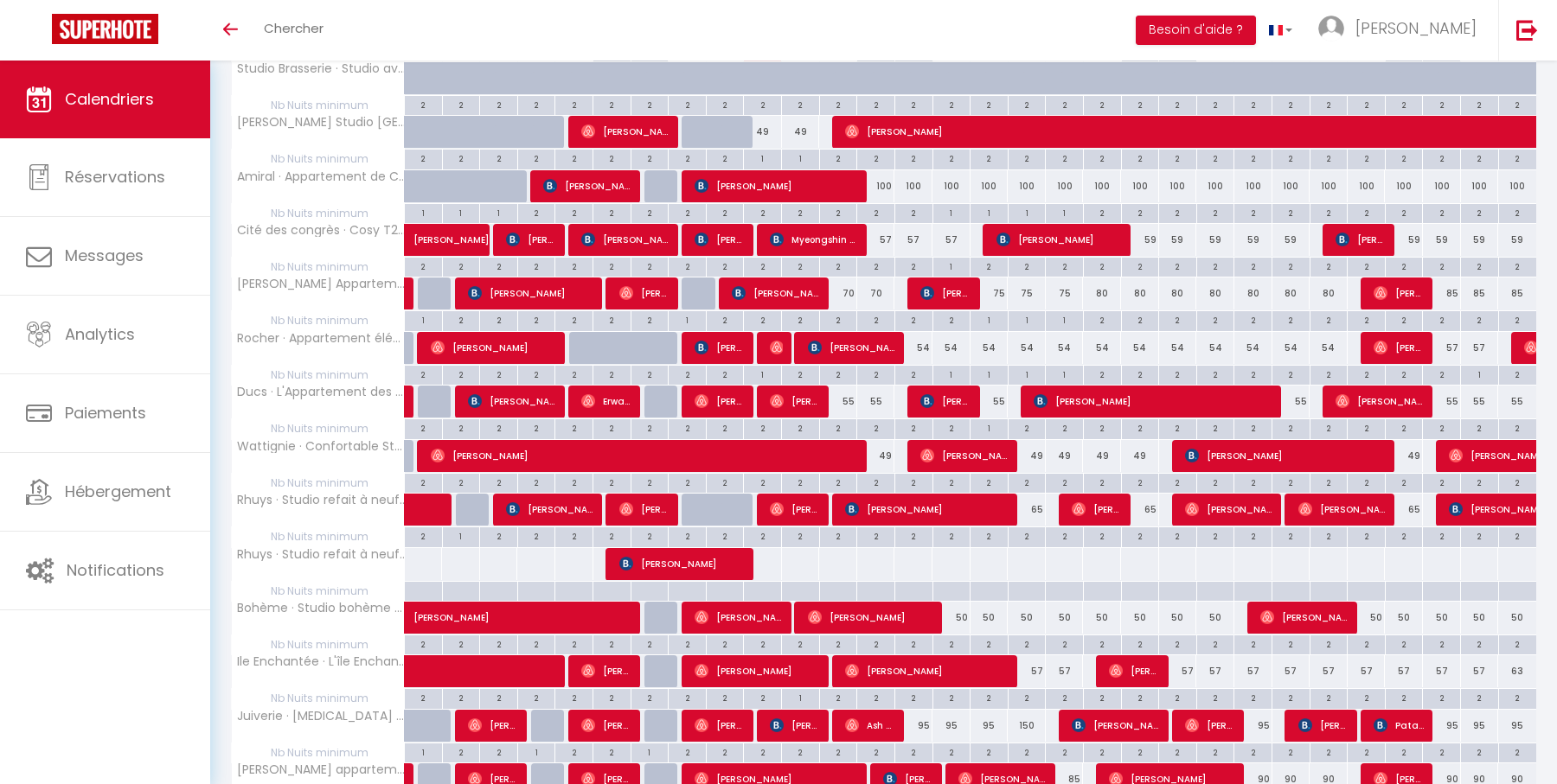
click at [874, 477] on div "2" at bounding box center [875, 482] width 37 height 16
type input "2"
type input "Sam 13 Septembre 2025"
type input "Dim 14 Septembre 2025"
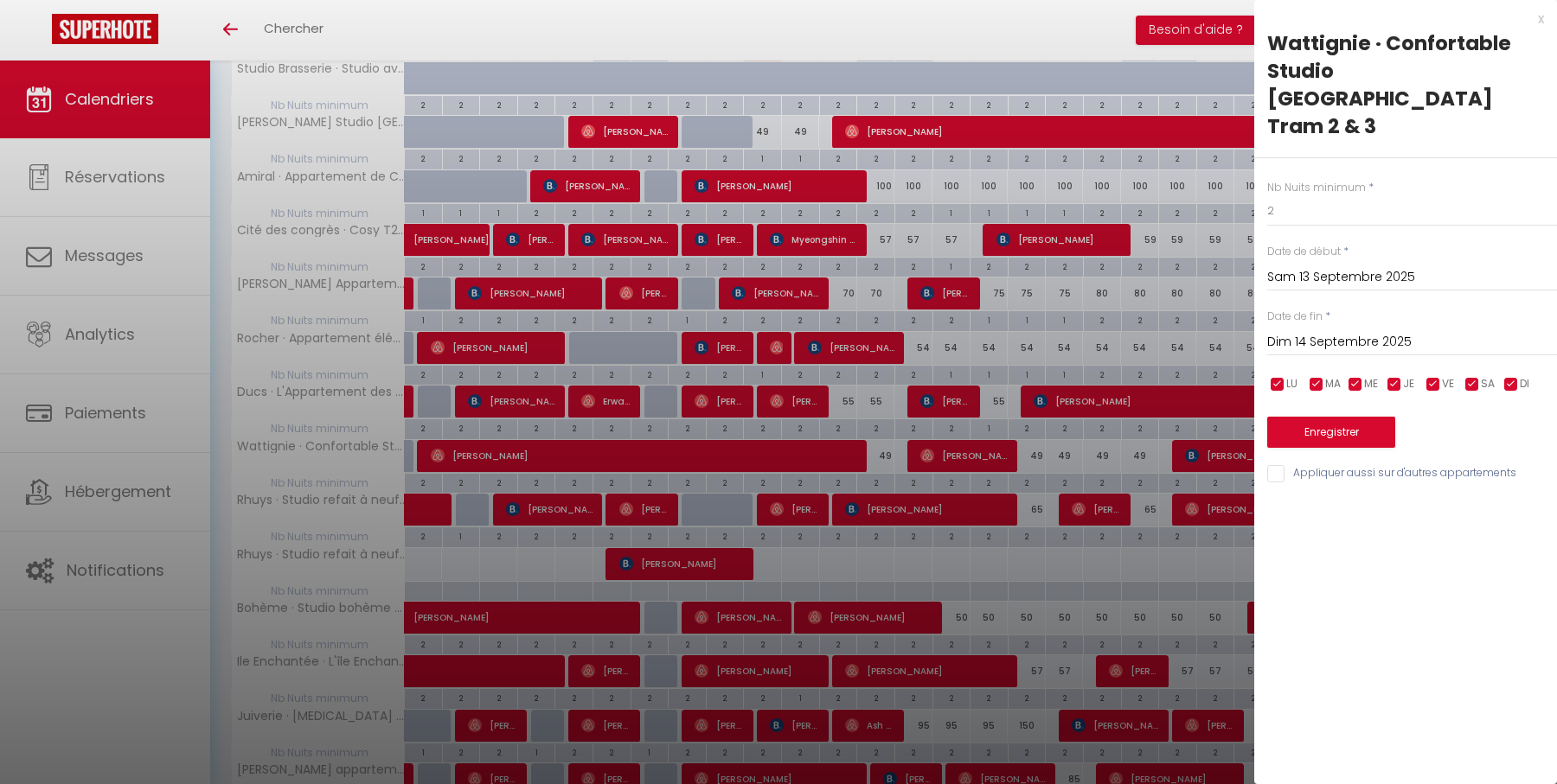
click at [1541, 20] on div "x" at bounding box center [1399, 19] width 290 height 21
type input "undefined aN undefined NaN"
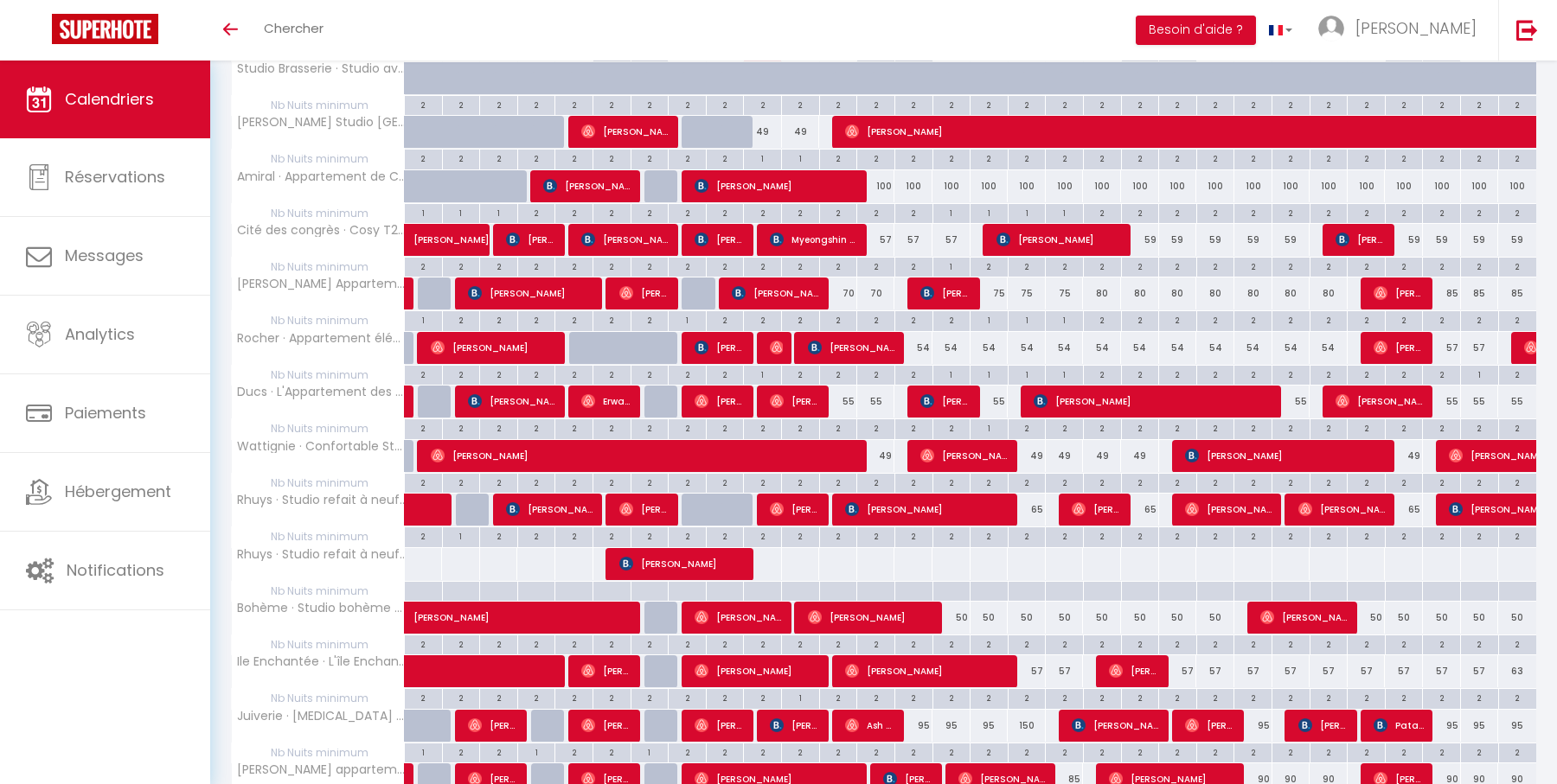
click at [1030, 479] on div "2" at bounding box center [1026, 482] width 37 height 16
type input "2"
type input "Mer 17 Septembre 2025"
type input "Jeu 18 Septembre 2025"
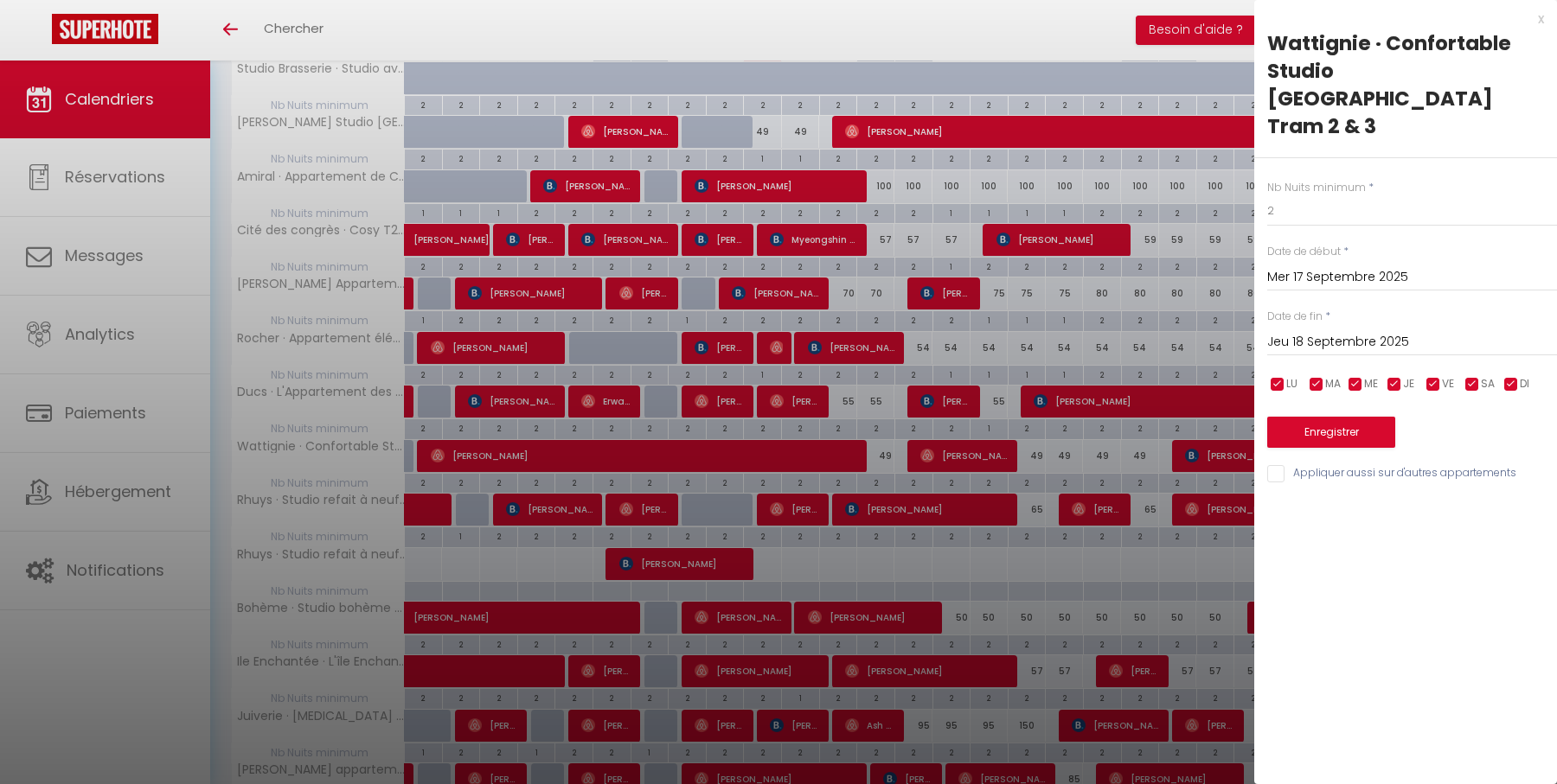
click at [1540, 19] on div "x" at bounding box center [1399, 19] width 290 height 21
type input "undefined aN undefined NaN"
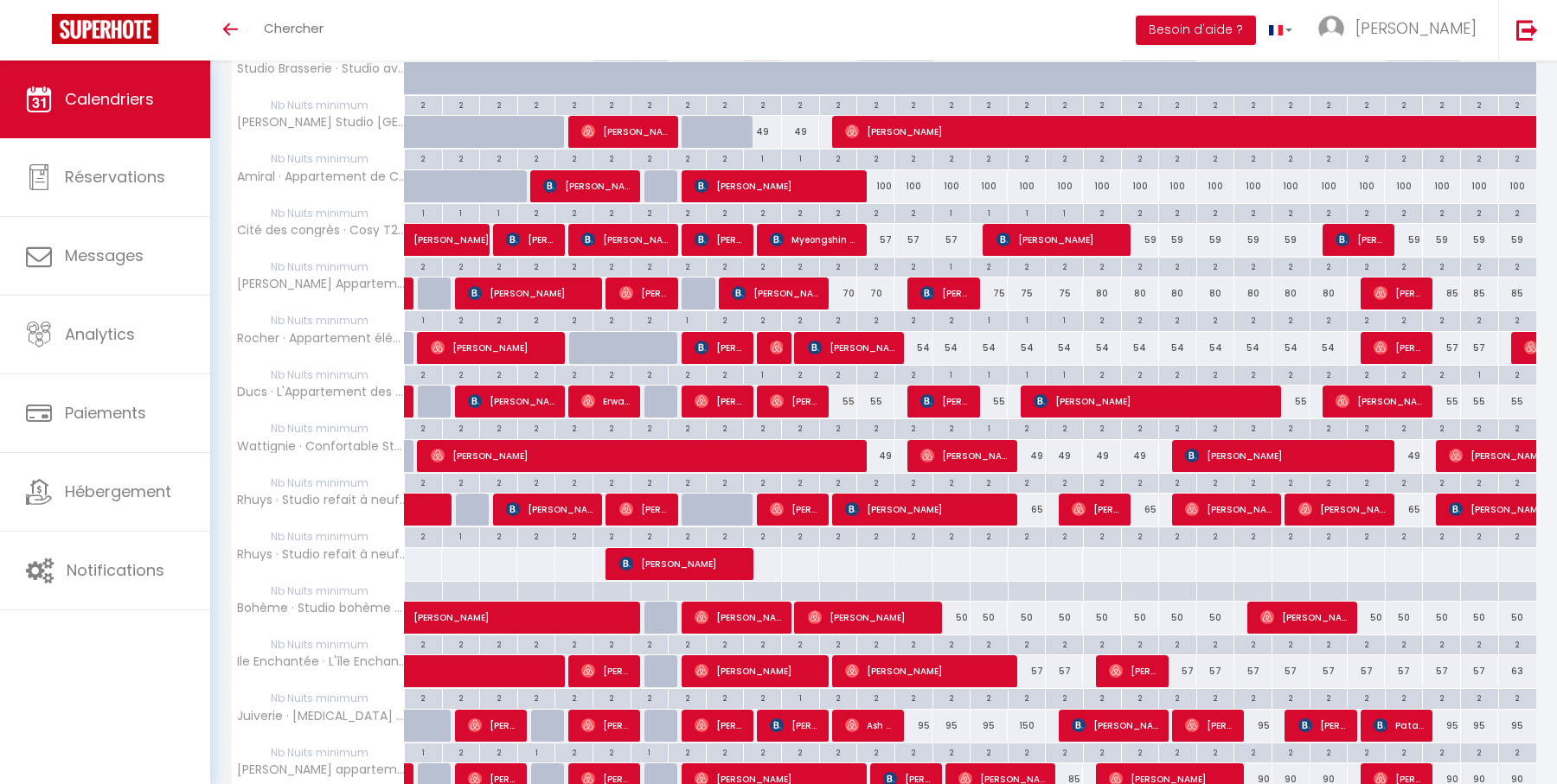
click at [1406, 477] on div "2" at bounding box center [1403, 482] width 37 height 16
type input "2"
type input "Sam 27 Septembre 2025"
type input "Dim 28 Septembre 2025"
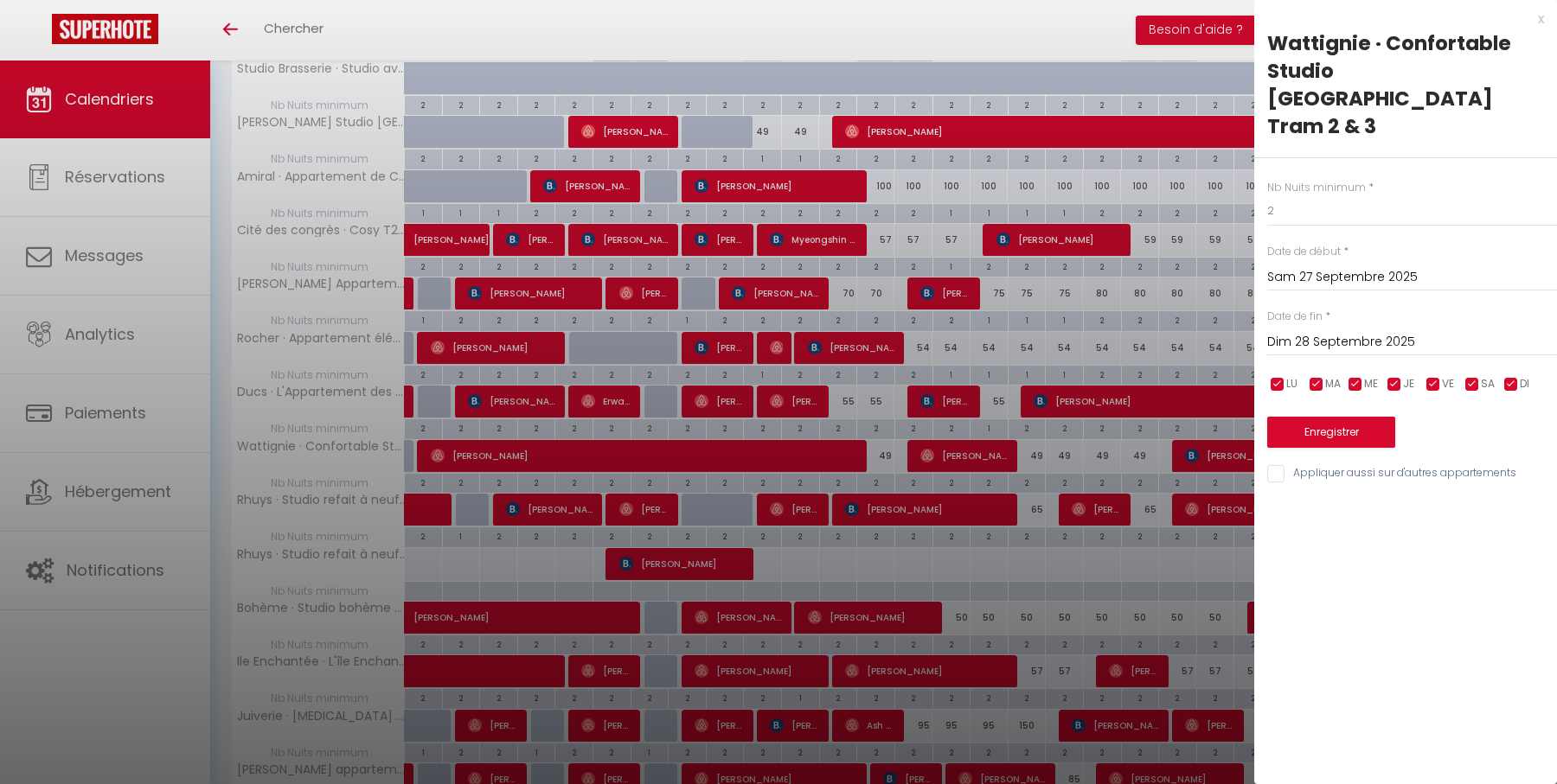
click at [1544, 18] on div "x Wattignie · Confortable Studio Île de Nantes Tram 2 & 3 Nb Nuits minimum * 2 …" at bounding box center [1405, 251] width 303 height 502
click at [1534, 21] on div "x" at bounding box center [1399, 19] width 290 height 21
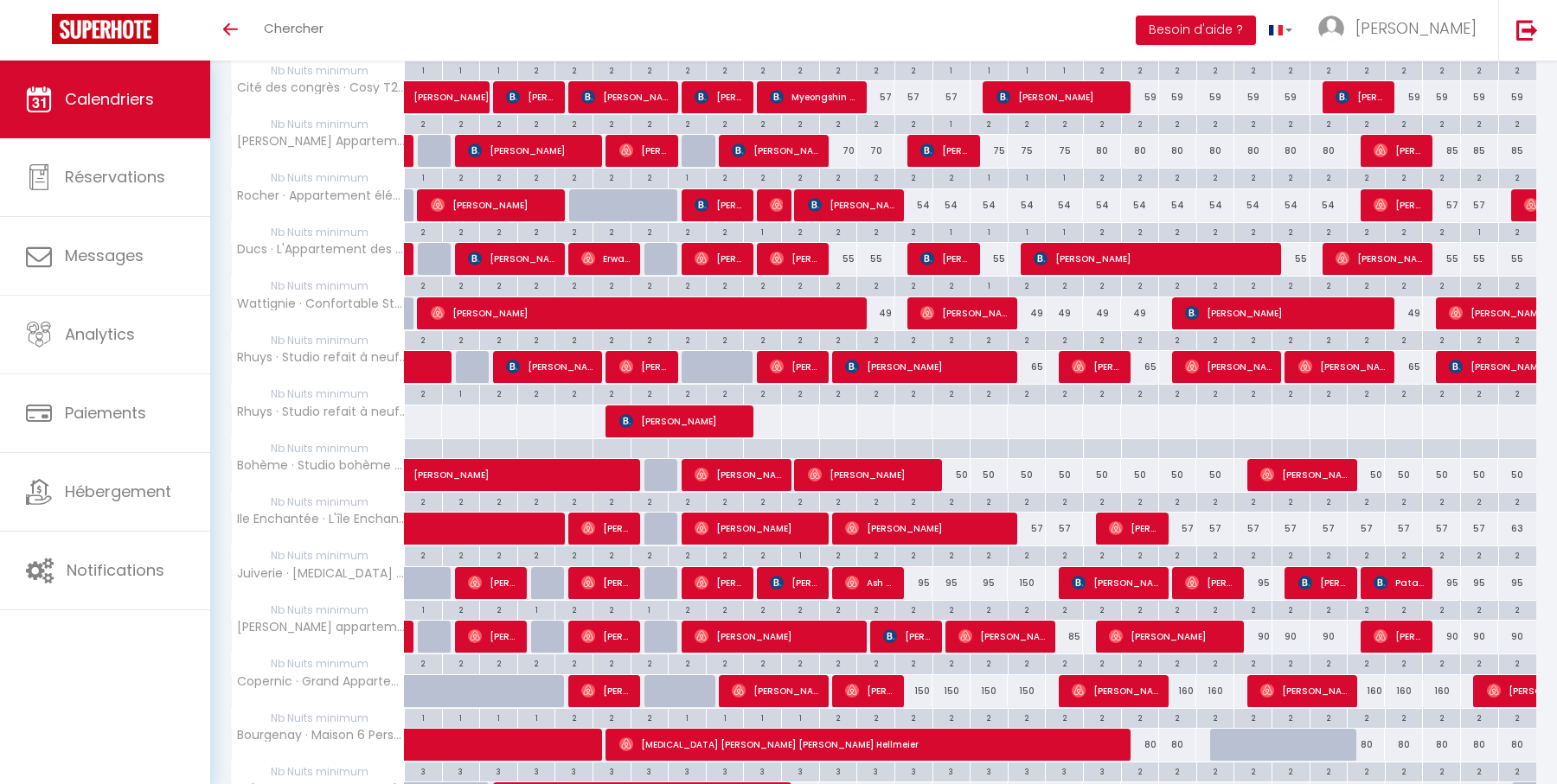
scroll to position [441, 0]
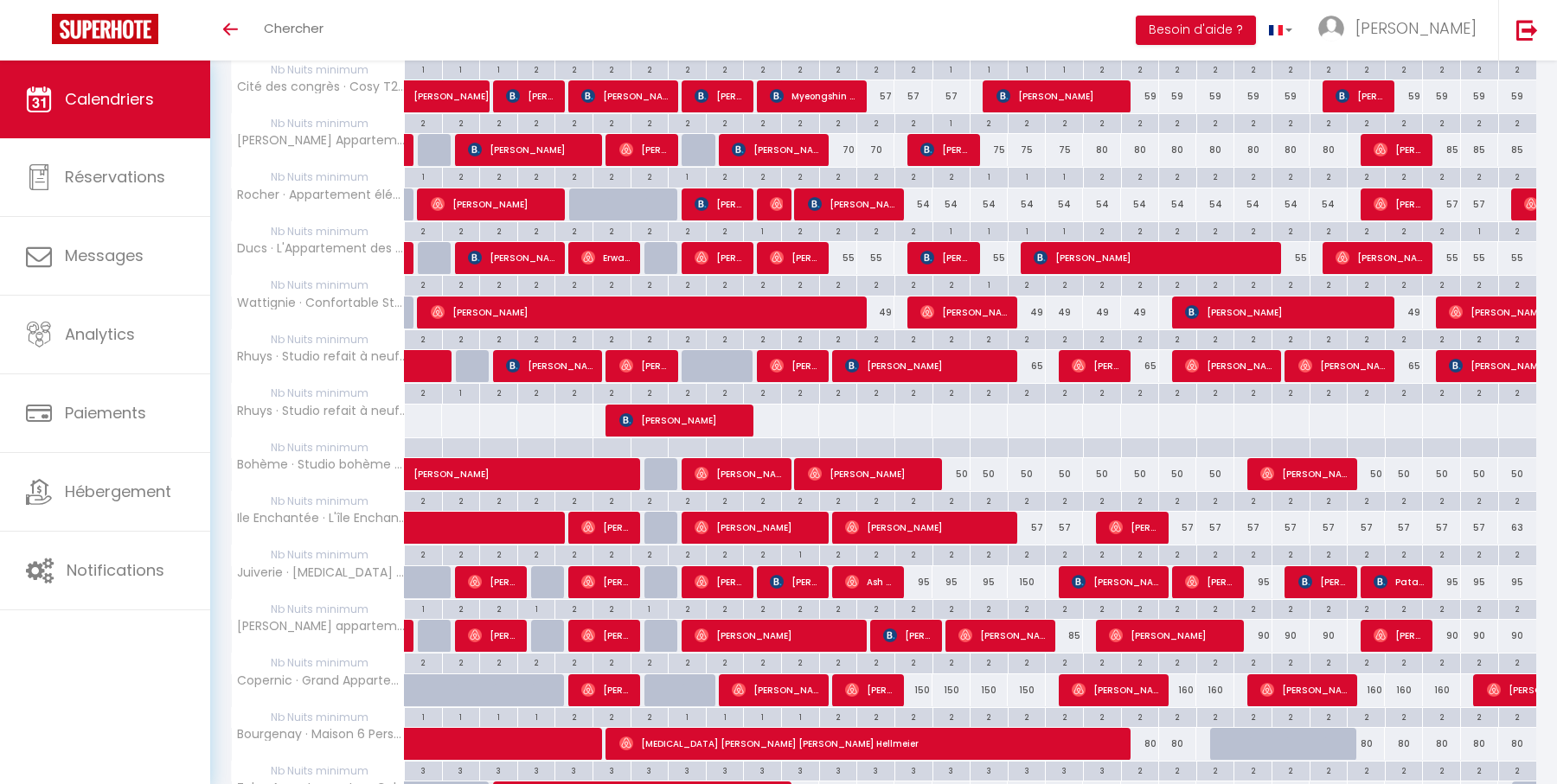
click at [1027, 384] on div "2" at bounding box center [1026, 392] width 37 height 16
type input "2"
type input "Mer 17 Septembre 2025"
type input "Jeu 18 Septembre 2025"
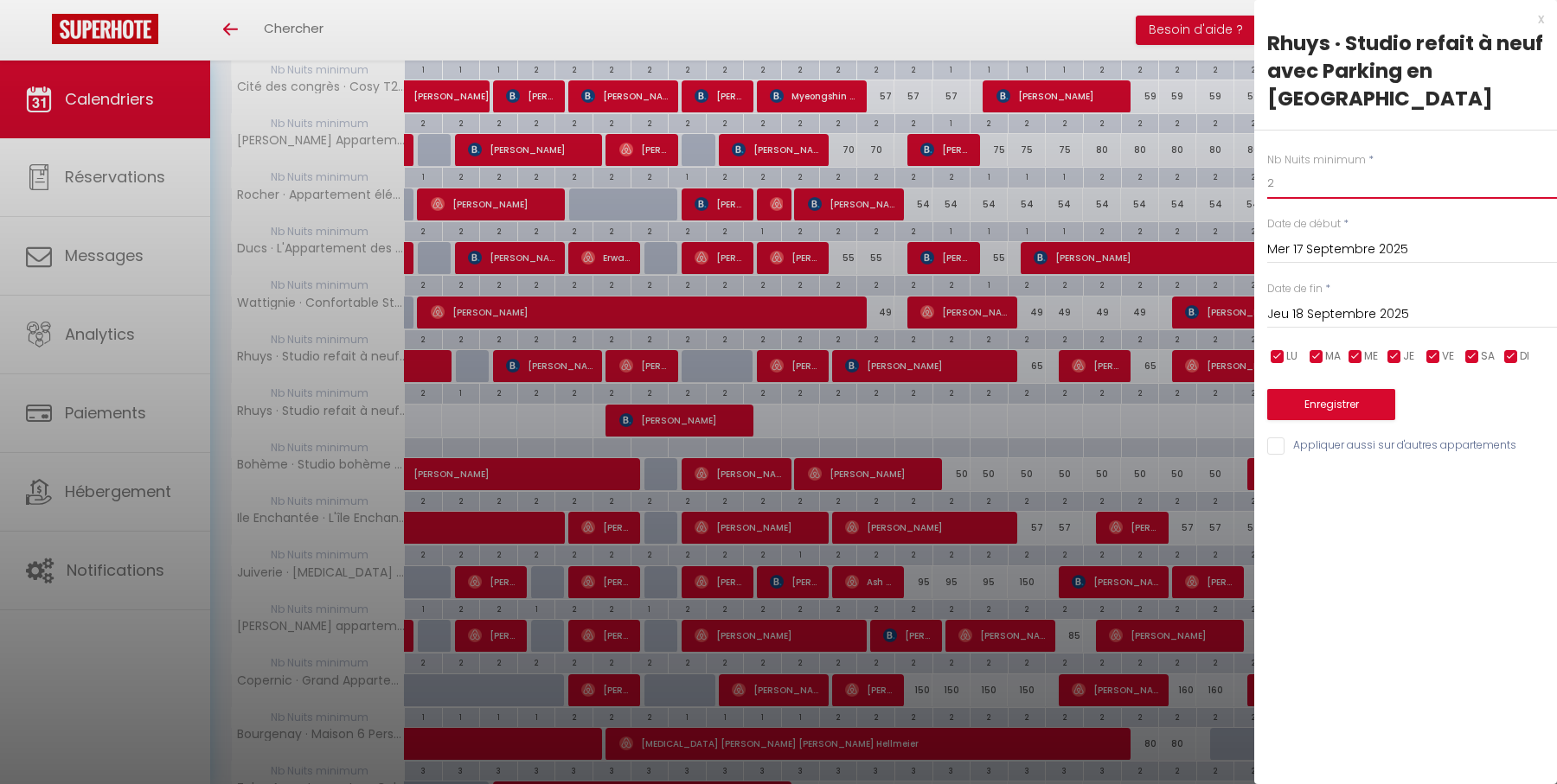
click at [1298, 172] on input "2" at bounding box center [1412, 183] width 290 height 31
type input "1"
click at [1331, 406] on button "Enregistrer" at bounding box center [1331, 405] width 128 height 31
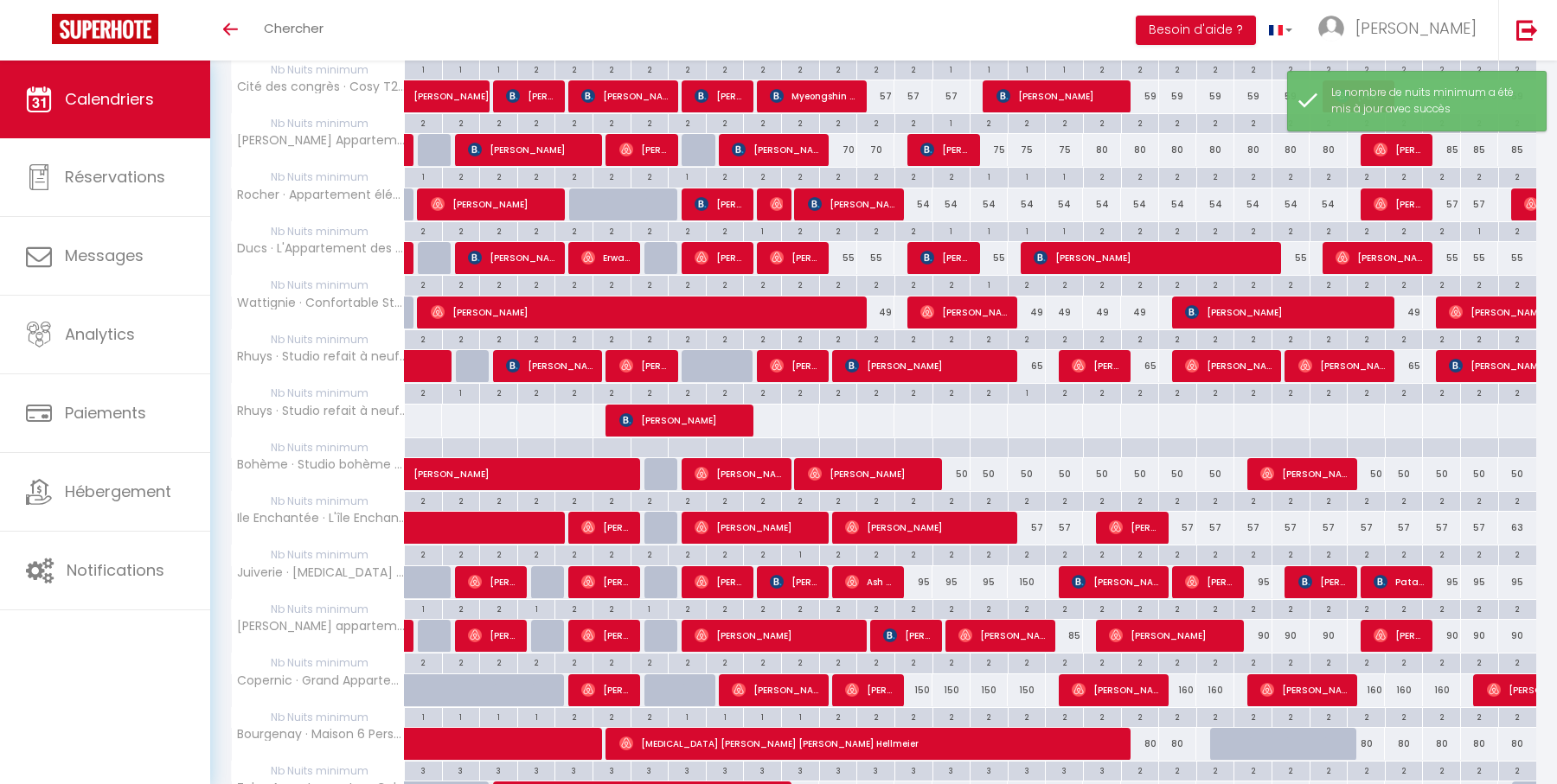
click at [1138, 386] on div "2" at bounding box center [1140, 392] width 37 height 16
type input "2"
type input "Sam 20 Septembre 2025"
type input "Dim 21 Septembre 2025"
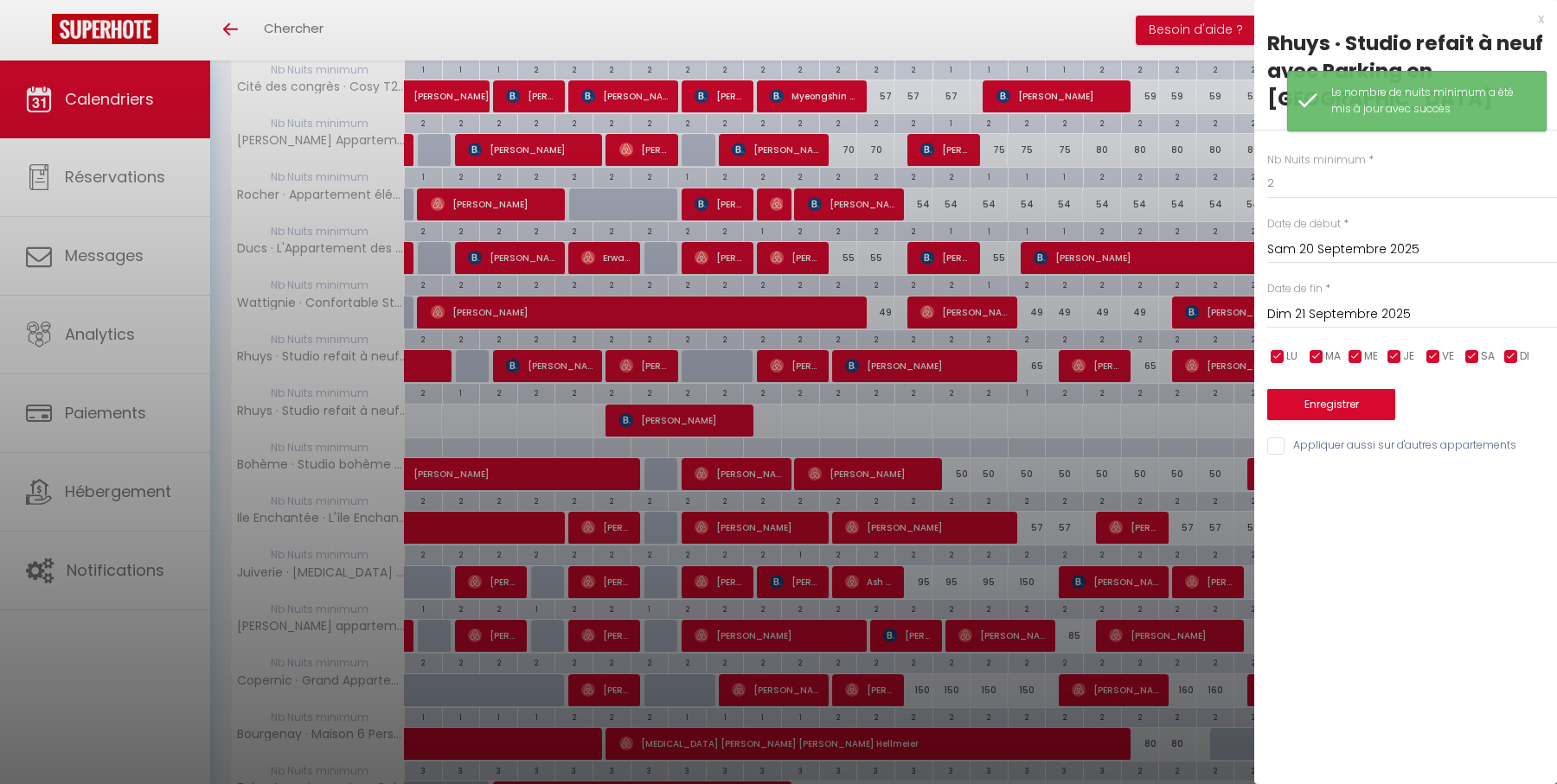
click at [1540, 18] on div "x" at bounding box center [1399, 19] width 290 height 21
type input "undefined aN undefined NaN"
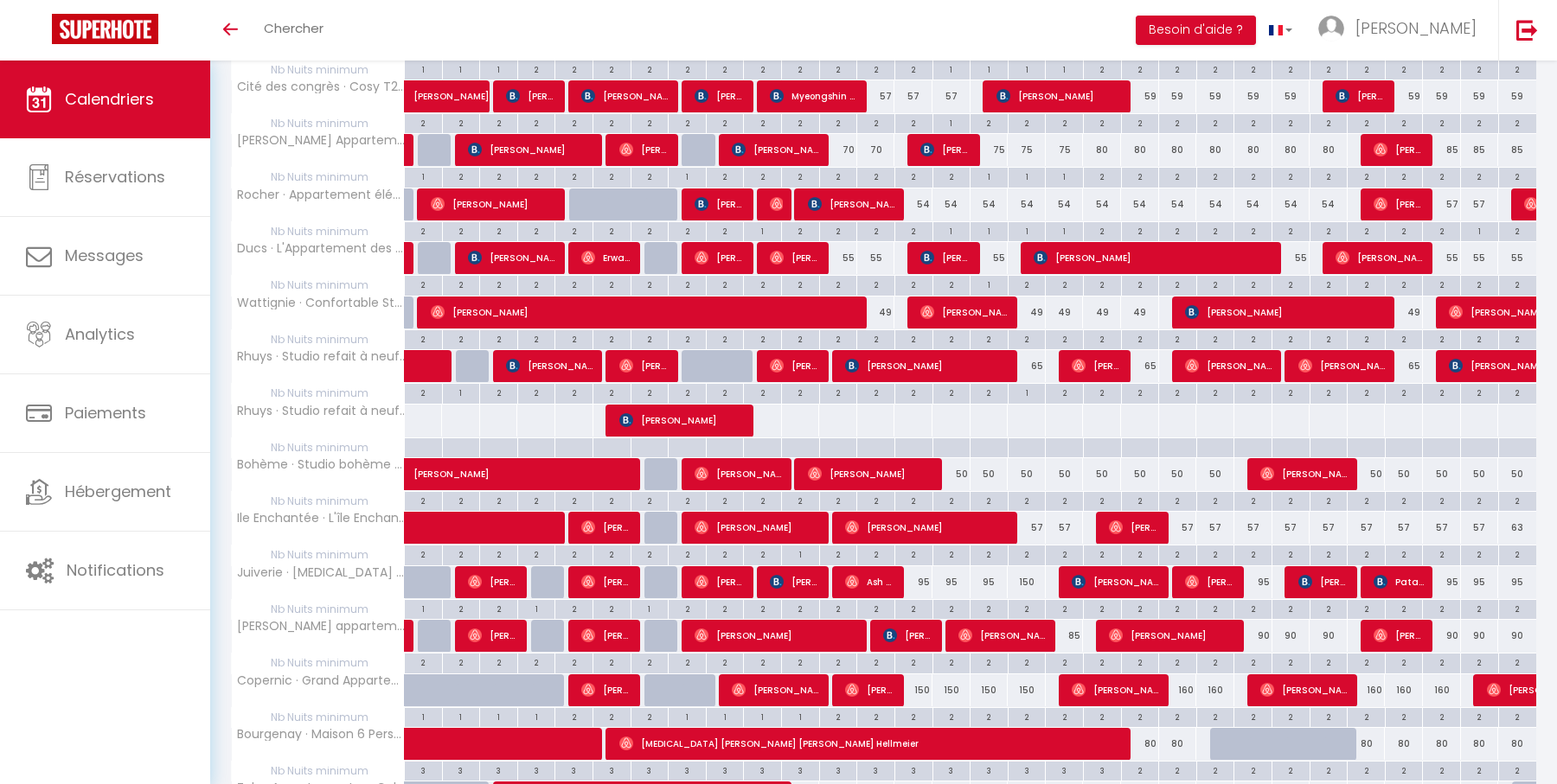
click at [1406, 384] on div "2" at bounding box center [1403, 392] width 37 height 16
type input "2"
type input "Sam 27 Septembre 2025"
type input "Dim 28 Septembre 2025"
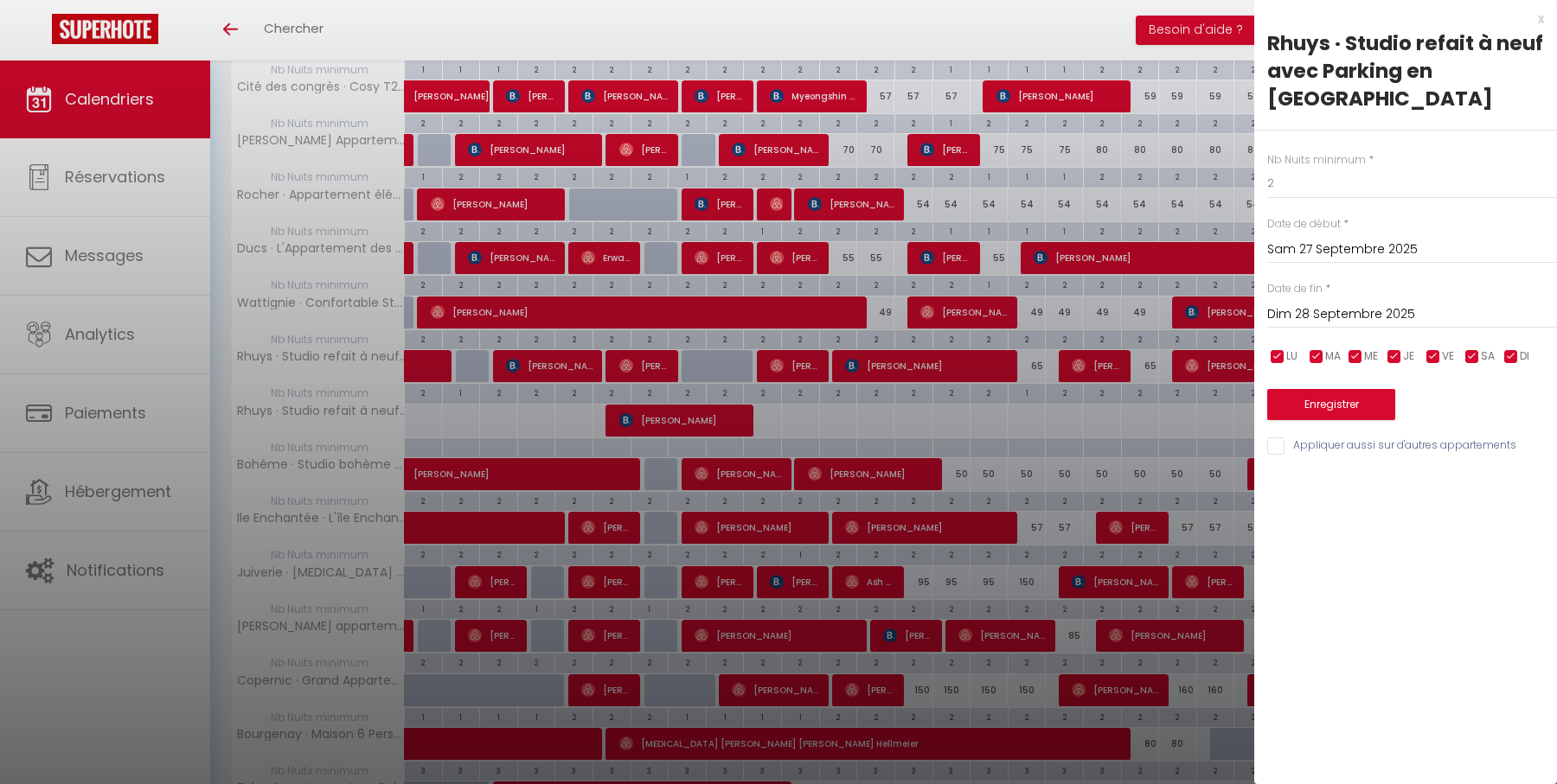
click at [1540, 18] on div "x" at bounding box center [1399, 19] width 290 height 21
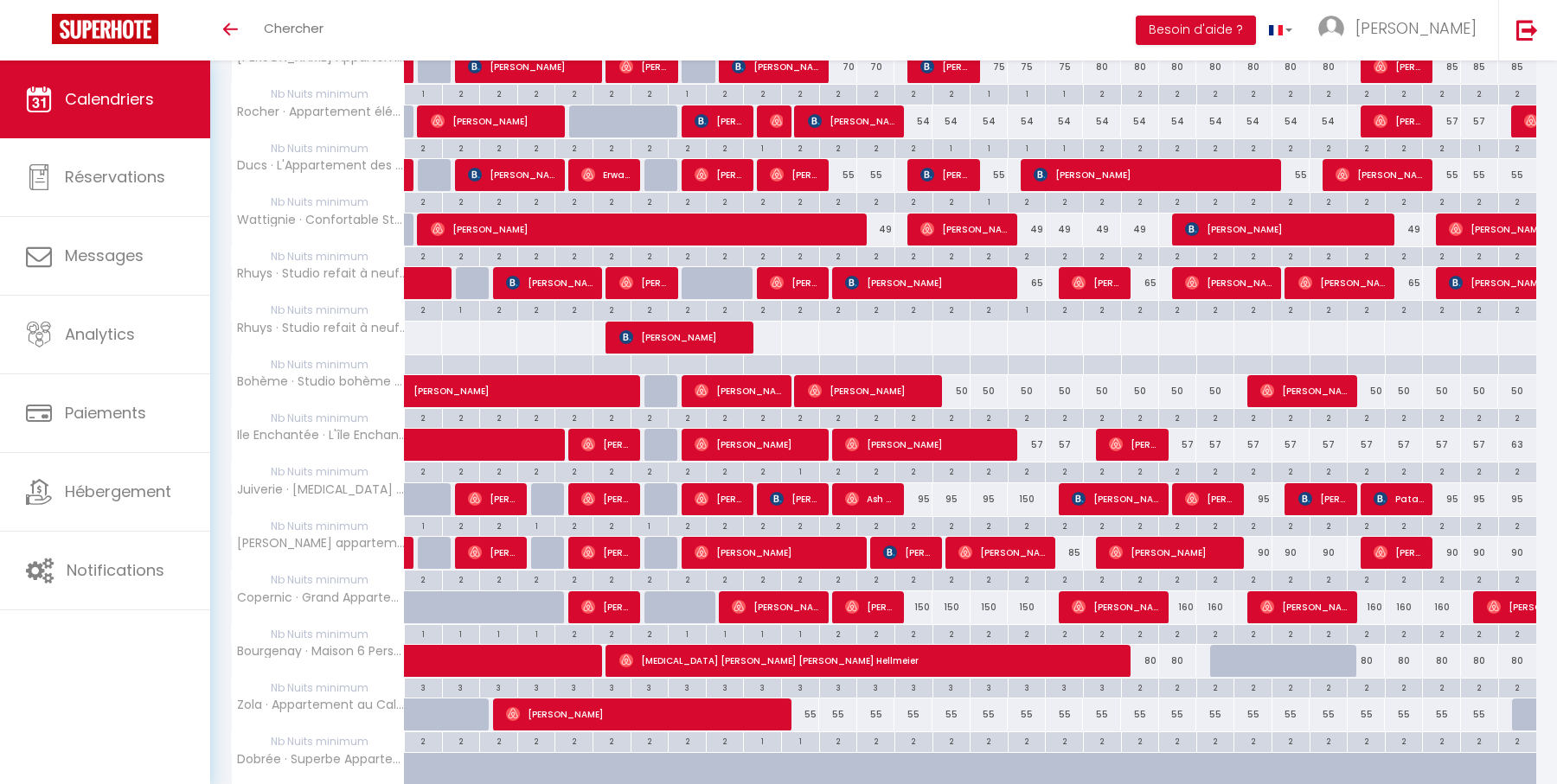
scroll to position [542, 0]
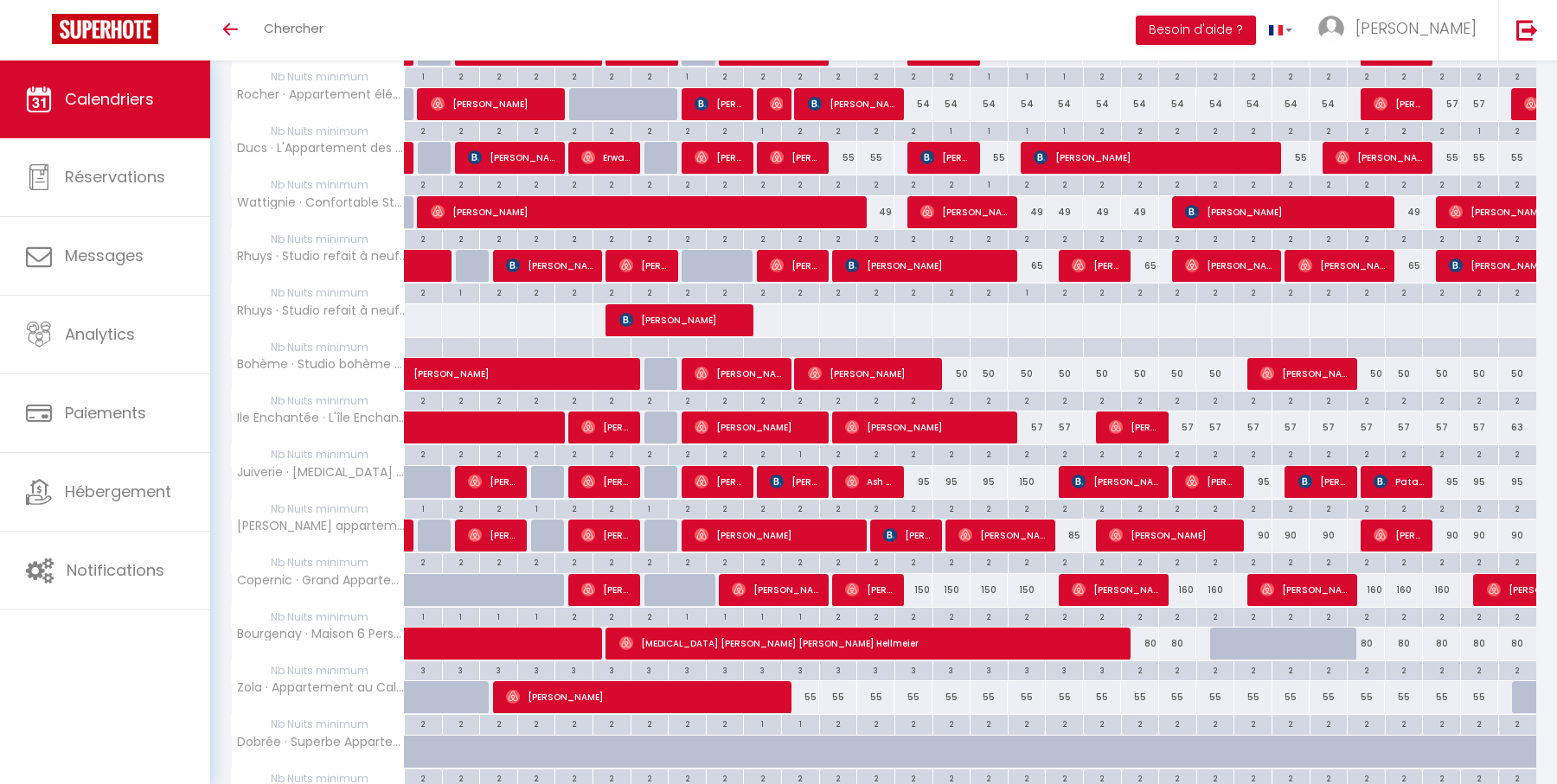
click at [962, 368] on div "50" at bounding box center [952, 374] width 38 height 32
type input "50"
type input "Lun 15 Septembre 2025"
type input "Mar 16 Septembre 2025"
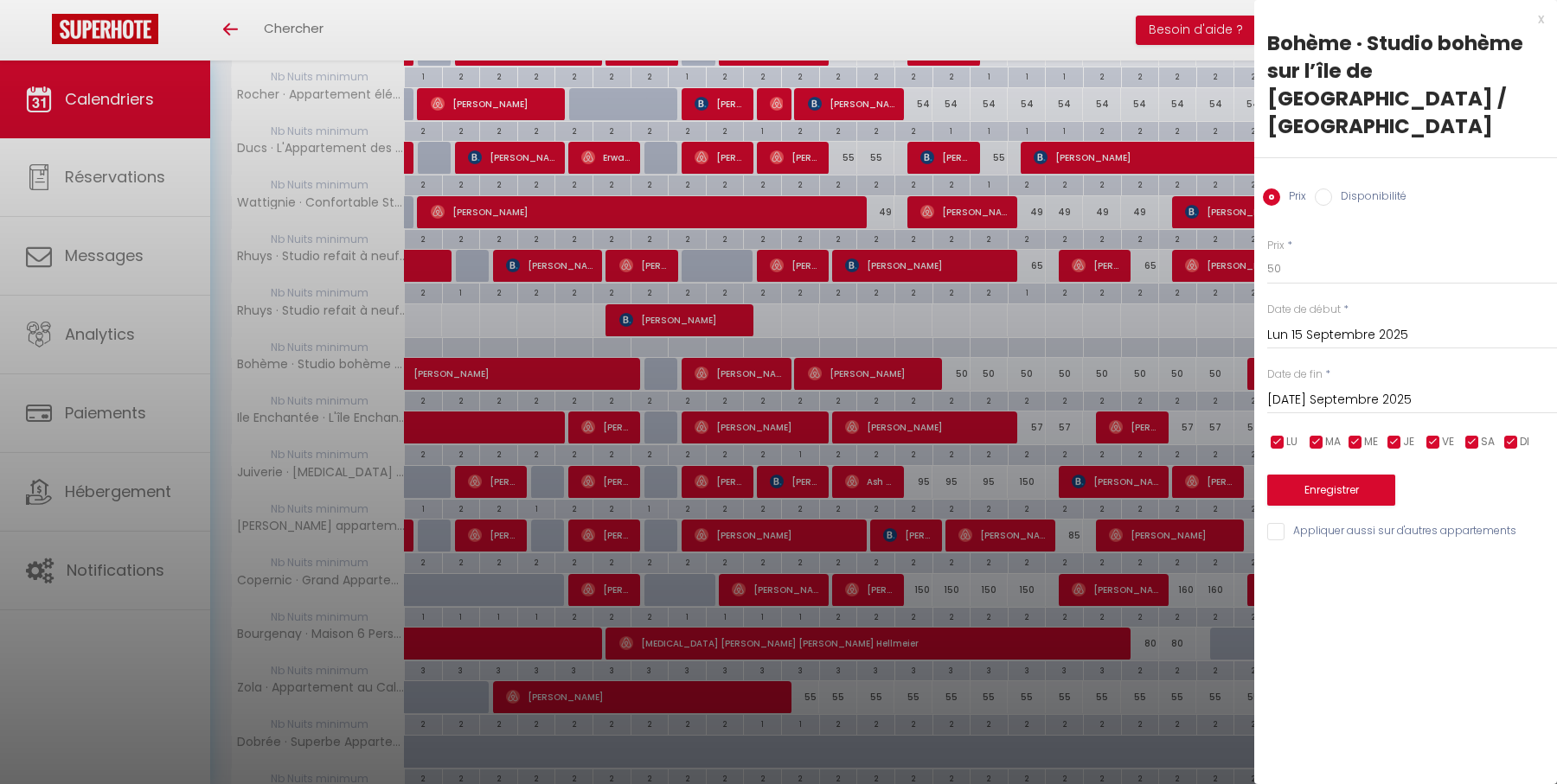
click at [1540, 18] on div "x" at bounding box center [1399, 19] width 290 height 21
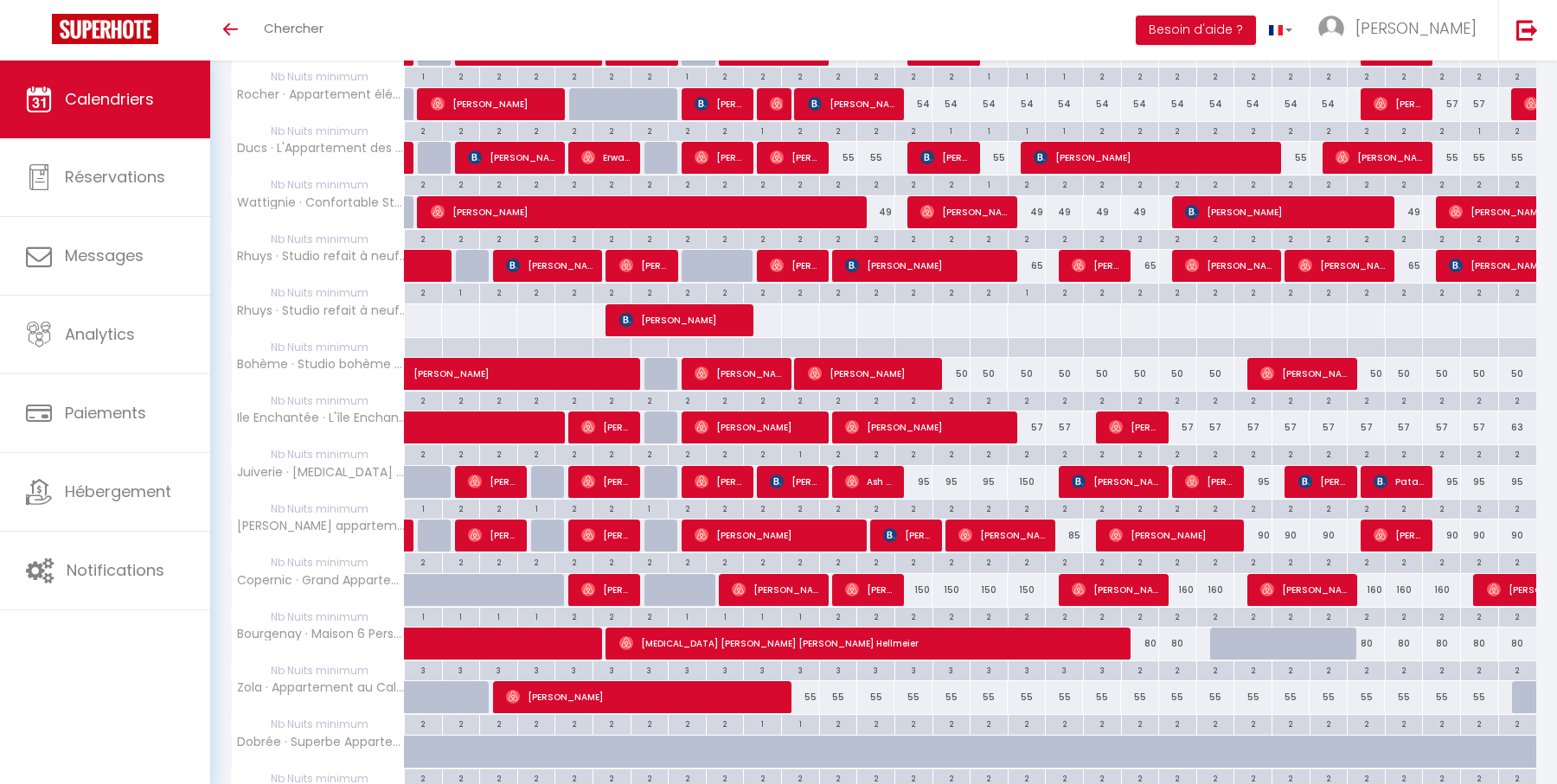
click at [960, 367] on div "50" at bounding box center [952, 374] width 38 height 32
type input "50"
type input "Lun 15 Septembre 2025"
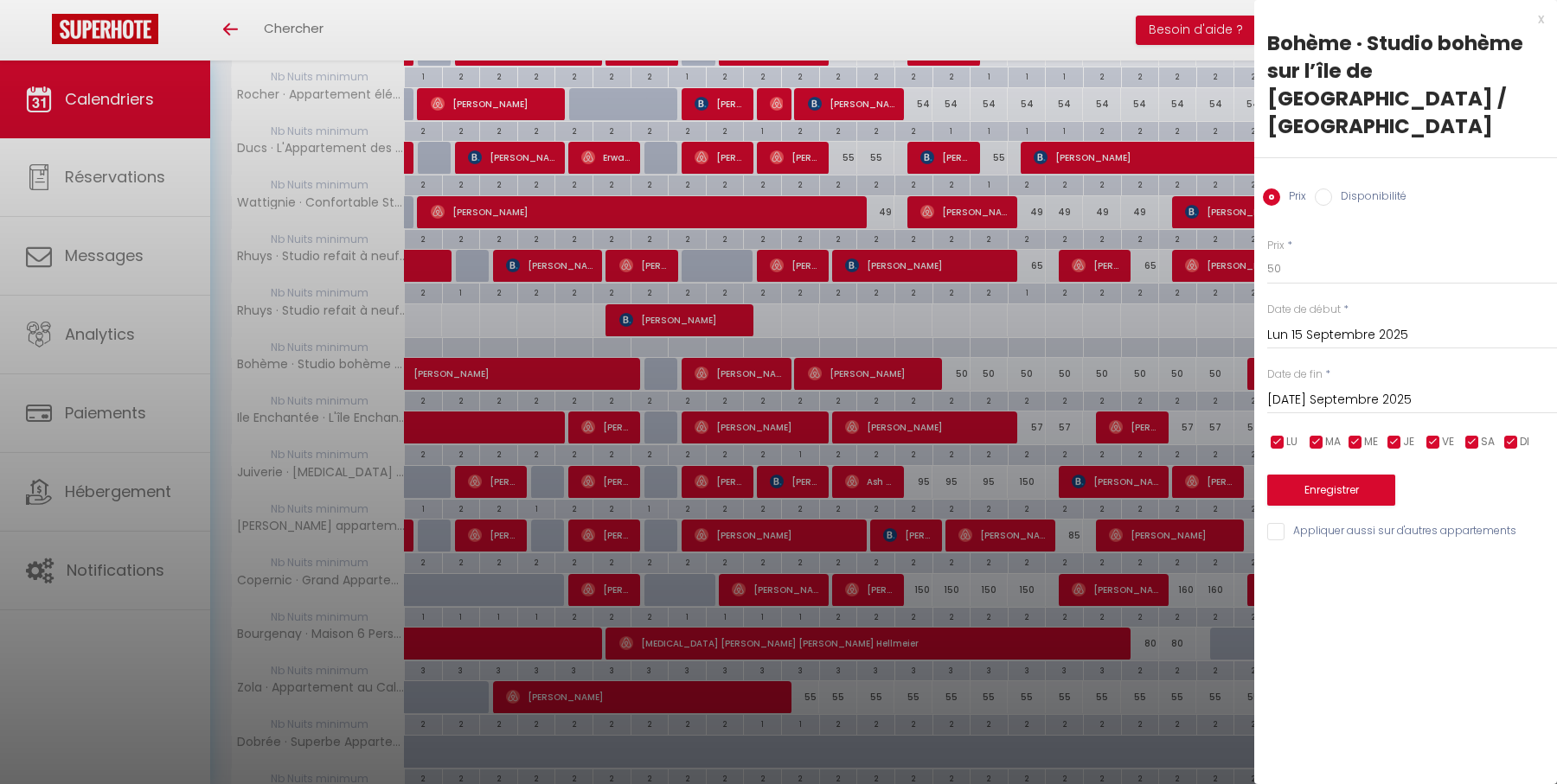
click at [1382, 389] on input "Mar 16 Septembre 2025" at bounding box center [1412, 400] width 290 height 22
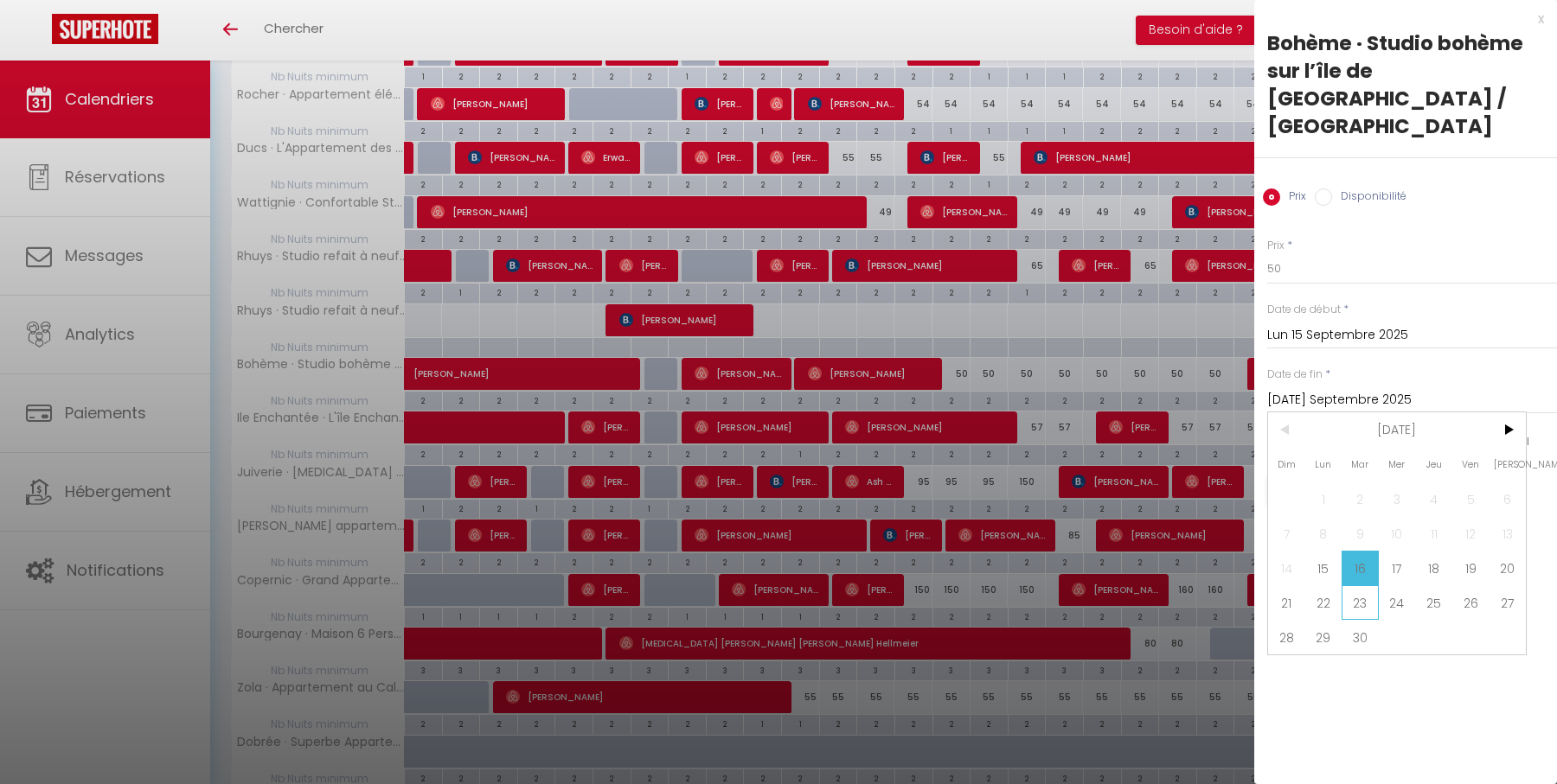
click at [1365, 585] on span "23" at bounding box center [1359, 602] width 37 height 34
type input "Mar 23 Septembre 2025"
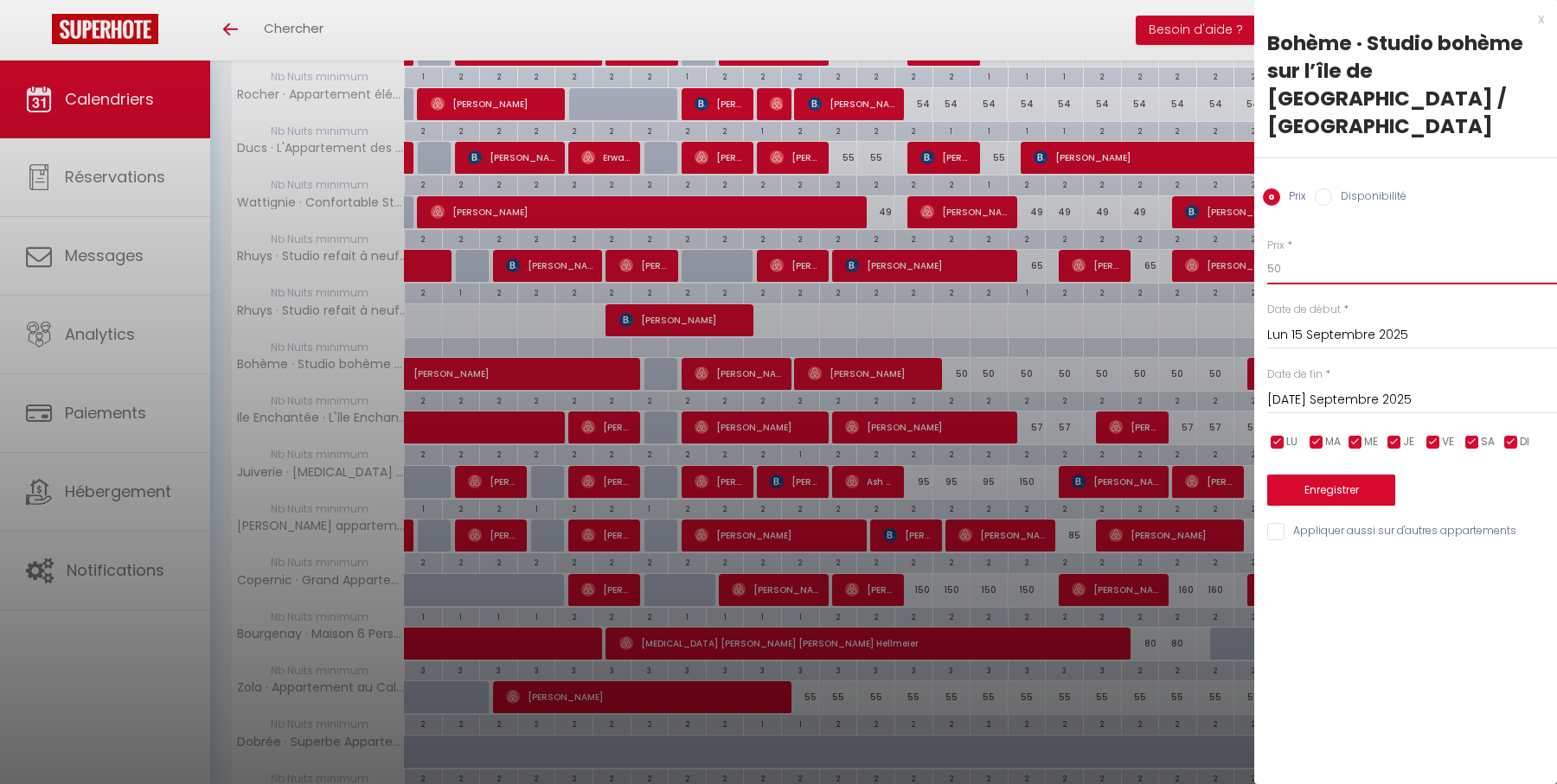
click at [1339, 254] on input "50" at bounding box center [1412, 269] width 290 height 31
type input "49"
click at [1348, 475] on button "Enregistrer" at bounding box center [1331, 490] width 128 height 31
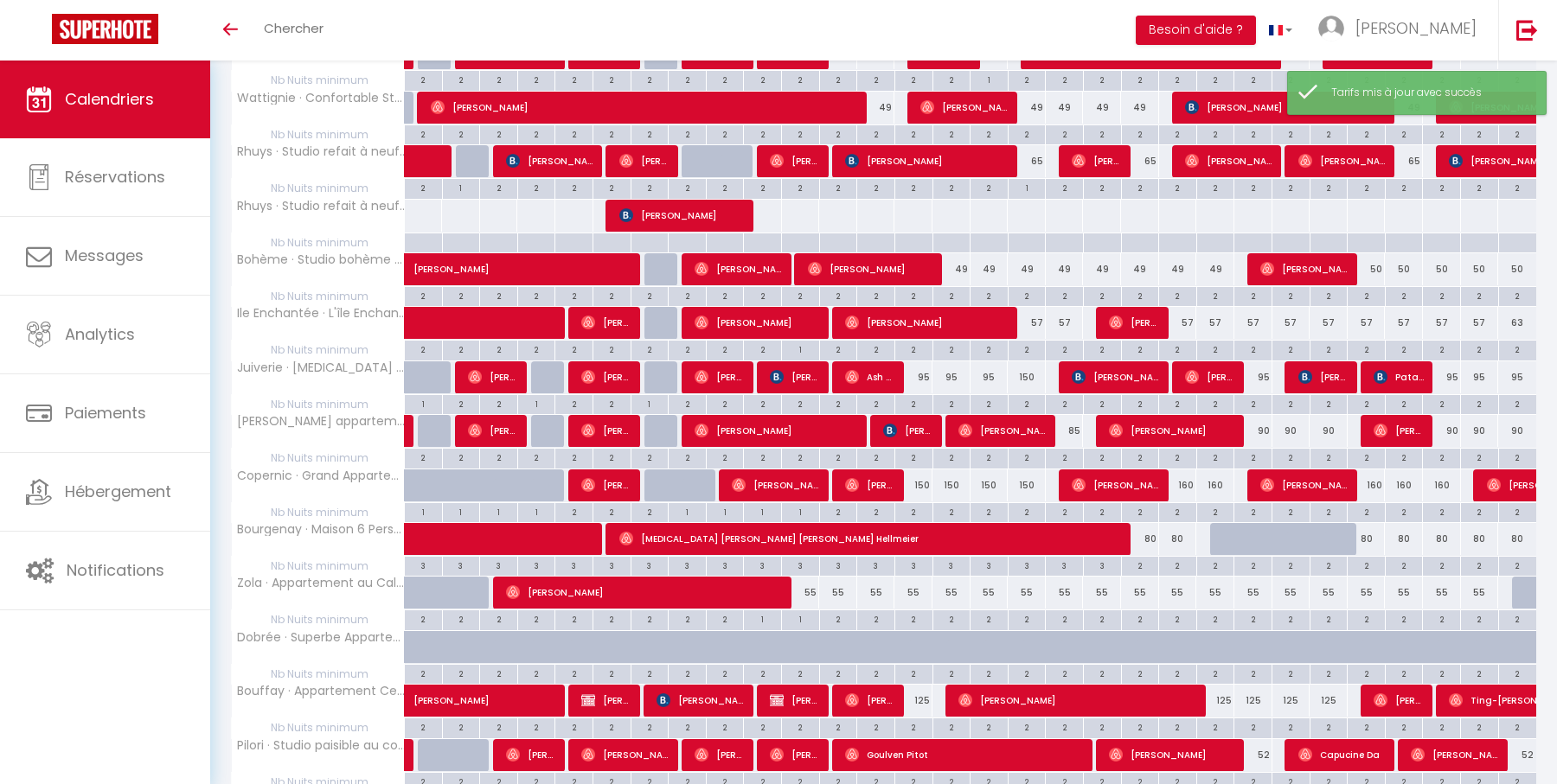
scroll to position [648, 0]
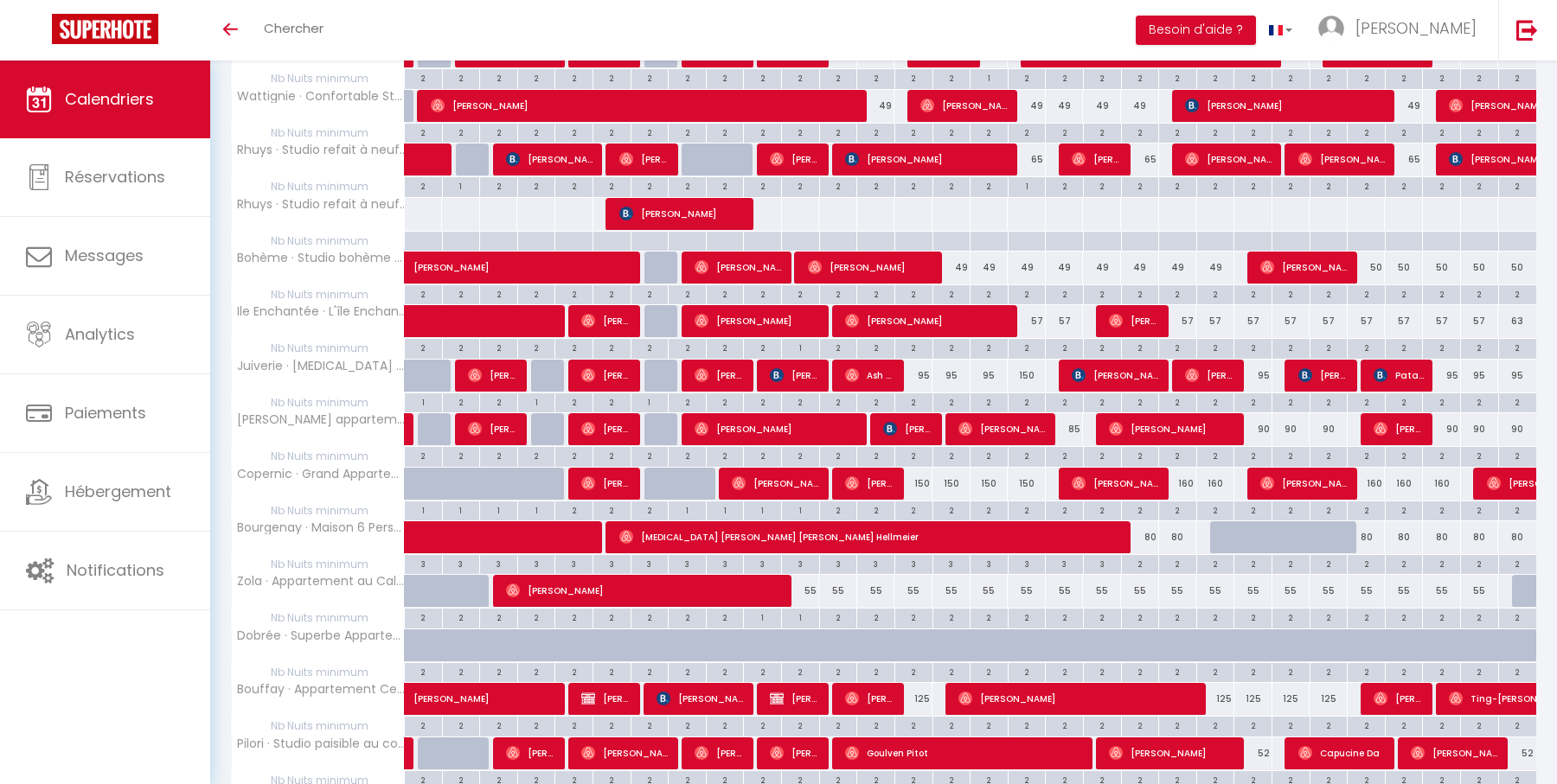
click at [1025, 369] on div "150" at bounding box center [1026, 376] width 38 height 32
type input "150"
type input "Mer 17 Septembre 2025"
type input "Jeu 18 Septembre 2025"
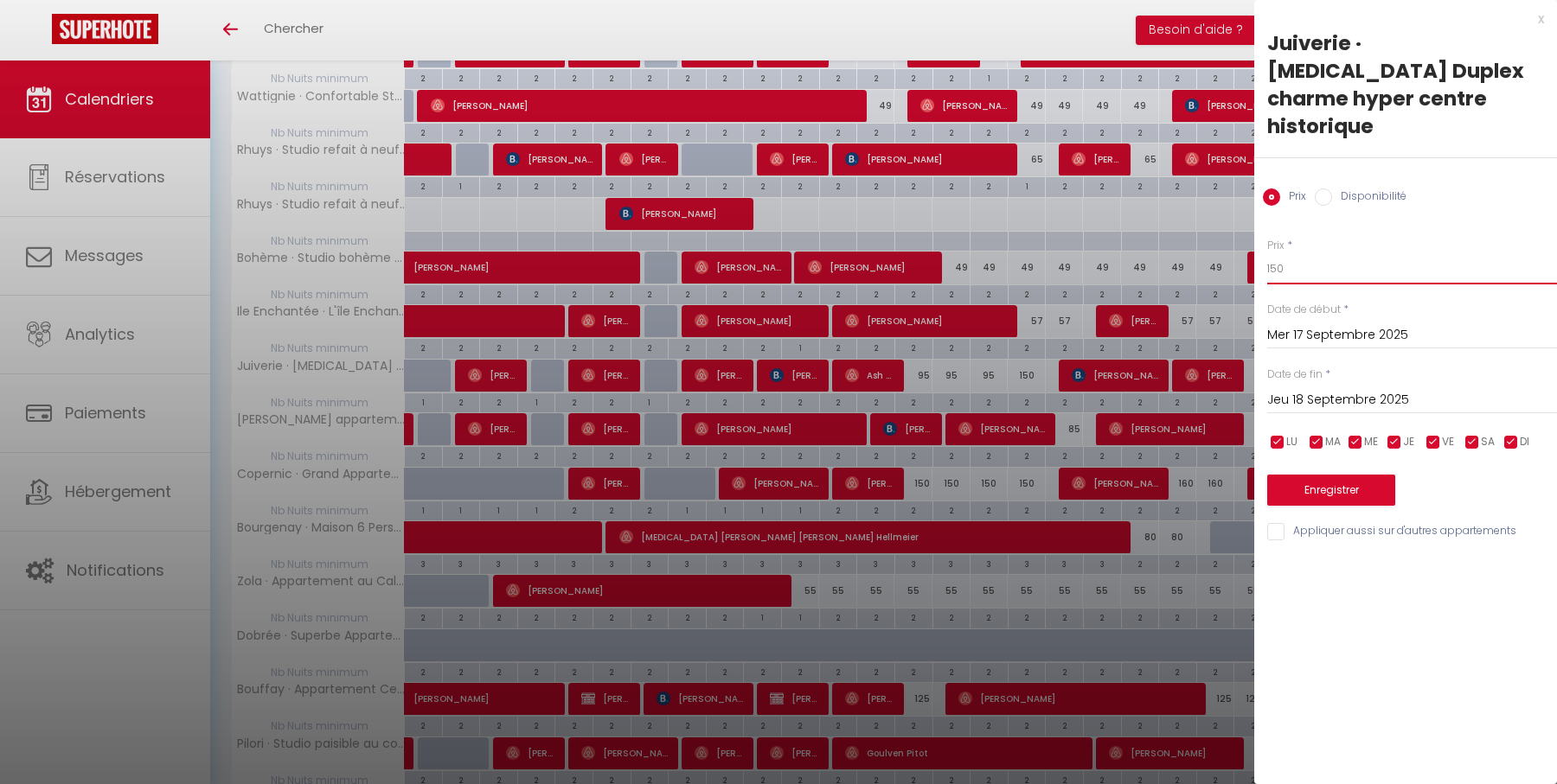
click at [1355, 254] on input "150" at bounding box center [1412, 269] width 290 height 31
type input "95"
click at [1364, 475] on button "Enregistrer" at bounding box center [1331, 490] width 128 height 31
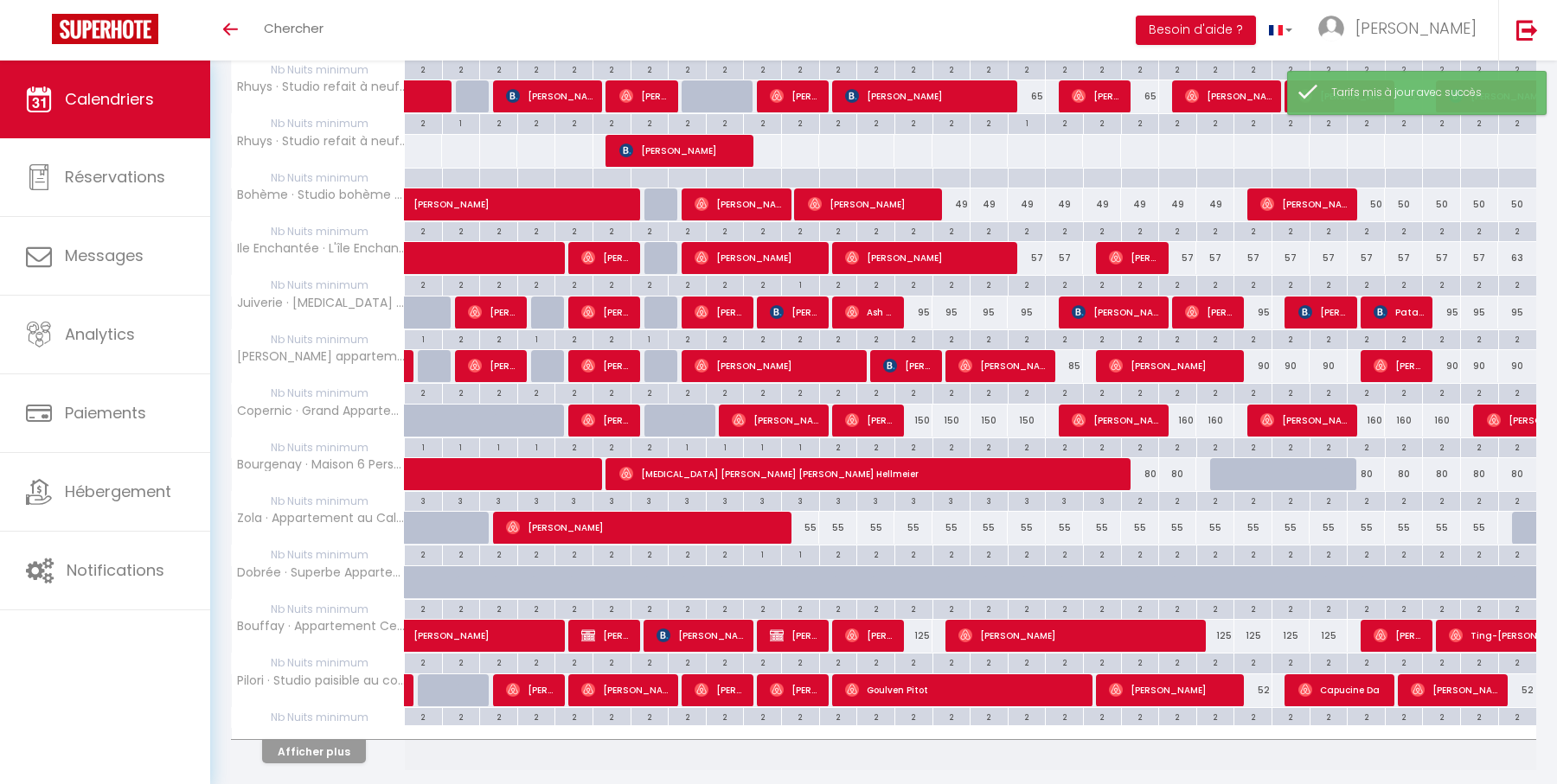
scroll to position [715, 0]
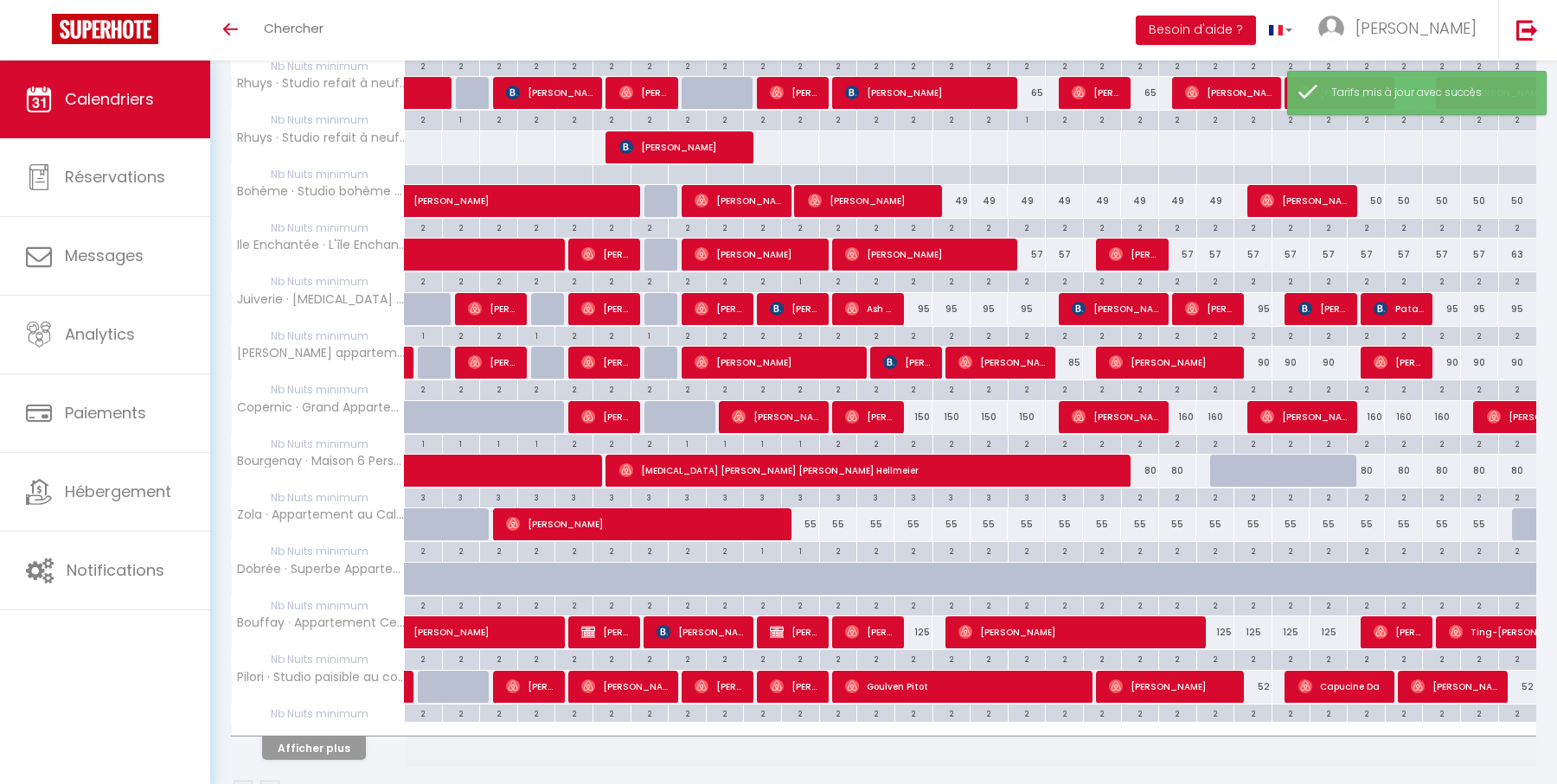
click at [1253, 326] on div "2" at bounding box center [1252, 334] width 37 height 16
type input "2"
type input "Mar 23 Septembre 2025"
type input "Mer 24 Septembre 2025"
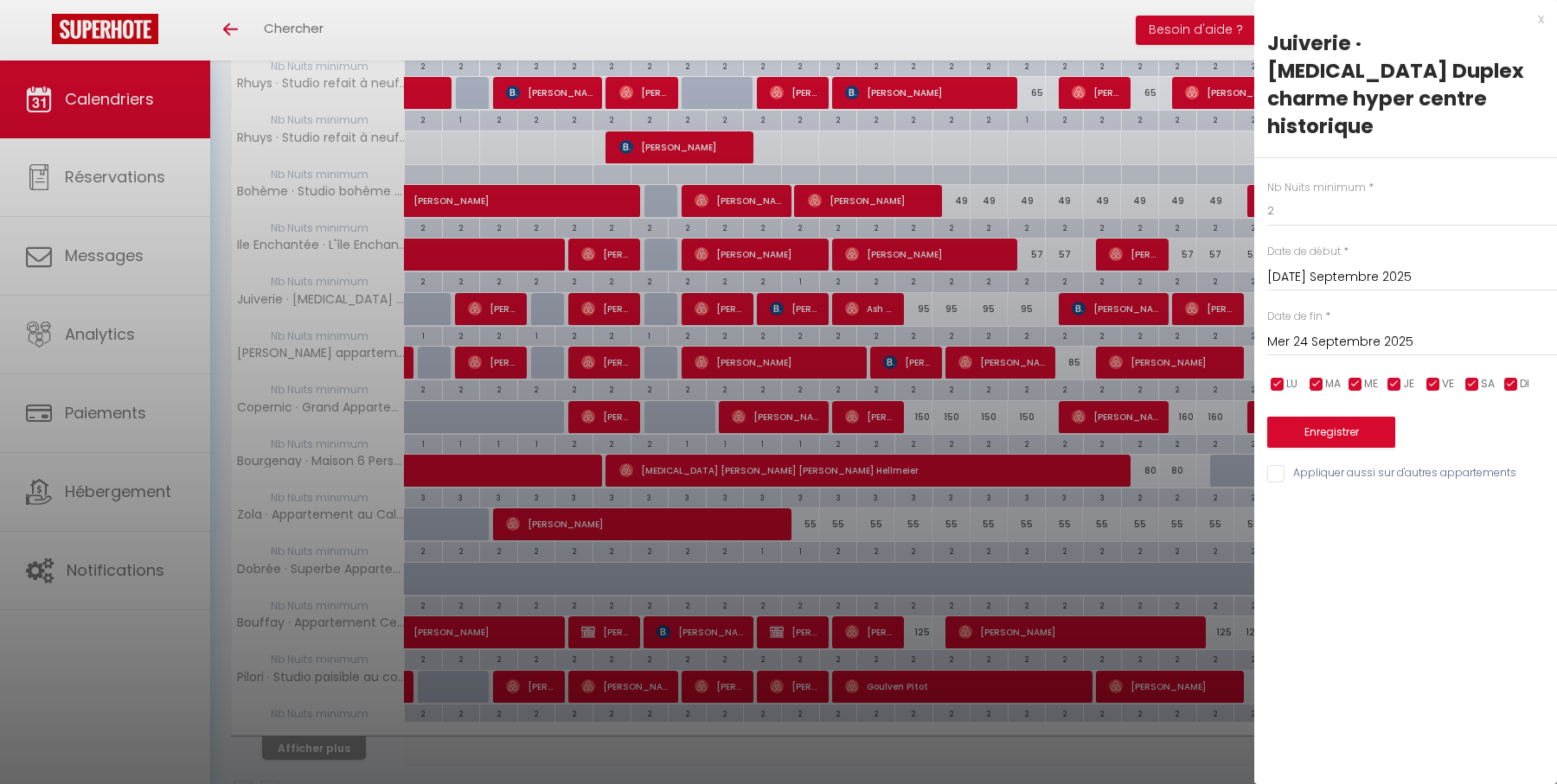
click at [1541, 21] on div "x" at bounding box center [1399, 19] width 290 height 21
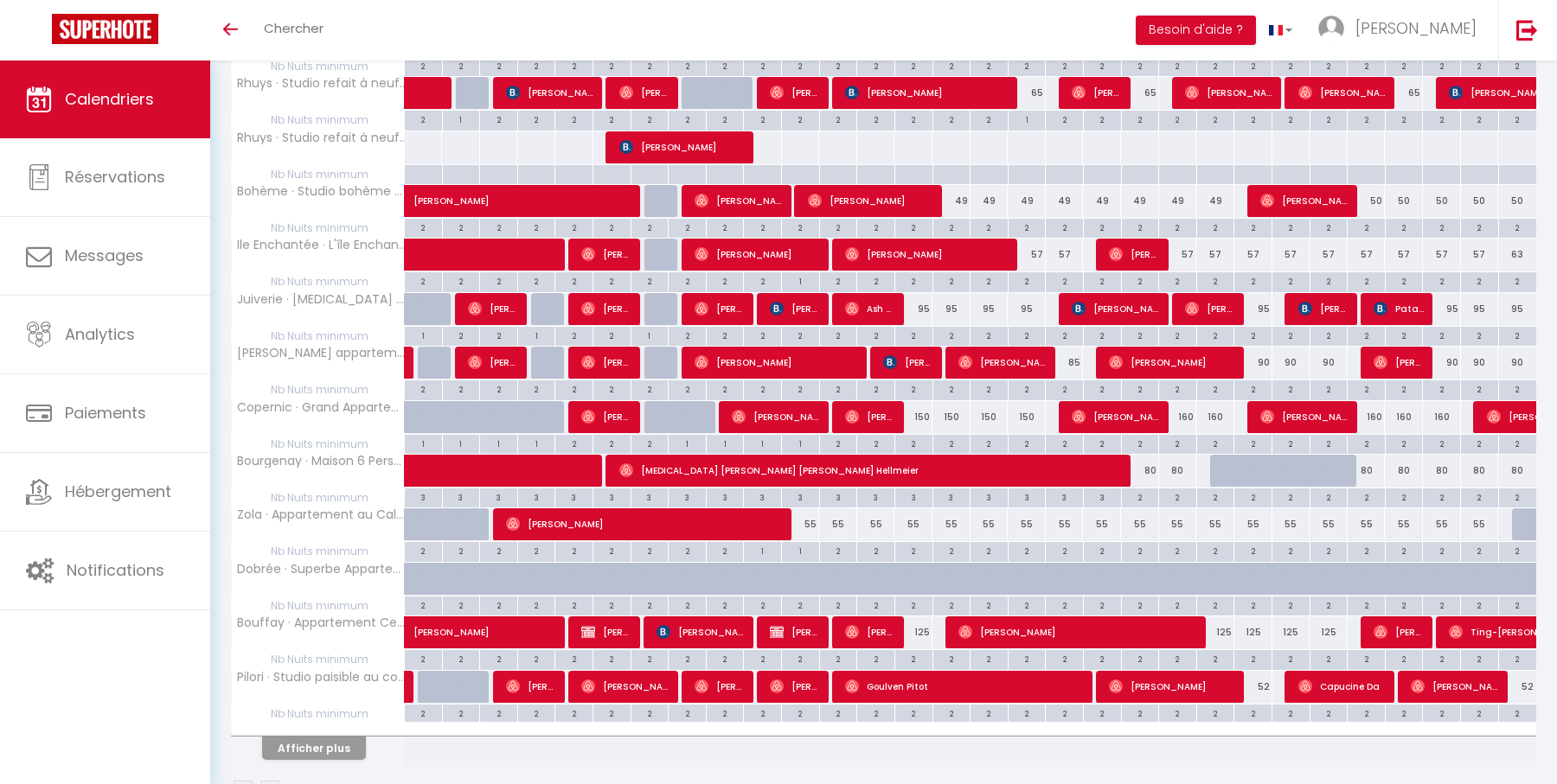
click at [1257, 326] on div "2" at bounding box center [1252, 334] width 37 height 16
type input "2"
type input "Mar 23 Septembre 2025"
type input "Mer 24 Septembre 2025"
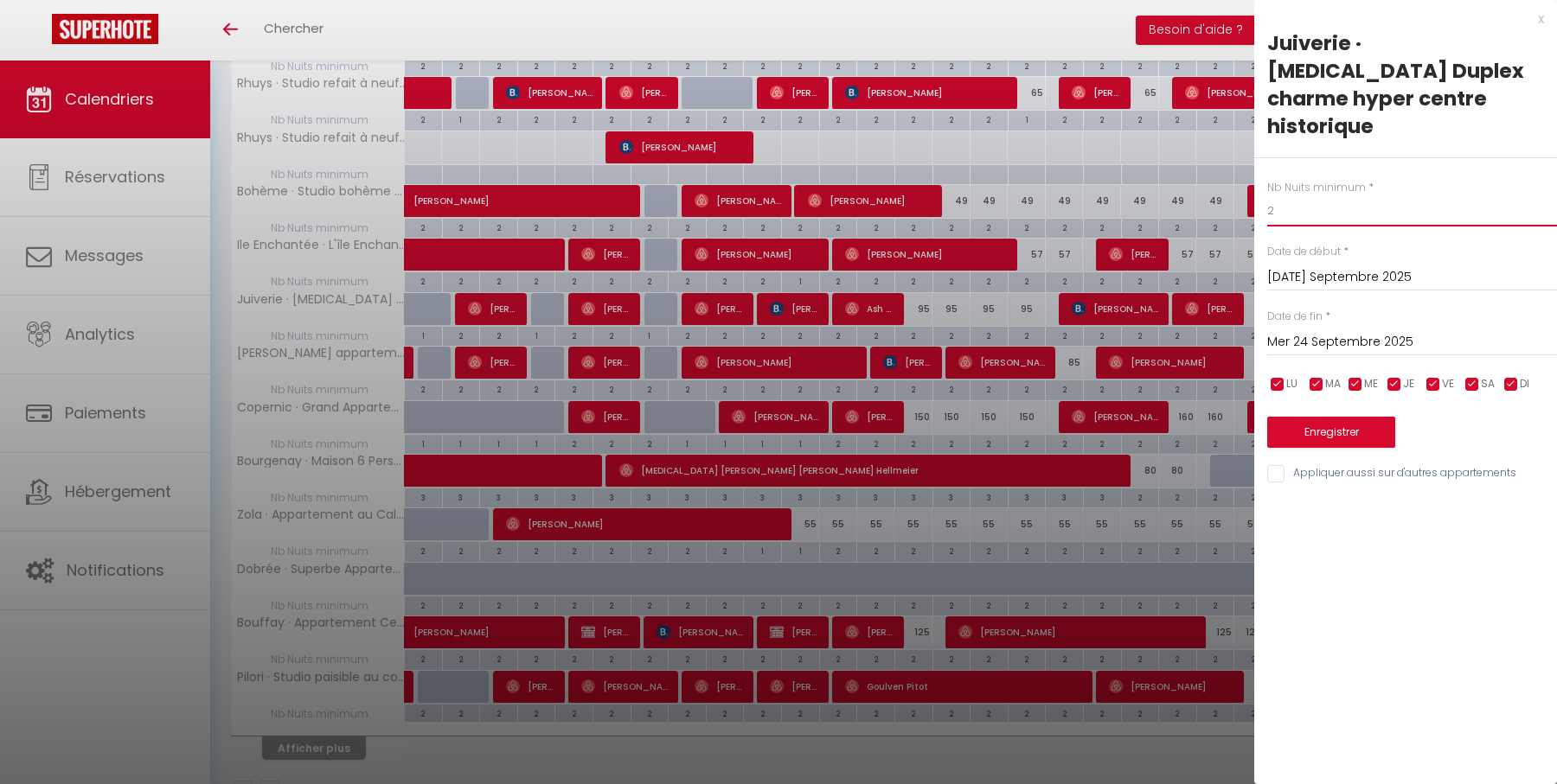
click at [1302, 195] on input "2" at bounding box center [1412, 210] width 290 height 31
type input "1"
click at [1314, 416] on button "Enregistrer" at bounding box center [1331, 432] width 128 height 31
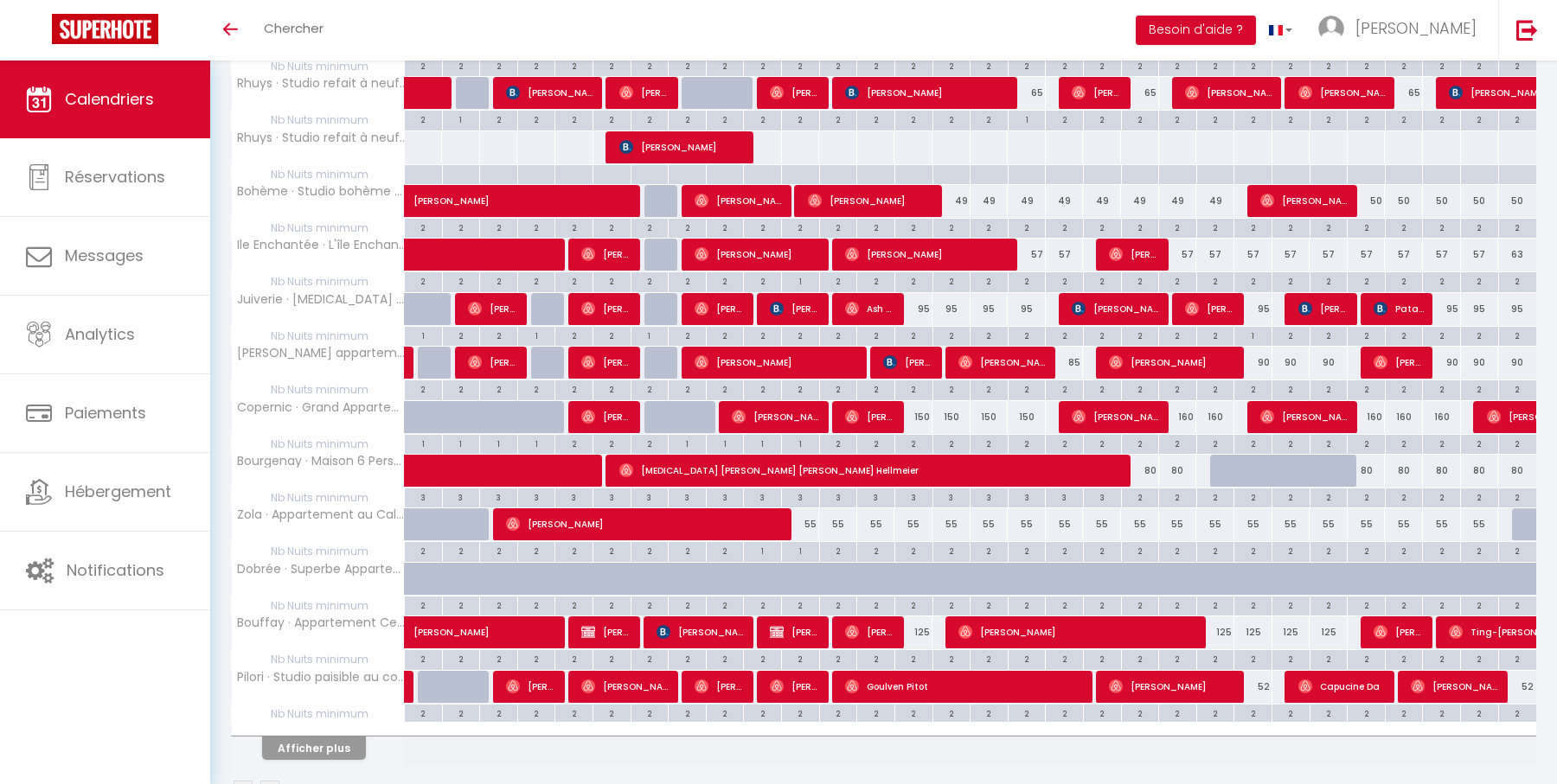
click at [1262, 356] on div "90" at bounding box center [1253, 363] width 38 height 32
type input "90"
type input "Mar 23 Septembre 2025"
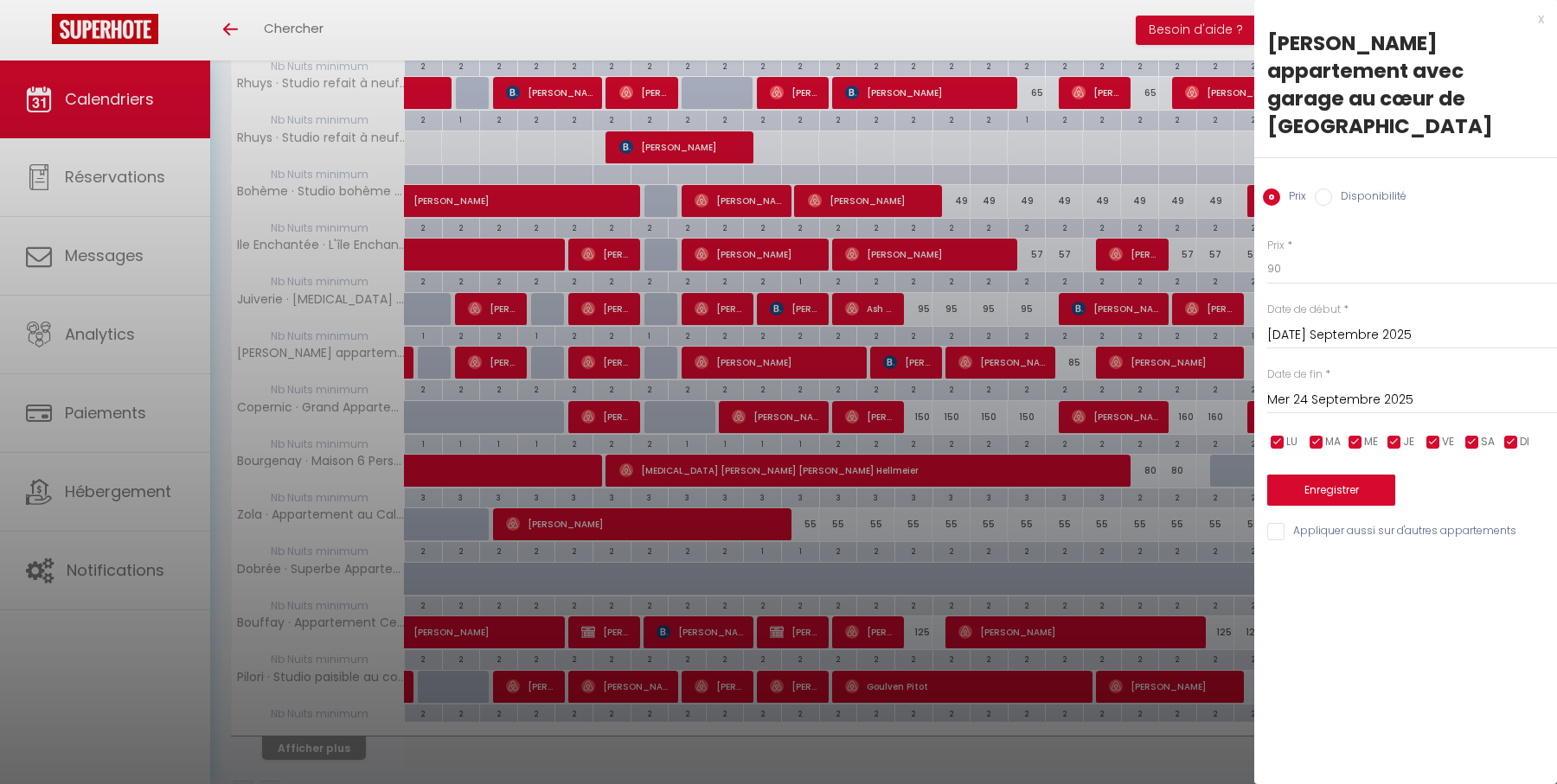
click at [1361, 389] on input "Mer 24 Septembre 2025" at bounding box center [1412, 400] width 290 height 22
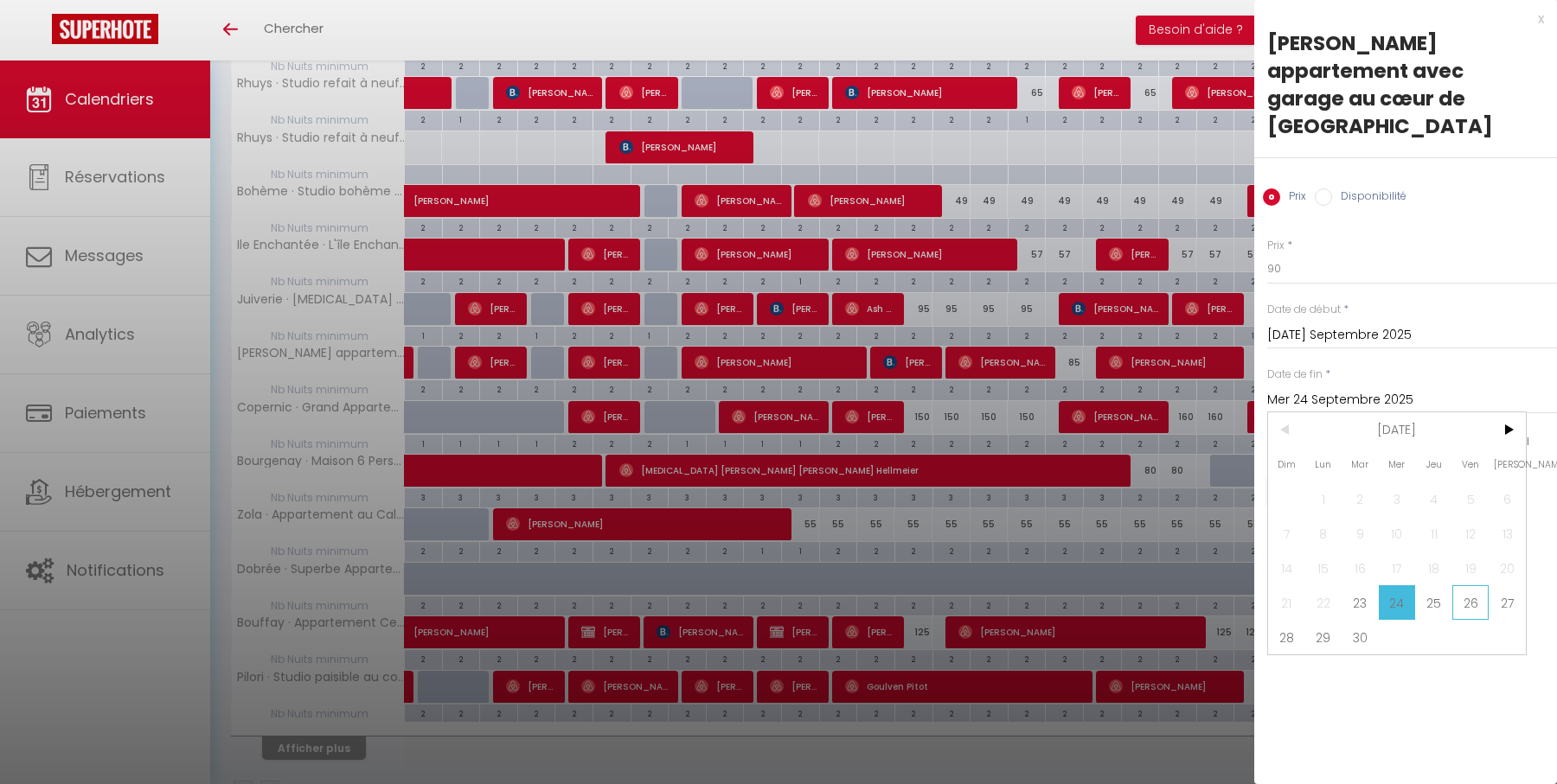
click at [1465, 585] on span "26" at bounding box center [1470, 602] width 37 height 34
type input "Ven 26 Septembre 2025"
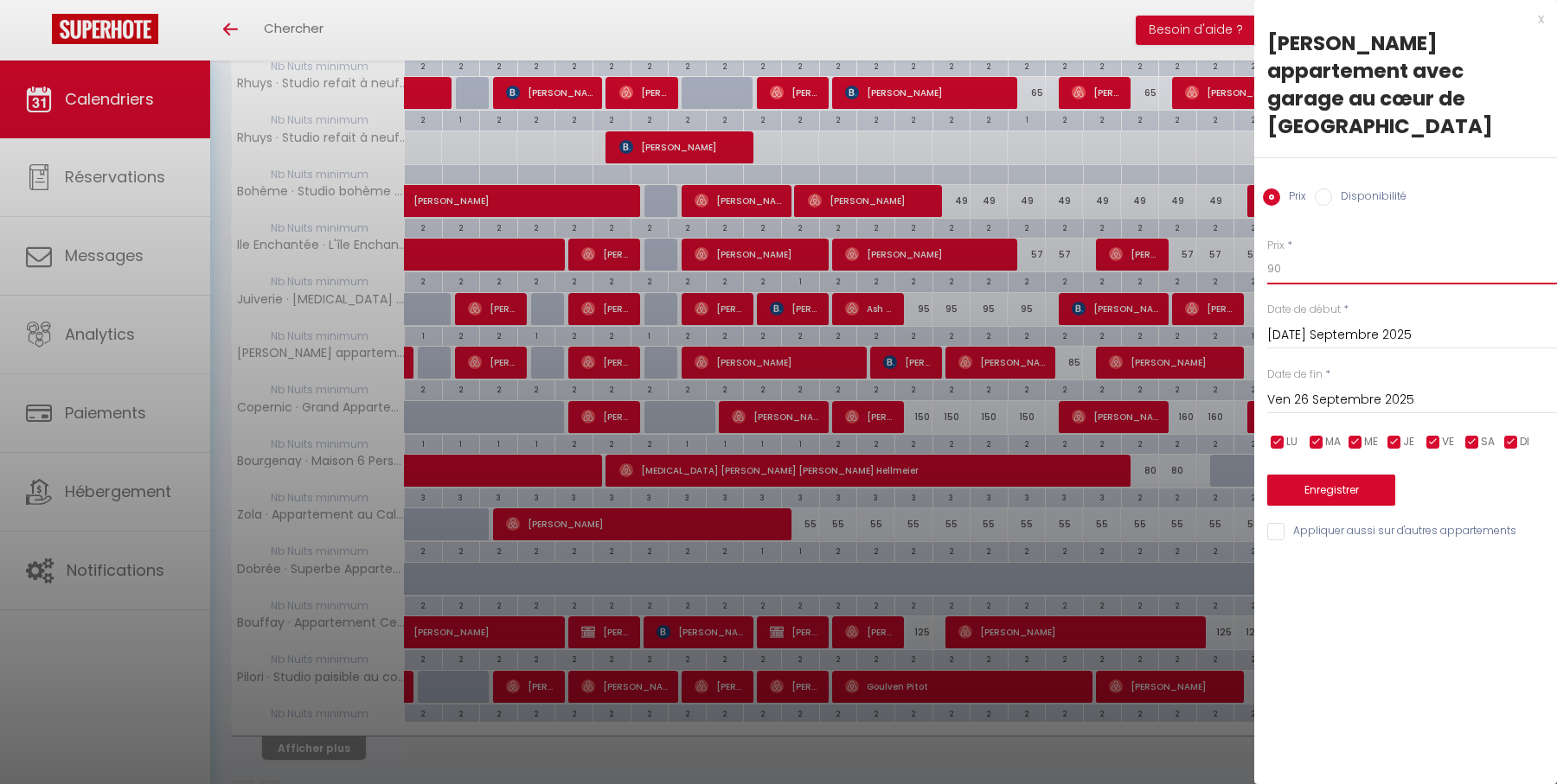
click at [1361, 254] on input "90" at bounding box center [1412, 269] width 290 height 31
type input "85"
click at [1375, 475] on button "Enregistrer" at bounding box center [1331, 490] width 128 height 31
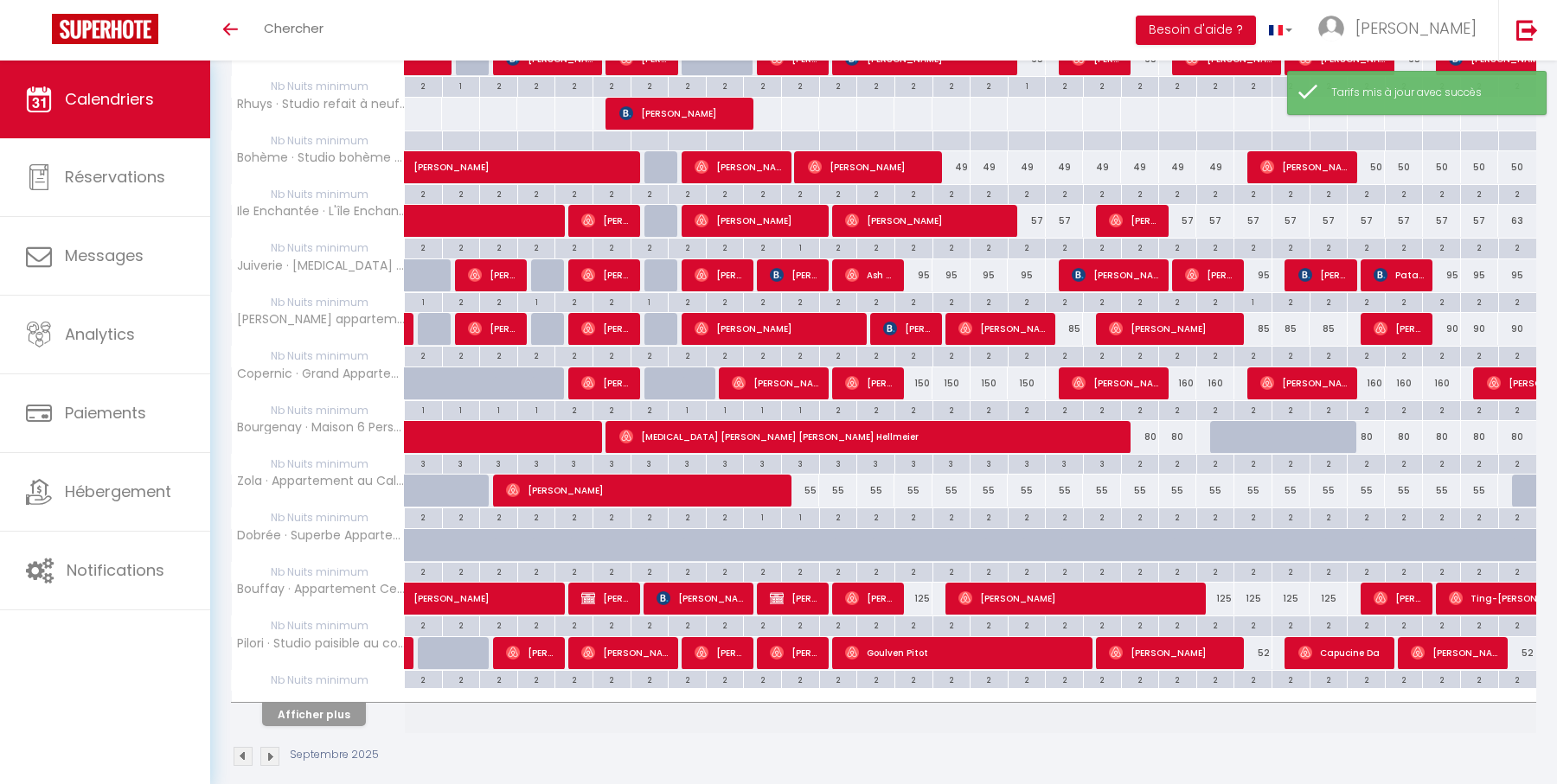
scroll to position [753, 0]
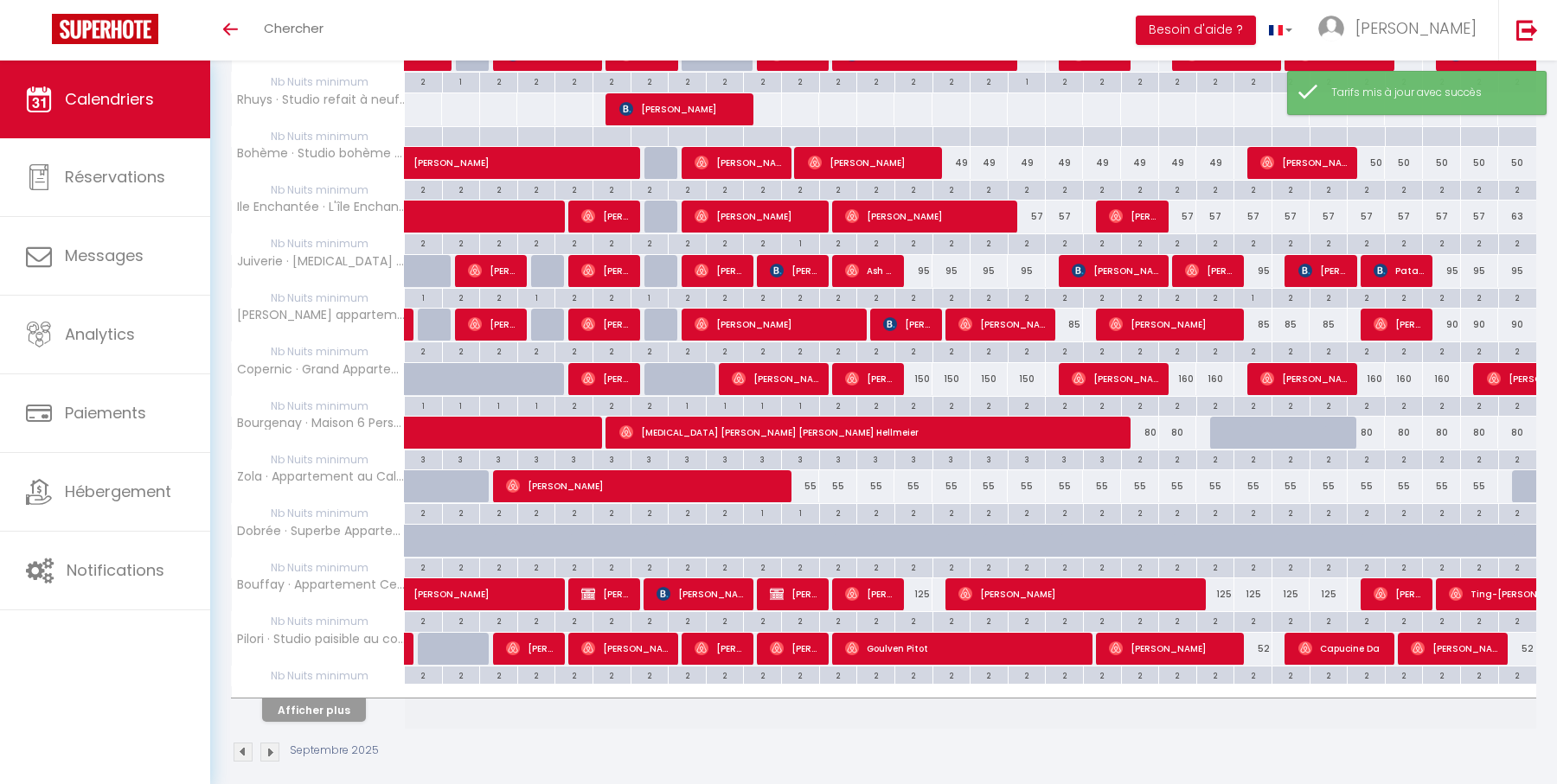
click at [1450, 316] on div "90" at bounding box center [1442, 325] width 38 height 32
type input "90"
type input "Dim 28 Septembre 2025"
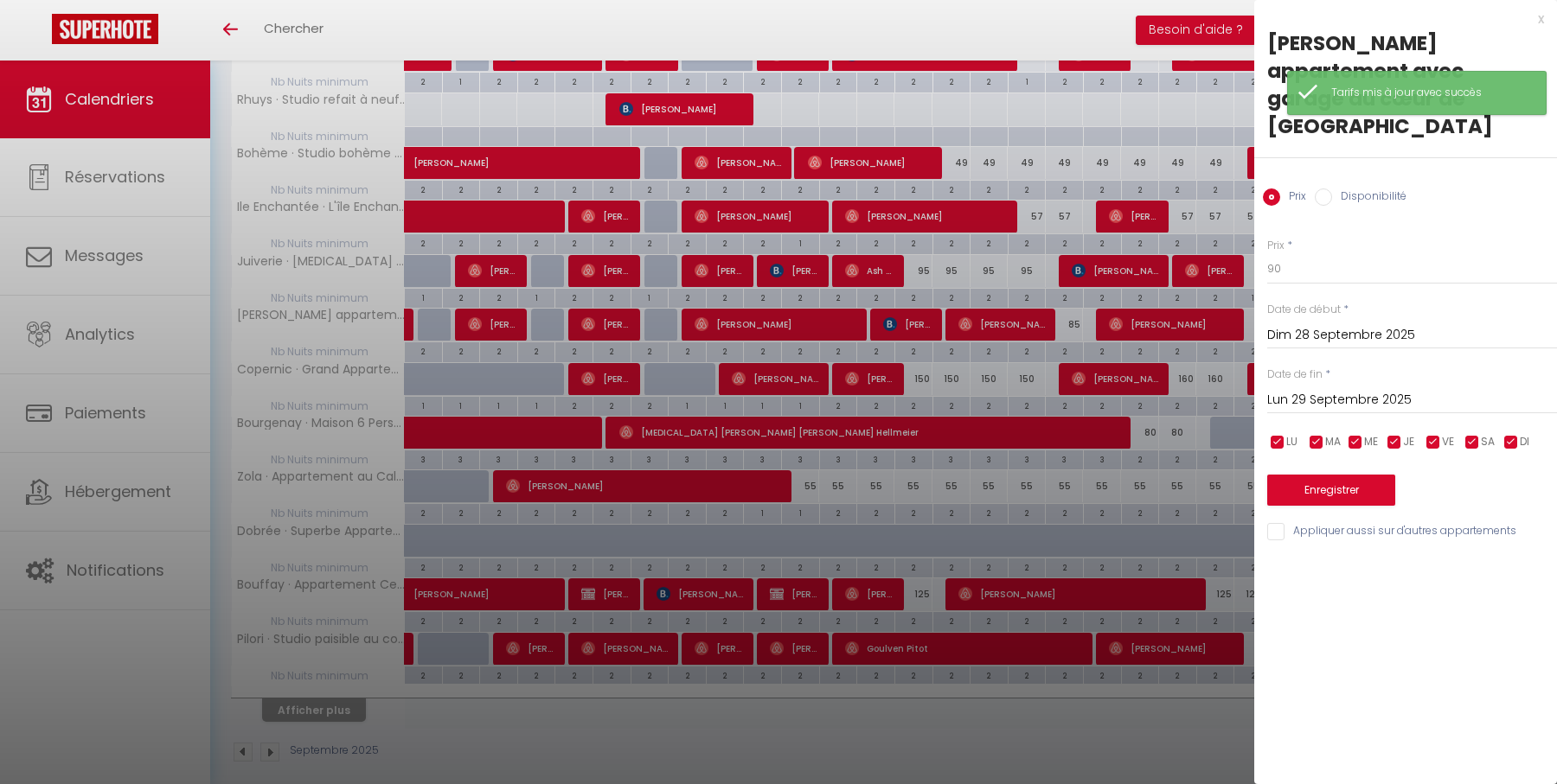
click at [1423, 389] on input "Lun 29 Septembre 2025" at bounding box center [1412, 400] width 290 height 22
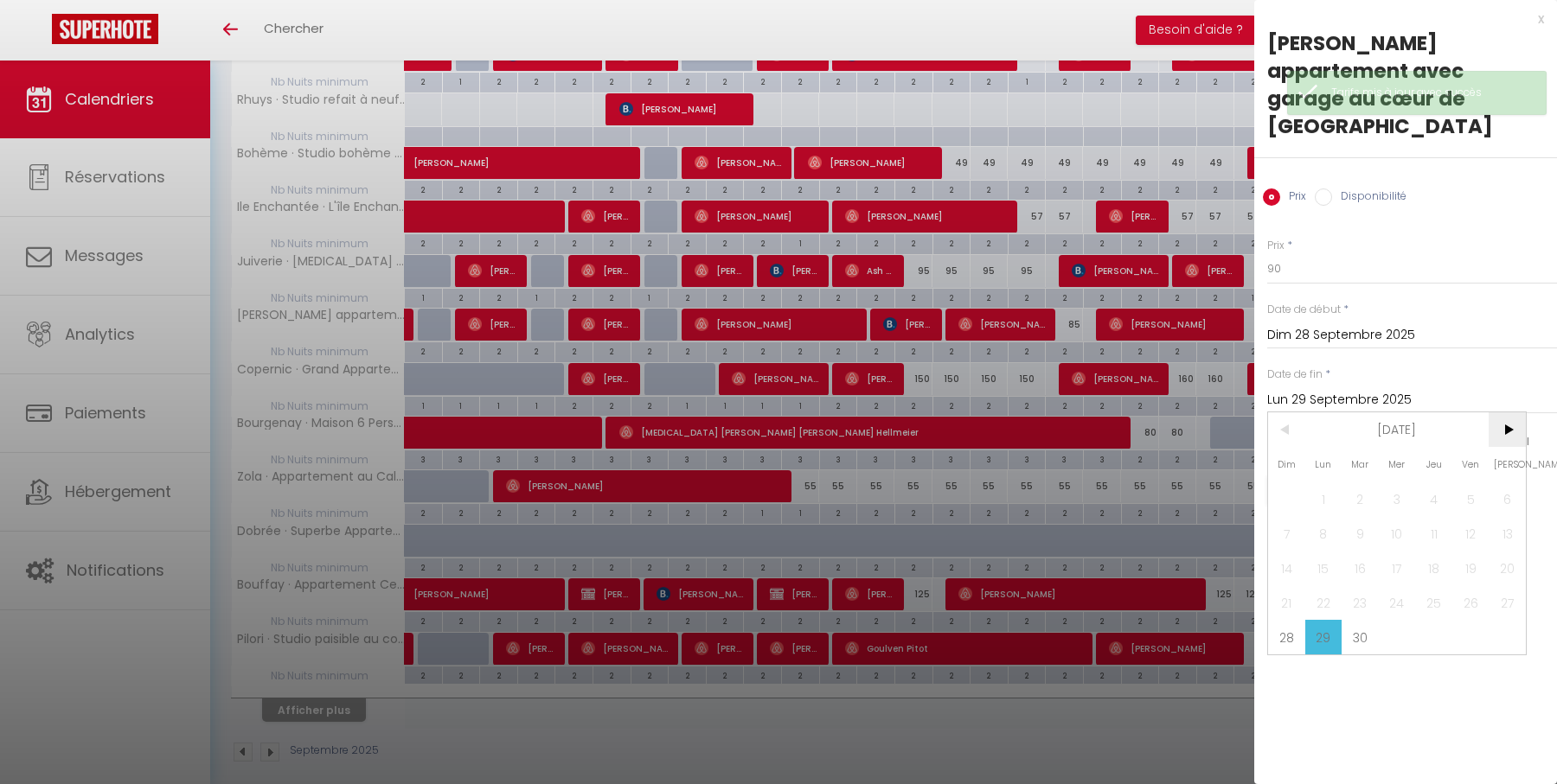
click at [1508, 413] on span ">" at bounding box center [1507, 430] width 37 height 34
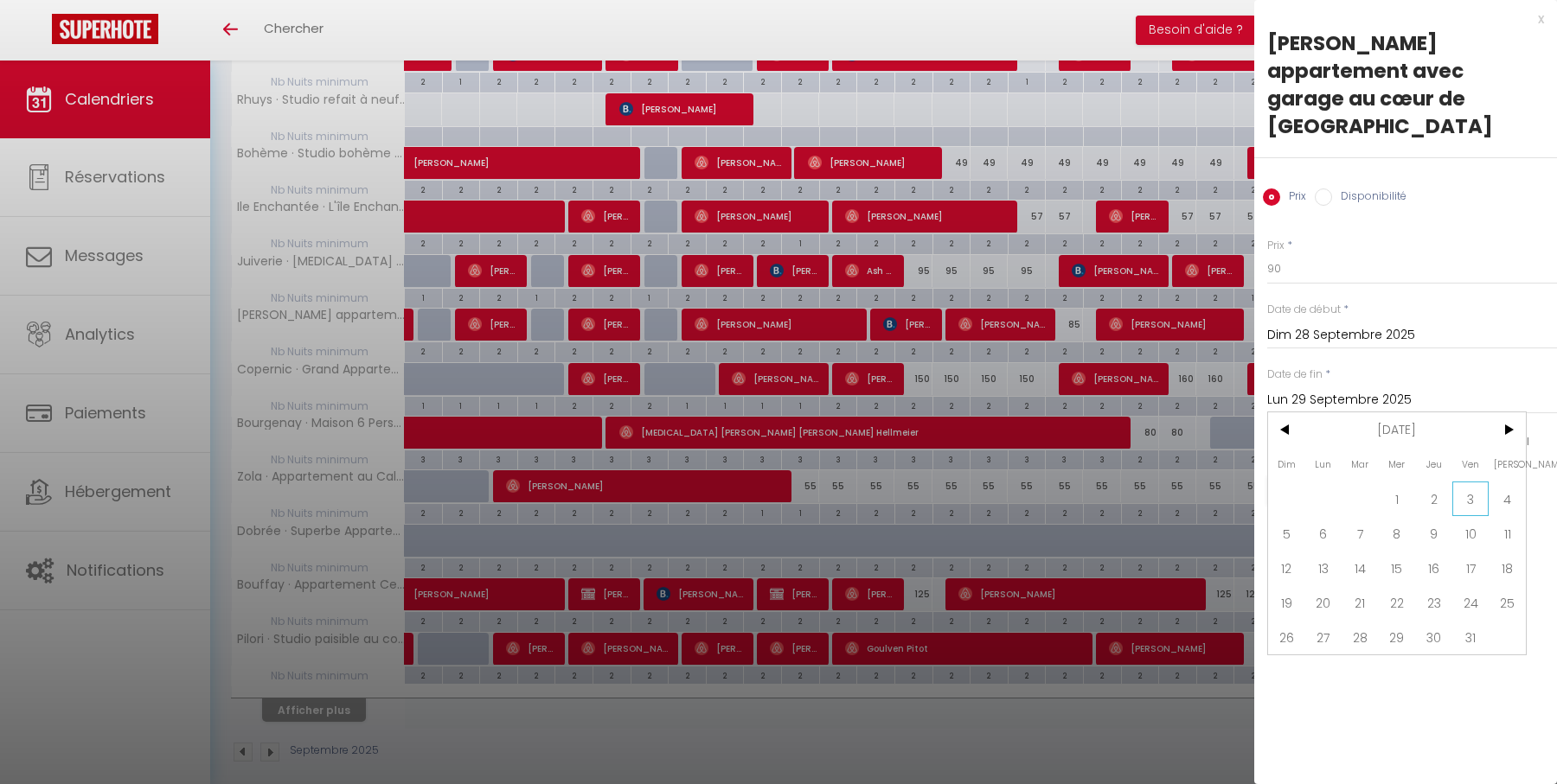
click at [1465, 482] on span "3" at bounding box center [1470, 499] width 37 height 34
type input "Ven 03 Octobre 2025"
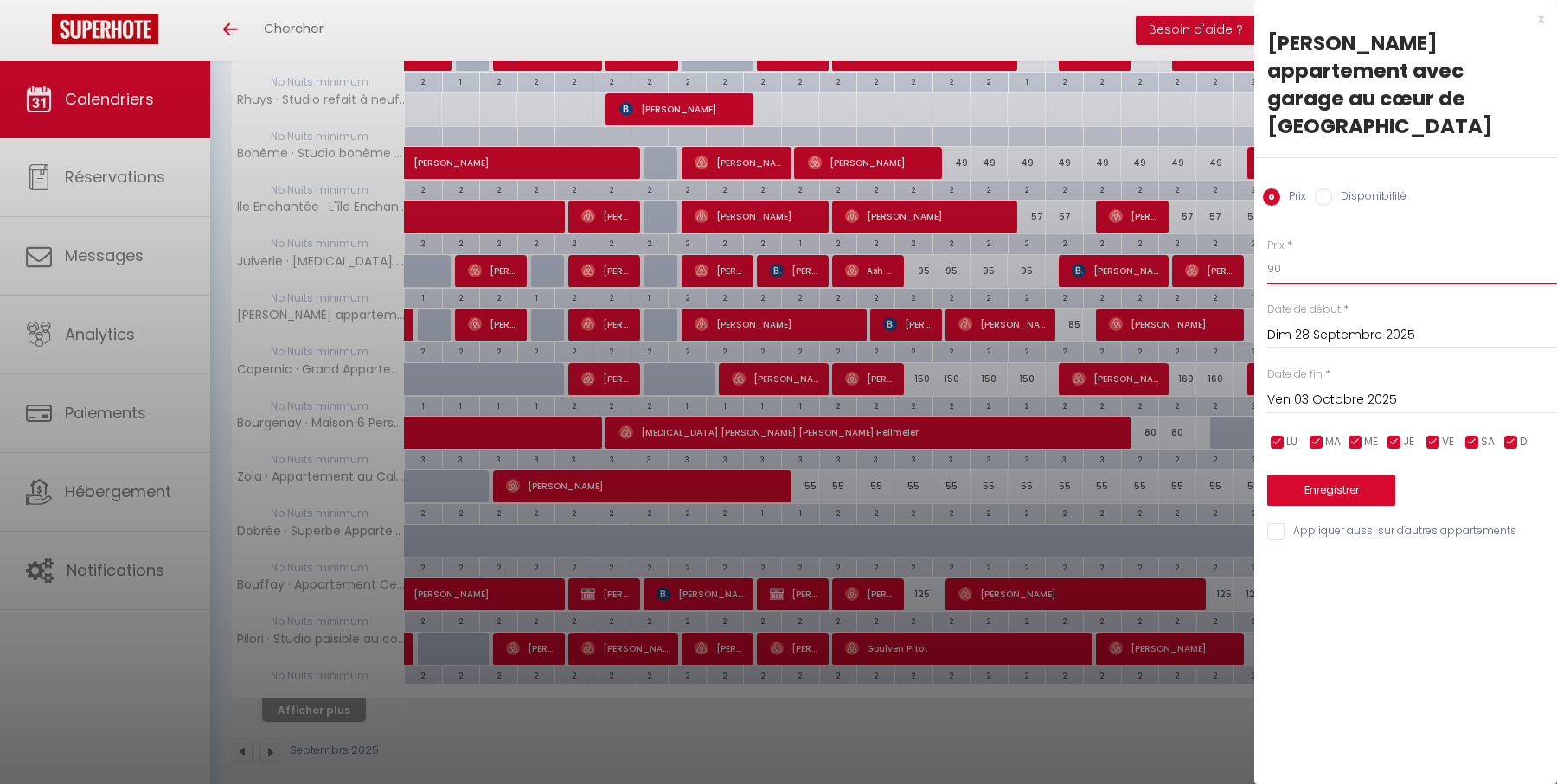
click at [1344, 254] on input "90" at bounding box center [1412, 269] width 290 height 31
type input "85"
click at [1338, 475] on button "Enregistrer" at bounding box center [1331, 490] width 128 height 31
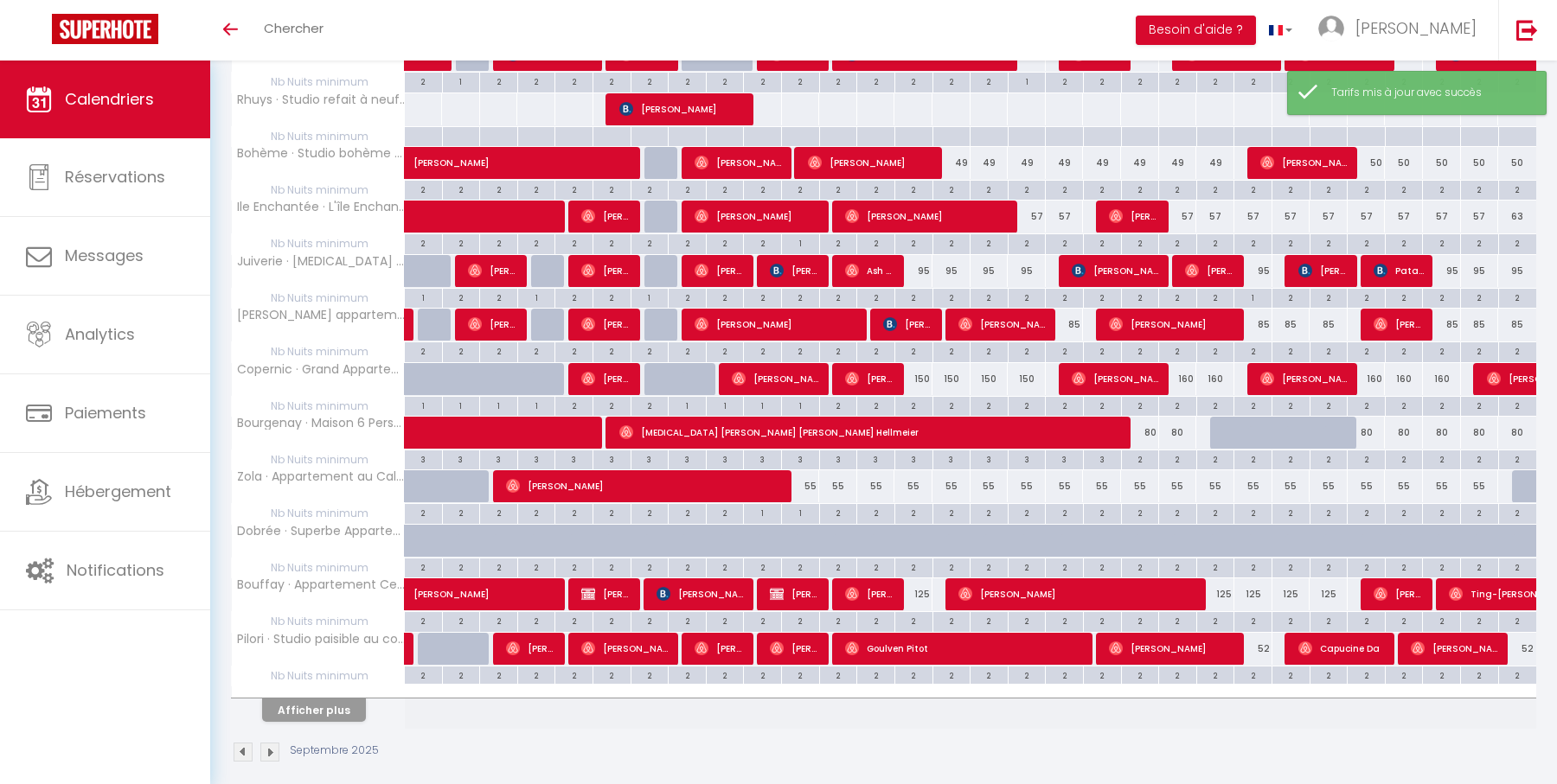
click at [923, 367] on div "150" at bounding box center [913, 379] width 38 height 32
type input "150"
type input "Dim 14 Septembre 2025"
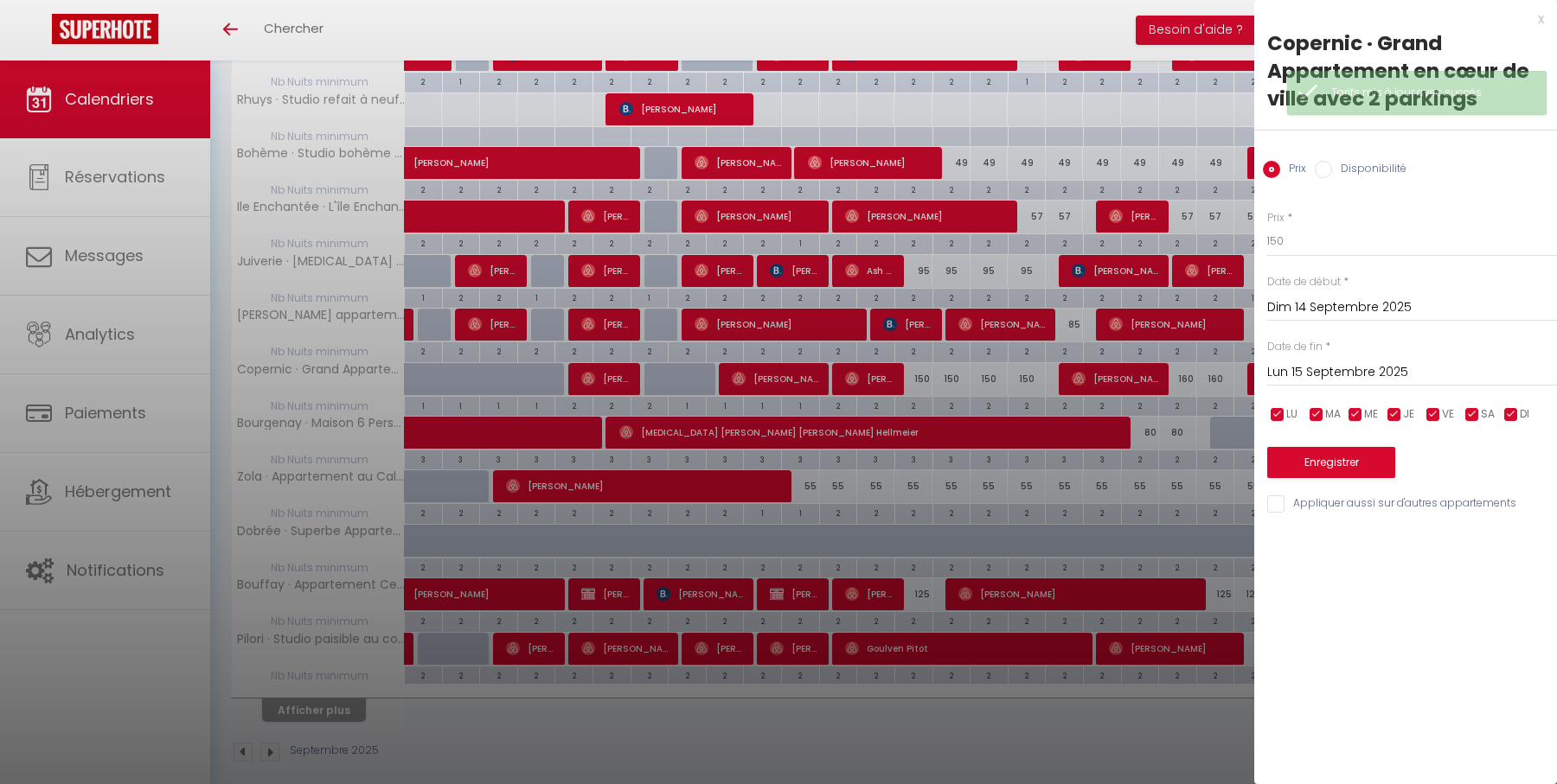
click at [1348, 367] on input "Lun 15 Septembre 2025" at bounding box center [1412, 372] width 290 height 22
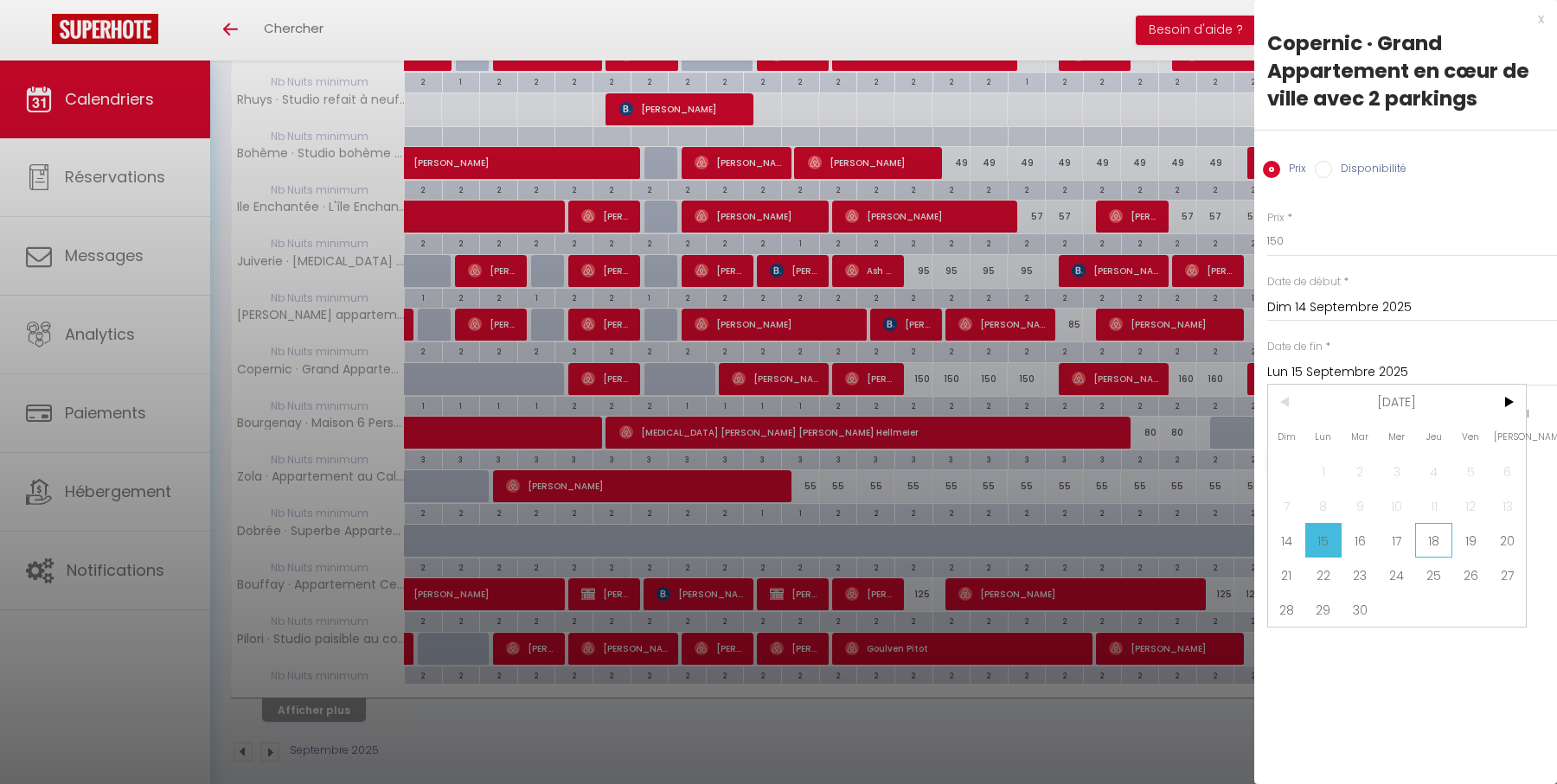
click at [1438, 539] on span "18" at bounding box center [1433, 540] width 37 height 34
type input "Jeu 18 Septembre 2025"
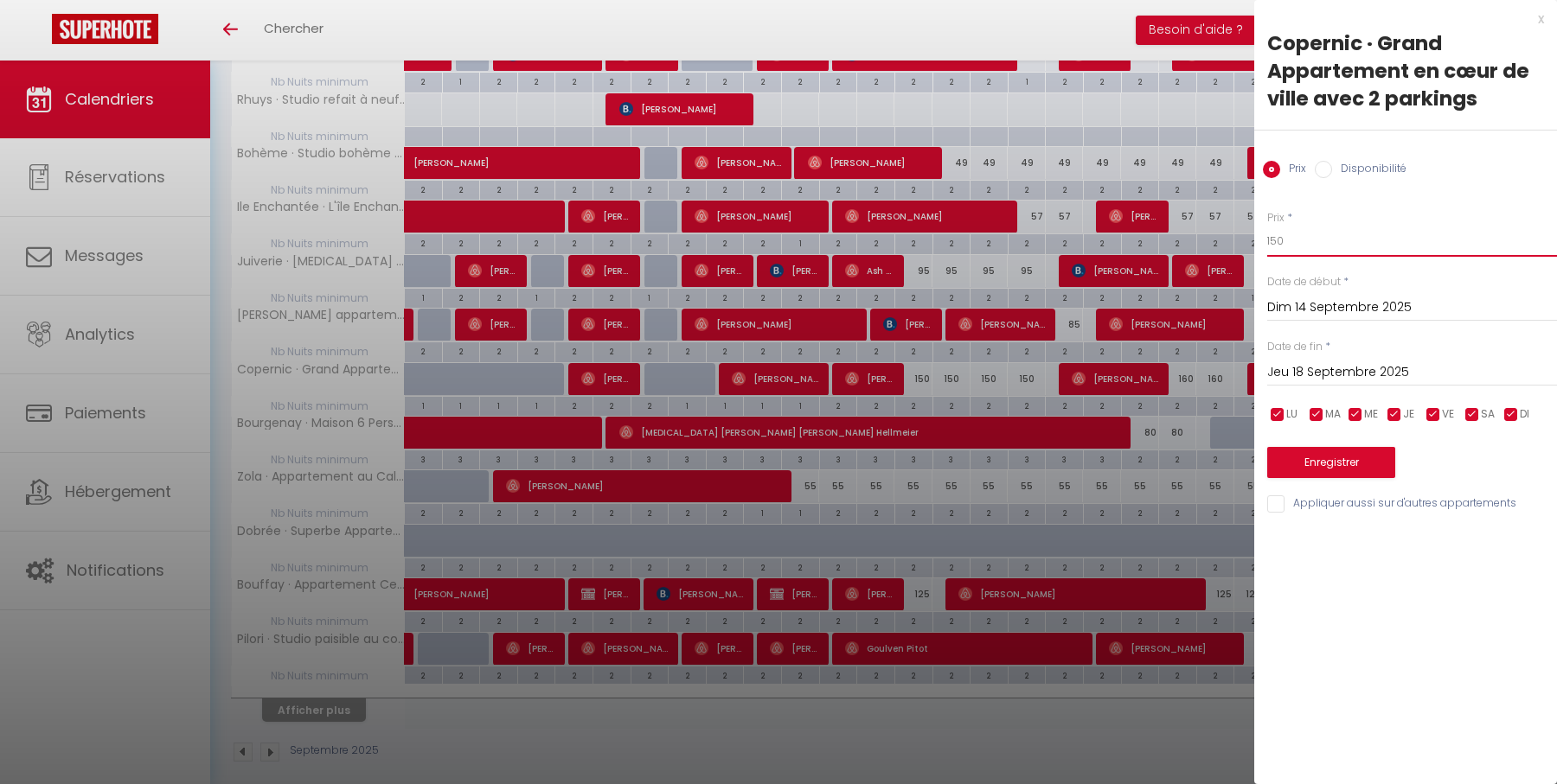
click at [1366, 236] on input "150" at bounding box center [1412, 241] width 290 height 31
type input "140"
click at [1329, 461] on button "Enregistrer" at bounding box center [1331, 462] width 128 height 31
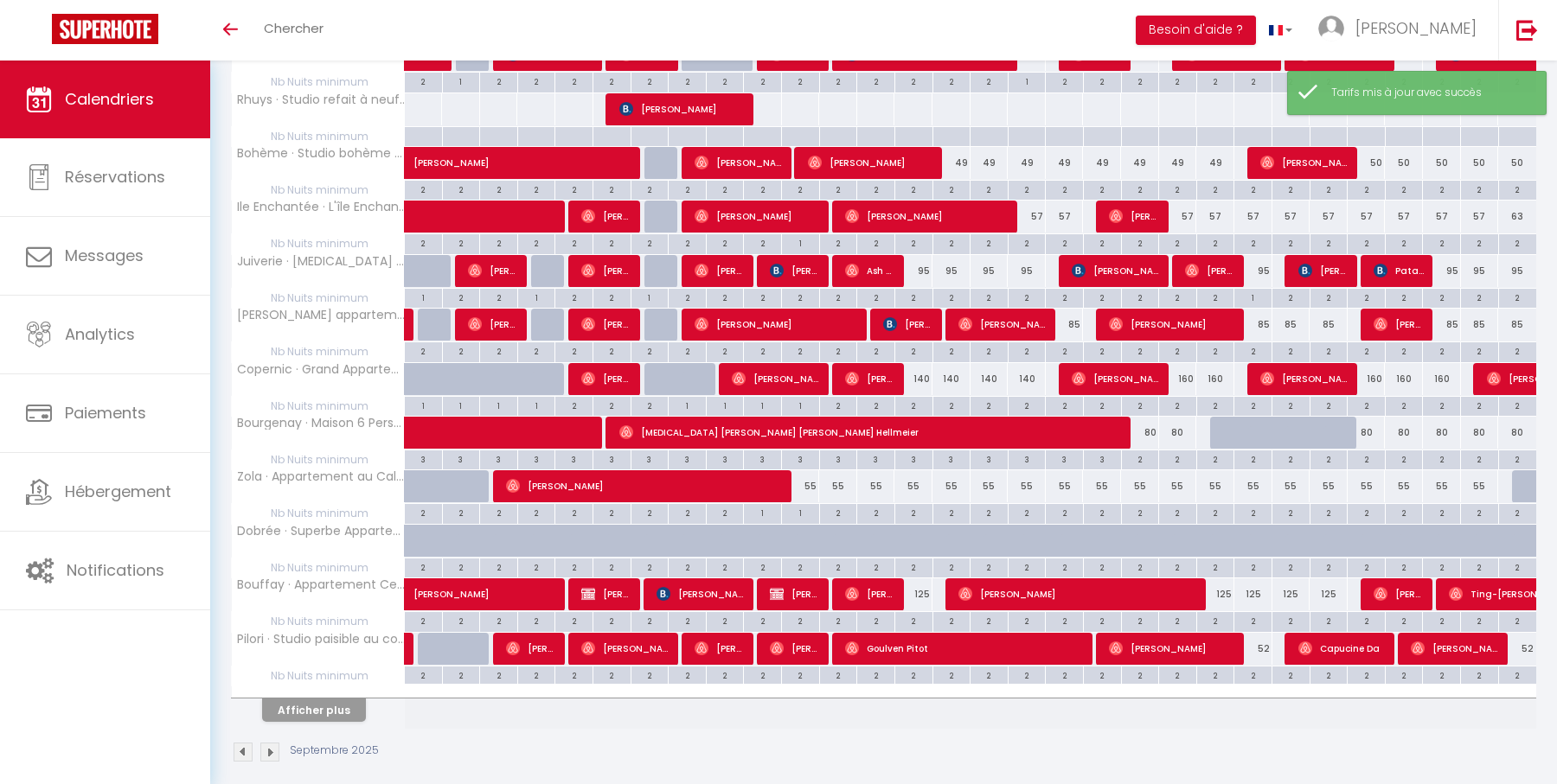
click at [916, 396] on div "2" at bounding box center [913, 405] width 37 height 16
type input "2"
type input "Dim 14 Septembre 2025"
type input "Lun 15 Septembre 2025"
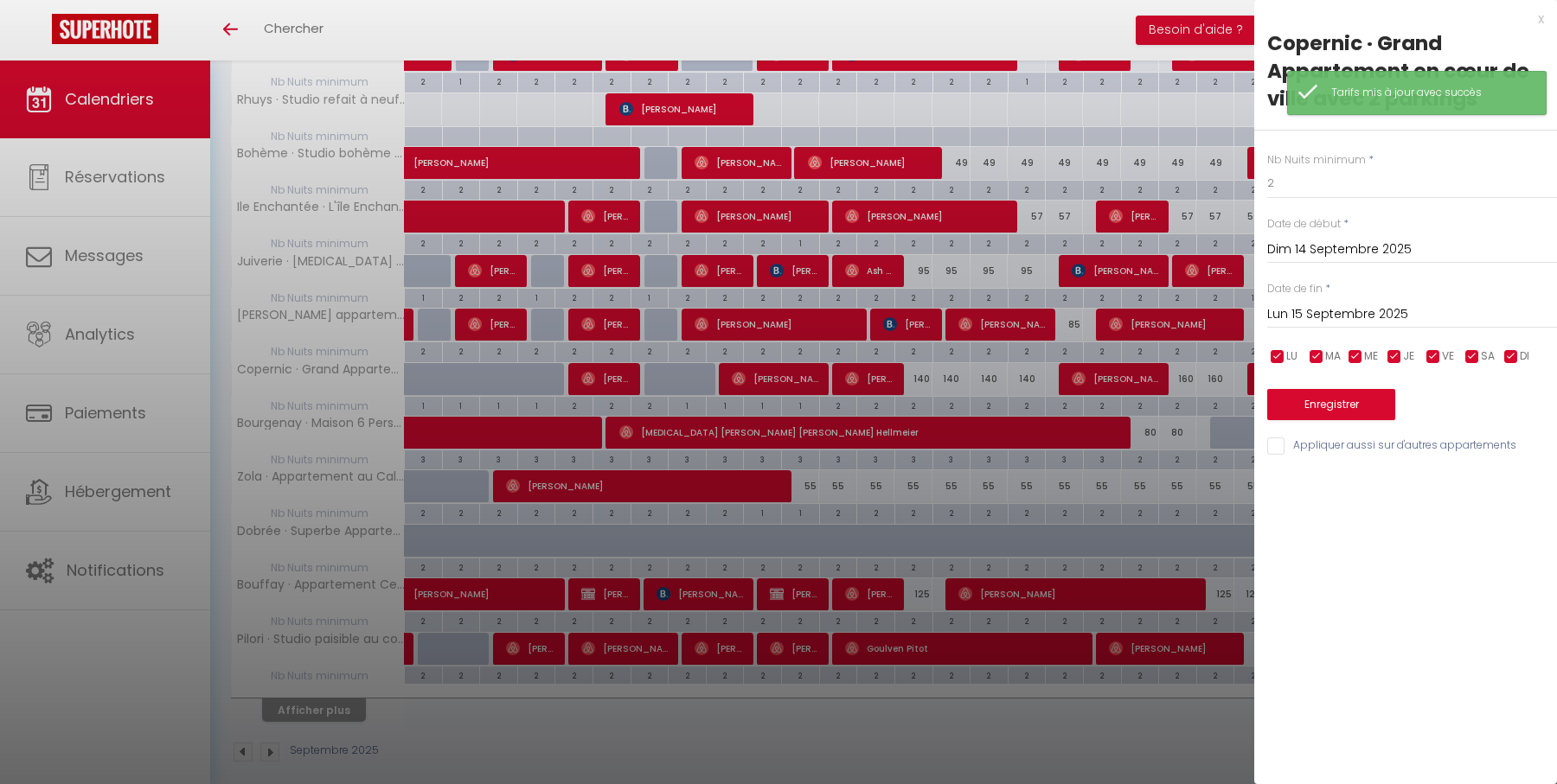
click at [953, 392] on div at bounding box center [778, 392] width 1557 height 784
type input "undefined aN undefined NaN"
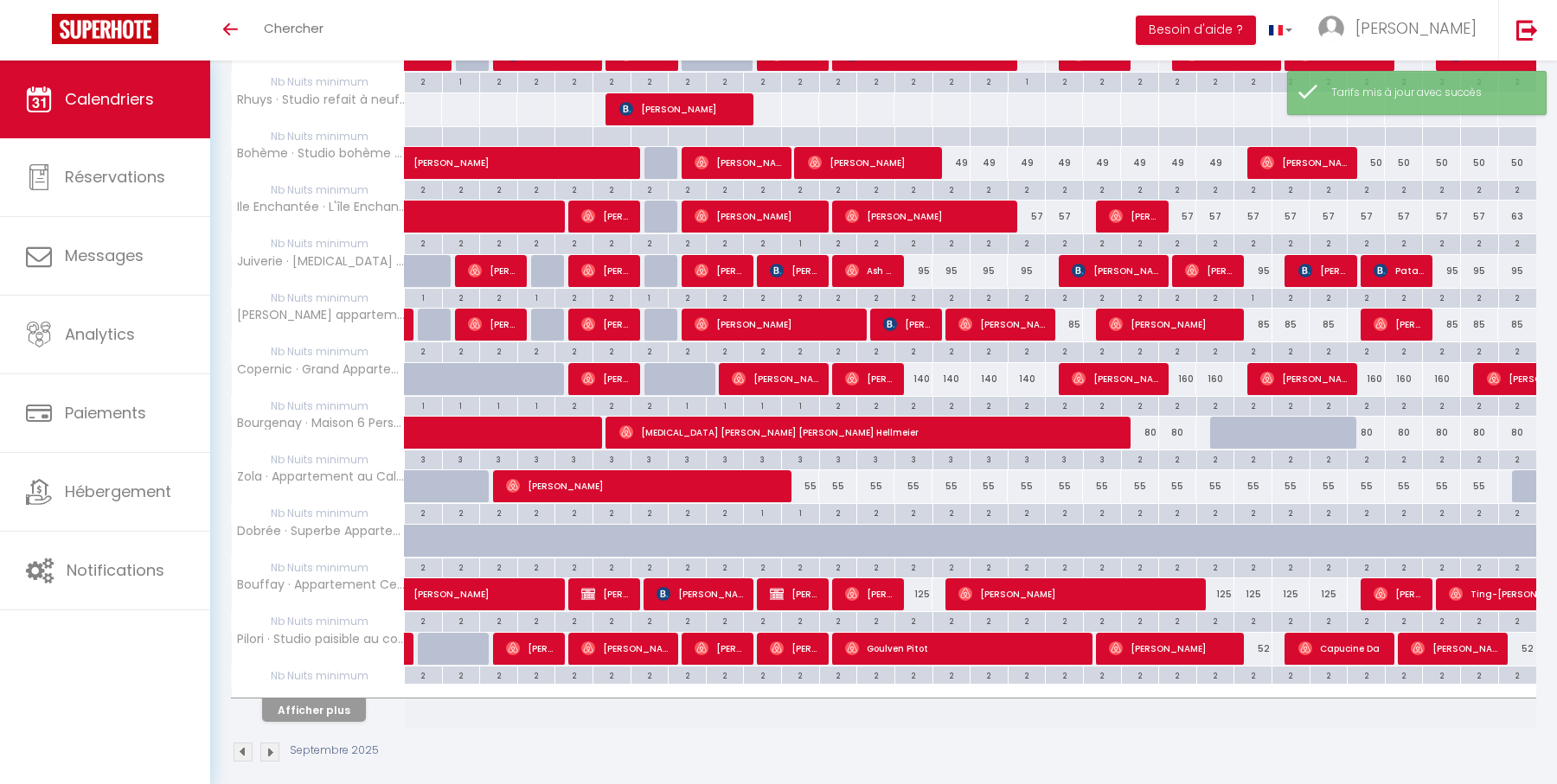
click at [953, 396] on div "2" at bounding box center [952, 405] width 37 height 16
type input "2"
type input "Lun 15 Septembre 2025"
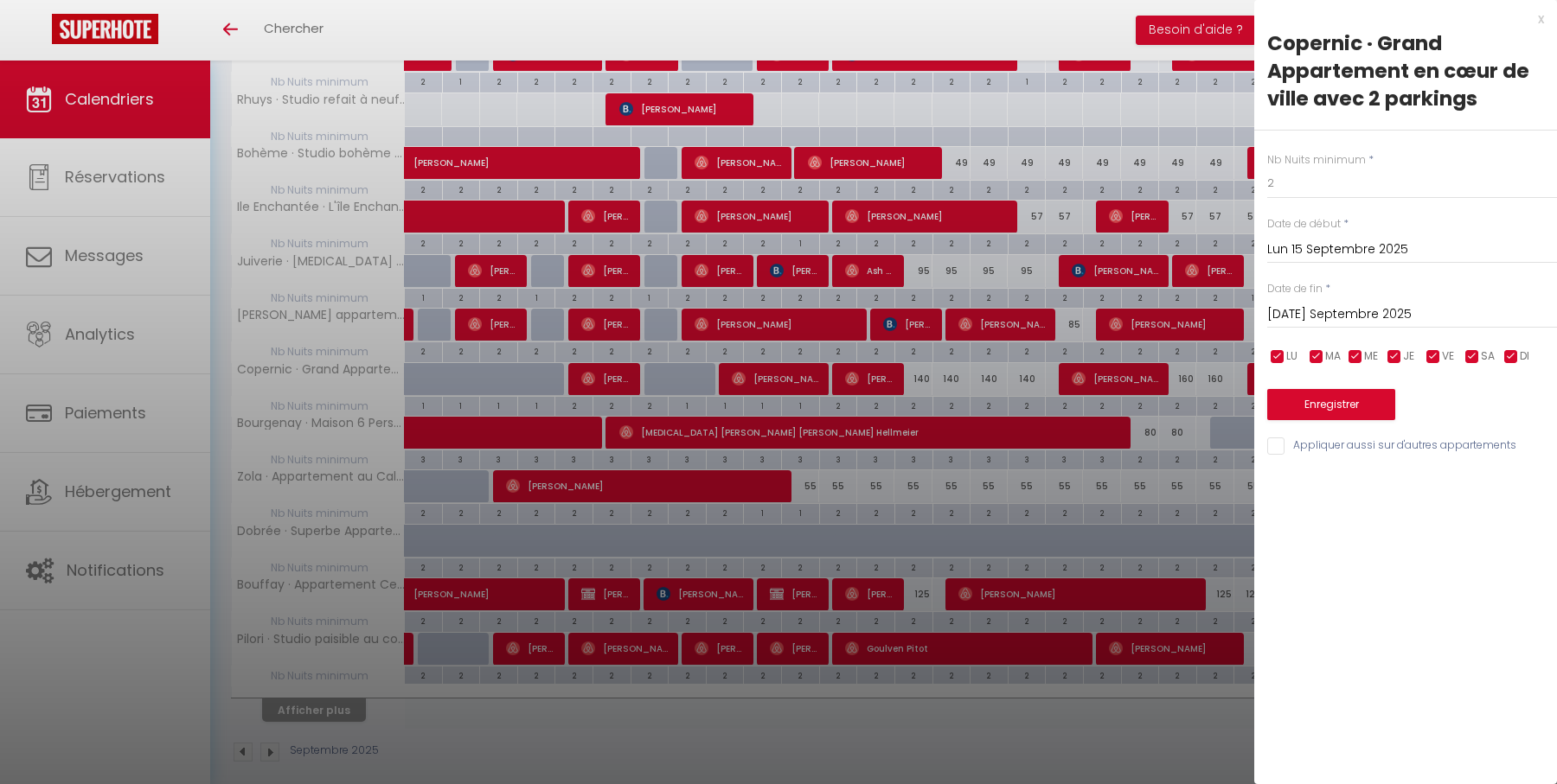
click at [1339, 307] on input "Mar 16 Septembre 2025" at bounding box center [1412, 315] width 290 height 22
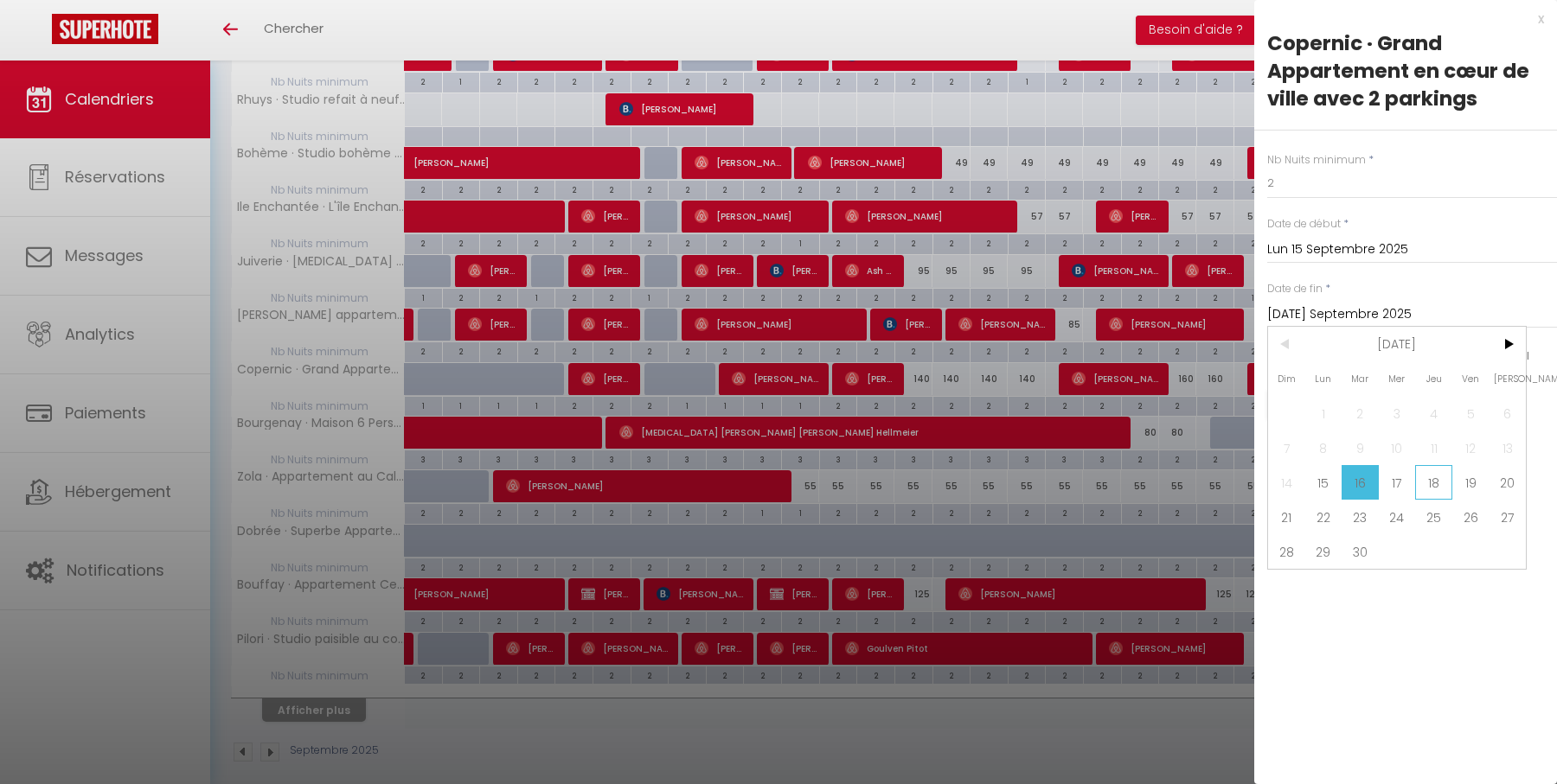
click at [1445, 477] on span "18" at bounding box center [1433, 482] width 37 height 34
type input "Jeu 18 Septembre 2025"
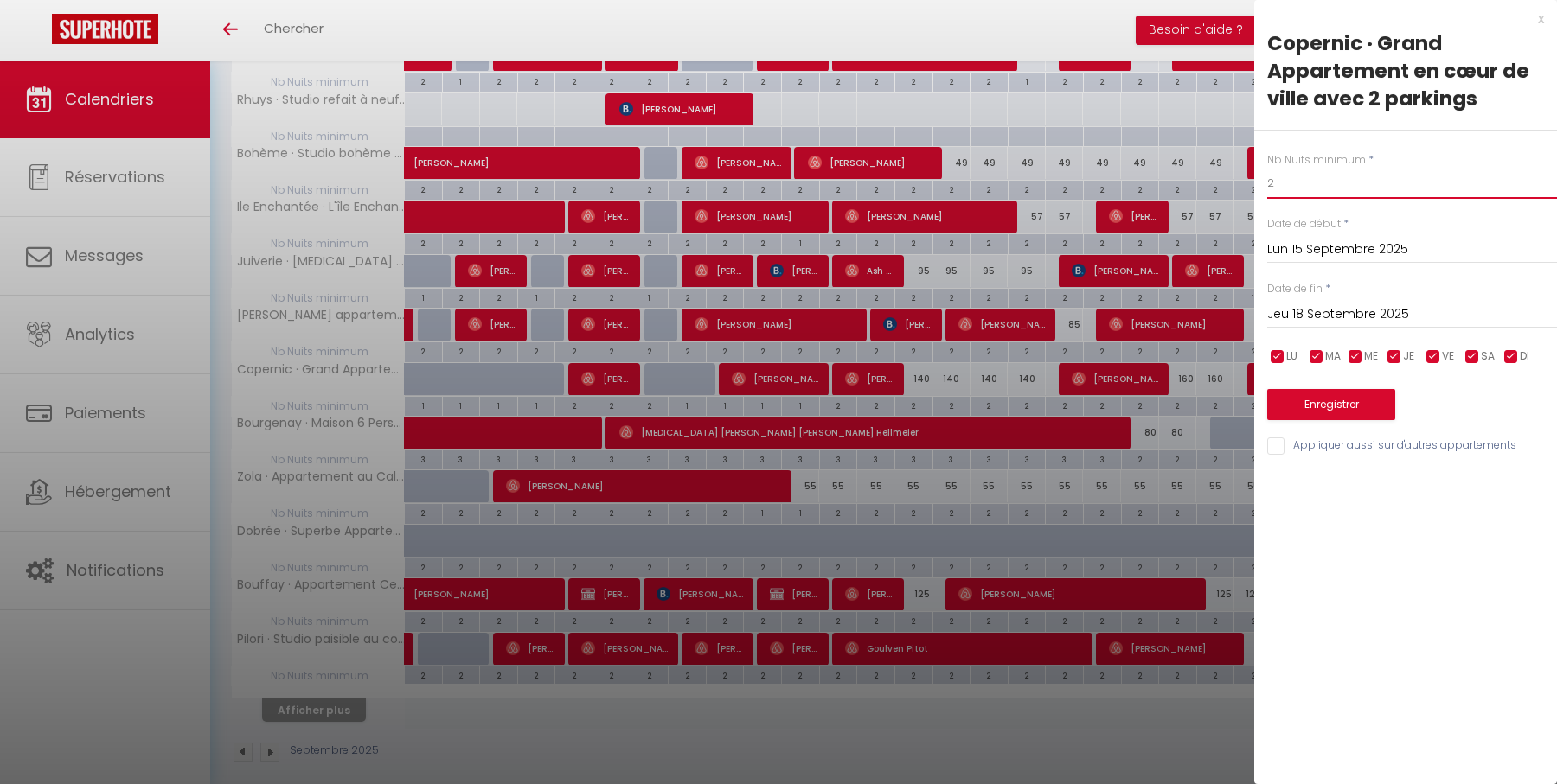
click at [1365, 183] on input "2" at bounding box center [1412, 183] width 290 height 31
type input "1"
click at [1337, 396] on button "Enregistrer" at bounding box center [1331, 405] width 128 height 31
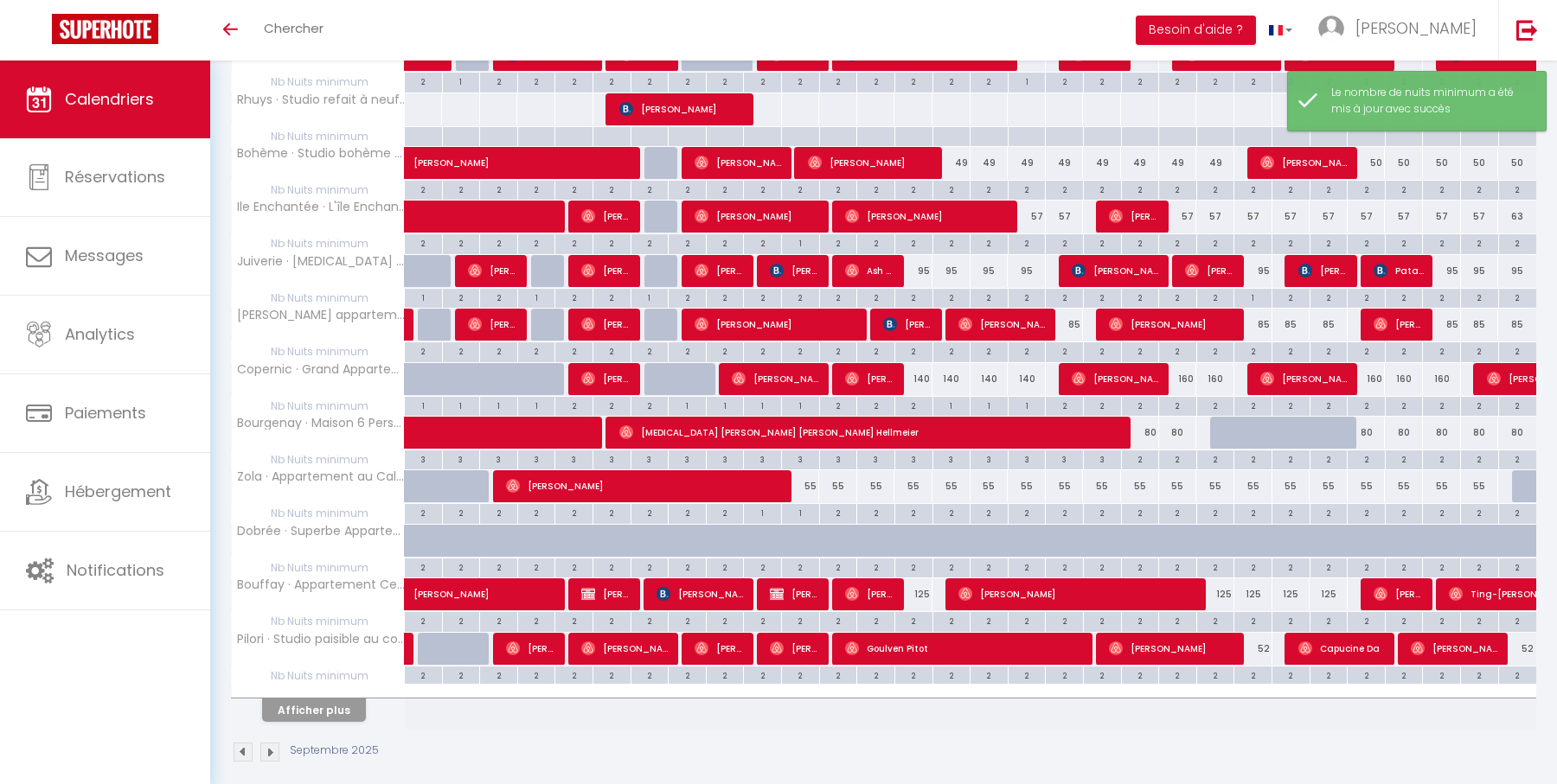
click at [1190, 370] on div "160" at bounding box center [1177, 379] width 38 height 32
type input "160"
type input "Dim 21 Septembre 2025"
type input "Lun 22 Septembre 2025"
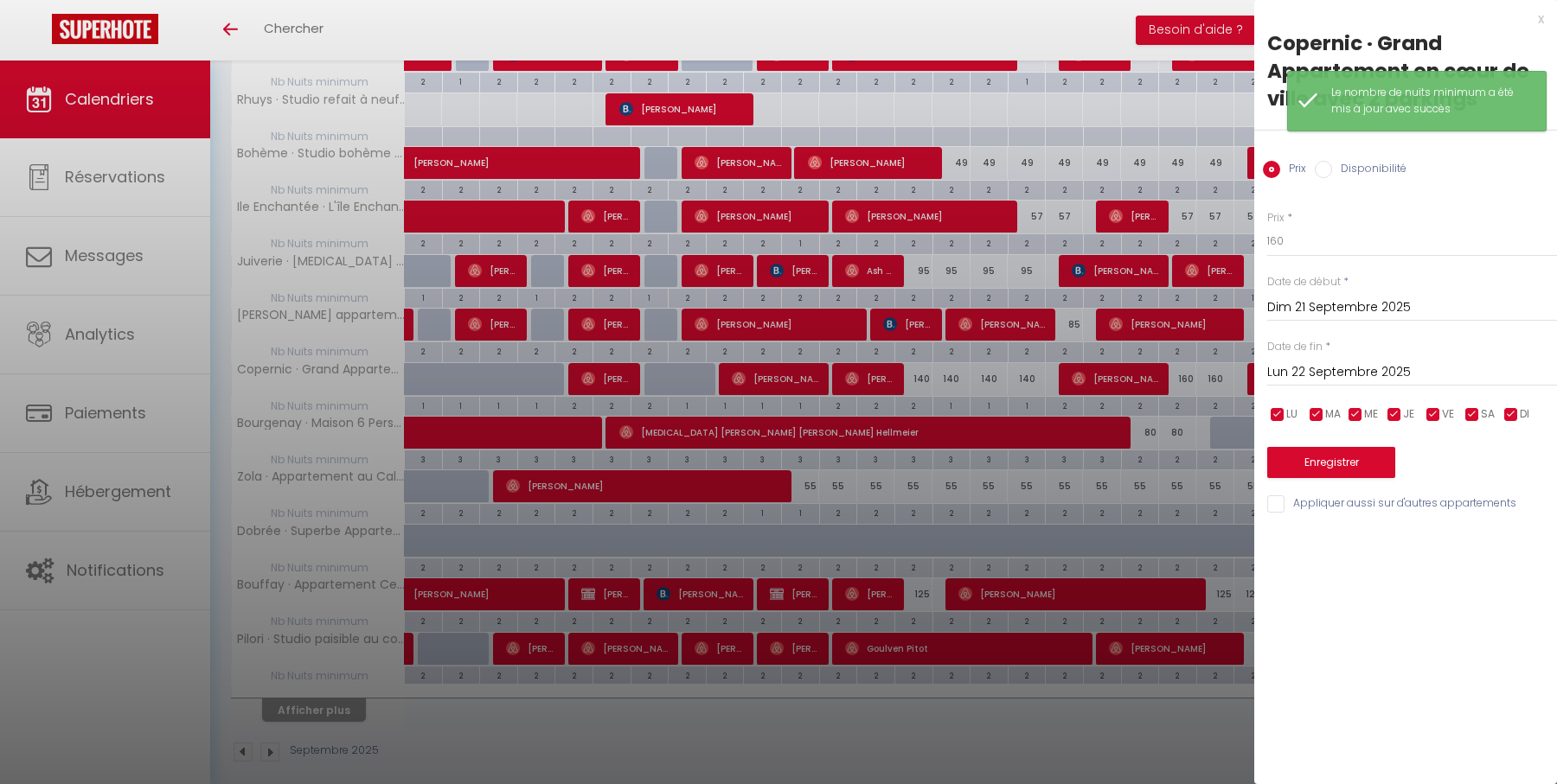
click at [1204, 349] on div at bounding box center [778, 392] width 1557 height 784
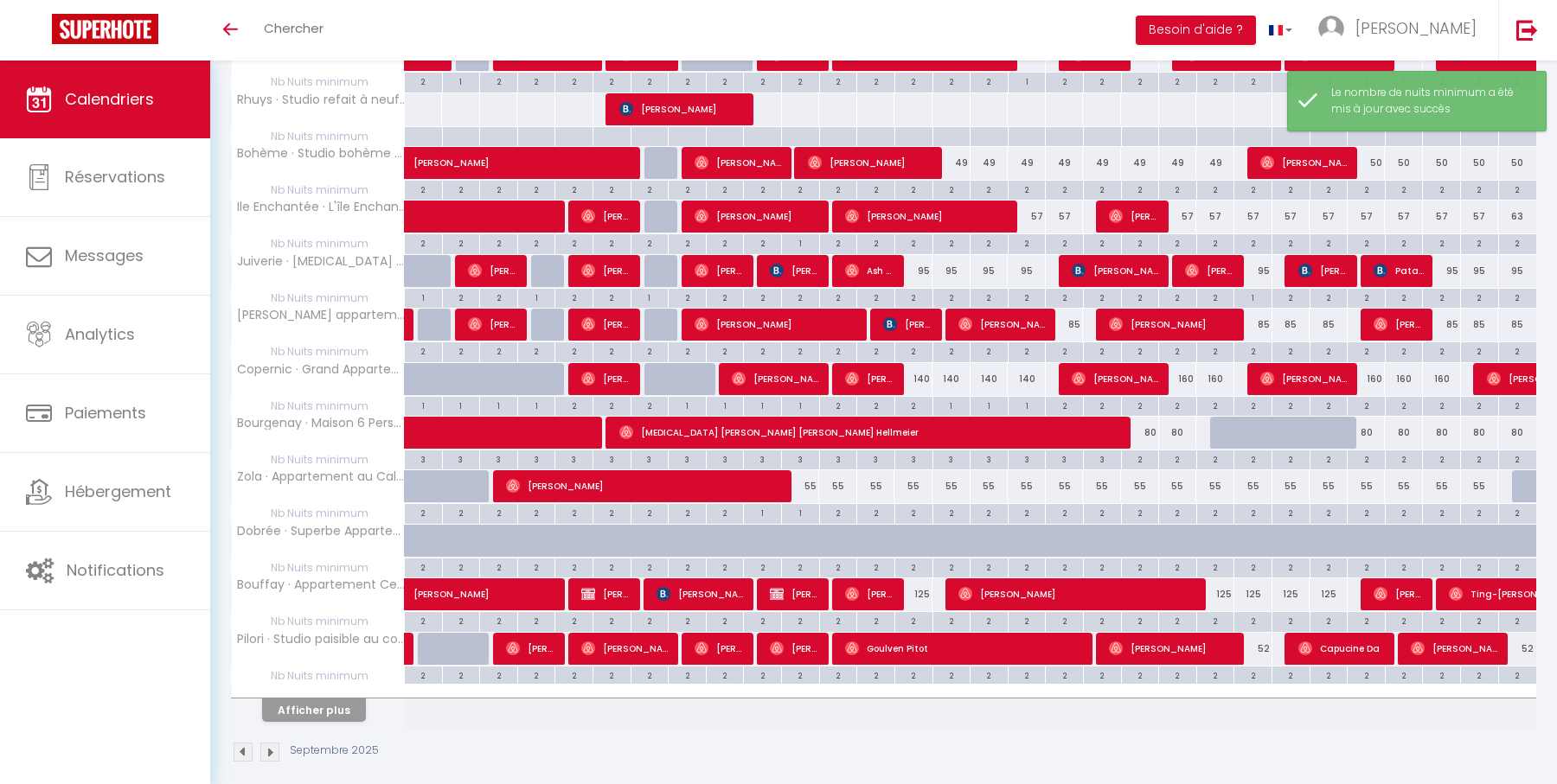
click at [1214, 396] on div "2" at bounding box center [1215, 405] width 37 height 16
type input "2"
type input "Lun 22 Septembre 2025"
type input "Mar 23 Septembre 2025"
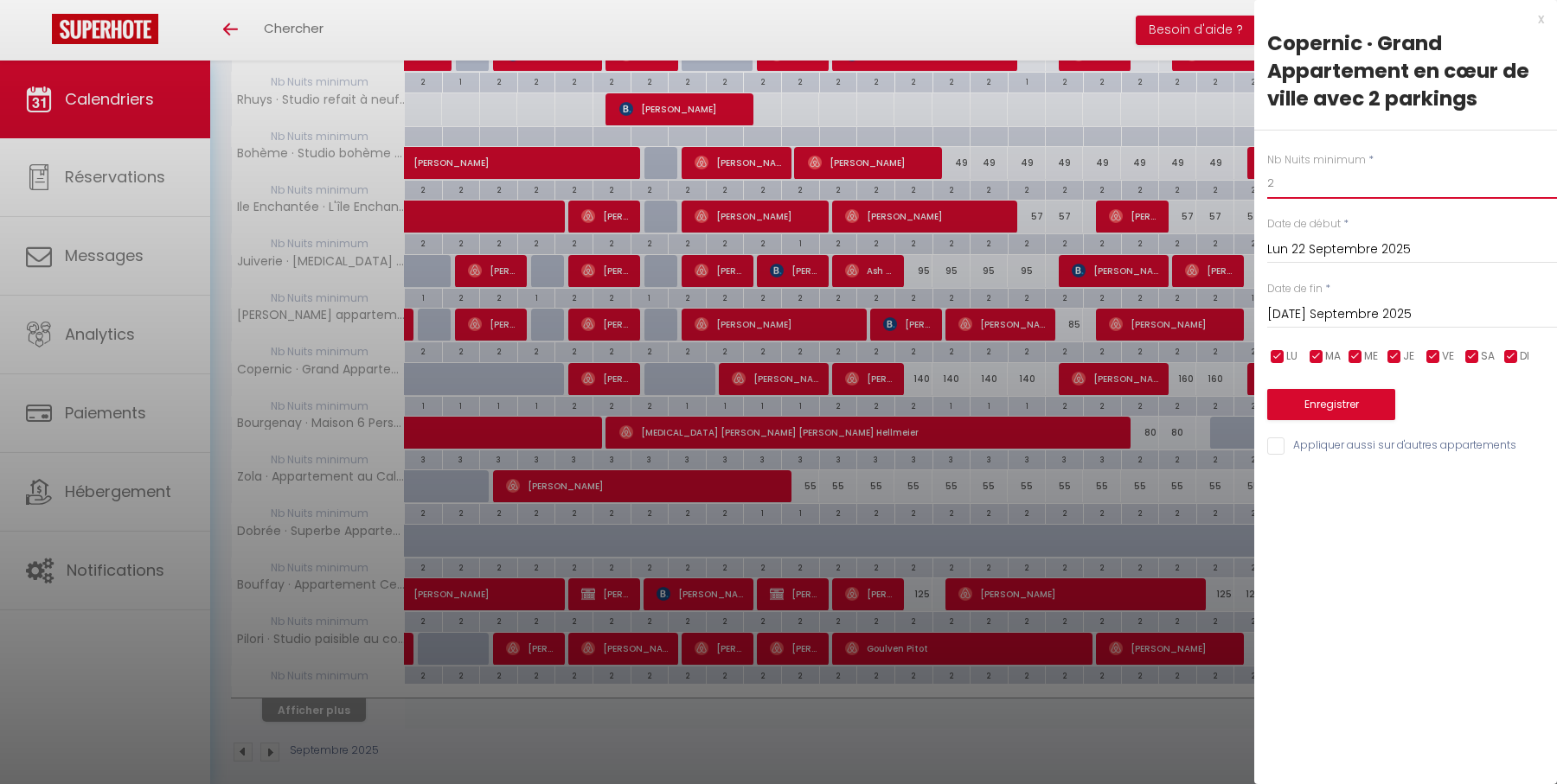
click at [1297, 183] on input "2" at bounding box center [1412, 183] width 290 height 31
type input "1"
click at [1320, 401] on button "Enregistrer" at bounding box center [1331, 405] width 128 height 31
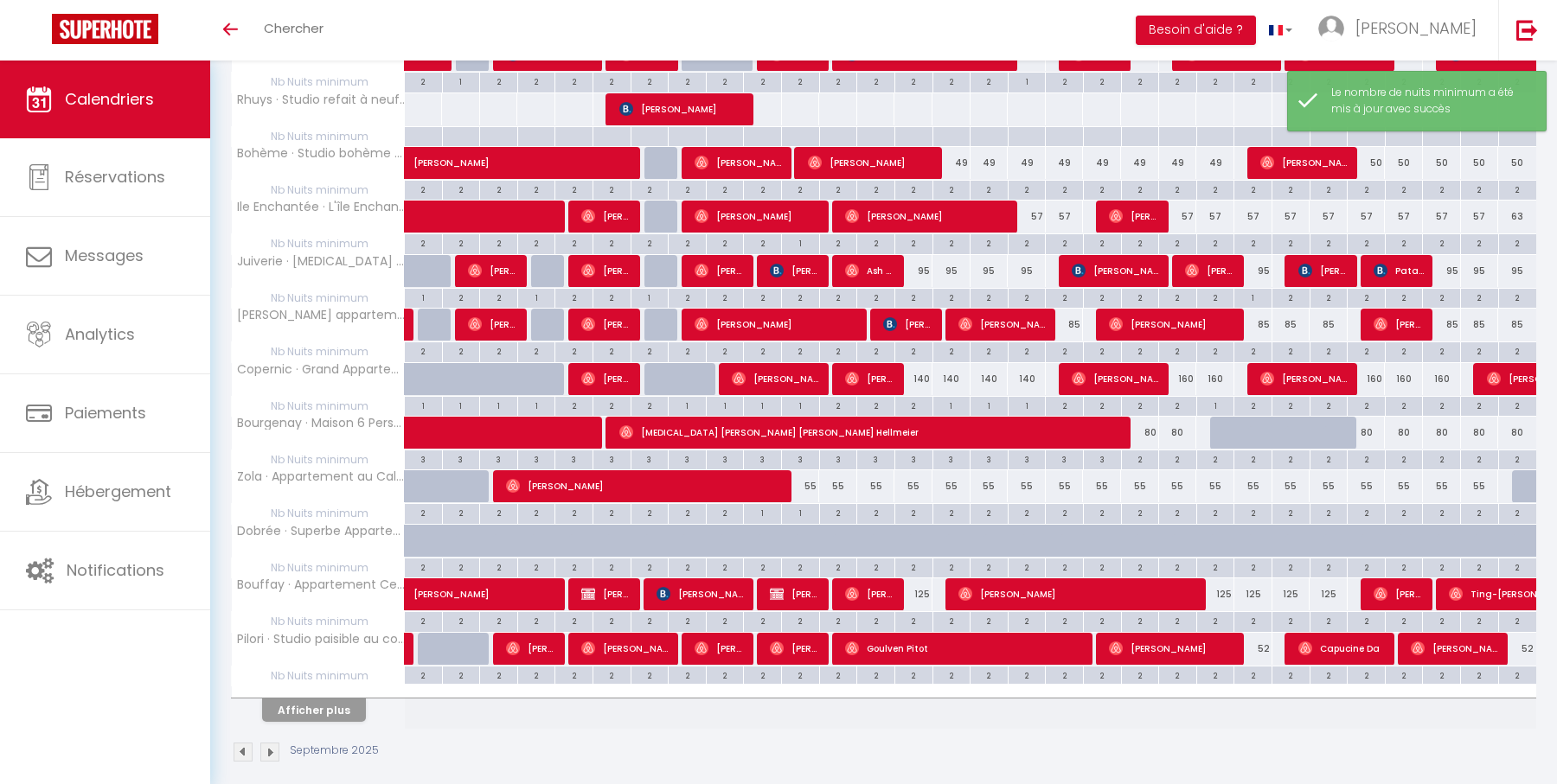
click at [1188, 370] on div "160" at bounding box center [1177, 379] width 38 height 32
type input "160"
type input "Dim 21 Septembre 2025"
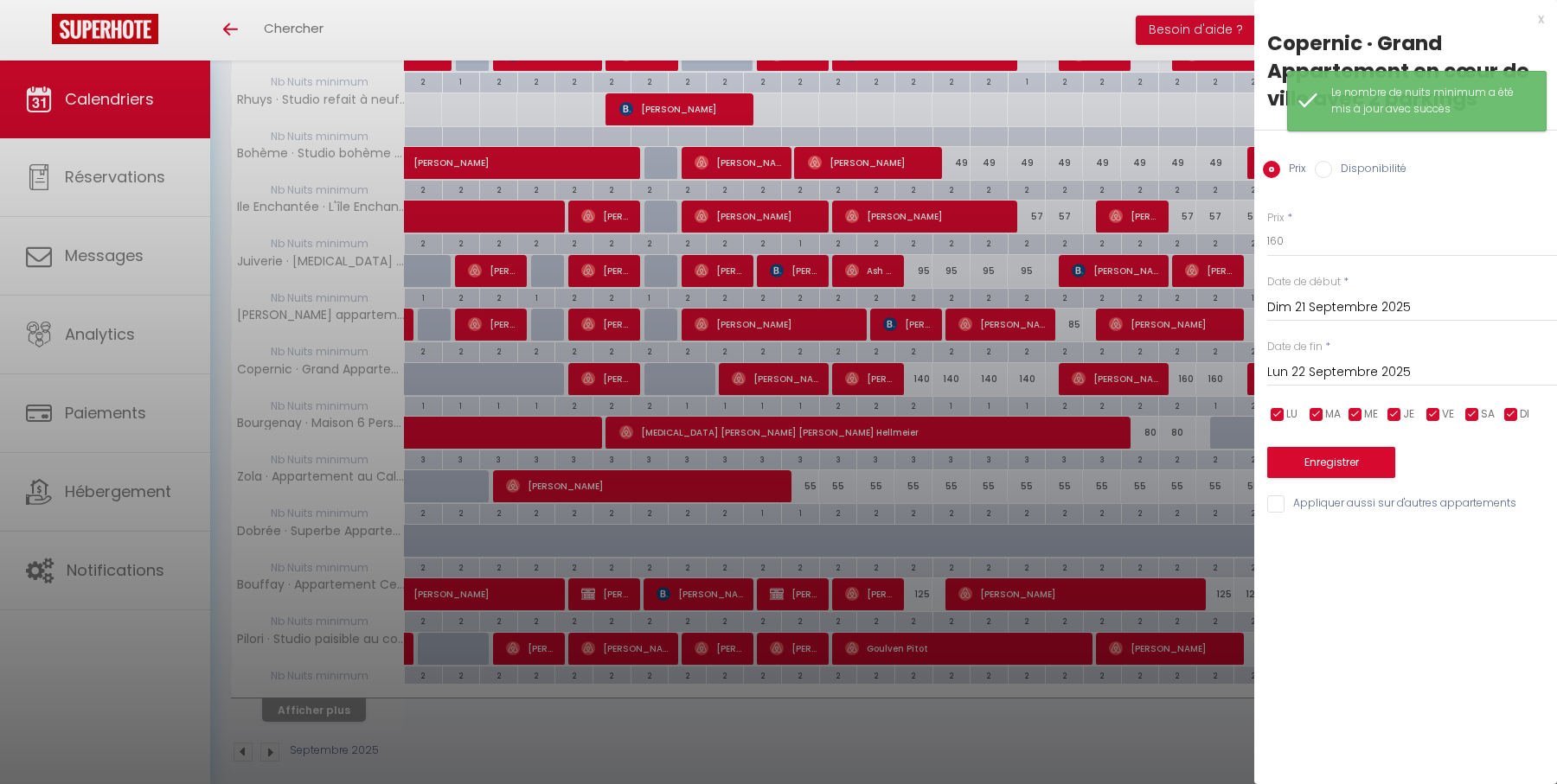
click at [1369, 363] on input "Lun 22 Septembre 2025" at bounding box center [1412, 372] width 290 height 22
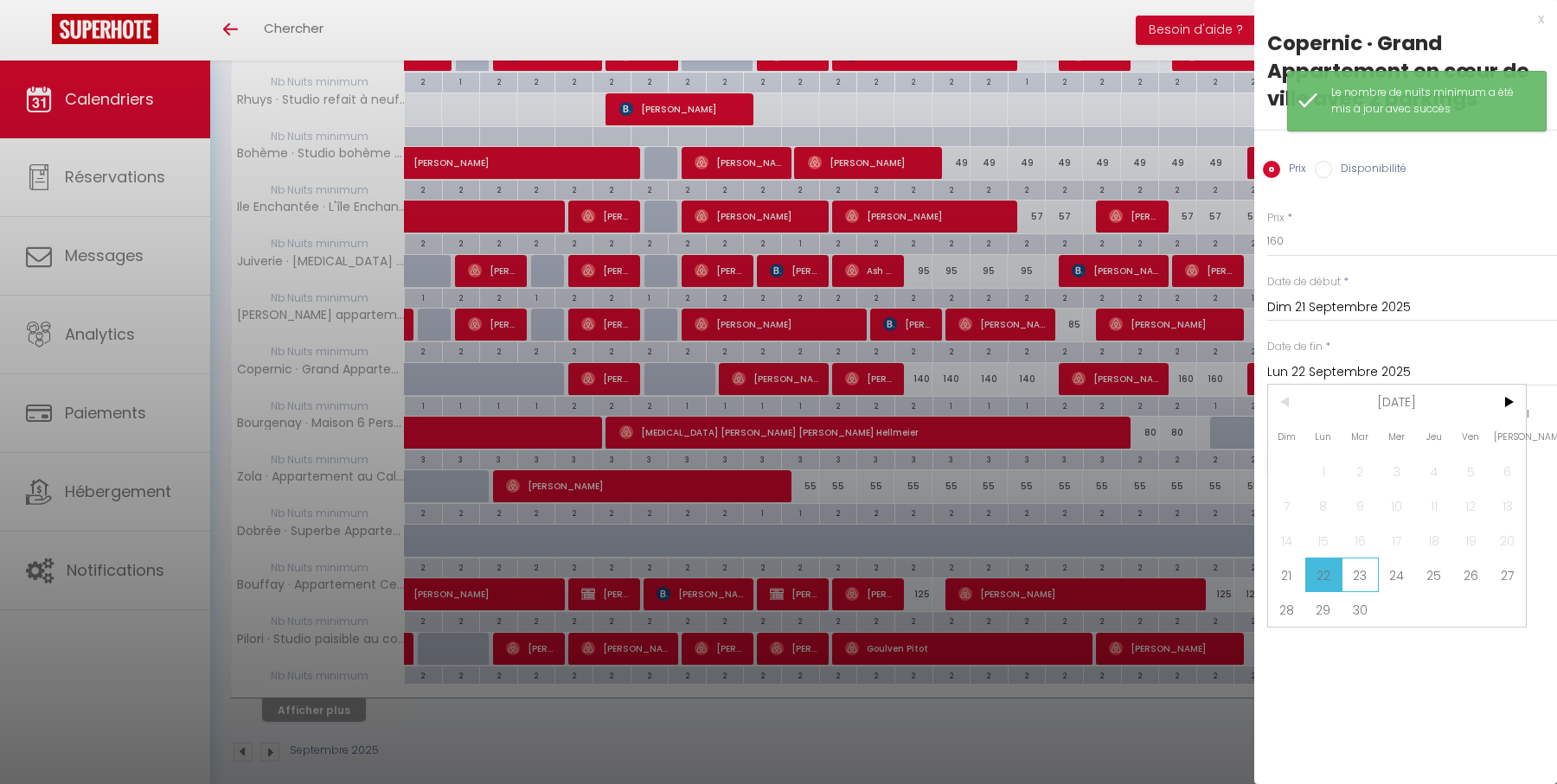
click at [1356, 571] on span "23" at bounding box center [1359, 575] width 37 height 34
type input "Mar 23 Septembre 2025"
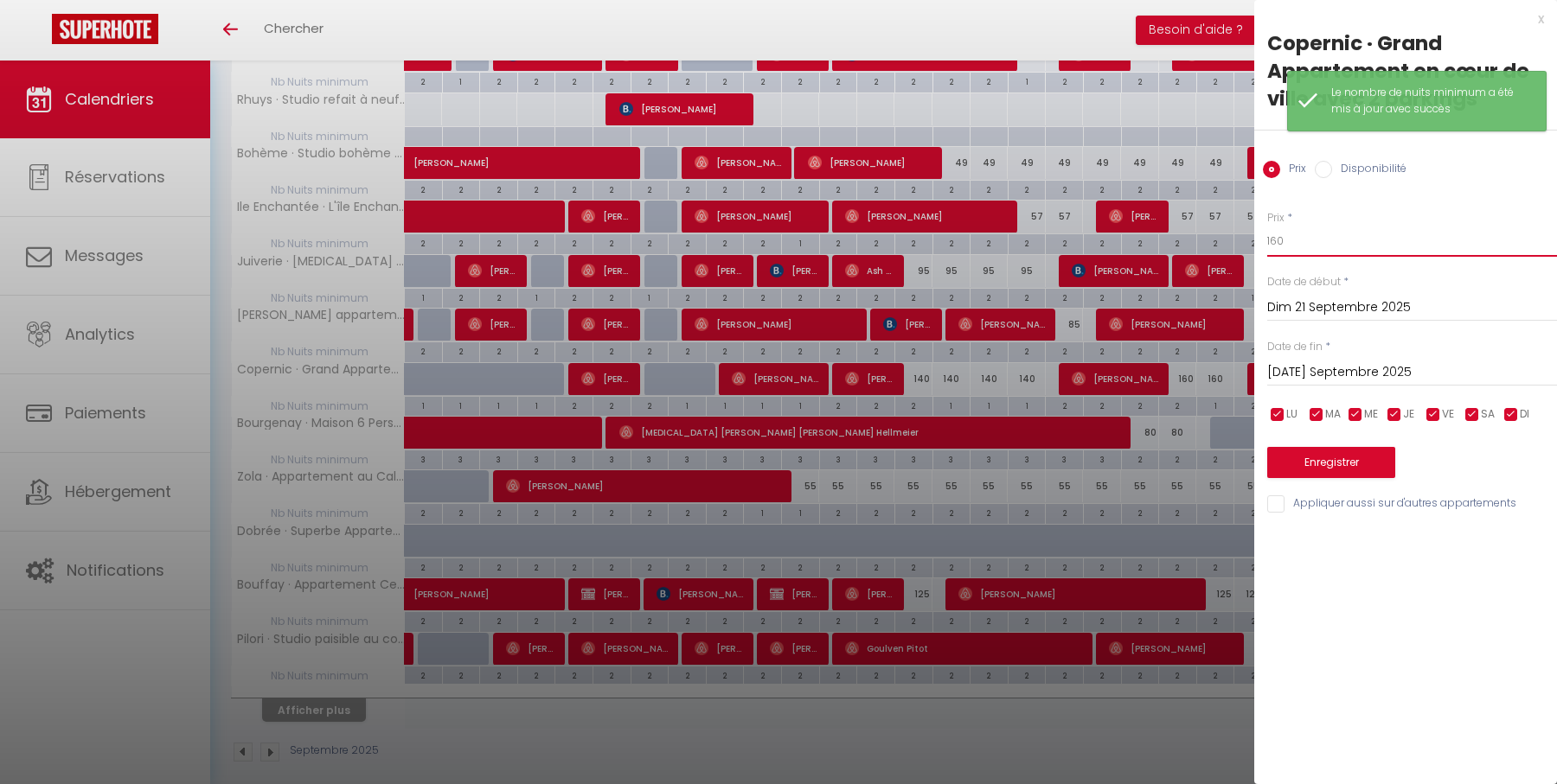
click at [1350, 230] on input "160" at bounding box center [1412, 241] width 290 height 31
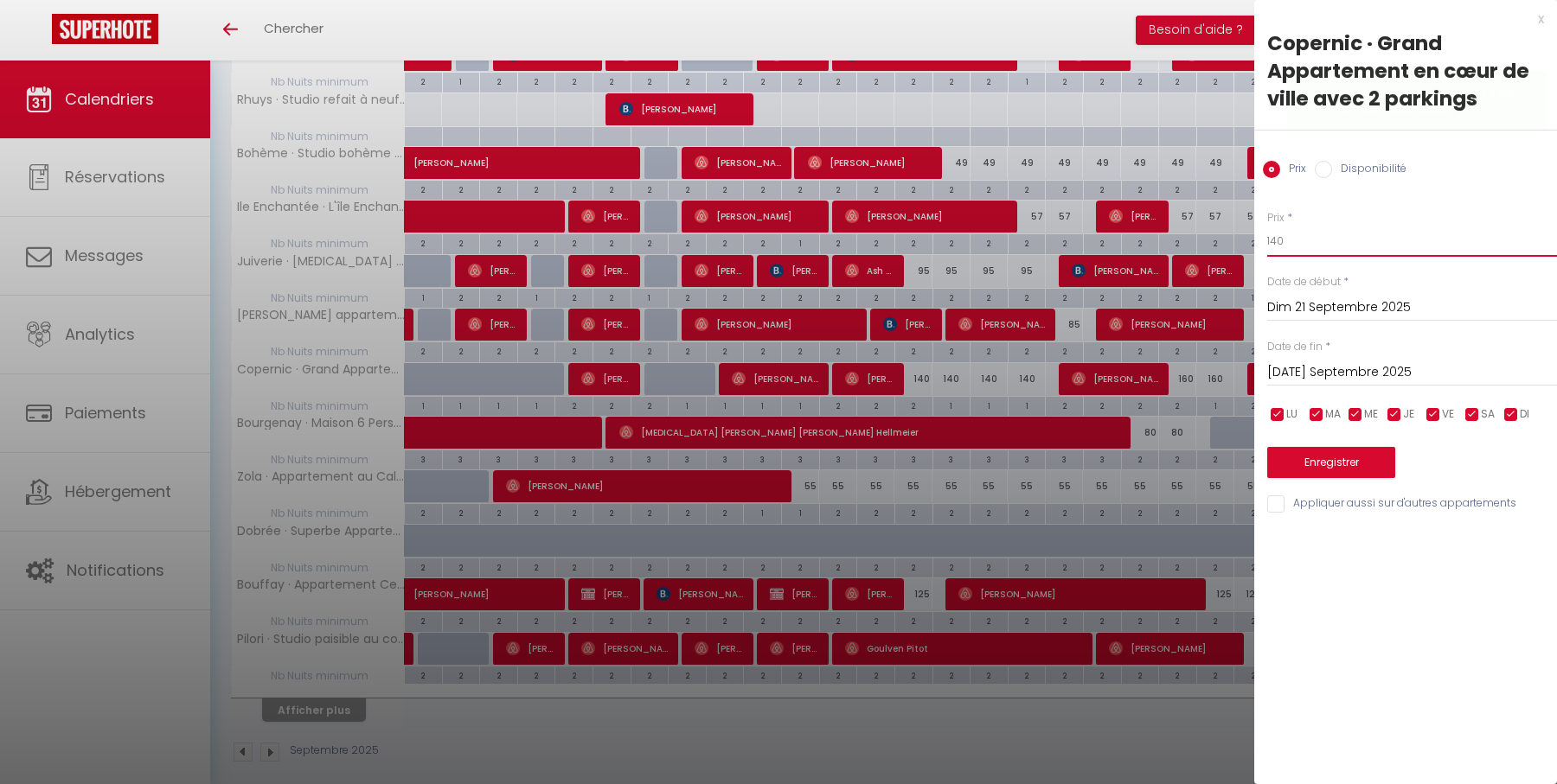
type input "140"
click at [1348, 449] on button "Enregistrer" at bounding box center [1331, 462] width 128 height 31
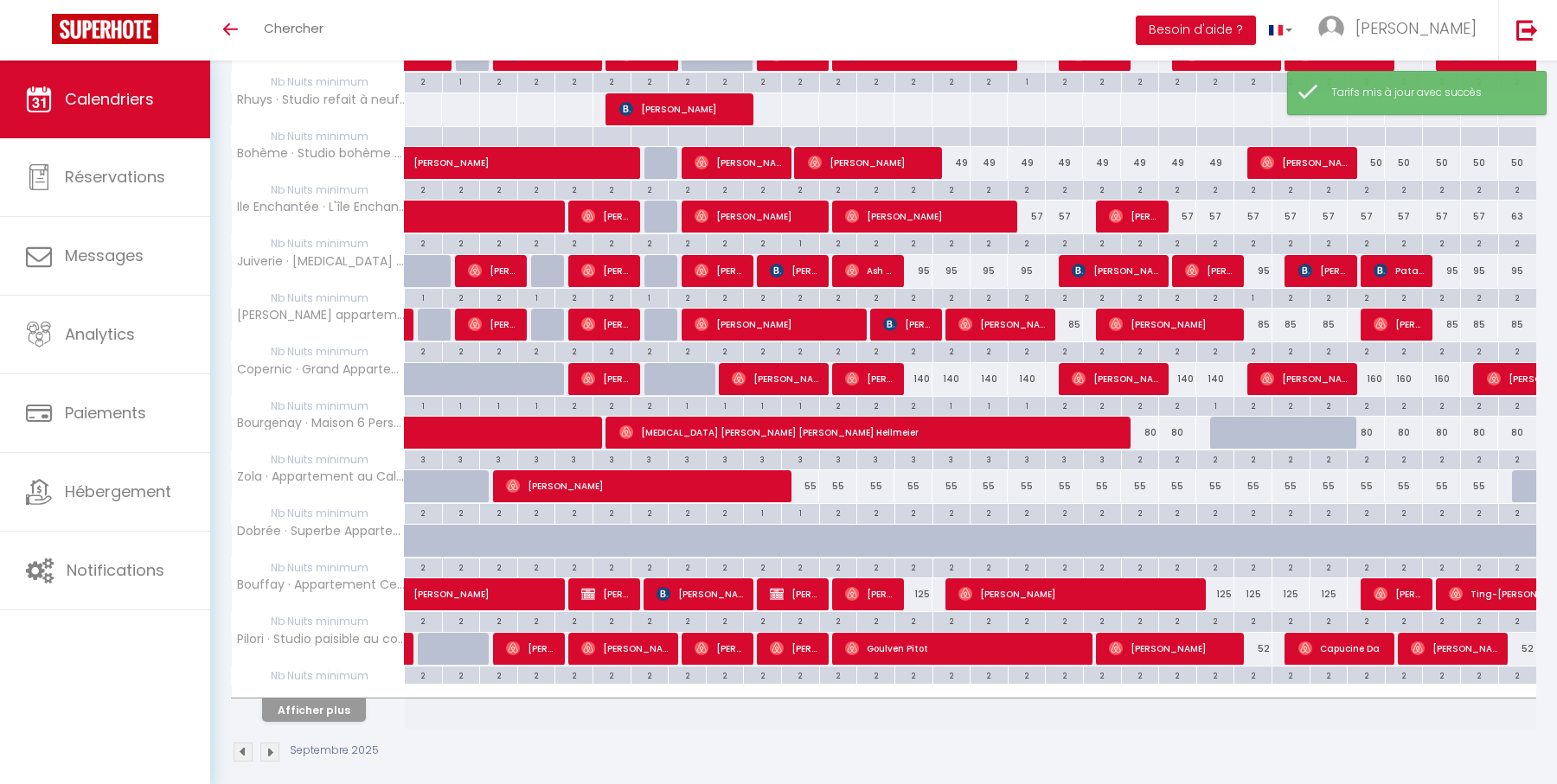
click at [1376, 365] on div "160" at bounding box center [1366, 379] width 38 height 32
type input "160"
type input "Ven 26 Septembre 2025"
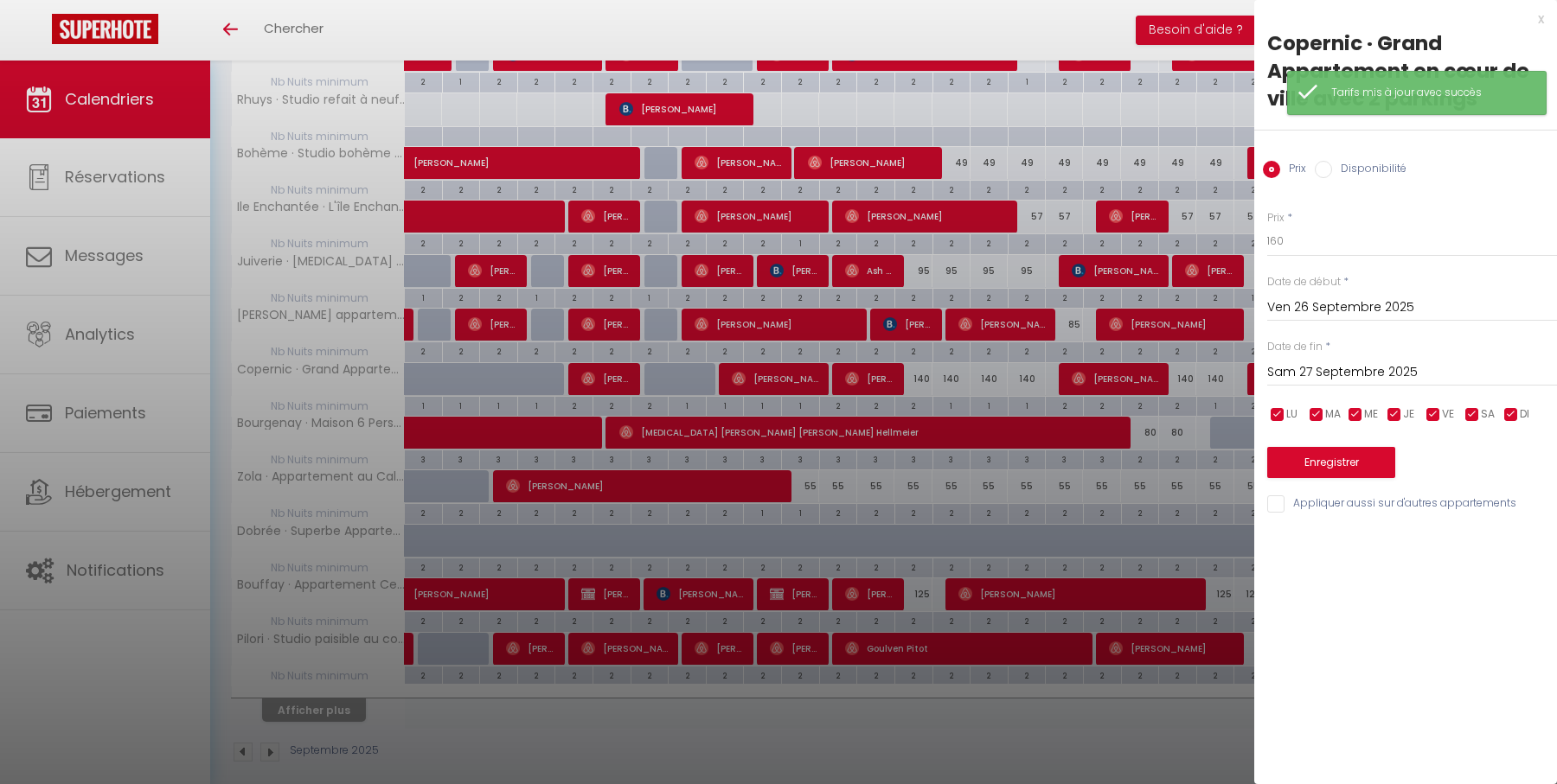
click at [1383, 366] on input "Sam 27 Septembre 2025" at bounding box center [1412, 372] width 290 height 22
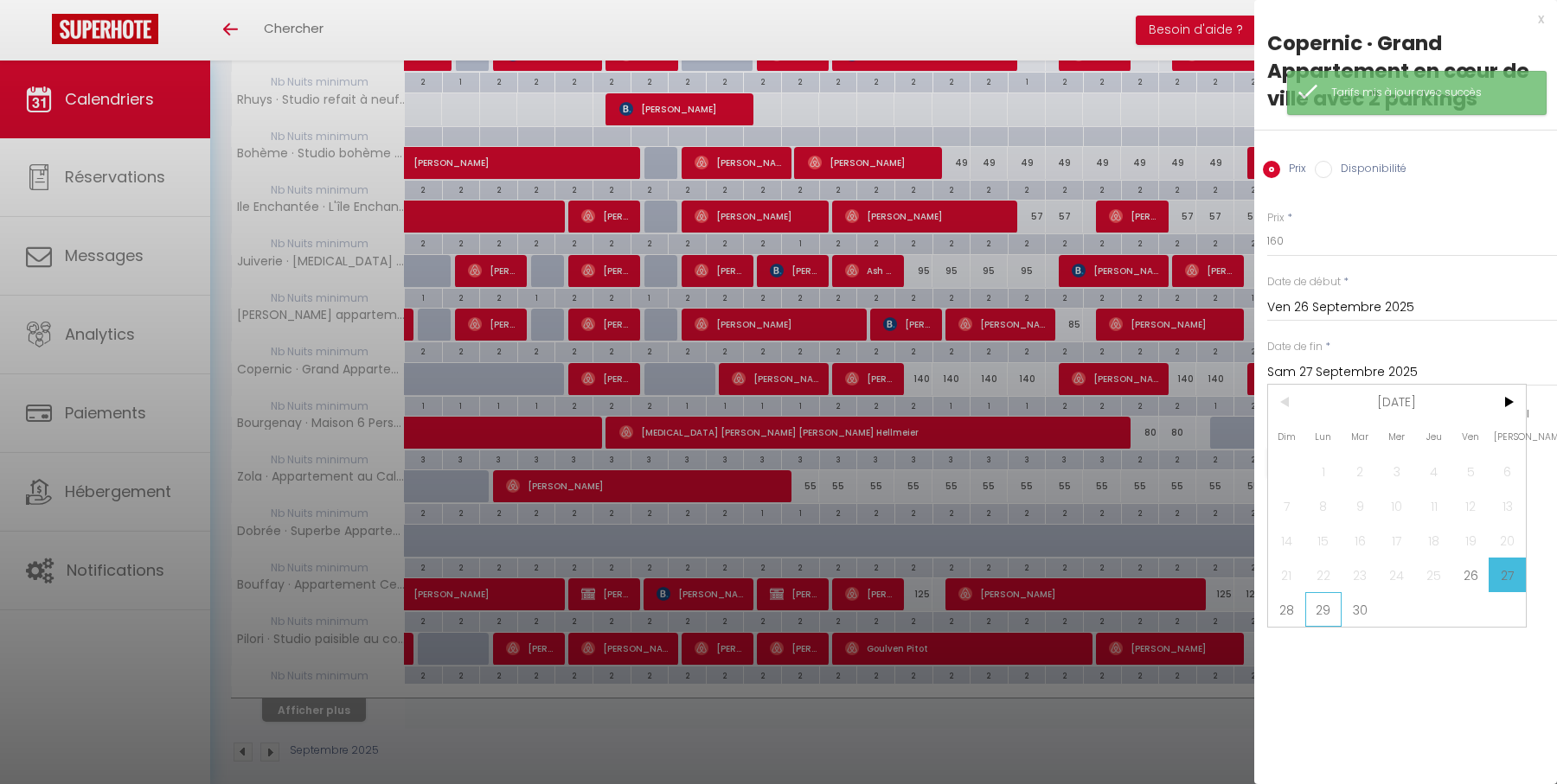
click at [1322, 601] on span "29" at bounding box center [1323, 610] width 37 height 34
type input "Lun 29 Septembre 2025"
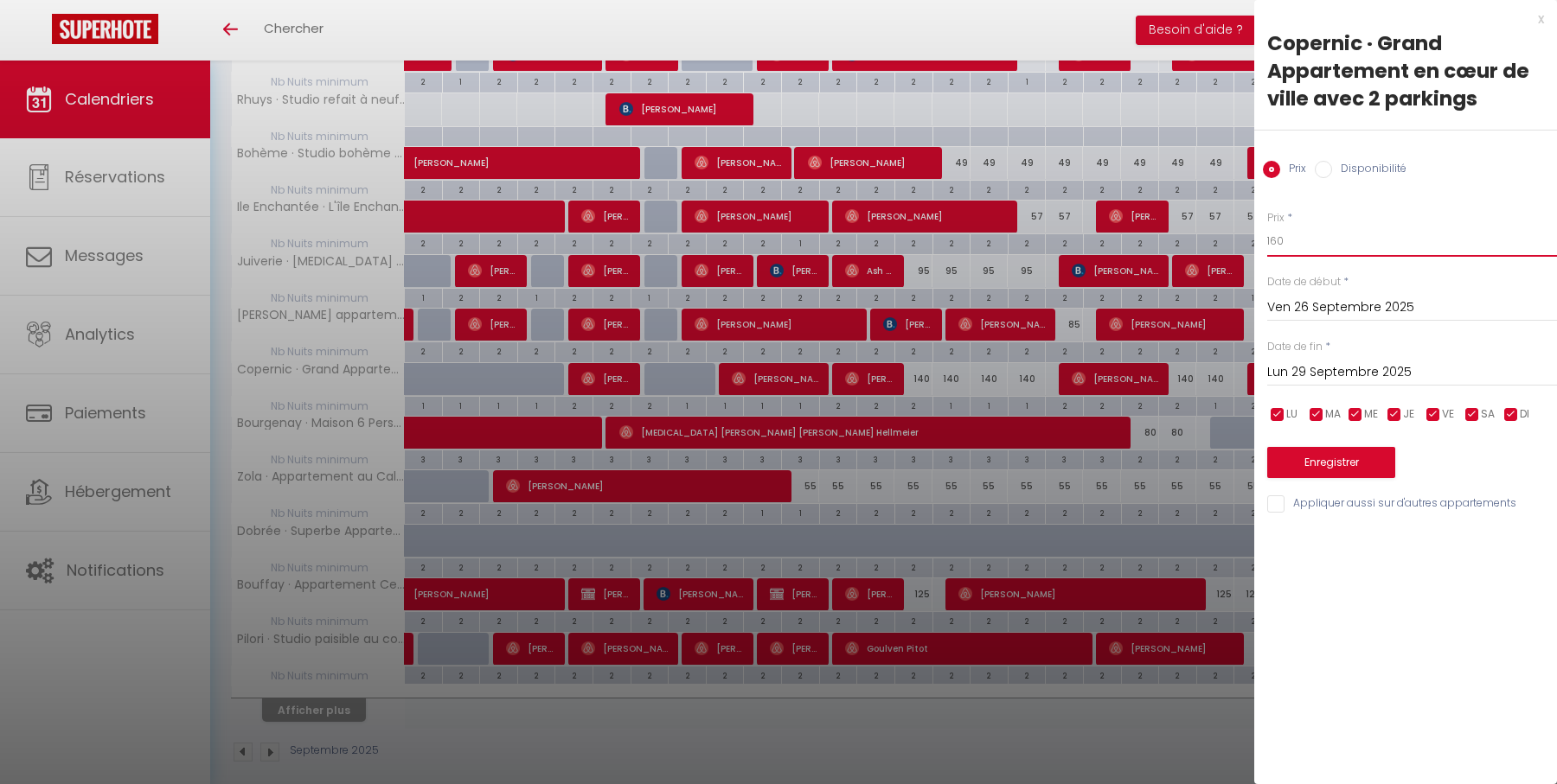
click at [1297, 240] on input "160" at bounding box center [1412, 241] width 290 height 31
type input "150"
click at [1331, 463] on button "Enregistrer" at bounding box center [1331, 462] width 128 height 31
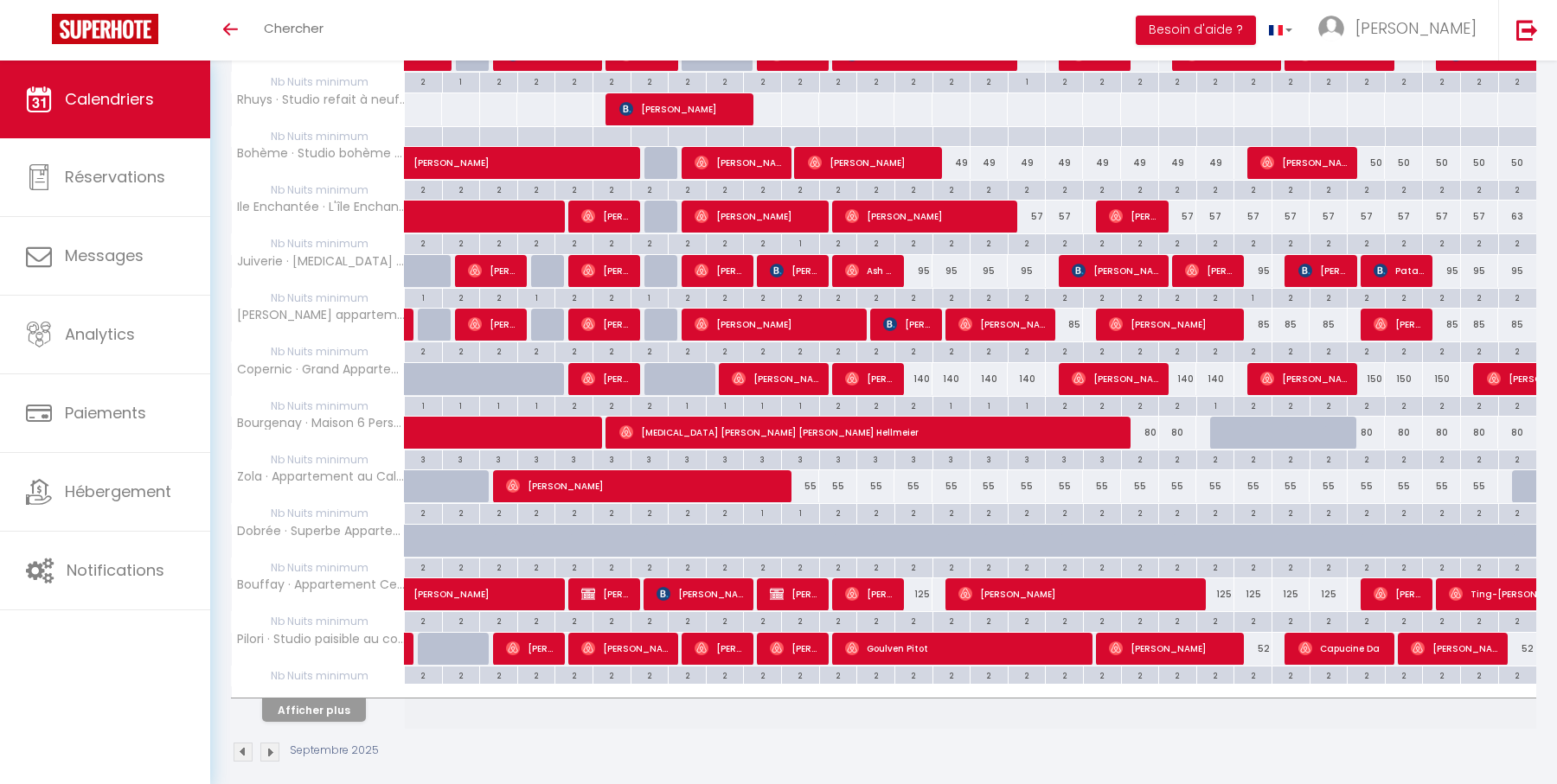
click at [1150, 419] on div "80" at bounding box center [1140, 432] width 38 height 32
type input "80"
type input "Sam 20 Septembre 2025"
type input "Dim 21 Septembre 2025"
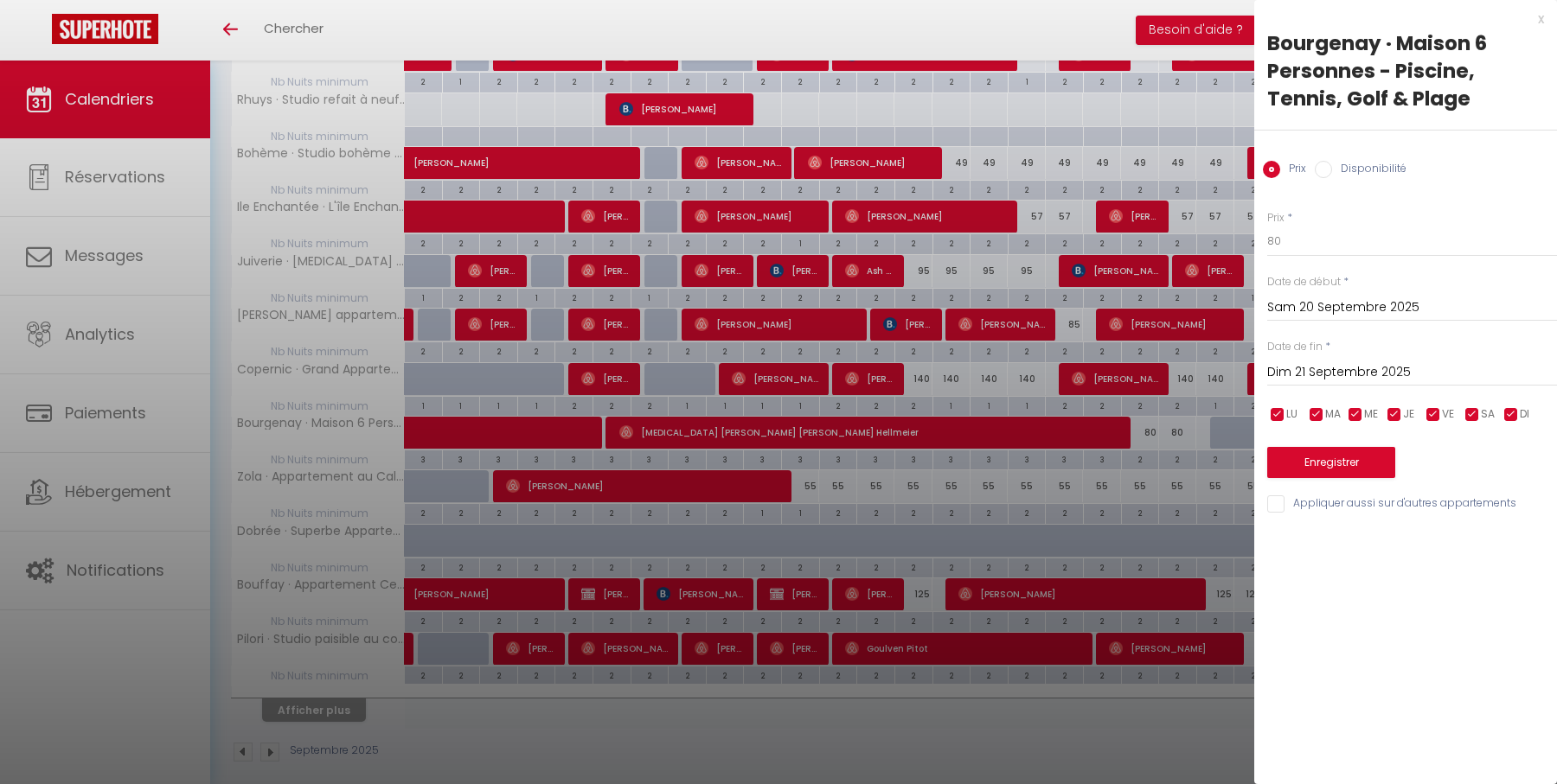
click at [1150, 418] on div at bounding box center [778, 392] width 1557 height 784
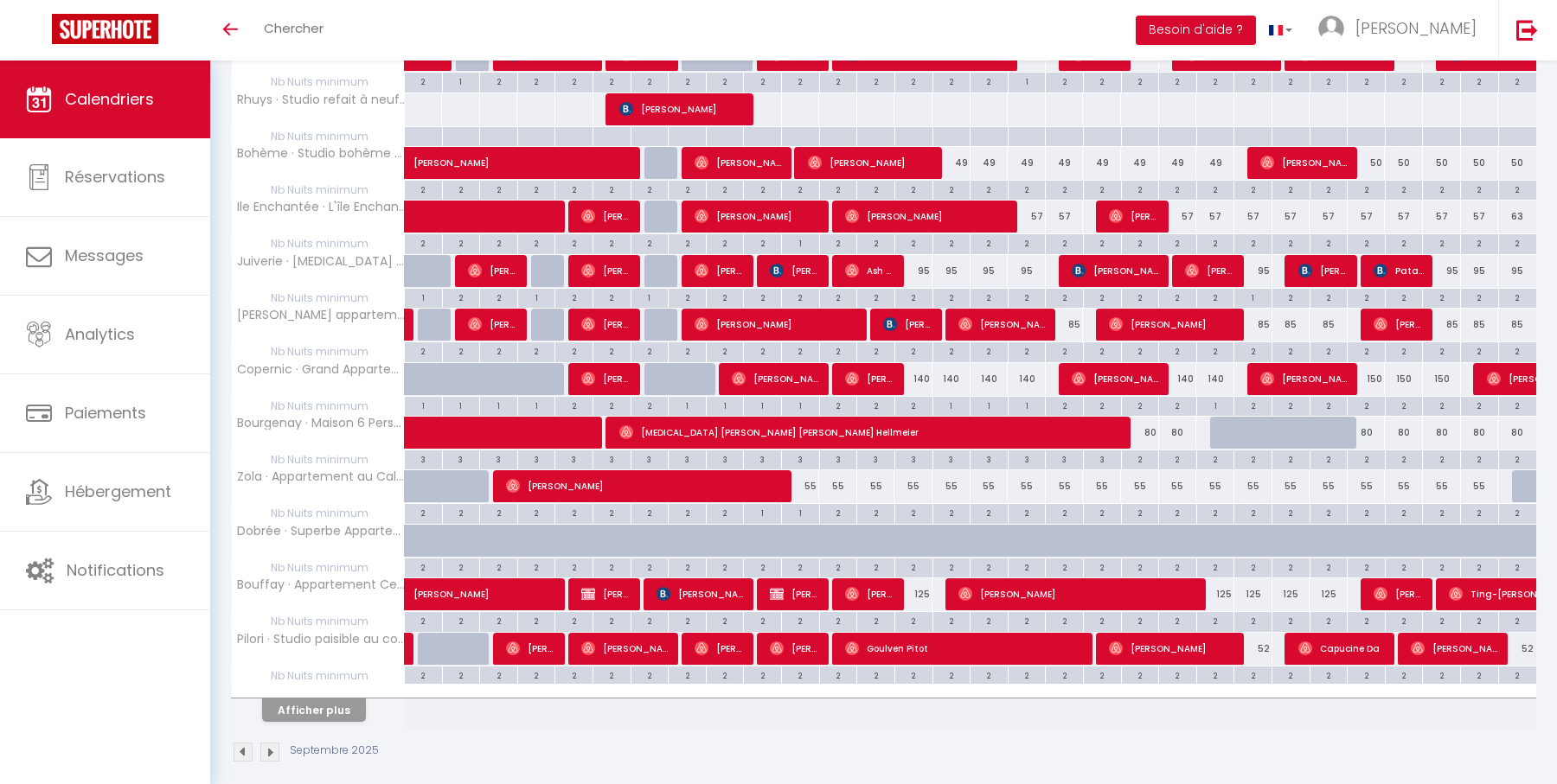
click at [1150, 418] on div "80" at bounding box center [1140, 432] width 38 height 32
type input "80"
type input "Sam 20 Septembre 2025"
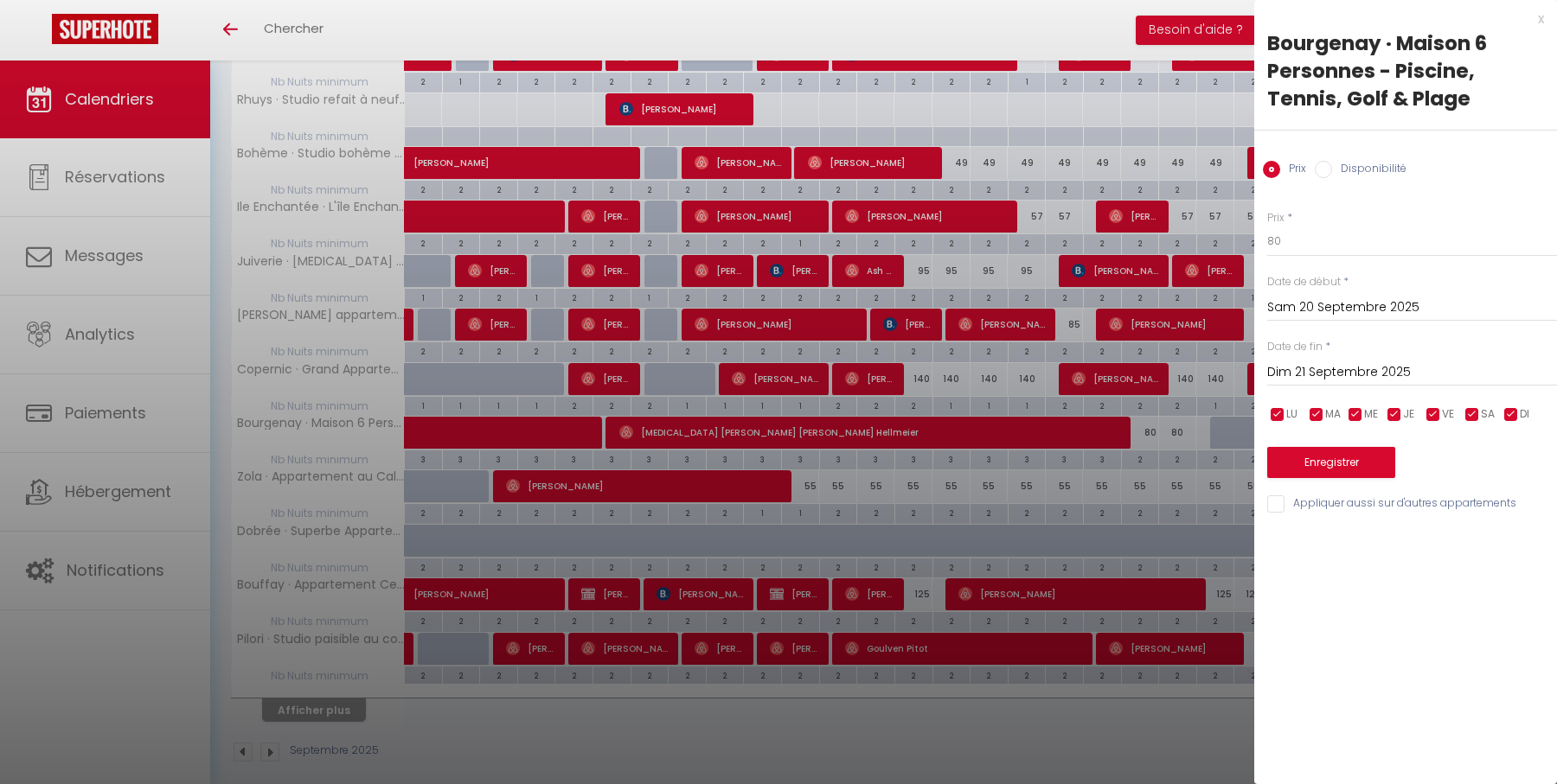
click at [1316, 375] on input "Dim 21 Septembre 2025" at bounding box center [1412, 372] width 290 height 22
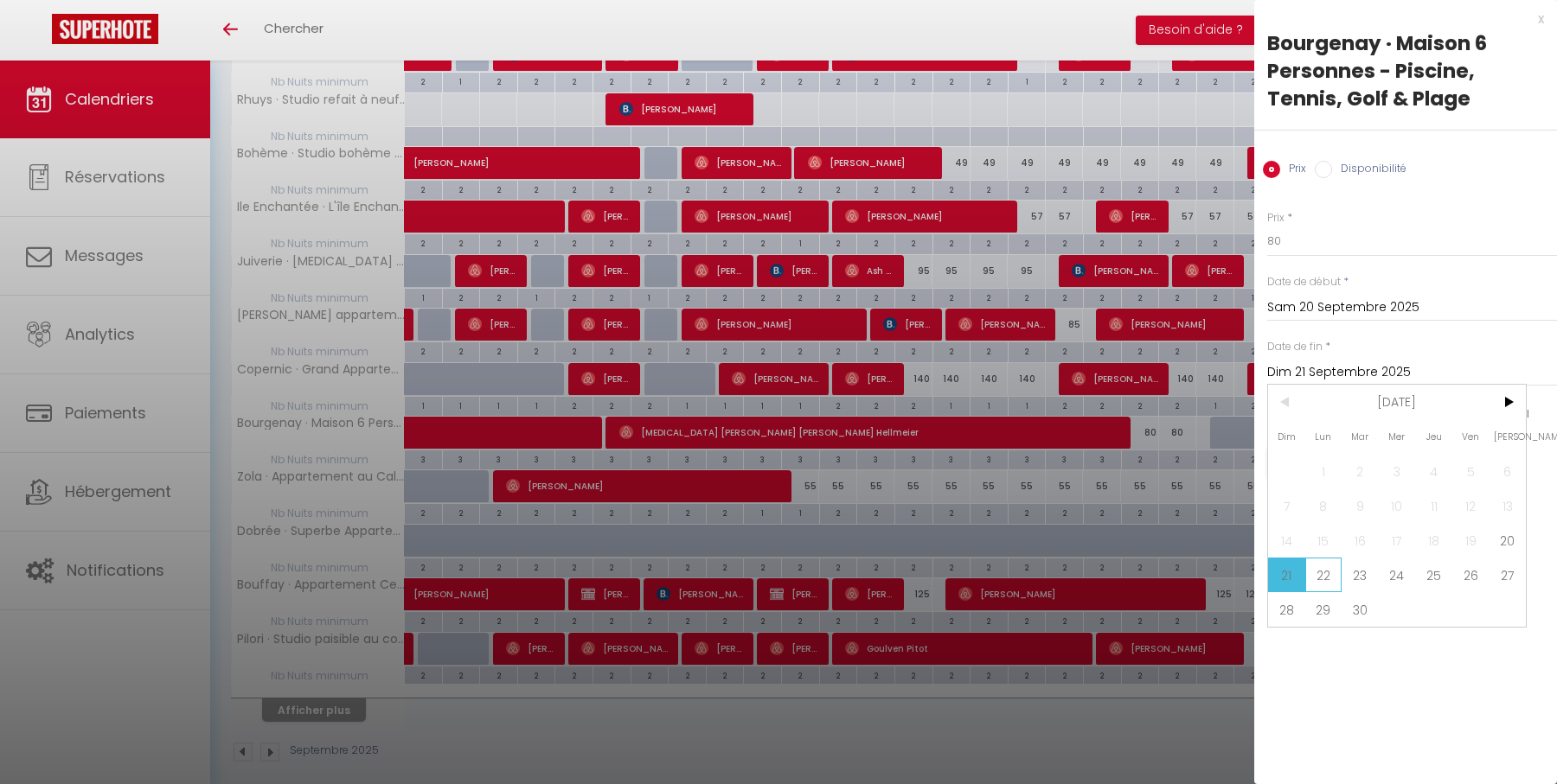
click at [1320, 574] on span "22" at bounding box center [1323, 575] width 37 height 34
type input "Lun 22 Septembre 2025"
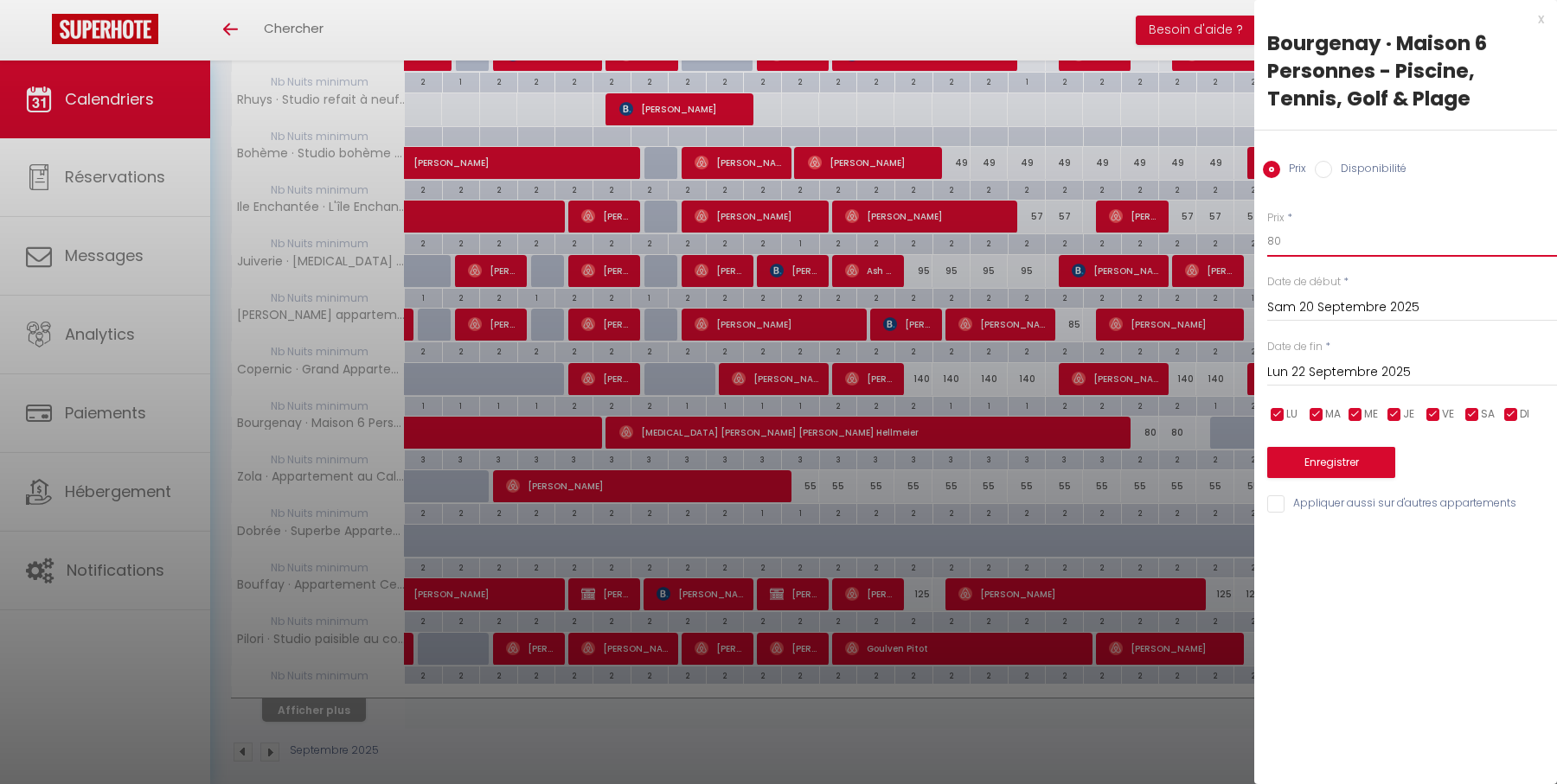
click at [1325, 243] on input "80" at bounding box center [1412, 241] width 290 height 31
type input "65"
click at [1349, 450] on button "Enregistrer" at bounding box center [1331, 462] width 128 height 31
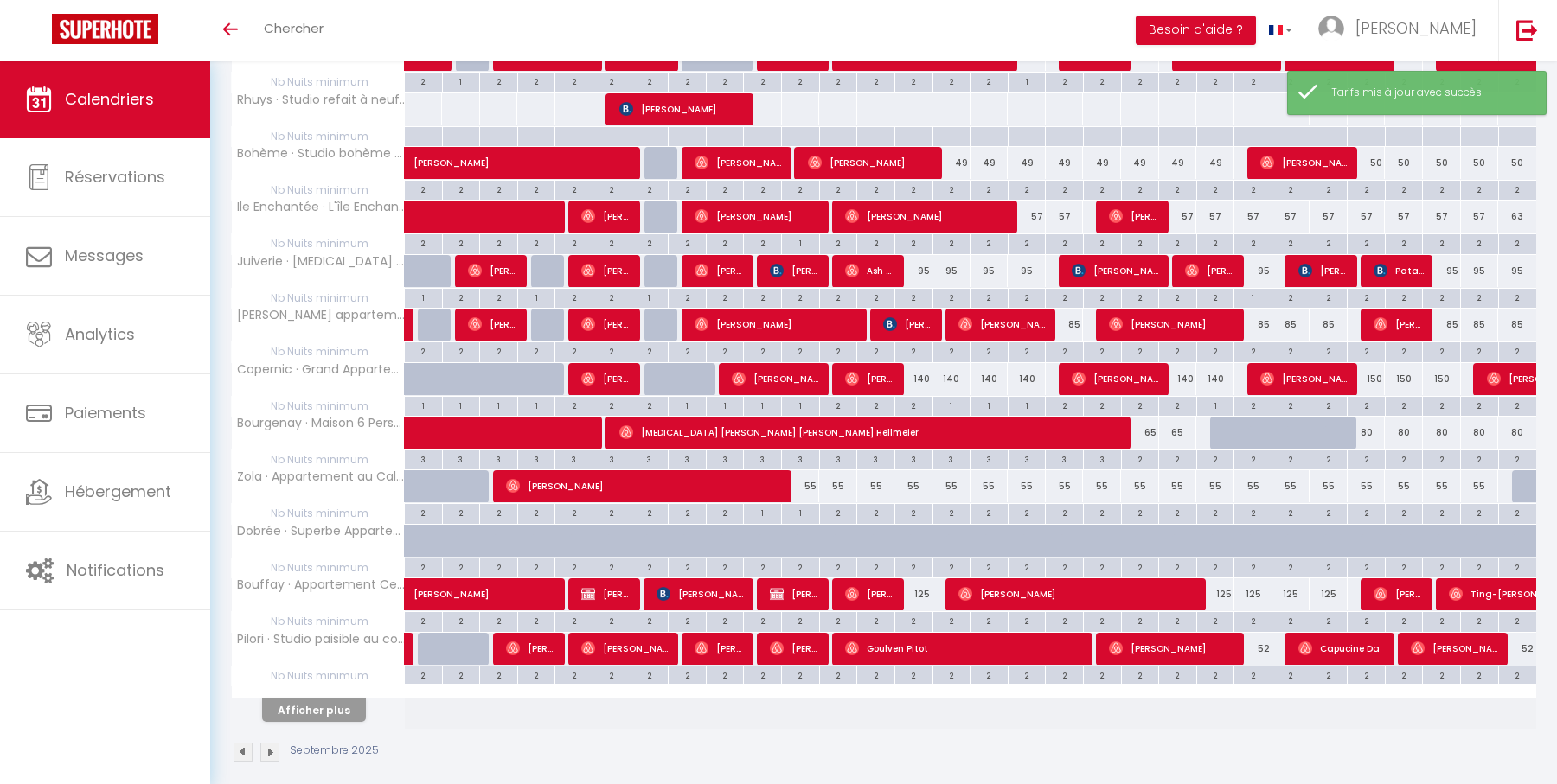
click at [1366, 422] on div "80" at bounding box center [1366, 432] width 38 height 32
type input "80"
type input "Ven 26 Septembre 2025"
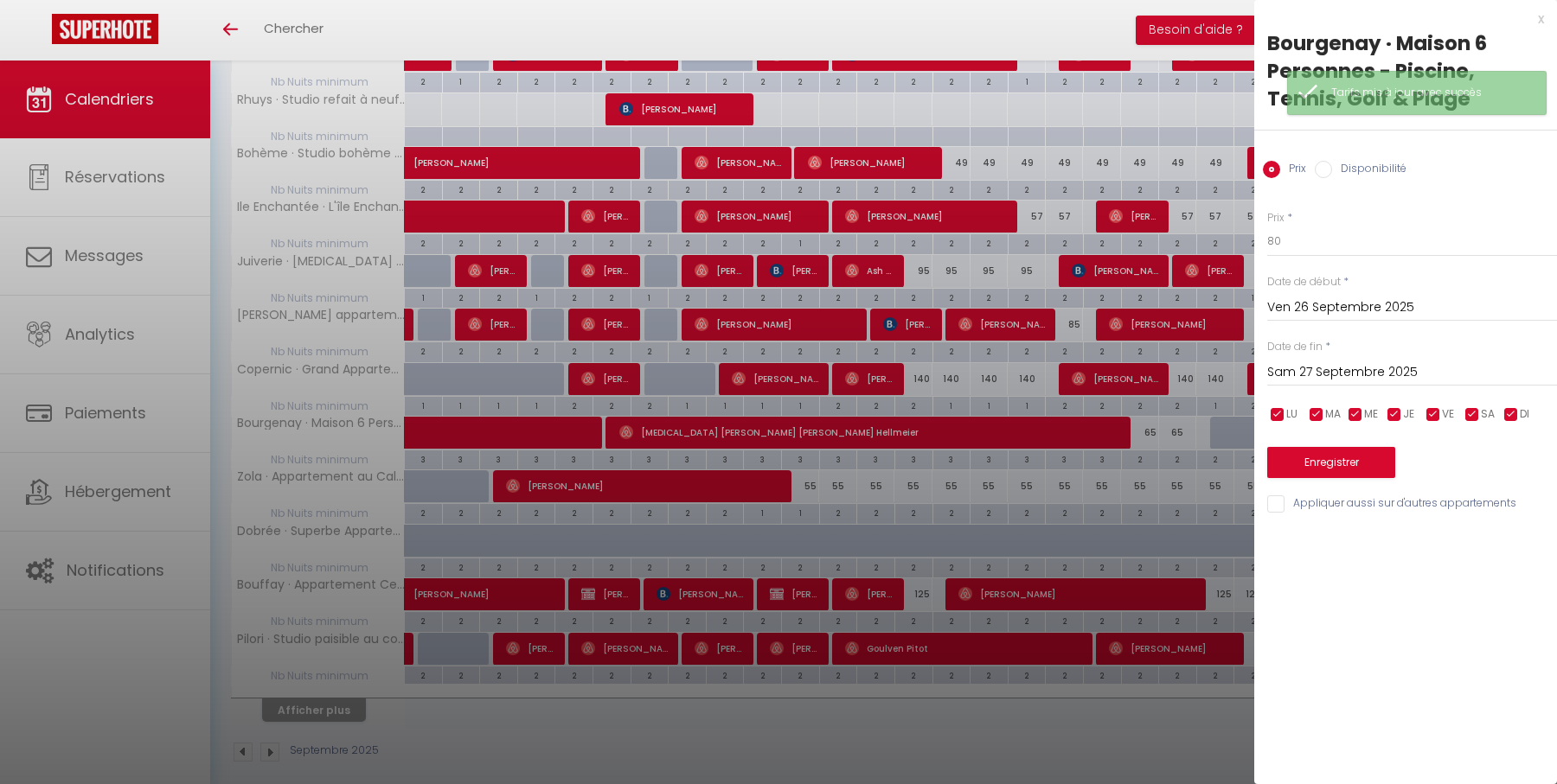
click at [1391, 370] on input "Sam 27 Septembre 2025" at bounding box center [1412, 372] width 290 height 22
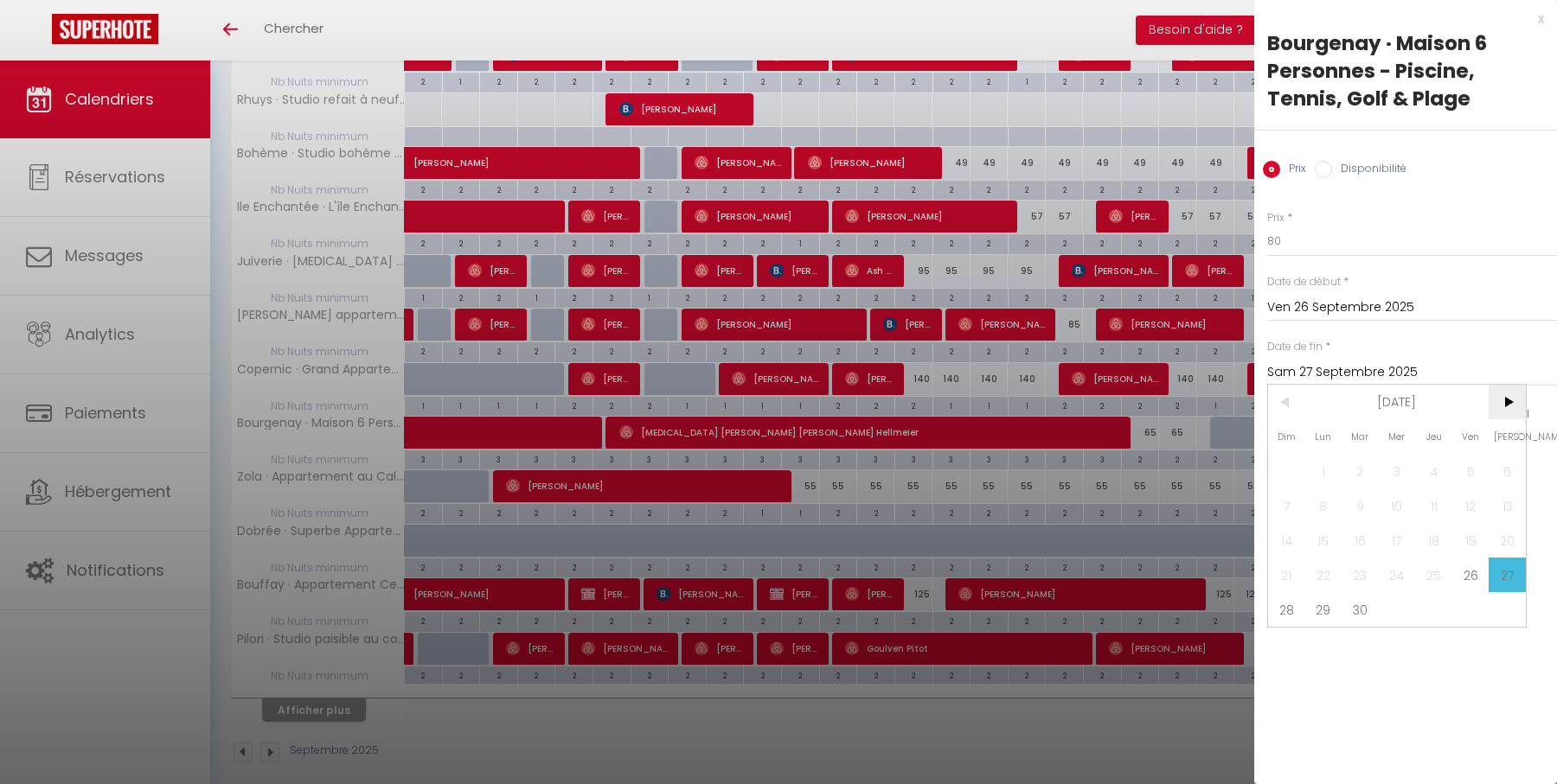
click at [1499, 395] on span ">" at bounding box center [1507, 402] width 37 height 34
click at [1471, 598] on span "31" at bounding box center [1470, 610] width 37 height 34
type input "Ven 31 Octobre 2025"
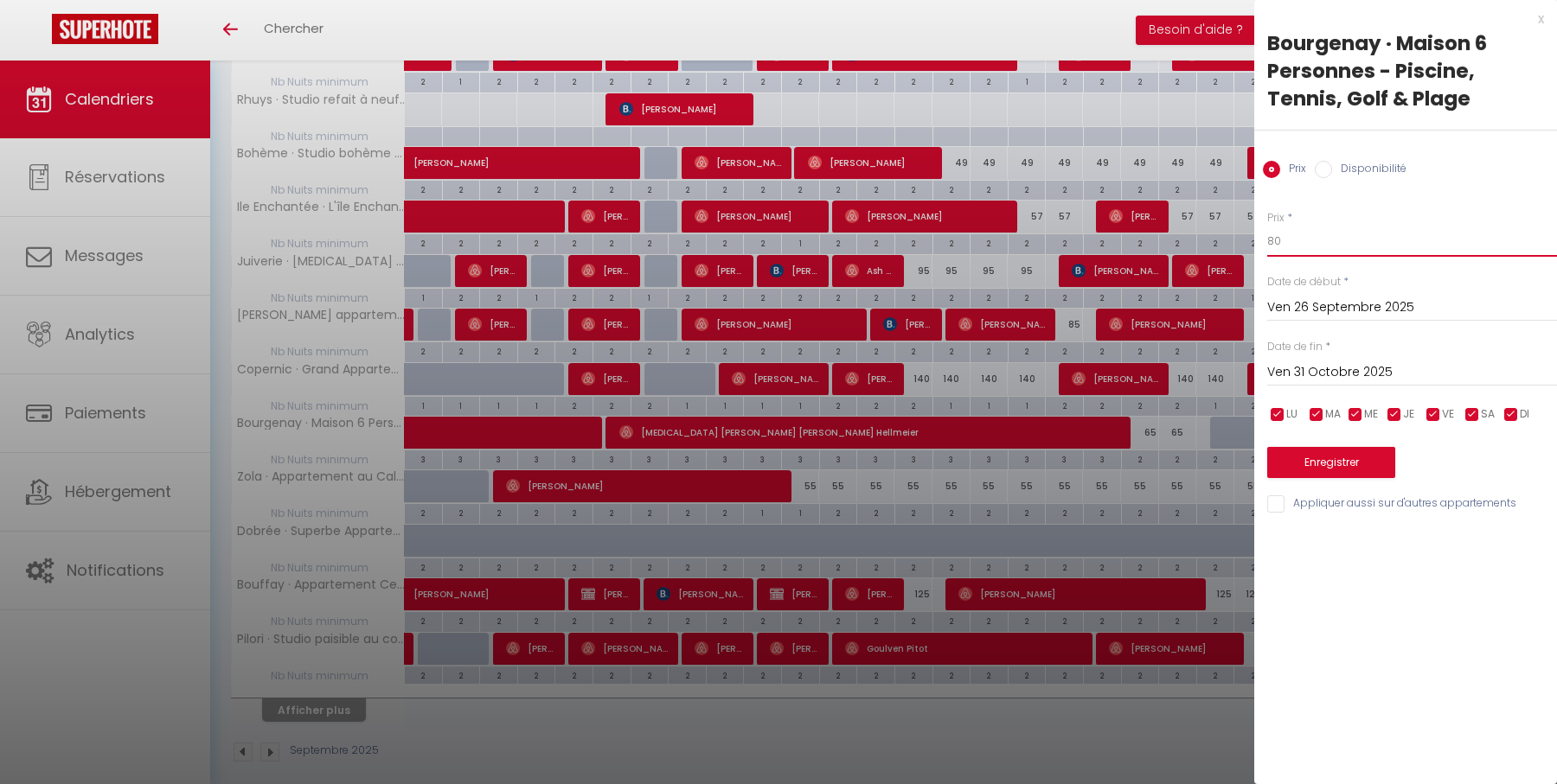
click at [1342, 237] on input "80" at bounding box center [1412, 241] width 290 height 31
type input "65"
click at [1381, 371] on input "Ven 31 Octobre 2025" at bounding box center [1412, 372] width 290 height 22
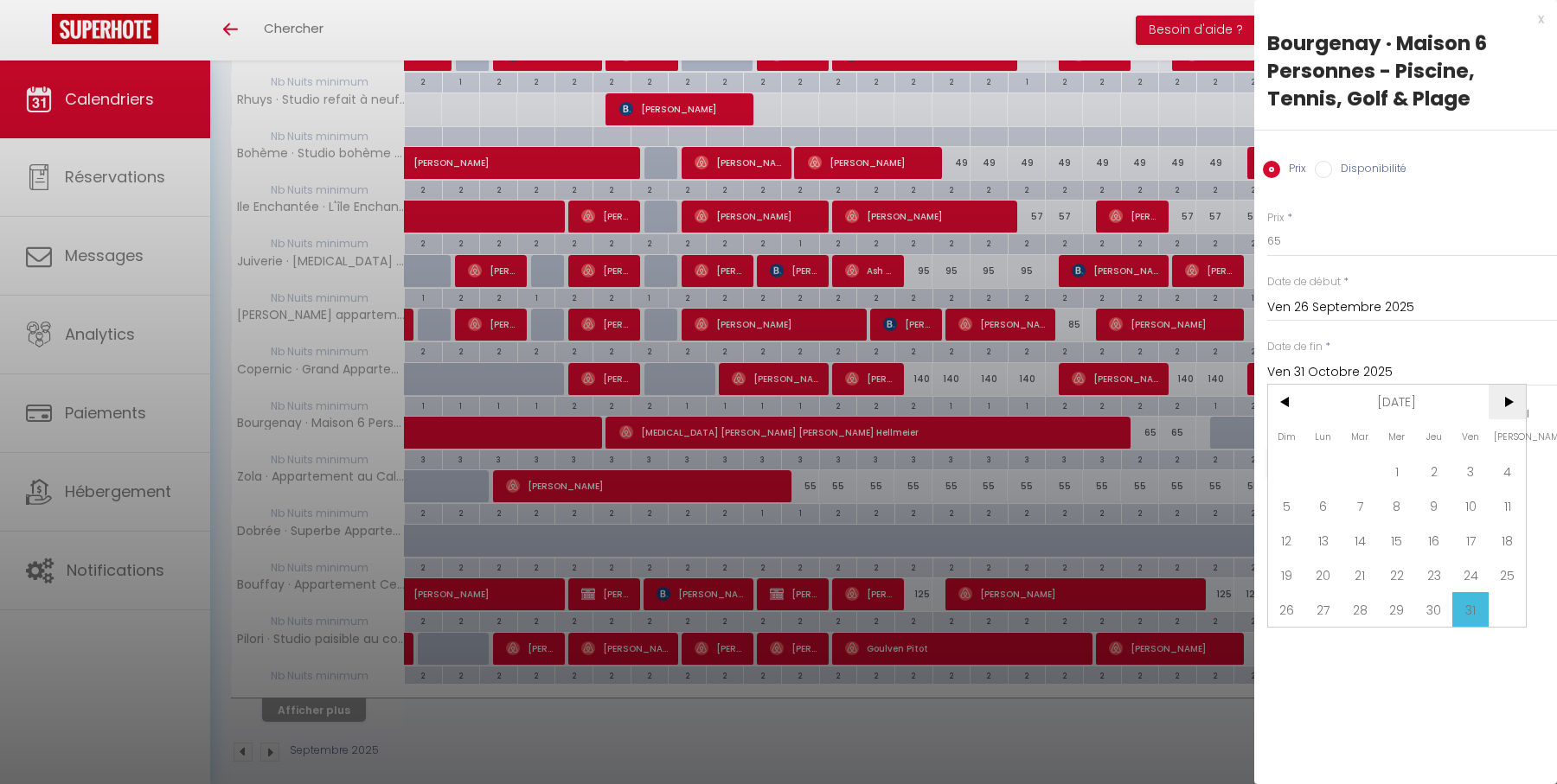
click at [1498, 405] on span ">" at bounding box center [1507, 402] width 37 height 34
click at [1509, 403] on span ">" at bounding box center [1507, 402] width 37 height 34
click at [1460, 539] on span "19" at bounding box center [1470, 540] width 37 height 34
type input "Ven 19 Décembre 2025"
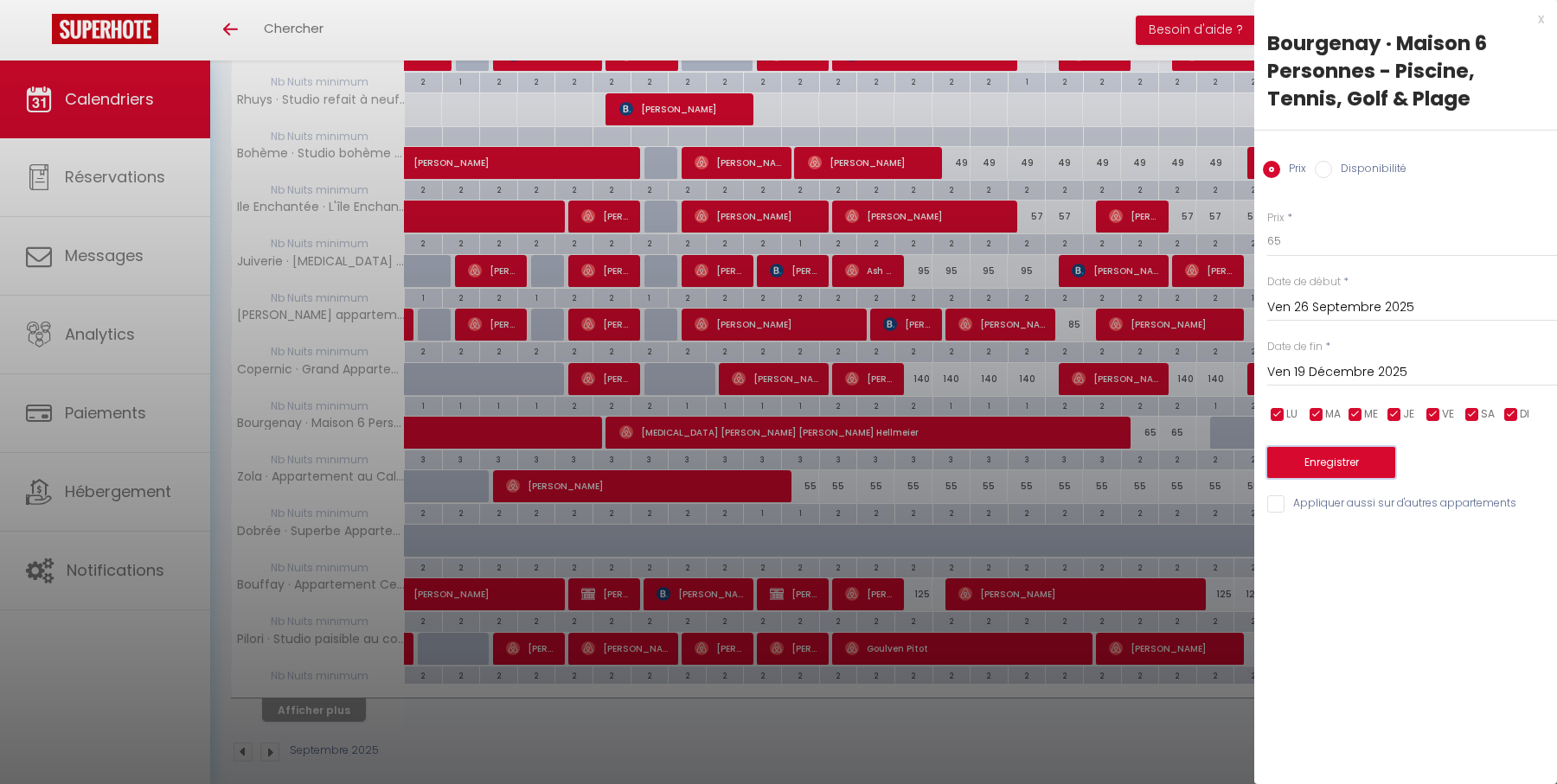
click at [1334, 462] on button "Enregistrer" at bounding box center [1331, 462] width 128 height 31
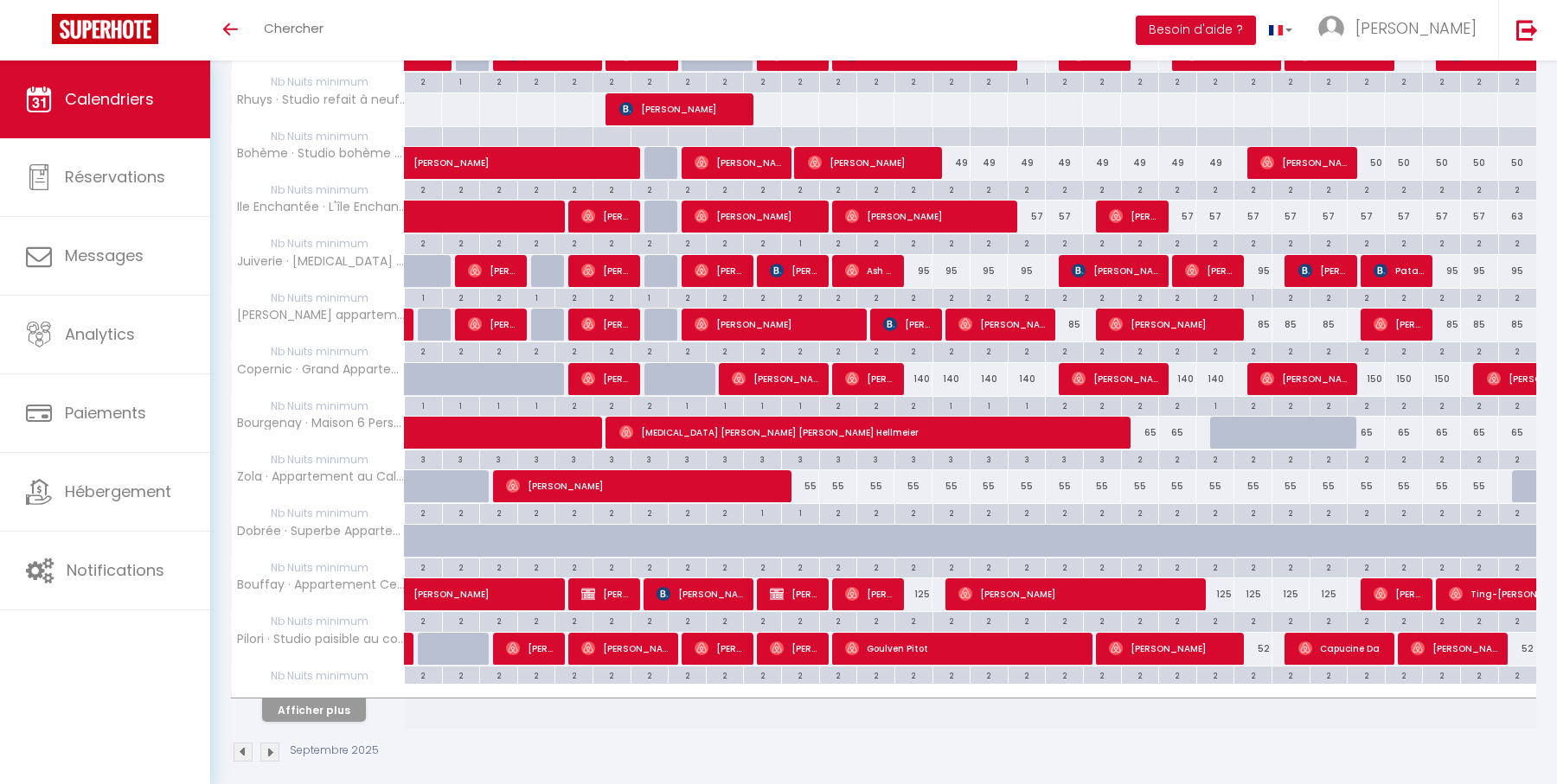
click at [1253, 666] on div "2" at bounding box center [1252, 674] width 37 height 16
type input "2"
type input "Mar 23 Septembre 2025"
type input "Mer 24 Septembre 2025"
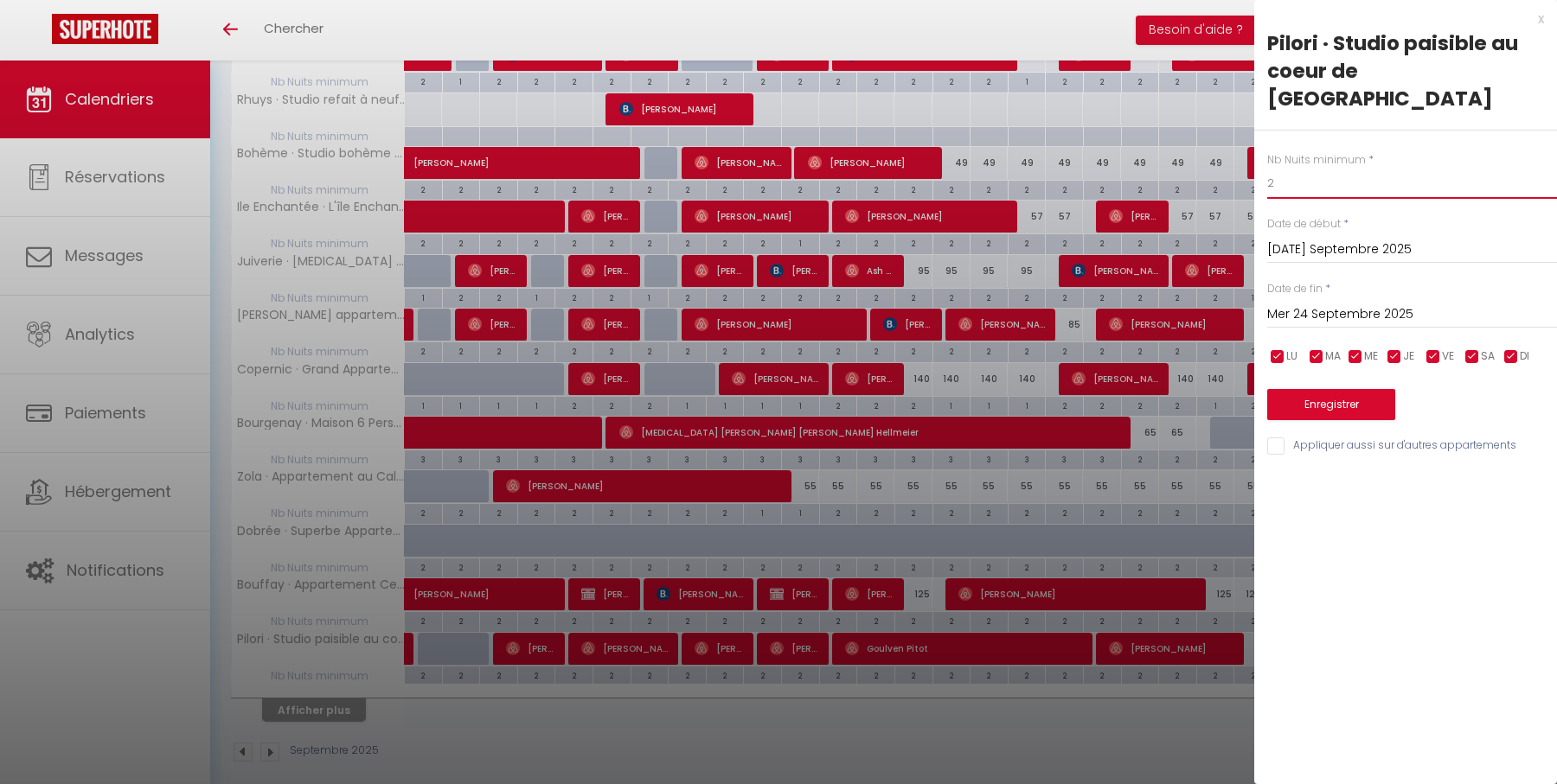
click at [1356, 168] on input "2" at bounding box center [1412, 183] width 290 height 31
type input "1"
click at [1355, 389] on button "Enregistrer" at bounding box center [1331, 405] width 128 height 31
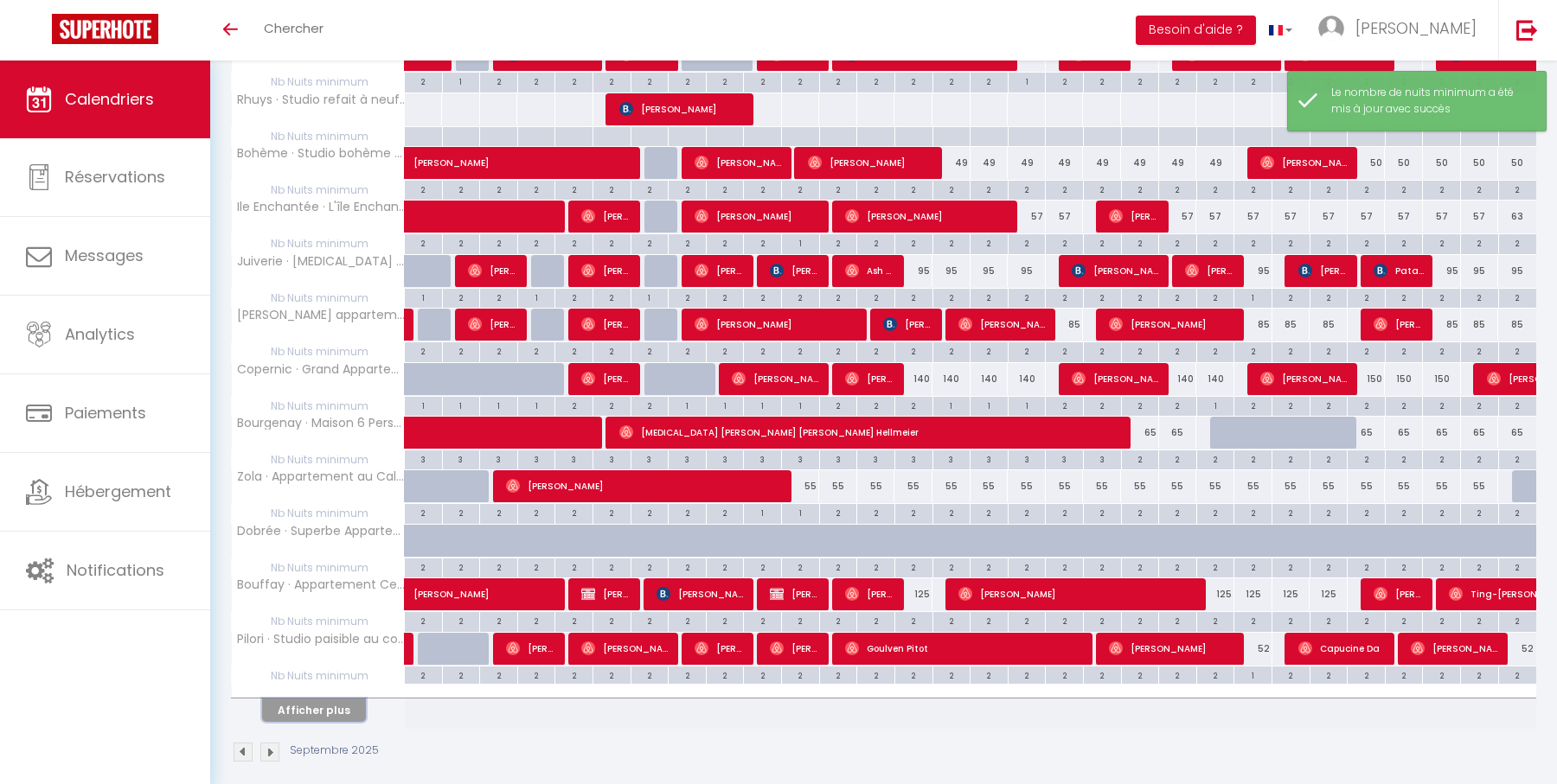
click at [335, 699] on button "Afficher plus" at bounding box center [313, 710] width 103 height 23
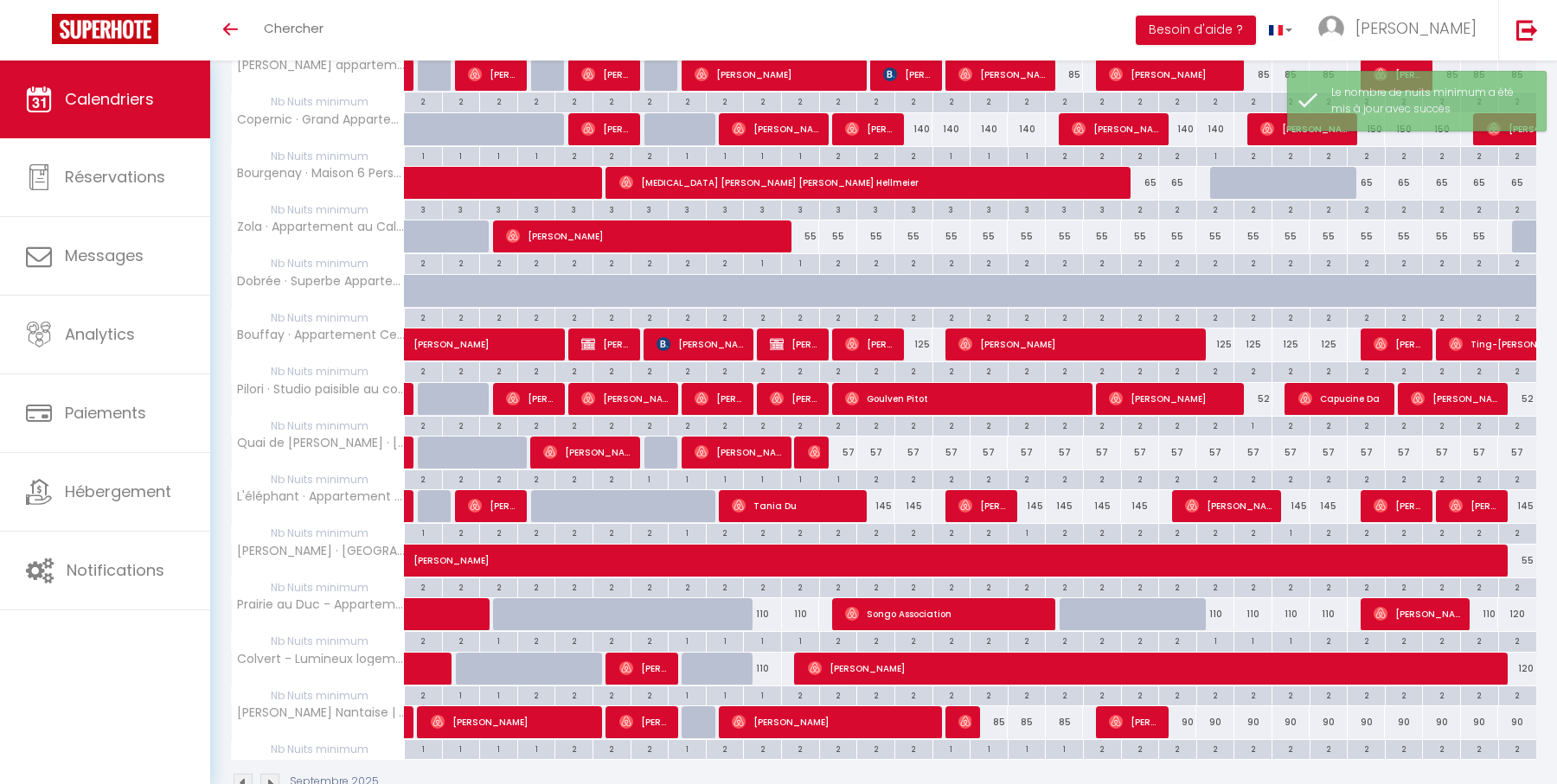
scroll to position [1031, 0]
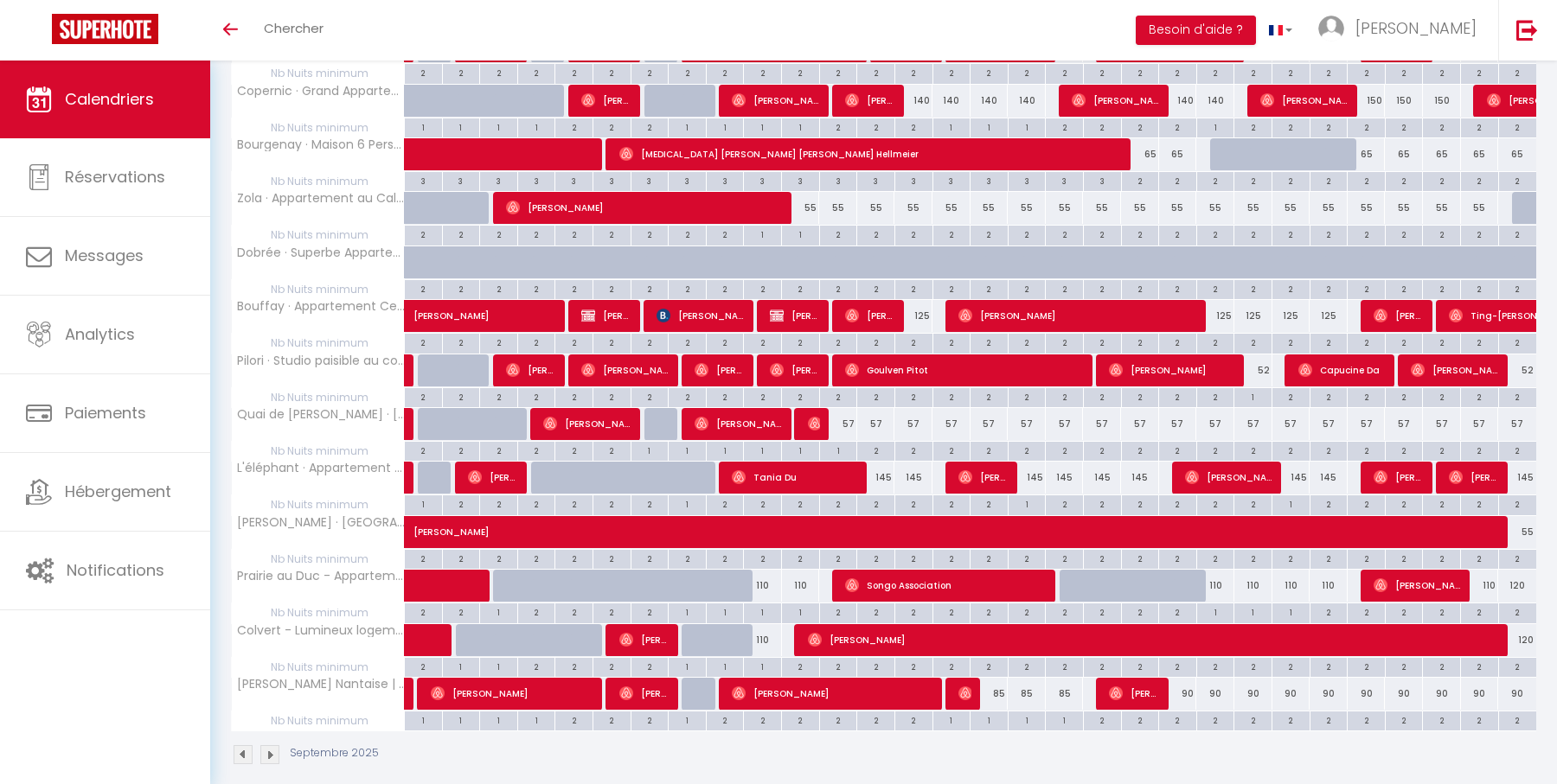
click at [846, 409] on div "57" at bounding box center [838, 424] width 38 height 32
type input "57"
type input "Ven 12 Septembre 2025"
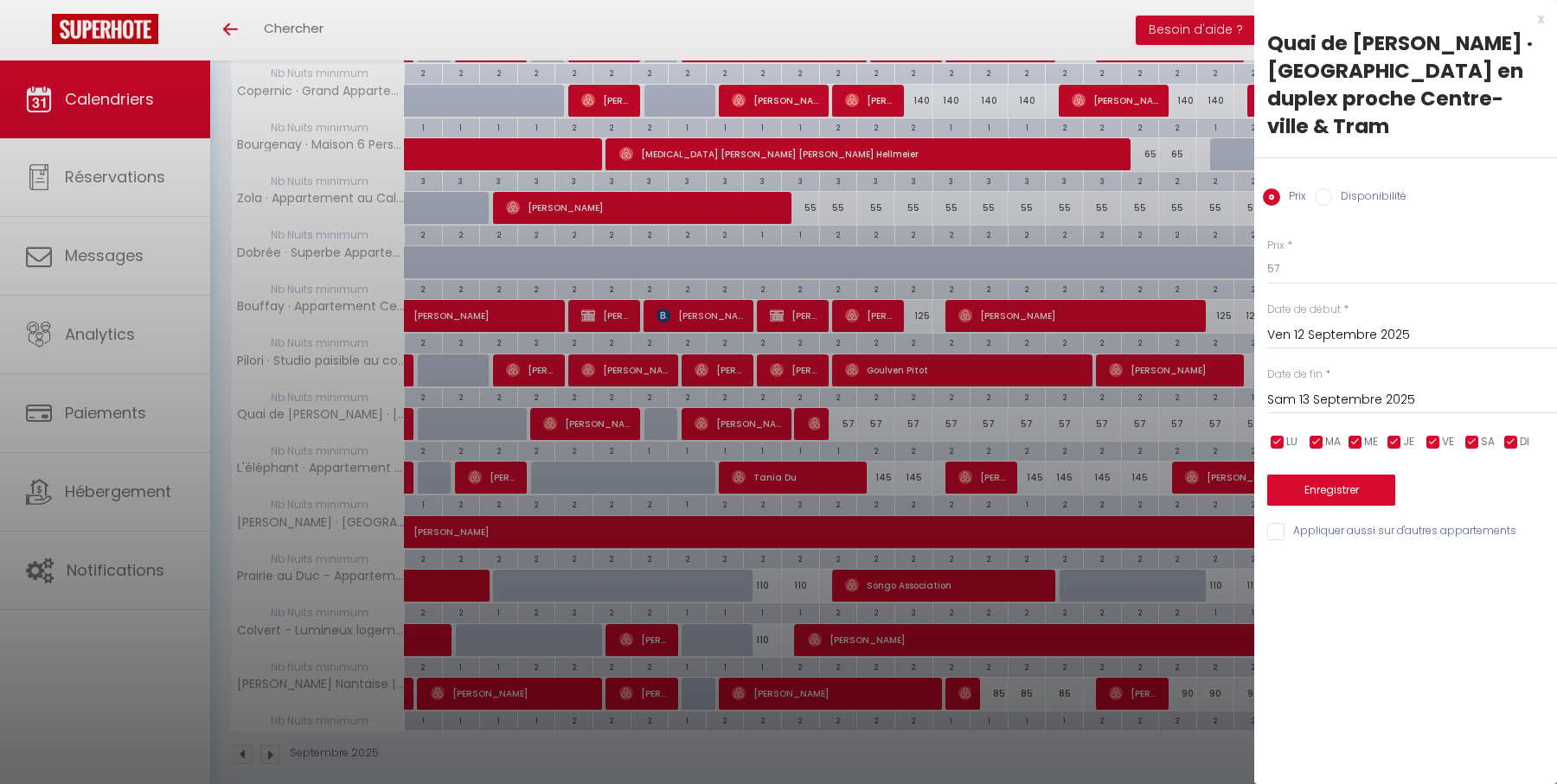
click at [1345, 389] on input "Sam 13 Septembre 2025" at bounding box center [1412, 400] width 290 height 22
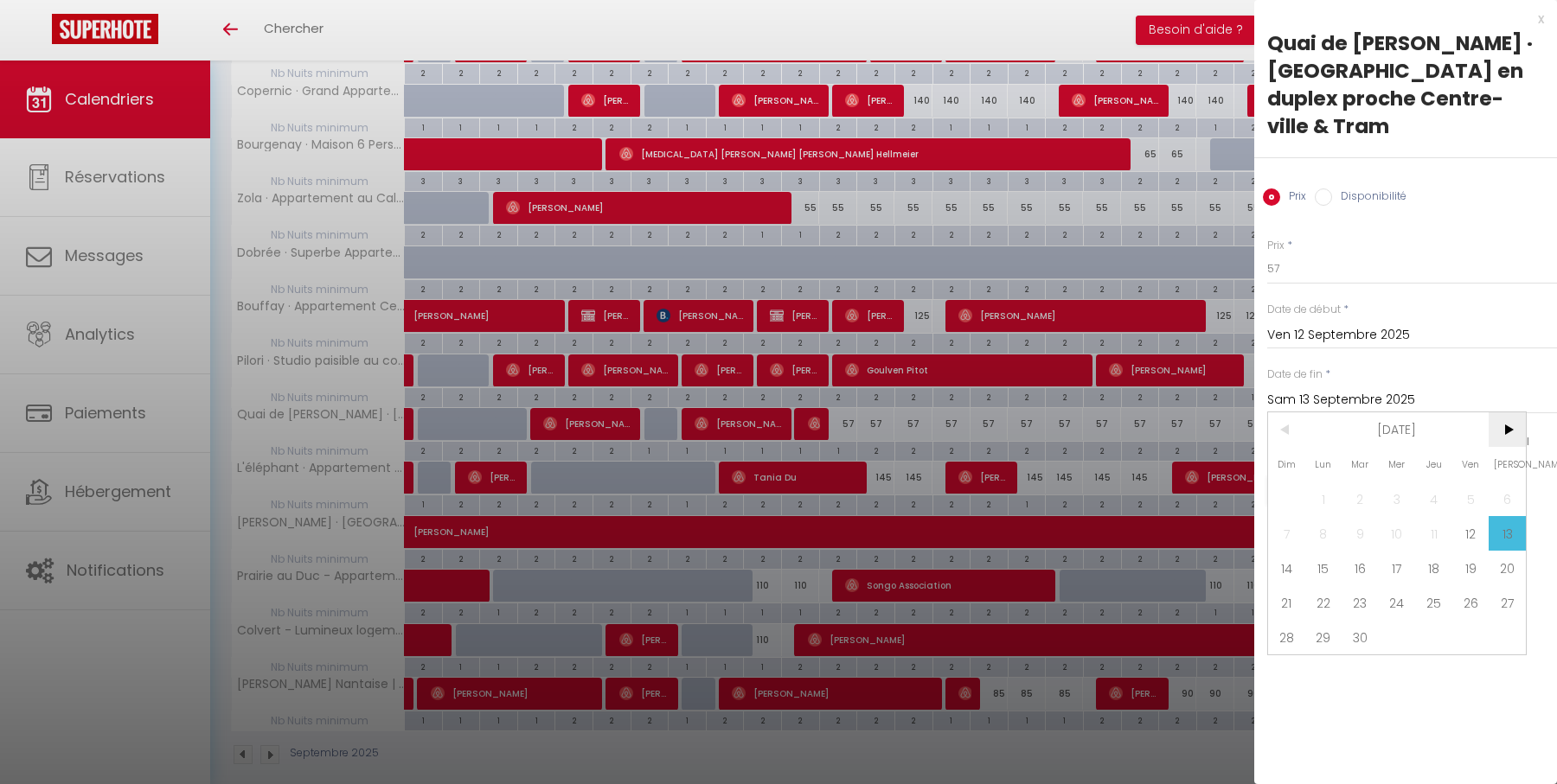
click at [1517, 413] on span ">" at bounding box center [1507, 430] width 37 height 34
click at [1472, 482] on span "3" at bounding box center [1470, 499] width 37 height 34
type input "Ven 03 Octobre 2025"
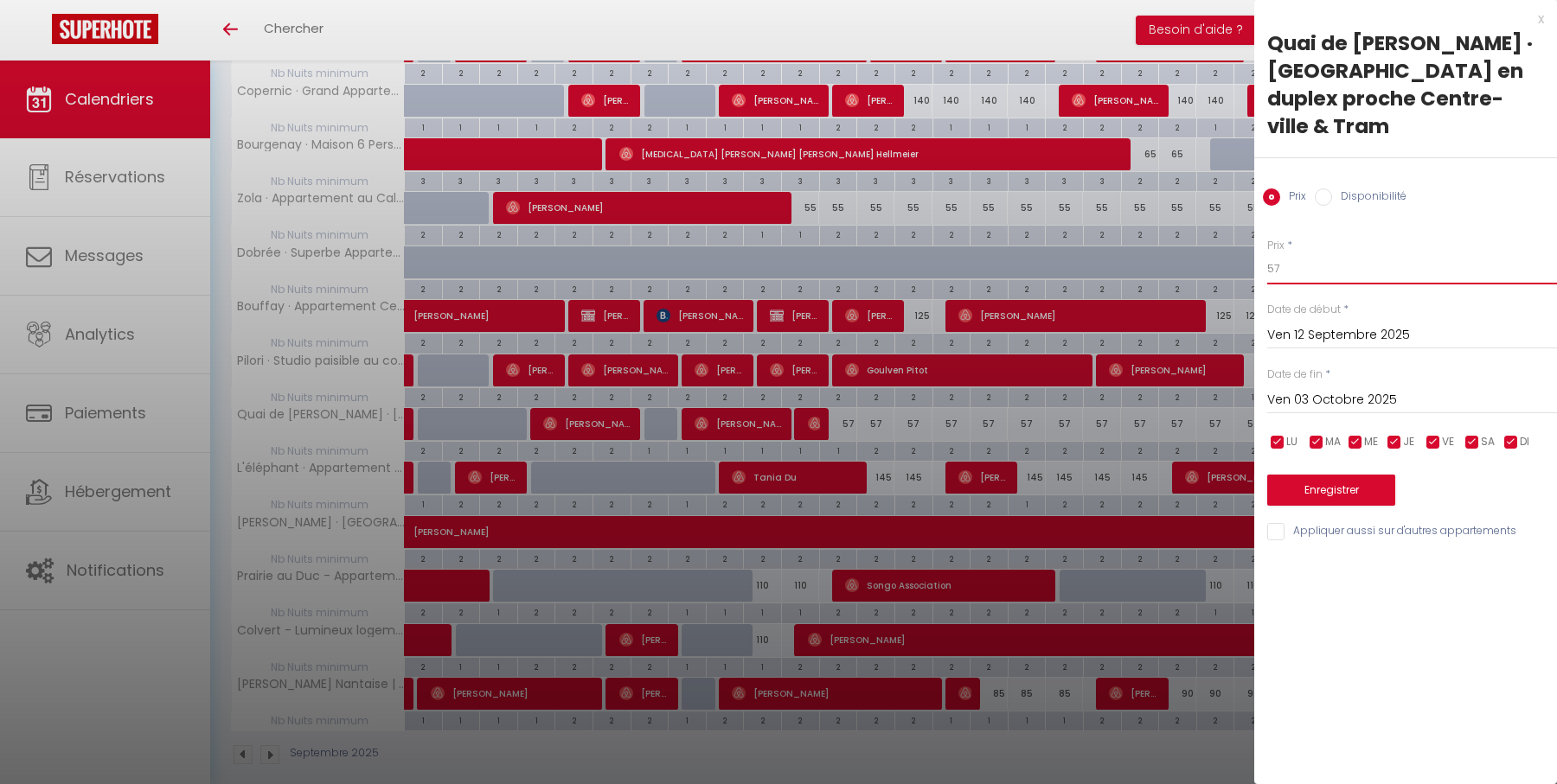
click at [1373, 254] on input "57" at bounding box center [1412, 269] width 290 height 31
type input "55"
click at [1361, 475] on button "Enregistrer" at bounding box center [1331, 490] width 128 height 31
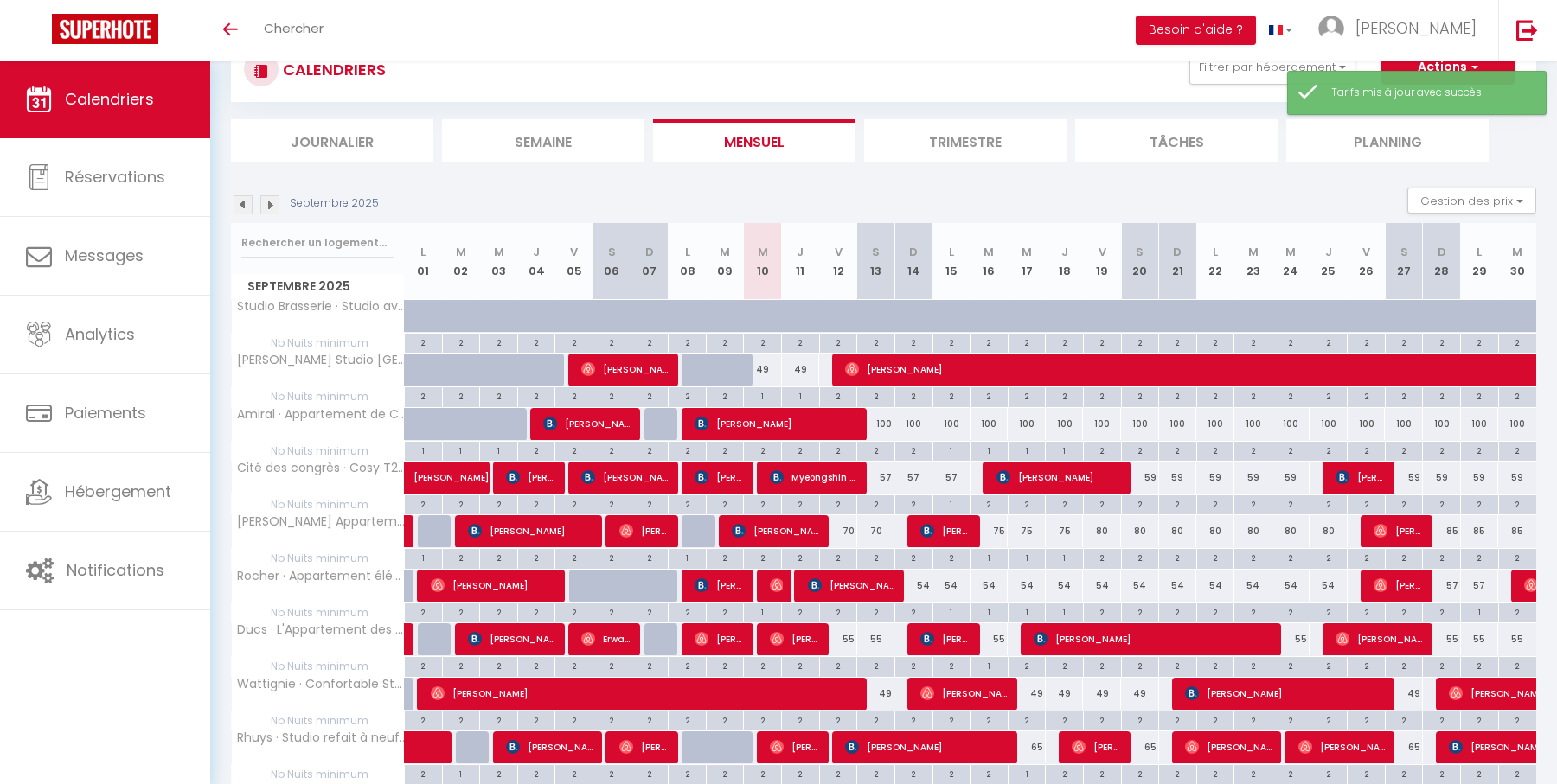
scroll to position [753, 0]
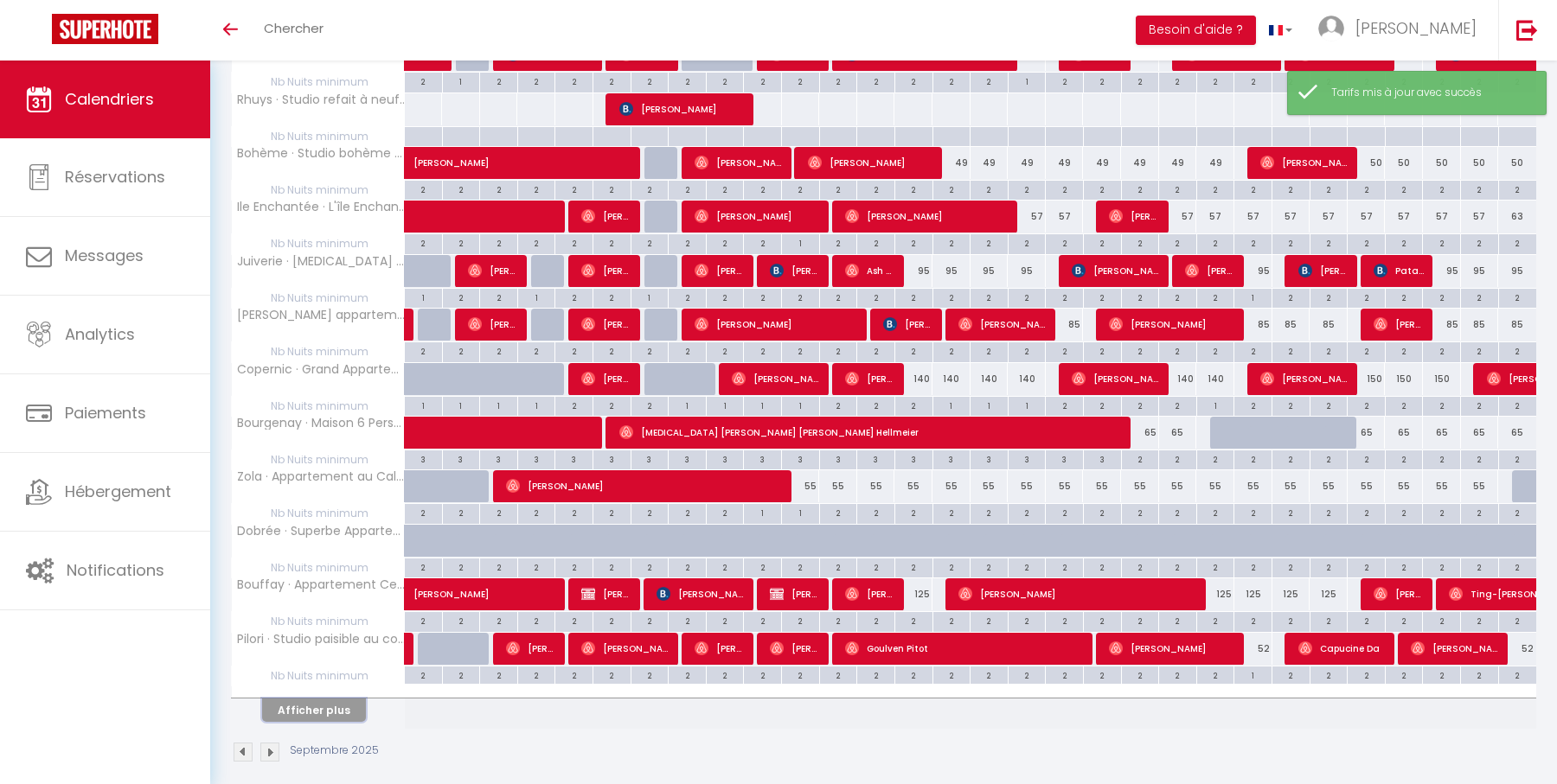
click at [327, 699] on button "Afficher plus" at bounding box center [313, 710] width 103 height 23
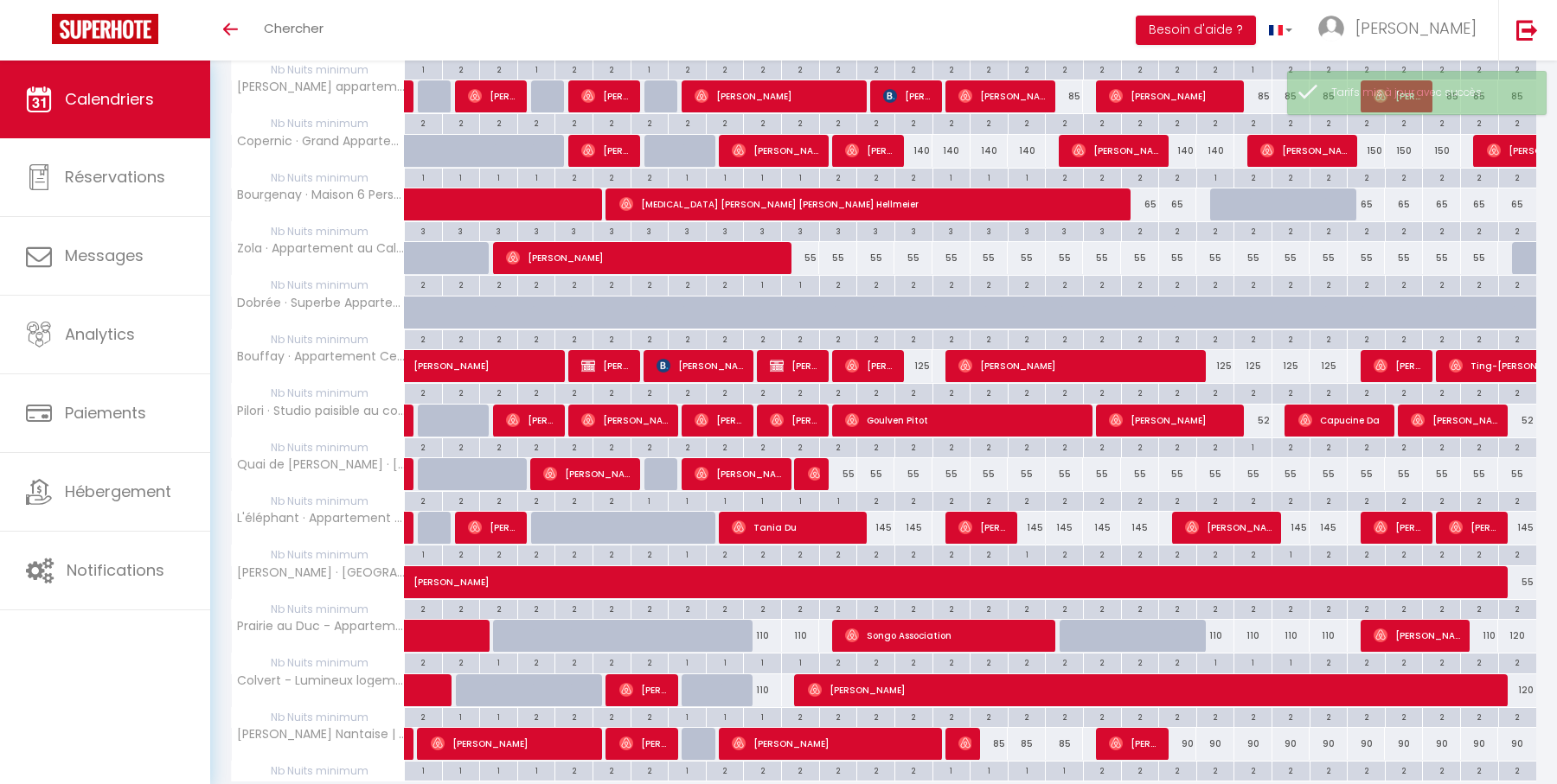
scroll to position [1031, 0]
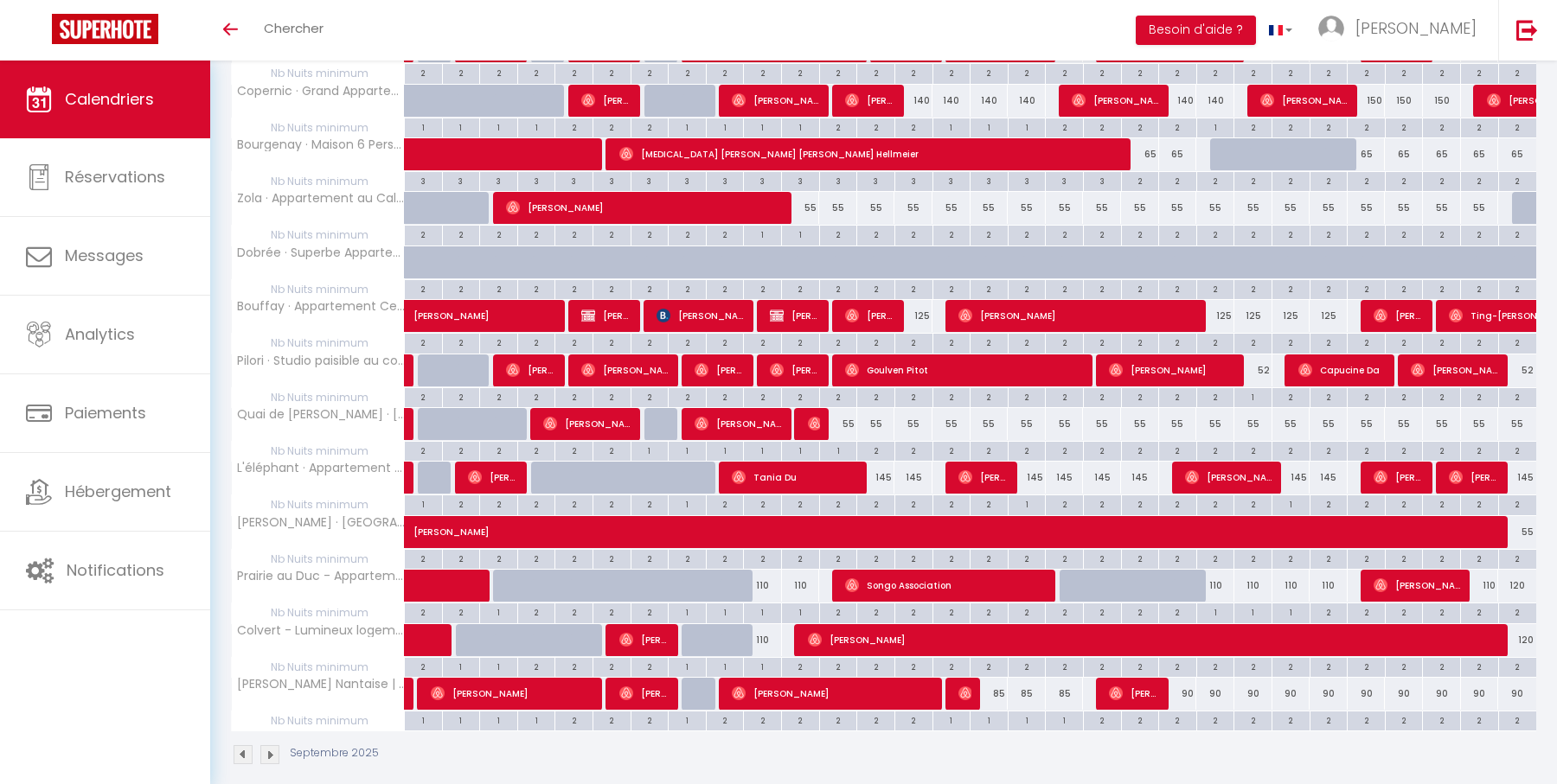
click at [886, 464] on div "145" at bounding box center [876, 477] width 38 height 32
type input "145"
type input "Sam 13 Septembre 2025"
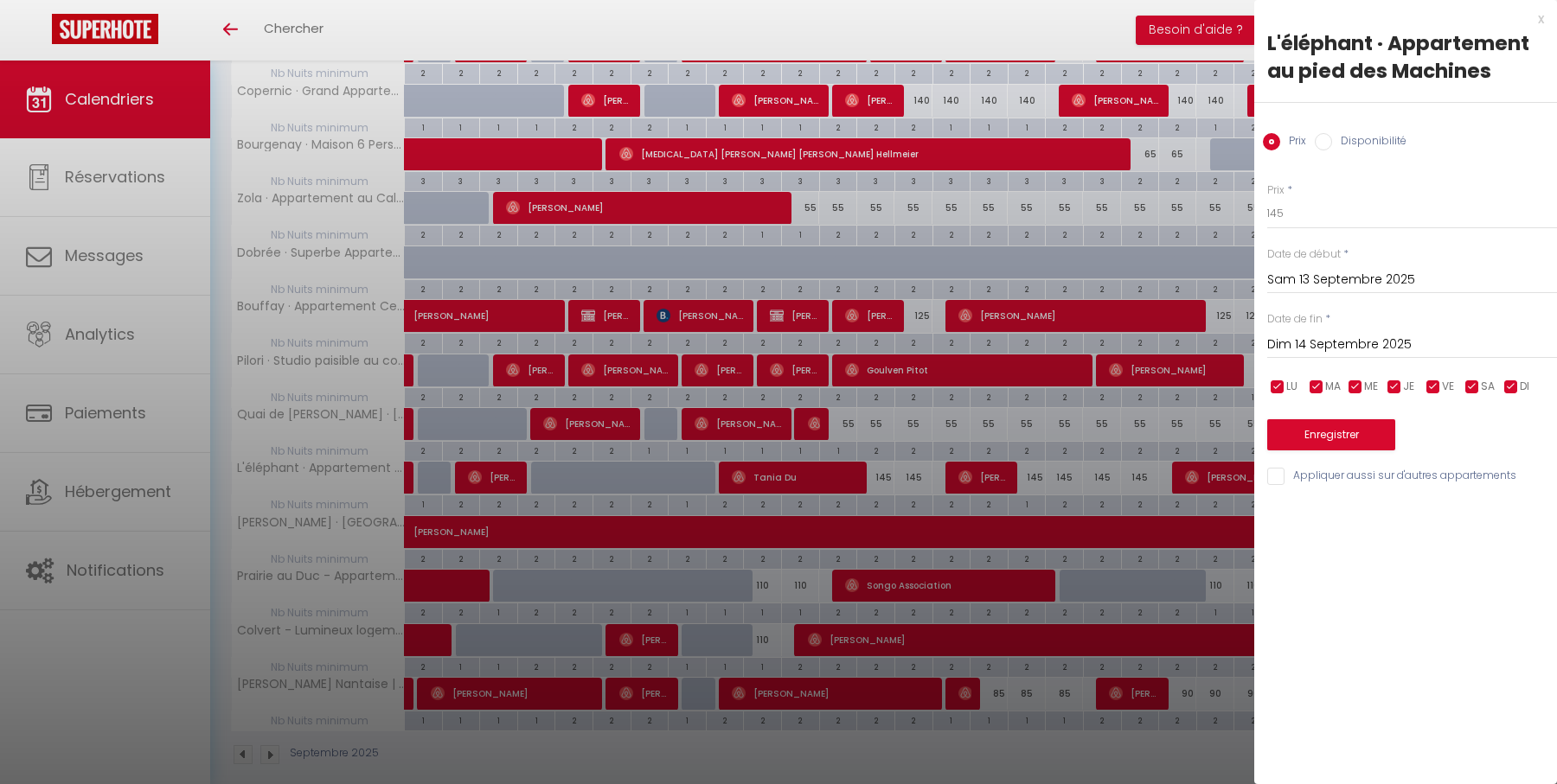
click at [1333, 344] on input "Dim 14 Septembre 2025" at bounding box center [1412, 344] width 290 height 22
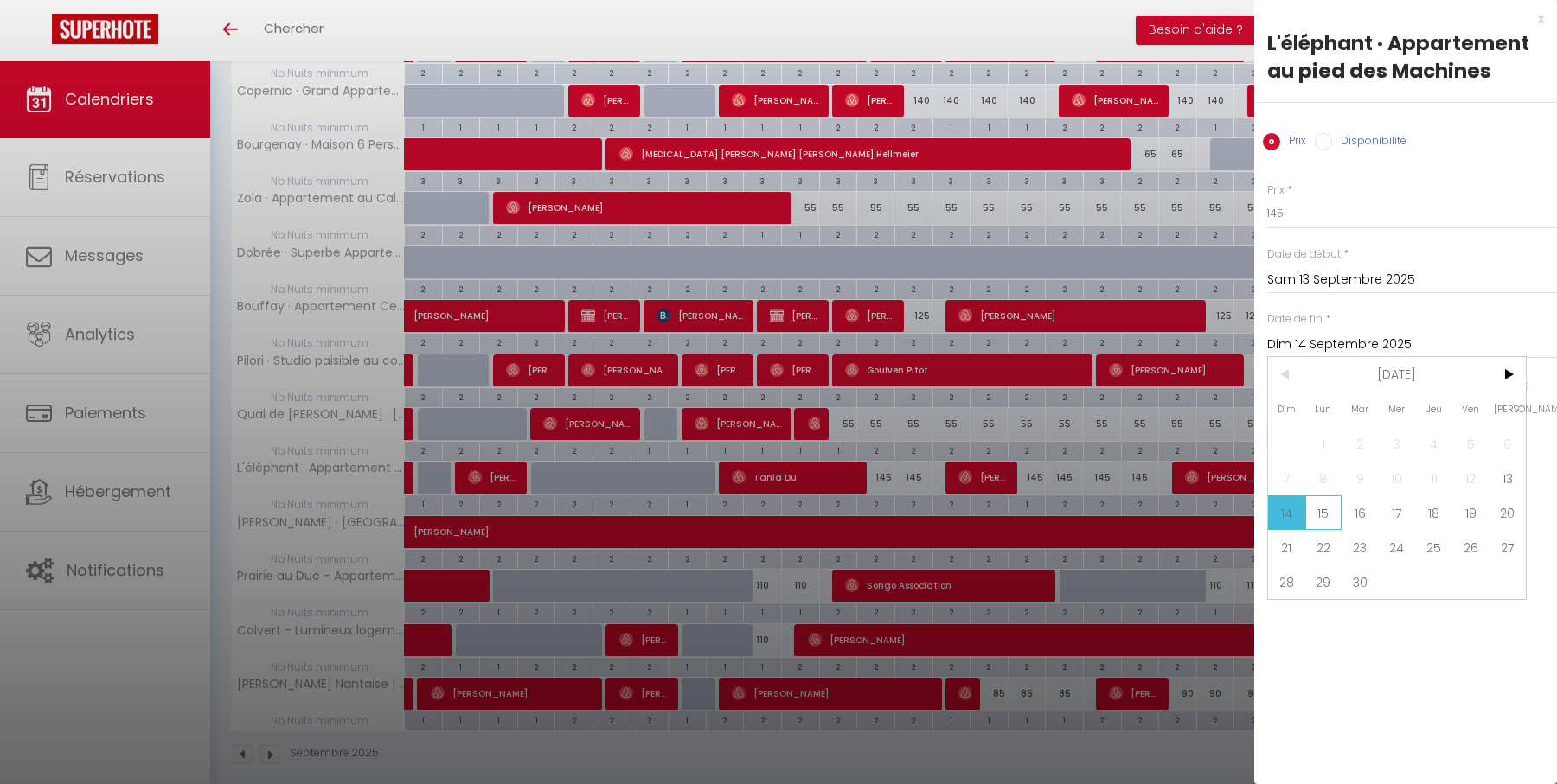
click at [1324, 506] on span "15" at bounding box center [1323, 512] width 37 height 34
type input "Lun 15 Septembre 2025"
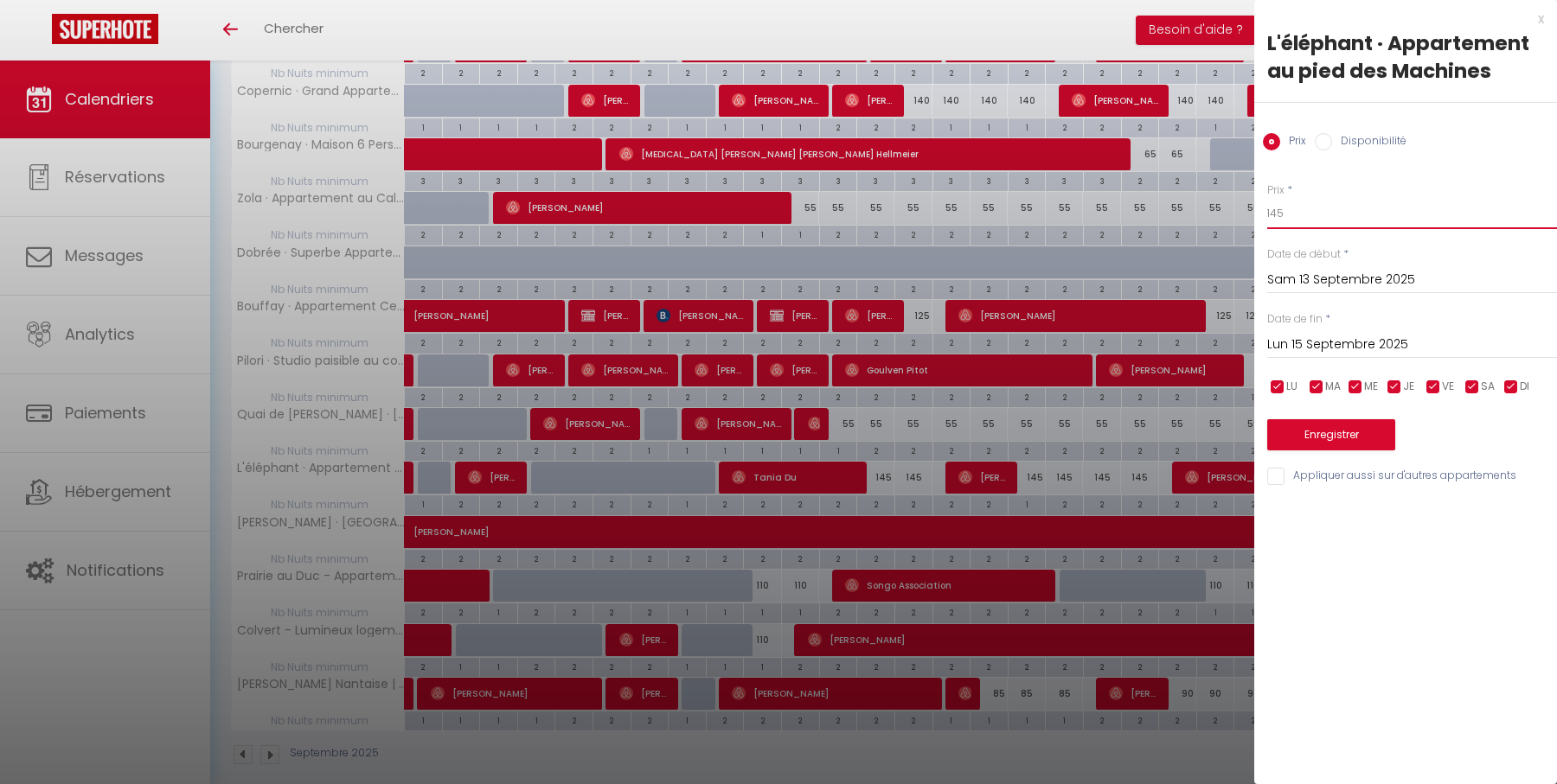
click at [1324, 213] on input "145" at bounding box center [1412, 213] width 290 height 31
type input "120"
click at [1332, 423] on button "Enregistrer" at bounding box center [1331, 434] width 128 height 31
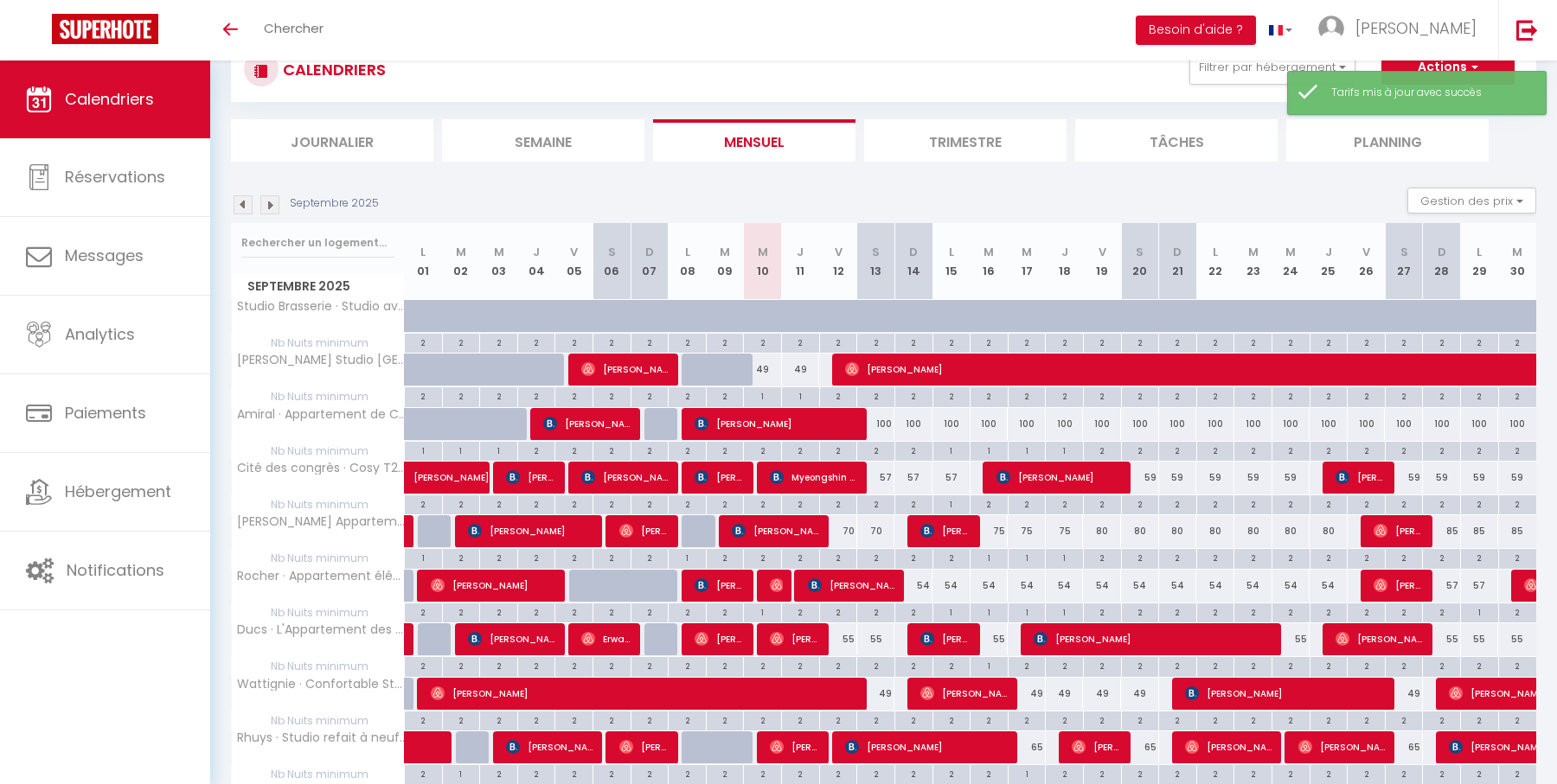
scroll to position [753, 0]
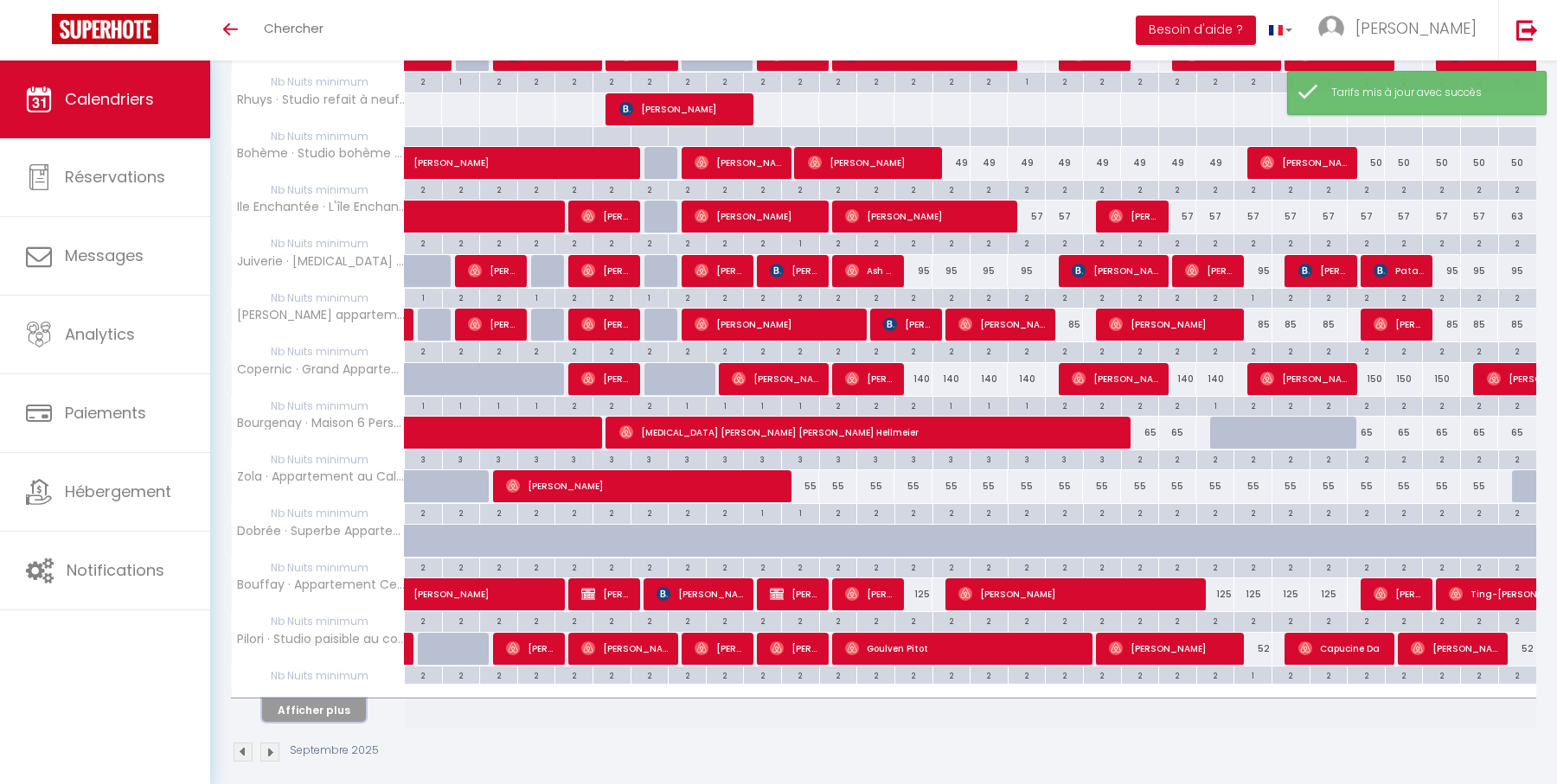
click at [342, 699] on button "Afficher plus" at bounding box center [313, 710] width 103 height 23
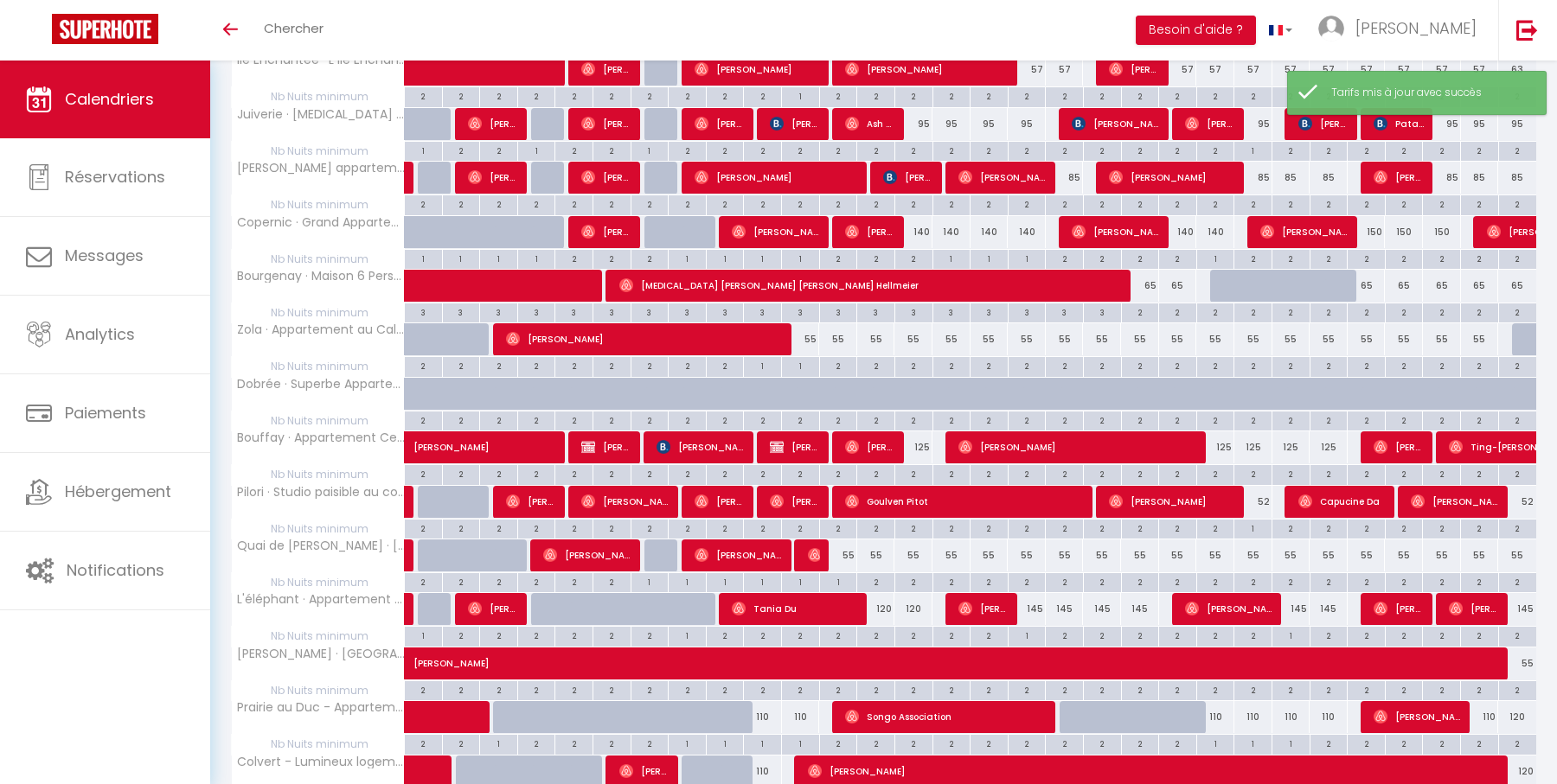
scroll to position [1031, 0]
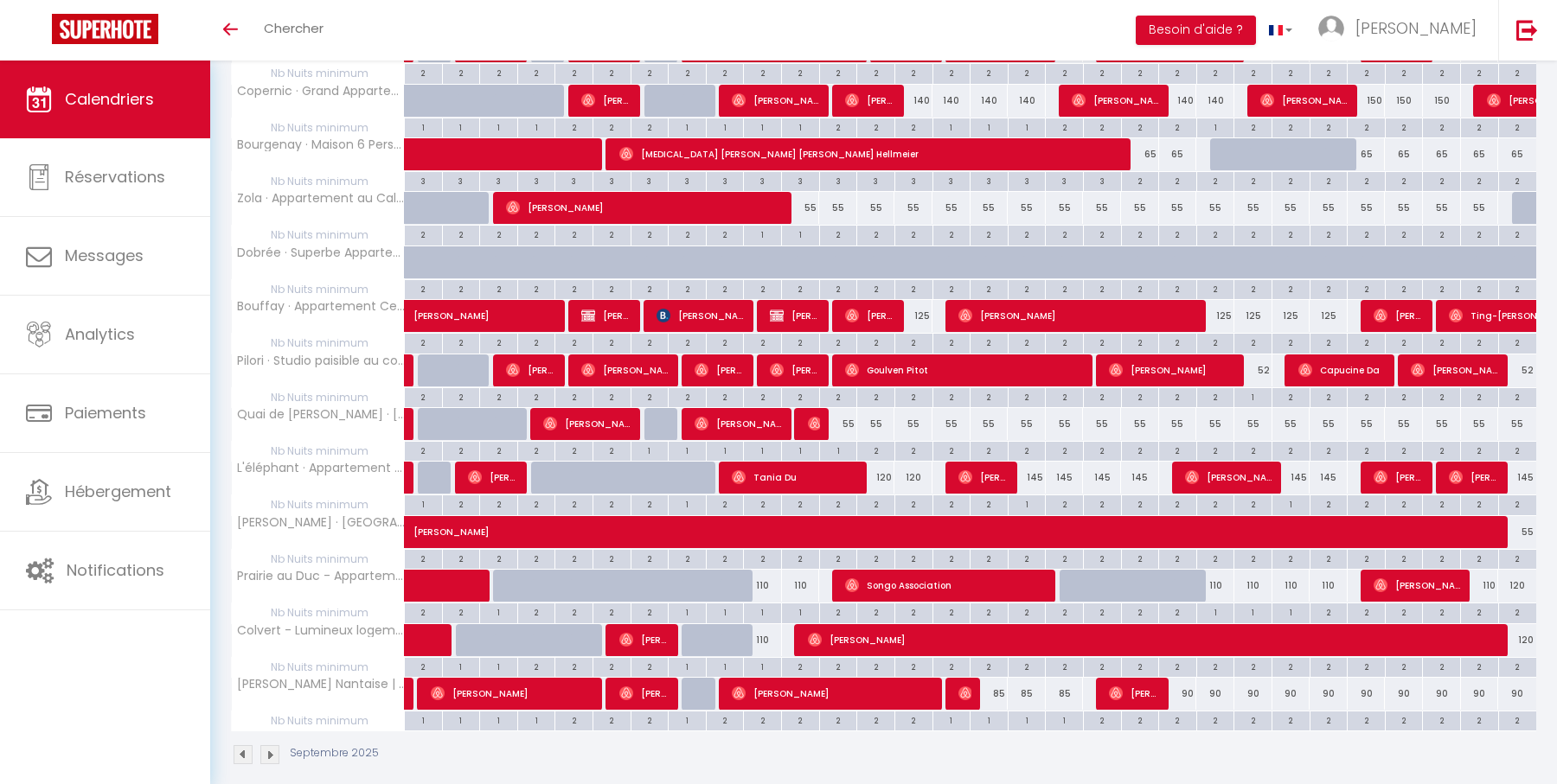
click at [883, 463] on div "120" at bounding box center [876, 477] width 38 height 32
type input "120"
type input "Sam 13 Septembre 2025"
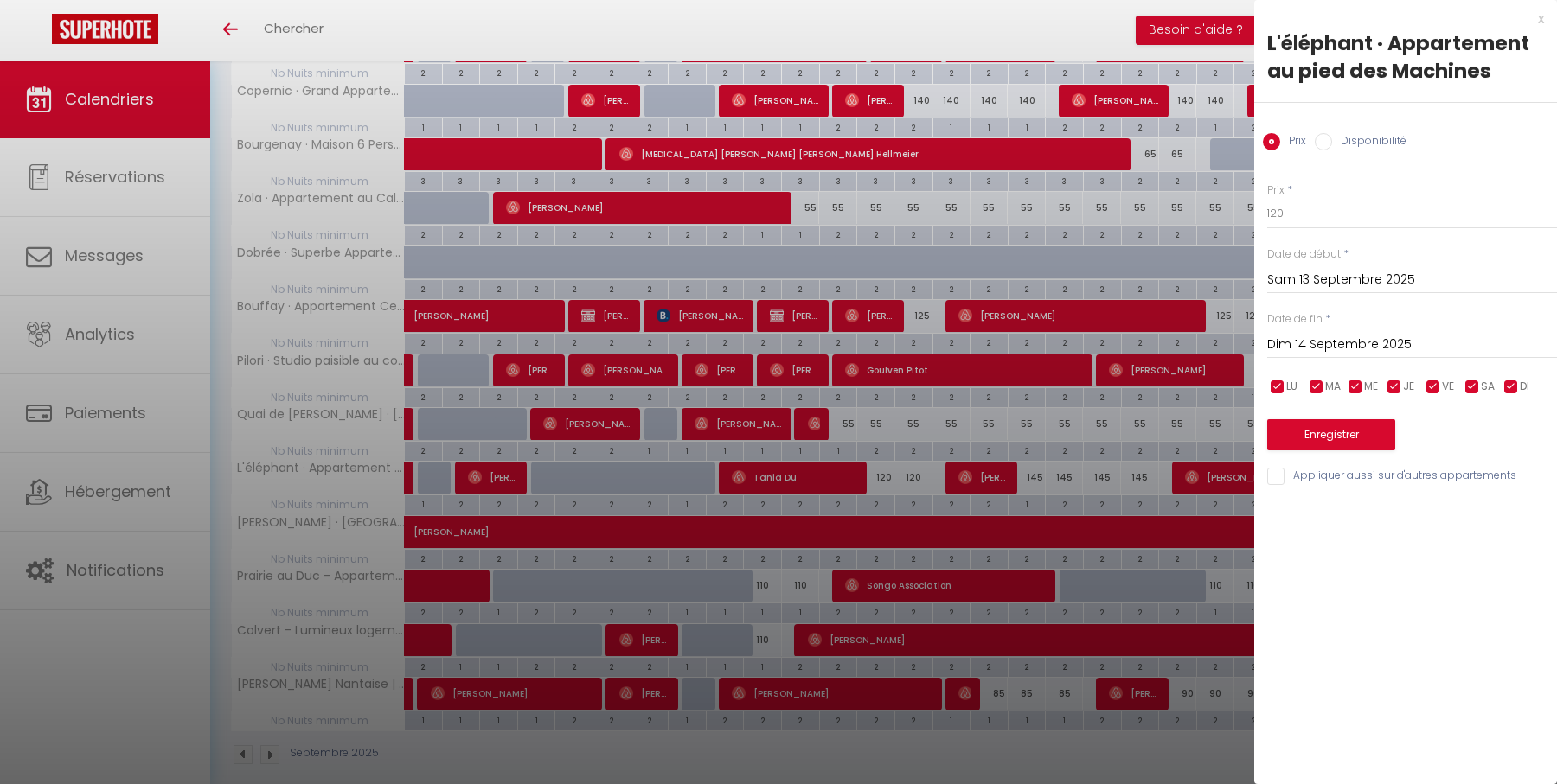
click at [1335, 345] on input "Dim 14 Septembre 2025" at bounding box center [1412, 344] width 290 height 22
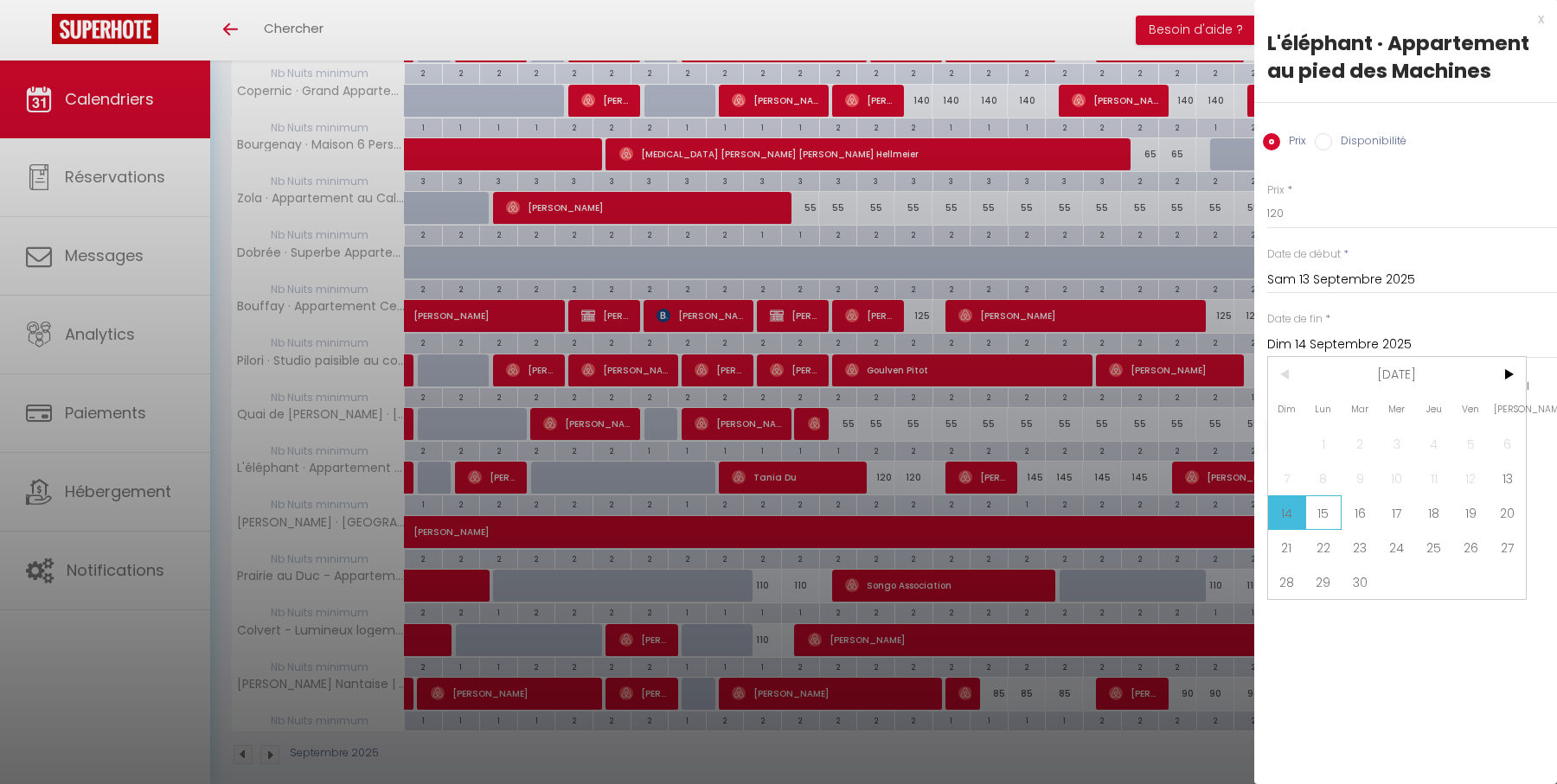
click at [1317, 506] on span "15" at bounding box center [1323, 512] width 37 height 34
type input "Lun 15 Septembre 2025"
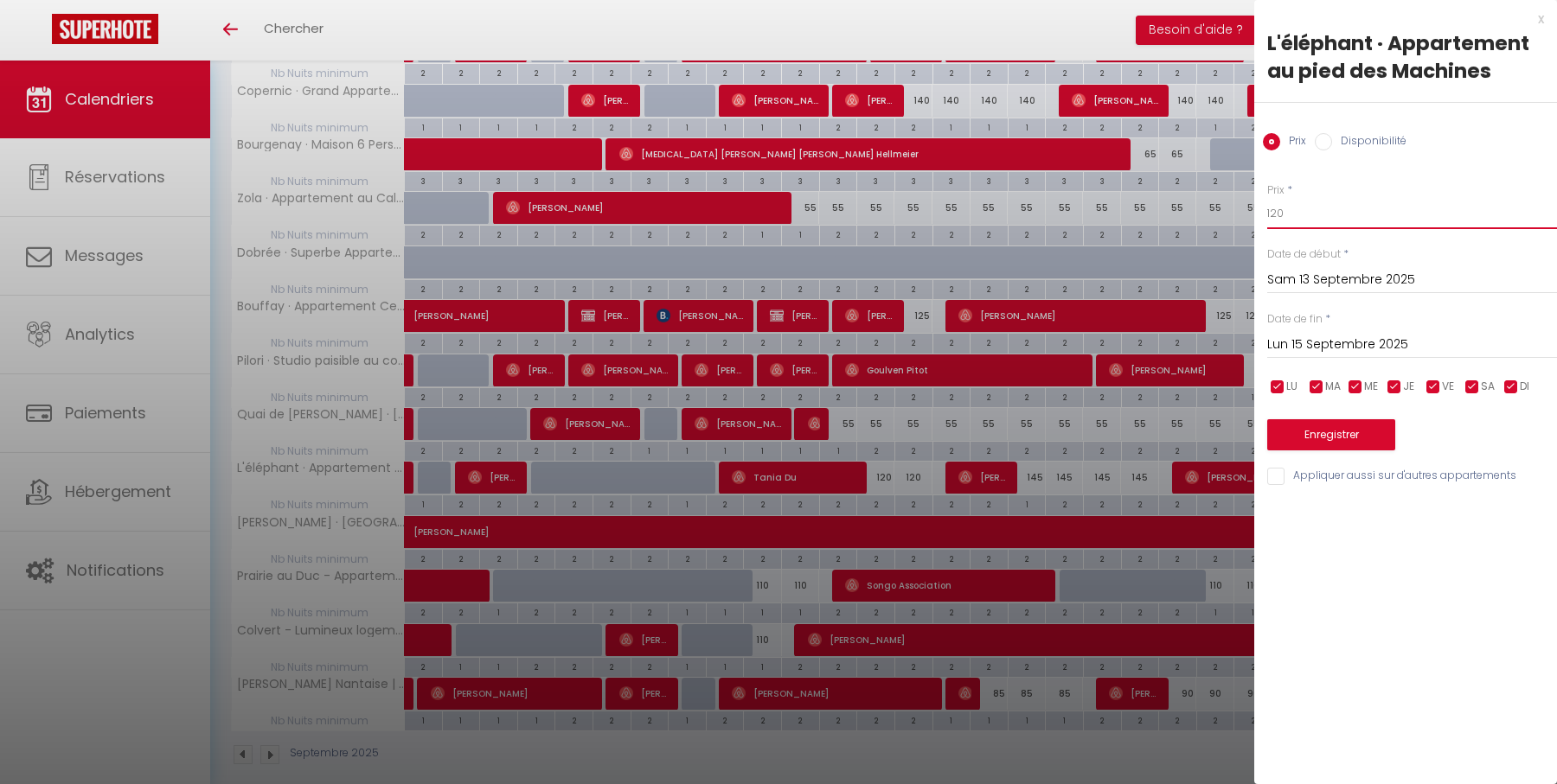
click at [1332, 219] on input "120" at bounding box center [1412, 213] width 290 height 31
type input "115"
click at [1342, 433] on button "Enregistrer" at bounding box center [1331, 434] width 128 height 31
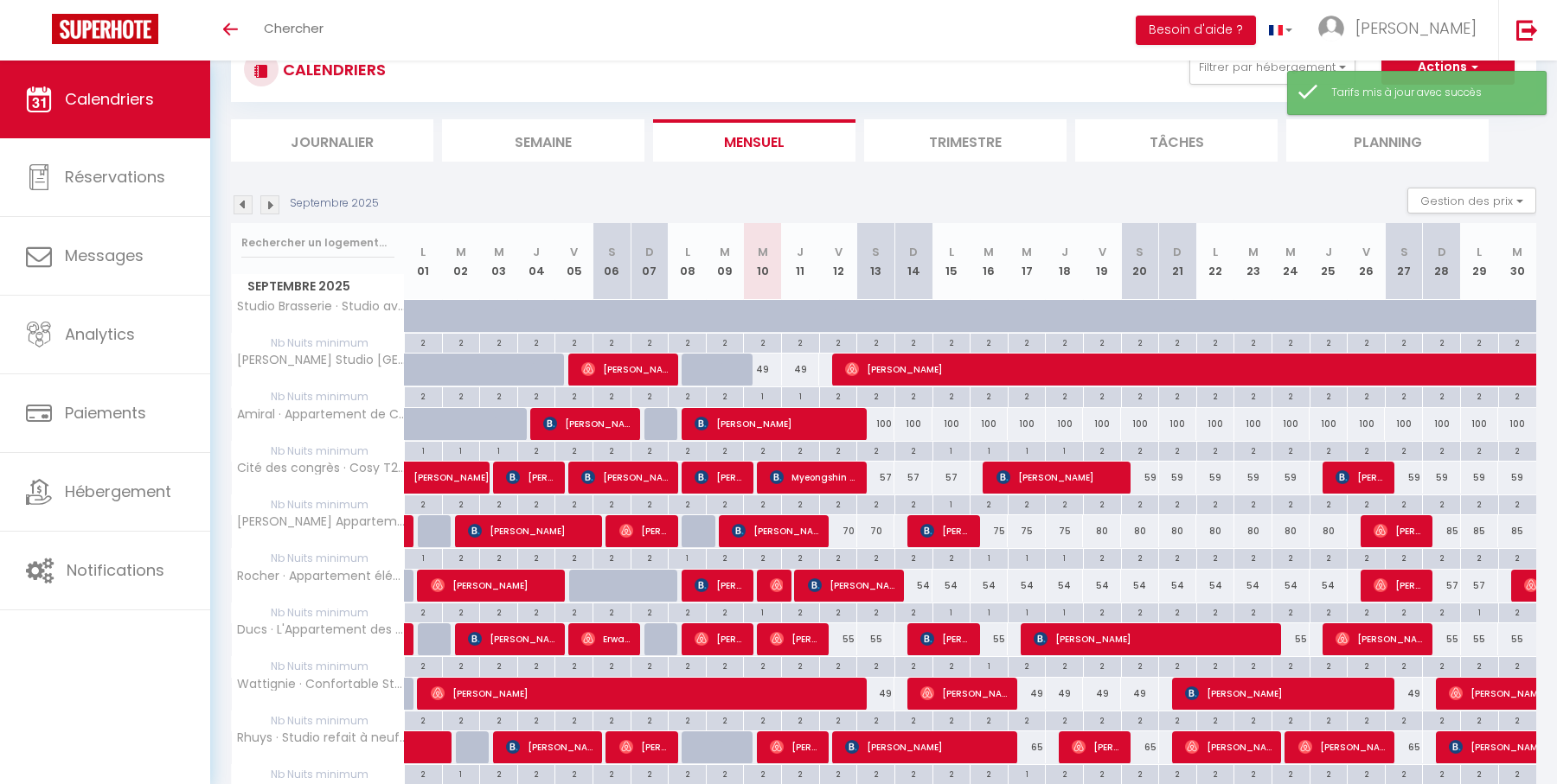
scroll to position [753, 0]
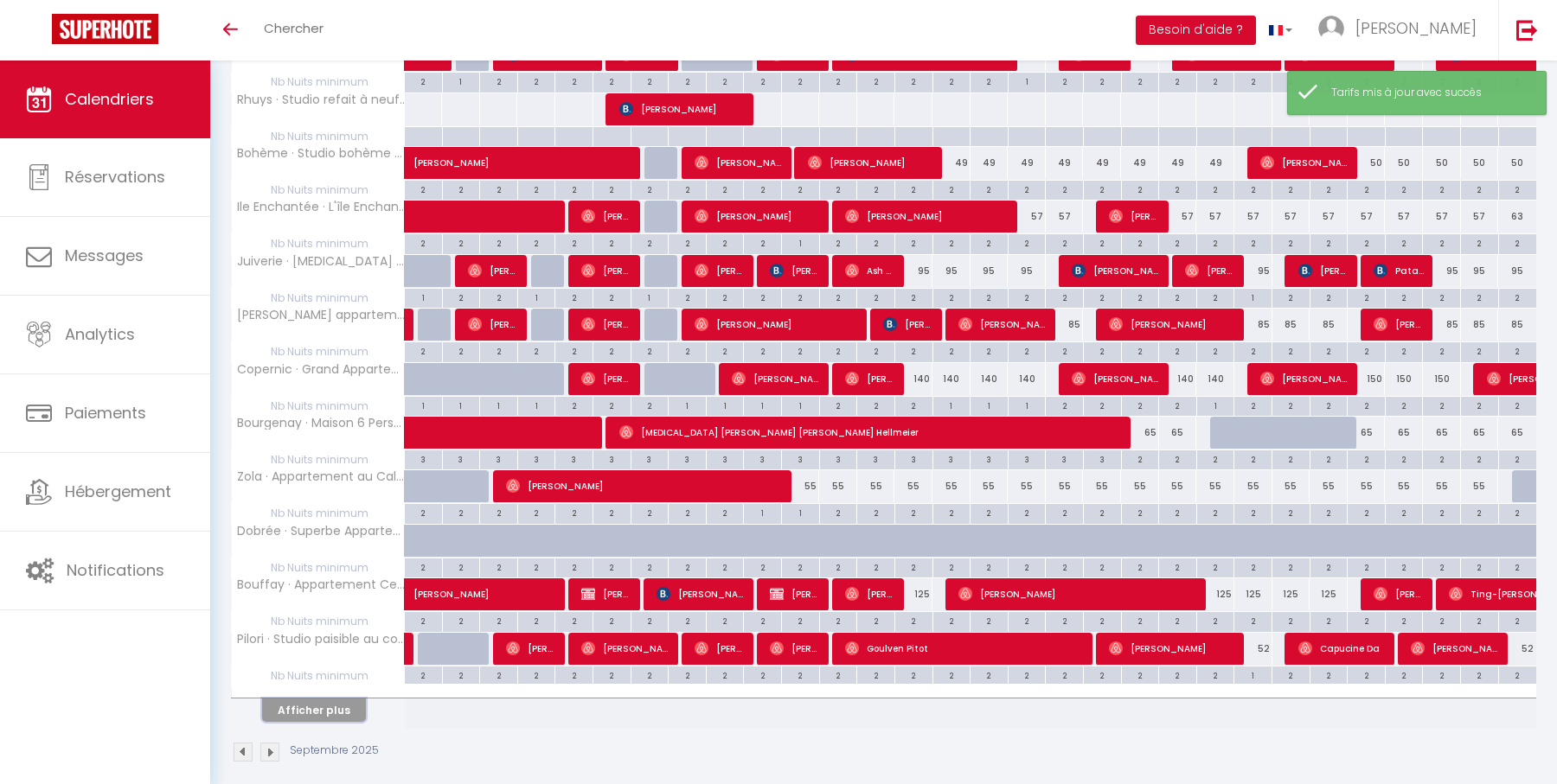
click at [304, 699] on button "Afficher plus" at bounding box center [313, 710] width 103 height 23
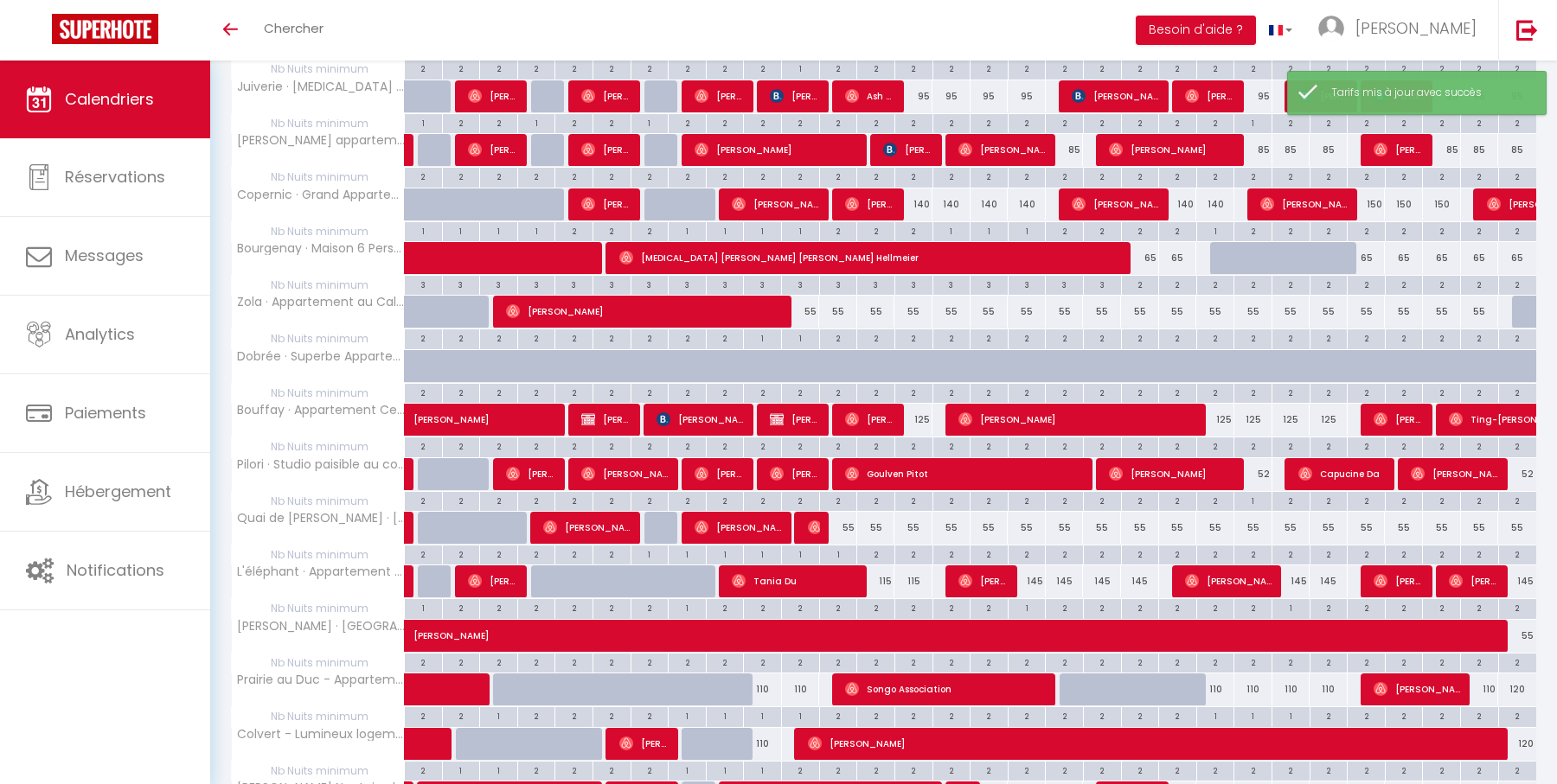
scroll to position [1031, 0]
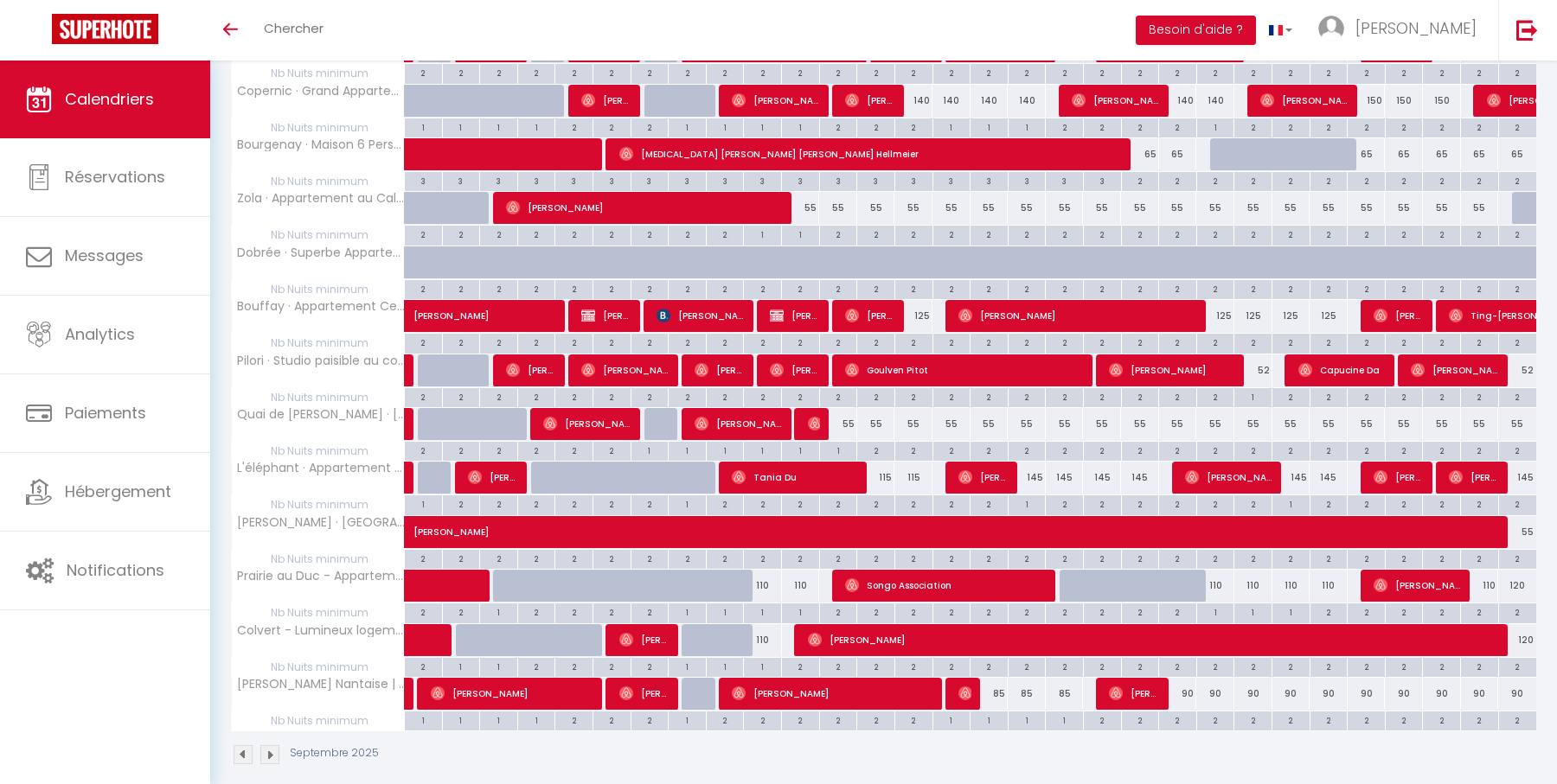
click at [1033, 461] on div "145" at bounding box center [1026, 477] width 38 height 32
type input "145"
type input "Mer 17 Septembre 2025"
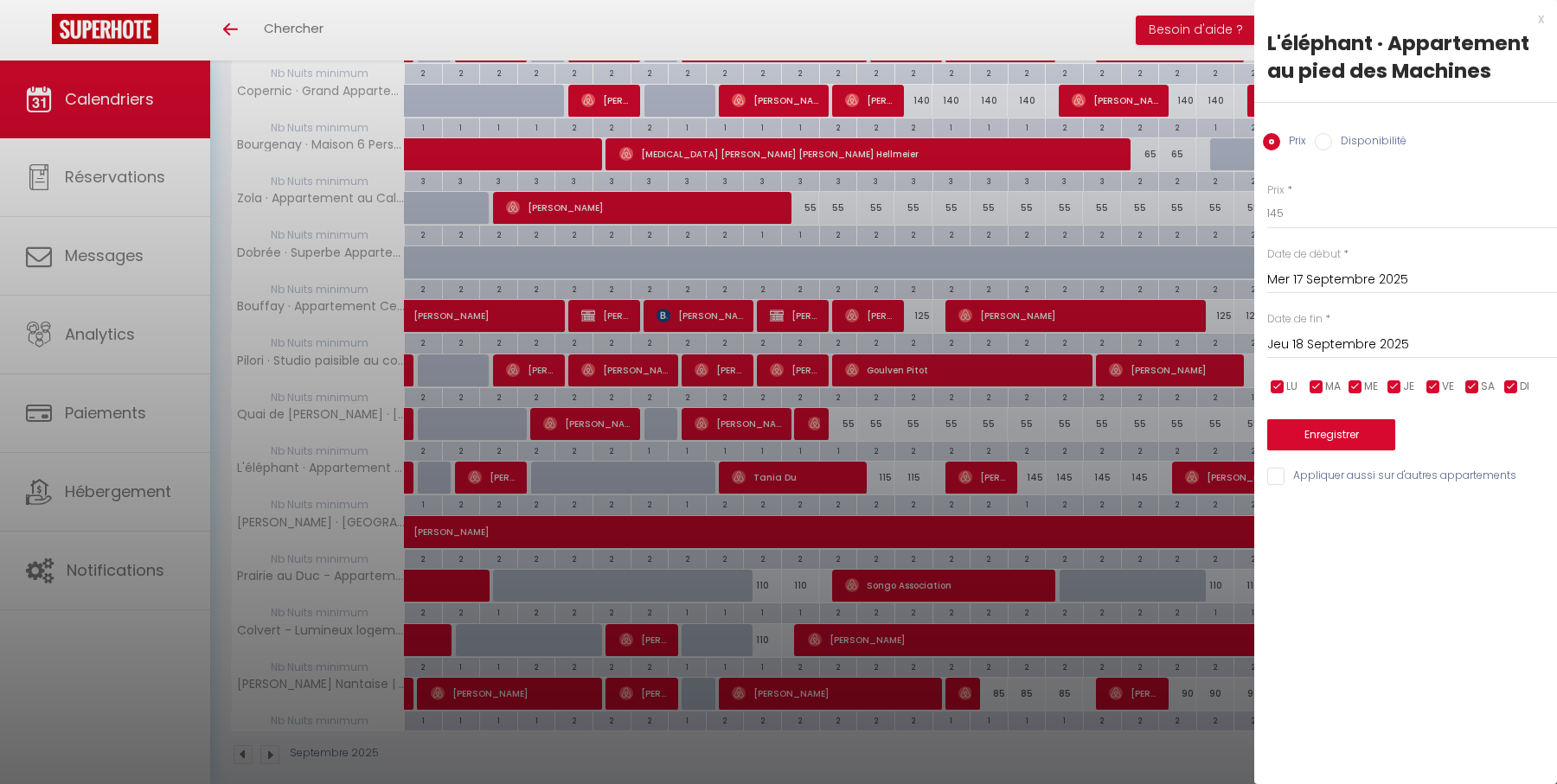
click at [1338, 351] on input "Jeu 18 Septembre 2025" at bounding box center [1412, 344] width 290 height 22
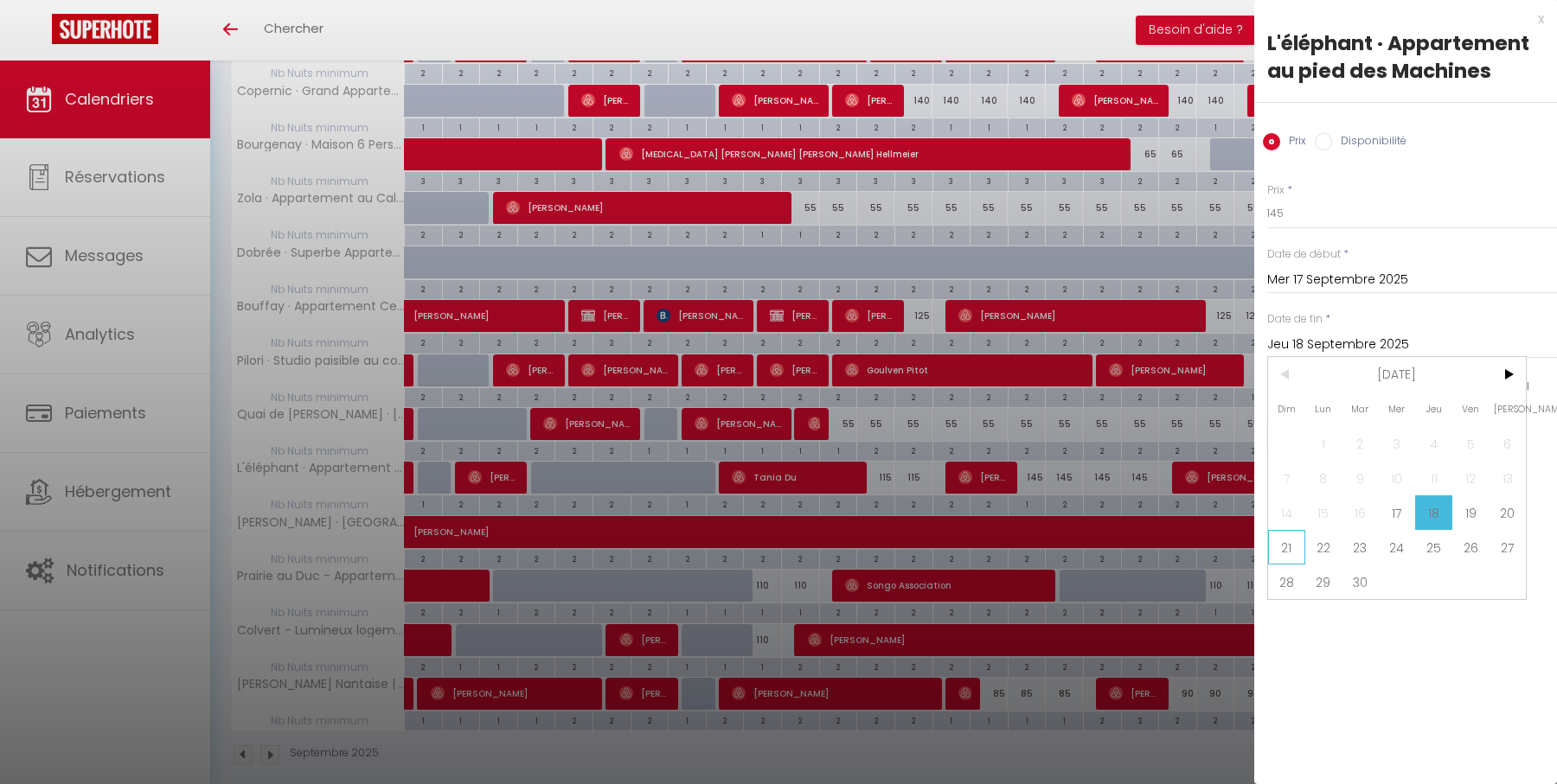
click at [1285, 546] on span "21" at bounding box center [1286, 547] width 37 height 34
type input "Dim 21 Septembre 2025"
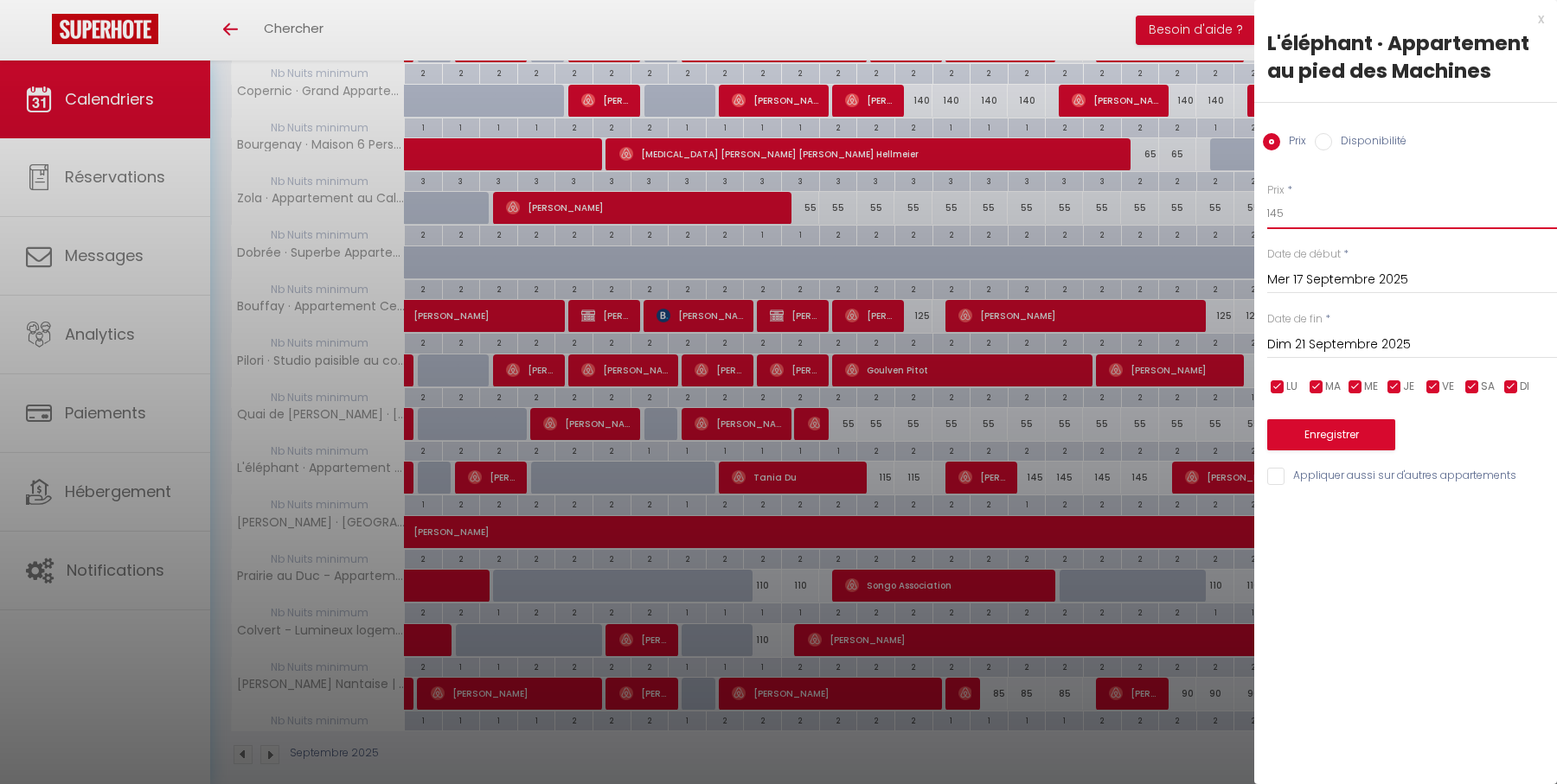
click at [1295, 215] on input "145" at bounding box center [1412, 213] width 290 height 31
type input "115"
click at [1329, 428] on button "Enregistrer" at bounding box center [1331, 434] width 128 height 31
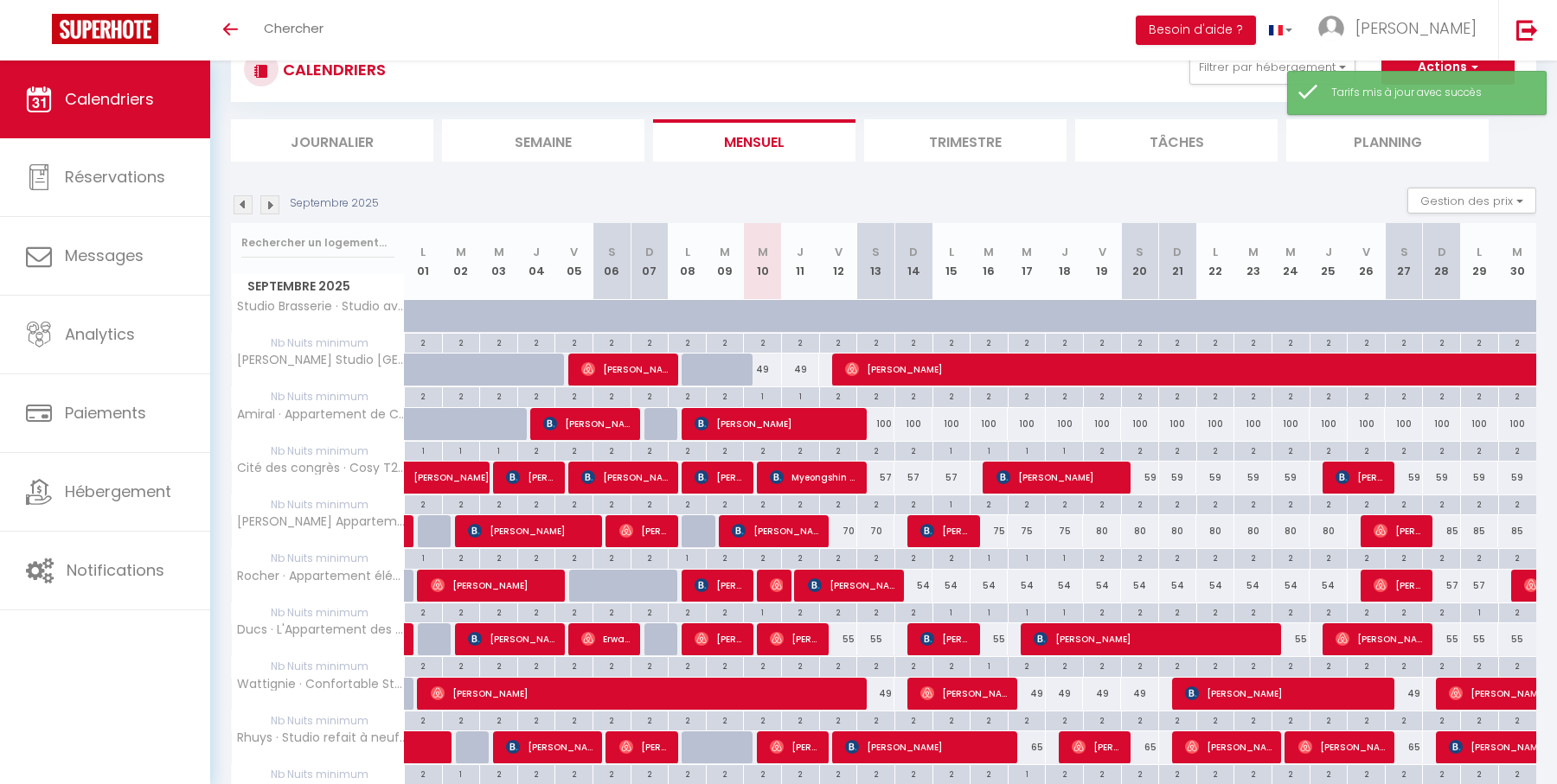
scroll to position [753, 0]
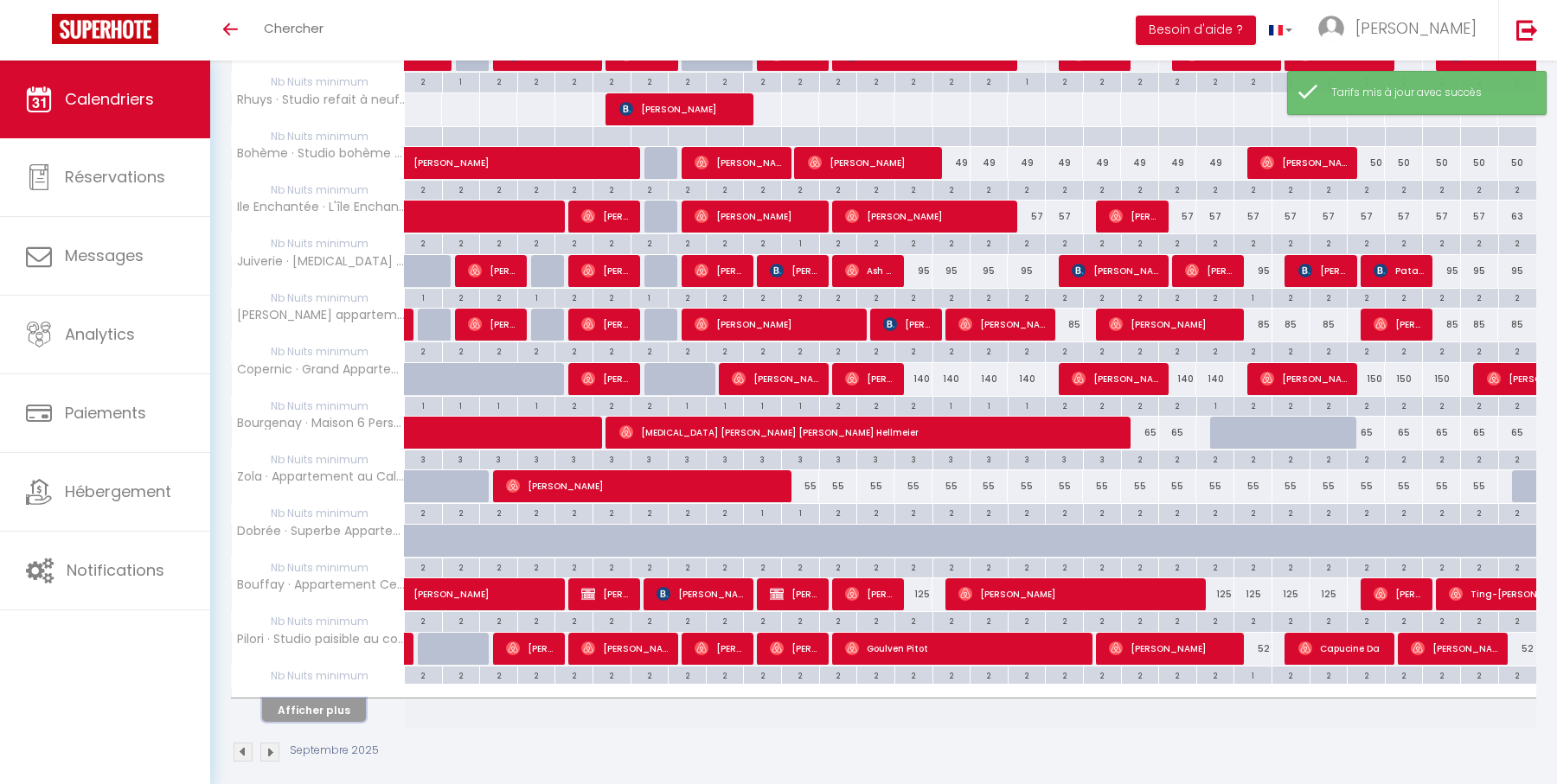
click at [345, 699] on button "Afficher plus" at bounding box center [313, 710] width 103 height 23
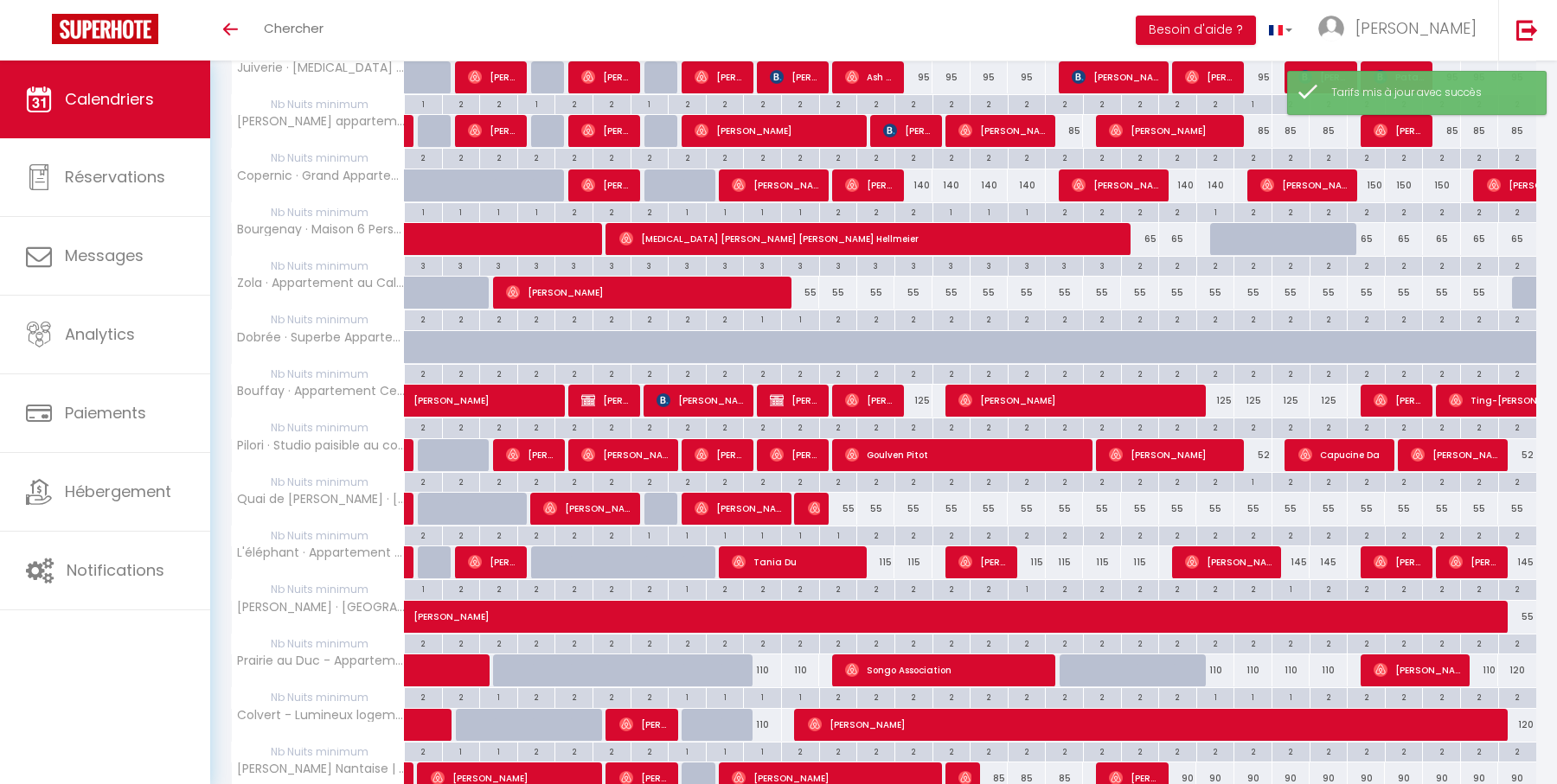
scroll to position [1031, 0]
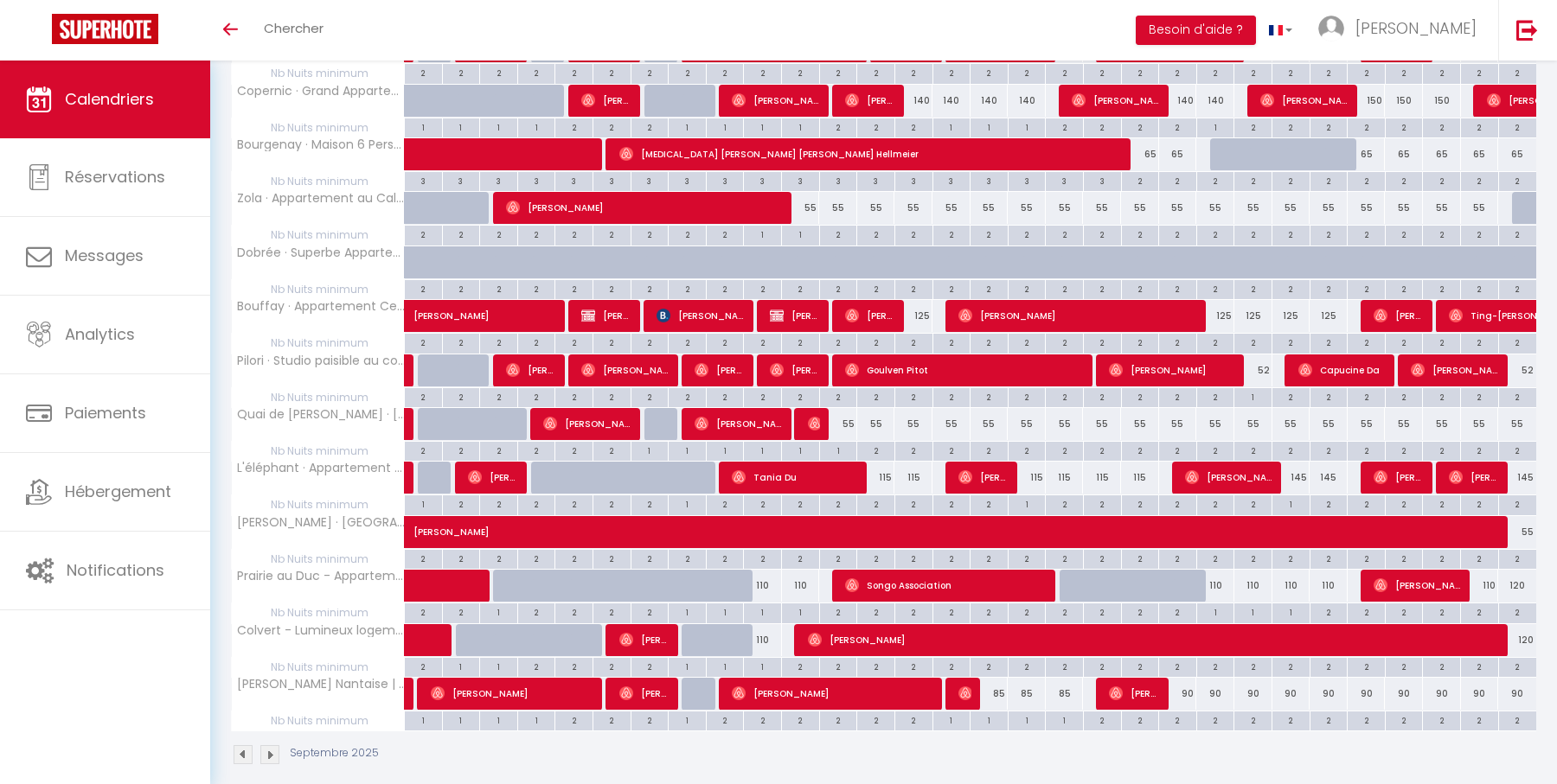
click at [1300, 462] on div "145" at bounding box center [1291, 477] width 38 height 32
type input "145"
type input "Mer 24 Septembre 2025"
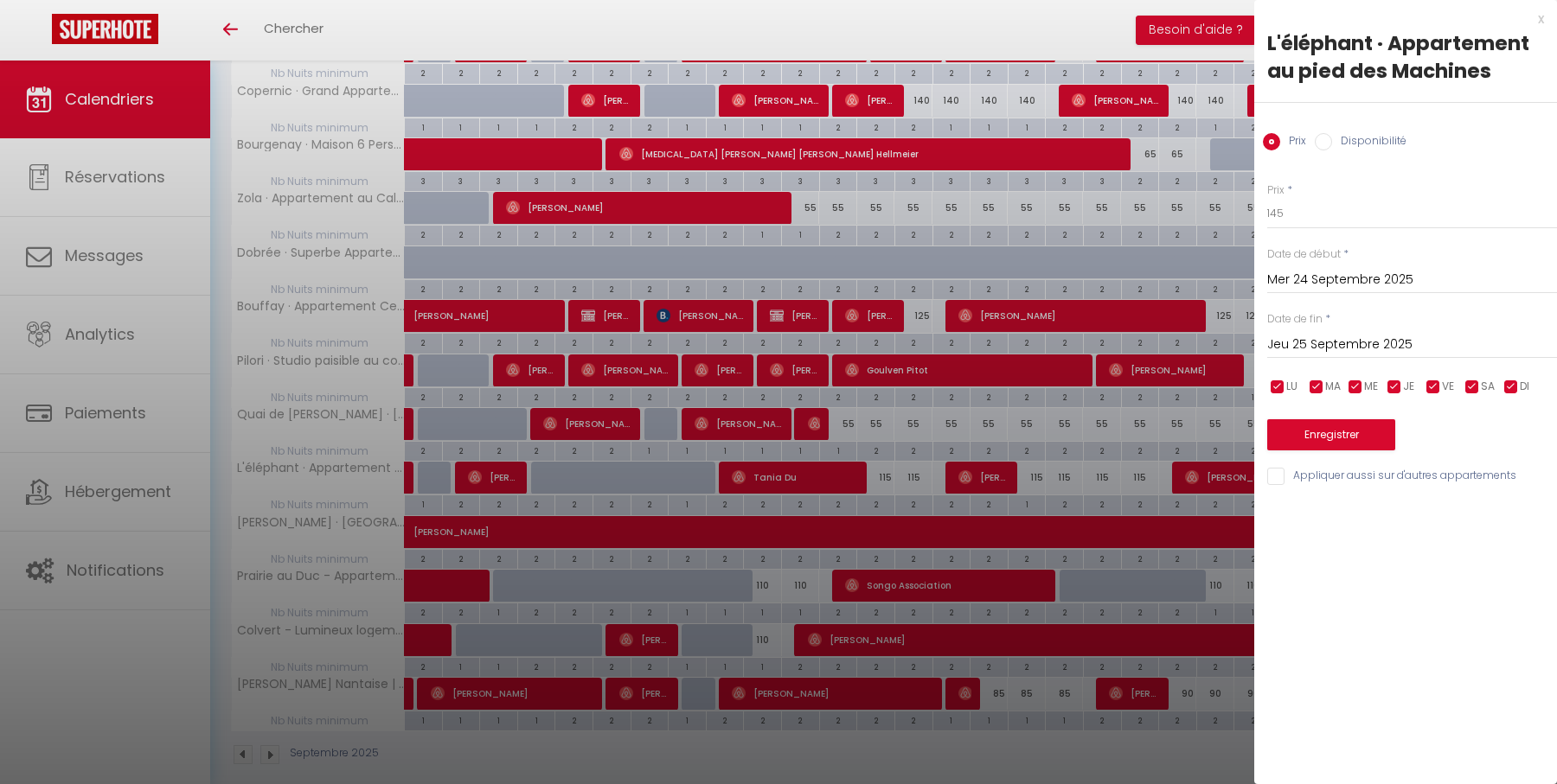
click at [1353, 347] on input "Jeu 25 Septembre 2025" at bounding box center [1412, 344] width 290 height 22
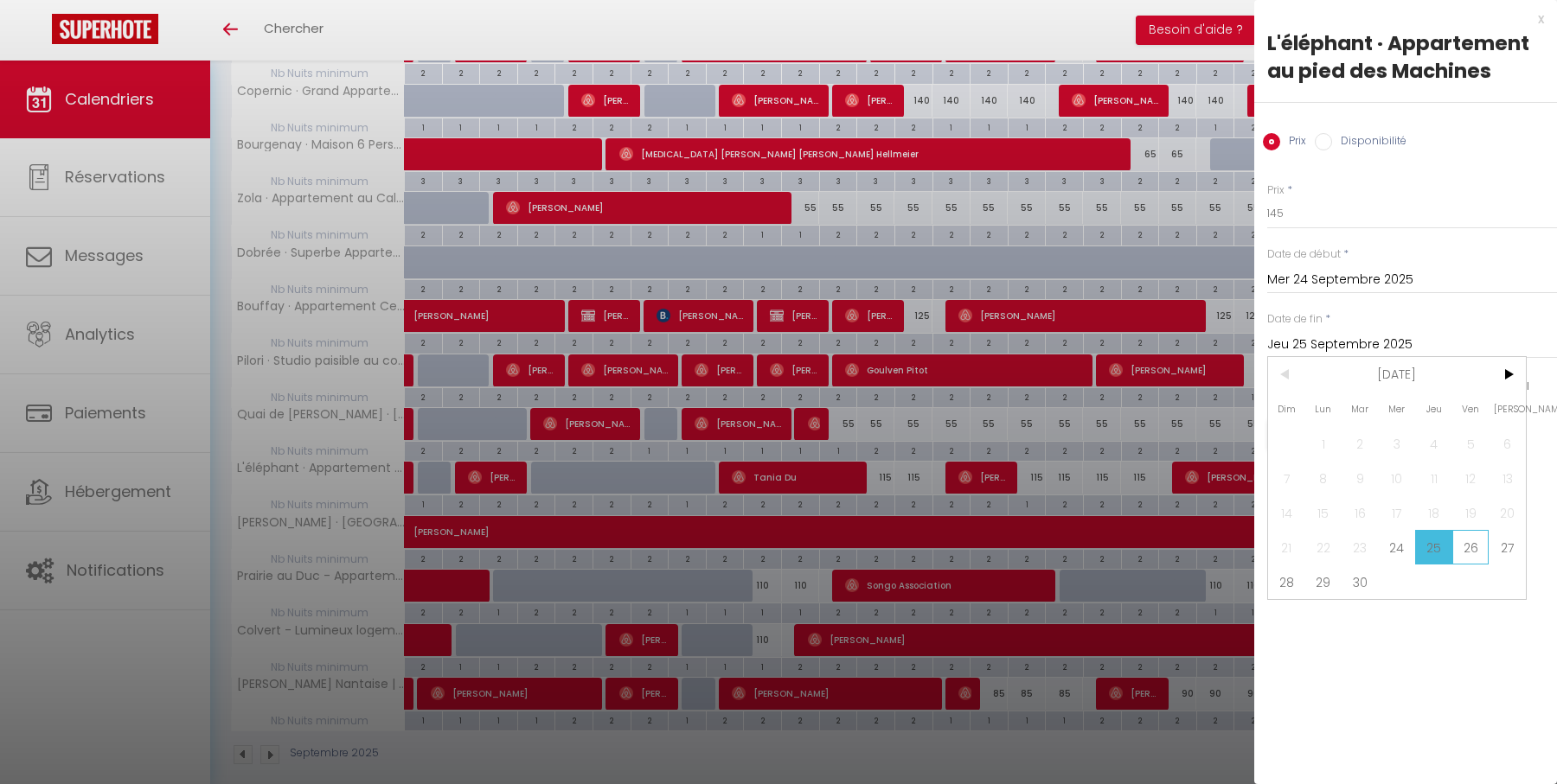
click at [1463, 544] on span "26" at bounding box center [1470, 547] width 37 height 34
type input "Ven 26 Septembre 2025"
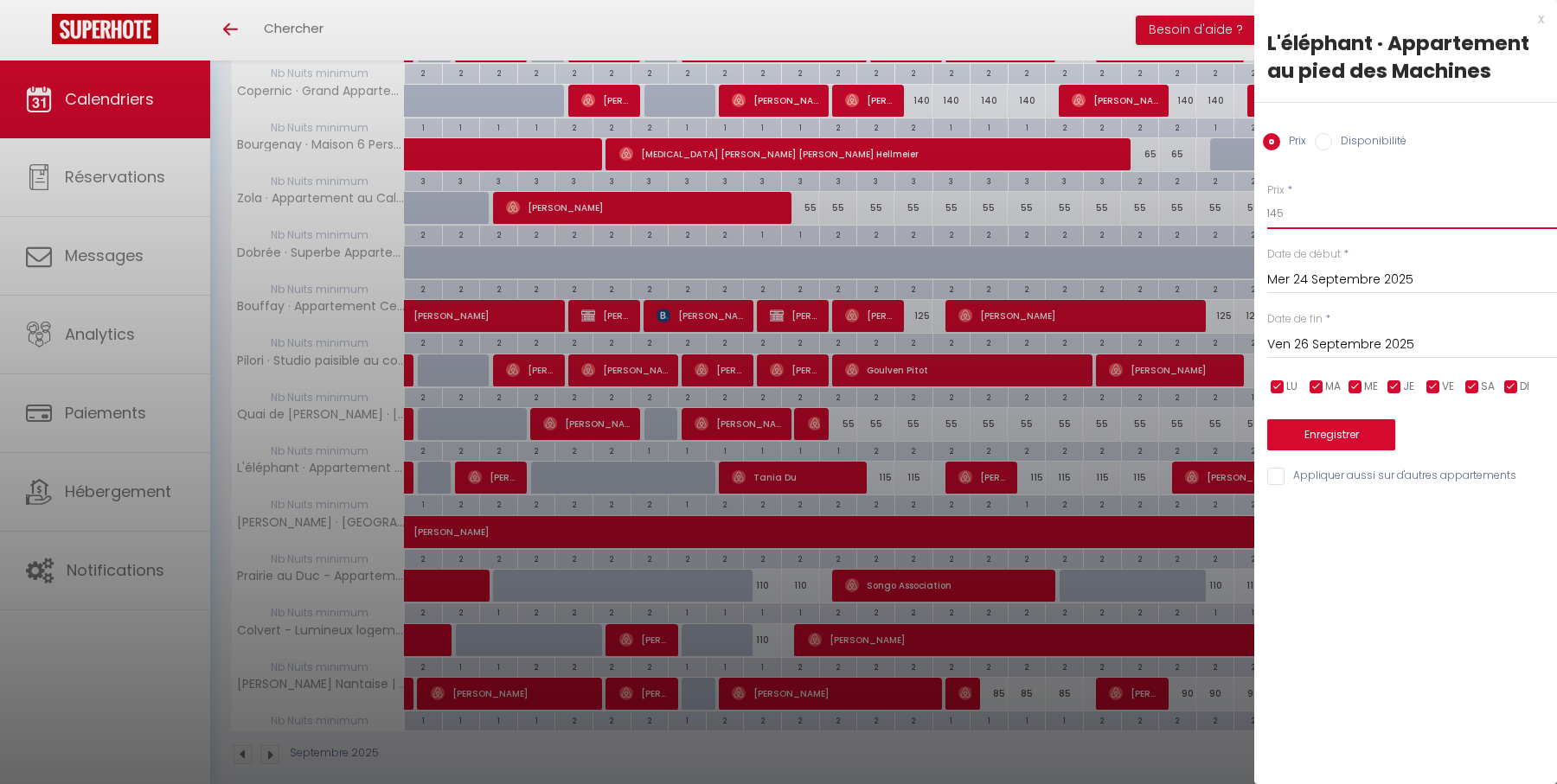
click at [1355, 218] on input "145" at bounding box center [1412, 213] width 290 height 31
type input "115"
click at [1353, 426] on button "Enregistrer" at bounding box center [1331, 434] width 128 height 31
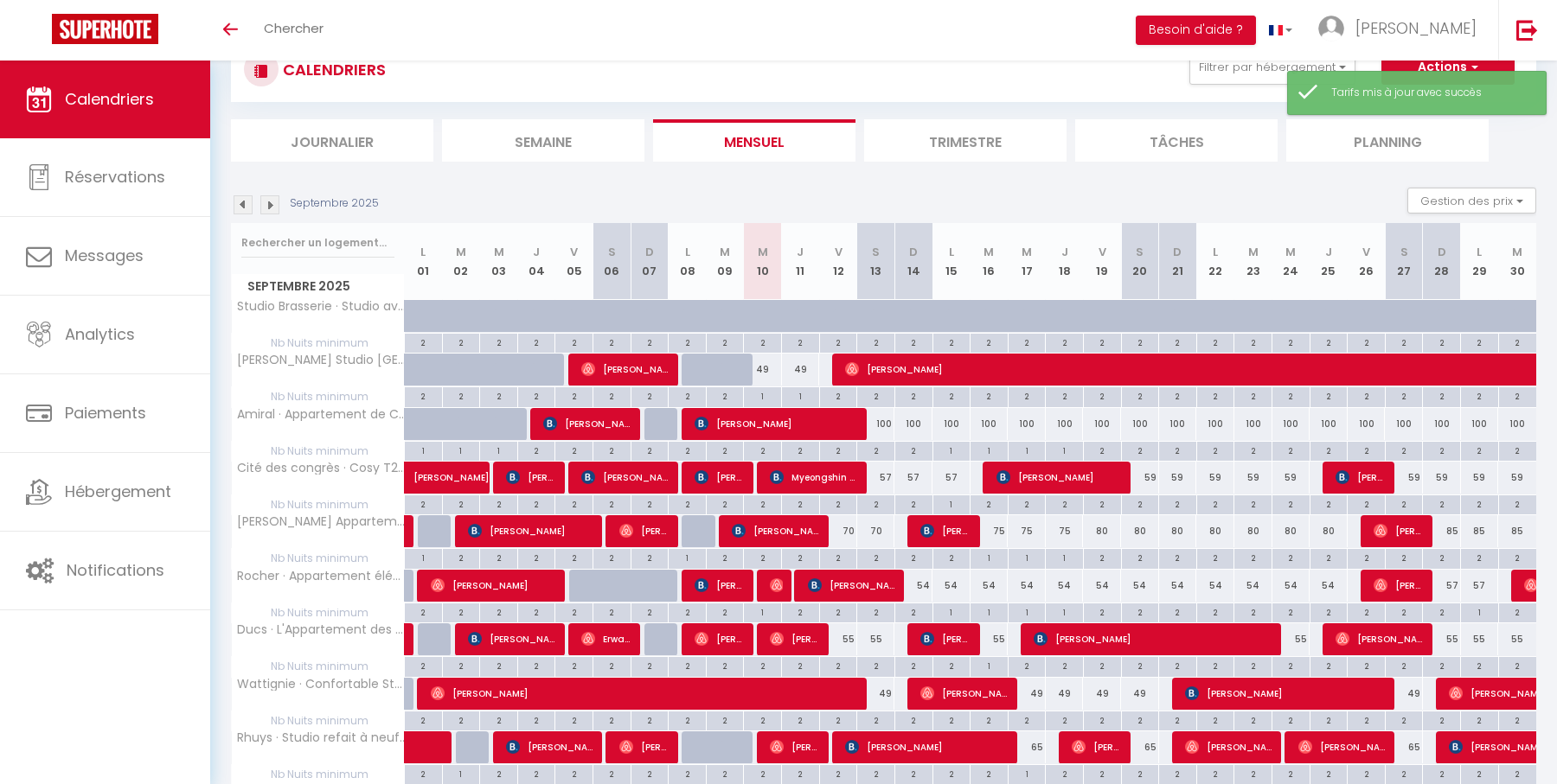
scroll to position [753, 0]
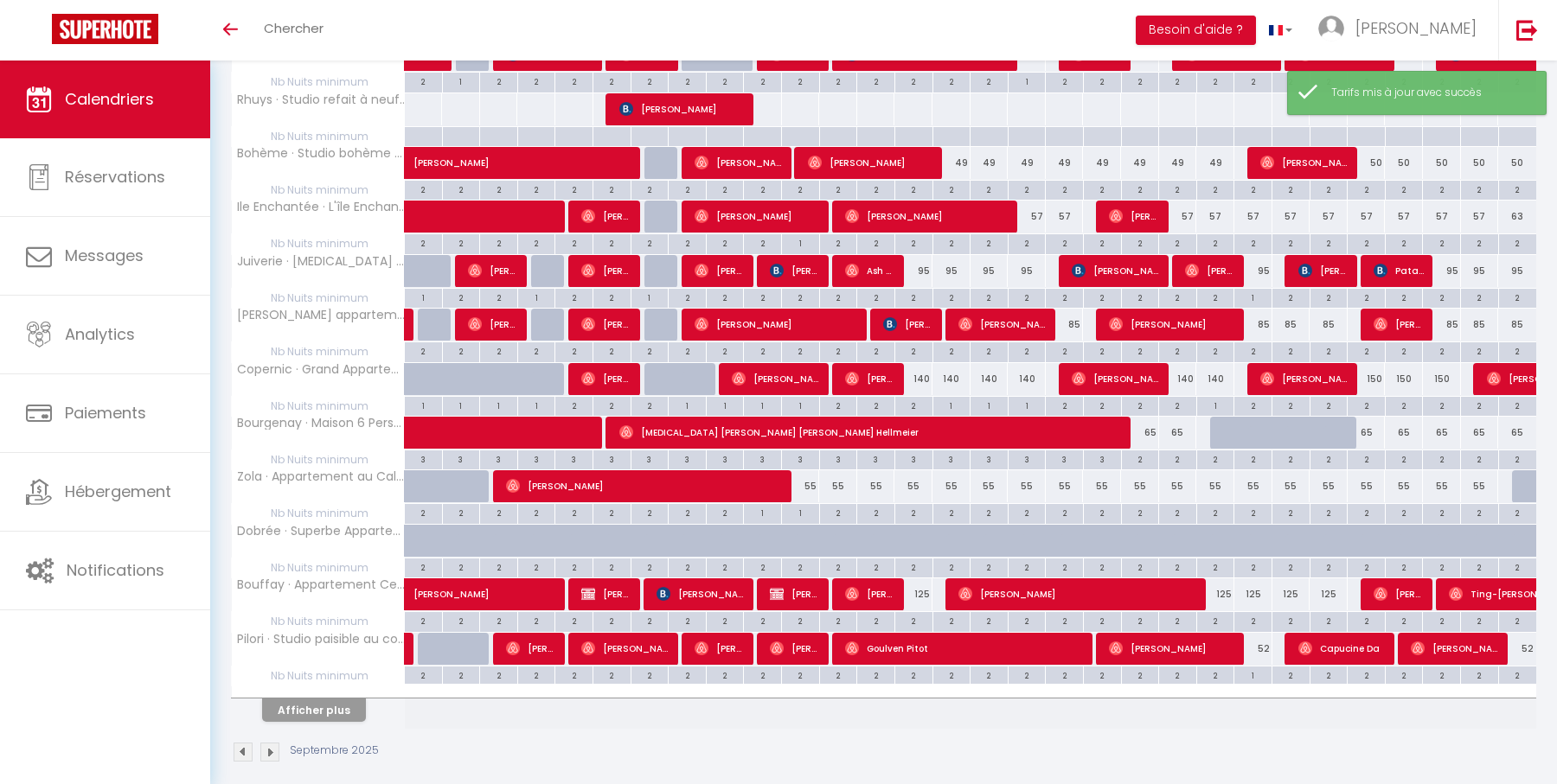
click at [342, 698] on div "Afficher plus" at bounding box center [314, 709] width 182 height 24
click at [337, 699] on button "Afficher plus" at bounding box center [313, 710] width 103 height 23
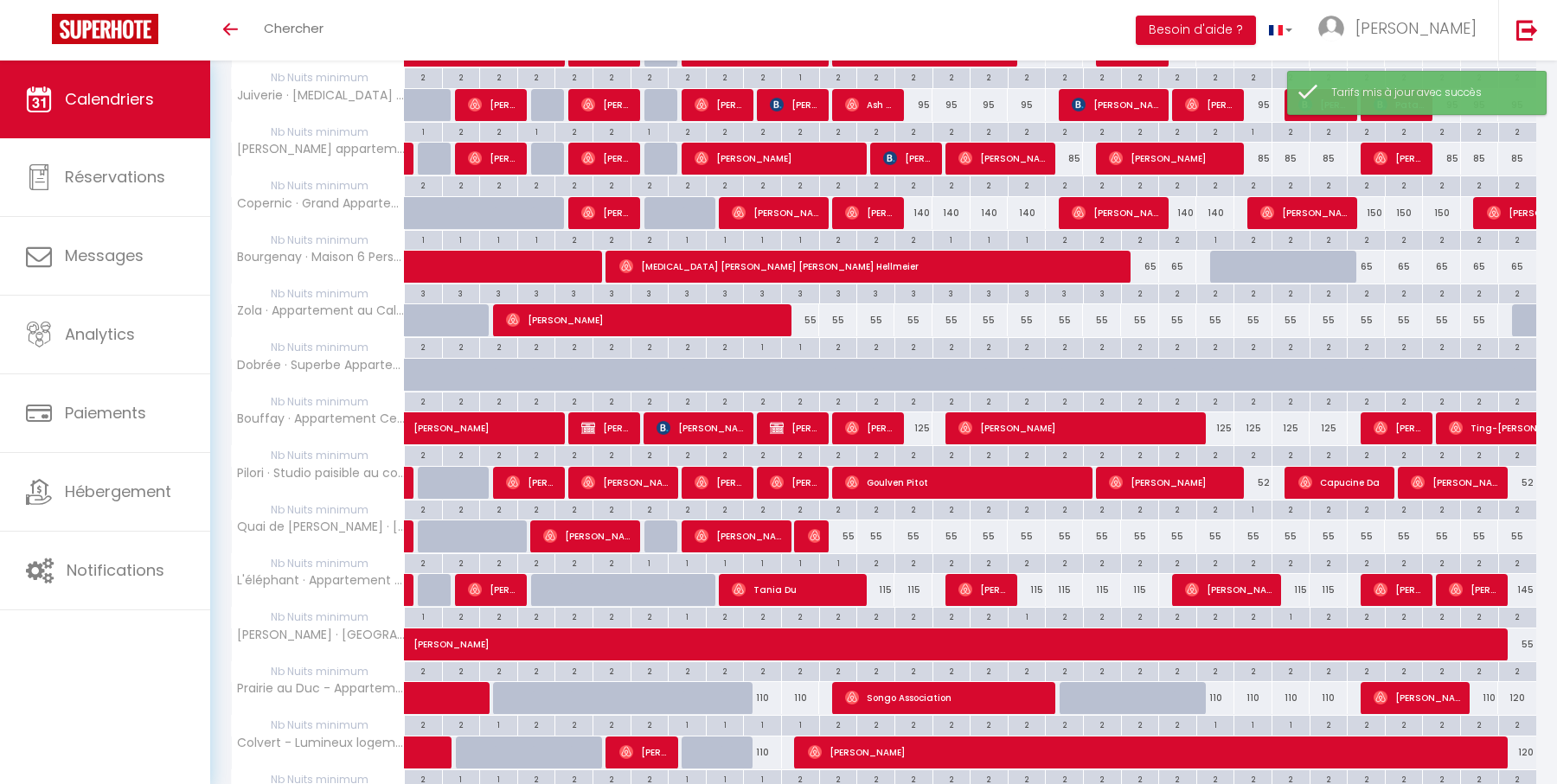
scroll to position [1031, 0]
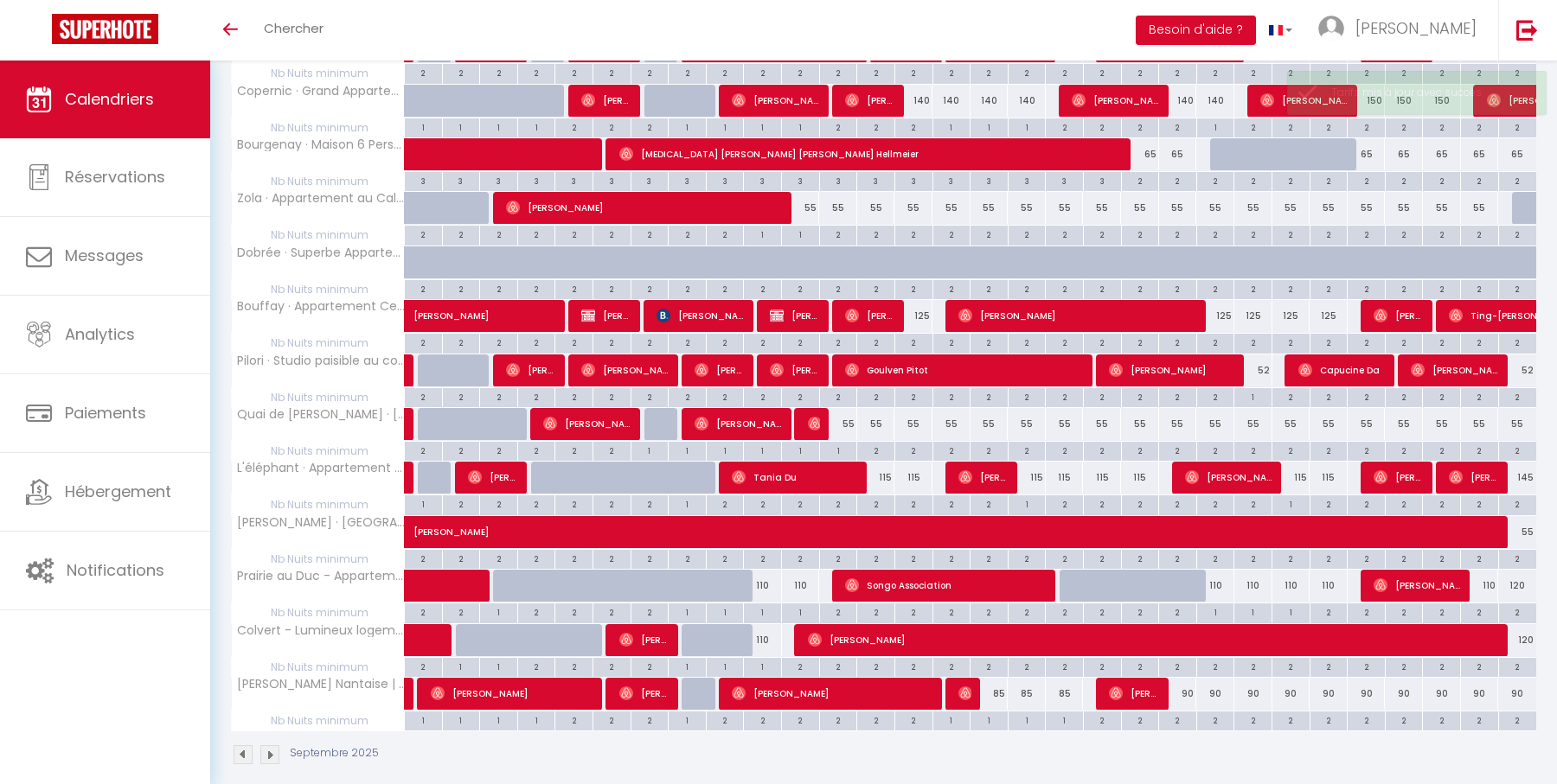
click at [1525, 464] on div "145" at bounding box center [1517, 477] width 38 height 32
type input "145"
type input "Mar 30 Septembre 2025"
type input "Mer 01 Octobre 2025"
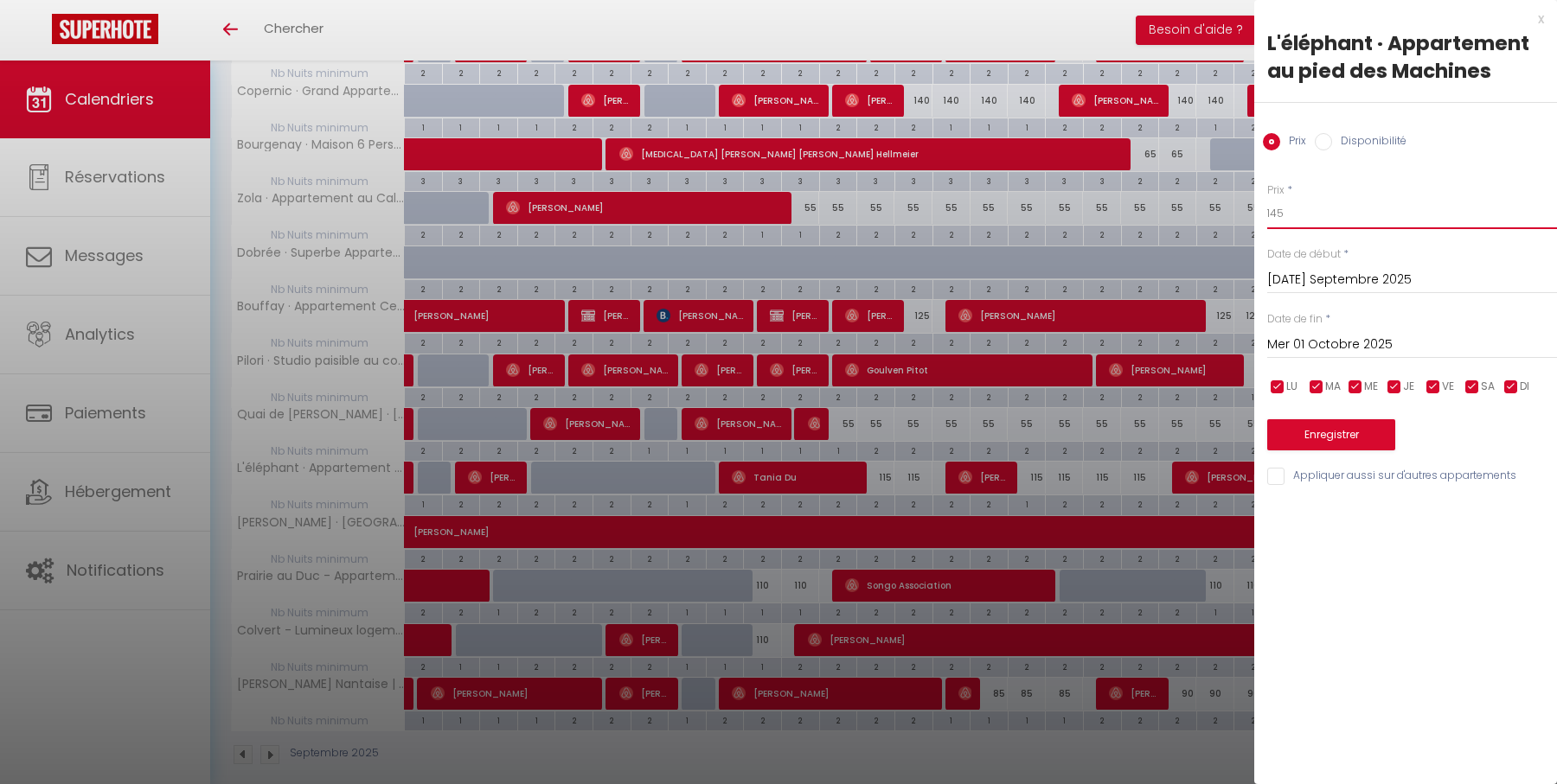
click at [1345, 210] on input "145" at bounding box center [1412, 213] width 290 height 31
type input "115"
click at [1341, 423] on button "Enregistrer" at bounding box center [1331, 434] width 128 height 31
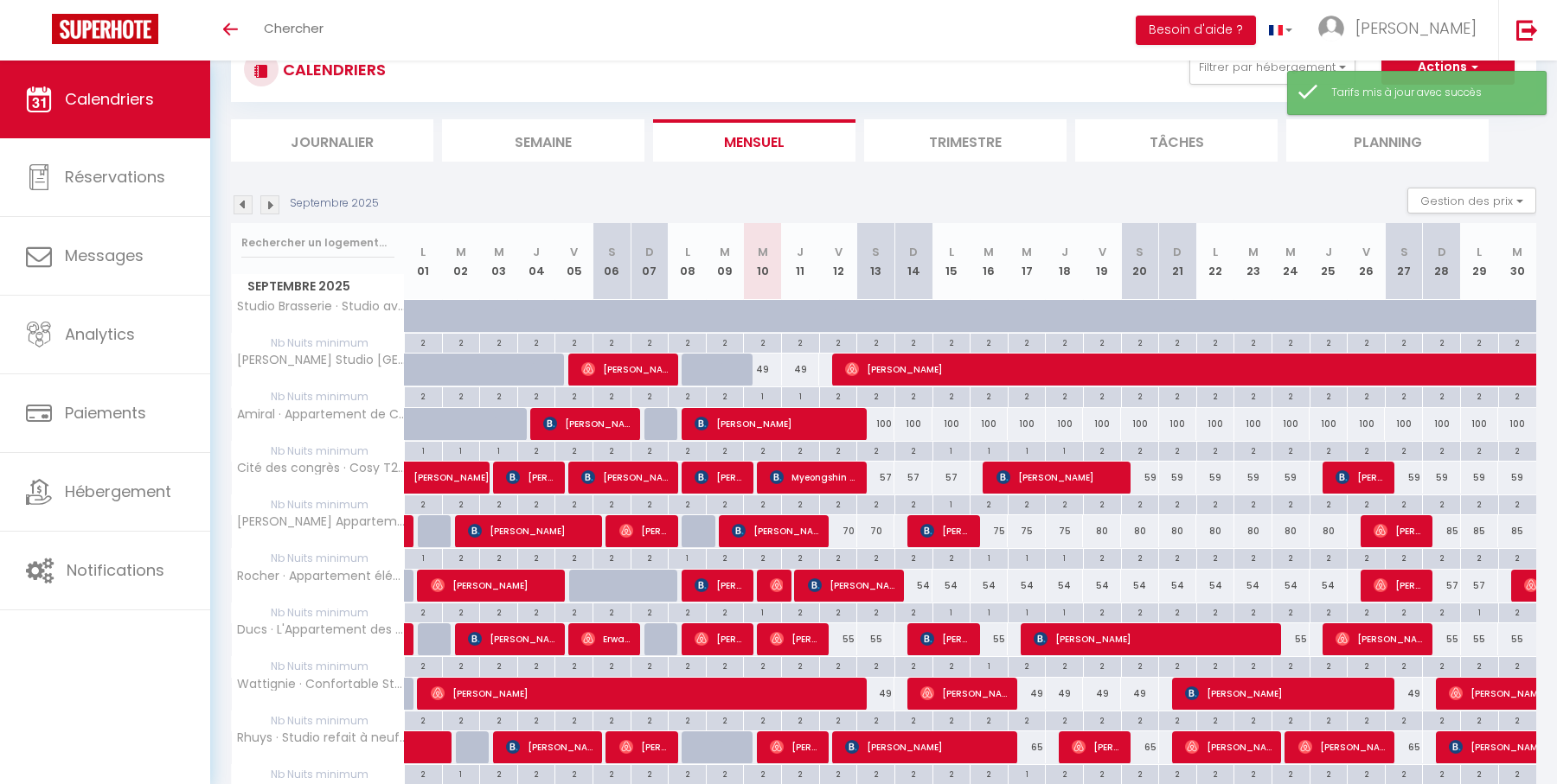
scroll to position [753, 0]
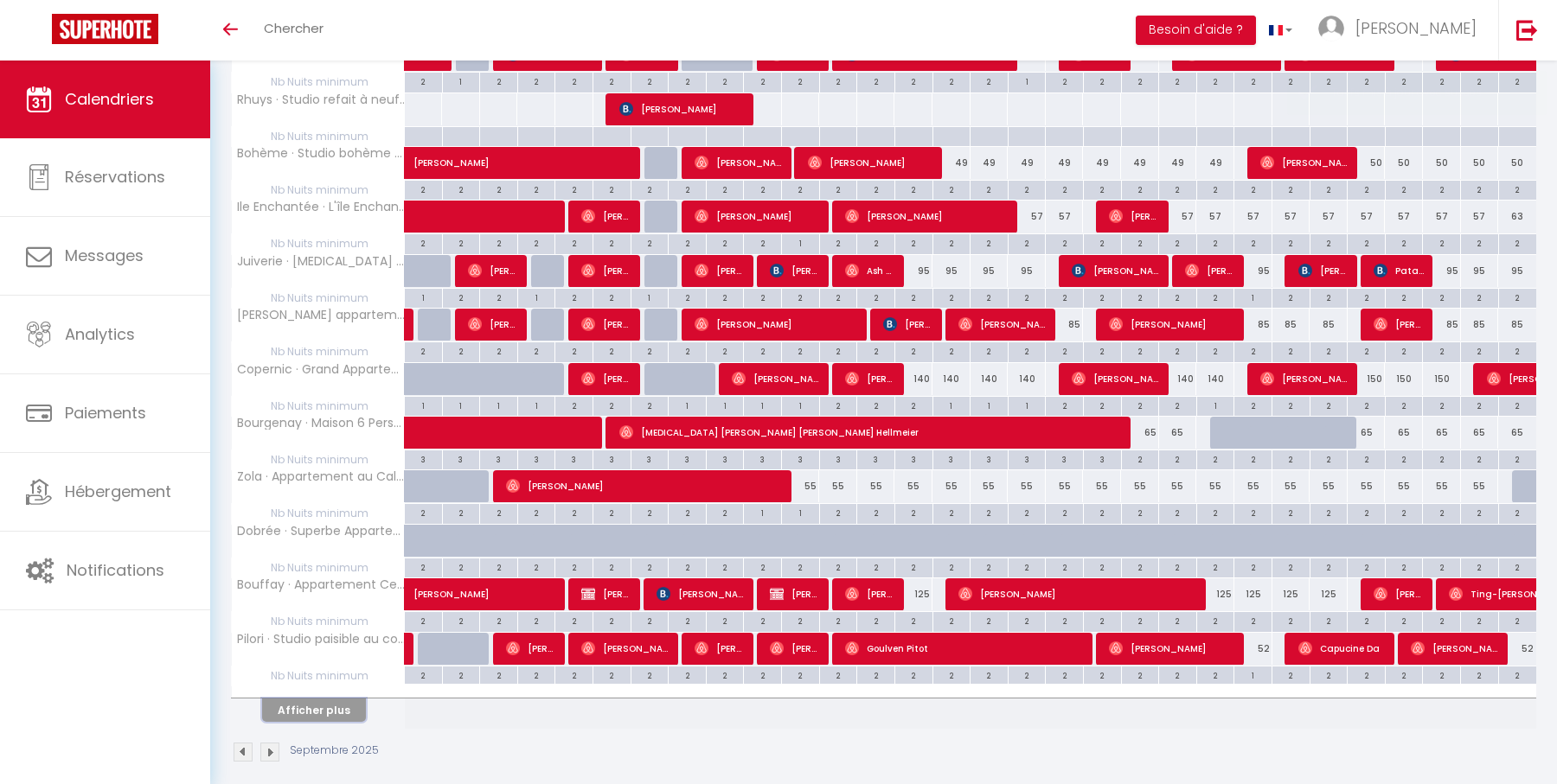
click at [327, 699] on button "Afficher plus" at bounding box center [313, 710] width 103 height 23
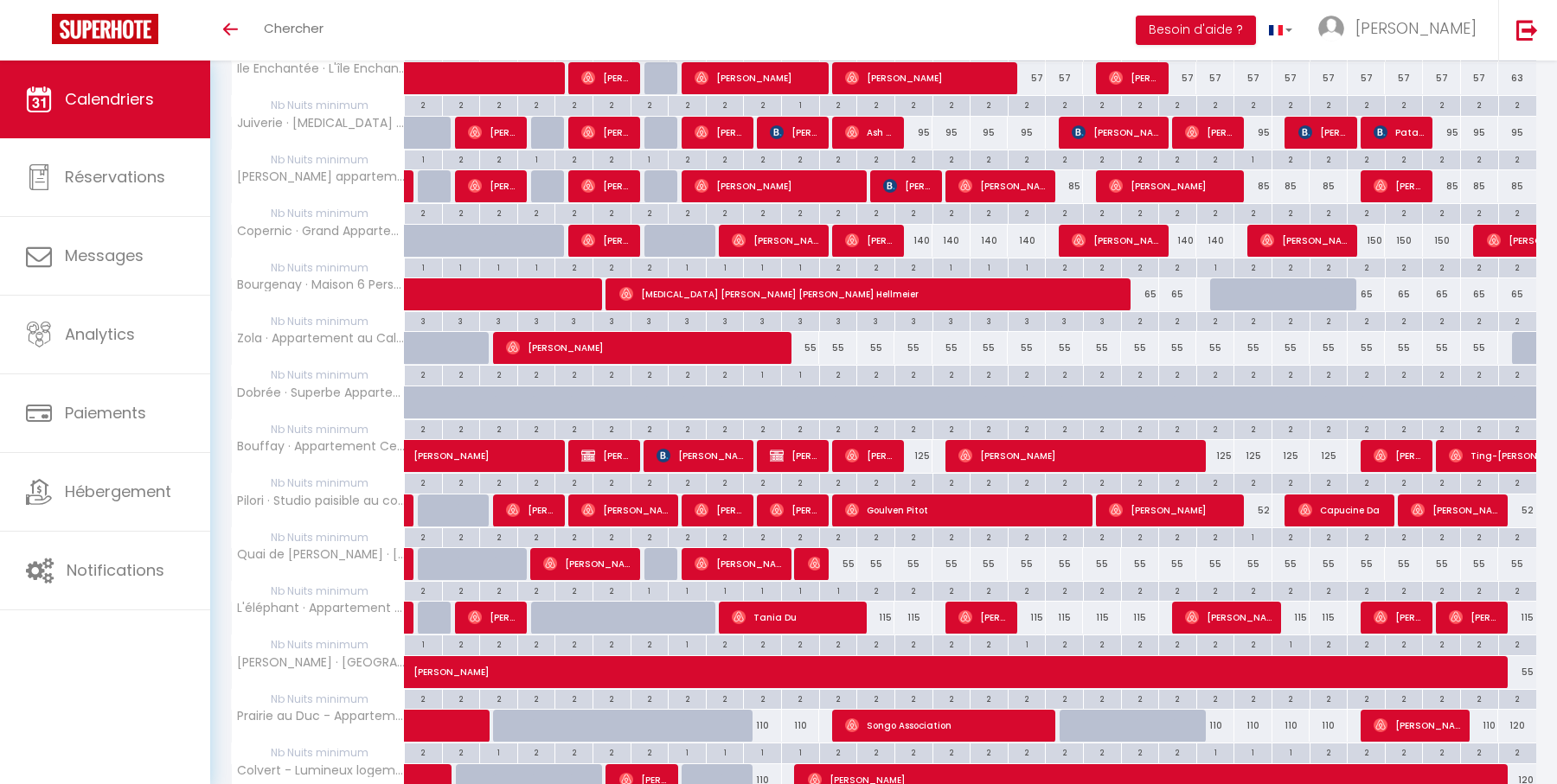
scroll to position [1031, 0]
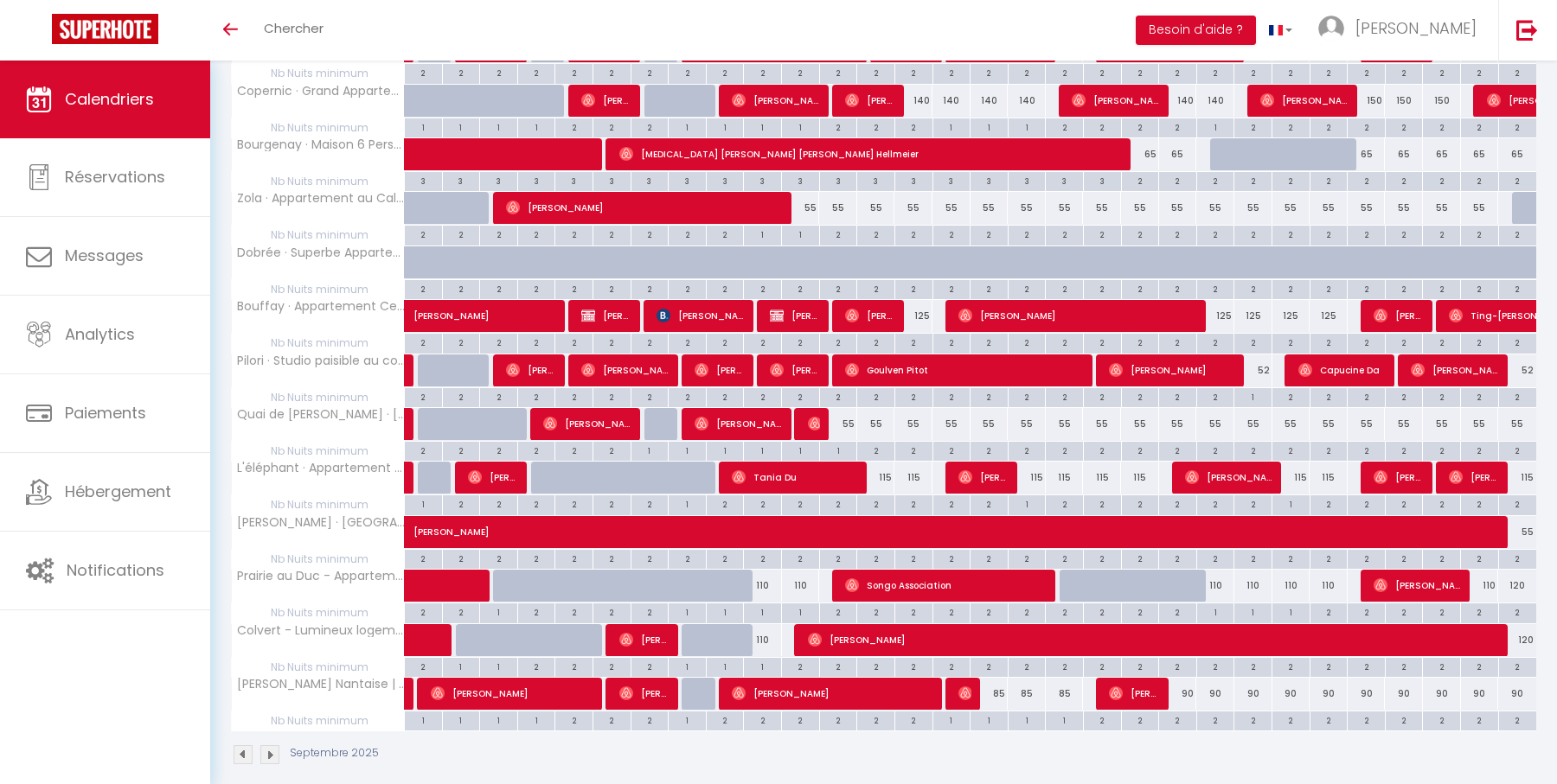
click at [761, 570] on div "110" at bounding box center [763, 586] width 38 height 32
type input "110"
type input "Mer 10 Septembre 2025"
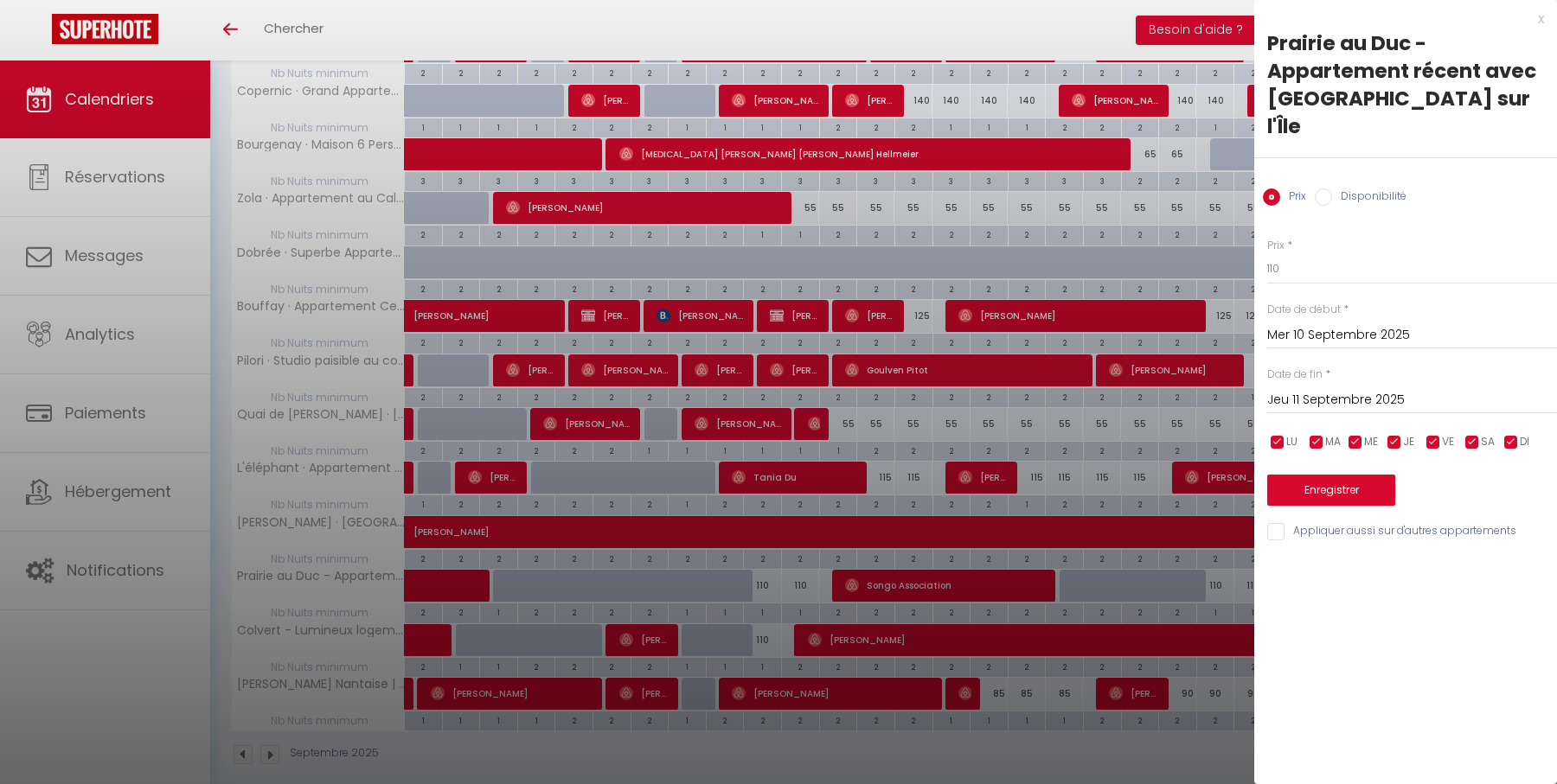
click at [1341, 389] on input "Jeu 11 Septembre 2025" at bounding box center [1412, 400] width 290 height 22
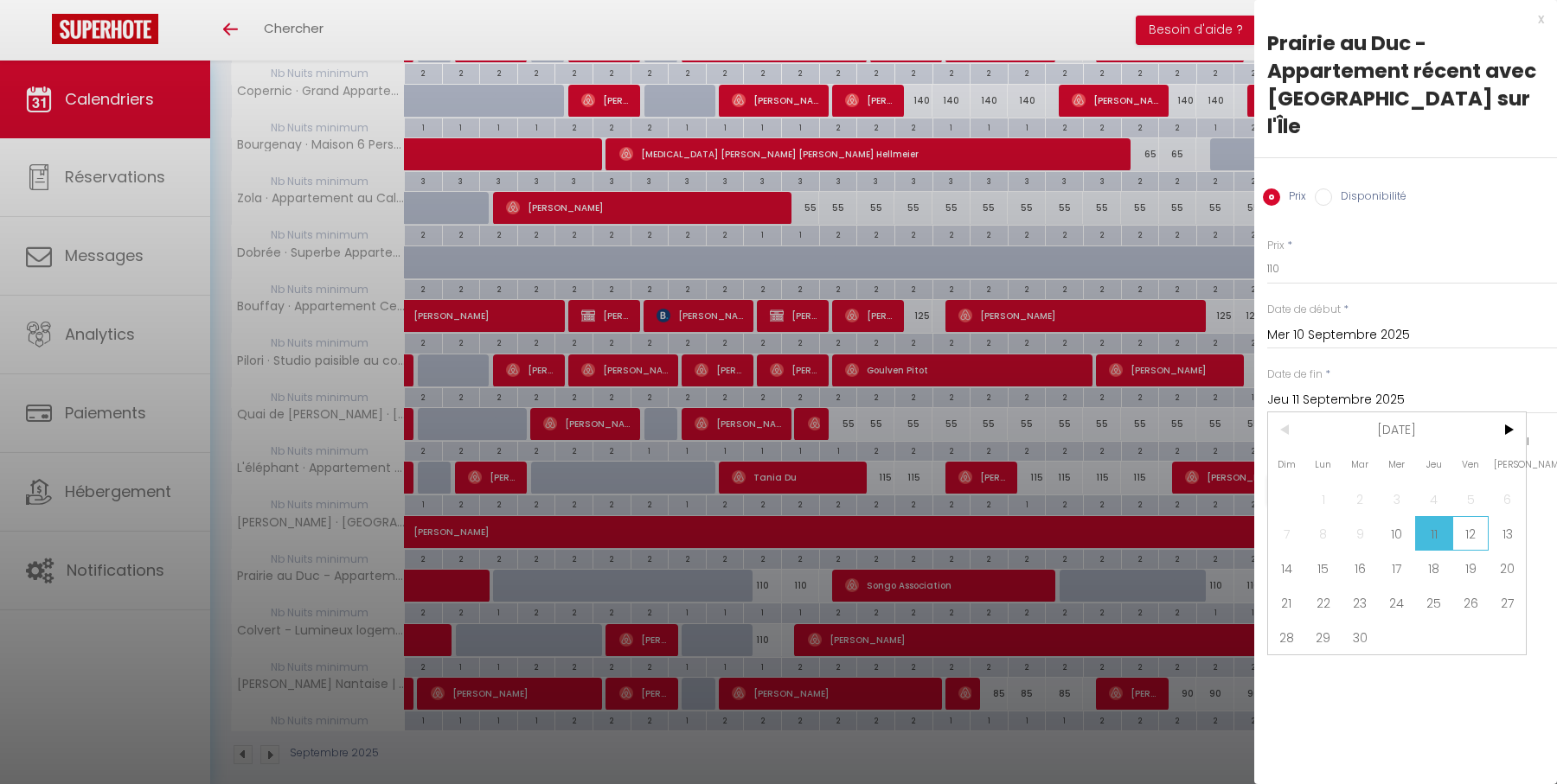
click at [1461, 516] on span "12" at bounding box center [1470, 533] width 37 height 34
type input "Ven 12 Septembre 2025"
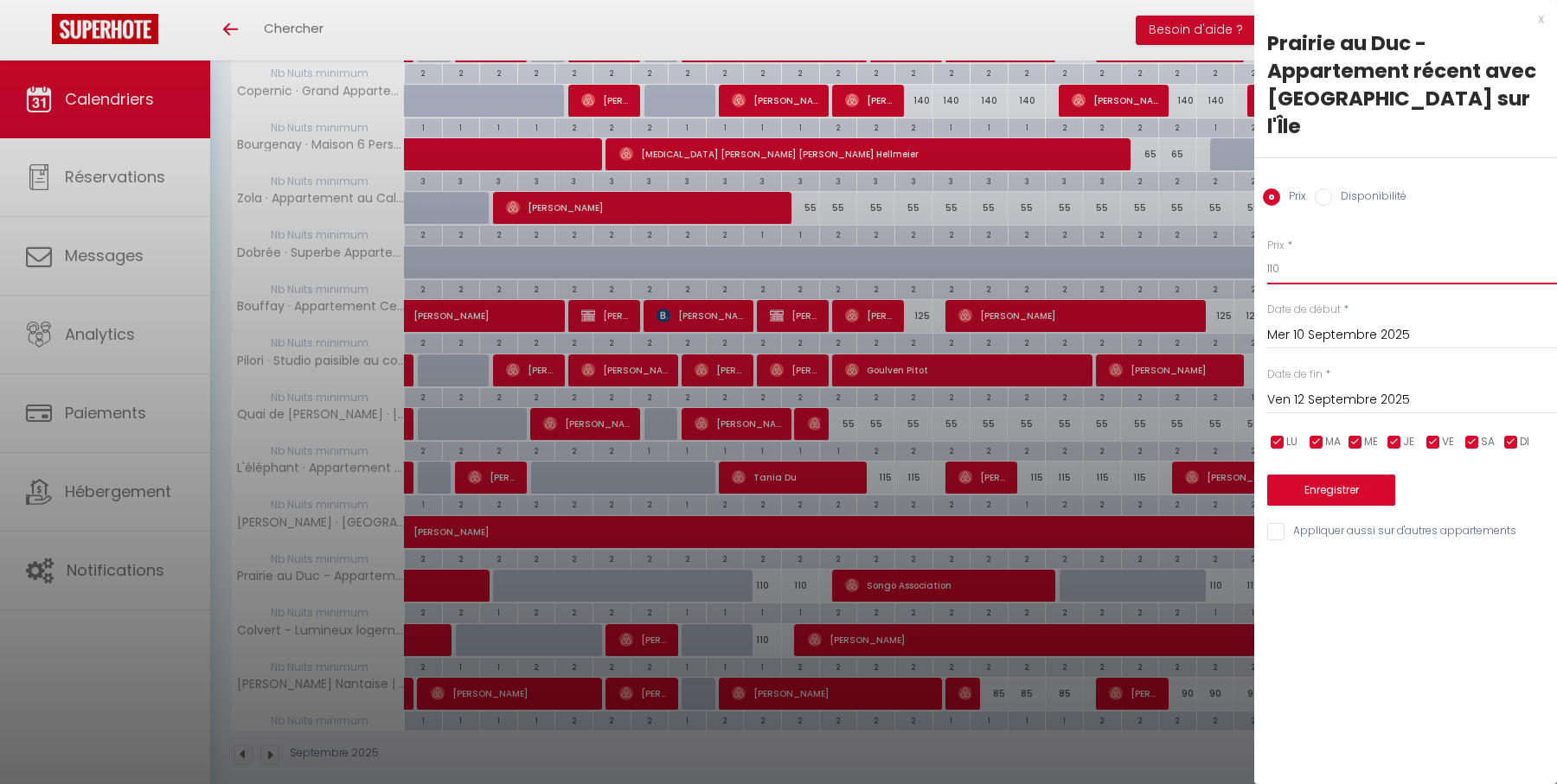
click at [1387, 254] on input "110" at bounding box center [1412, 269] width 290 height 31
type input "100"
click at [1366, 475] on button "Enregistrer" at bounding box center [1331, 490] width 128 height 31
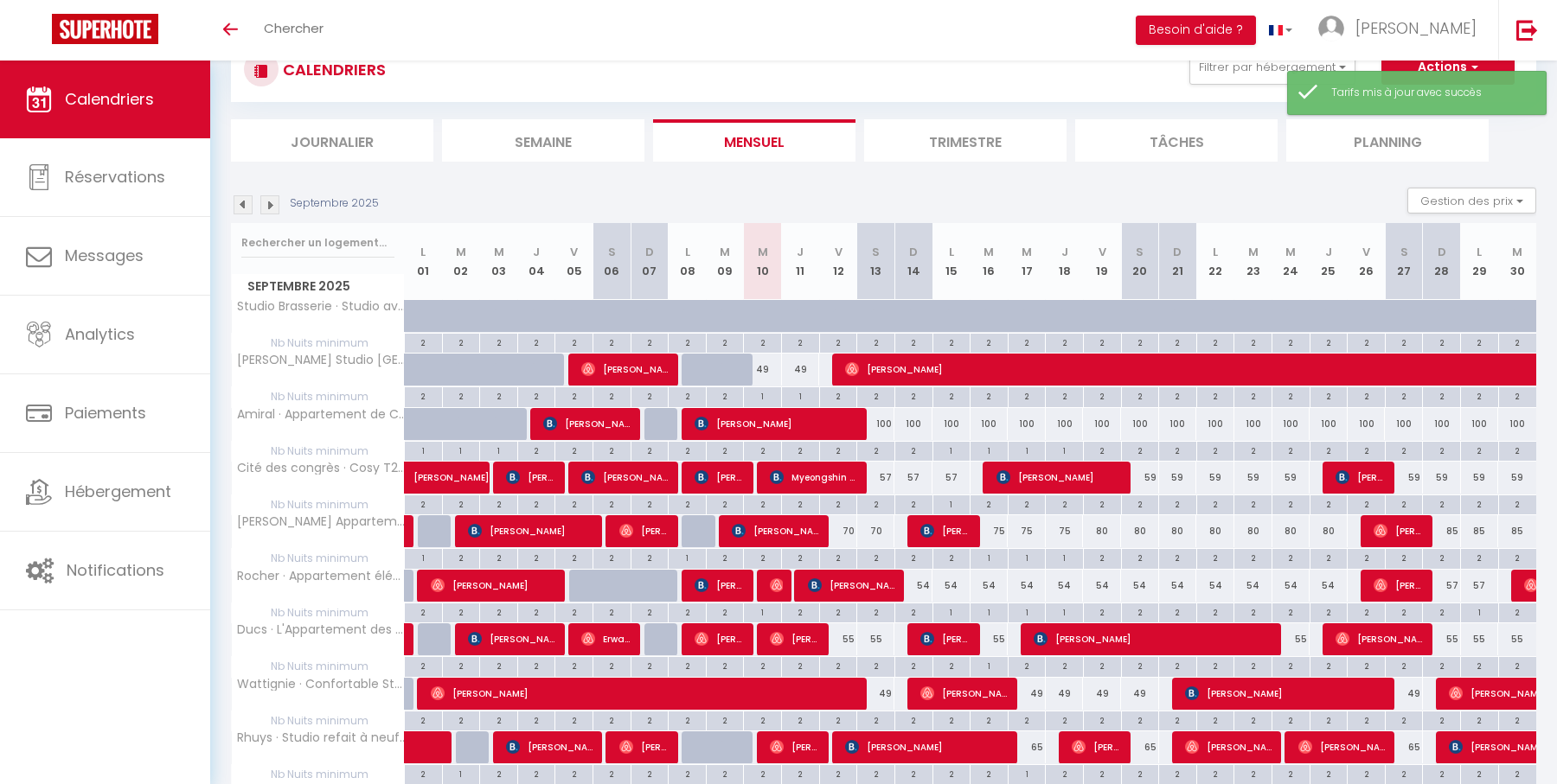
scroll to position [753, 0]
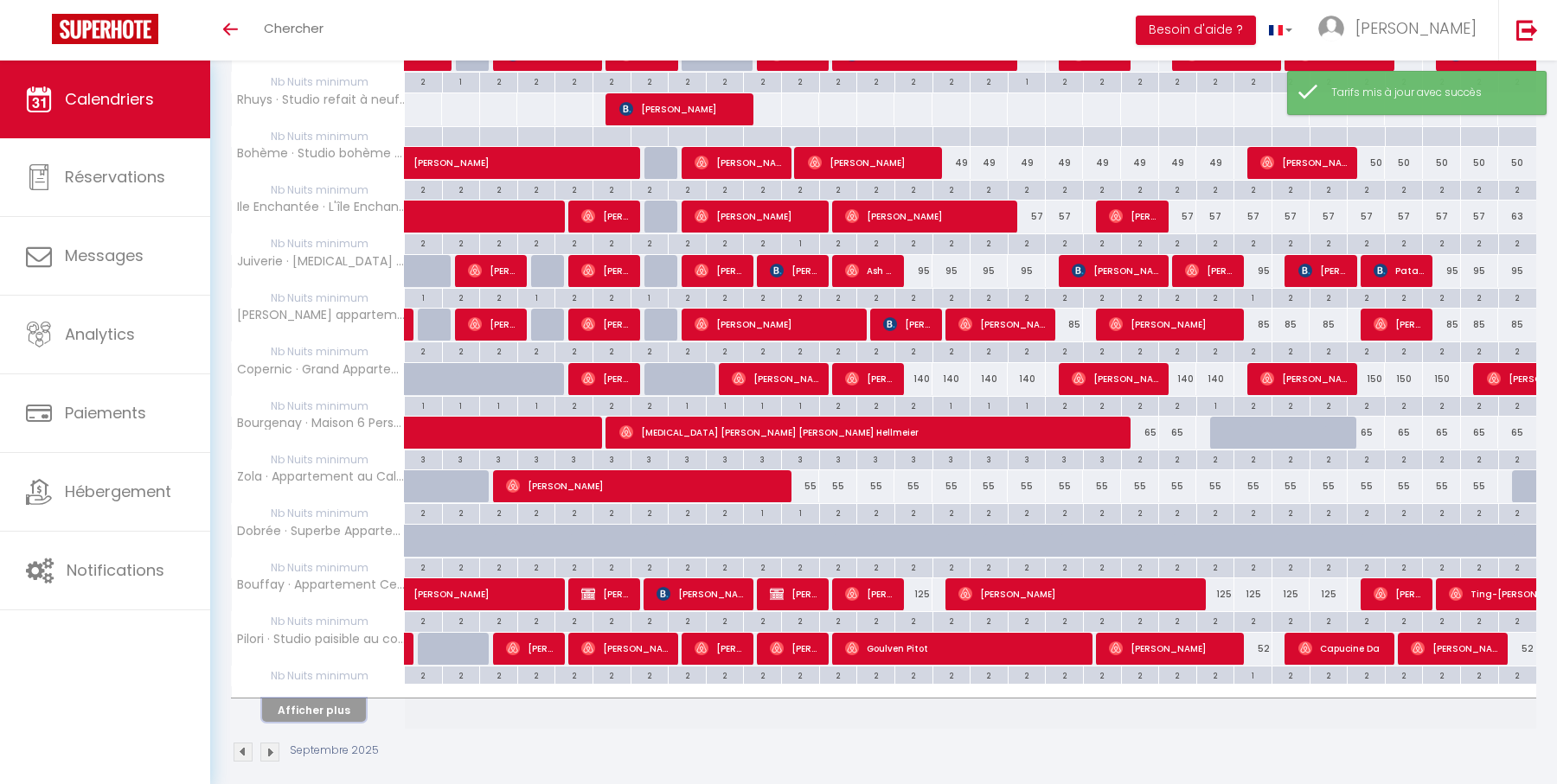
click at [323, 699] on button "Afficher plus" at bounding box center [313, 710] width 103 height 23
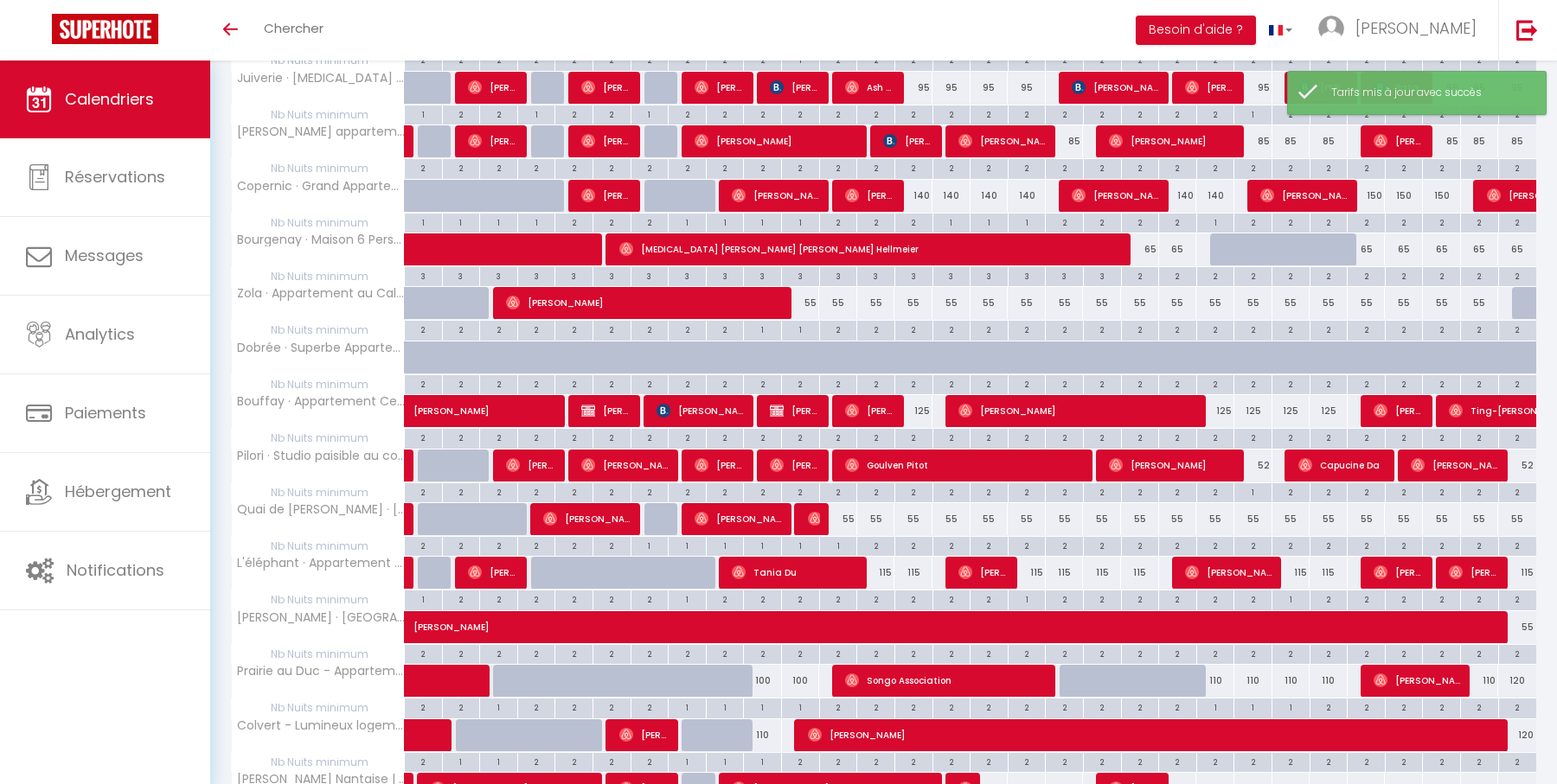
scroll to position [1031, 0]
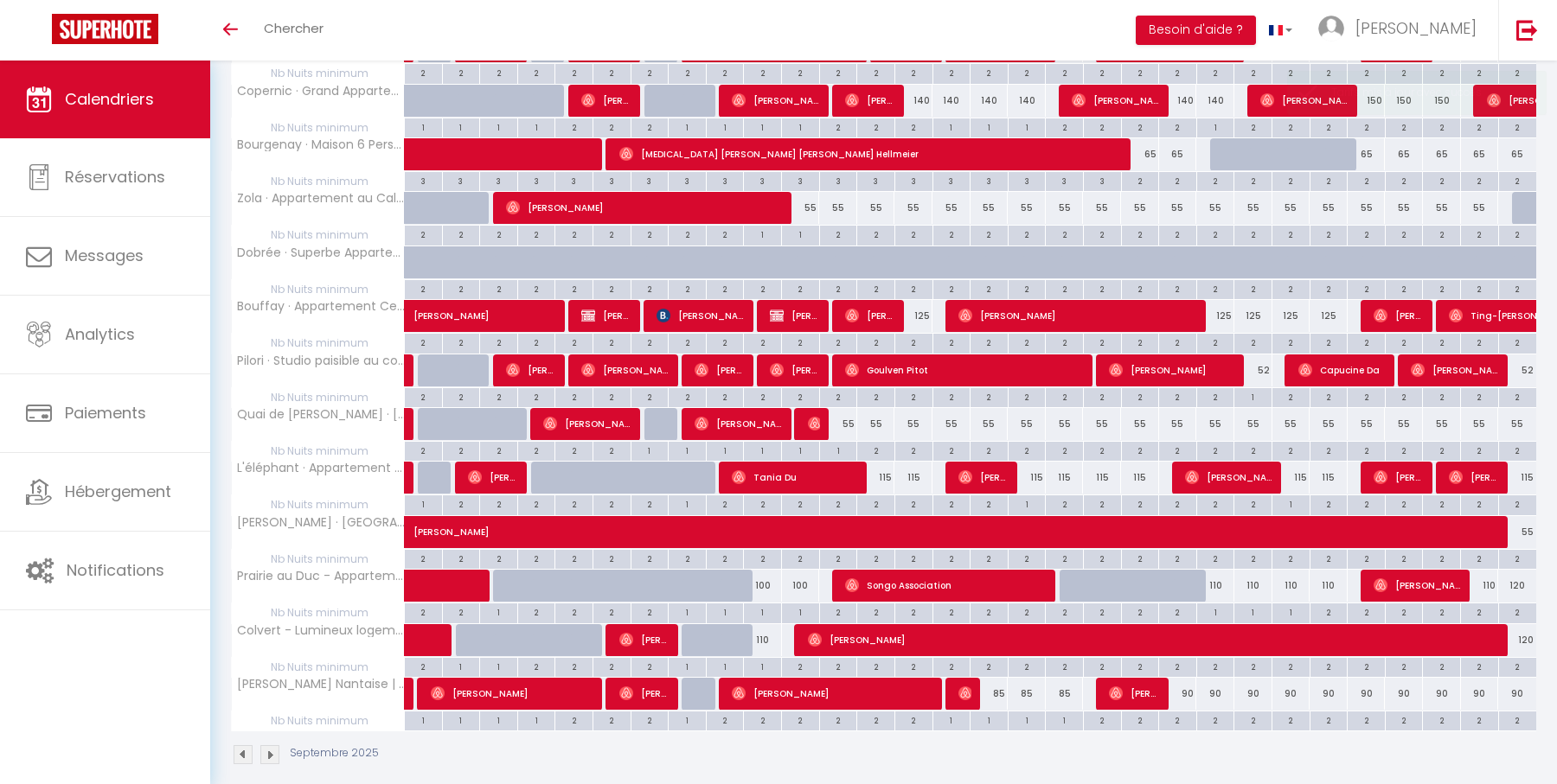
click at [1214, 571] on div "110" at bounding box center [1215, 586] width 38 height 32
type input "110"
type input "Lun 22 Septembre 2025"
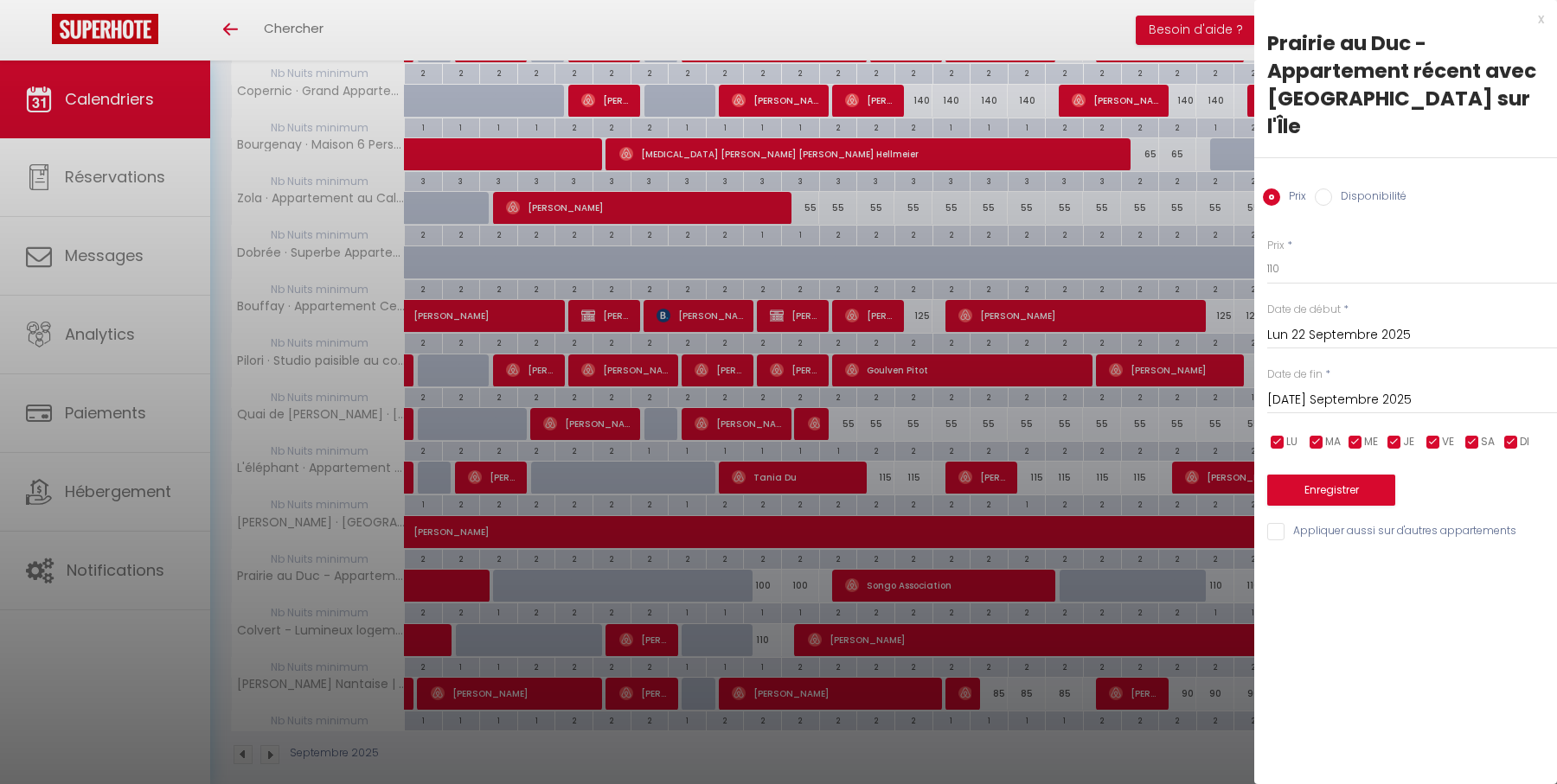
click at [1350, 389] on input "Mar 23 Septembre 2025" at bounding box center [1412, 400] width 290 height 22
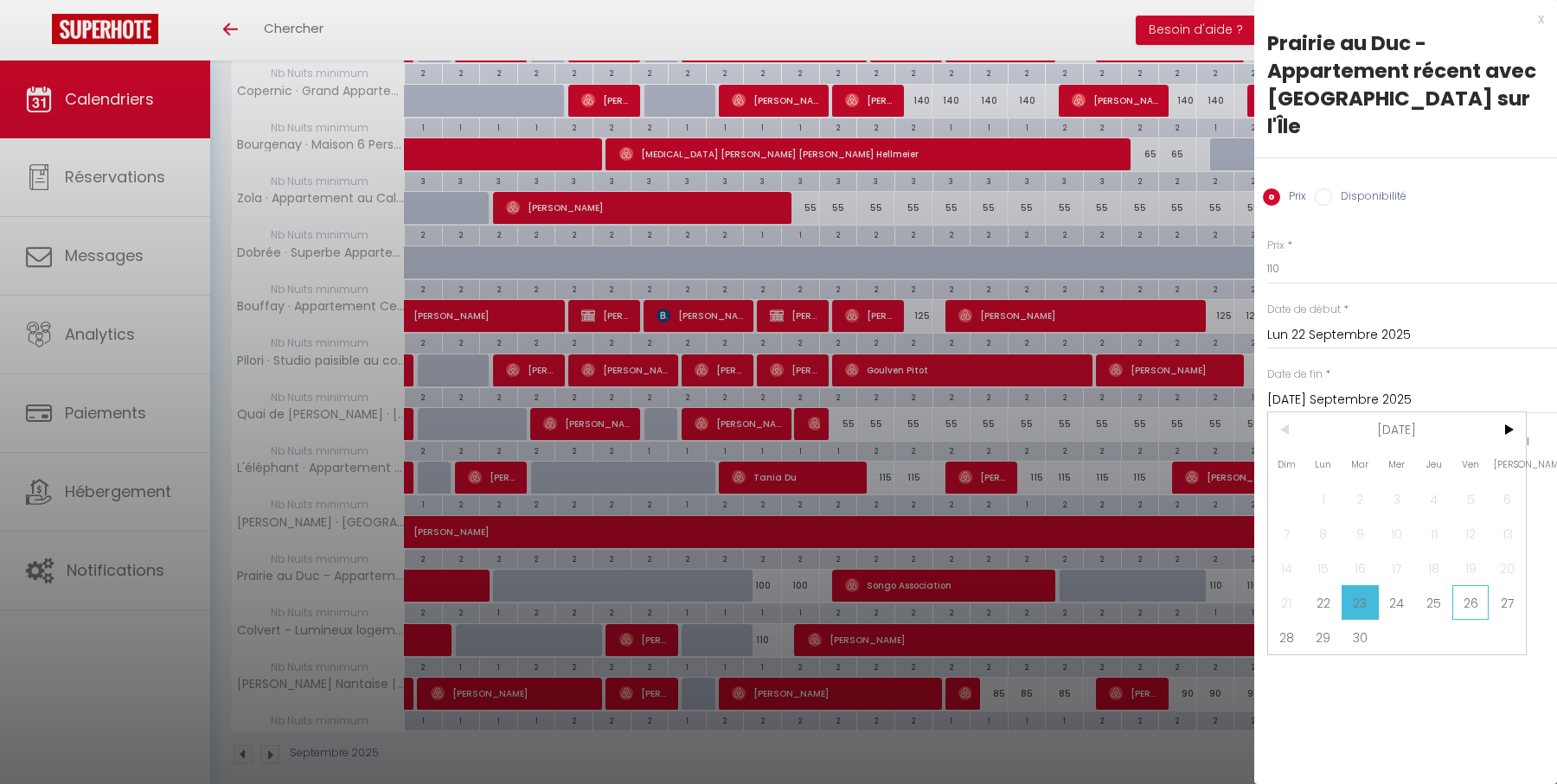
click at [1472, 585] on span "26" at bounding box center [1470, 602] width 37 height 34
type input "Ven 26 Septembre 2025"
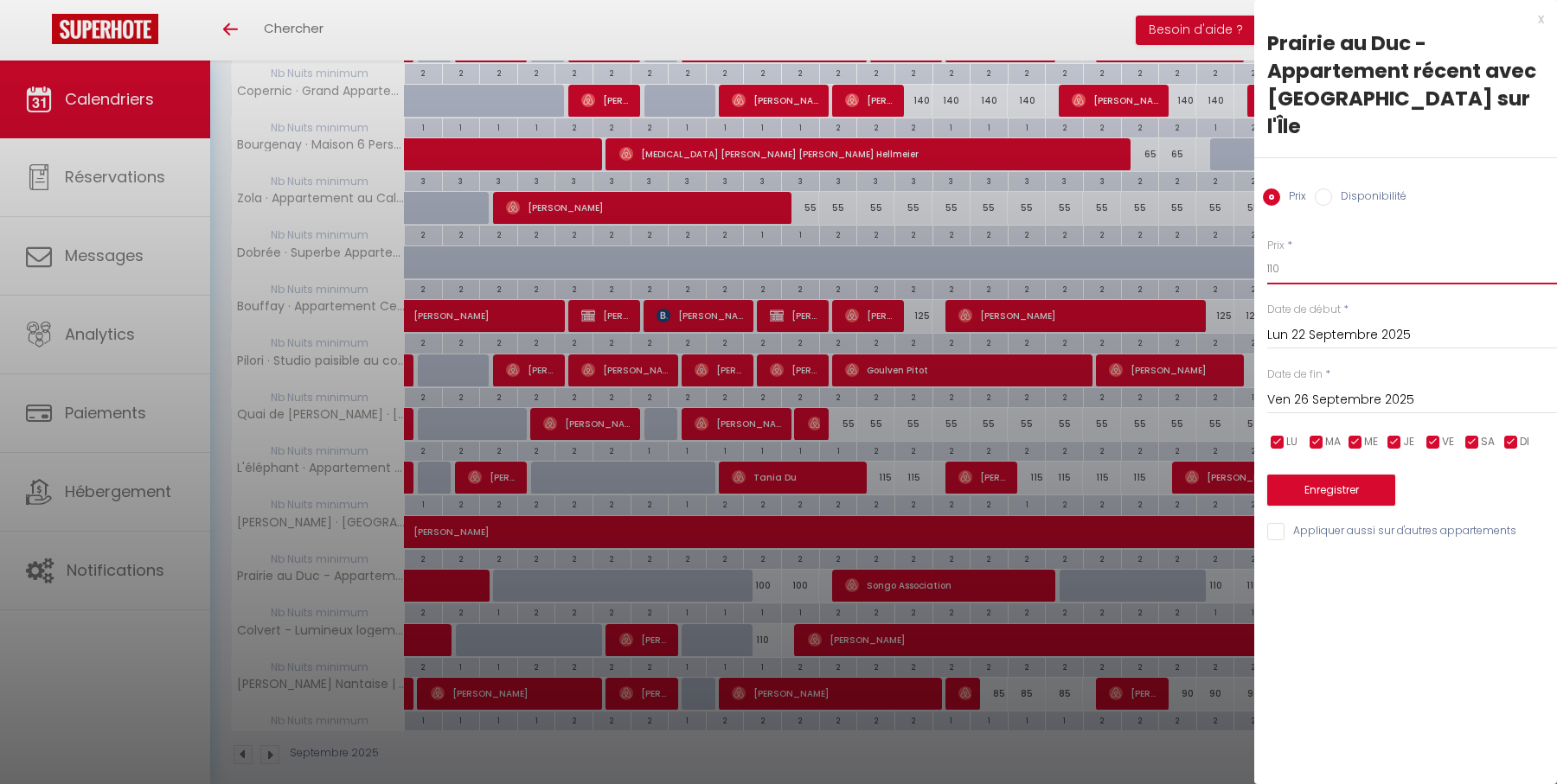
click at [1376, 254] on input "110" at bounding box center [1412, 269] width 290 height 31
type input "100"
click at [1346, 475] on button "Enregistrer" at bounding box center [1331, 490] width 128 height 31
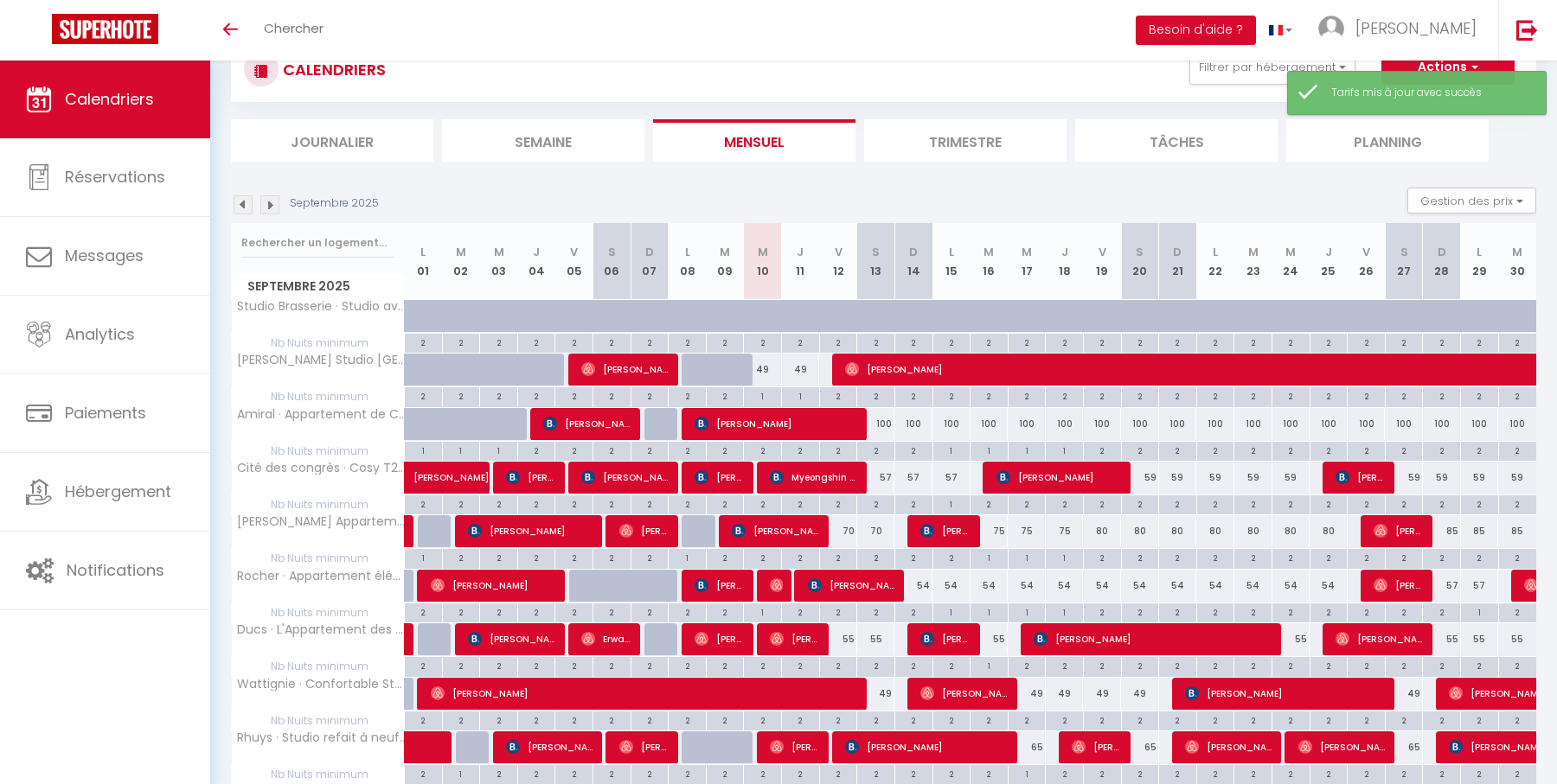
scroll to position [753, 0]
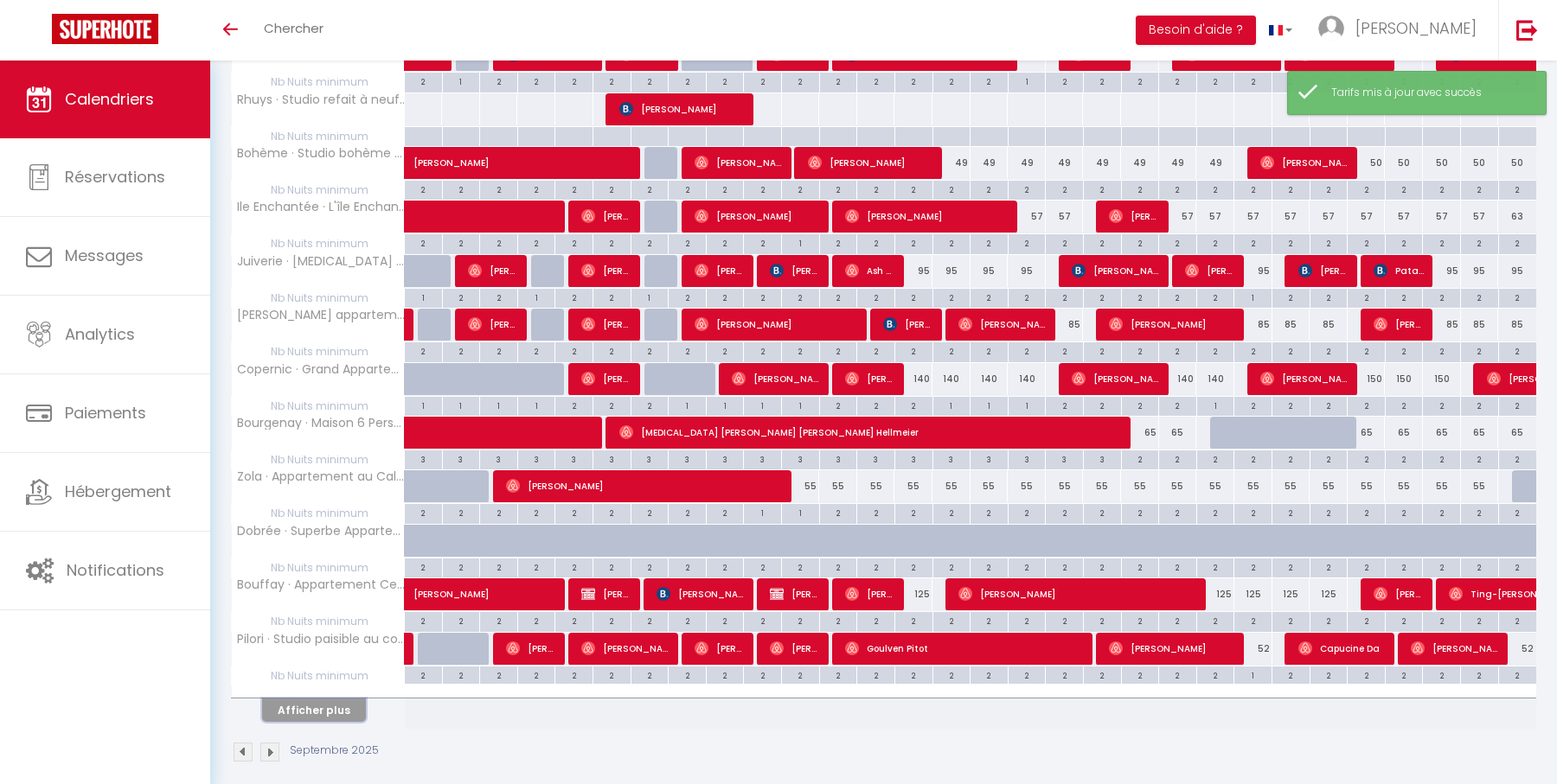
click at [353, 699] on button "Afficher plus" at bounding box center [313, 710] width 103 height 23
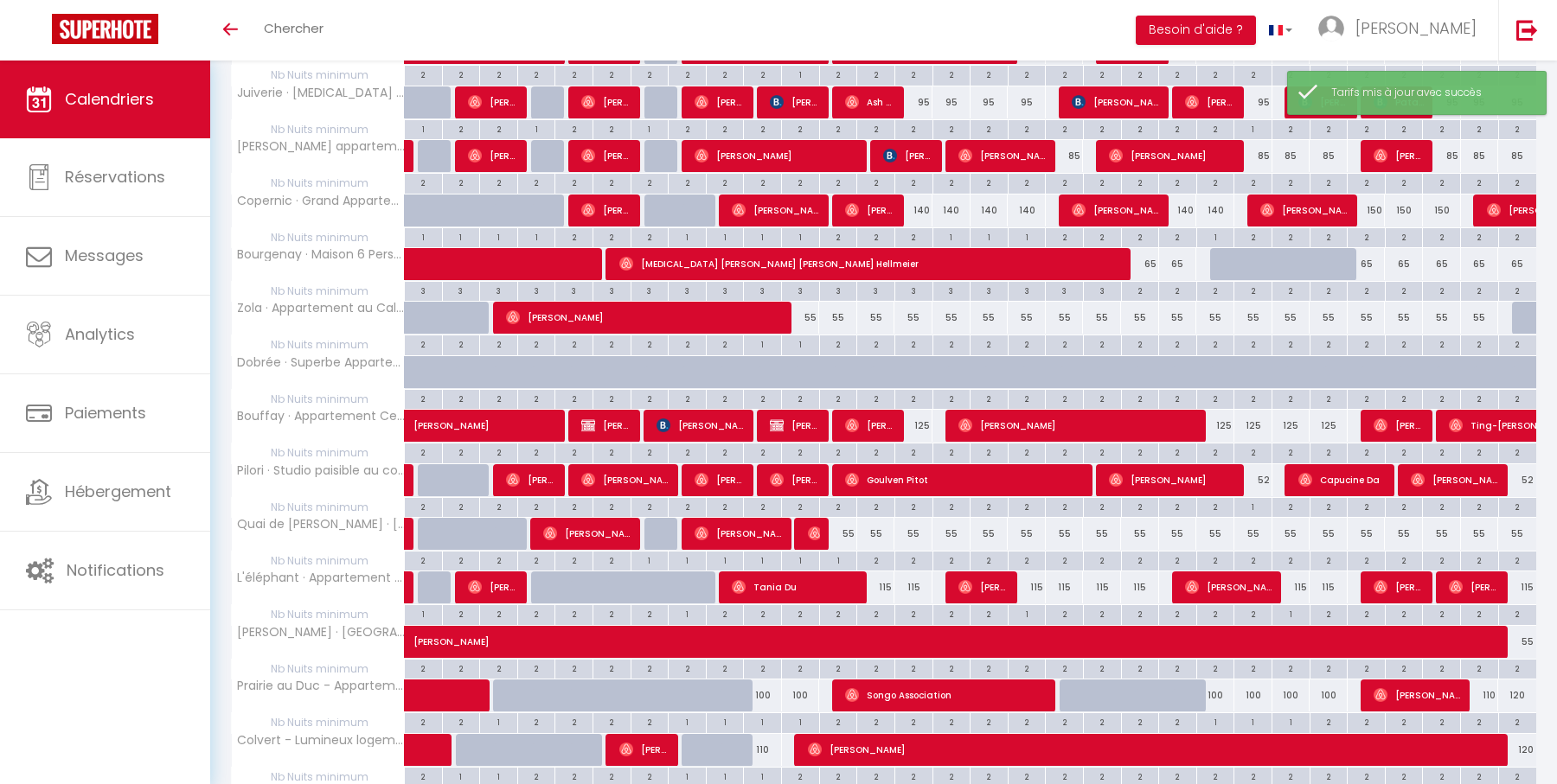
scroll to position [1031, 0]
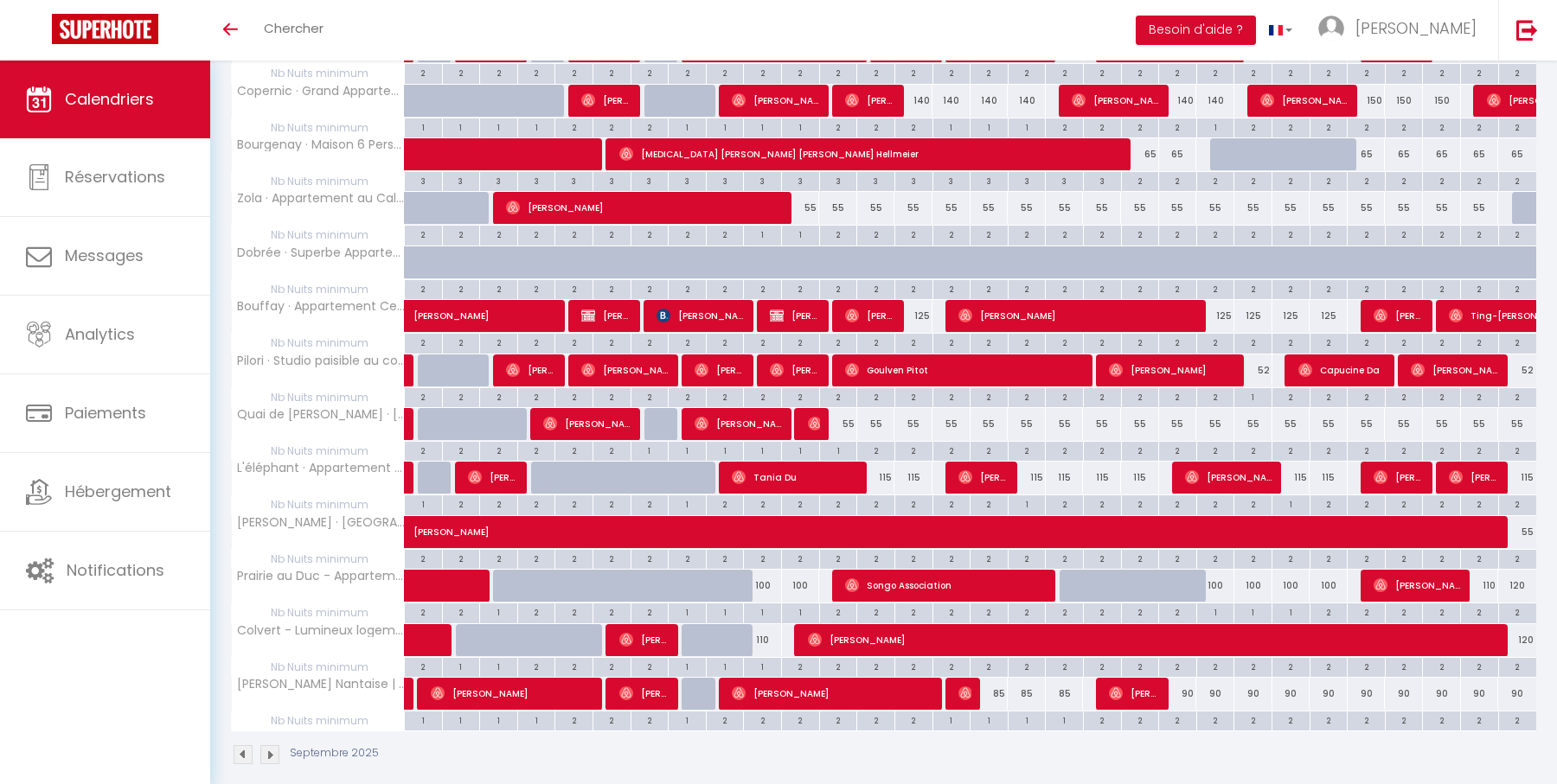
click at [999, 678] on div "85" at bounding box center [989, 694] width 38 height 32
type input "85"
type input "Mar 16 Septembre 2025"
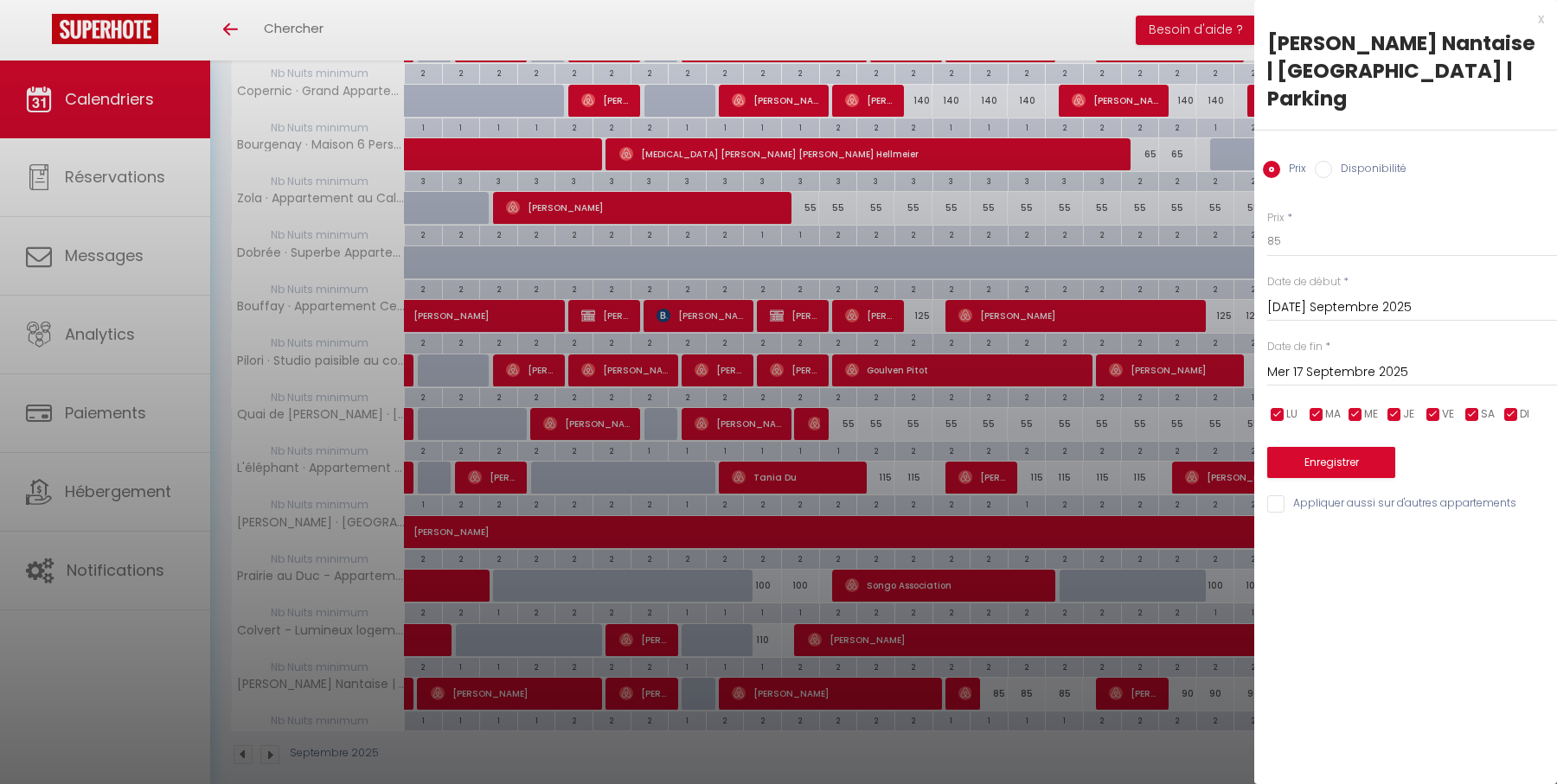
click at [1356, 372] on input "Mer 17 Septembre 2025" at bounding box center [1412, 372] width 290 height 22
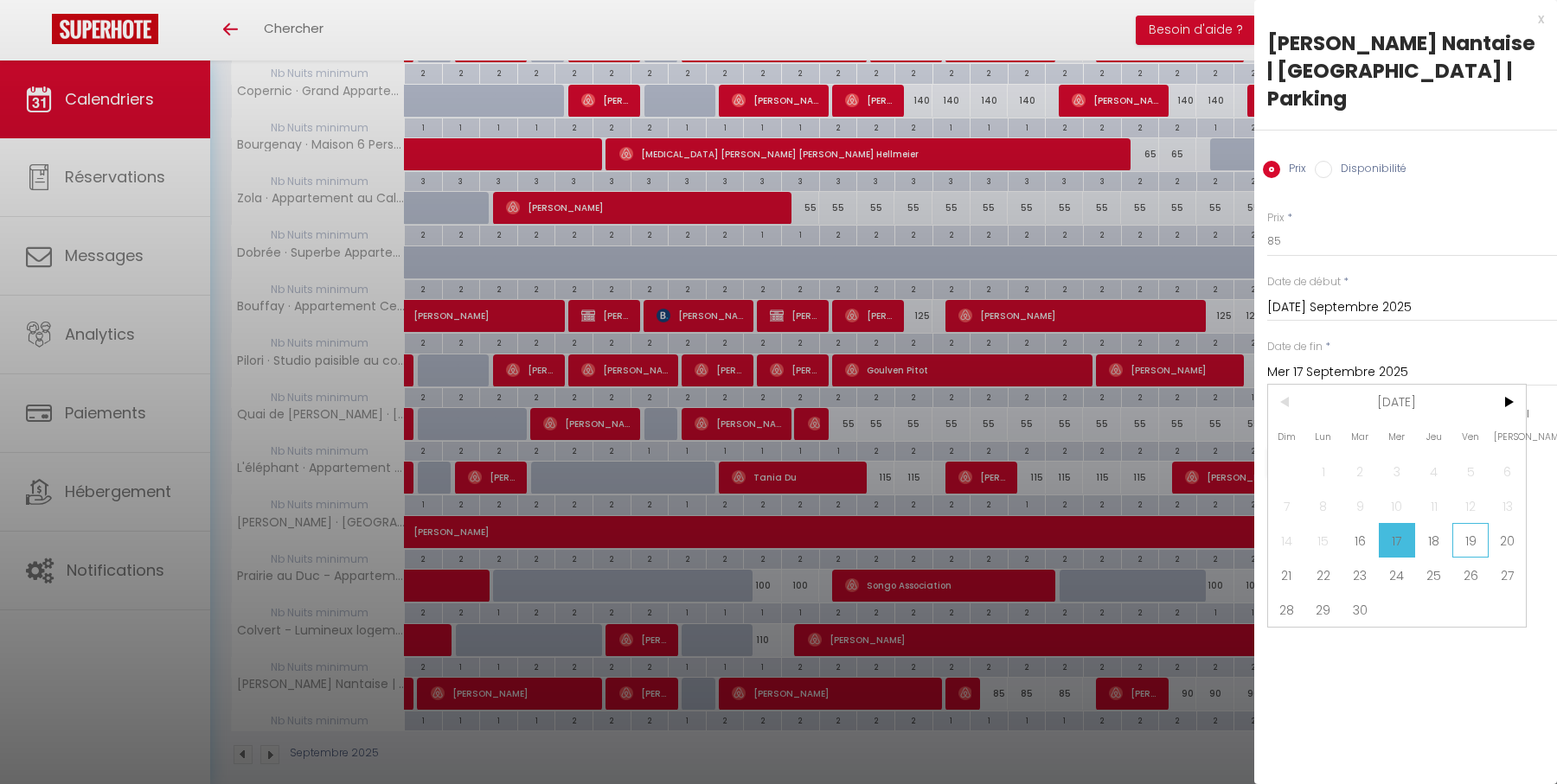
click at [1463, 536] on span "19" at bounding box center [1470, 540] width 37 height 34
type input "Ven 19 Septembre 2025"
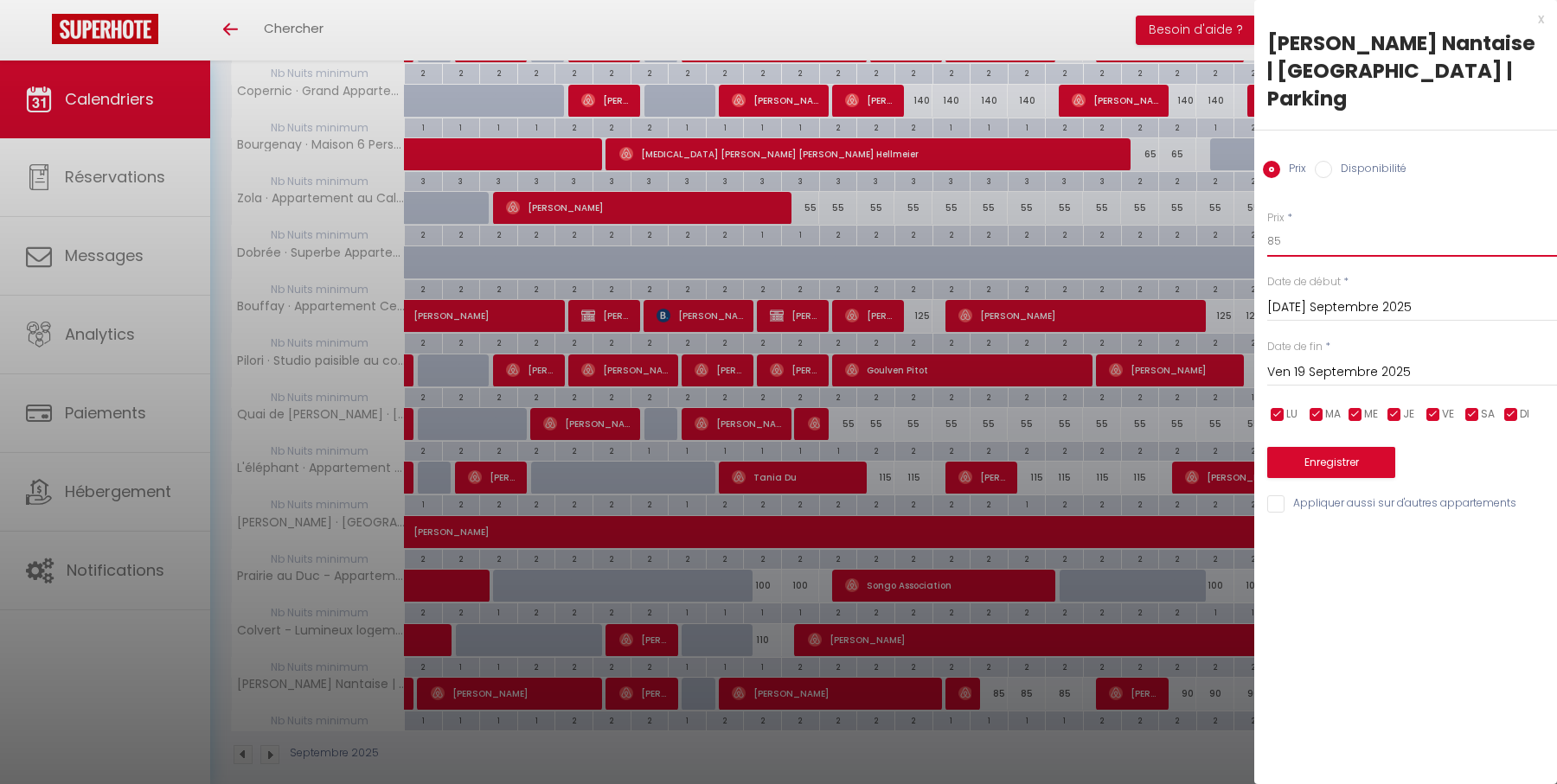
click at [1353, 240] on input "85" at bounding box center [1412, 241] width 290 height 31
type input "75"
click at [1350, 449] on button "Enregistrer" at bounding box center [1331, 462] width 128 height 31
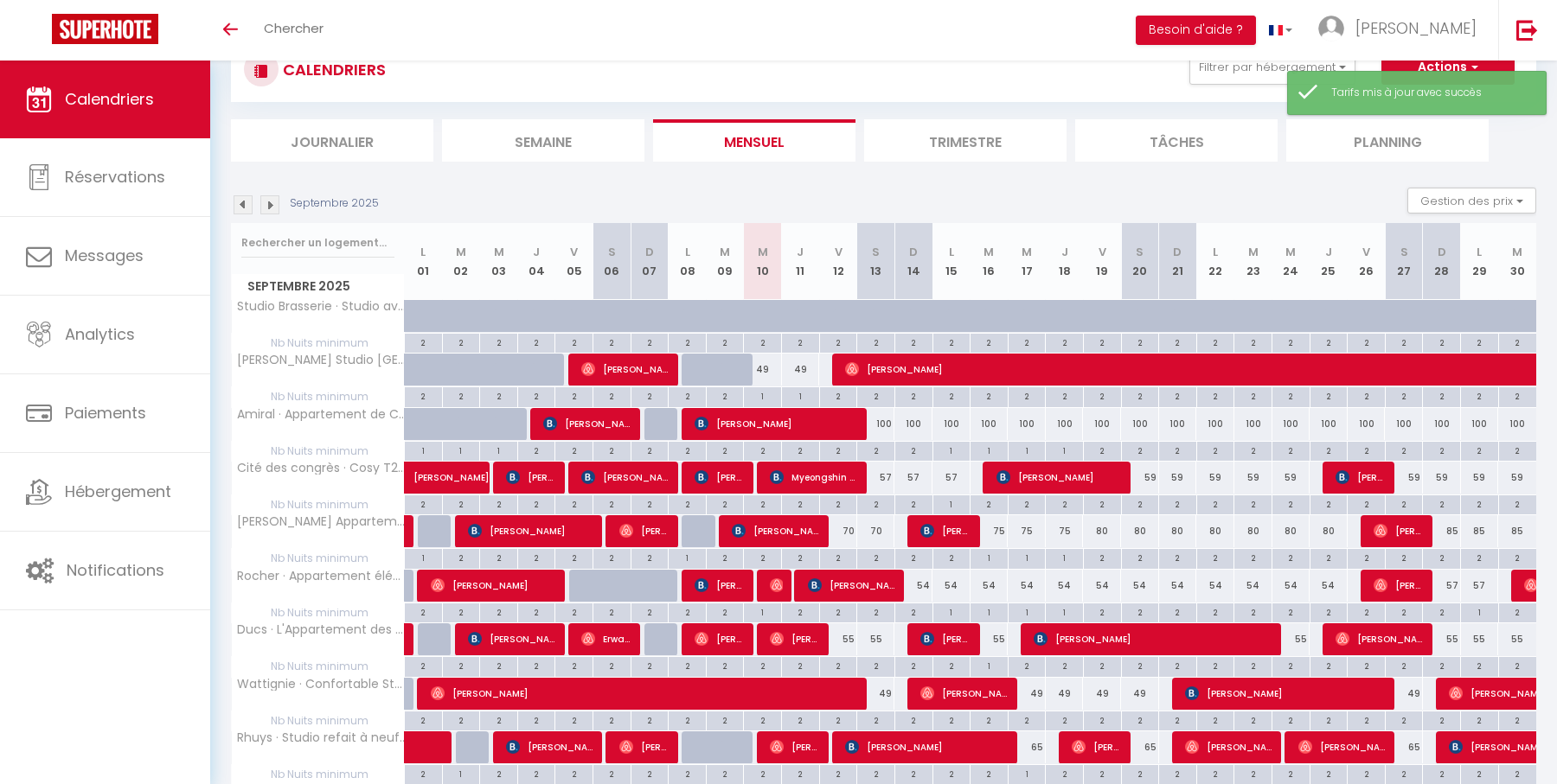
scroll to position [753, 0]
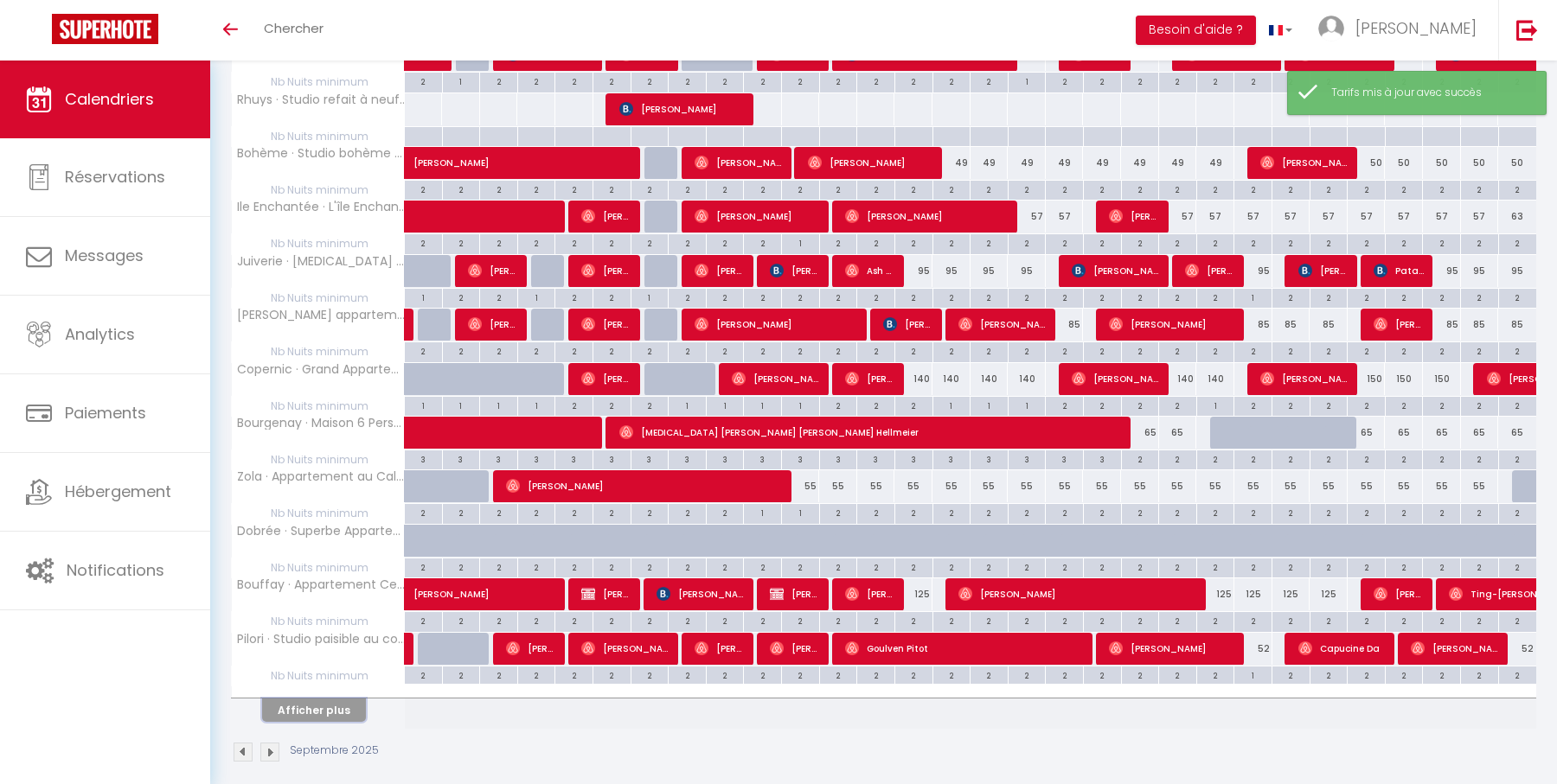
click at [311, 699] on button "Afficher plus" at bounding box center [313, 710] width 103 height 23
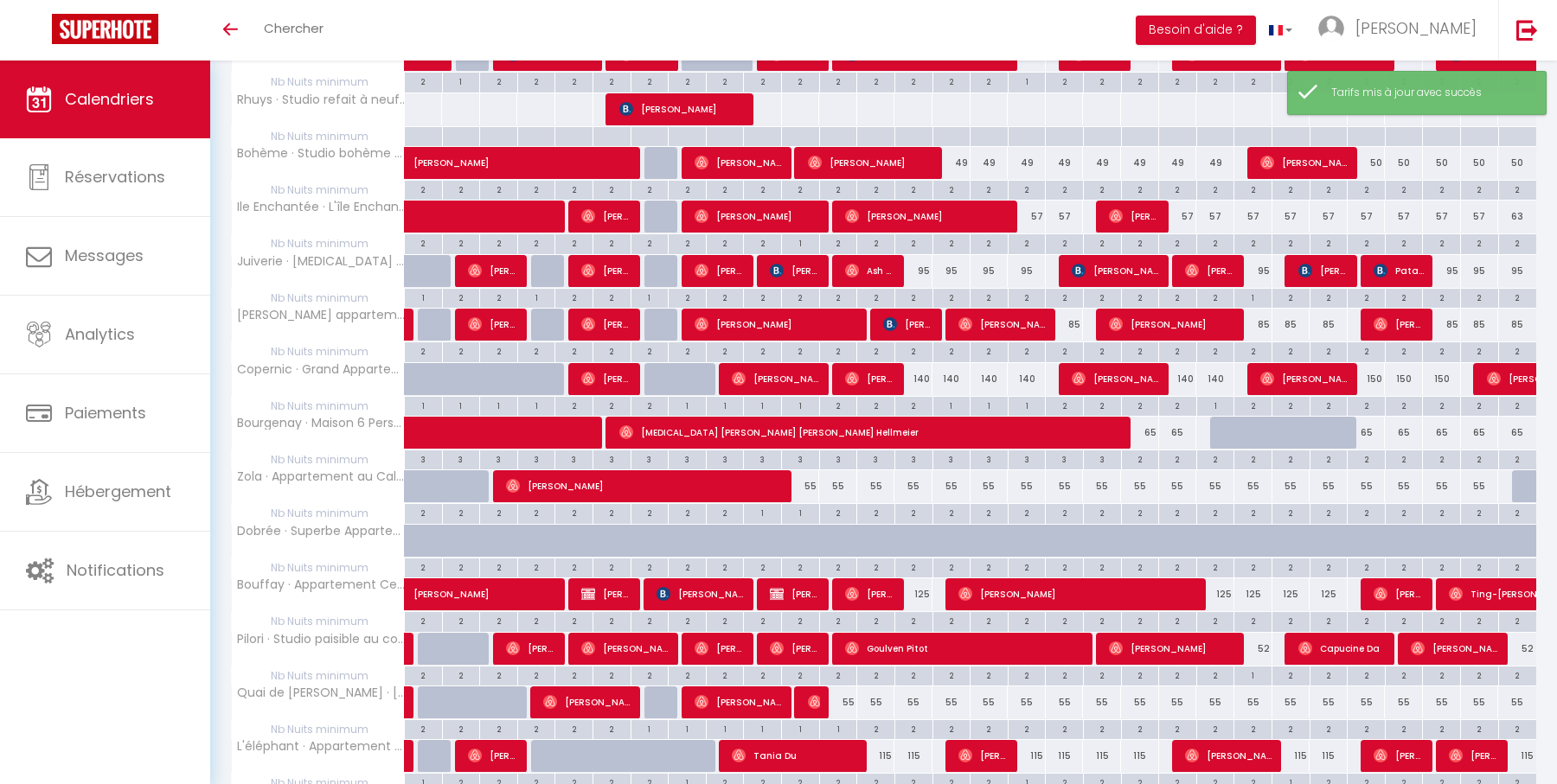
scroll to position [1031, 0]
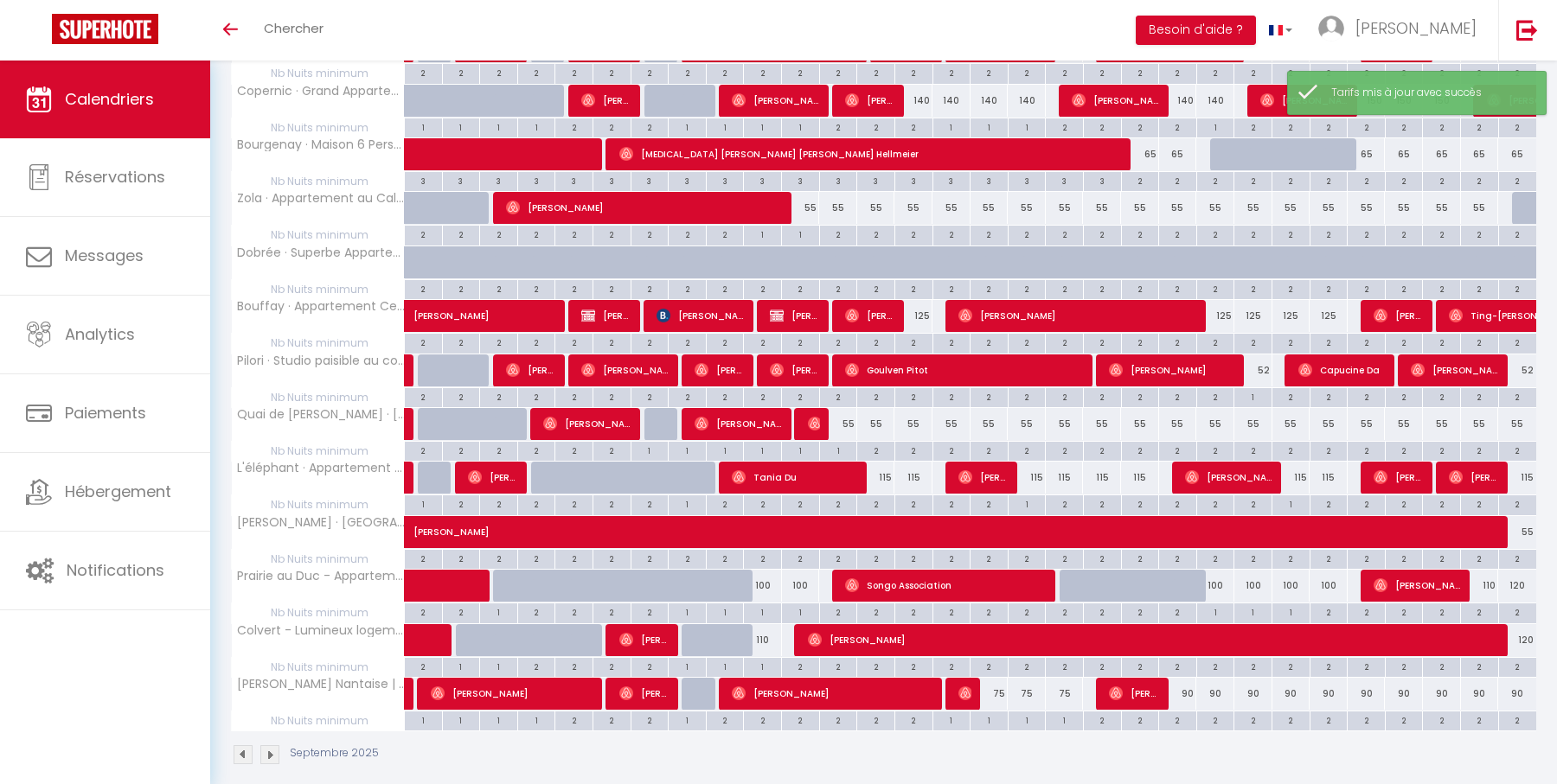
click at [1187, 679] on div "90" at bounding box center [1177, 694] width 38 height 32
type input "90"
type input "Dim 21 Septembre 2025"
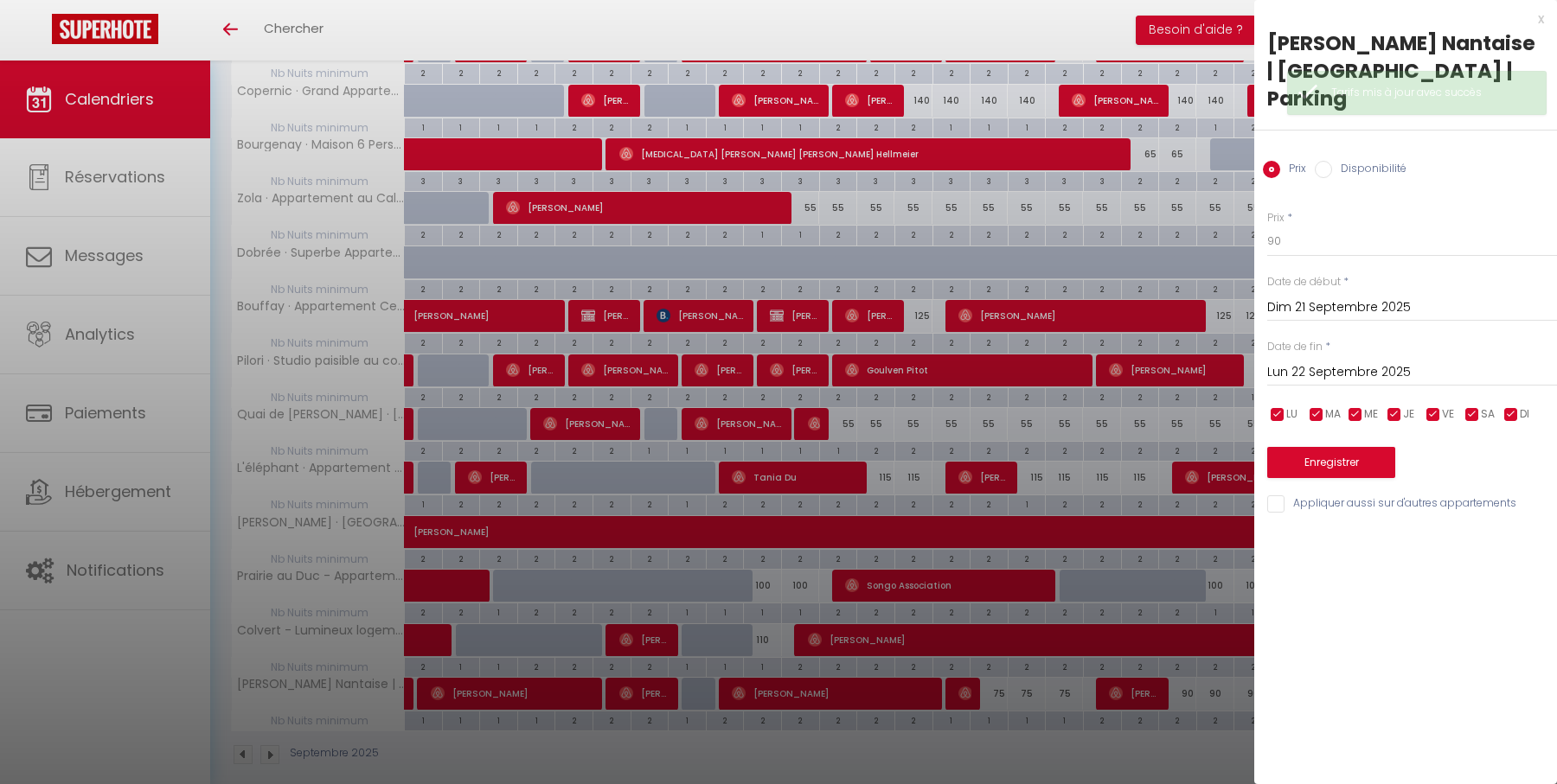
click at [1371, 371] on input "Lun 22 Septembre 2025" at bounding box center [1412, 372] width 290 height 22
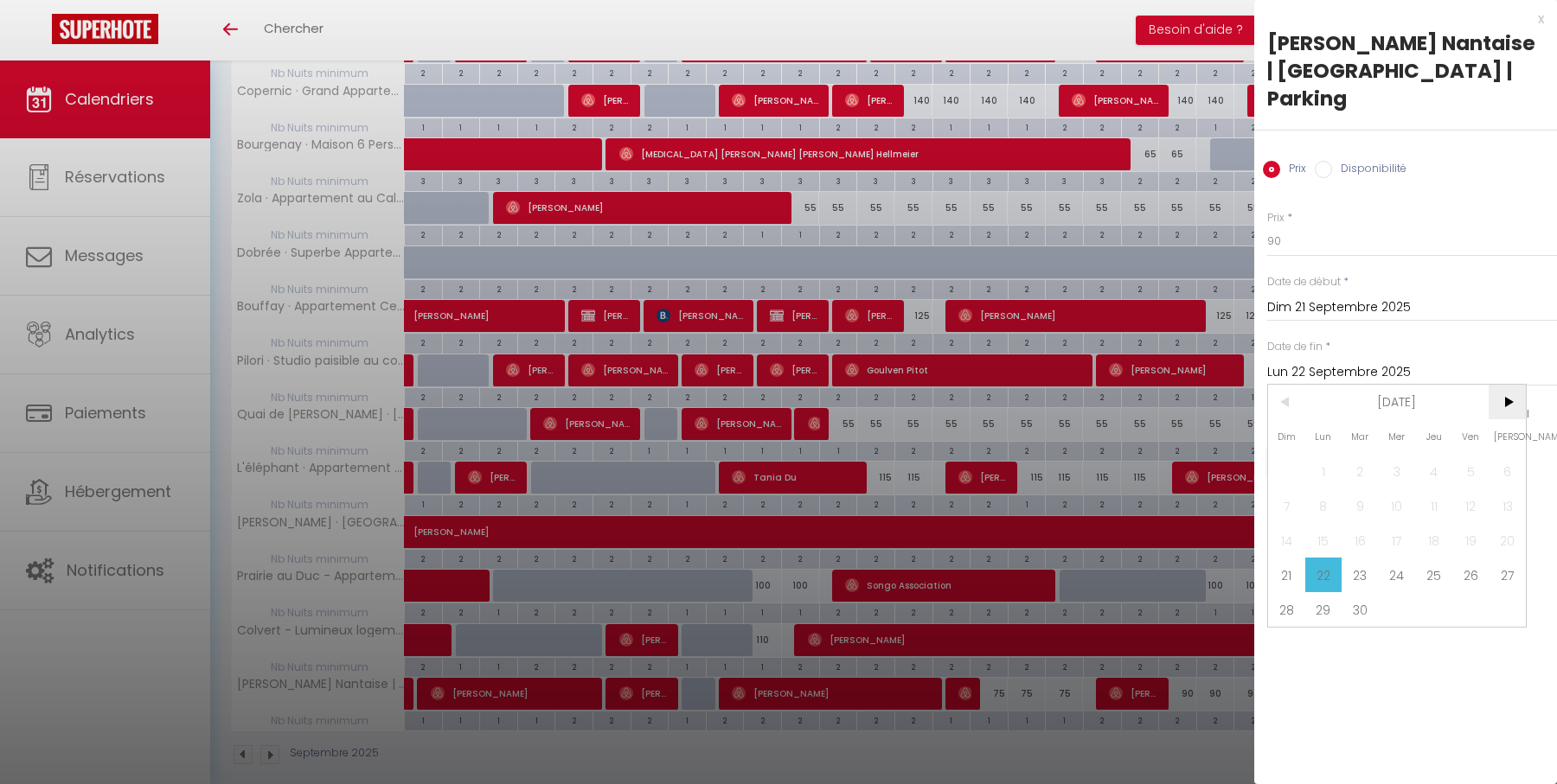
click at [1503, 400] on span ">" at bounding box center [1507, 402] width 37 height 34
click at [1474, 455] on span "3" at bounding box center [1470, 471] width 37 height 34
type input "Ven 03 Octobre 2025"
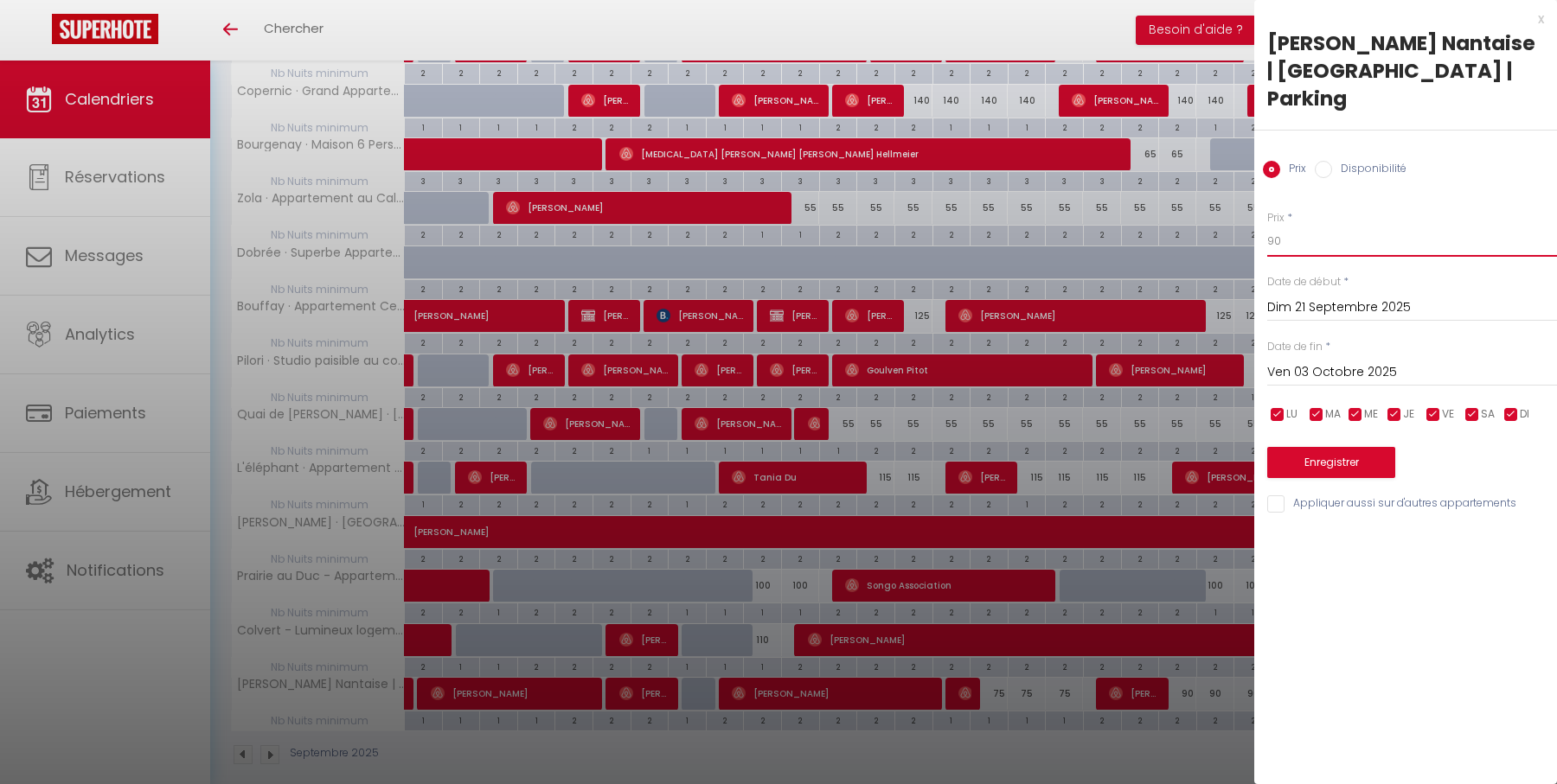
click at [1275, 243] on input "90" at bounding box center [1412, 241] width 290 height 31
type input "80"
click at [1336, 466] on button "Enregistrer" at bounding box center [1331, 462] width 128 height 31
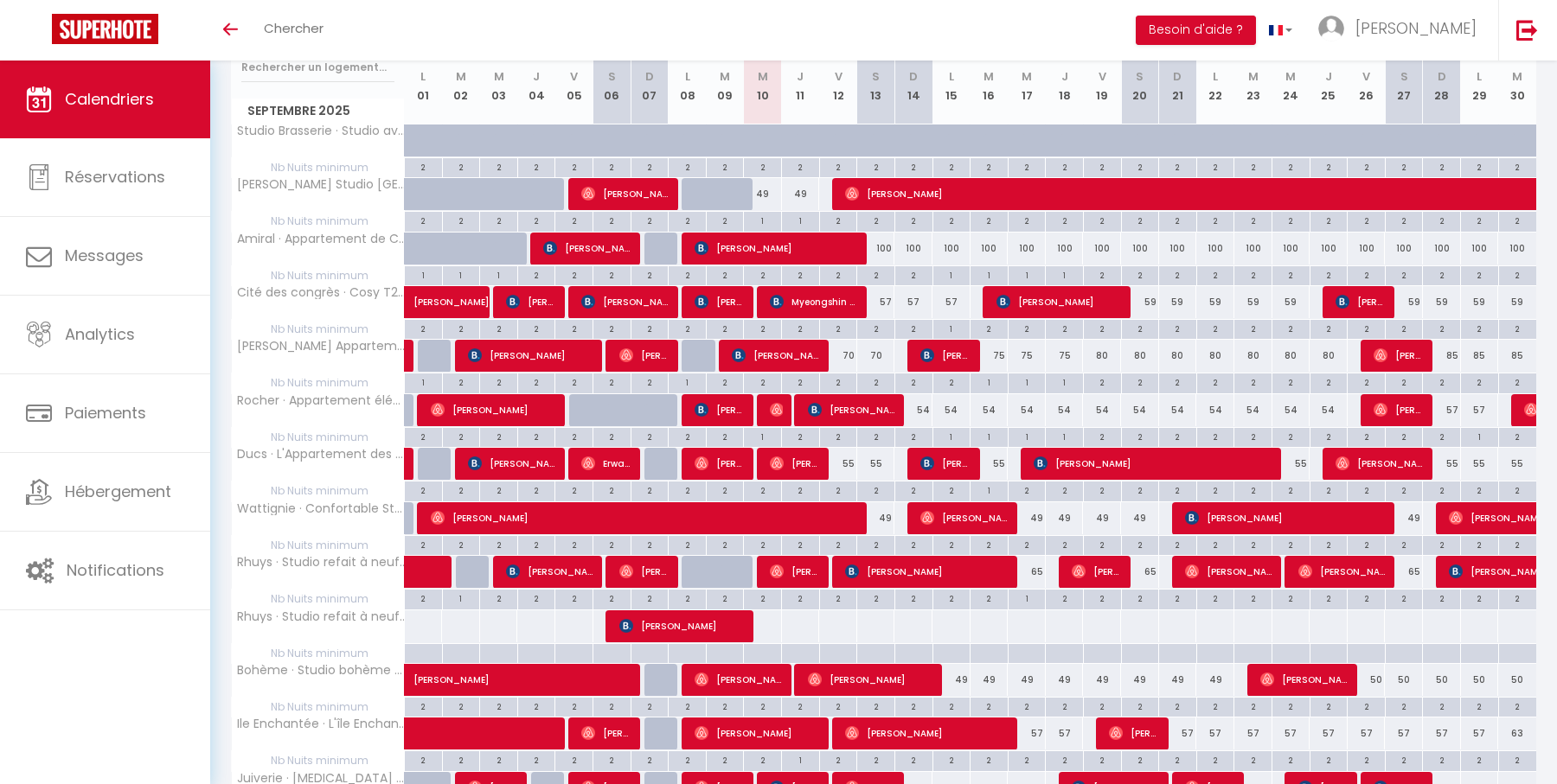
scroll to position [237, 0]
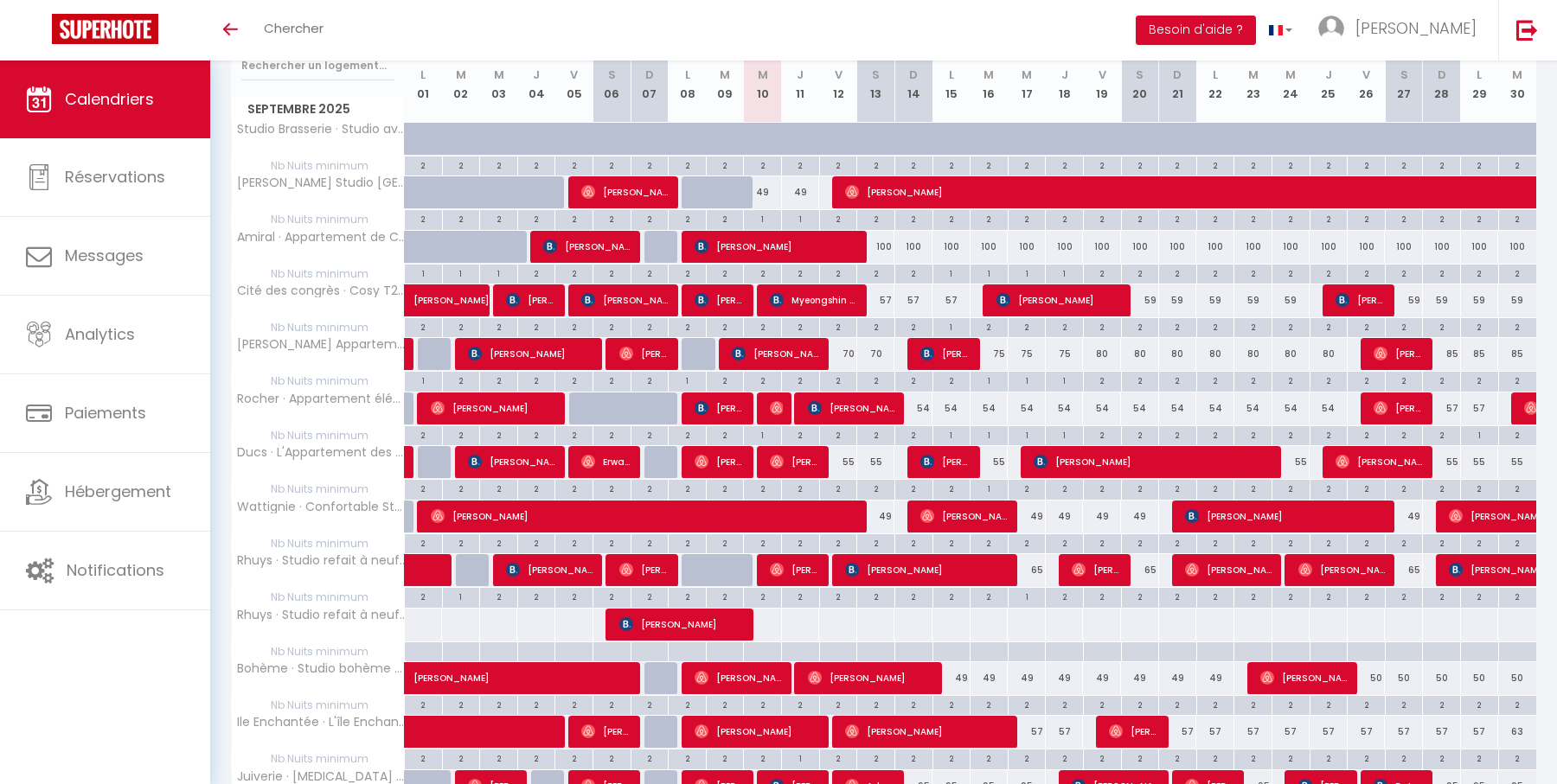
click at [768, 406] on div at bounding box center [775, 409] width 38 height 33
click at [776, 405] on img at bounding box center [776, 407] width 13 height 13
select select "OK"
select select "0"
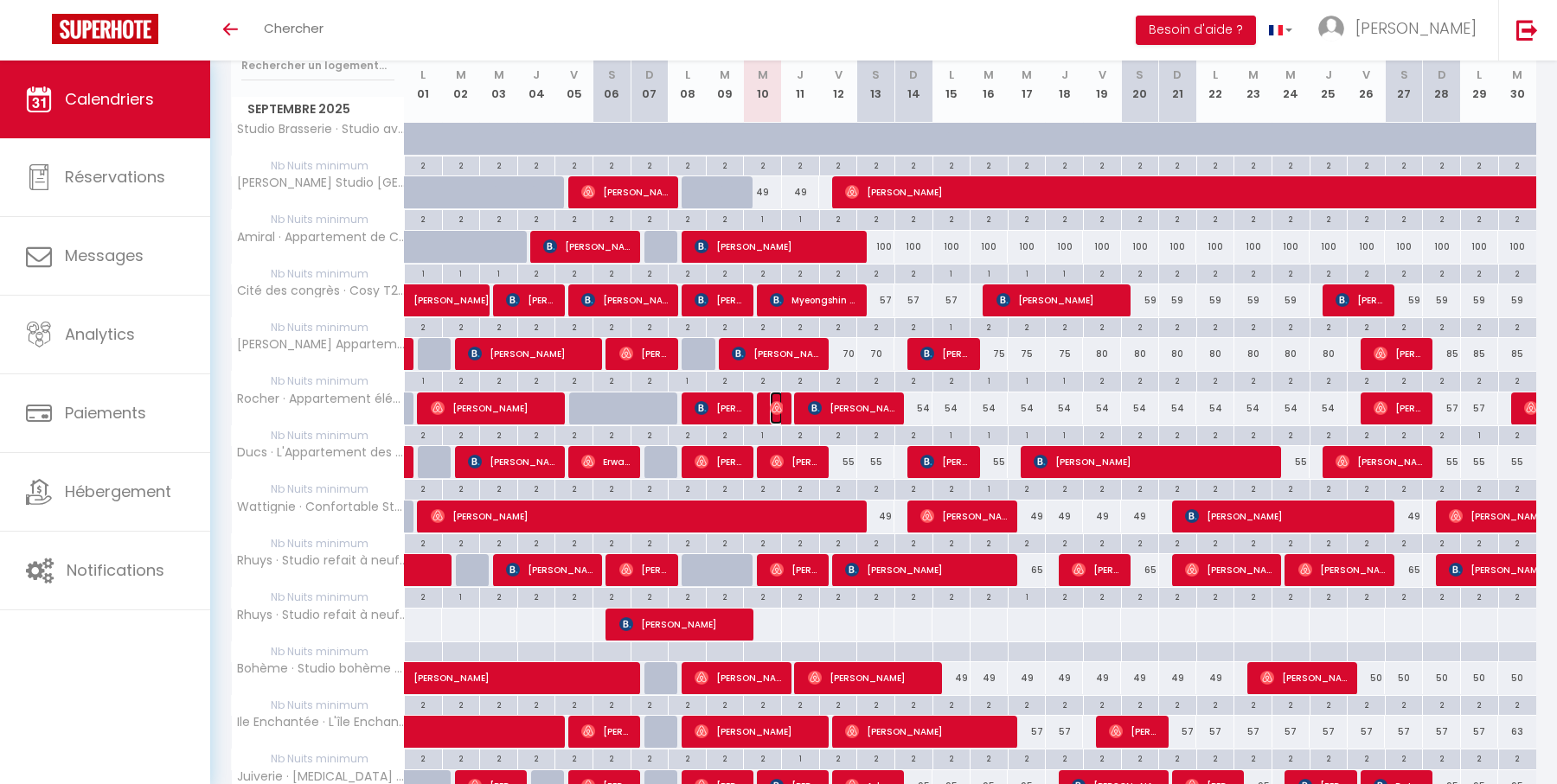
select select "0"
select select "1"
select select
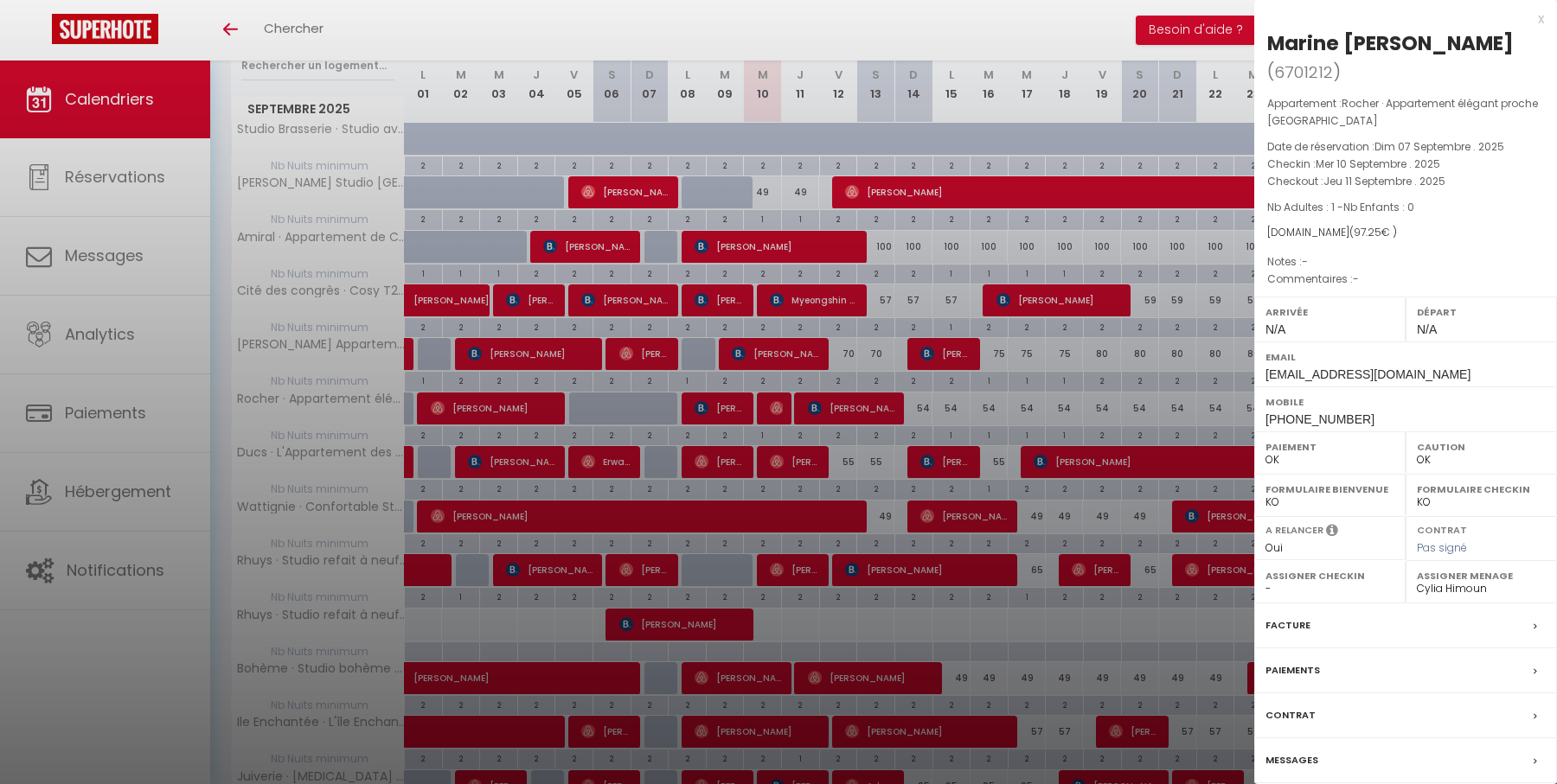
click at [1342, 738] on div "Messages" at bounding box center [1405, 761] width 303 height 45
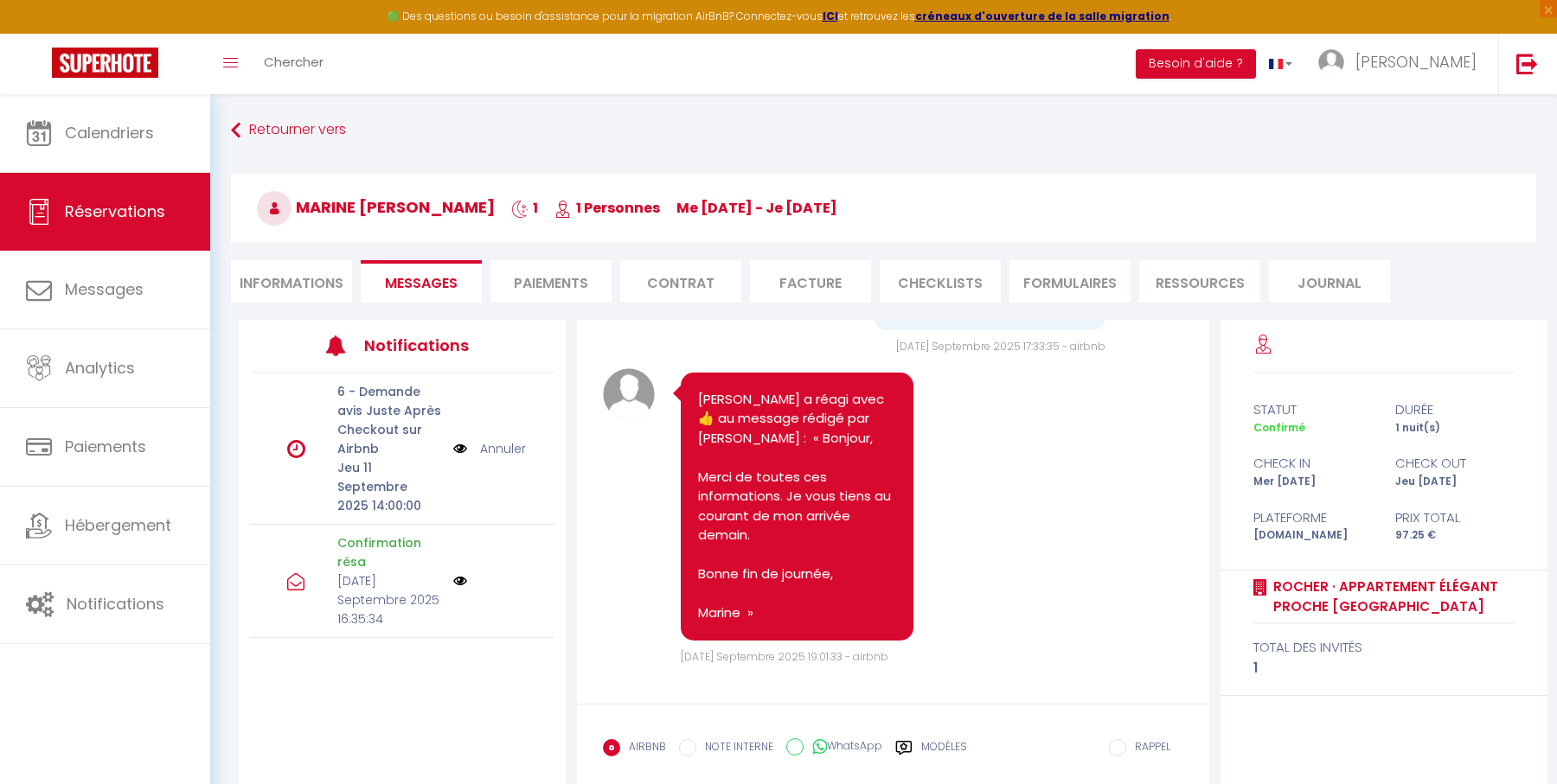
scroll to position [94, 0]
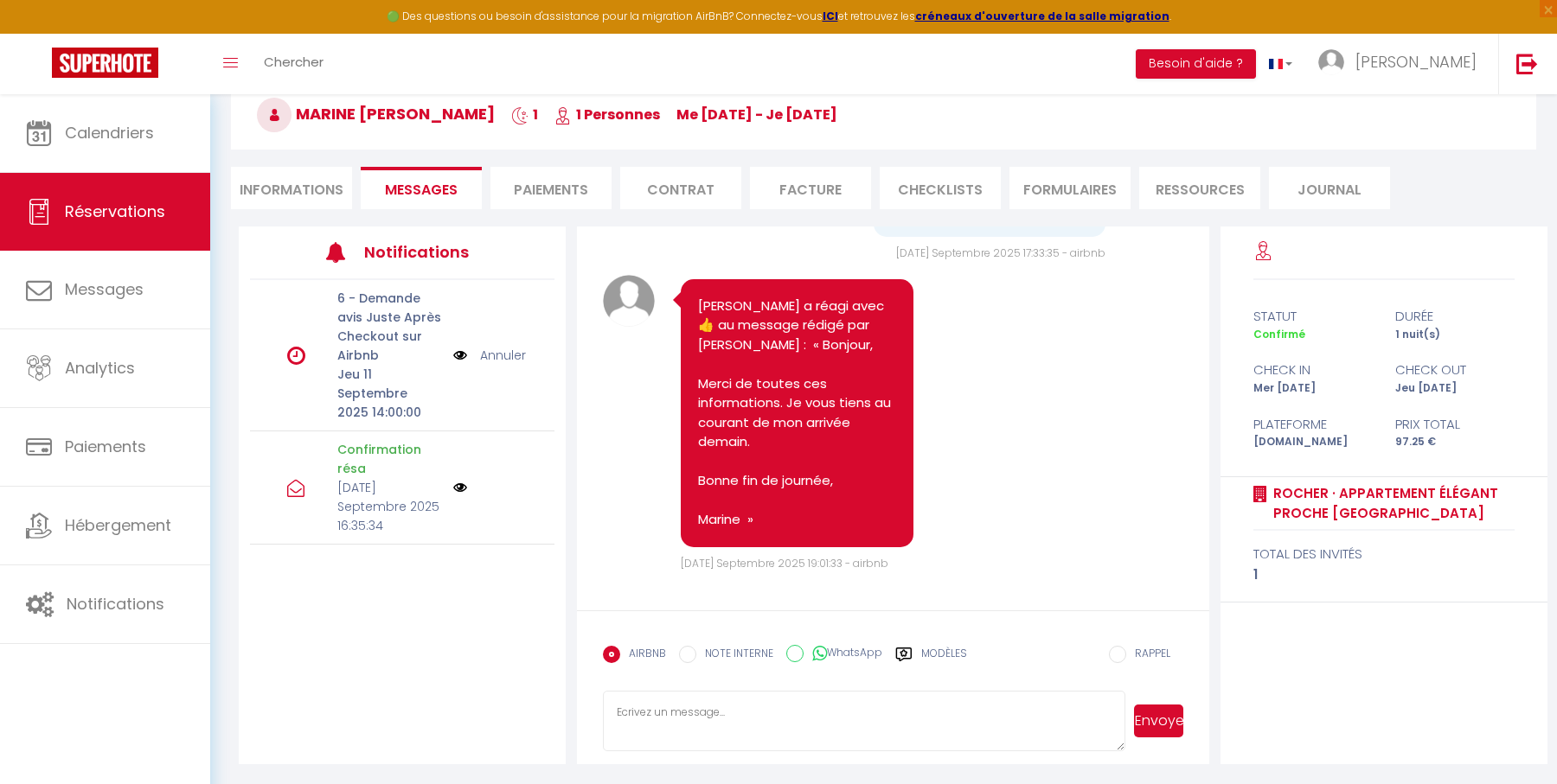
click at [938, 653] on label "Modèles" at bounding box center [944, 661] width 46 height 31
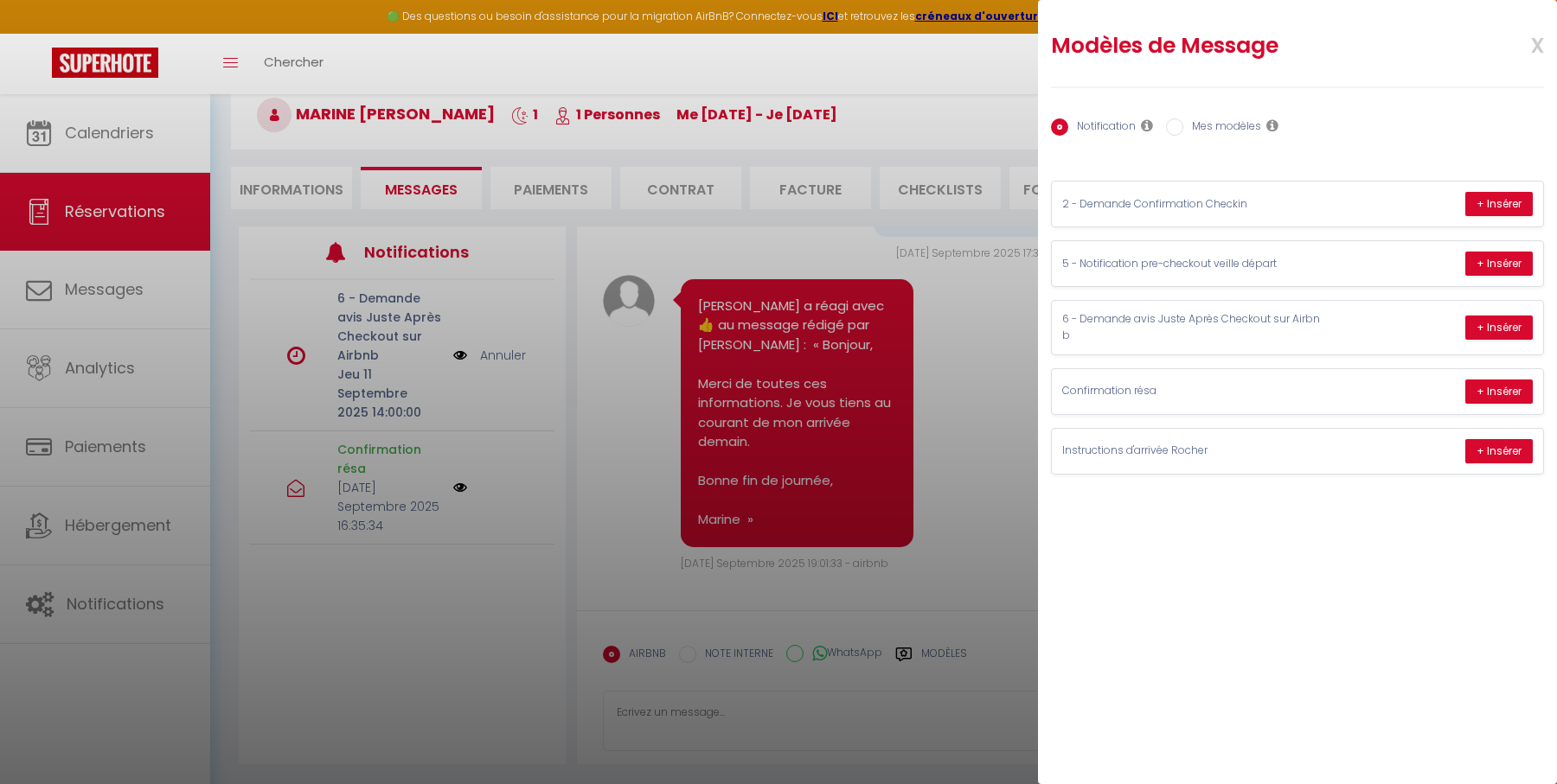
click at [981, 499] on div at bounding box center [778, 392] width 1557 height 784
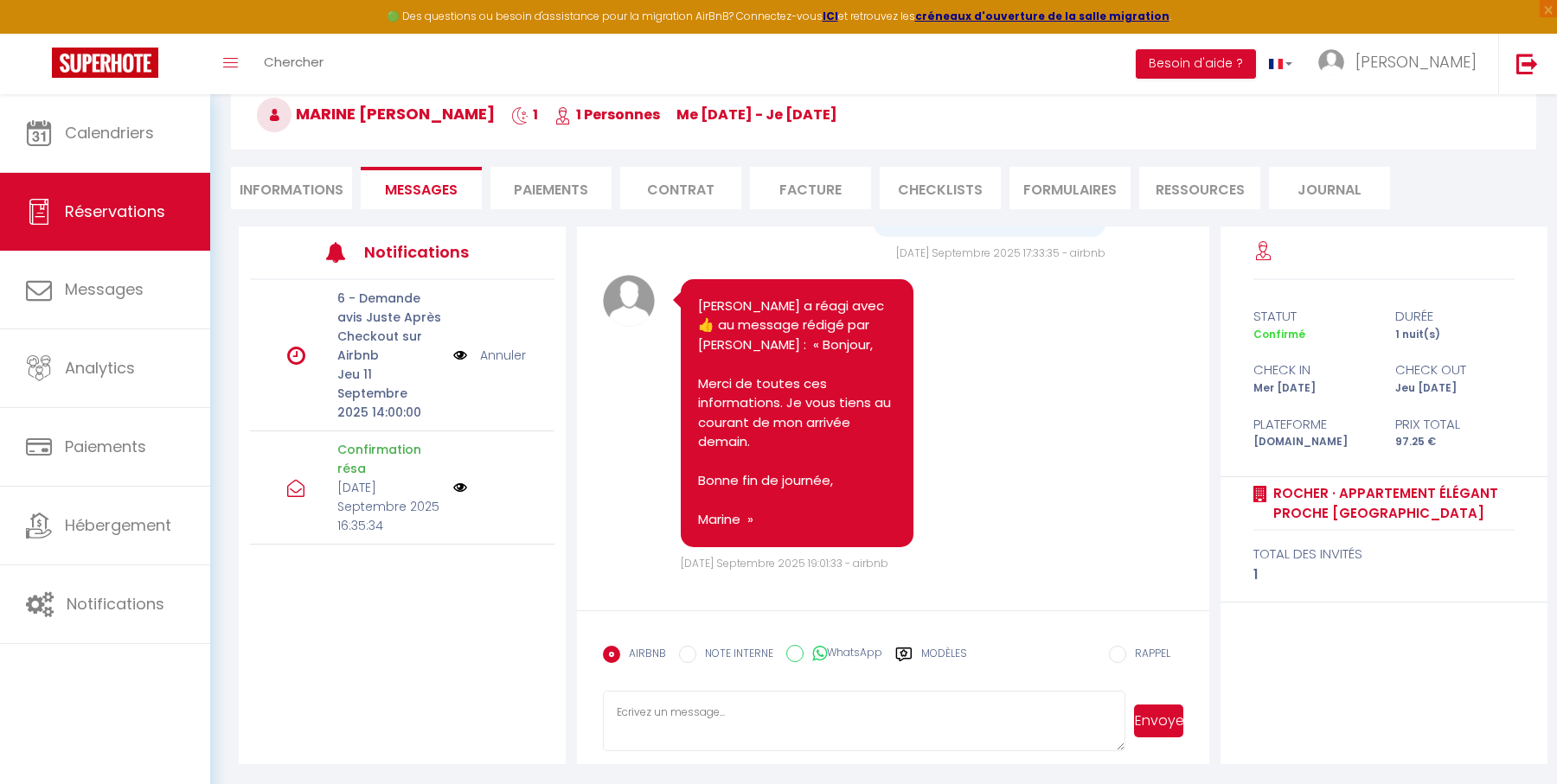
click at [944, 652] on label "Modèles" at bounding box center [944, 661] width 46 height 31
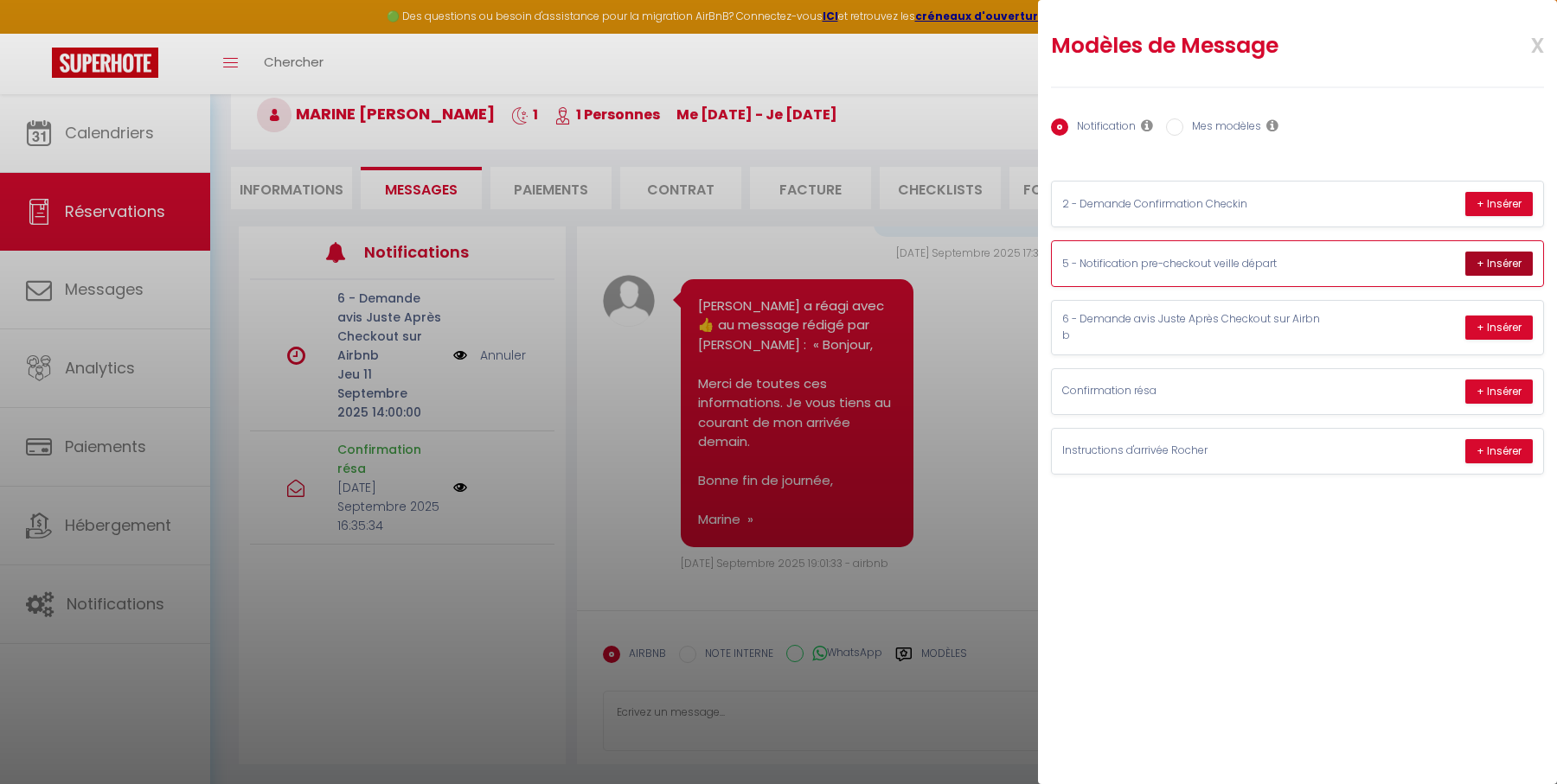
click at [1482, 266] on button "+ Insérer" at bounding box center [1499, 263] width 67 height 24
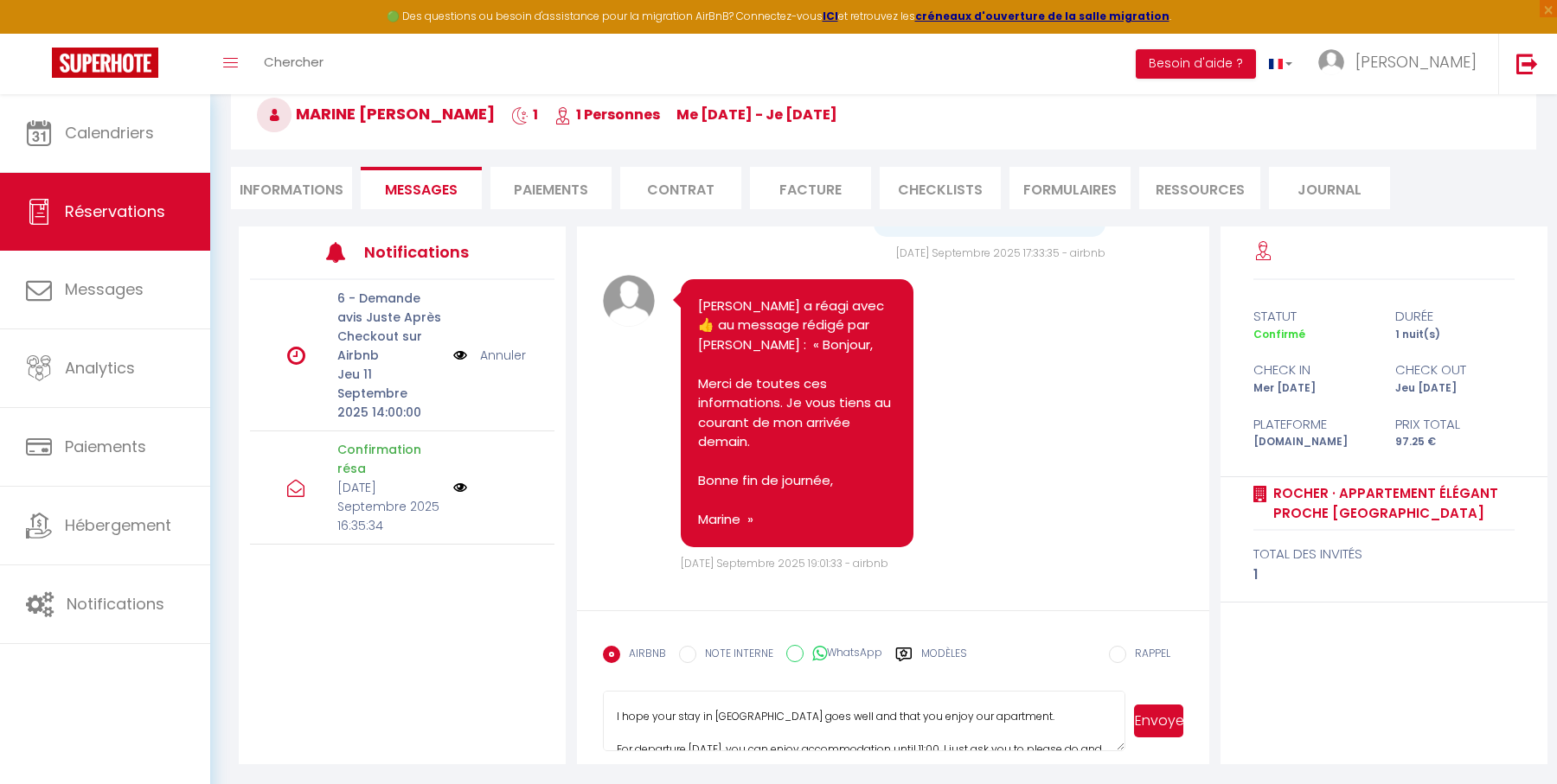
scroll to position [33, 0]
drag, startPoint x: 993, startPoint y: 708, endPoint x: 609, endPoint y: 710, distance: 384.0
click at [608, 710] on textarea "Hello Marine, I hope your stay in Nantes goes well and that you enjoy our apart…" at bounding box center [864, 720] width 522 height 60
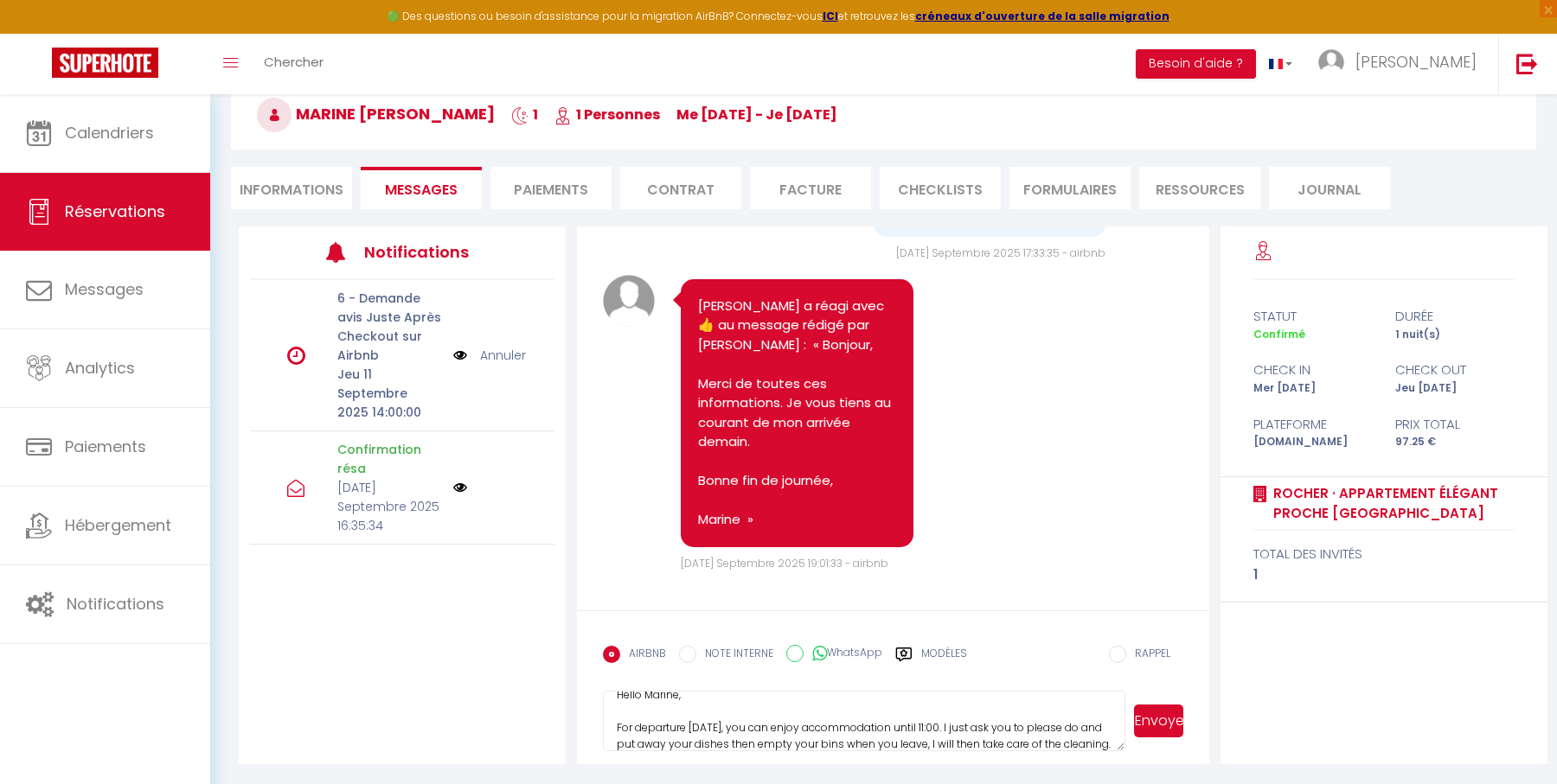
scroll to position [0, 0]
click at [1154, 724] on button "Envoyer" at bounding box center [1159, 721] width 49 height 33
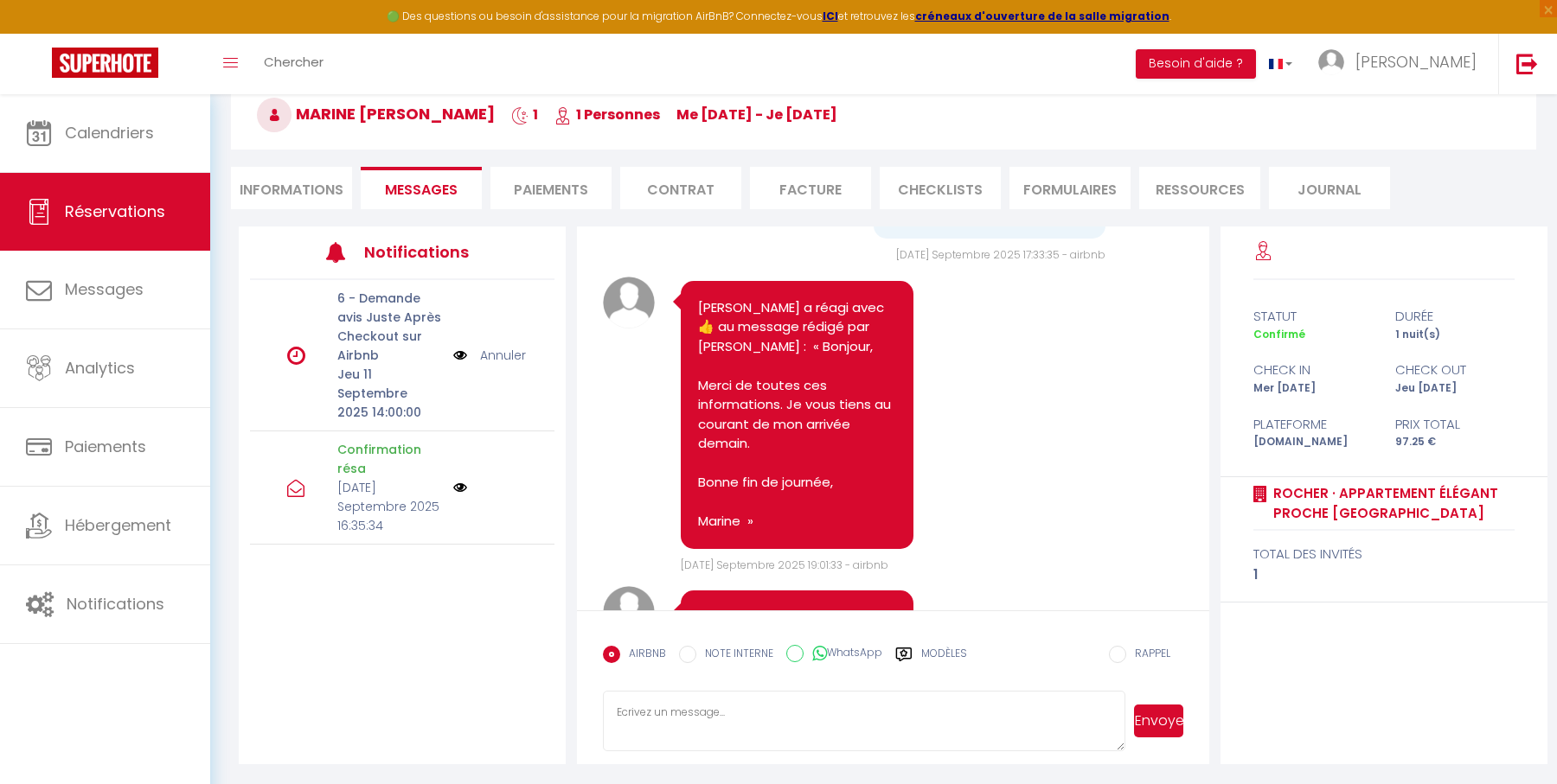
scroll to position [4687, 0]
